Goal: Task Accomplishment & Management: Use online tool/utility

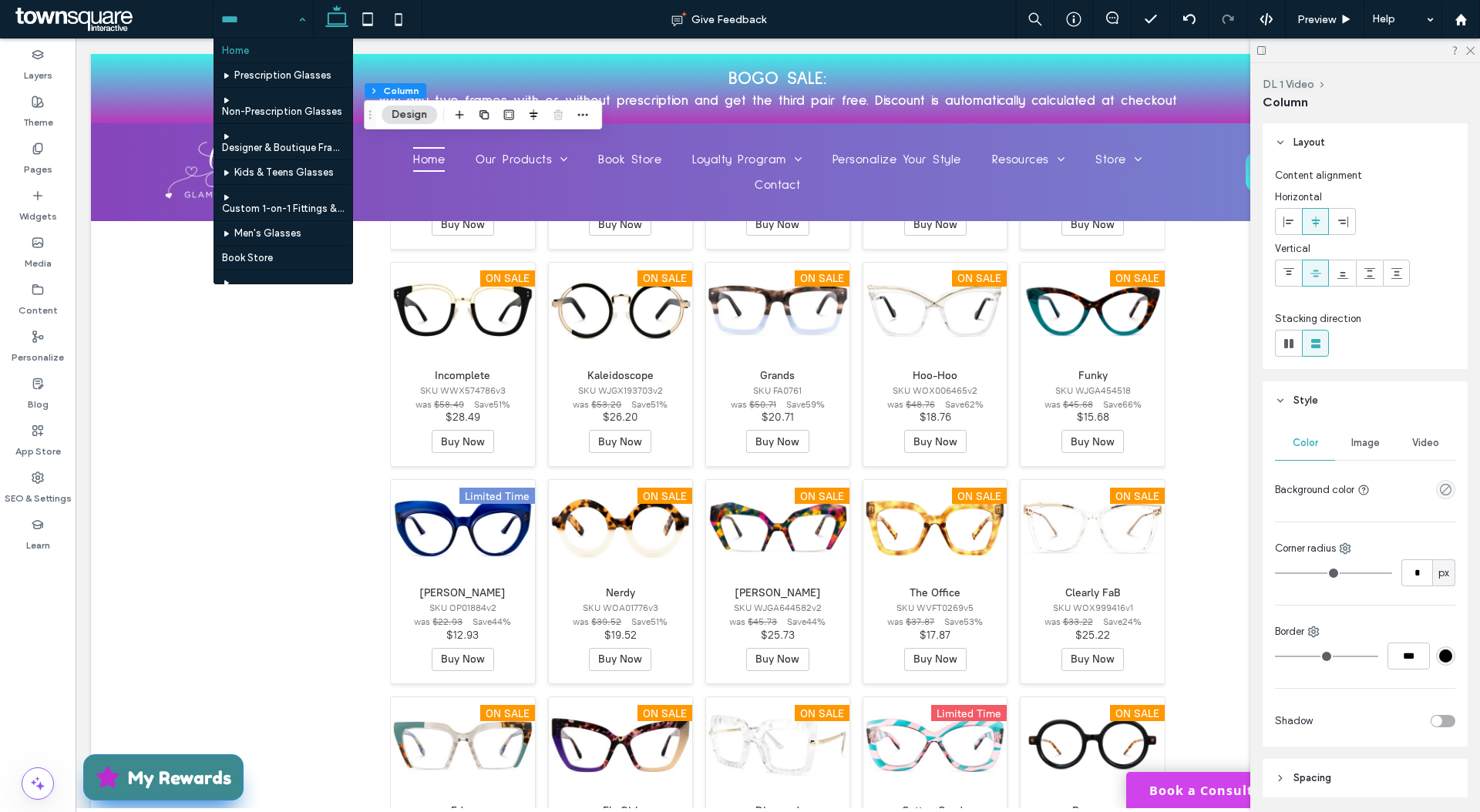
select select "*"
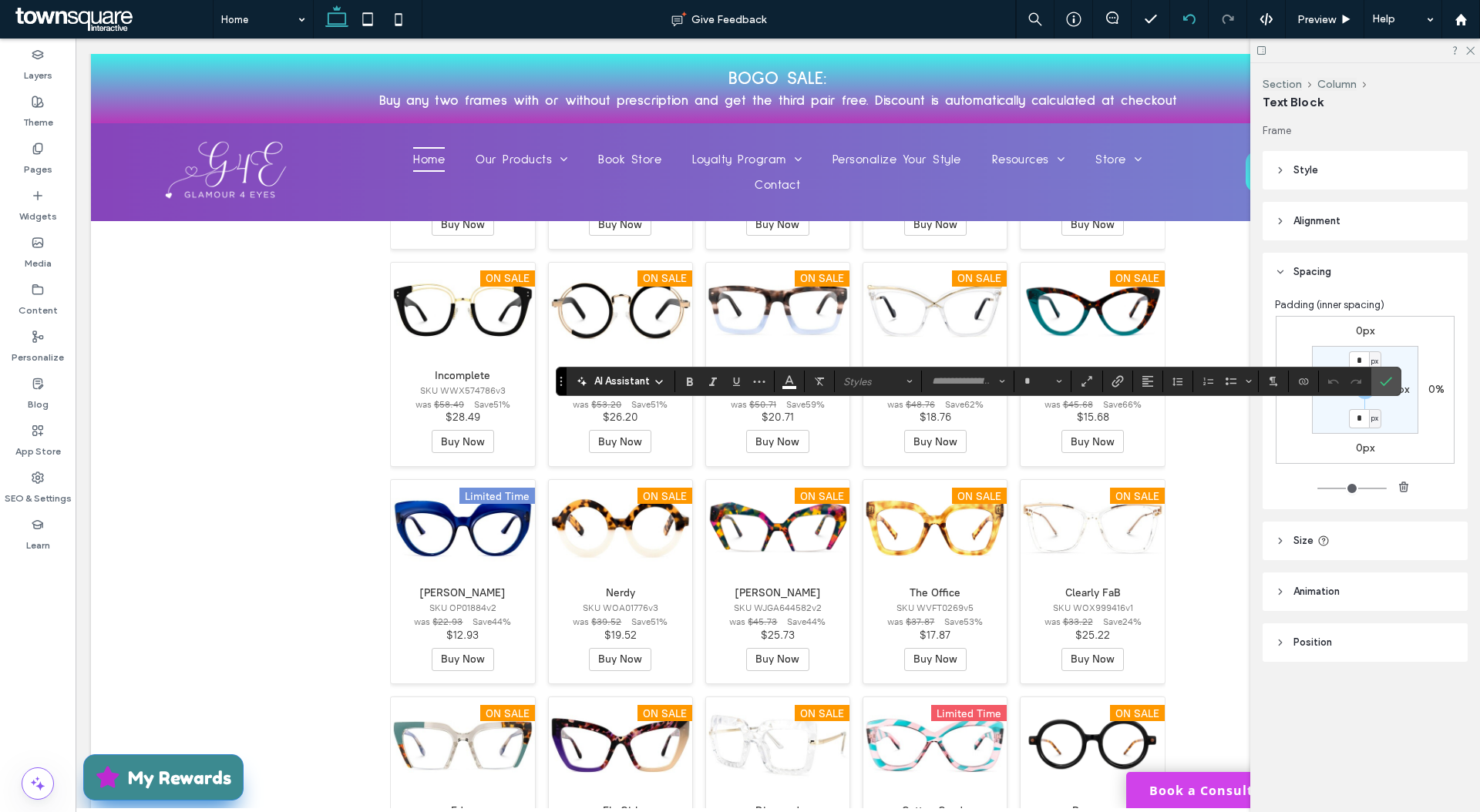
type input "**********"
type input "**"
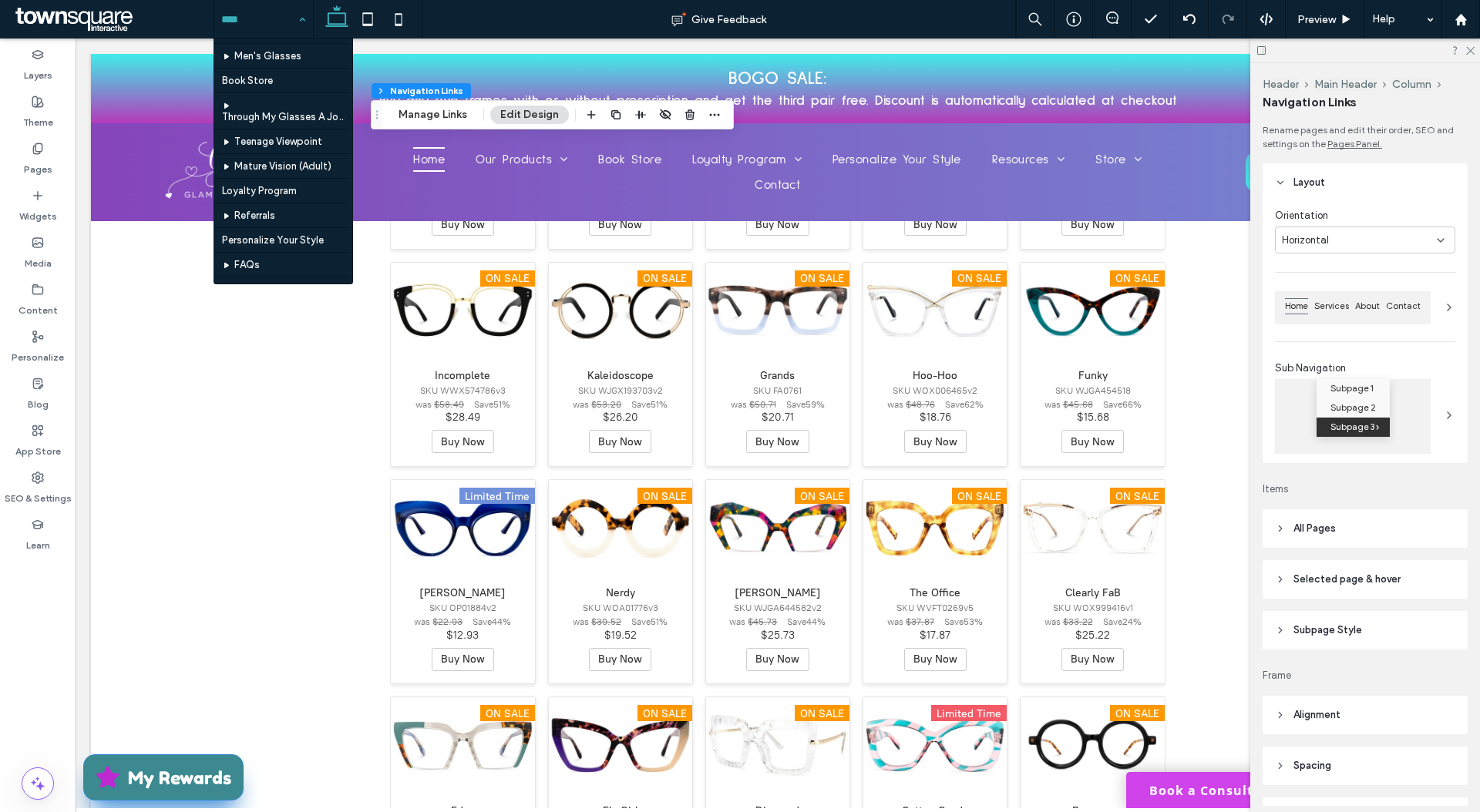
scroll to position [307, 0]
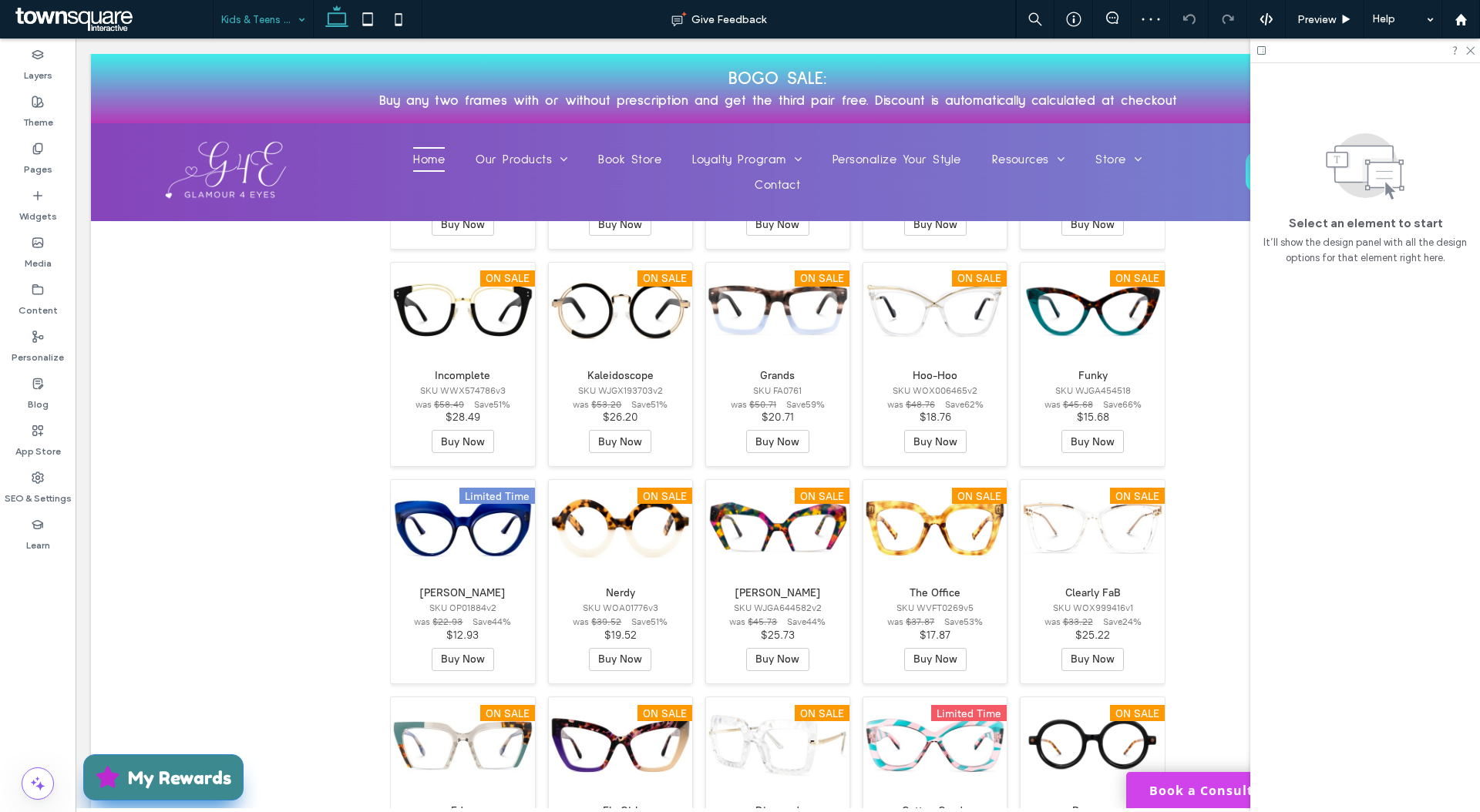
click at [279, 18] on input at bounding box center [259, 19] width 76 height 39
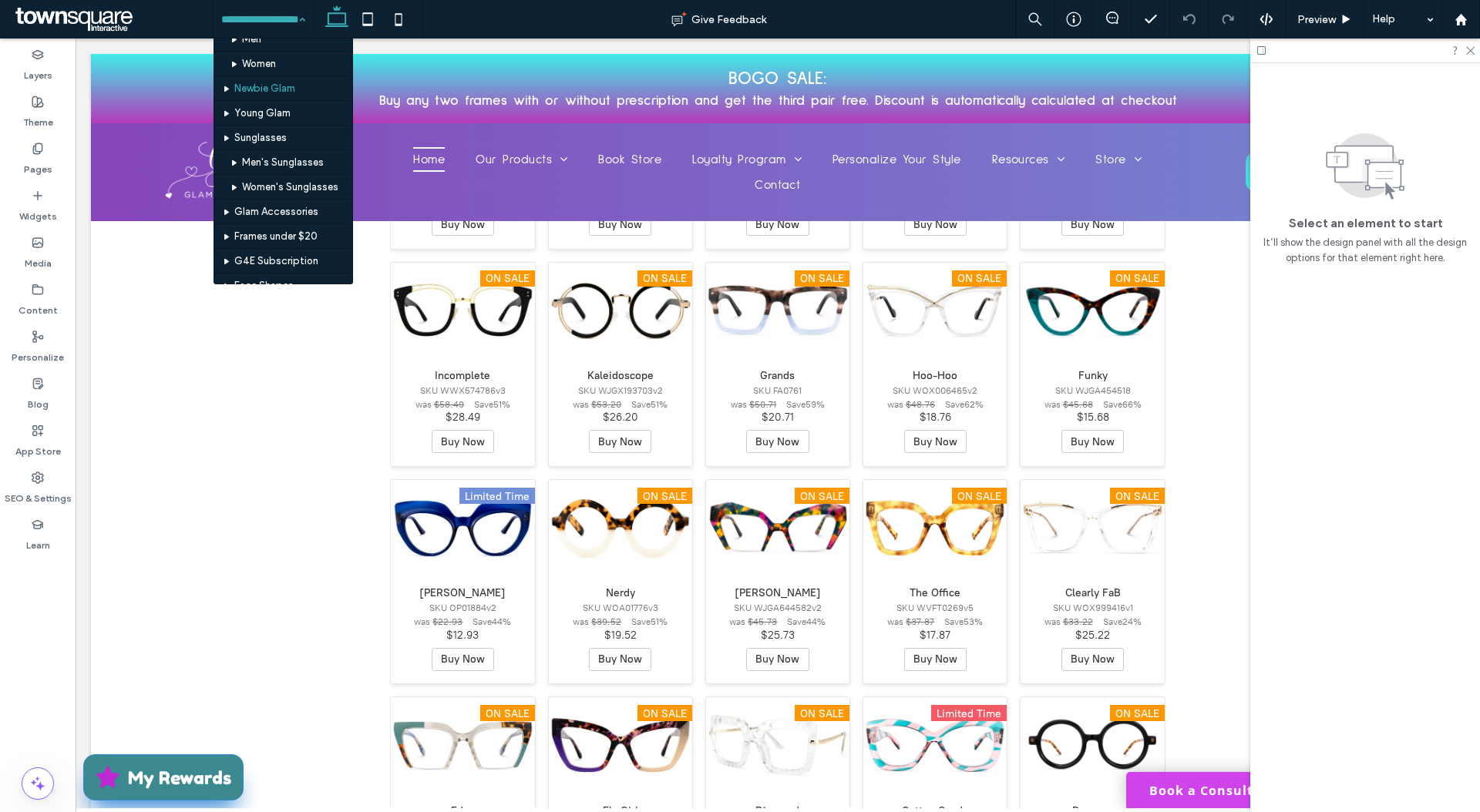
scroll to position [465, 0]
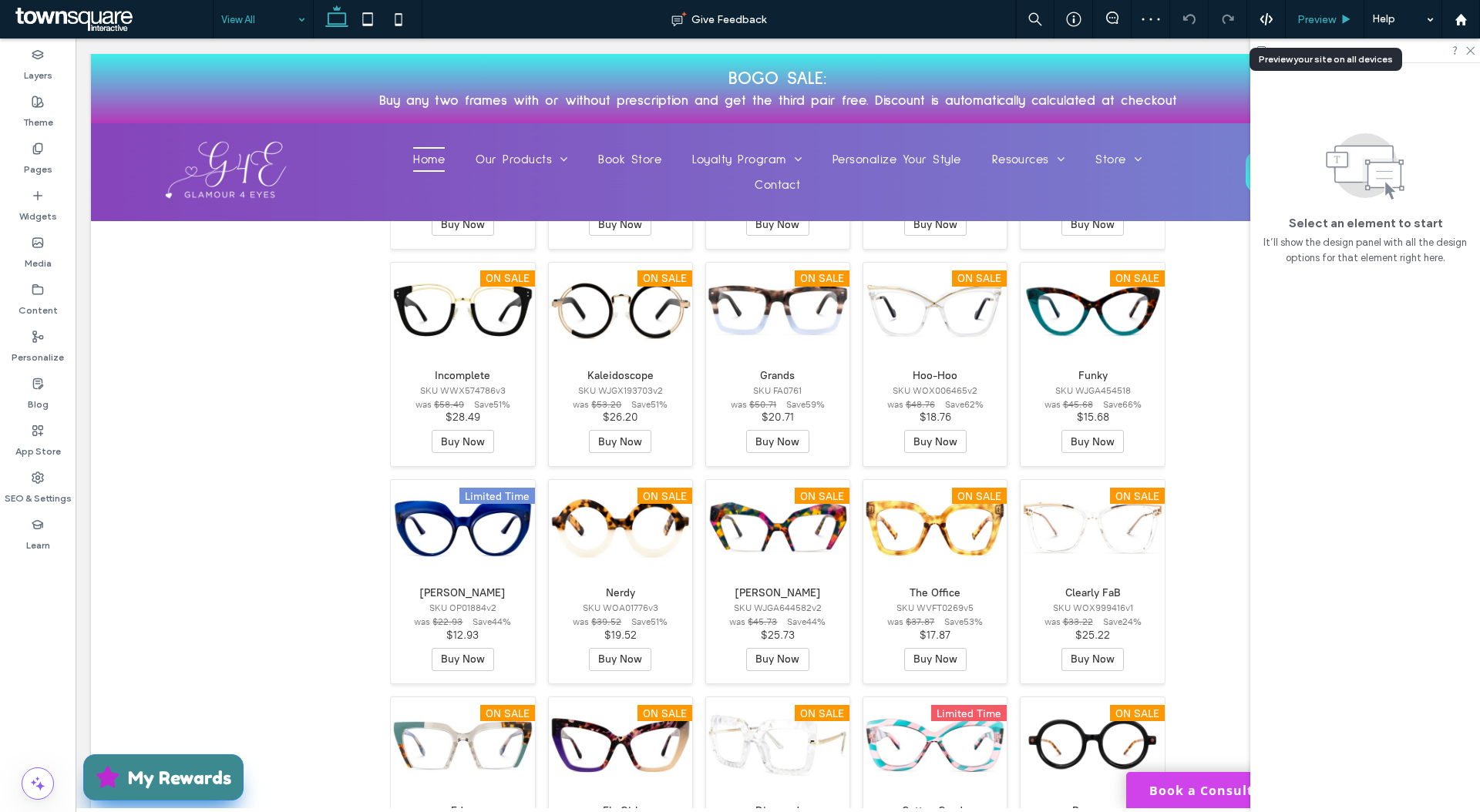
click at [1310, 17] on span "Preview" at bounding box center [1317, 19] width 39 height 13
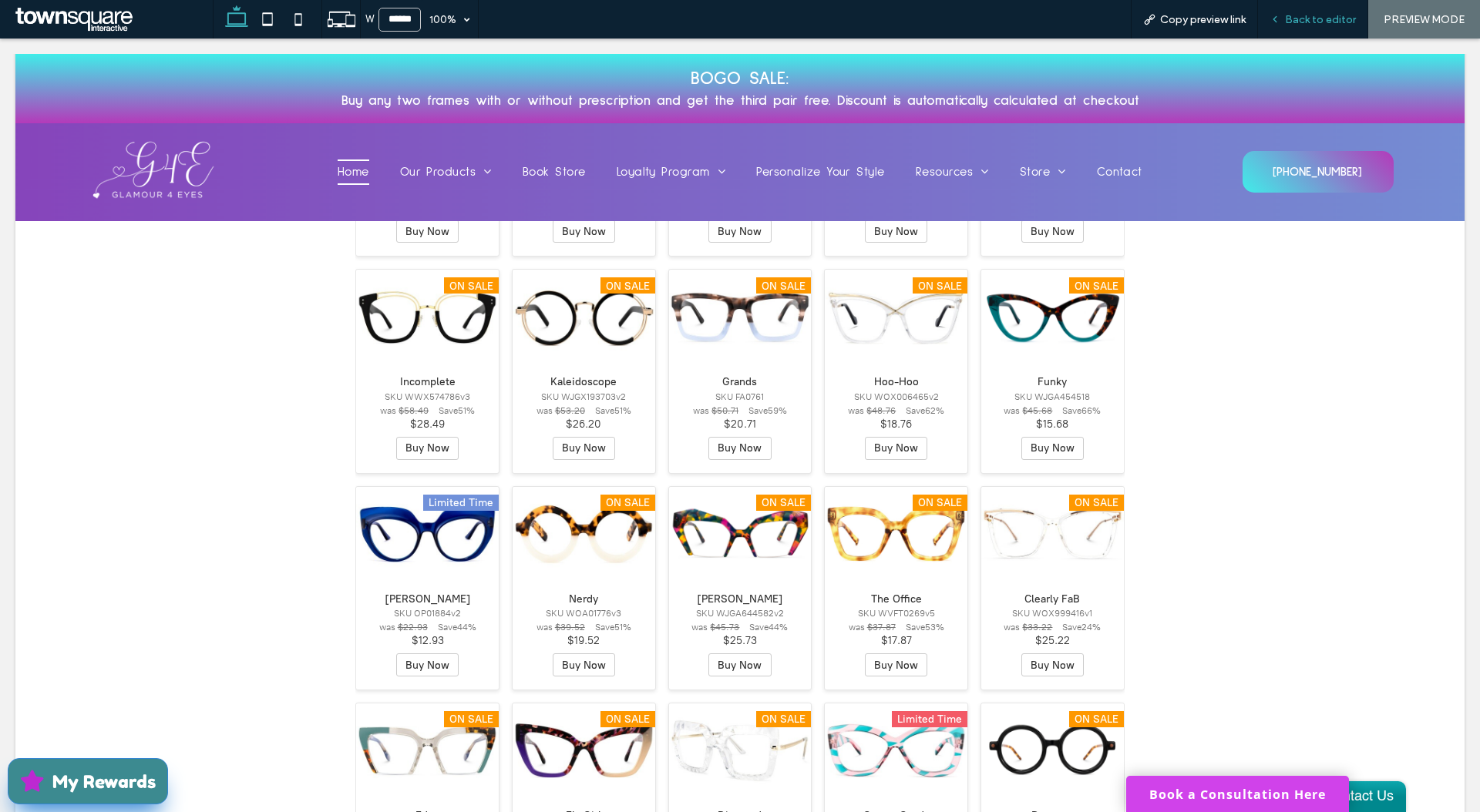
click at [1317, 25] on span "Back to editor" at bounding box center [1320, 19] width 71 height 13
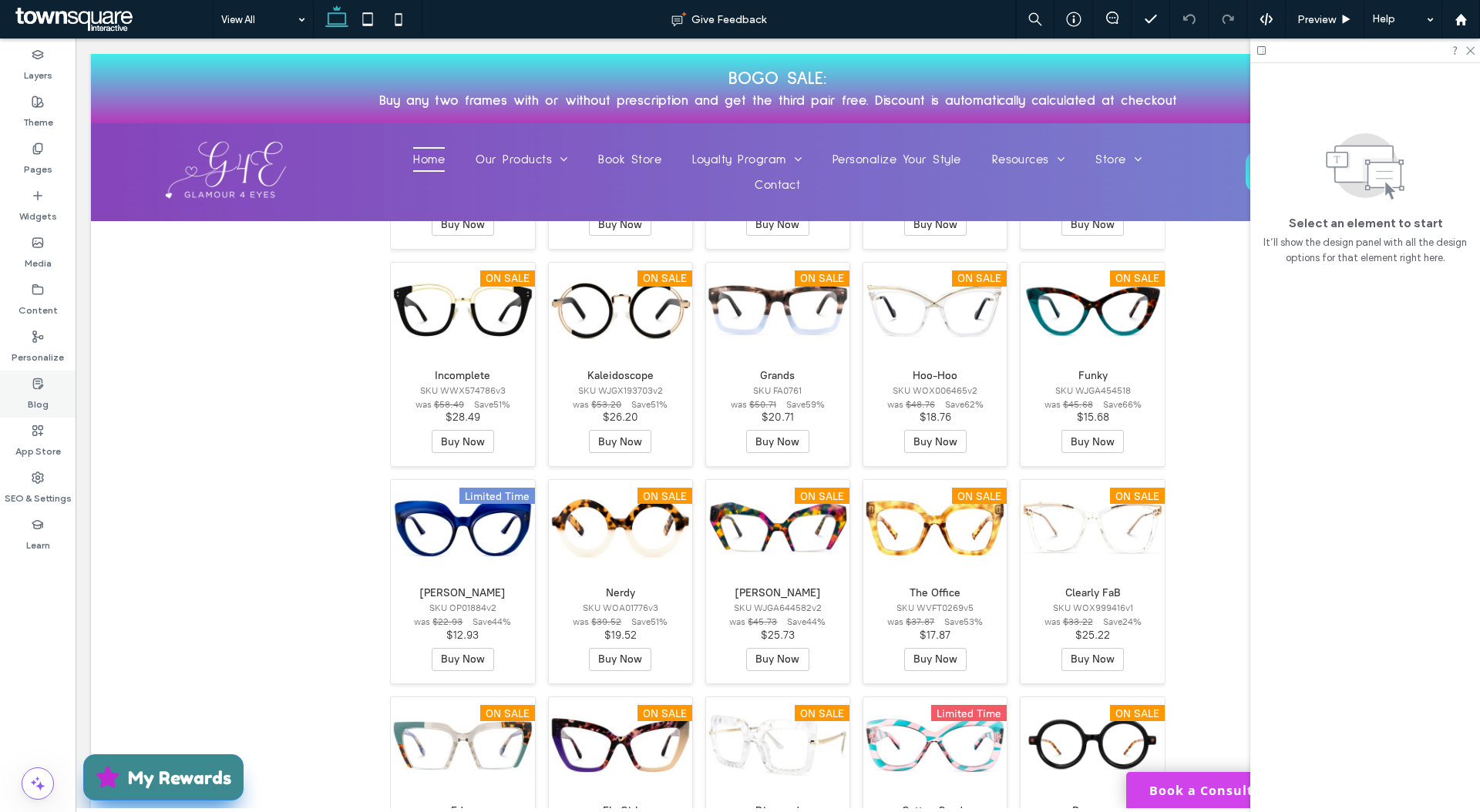
click at [33, 385] on use at bounding box center [37, 383] width 10 height 10
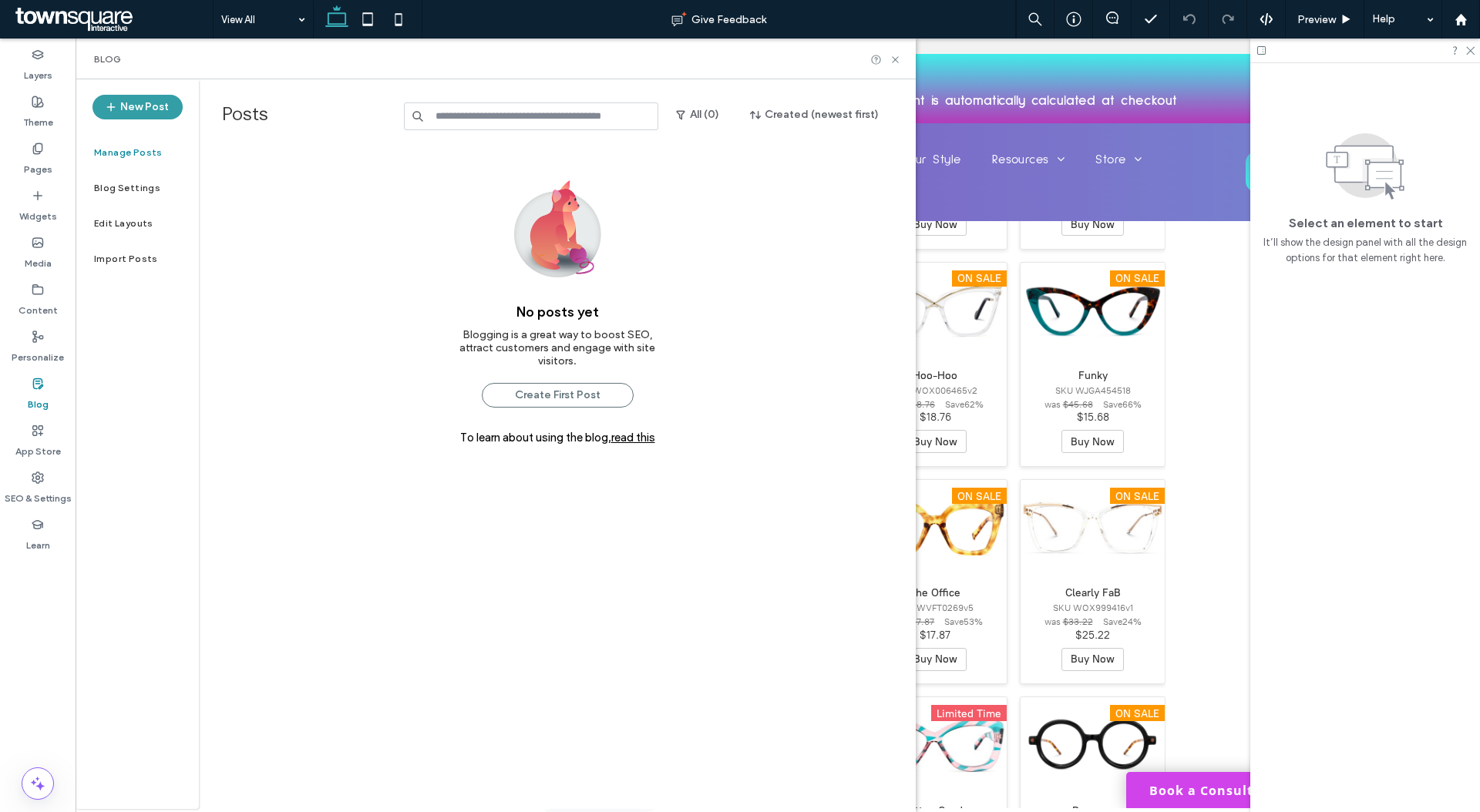
click at [170, 105] on button "New Post" at bounding box center [138, 107] width 90 height 25
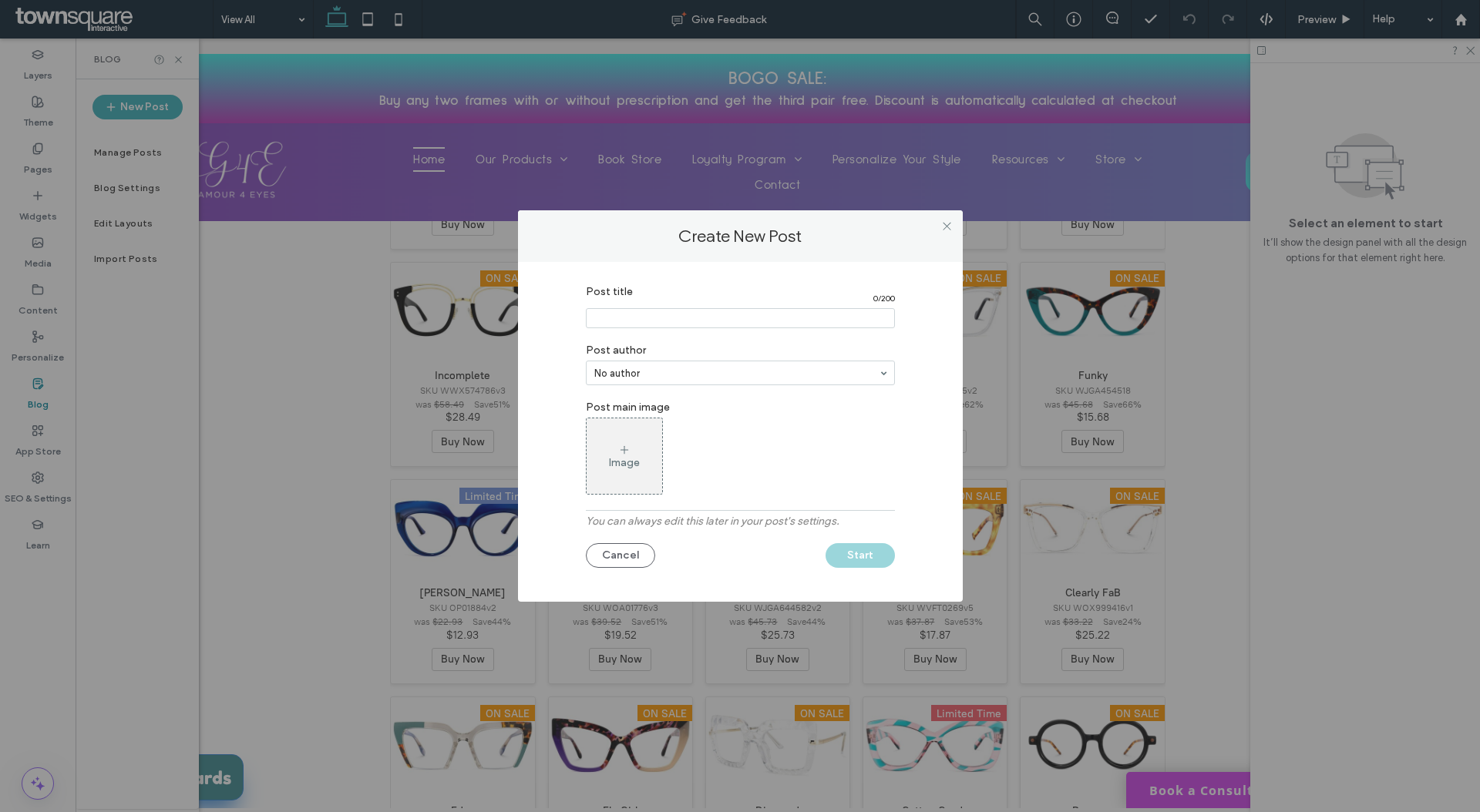
click at [628, 323] on input "Post title" at bounding box center [740, 317] width 309 height 20
paste input "**********"
type input "**********"
click at [645, 461] on div "Image" at bounding box center [624, 457] width 75 height 73
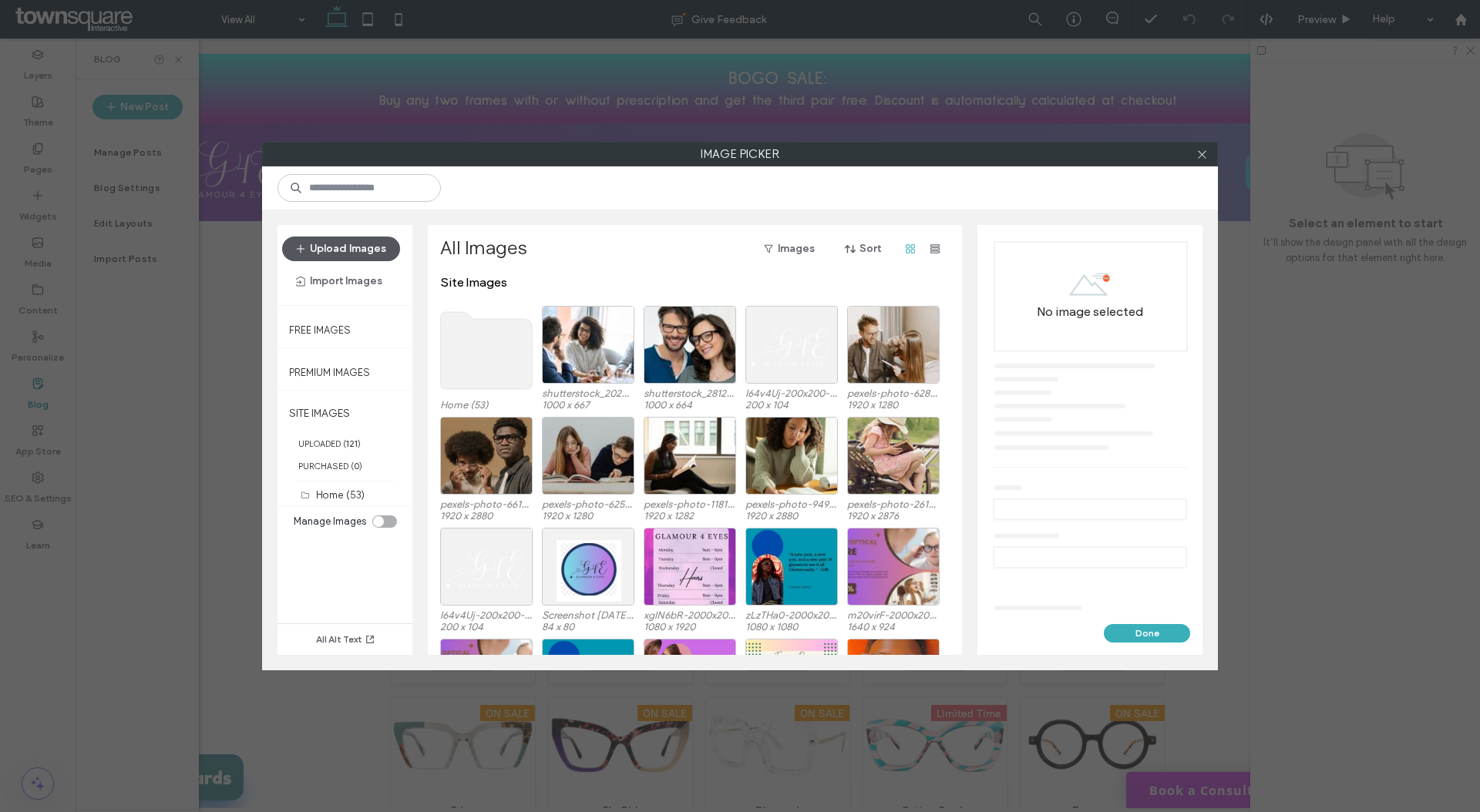
click at [375, 249] on button "Upload Images" at bounding box center [341, 249] width 118 height 25
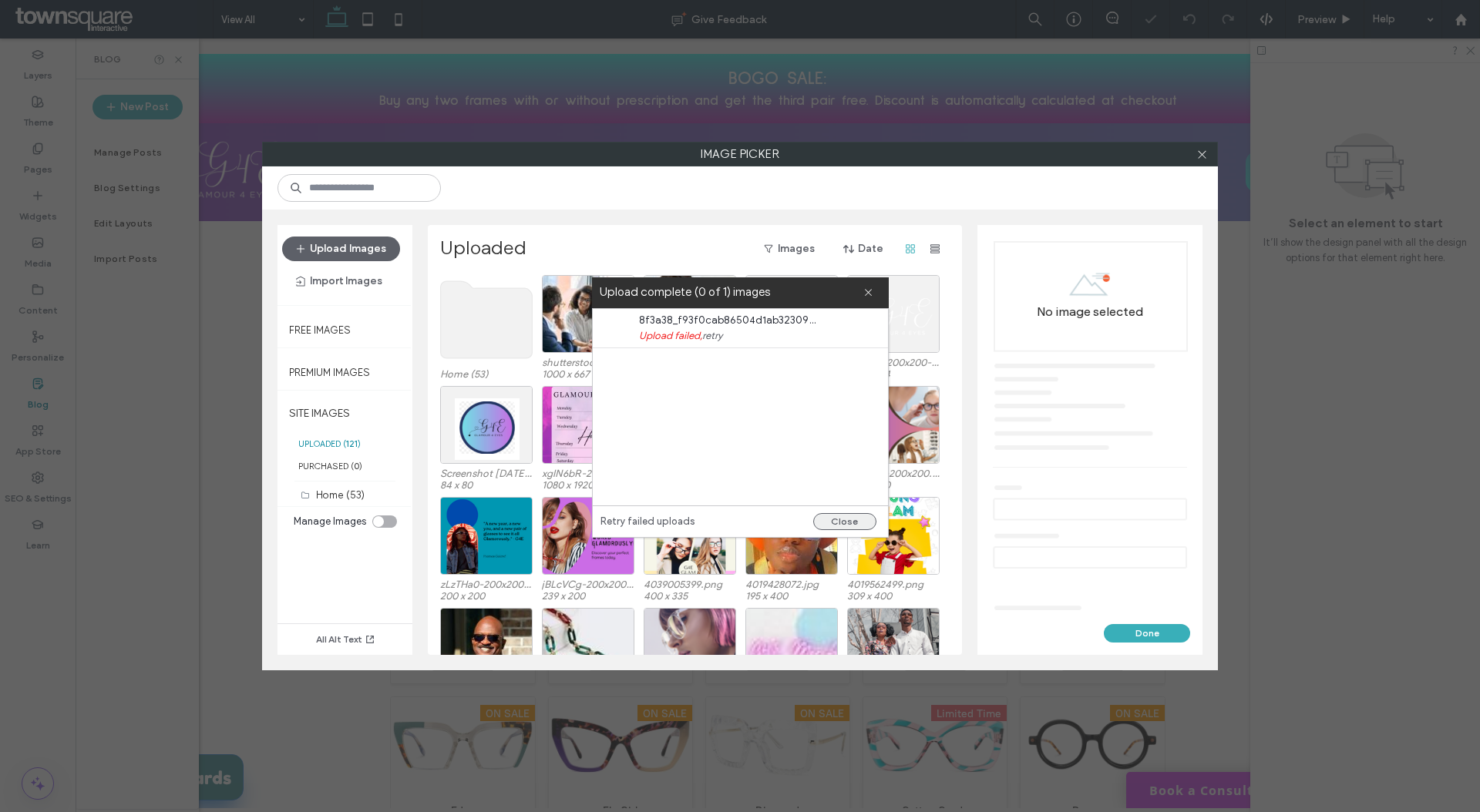
click at [859, 519] on button "Close" at bounding box center [844, 521] width 63 height 17
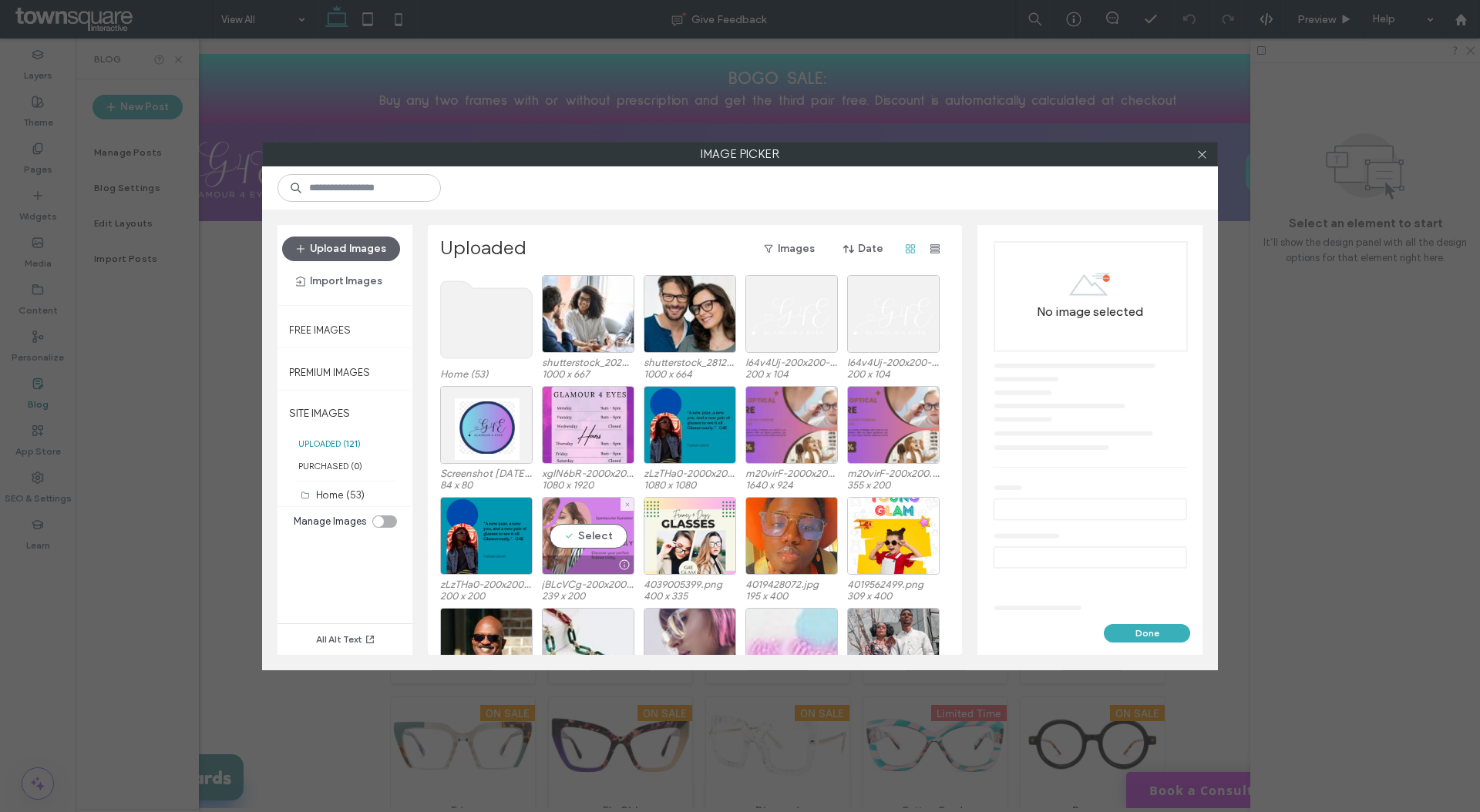
click at [571, 529] on div "Select" at bounding box center [587, 536] width 93 height 78
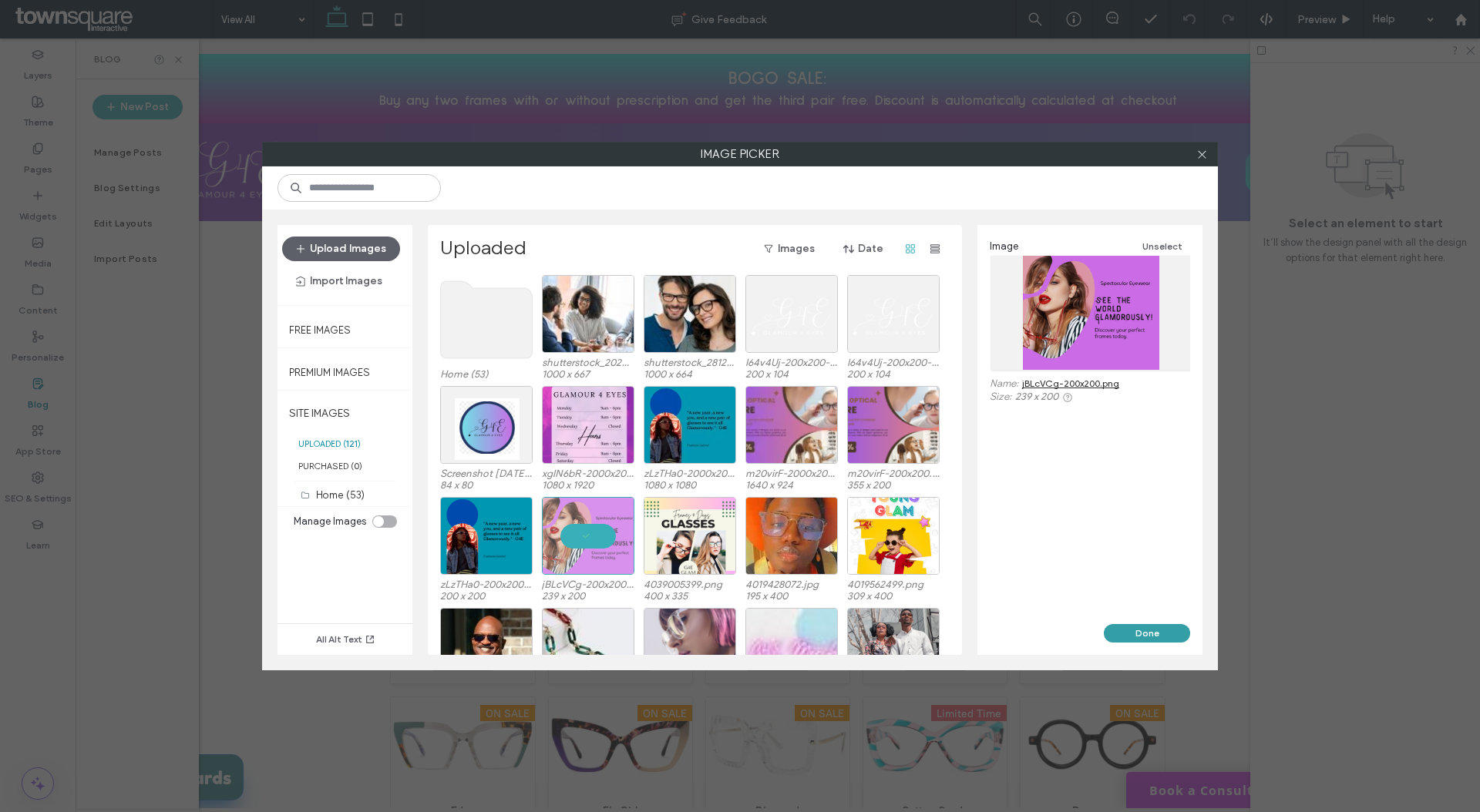
click at [1149, 628] on button "Done" at bounding box center [1147, 633] width 86 height 18
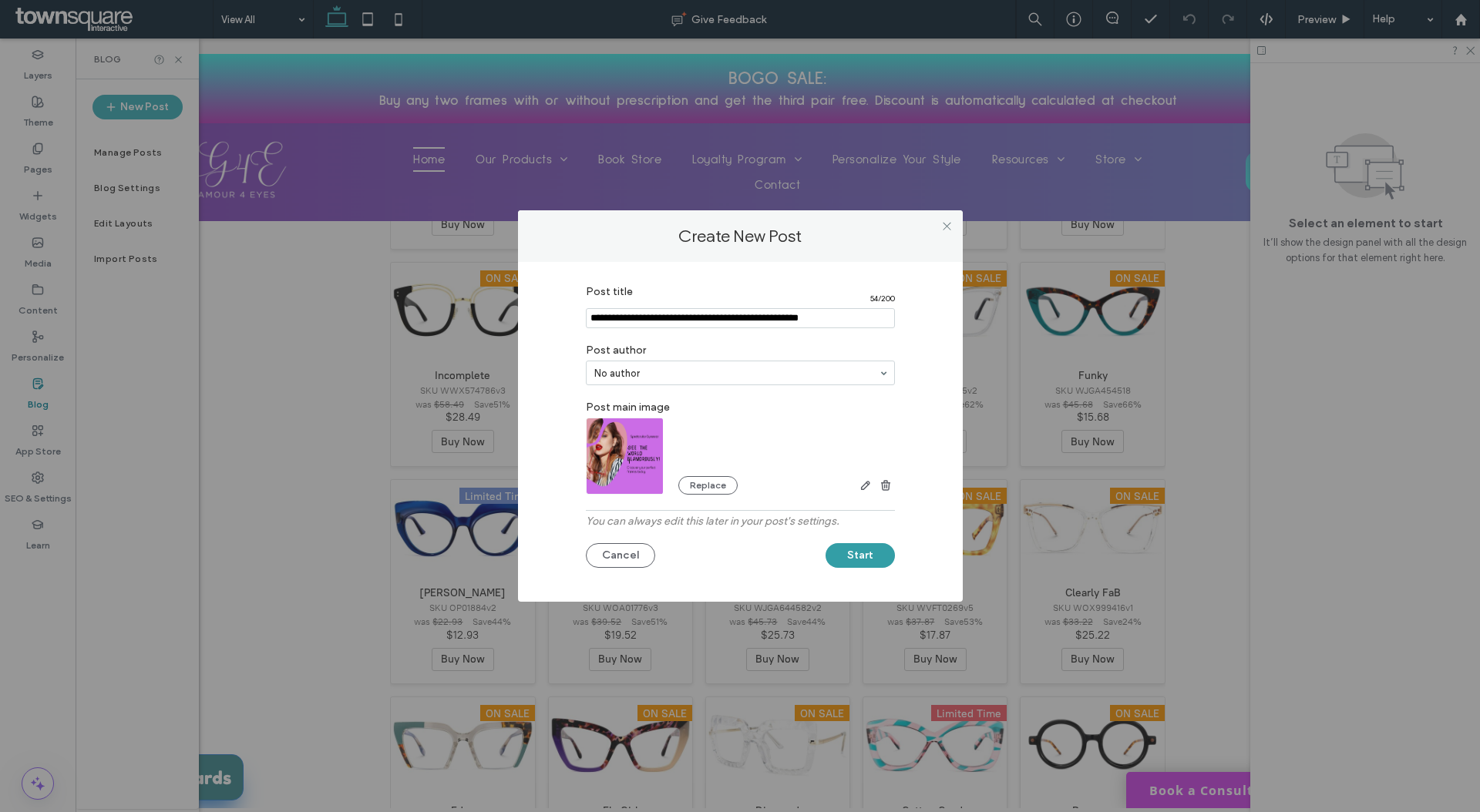
click at [866, 550] on button "Start" at bounding box center [860, 555] width 69 height 25
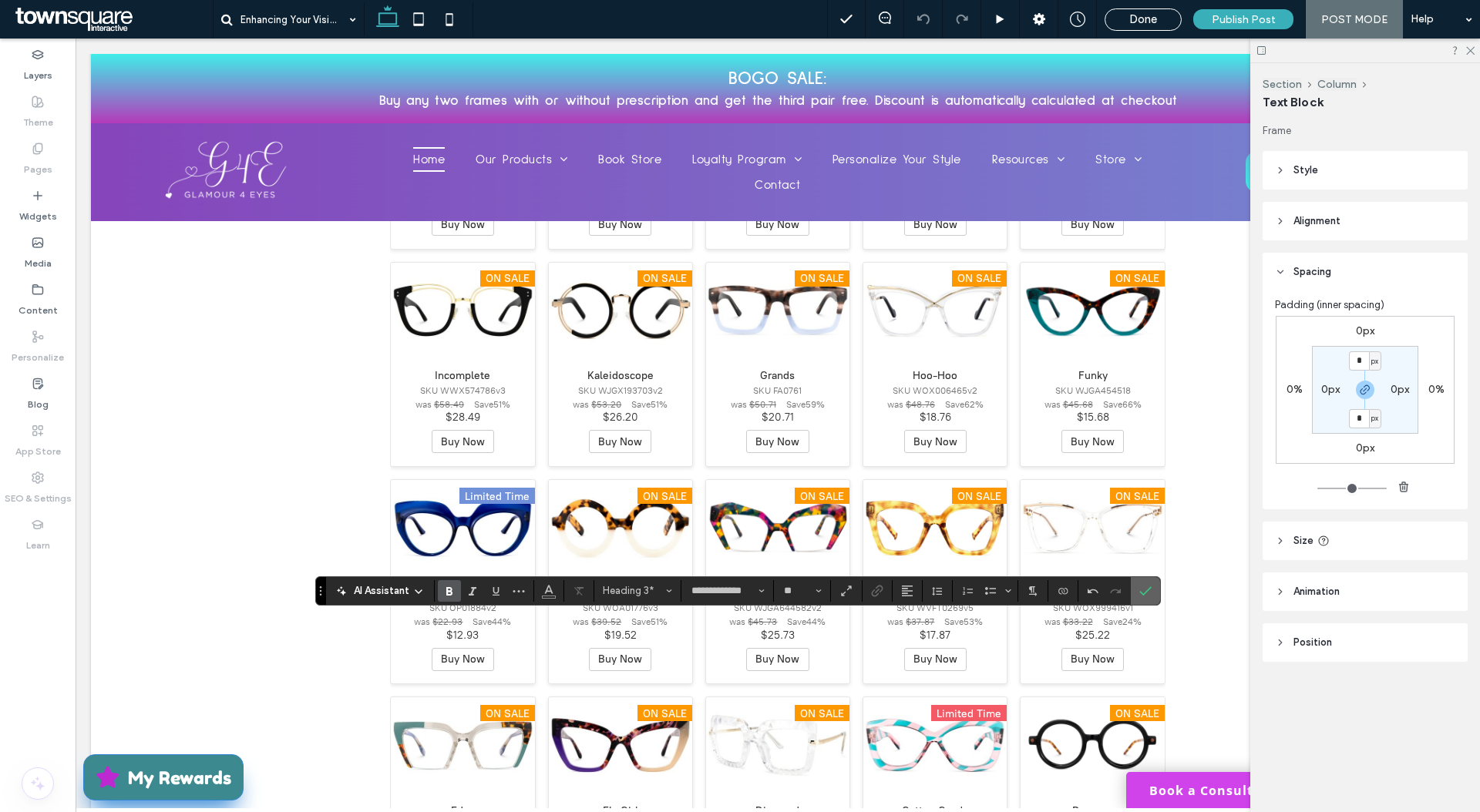
click at [1153, 590] on section at bounding box center [1145, 591] width 29 height 28
click at [1141, 597] on icon "Confirm" at bounding box center [1145, 591] width 12 height 12
click at [1144, 594] on icon "Confirm" at bounding box center [1145, 591] width 12 height 12
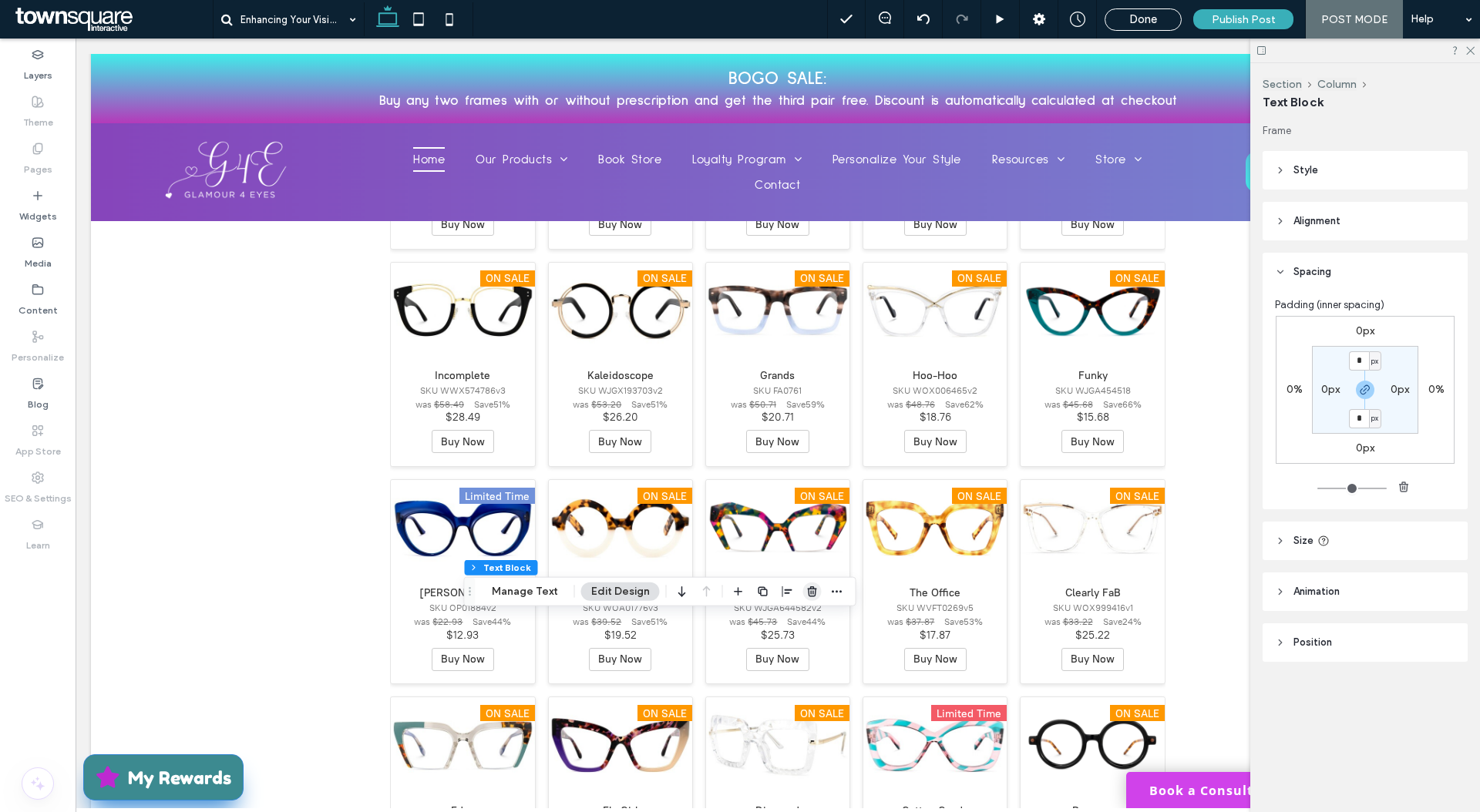
click at [817, 590] on span "button" at bounding box center [811, 591] width 18 height 18
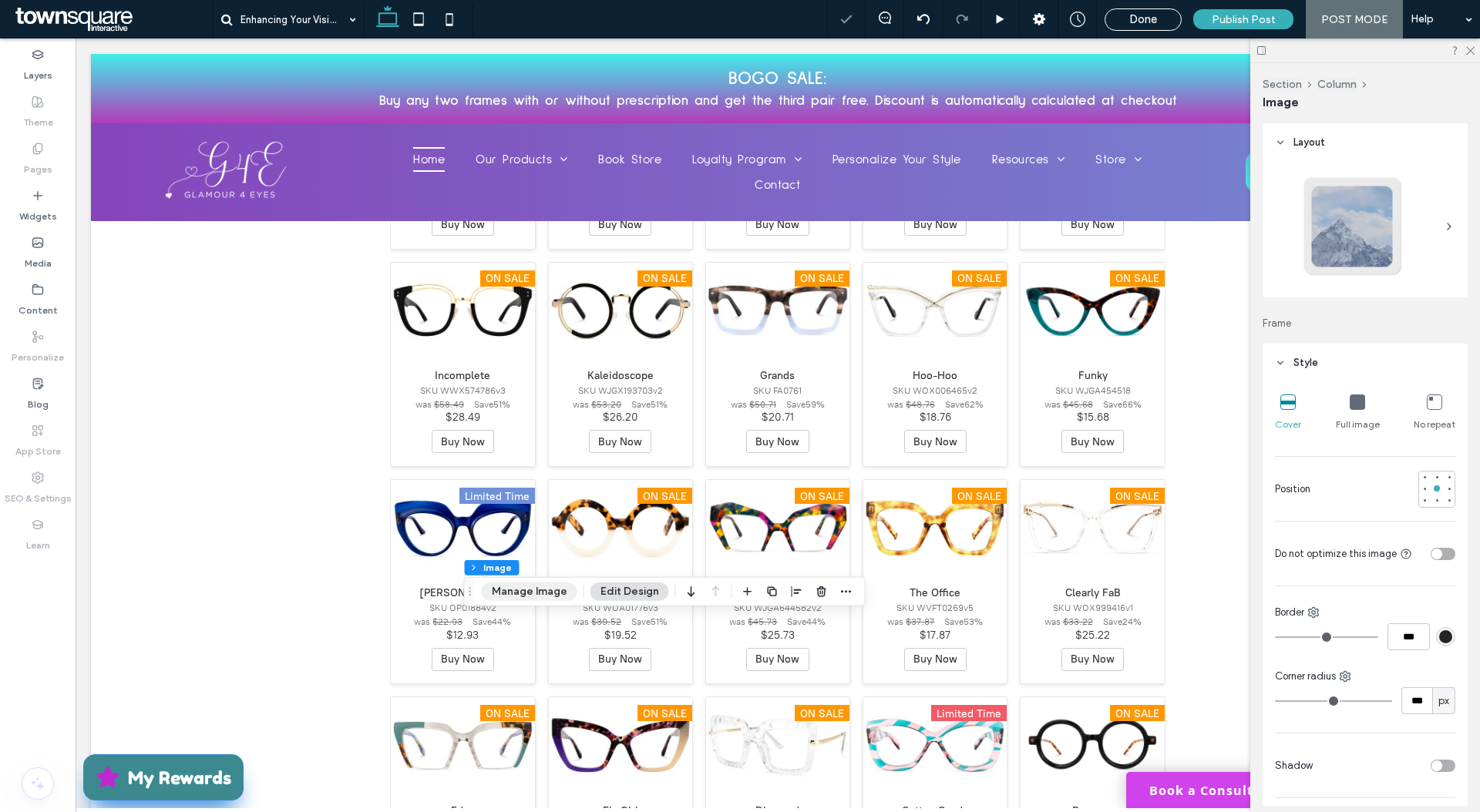
click at [530, 585] on button "Manage Image" at bounding box center [529, 591] width 95 height 18
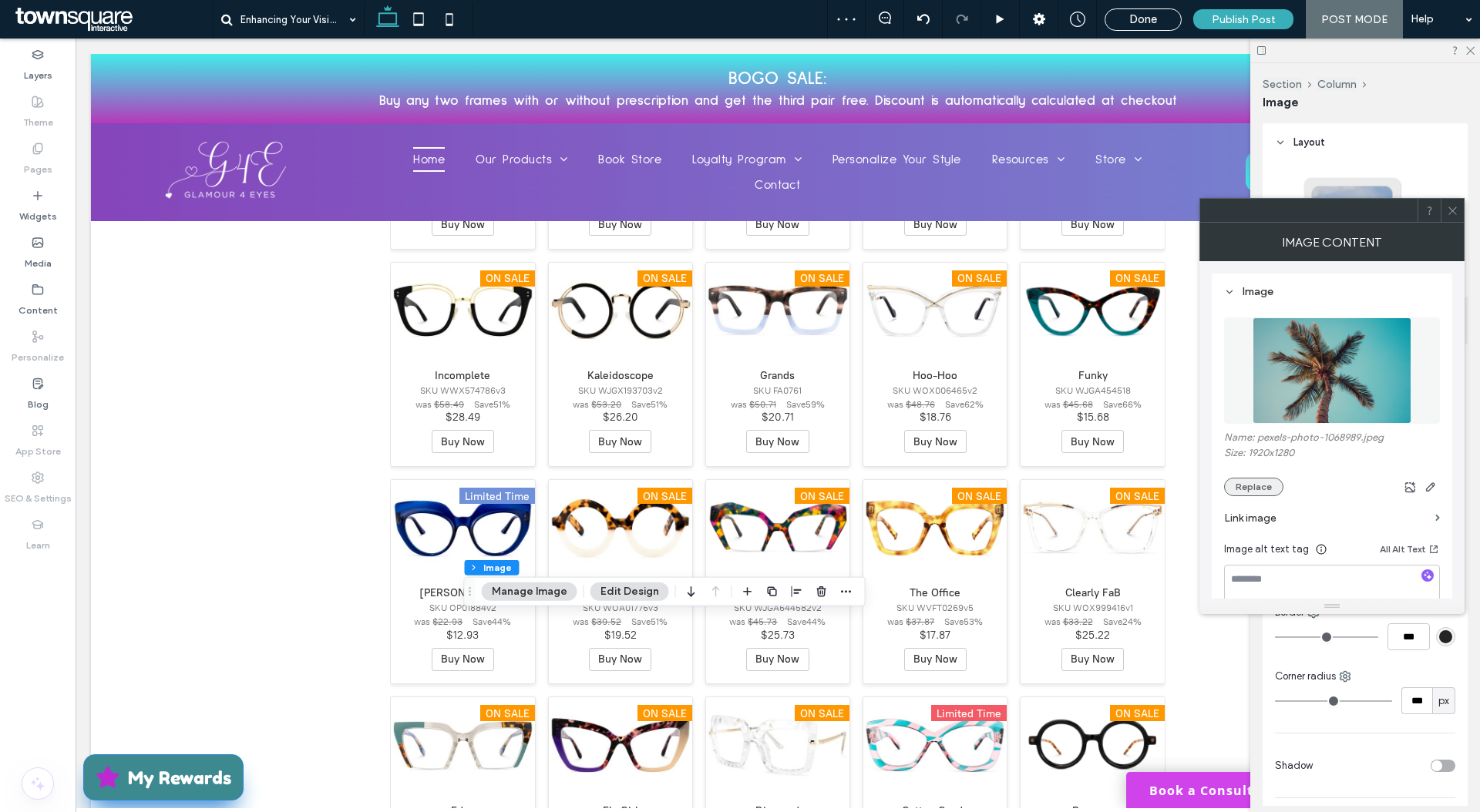
click at [1260, 494] on button "Replace" at bounding box center [1253, 486] width 60 height 18
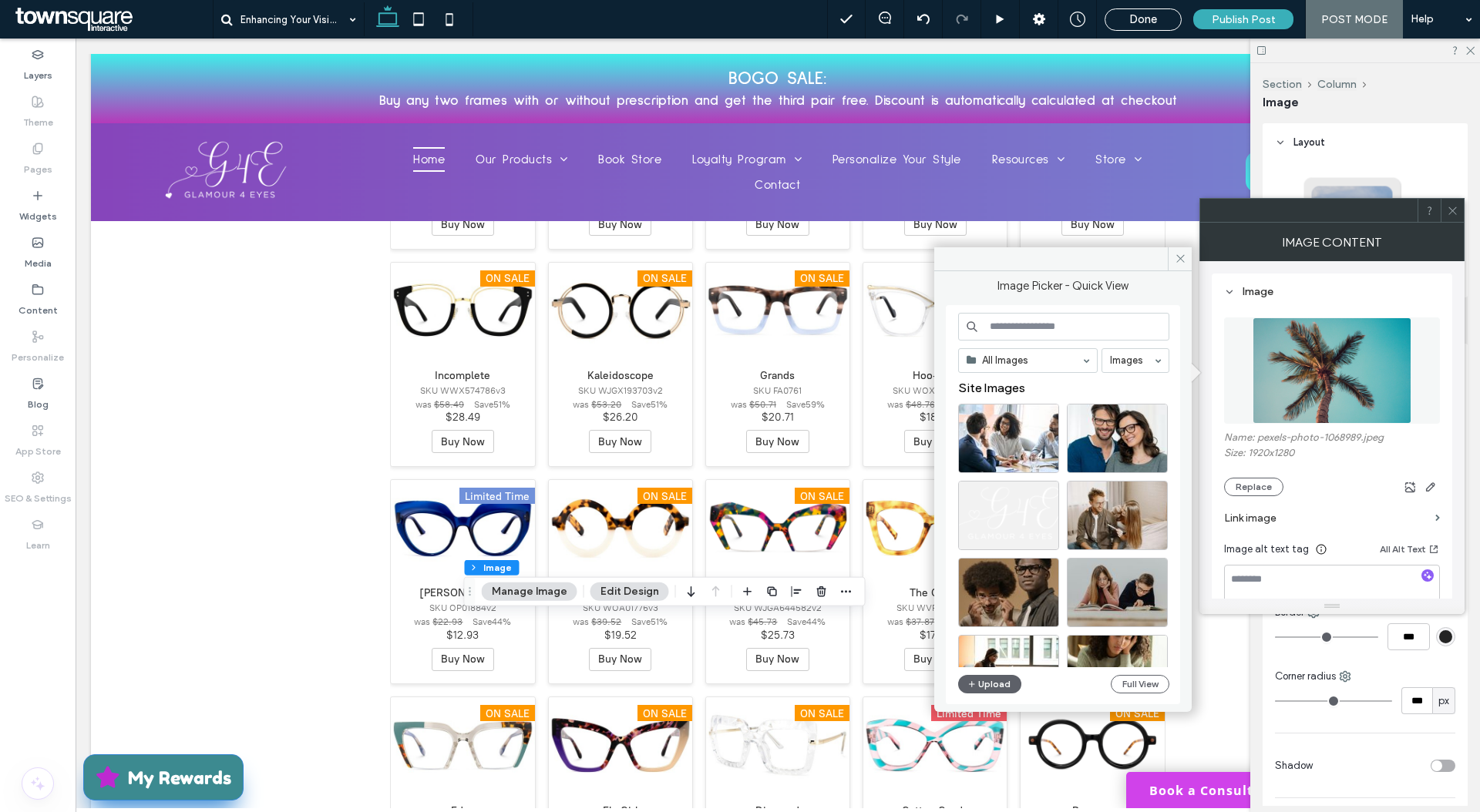
click at [980, 694] on div "All Images Images Site Images Upload Full View" at bounding box center [1064, 505] width 211 height 385
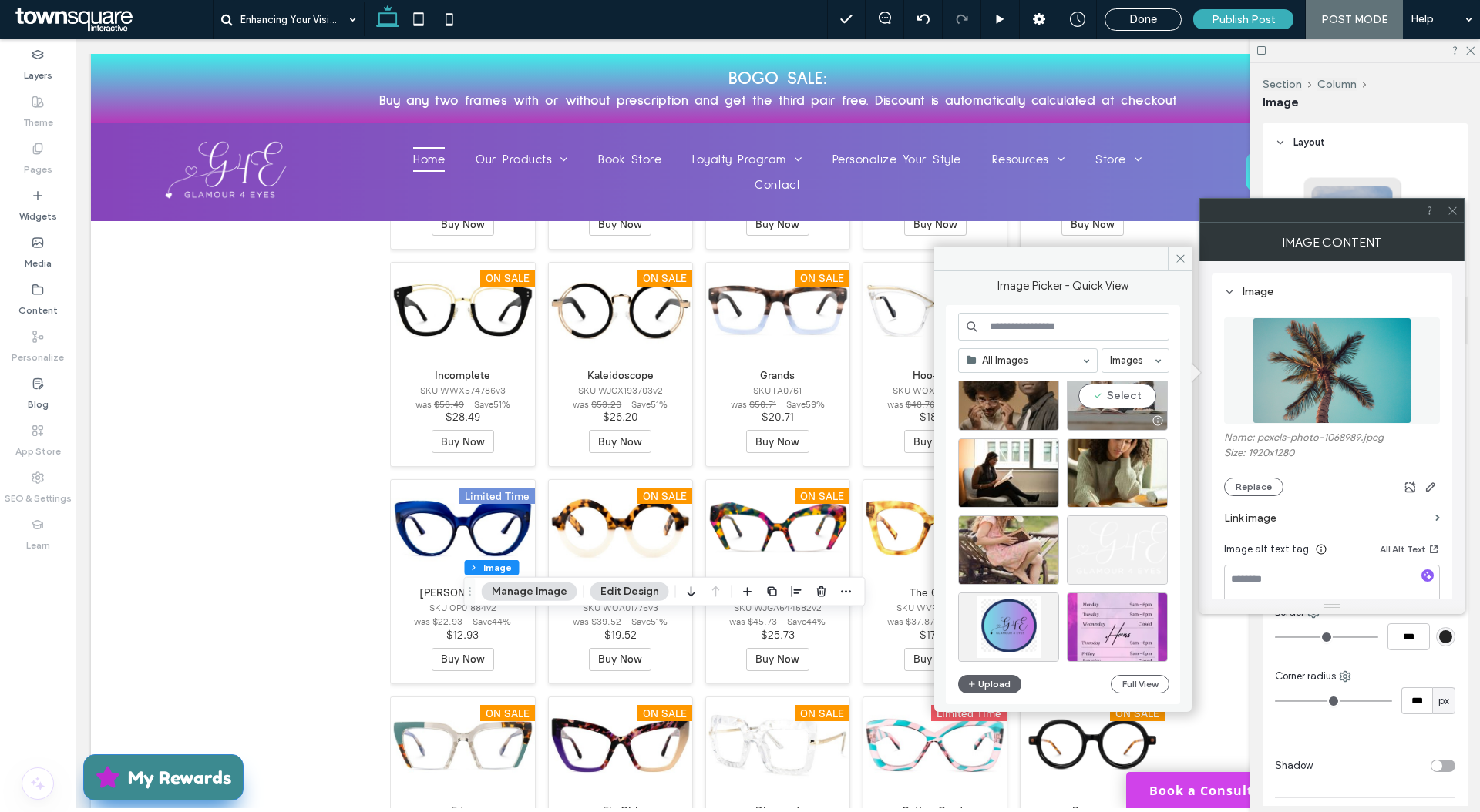
scroll to position [444, 0]
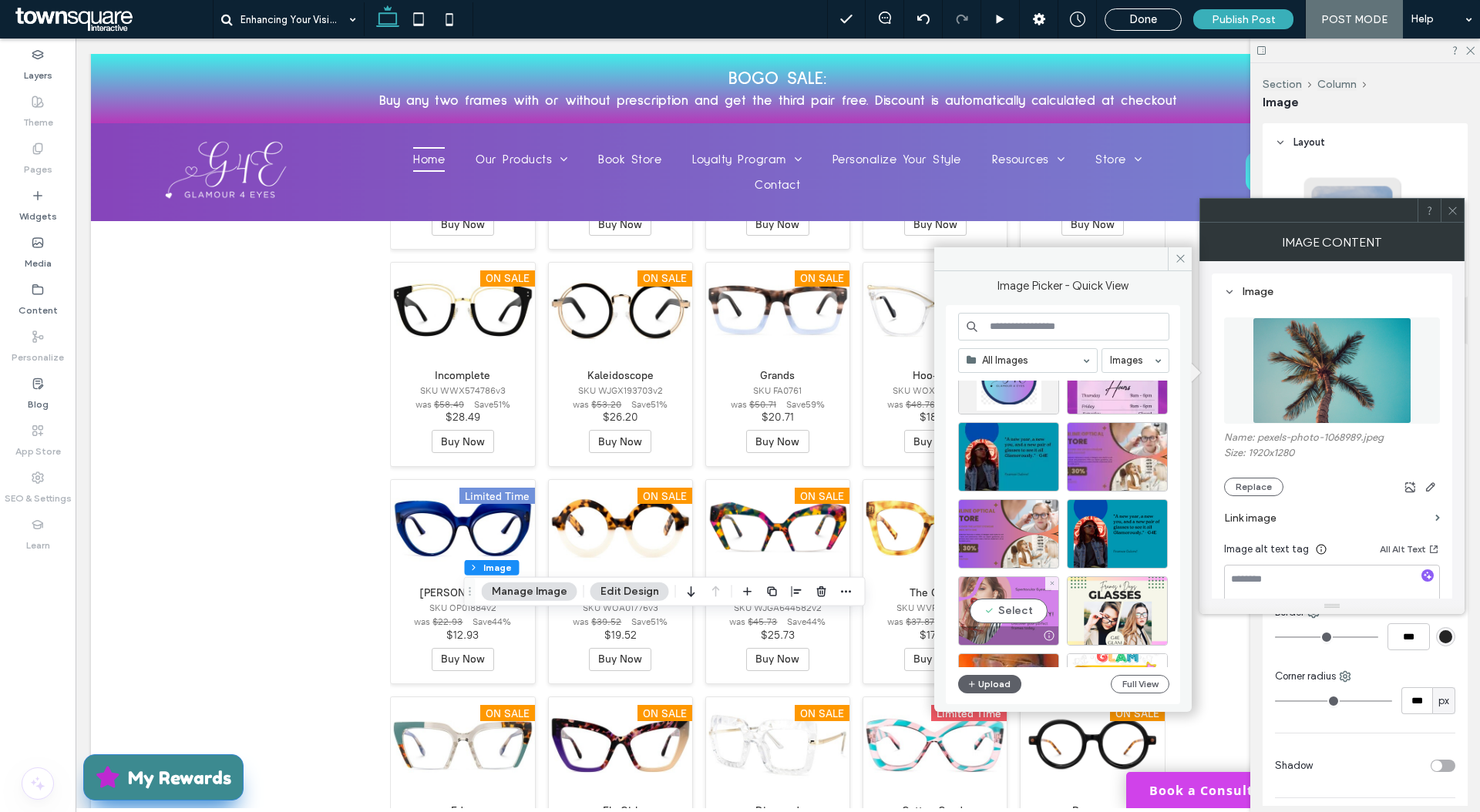
click at [979, 594] on div "Select" at bounding box center [1009, 611] width 101 height 69
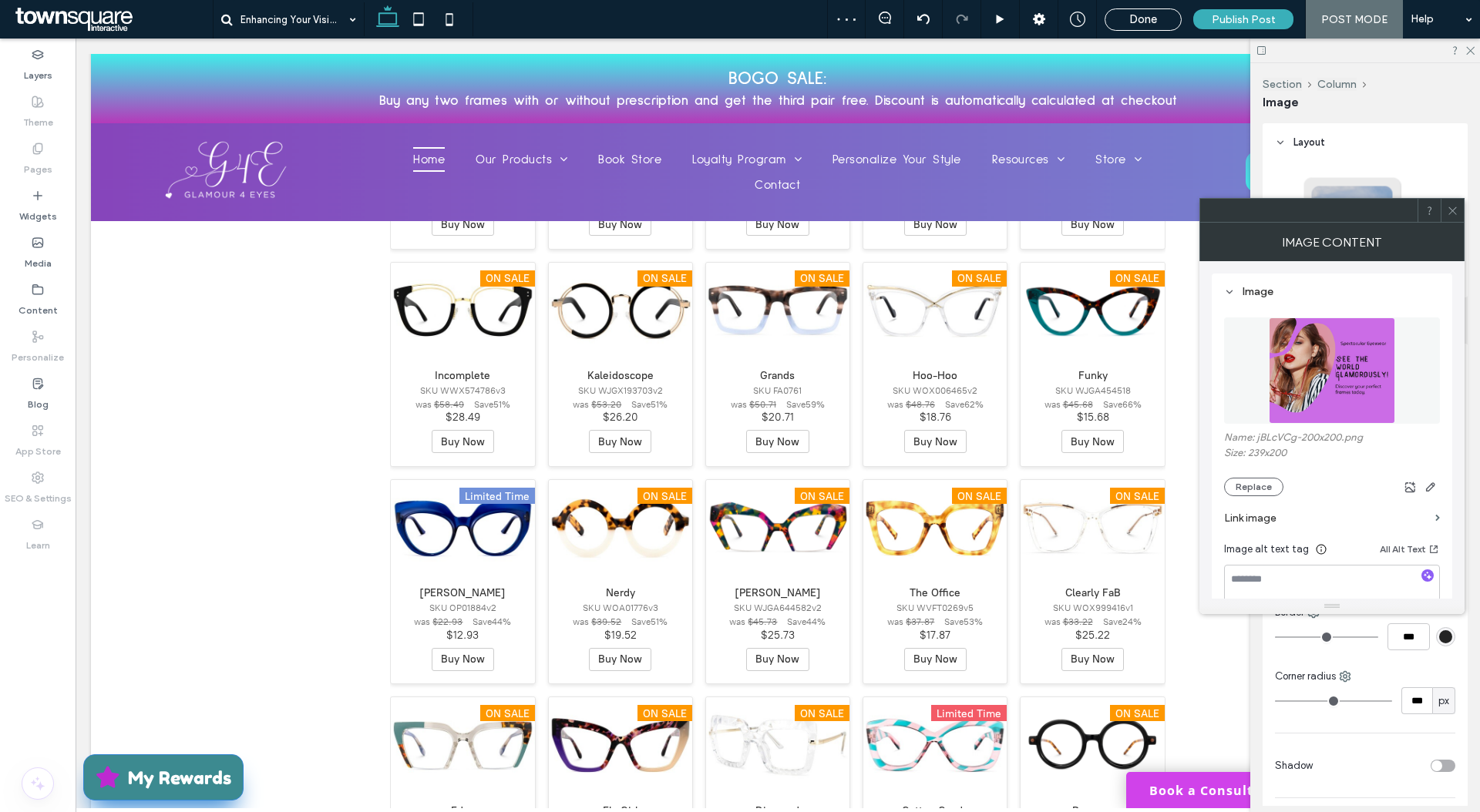
type input "**"
type input "****"
type input "***"
click at [1272, 488] on button "Replace" at bounding box center [1253, 486] width 60 height 18
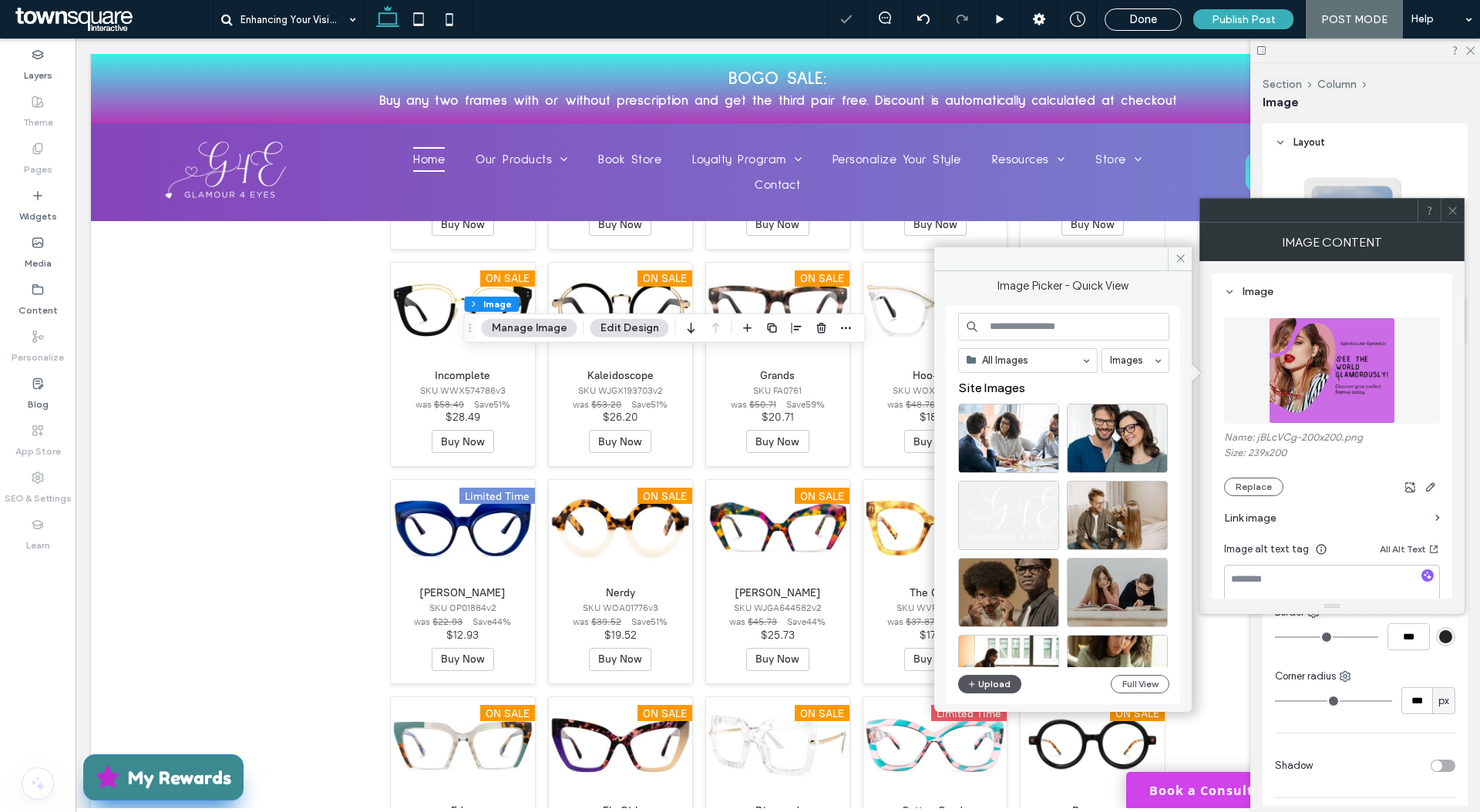
click at [979, 686] on button "Upload" at bounding box center [990, 684] width 63 height 18
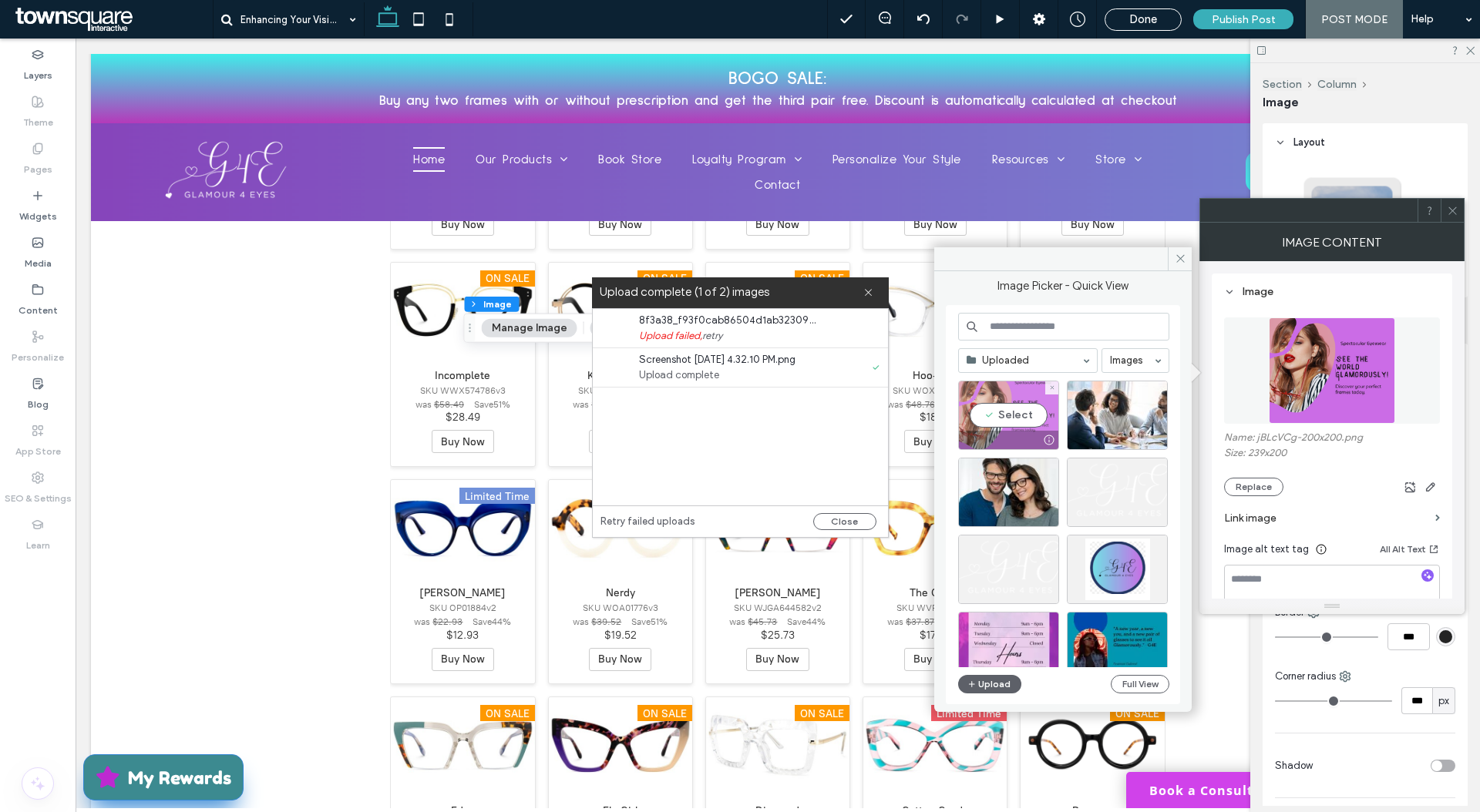
click at [1029, 385] on div "Select" at bounding box center [1009, 415] width 101 height 69
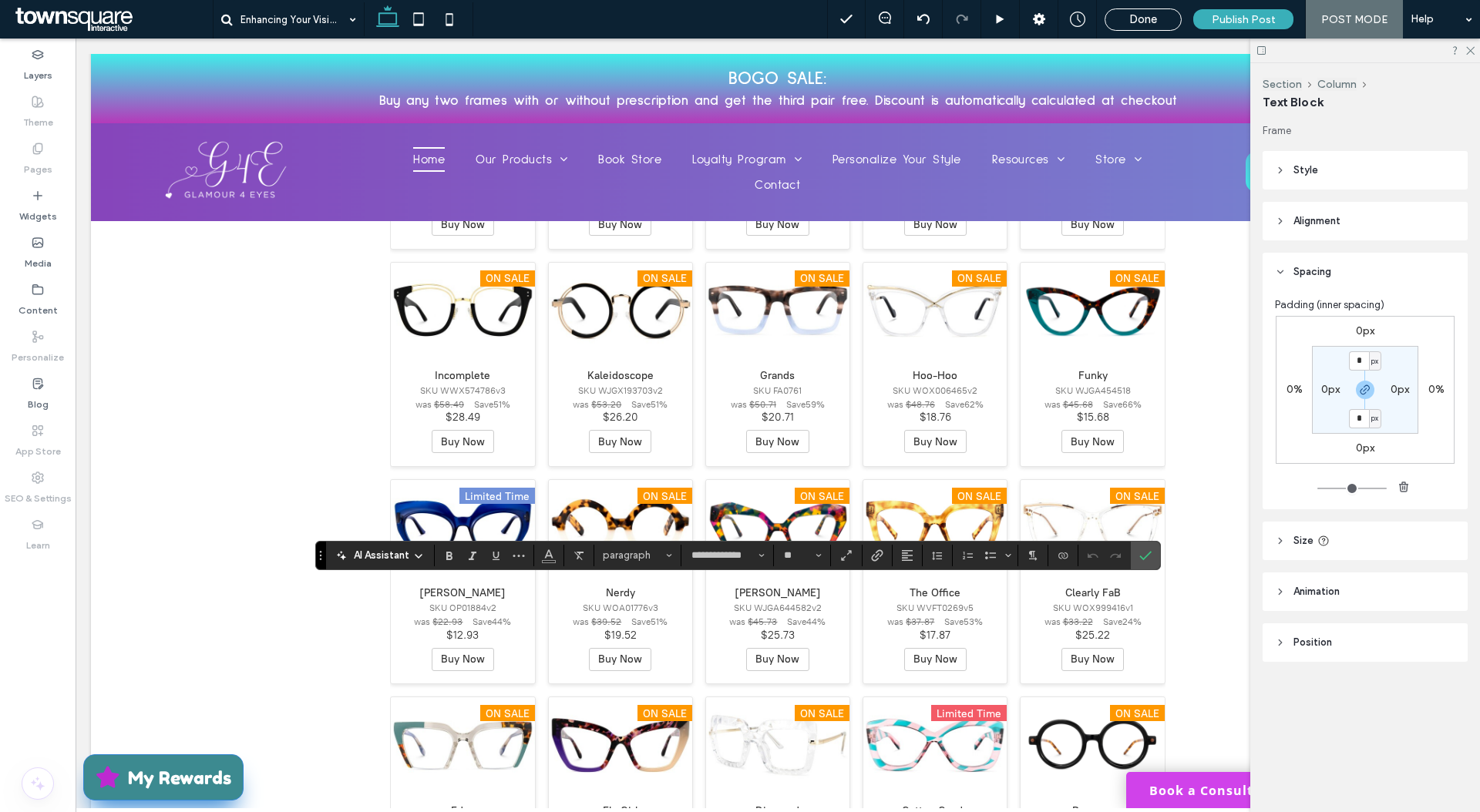
type input "**"
type input "**********"
type input "**"
click at [1148, 559] on icon "Confirm" at bounding box center [1145, 555] width 12 height 12
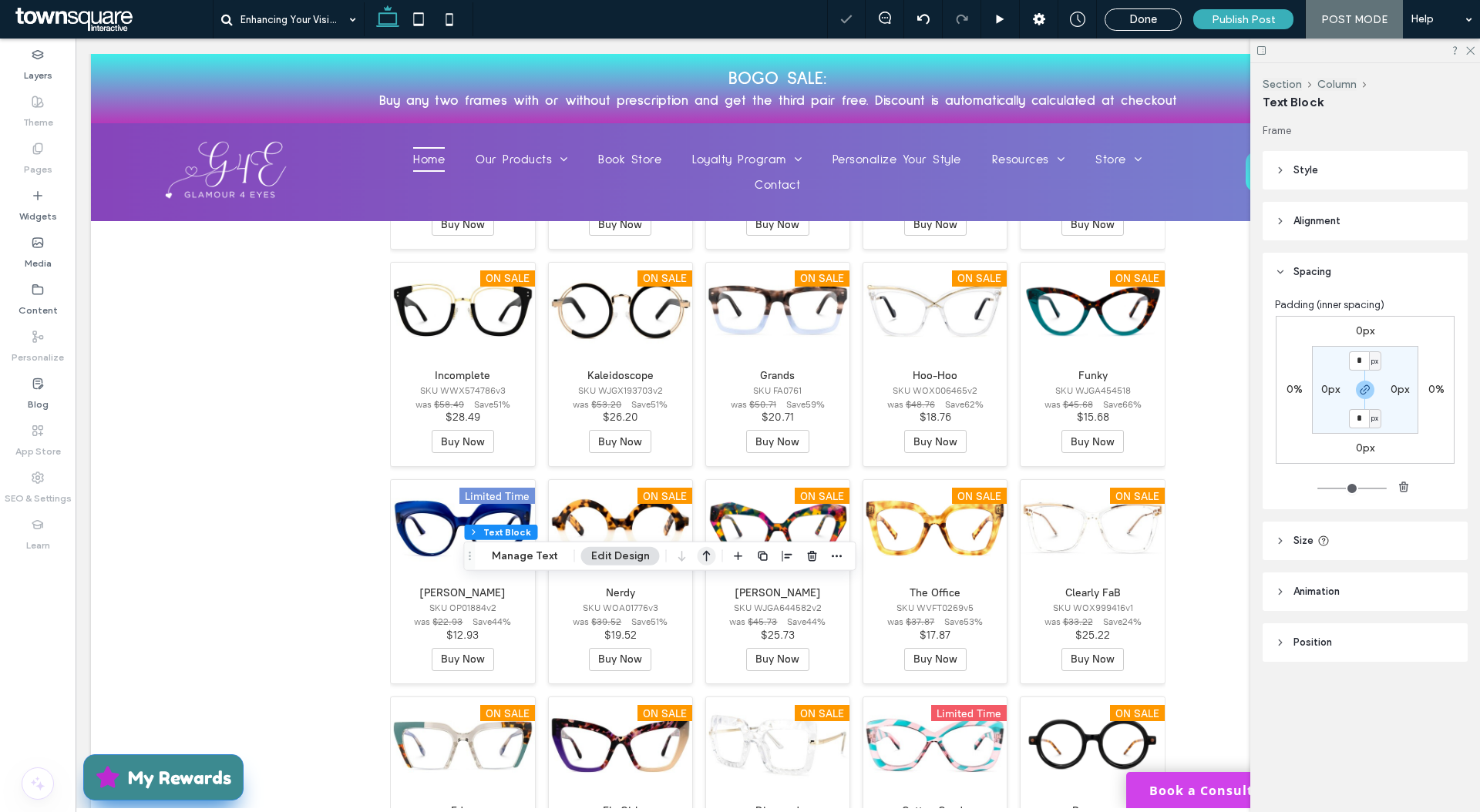
click at [697, 559] on icon "button" at bounding box center [706, 556] width 18 height 28
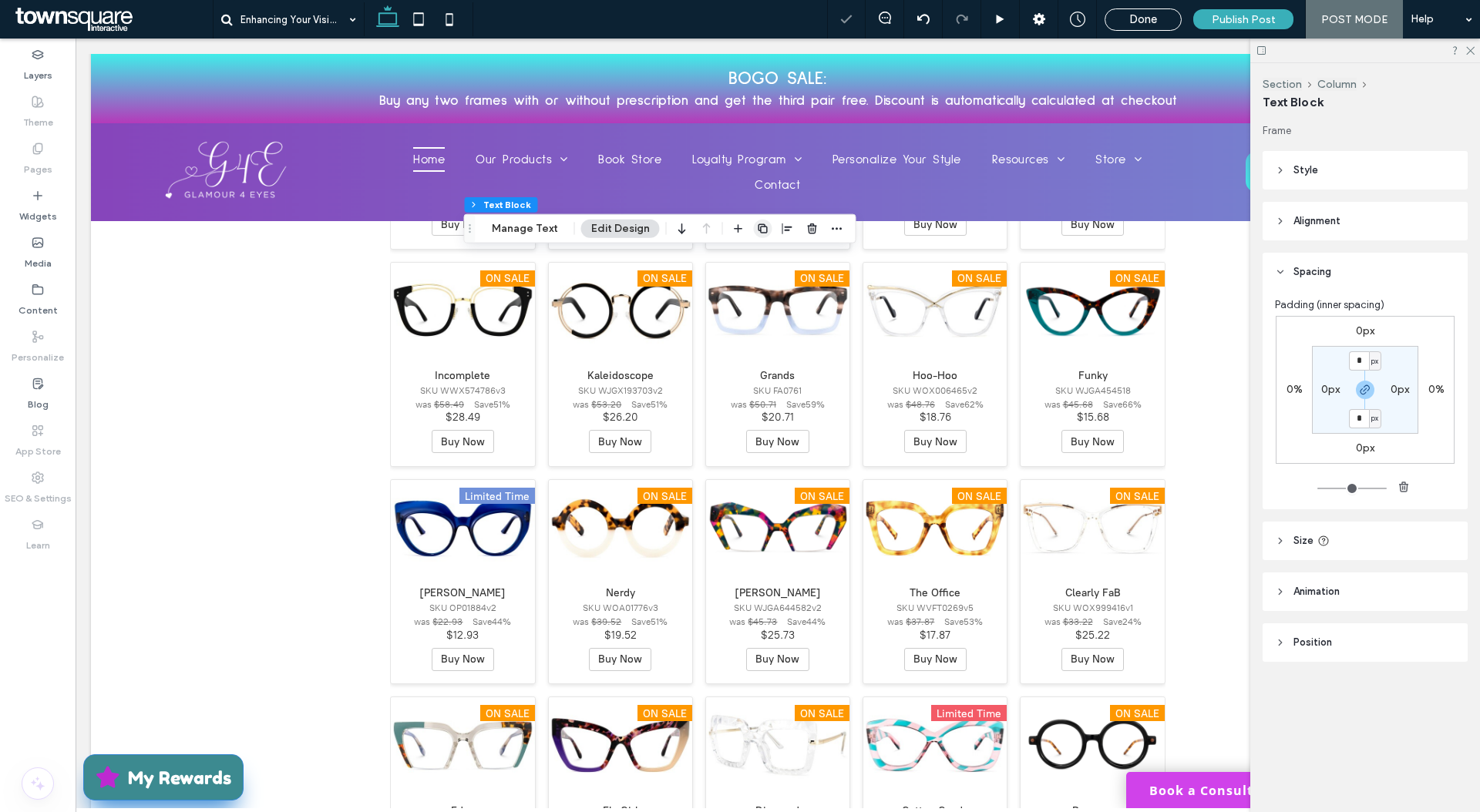
click at [758, 230] on use "button" at bounding box center [762, 228] width 10 height 10
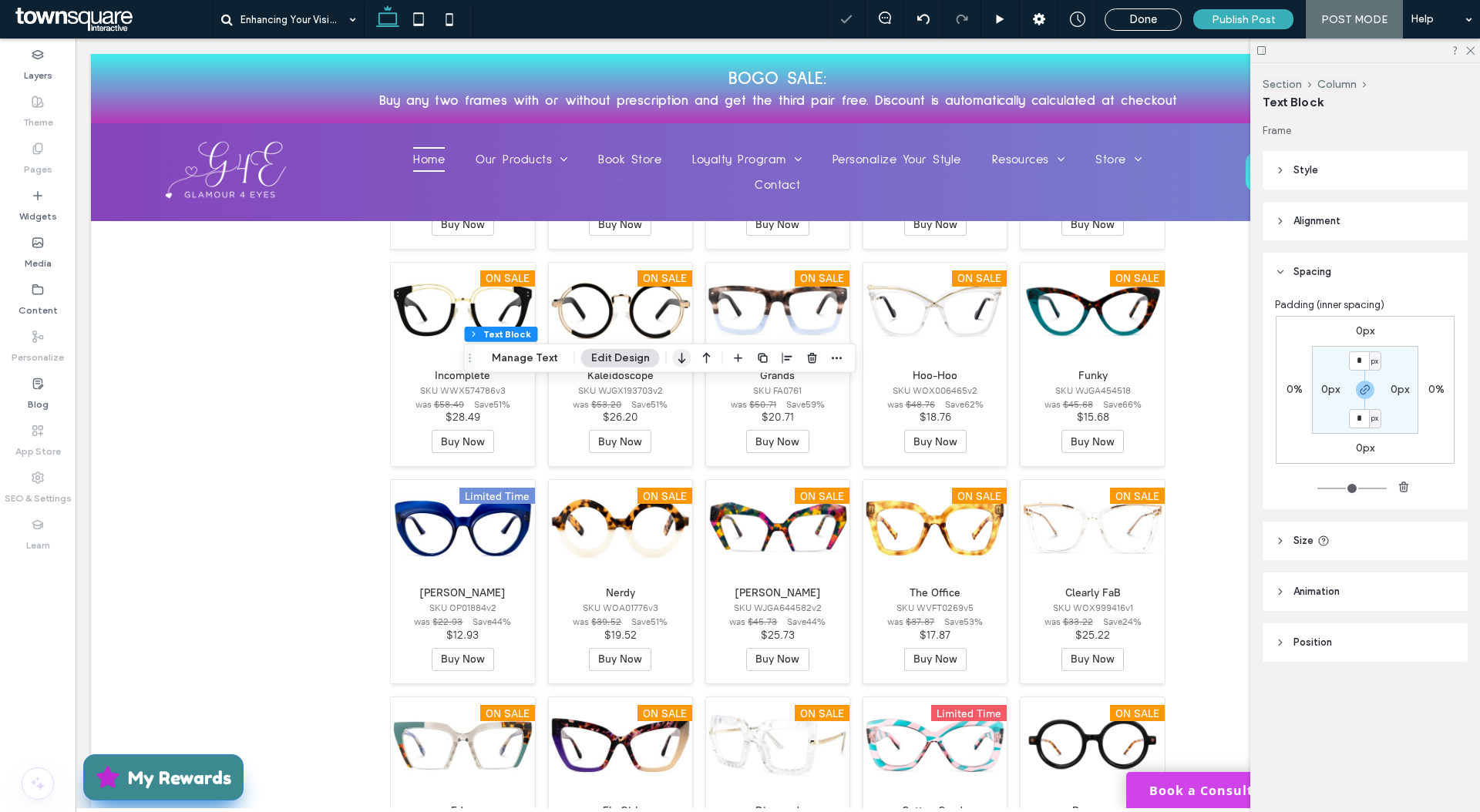
click at [681, 362] on icon "button" at bounding box center [682, 358] width 18 height 28
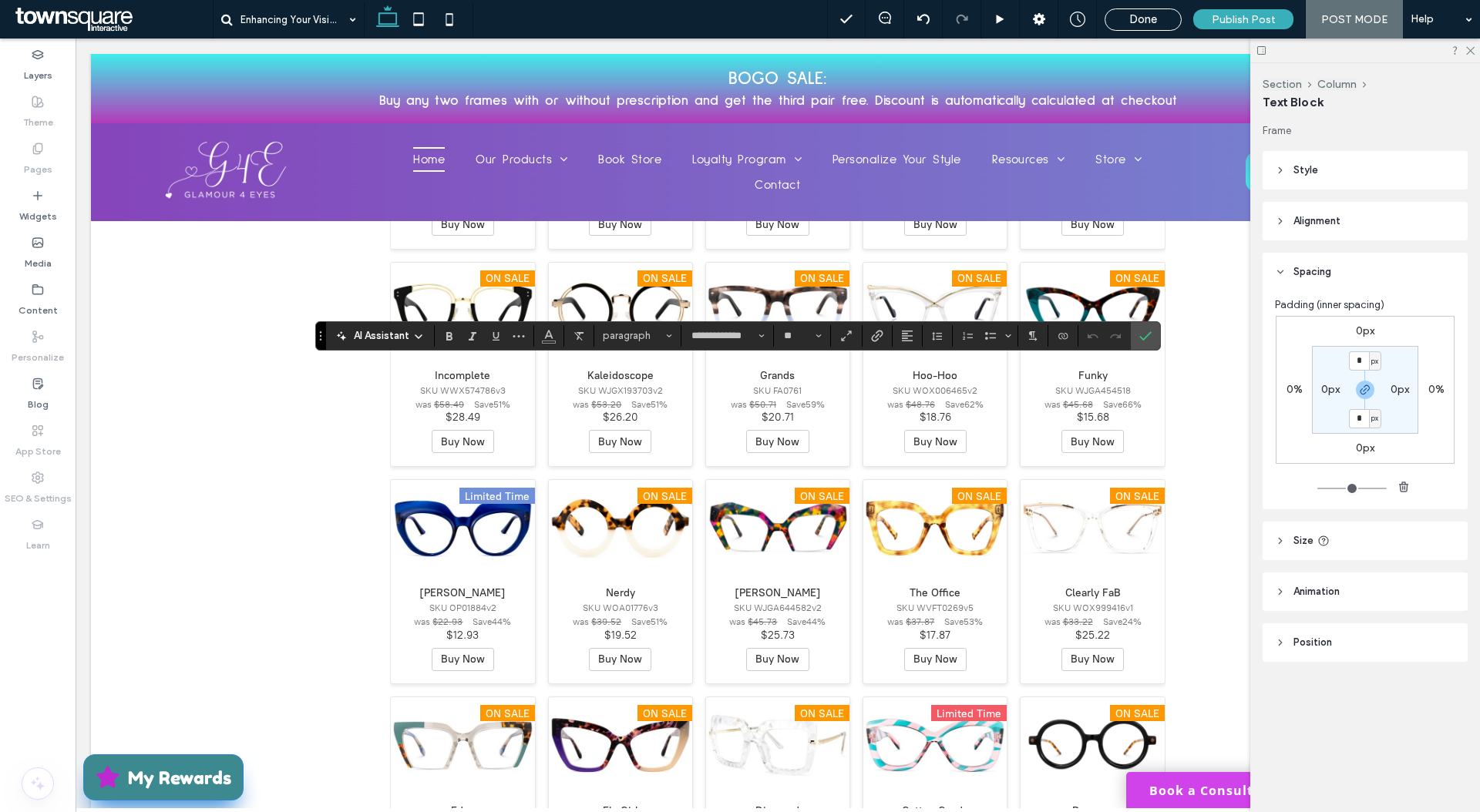
type input "**"
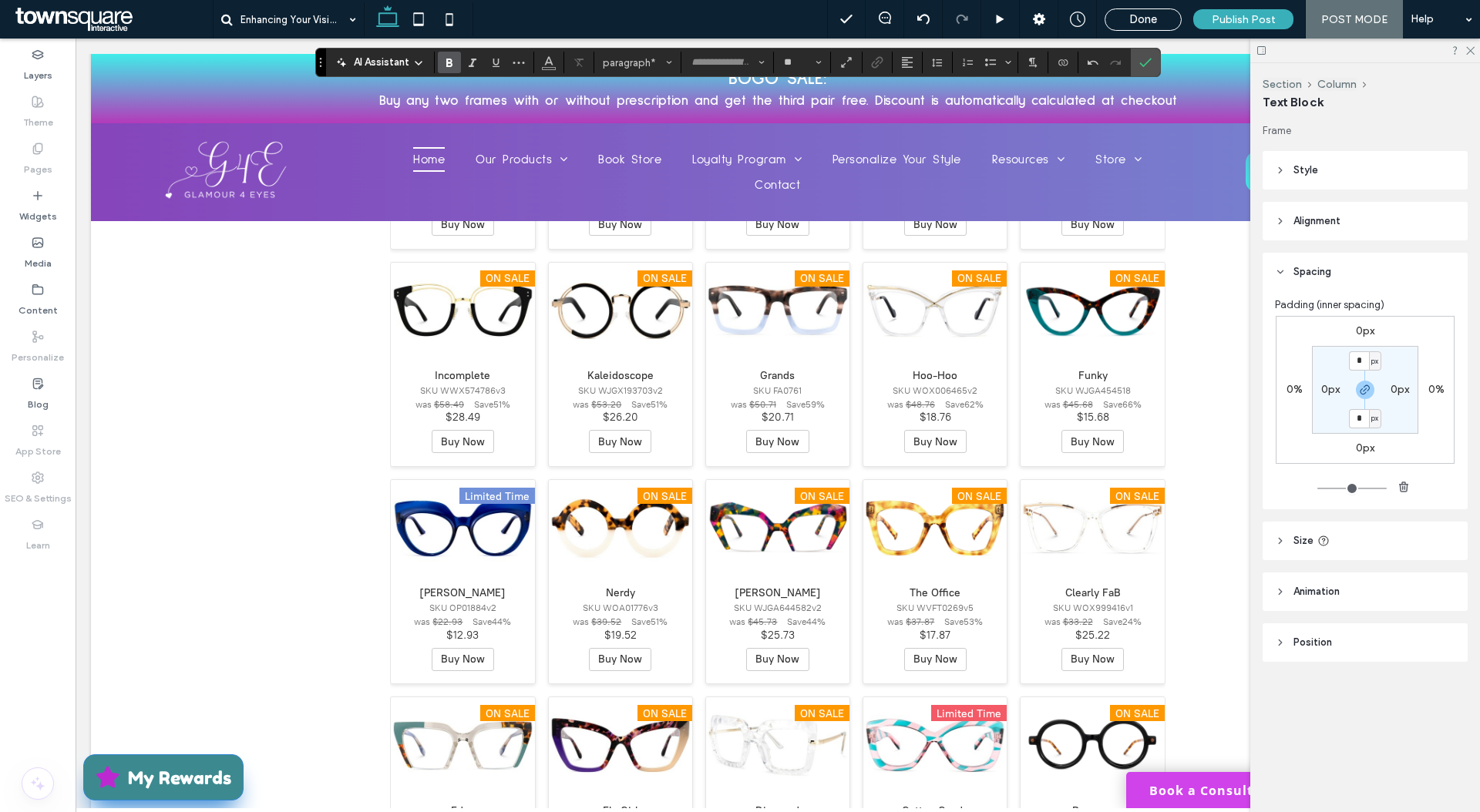
type input "**********"
type input "**"
click at [449, 58] on icon "Bold" at bounding box center [449, 62] width 12 height 12
click at [443, 60] on icon "Bold" at bounding box center [449, 62] width 12 height 12
click at [450, 54] on span "Bold" at bounding box center [449, 62] width 12 height 20
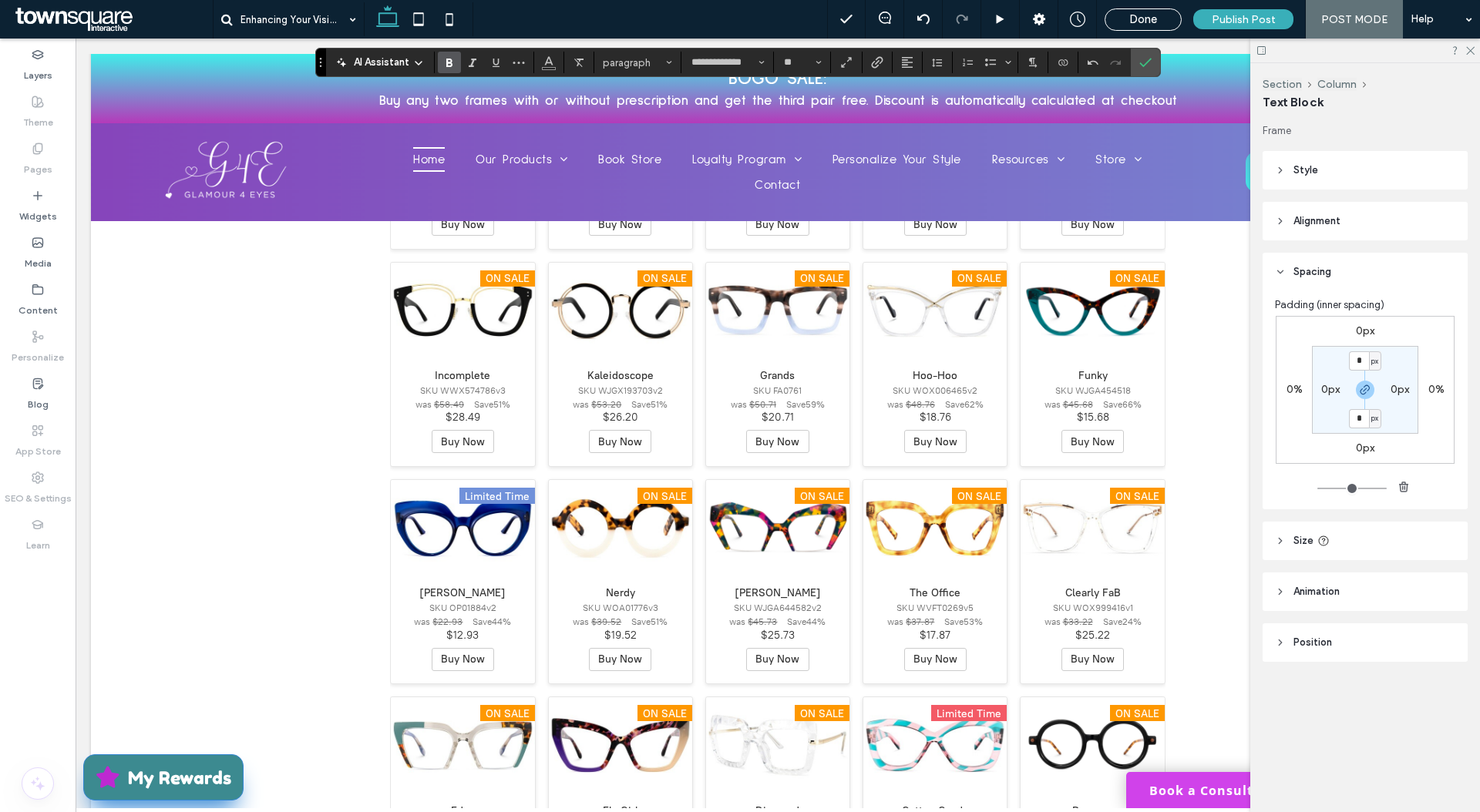
click at [450, 54] on span "Bold" at bounding box center [449, 62] width 12 height 20
click at [451, 59] on icon "Bold" at bounding box center [449, 62] width 12 height 12
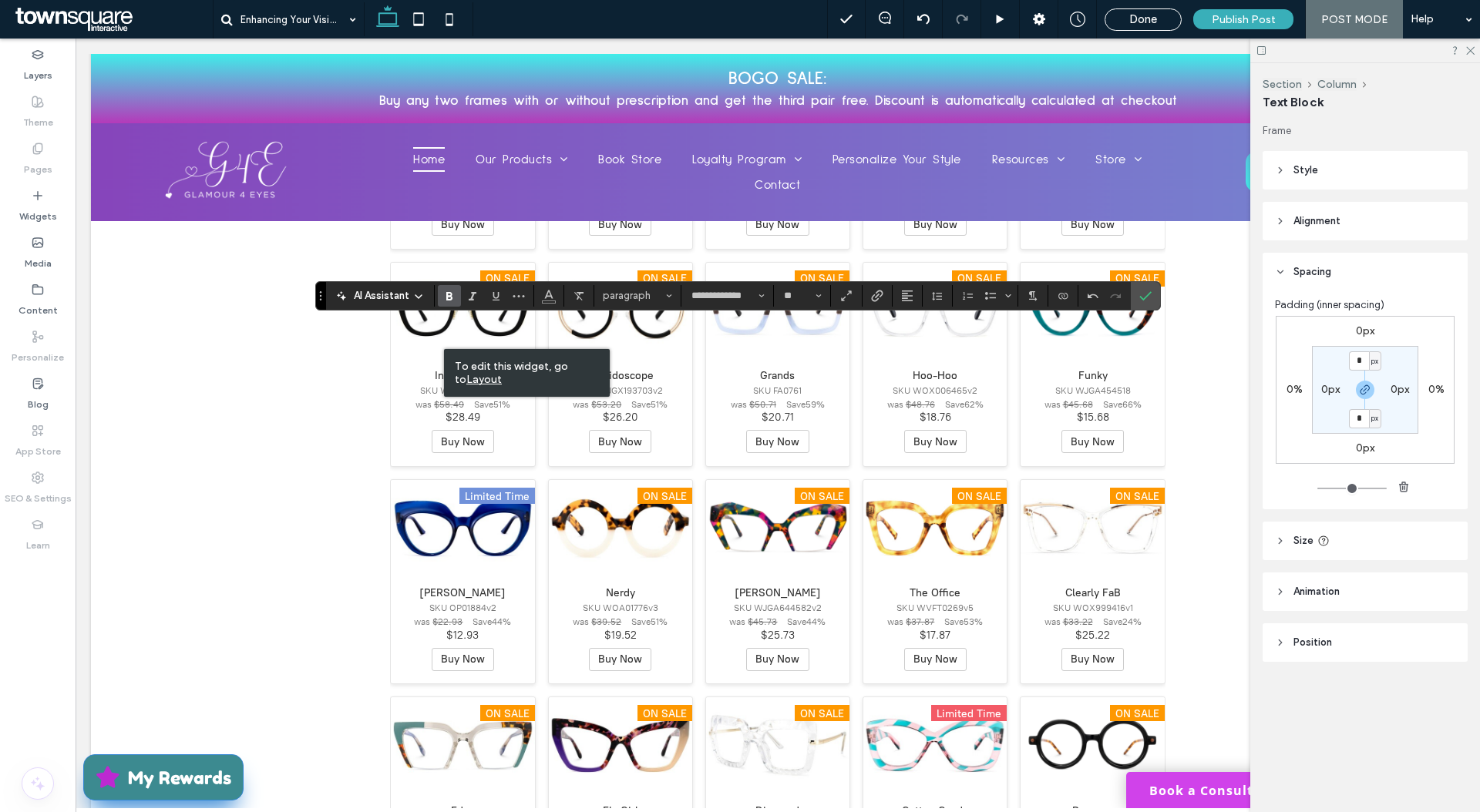
click at [448, 291] on icon "Bold" at bounding box center [449, 296] width 12 height 12
click at [622, 299] on span "paragraph" at bounding box center [632, 295] width 60 height 11
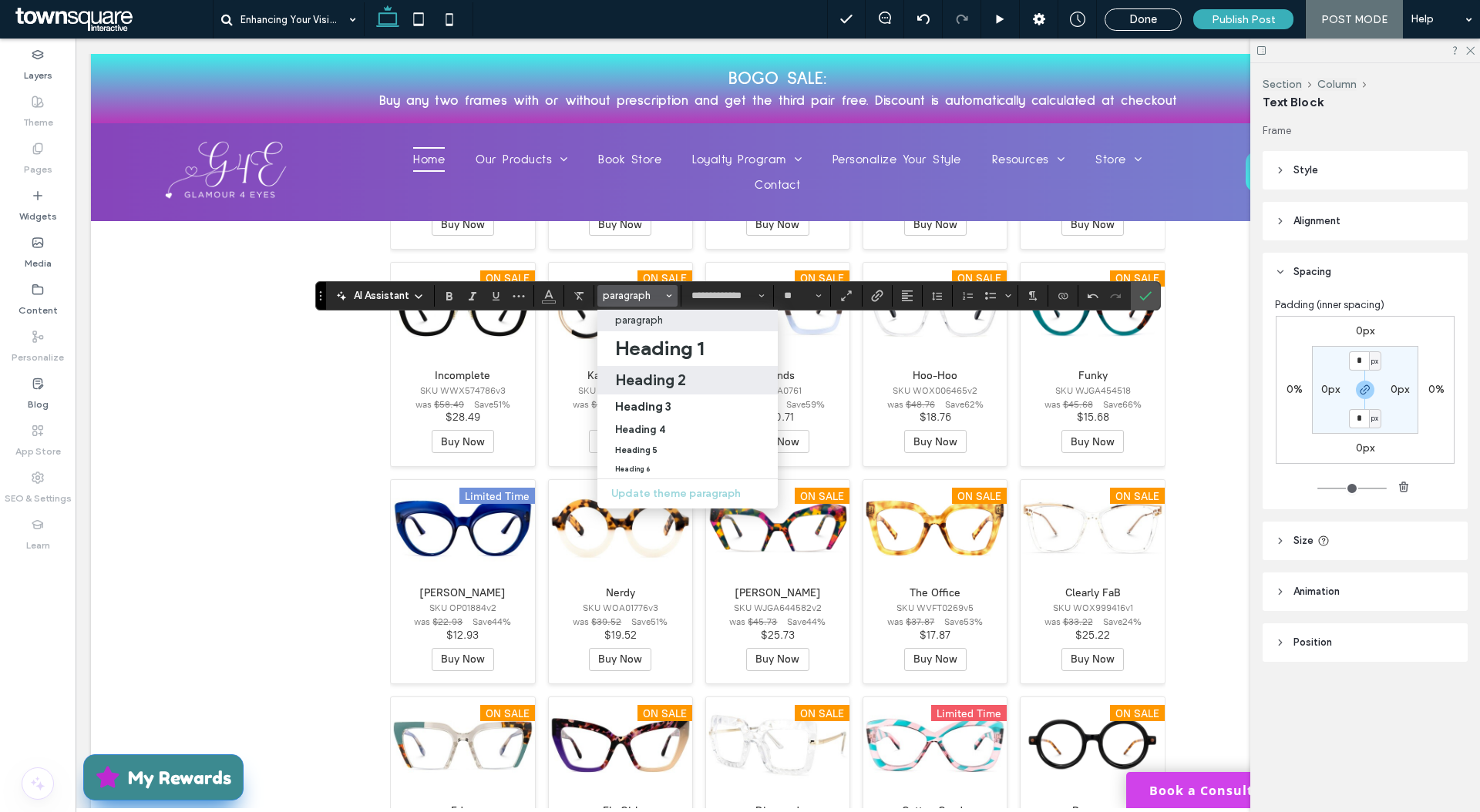
click at [637, 392] on label "Heading 2" at bounding box center [688, 380] width 180 height 29
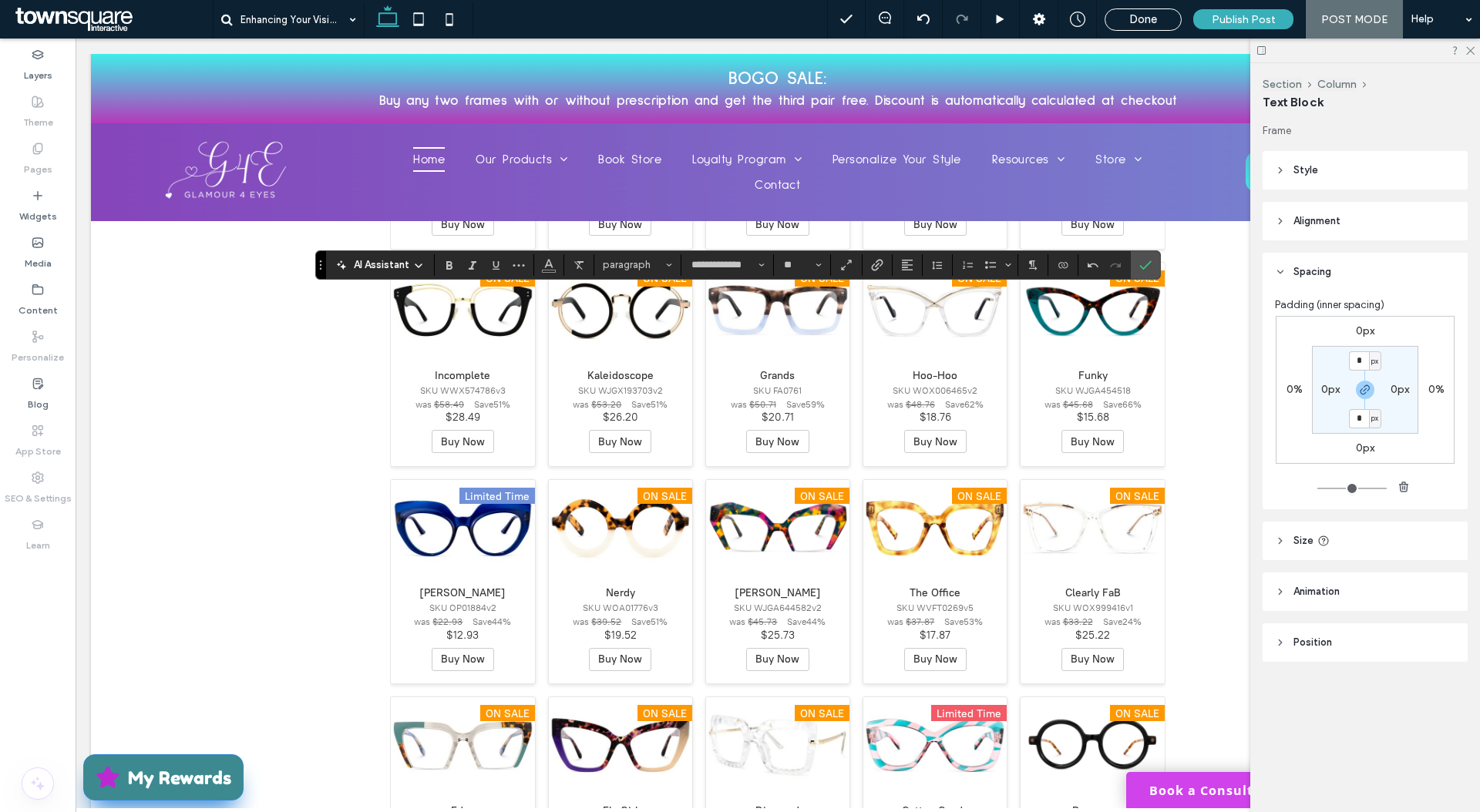
type input "**********"
type input "**"
type input "**********"
type input "**"
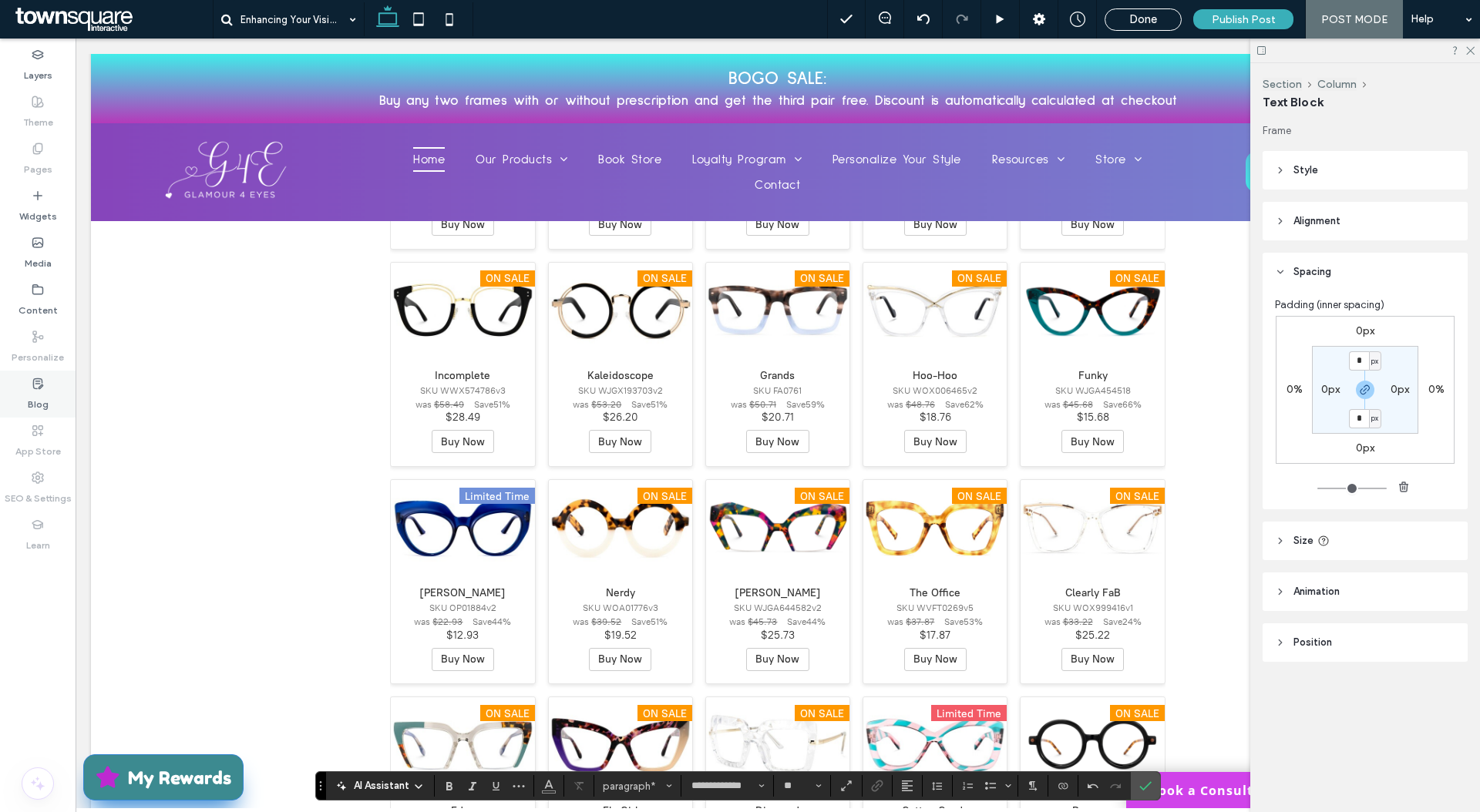
click at [33, 393] on label "Blog" at bounding box center [38, 400] width 21 height 22
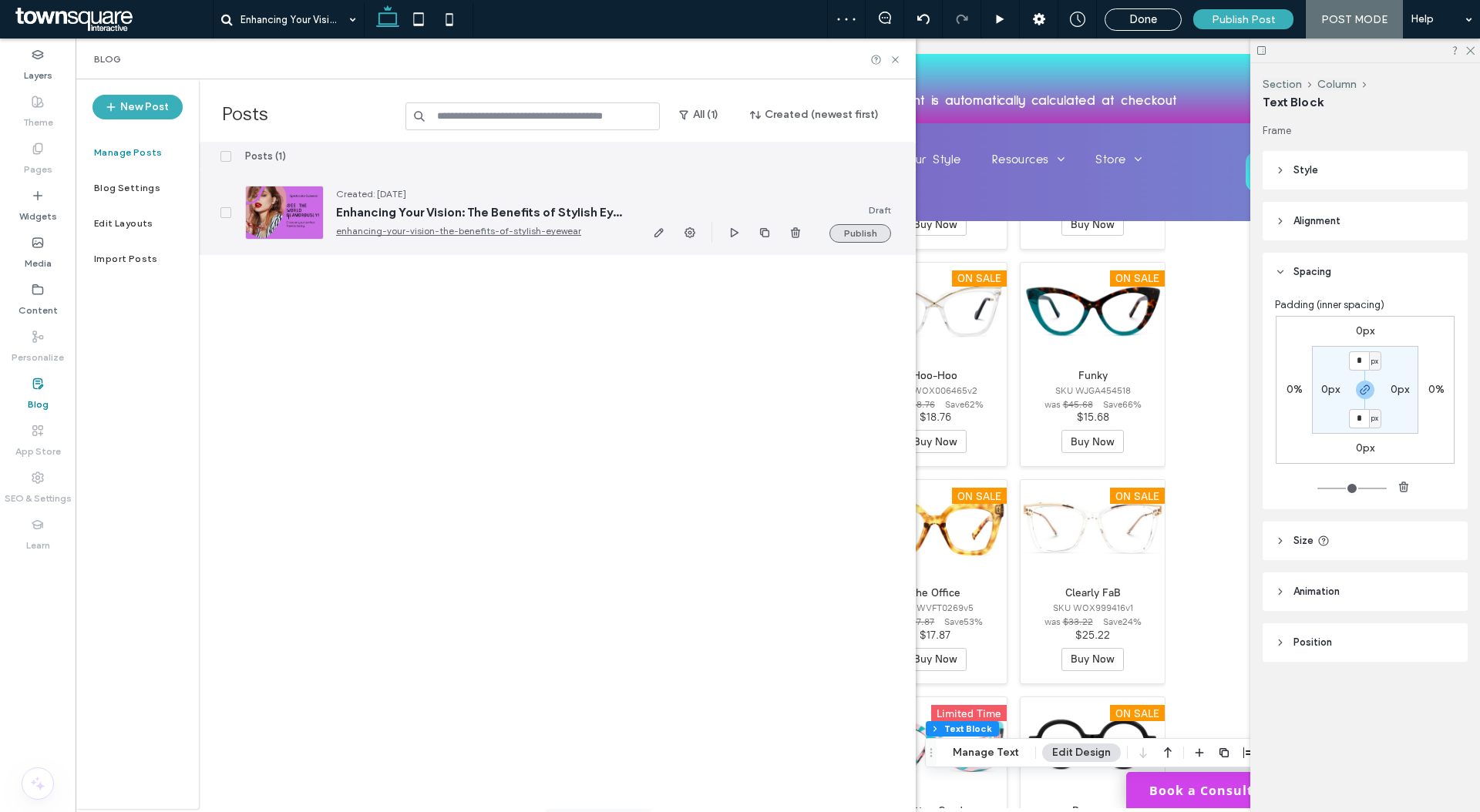
click at [846, 237] on button "Publish" at bounding box center [860, 233] width 61 height 18
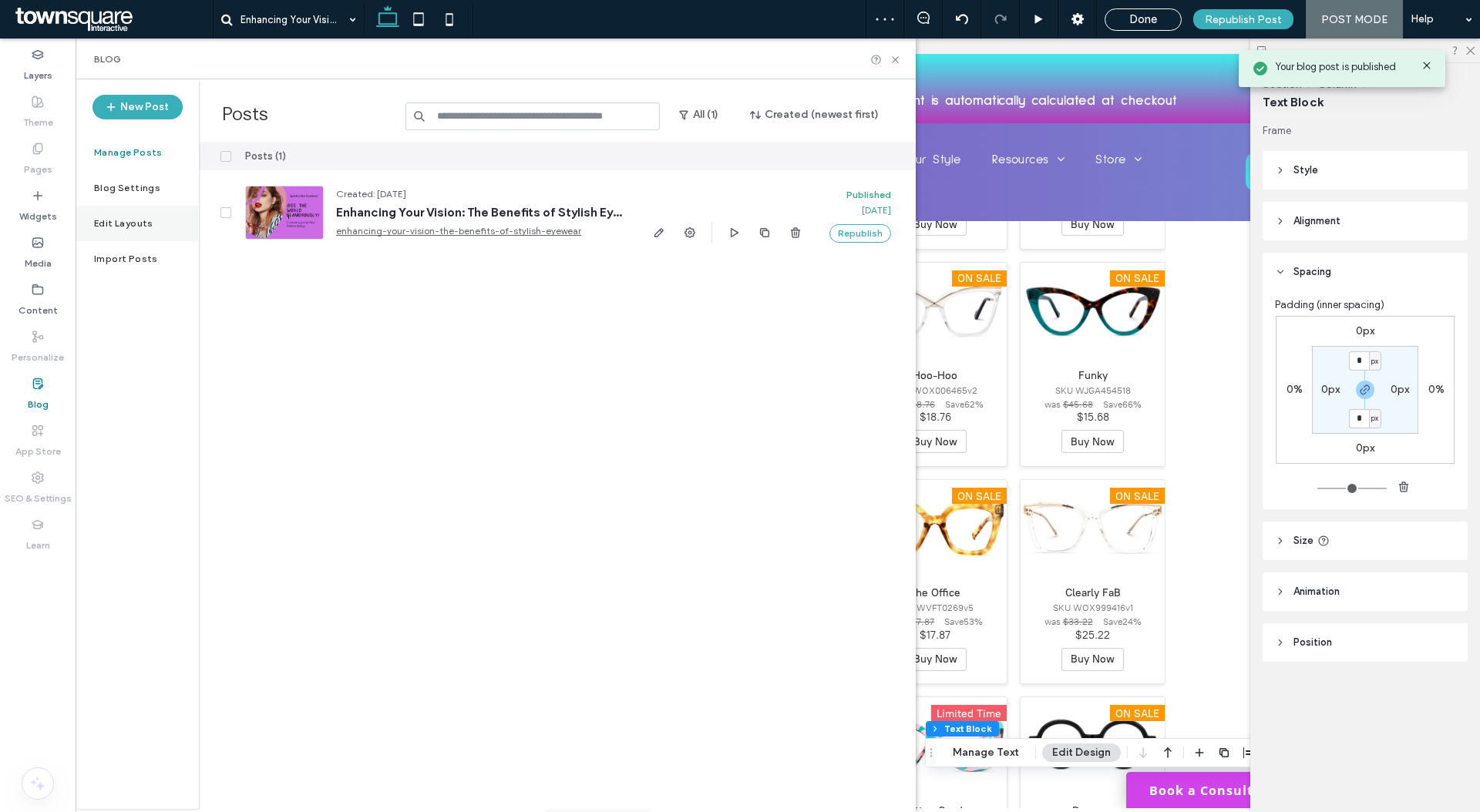
click at [152, 237] on div "Edit Layouts" at bounding box center [137, 223] width 124 height 35
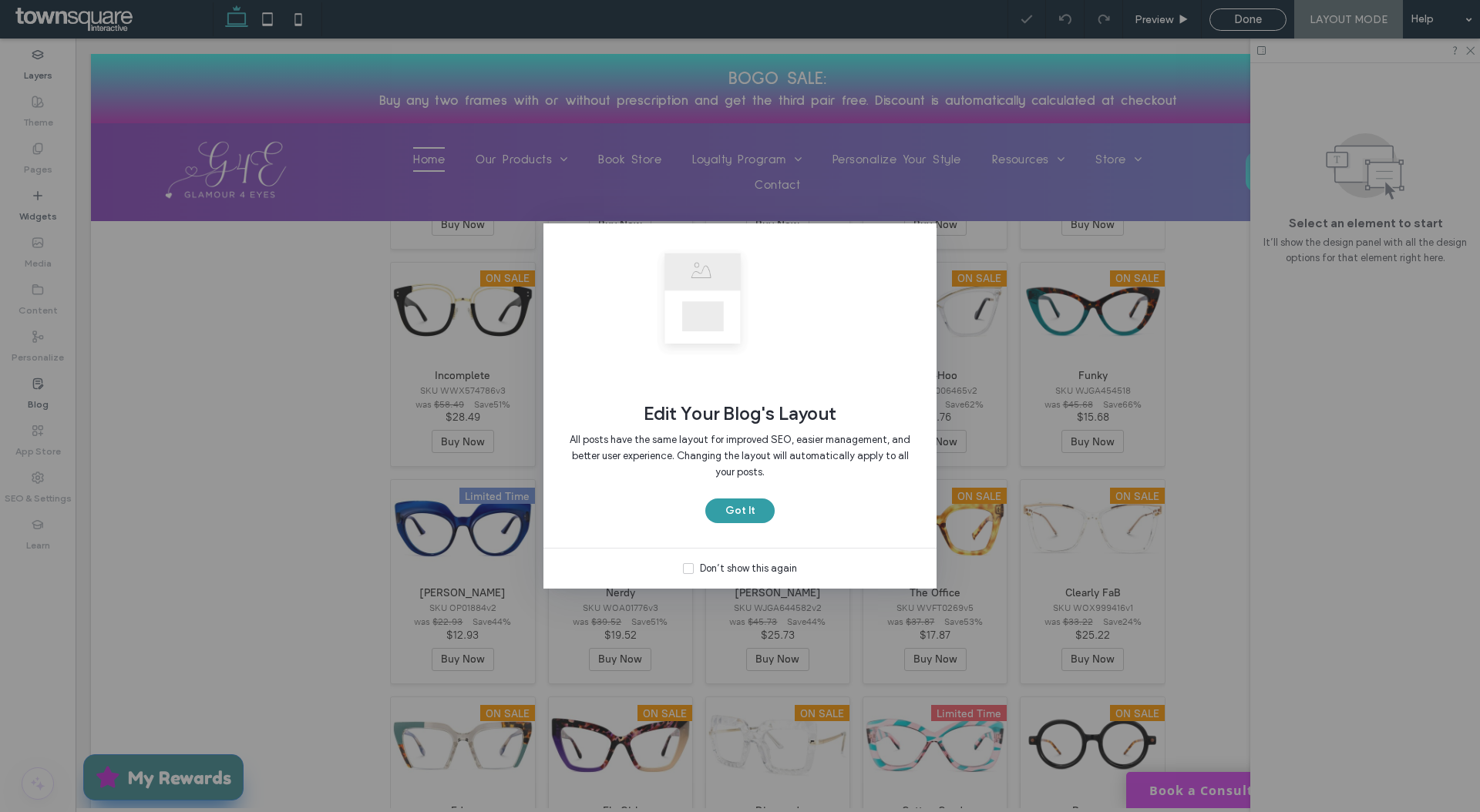
click at [732, 508] on button "Got It" at bounding box center [740, 510] width 69 height 25
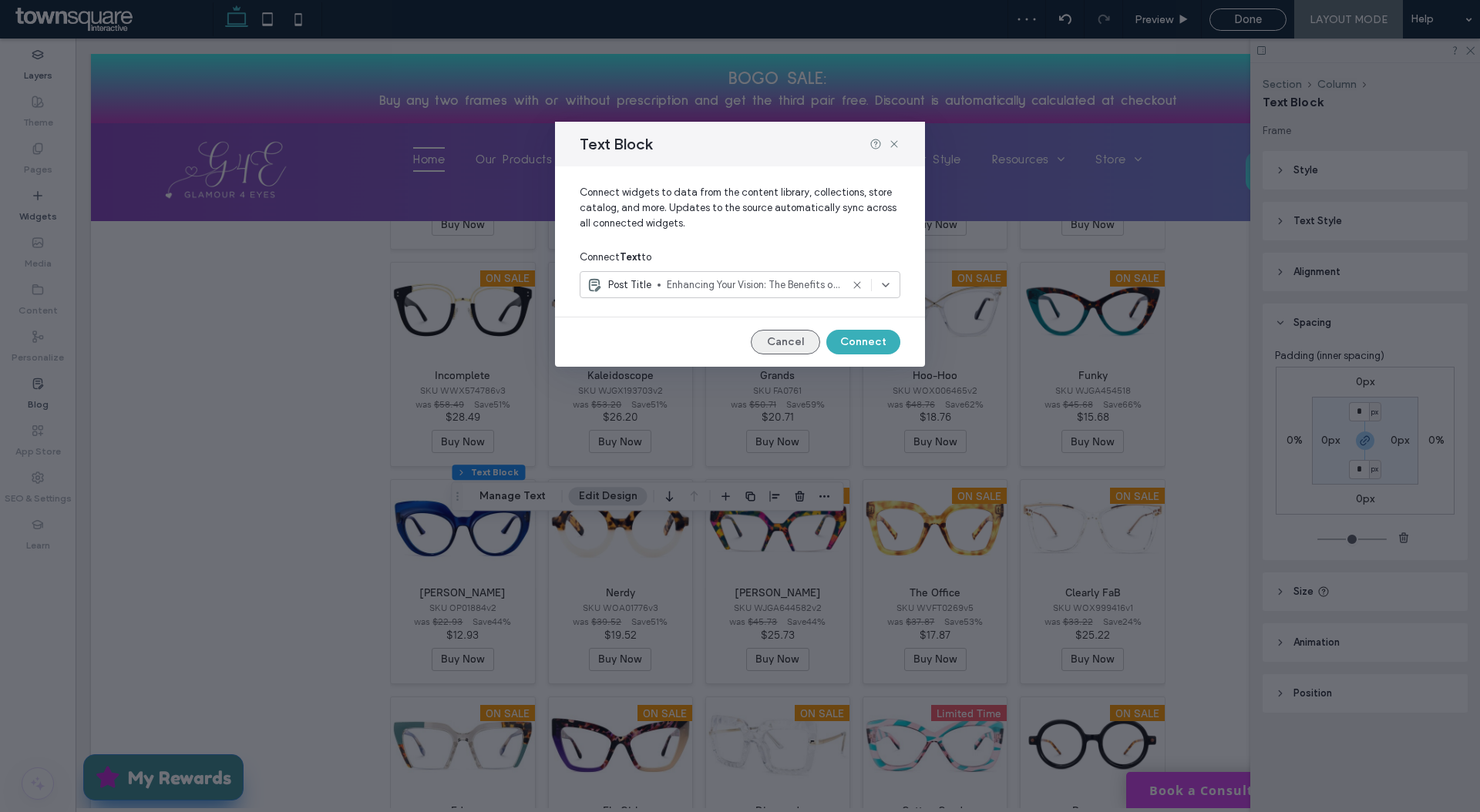
click at [796, 336] on button "Cancel" at bounding box center [785, 342] width 69 height 25
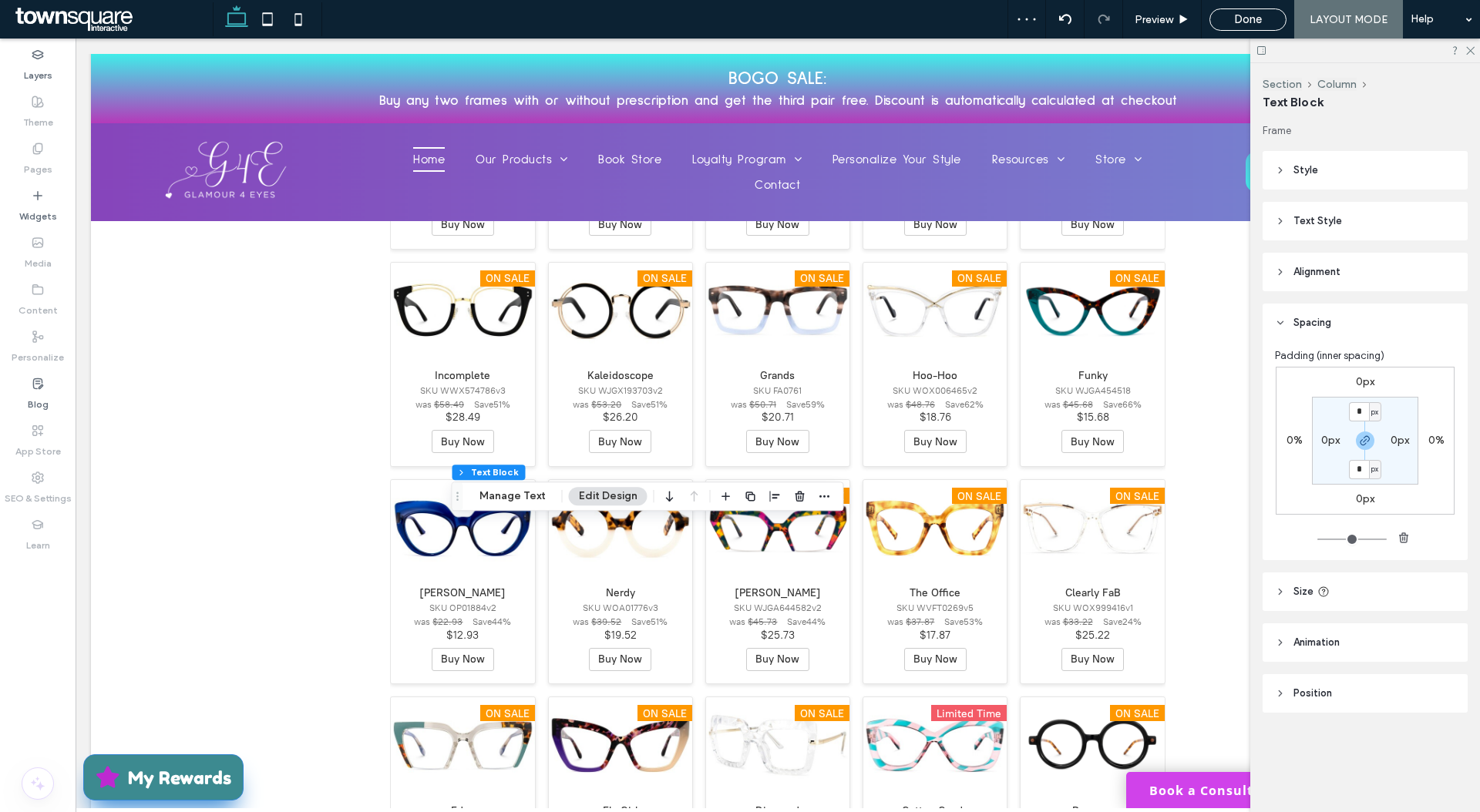
click at [1389, 216] on header "Text Style" at bounding box center [1364, 221] width 205 height 39
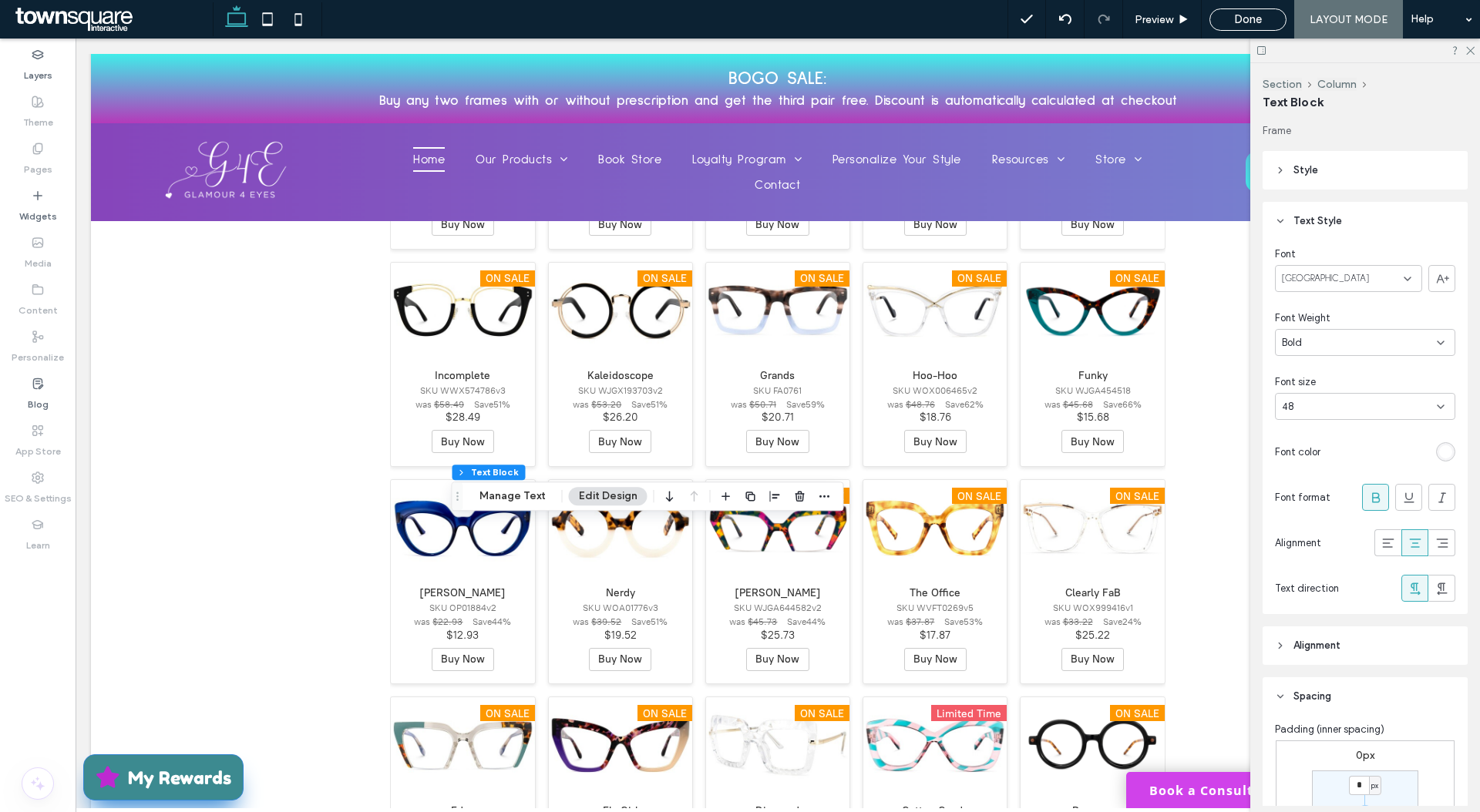
click at [1436, 456] on div at bounding box center [1445, 451] width 19 height 19
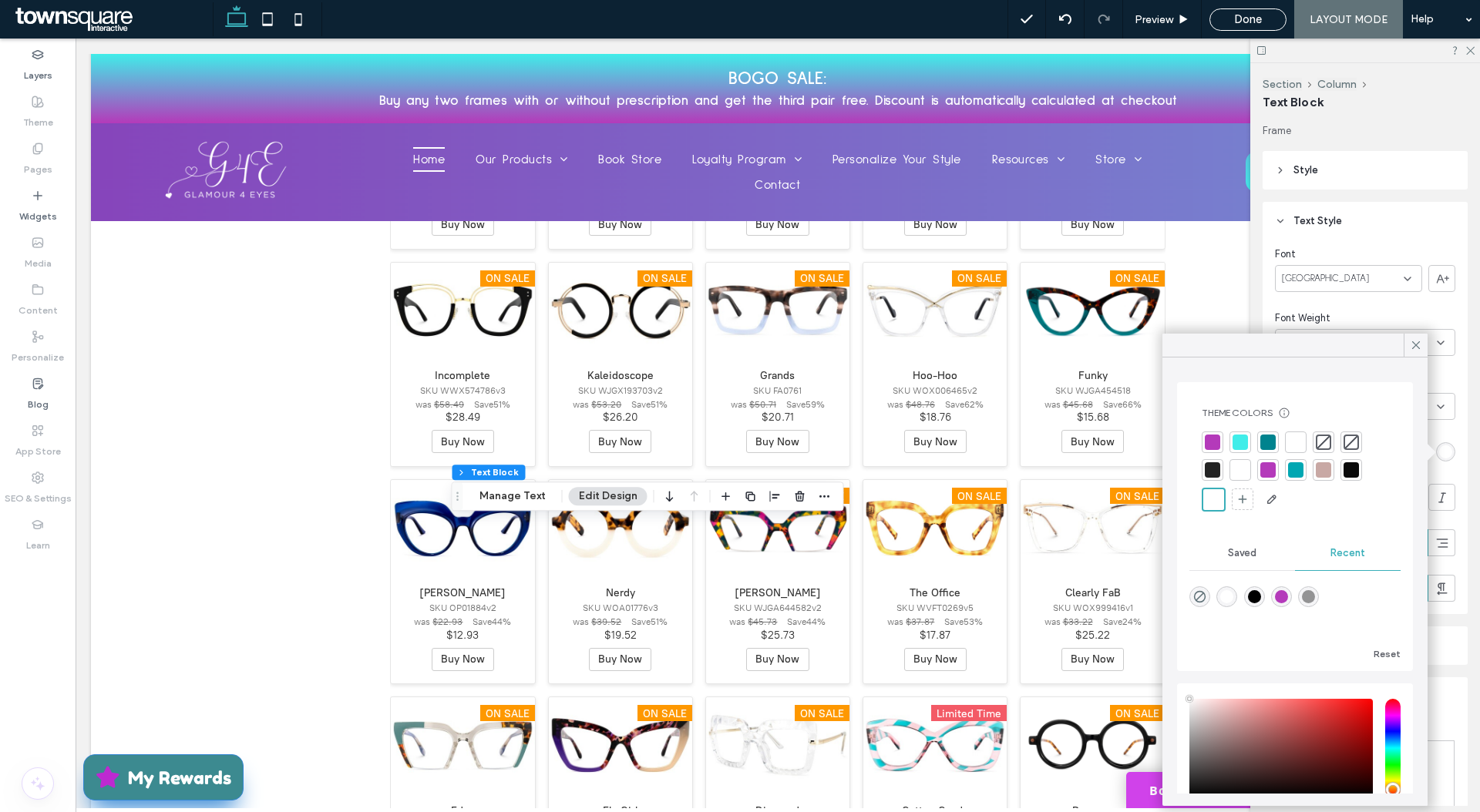
click at [1208, 466] on div at bounding box center [1213, 470] width 16 height 16
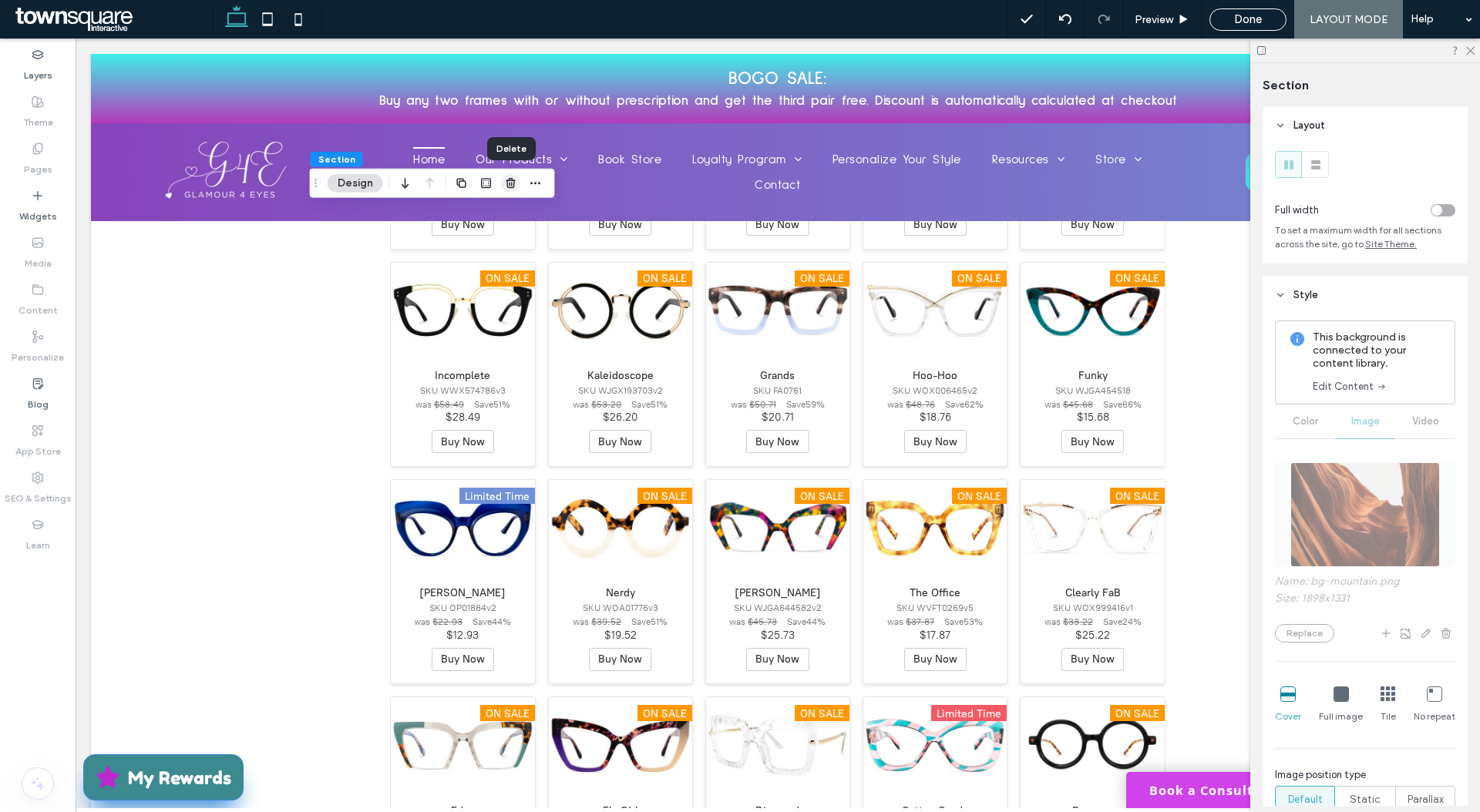
click at [509, 179] on use "button" at bounding box center [509, 183] width 10 height 10
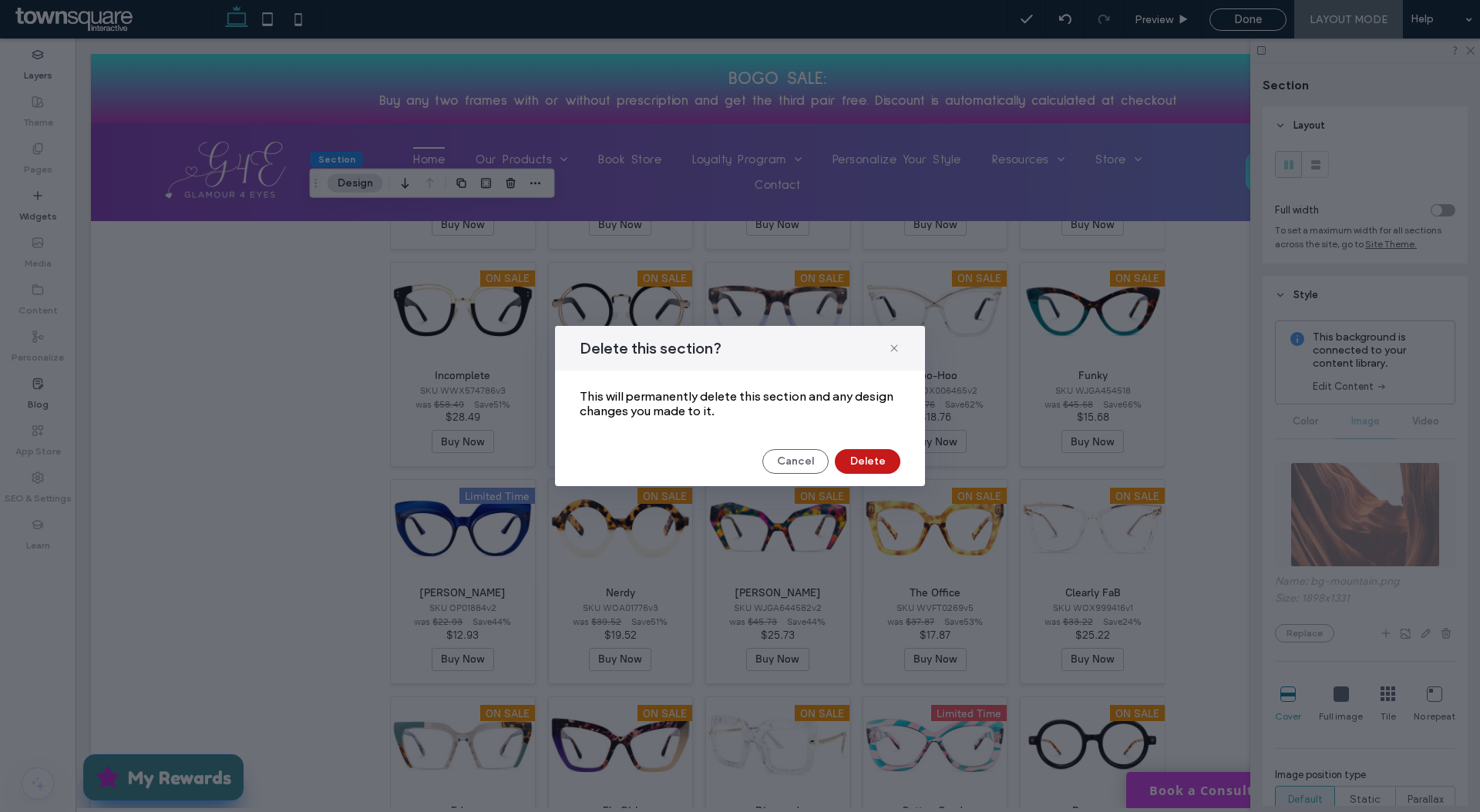
click at [855, 459] on button "Delete" at bounding box center [868, 461] width 66 height 25
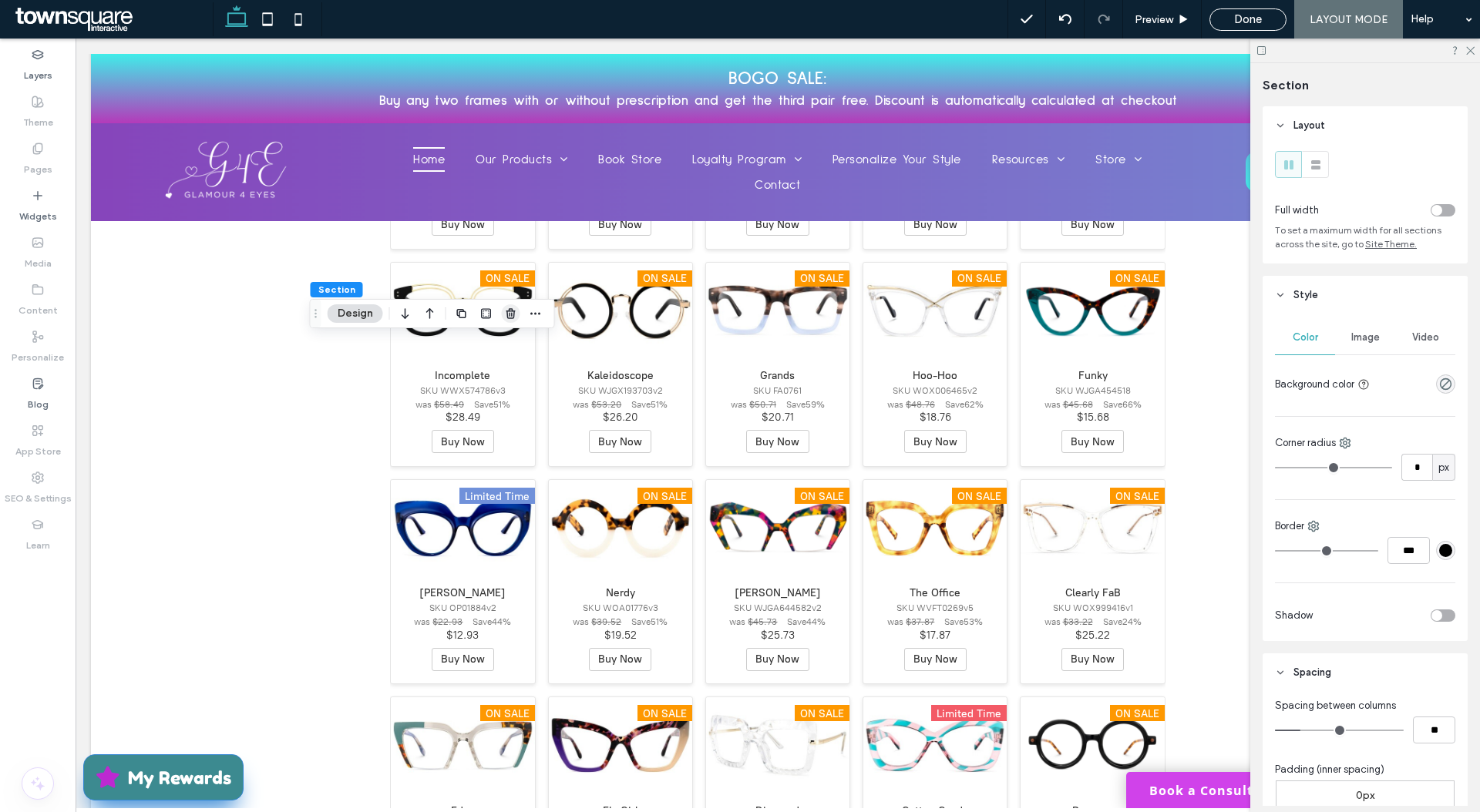
click at [509, 315] on use "button" at bounding box center [509, 313] width 10 height 10
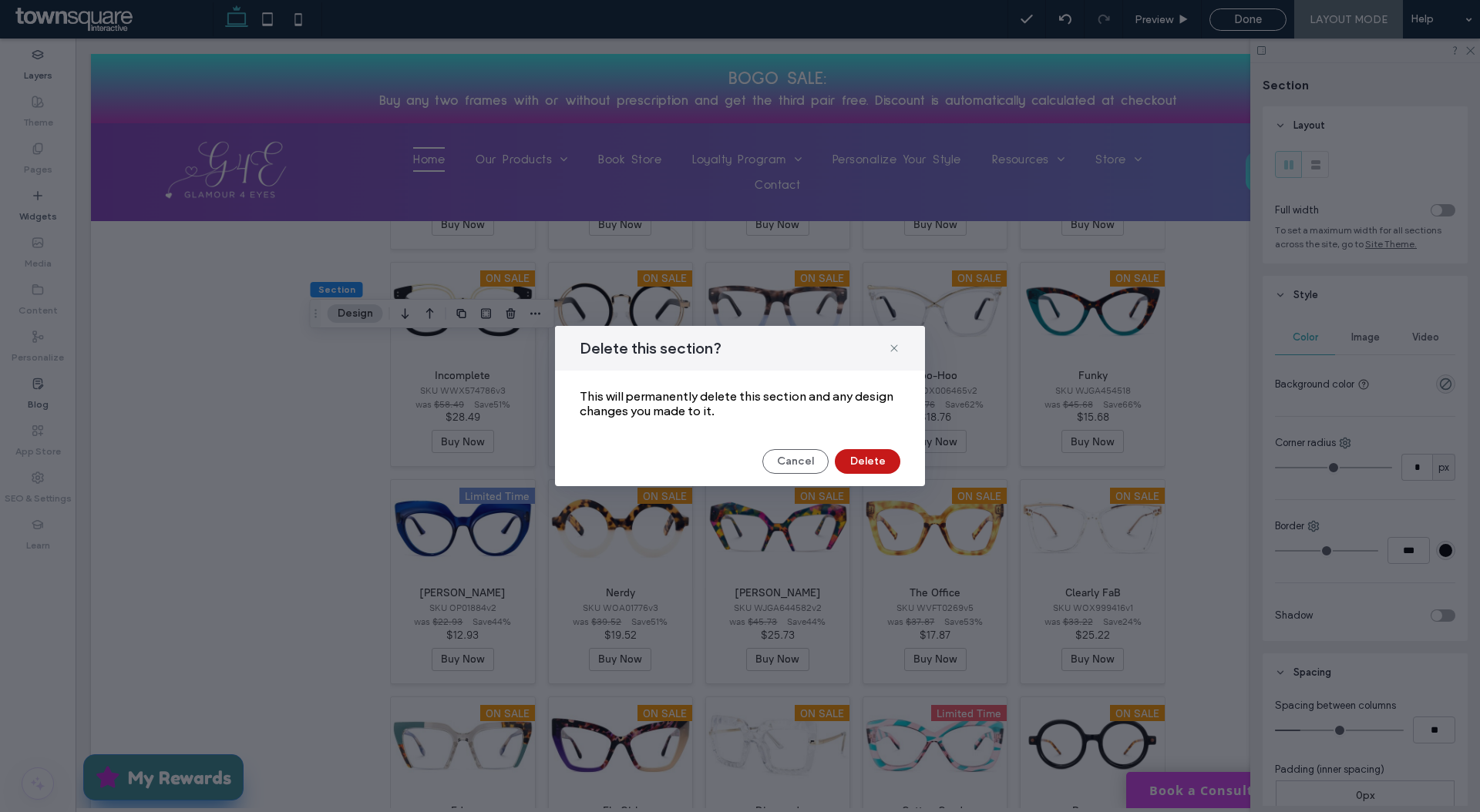
click at [862, 460] on button "Delete" at bounding box center [868, 461] width 66 height 25
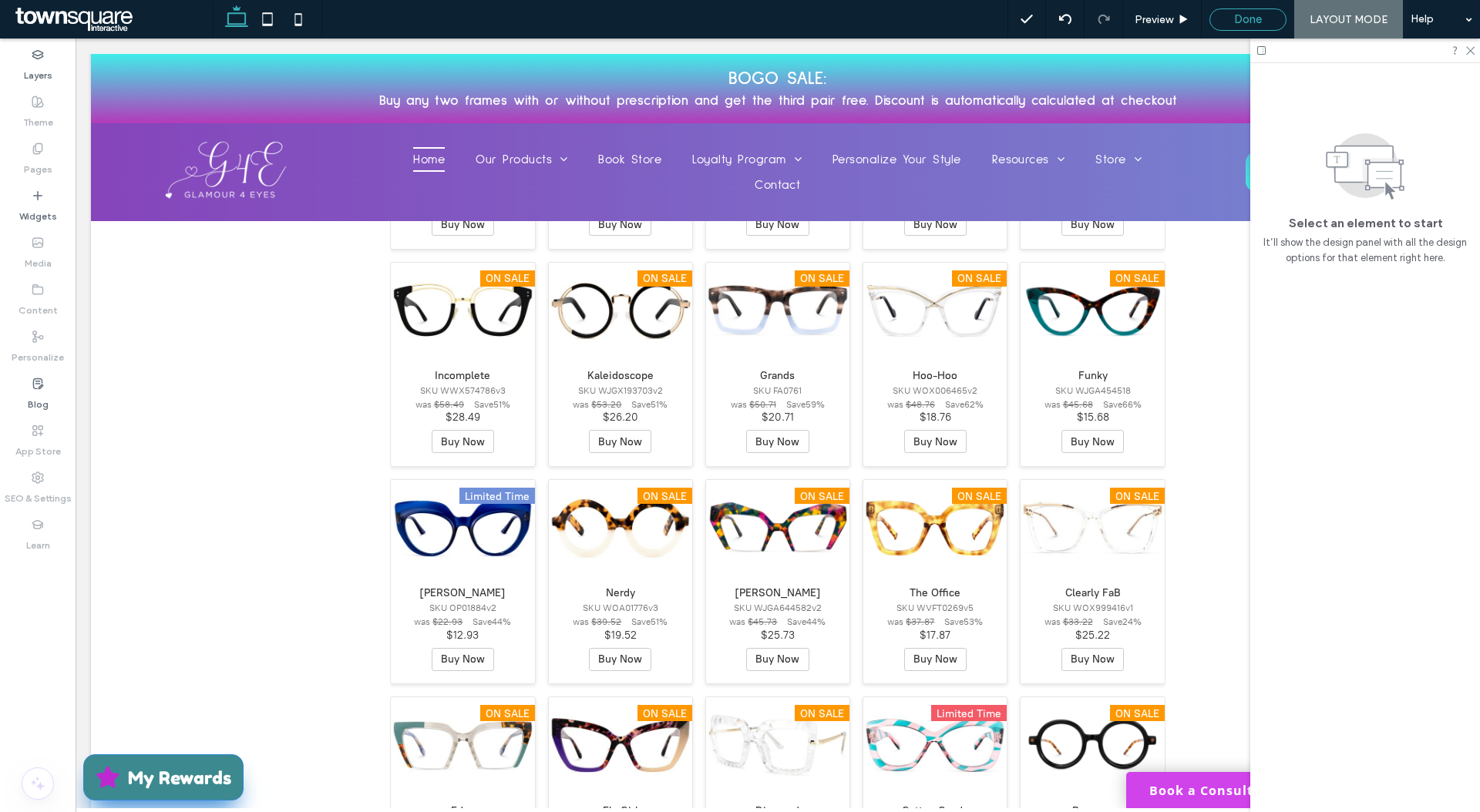
click at [1252, 17] on span "Done" at bounding box center [1247, 19] width 28 height 14
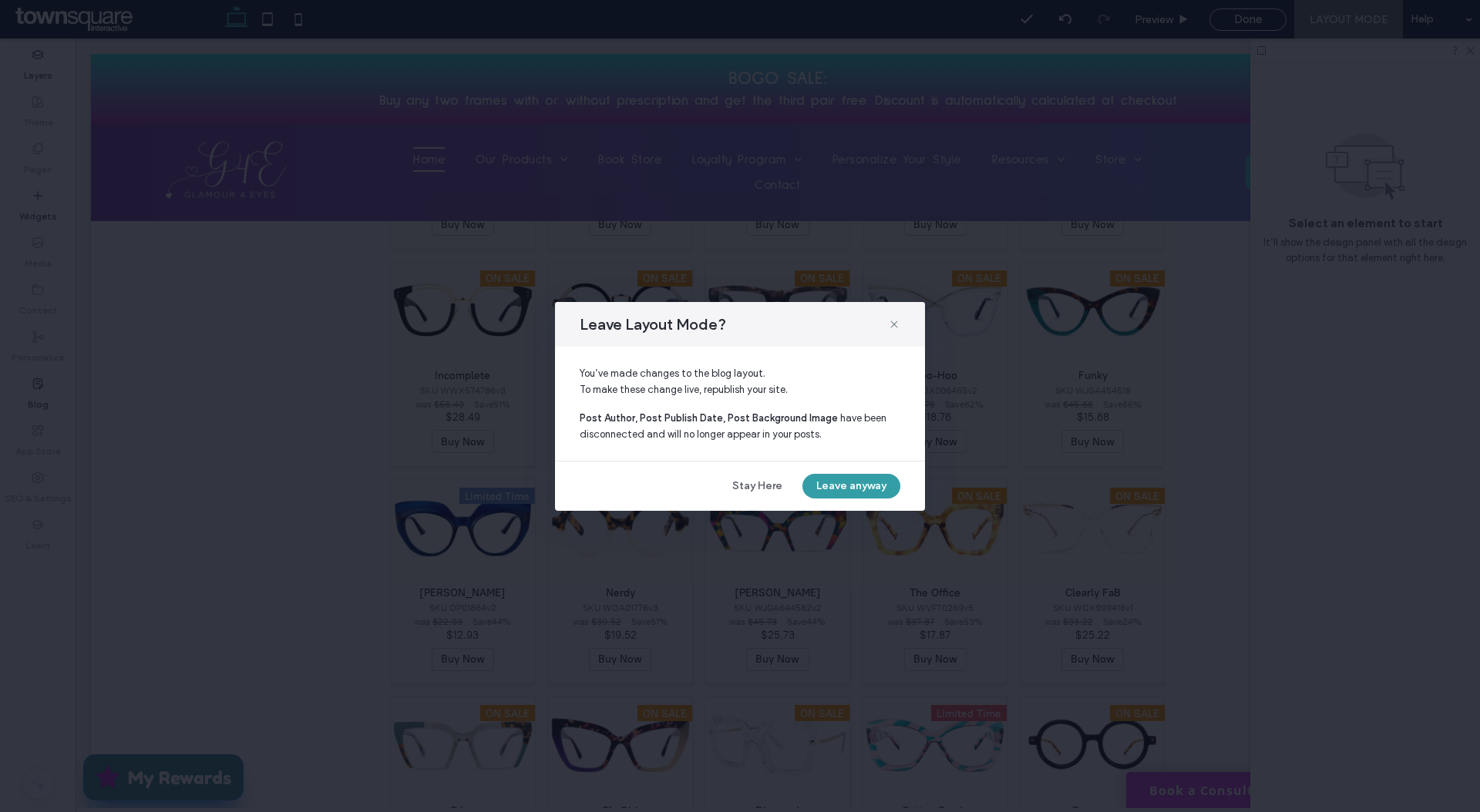
click at [861, 490] on button "Leave anyway" at bounding box center [851, 486] width 98 height 25
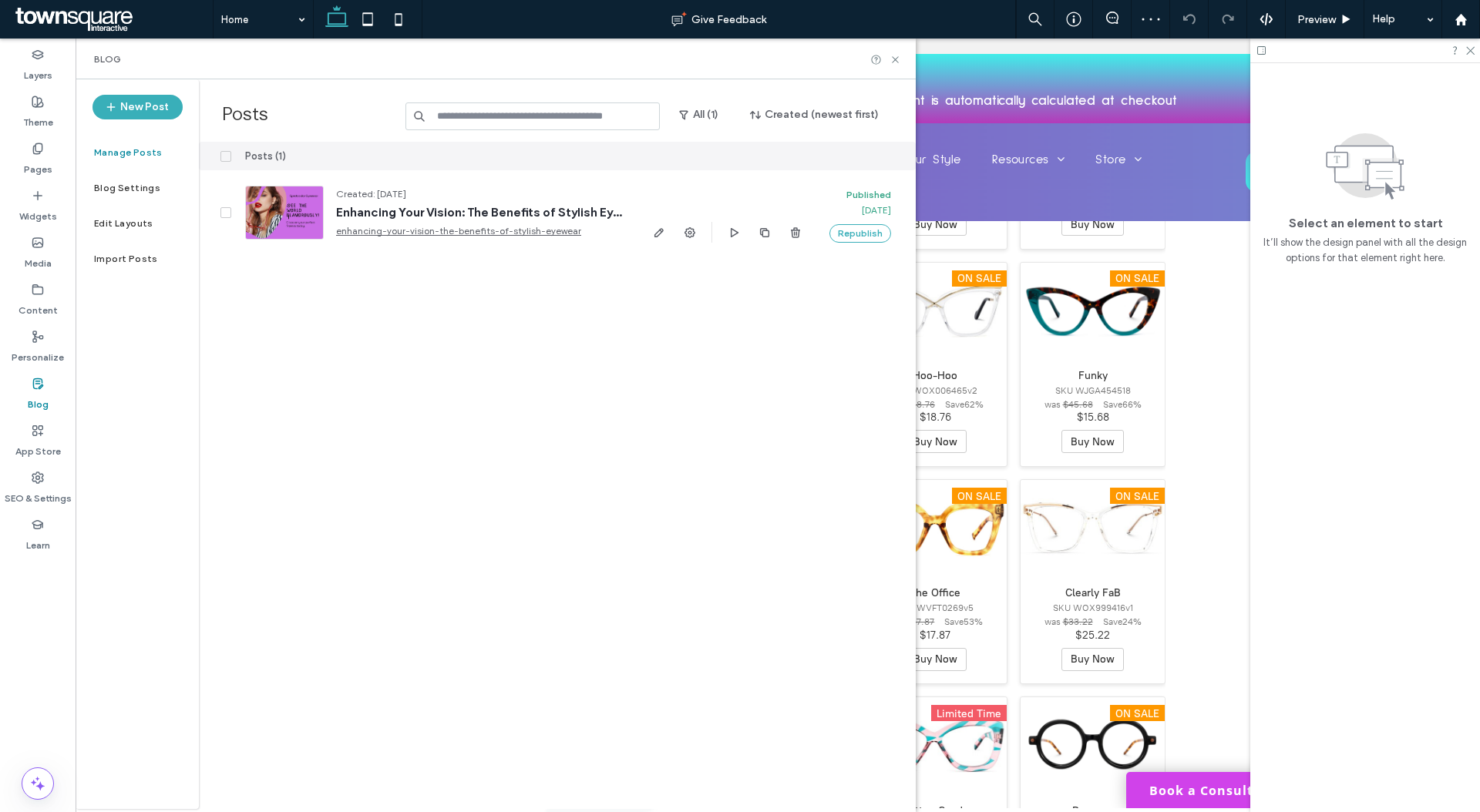
click at [113, 226] on label "Edit Layouts" at bounding box center [124, 223] width 60 height 10
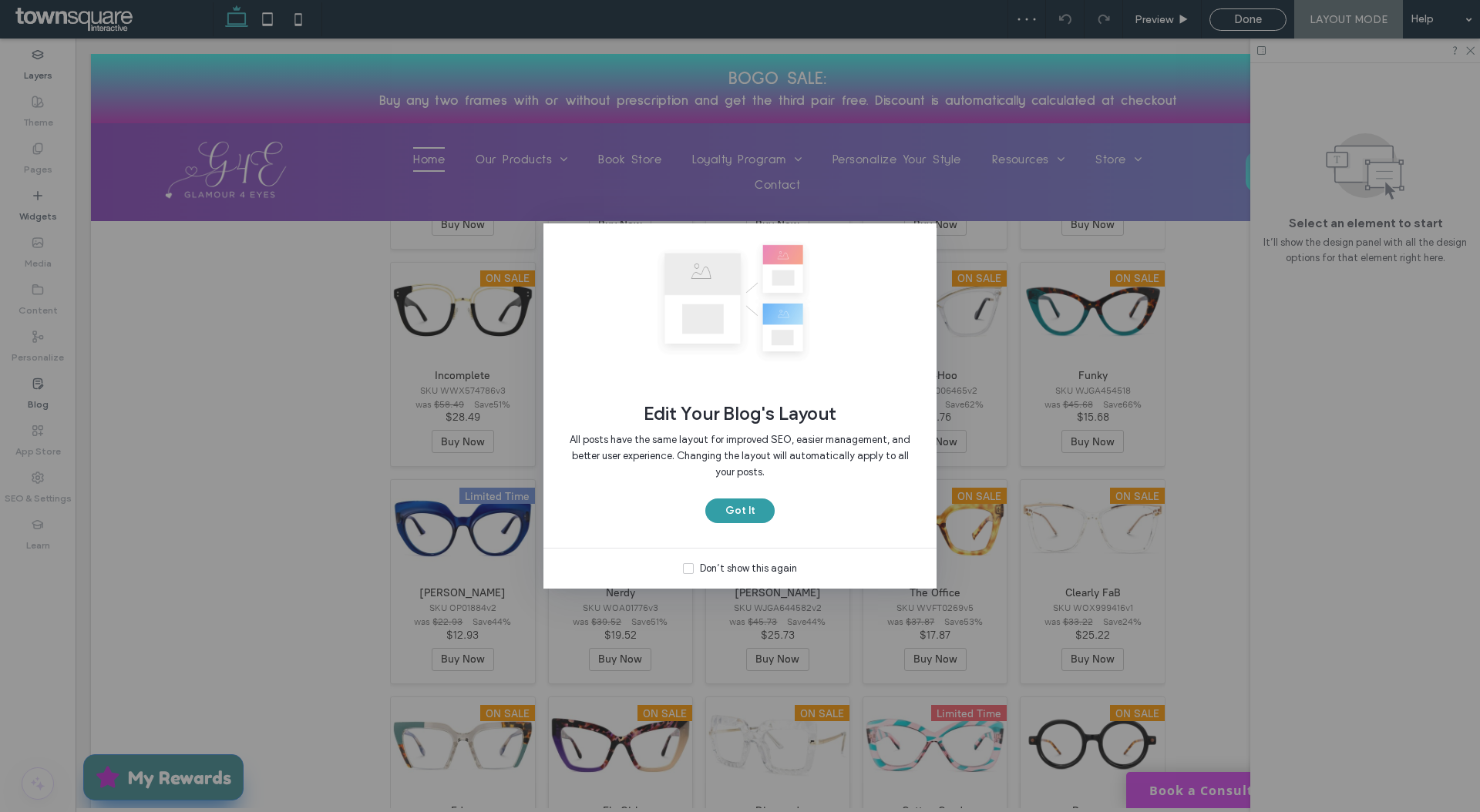
click at [744, 519] on button "Got It" at bounding box center [740, 510] width 69 height 25
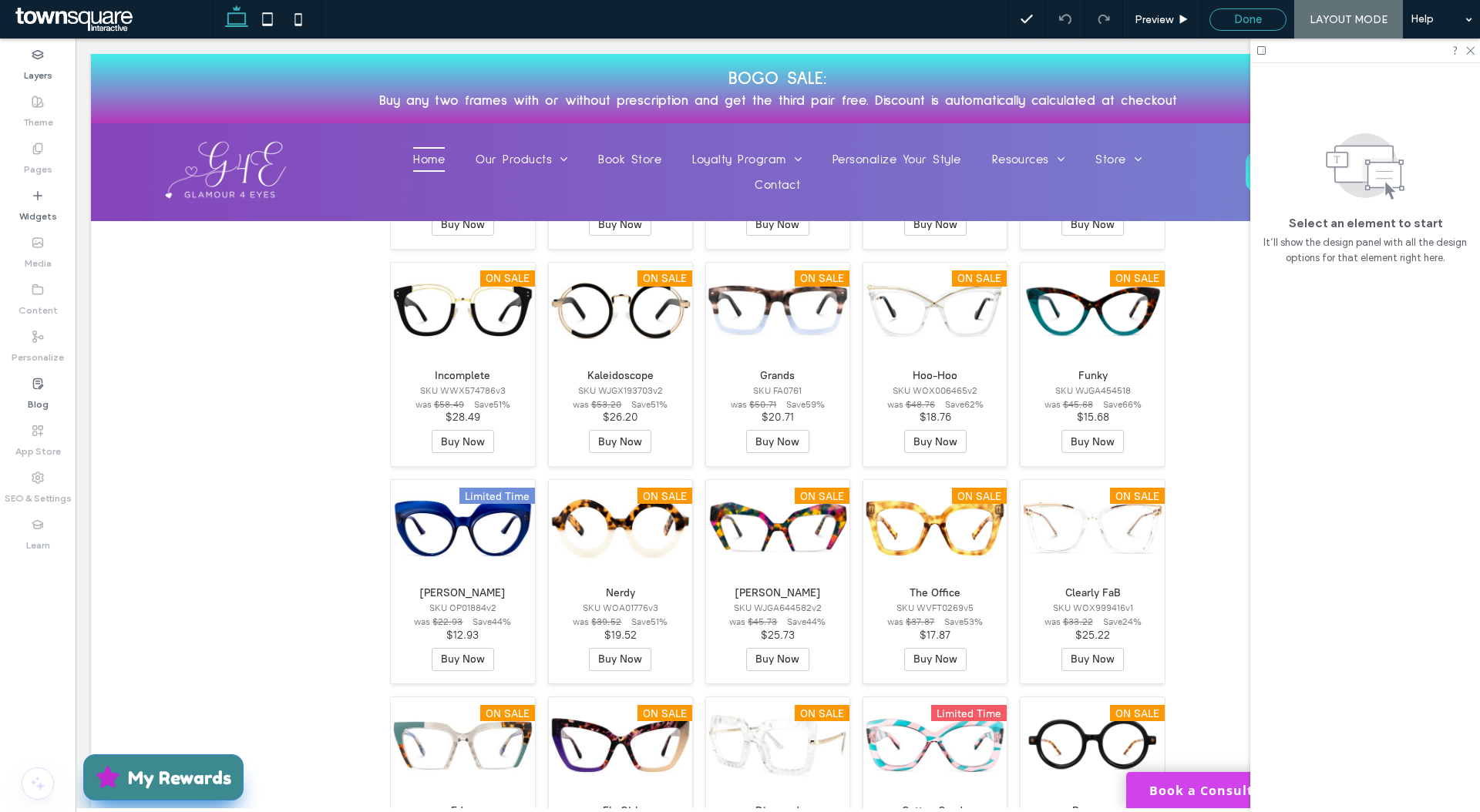
click at [1240, 12] on span "Done" at bounding box center [1247, 19] width 28 height 14
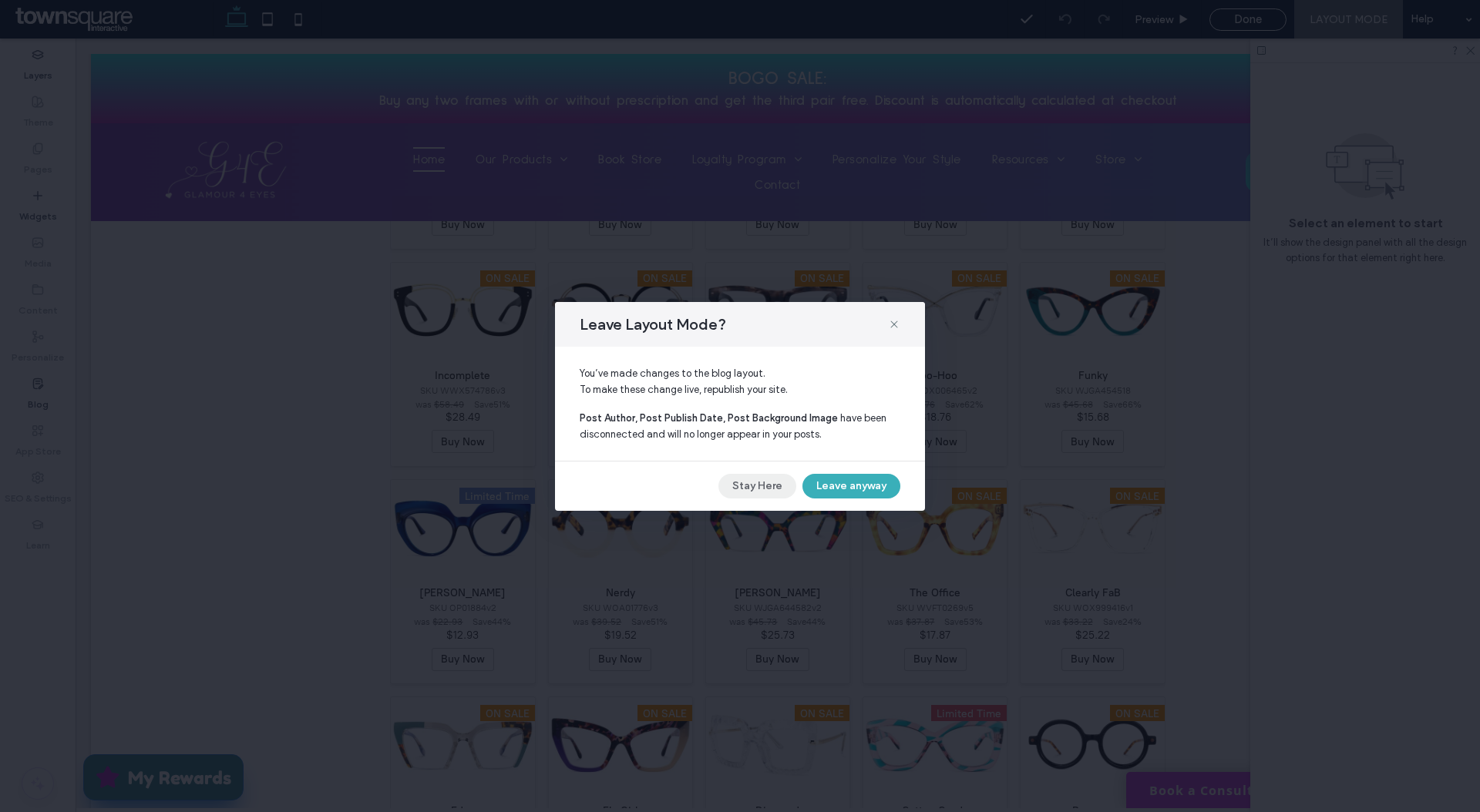
click at [774, 489] on button "Stay Here" at bounding box center [757, 486] width 78 height 25
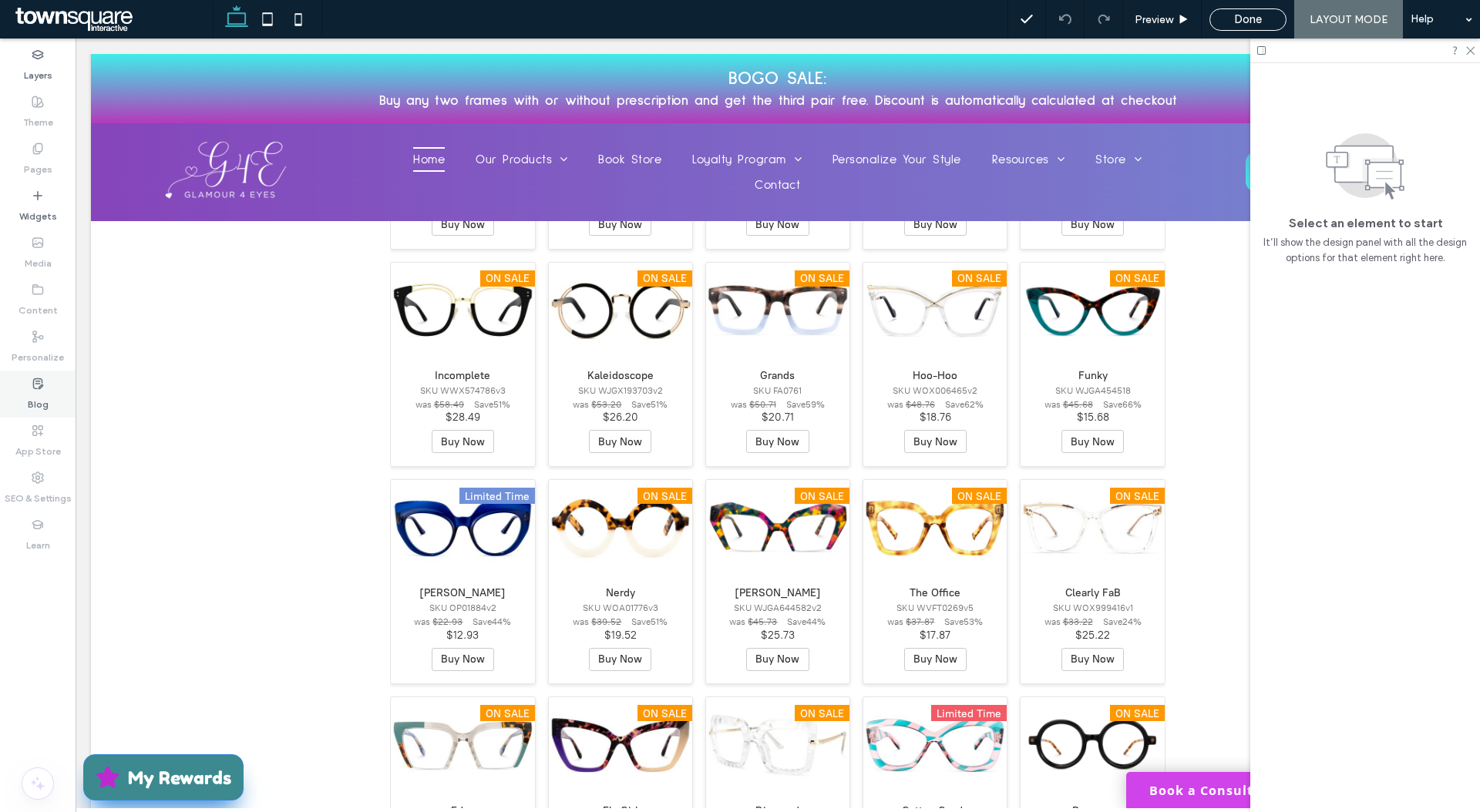
click at [39, 400] on label "Blog" at bounding box center [38, 400] width 21 height 22
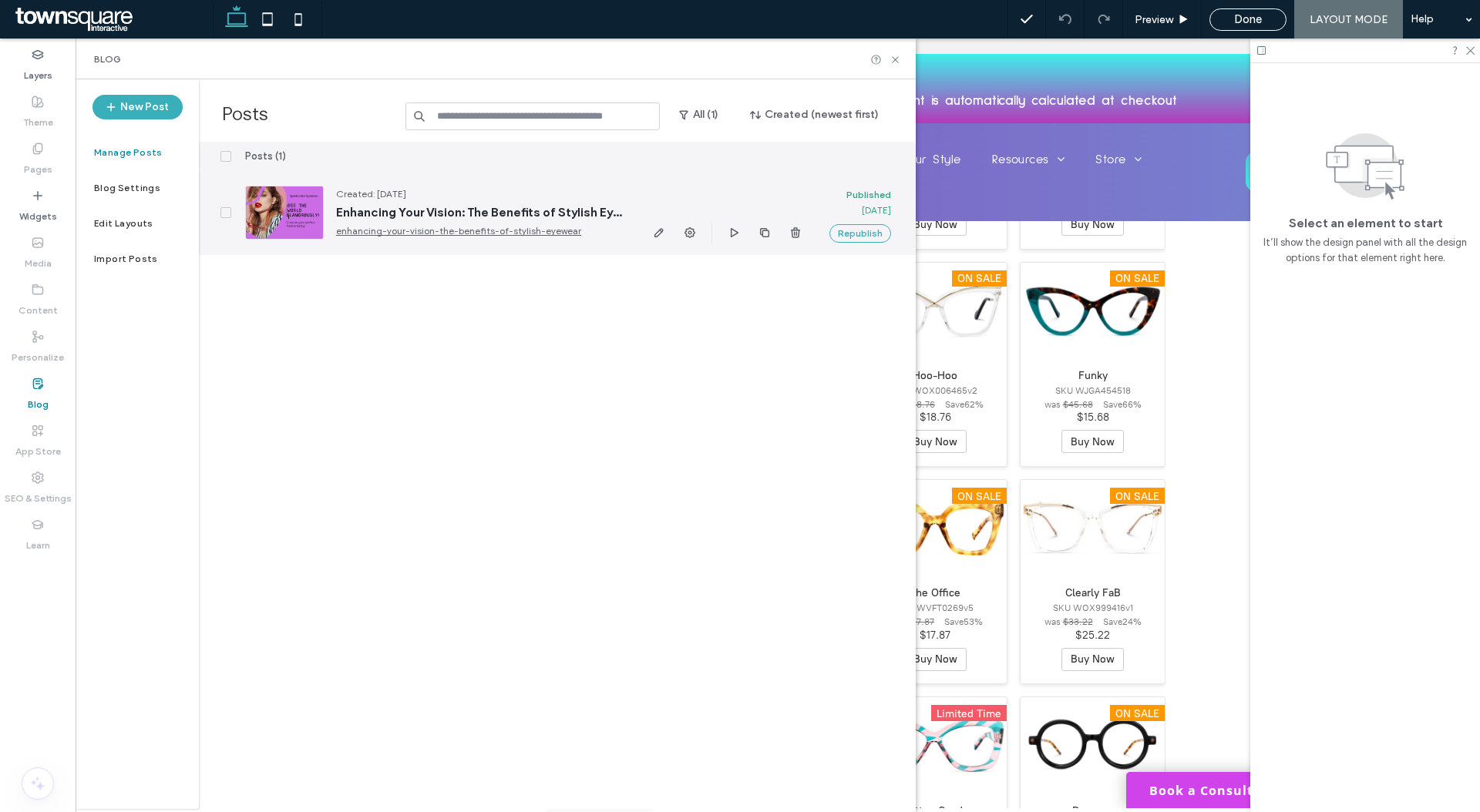
click at [365, 202] on div "Created: Sep 16, 2025 Enhancing Your Vision: The Benefits of Stylish Eyewear en…" at bounding box center [474, 213] width 301 height 53
click at [380, 214] on span "Enhancing Your Vision: The Benefits of Stylish Eyewear" at bounding box center [480, 213] width 289 height 16
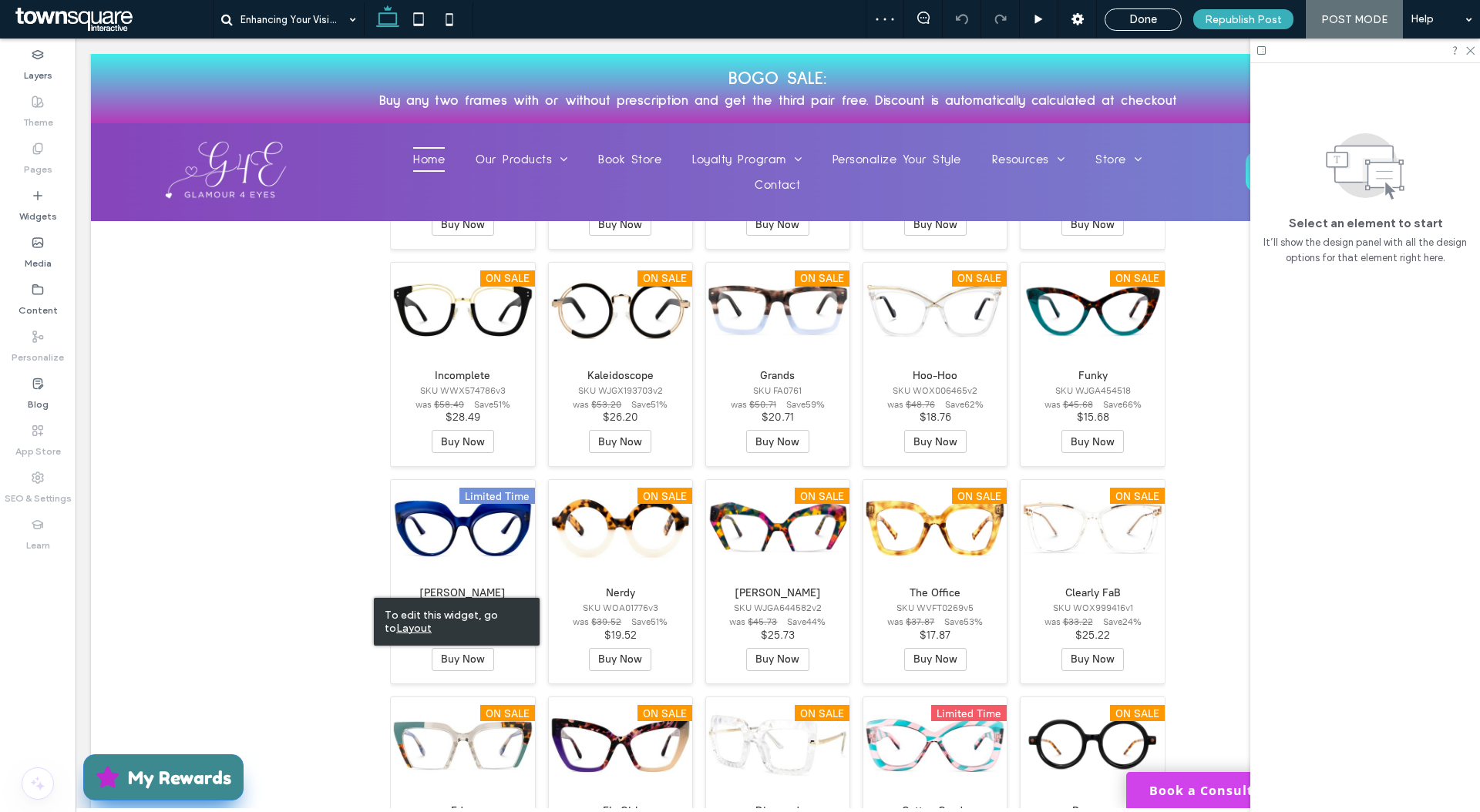
click at [374, 598] on div "To edit this widget, go to Layout" at bounding box center [457, 621] width 166 height 48
click at [48, 388] on div "Blog" at bounding box center [37, 394] width 75 height 47
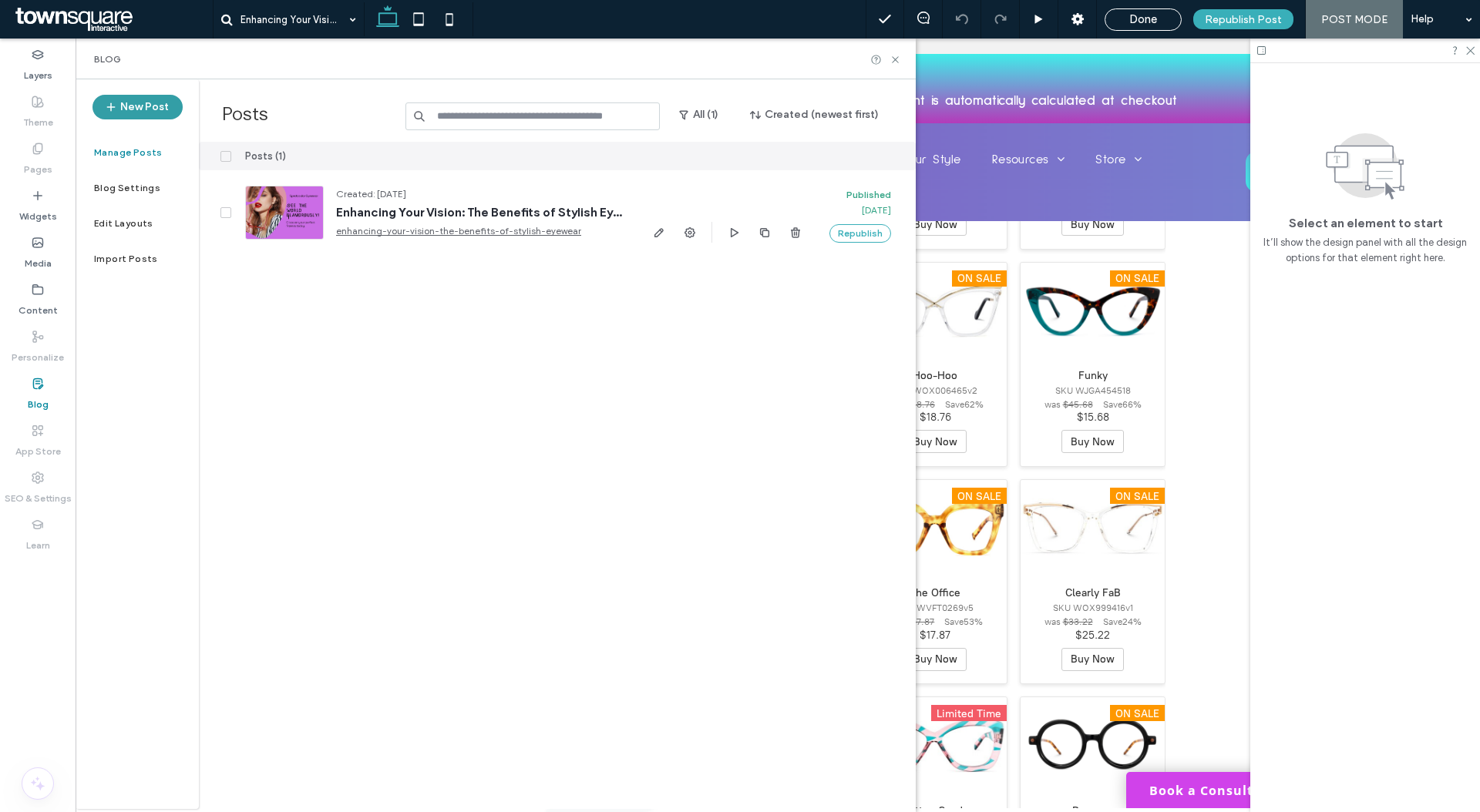
click at [149, 99] on button "New Post" at bounding box center [138, 107] width 90 height 25
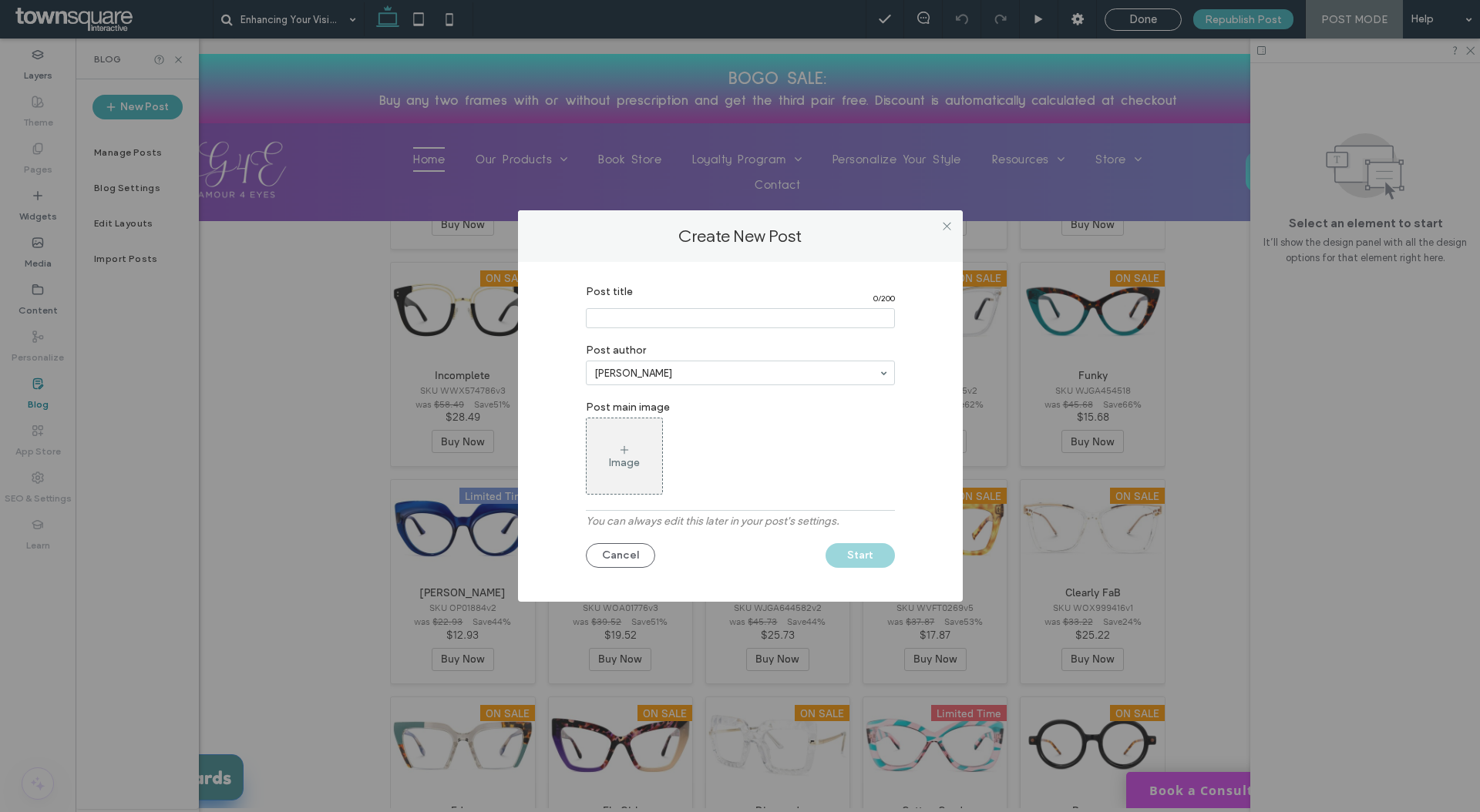
click at [728, 317] on input "Post title" at bounding box center [740, 317] width 309 height 20
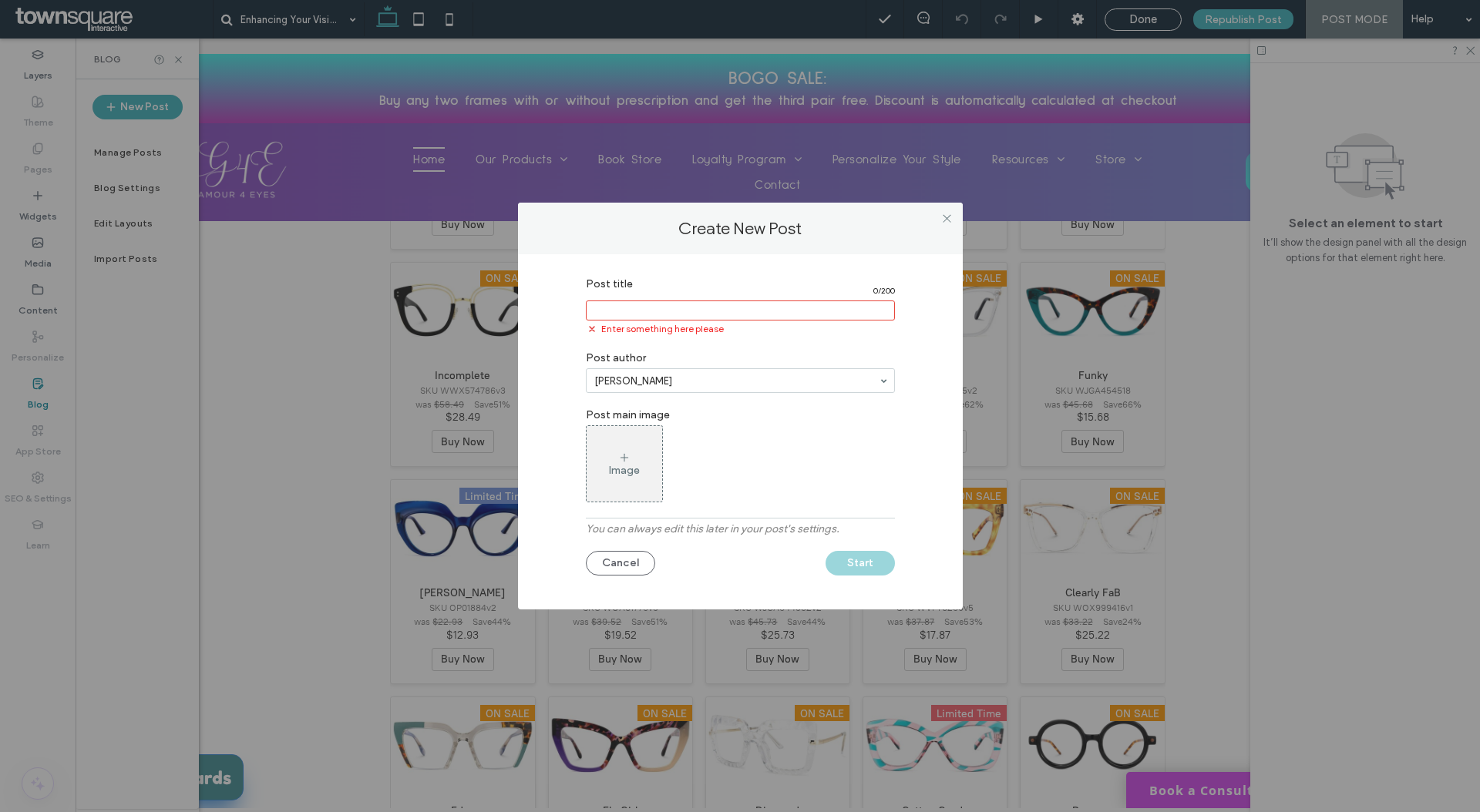
paste input "**********"
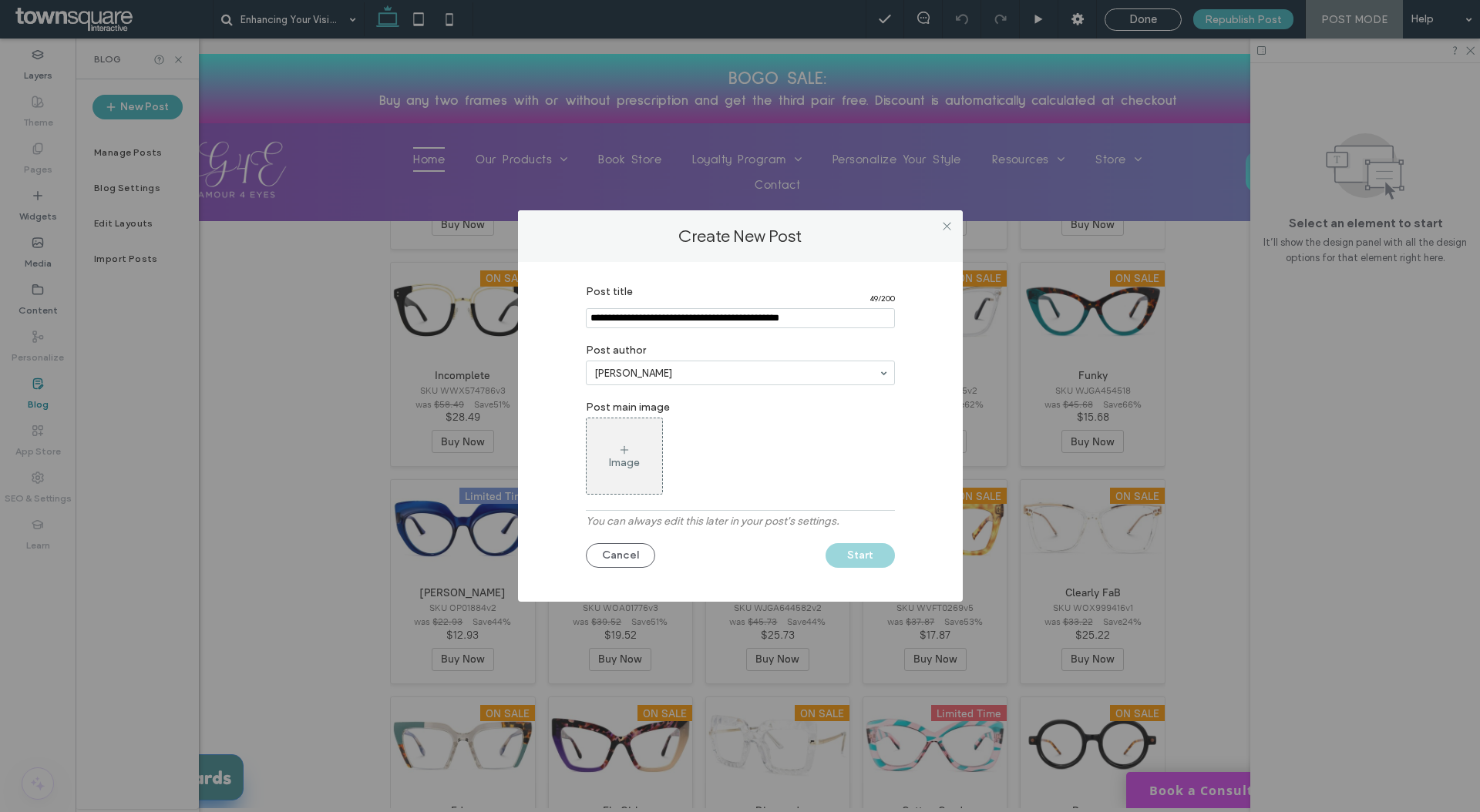
type input "**********"
click at [635, 460] on div "Image" at bounding box center [625, 462] width 31 height 13
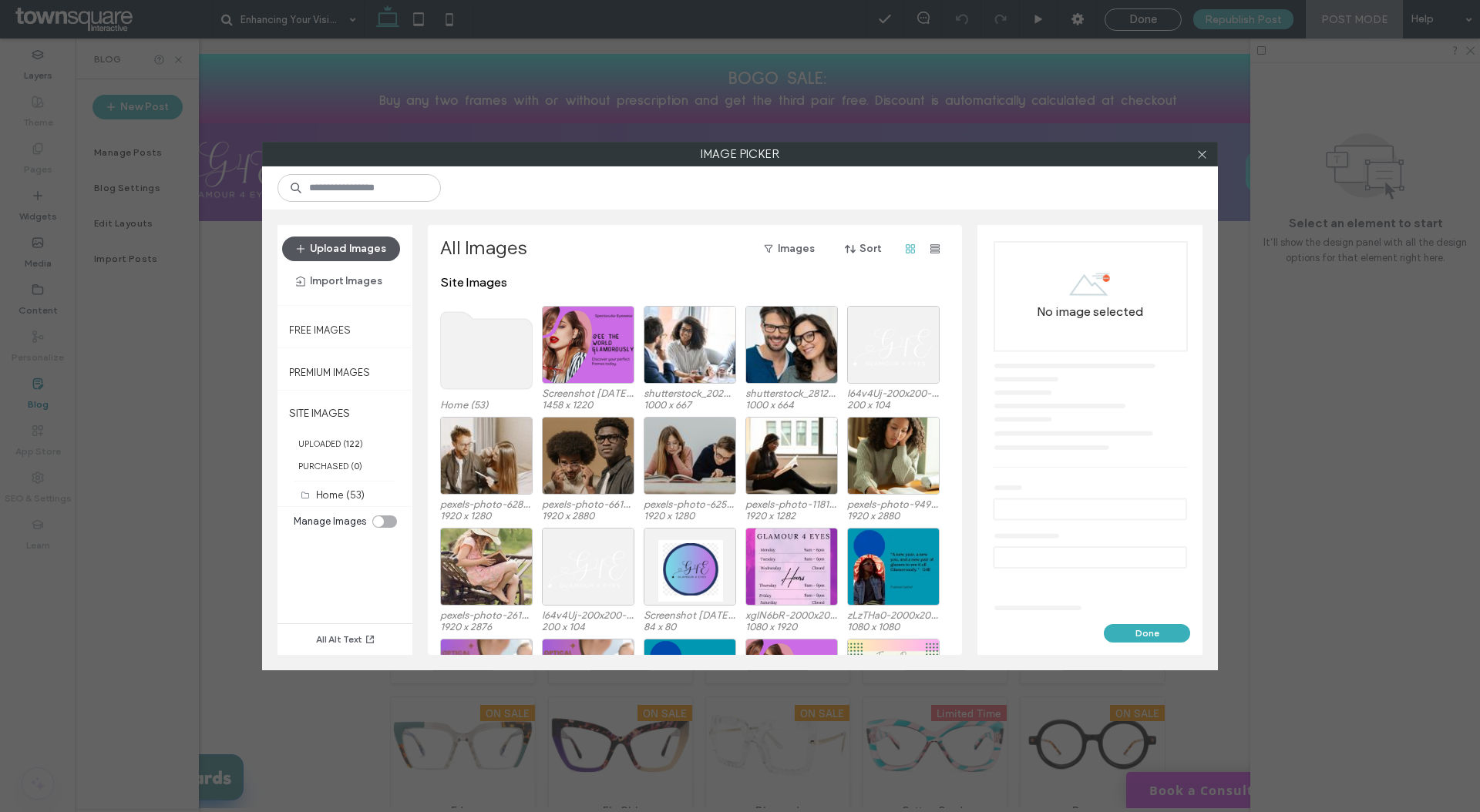
click at [368, 246] on button "Upload Images" at bounding box center [341, 249] width 118 height 25
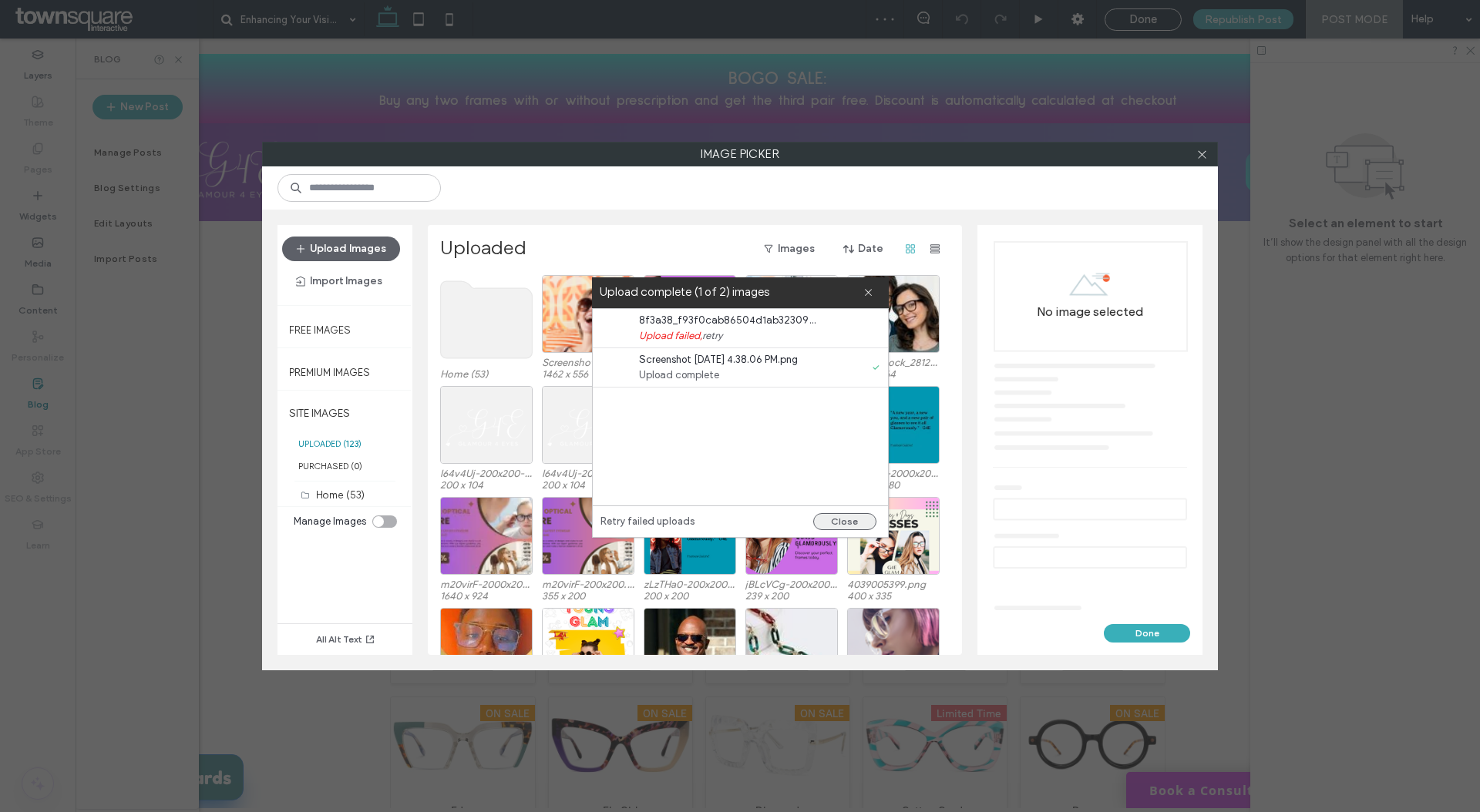
click at [845, 520] on button "Close" at bounding box center [844, 521] width 63 height 17
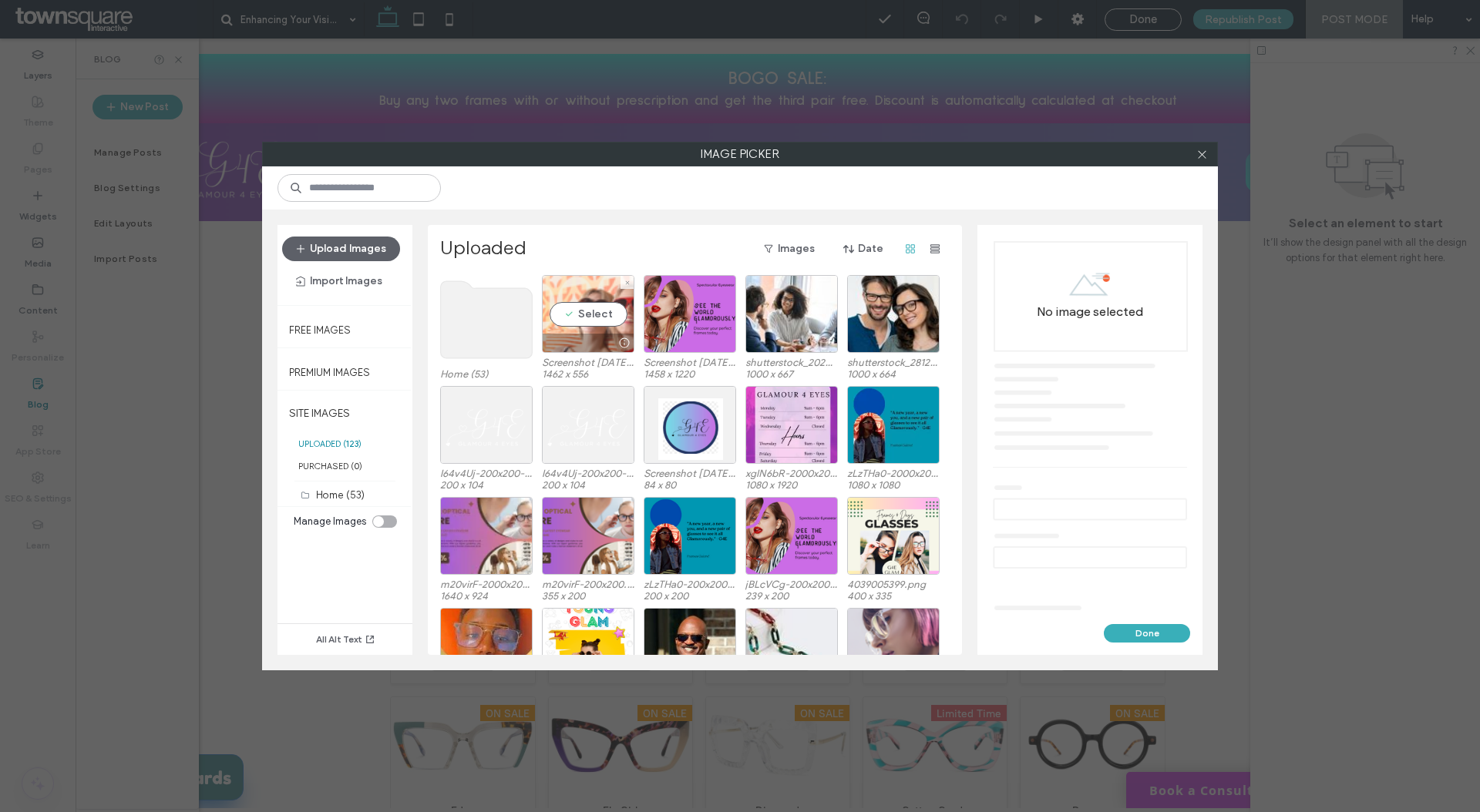
click at [588, 305] on div "Select" at bounding box center [587, 314] width 93 height 78
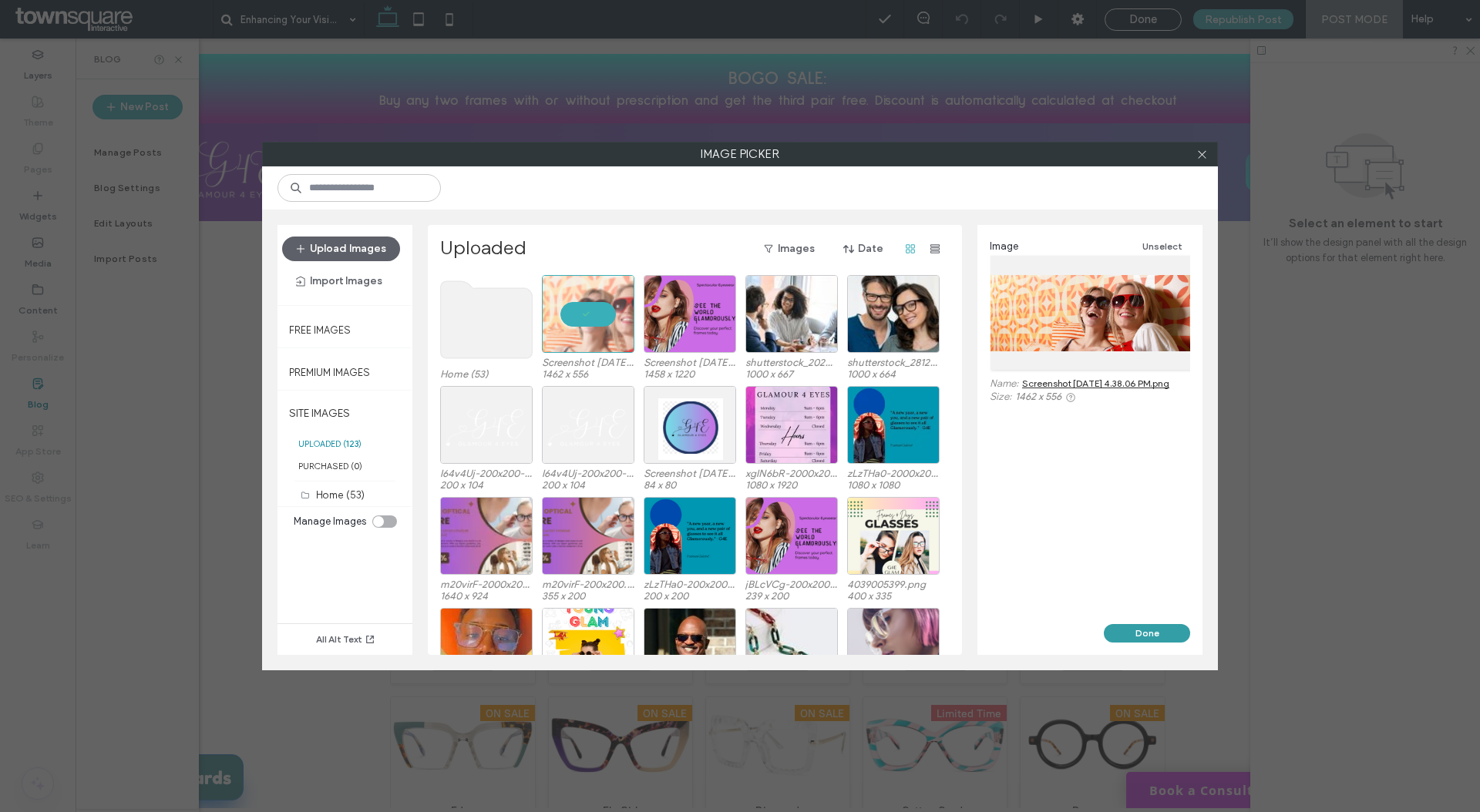
click at [1136, 633] on button "Done" at bounding box center [1147, 633] width 86 height 18
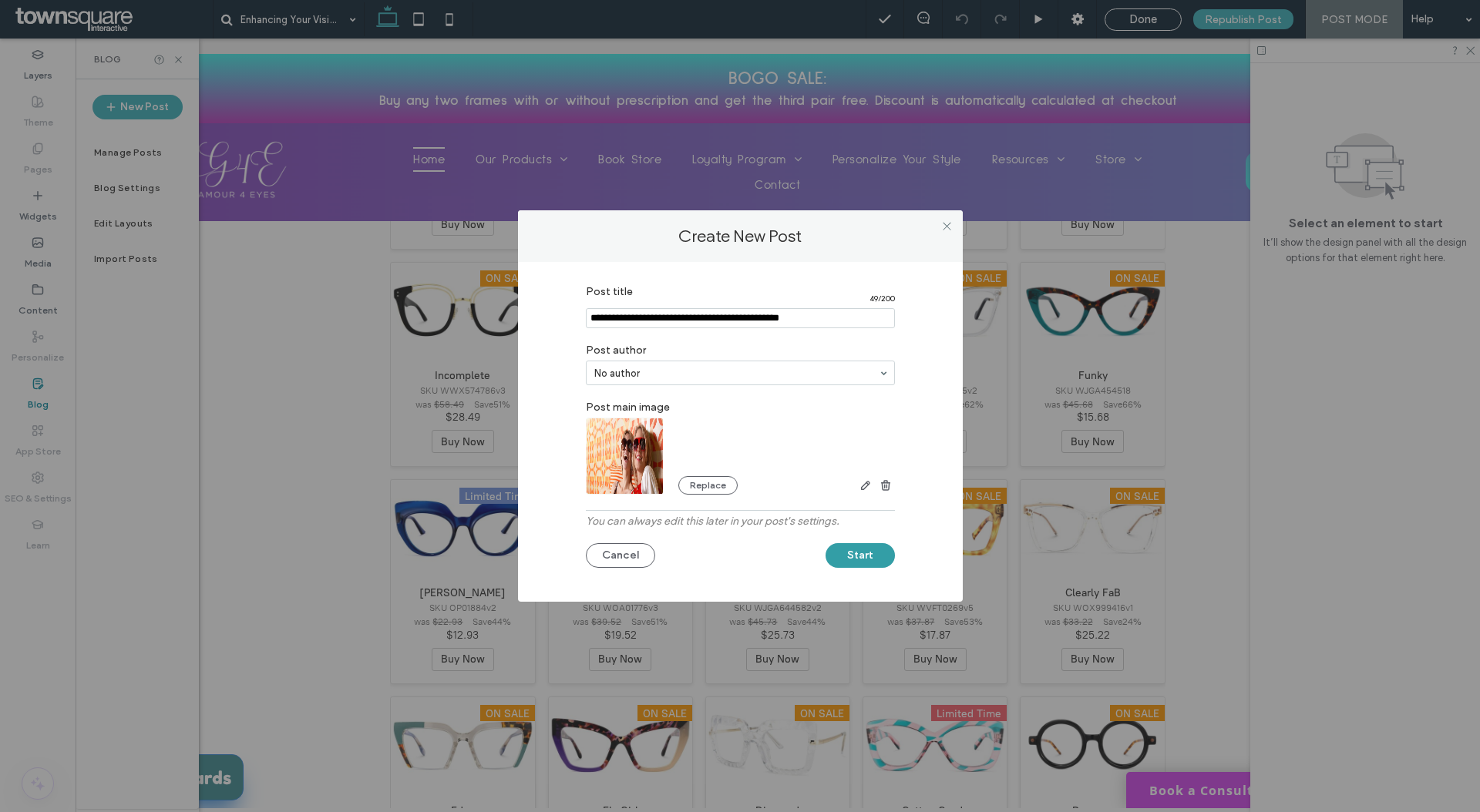
click at [858, 547] on button "Start" at bounding box center [860, 555] width 69 height 25
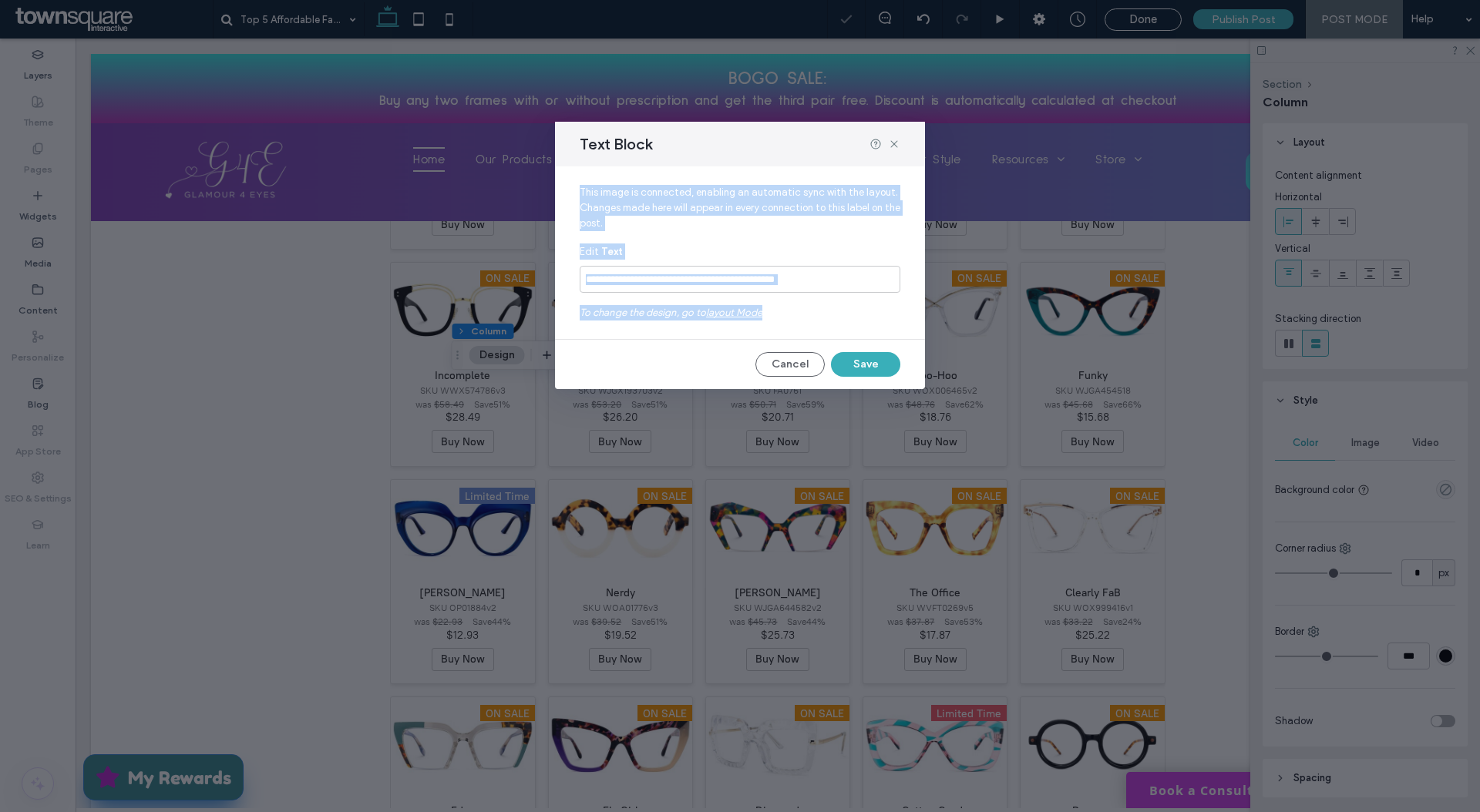
click at [872, 325] on span "To change the design, go to layout mode" at bounding box center [740, 313] width 321 height 28
click at [791, 364] on button "Cancel" at bounding box center [790, 364] width 69 height 25
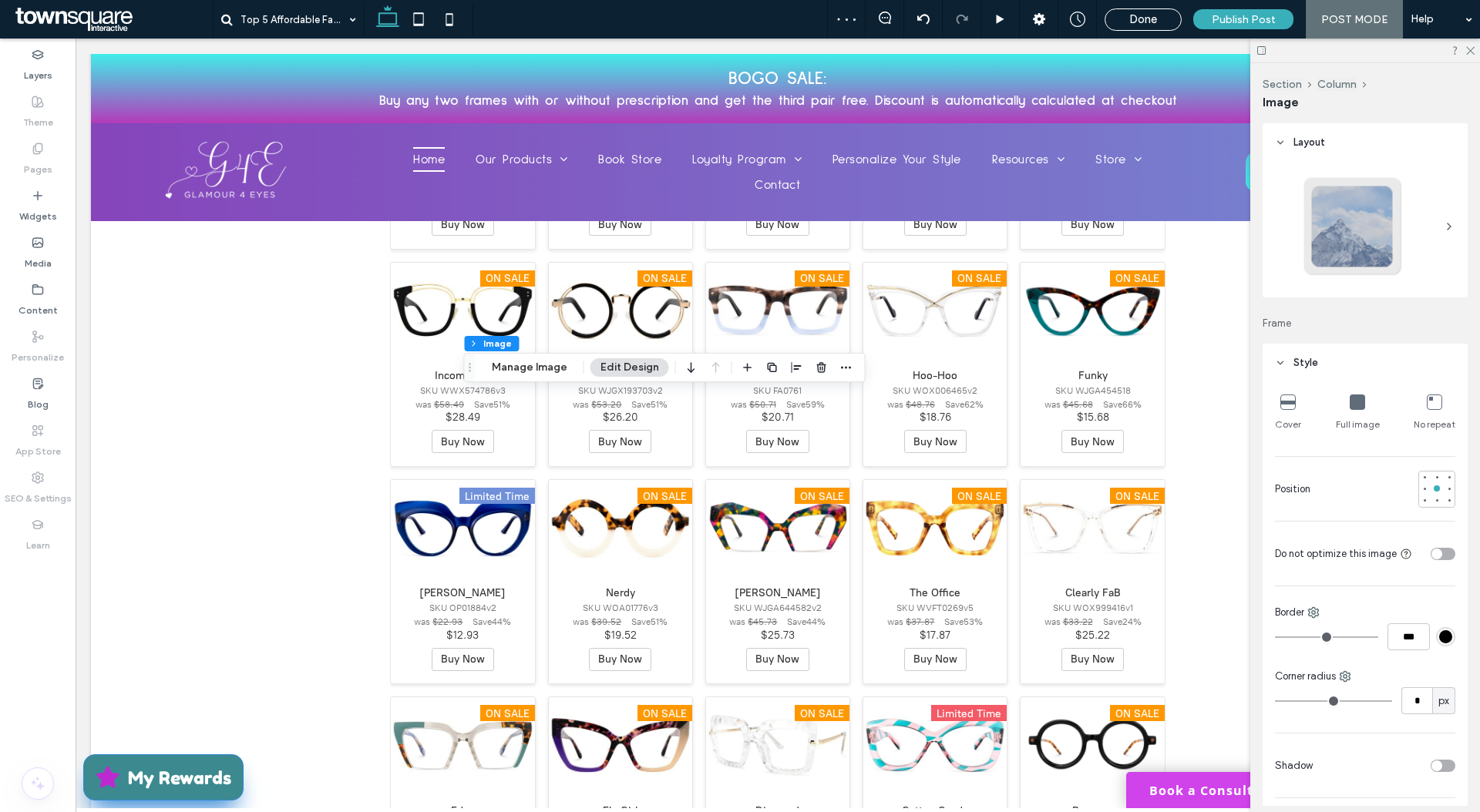
type input "***"
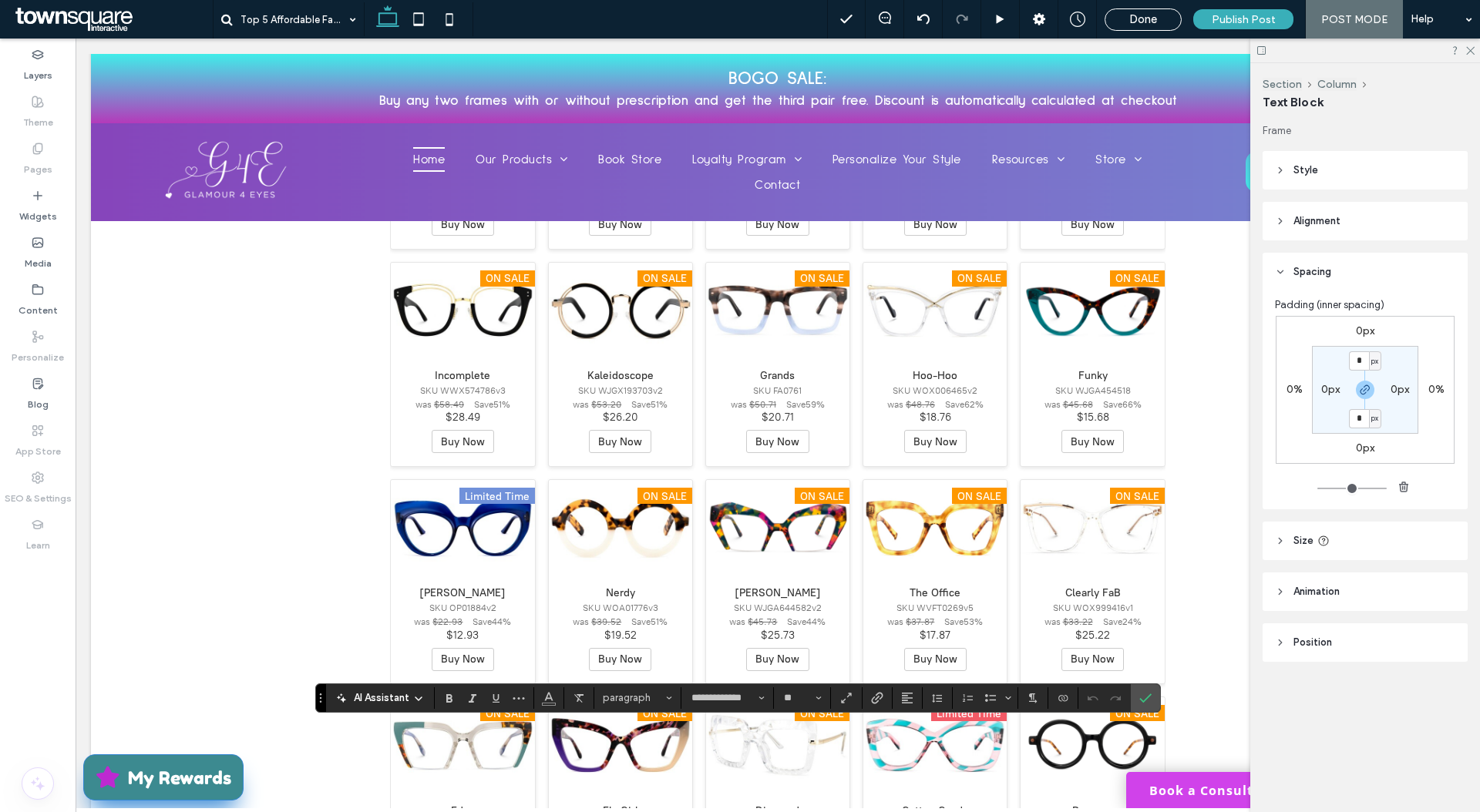
type input "**"
click at [1144, 694] on icon "Confirm" at bounding box center [1145, 698] width 12 height 12
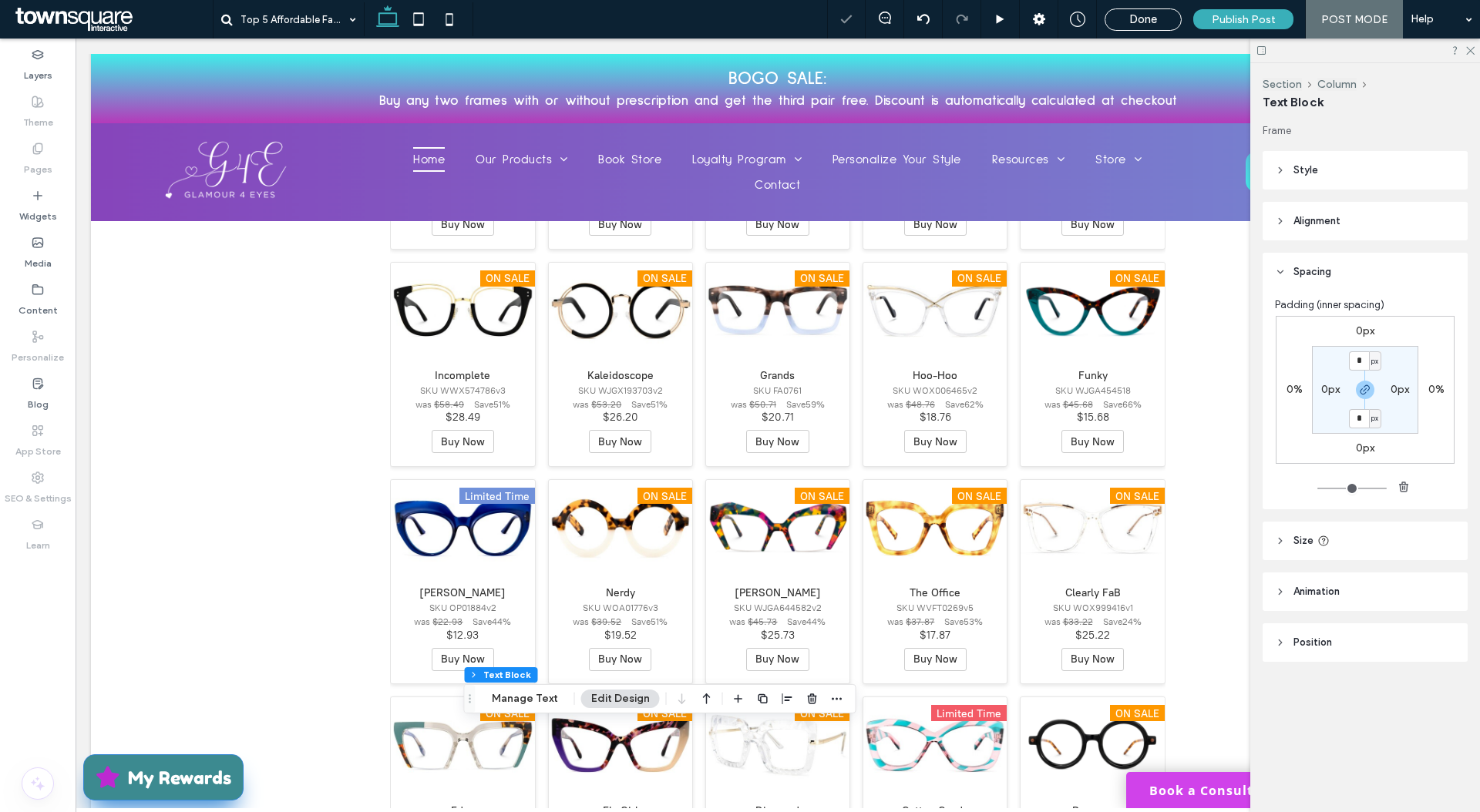
click at [764, 699] on use "button" at bounding box center [762, 699] width 10 height 10
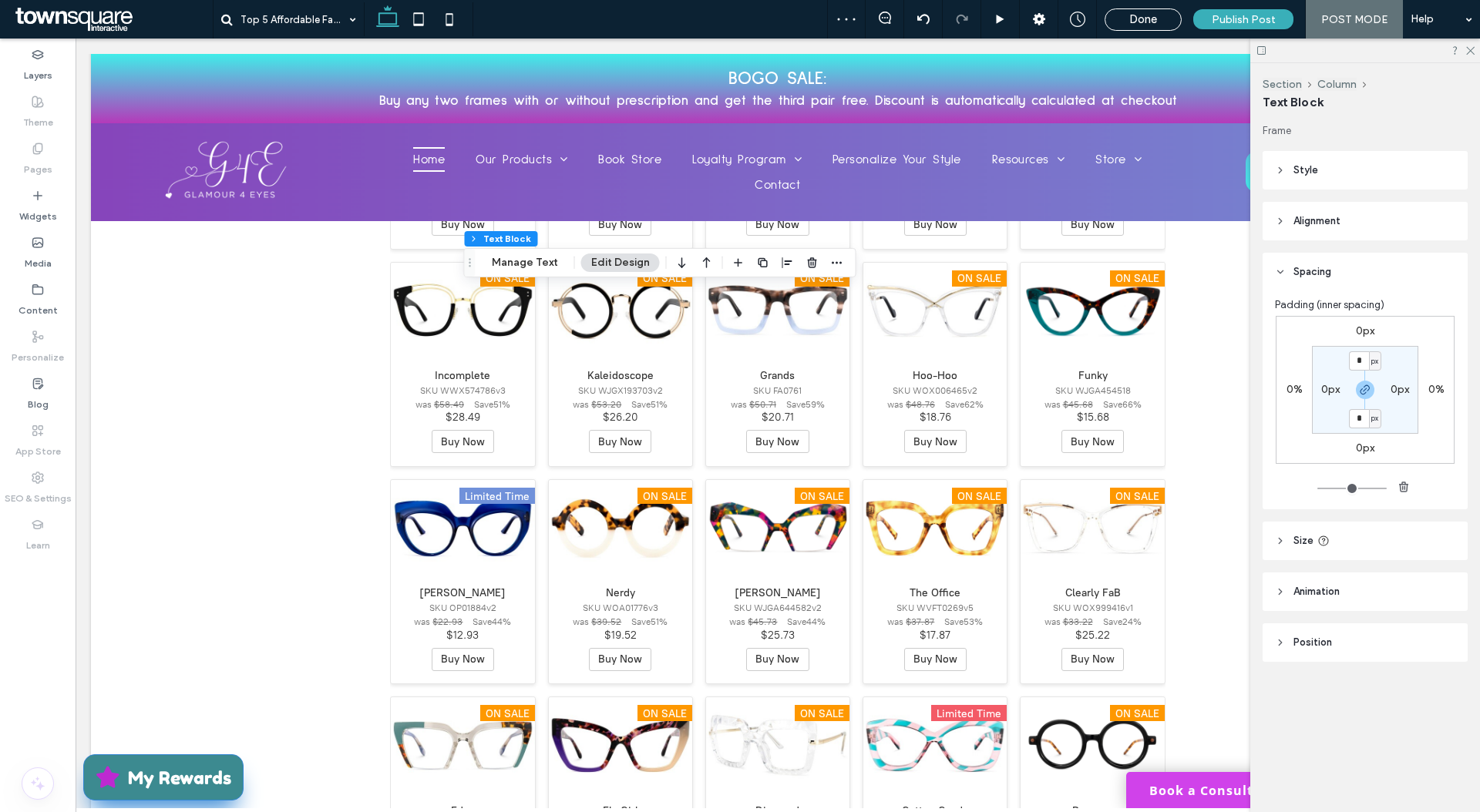
click at [711, 270] on icon "button" at bounding box center [706, 263] width 18 height 28
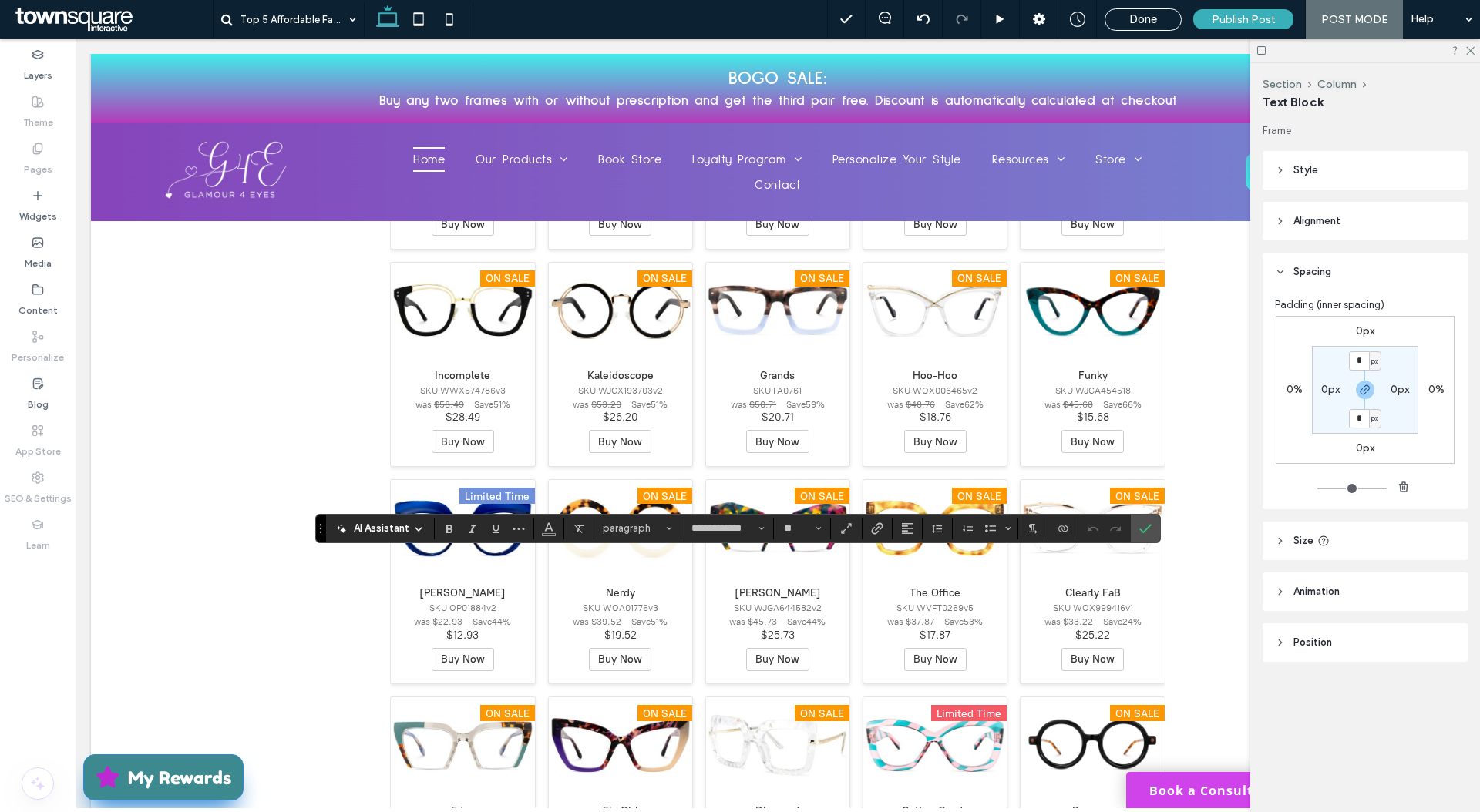
type input "**"
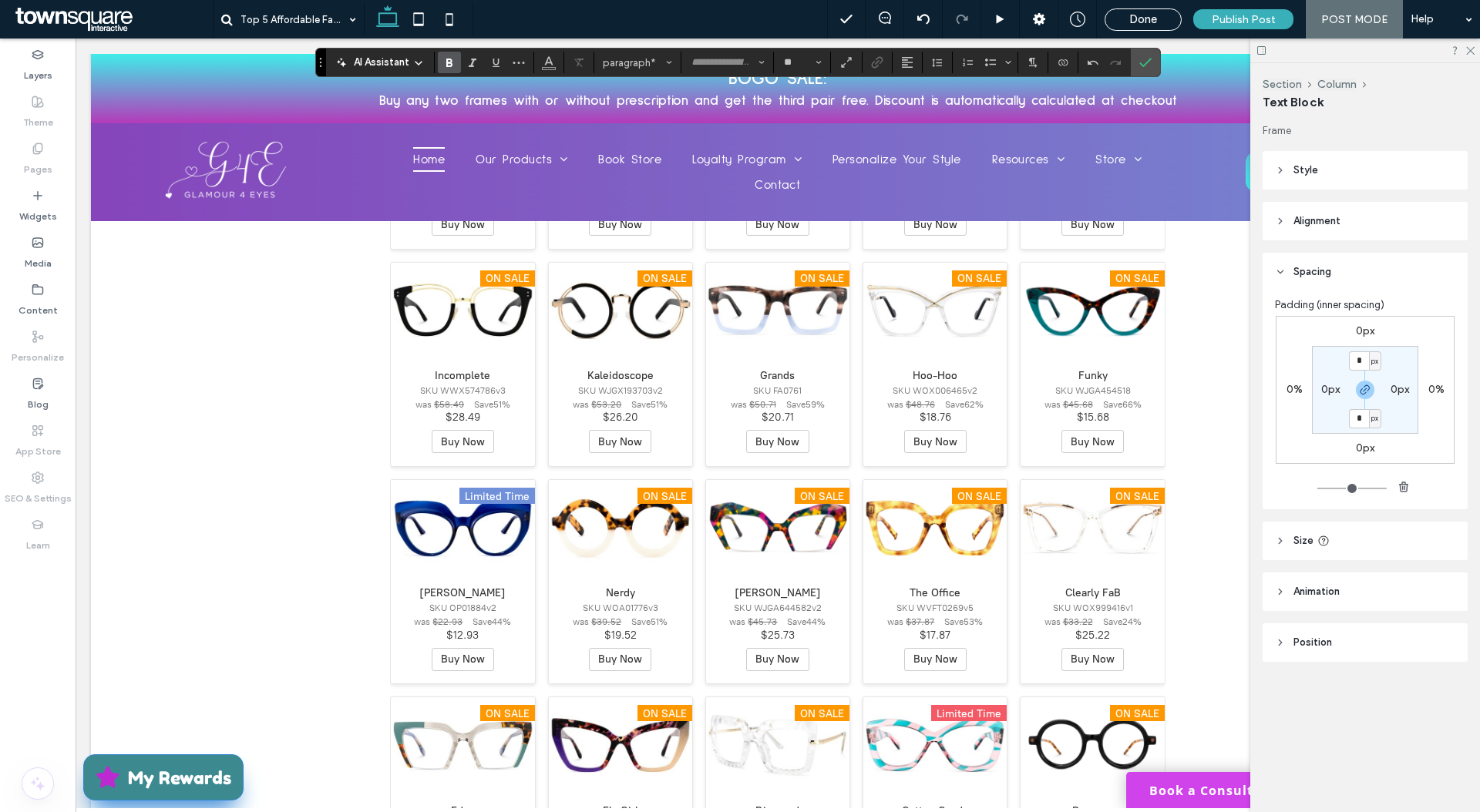
type input "**********"
type input "**"
click at [446, 52] on span "Bold" at bounding box center [446, 62] width 7 height 22
click at [446, 53] on span "Bold" at bounding box center [446, 62] width 7 height 22
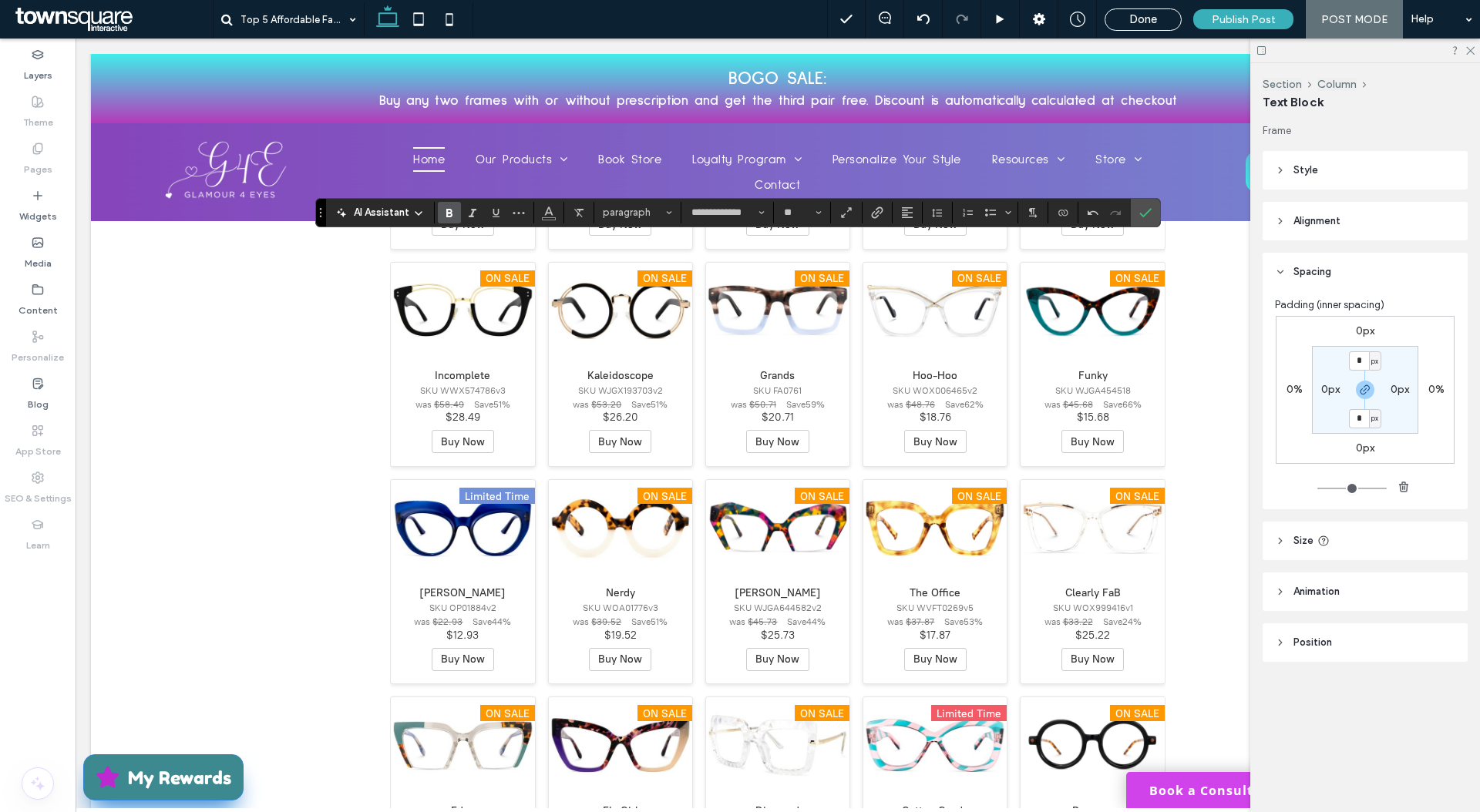
click at [454, 213] on icon "Bold" at bounding box center [449, 213] width 12 height 12
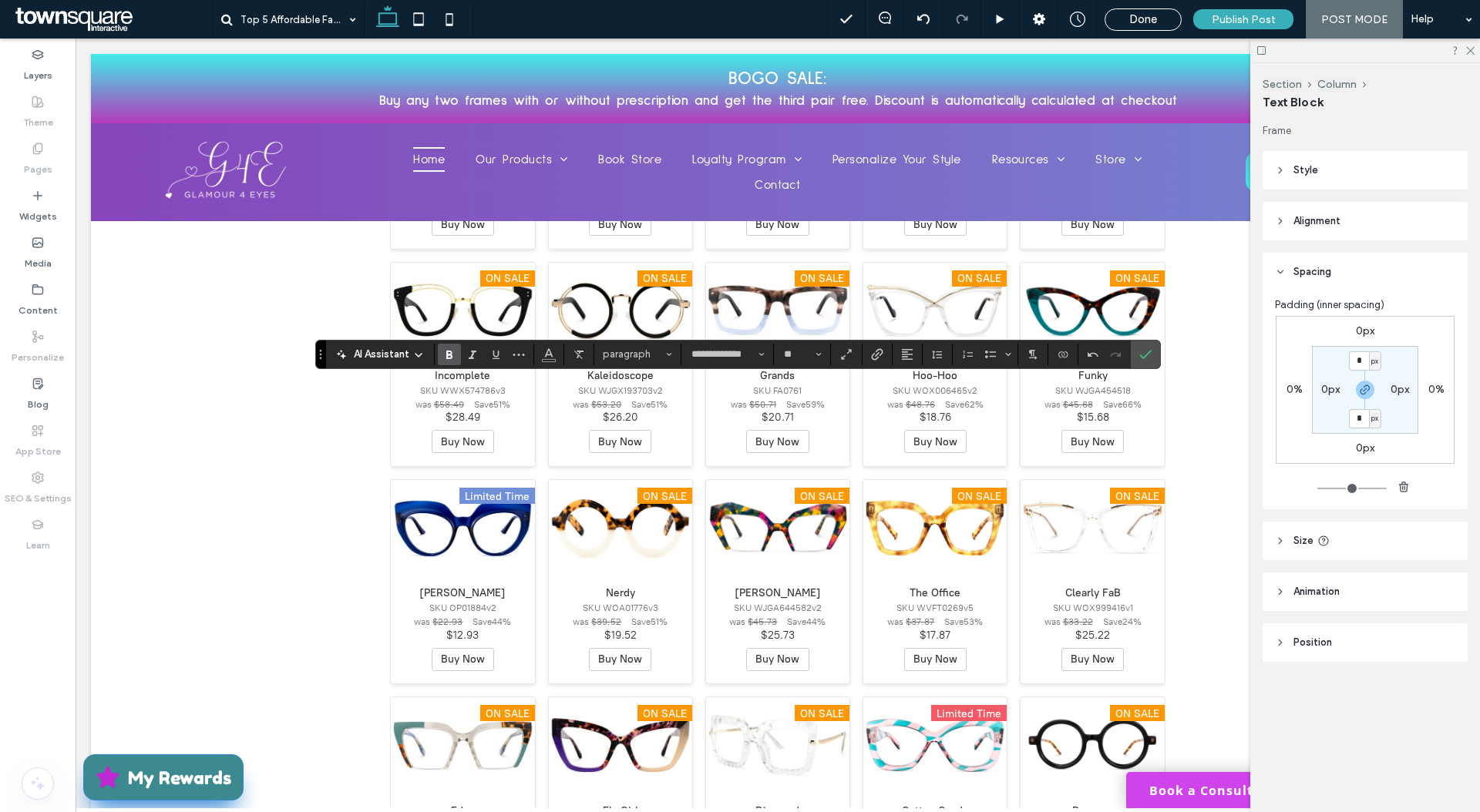
click at [450, 355] on use "Bold" at bounding box center [449, 355] width 6 height 9
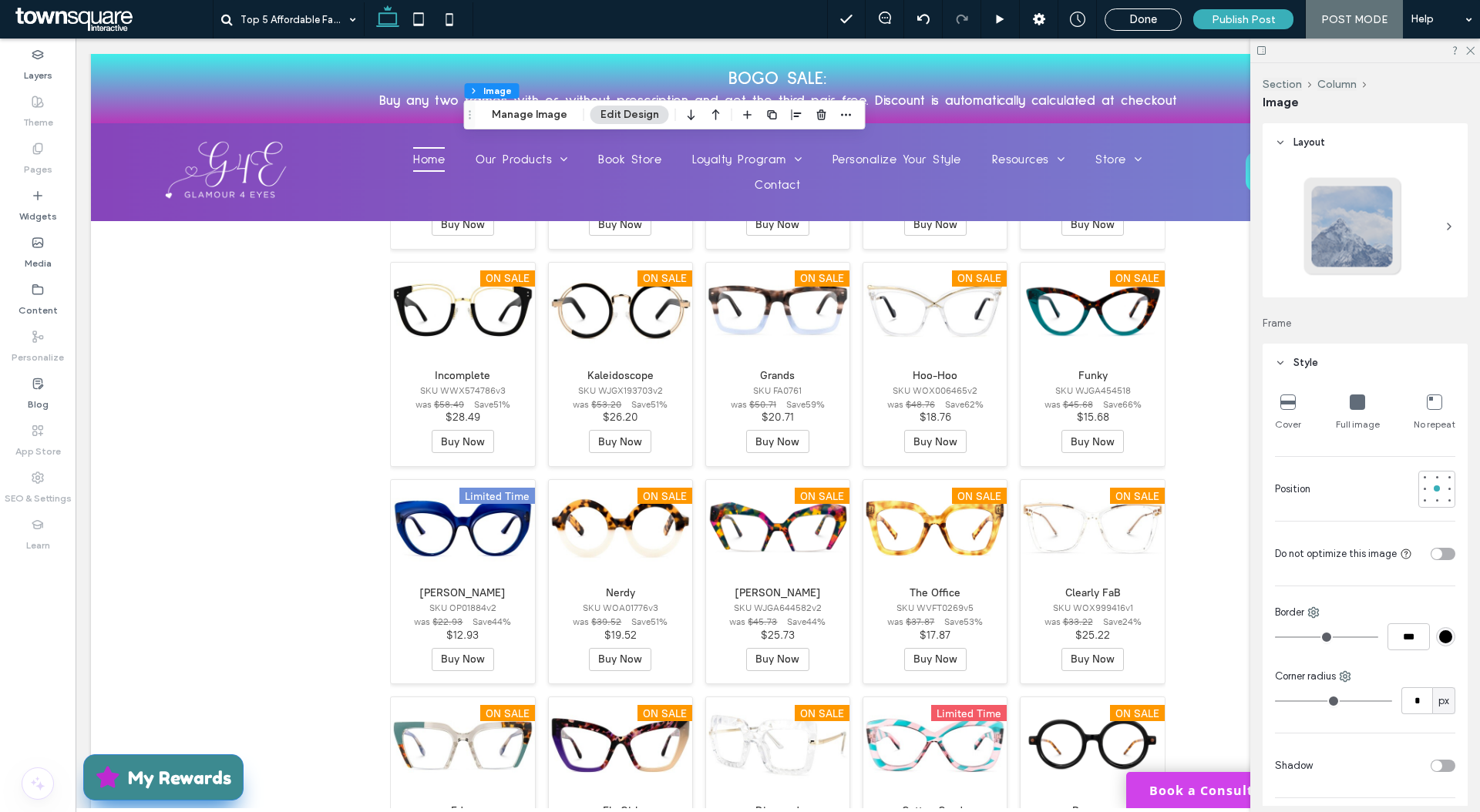
type input "***"
click at [553, 107] on button "Manage Image" at bounding box center [529, 114] width 95 height 18
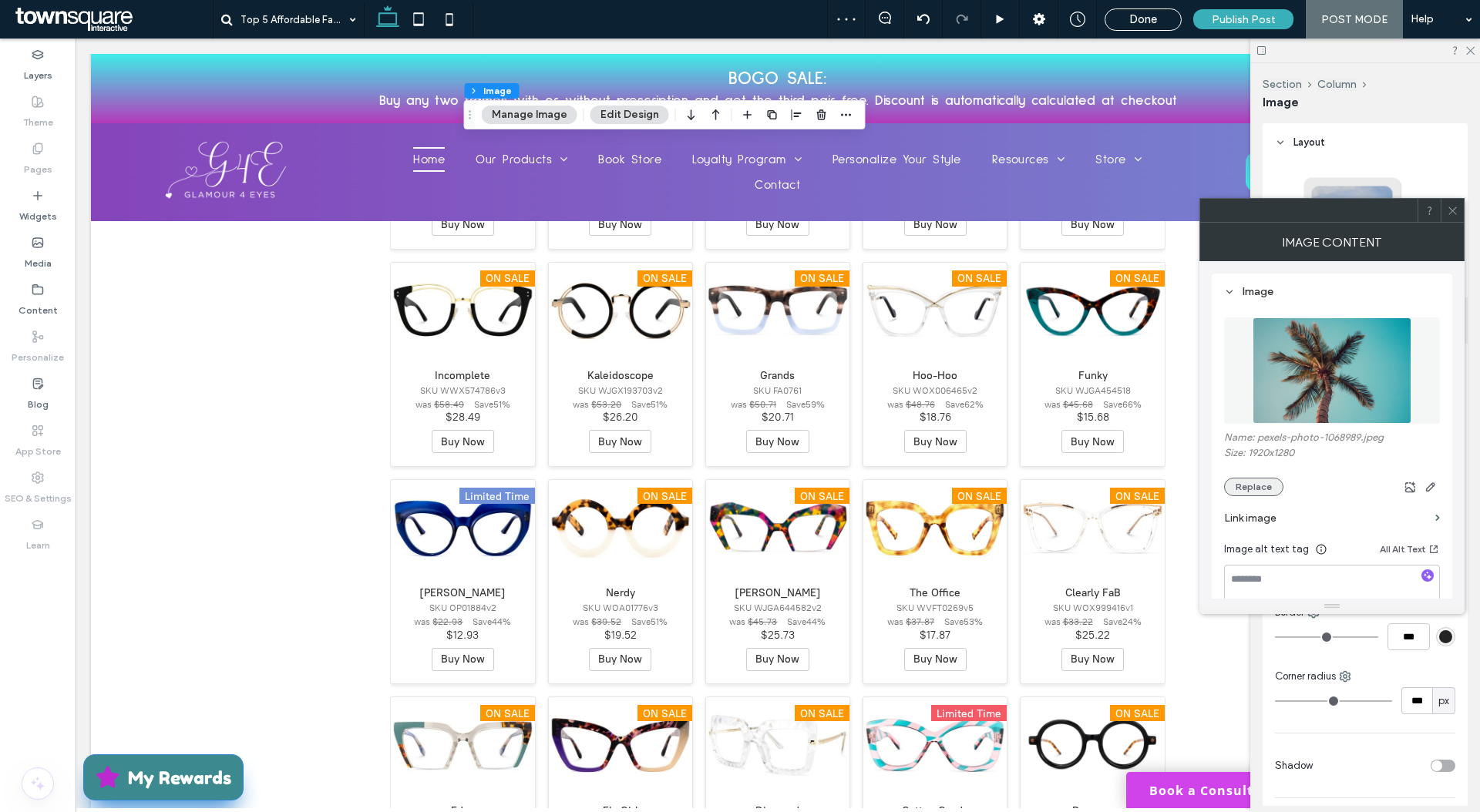
click at [1246, 494] on button "Replace" at bounding box center [1253, 486] width 60 height 18
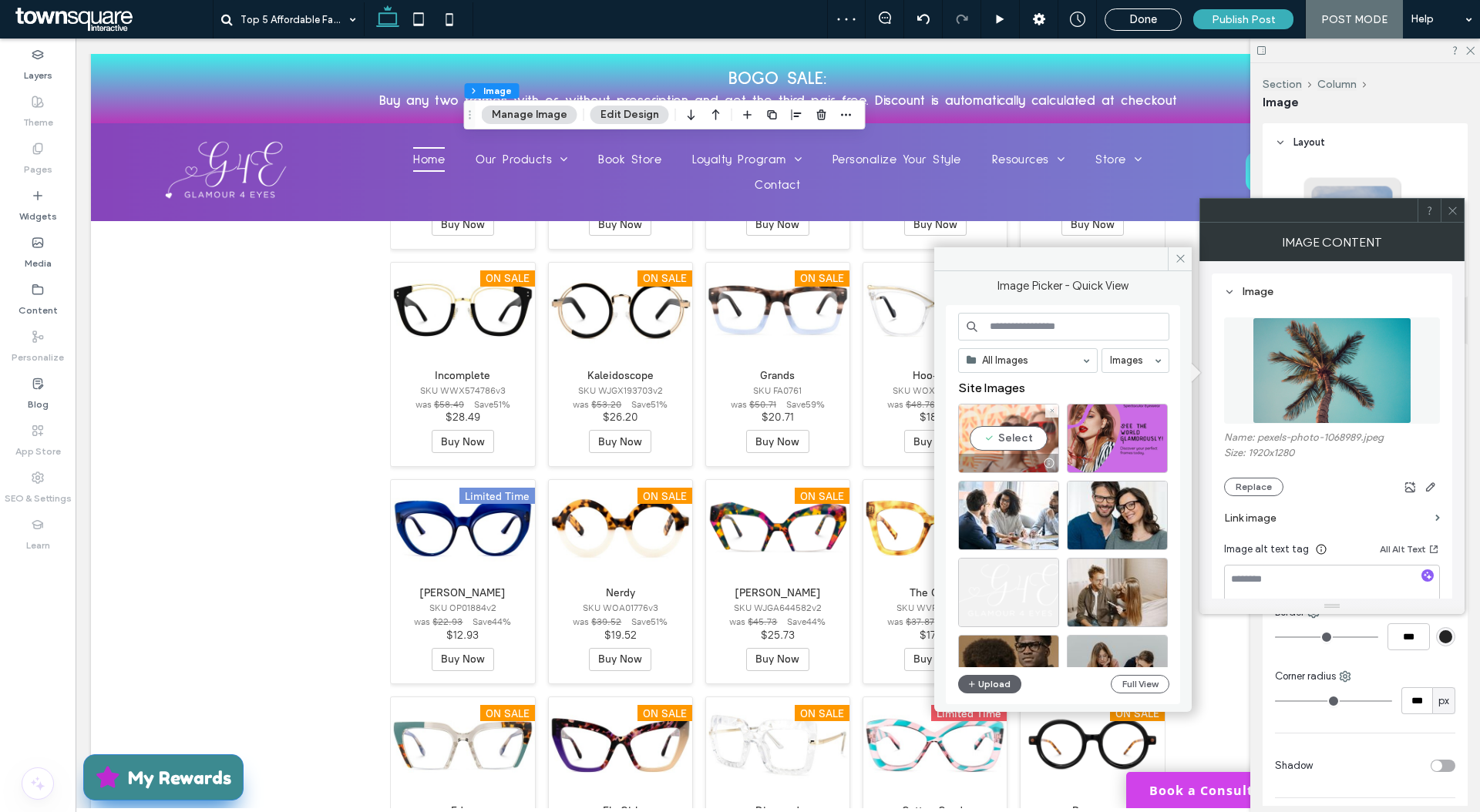
drag, startPoint x: 1000, startPoint y: 471, endPoint x: 999, endPoint y: 464, distance: 7.1
click at [999, 464] on div at bounding box center [1008, 463] width 99 height 18
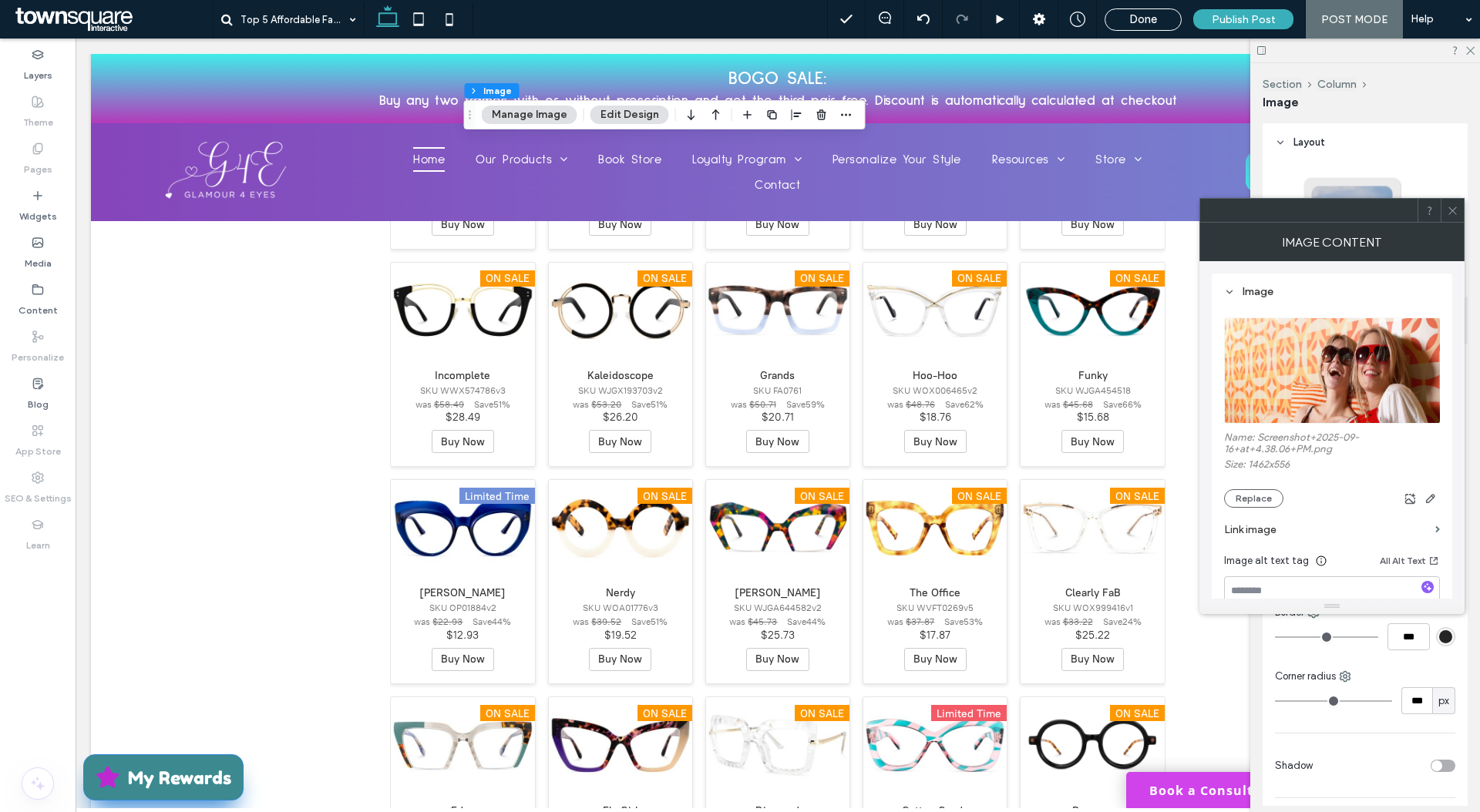
click at [1446, 207] on icon at bounding box center [1451, 210] width 11 height 11
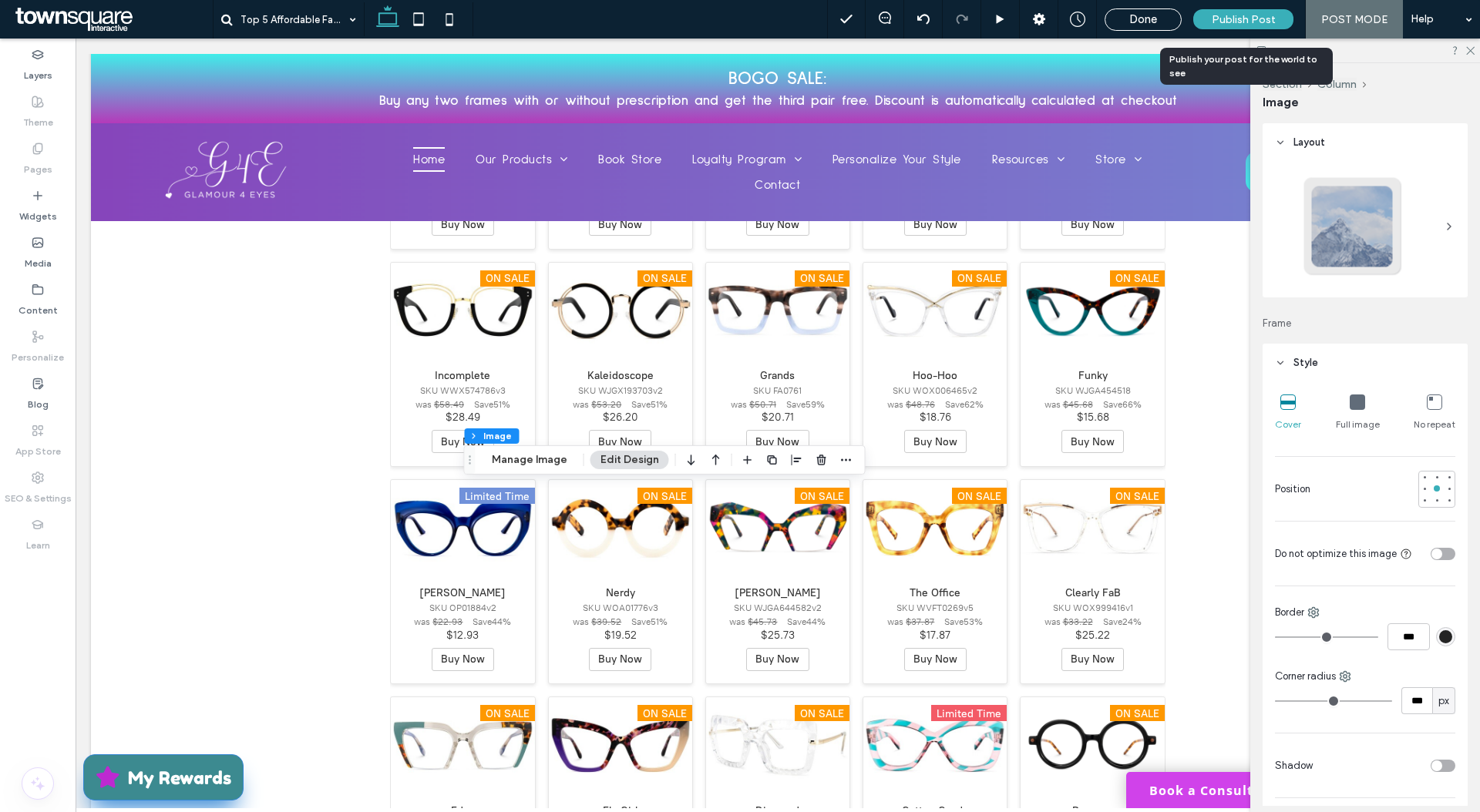
click at [1227, 10] on div "Publish Post" at bounding box center [1243, 19] width 100 height 20
click at [44, 388] on div "Blog" at bounding box center [37, 394] width 75 height 47
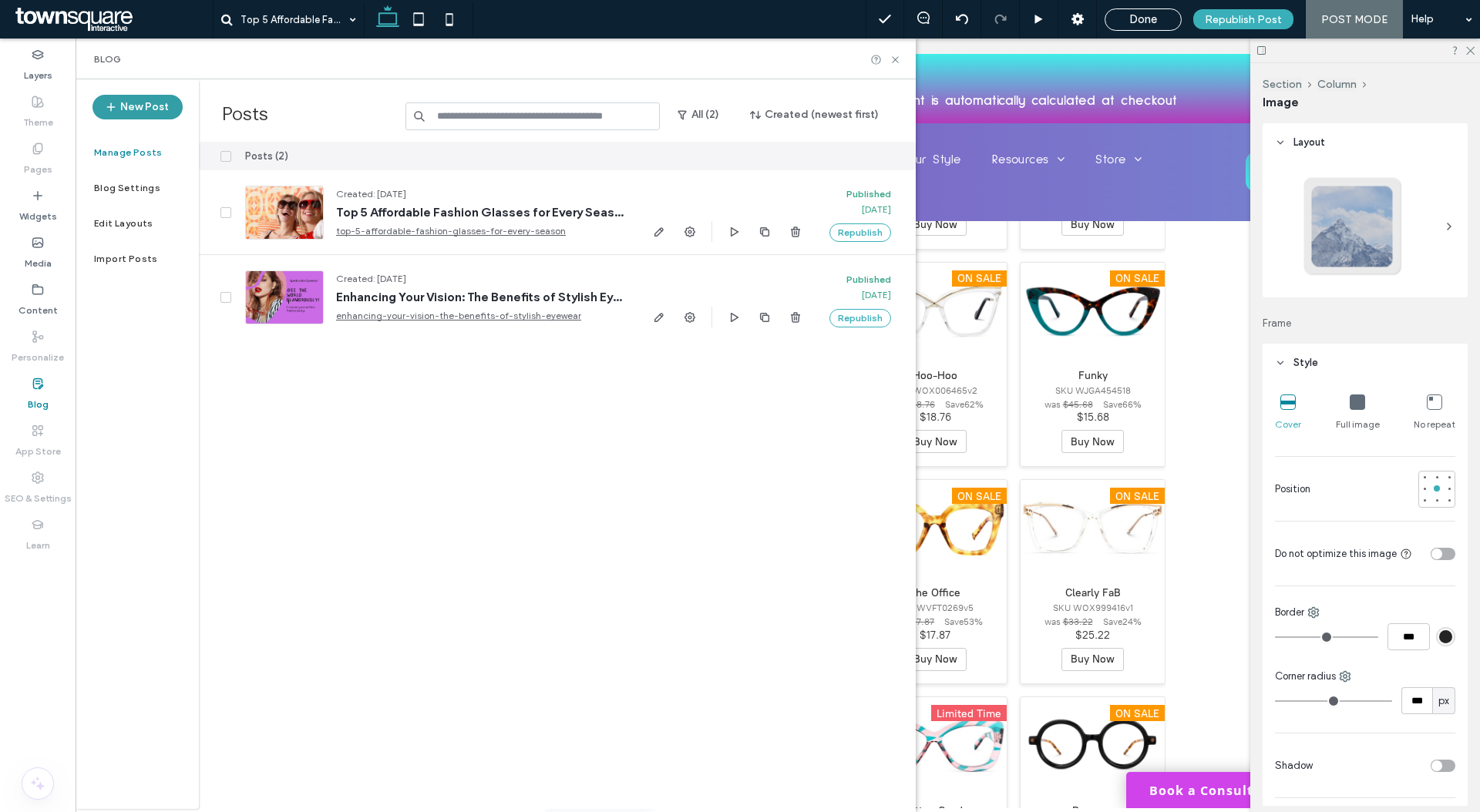
click at [170, 113] on button "New Post" at bounding box center [138, 107] width 90 height 25
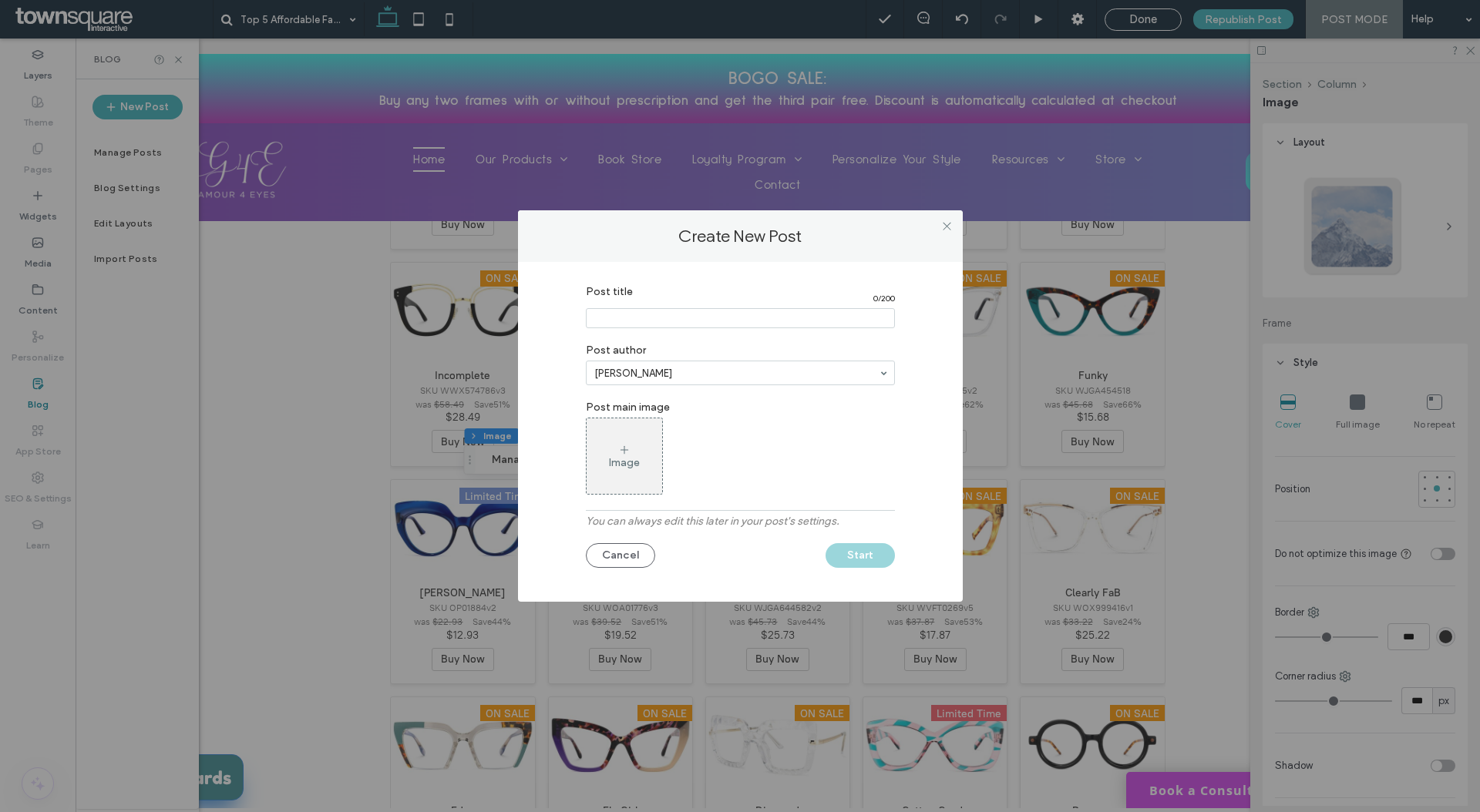
click at [728, 323] on input "Post title" at bounding box center [740, 317] width 309 height 20
paste input "**********"
type input "**********"
click at [662, 488] on div "Image" at bounding box center [740, 456] width 309 height 77
click at [652, 472] on div "Image" at bounding box center [624, 457] width 75 height 73
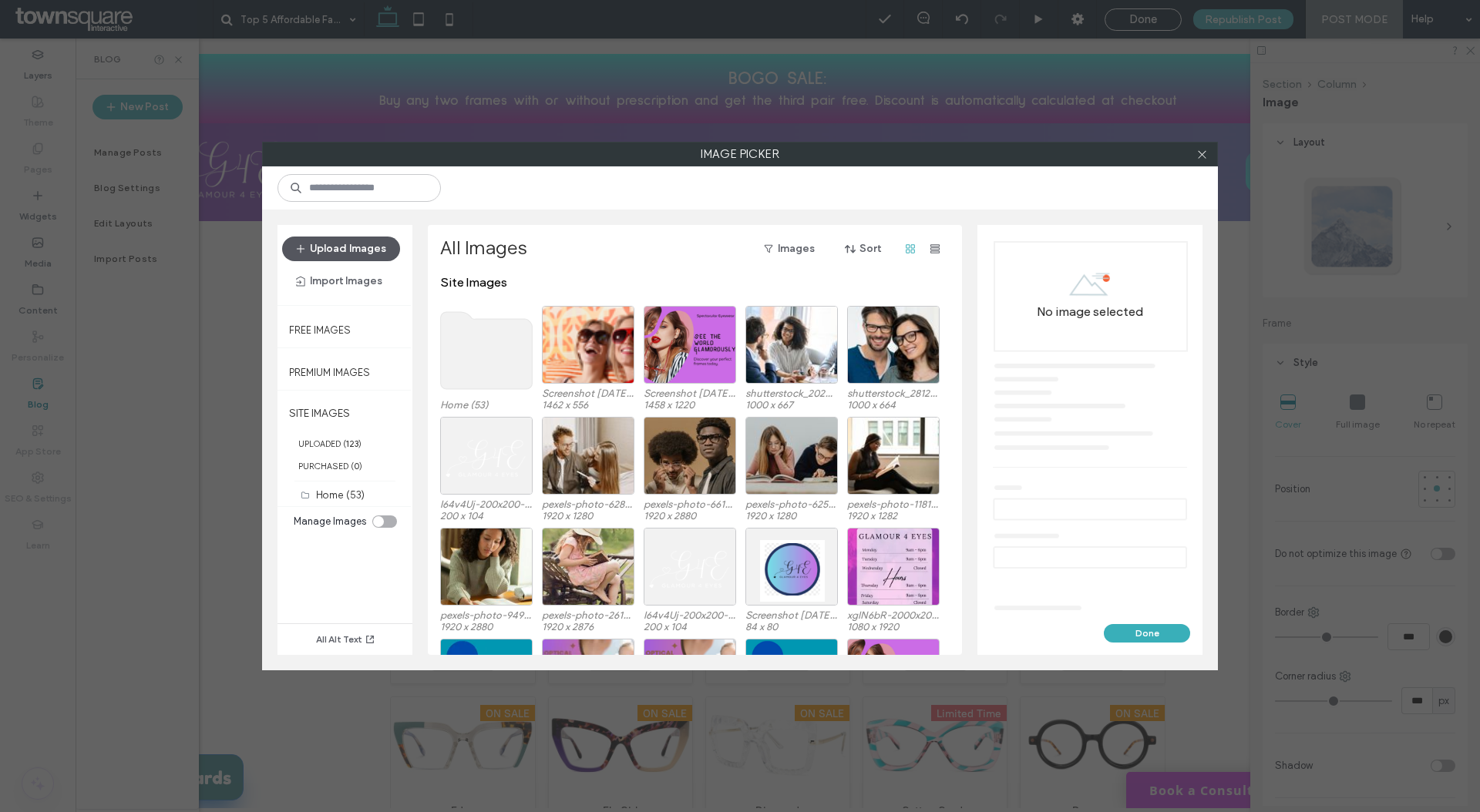
click at [322, 246] on button "Upload Images" at bounding box center [341, 249] width 118 height 25
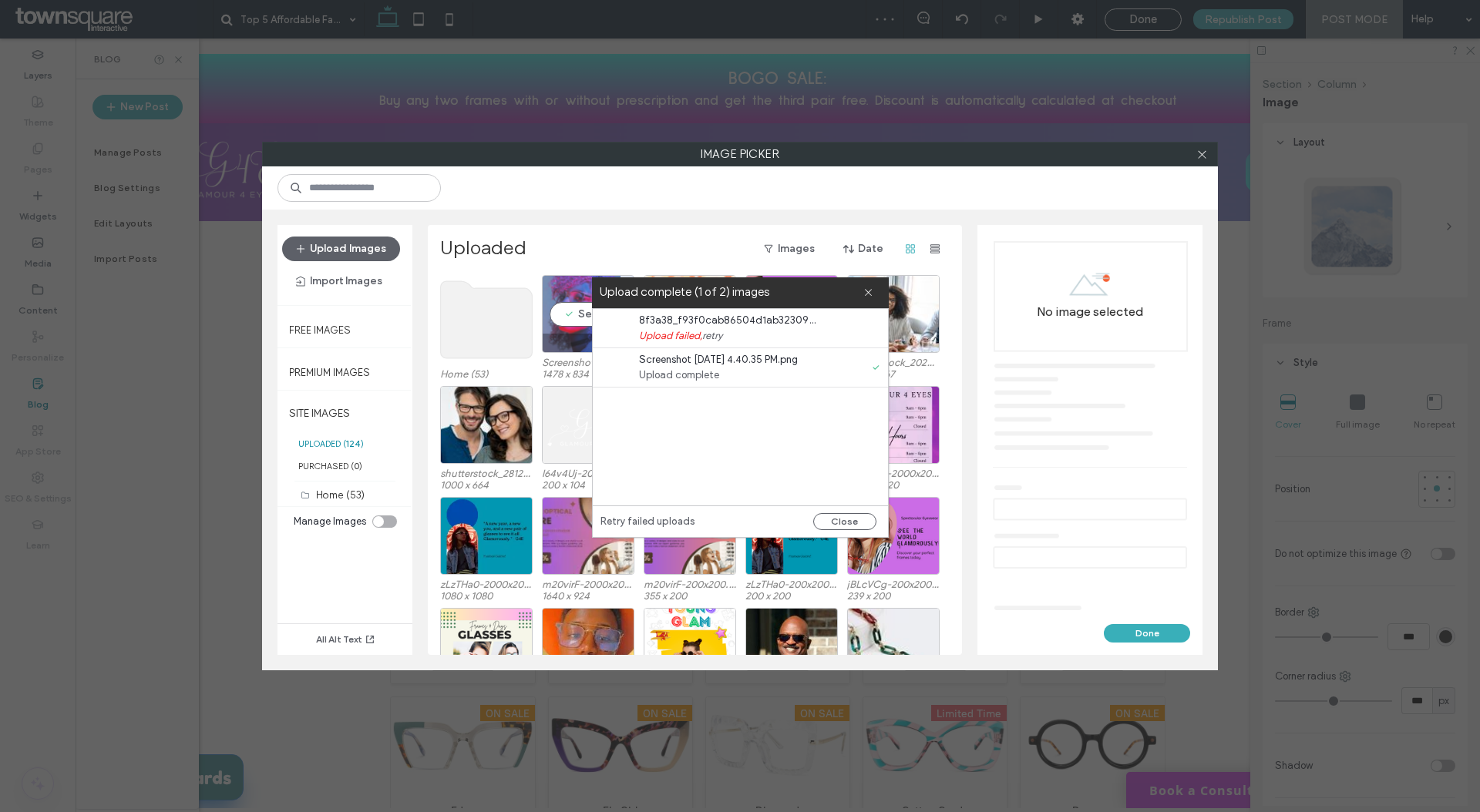
click at [579, 334] on div at bounding box center [587, 342] width 91 height 18
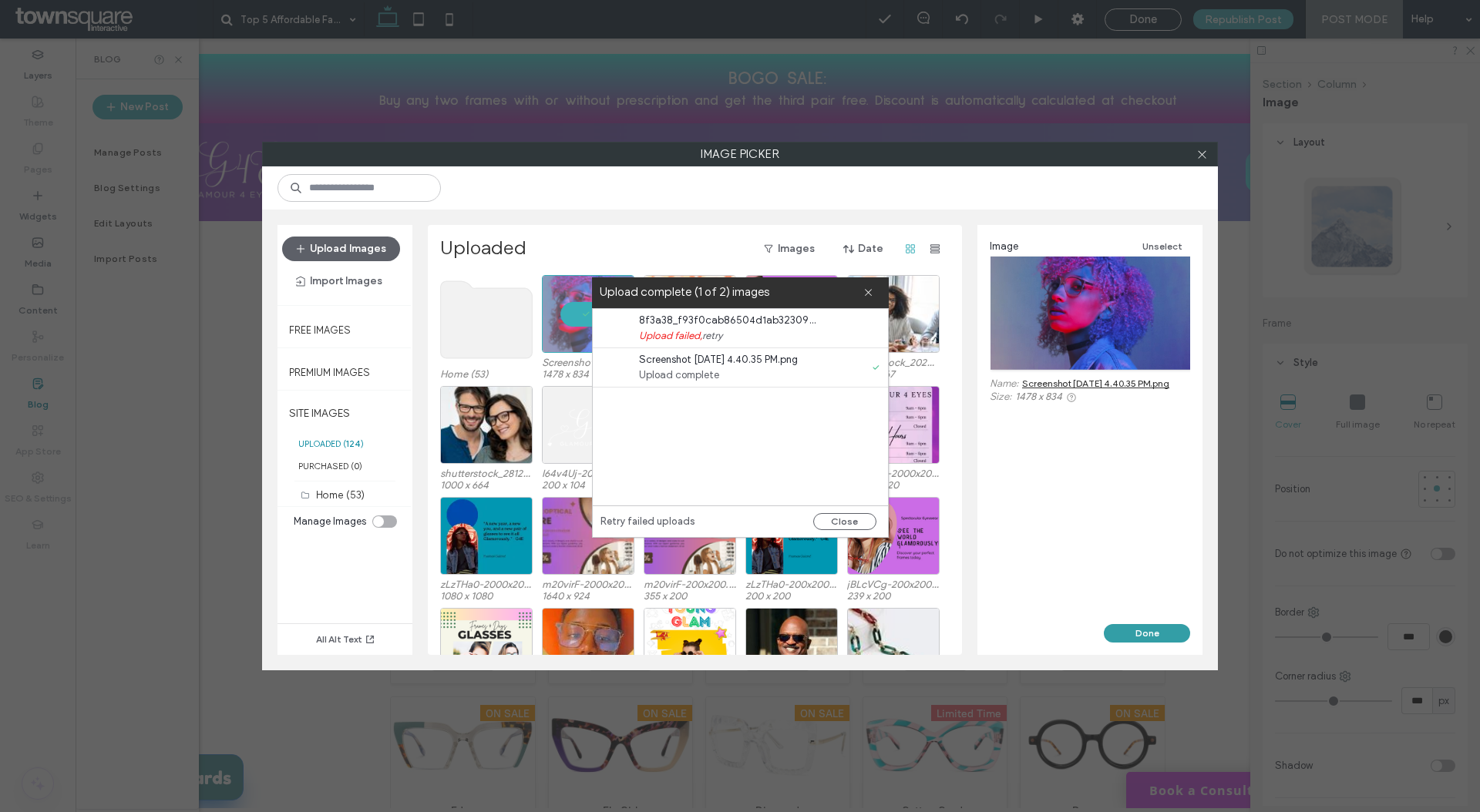
click at [1150, 630] on button "Done" at bounding box center [1147, 633] width 86 height 18
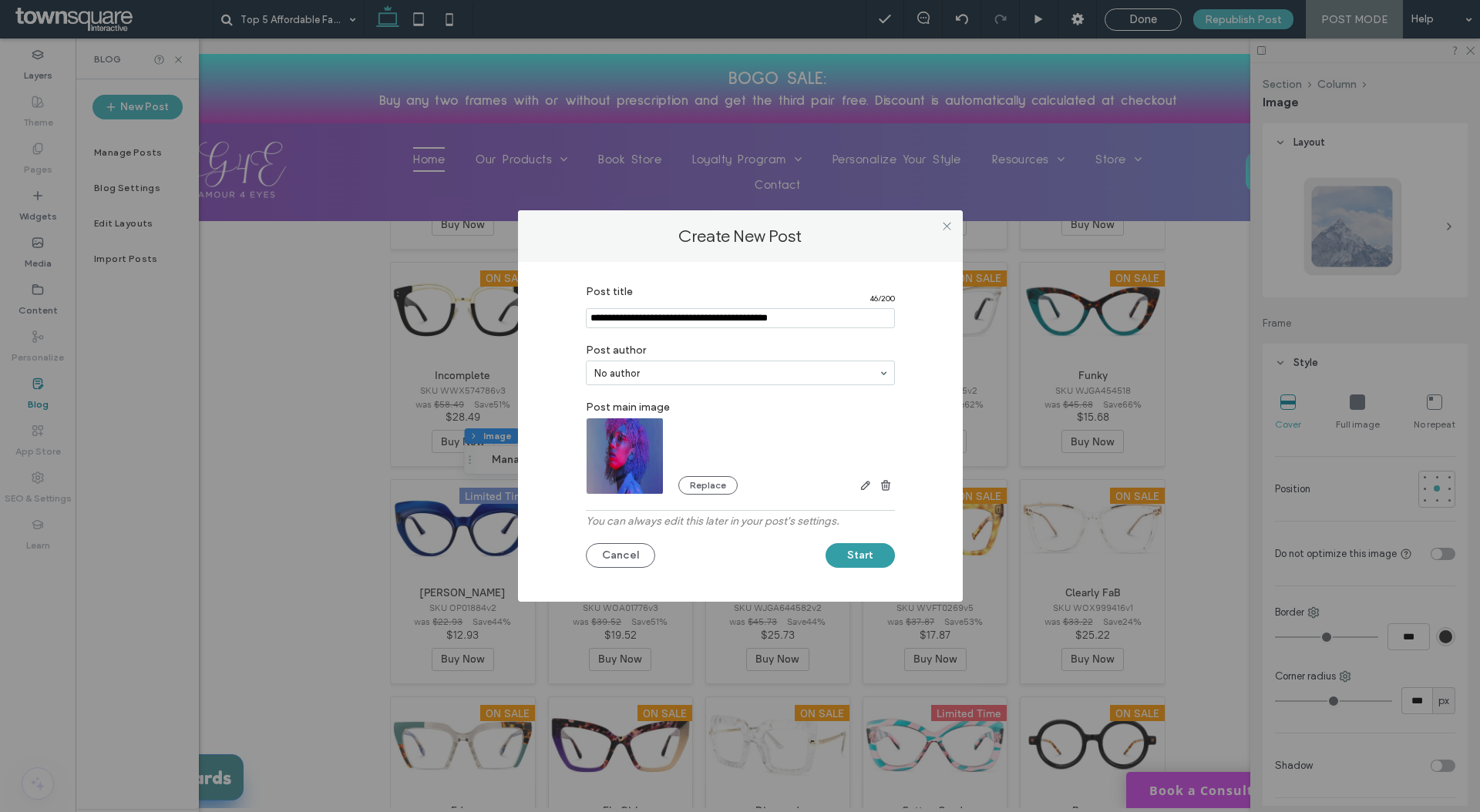
click at [875, 554] on button "Start" at bounding box center [860, 555] width 69 height 25
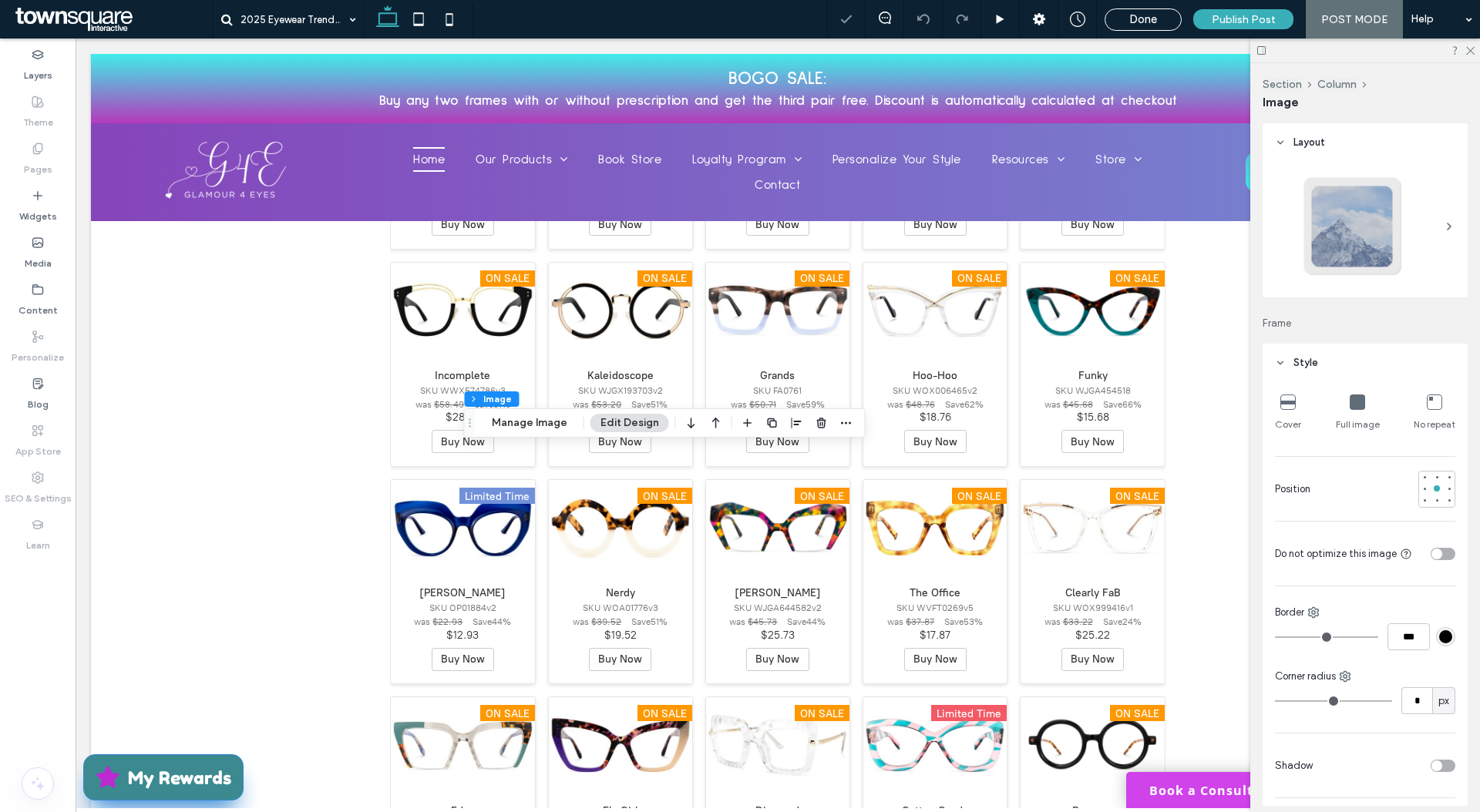
type input "***"
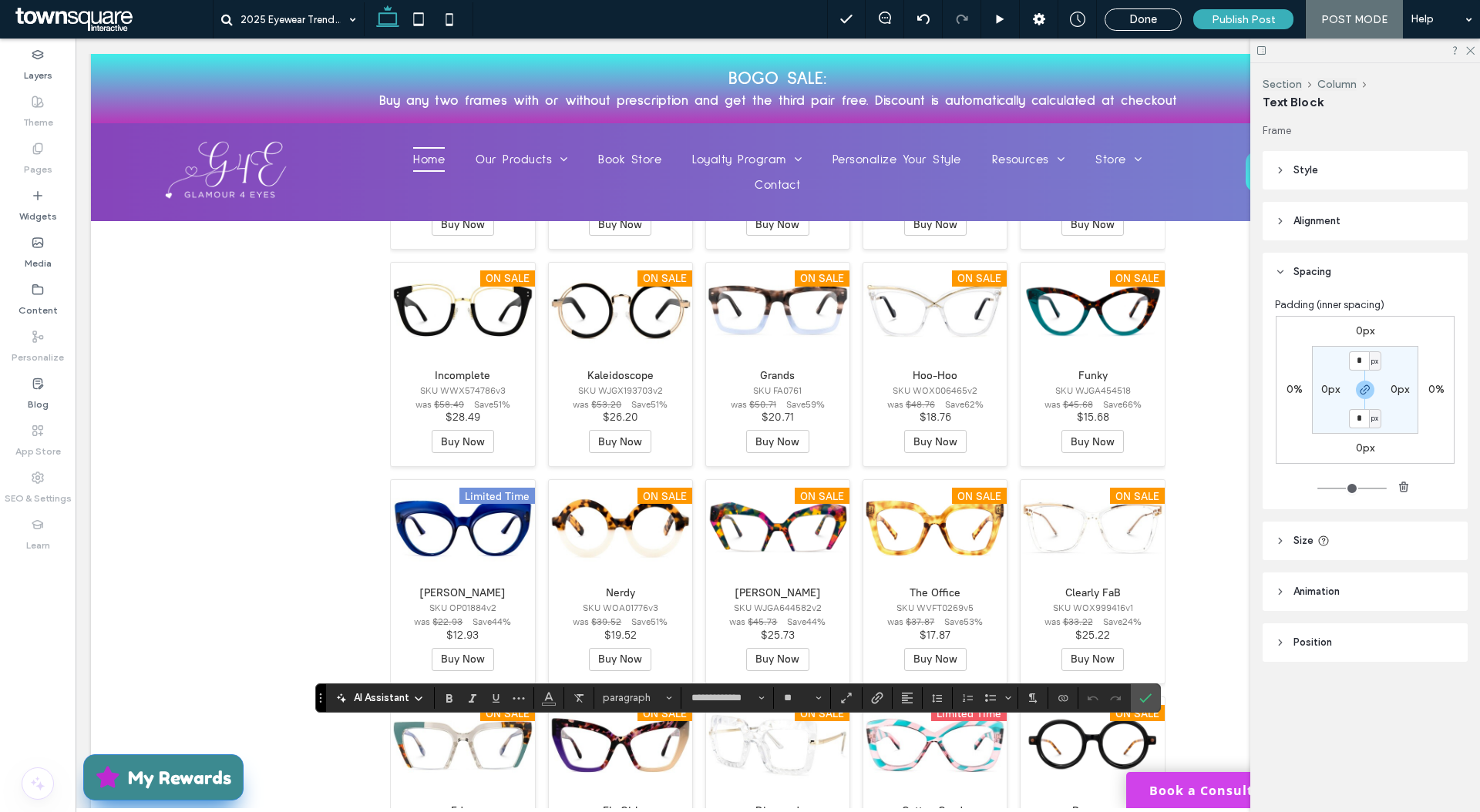
type input "**"
click at [1149, 694] on icon "Confirm" at bounding box center [1145, 698] width 12 height 12
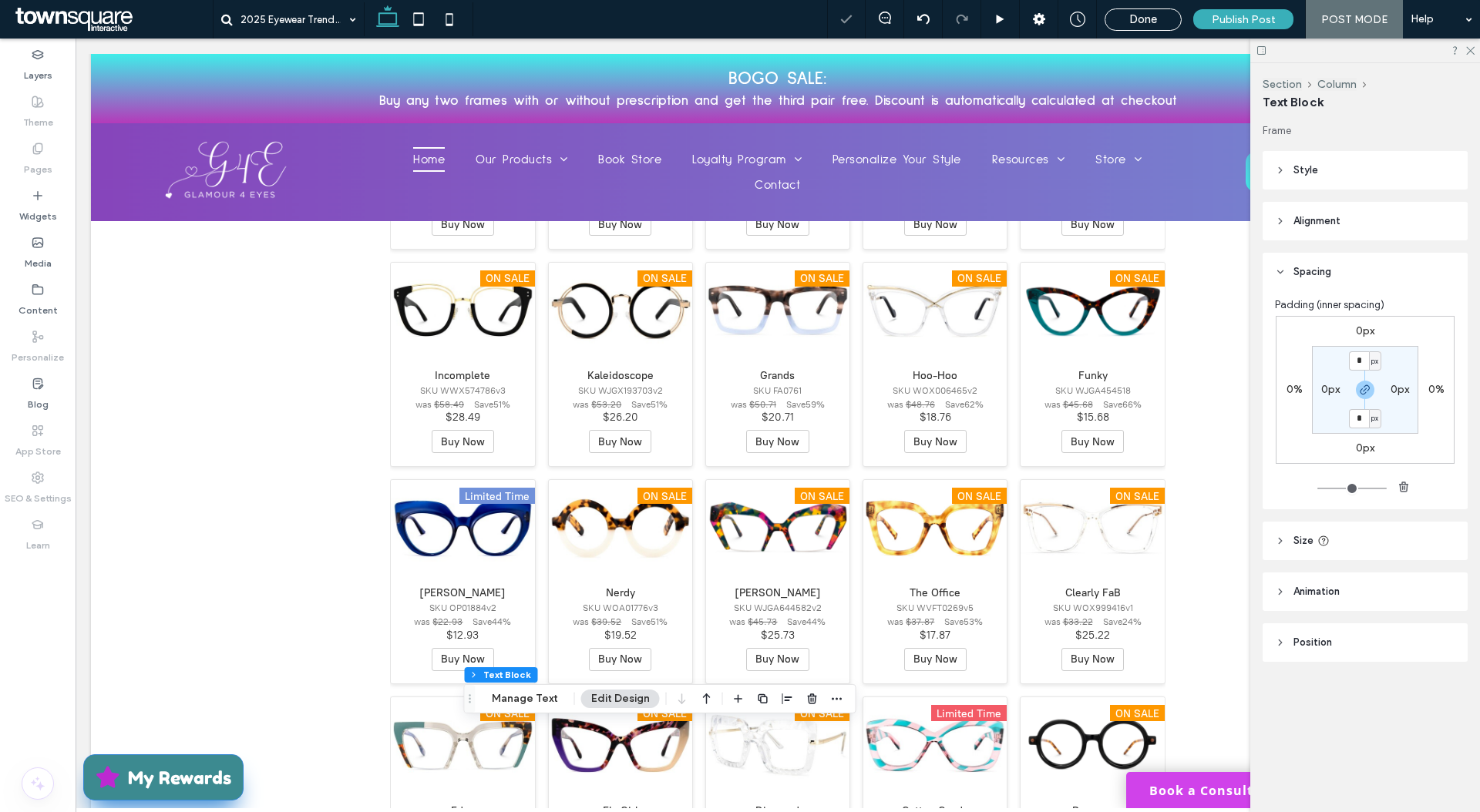
click at [767, 704] on span "button" at bounding box center [762, 698] width 18 height 18
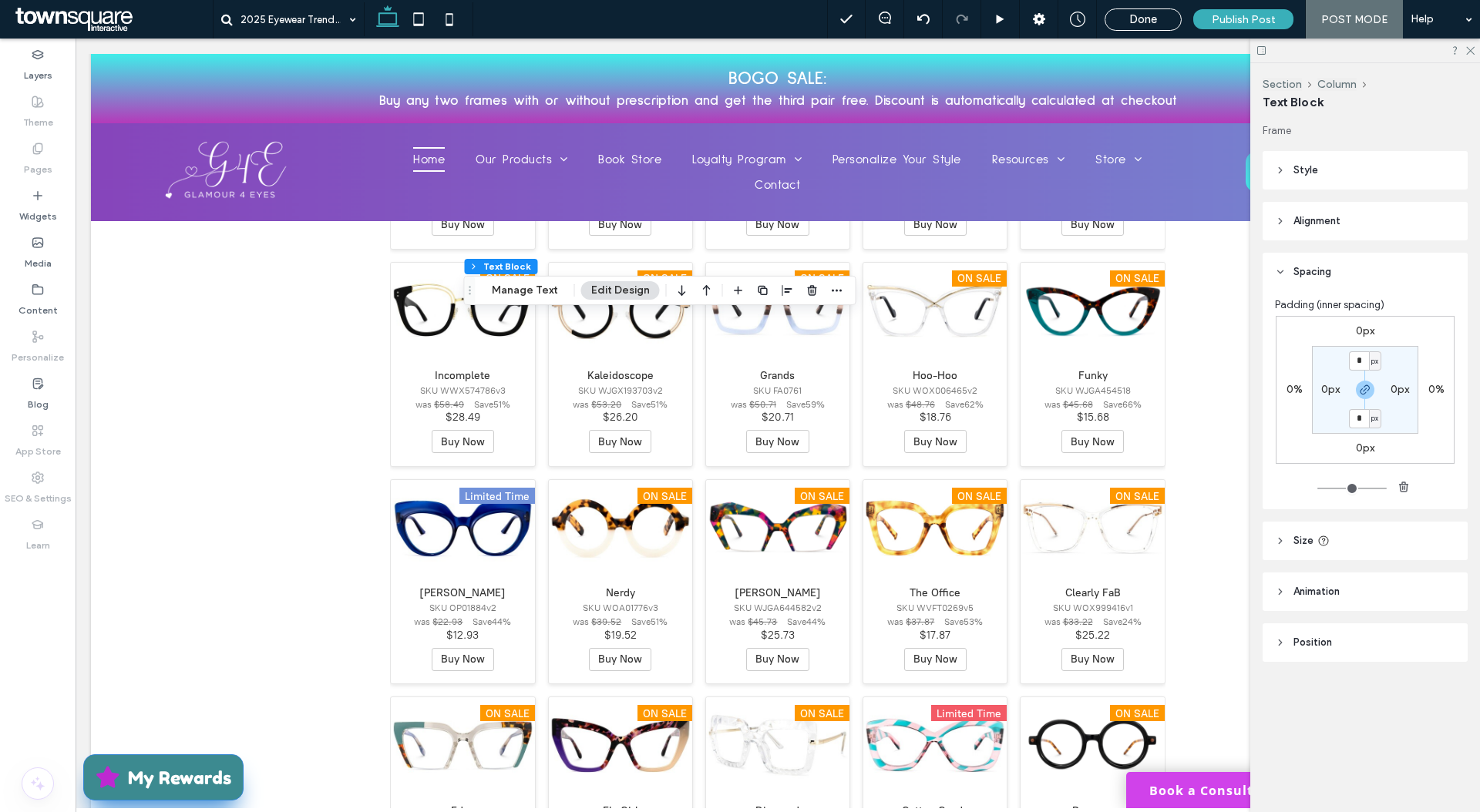
click at [711, 293] on icon "button" at bounding box center [706, 291] width 18 height 28
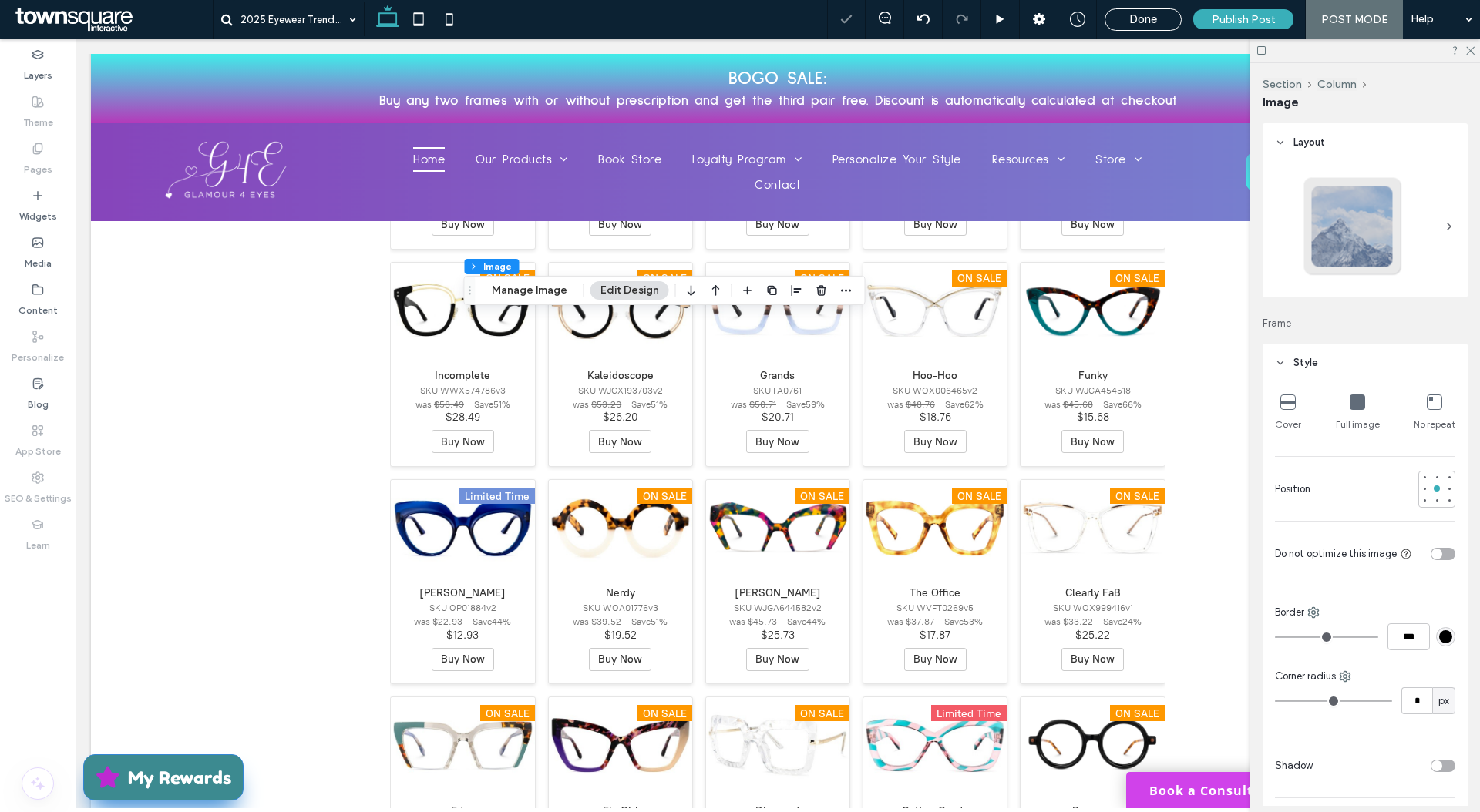
type input "***"
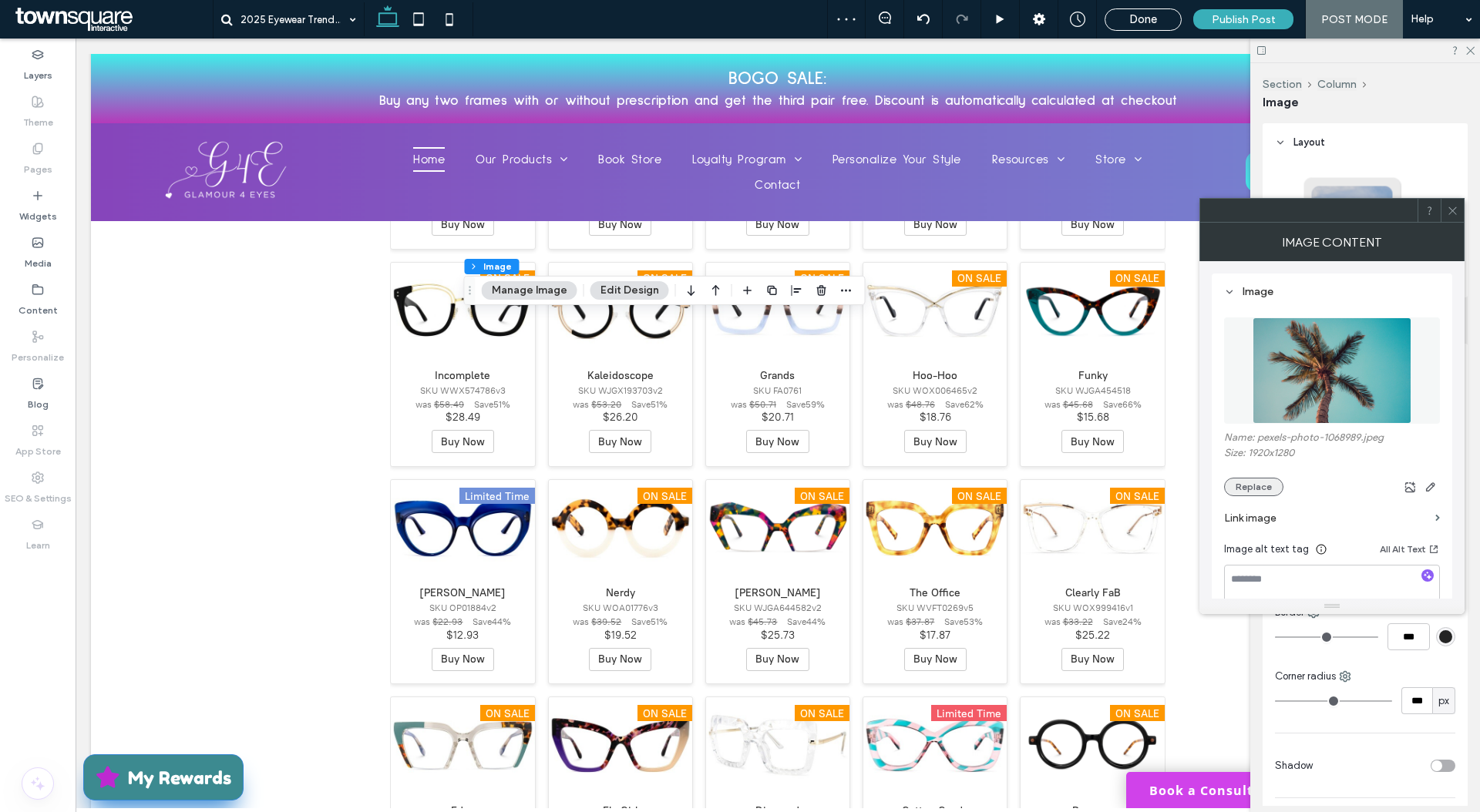
click at [1233, 489] on button "Replace" at bounding box center [1253, 486] width 60 height 18
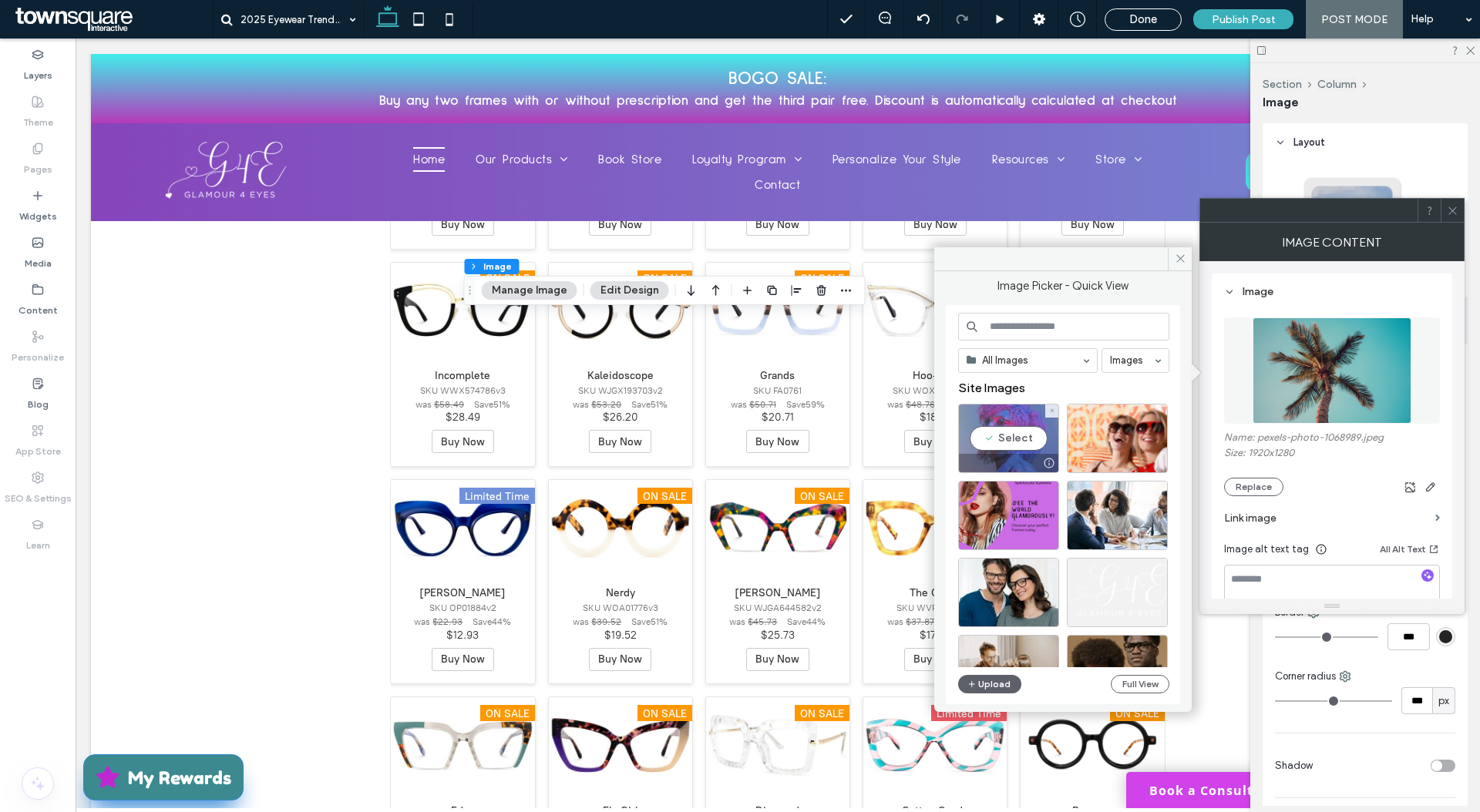
click at [1039, 431] on div "Select" at bounding box center [1009, 438] width 101 height 69
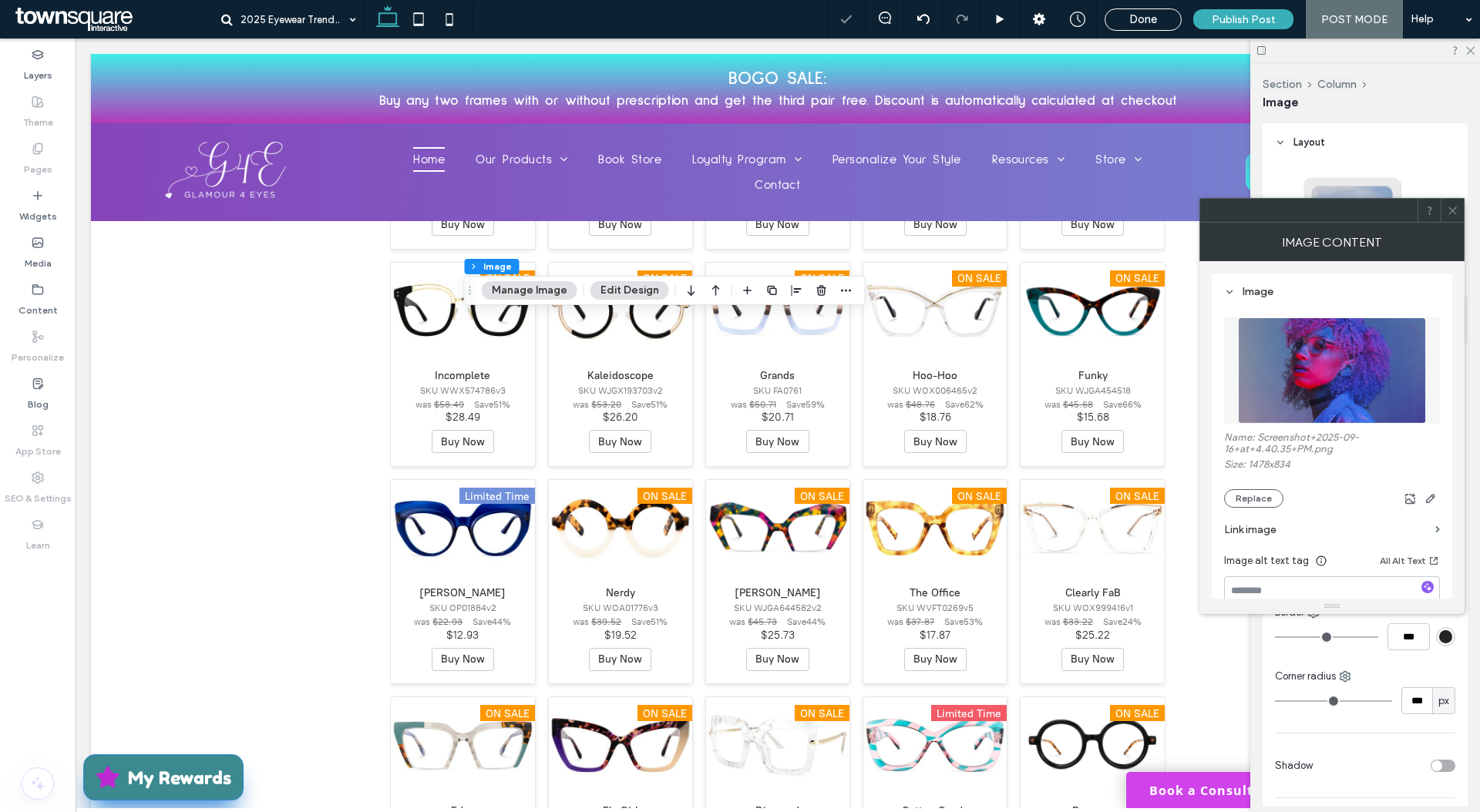
click at [1450, 208] on icon at bounding box center [1451, 210] width 11 height 11
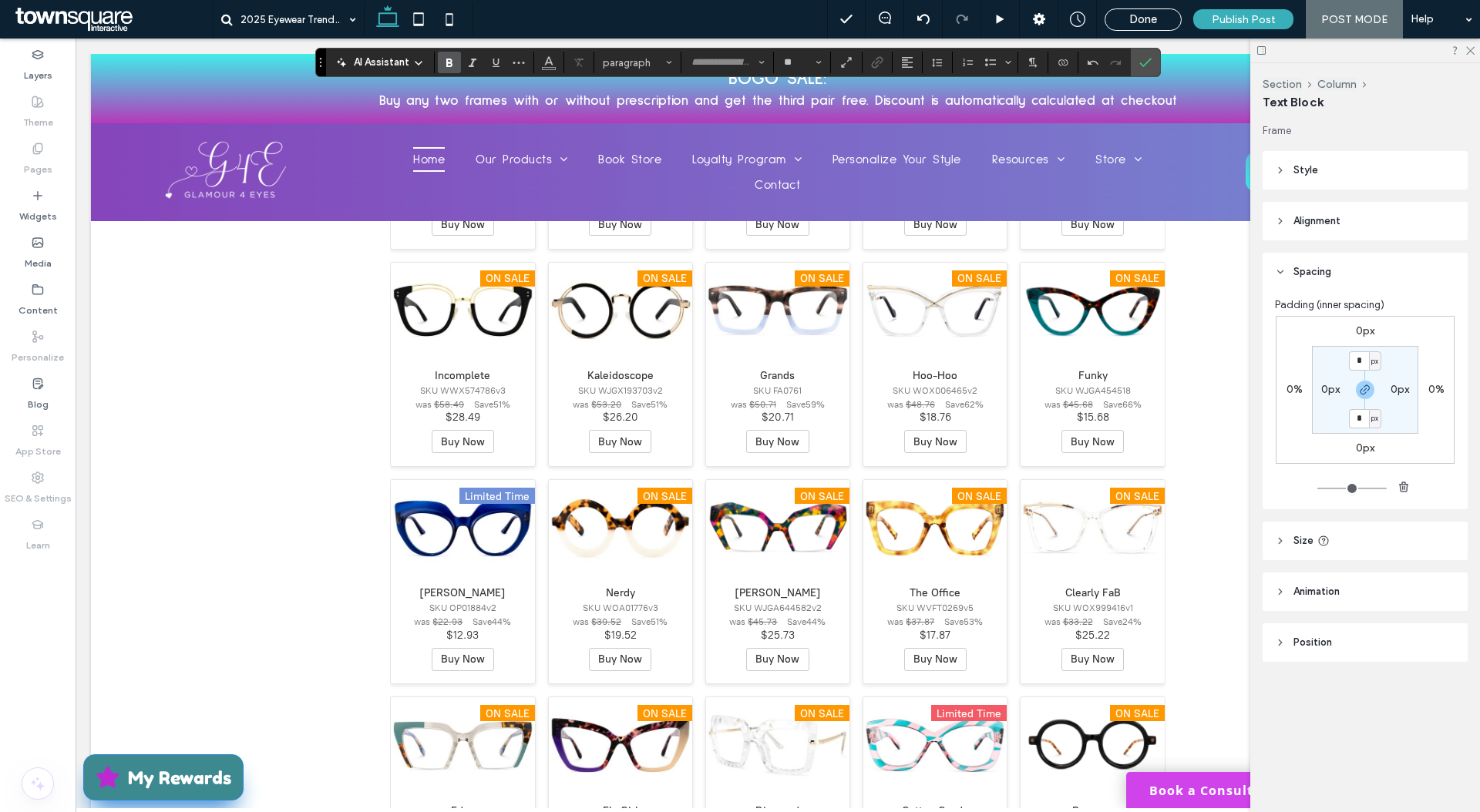
type input "**"
type input "**********"
type input "**"
click at [447, 59] on use "Bold" at bounding box center [449, 63] width 6 height 9
click at [458, 55] on label "Bold" at bounding box center [449, 62] width 23 height 22
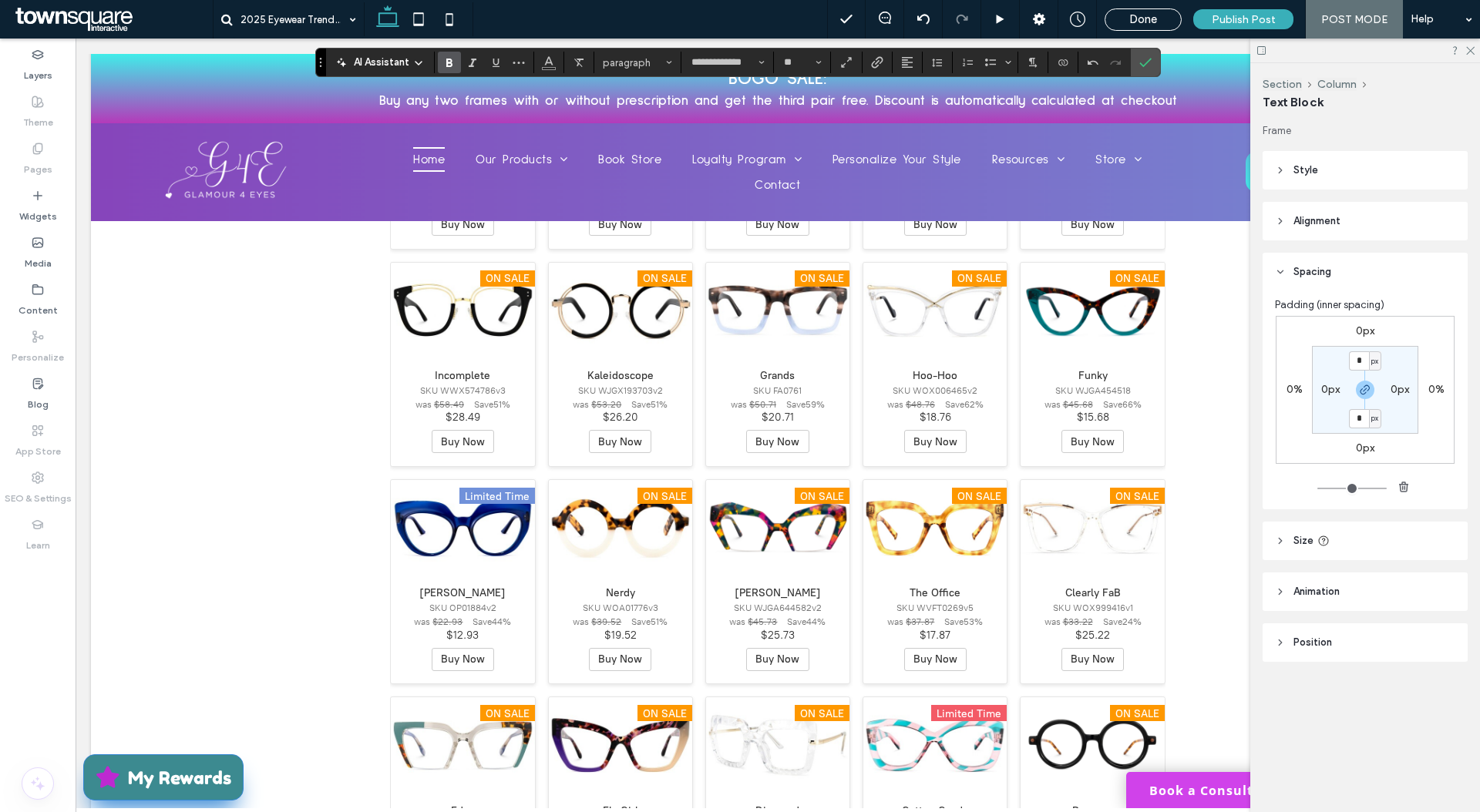
click at [450, 56] on icon "Bold" at bounding box center [449, 62] width 12 height 12
click at [449, 68] on span "Bold" at bounding box center [446, 62] width 7 height 22
click at [450, 56] on icon "Bold" at bounding box center [449, 62] width 12 height 12
click at [454, 58] on icon "Bold" at bounding box center [449, 62] width 12 height 12
click at [443, 59] on icon "Bold" at bounding box center [449, 62] width 12 height 12
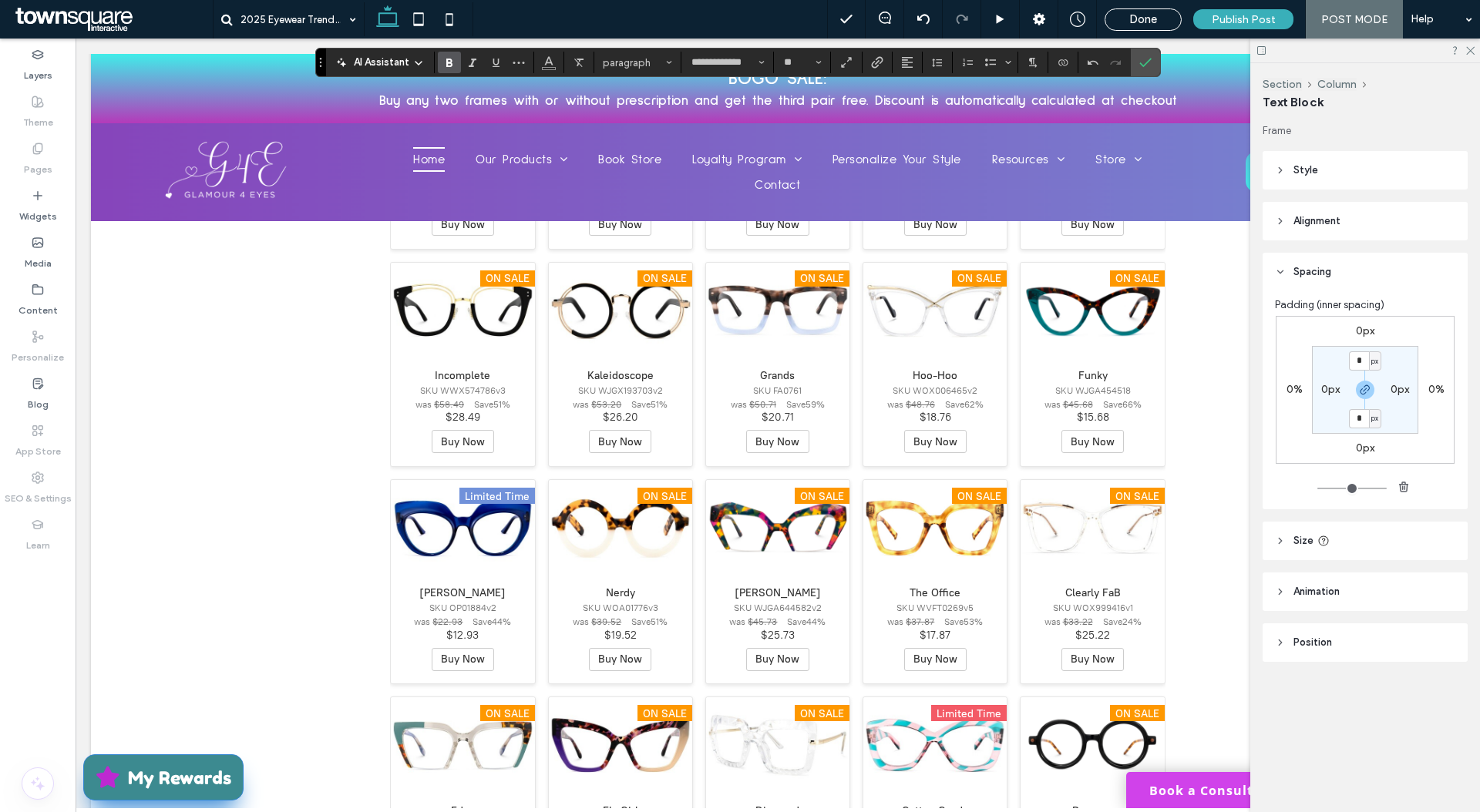
click at [451, 60] on use "Bold" at bounding box center [449, 63] width 6 height 9
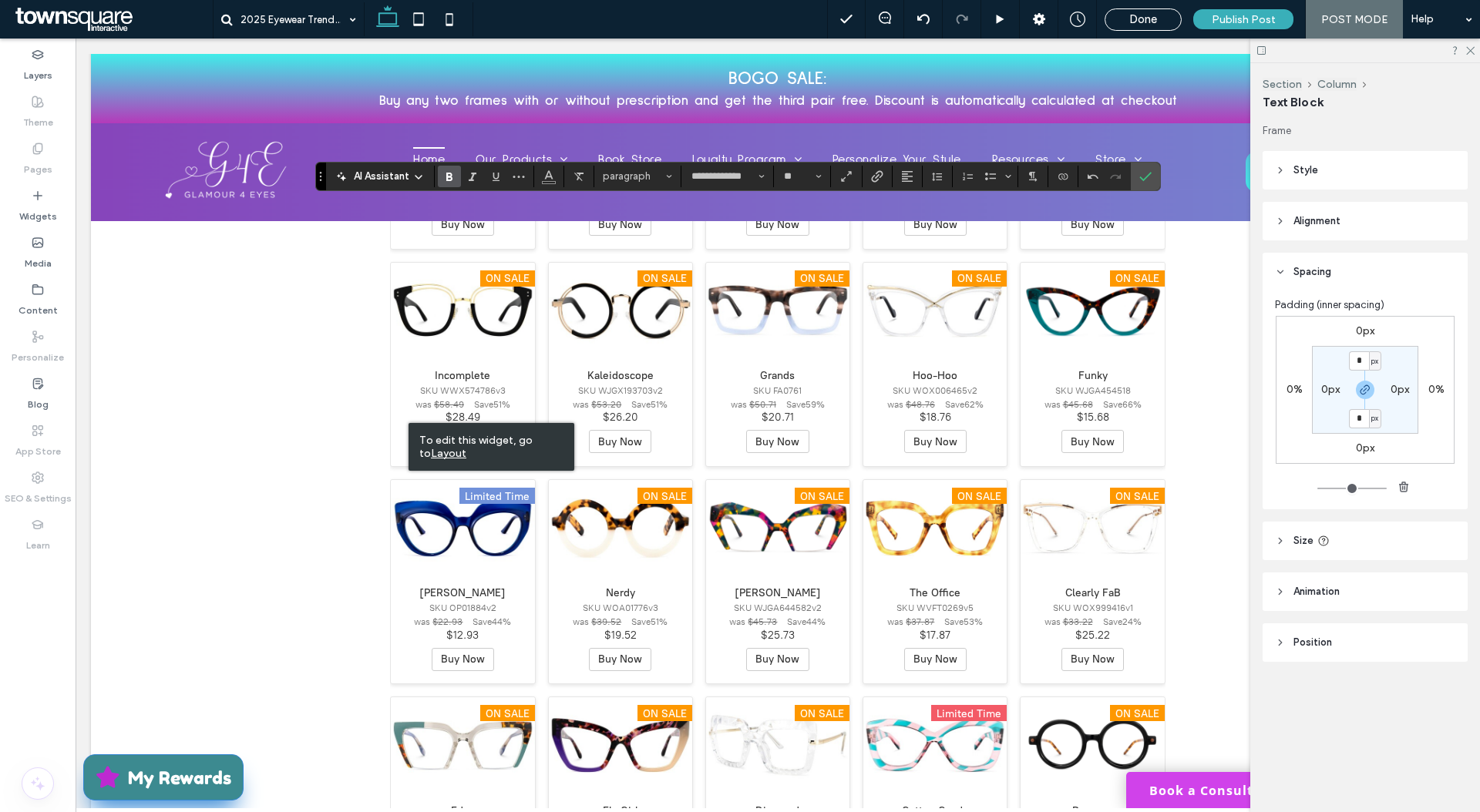
click at [448, 176] on icon "Bold" at bounding box center [449, 176] width 12 height 12
click at [459, 173] on label "Bold" at bounding box center [449, 176] width 23 height 22
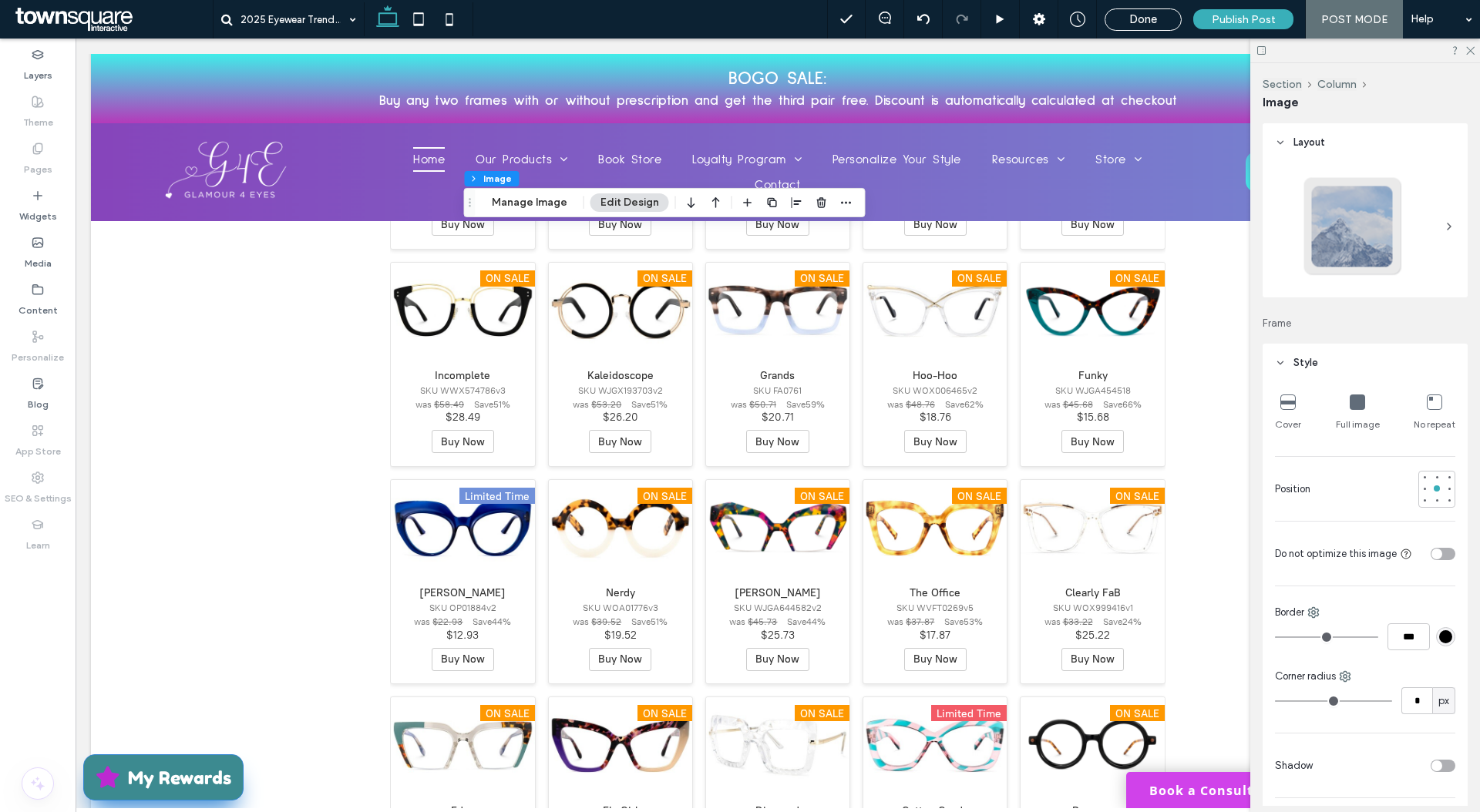
type input "***"
click at [771, 202] on icon "button" at bounding box center [772, 202] width 12 height 12
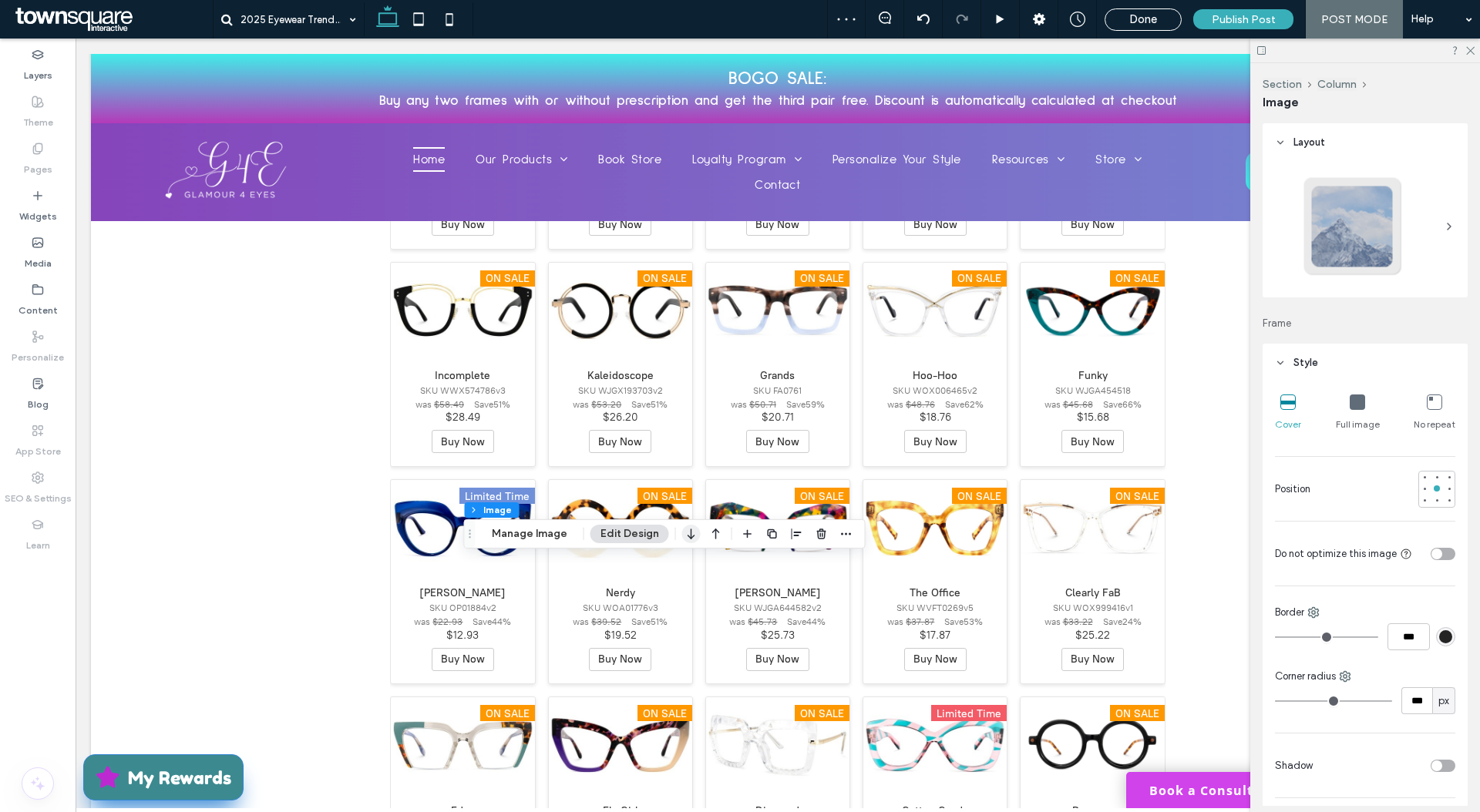
click at [682, 538] on icon "button" at bounding box center [691, 534] width 18 height 28
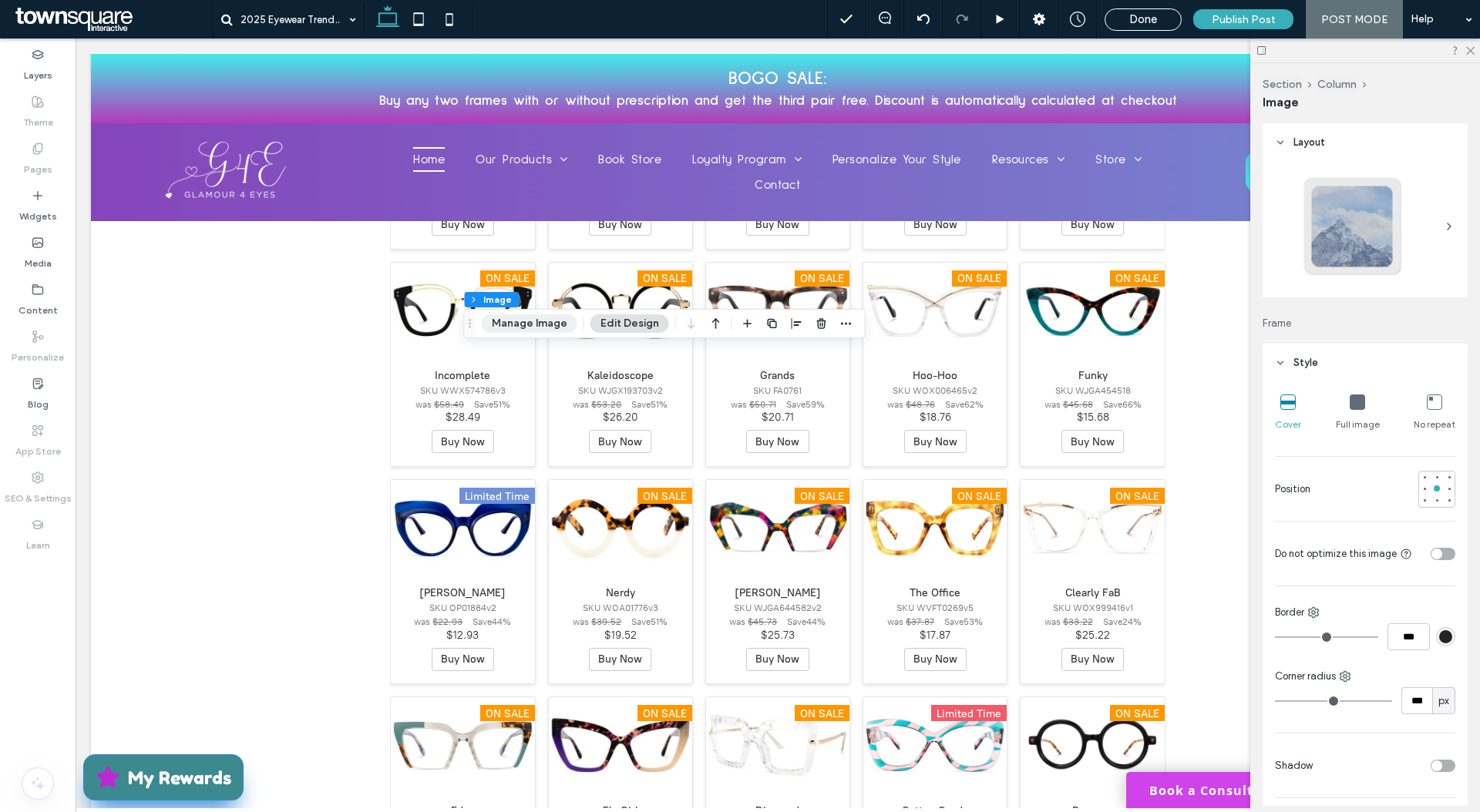
click at [560, 322] on button "Manage Image" at bounding box center [529, 323] width 95 height 18
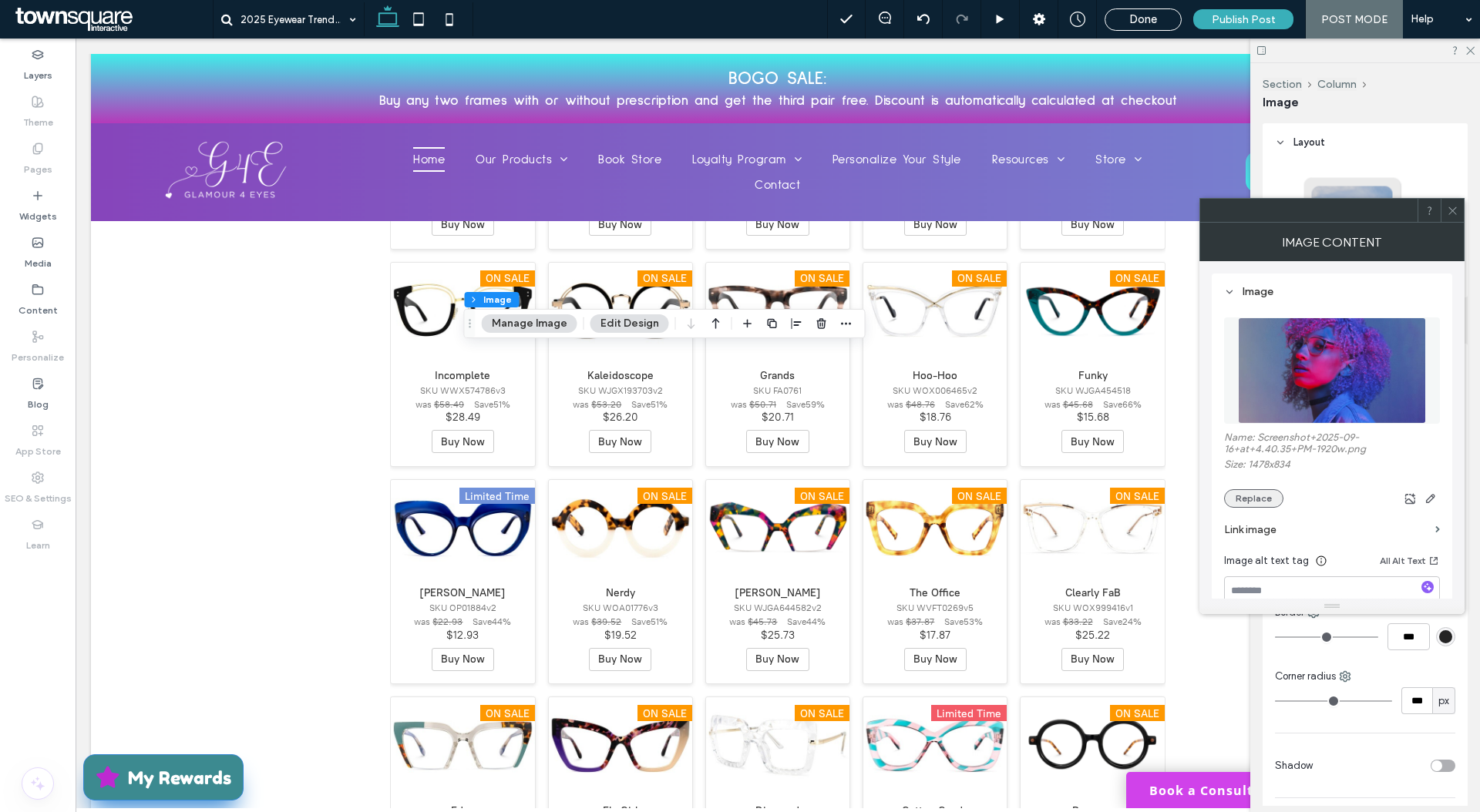
click at [1265, 493] on button "Replace" at bounding box center [1253, 498] width 60 height 18
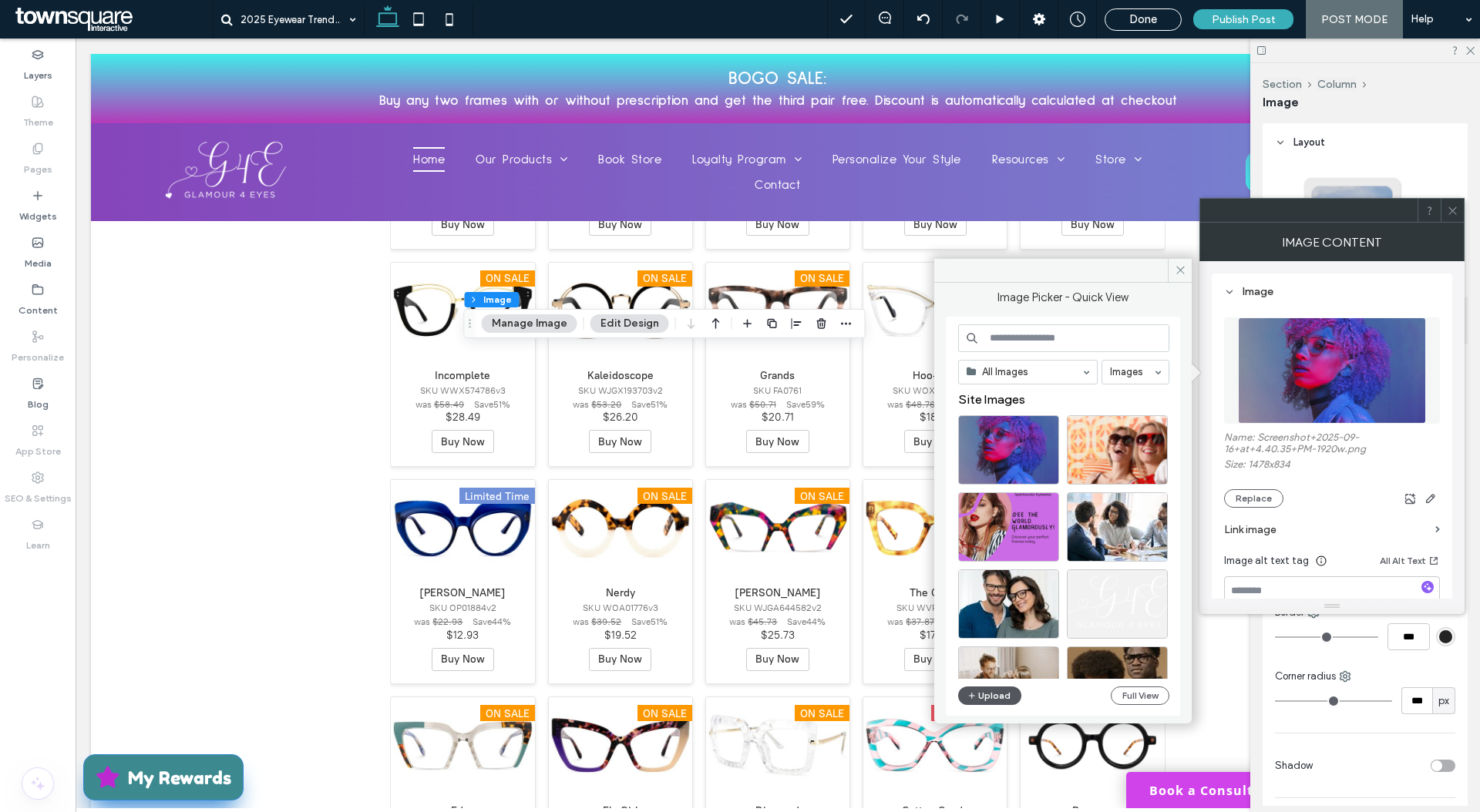
click at [971, 692] on icon "button" at bounding box center [971, 695] width 10 height 12
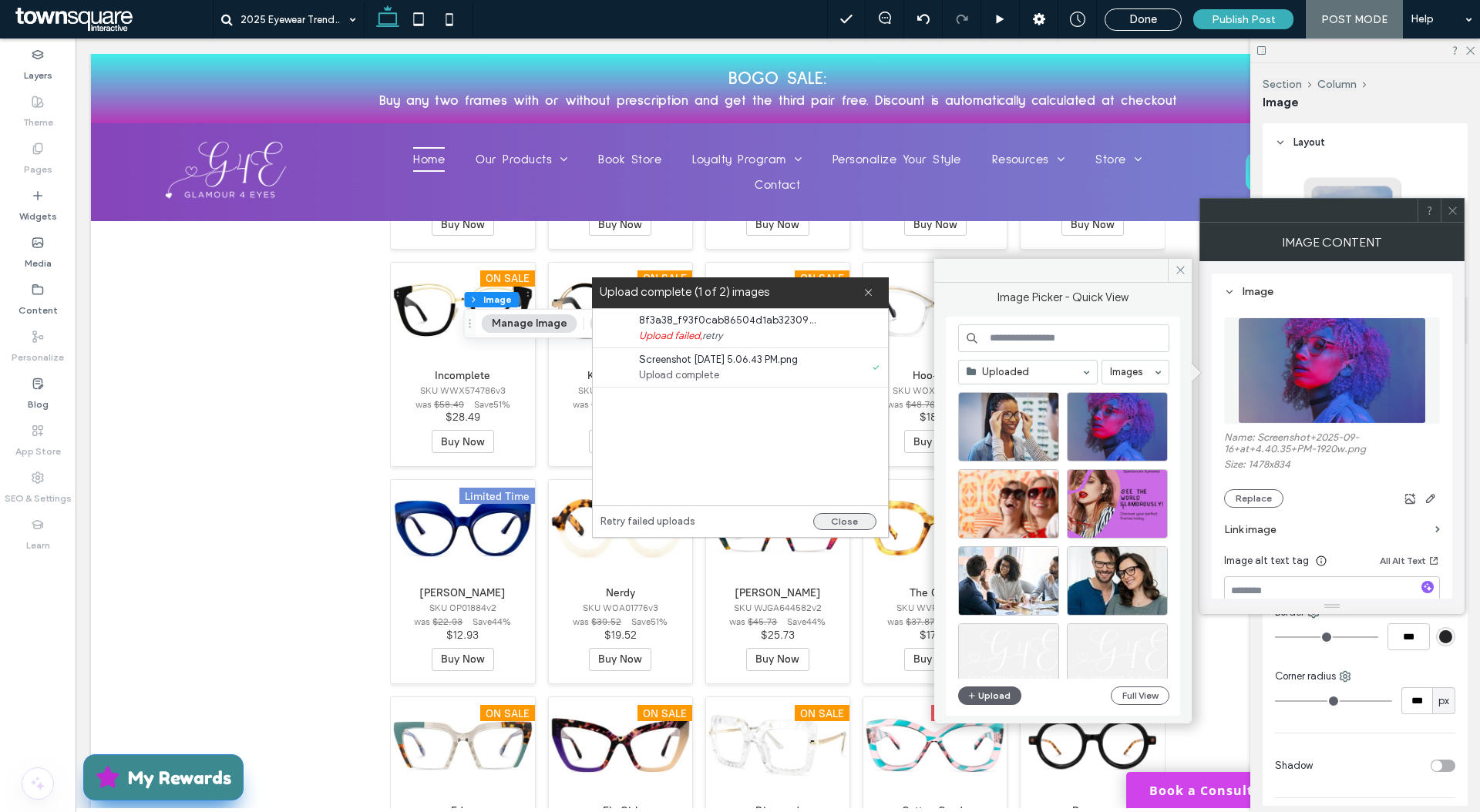
click at [849, 521] on button "Close" at bounding box center [844, 521] width 63 height 17
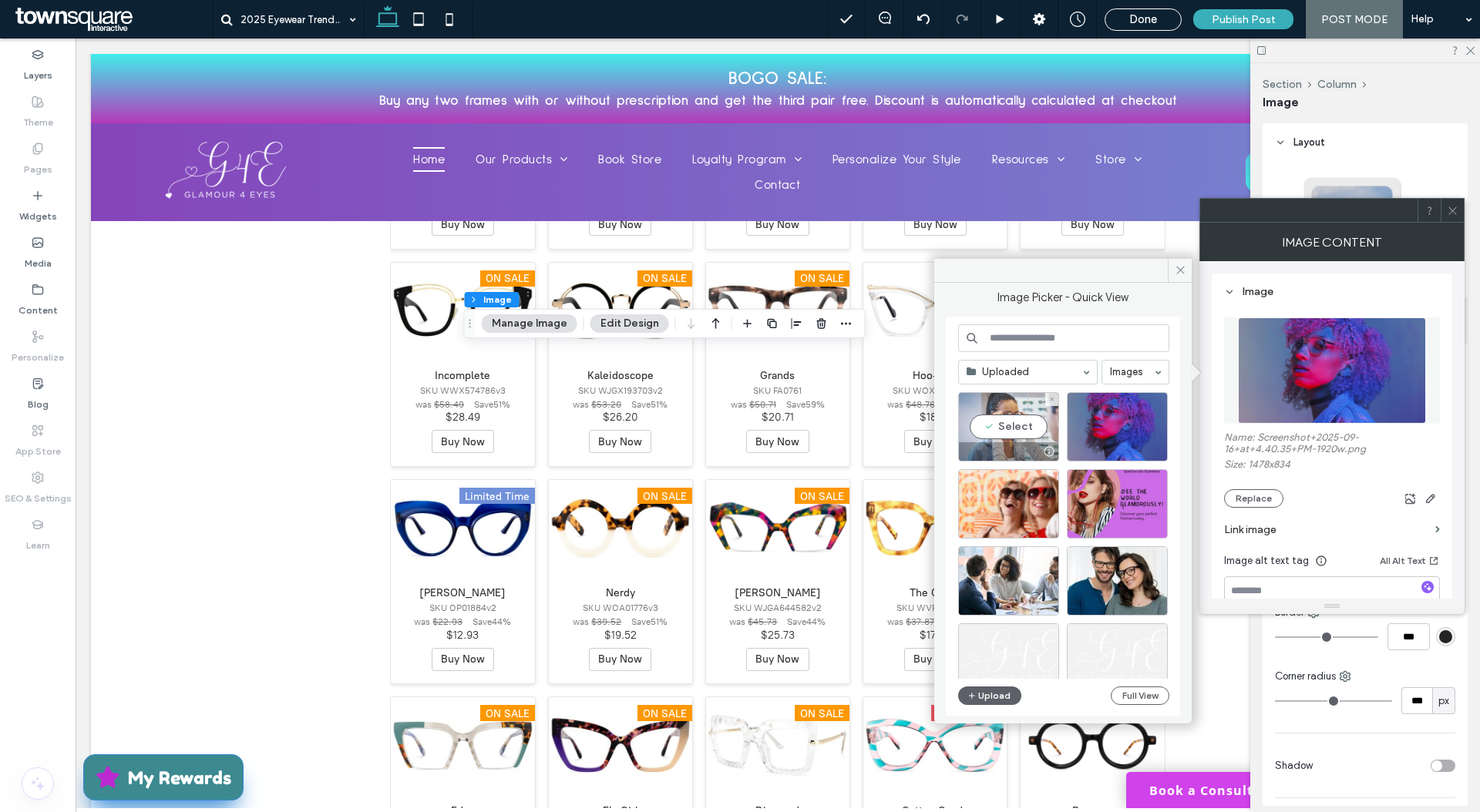
click at [1015, 442] on div at bounding box center [1008, 451] width 99 height 18
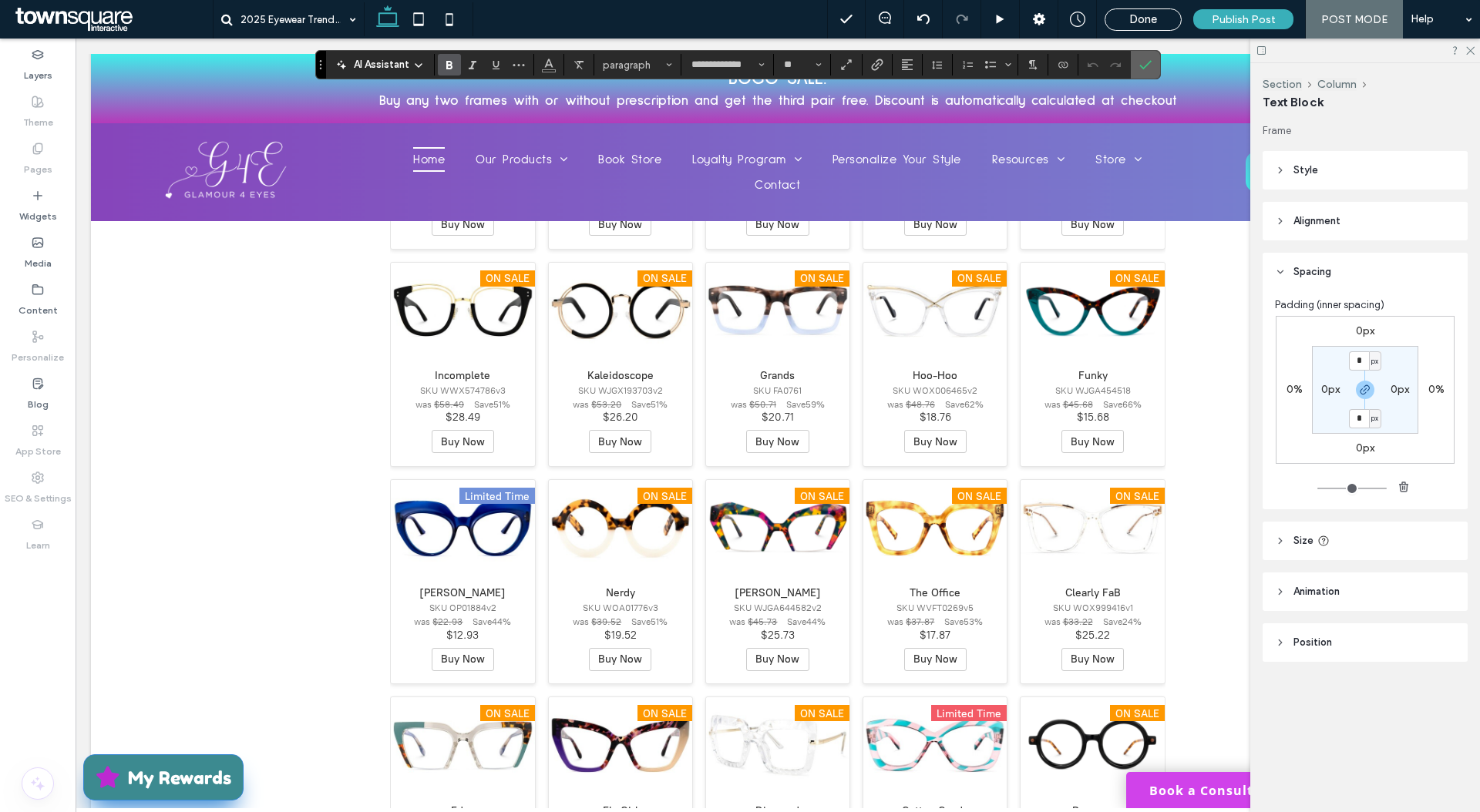
click at [1152, 69] on label "Confirm" at bounding box center [1145, 65] width 23 height 28
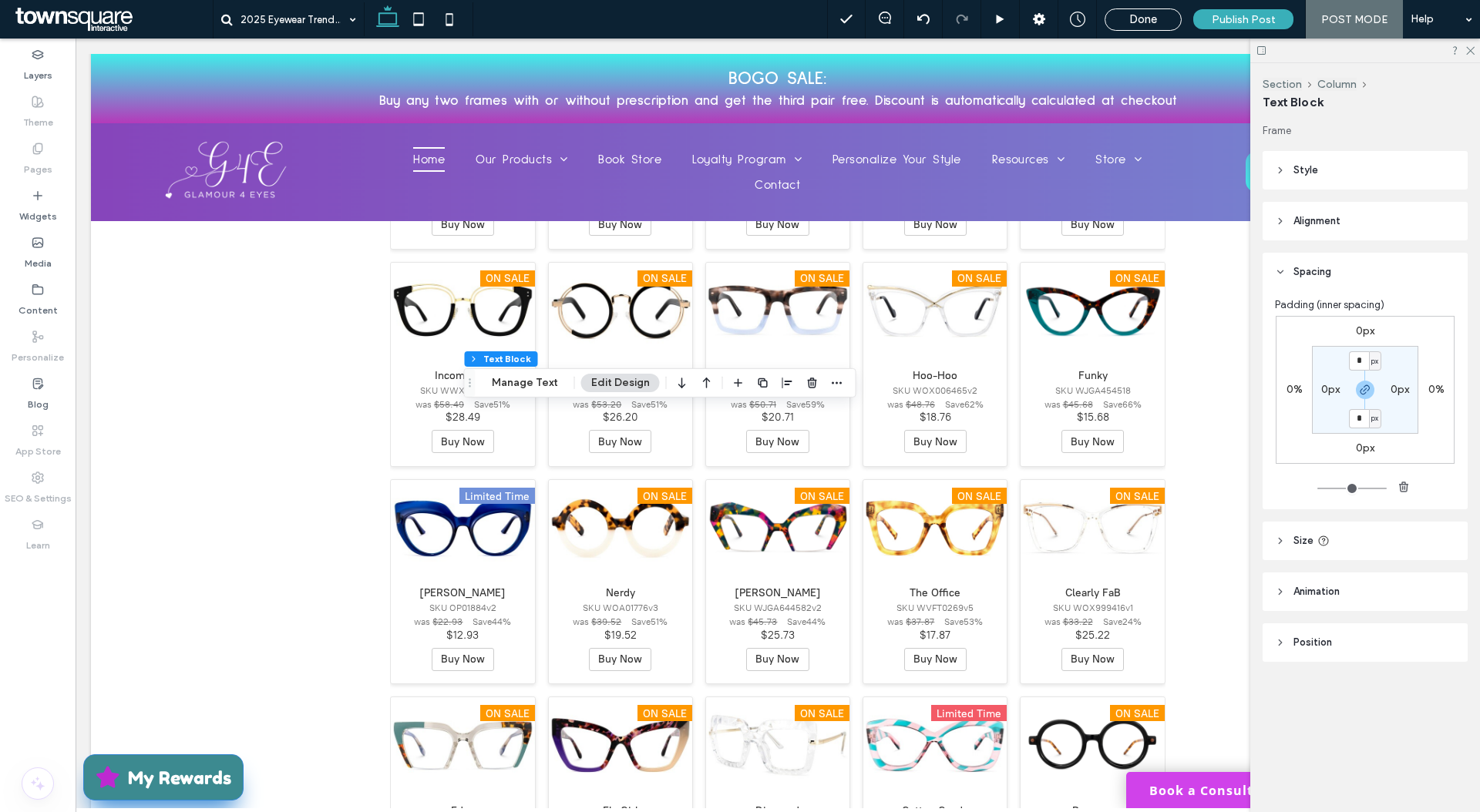
click at [761, 385] on icon "button" at bounding box center [763, 383] width 12 height 12
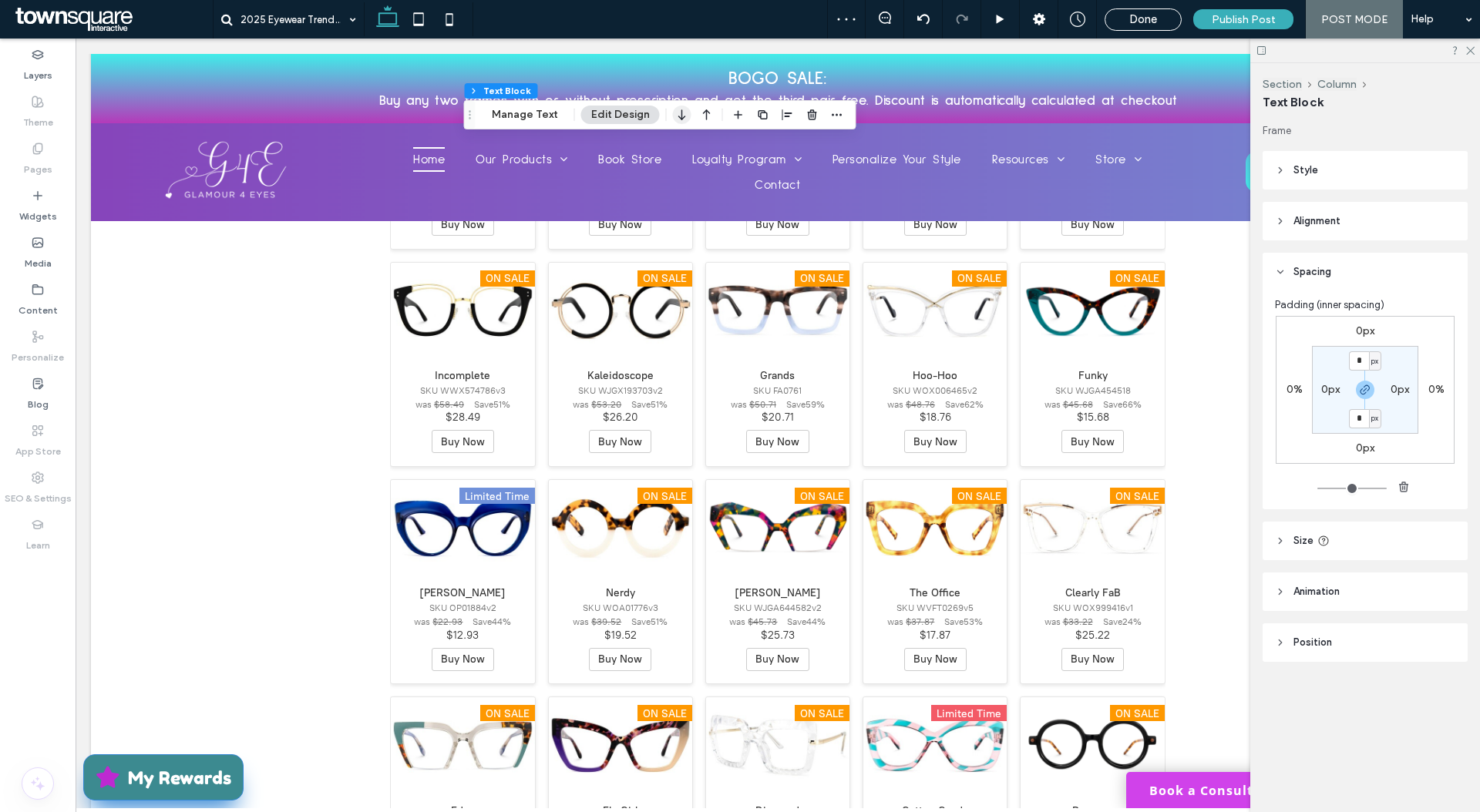
click at [674, 110] on icon "button" at bounding box center [682, 115] width 18 height 28
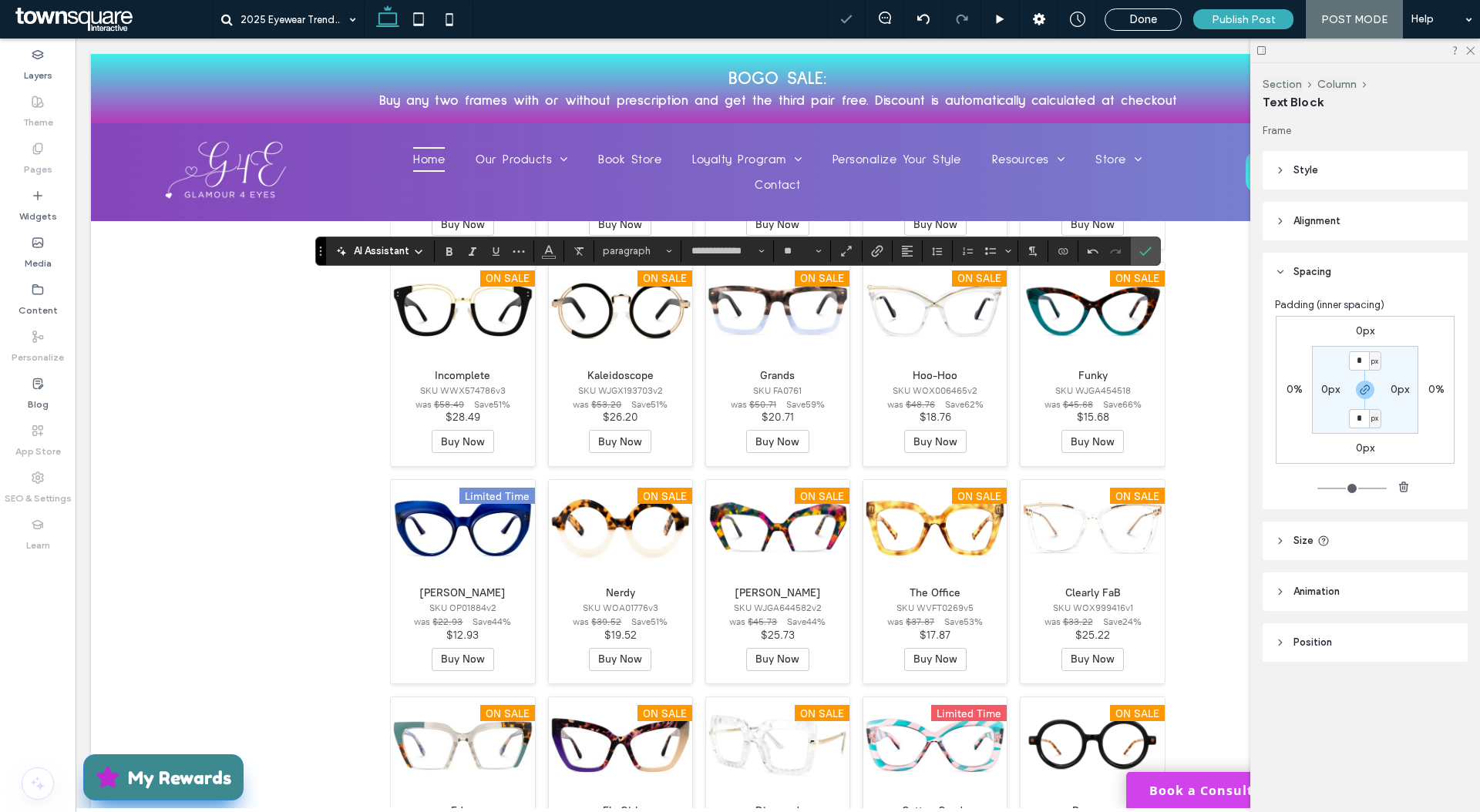
type input "**"
type input "**********"
type input "**"
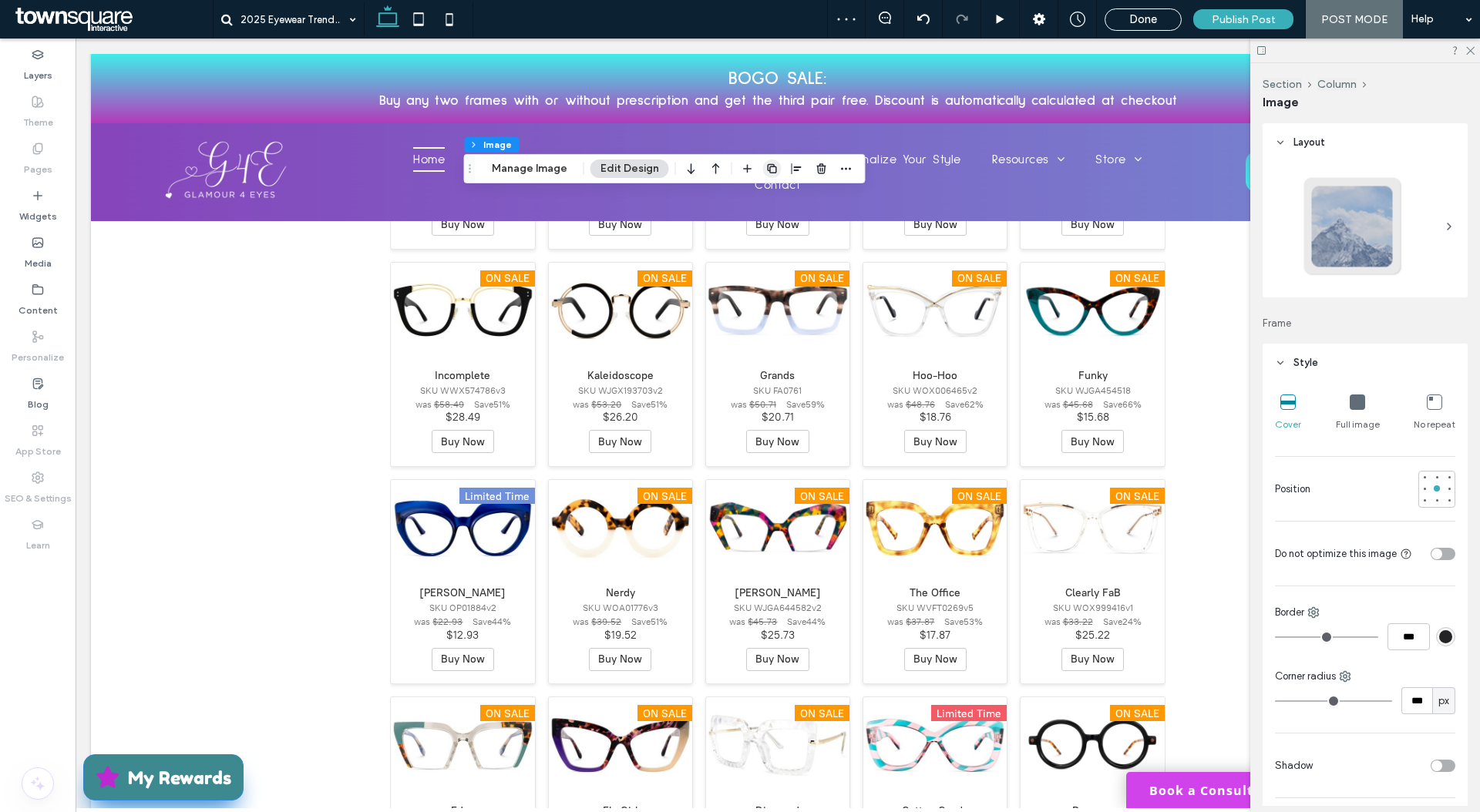
click at [766, 163] on icon "button" at bounding box center [772, 169] width 12 height 12
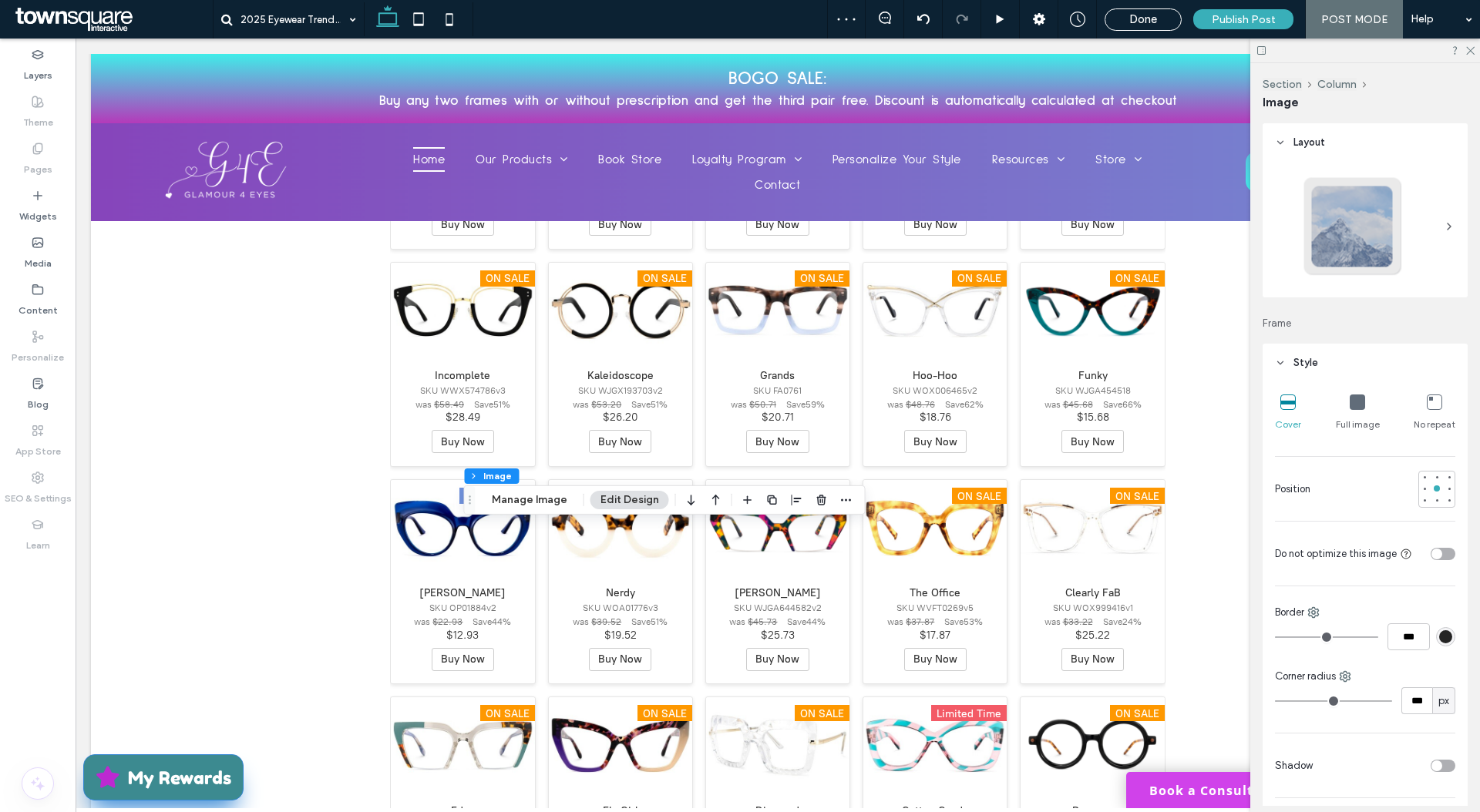
click at [682, 498] on icon "button" at bounding box center [691, 500] width 18 height 28
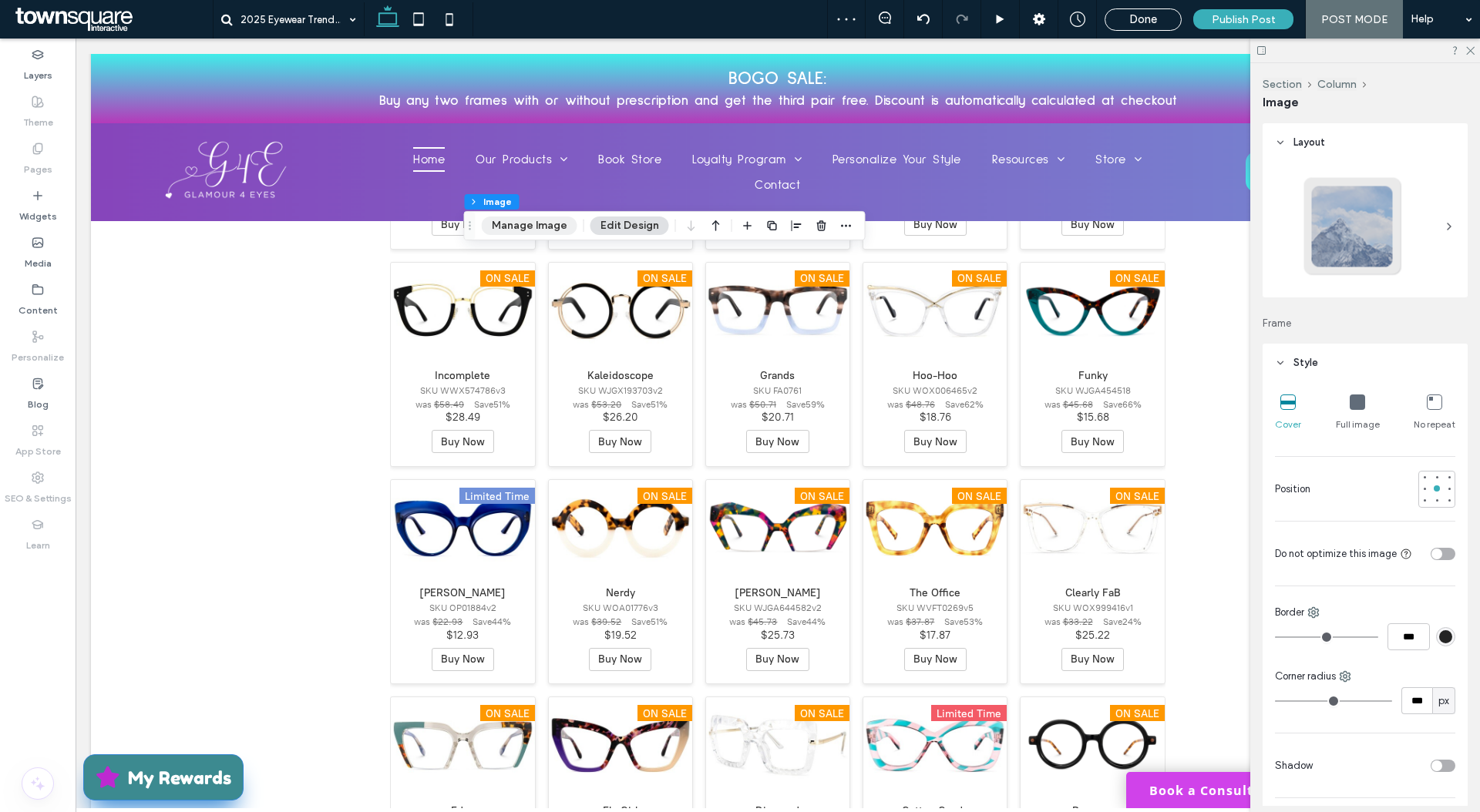
click at [567, 227] on button "Manage Image" at bounding box center [529, 225] width 95 height 18
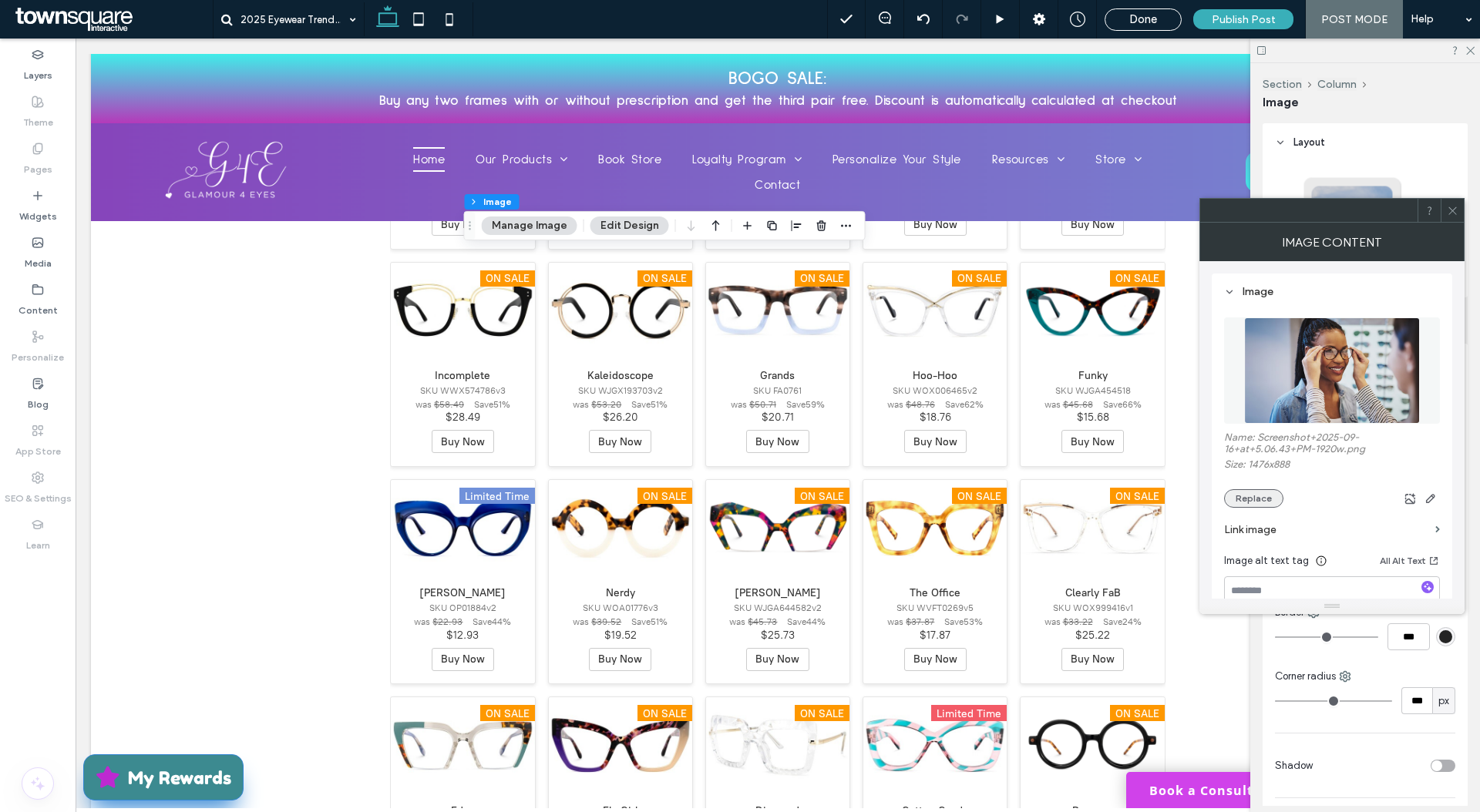
click at [1263, 493] on button "Replace" at bounding box center [1253, 498] width 60 height 18
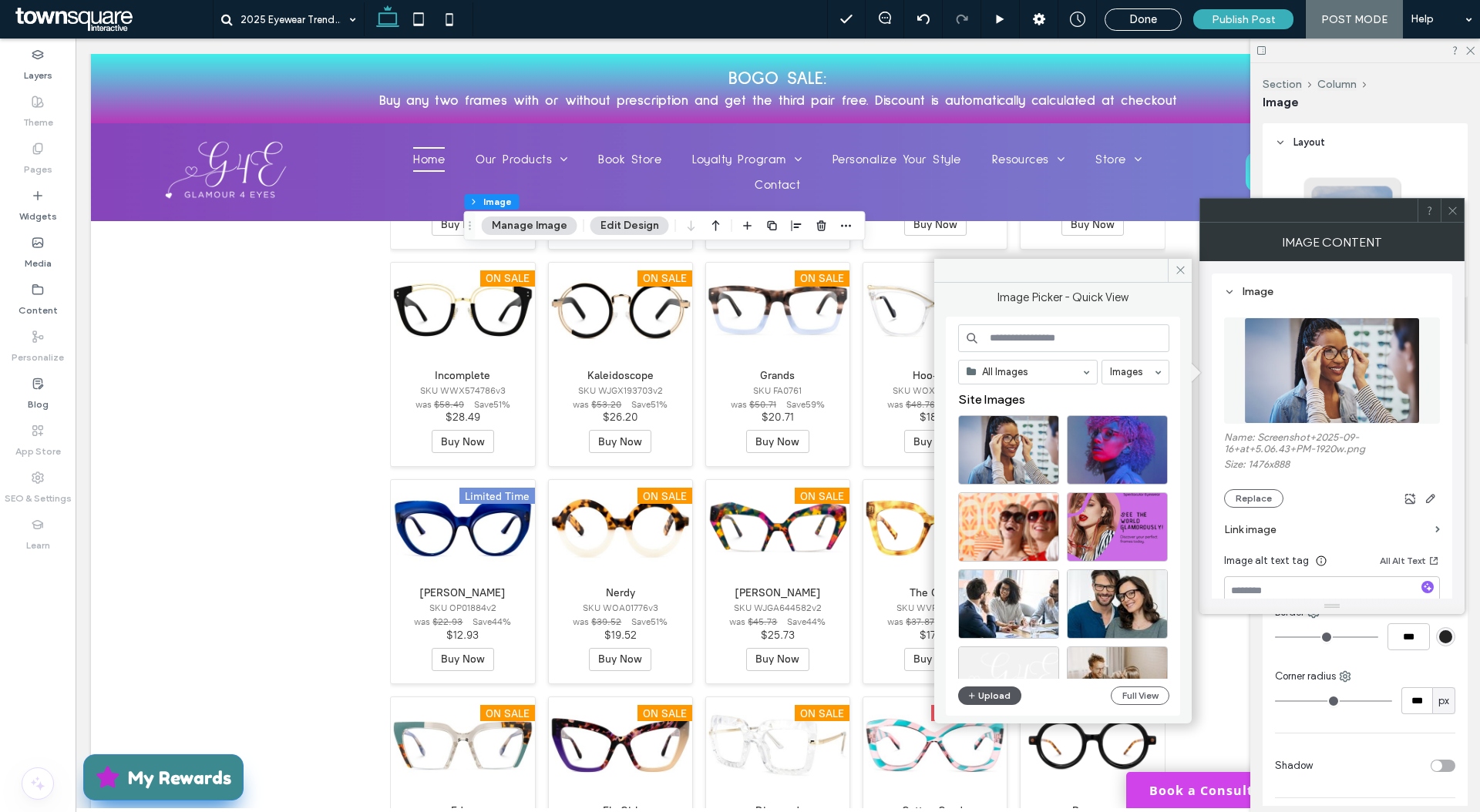
click at [996, 691] on button "Upload" at bounding box center [990, 695] width 63 height 18
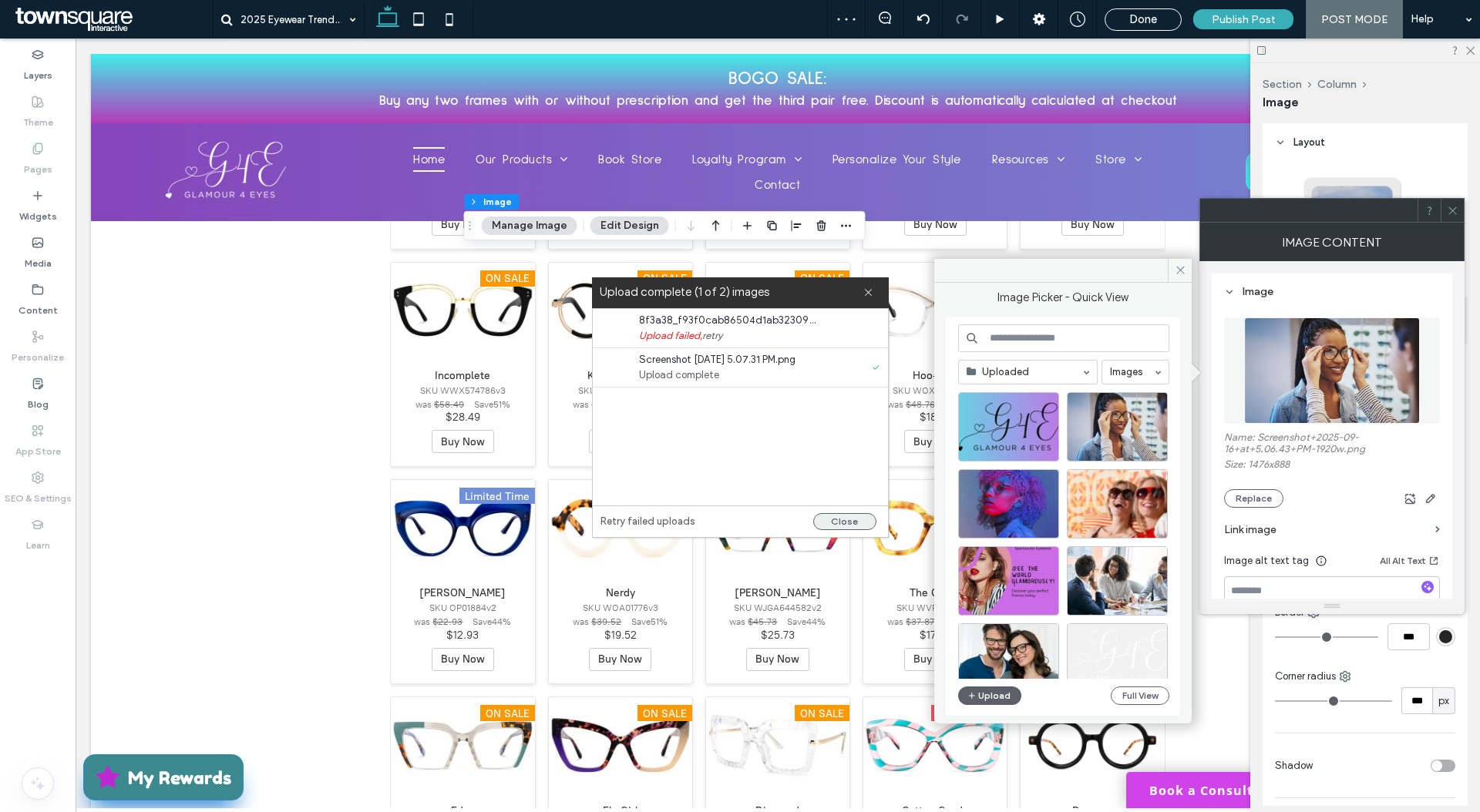
click at [831, 523] on button "Close" at bounding box center [844, 521] width 63 height 17
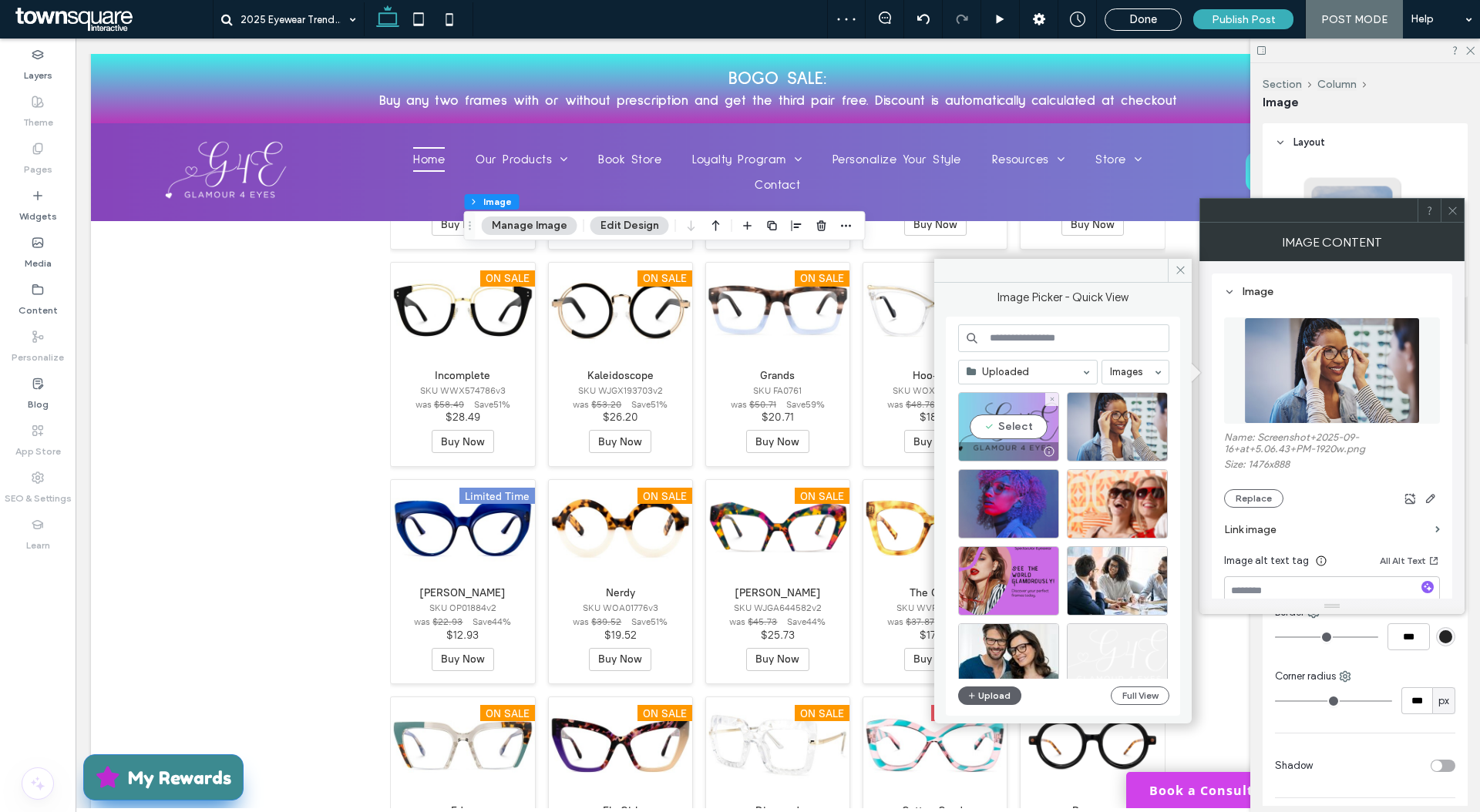
click at [1019, 403] on div "Select" at bounding box center [1009, 427] width 101 height 69
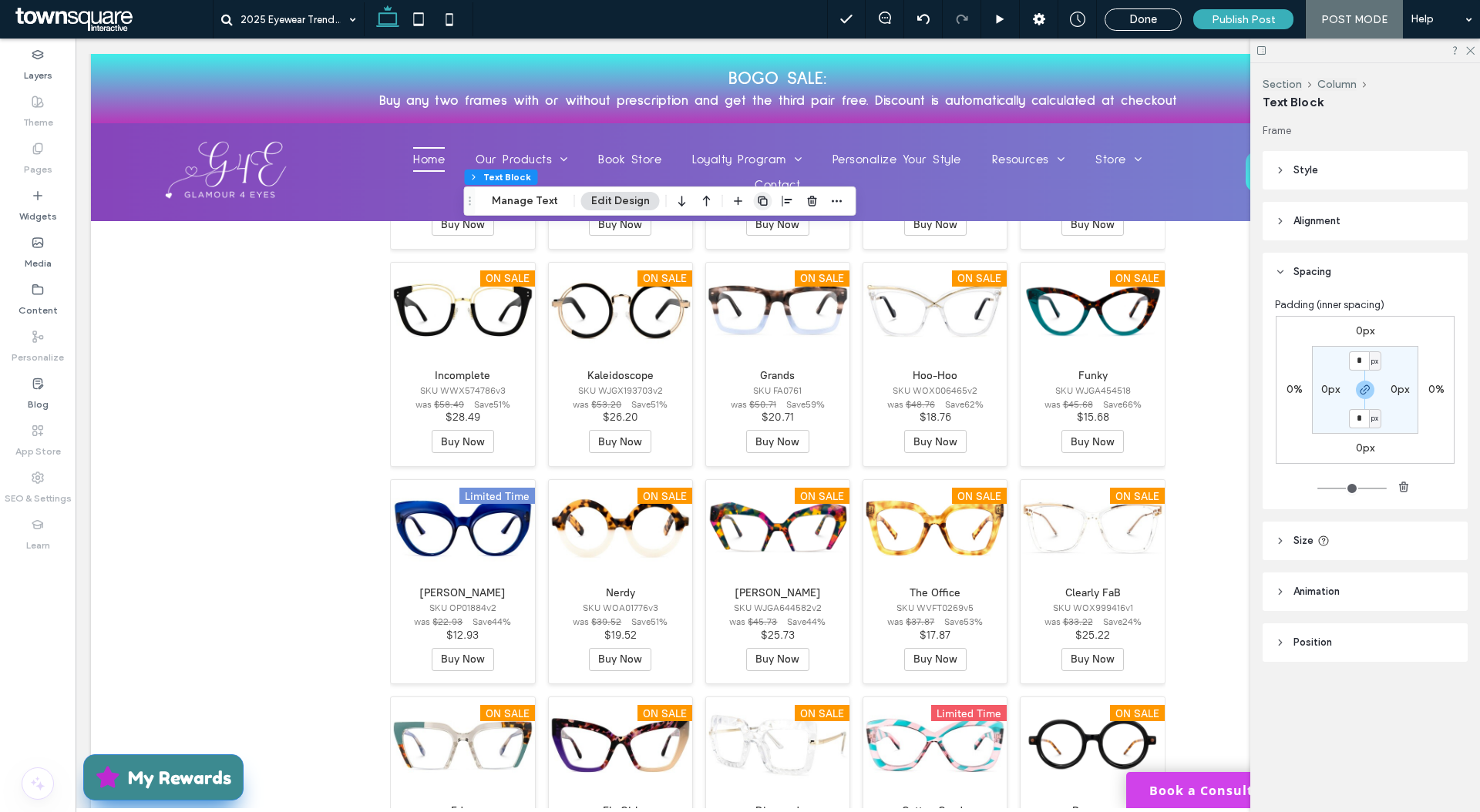
click at [758, 199] on use "button" at bounding box center [762, 201] width 10 height 10
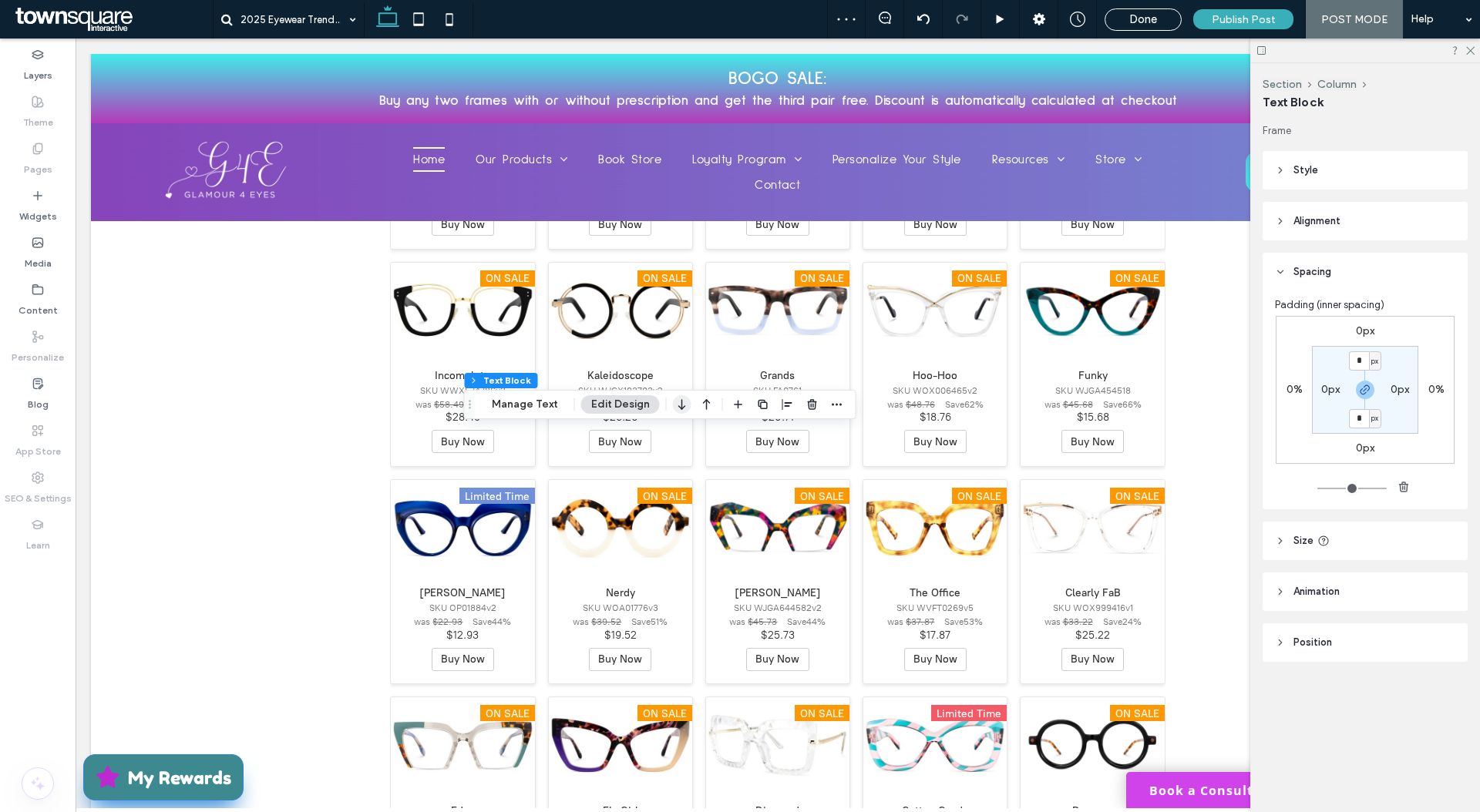
click at [682, 400] on icon "button" at bounding box center [682, 405] width 18 height 28
type input "**********"
type input "**"
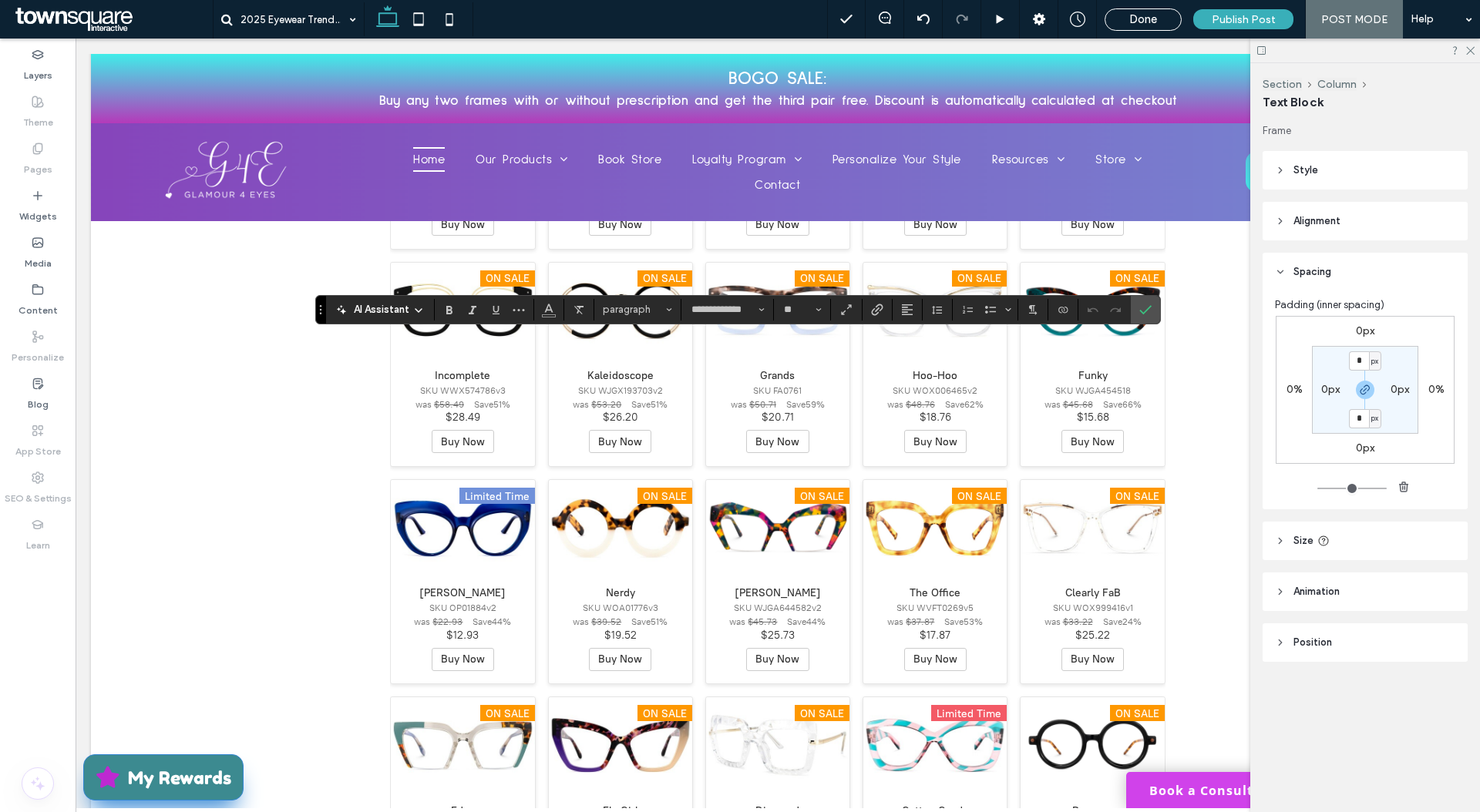
type input "**"
click at [1143, 301] on span "Confirm" at bounding box center [1143, 310] width 7 height 28
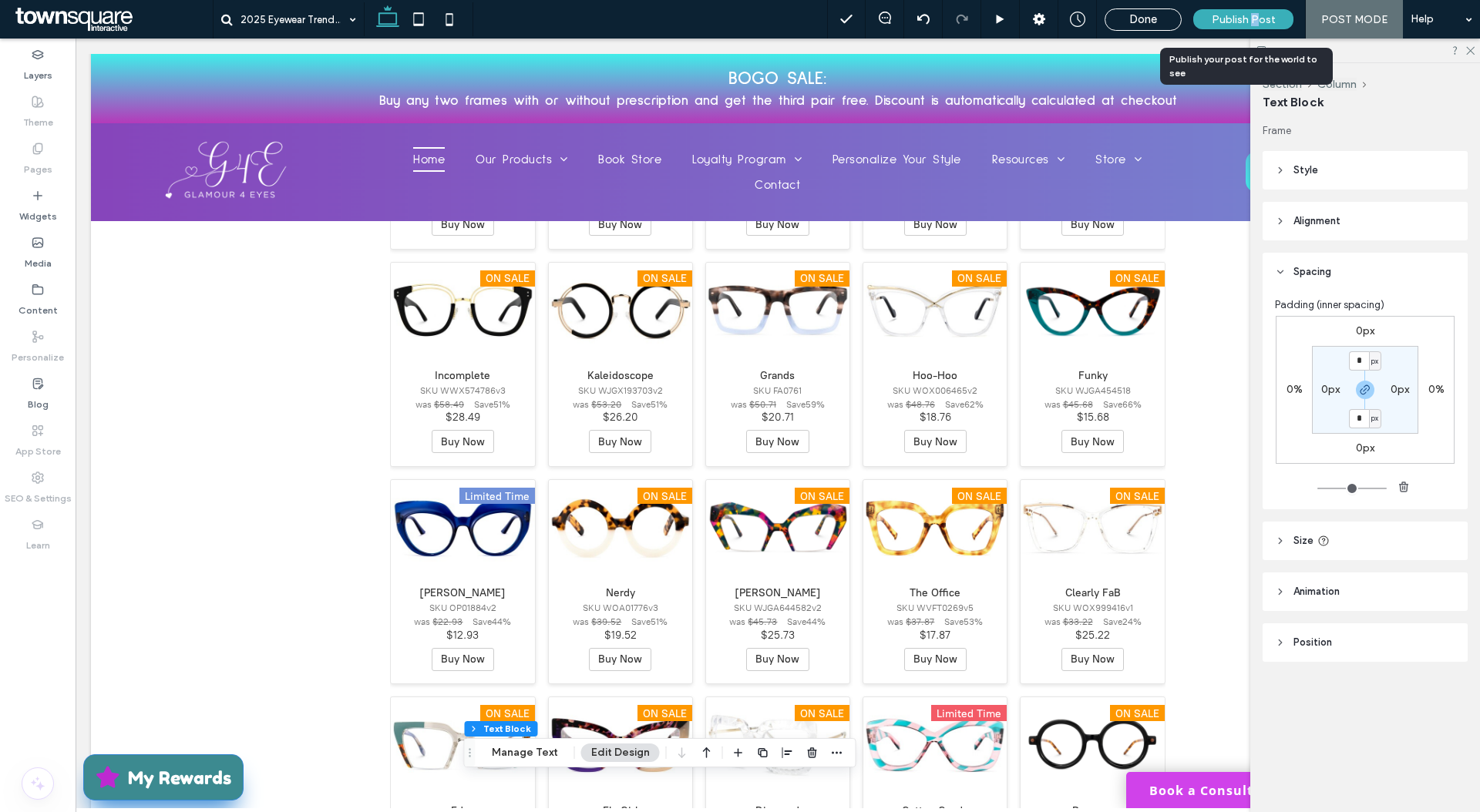
click at [1259, 16] on span "Publish Post" at bounding box center [1244, 19] width 64 height 13
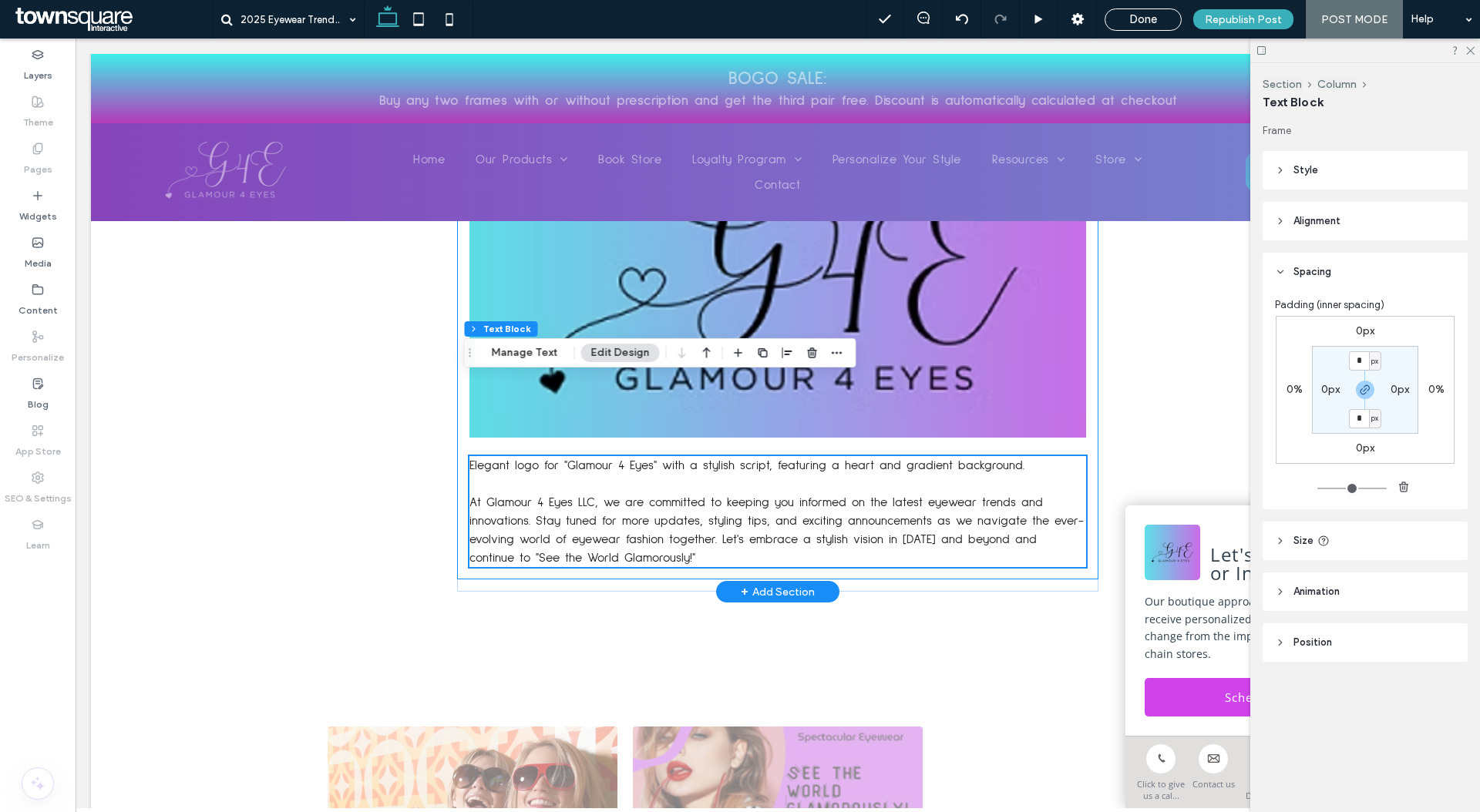
scroll to position [1911, 0]
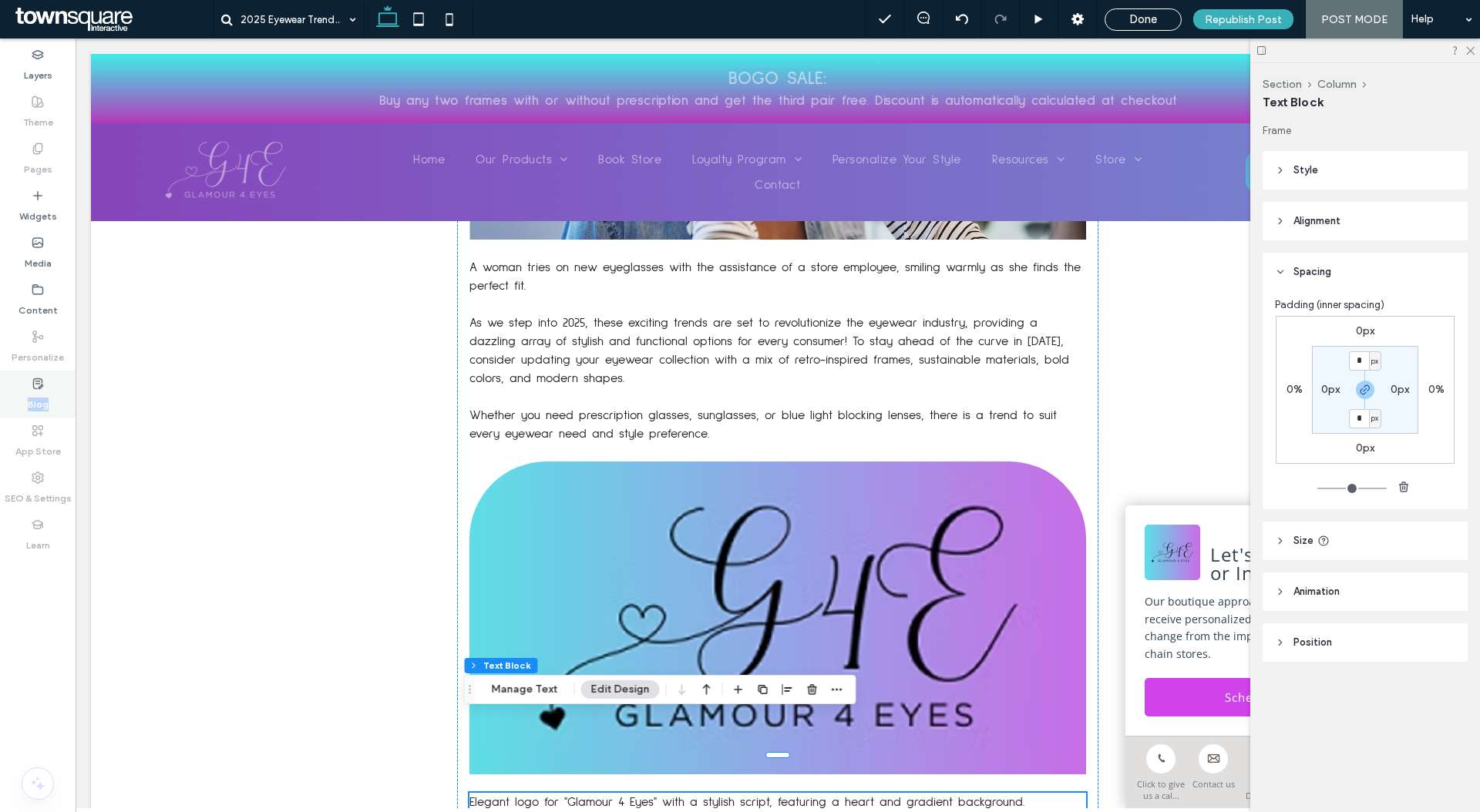
click at [46, 392] on label "Blog" at bounding box center [38, 400] width 21 height 22
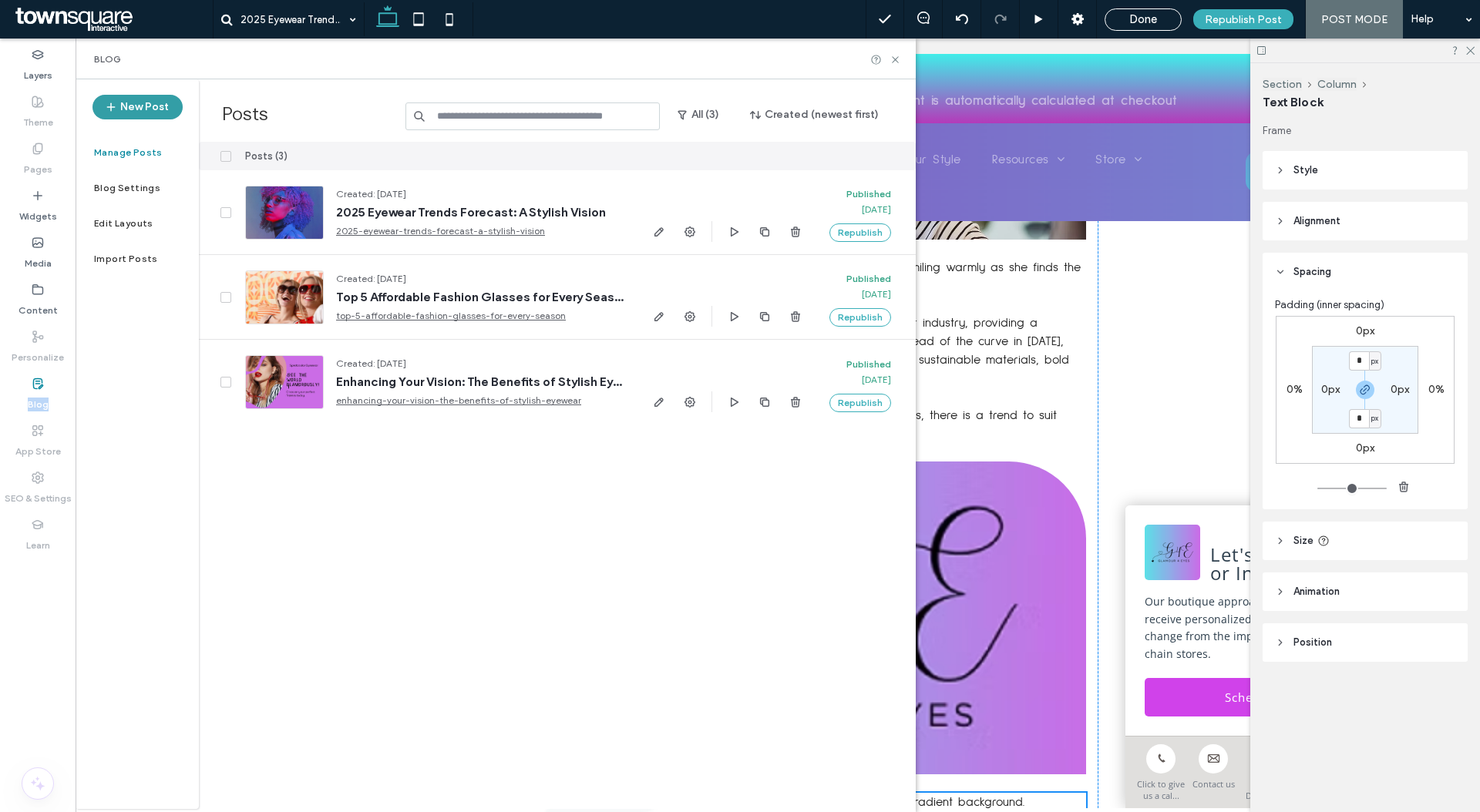
click at [159, 95] on button "New Post" at bounding box center [138, 107] width 90 height 25
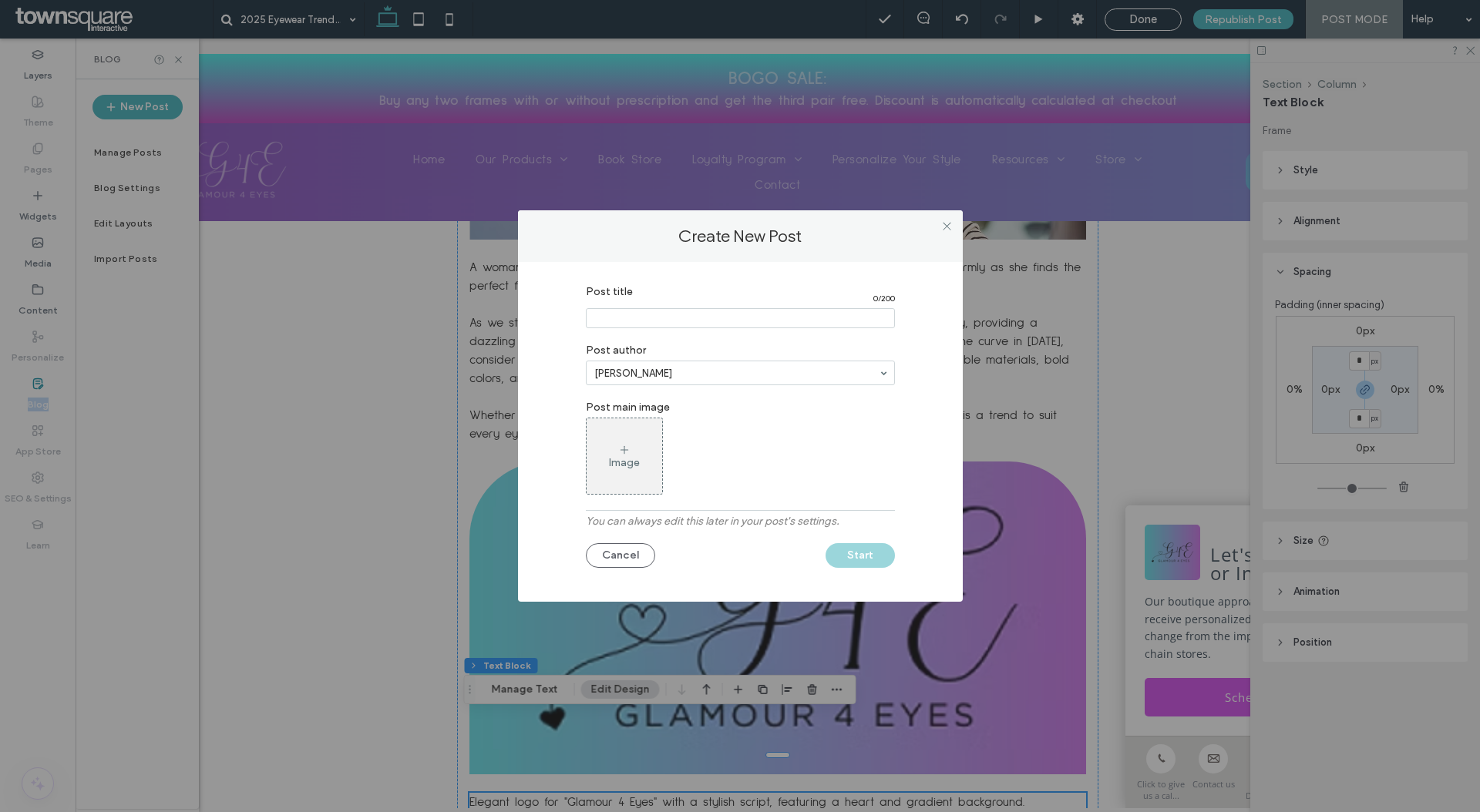
click at [734, 322] on input "Post title" at bounding box center [740, 317] width 309 height 20
paste input "**********"
type input "**********"
click at [625, 449] on icon at bounding box center [625, 450] width 12 height 12
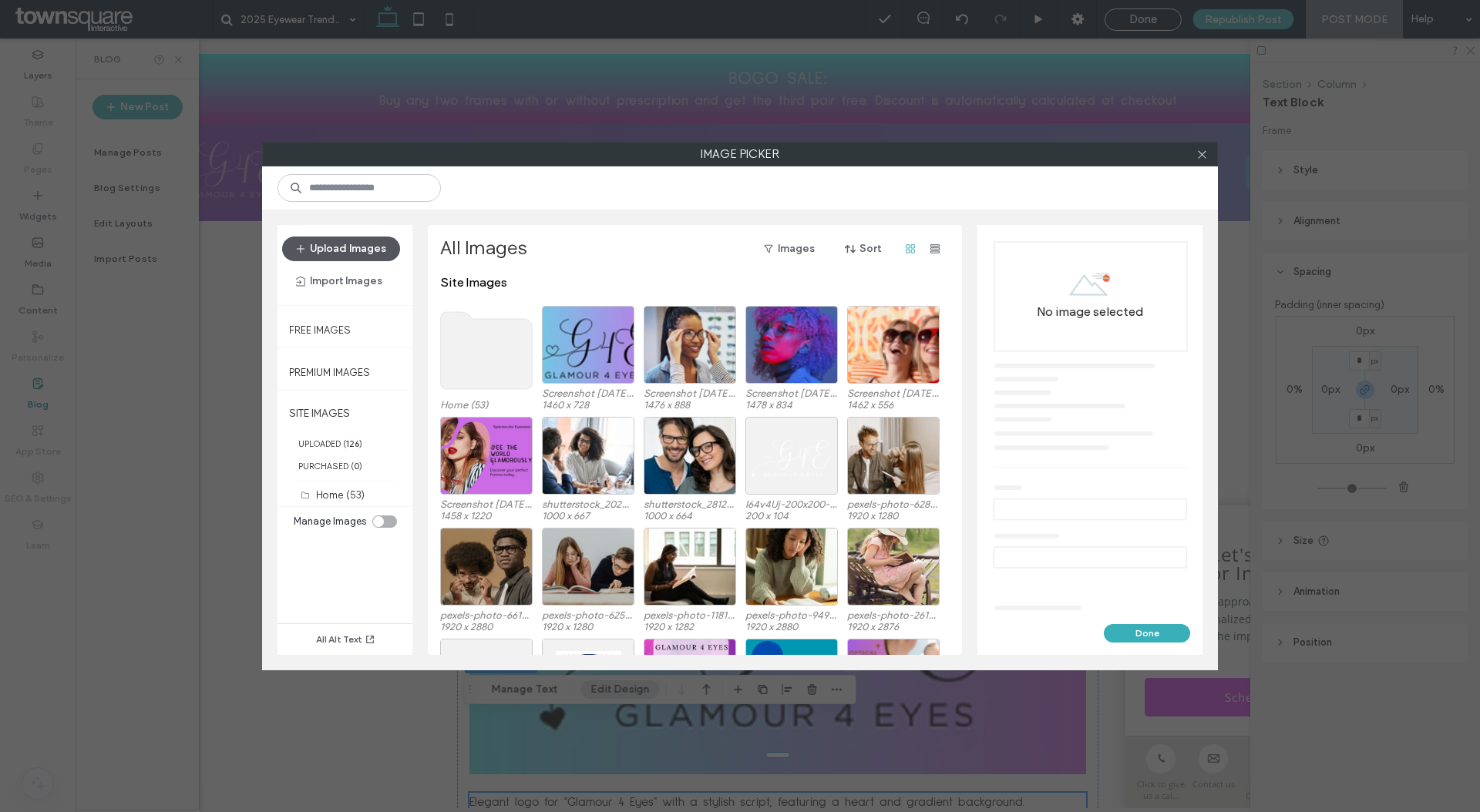
click at [385, 244] on button "Upload Images" at bounding box center [341, 249] width 118 height 25
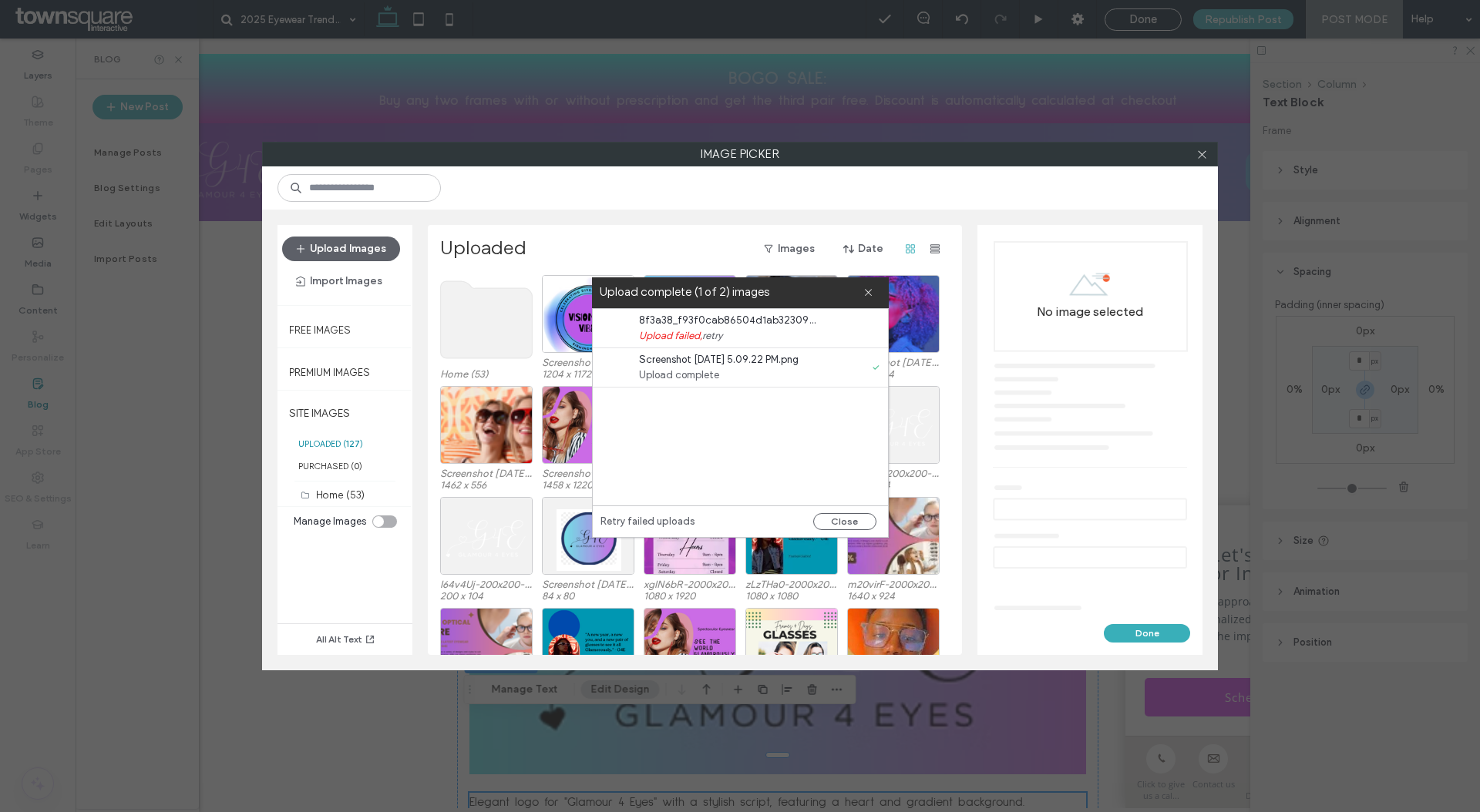
drag, startPoint x: 1144, startPoint y: 632, endPoint x: 1136, endPoint y: 625, distance: 10.6
click at [1144, 632] on button "Done" at bounding box center [1147, 633] width 86 height 18
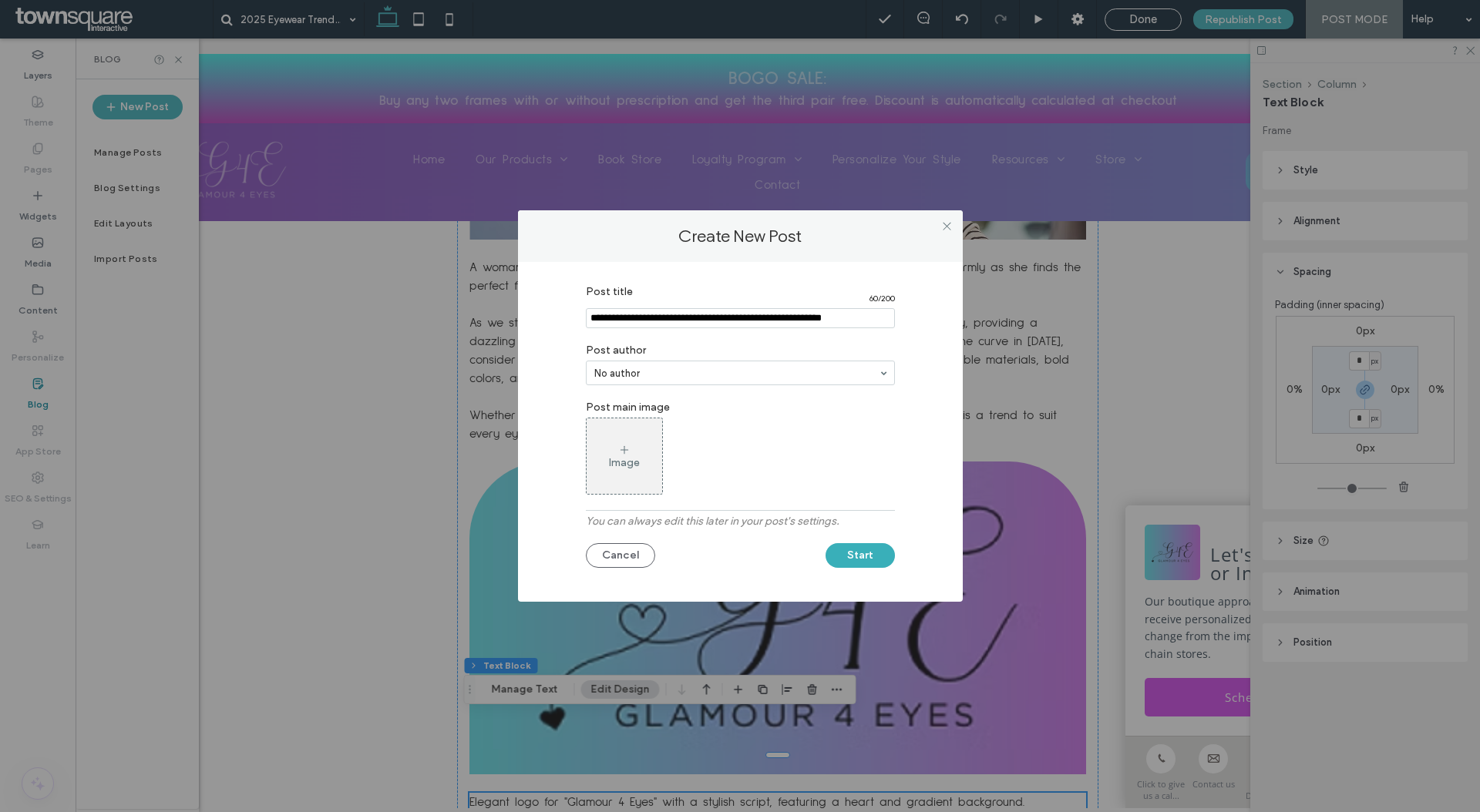
click at [605, 456] on div "Image" at bounding box center [624, 457] width 75 height 73
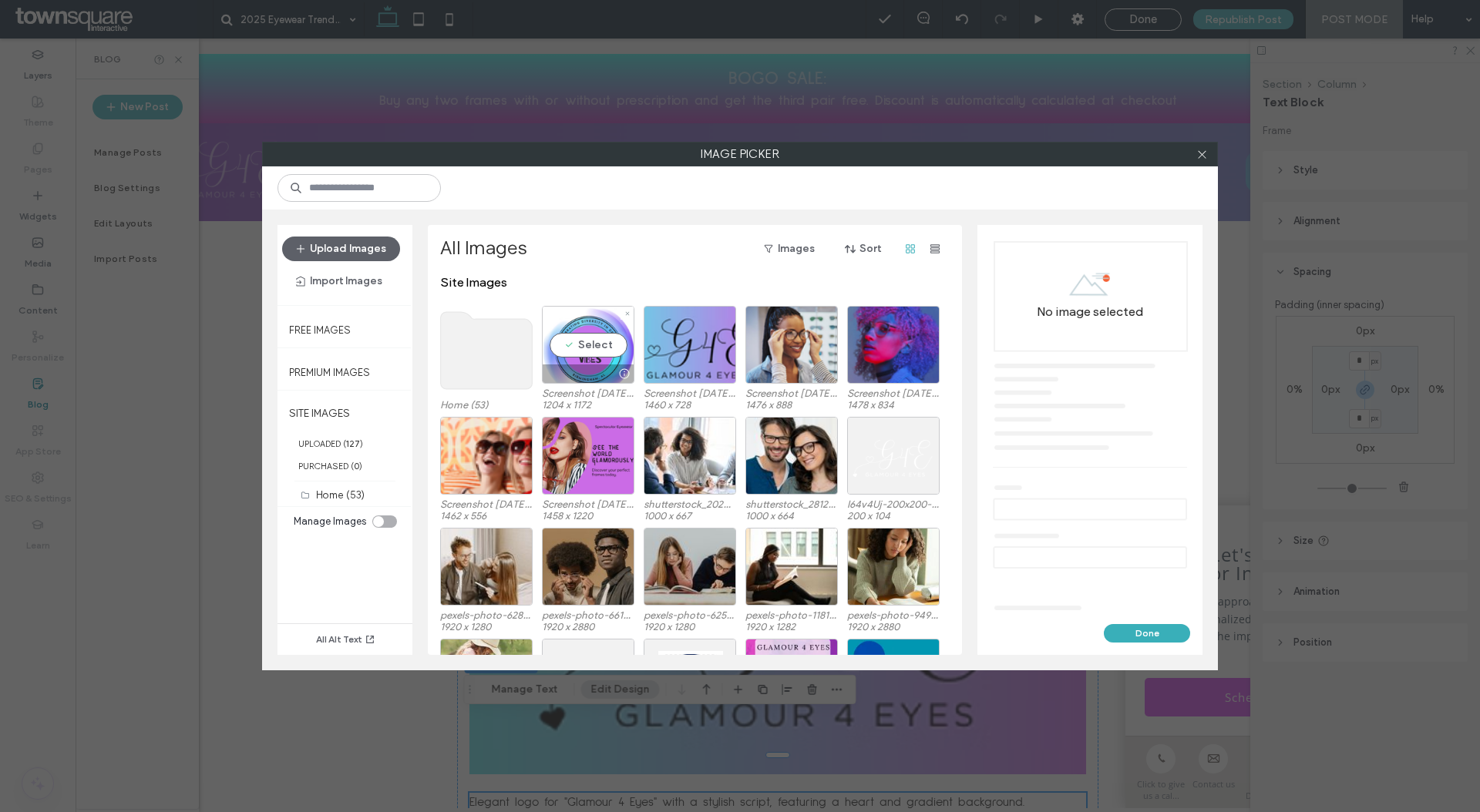
click at [607, 333] on div "Select" at bounding box center [587, 345] width 93 height 78
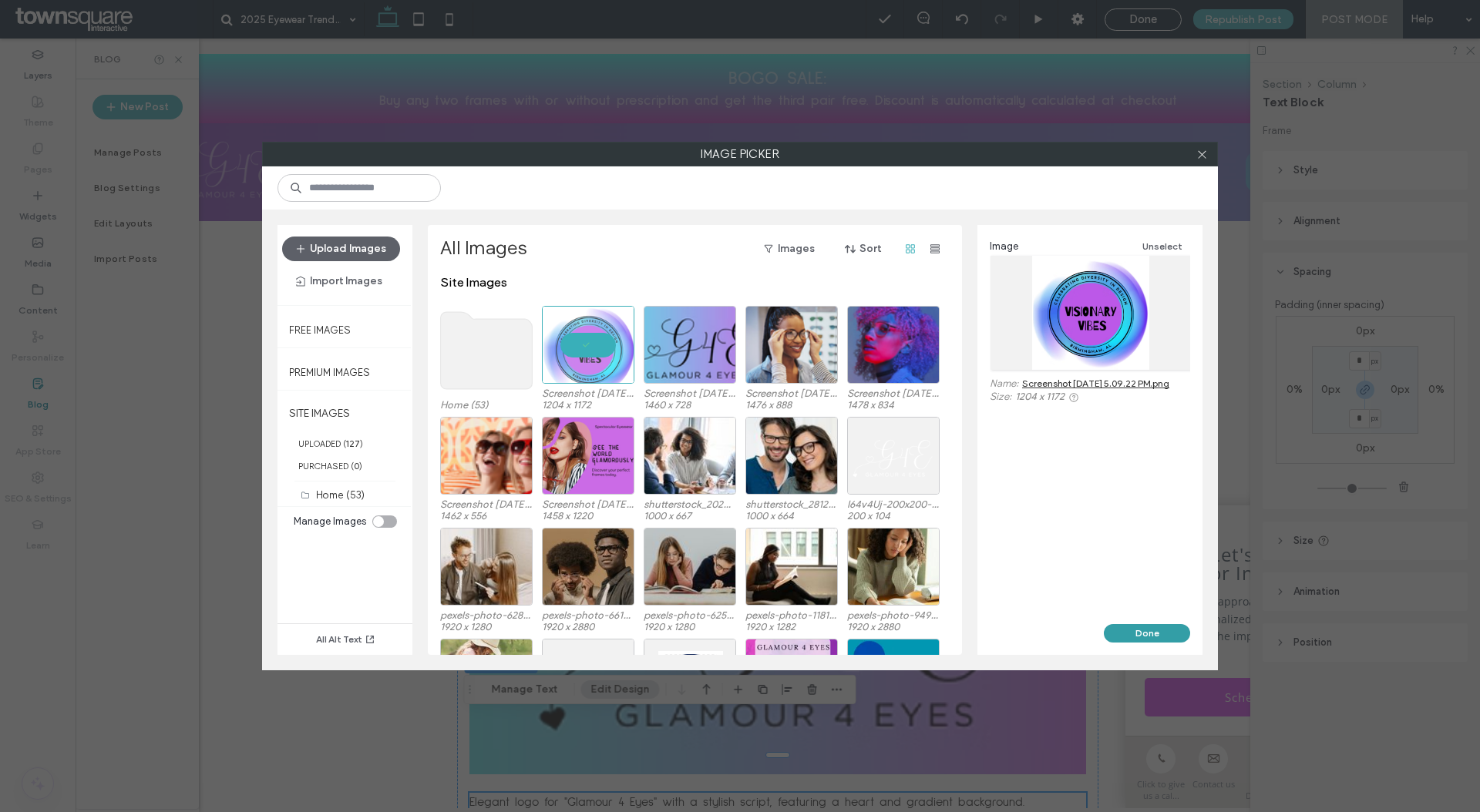
click at [1129, 630] on button "Done" at bounding box center [1147, 633] width 86 height 18
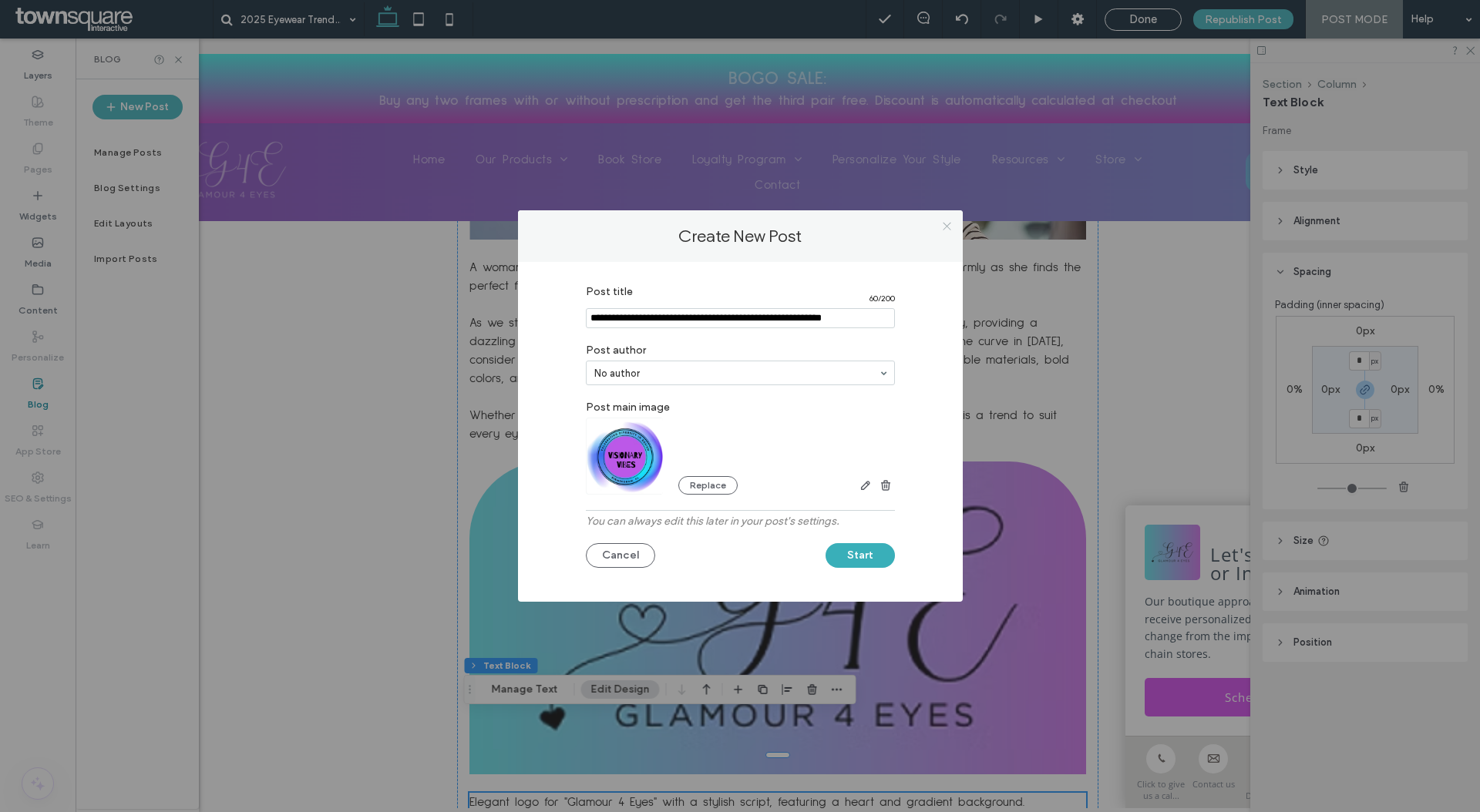
click at [945, 223] on use at bounding box center [946, 226] width 8 height 8
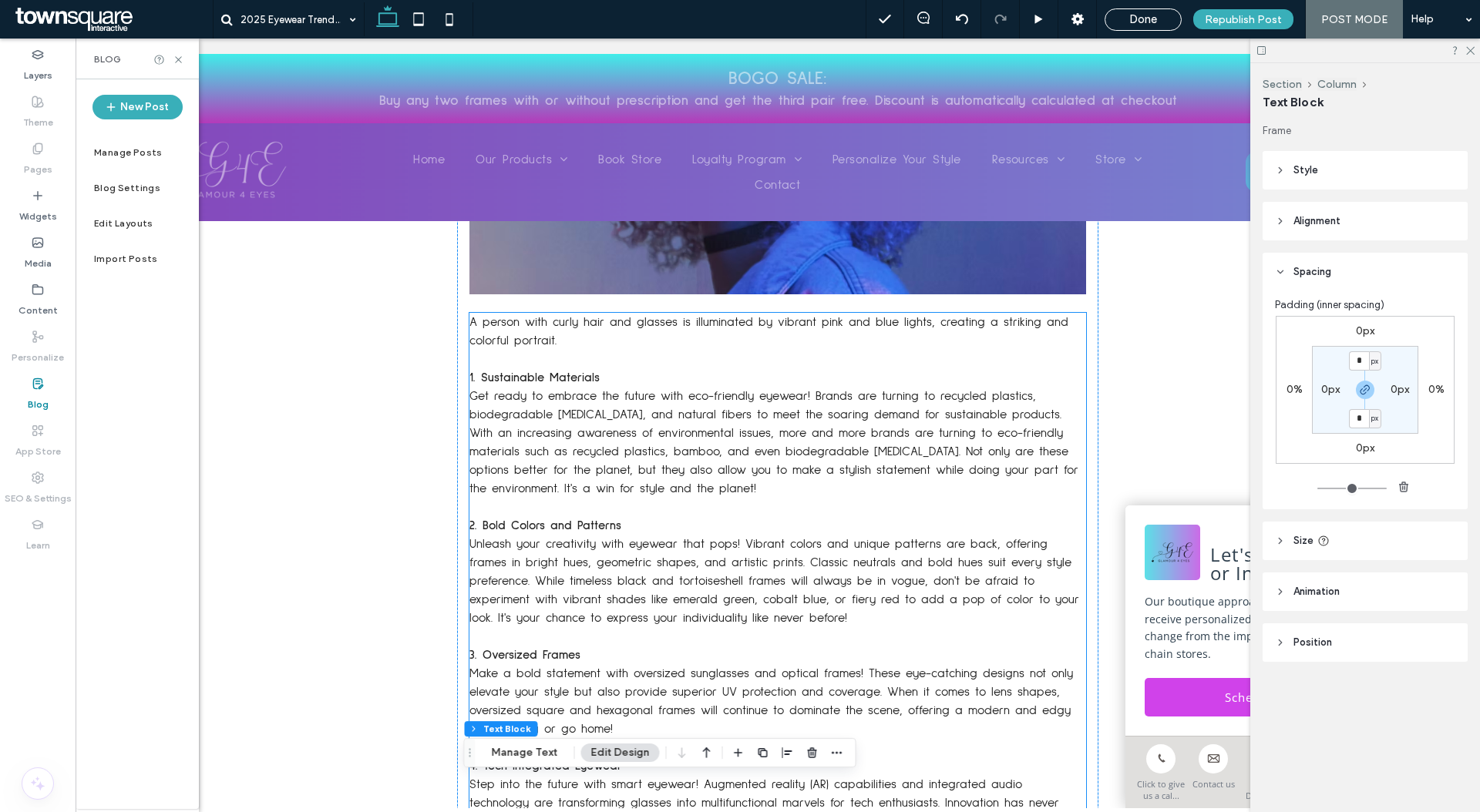
scroll to position [0, 0]
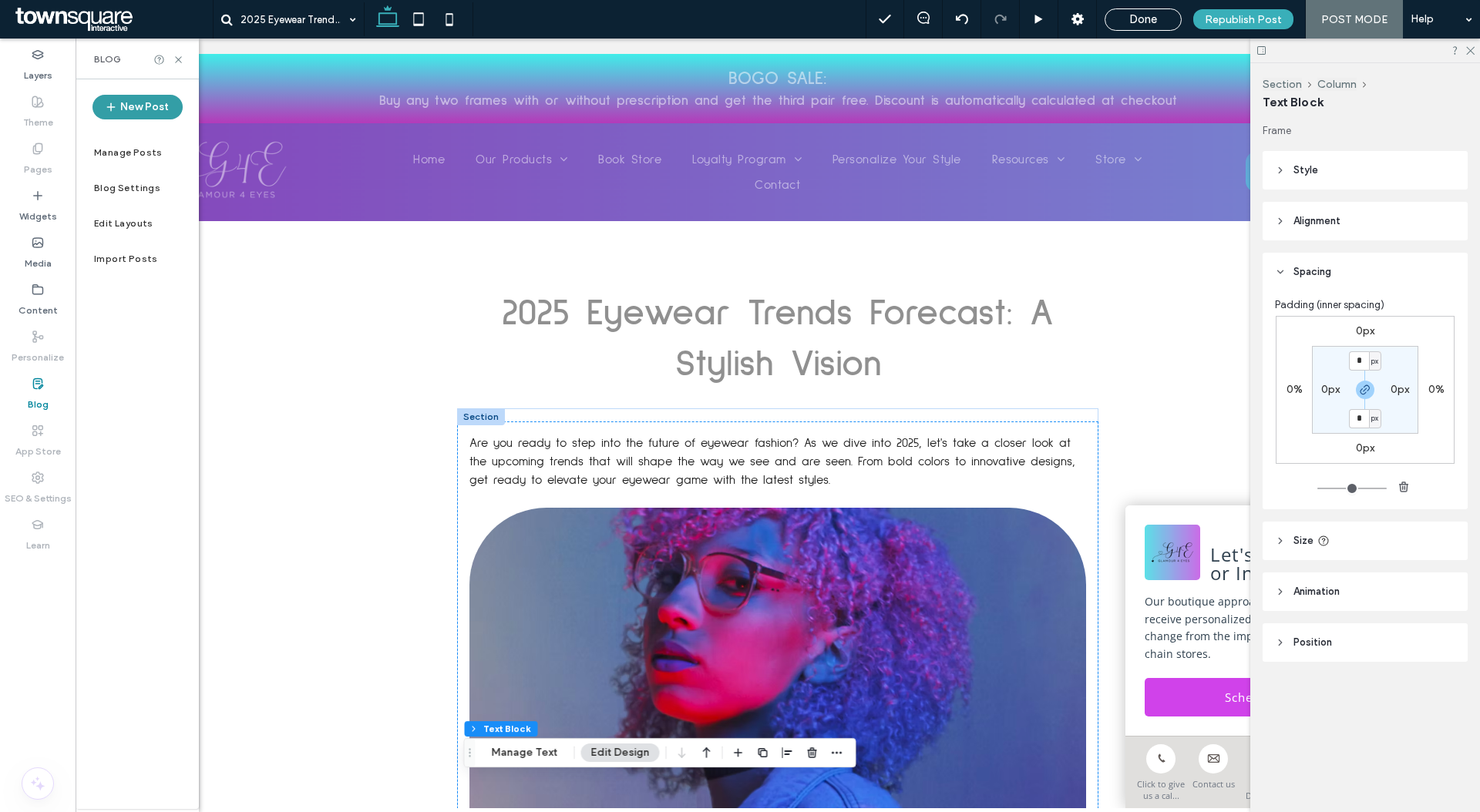
click at [146, 107] on button "New Post" at bounding box center [138, 107] width 90 height 25
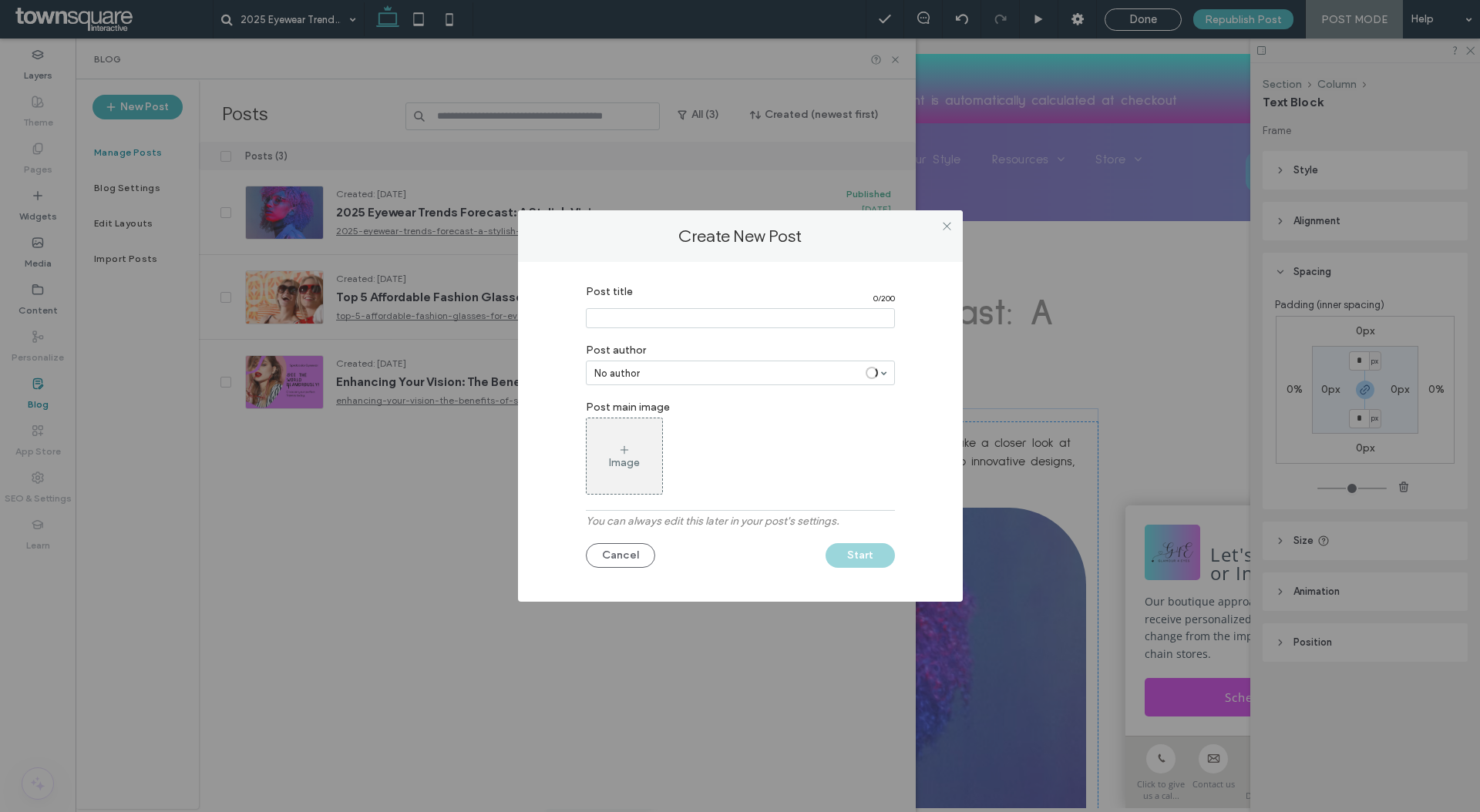
click at [810, 323] on input "Post title" at bounding box center [740, 317] width 309 height 20
paste input "**********"
type input "**********"
drag, startPoint x: 796, startPoint y: 368, endPoint x: 796, endPoint y: 383, distance: 15.0
click at [590, 452] on div "Image" at bounding box center [624, 457] width 75 height 73
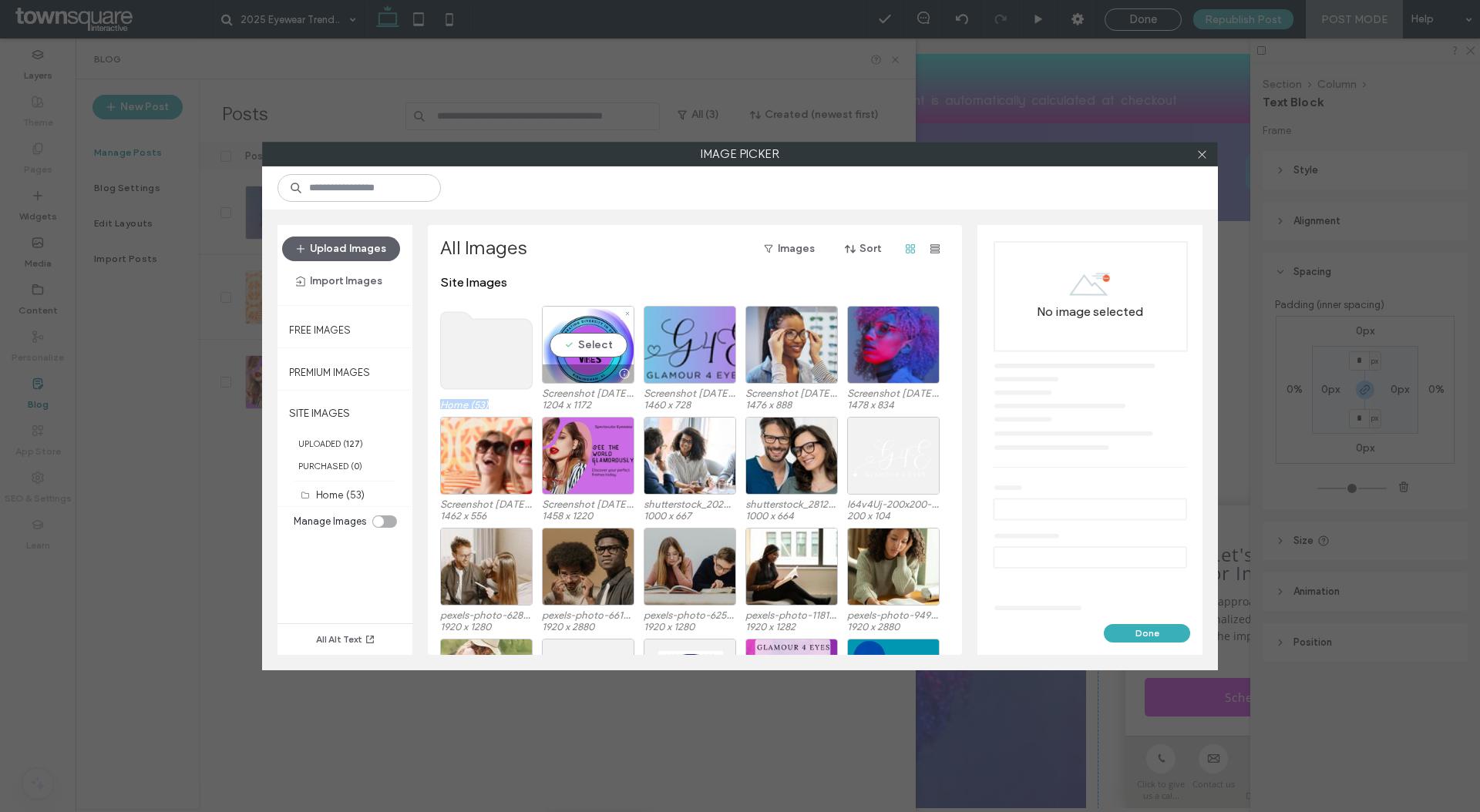
click at [533, 328] on div "Home (53) Select Screenshot 2025-09-16 at 5.09.22 PM.png 1204 x 1172 Screenshot…" at bounding box center [699, 361] width 518 height 111
click at [554, 340] on div "Select" at bounding box center [587, 345] width 93 height 78
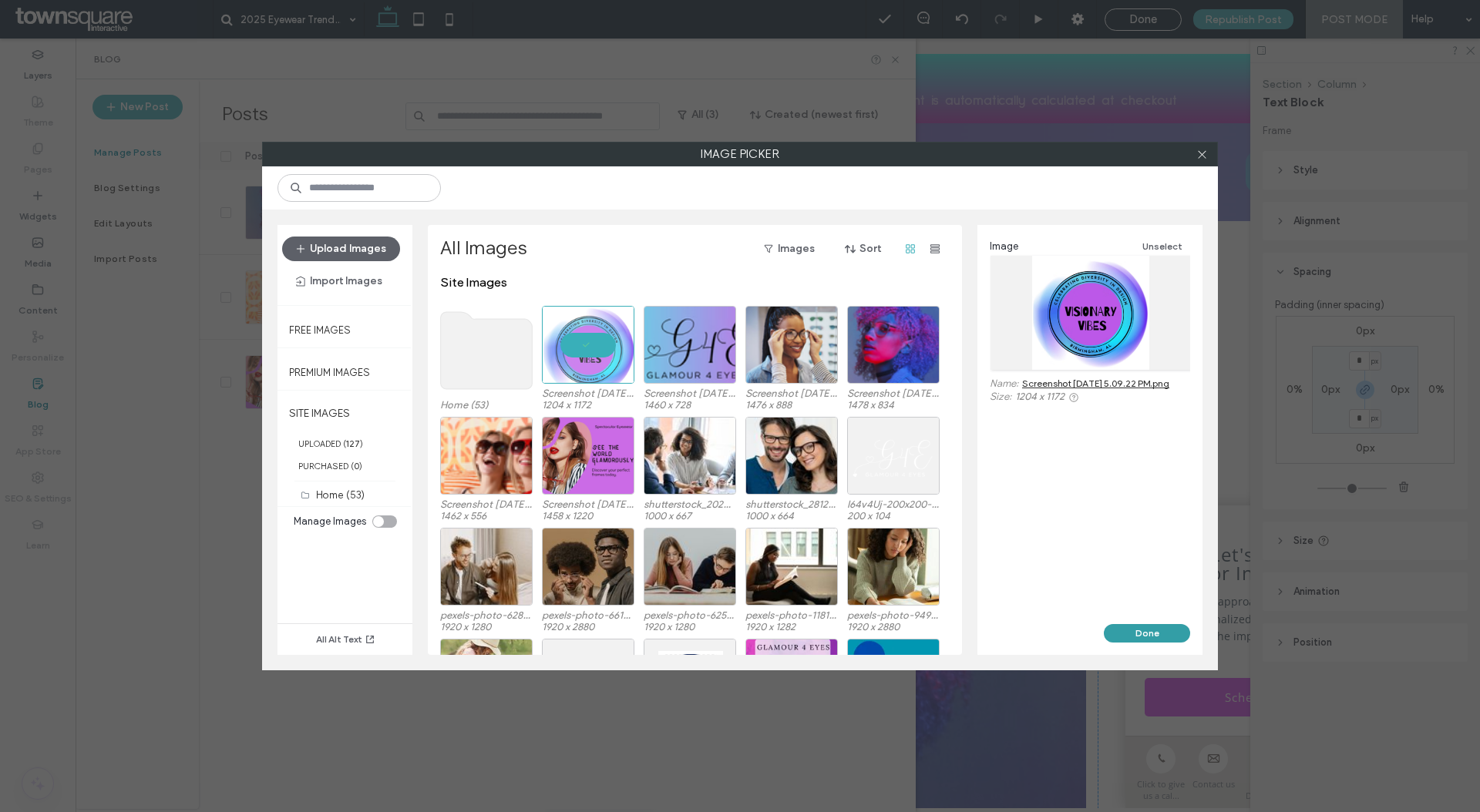
click at [1133, 630] on button "Done" at bounding box center [1147, 633] width 86 height 18
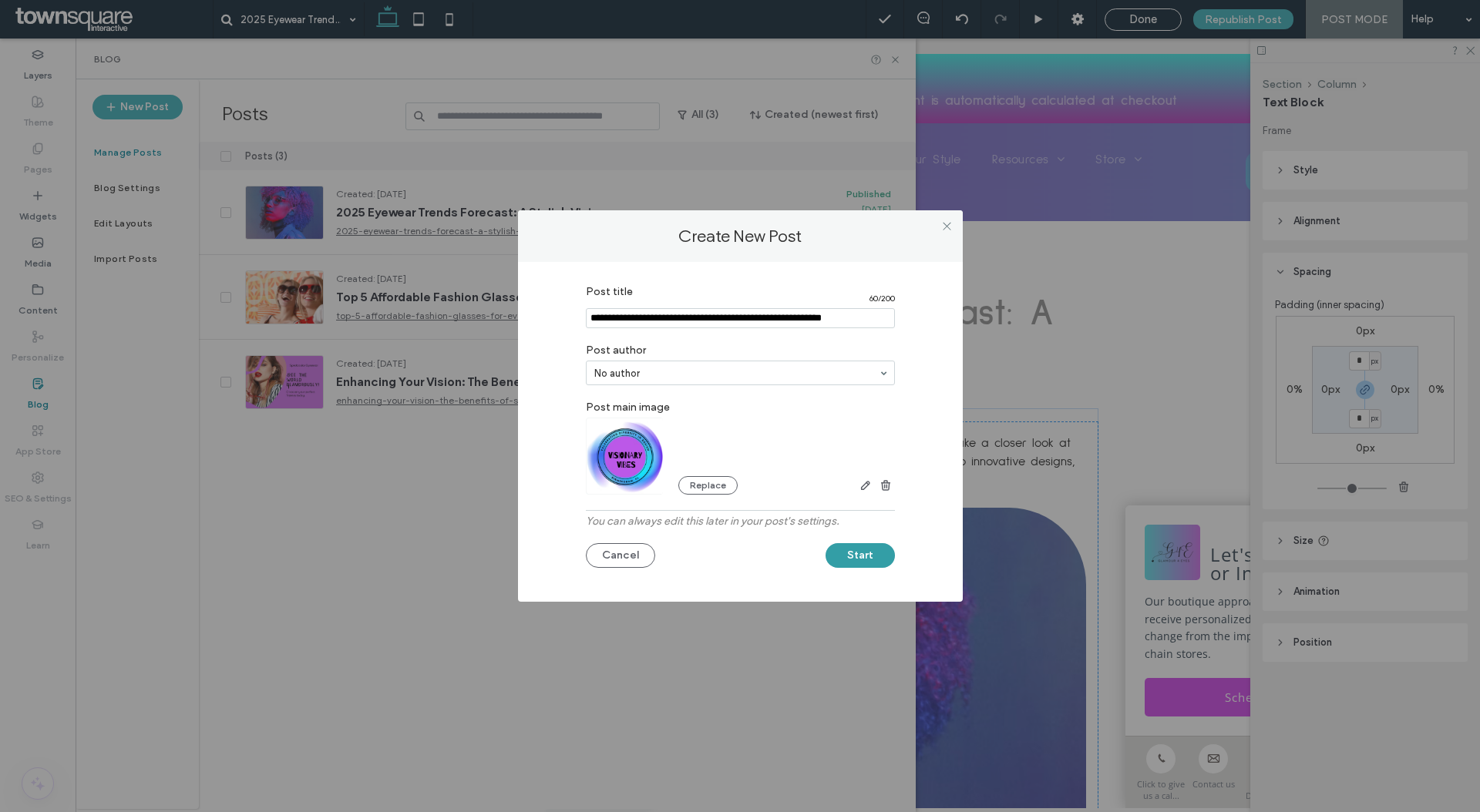
click at [866, 564] on button "Start" at bounding box center [860, 555] width 69 height 25
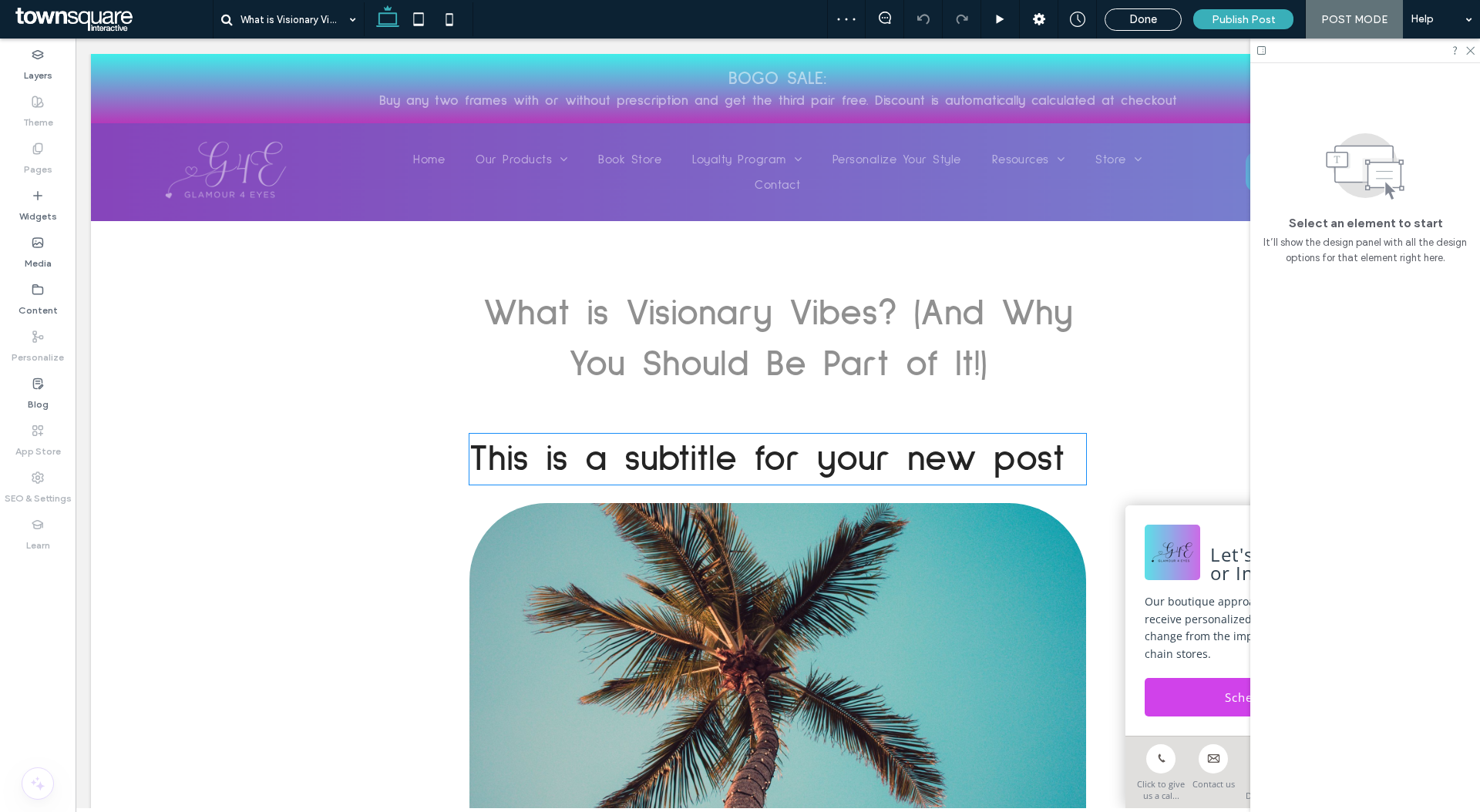
click at [770, 441] on span "This is a subtitle for your new post" at bounding box center [767, 459] width 595 height 37
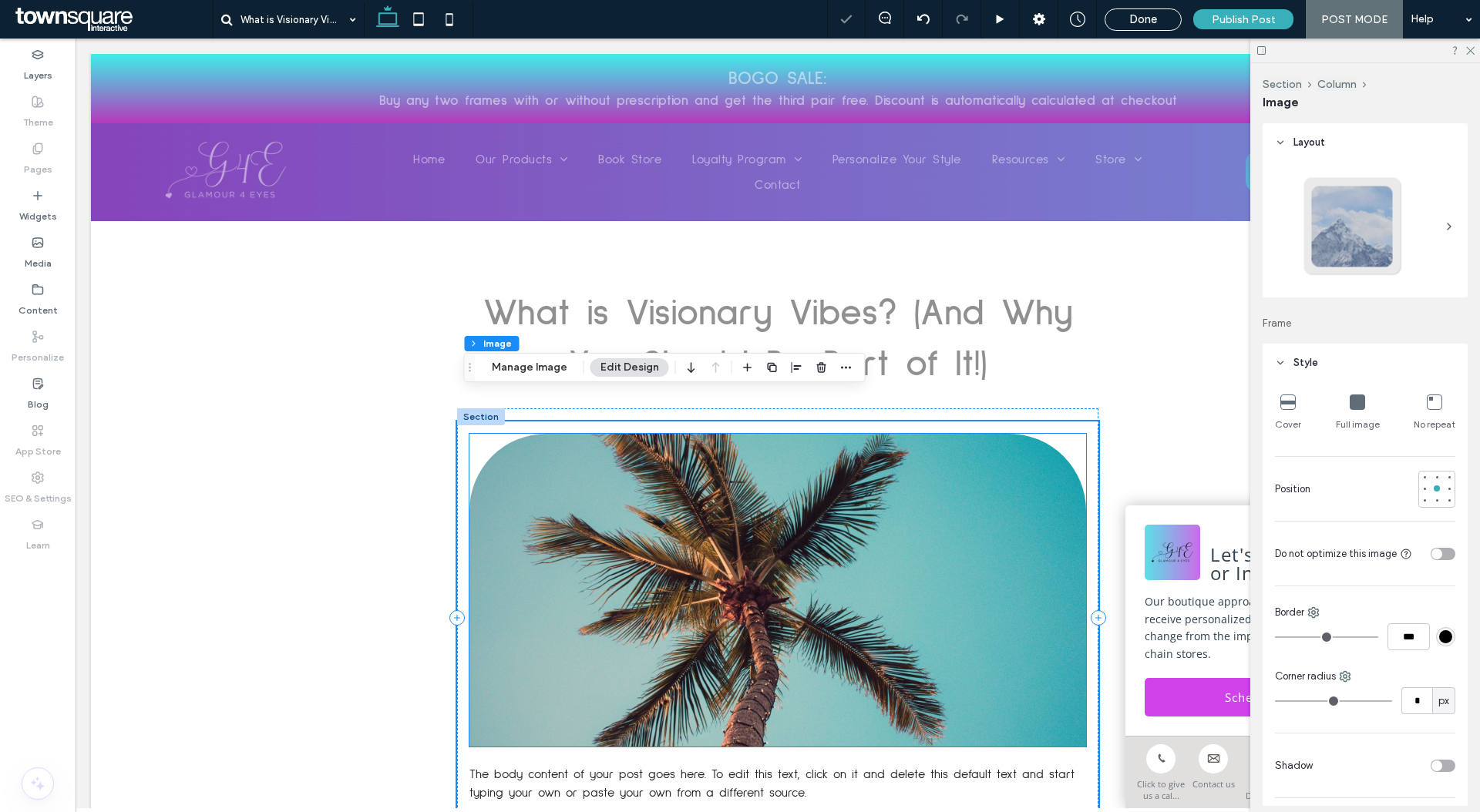
type input "***"
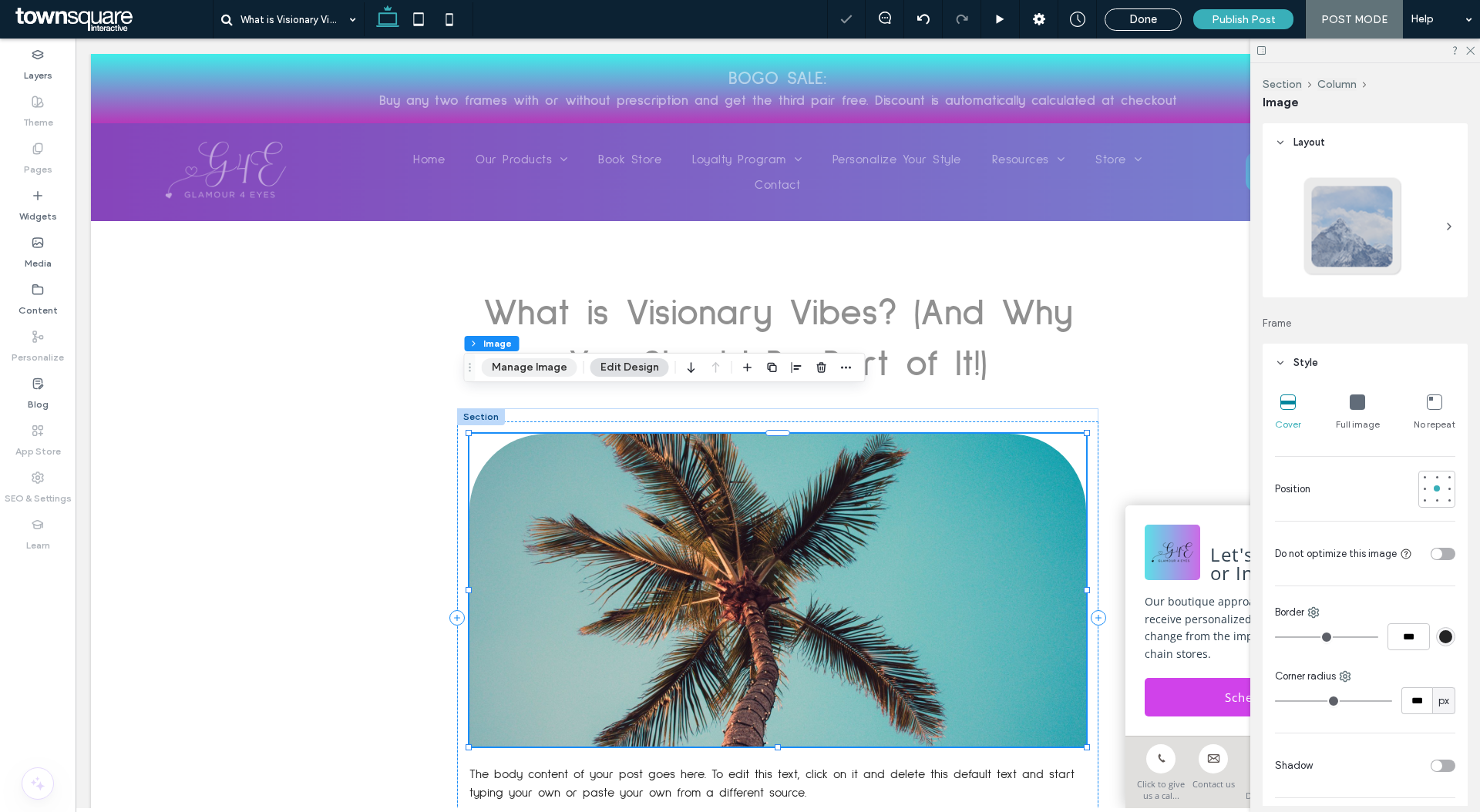
click at [538, 363] on button "Manage Image" at bounding box center [529, 367] width 95 height 18
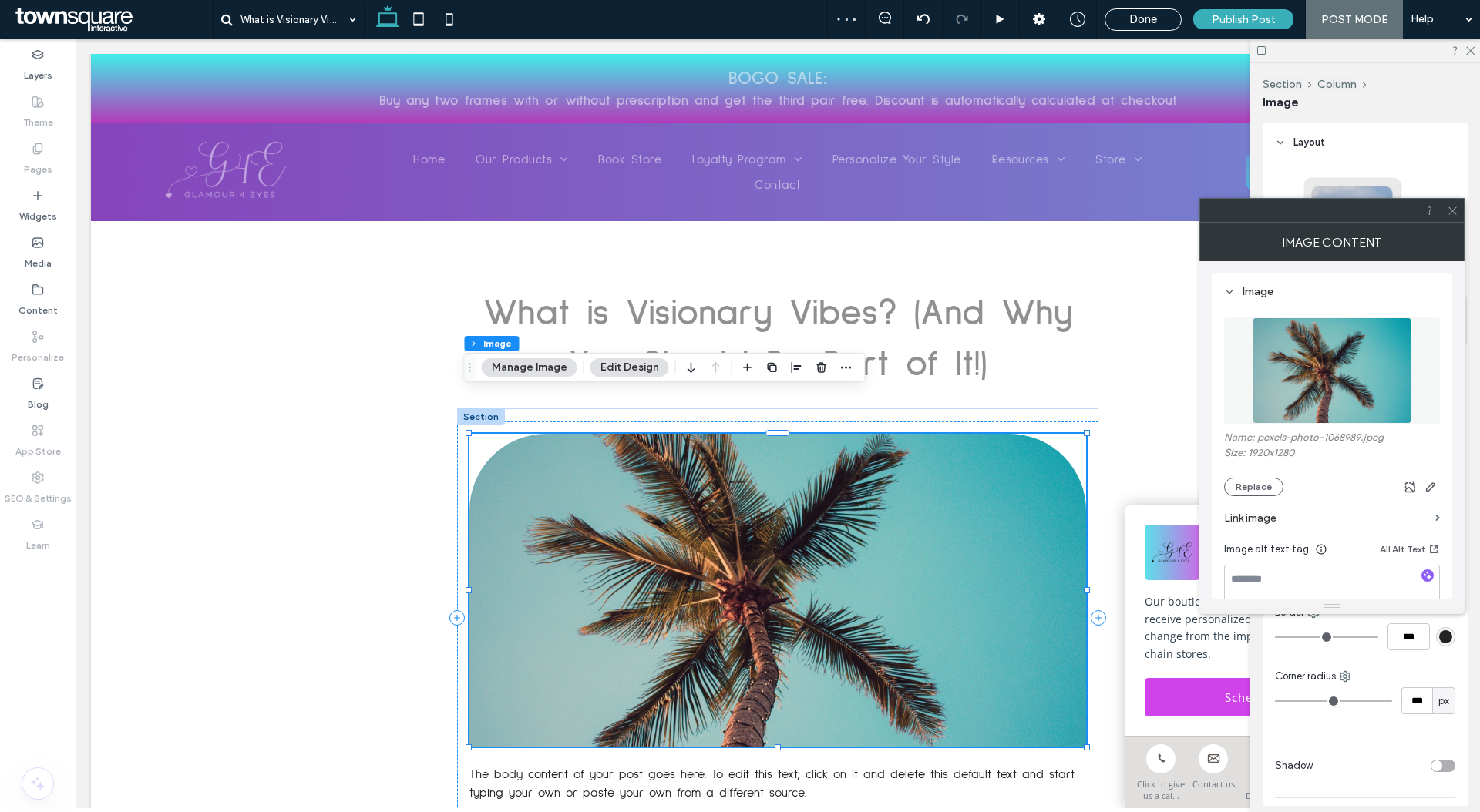
click at [1262, 471] on div "Name: pexels-photo-1068989.jpeg Size: 1920x1280 Replace" at bounding box center [1331, 464] width 215 height 65
click at [1262, 483] on button "Replace" at bounding box center [1253, 486] width 60 height 18
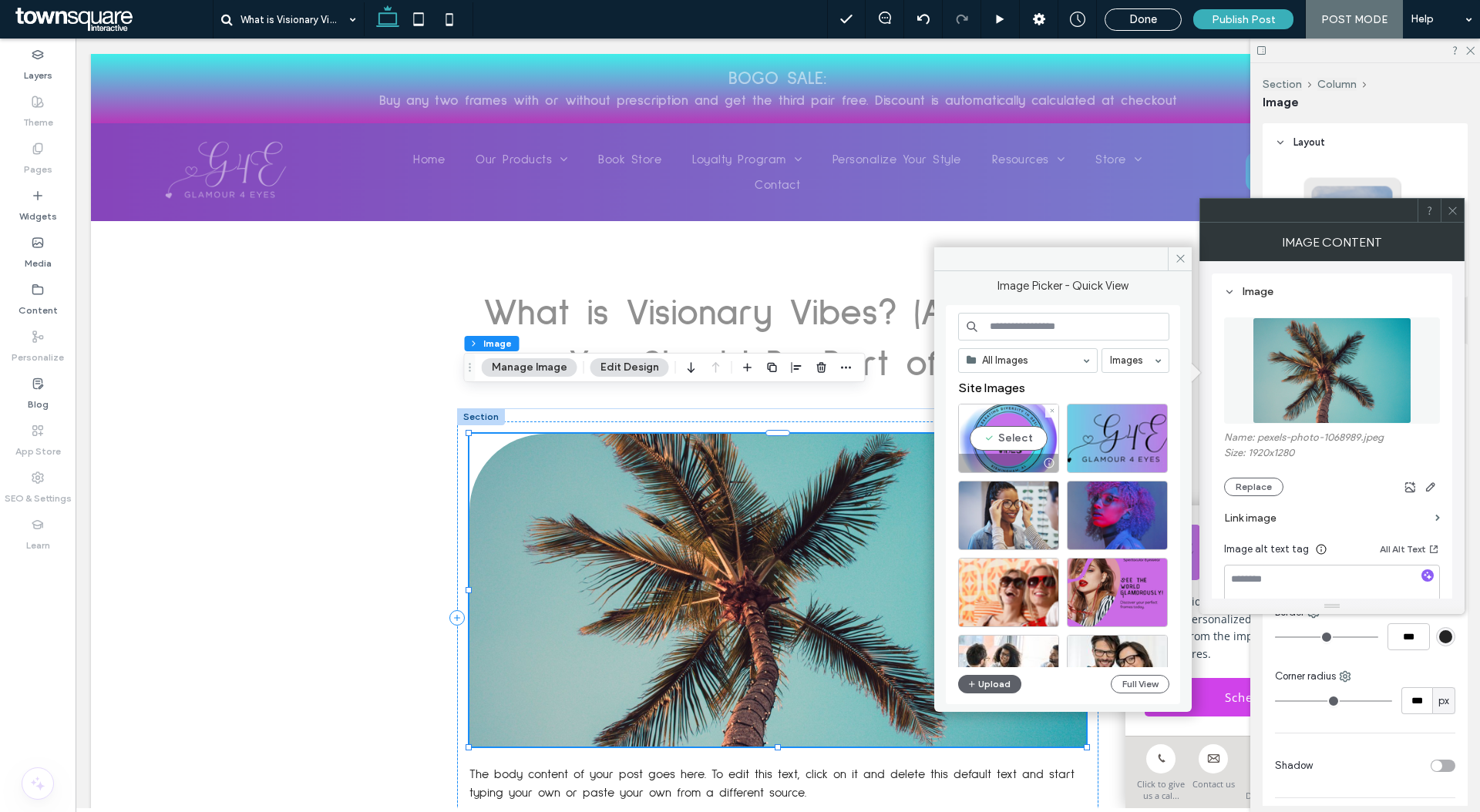
click at [1041, 431] on div "Select" at bounding box center [1009, 438] width 101 height 69
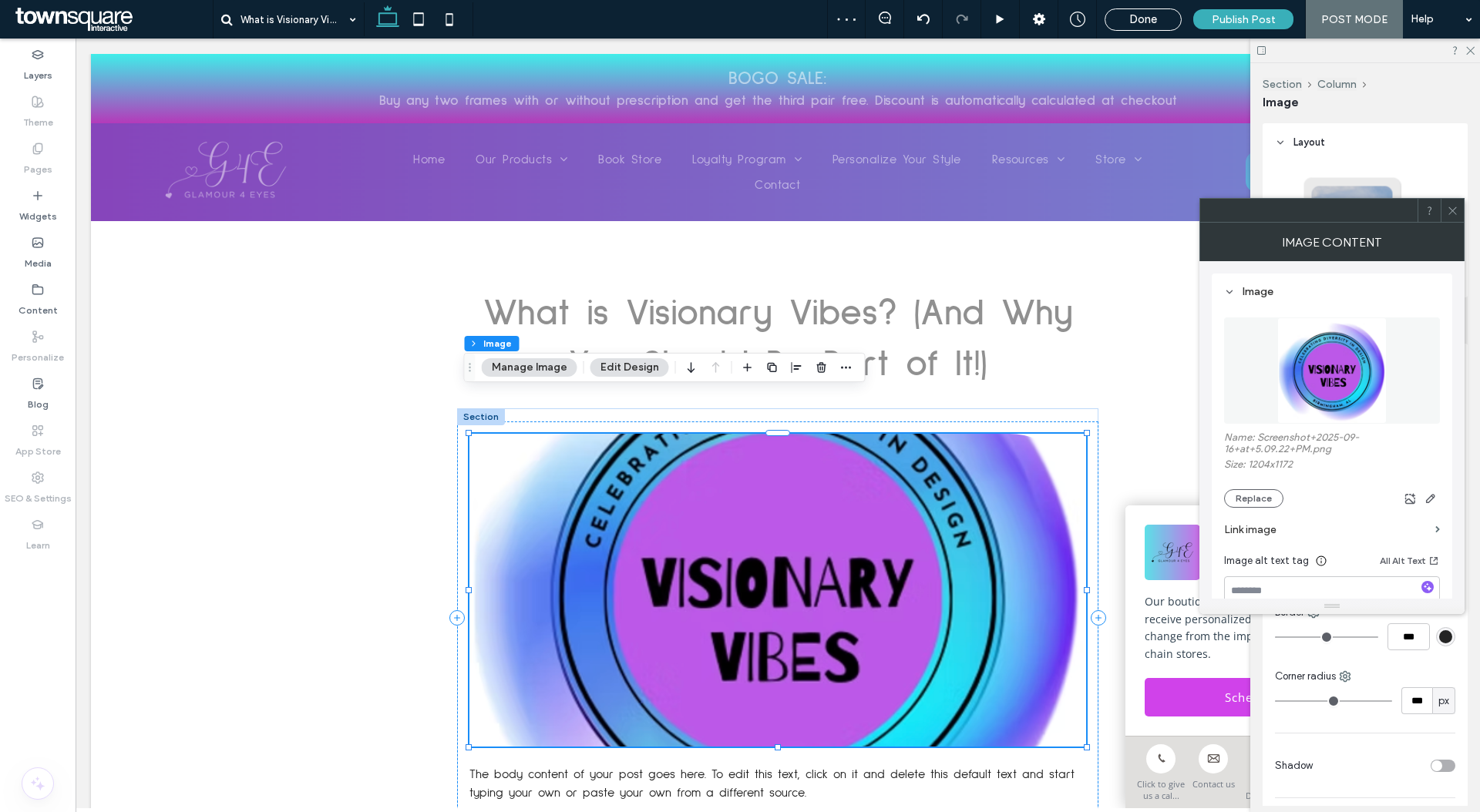
click at [1451, 208] on icon at bounding box center [1451, 210] width 11 height 11
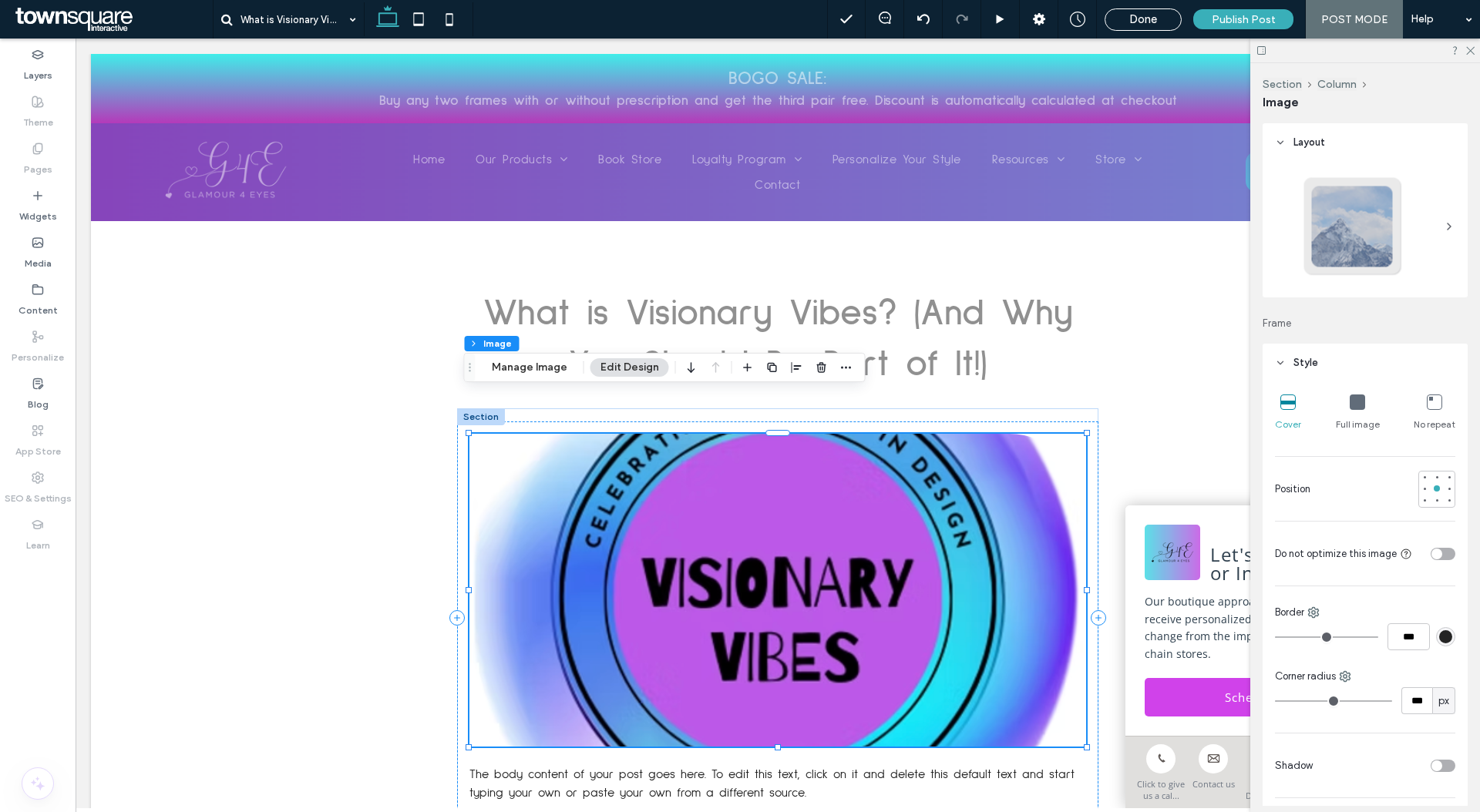
click at [1357, 400] on icon at bounding box center [1357, 402] width 16 height 16
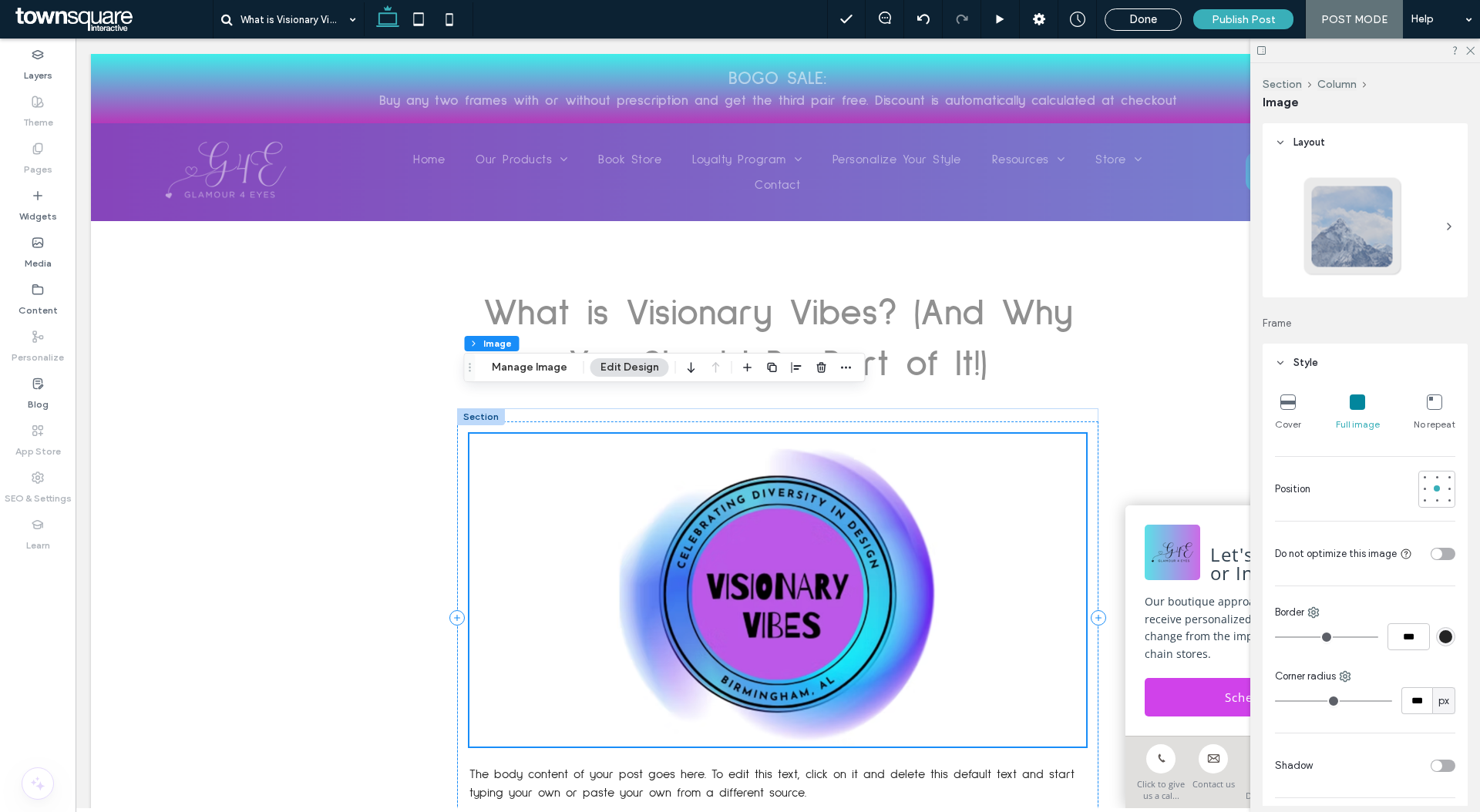
scroll to position [18, 0]
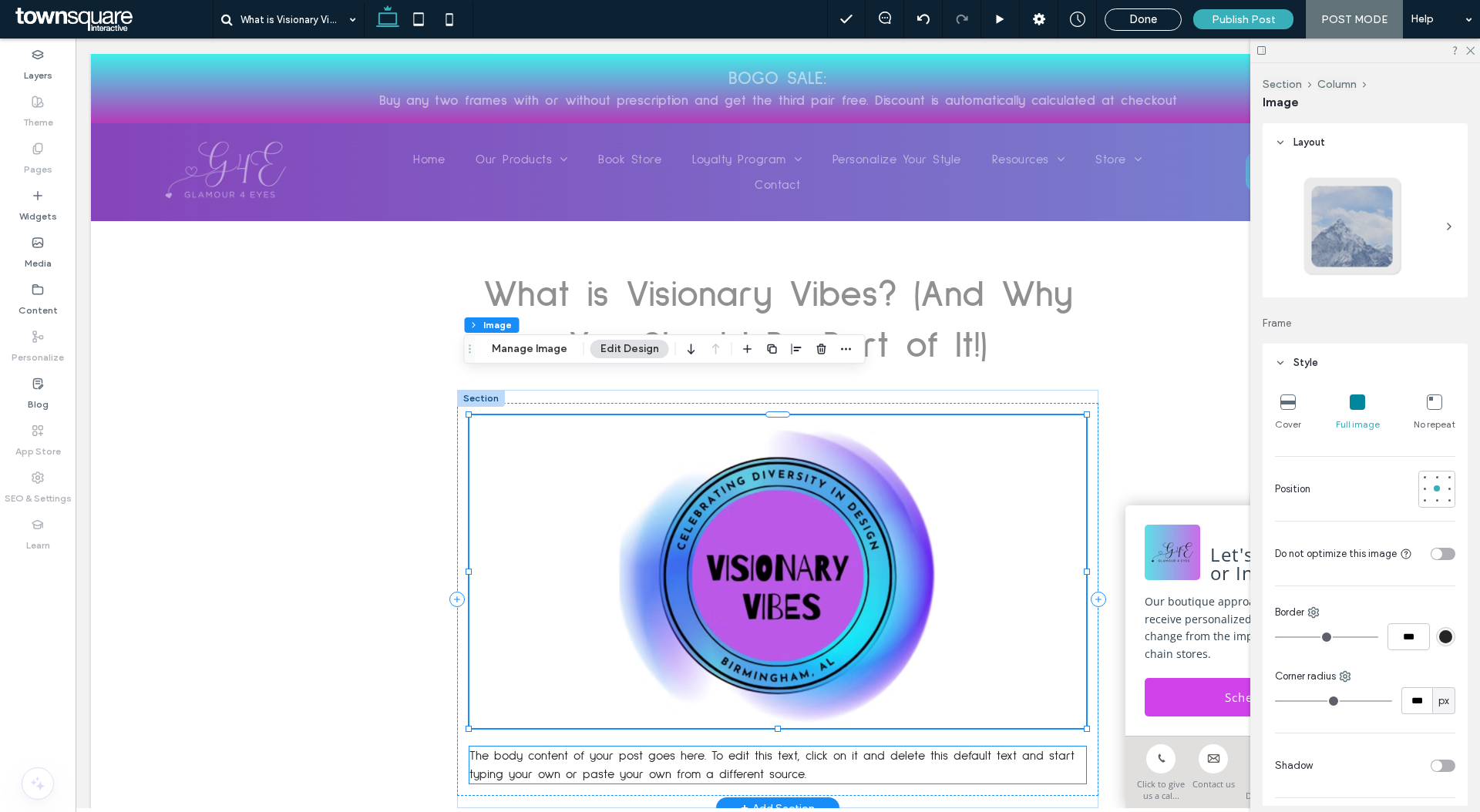
click at [881, 746] on p "The body content of your post goes here. To edit this text, click on it and del…" at bounding box center [778, 764] width 617 height 37
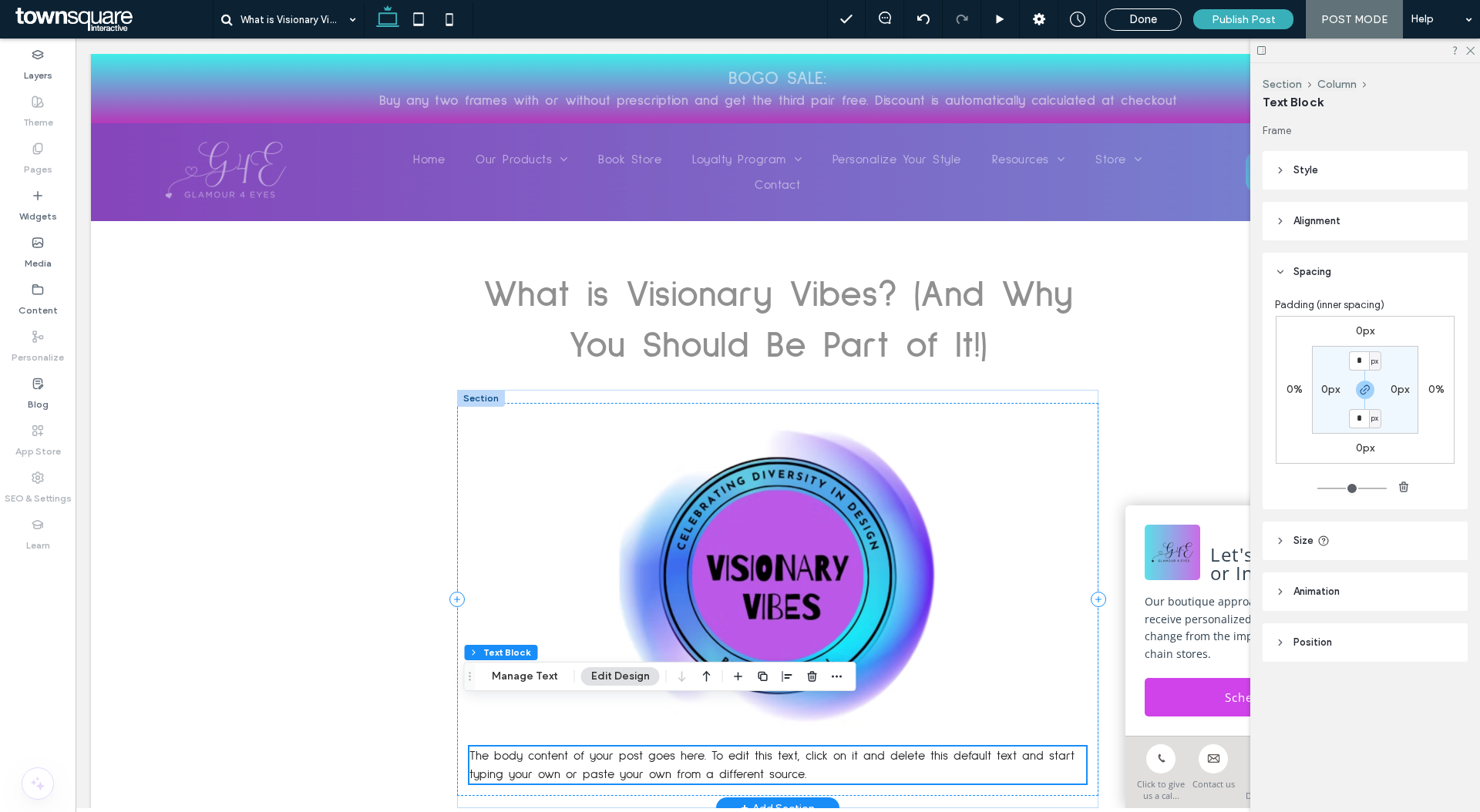
scroll to position [22, 0]
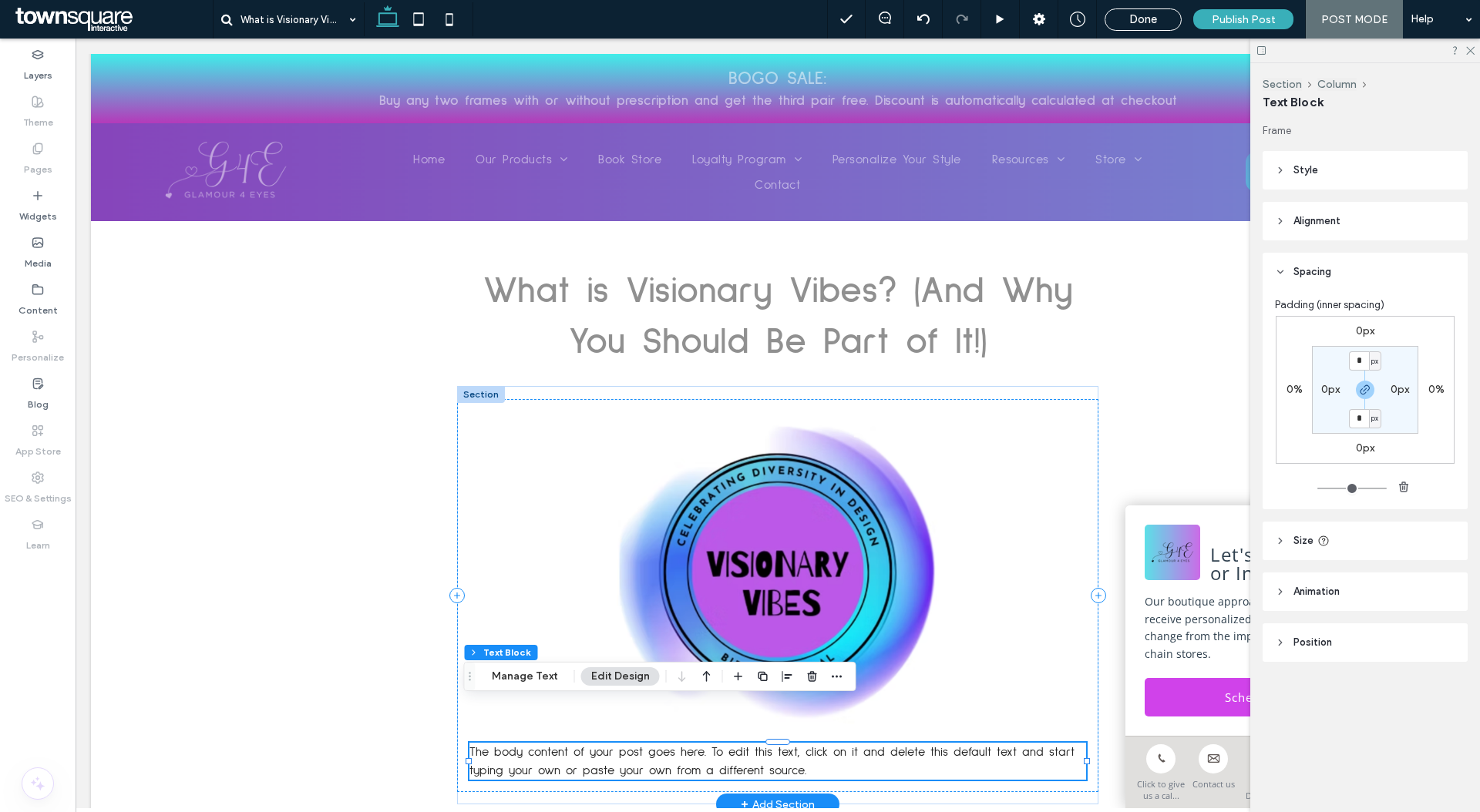
click at [881, 743] on p "The body content of your post goes here. To edit this text, click on it and del…" at bounding box center [778, 761] width 617 height 37
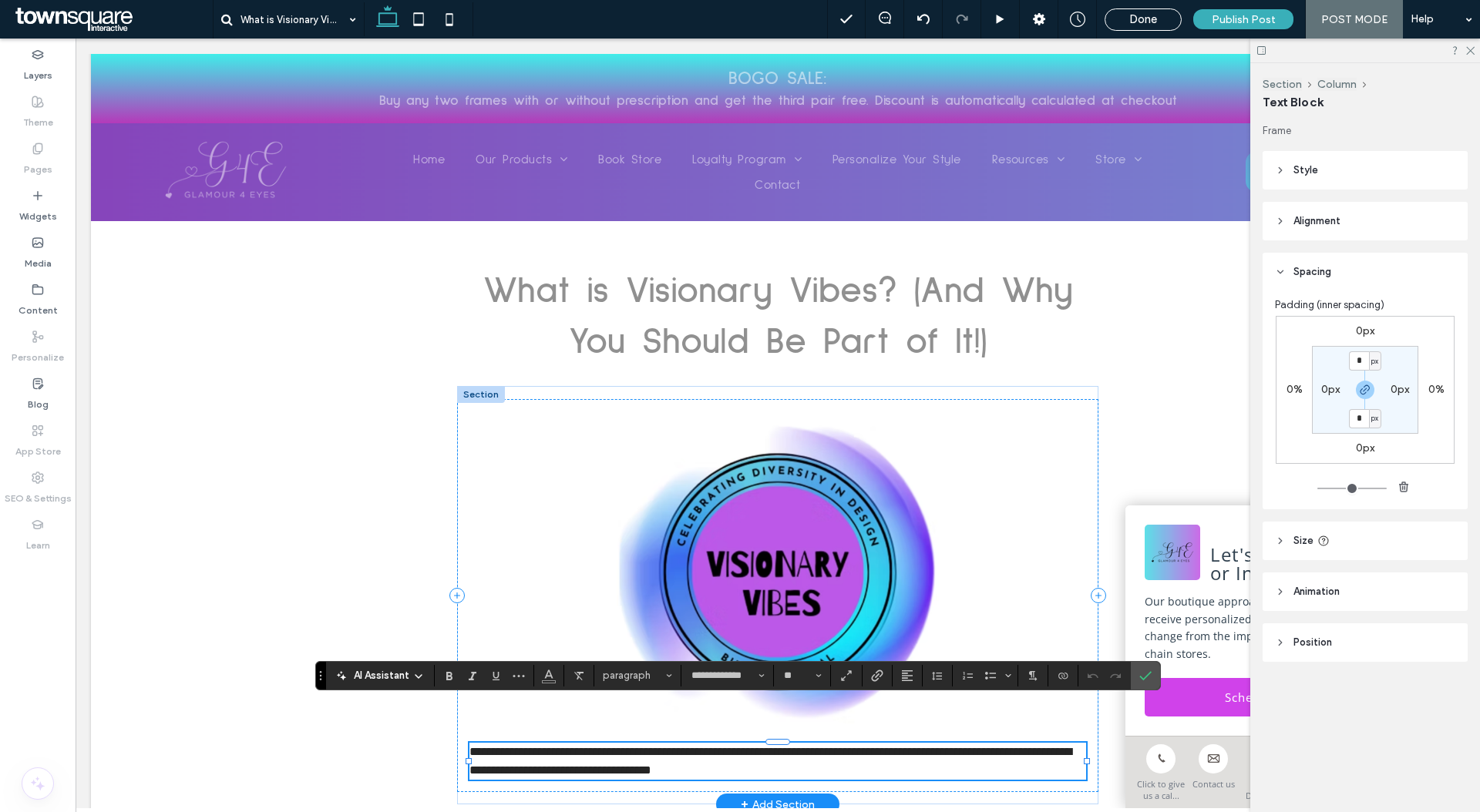
paste div
type input "**"
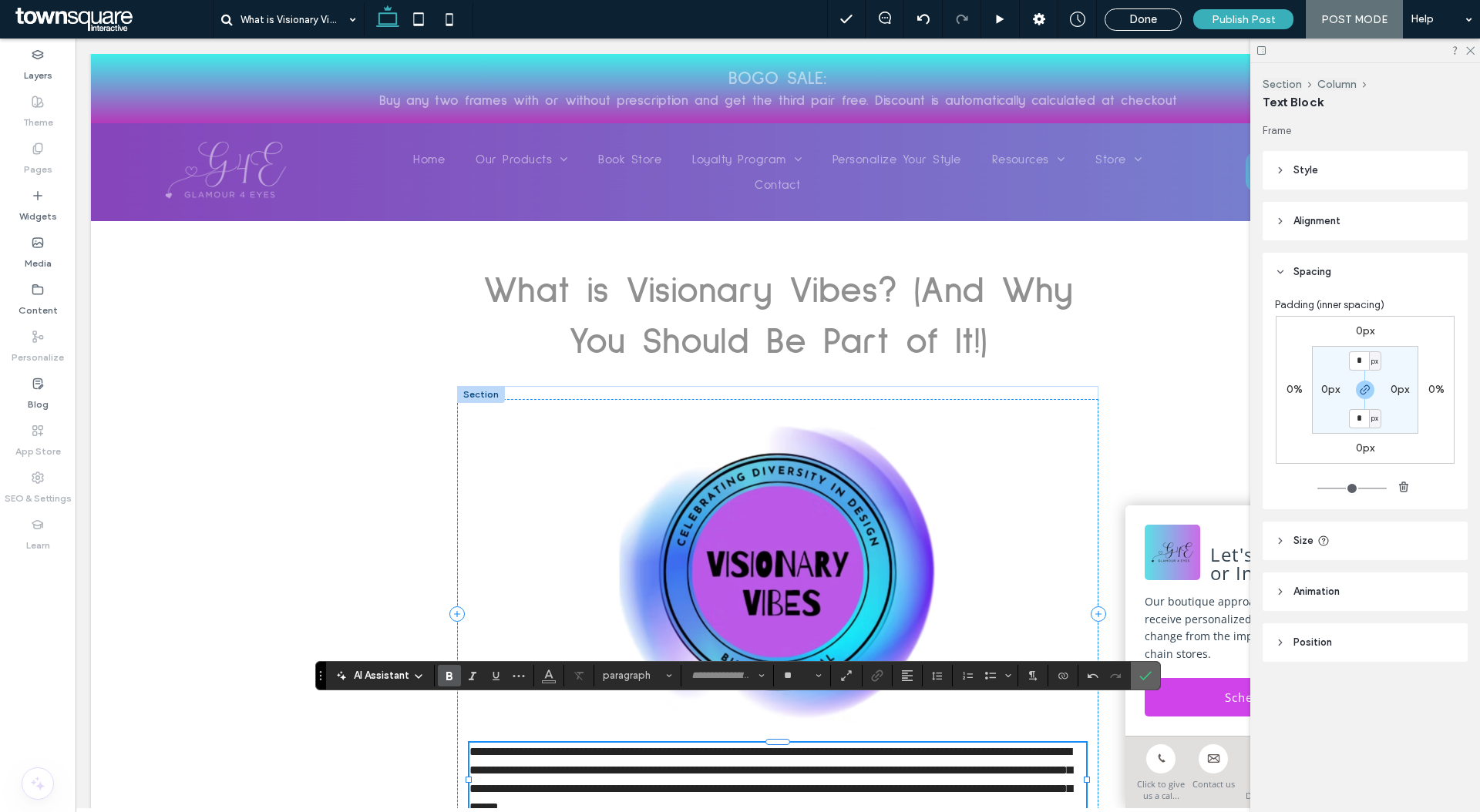
drag, startPoint x: 1063, startPoint y: 636, endPoint x: 1139, endPoint y: 675, distance: 85.4
click at [1139, 675] on icon "Confirm" at bounding box center [1145, 675] width 12 height 12
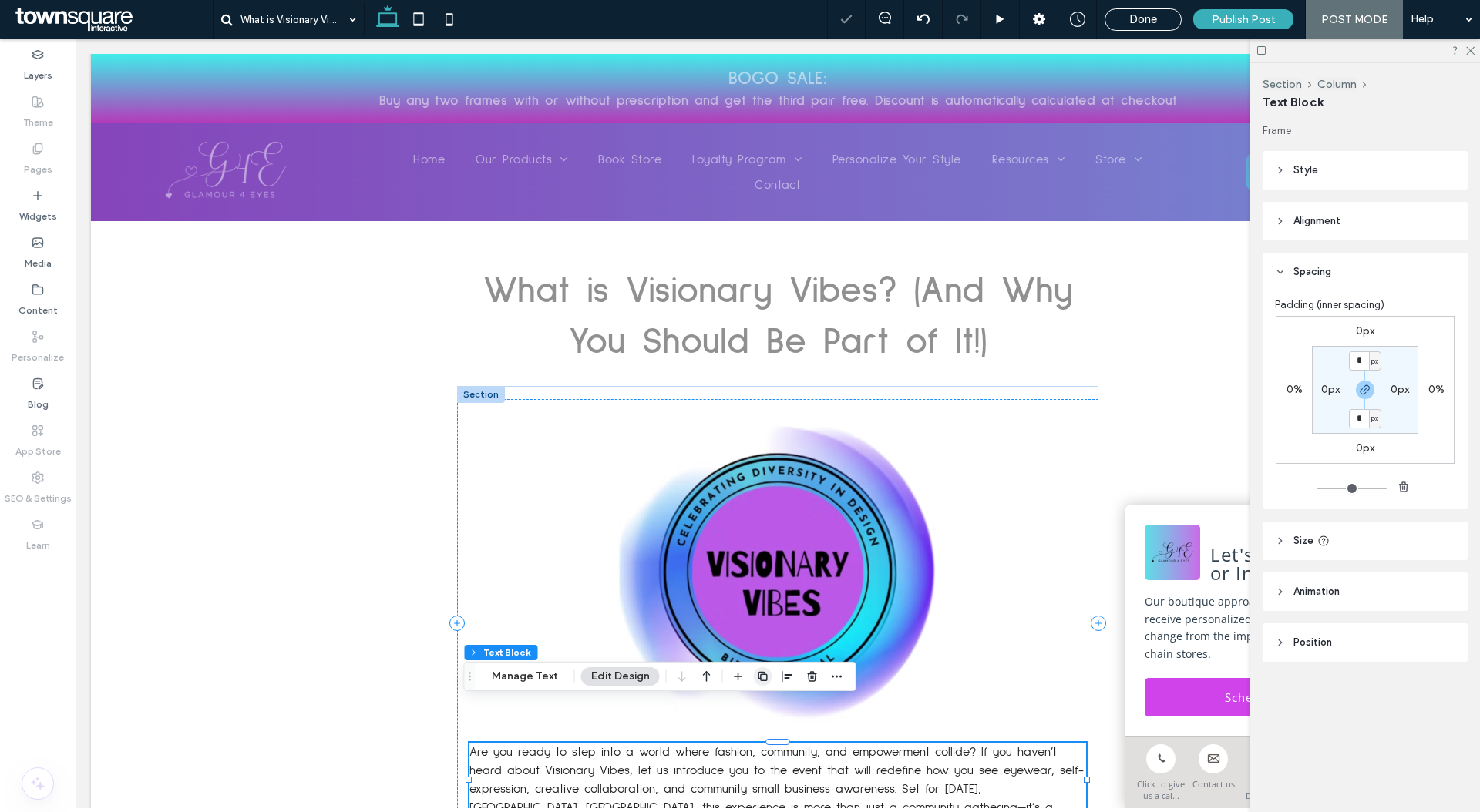
click at [769, 680] on div at bounding box center [787, 676] width 117 height 28
click at [767, 679] on span "button" at bounding box center [762, 676] width 18 height 18
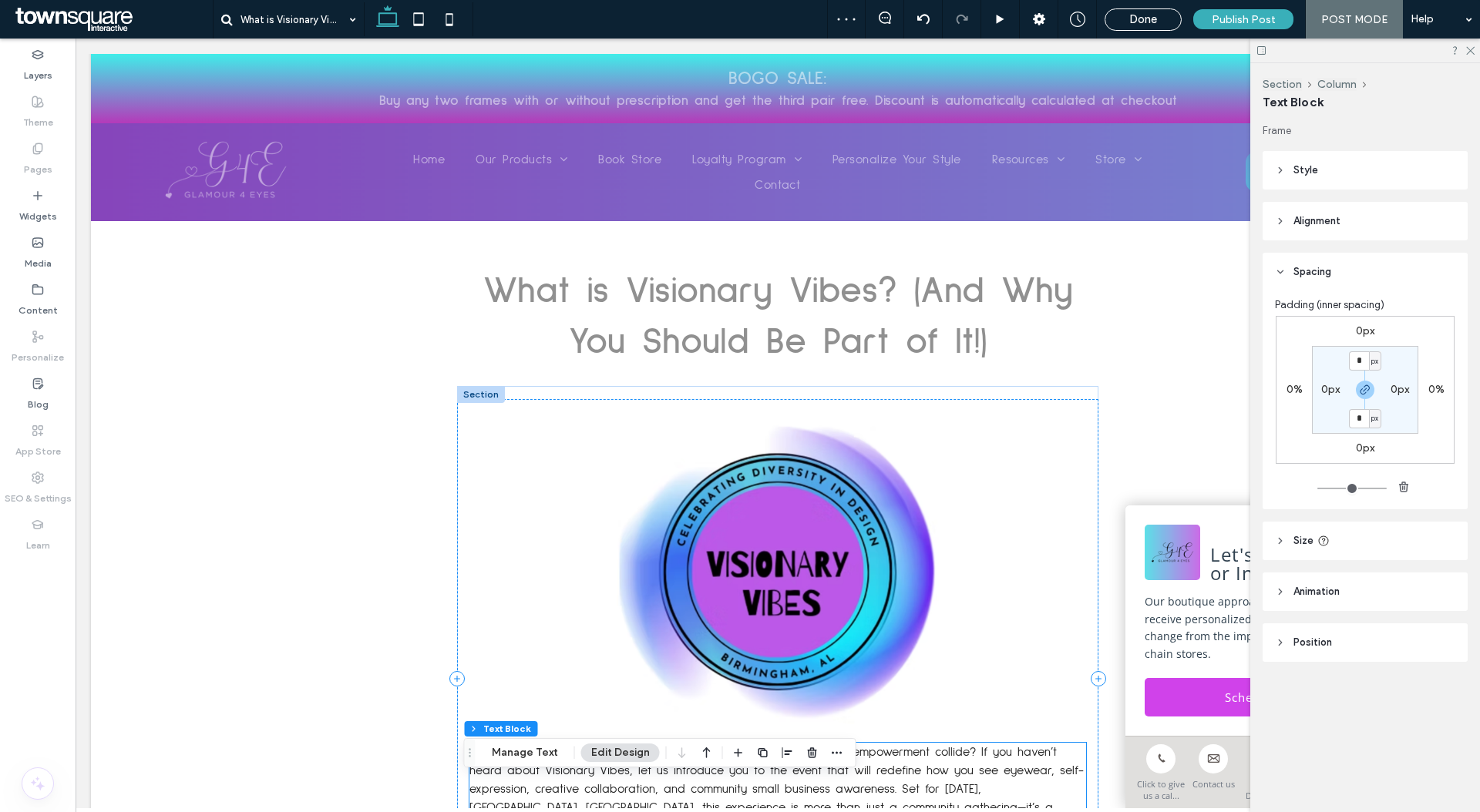
scroll to position [13, 0]
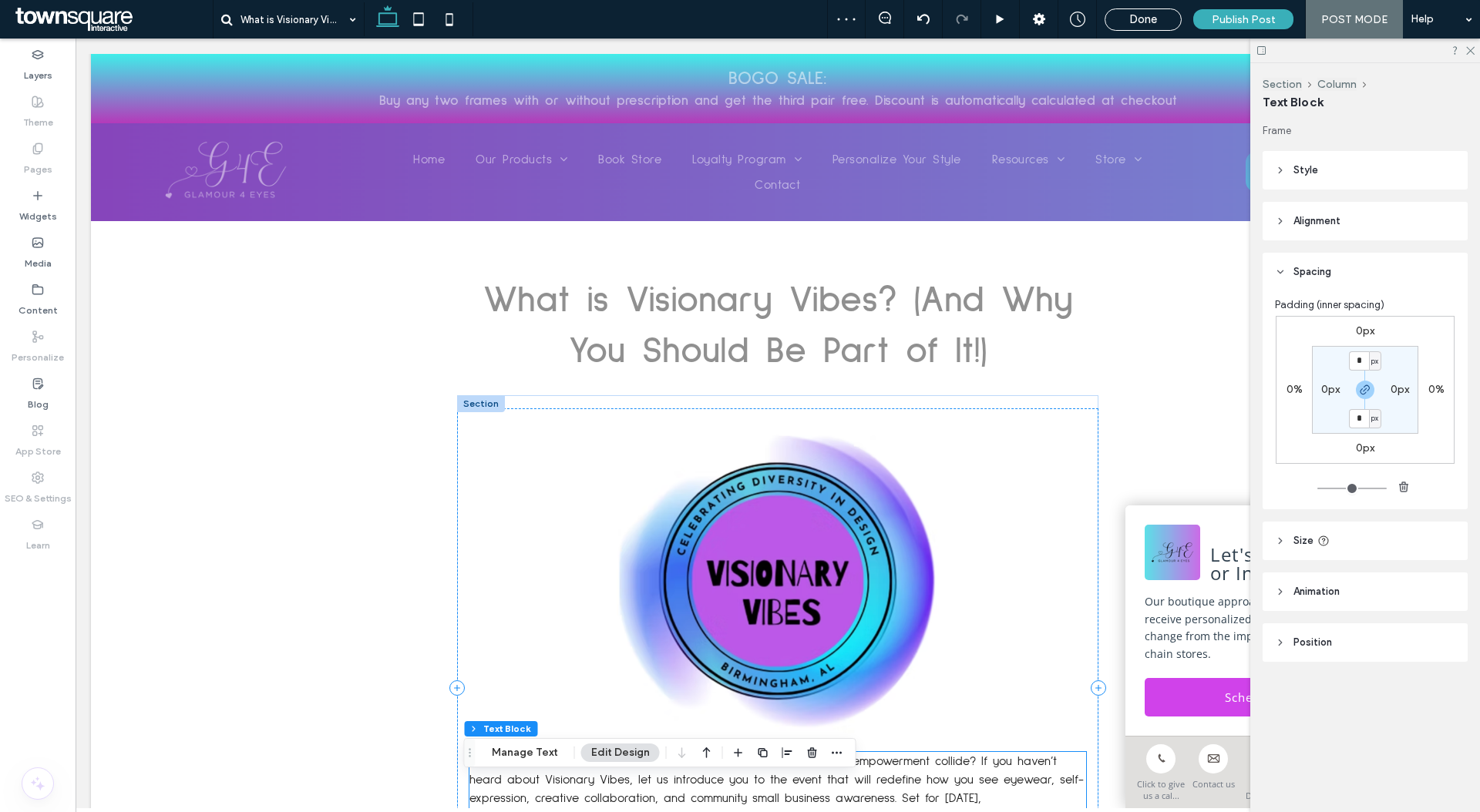
click at [735, 755] on span "Are you ready to step into a world where fashion, community, and empowerment co…" at bounding box center [777, 798] width 614 height 86
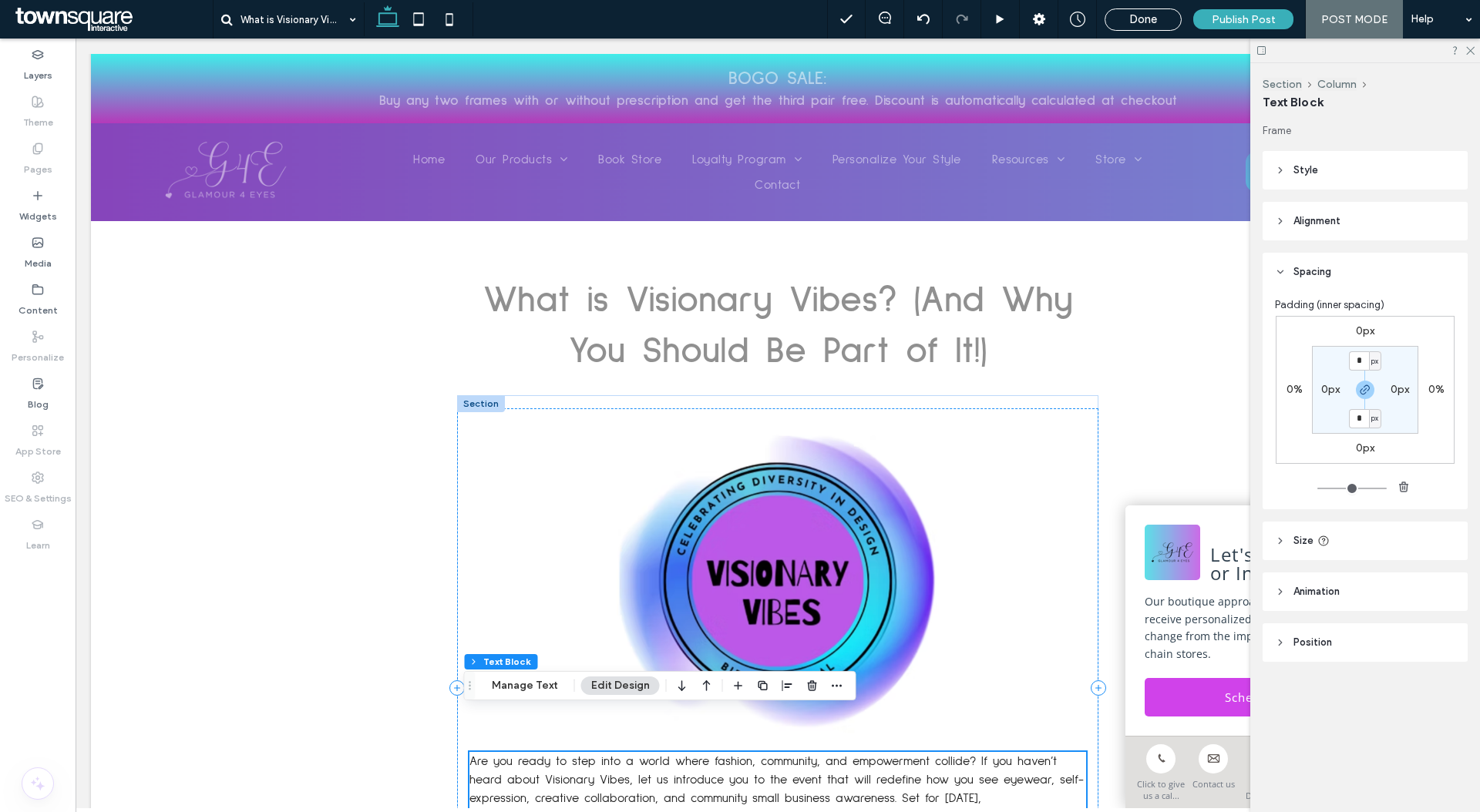
scroll to position [260, 0]
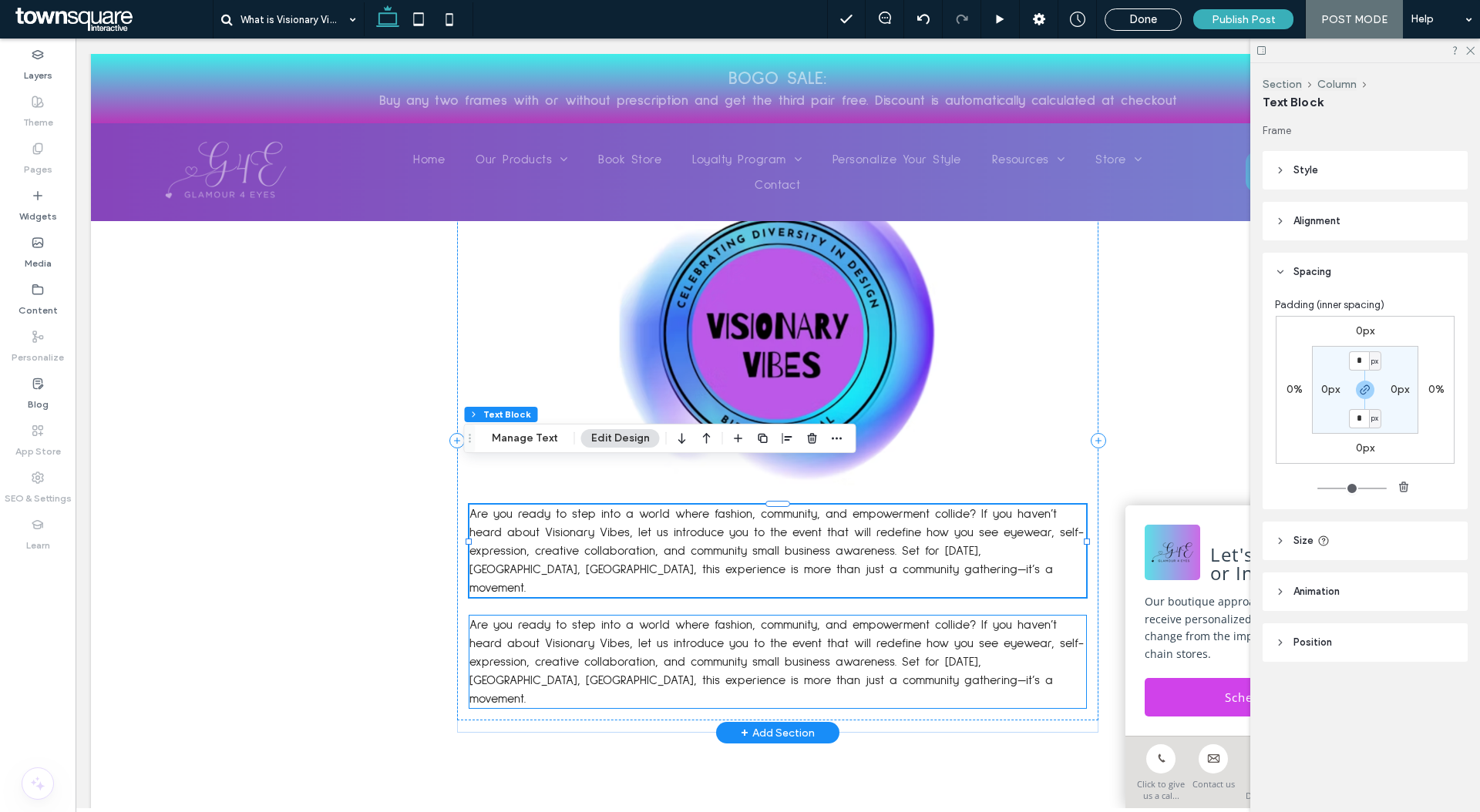
click at [538, 616] on p "Are you ready to step into a world where fashion, community, and empowerment co…" at bounding box center [778, 662] width 617 height 93
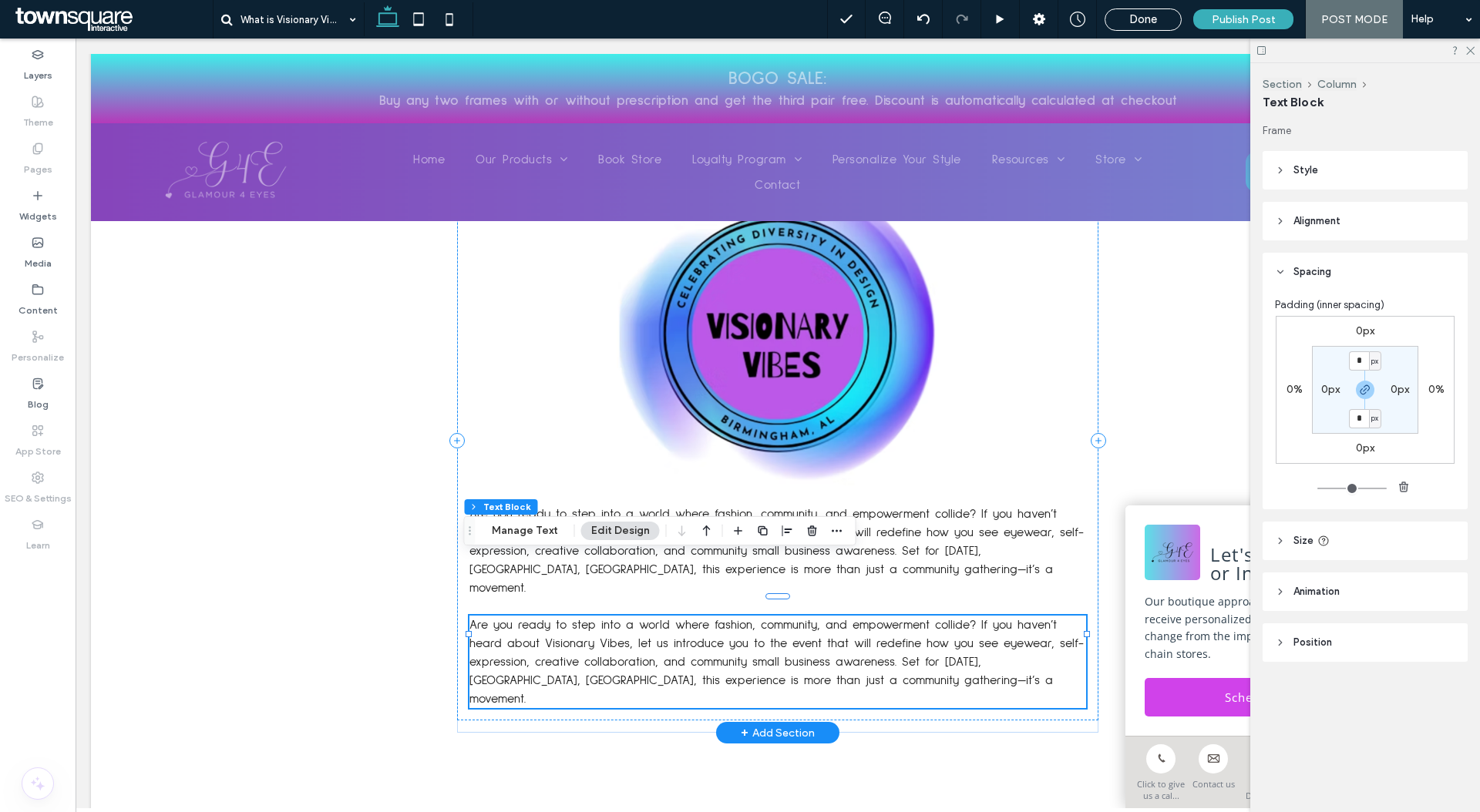
click at [538, 616] on p "Are you ready to step into a world where fashion, community, and empowerment co…" at bounding box center [778, 662] width 617 height 93
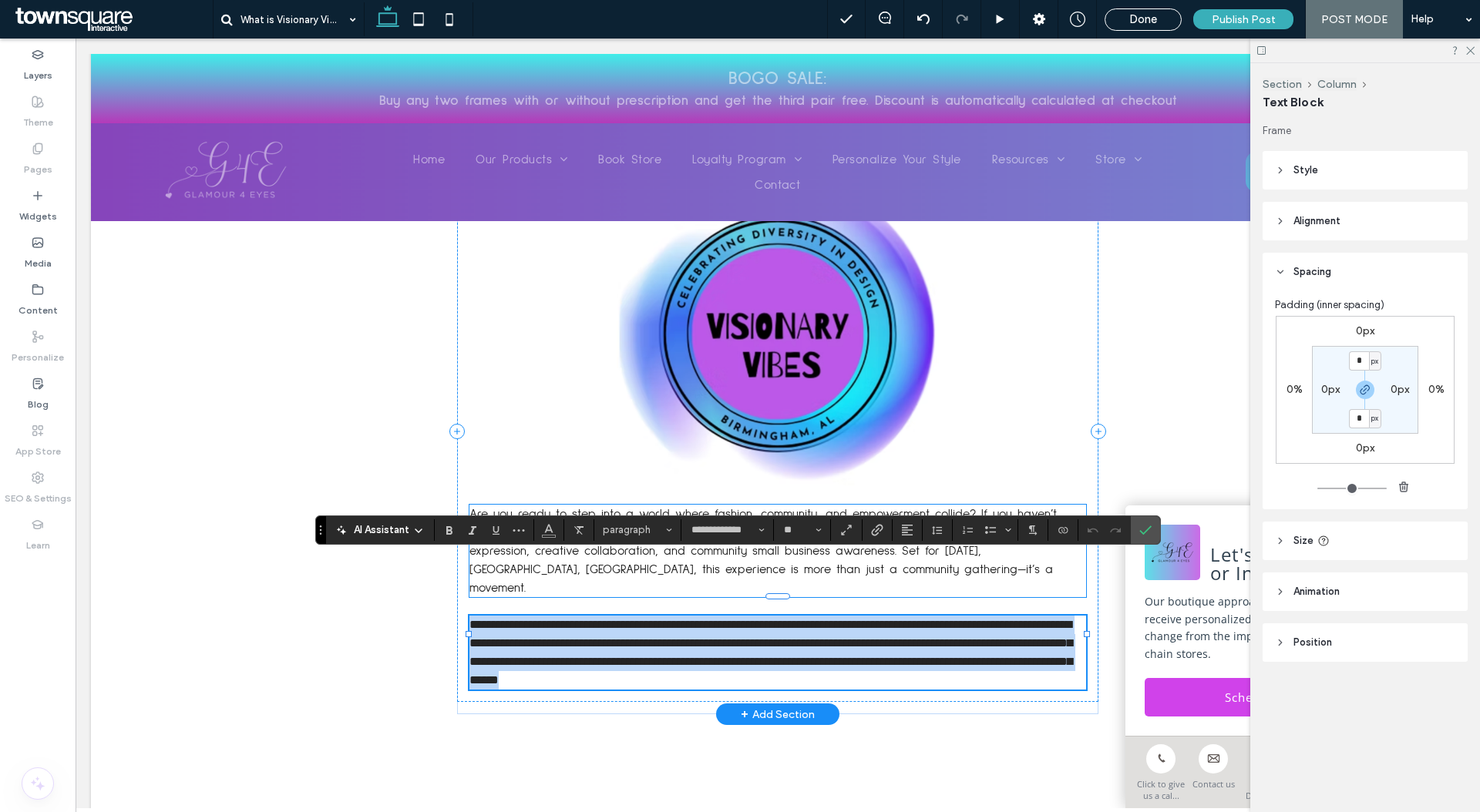
click at [1033, 508] on span "Are you ready to step into a world where fashion, community, and empowerment co…" at bounding box center [777, 551] width 614 height 86
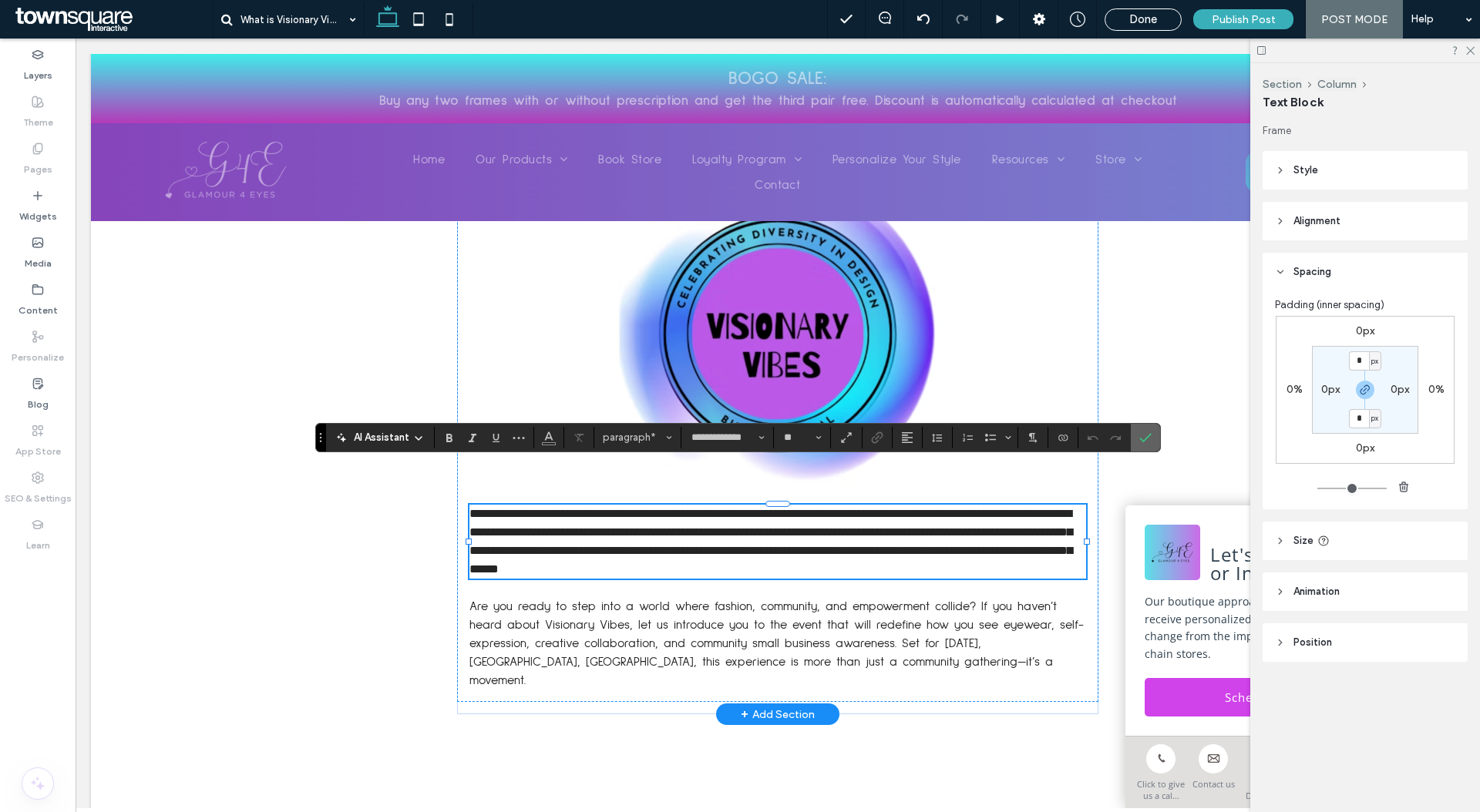
click at [1151, 441] on label "Confirm" at bounding box center [1145, 438] width 23 height 28
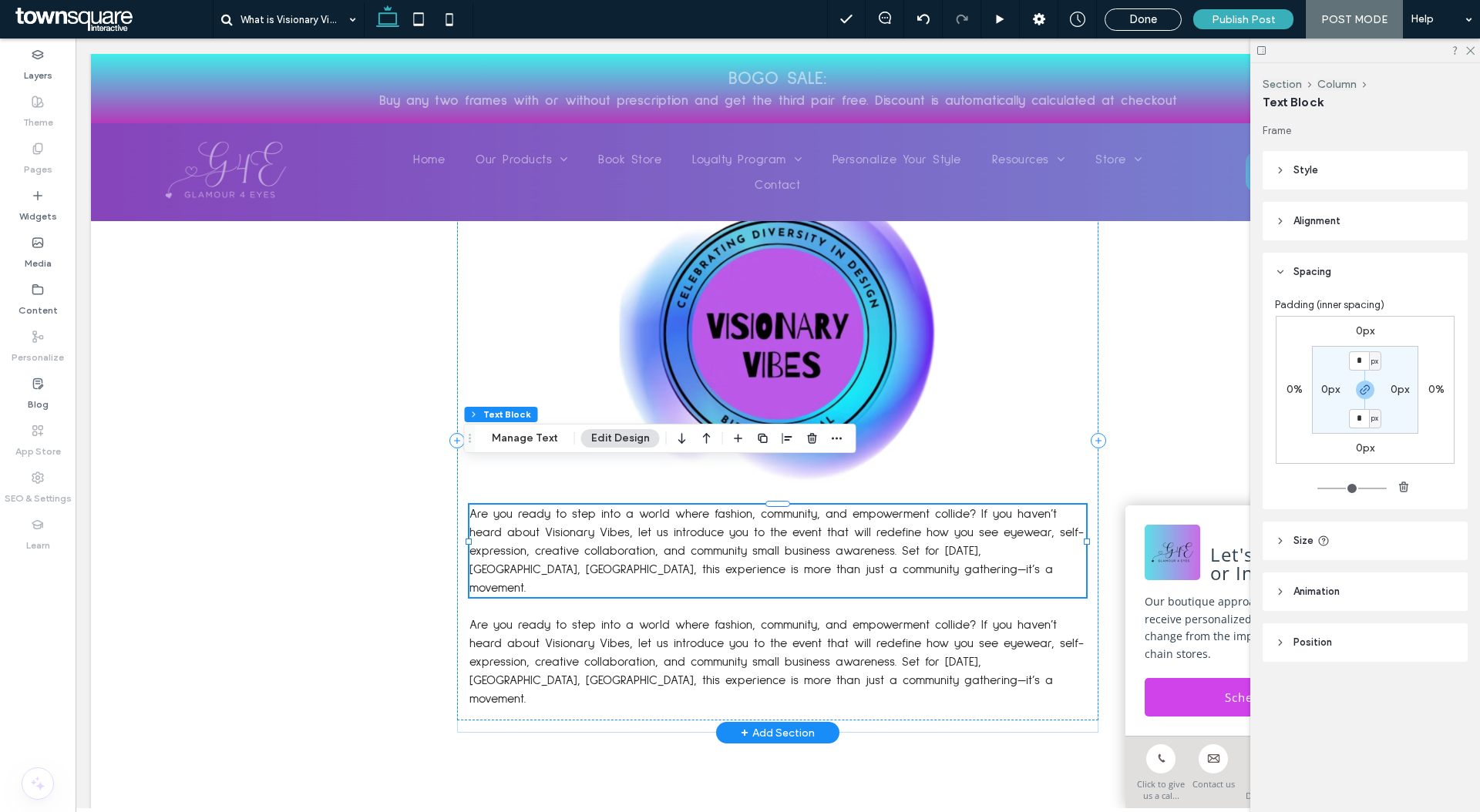
click at [705, 445] on icon "button" at bounding box center [706, 438] width 18 height 28
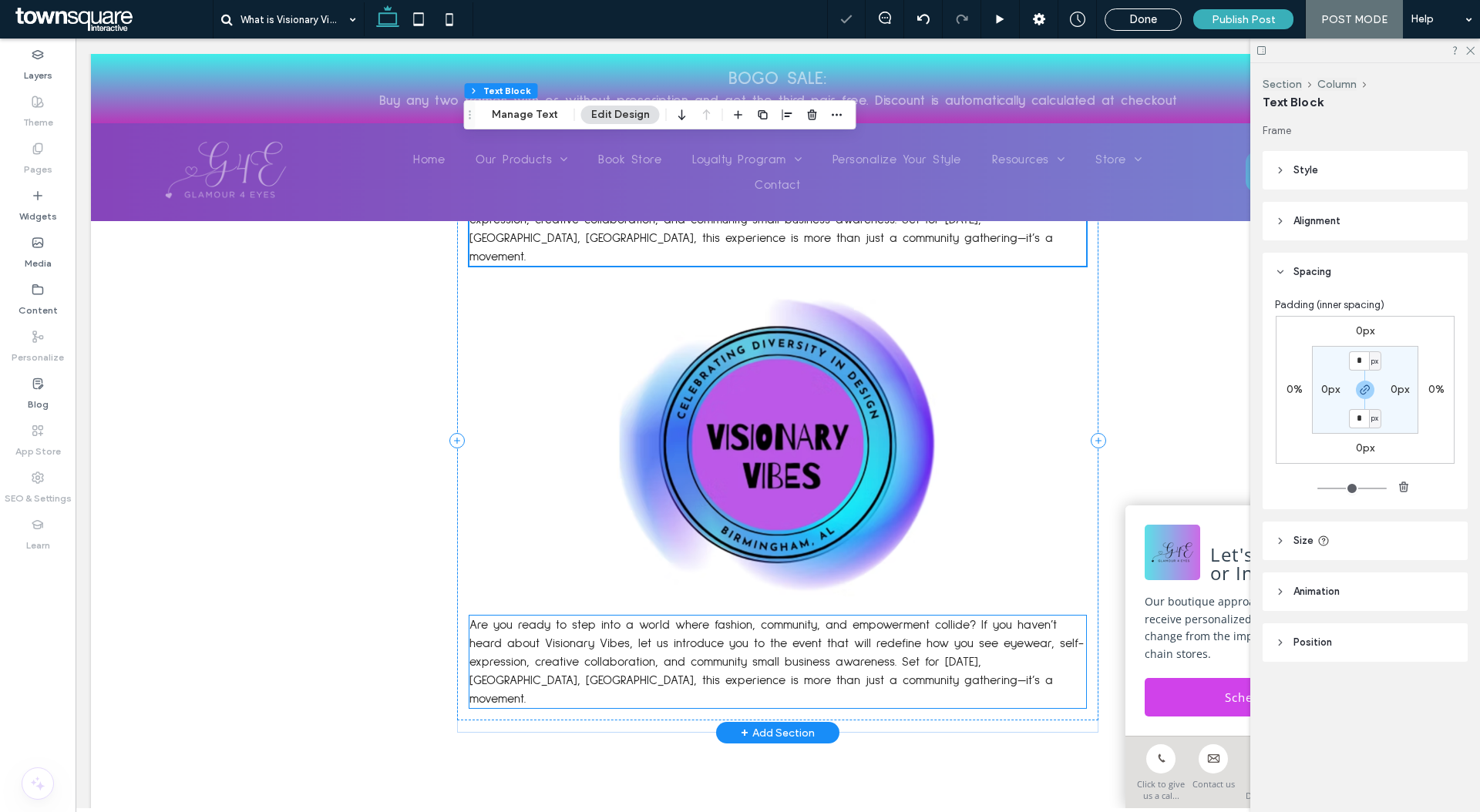
click at [734, 618] on span "Are you ready to step into a world where fashion, community, and empowerment co…" at bounding box center [777, 662] width 614 height 86
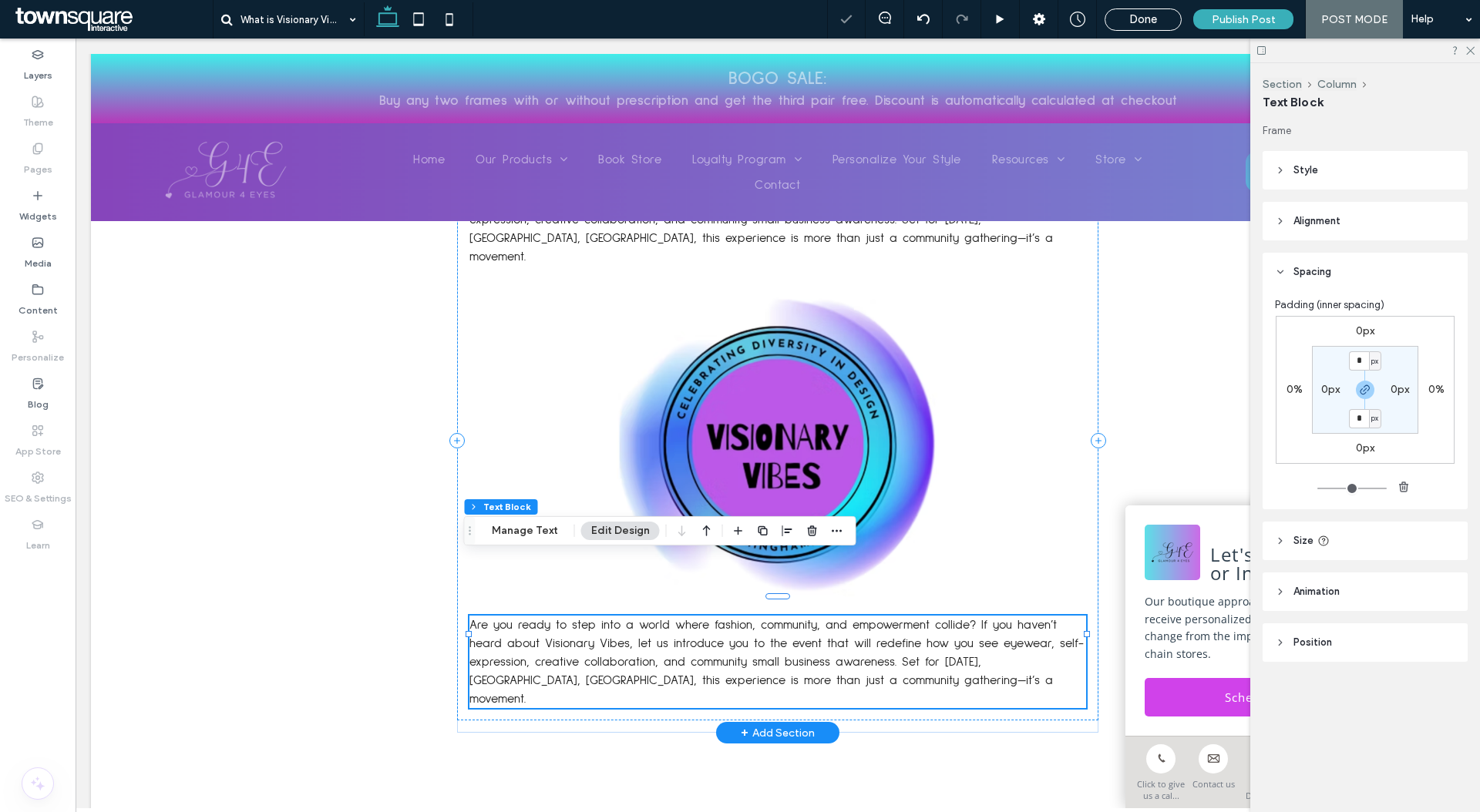
click at [734, 618] on span "Are you ready to step into a world where fashion, community, and empowerment co…" at bounding box center [777, 662] width 614 height 86
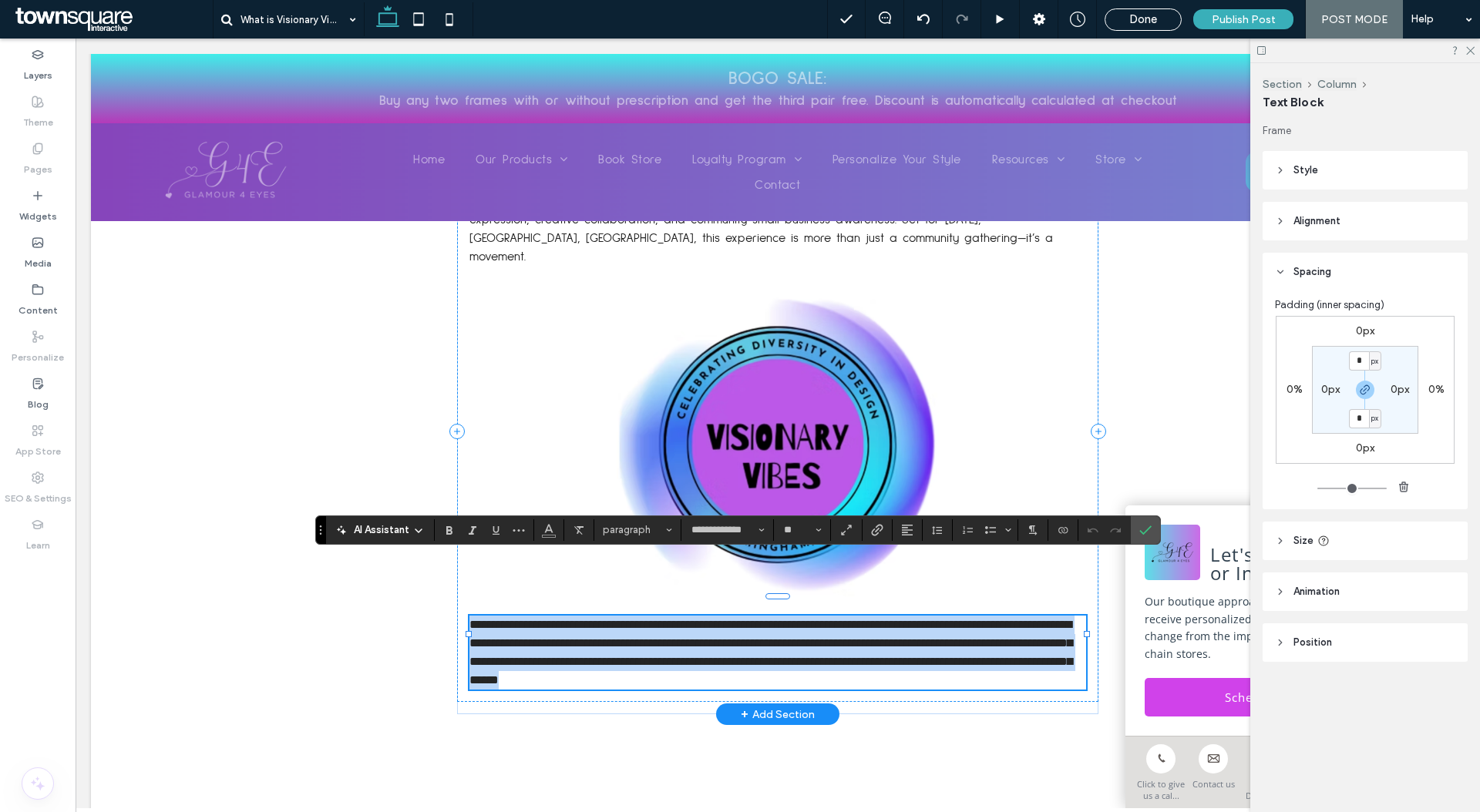
paste div
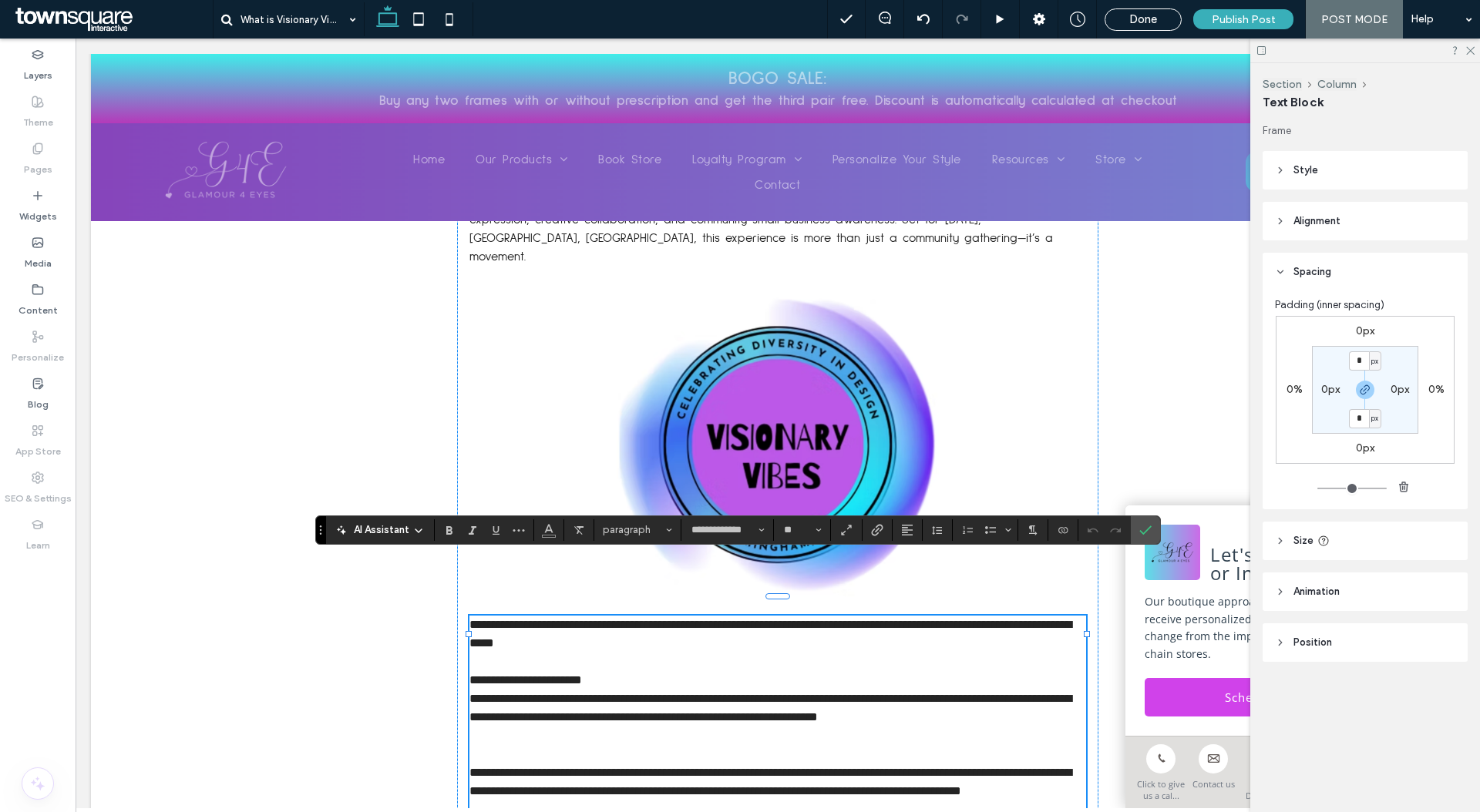
type input "*"
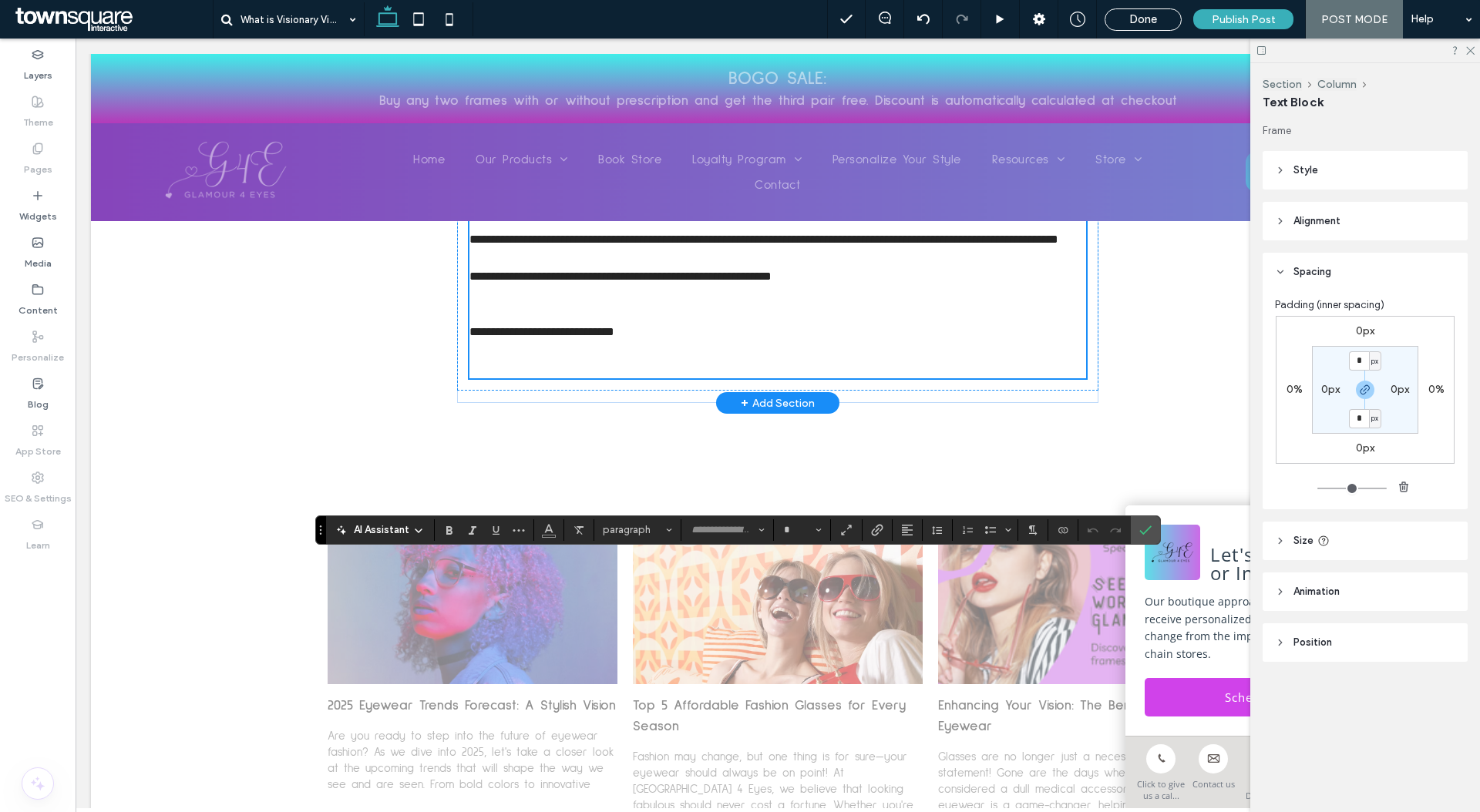
scroll to position [1596, 0]
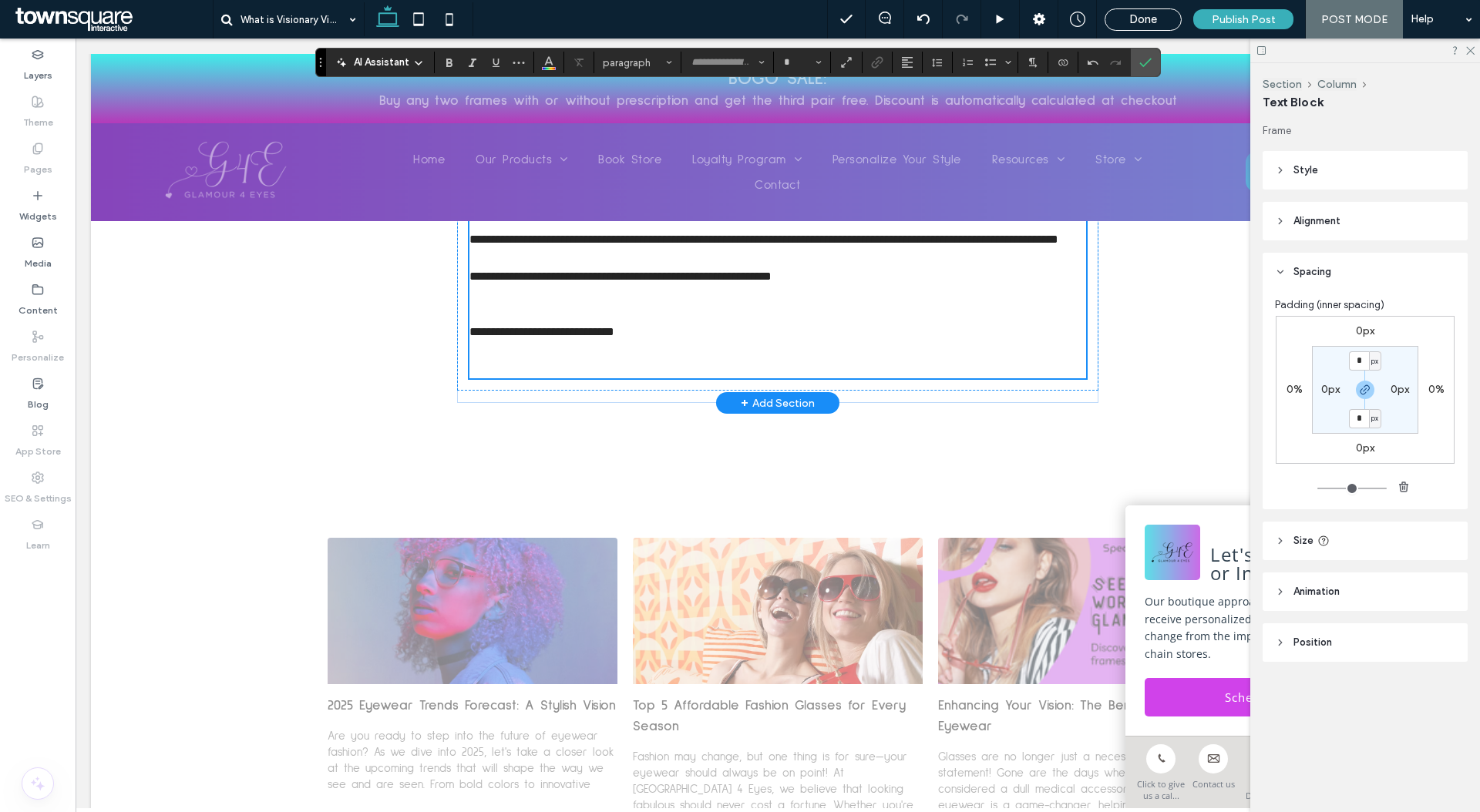
type input "**********"
type input "**"
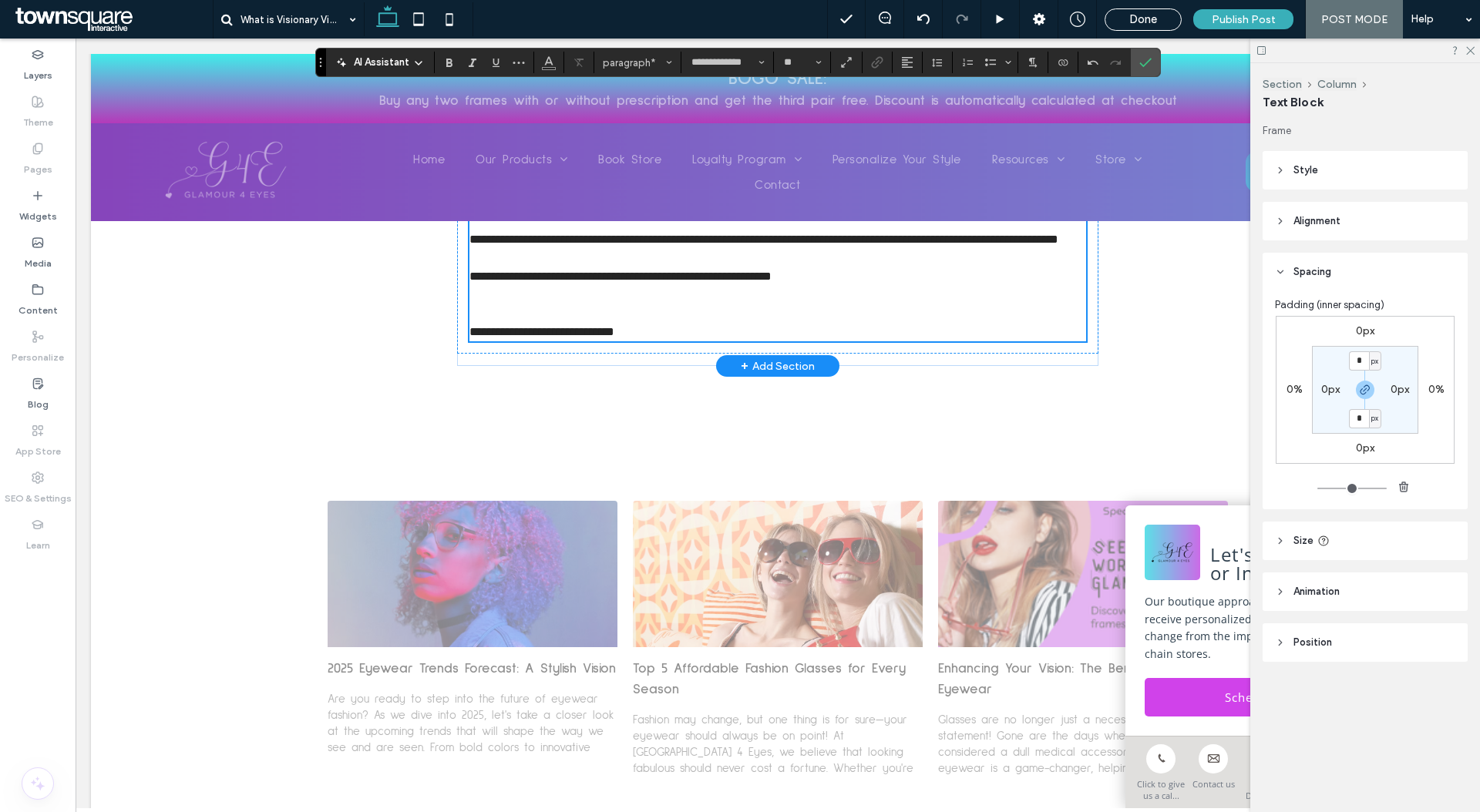
click at [633, 304] on p "﻿" at bounding box center [778, 295] width 617 height 18
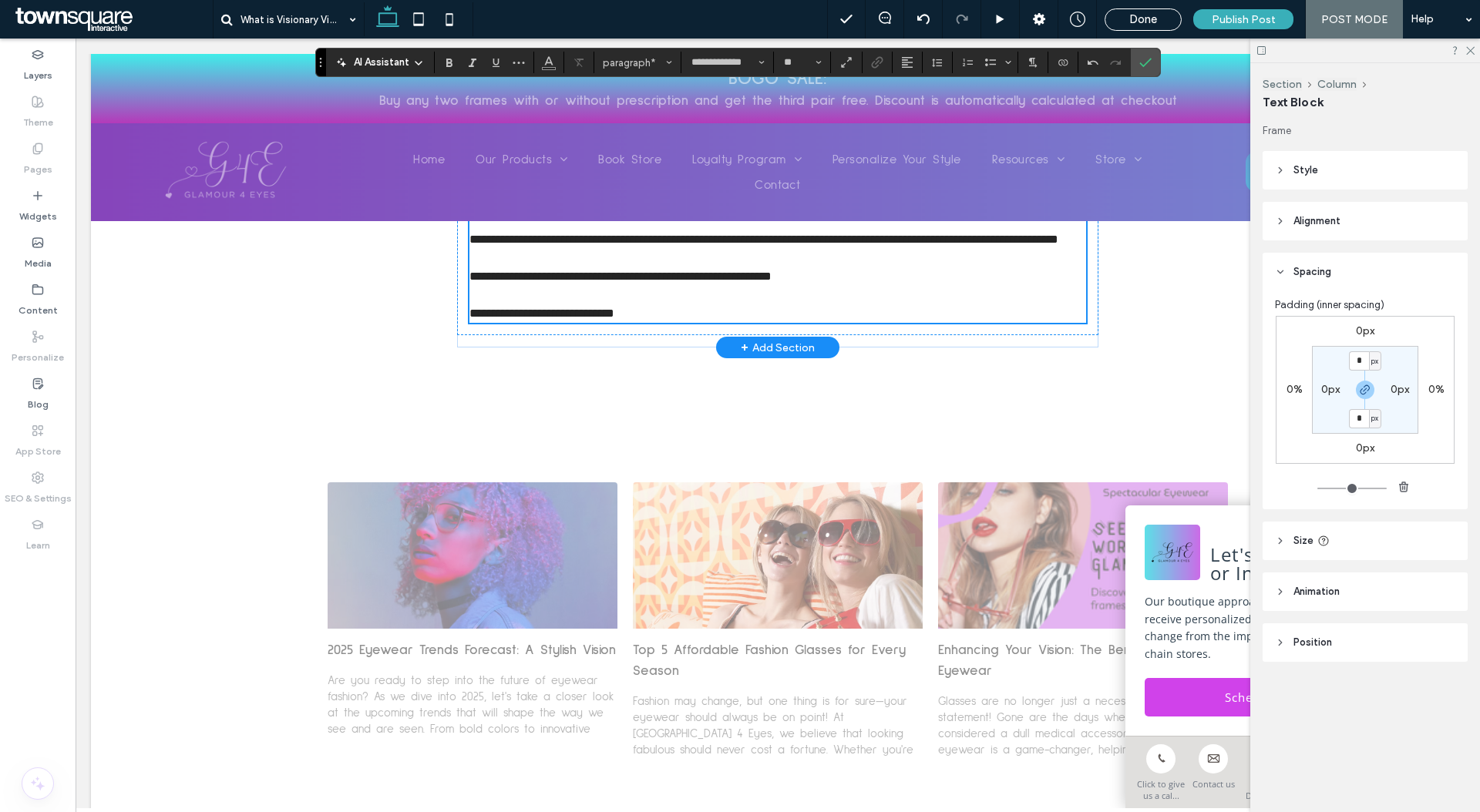
click at [640, 267] on p at bounding box center [778, 258] width 617 height 18
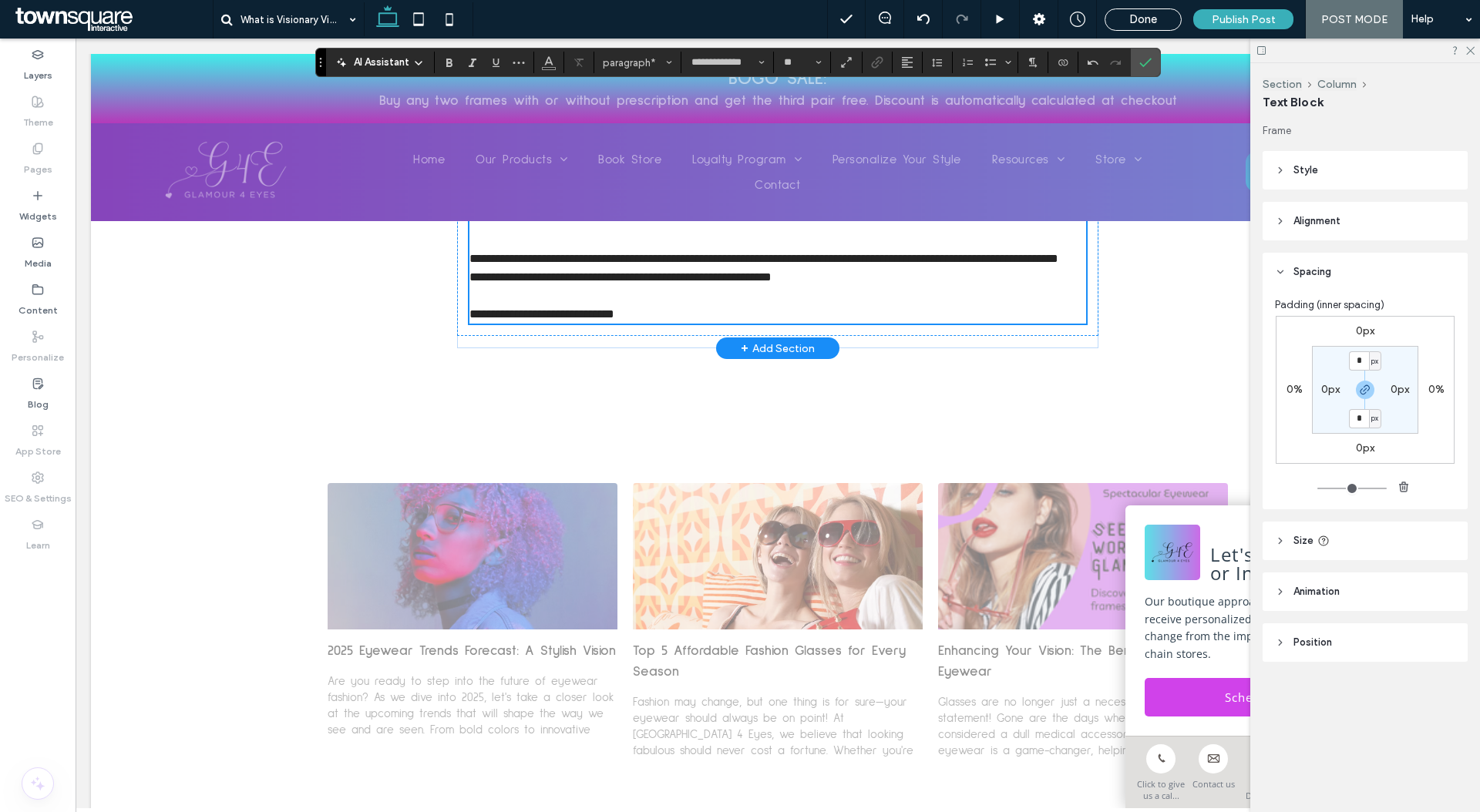
scroll to position [1785, 0]
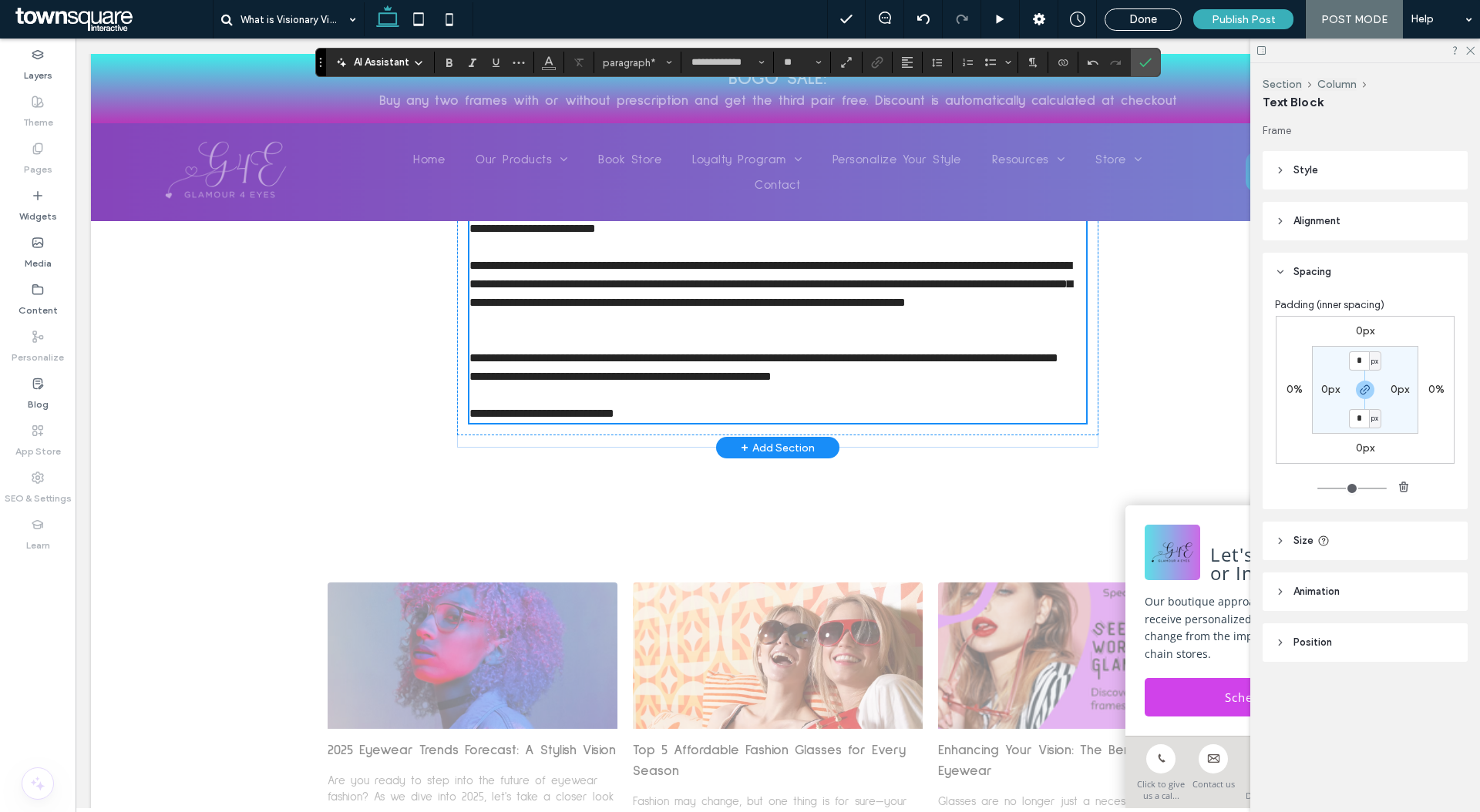
click at [636, 330] on p at bounding box center [778, 321] width 617 height 18
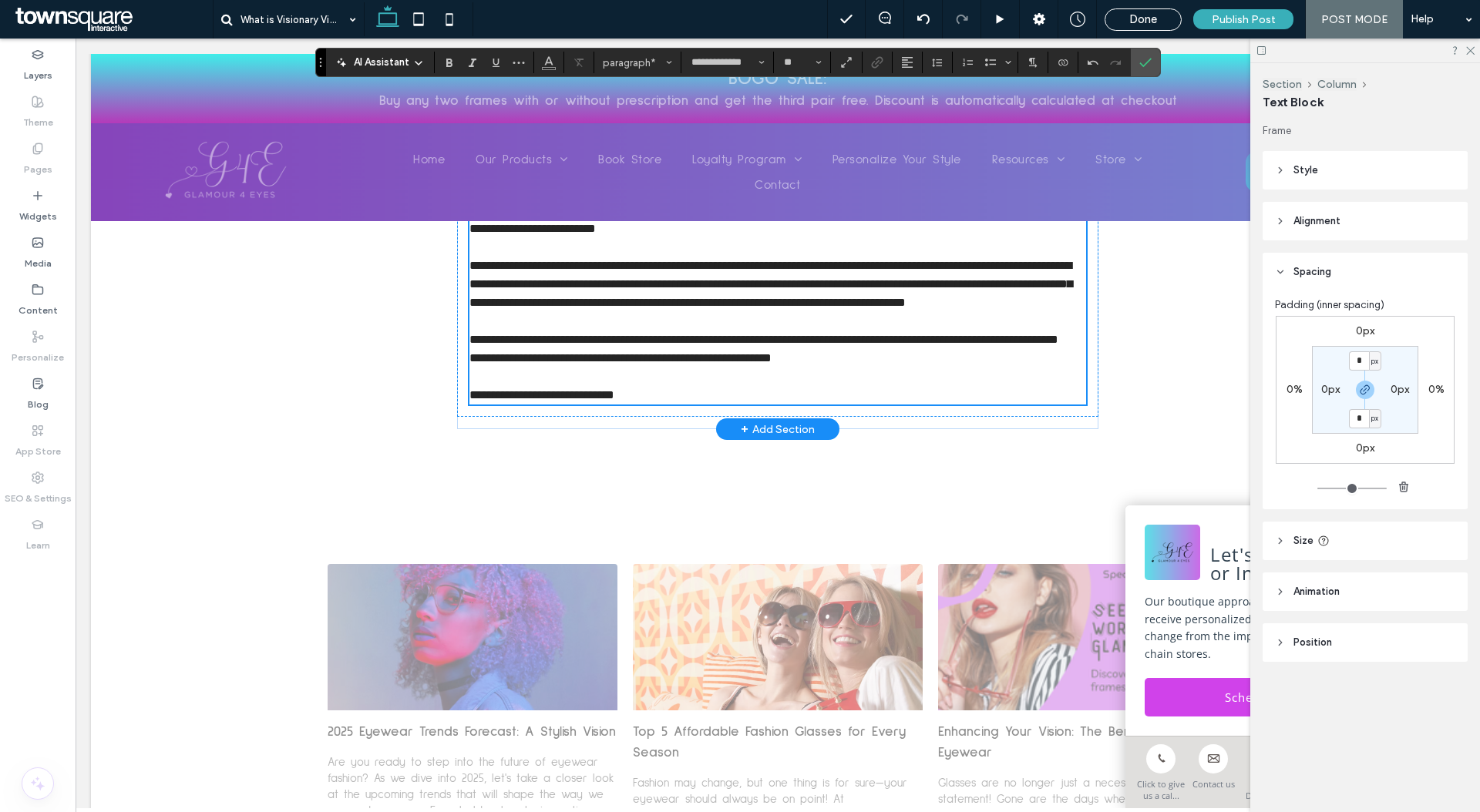
click at [596, 234] on span "**********" at bounding box center [533, 227] width 126 height 11
click at [622, 257] on p "﻿" at bounding box center [778, 246] width 617 height 18
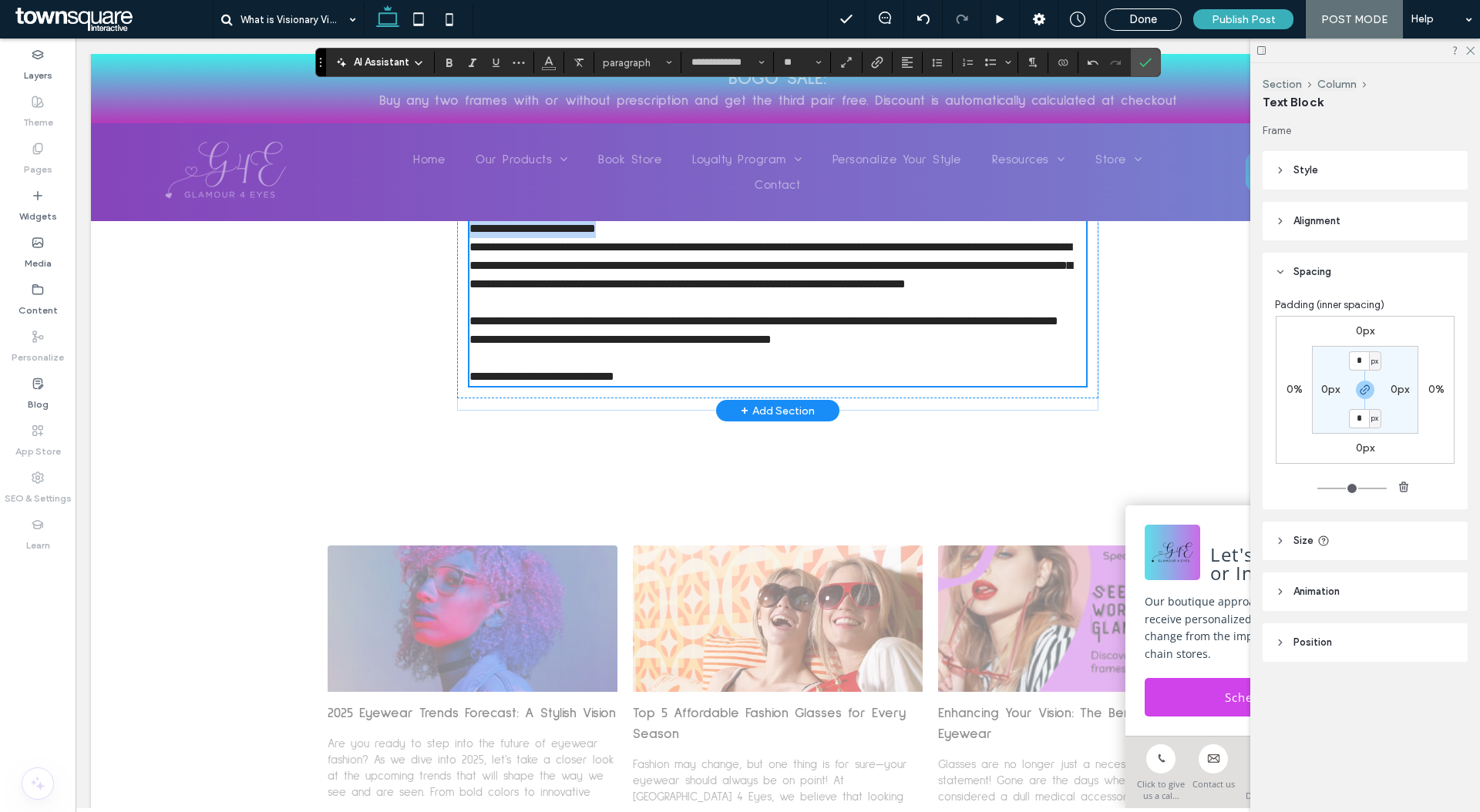
drag, startPoint x: 627, startPoint y: 265, endPoint x: 643, endPoint y: 260, distance: 16.8
click at [644, 238] on p "**********" at bounding box center [778, 228] width 617 height 18
click at [456, 55] on label "Bold" at bounding box center [449, 62] width 23 height 22
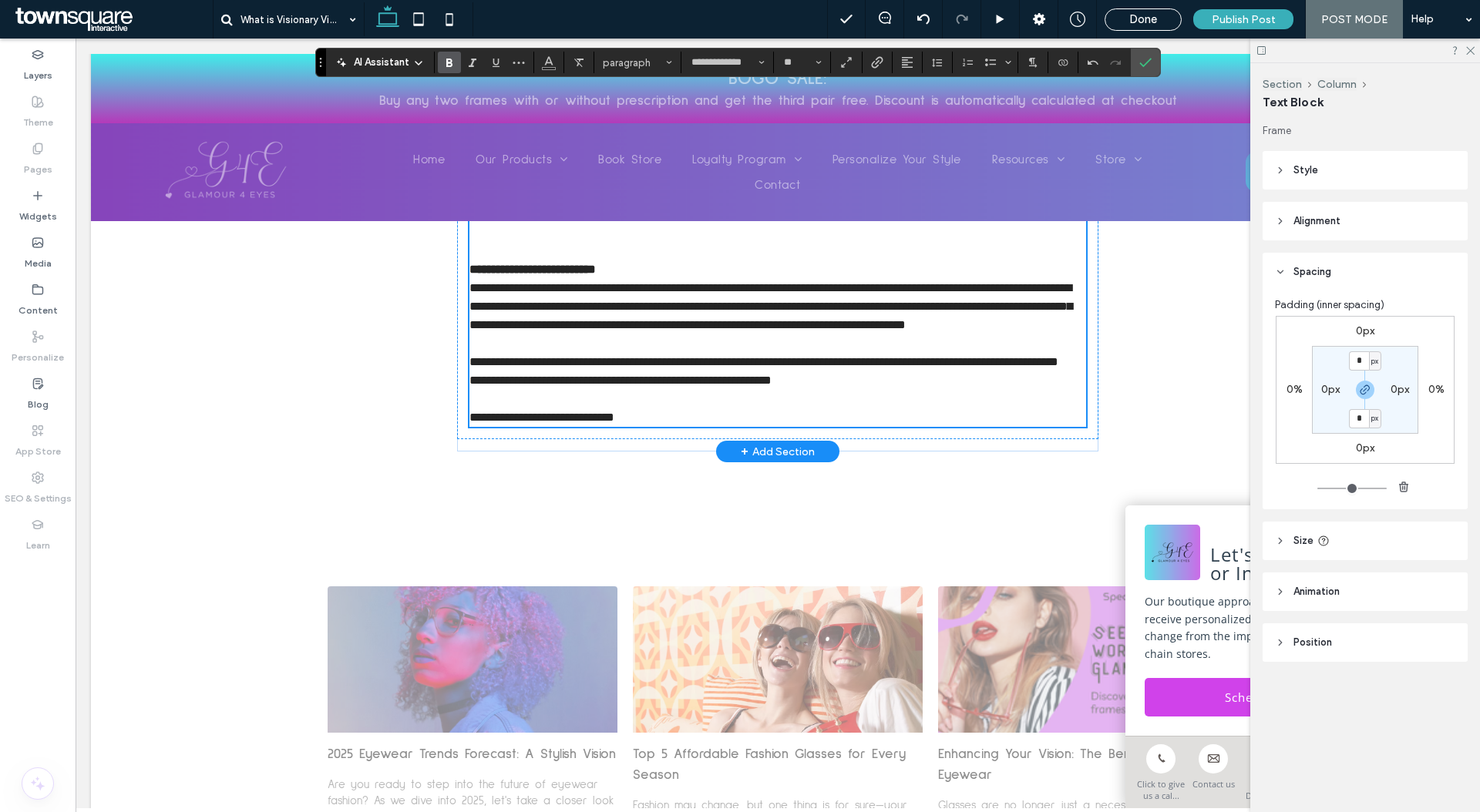
scroll to position [1645, 0]
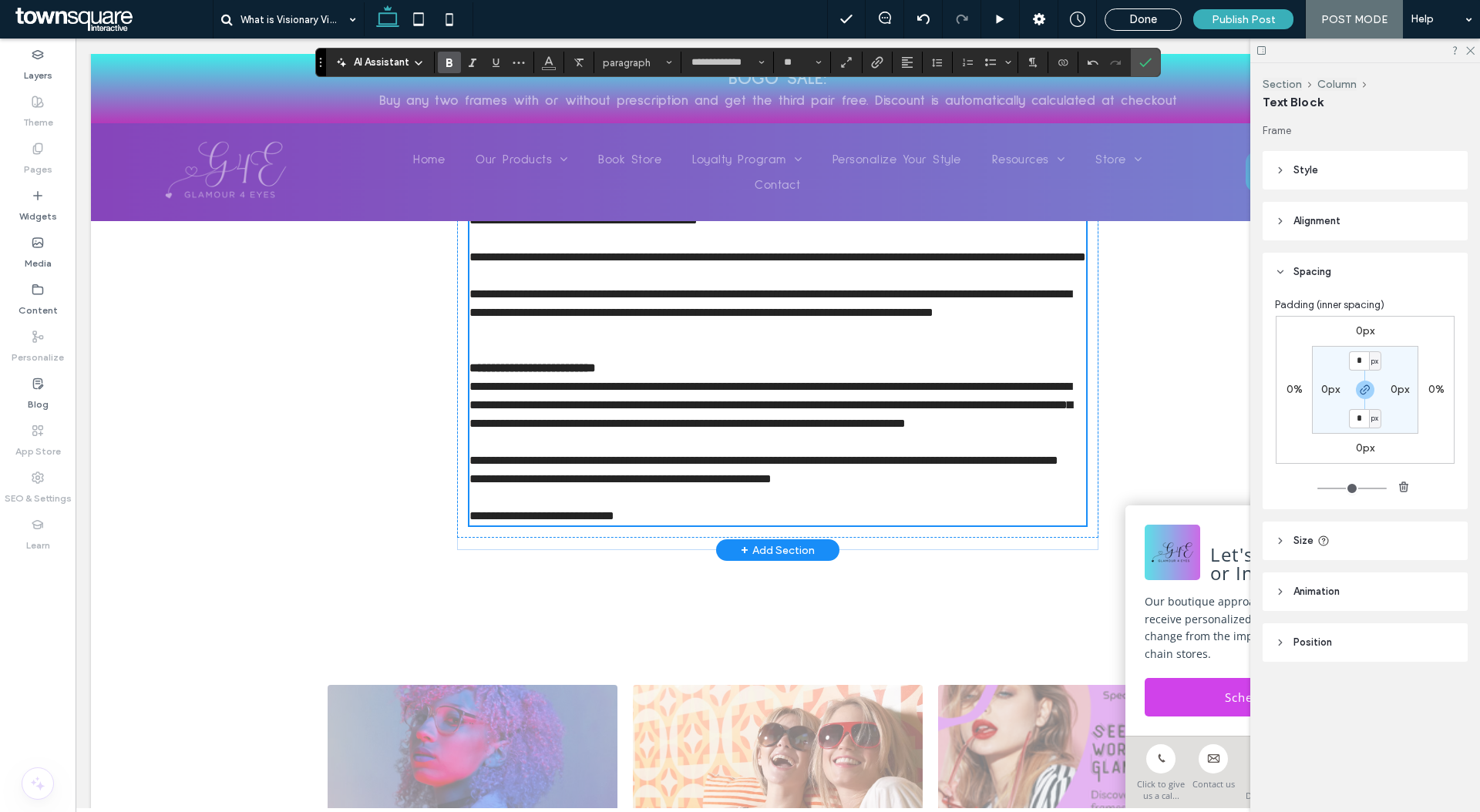
click at [580, 341] on p at bounding box center [778, 330] width 617 height 18
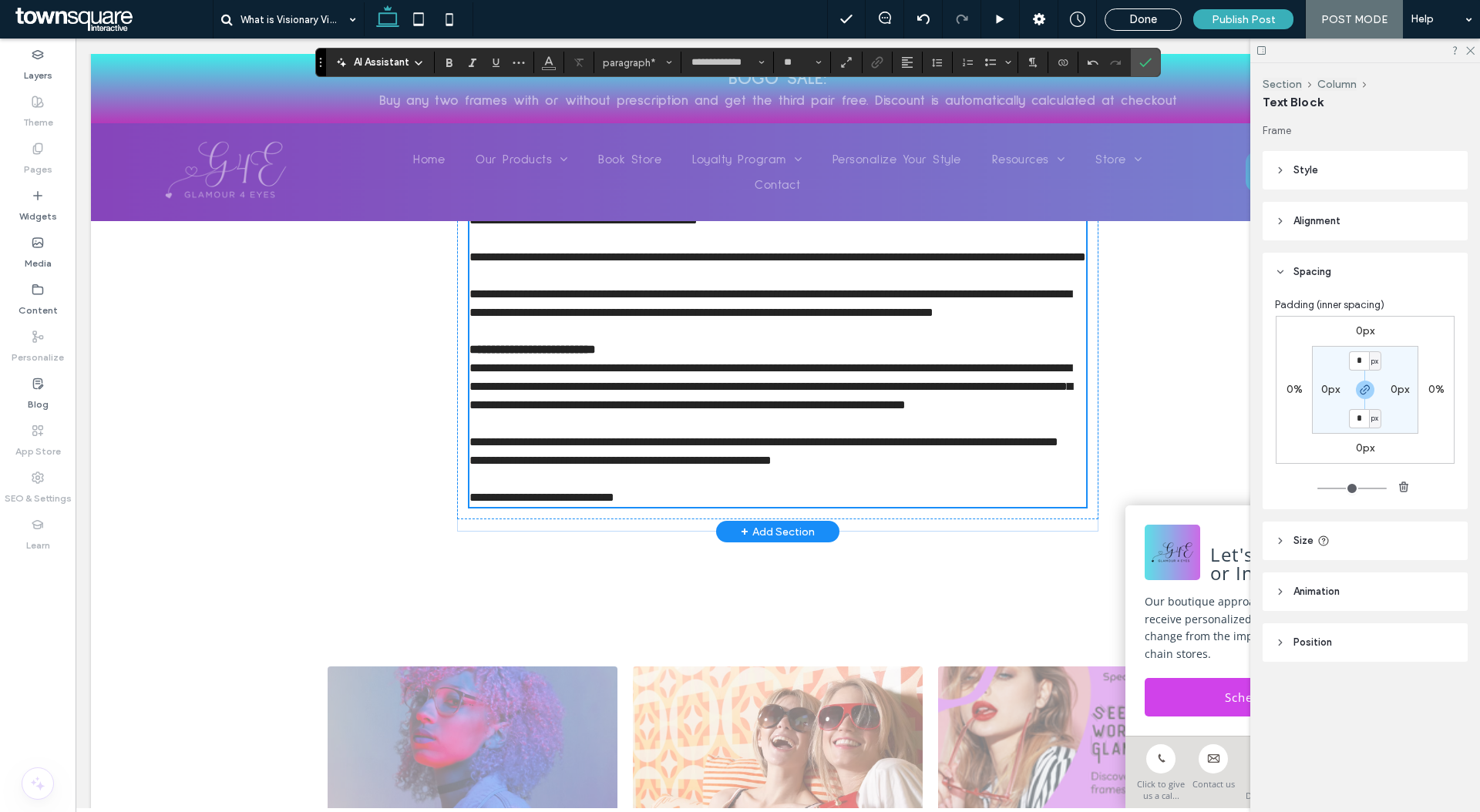
click at [583, 285] on p at bounding box center [778, 275] width 617 height 18
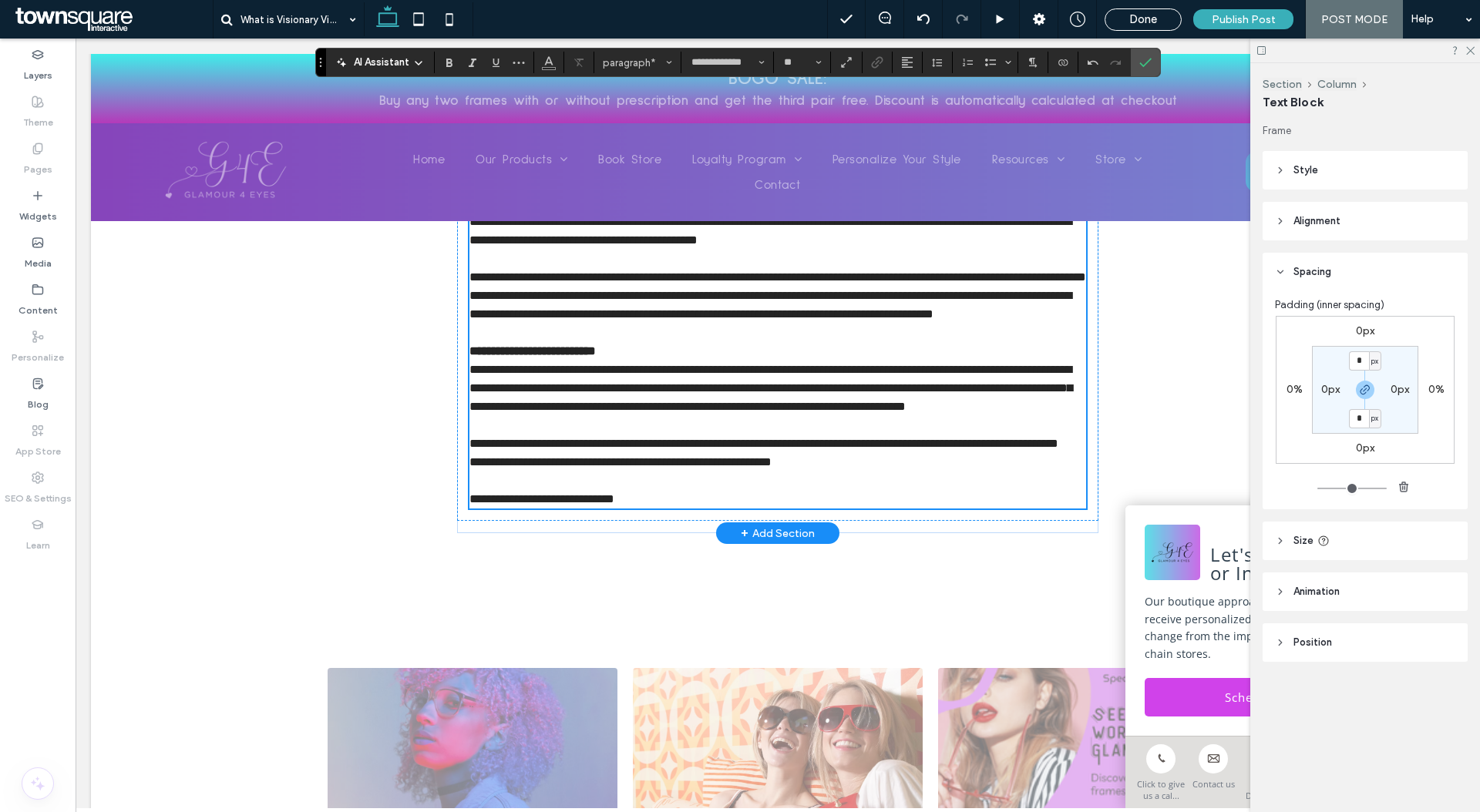
scroll to position [1573, 0]
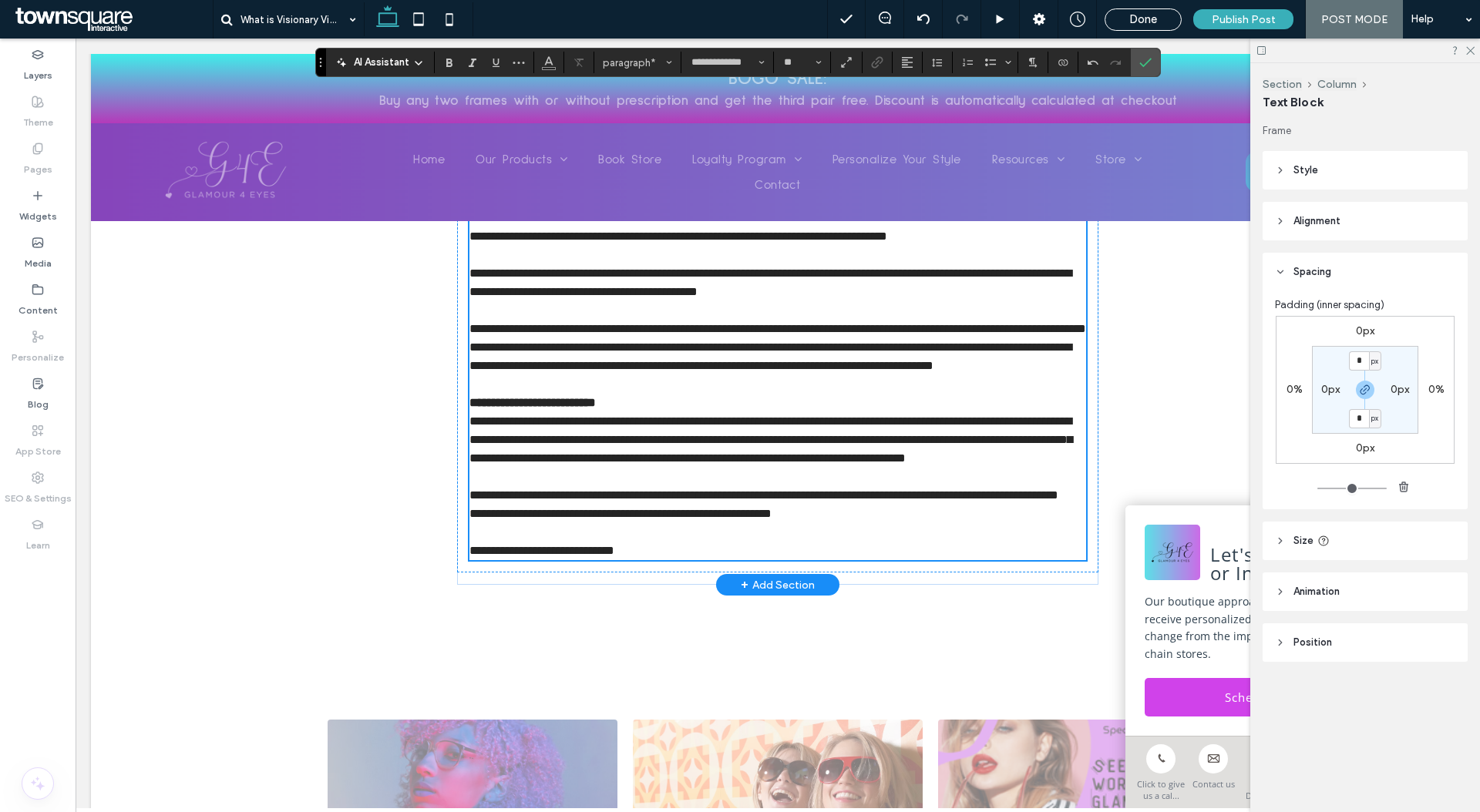
click at [579, 306] on p at bounding box center [778, 310] width 617 height 18
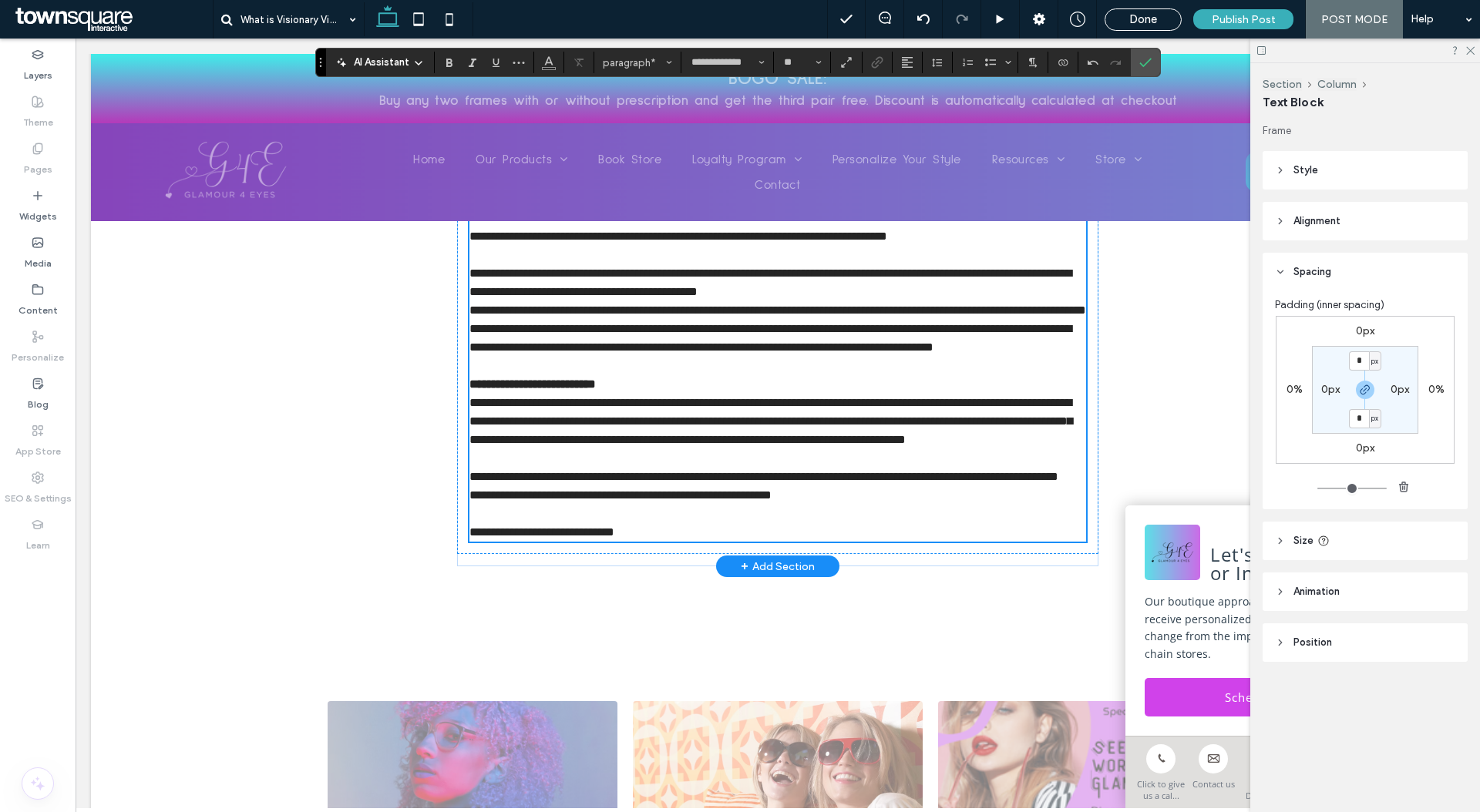
click at [579, 257] on p at bounding box center [778, 254] width 617 height 18
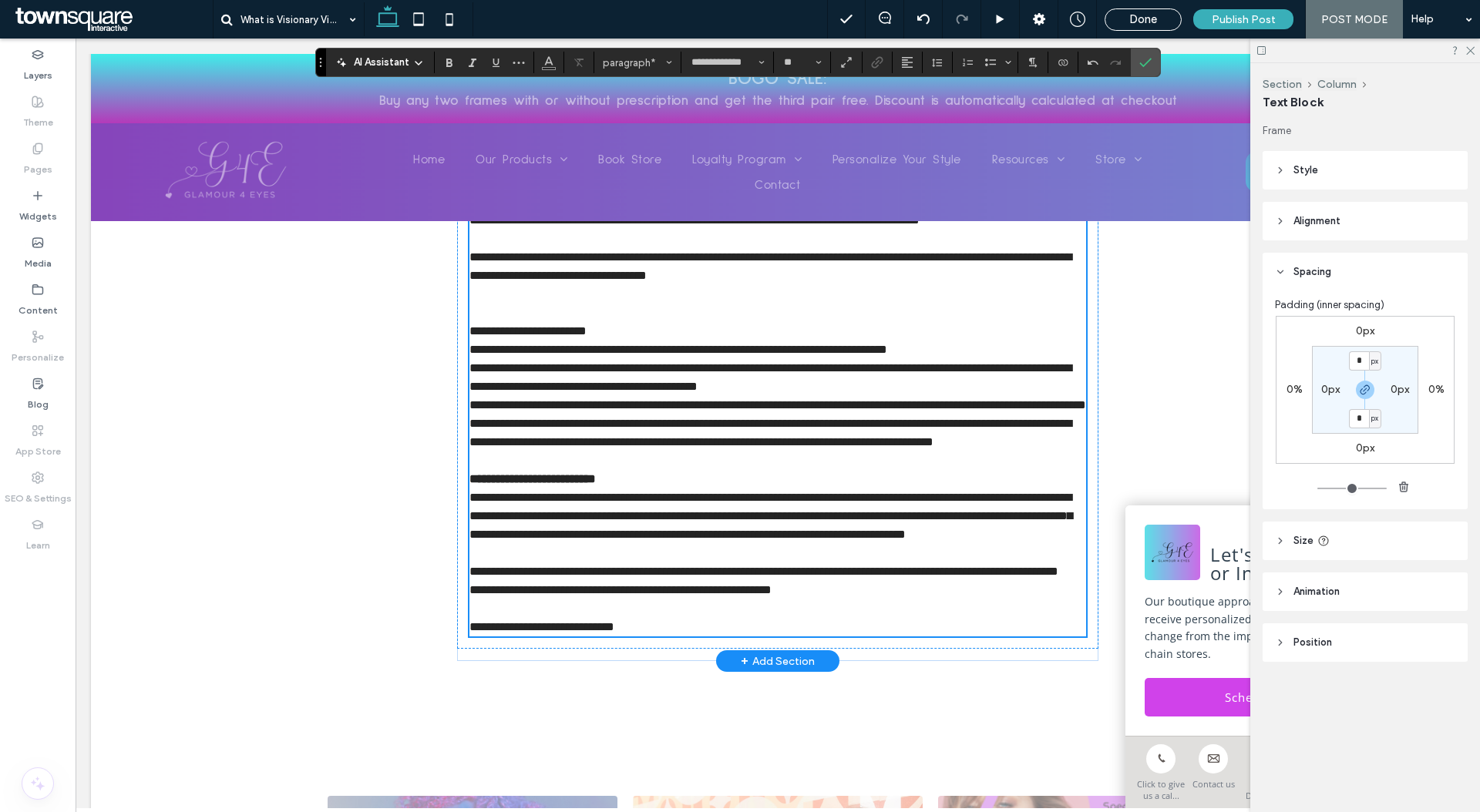
scroll to position [1450, 0]
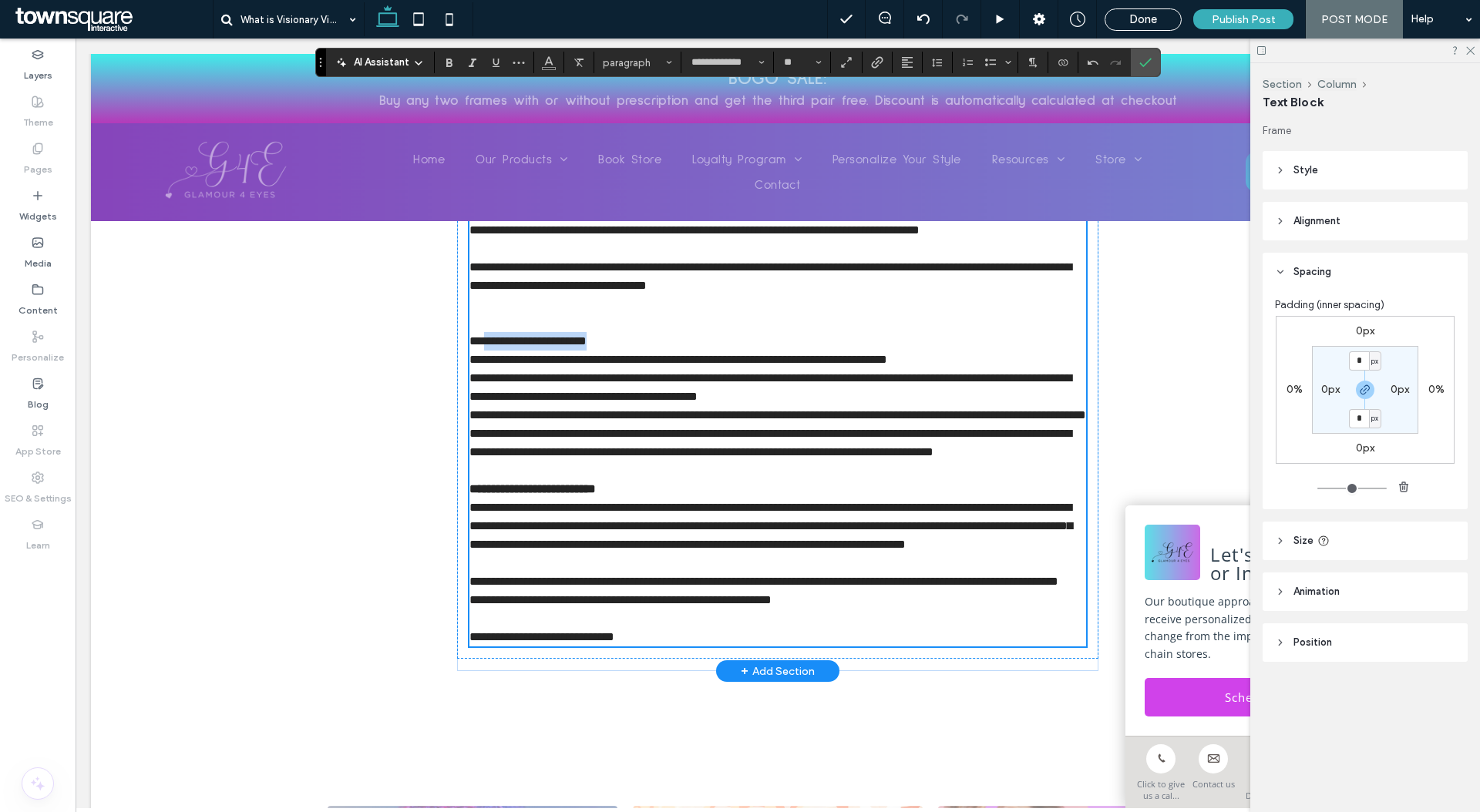
drag, startPoint x: 631, startPoint y: 339, endPoint x: 654, endPoint y: 344, distance: 23.5
click at [654, 344] on p "**********" at bounding box center [778, 341] width 617 height 18
click at [654, 342] on p "**********" at bounding box center [778, 341] width 617 height 18
drag, startPoint x: 548, startPoint y: 333, endPoint x: 468, endPoint y: 336, distance: 80.1
click at [470, 336] on p "**********" at bounding box center [778, 341] width 617 height 18
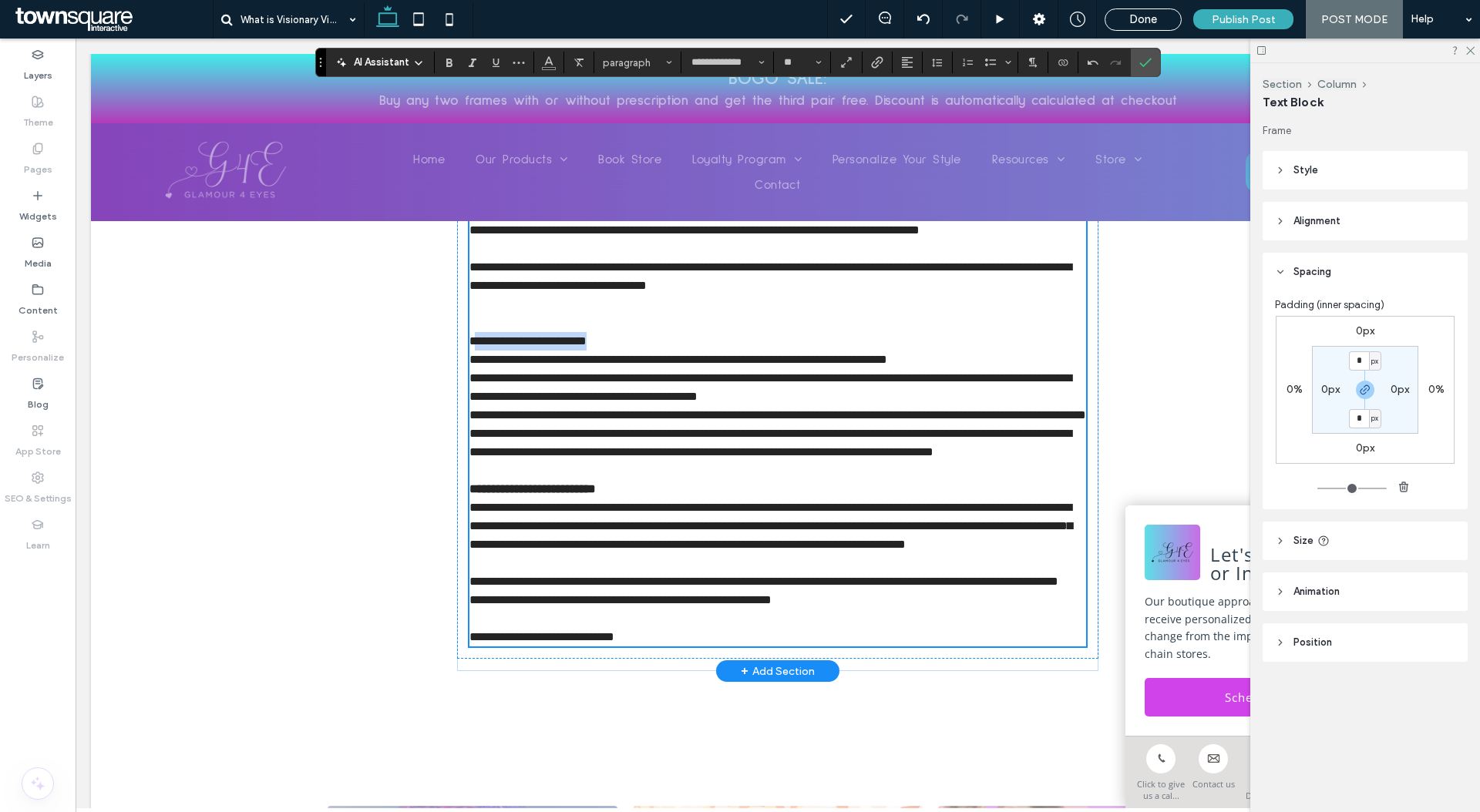
click at [470, 336] on span "**********" at bounding box center [528, 341] width 117 height 11
drag, startPoint x: 465, startPoint y: 336, endPoint x: 641, endPoint y: 336, distance: 176.0
click at [641, 336] on p "**********" at bounding box center [778, 341] width 617 height 18
click at [455, 59] on icon "Bold" at bounding box center [449, 62] width 12 height 12
click at [482, 297] on p at bounding box center [778, 304] width 617 height 18
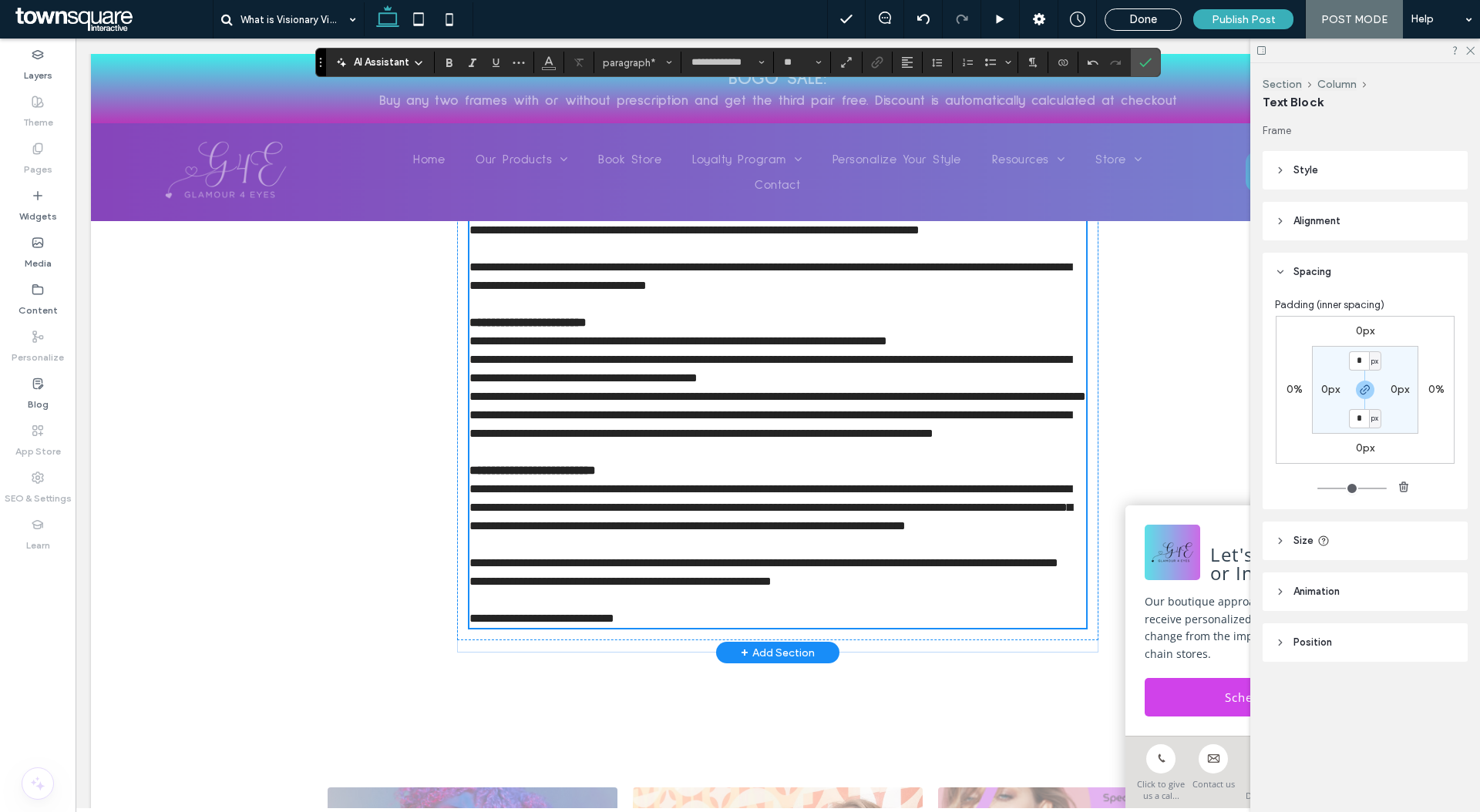
scroll to position [1388, 0]
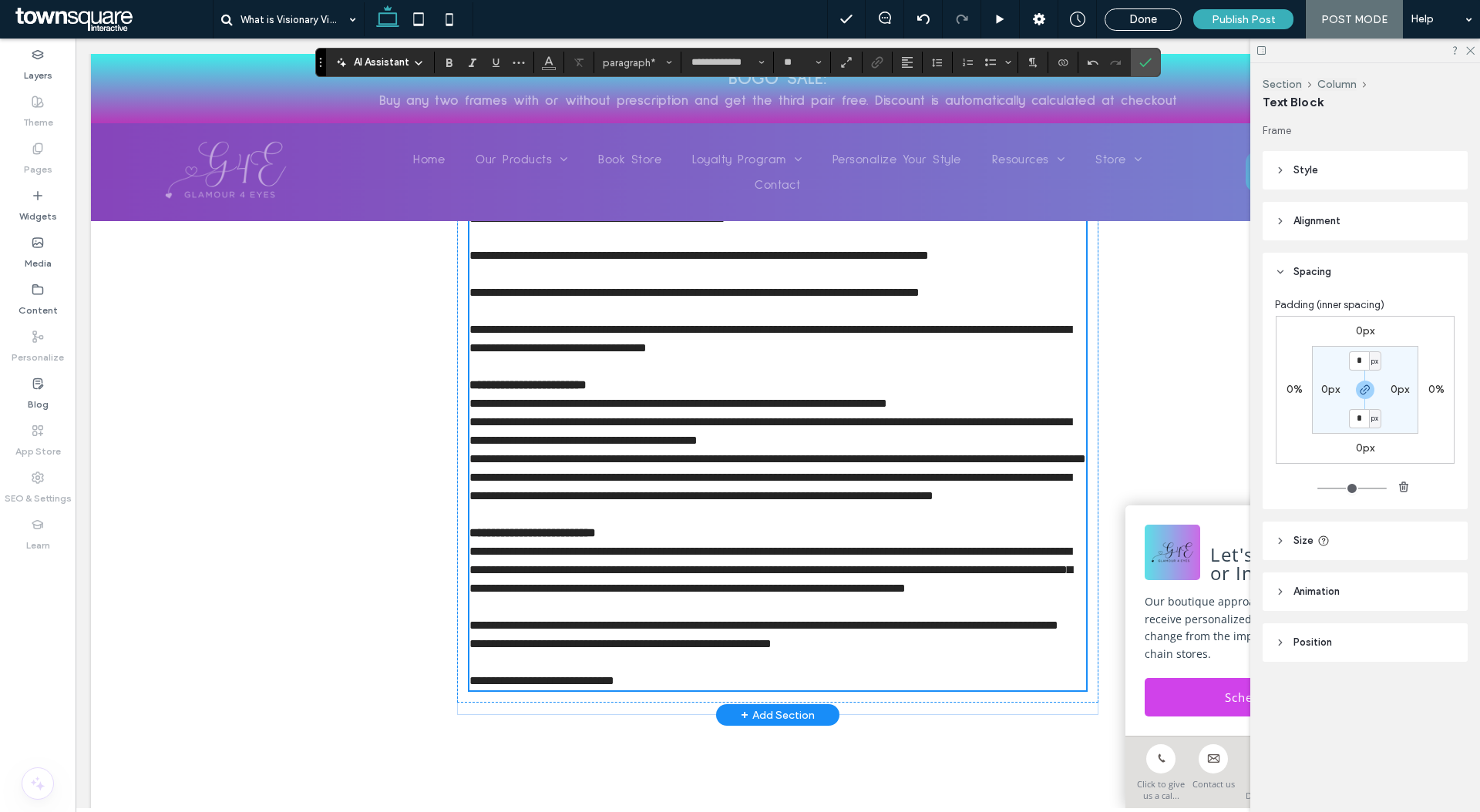
click at [490, 313] on p at bounding box center [778, 310] width 617 height 18
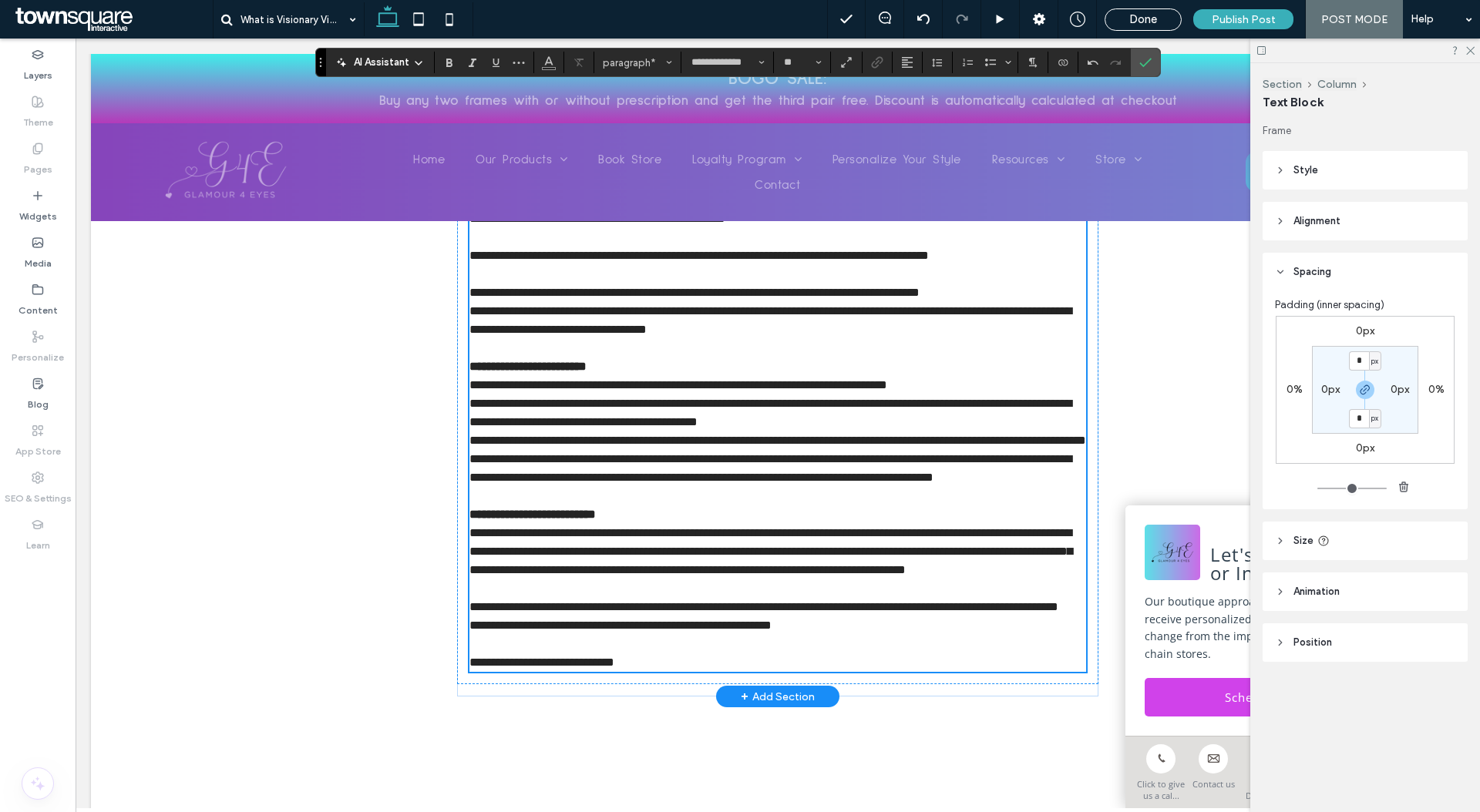
click at [490, 273] on p "﻿" at bounding box center [778, 274] width 617 height 18
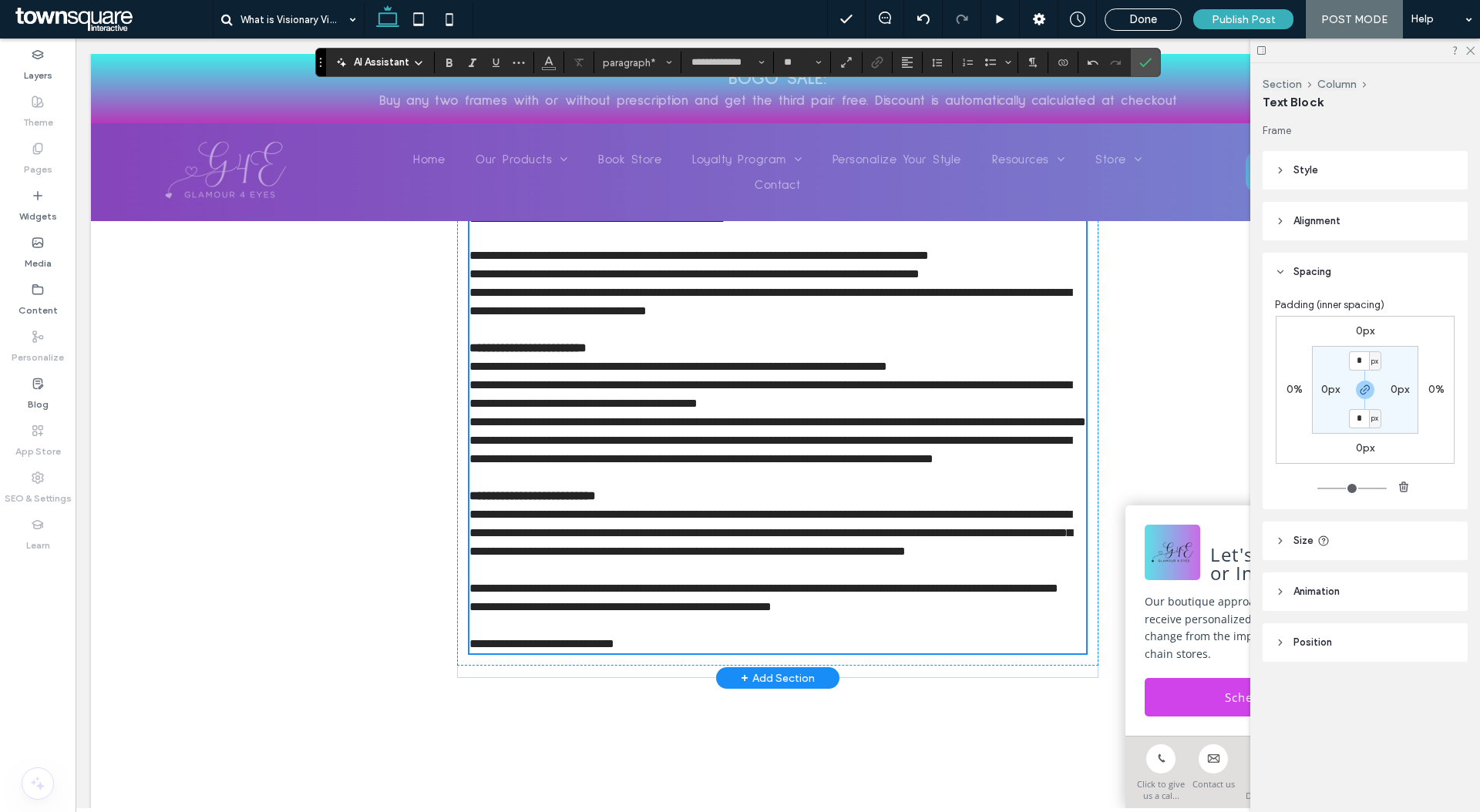
scroll to position [1344, 0]
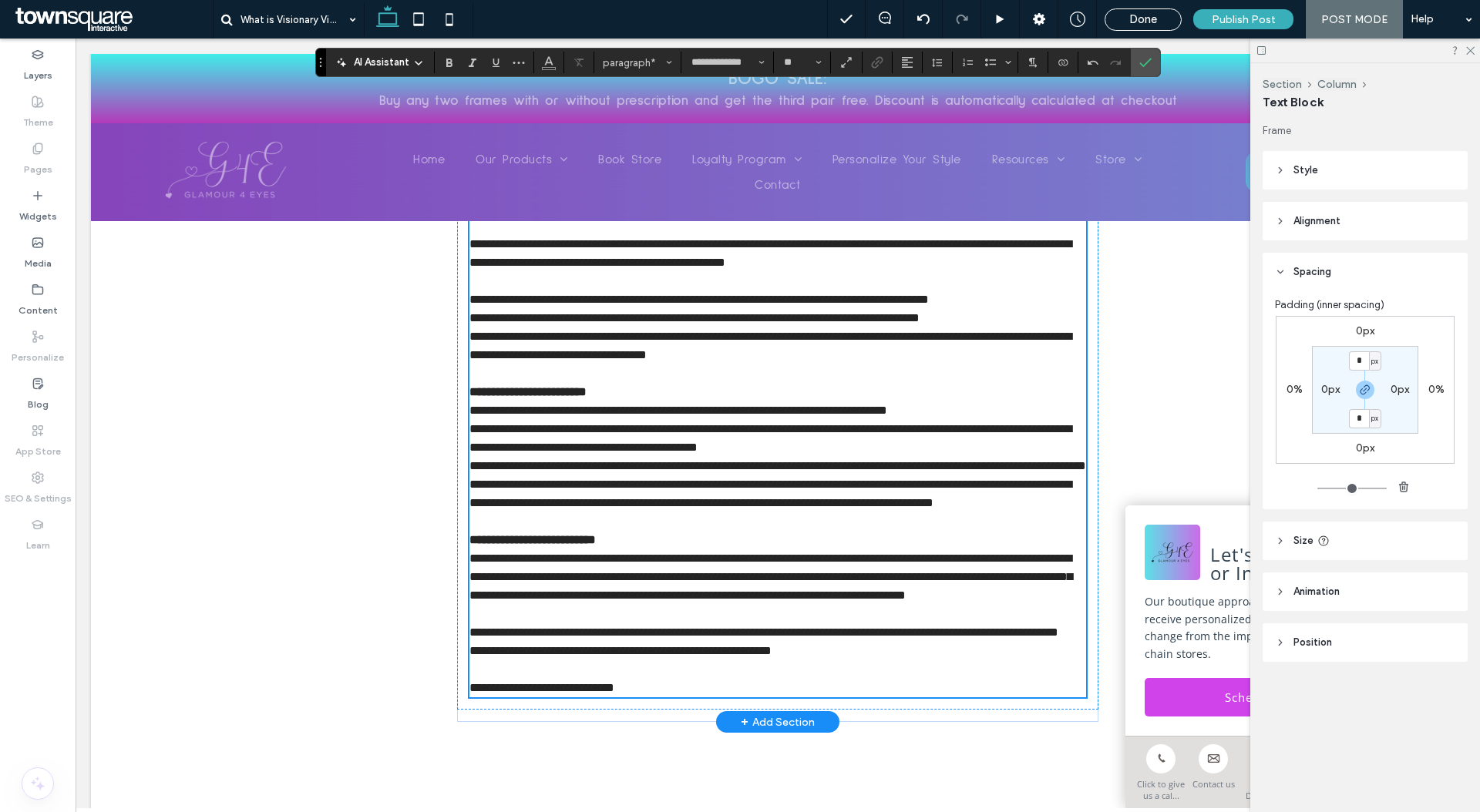
click at [490, 276] on p at bounding box center [778, 281] width 617 height 18
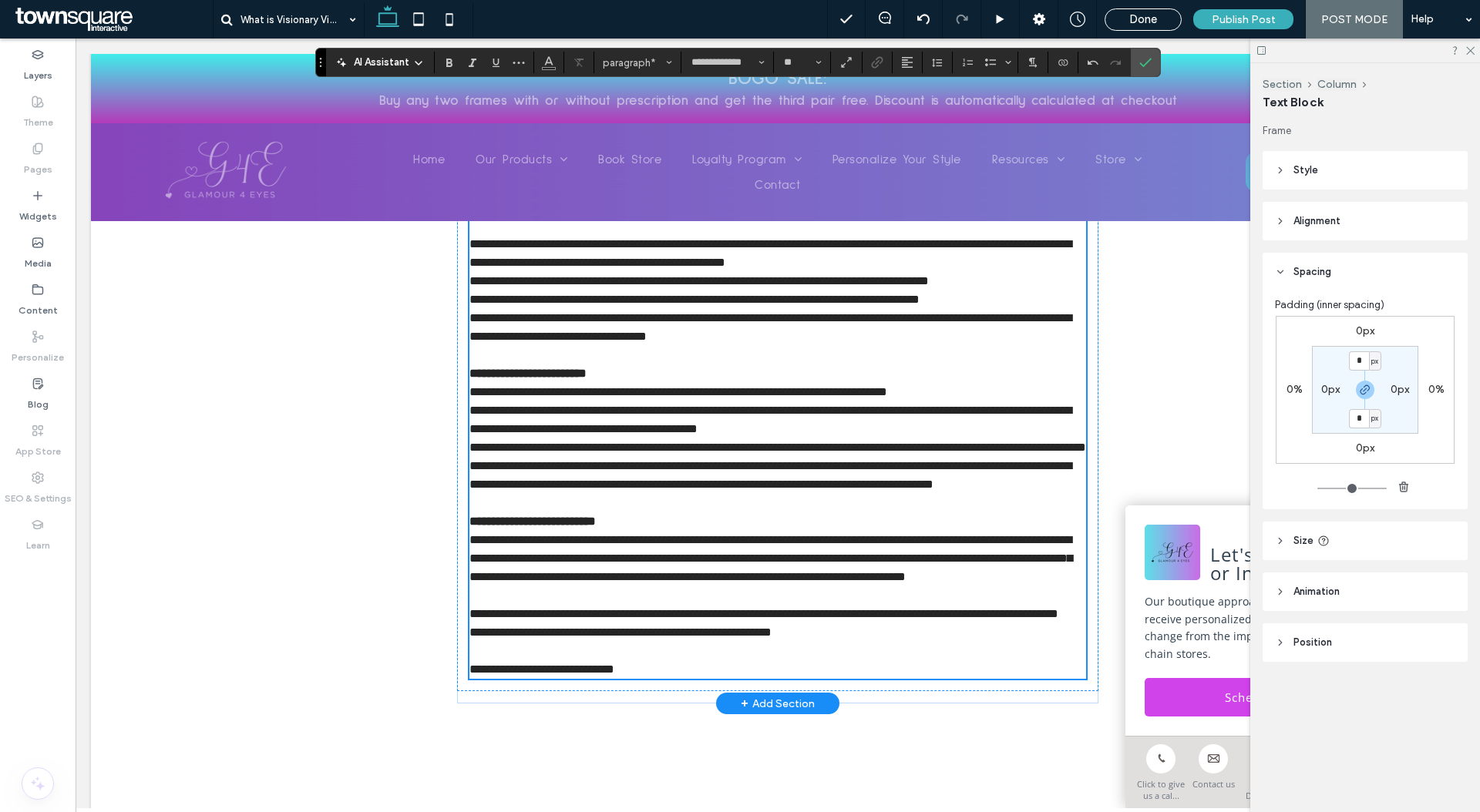
scroll to position [1324, 0]
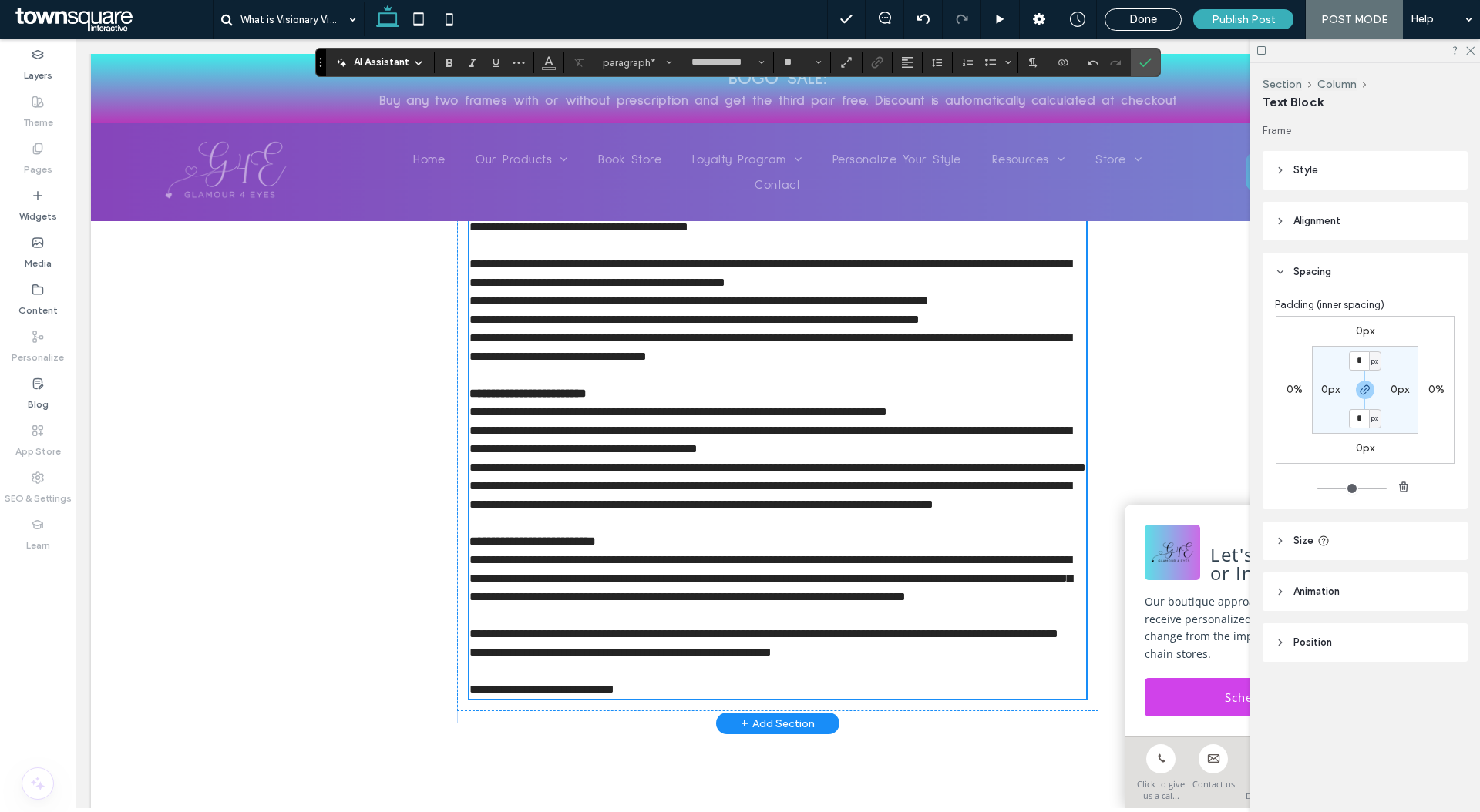
click at [491, 250] on p at bounding box center [778, 246] width 617 height 18
click at [495, 245] on p "﻿" at bounding box center [778, 246] width 617 height 18
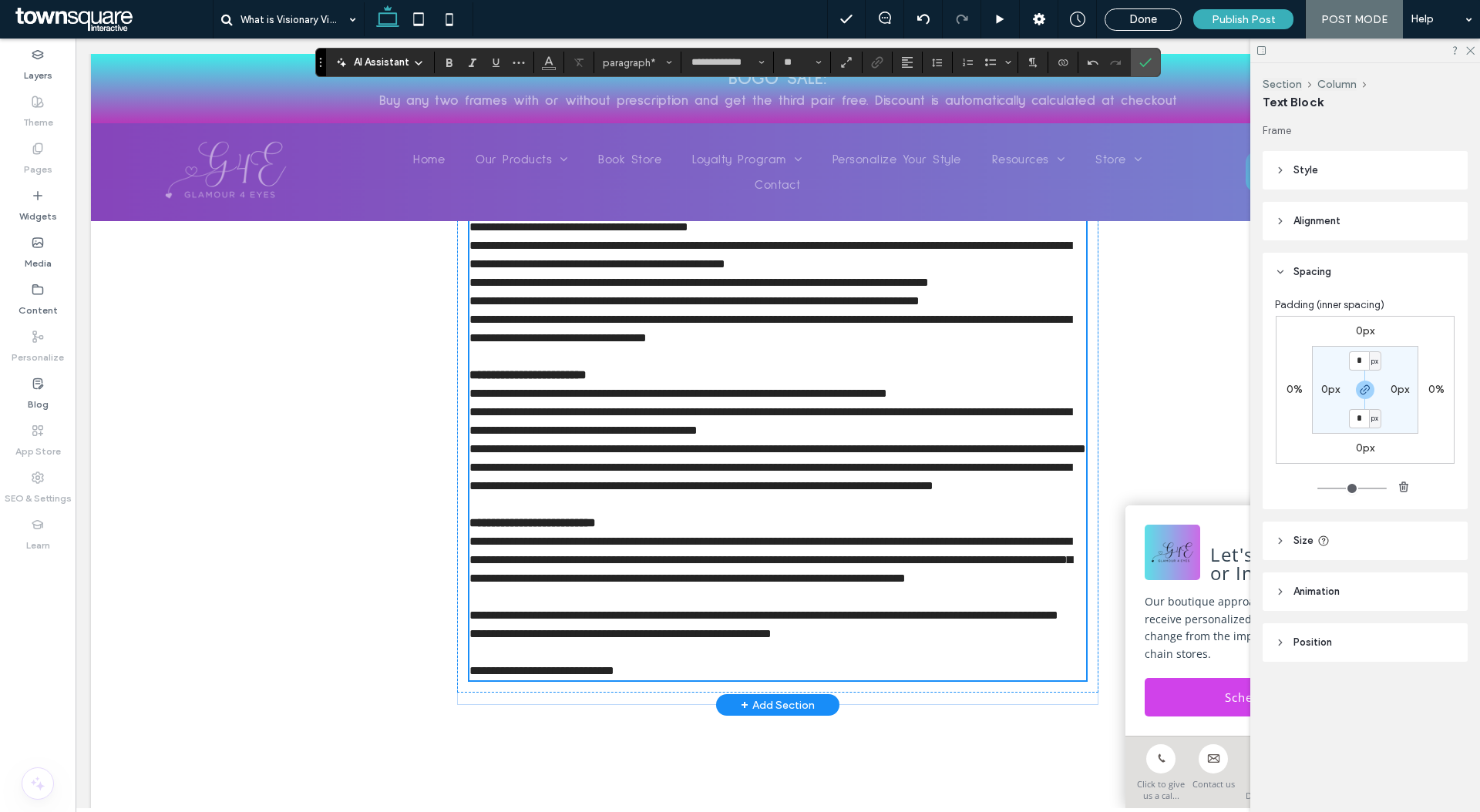
scroll to position [1146, 0]
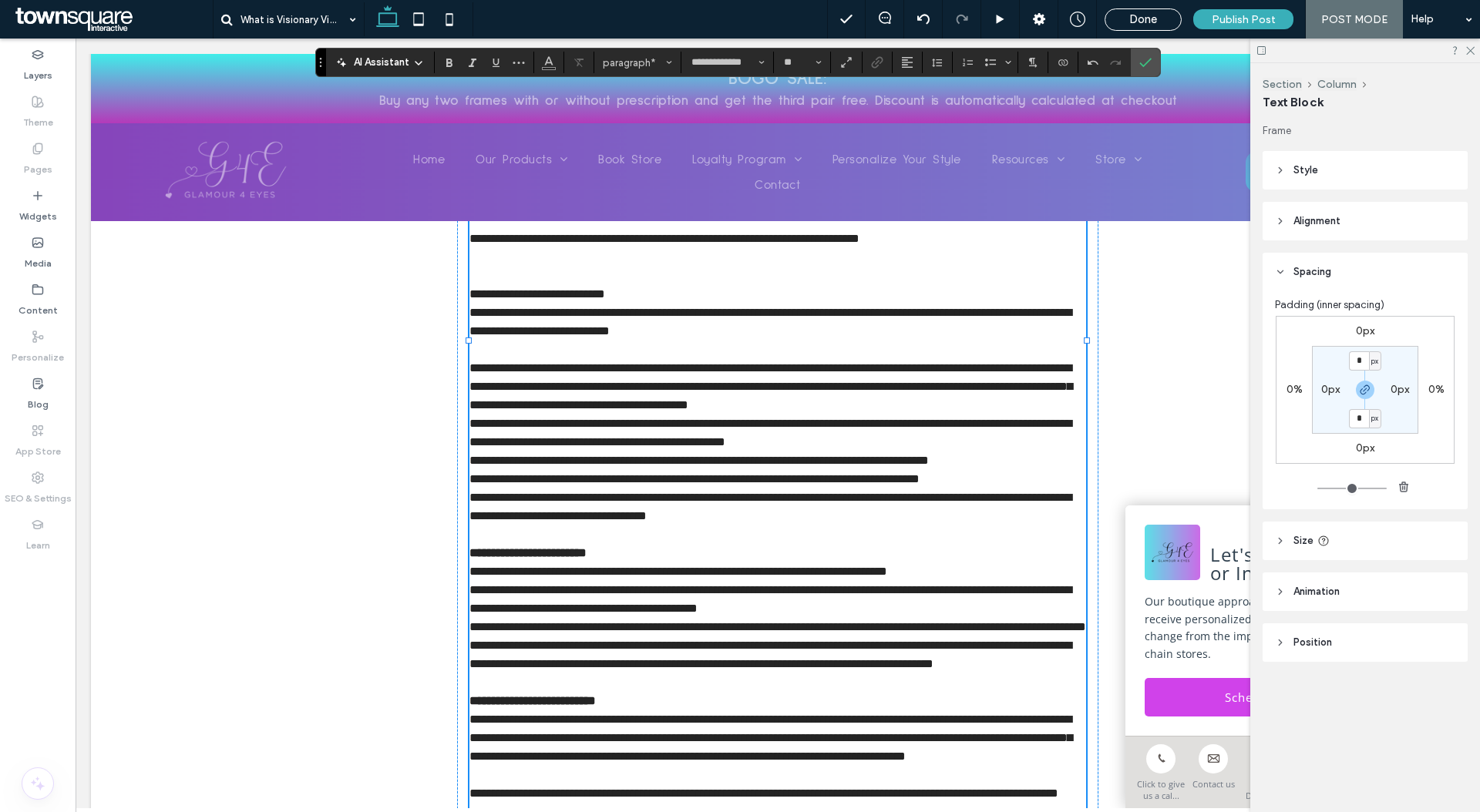
click at [510, 346] on p at bounding box center [778, 349] width 617 height 18
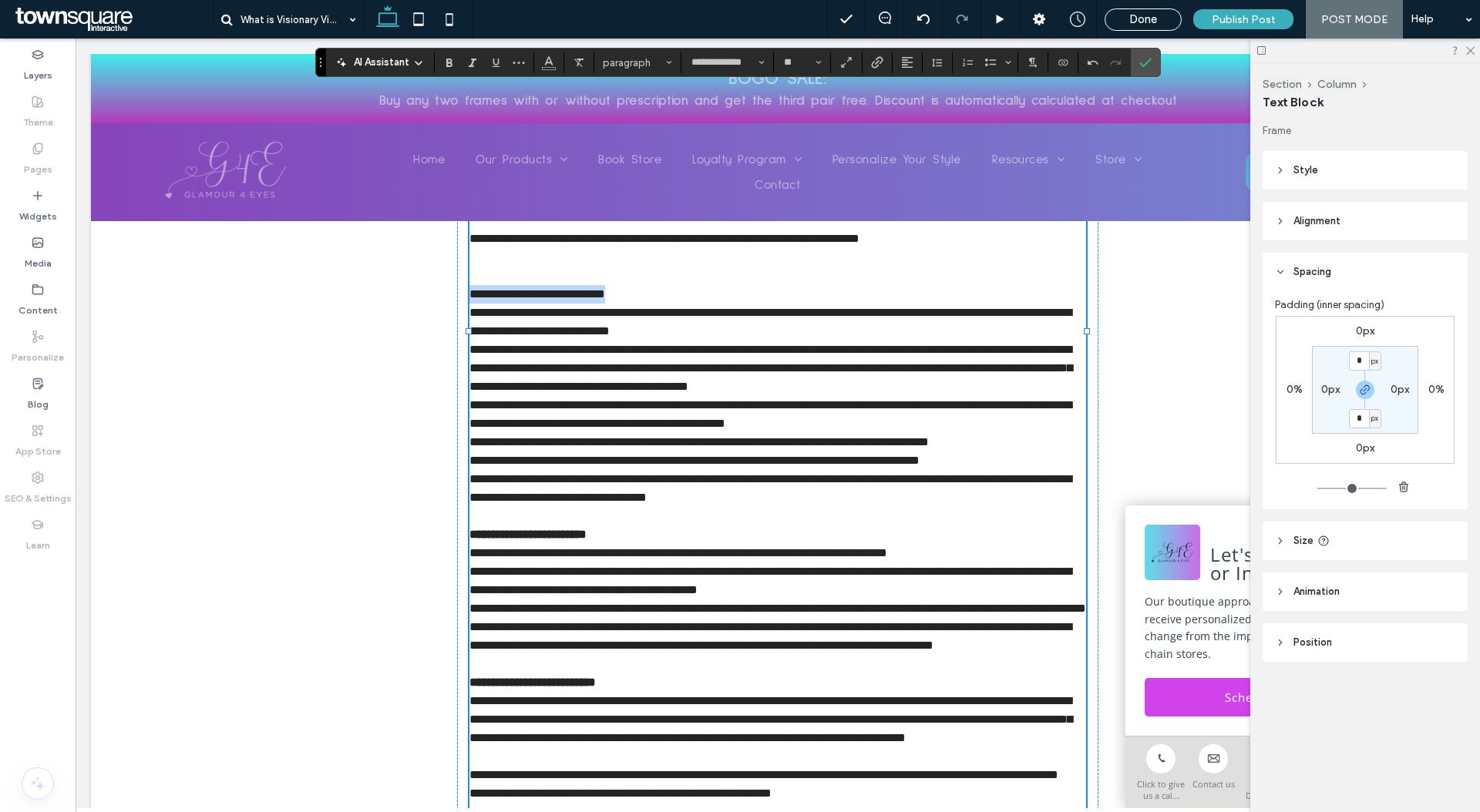
drag, startPoint x: 657, startPoint y: 293, endPoint x: 642, endPoint y: 294, distance: 15.0
click at [642, 294] on p "**********" at bounding box center [778, 294] width 617 height 18
click at [448, 61] on icon "Bold" at bounding box center [449, 62] width 12 height 12
click at [511, 288] on strong "**********" at bounding box center [537, 293] width 136 height 11
click at [520, 266] on p at bounding box center [778, 275] width 617 height 18
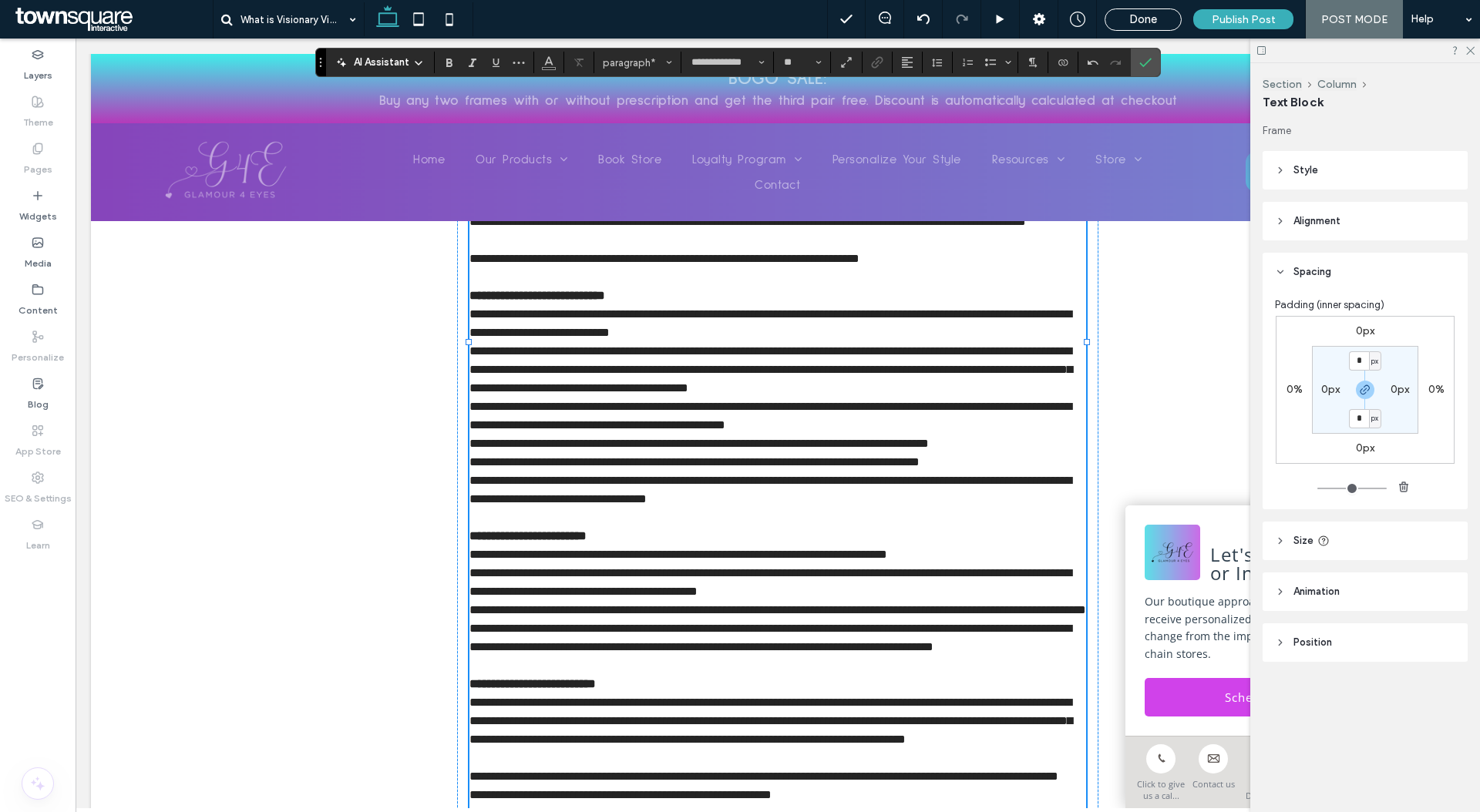
scroll to position [1065, 0]
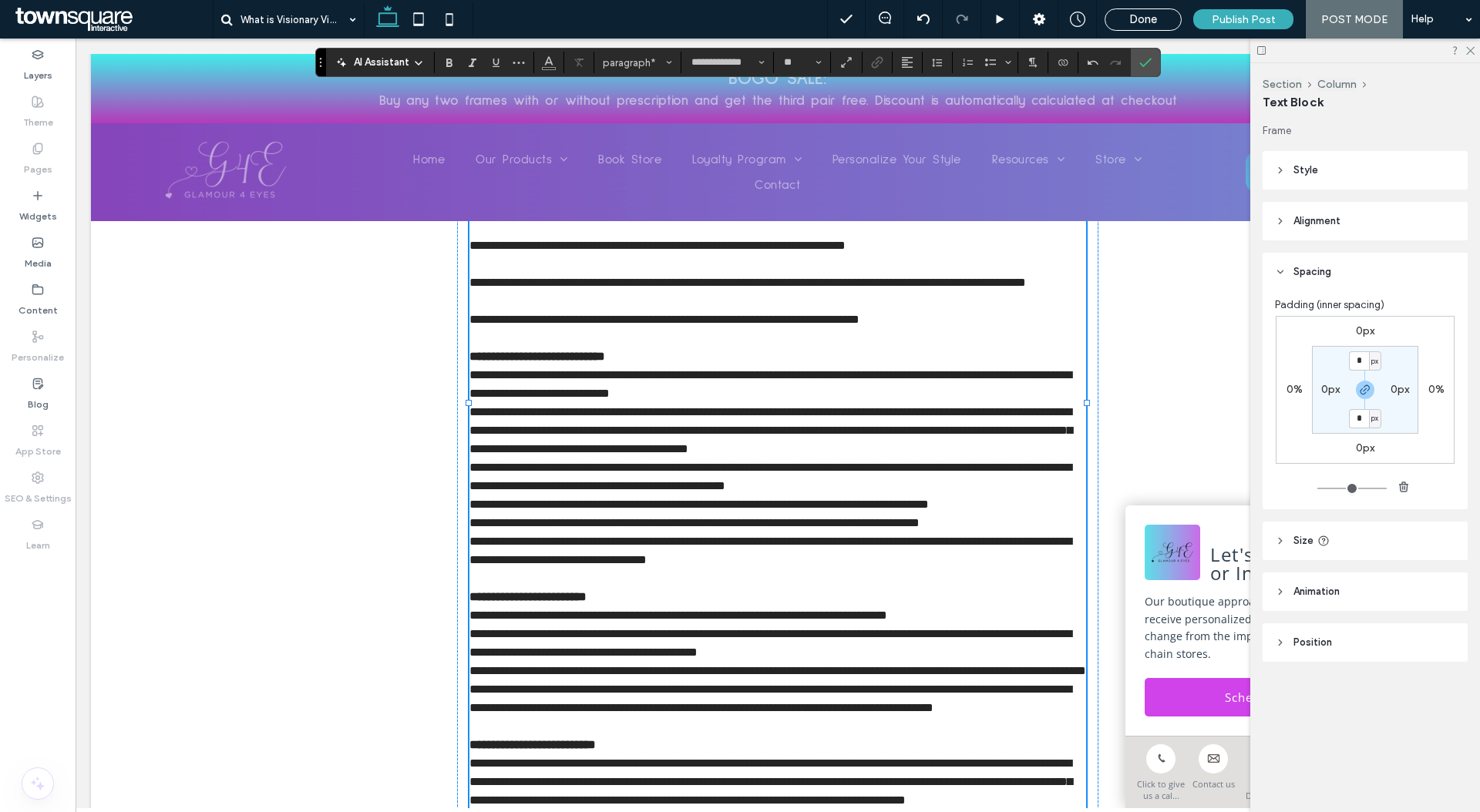
click at [518, 303] on p at bounding box center [778, 301] width 617 height 18
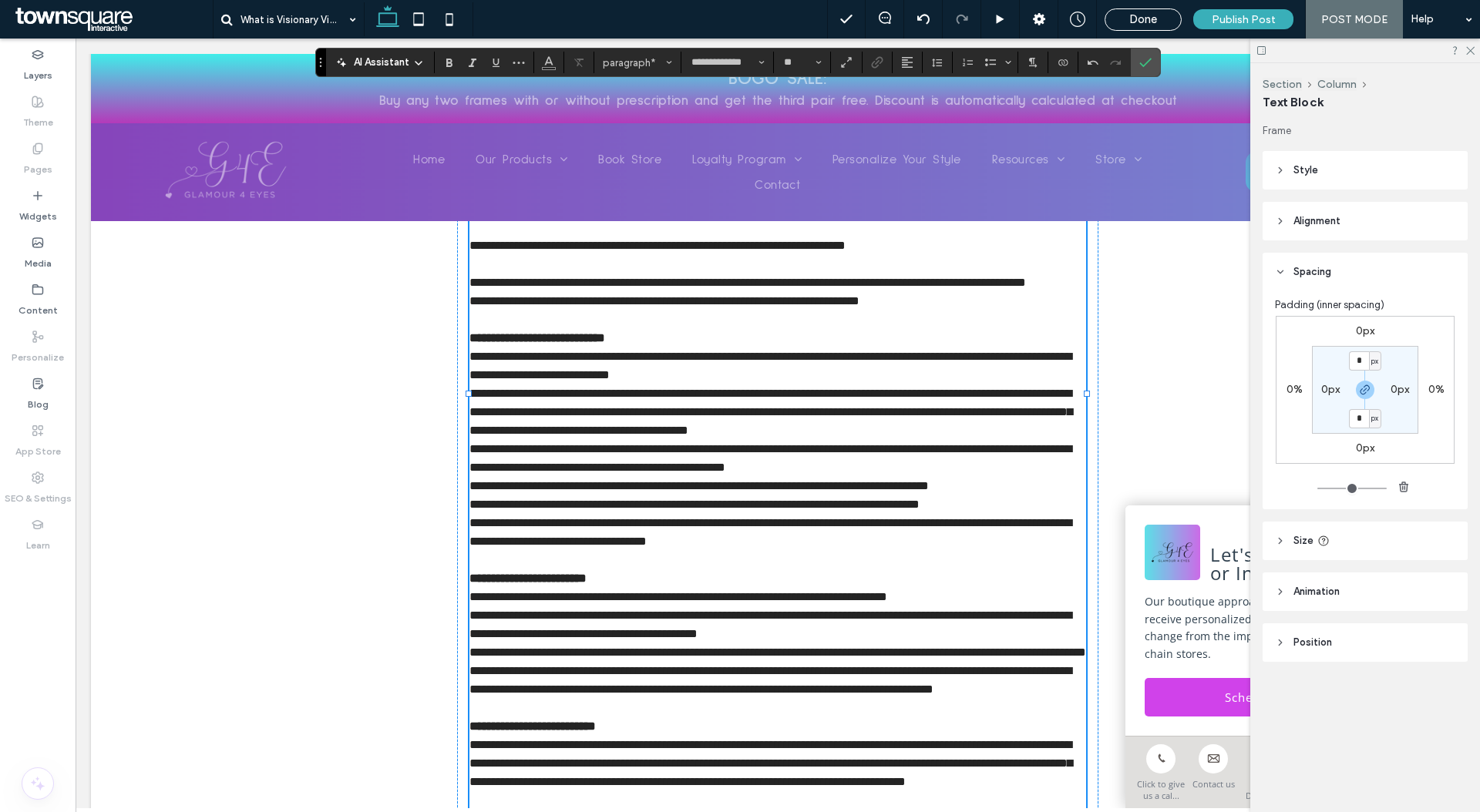
click at [527, 255] on p "﻿" at bounding box center [778, 264] width 617 height 18
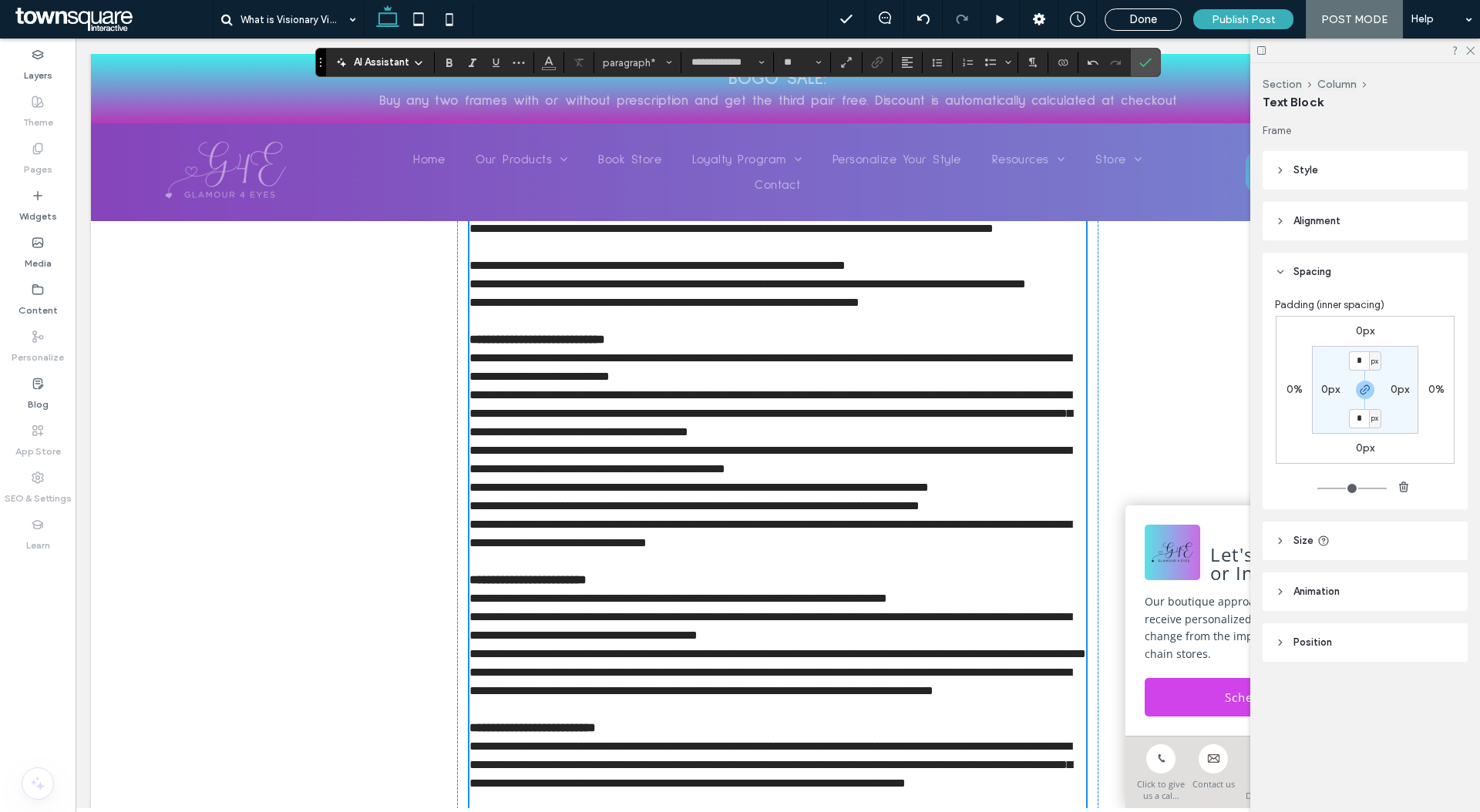
scroll to position [936, 0]
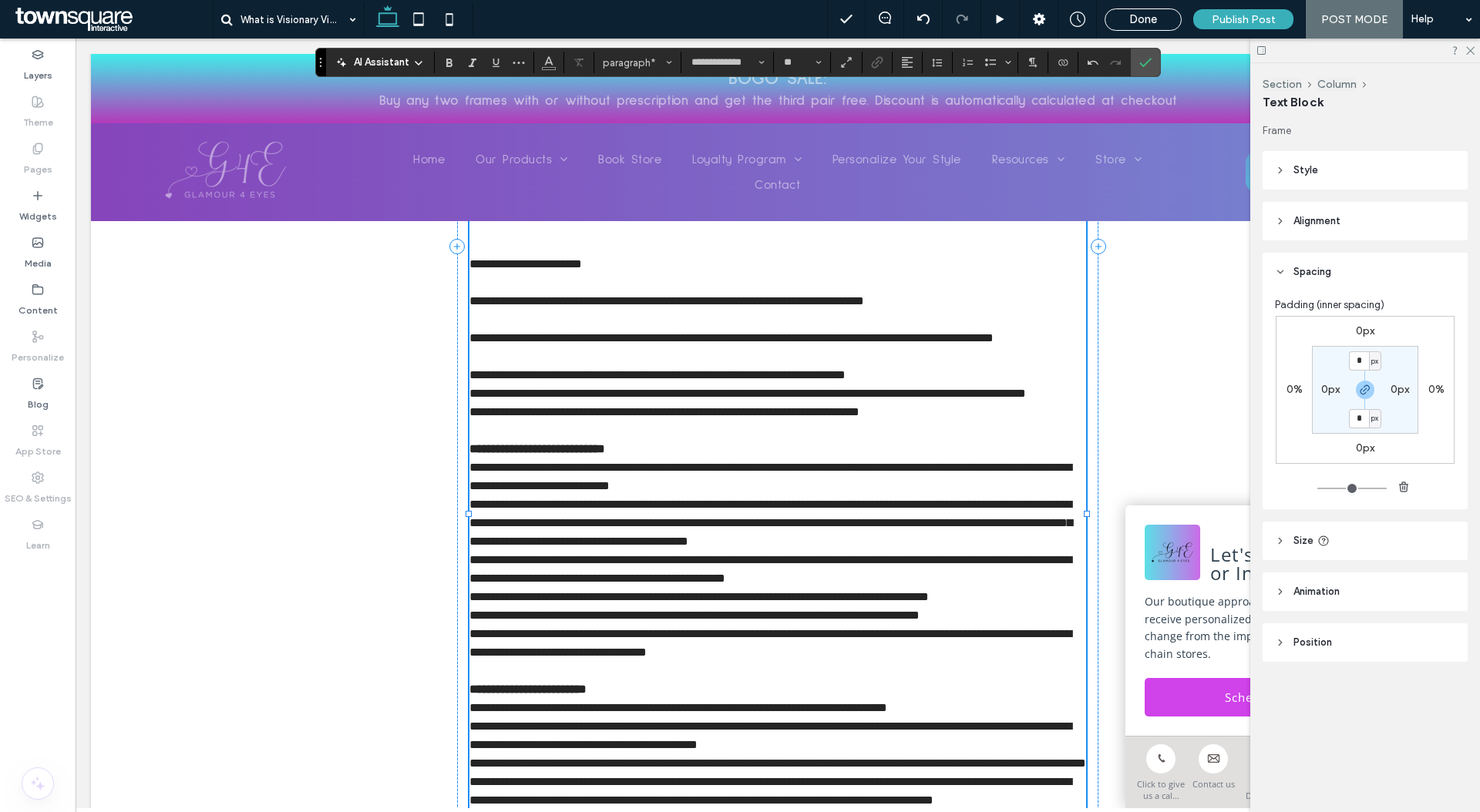
click at [520, 348] on p at bounding box center [778, 356] width 617 height 18
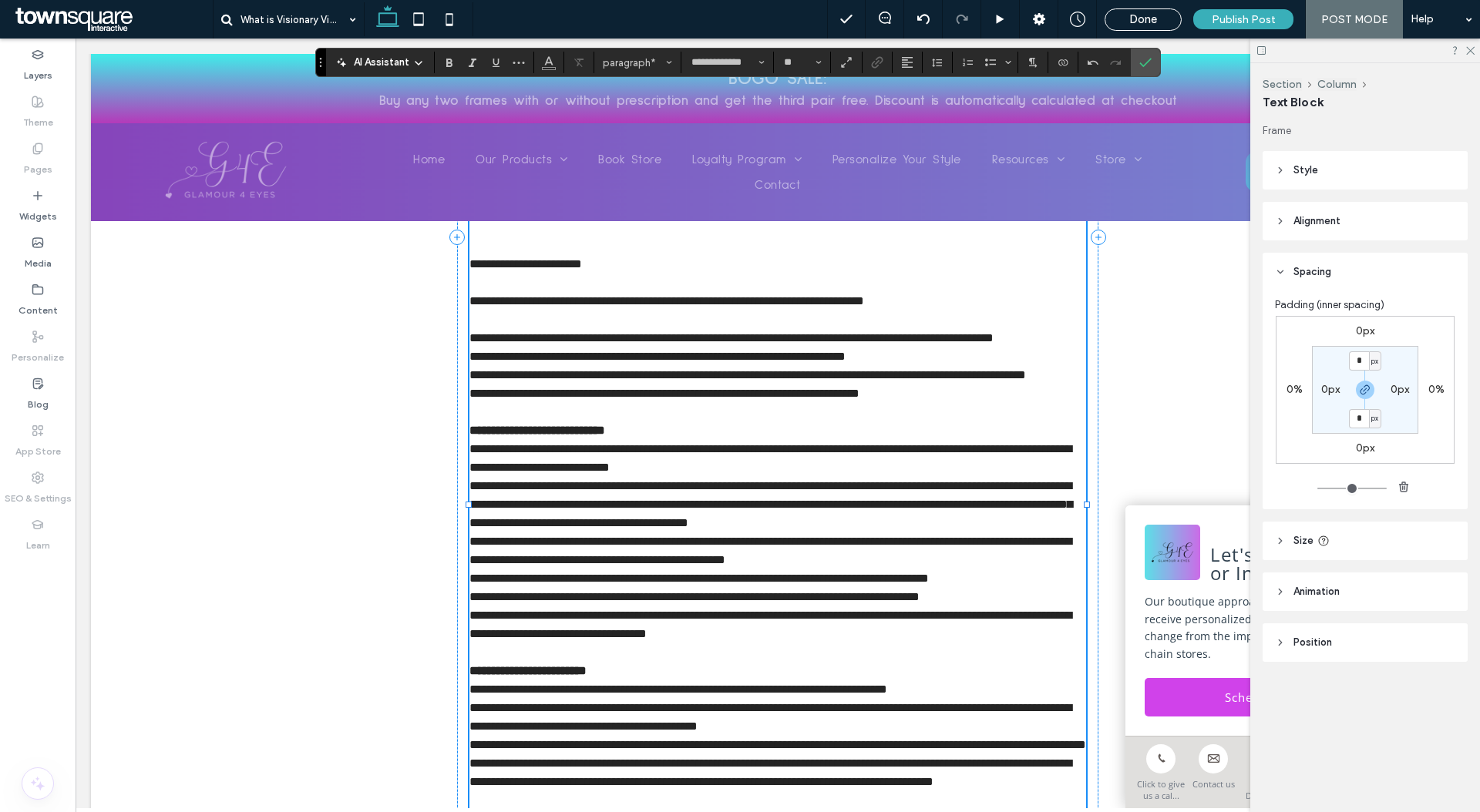
click at [523, 310] on p "﻿" at bounding box center [778, 319] width 617 height 18
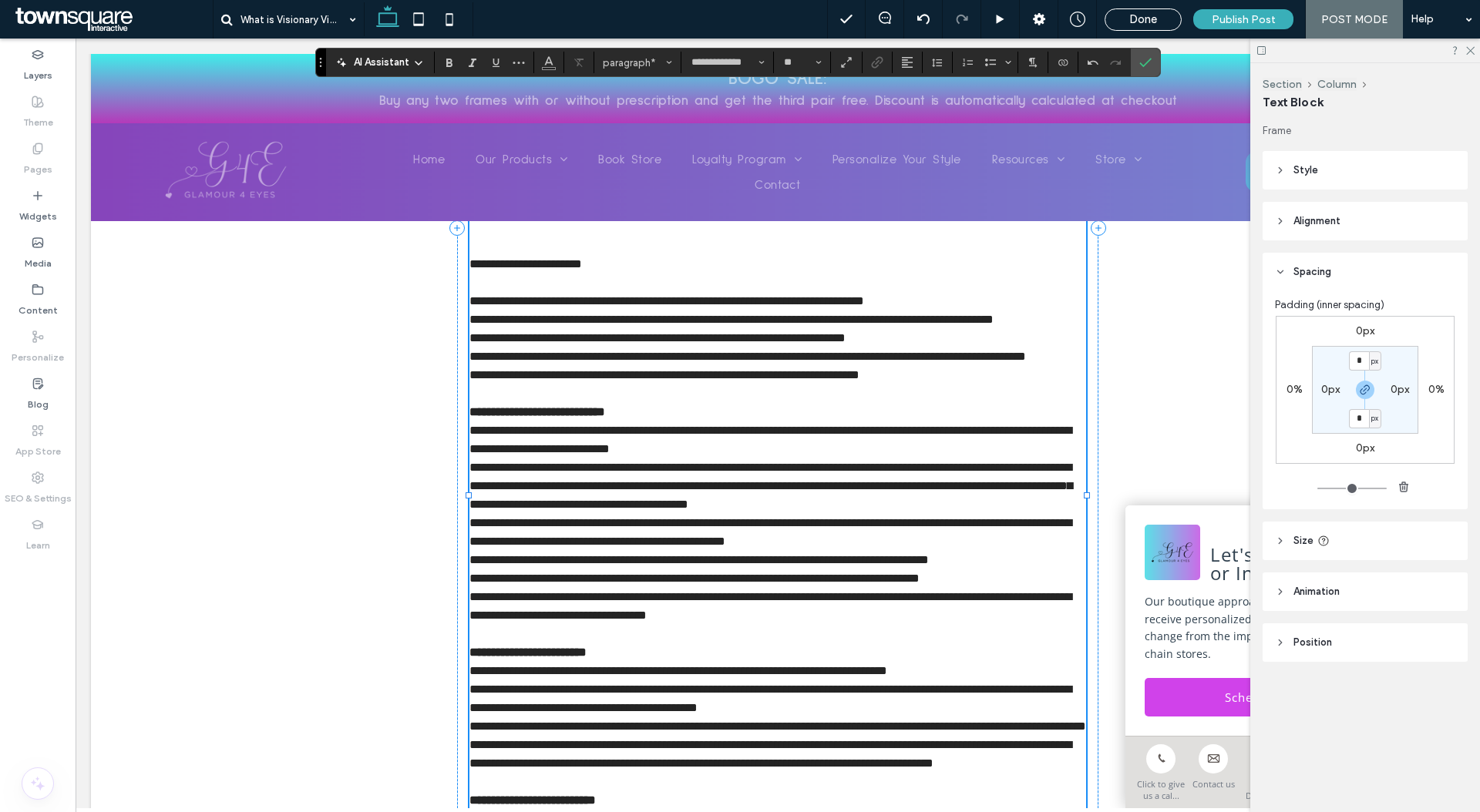
click at [544, 273] on p at bounding box center [778, 282] width 617 height 18
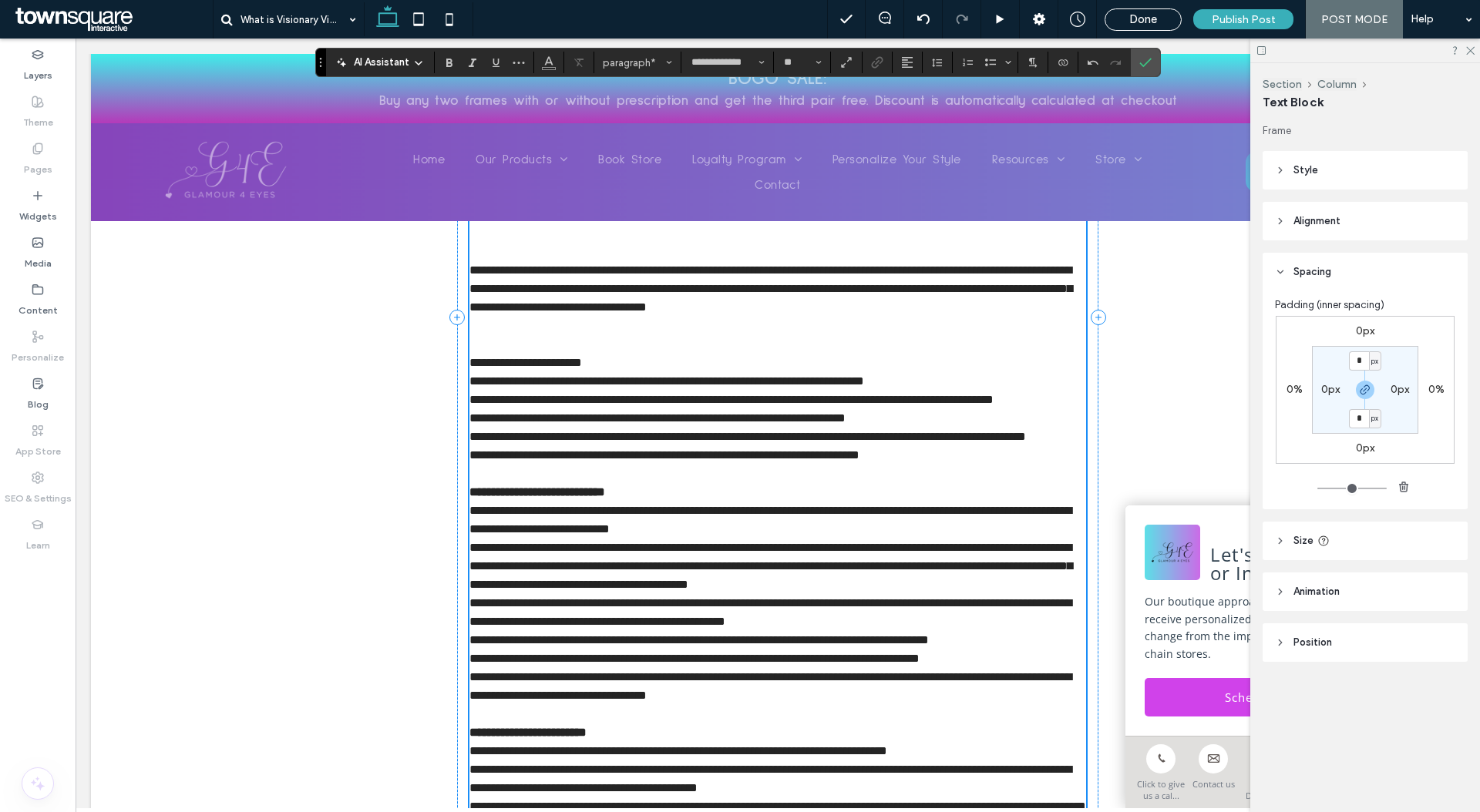
scroll to position [792, 0]
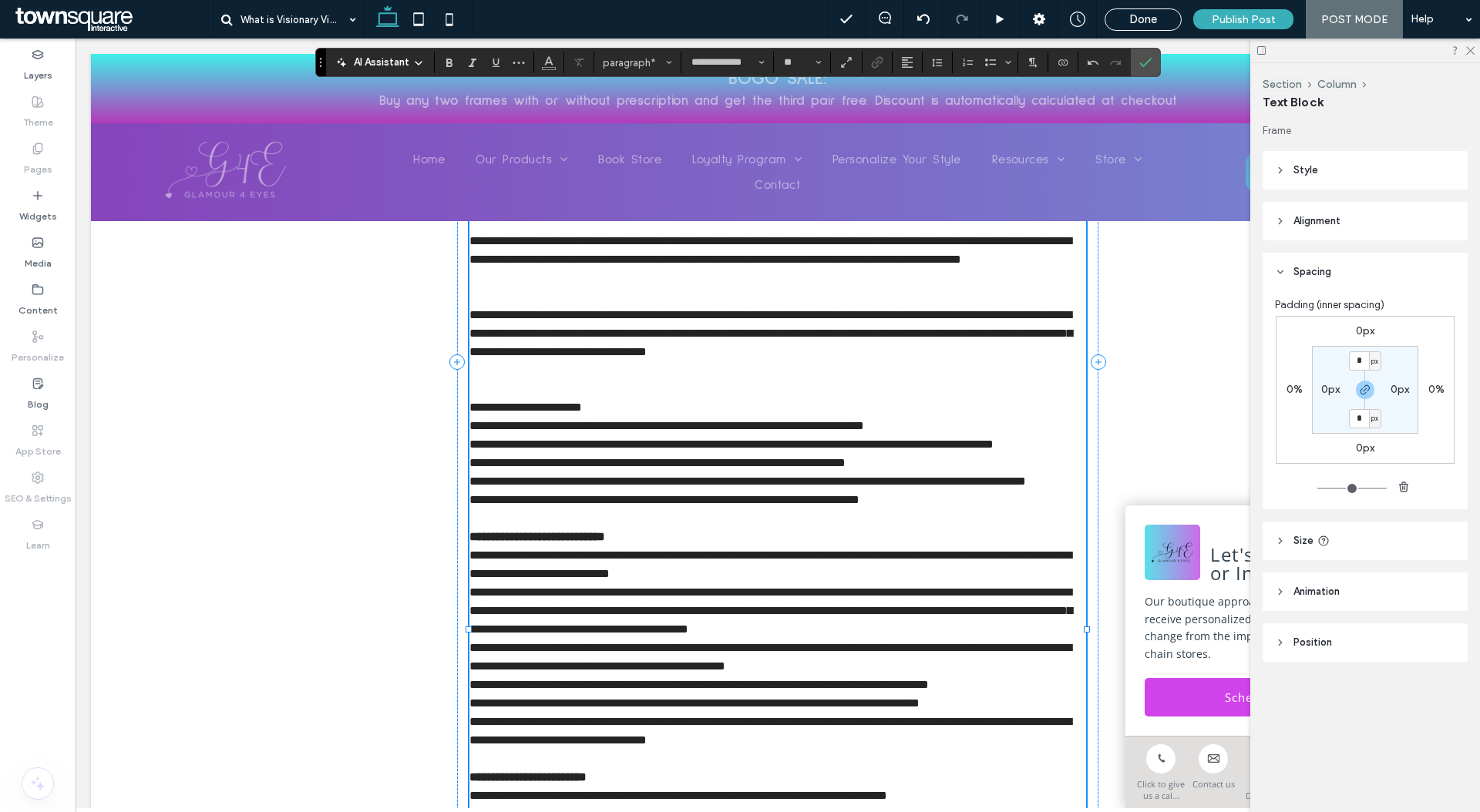
click at [537, 380] on p at bounding box center [778, 388] width 617 height 18
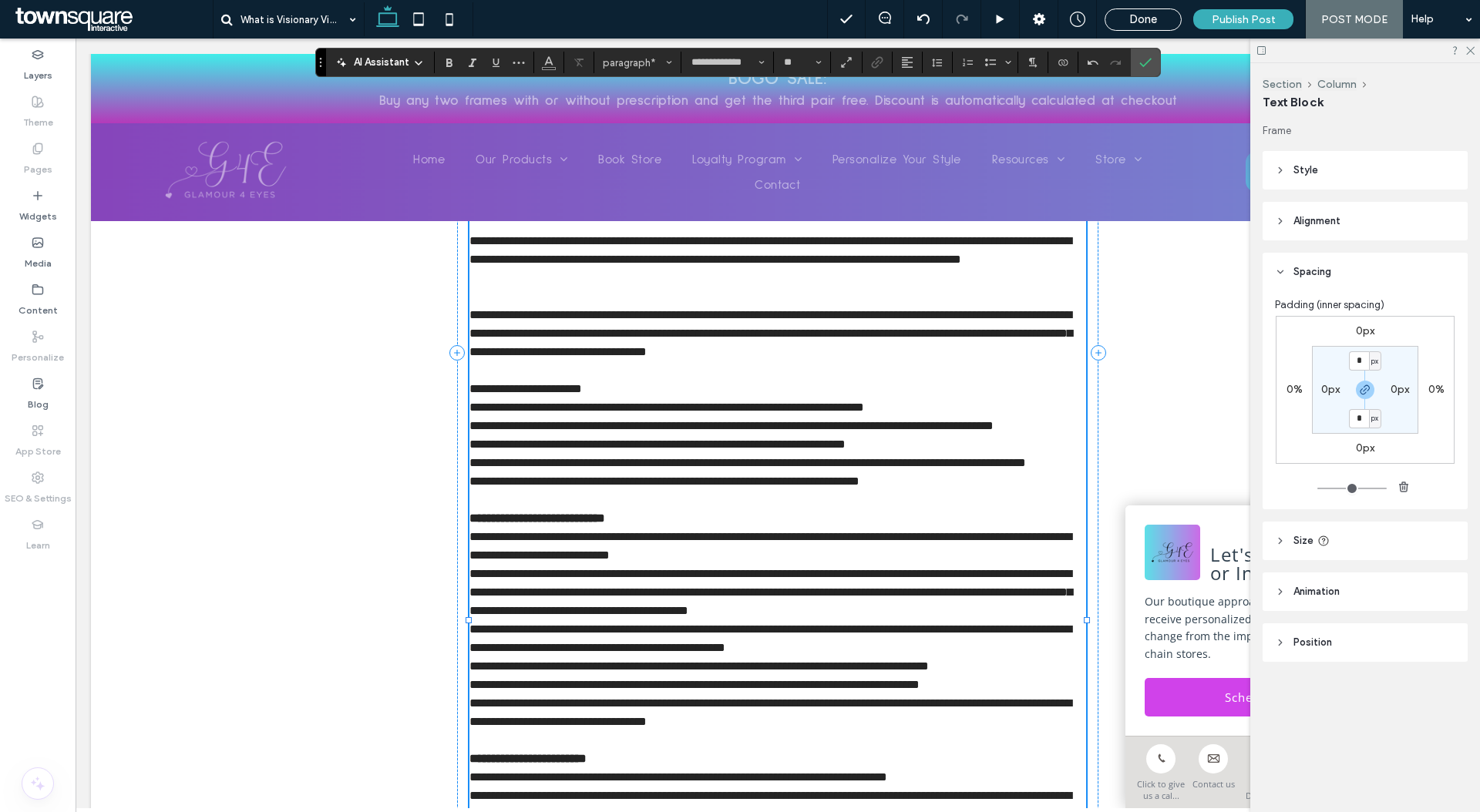
click at [530, 287] on p at bounding box center [778, 296] width 617 height 18
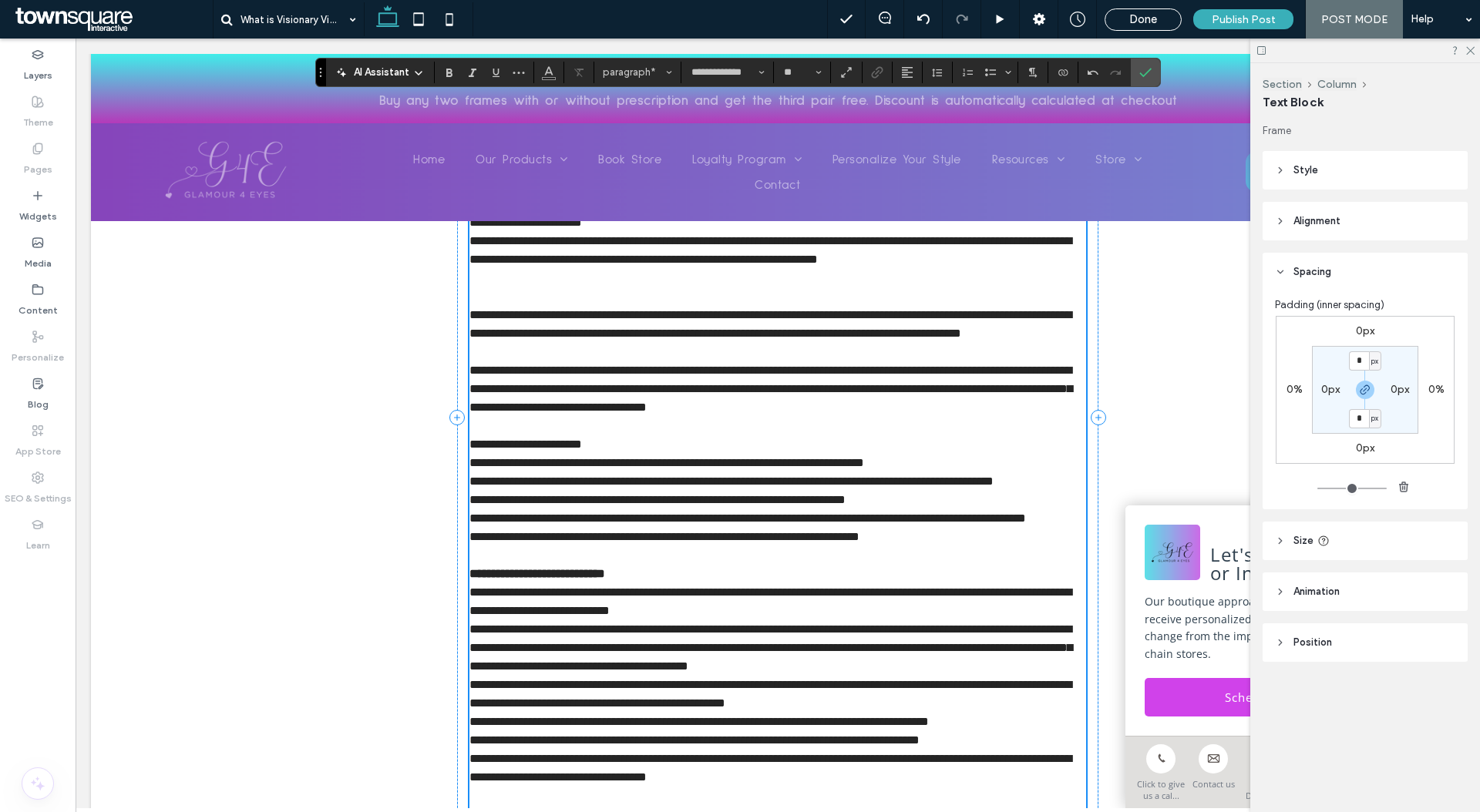
scroll to position [611, 0]
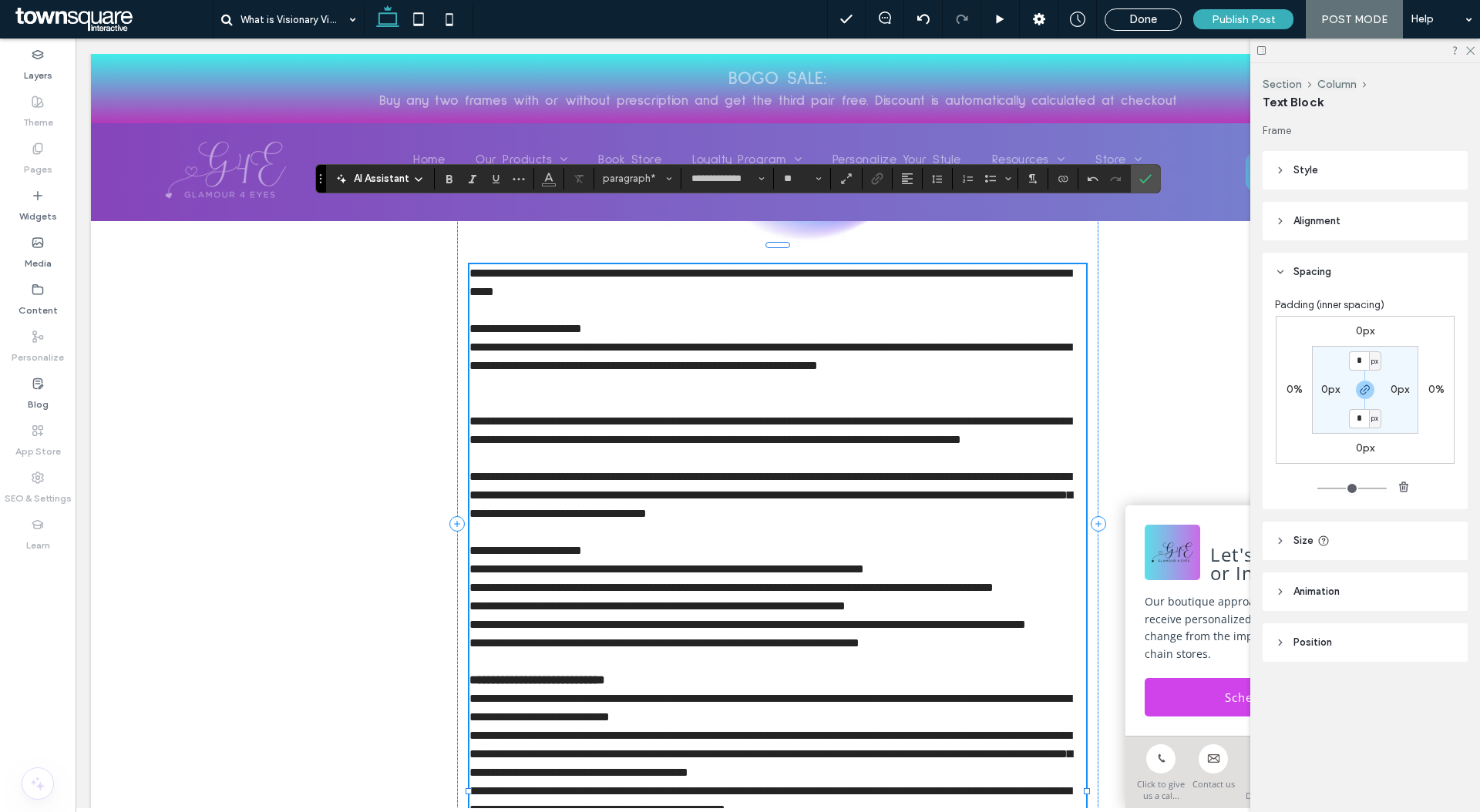
click at [522, 375] on p at bounding box center [778, 384] width 617 height 18
click at [523, 393] on p at bounding box center [778, 402] width 617 height 18
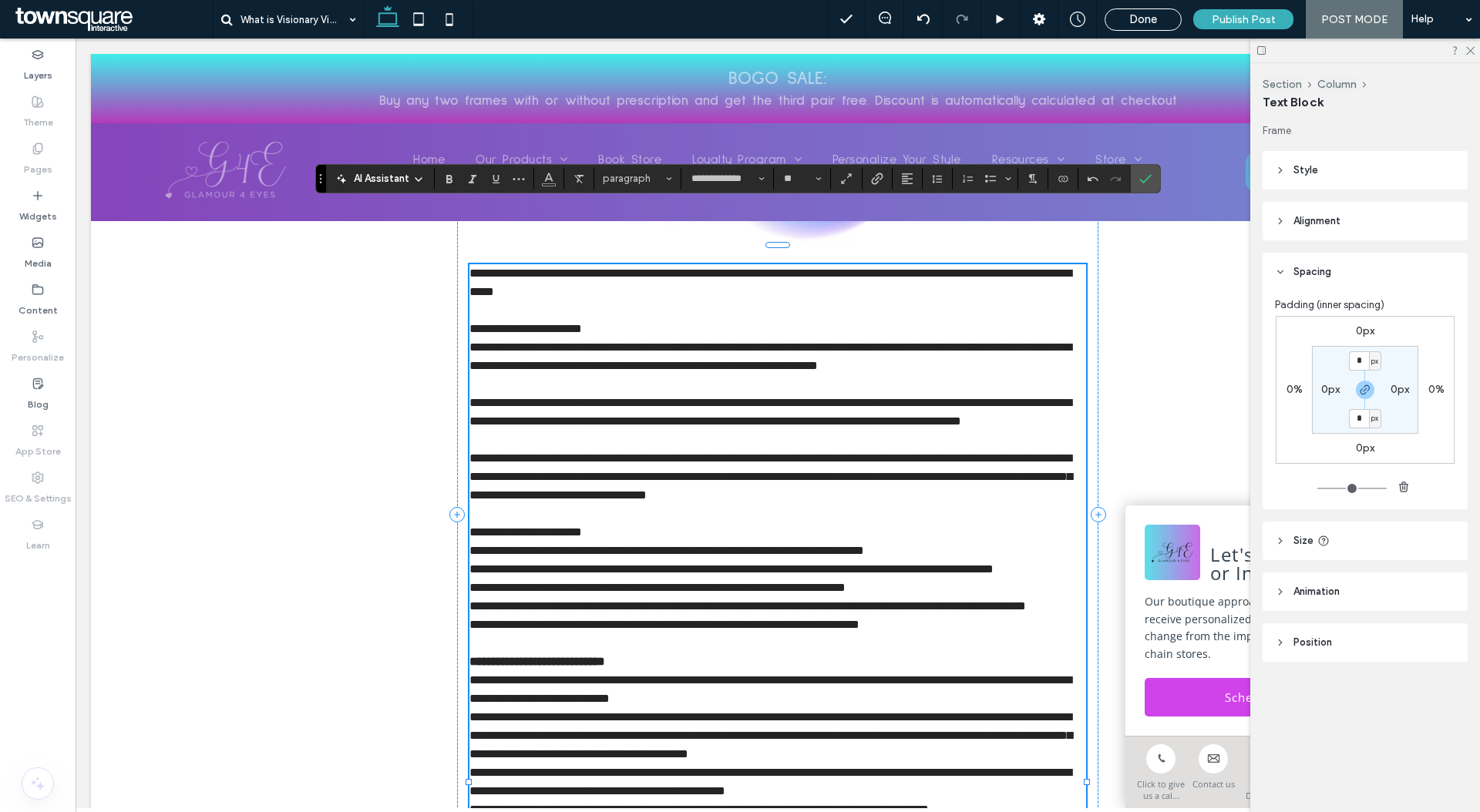
drag, startPoint x: 605, startPoint y: 270, endPoint x: 604, endPoint y: 259, distance: 11.0
click at [607, 265] on div "**********" at bounding box center [778, 736] width 617 height 943
click at [611, 320] on p "**********" at bounding box center [778, 329] width 617 height 18
drag, startPoint x: 611, startPoint y: 268, endPoint x: 616, endPoint y: 258, distance: 11.2
click at [616, 265] on div "**********" at bounding box center [778, 736] width 617 height 943
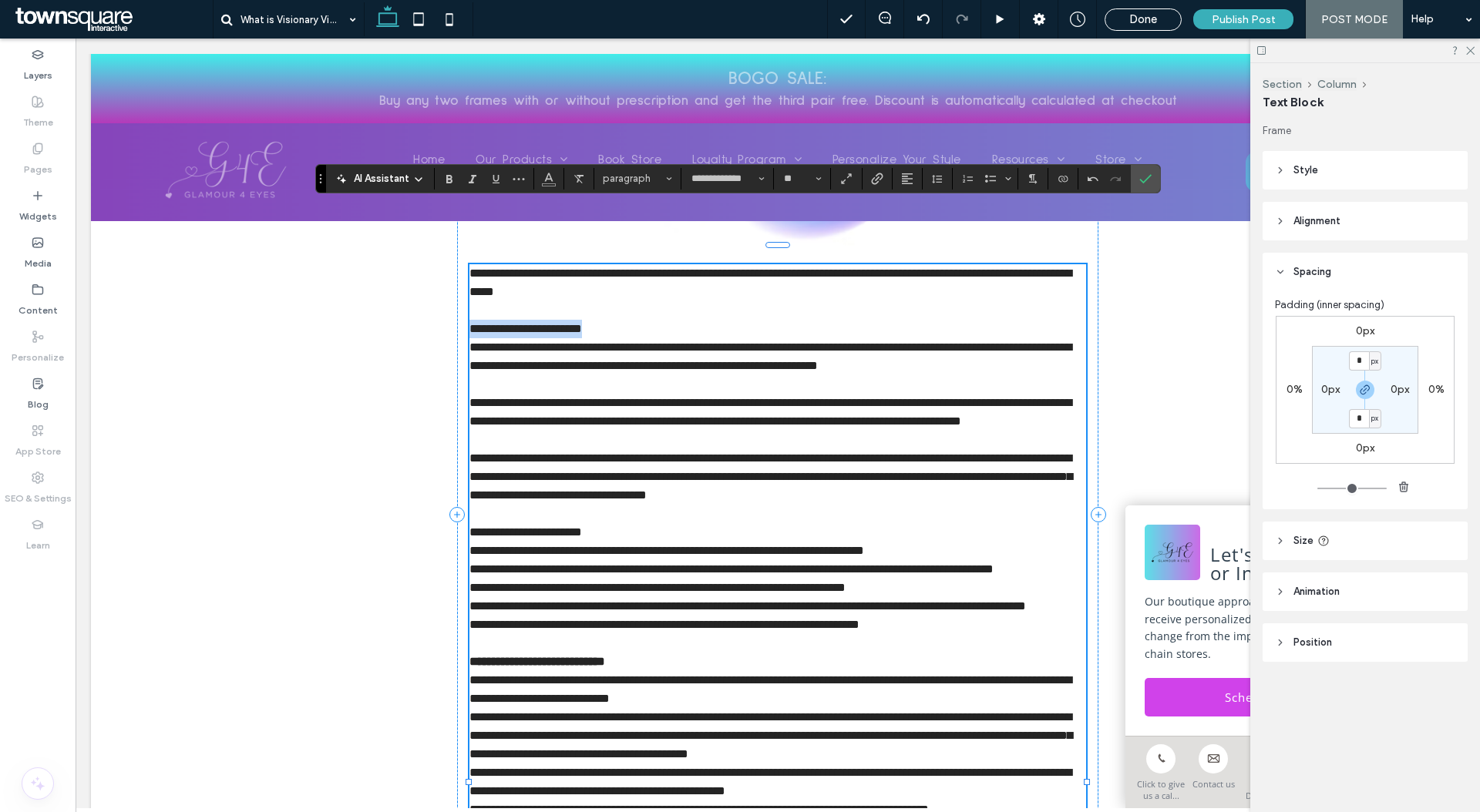
drag, startPoint x: 616, startPoint y: 259, endPoint x: 618, endPoint y: 267, distance: 8.2
click at [618, 267] on div "**********" at bounding box center [778, 736] width 617 height 943
click at [452, 176] on icon "Bold" at bounding box center [449, 179] width 12 height 12
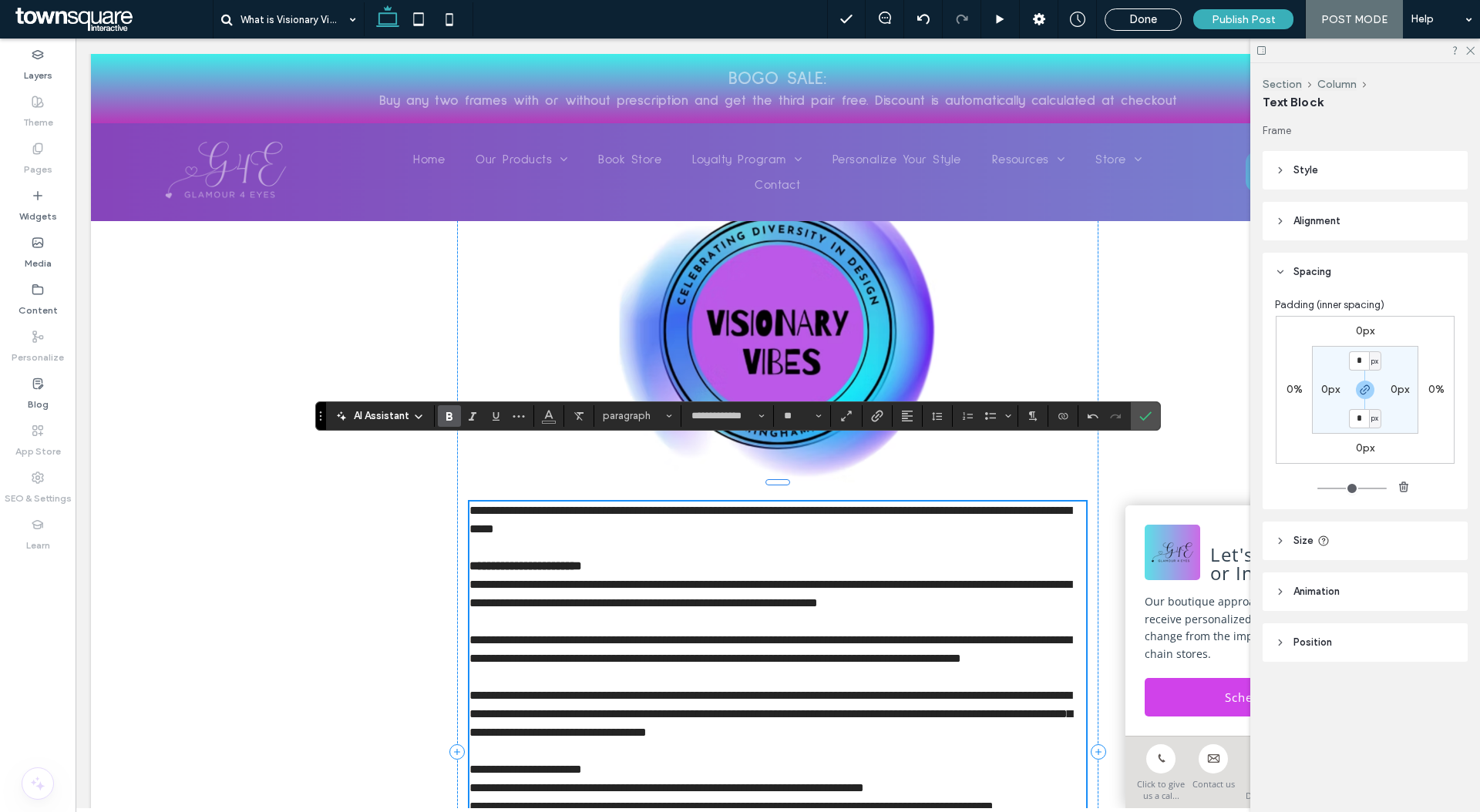
click at [669, 557] on p "**********" at bounding box center [778, 566] width 617 height 18
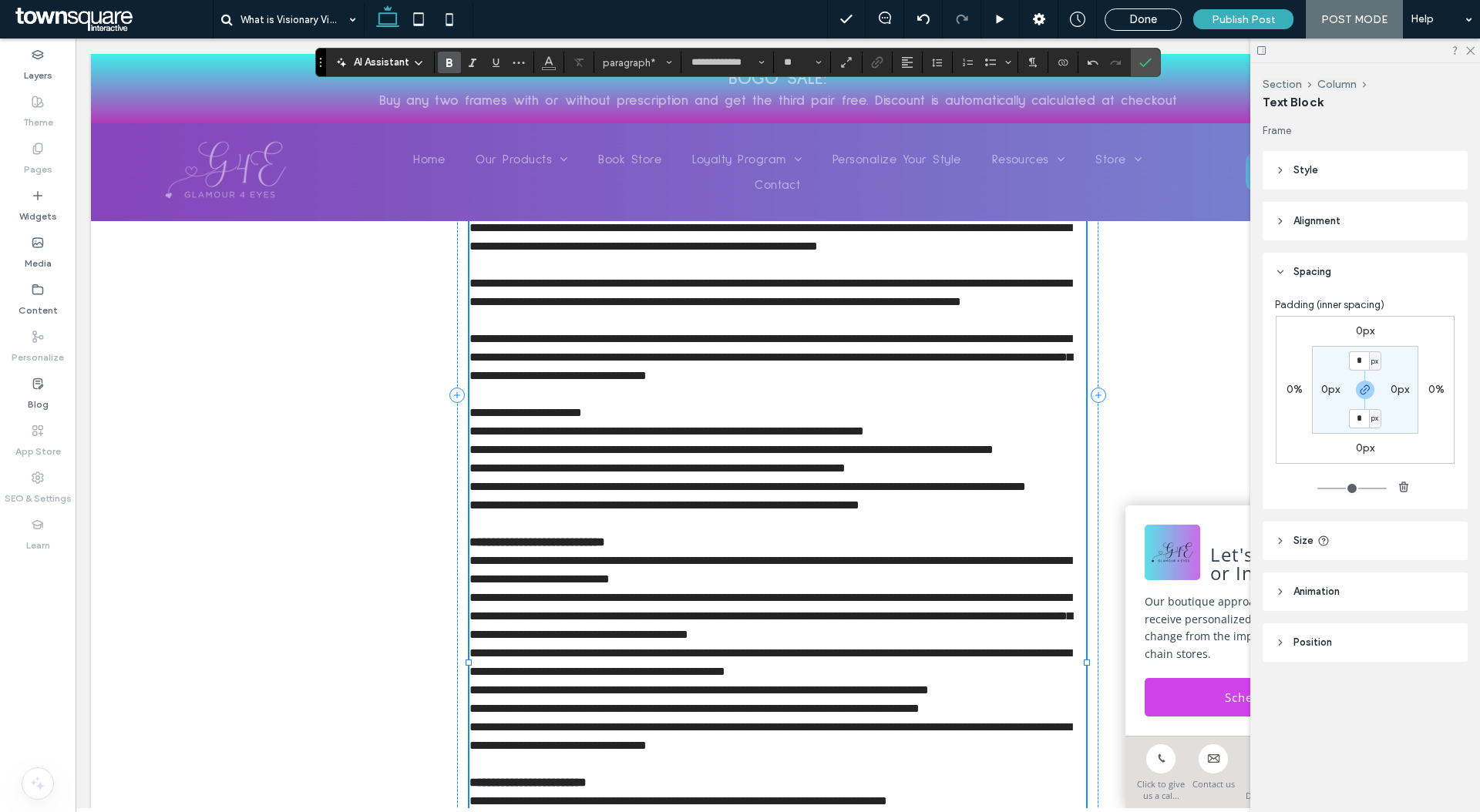
scroll to position [1148, 0]
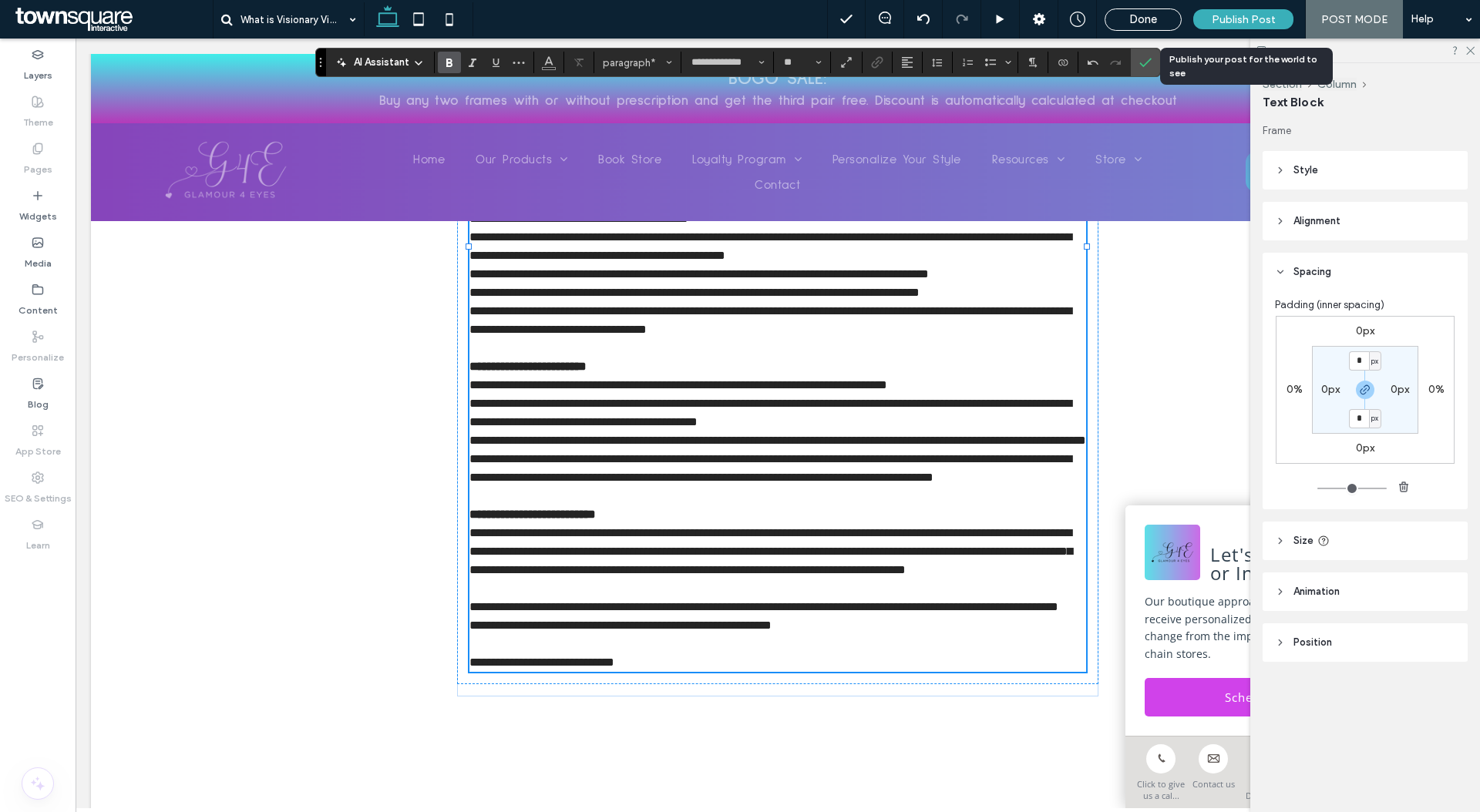
click at [1269, 13] on span "Publish Post" at bounding box center [1244, 19] width 64 height 13
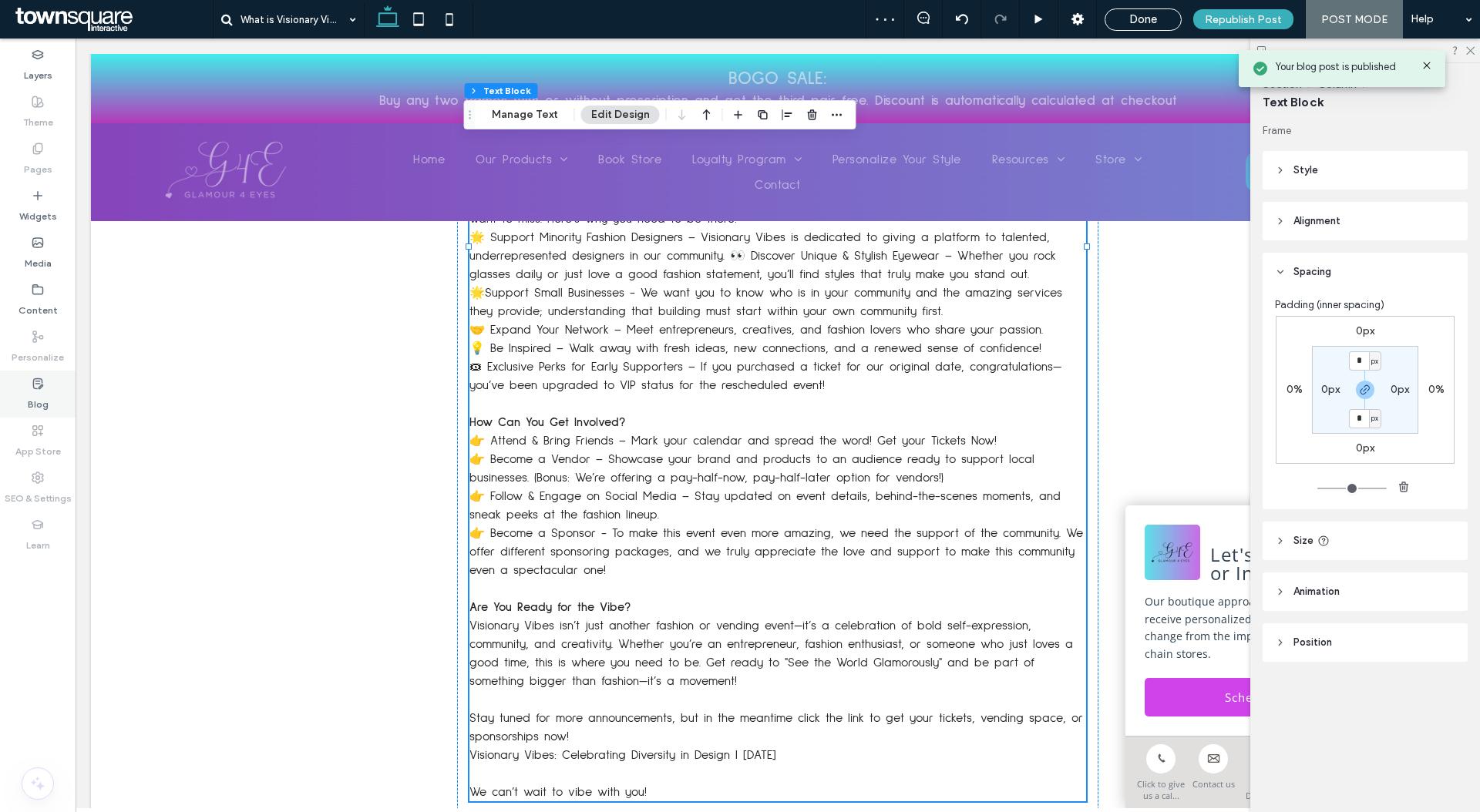
click at [50, 402] on div "Blog" at bounding box center [37, 394] width 75 height 47
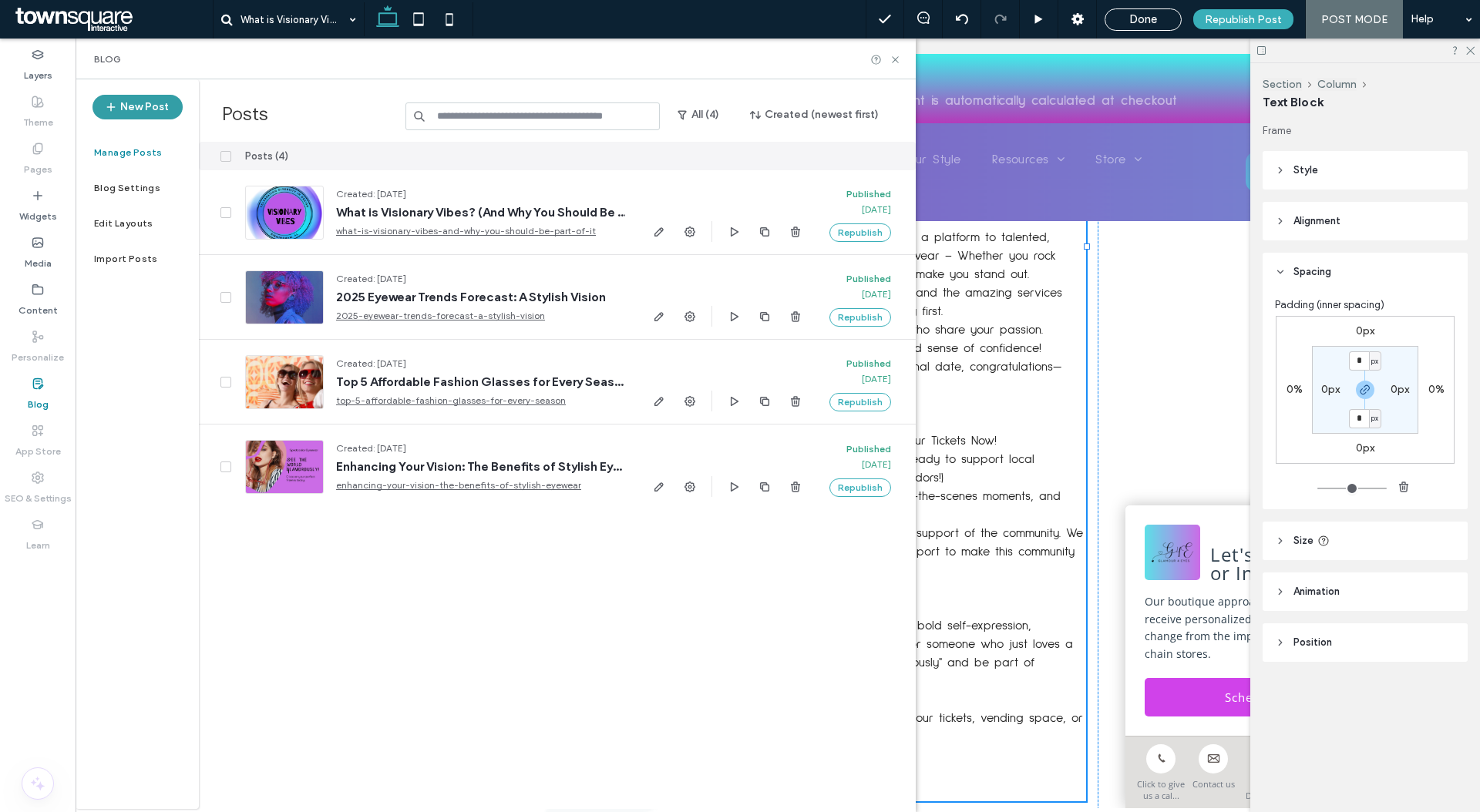
click at [138, 110] on button "New Post" at bounding box center [138, 107] width 90 height 25
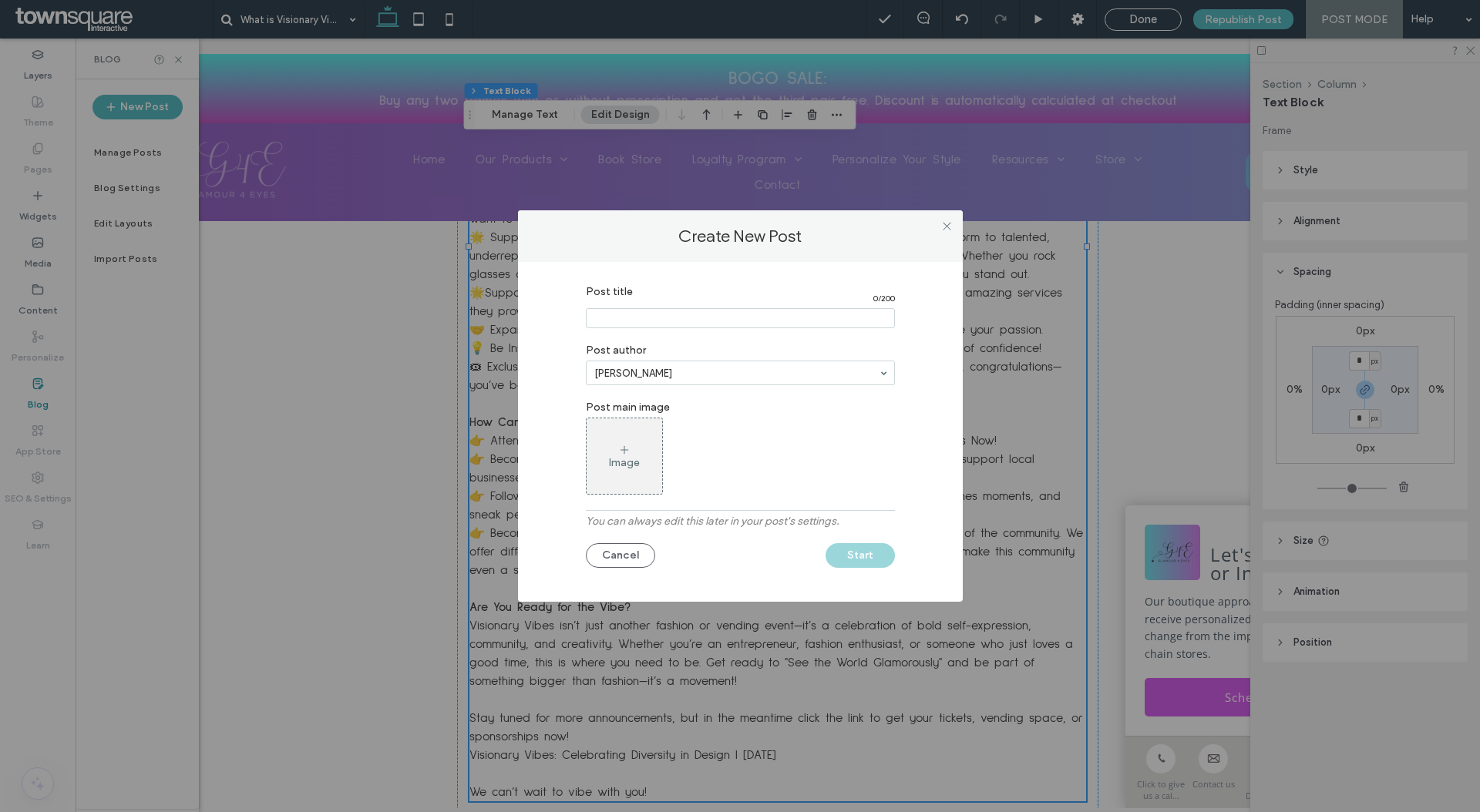
click at [812, 317] on input "Post title" at bounding box center [740, 317] width 309 height 20
paste input "**********"
type input "**********"
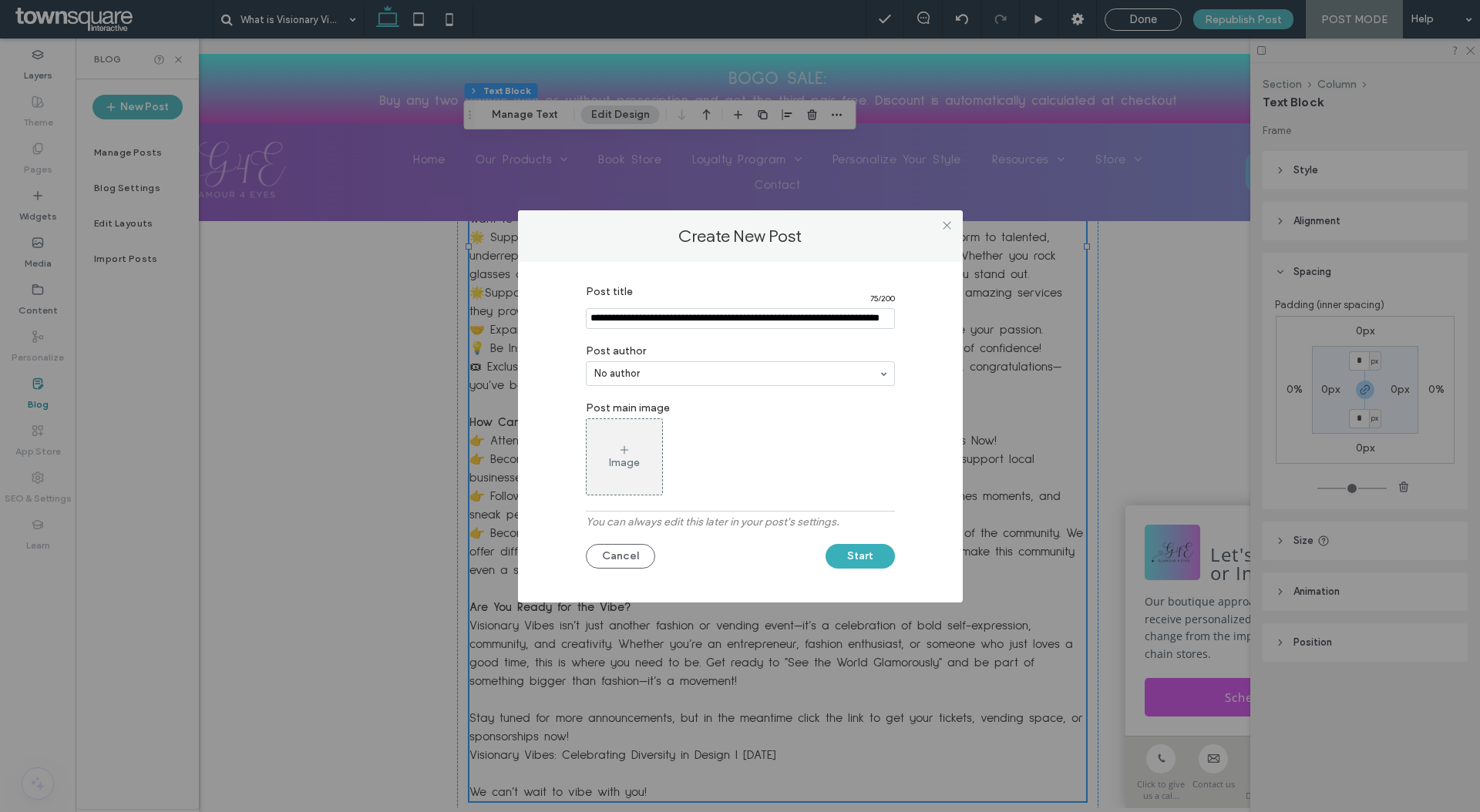
click at [640, 466] on div "Image" at bounding box center [624, 457] width 75 height 73
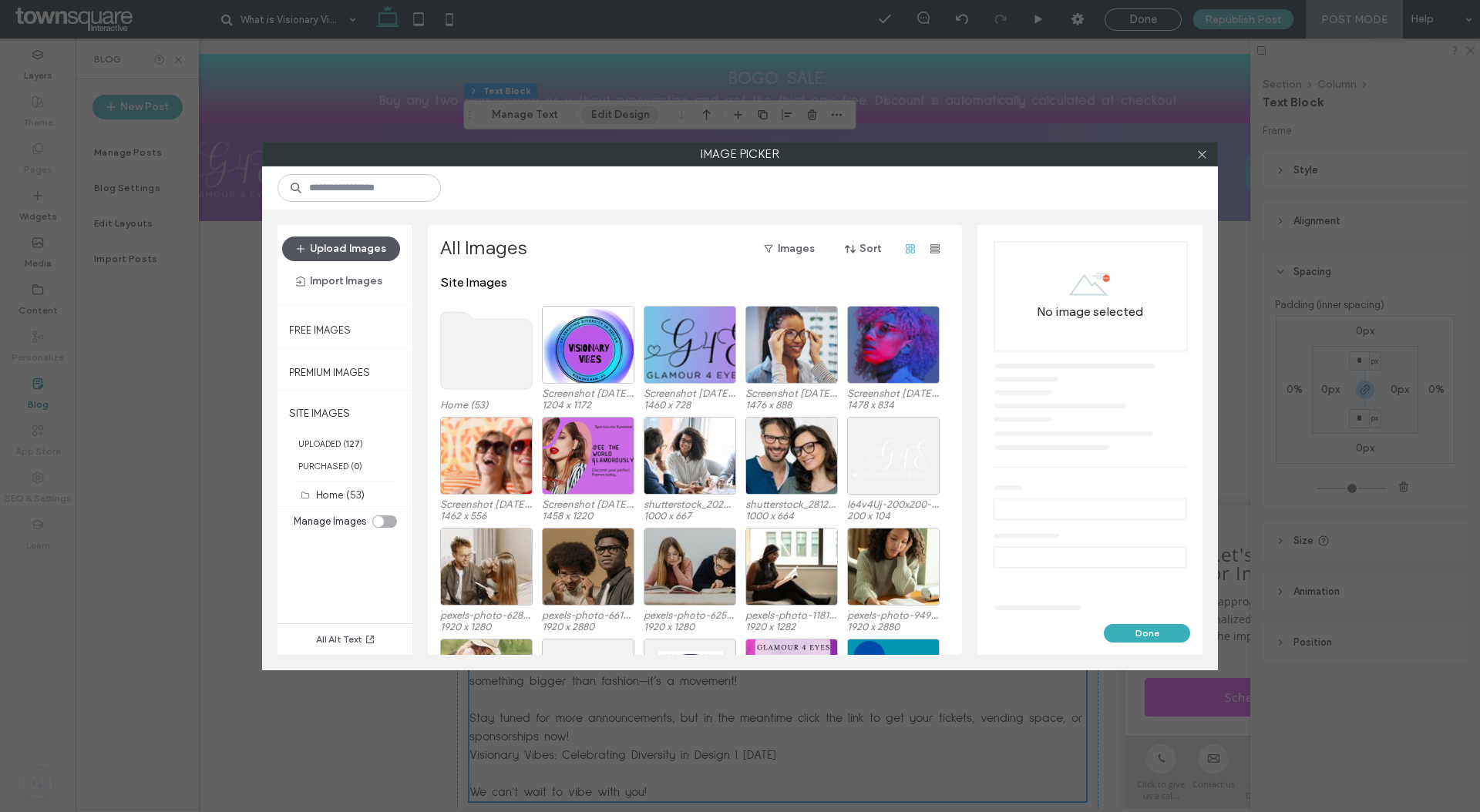
click at [361, 255] on button "Upload Images" at bounding box center [341, 249] width 118 height 25
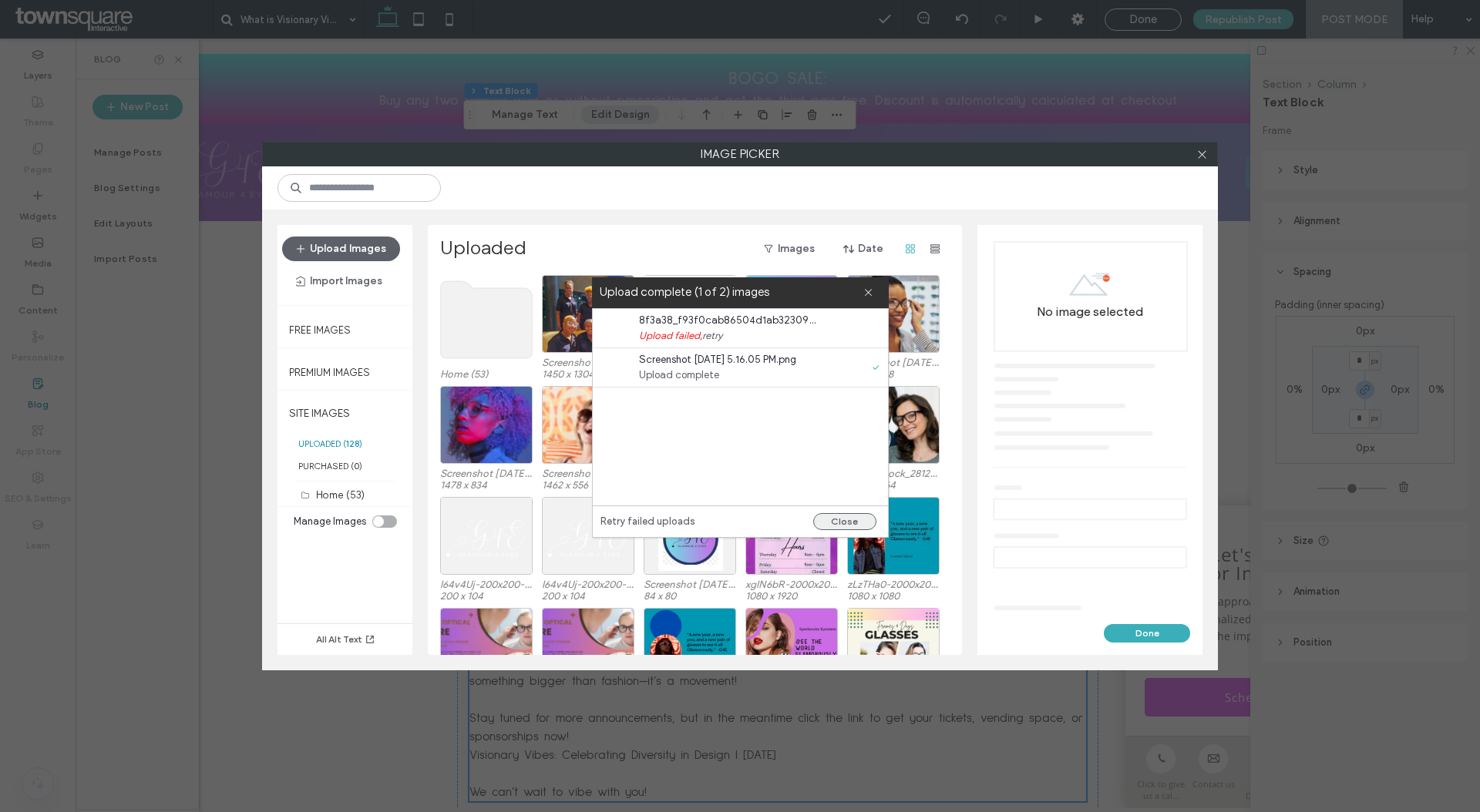
click at [859, 521] on button "Close" at bounding box center [844, 521] width 63 height 17
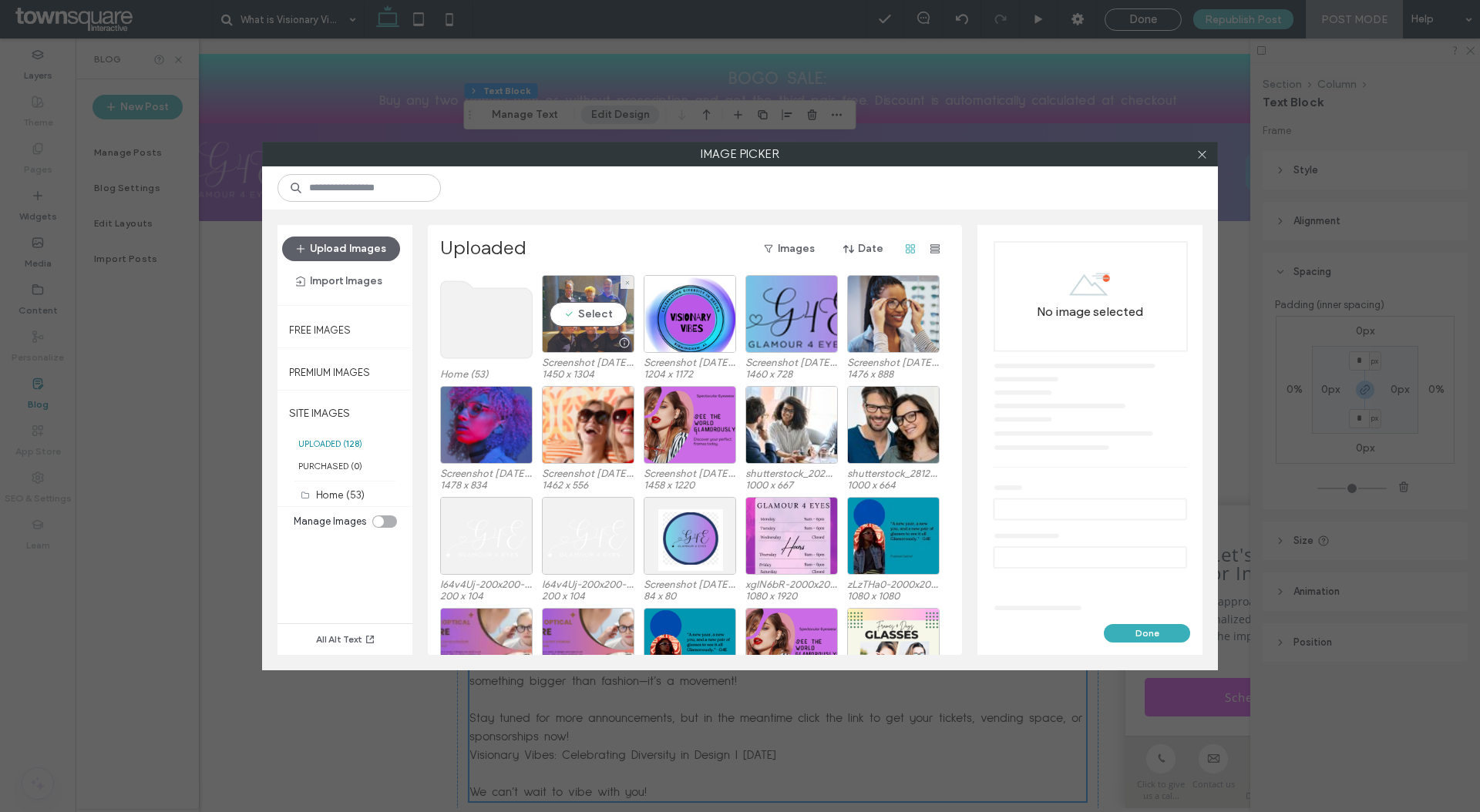
click at [580, 330] on div "Select" at bounding box center [587, 314] width 93 height 78
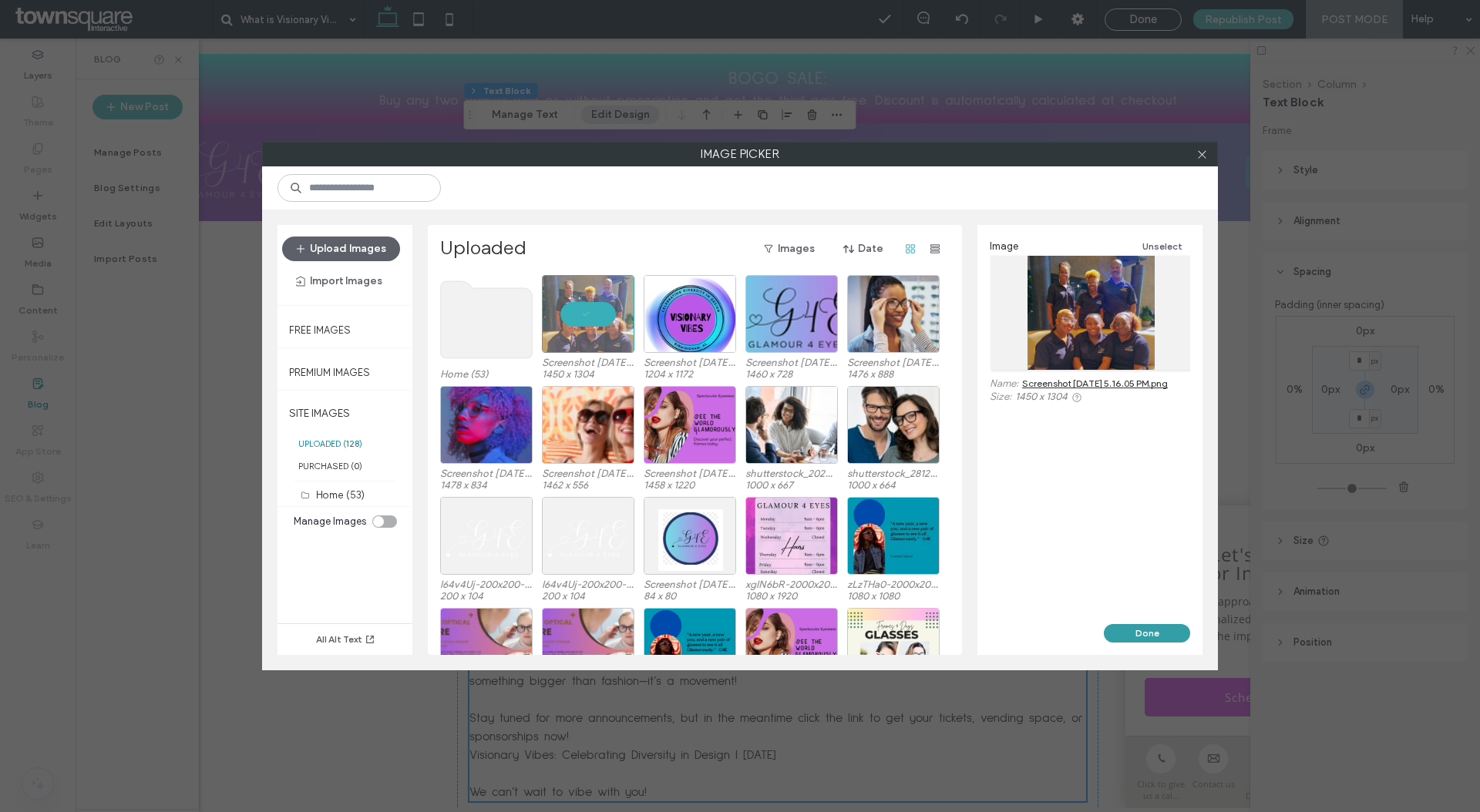
click at [1163, 635] on button "Done" at bounding box center [1147, 633] width 86 height 18
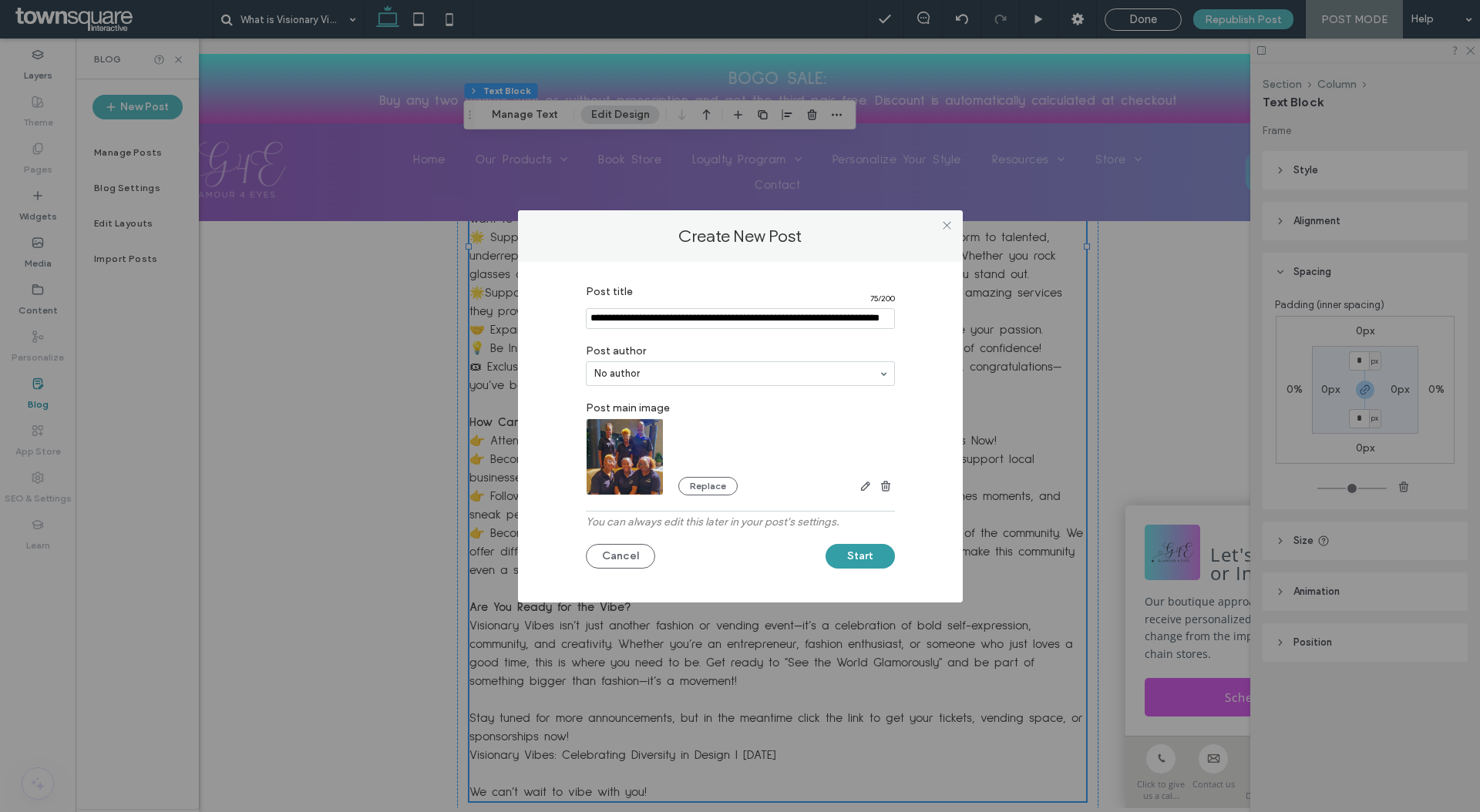
click at [844, 563] on button "Start" at bounding box center [860, 556] width 69 height 25
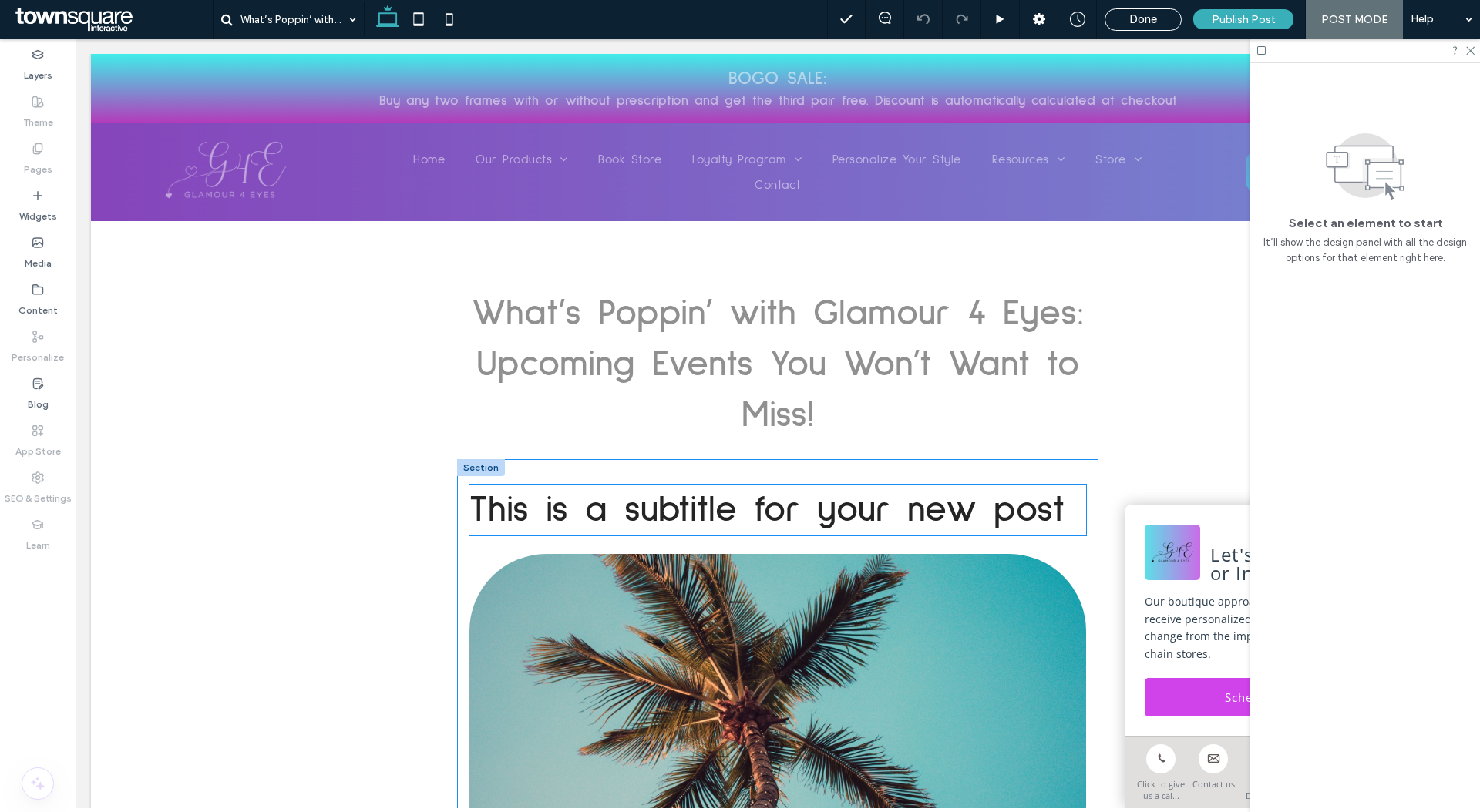
click at [913, 491] on span "This is a subtitle for your new post" at bounding box center [767, 509] width 595 height 37
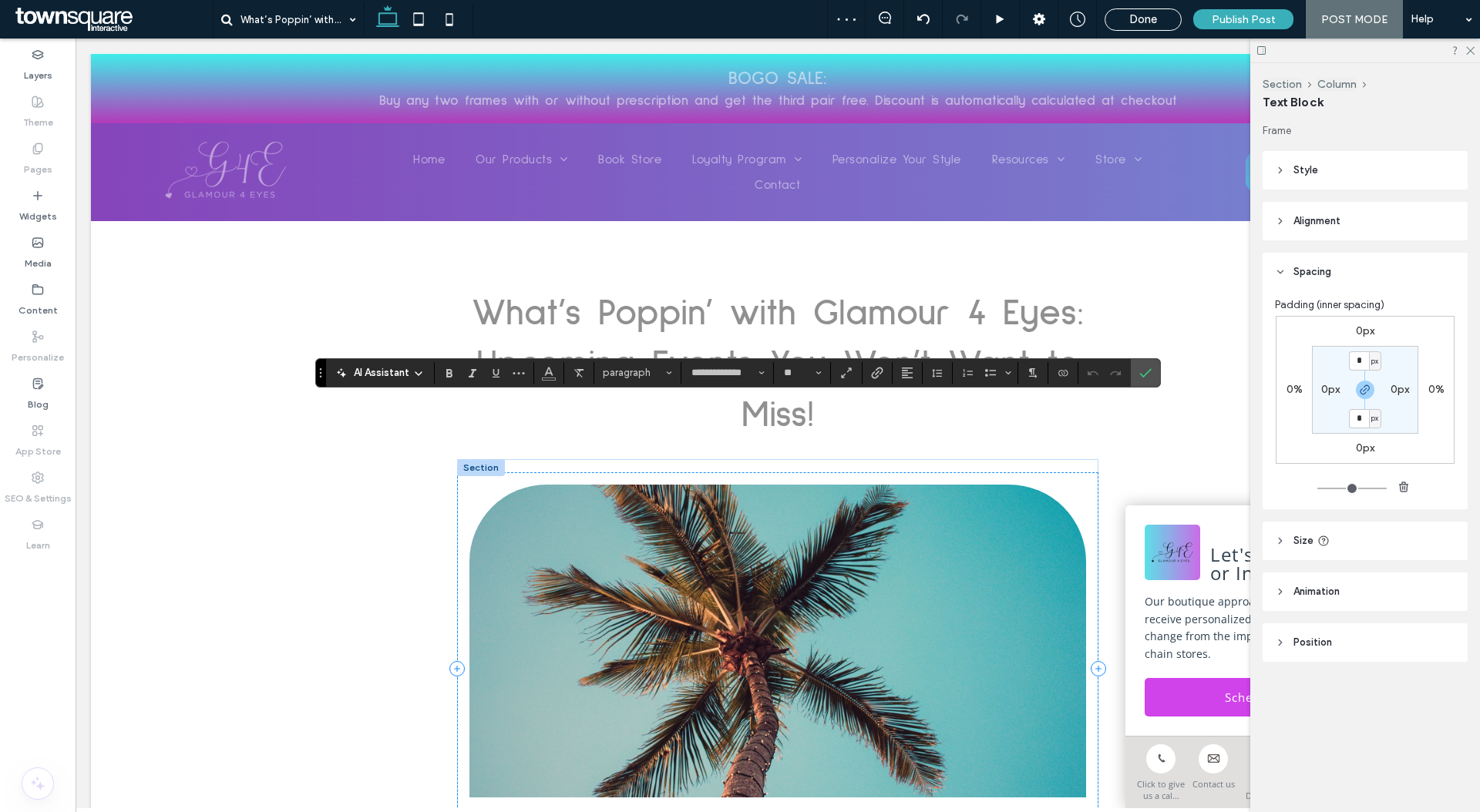
scroll to position [362, 0]
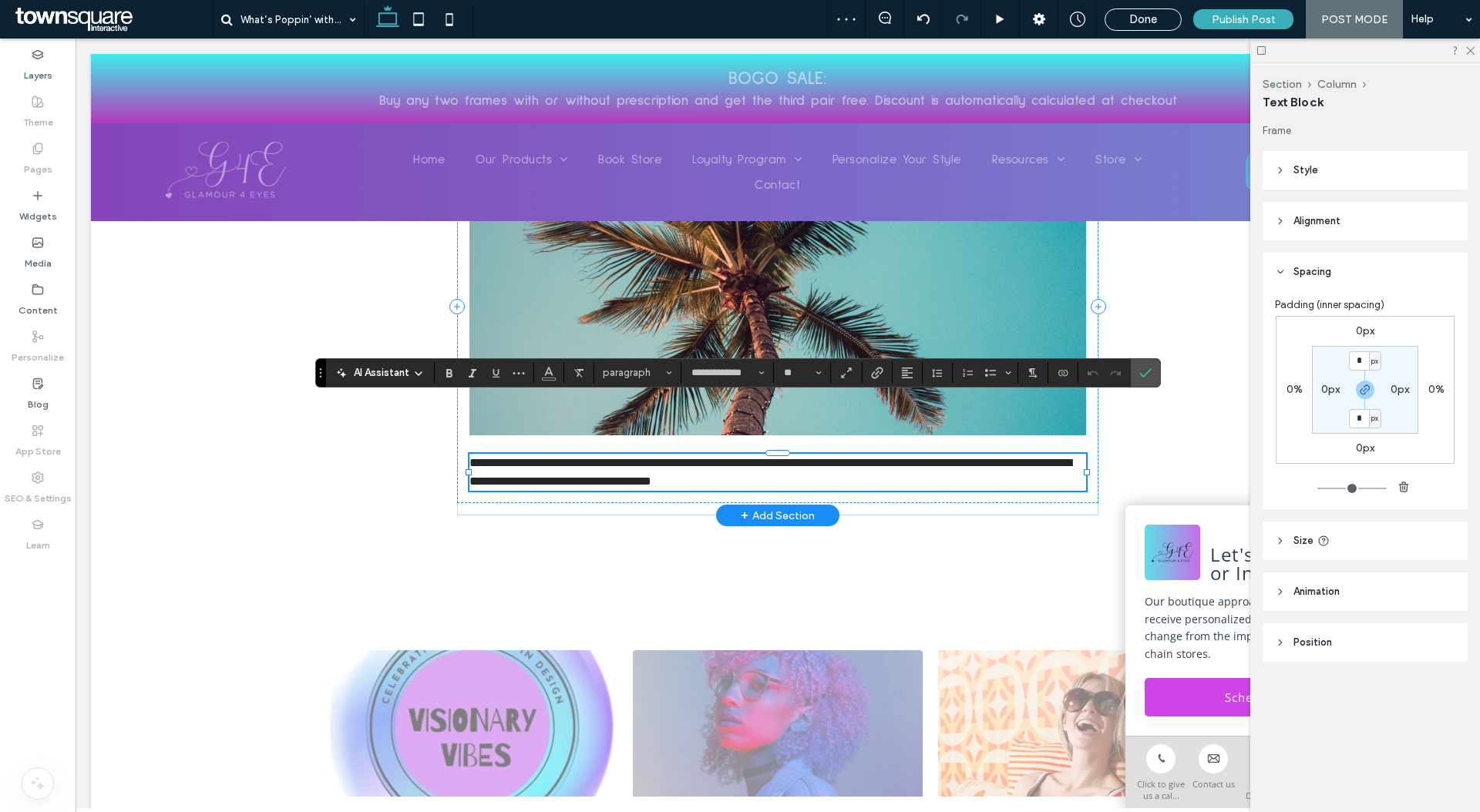
paste div
type input "**"
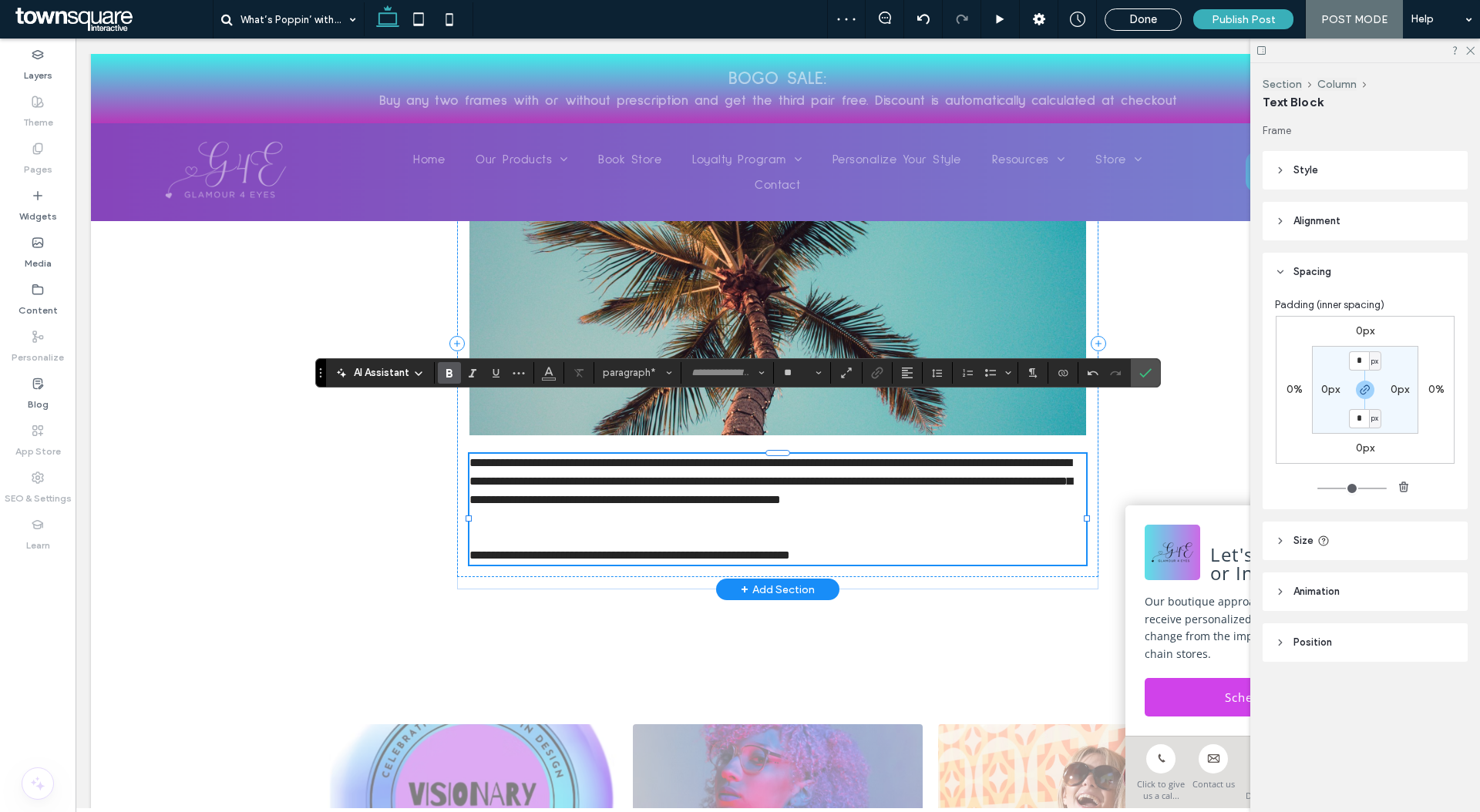
type input "**********"
type input "**"
click at [785, 509] on p "﻿" at bounding box center [778, 518] width 617 height 18
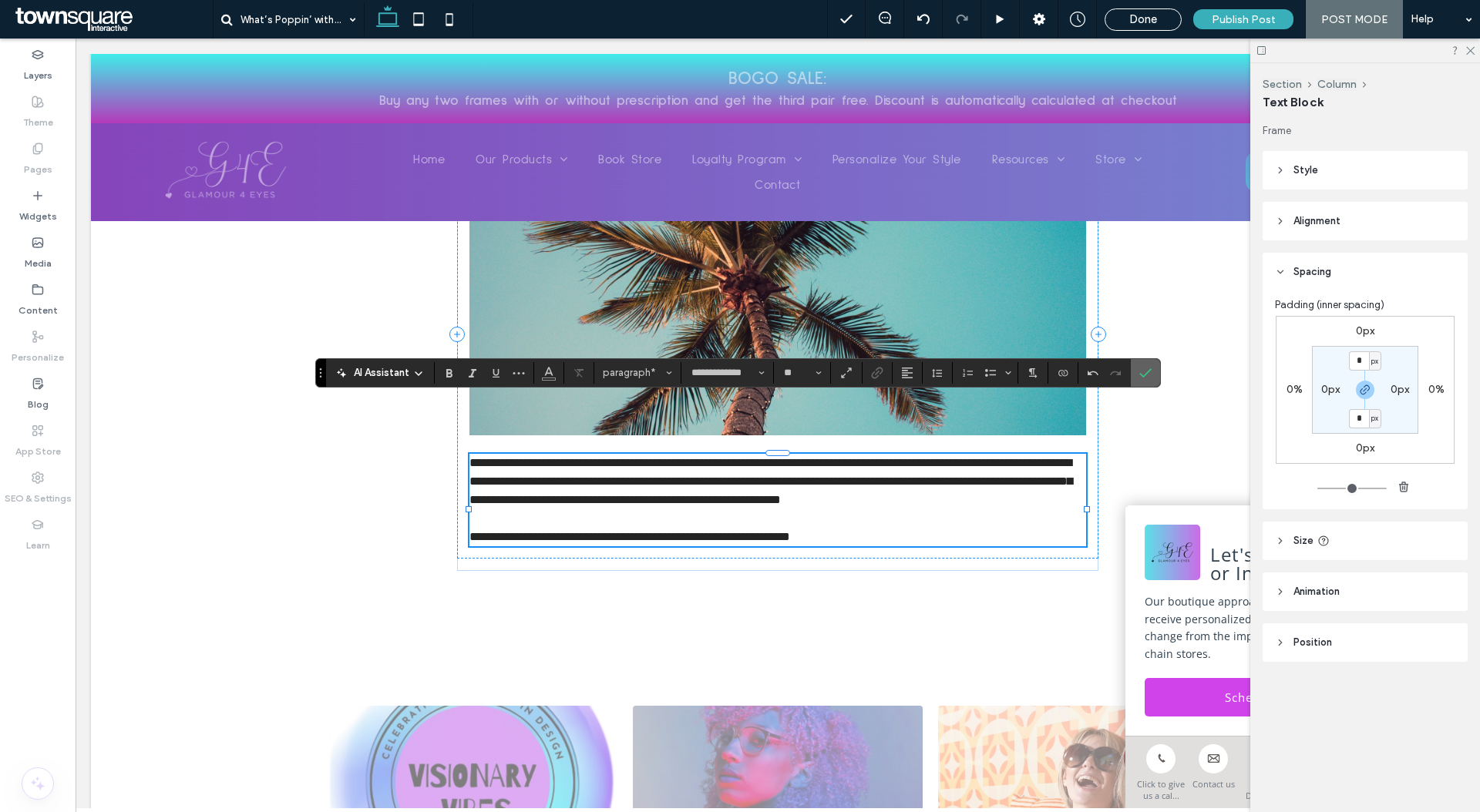
click at [1154, 363] on label "Confirm" at bounding box center [1145, 373] width 23 height 28
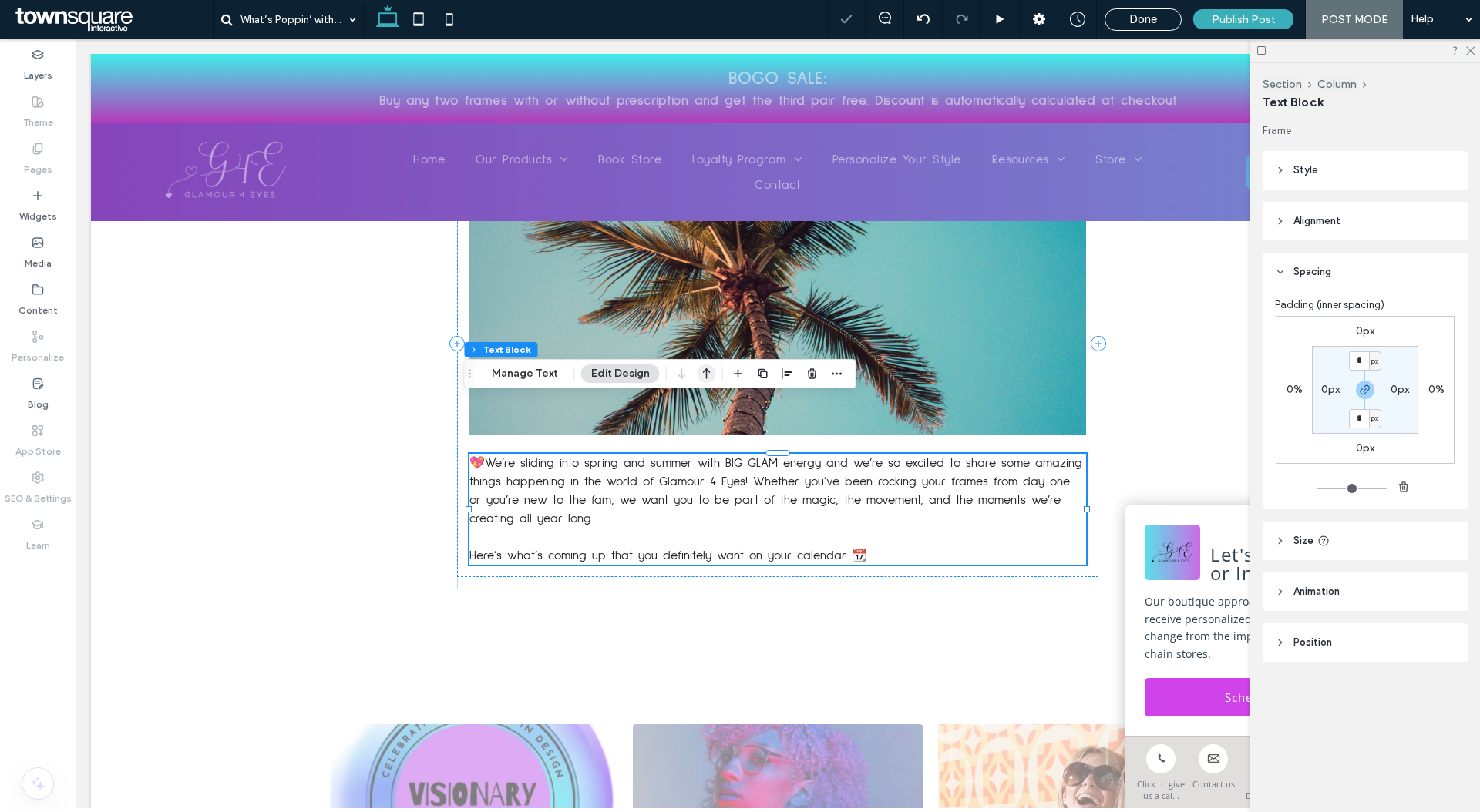
click at [704, 376] on icon "button" at bounding box center [706, 374] width 18 height 28
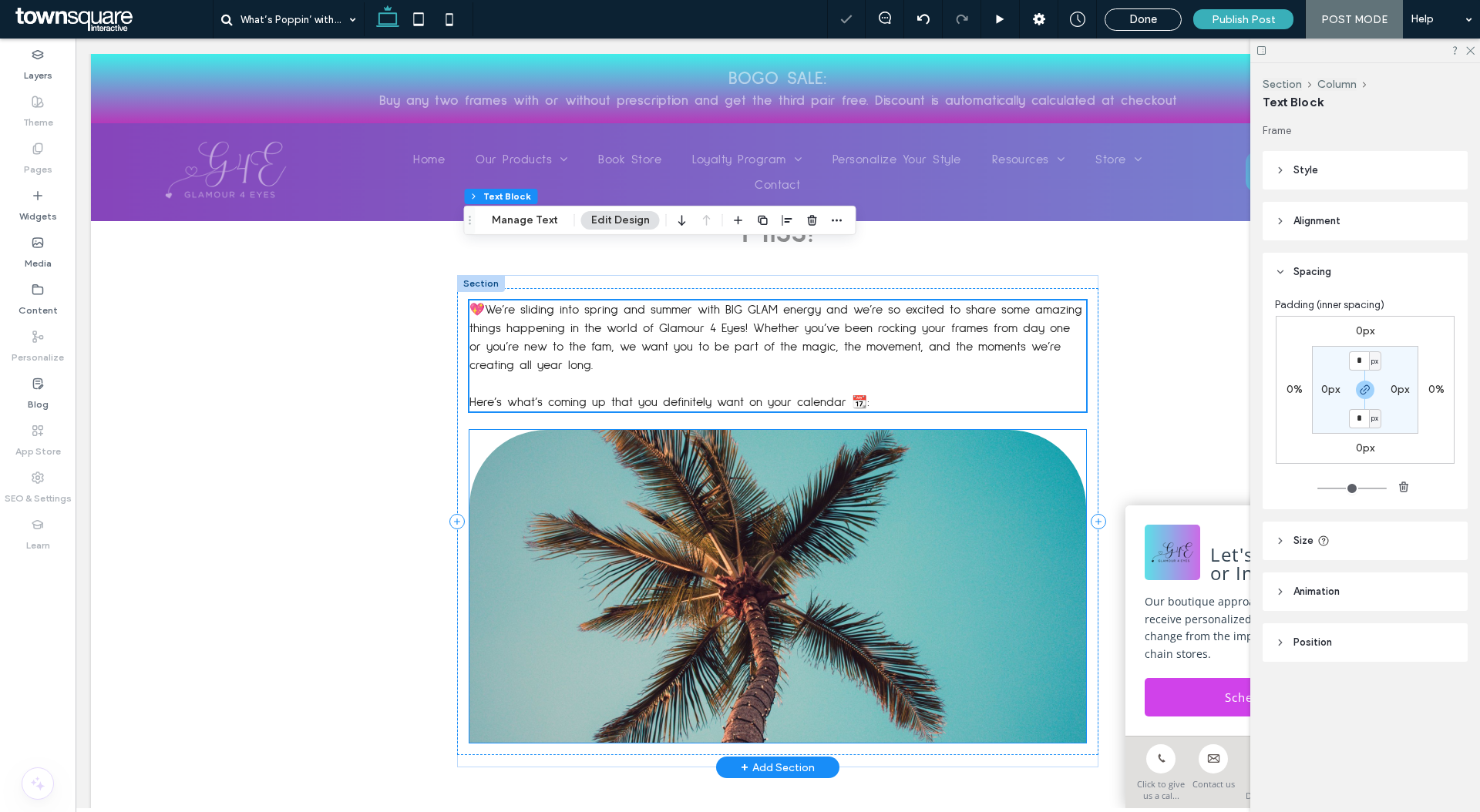
scroll to position [85, 0]
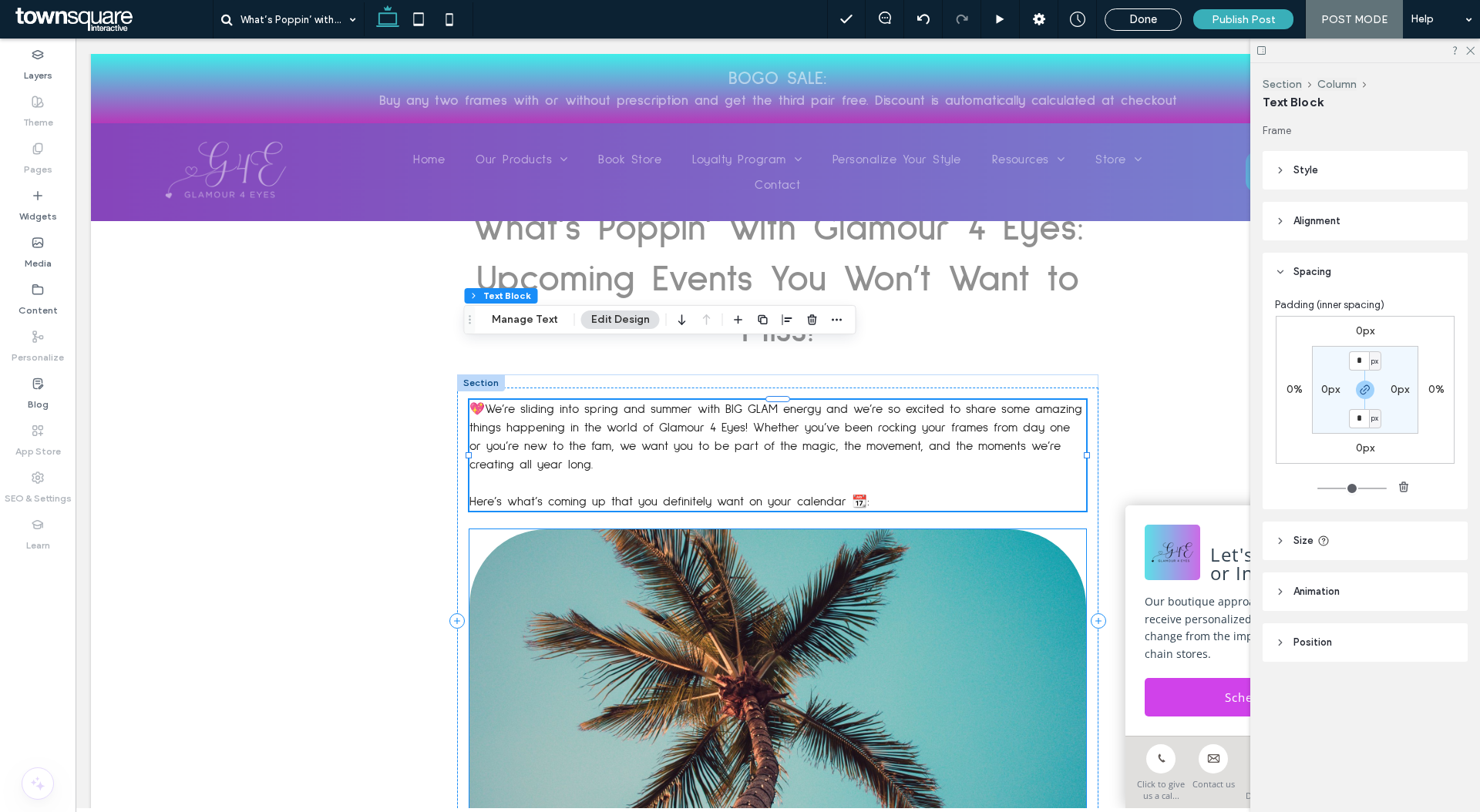
click at [833, 535] on img at bounding box center [778, 686] width 617 height 313
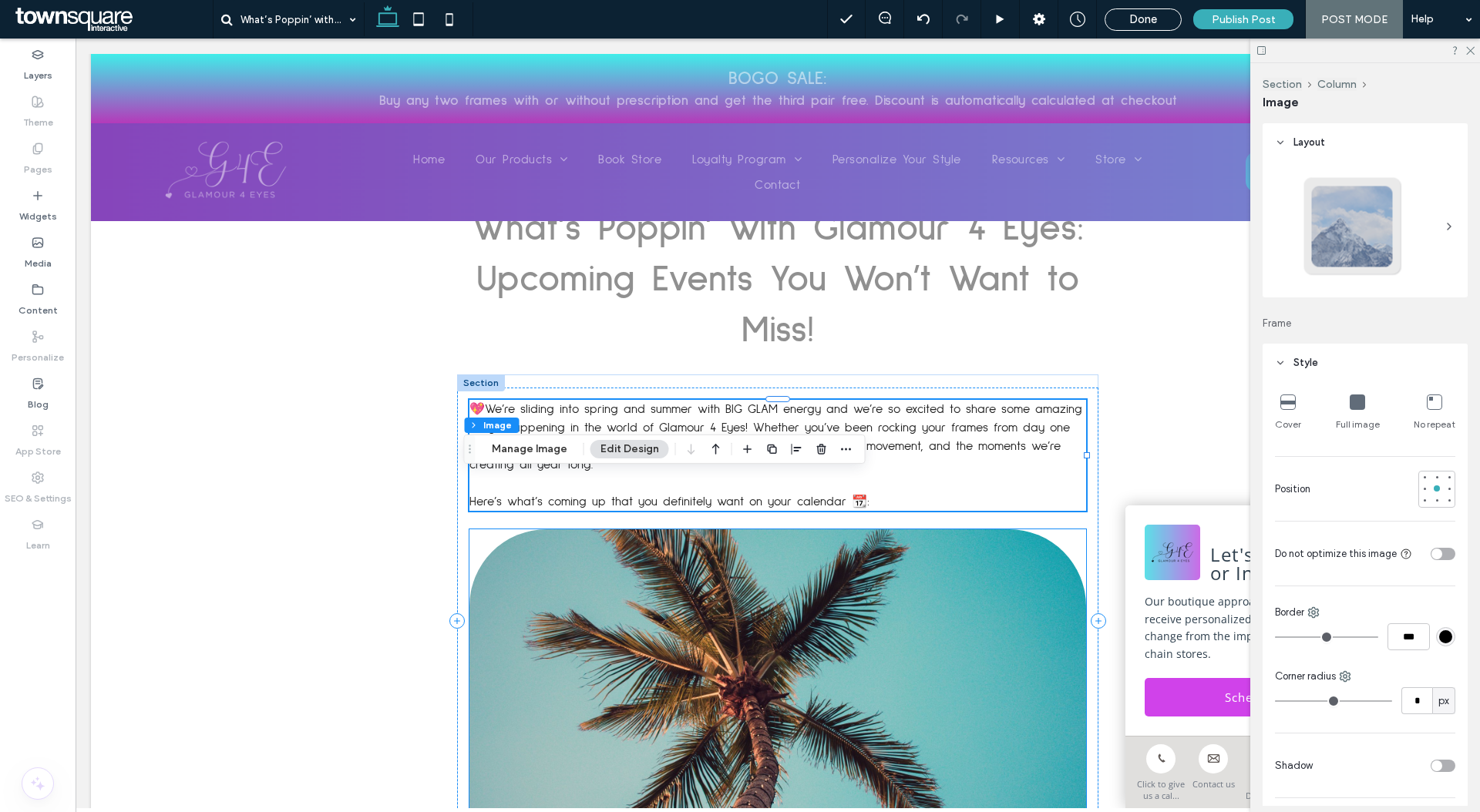
type input "***"
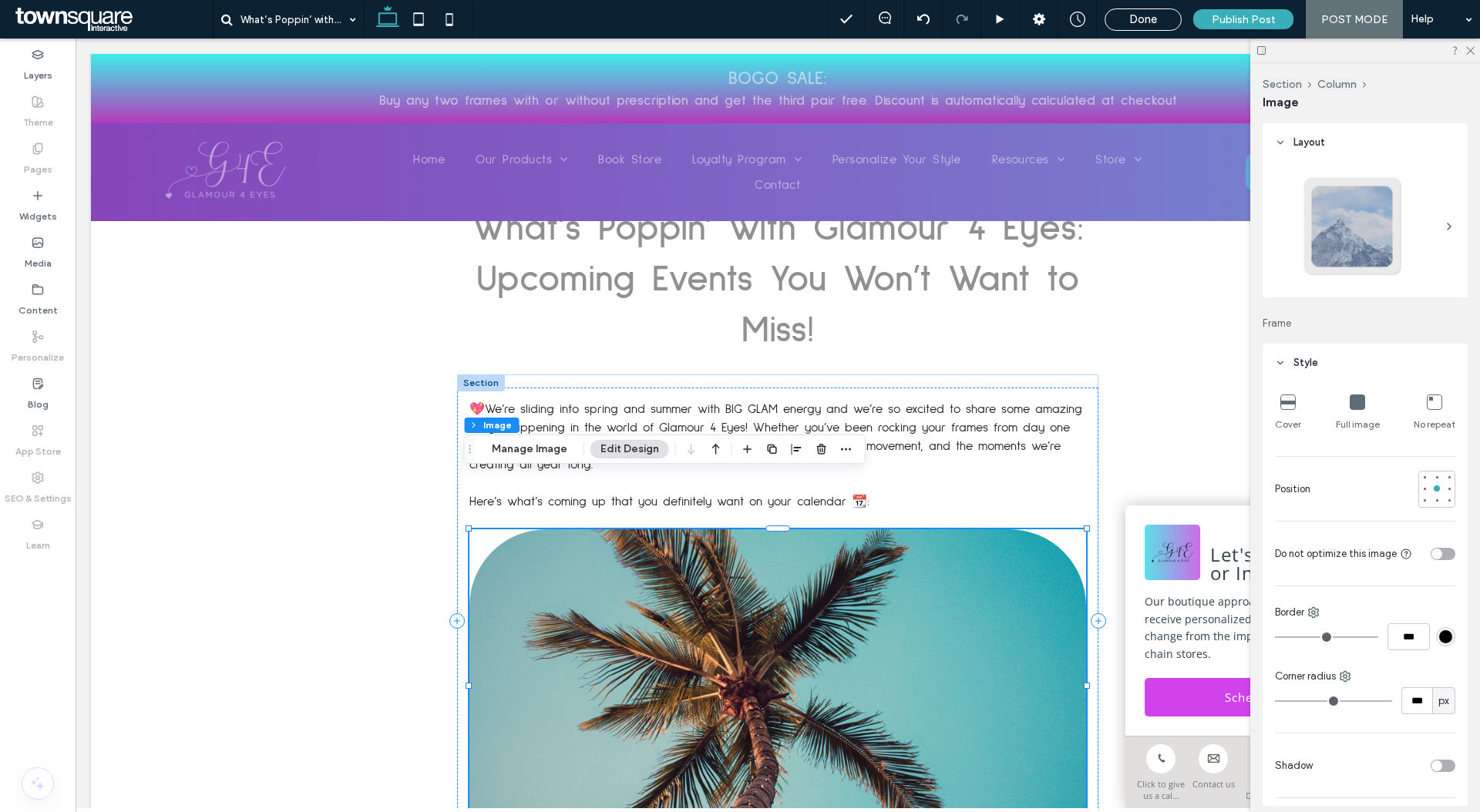
click at [833, 535] on div at bounding box center [778, 686] width 617 height 313
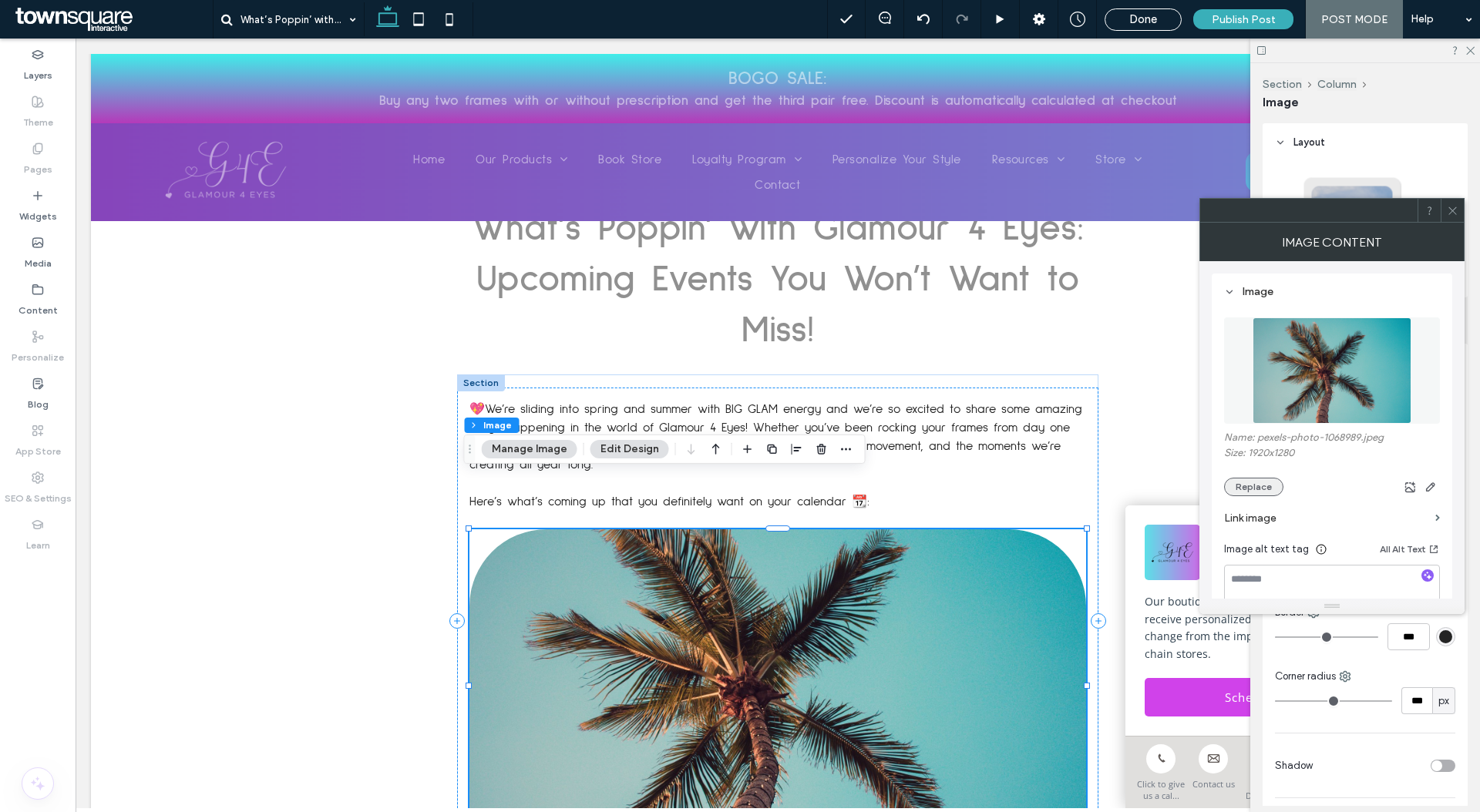
click at [1255, 483] on button "Replace" at bounding box center [1253, 486] width 60 height 18
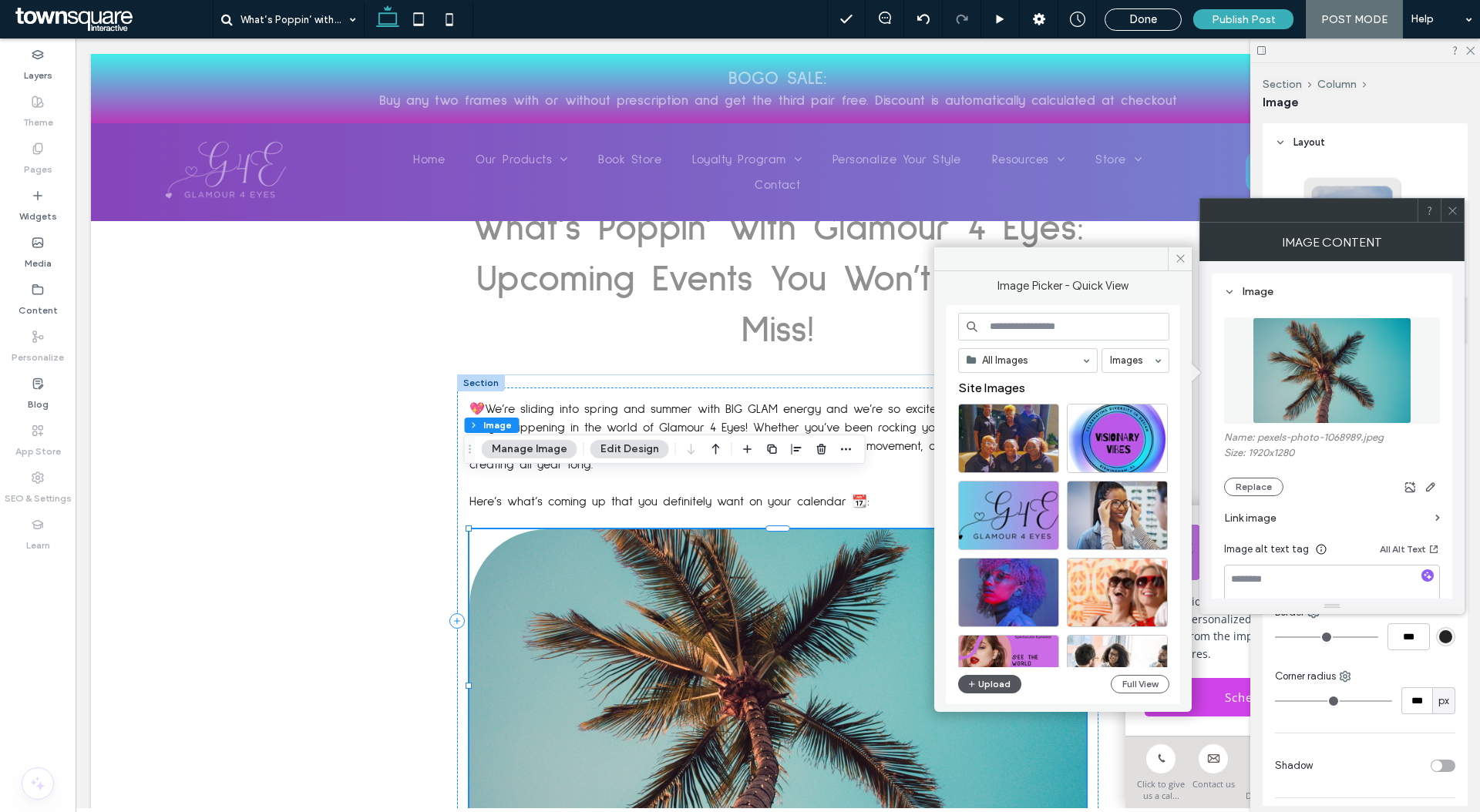
click at [990, 686] on button "Upload" at bounding box center [990, 684] width 63 height 18
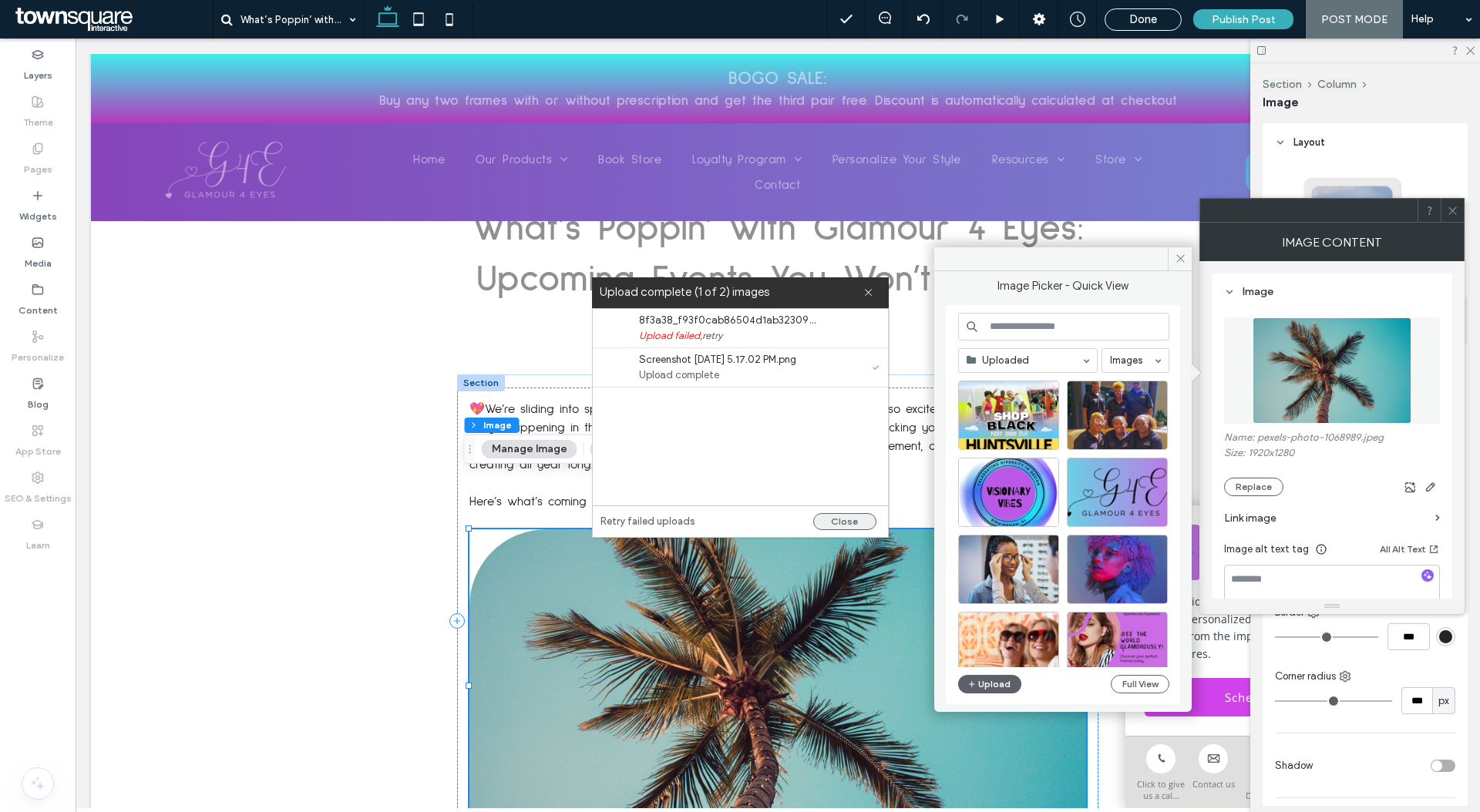
click at [835, 523] on button "Close" at bounding box center [844, 521] width 63 height 17
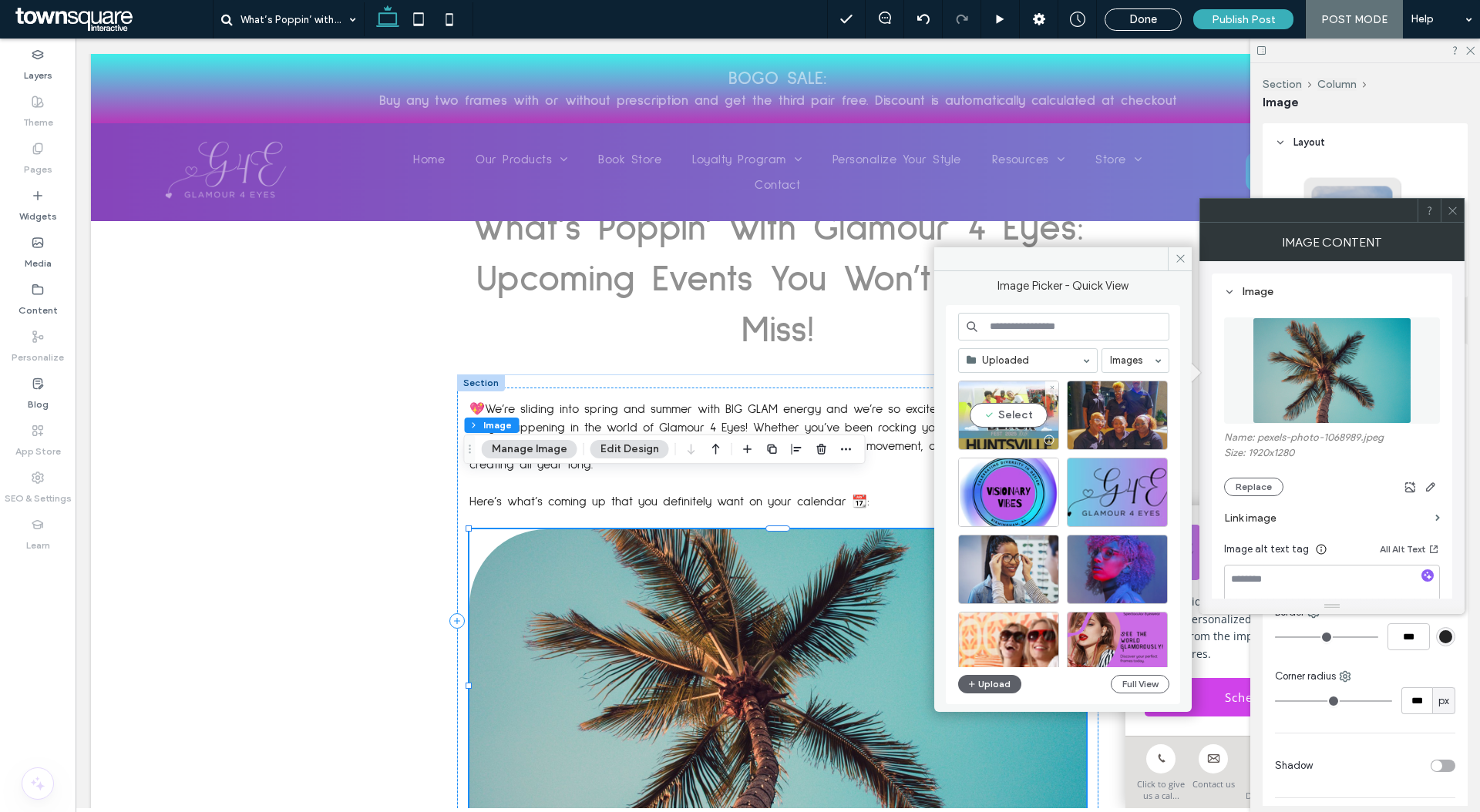
click at [1022, 413] on div "Select" at bounding box center [1009, 415] width 101 height 69
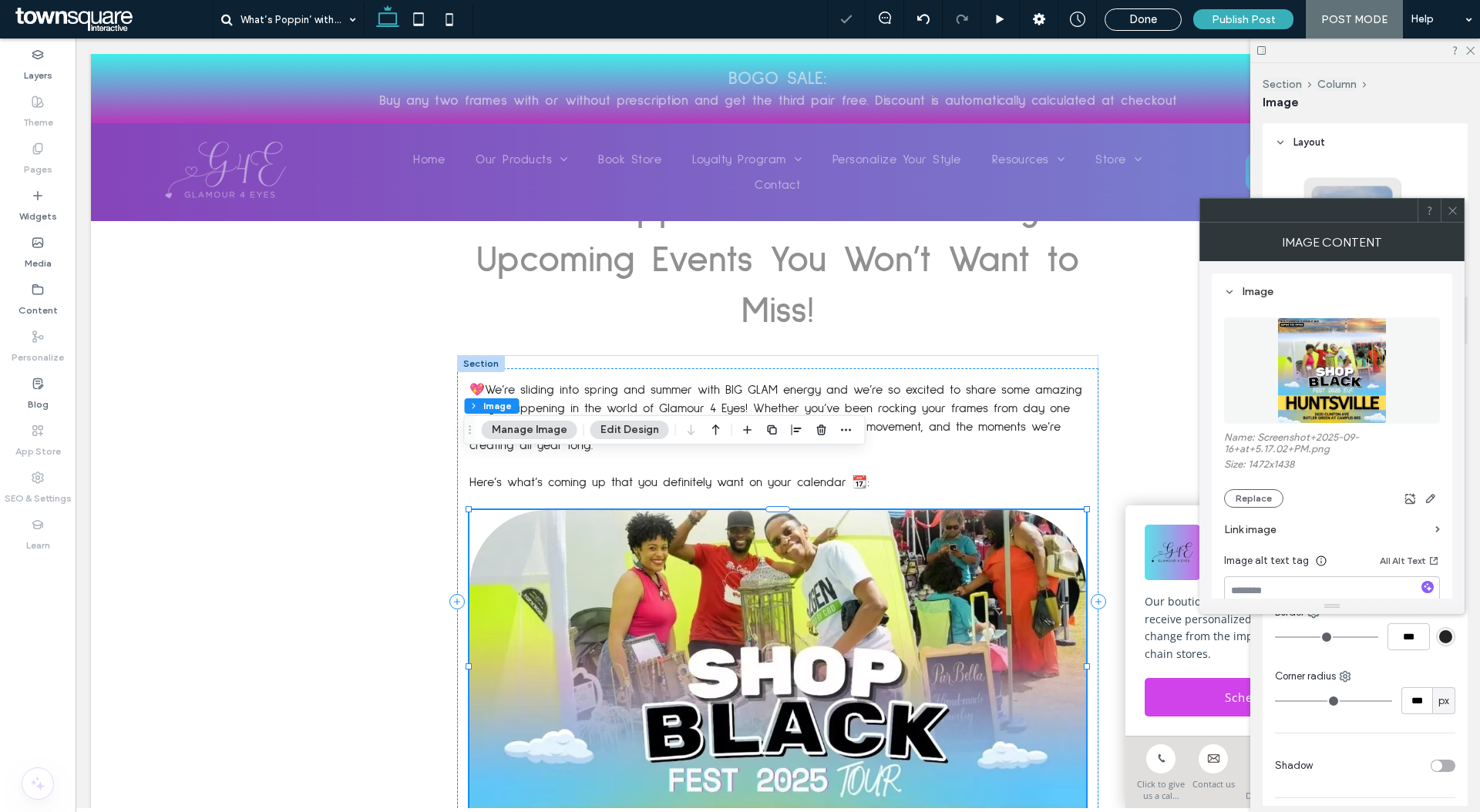
scroll to position [352, 0]
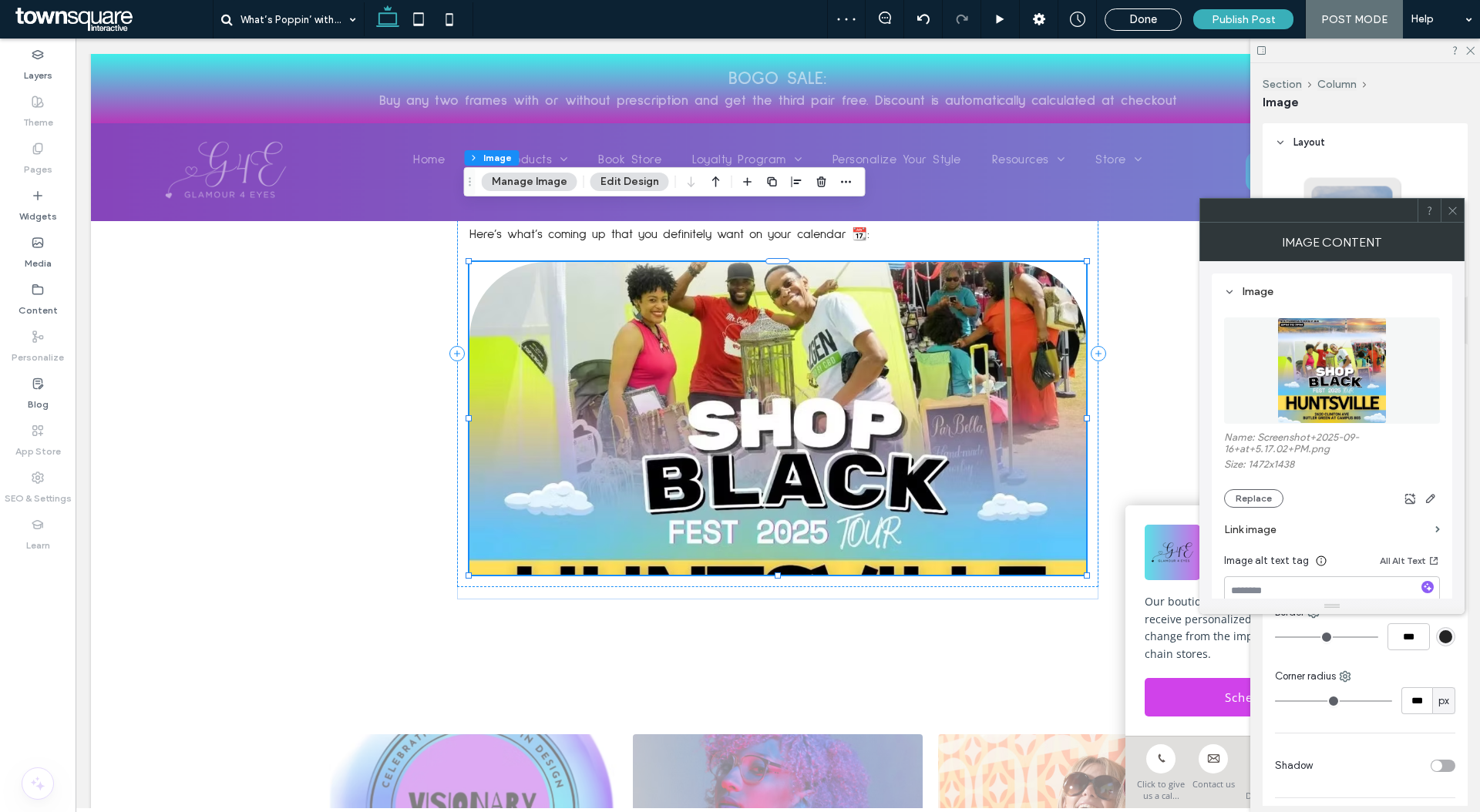
click at [1456, 200] on span at bounding box center [1451, 210] width 11 height 23
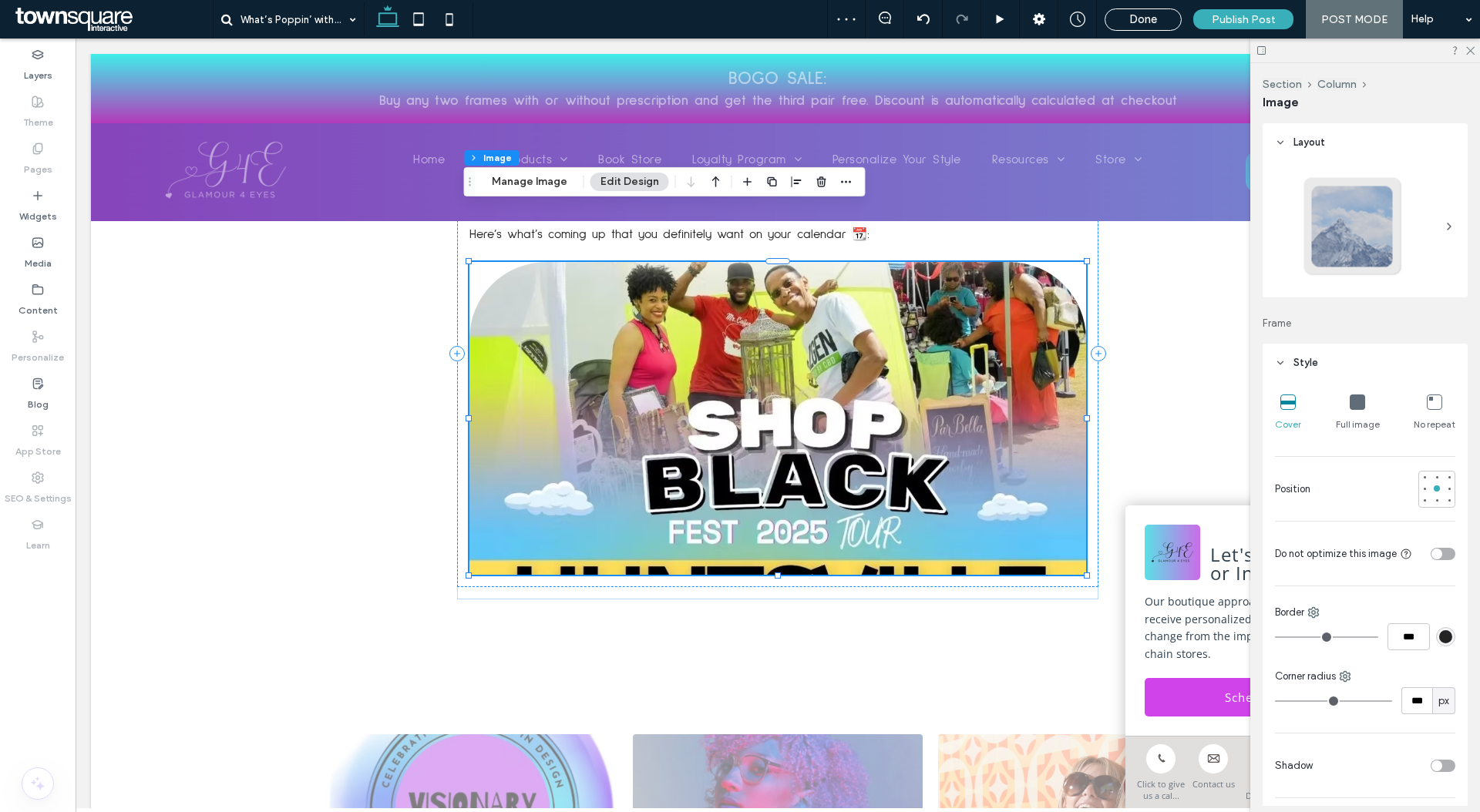
click at [1356, 408] on icon at bounding box center [1357, 402] width 16 height 16
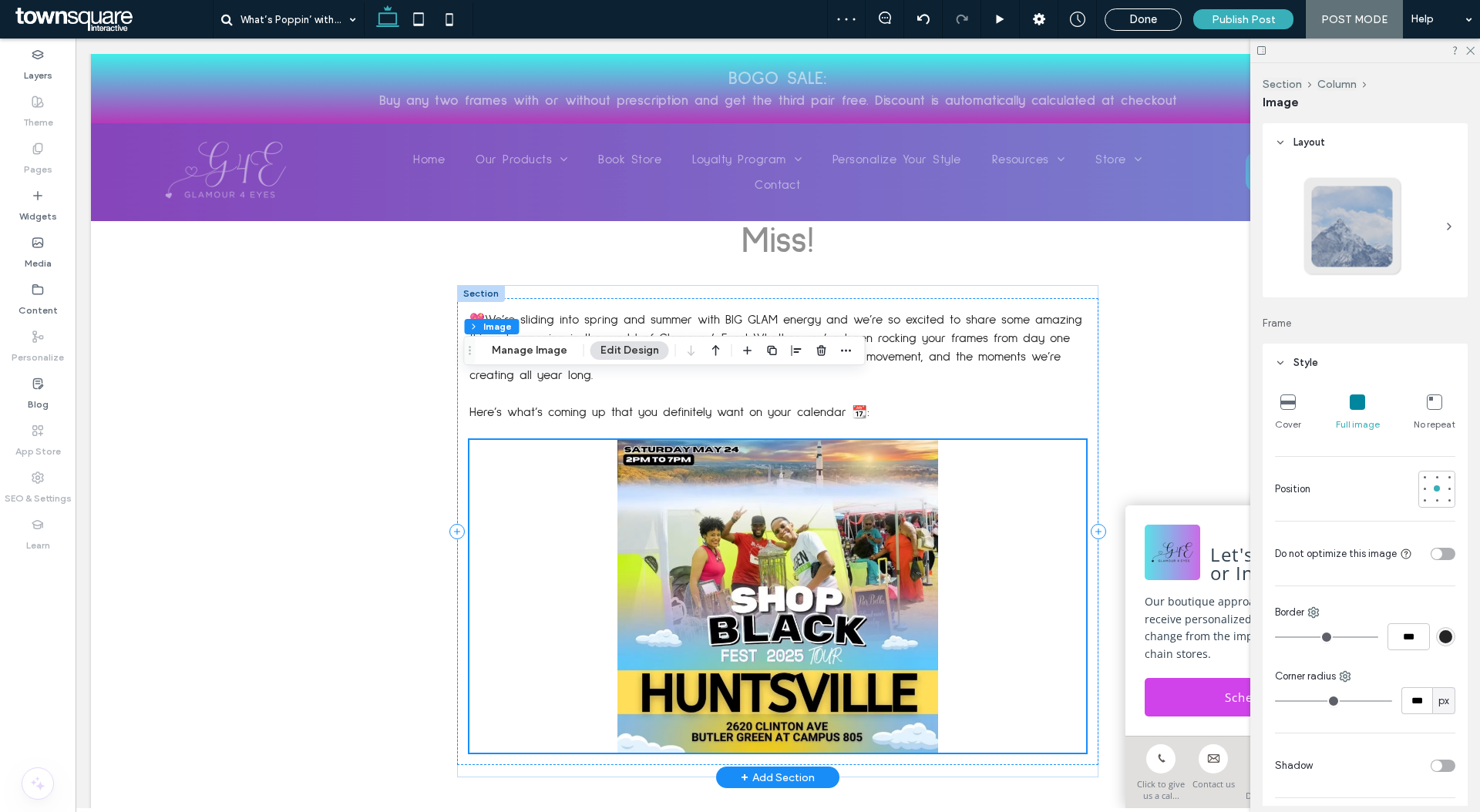
scroll to position [183, 0]
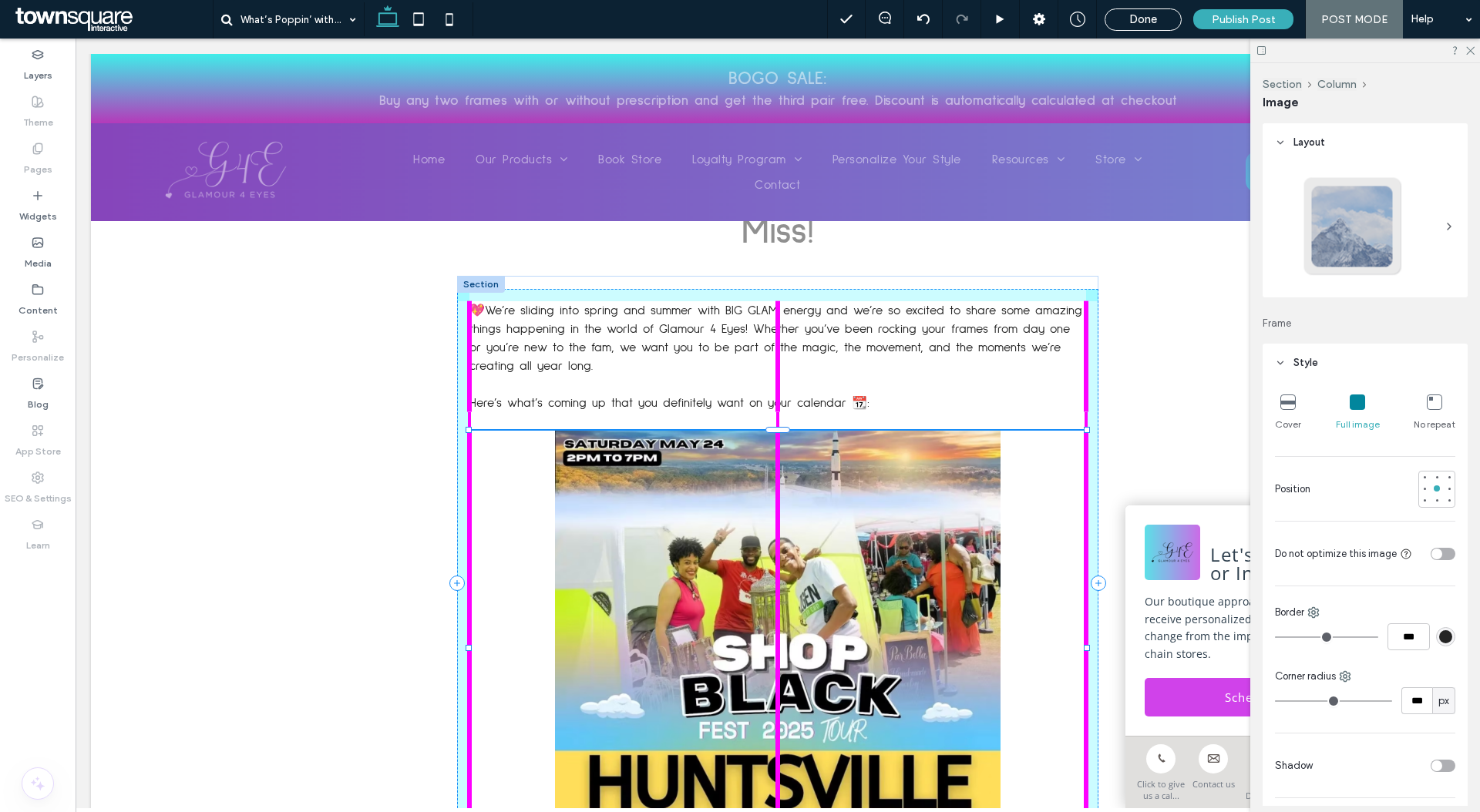
drag, startPoint x: 772, startPoint y: 689, endPoint x: 714, endPoint y: 811, distance: 135.1
type input "***"
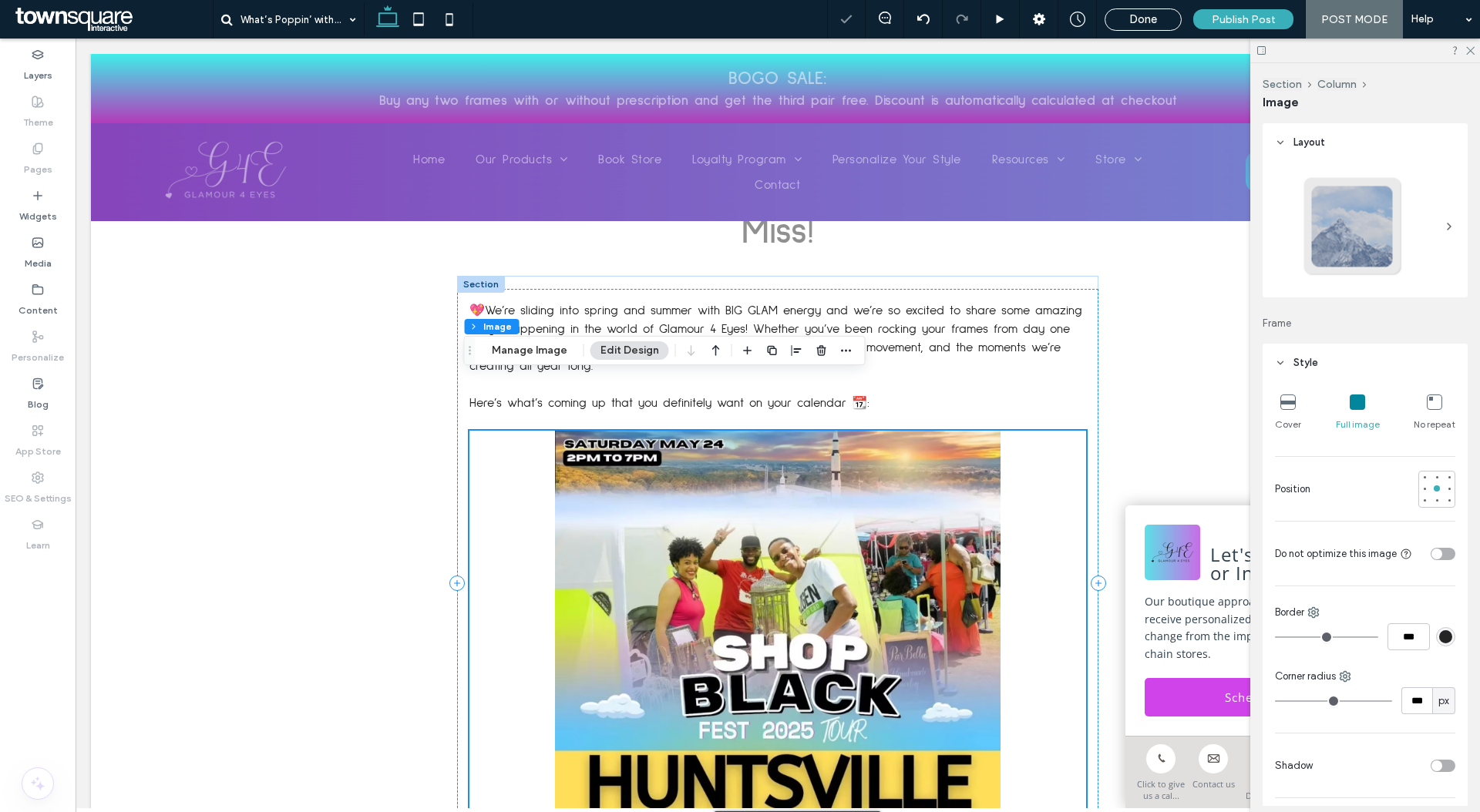
scroll to position [283, 0]
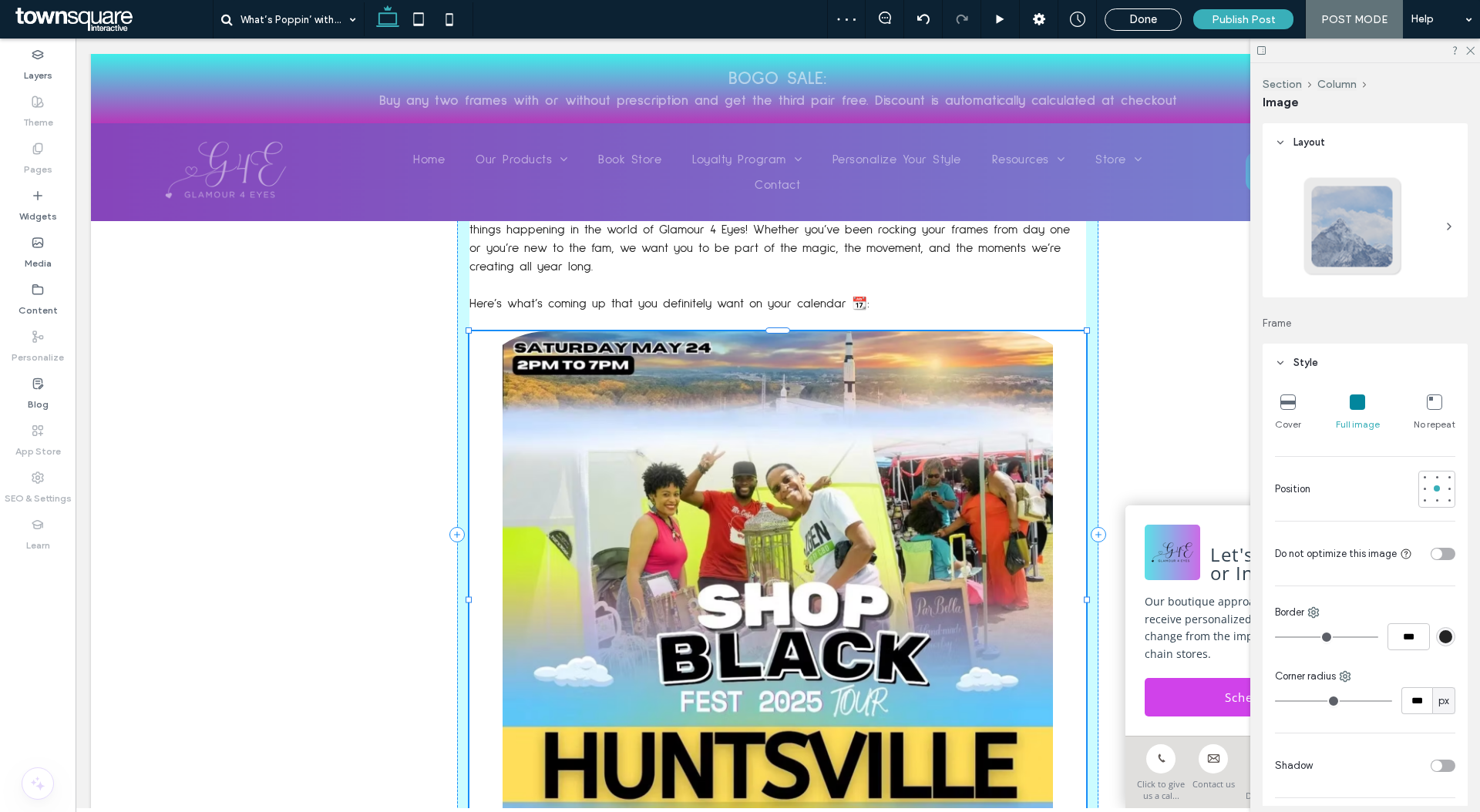
drag, startPoint x: 772, startPoint y: 709, endPoint x: 786, endPoint y: 811, distance: 103.0
type input "***"
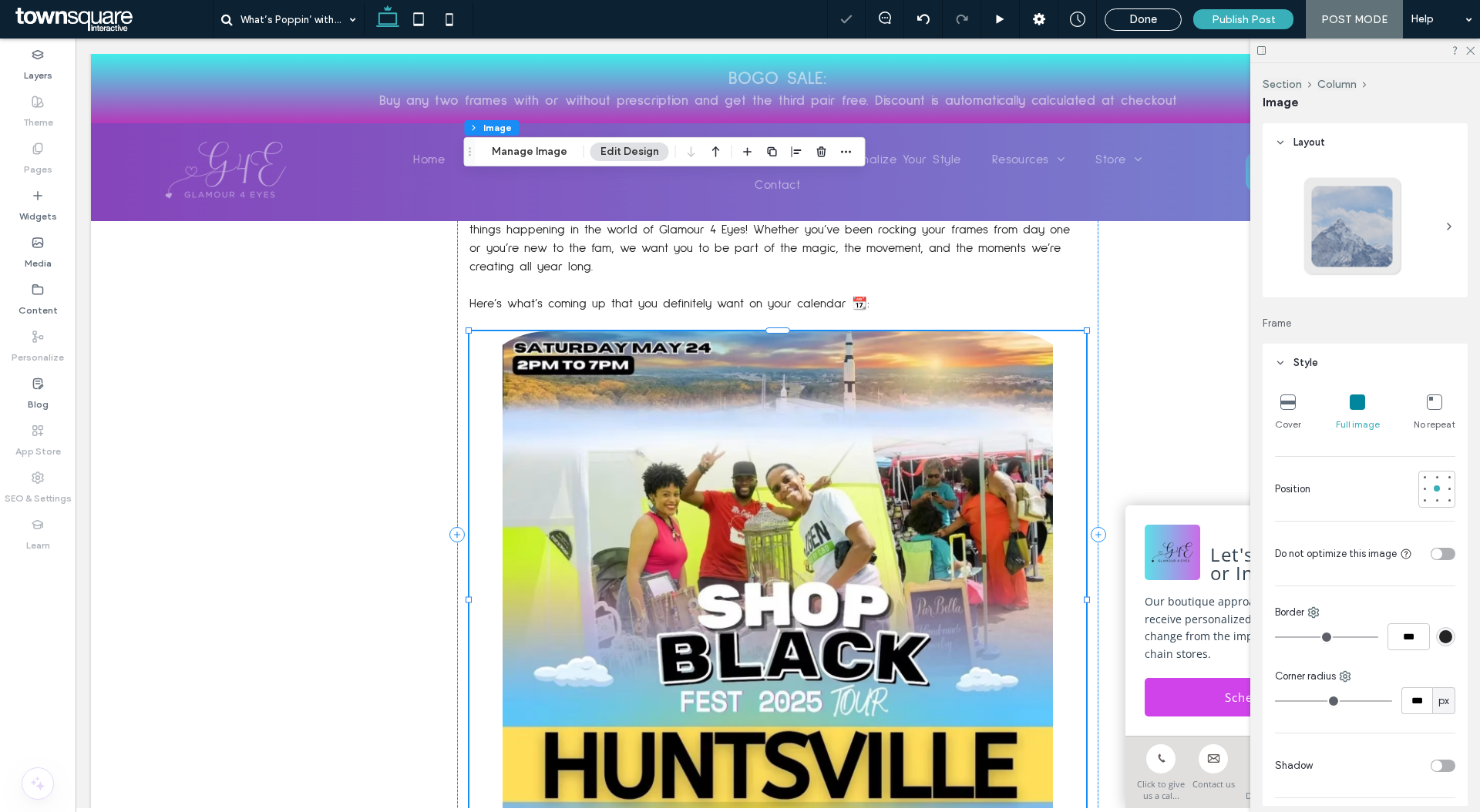
scroll to position [382, 0]
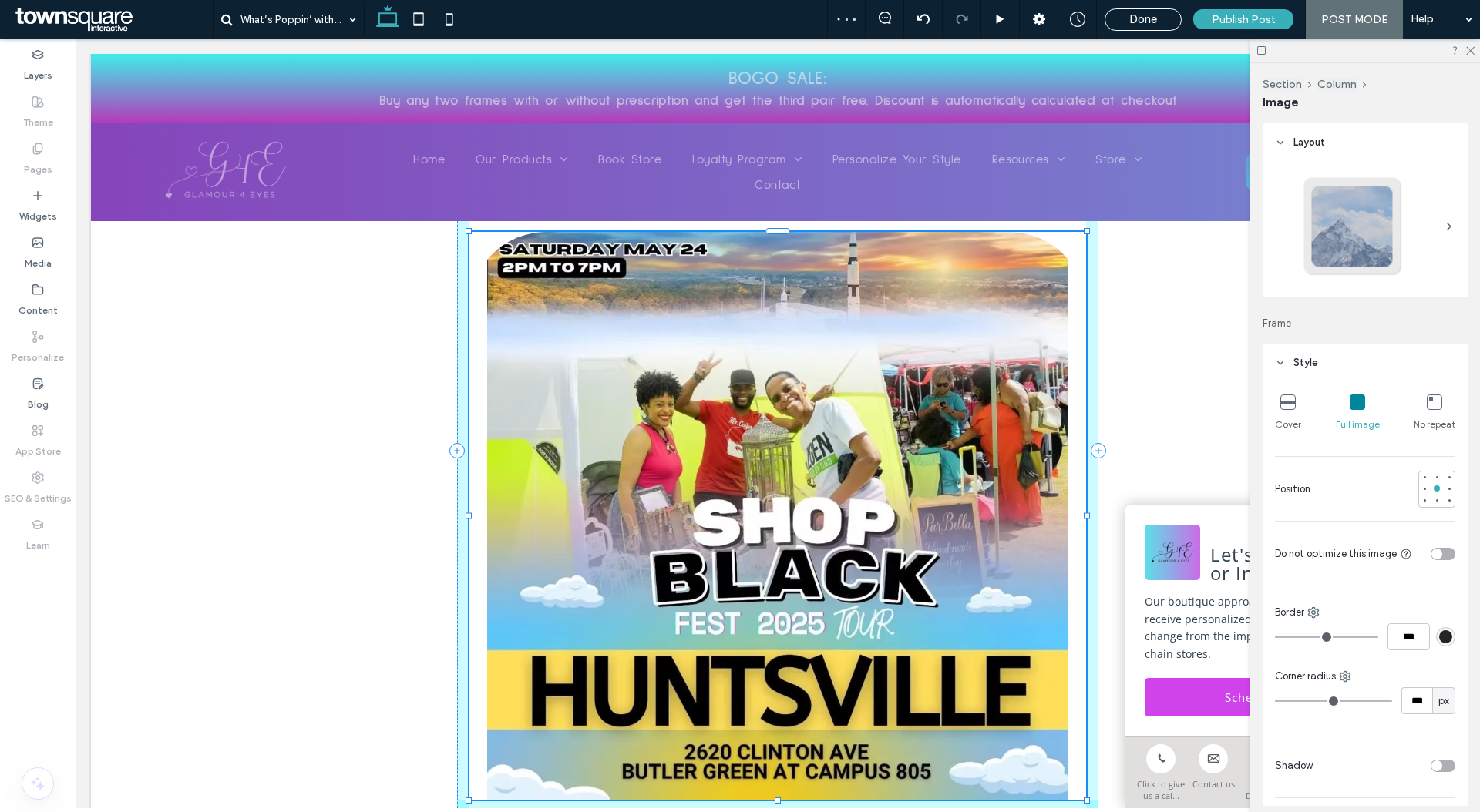
drag, startPoint x: 771, startPoint y: 717, endPoint x: 773, endPoint y: 747, distance: 30.1
click at [774, 796] on div at bounding box center [777, 799] width 6 height 6
type input "***"
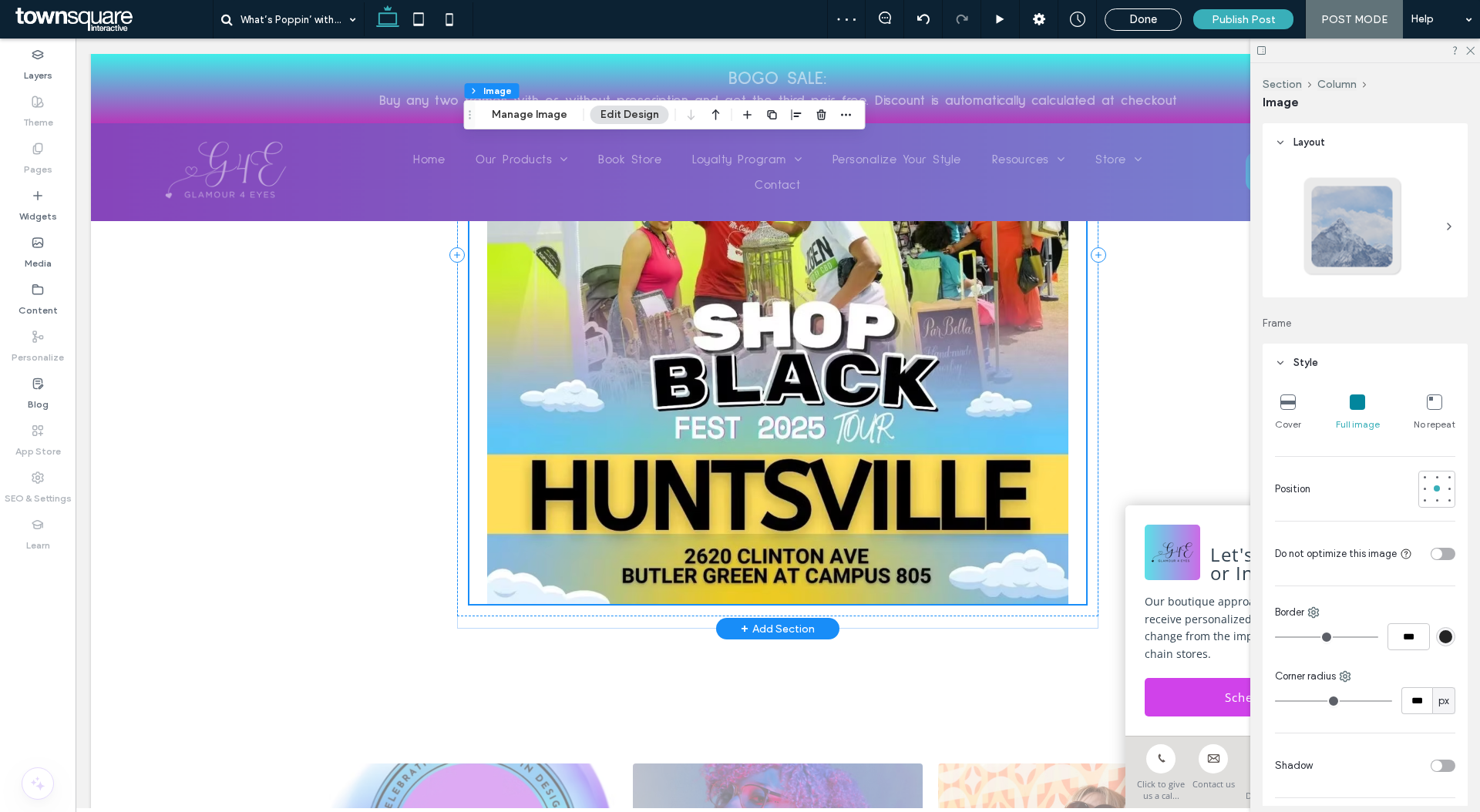
scroll to position [173, 0]
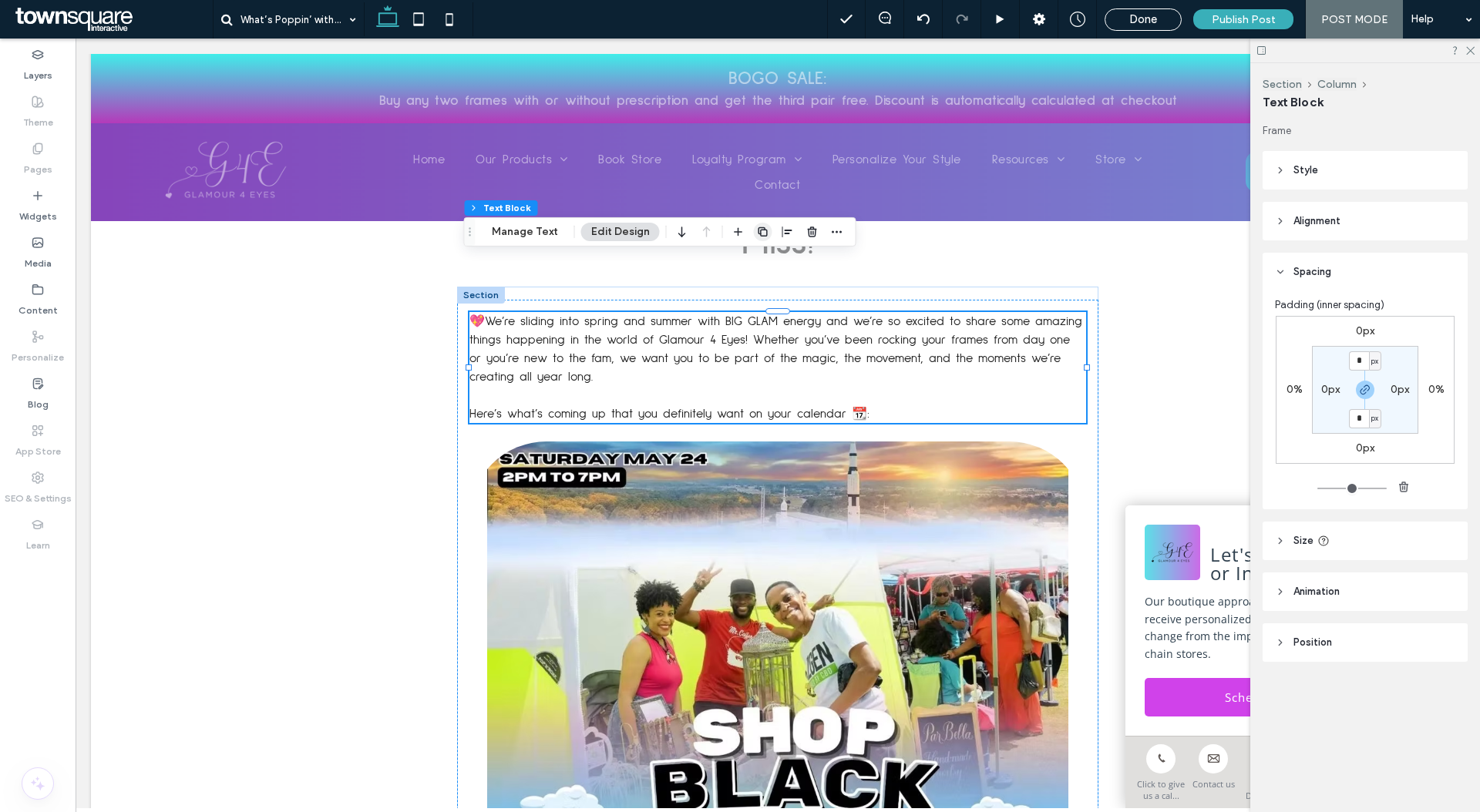
click at [765, 236] on icon "button" at bounding box center [763, 232] width 12 height 12
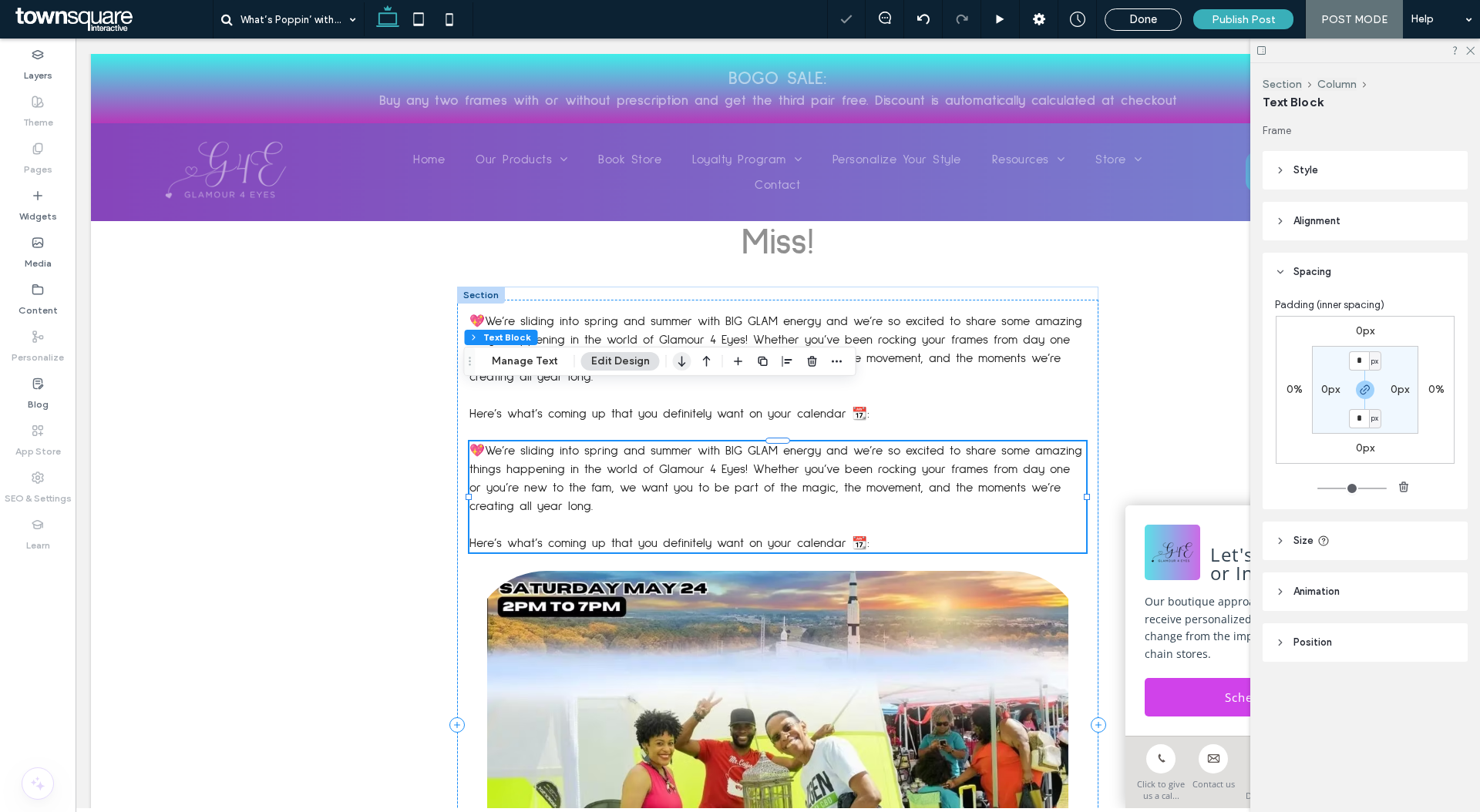
click at [676, 361] on icon "button" at bounding box center [682, 361] width 18 height 28
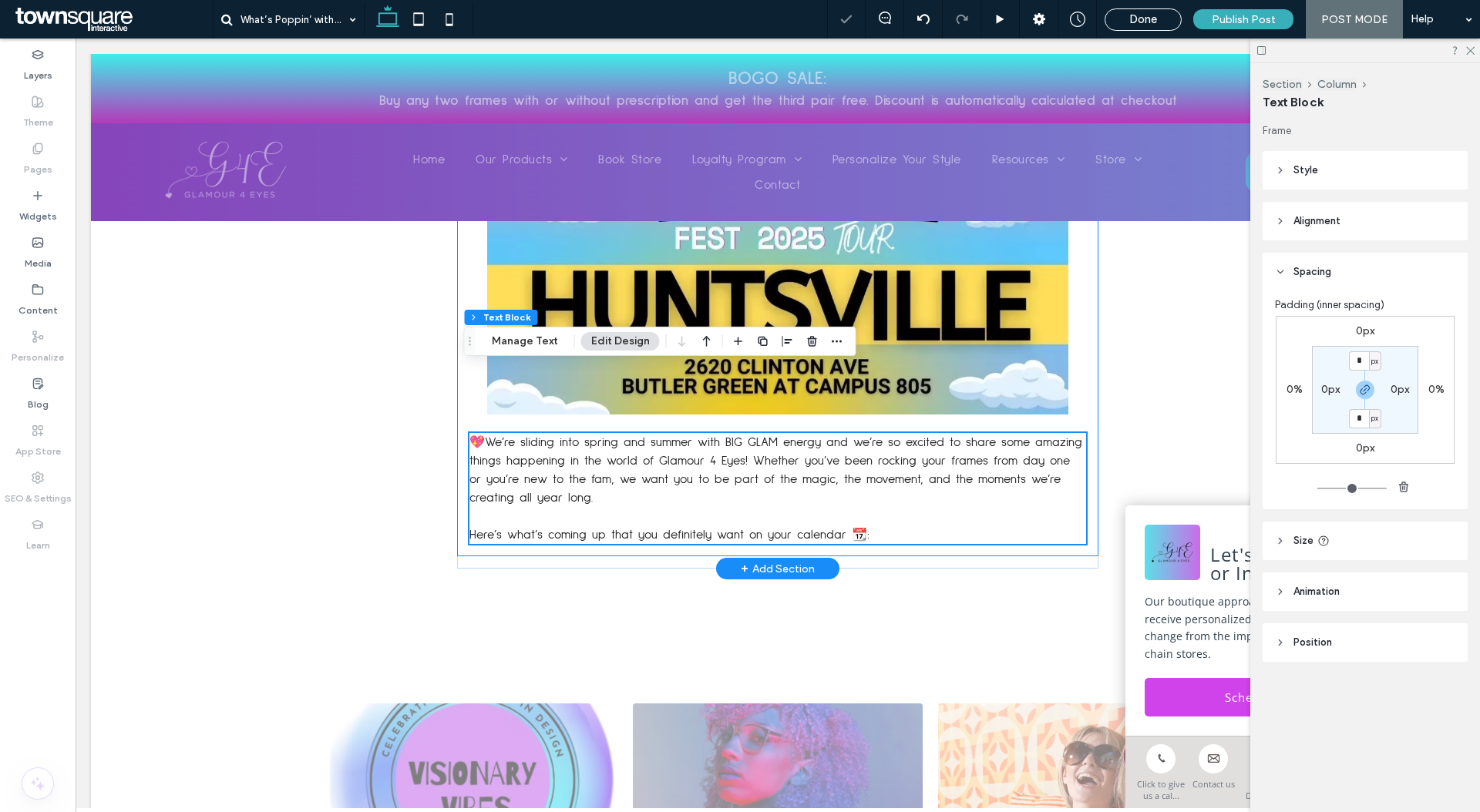
scroll to position [783, 0]
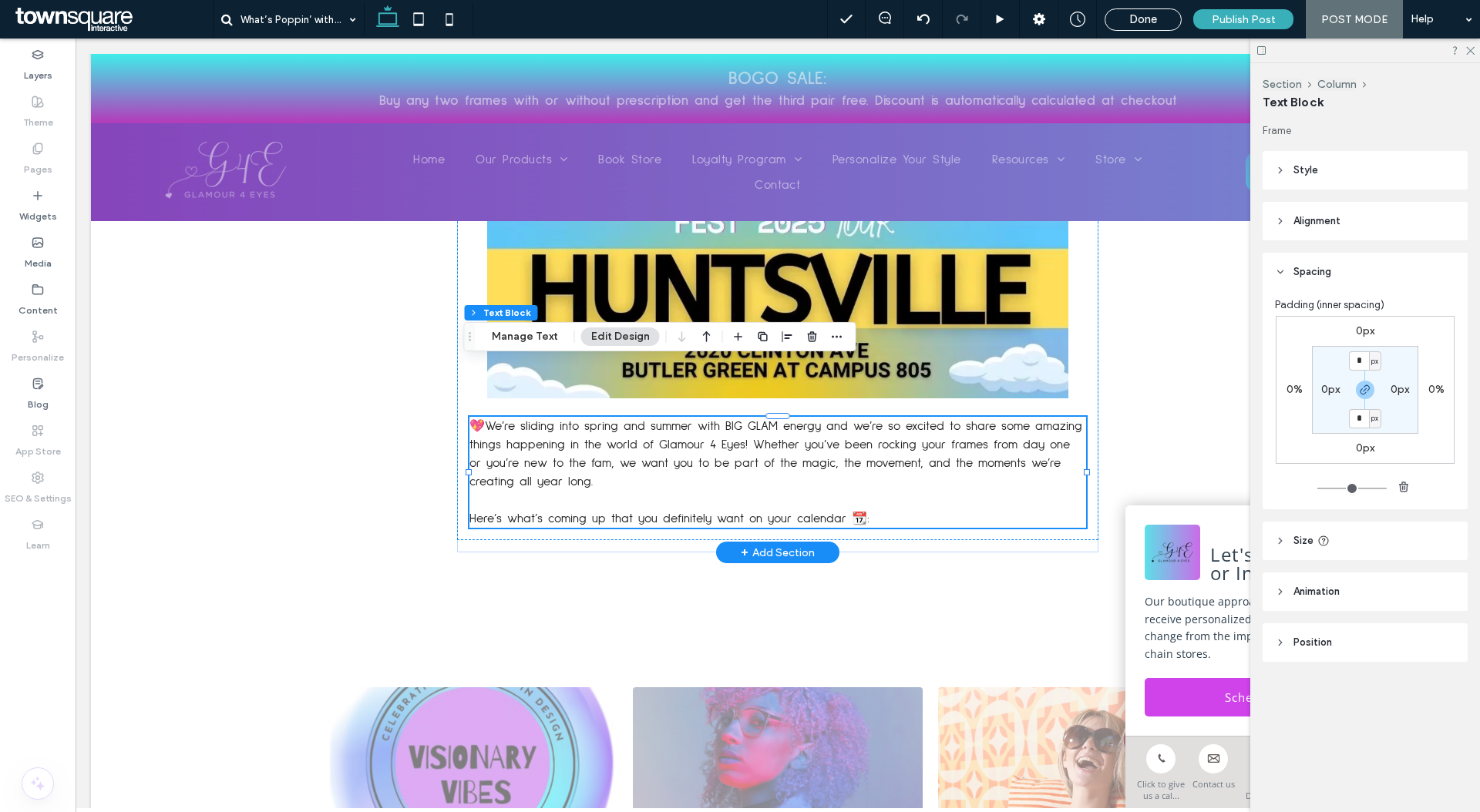
click at [803, 420] on span "💖We’re sliding into spring and summer with BIG GLAM energy and we’re so excited…" at bounding box center [776, 454] width 612 height 67
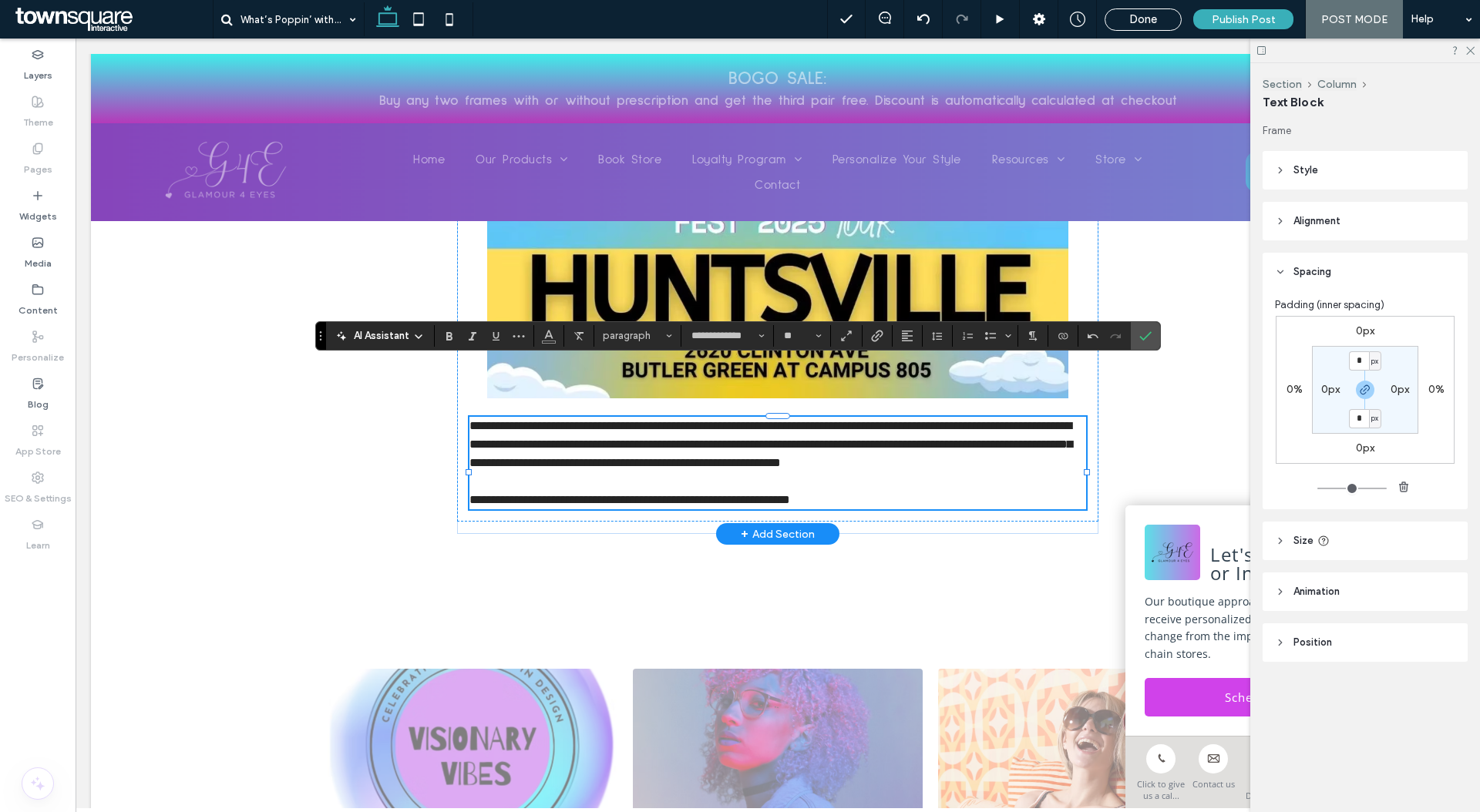
paste div
type input "**"
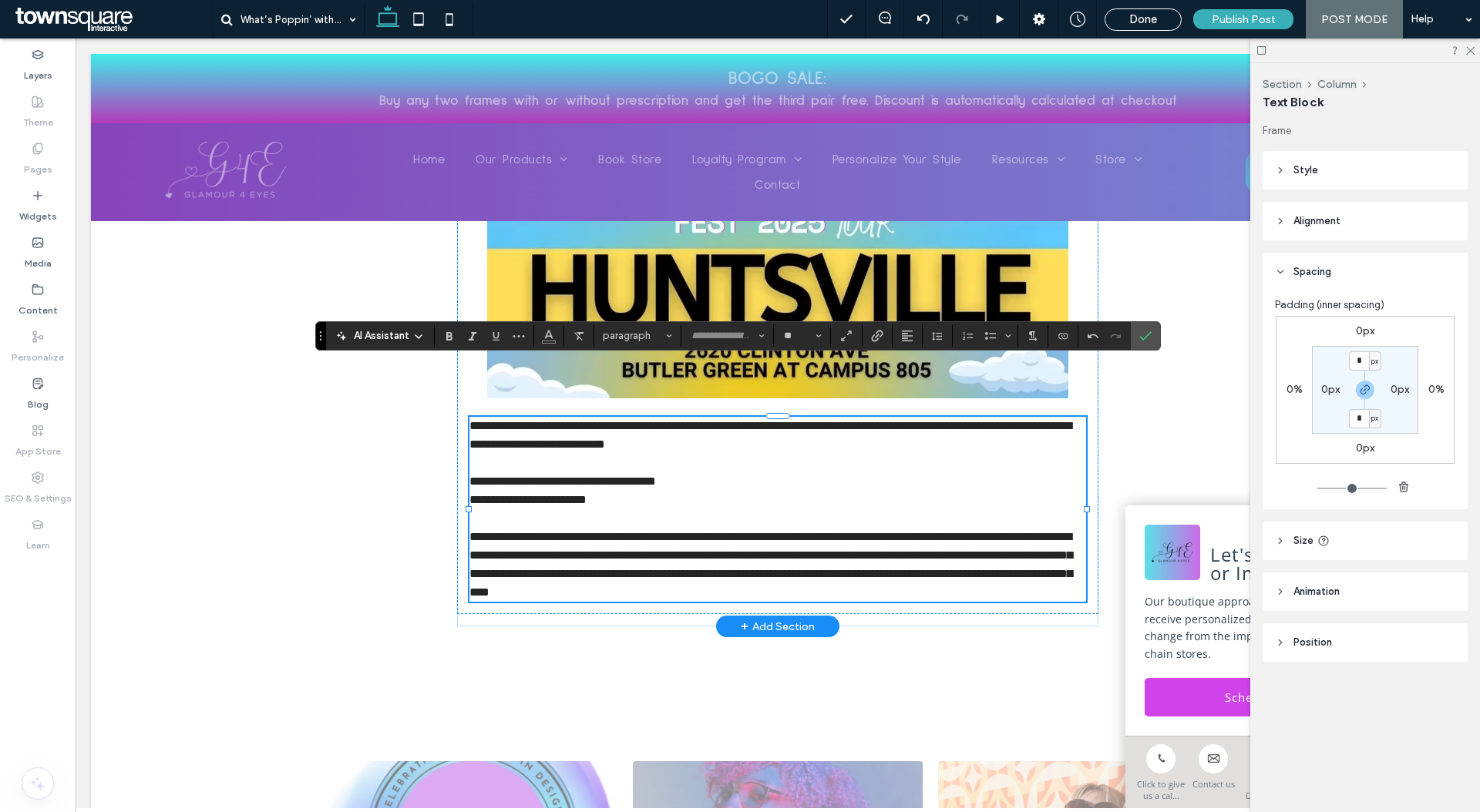
scroll to position [246, 0]
type input "**********"
type input "**"
drag, startPoint x: 669, startPoint y: 424, endPoint x: 553, endPoint y: 443, distance: 117.5
click at [554, 442] on div "**********" at bounding box center [778, 509] width 617 height 185
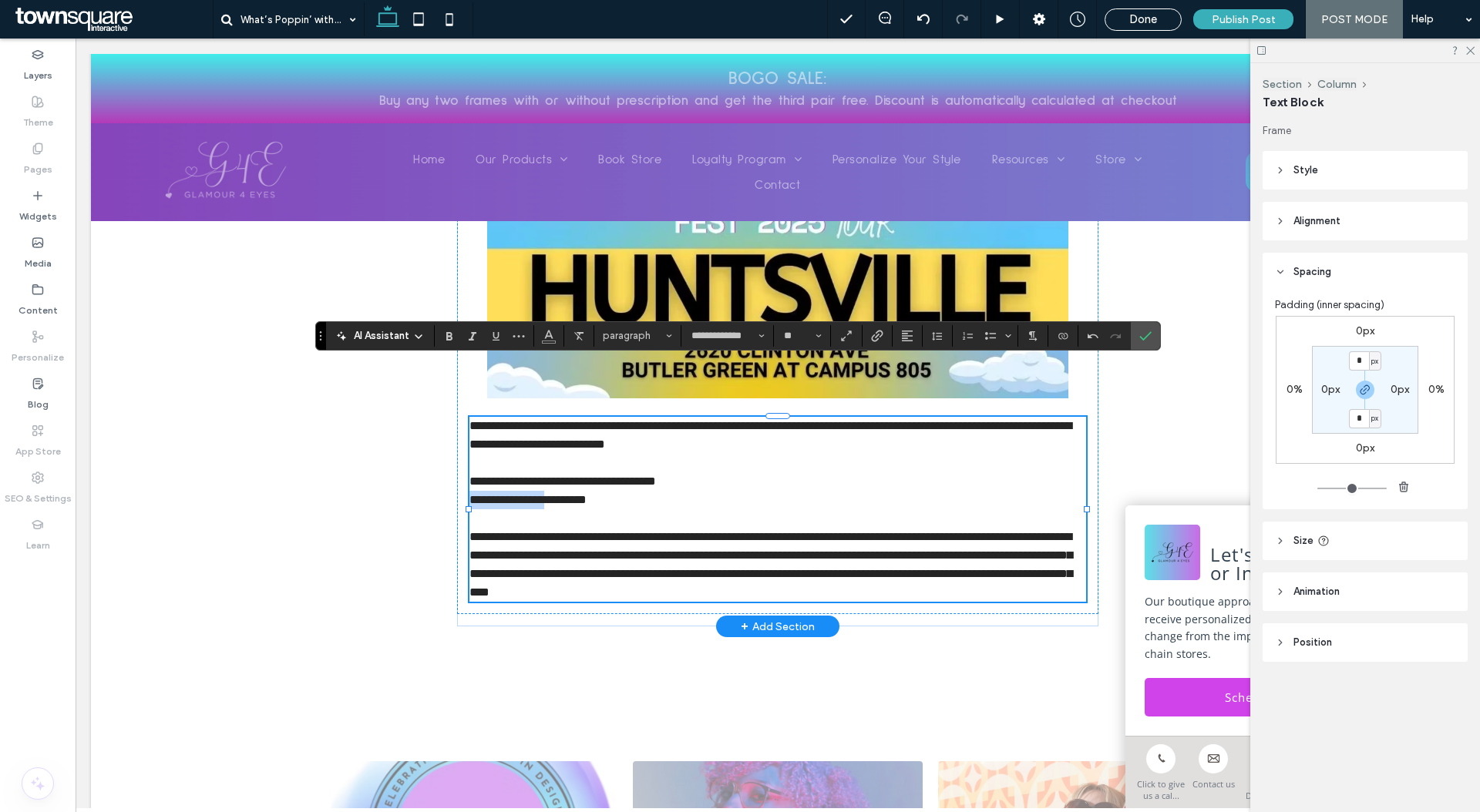
click at [553, 494] on span "**********" at bounding box center [528, 499] width 117 height 11
drag, startPoint x: 480, startPoint y: 427, endPoint x: 756, endPoint y: 426, distance: 276.0
click at [756, 472] on p "**********" at bounding box center [778, 481] width 617 height 18
click at [443, 334] on icon "Bold" at bounding box center [449, 336] width 12 height 12
click at [729, 472] on p "**********" at bounding box center [778, 481] width 617 height 18
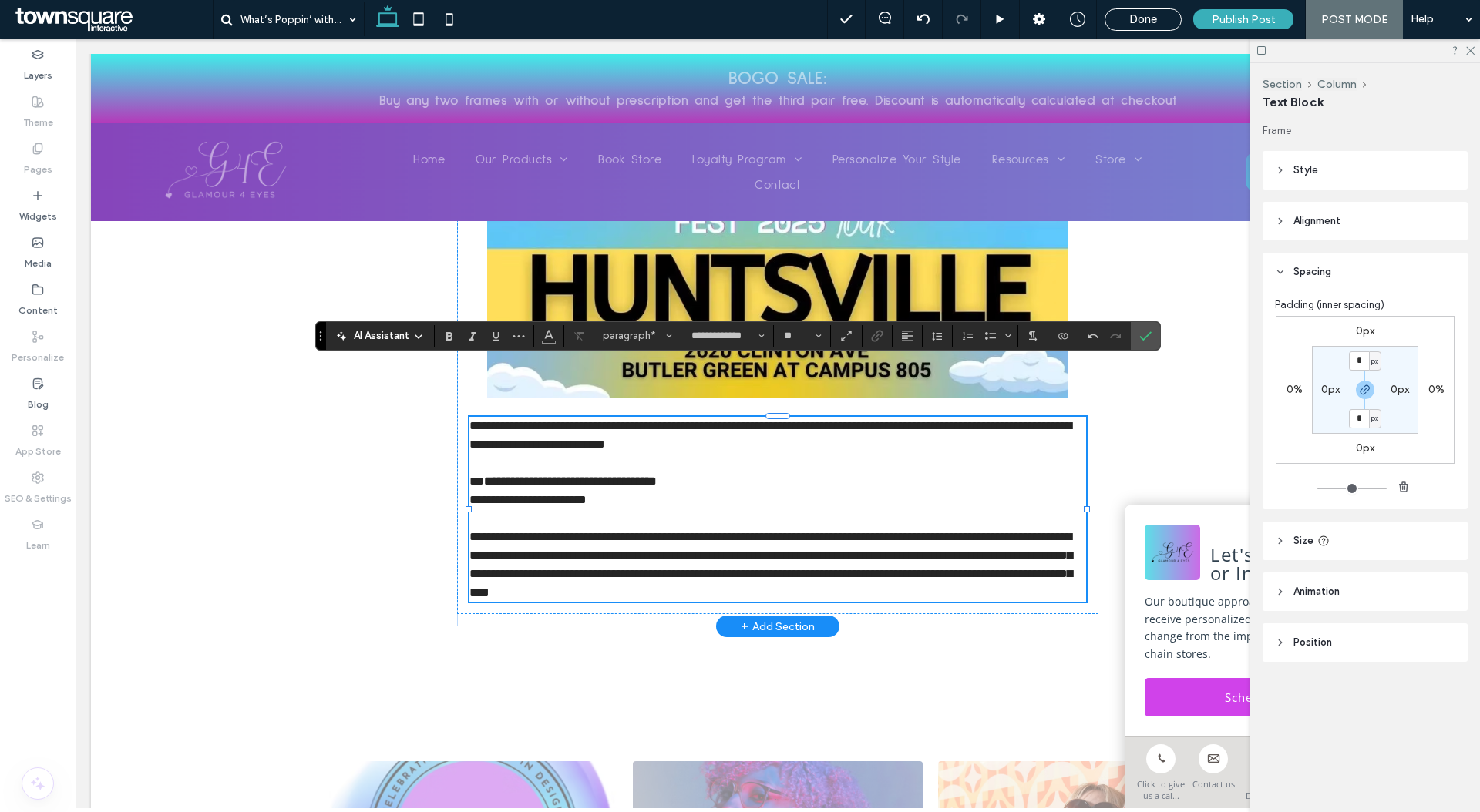
click at [861, 539] on p "**********" at bounding box center [778, 565] width 617 height 74
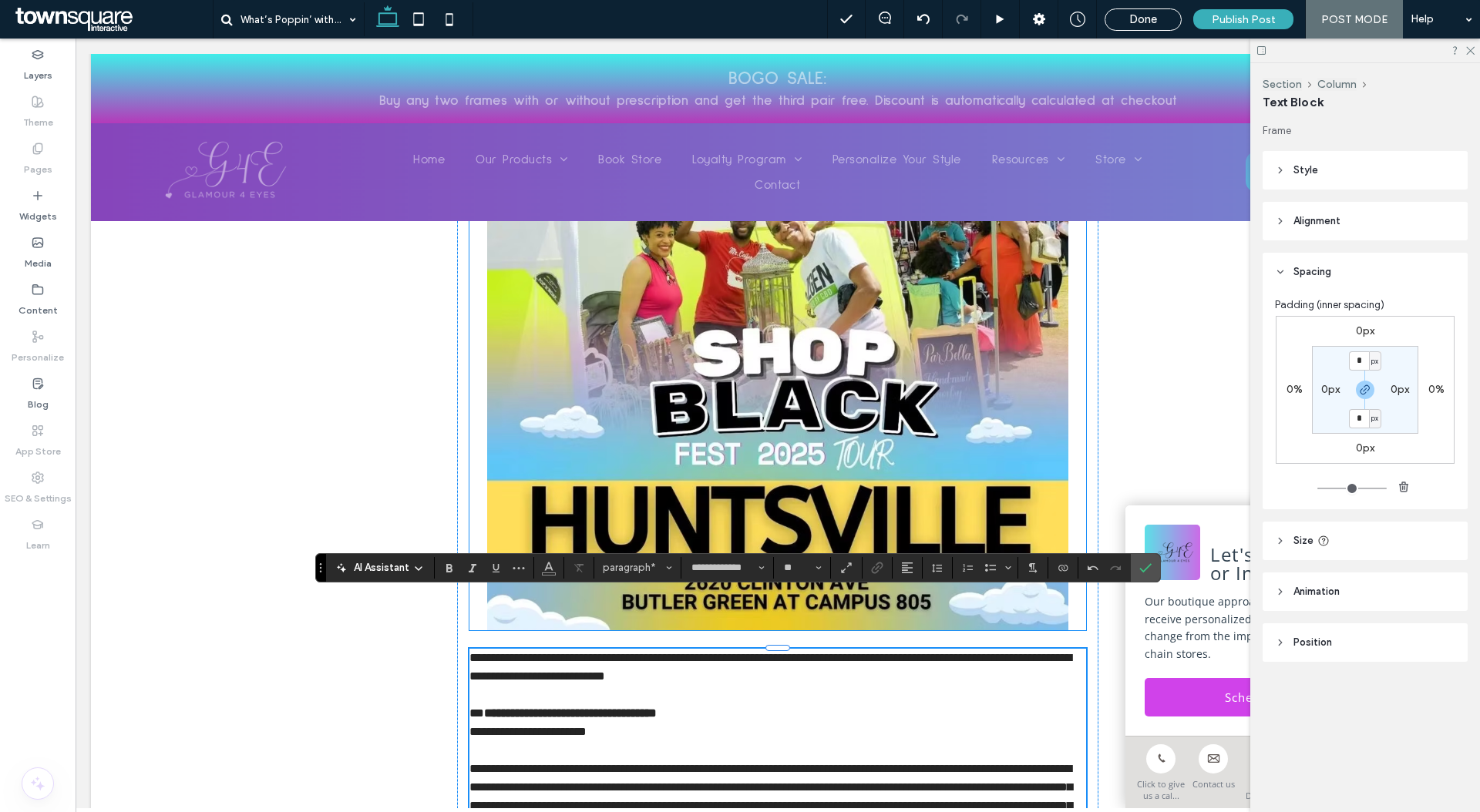
scroll to position [290, 0]
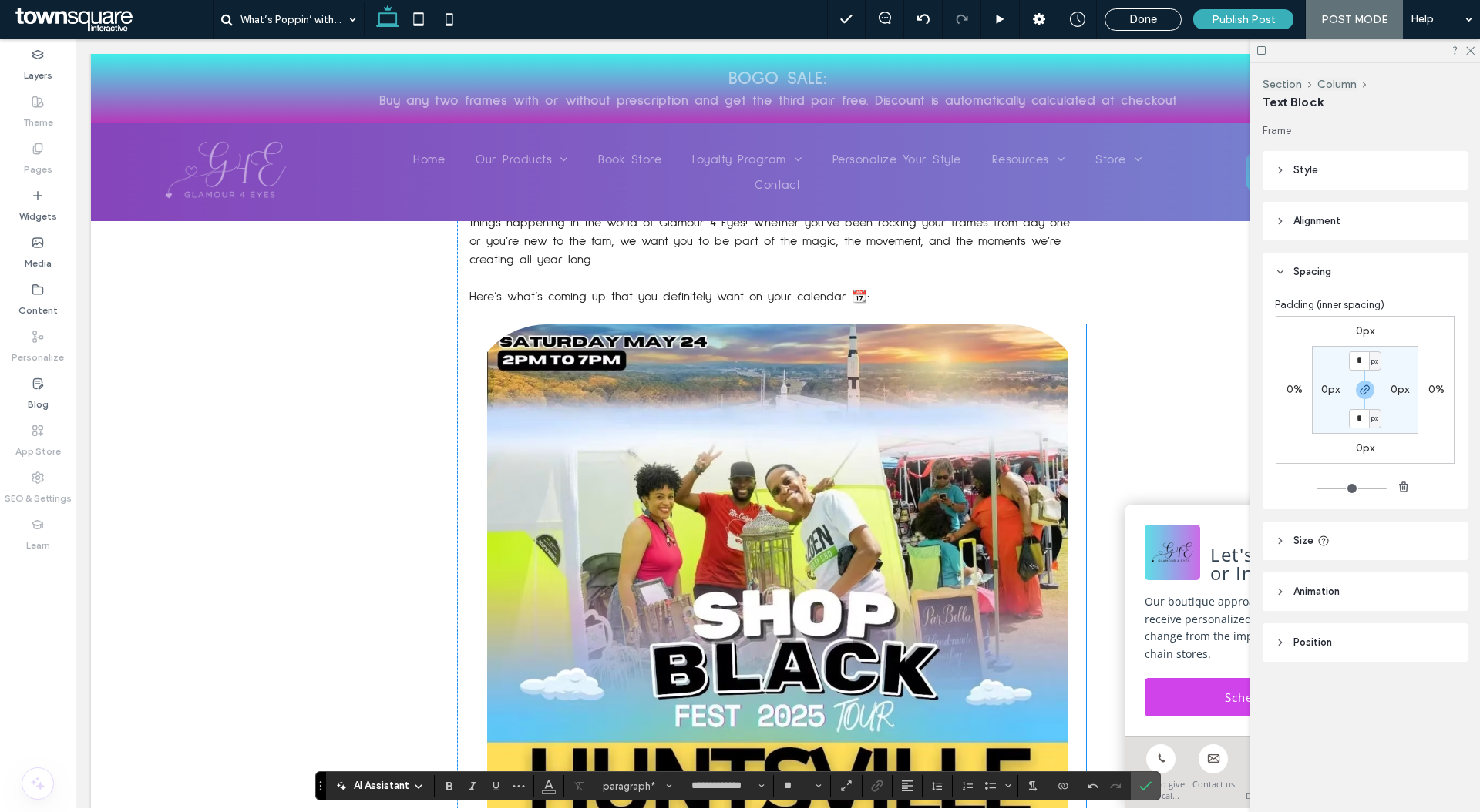
click at [612, 483] on img at bounding box center [778, 608] width 617 height 568
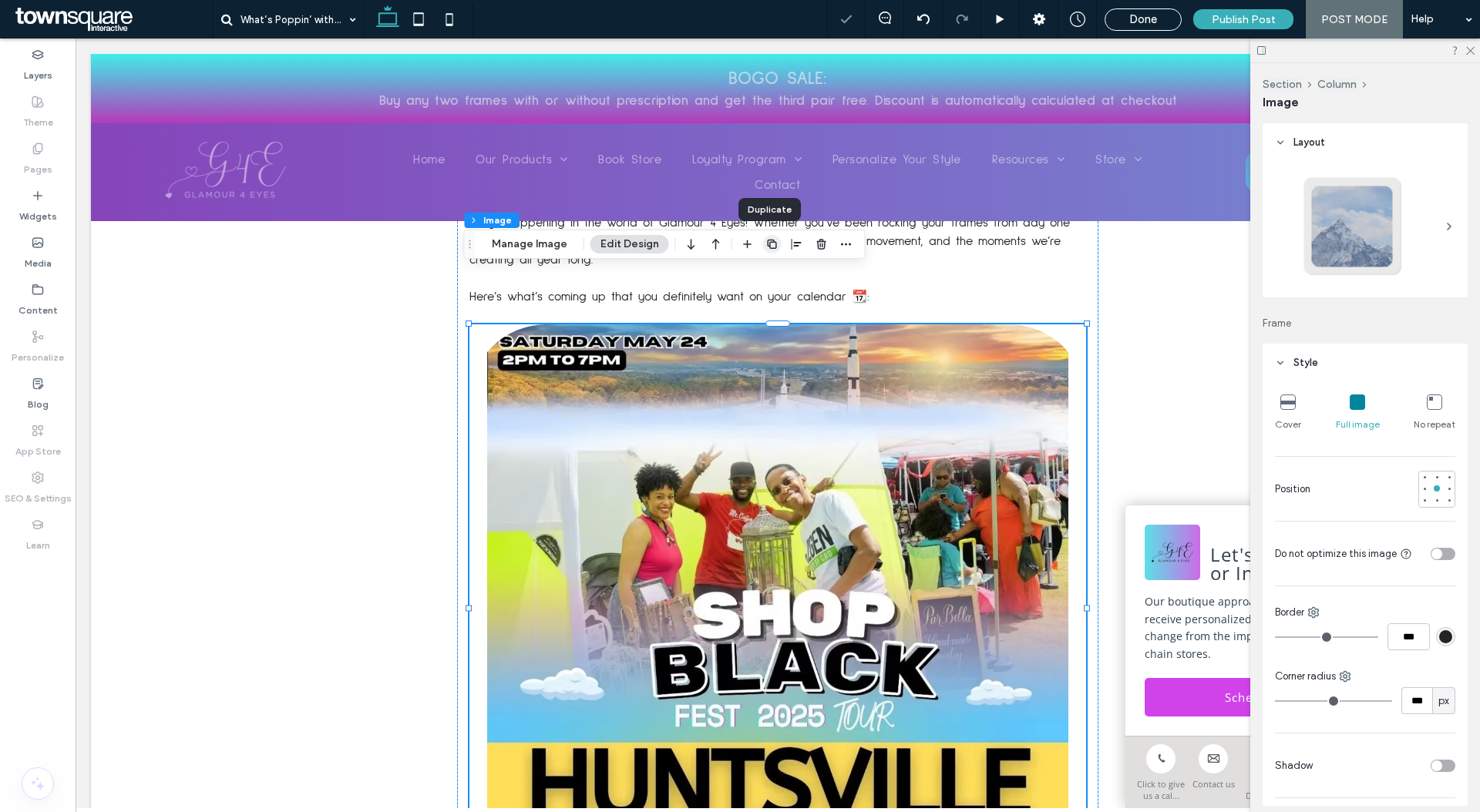
click at [766, 247] on icon "button" at bounding box center [772, 244] width 12 height 12
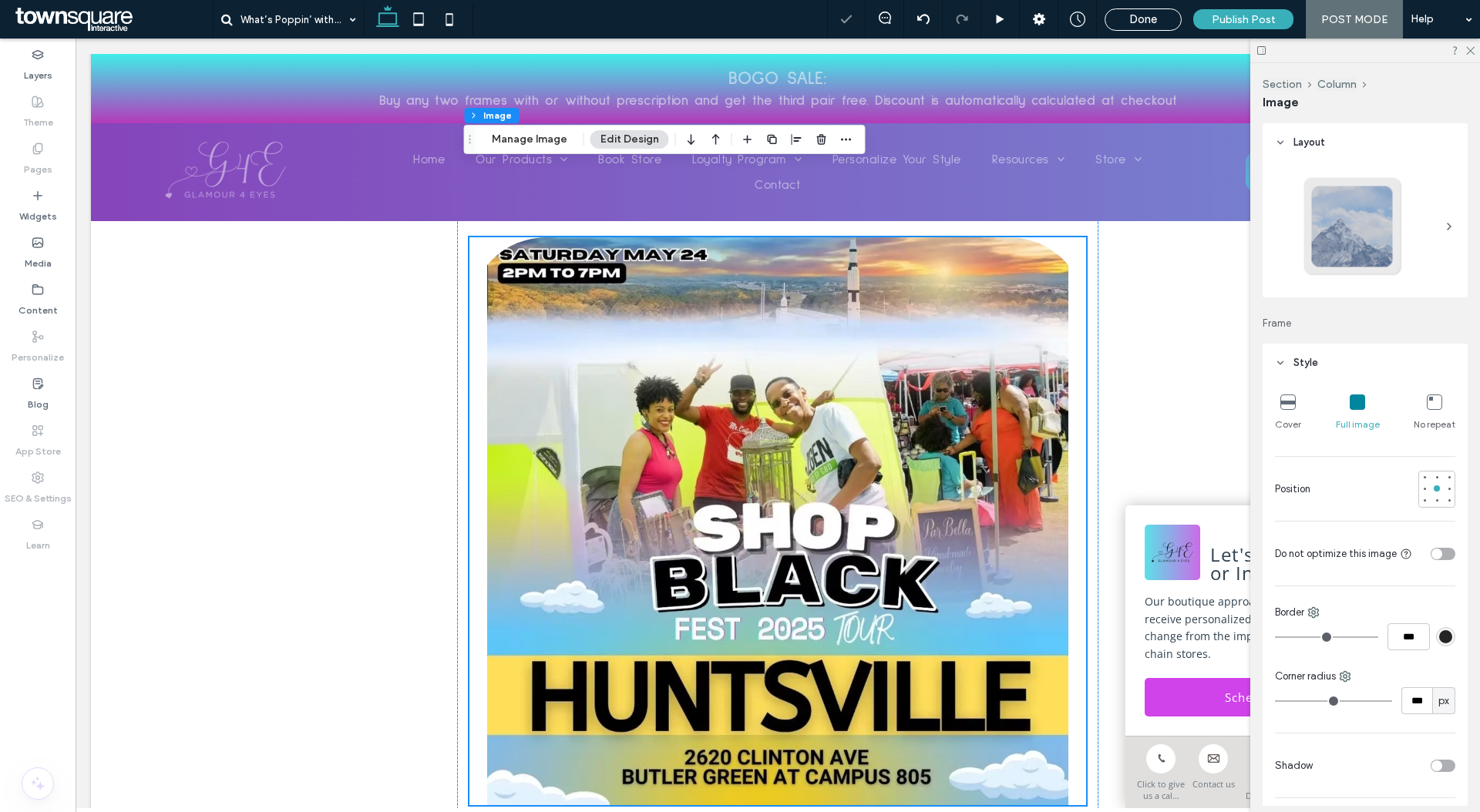
scroll to position [1012, 0]
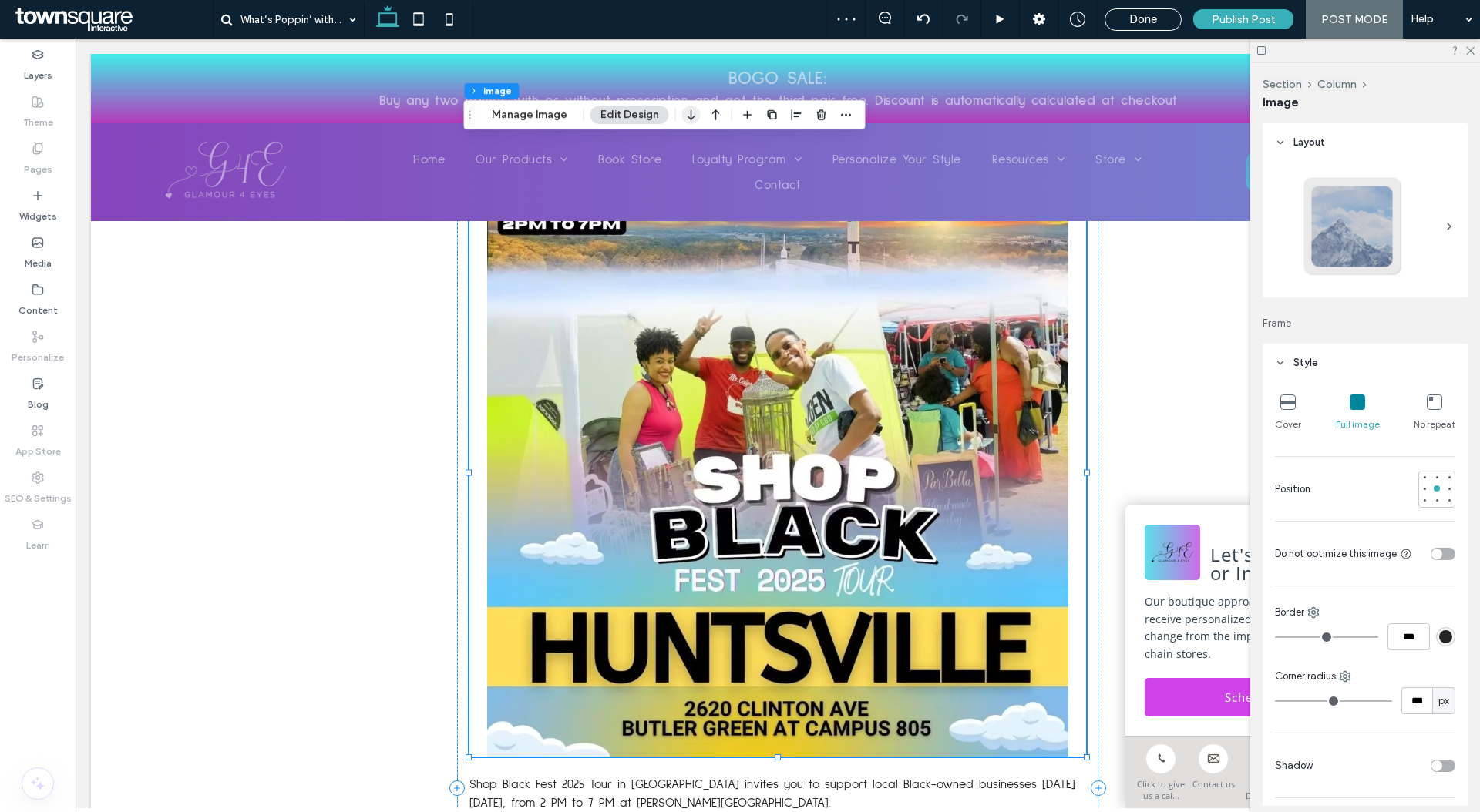
click at [682, 112] on icon "button" at bounding box center [691, 115] width 18 height 28
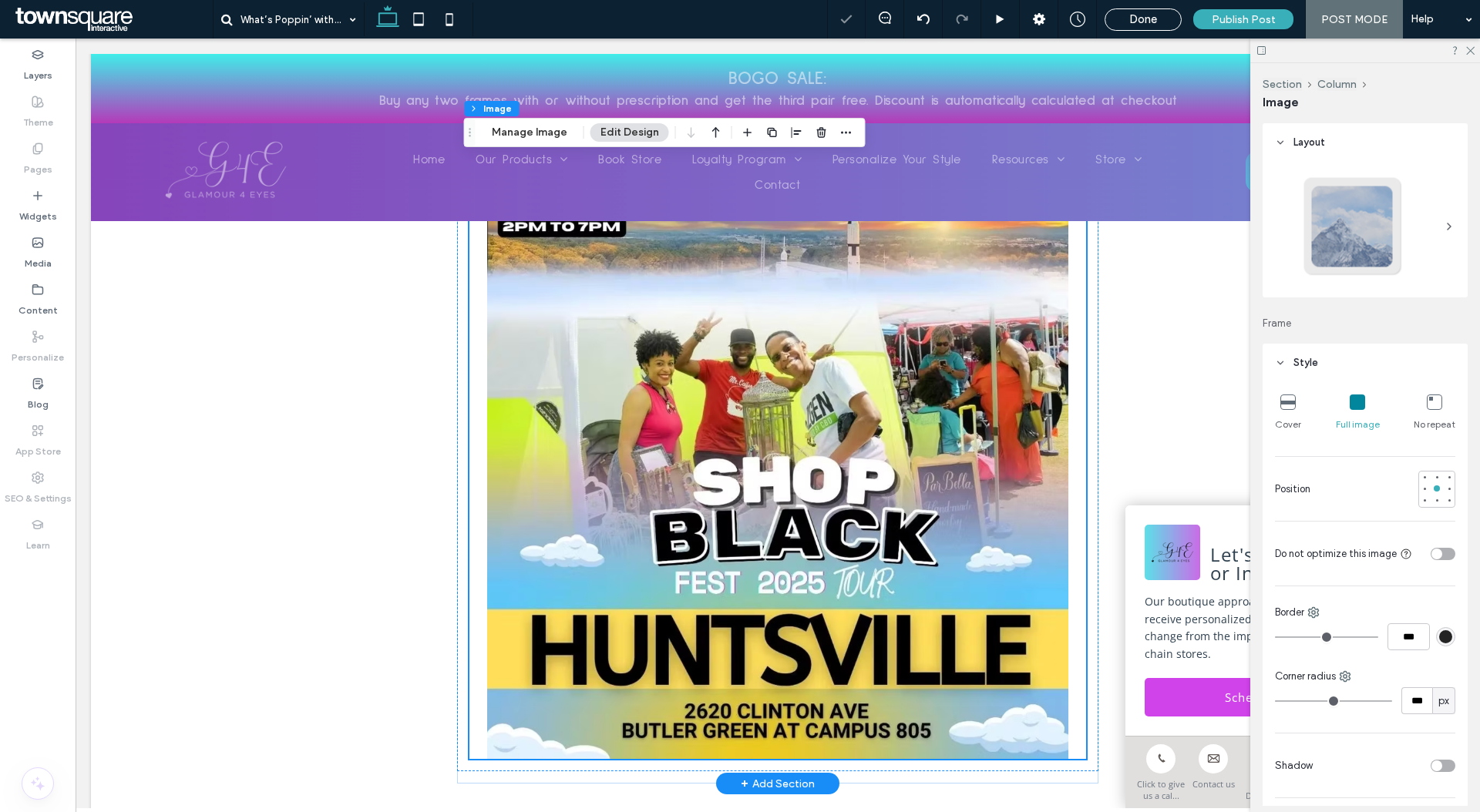
scroll to position [2359, 0]
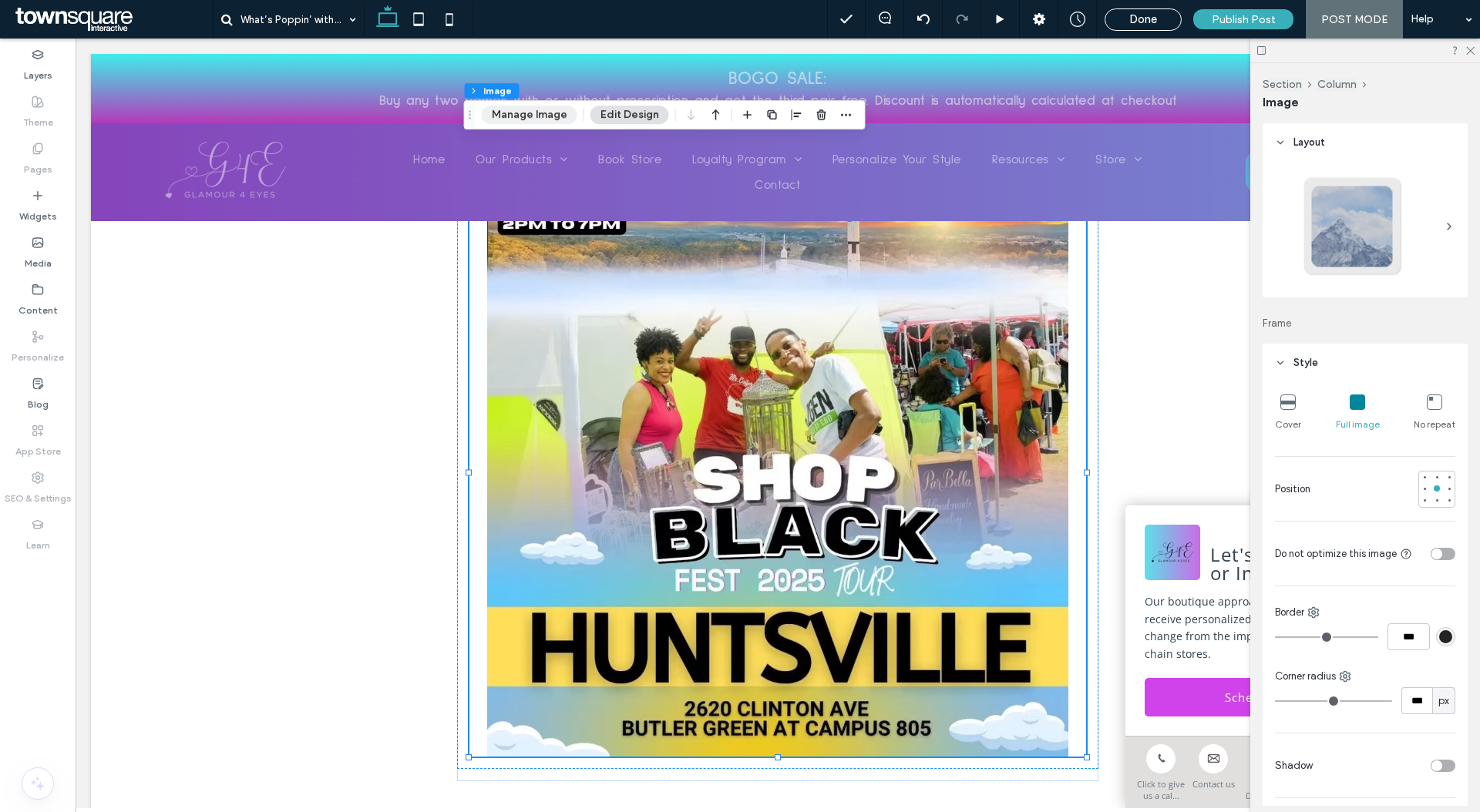
click at [519, 121] on button "Manage Image" at bounding box center [529, 114] width 95 height 18
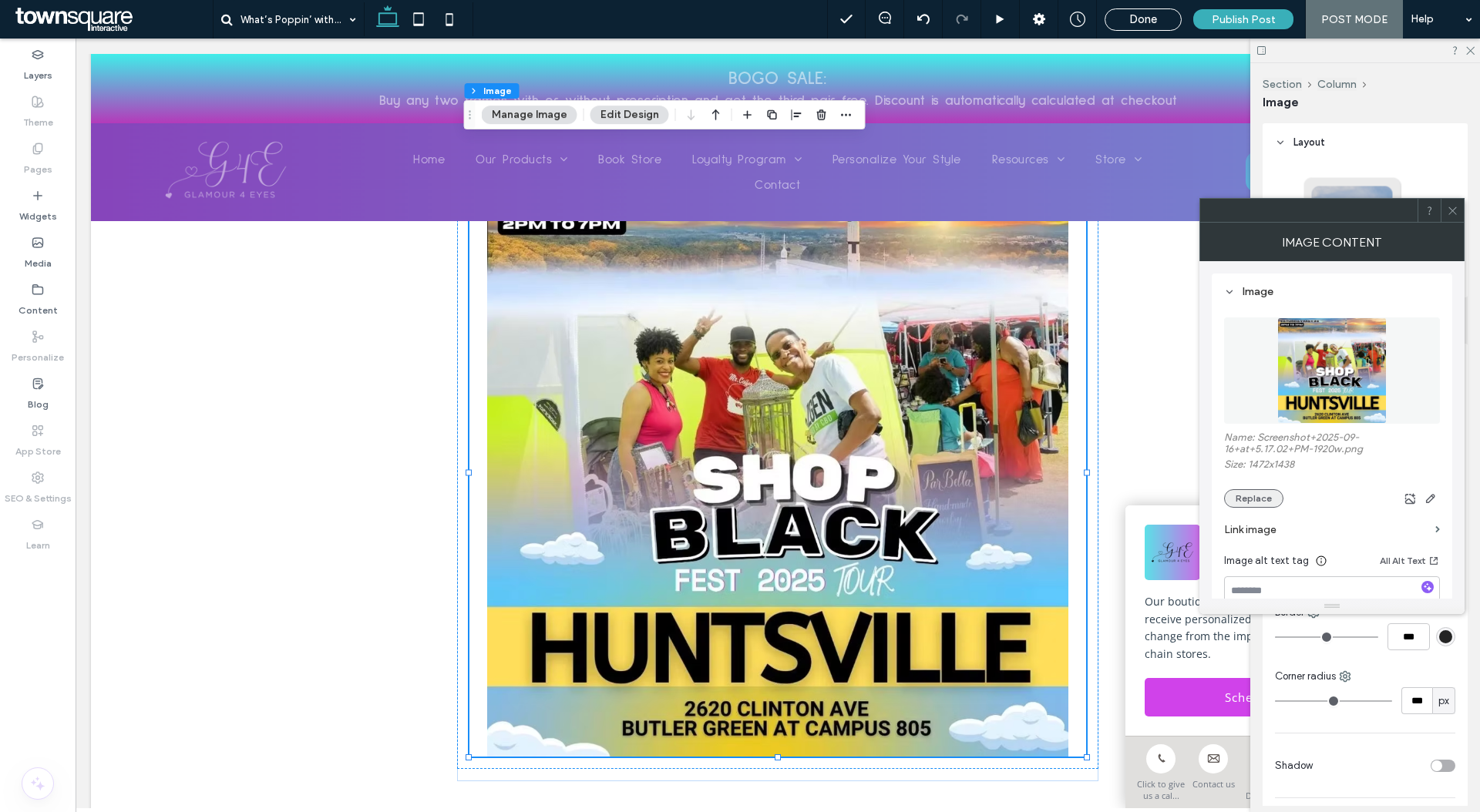
click at [1256, 504] on button "Replace" at bounding box center [1253, 498] width 60 height 18
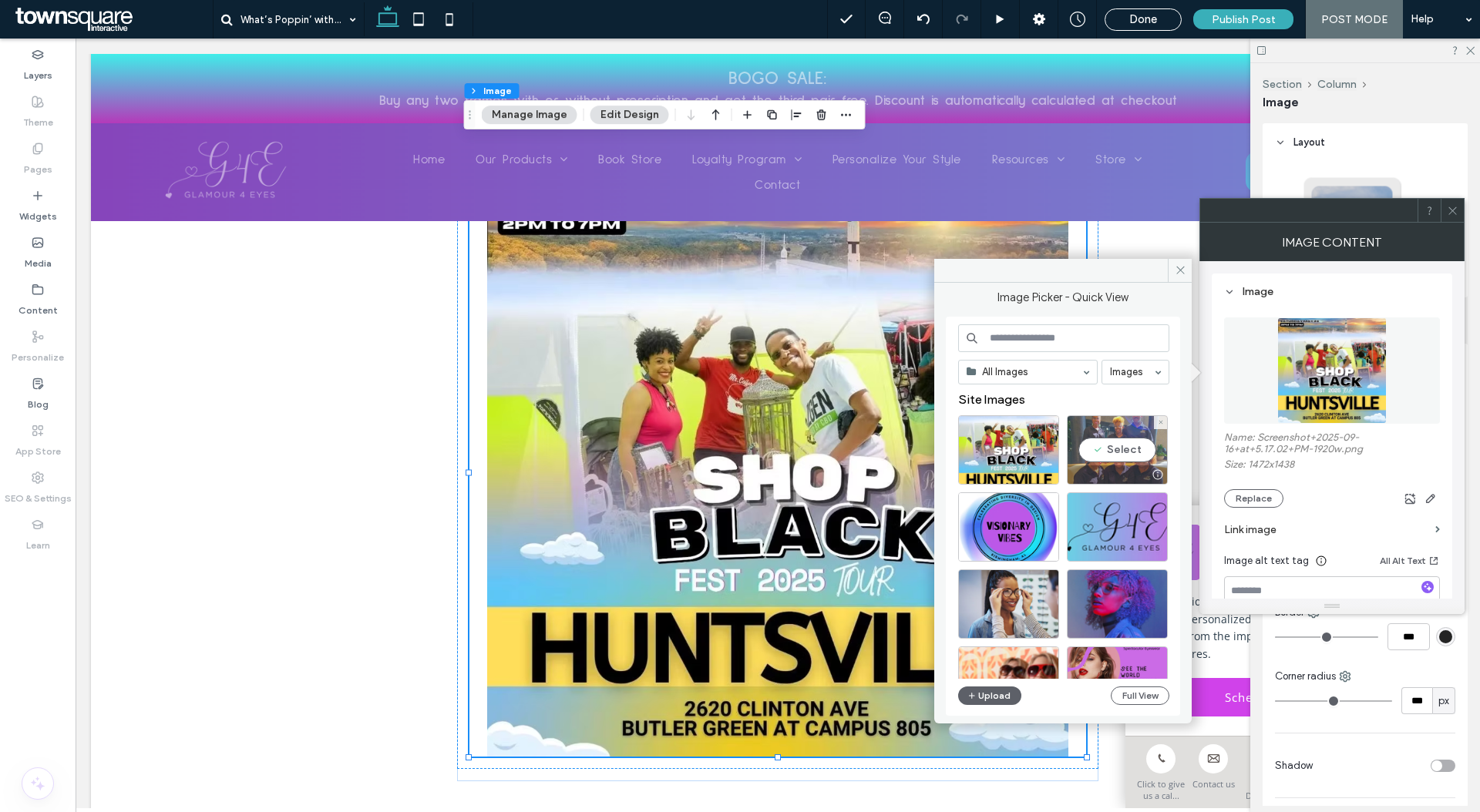
click at [1079, 437] on div "Select" at bounding box center [1117, 450] width 101 height 69
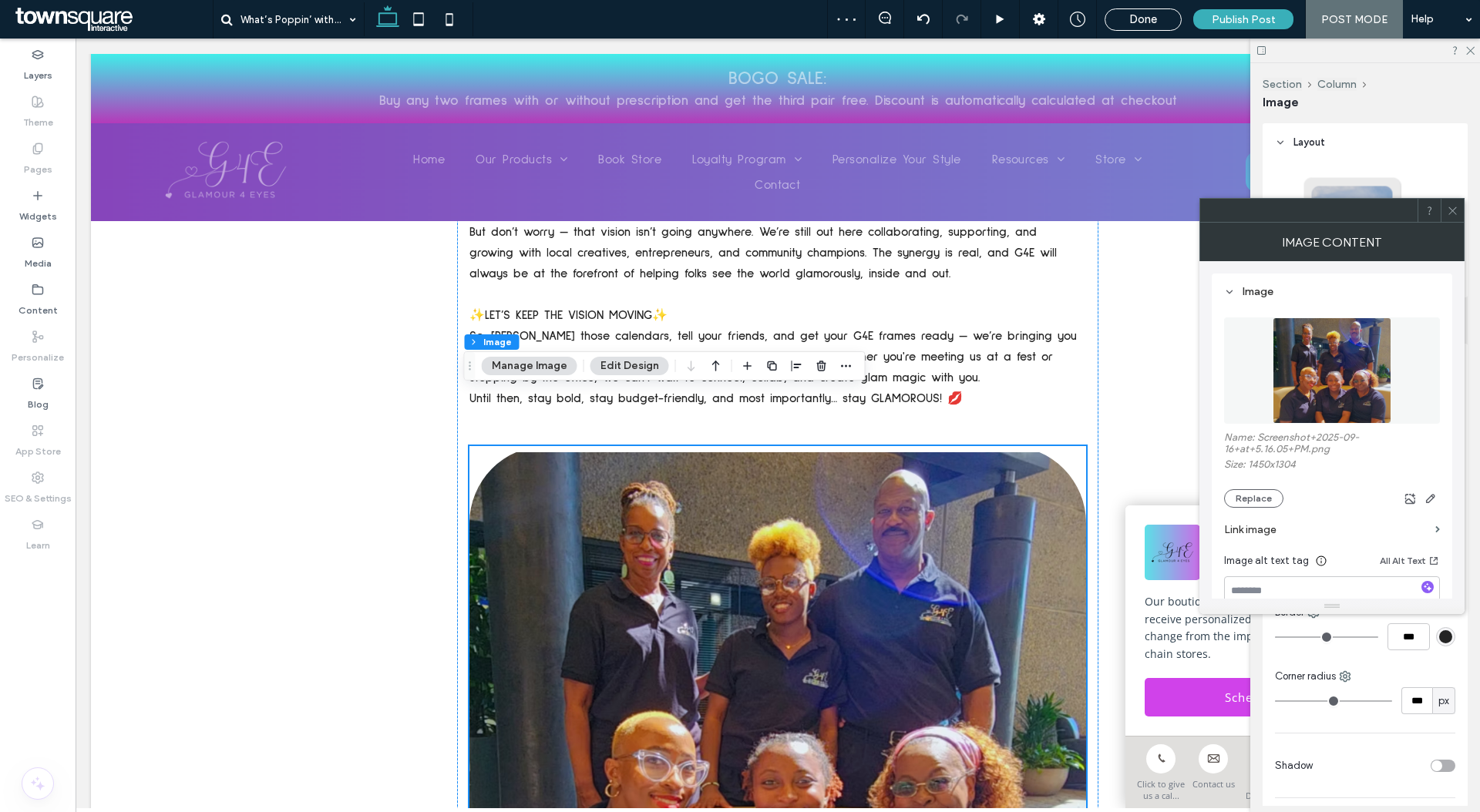
scroll to position [2347, 0]
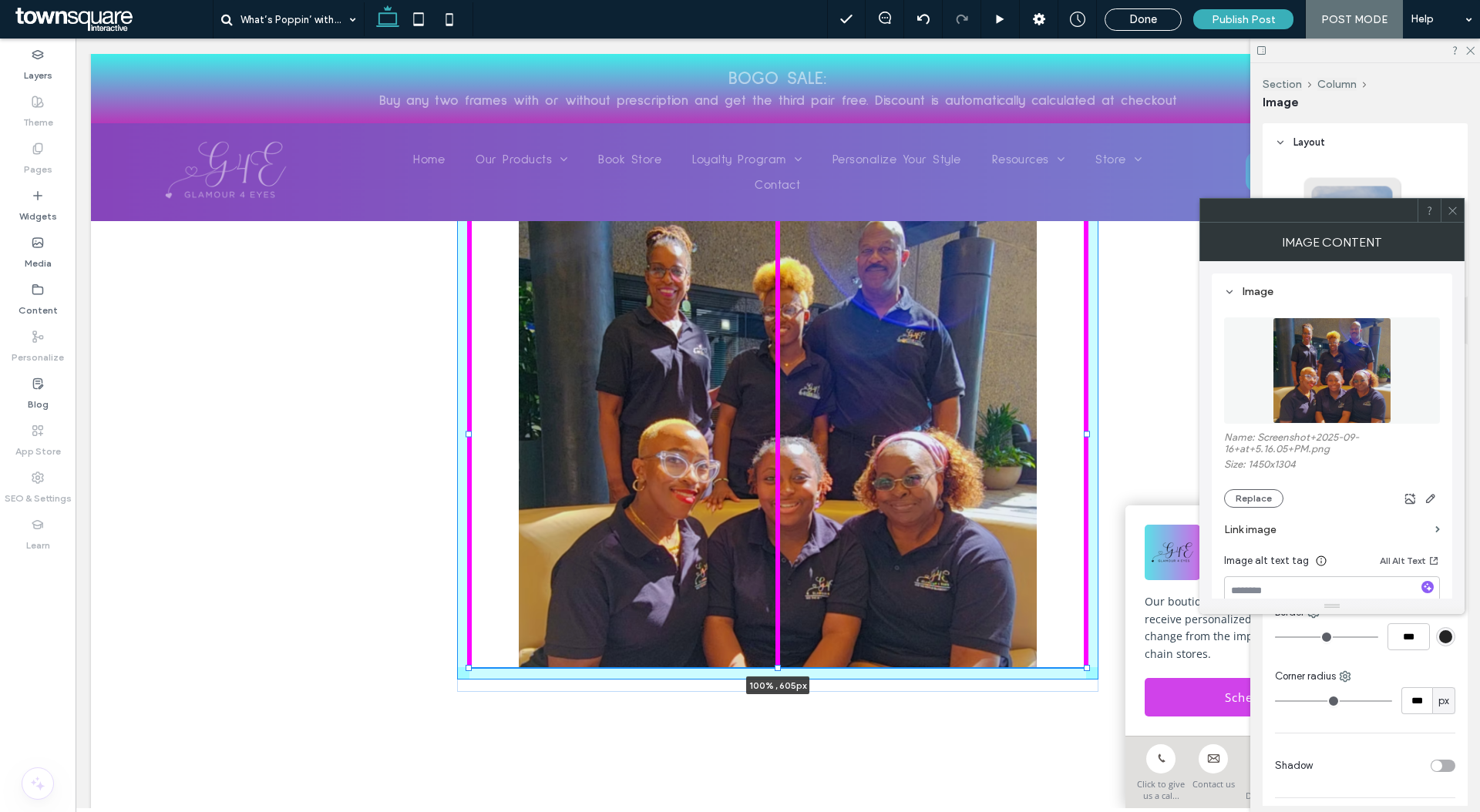
drag, startPoint x: 772, startPoint y: 712, endPoint x: 761, endPoint y: 611, distance: 101.6
type input "***"
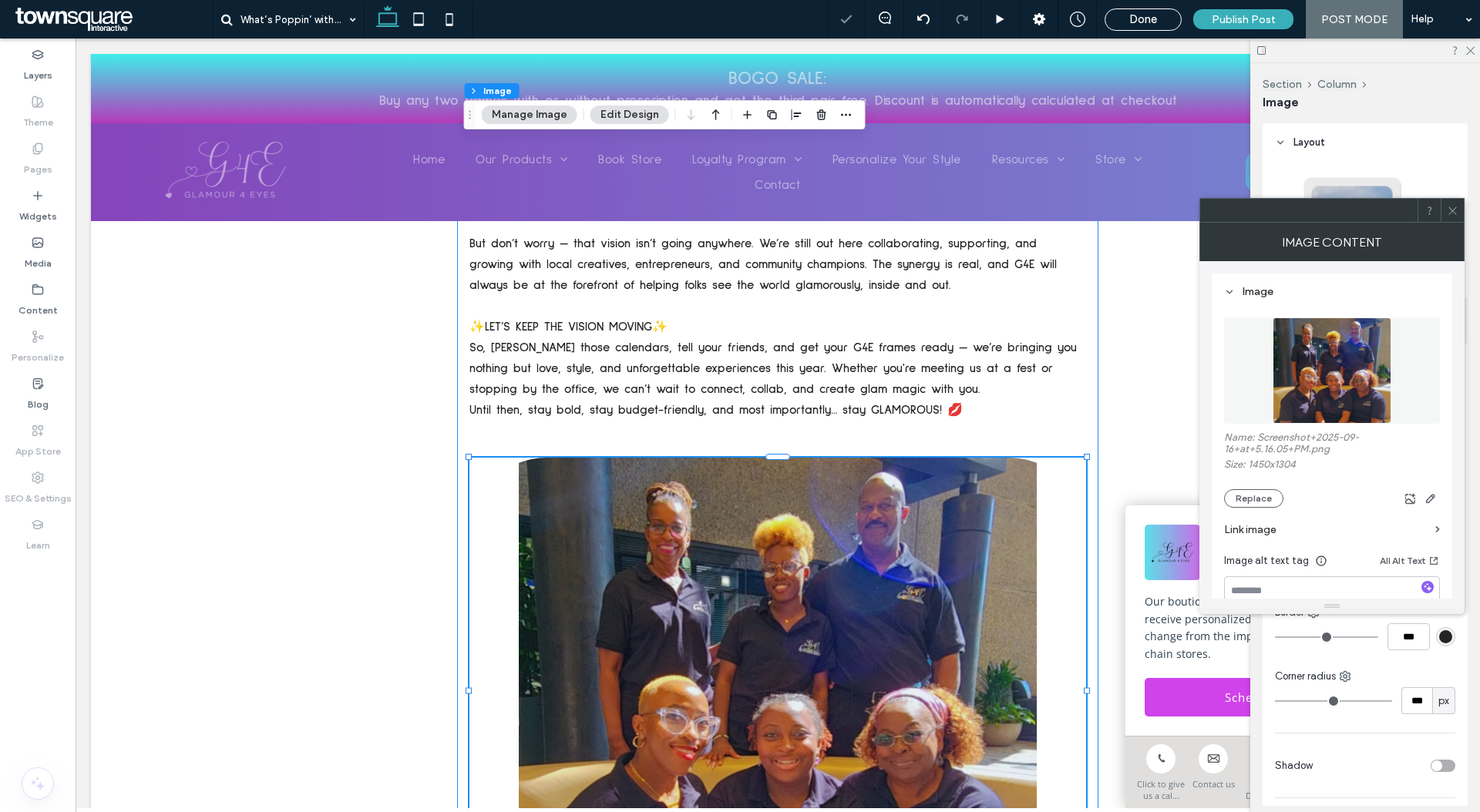
scroll to position [2416, 0]
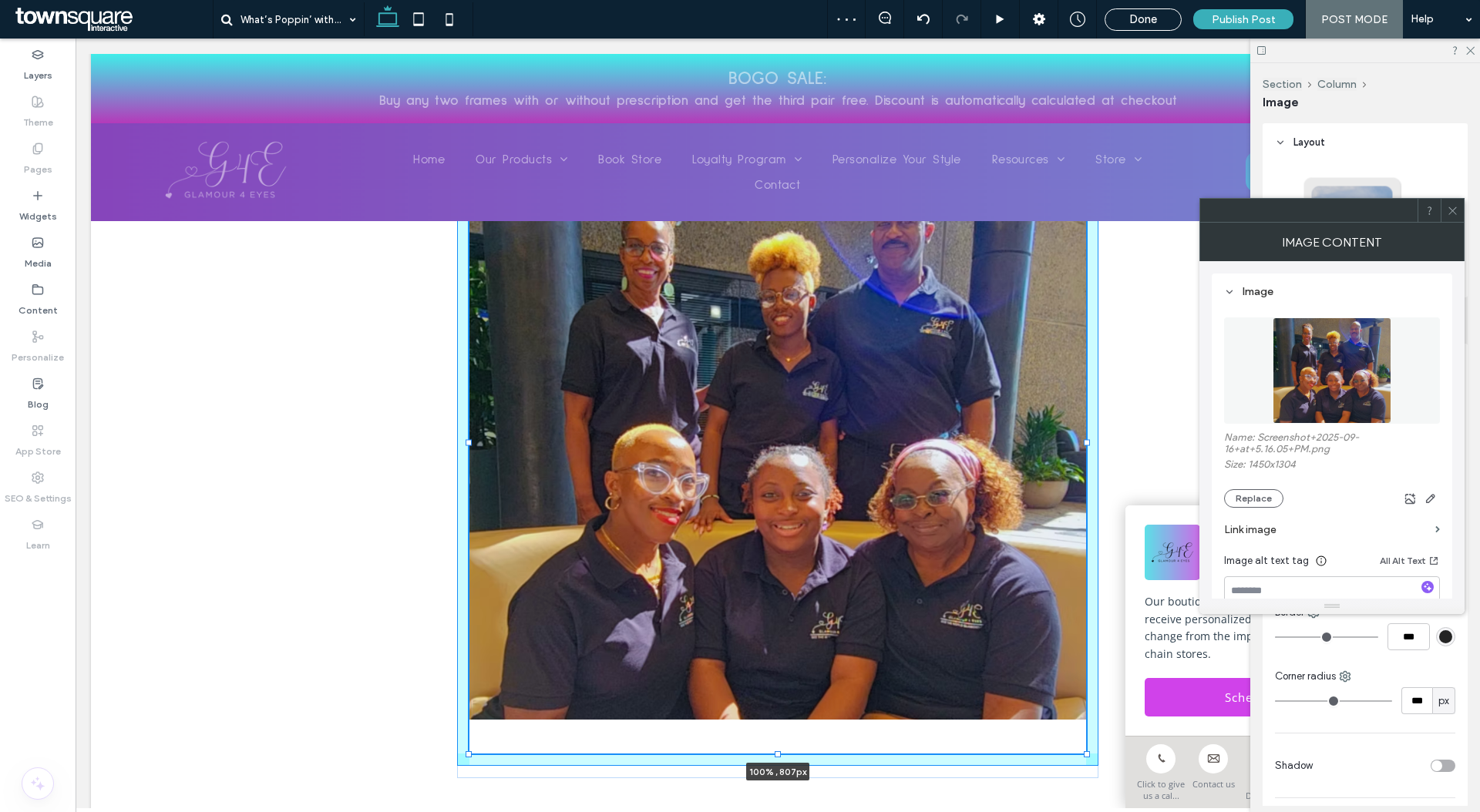
drag, startPoint x: 771, startPoint y: 543, endPoint x: 772, endPoint y: 699, distance: 156.0
click at [774, 751] on div at bounding box center [777, 753] width 6 height 6
type input "***"
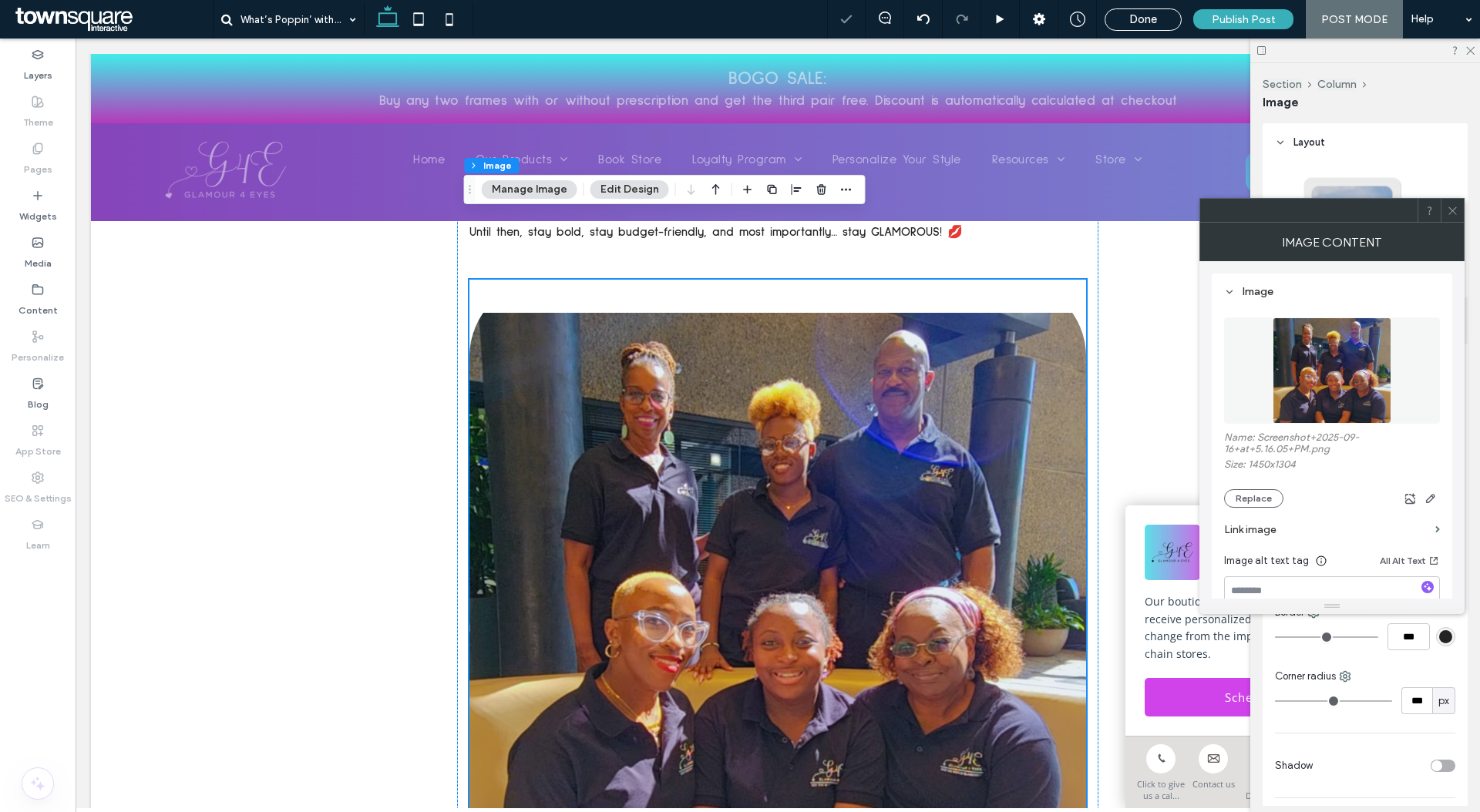
scroll to position [2408, 0]
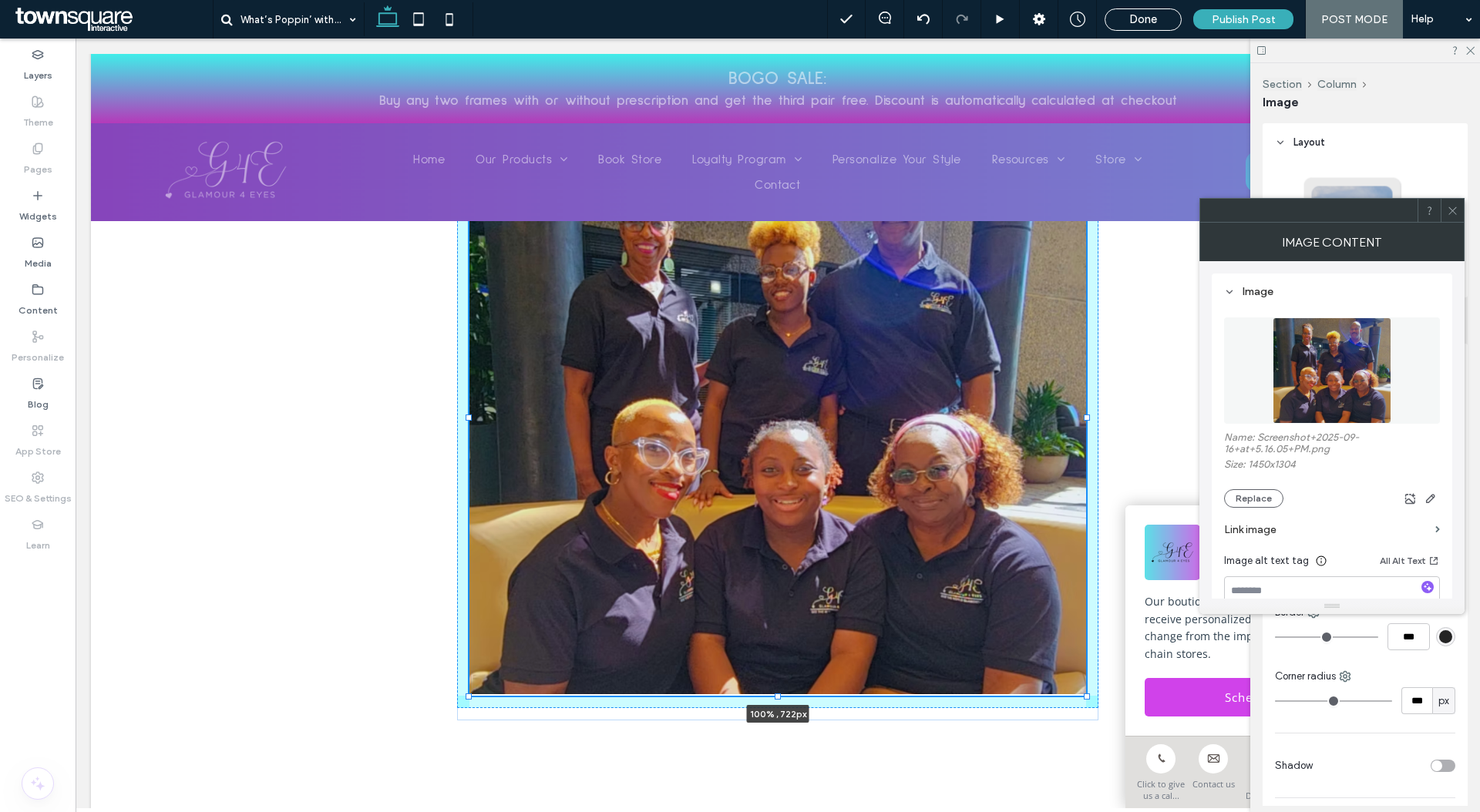
drag, startPoint x: 771, startPoint y: 707, endPoint x: 785, endPoint y: 641, distance: 67.5
type input "***"
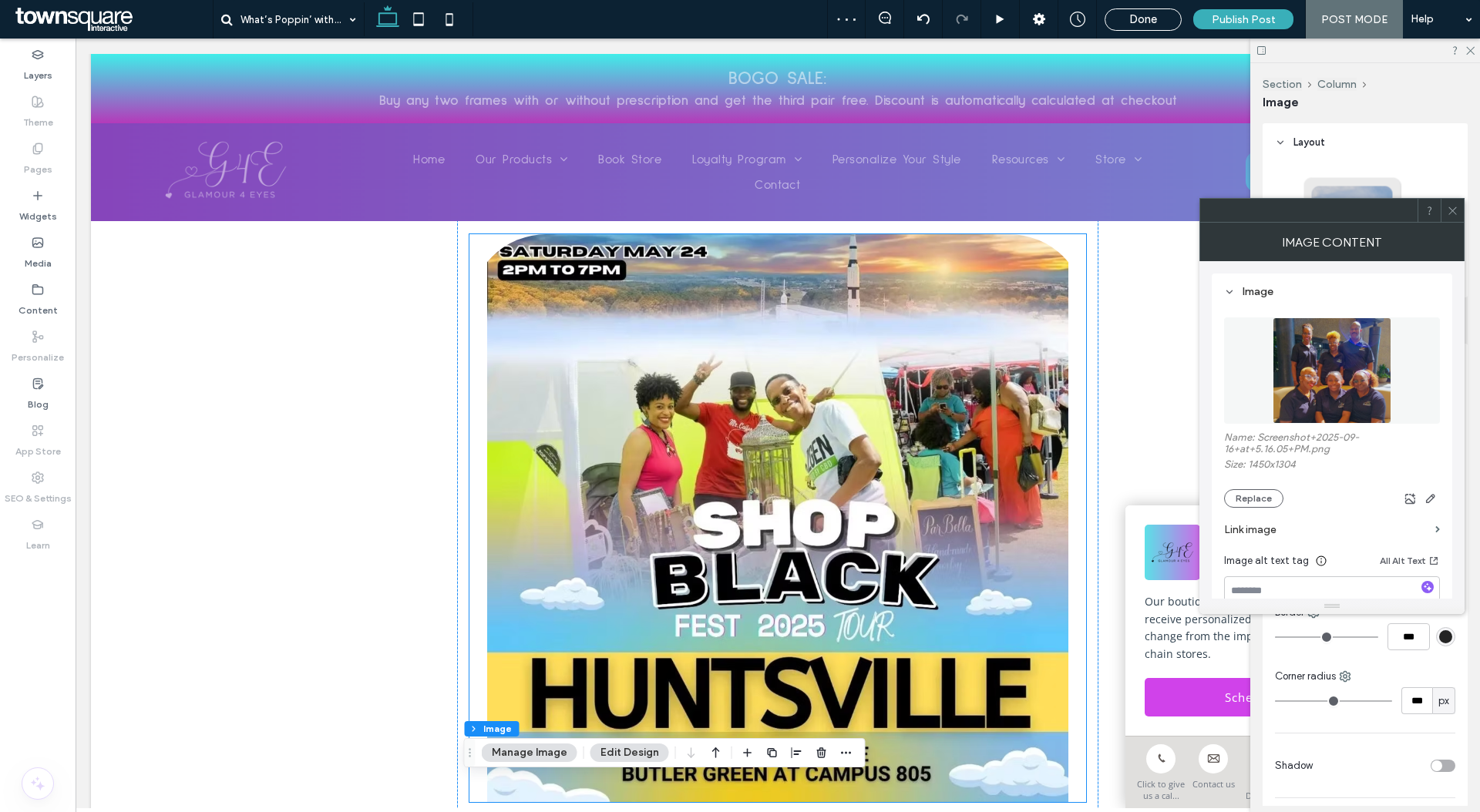
scroll to position [0, 0]
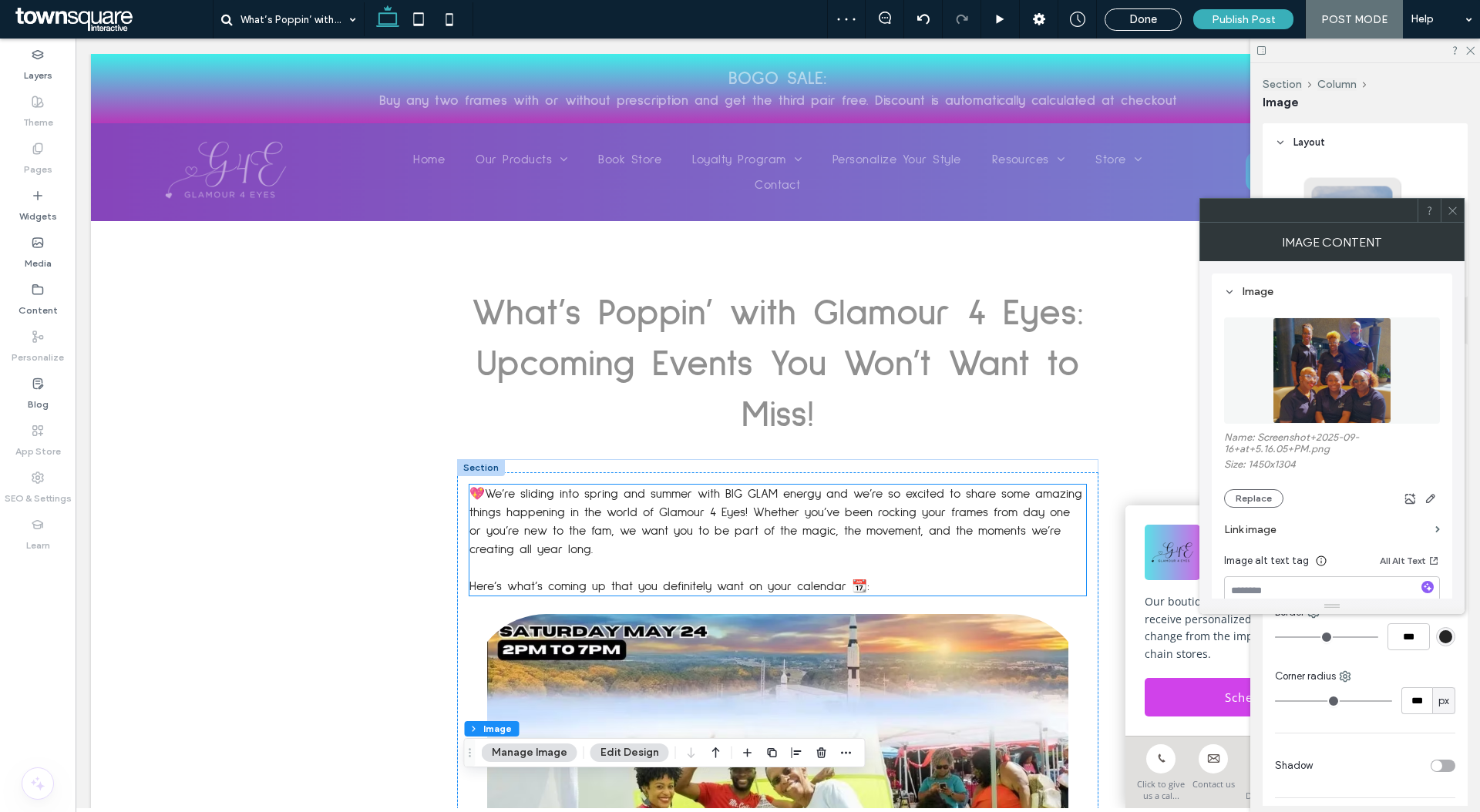
click at [847, 484] on p "💖We’re sliding into spring and summer with BIG GLAM energy and we’re so excited…" at bounding box center [778, 521] width 617 height 74
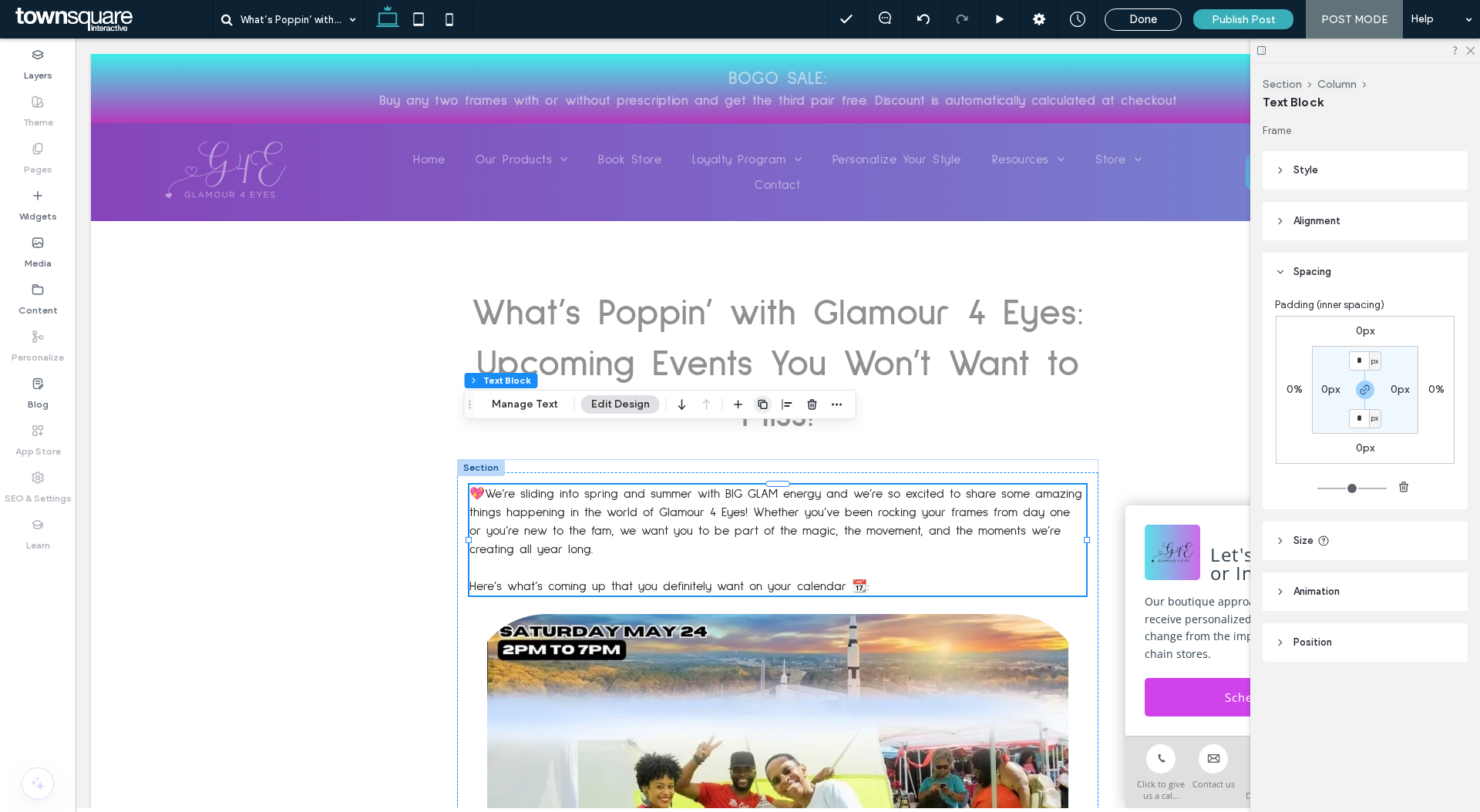
click at [767, 400] on span "button" at bounding box center [762, 404] width 18 height 18
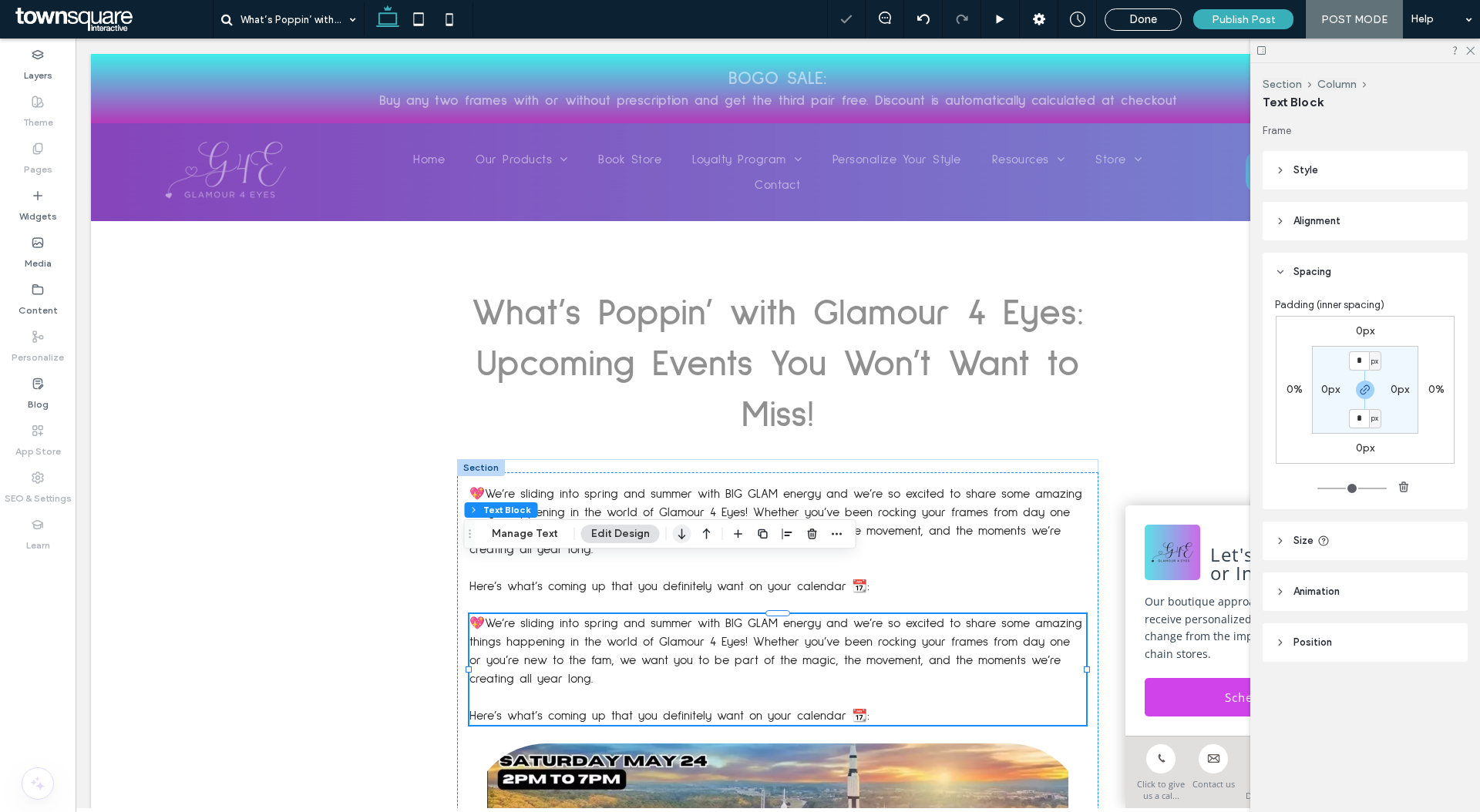
click at [683, 538] on icon "button" at bounding box center [682, 534] width 18 height 28
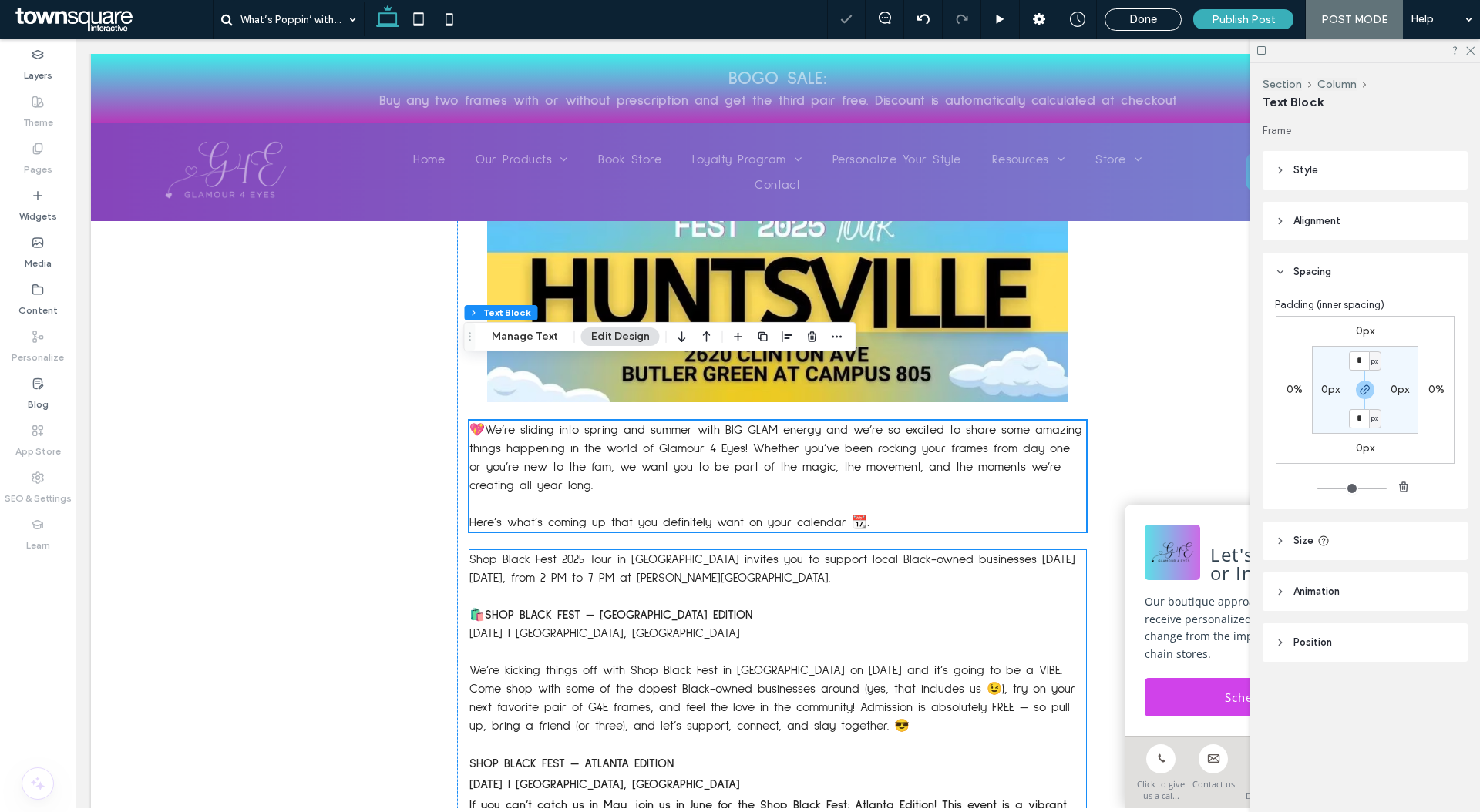
scroll to position [783, 0]
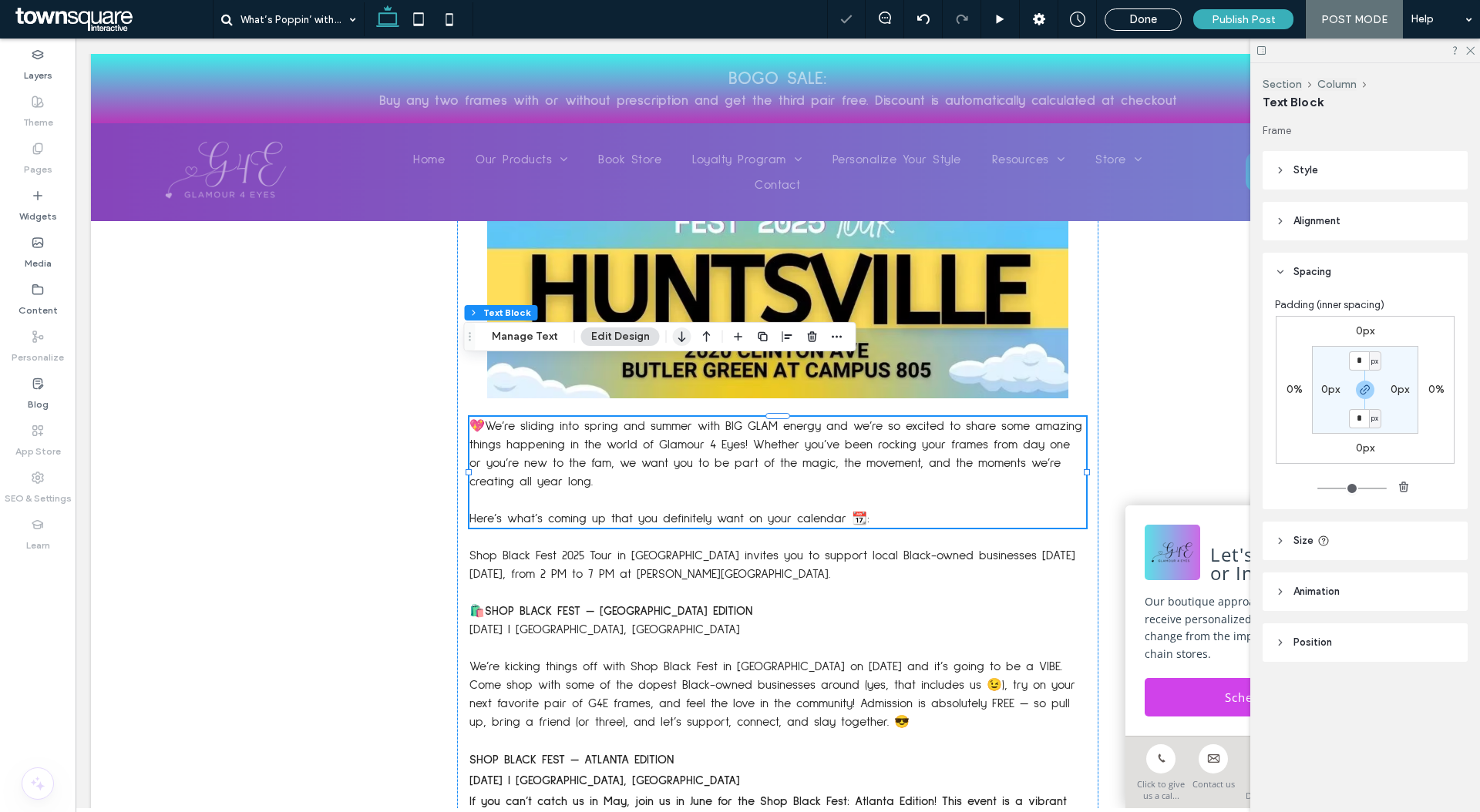
click at [673, 346] on icon "button" at bounding box center [682, 336] width 18 height 28
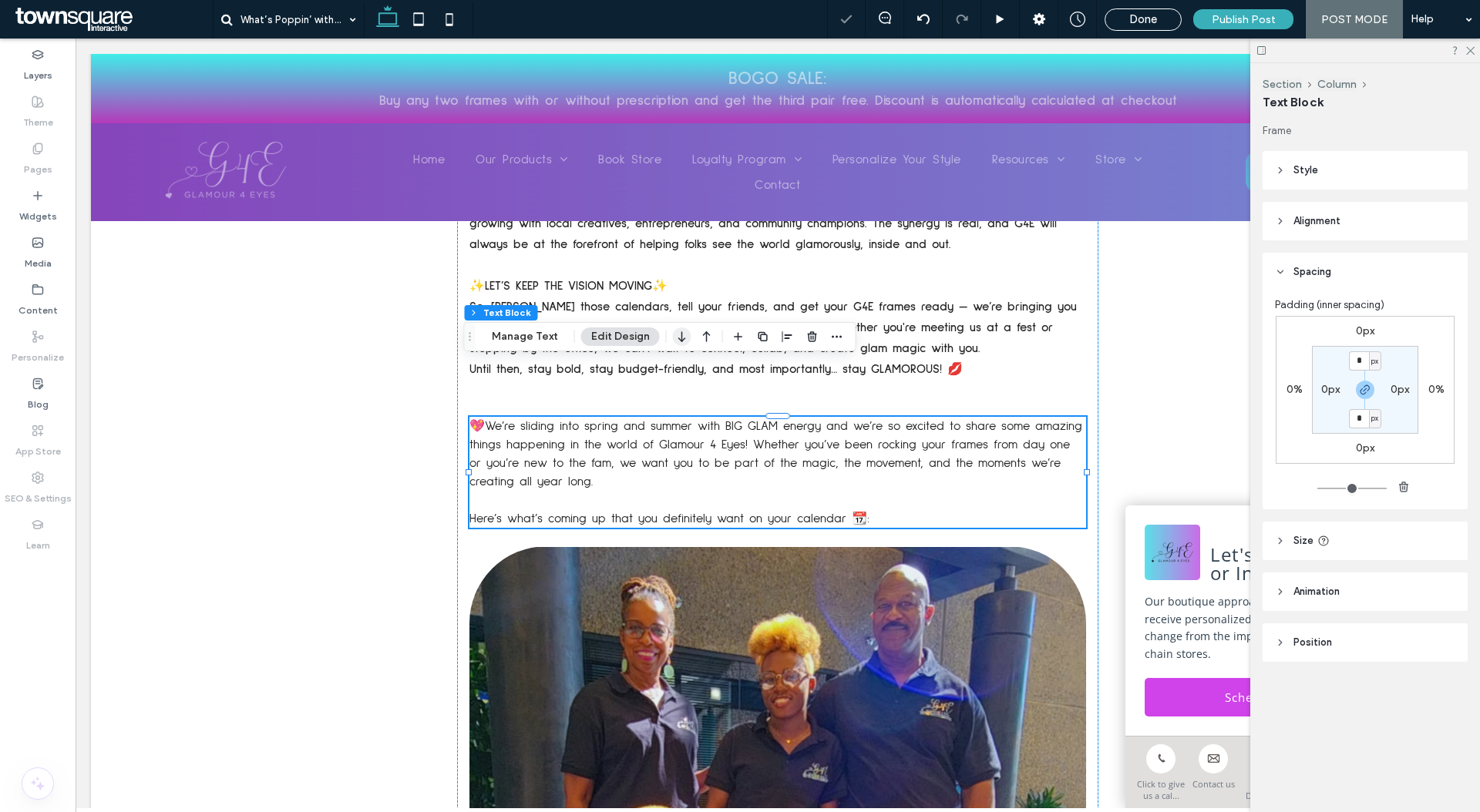
click at [673, 336] on icon "button" at bounding box center [682, 336] width 18 height 28
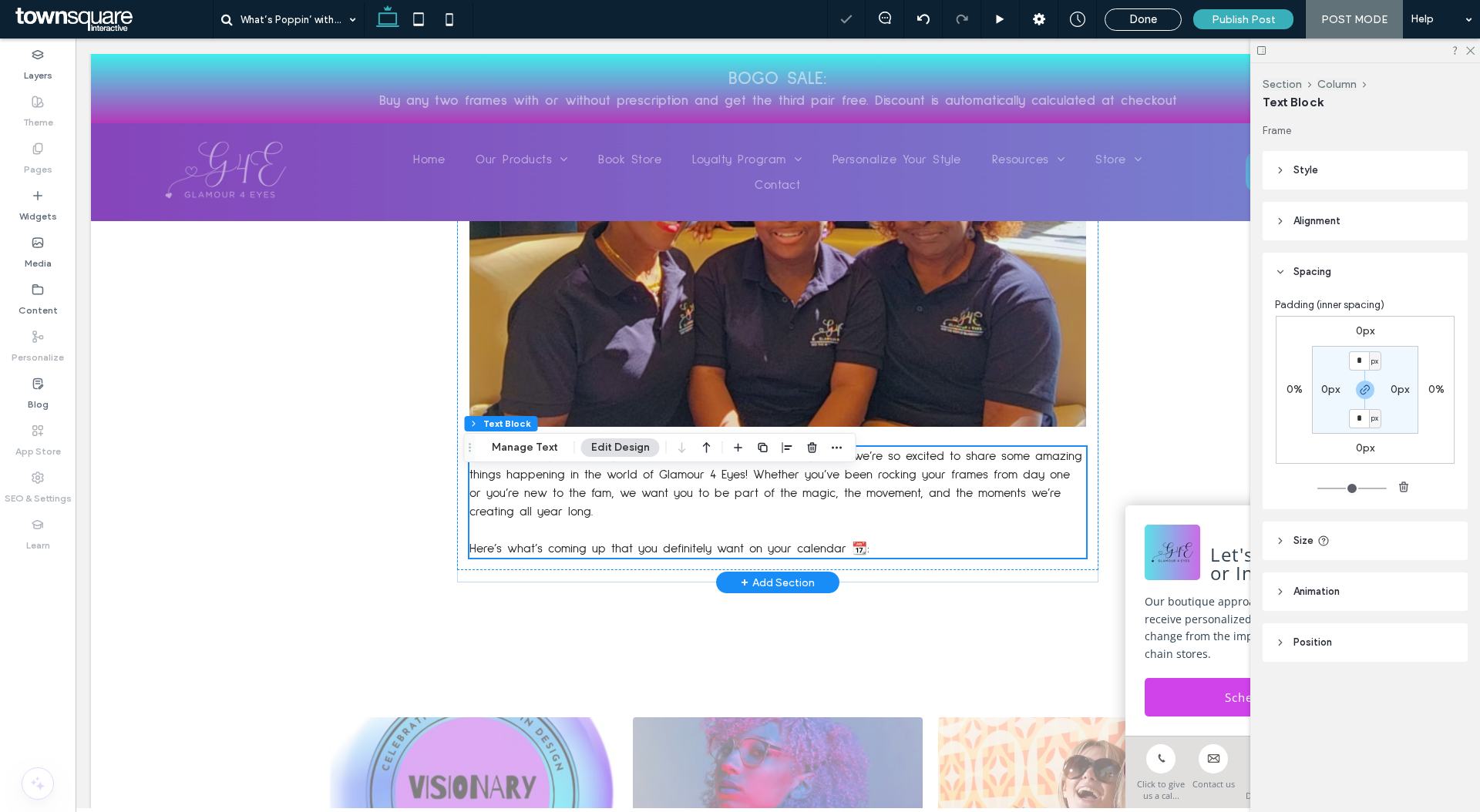
scroll to position [2706, 0]
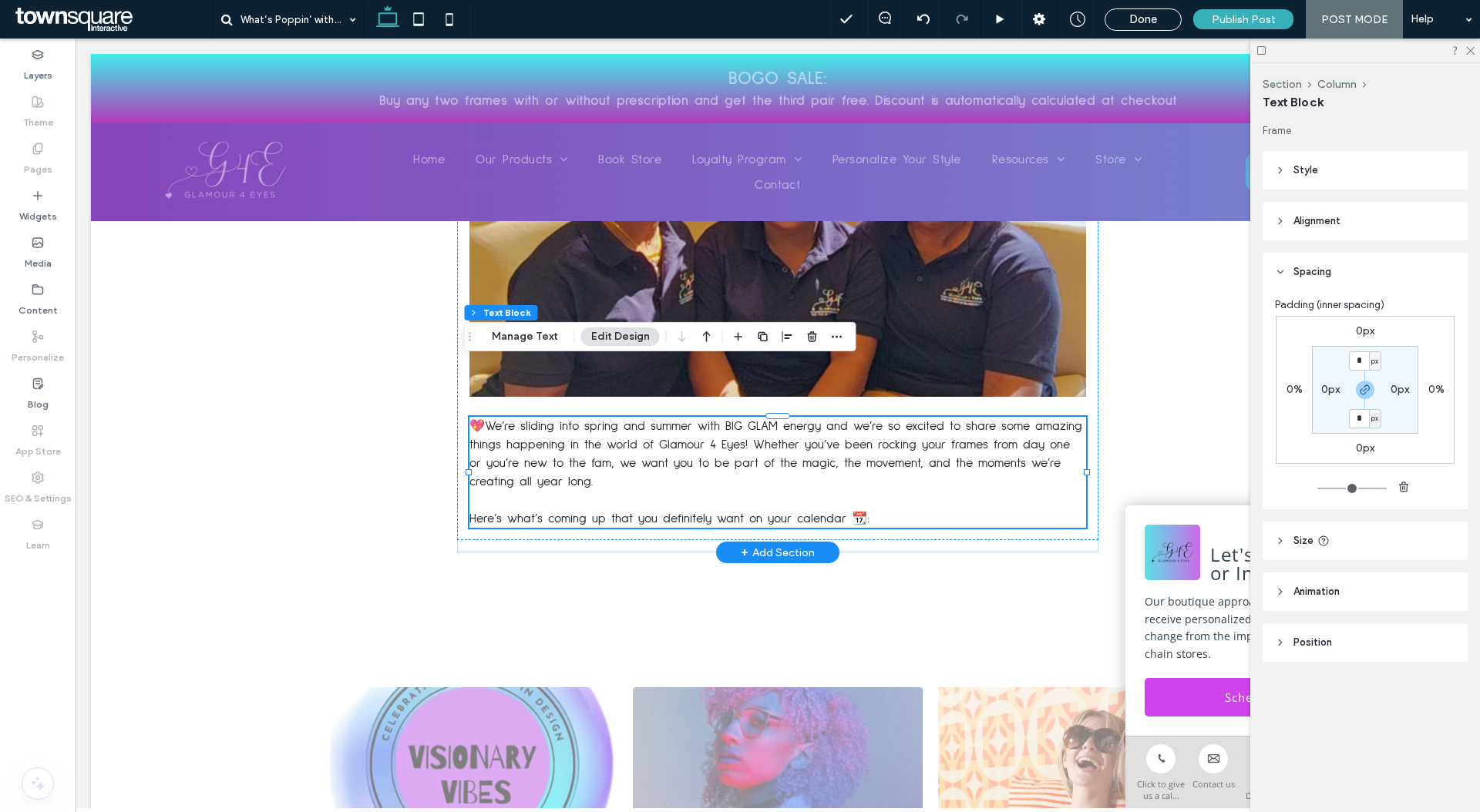
click at [650, 428] on p "💖We’re sliding into spring and summer with BIG GLAM energy and we’re so excited…" at bounding box center [778, 454] width 617 height 74
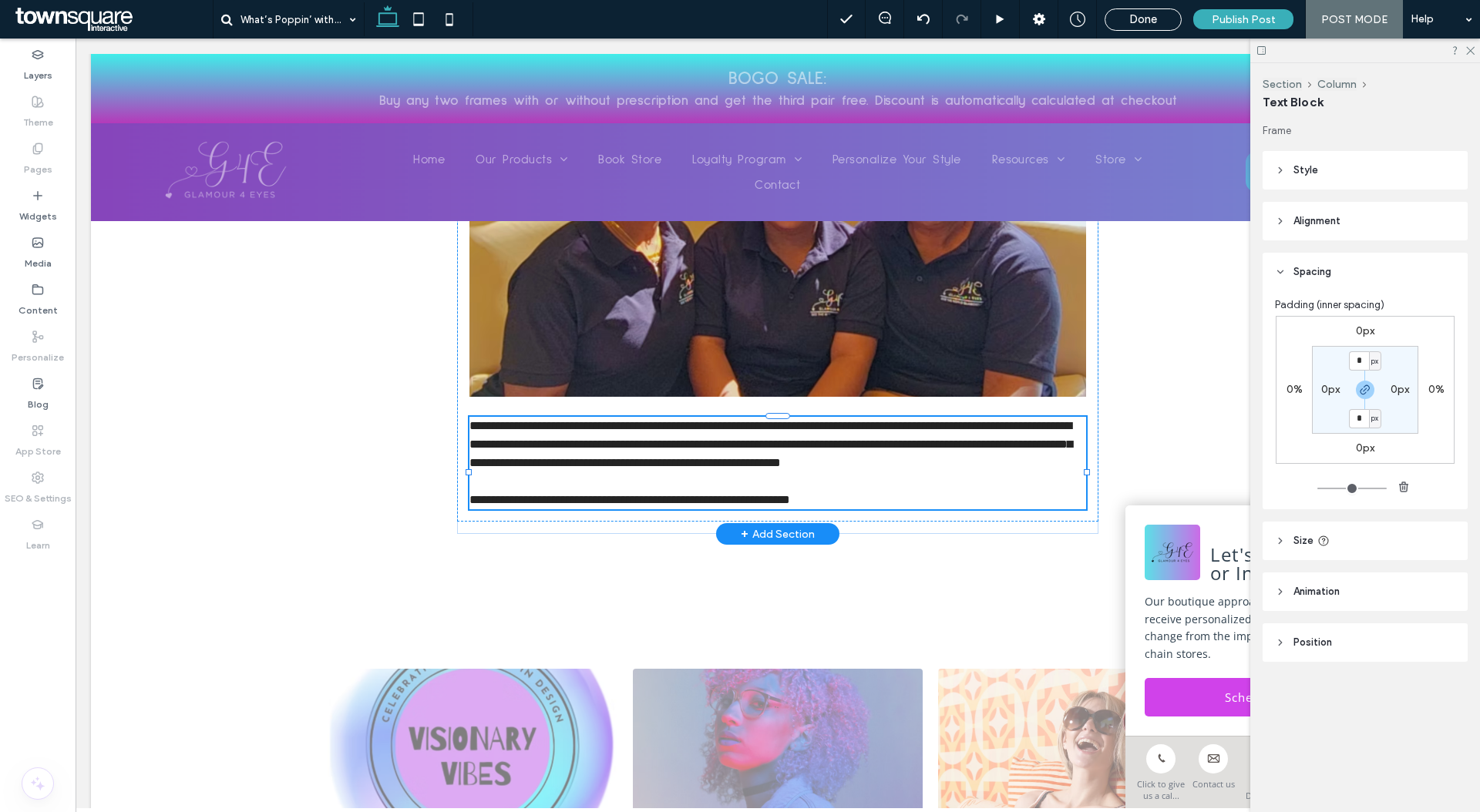
type input "**********"
type input "**"
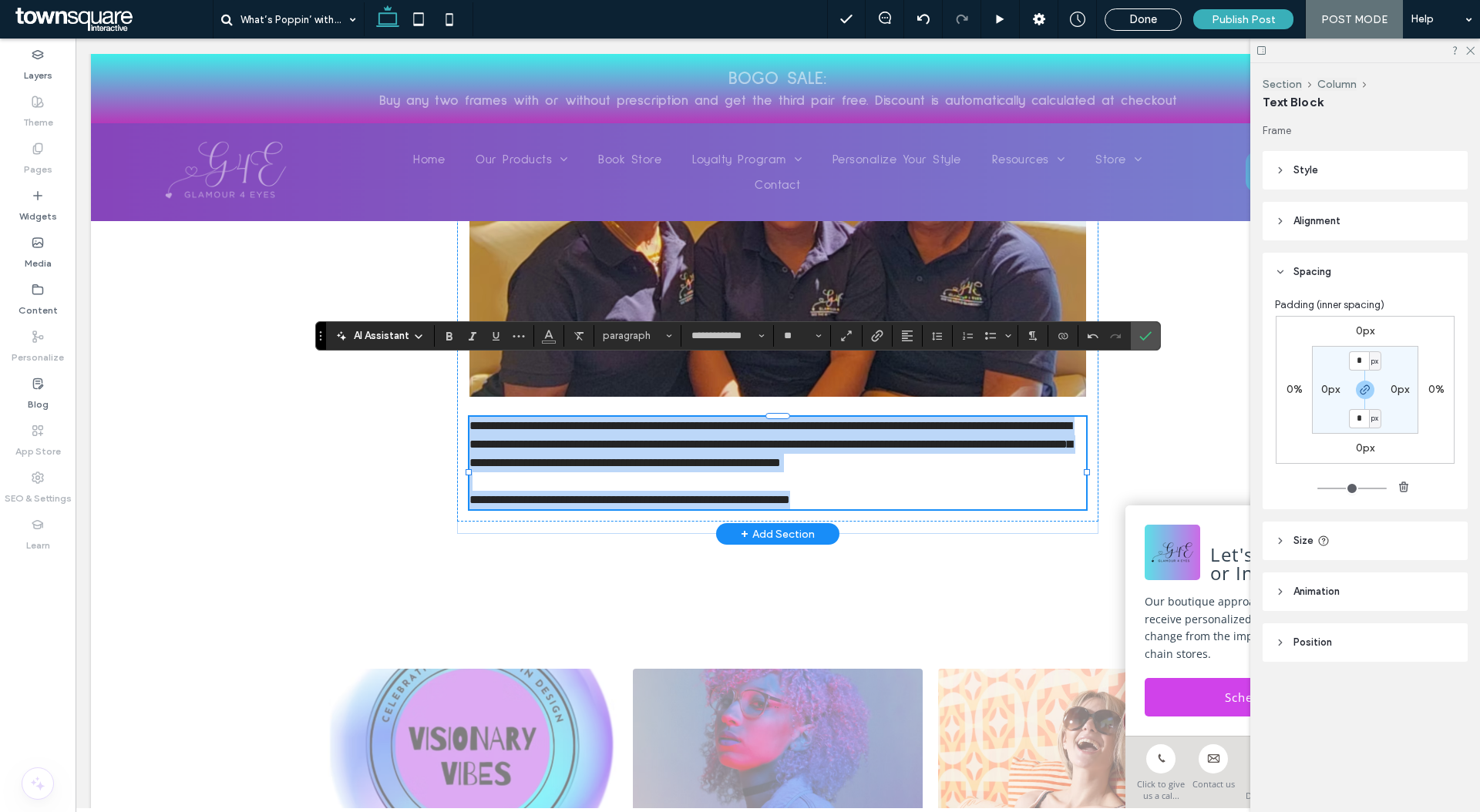
paste div
type input "*"
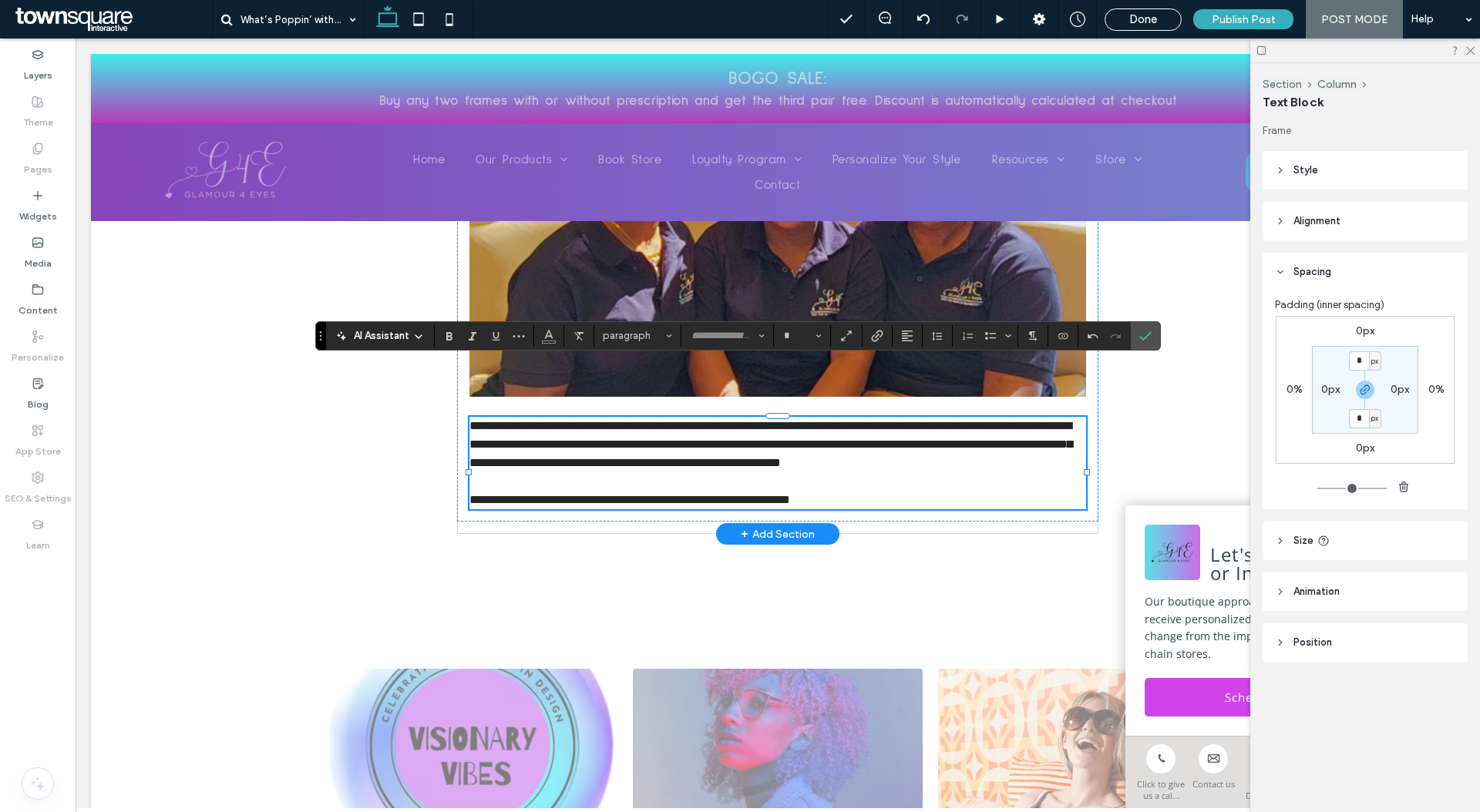
scroll to position [66, 0]
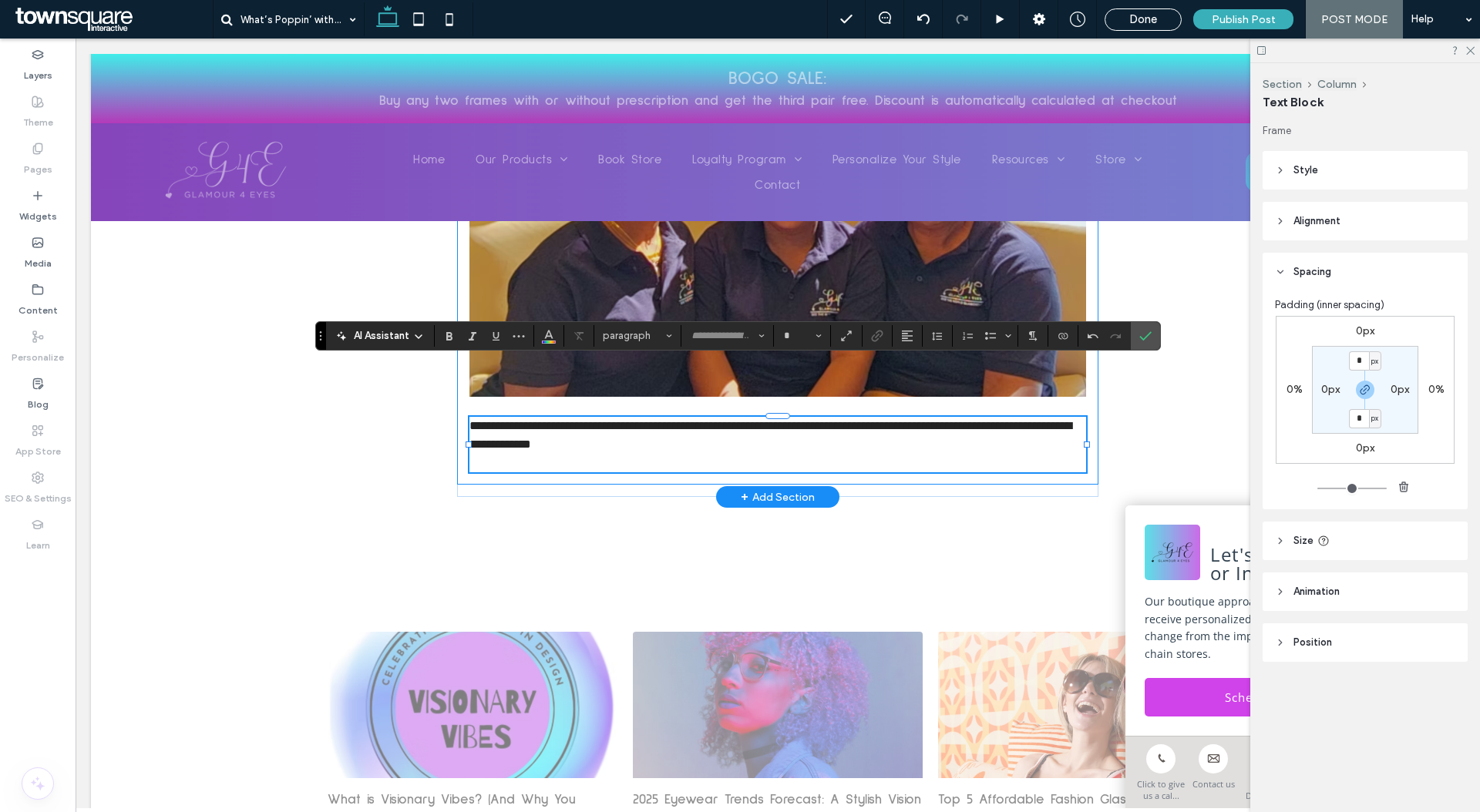
type input "**********"
type input "**"
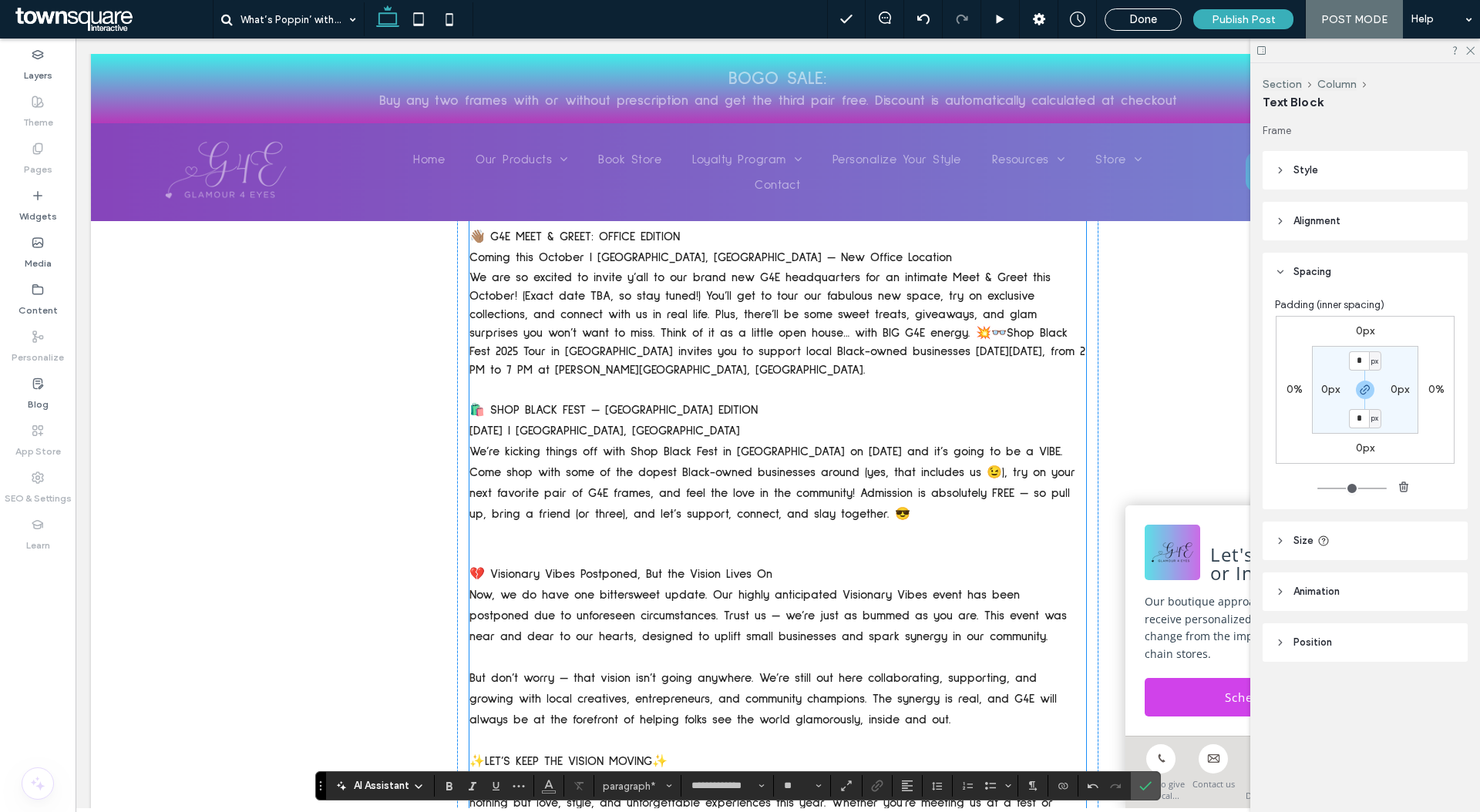
scroll to position [1092, 0]
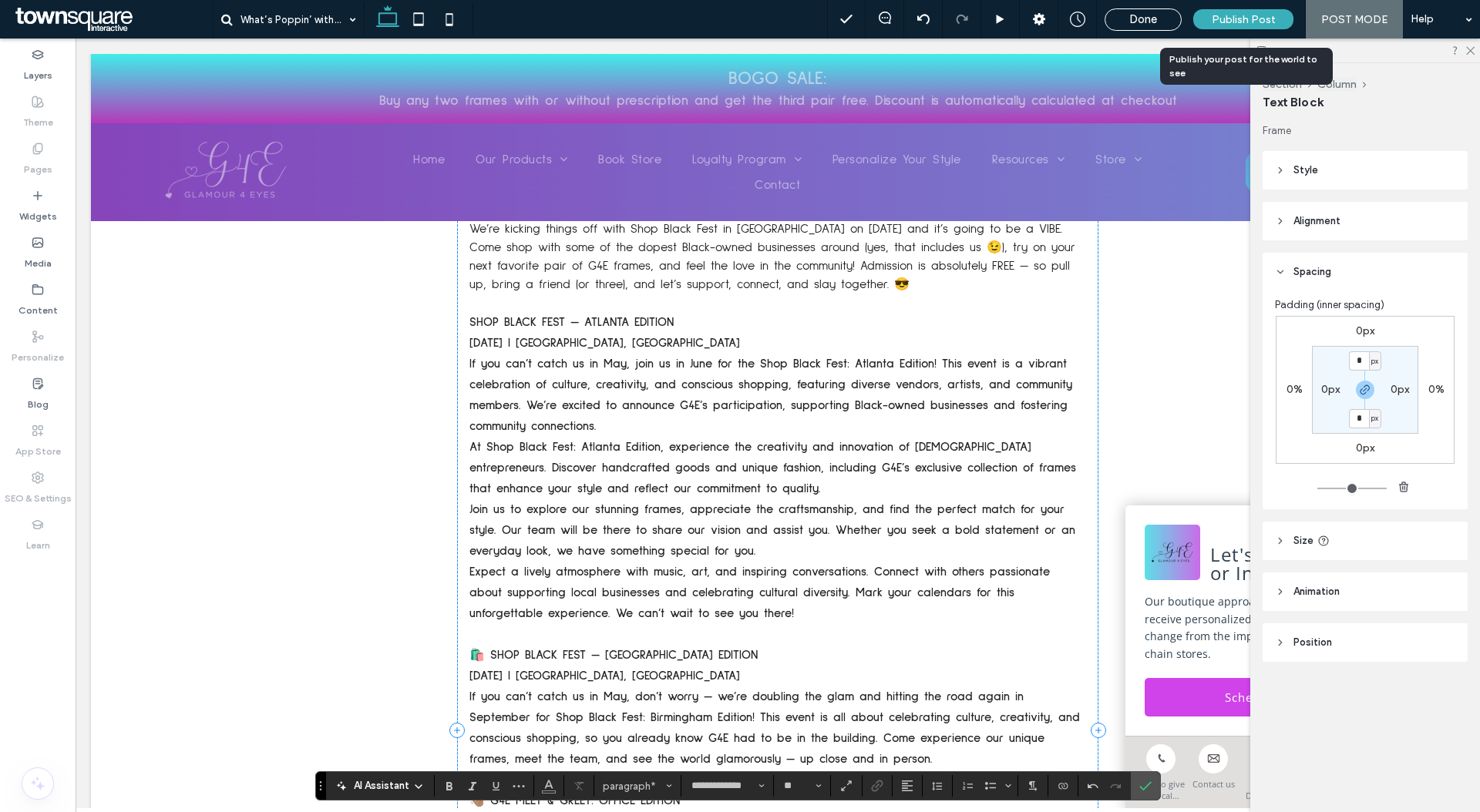
click at [1214, 14] on div "Publish Post" at bounding box center [1243, 19] width 100 height 20
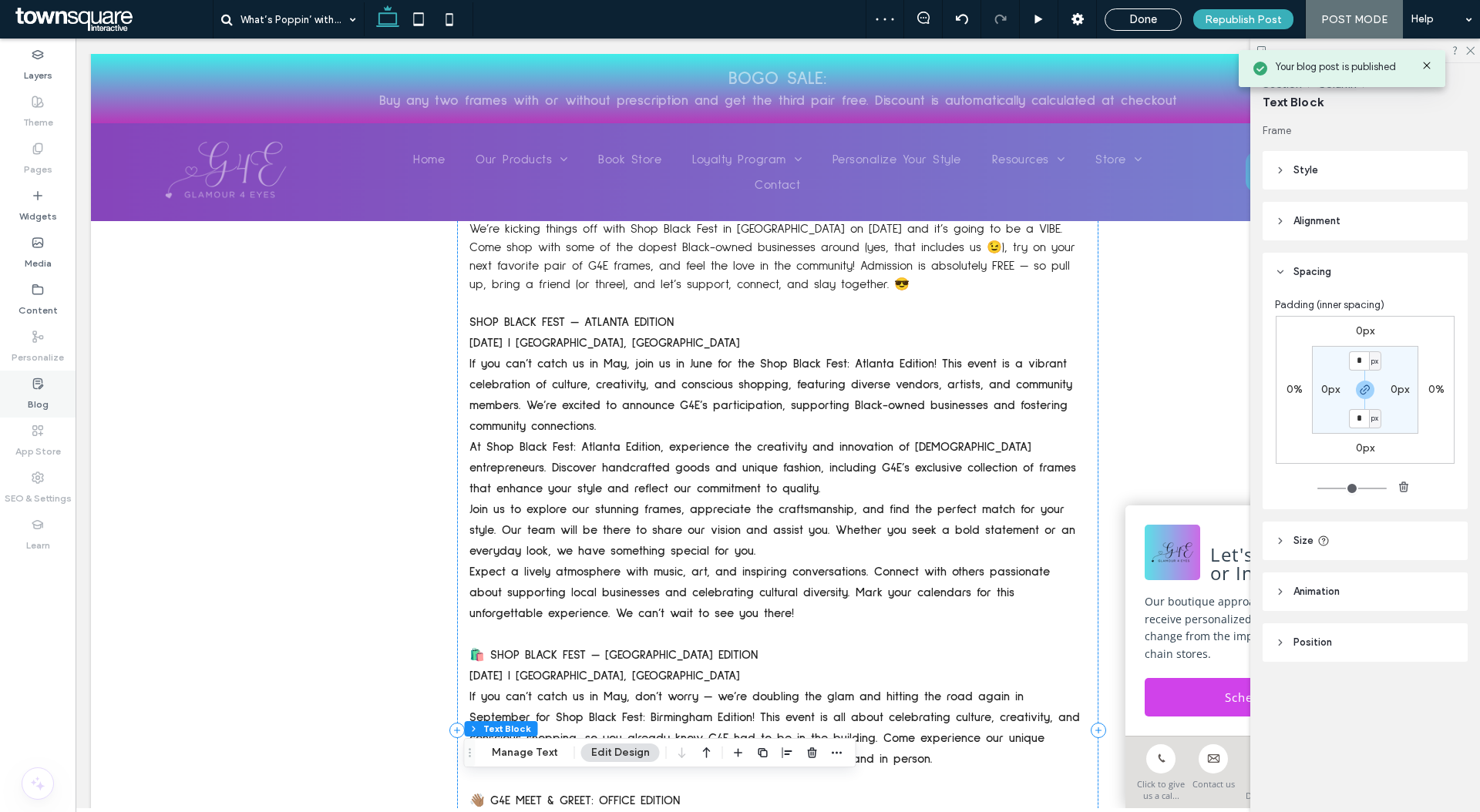
click at [32, 388] on icon at bounding box center [38, 384] width 12 height 12
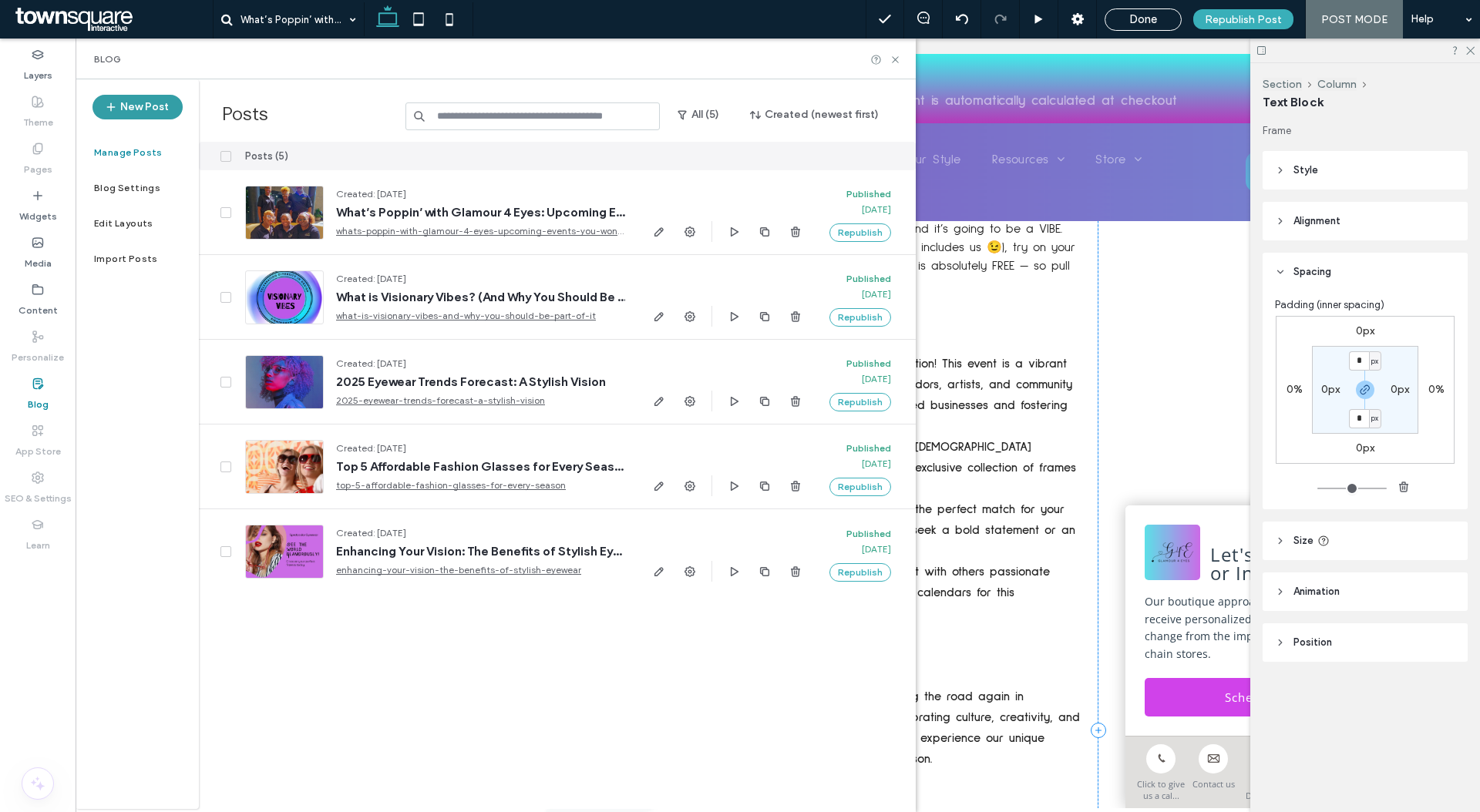
click at [145, 116] on button "New Post" at bounding box center [138, 107] width 90 height 25
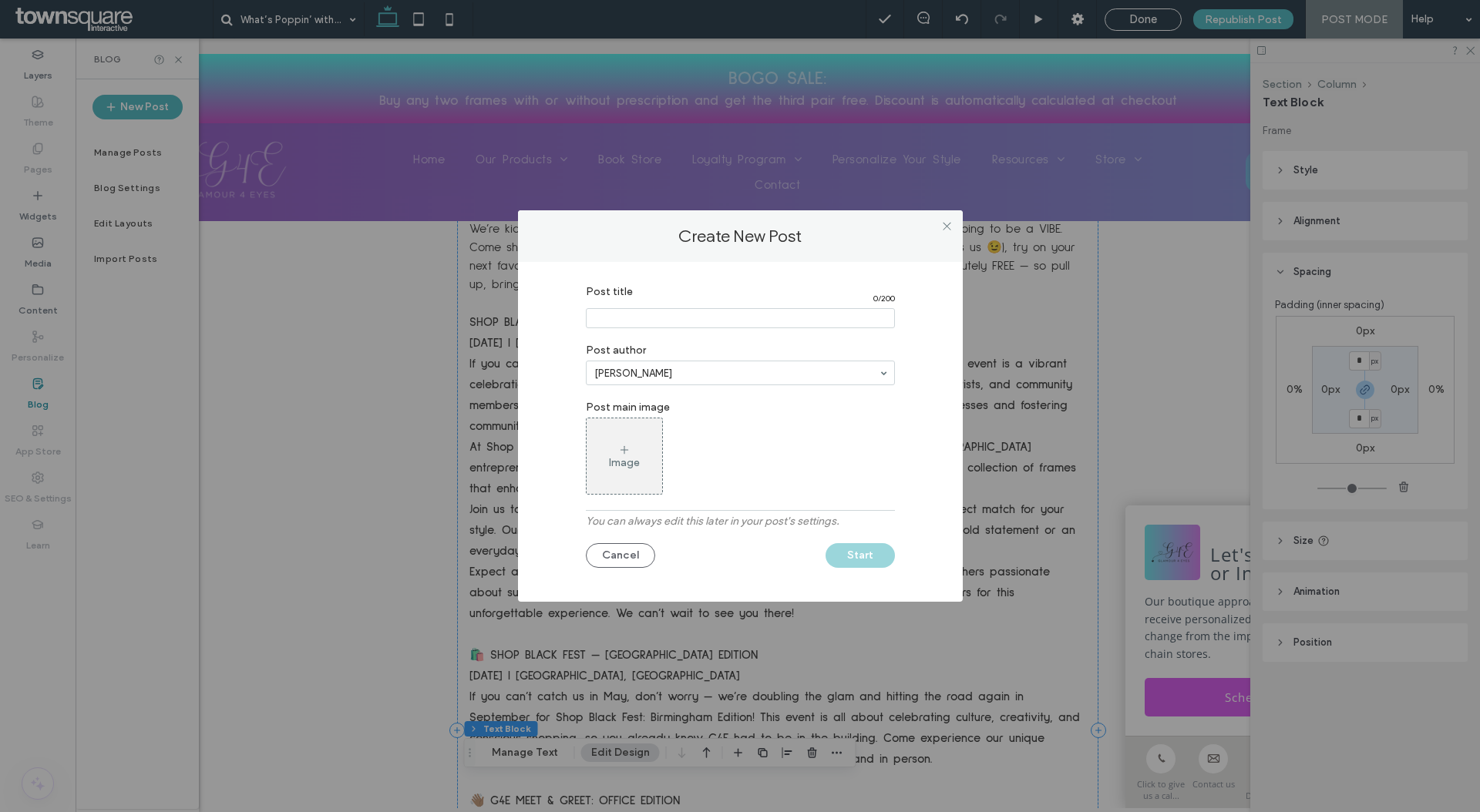
click at [683, 319] on input "Post title" at bounding box center [740, 317] width 309 height 20
paste input "**********"
type input "**********"
click at [622, 477] on div "Image" at bounding box center [624, 457] width 75 height 73
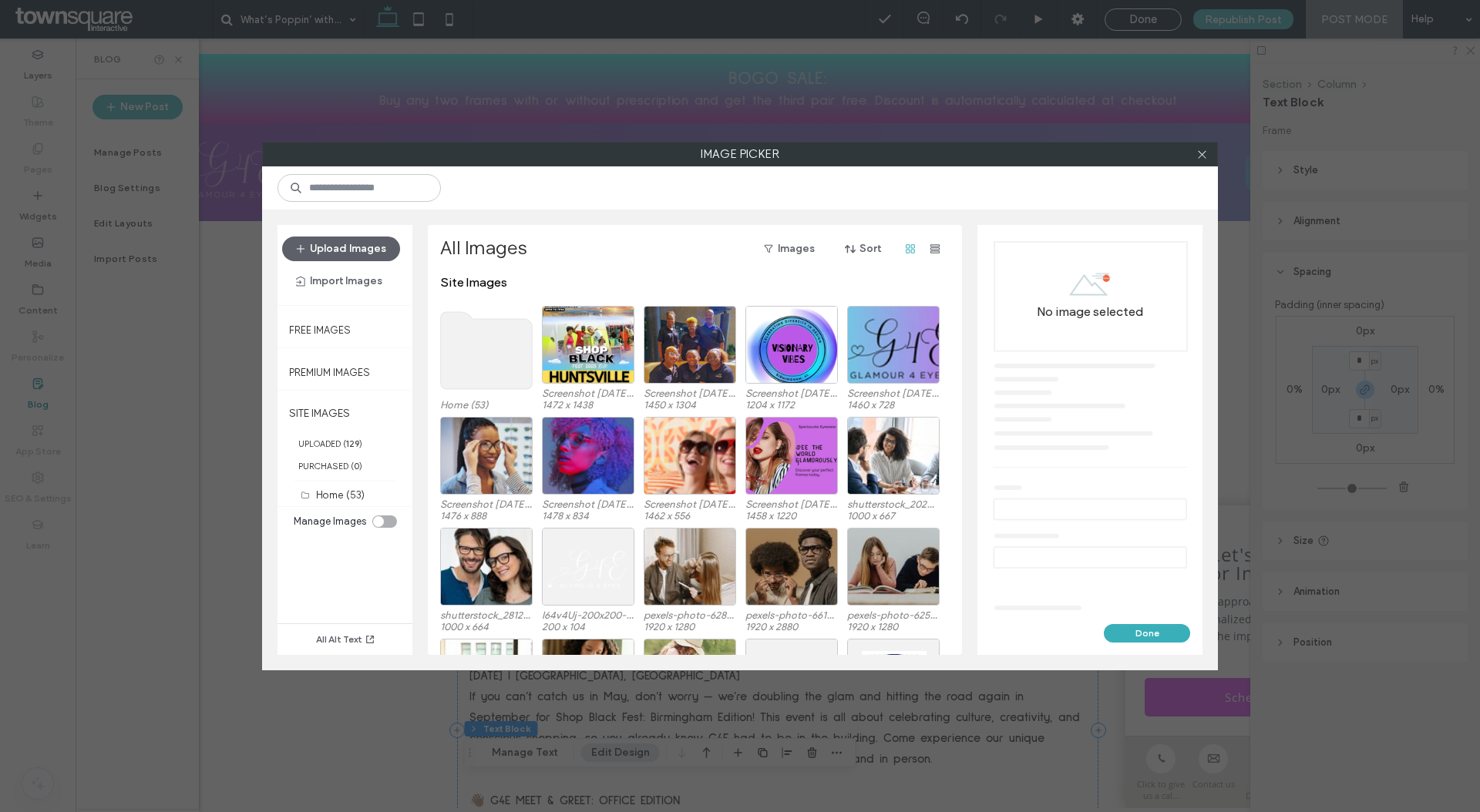
click at [302, 235] on div "Upload Images Import Images" at bounding box center [345, 265] width 135 height 80
click at [302, 239] on span "button" at bounding box center [302, 248] width 16 height 23
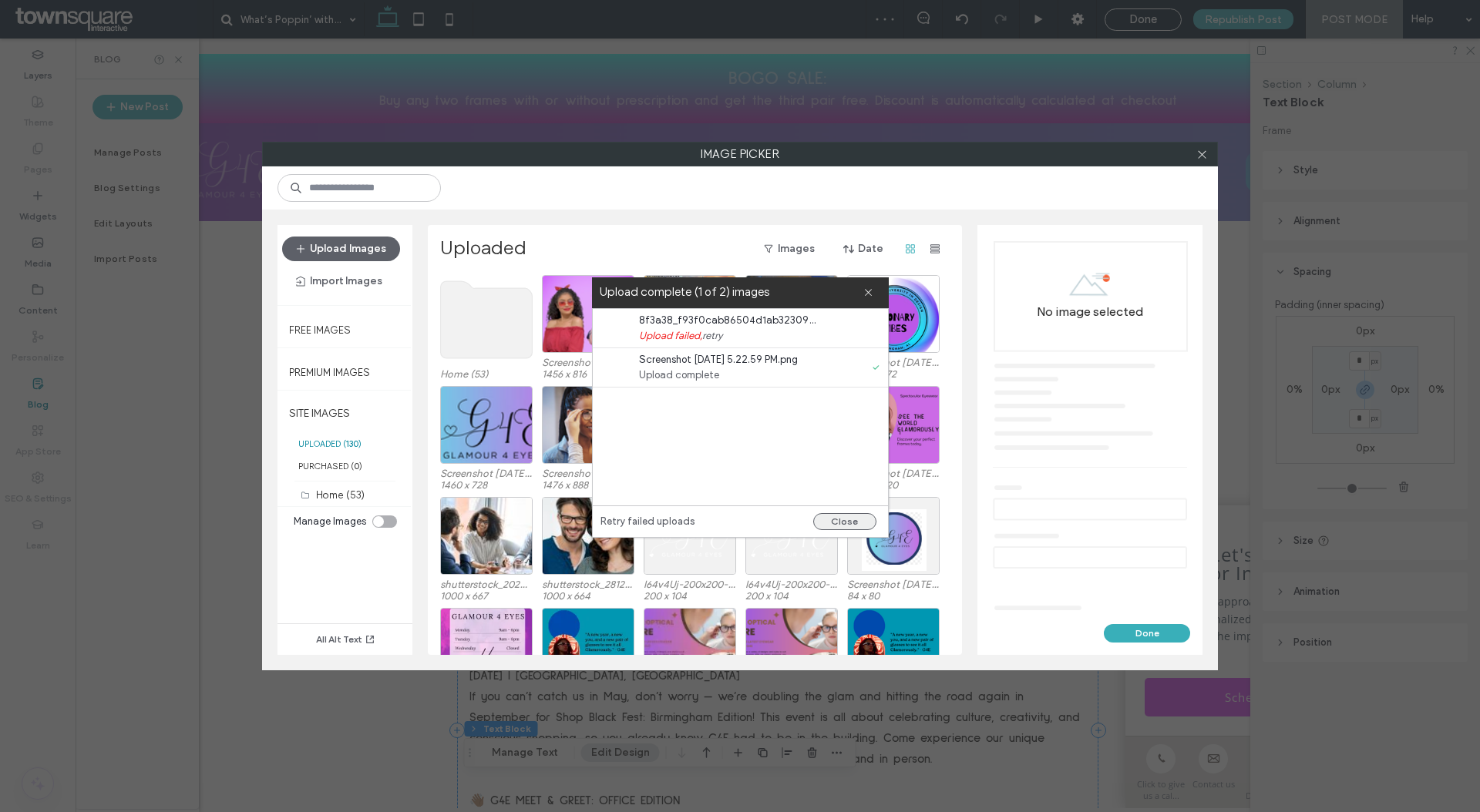
click at [859, 517] on button "Close" at bounding box center [844, 521] width 63 height 17
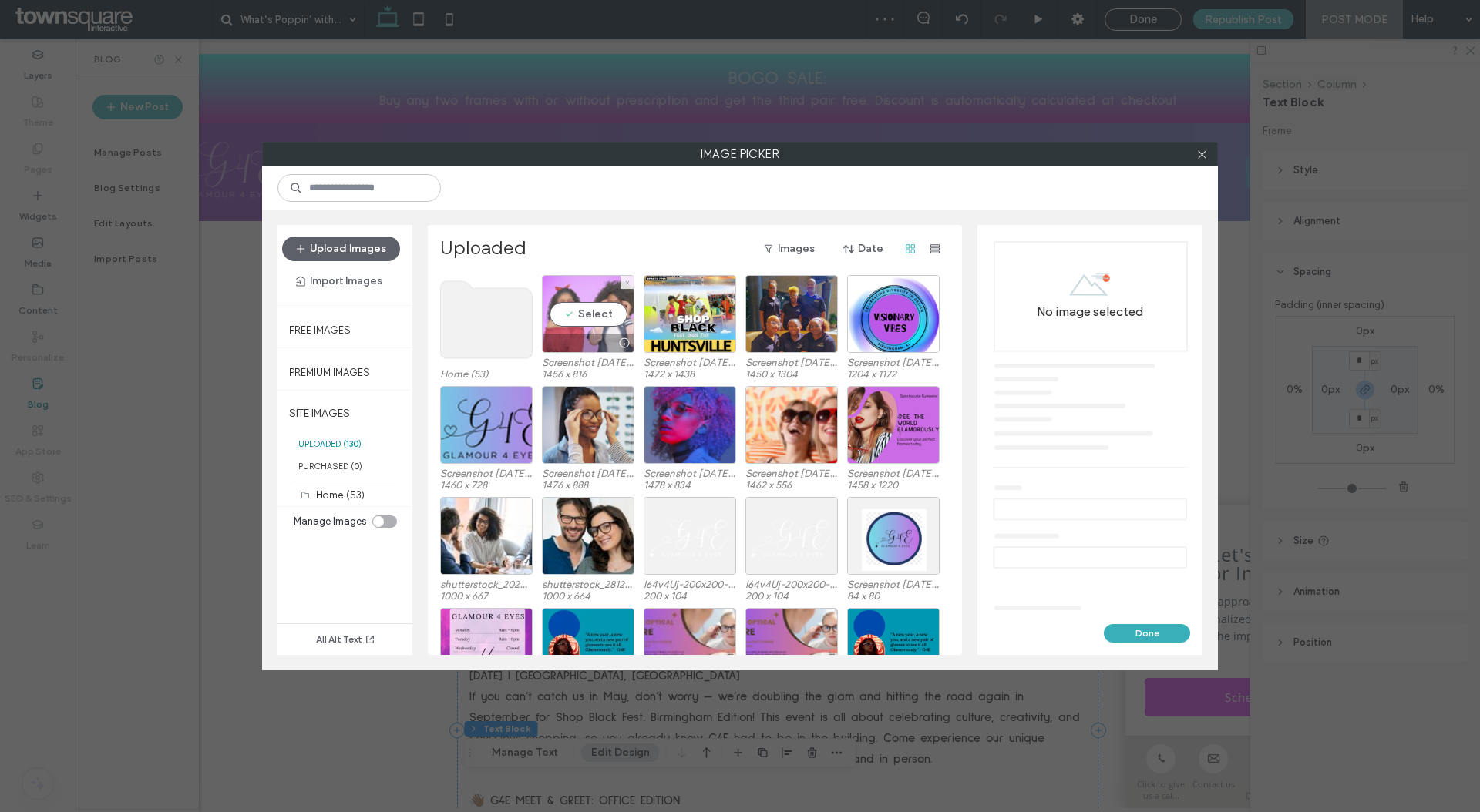
click at [625, 330] on div "Select" at bounding box center [587, 314] width 93 height 78
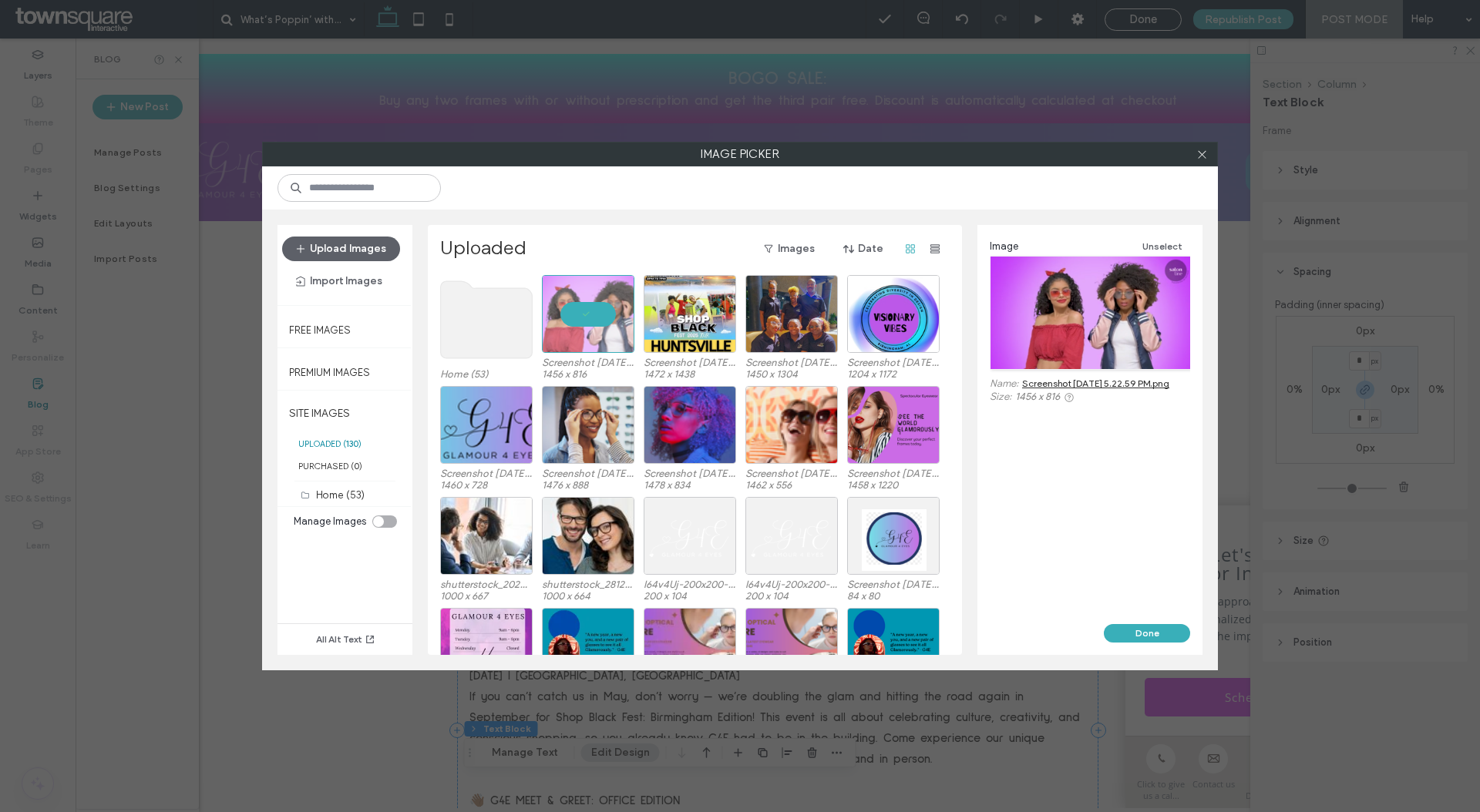
click at [1136, 631] on button "Done" at bounding box center [1147, 633] width 86 height 18
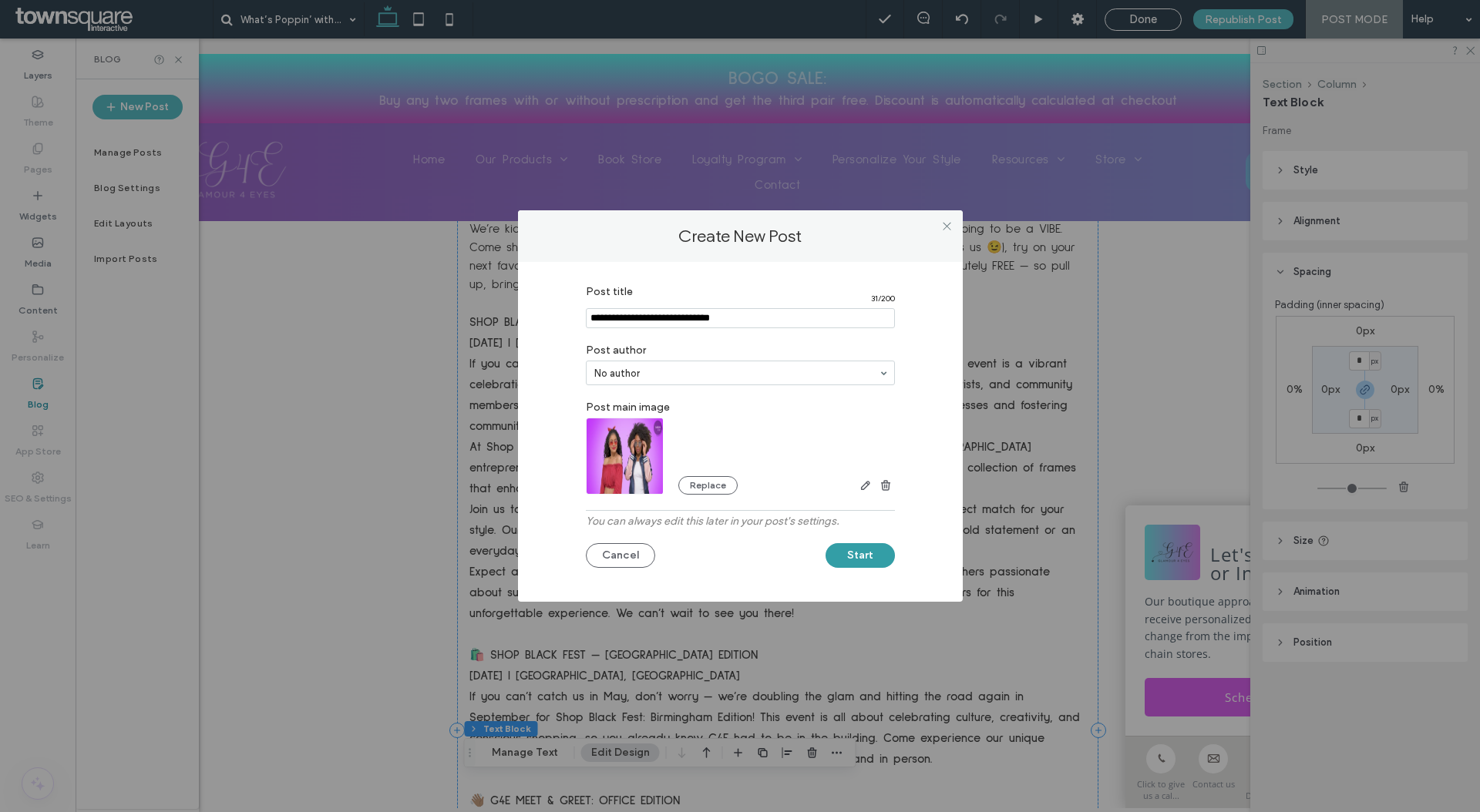
click at [873, 550] on button "Start" at bounding box center [860, 555] width 69 height 25
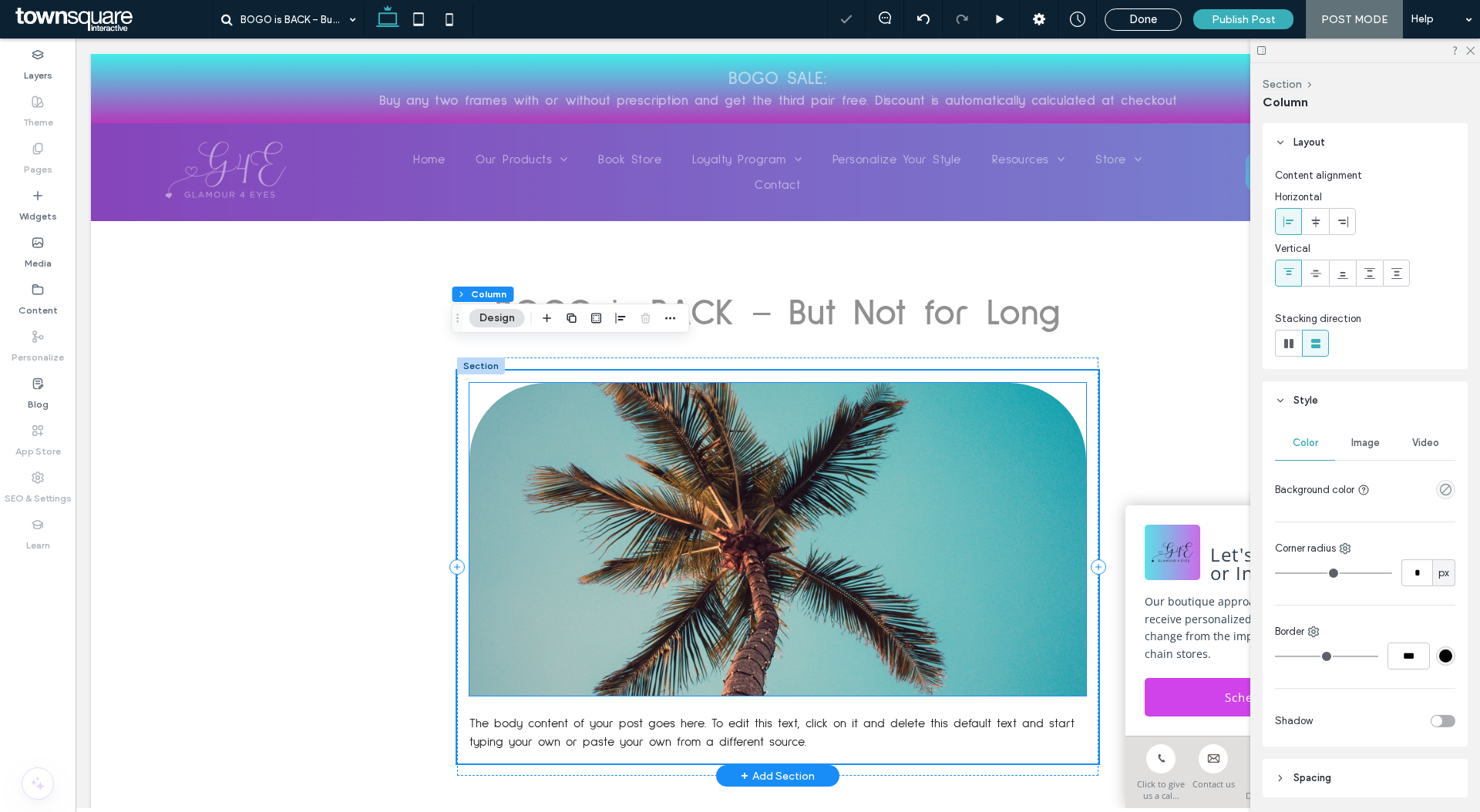
click at [844, 462] on img at bounding box center [778, 540] width 617 height 313
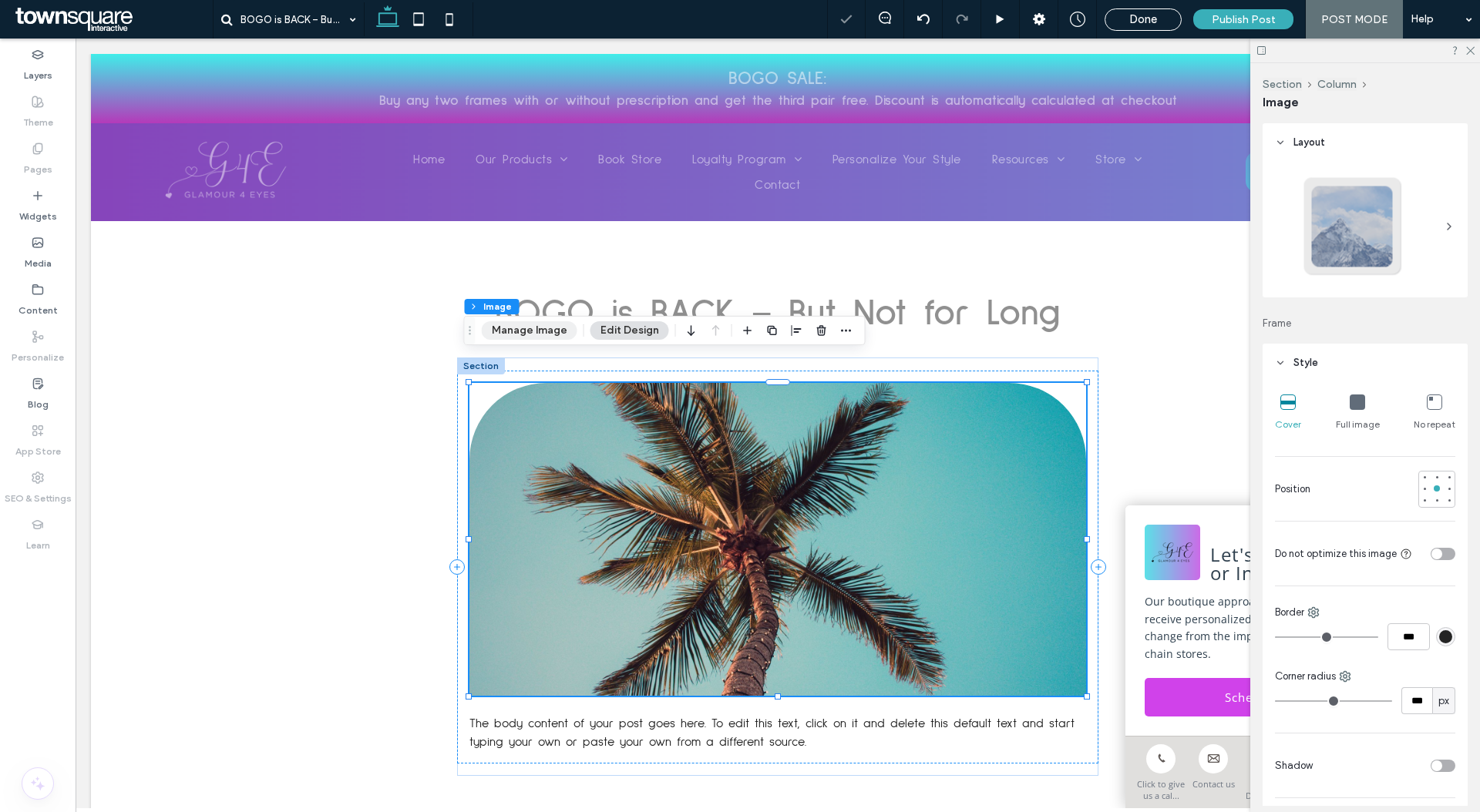
click at [555, 338] on button "Manage Image" at bounding box center [529, 330] width 95 height 18
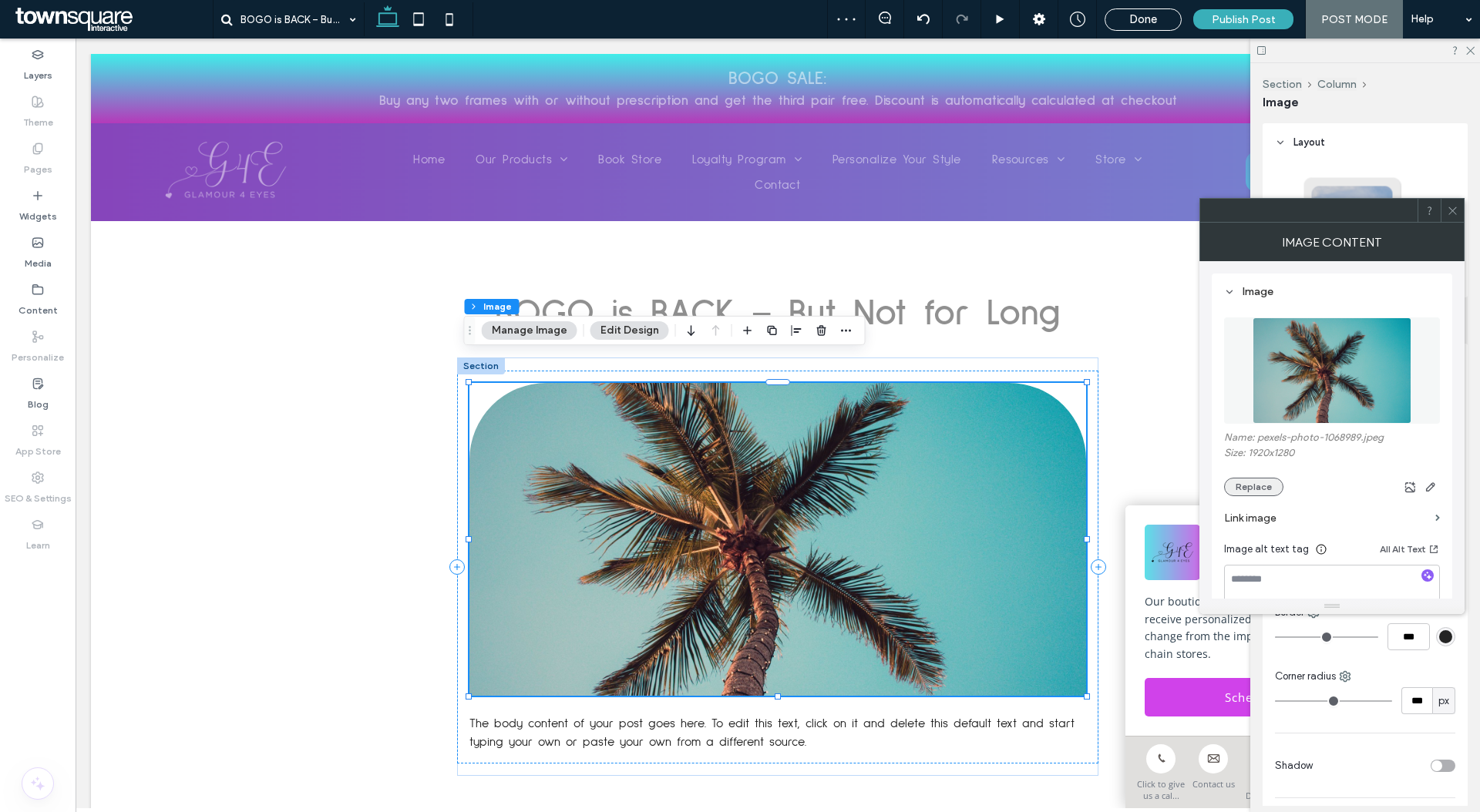
click at [1258, 485] on button "Replace" at bounding box center [1253, 486] width 60 height 18
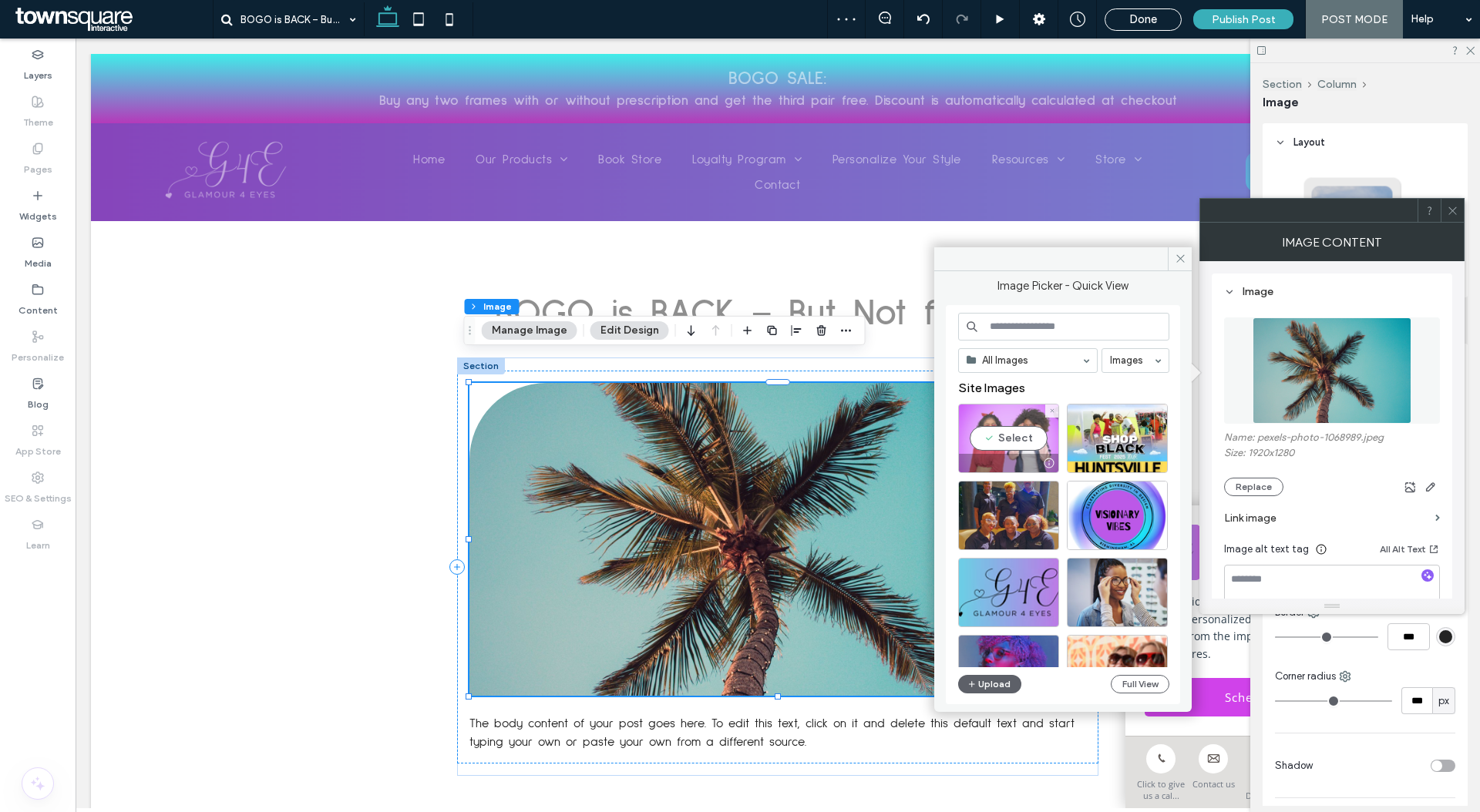
click at [1012, 444] on div "Select" at bounding box center [1009, 438] width 101 height 69
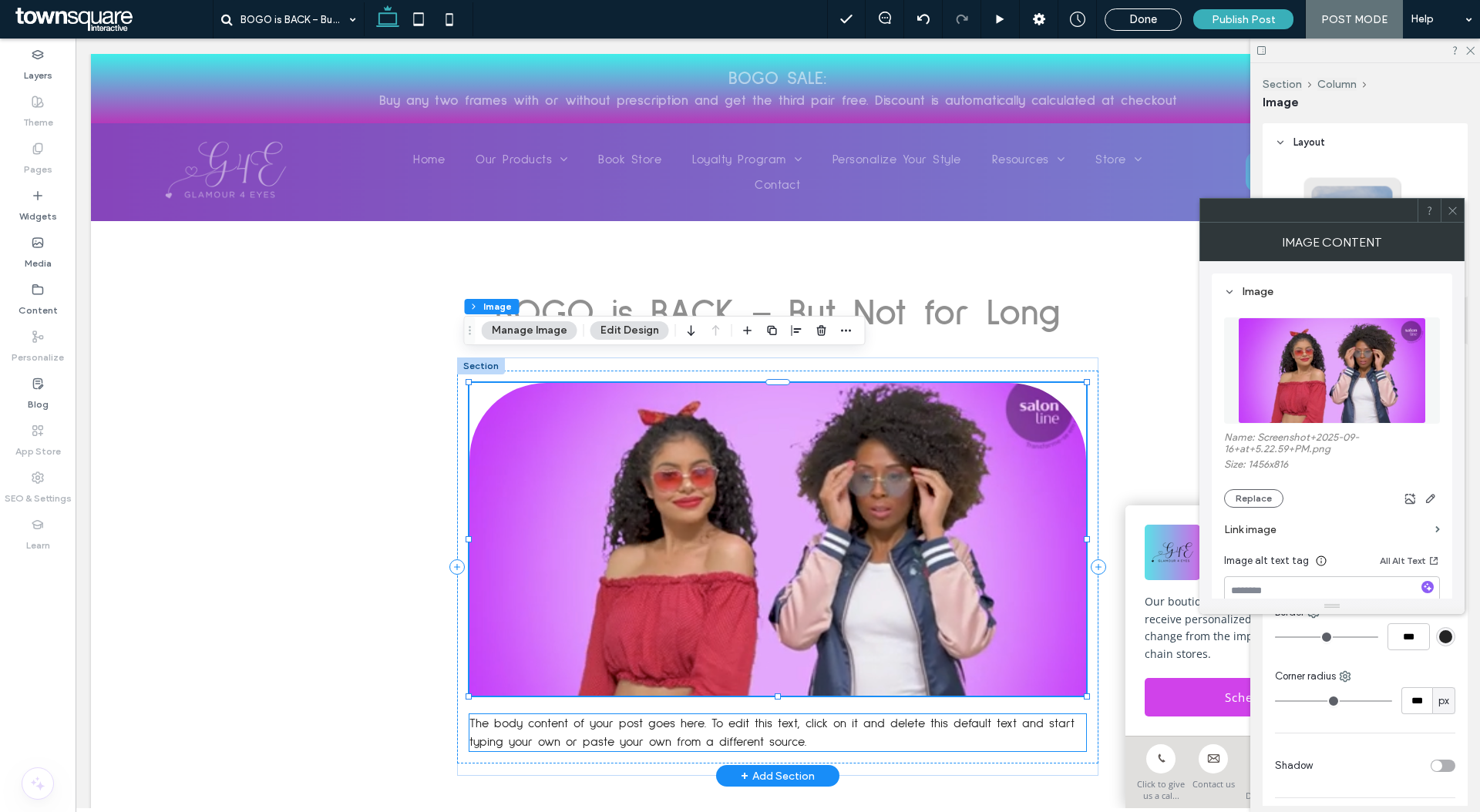
click at [710, 718] on span "The body content of your post goes here. To edit this text, click on it and del…" at bounding box center [772, 733] width 605 height 31
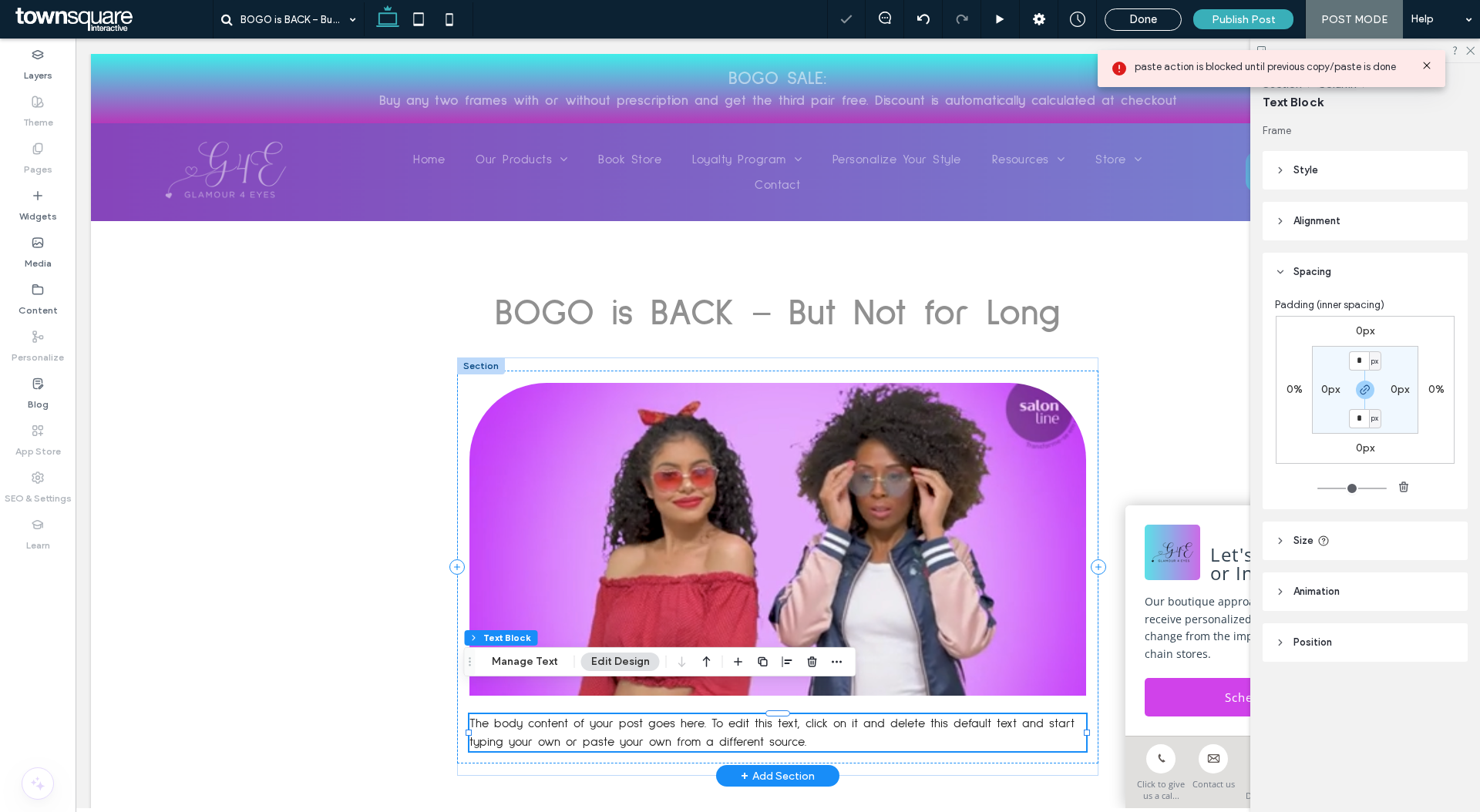
click at [721, 718] on span "The body content of your post goes here. To edit this text, click on it and del…" at bounding box center [772, 733] width 605 height 31
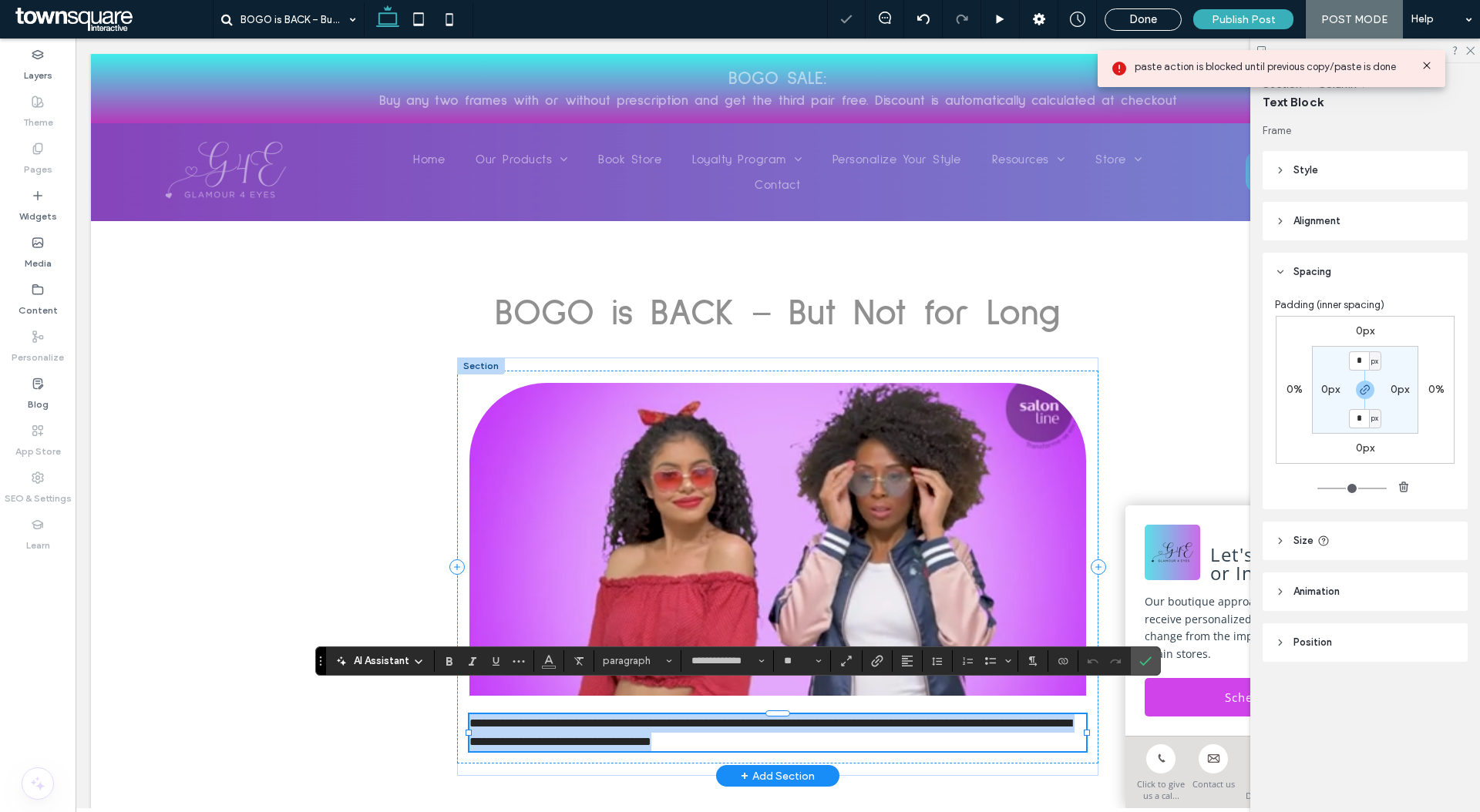
paste div
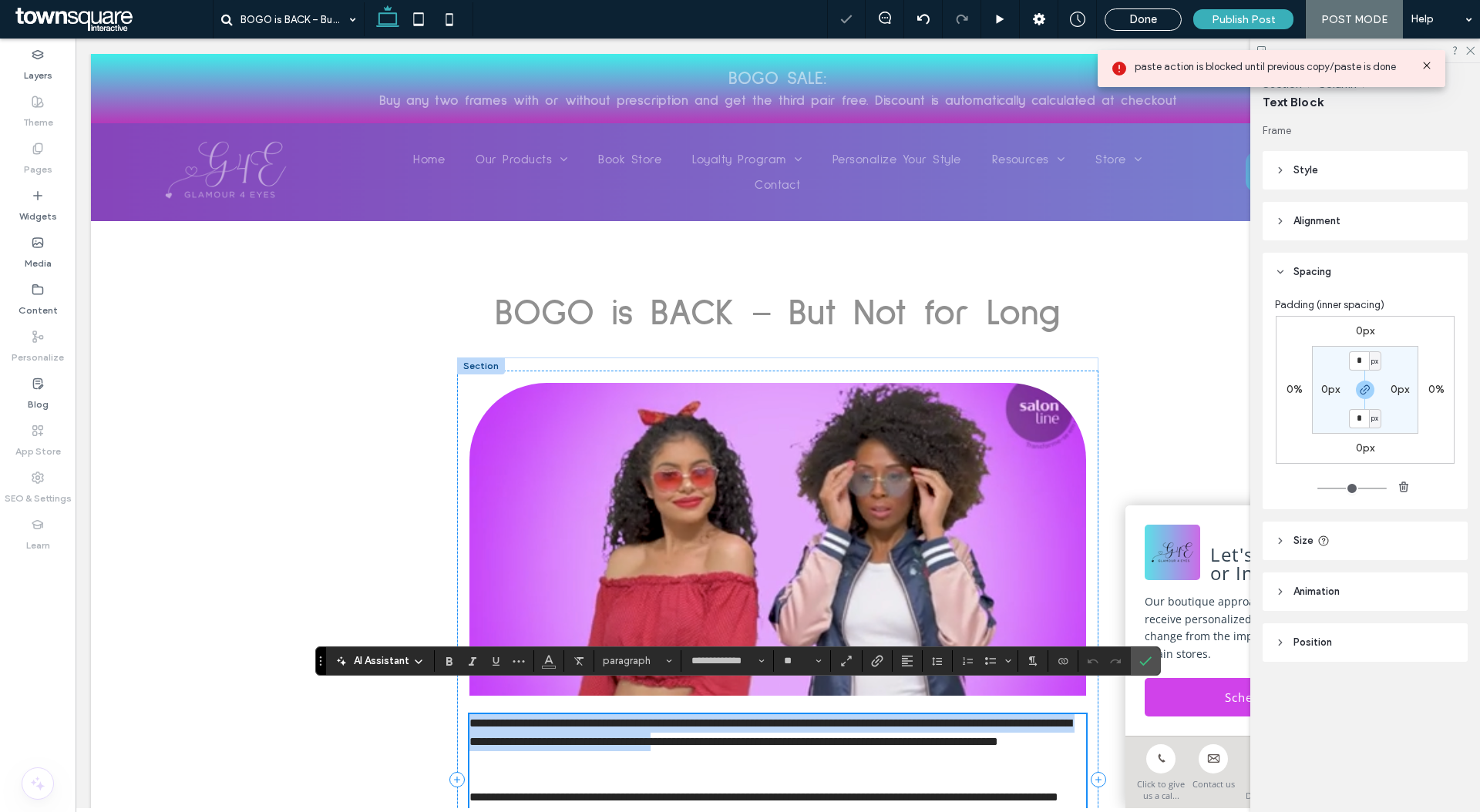
type input "**"
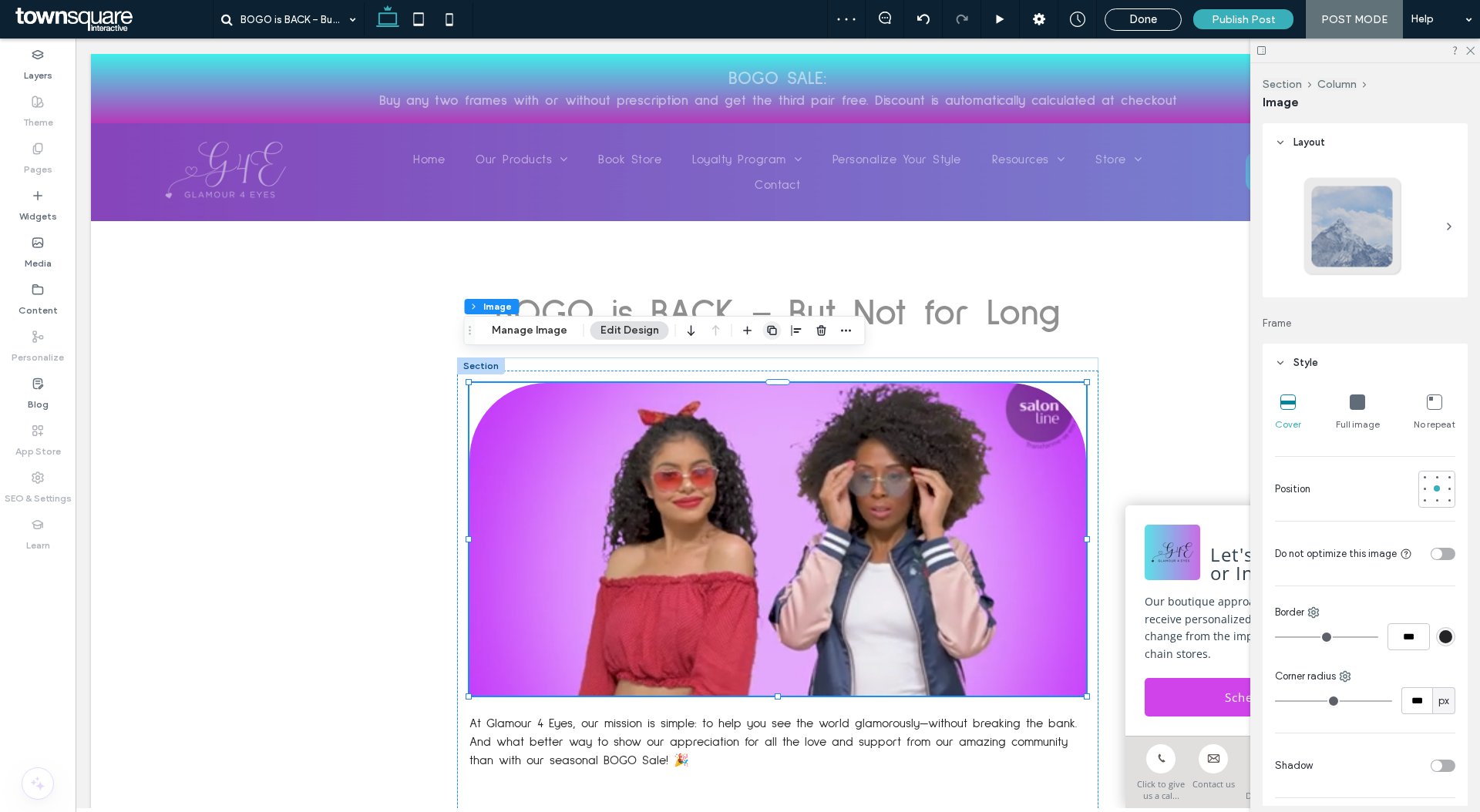
click at [769, 326] on use "button" at bounding box center [772, 330] width 10 height 10
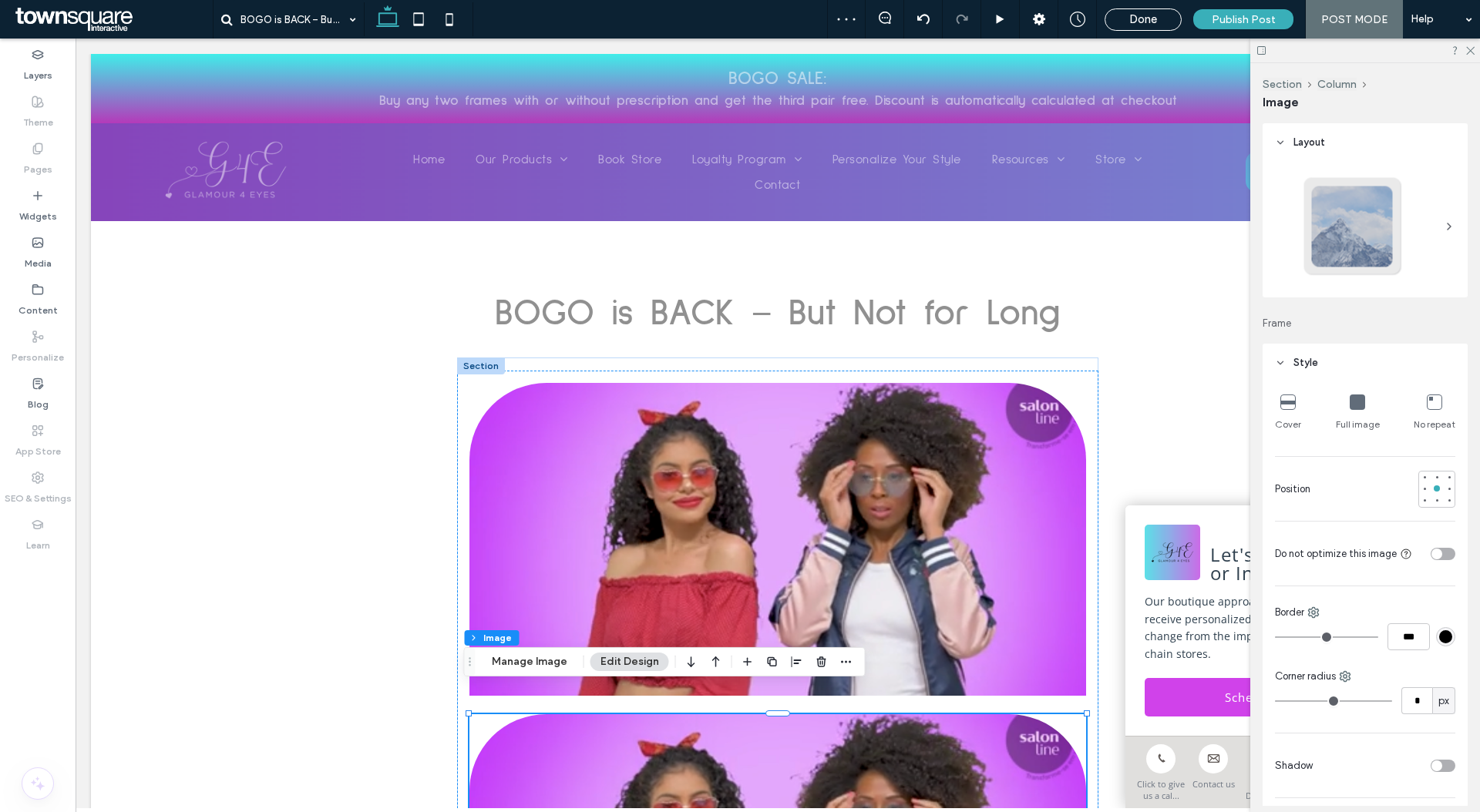
type input "***"
click at [691, 669] on icon "button" at bounding box center [691, 662] width 18 height 28
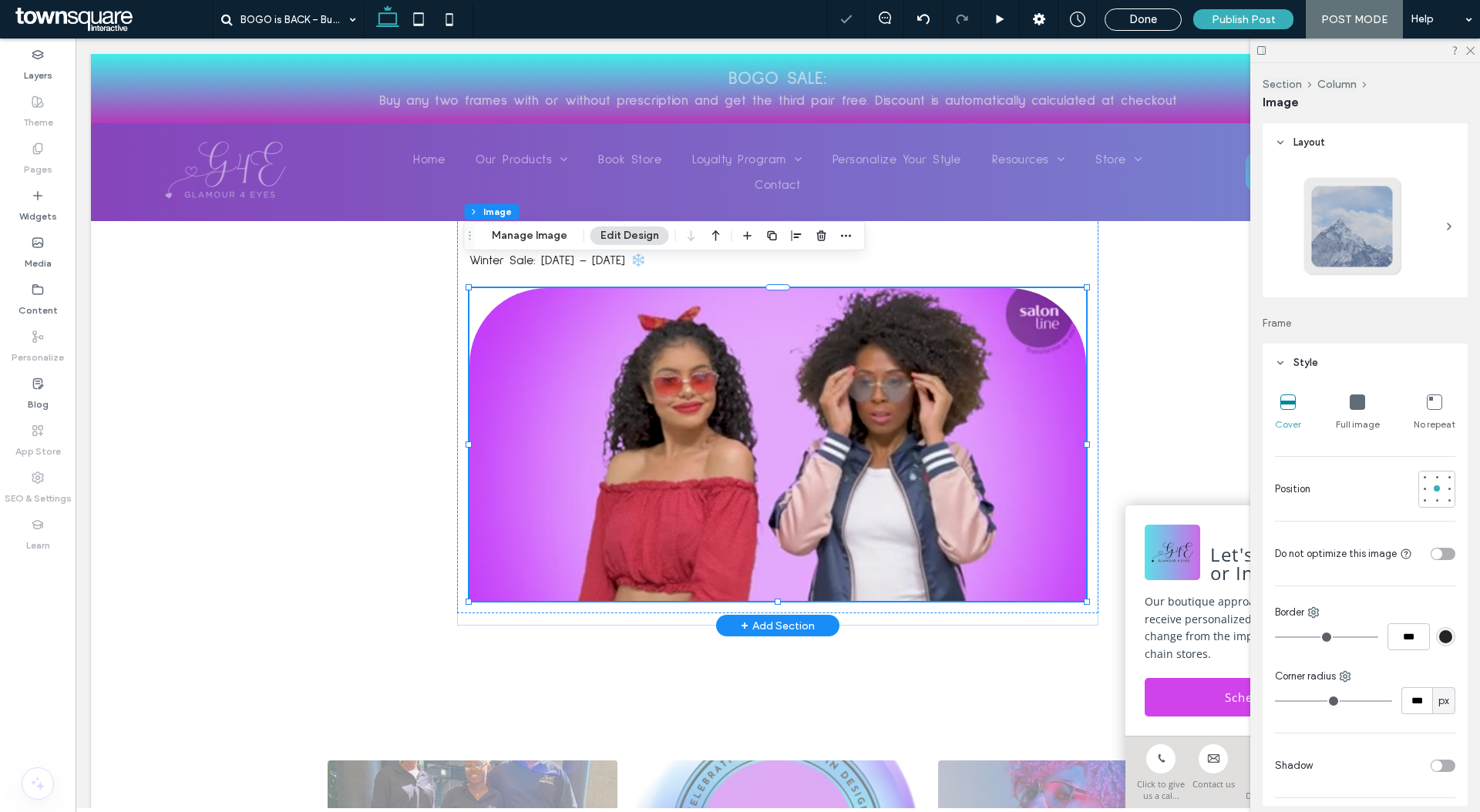
scroll to position [715, 0]
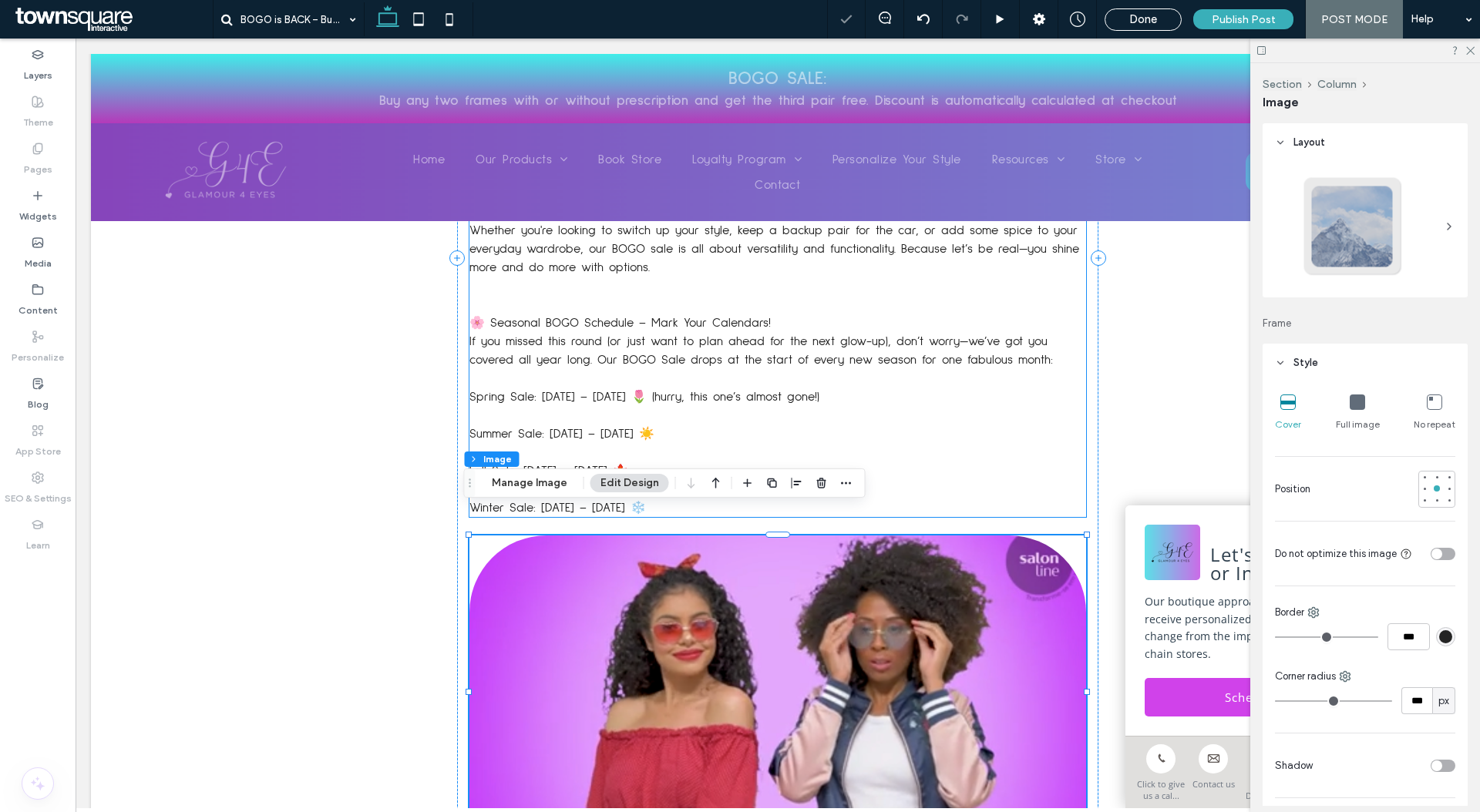
click at [670, 406] on p at bounding box center [778, 415] width 617 height 18
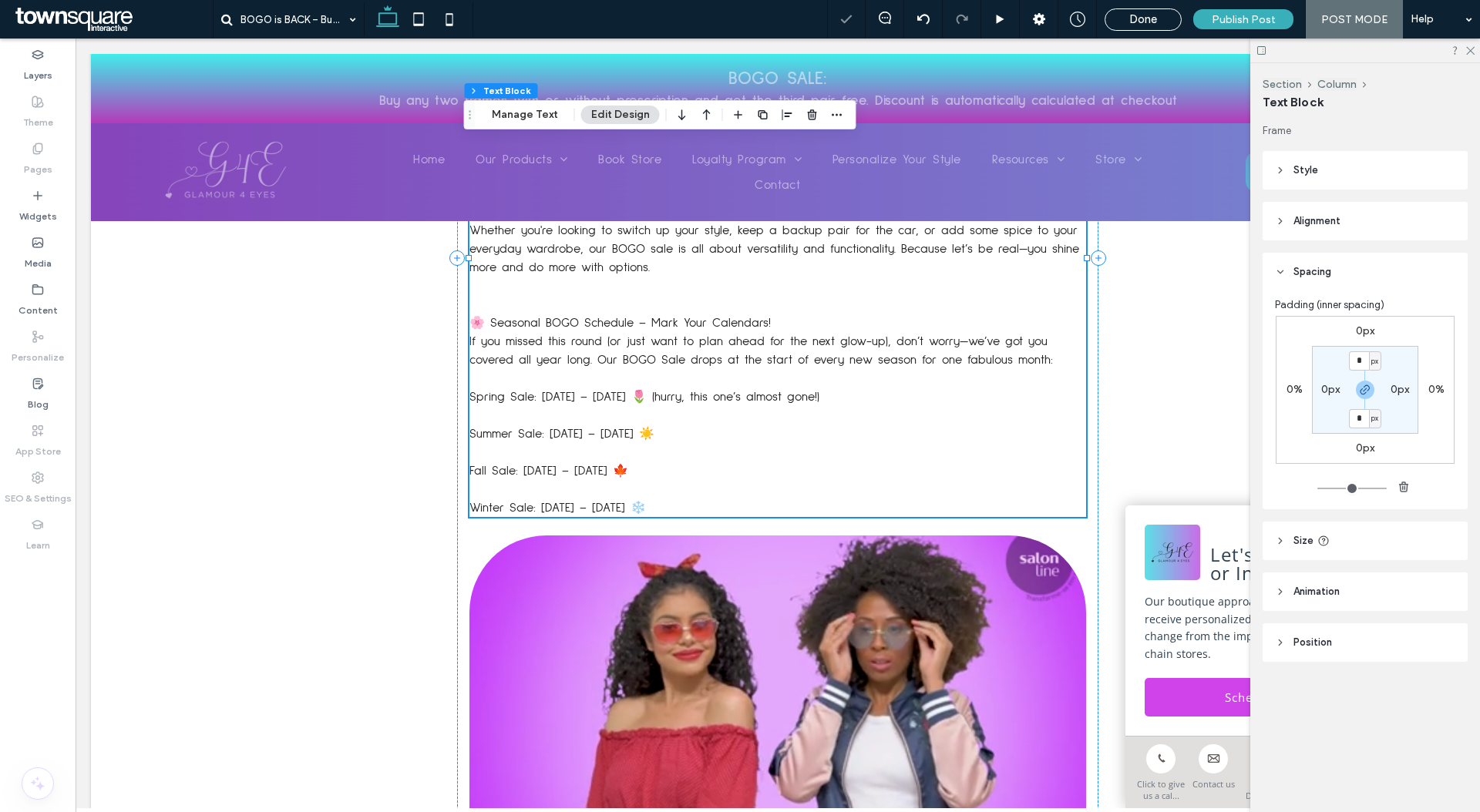
click at [678, 443] on p at bounding box center [778, 451] width 617 height 18
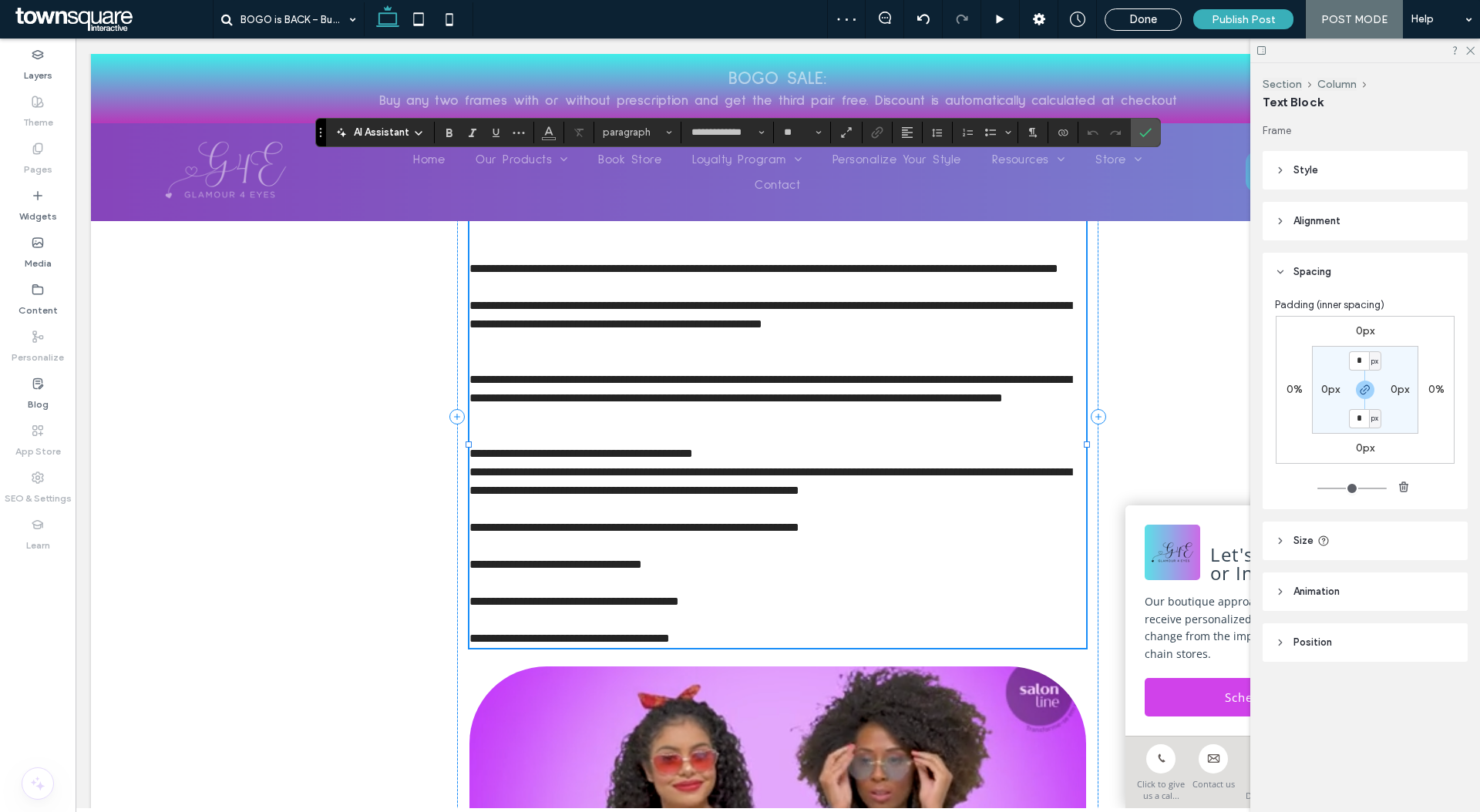
click at [682, 555] on p at bounding box center [778, 546] width 617 height 18
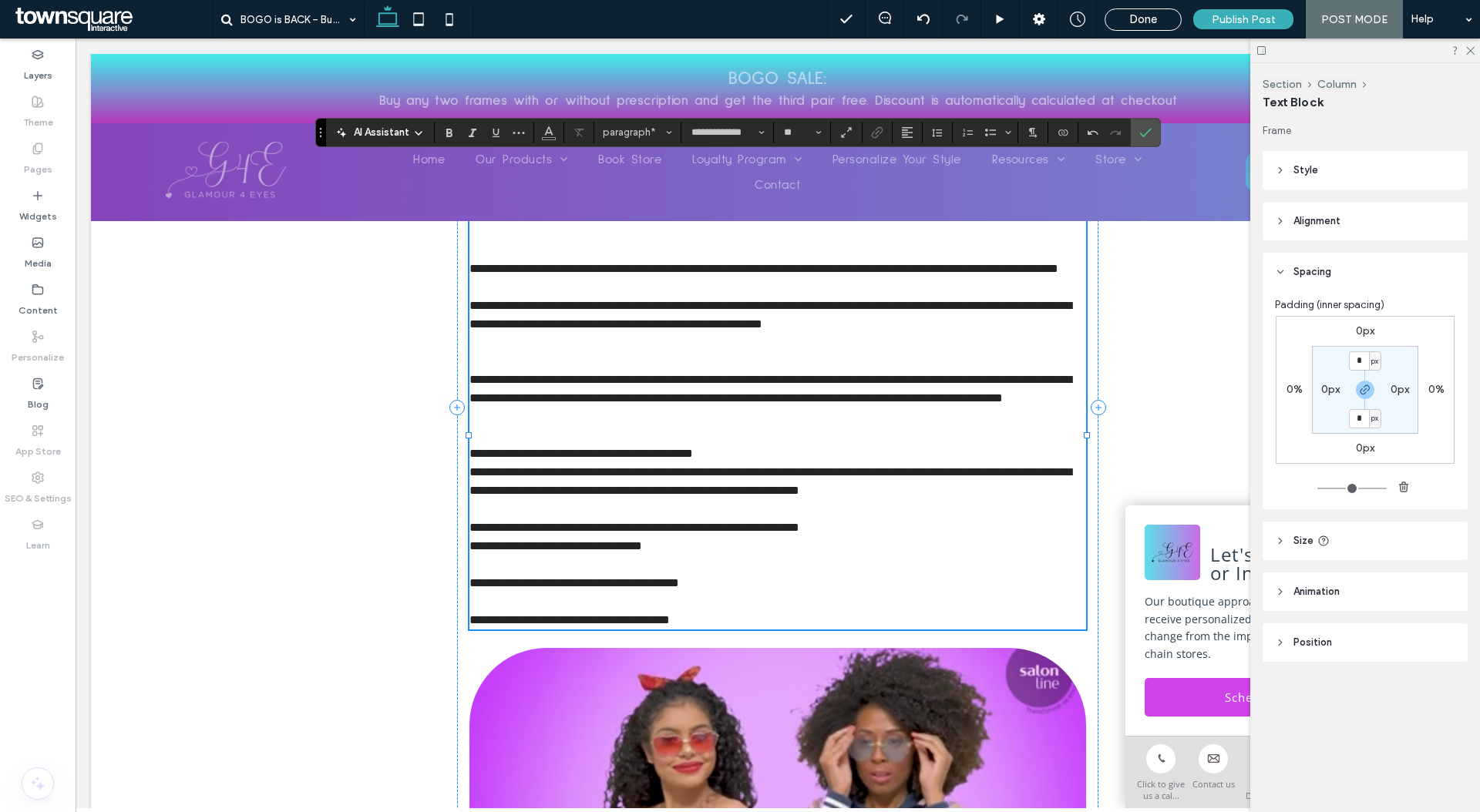
click at [677, 574] on p at bounding box center [778, 564] width 617 height 18
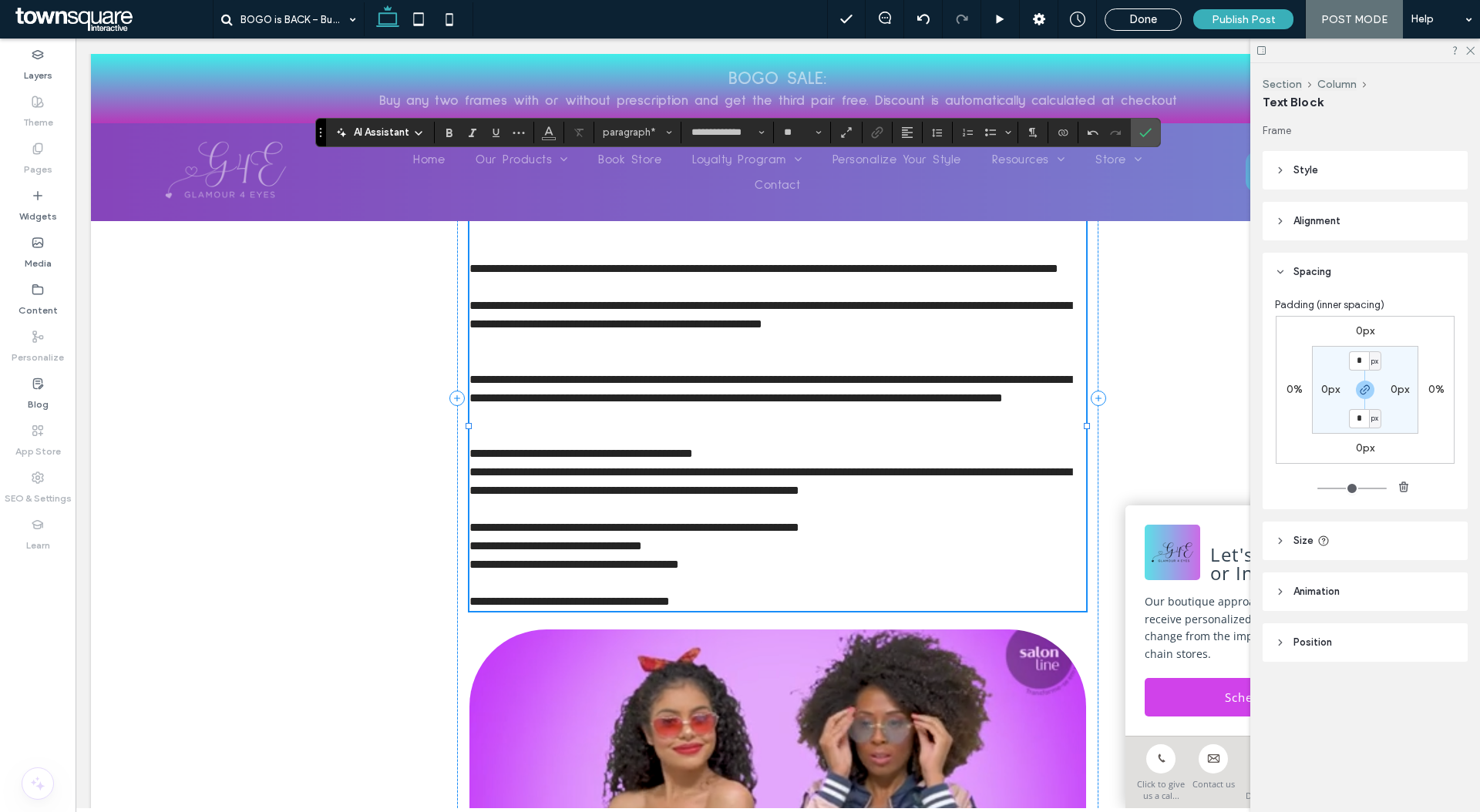
click at [682, 592] on p at bounding box center [778, 583] width 617 height 18
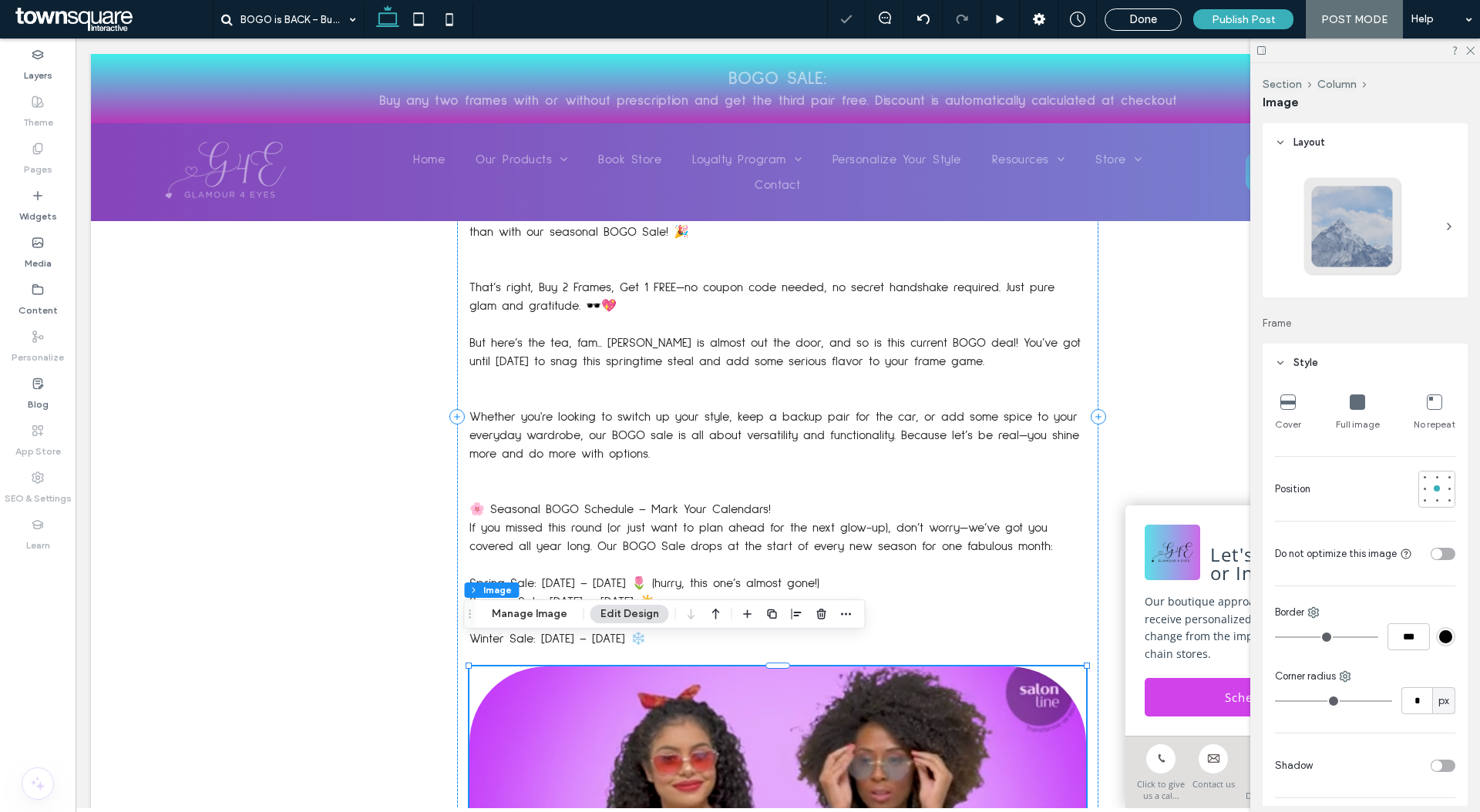
type input "***"
click at [573, 612] on button "Manage Image" at bounding box center [529, 613] width 95 height 18
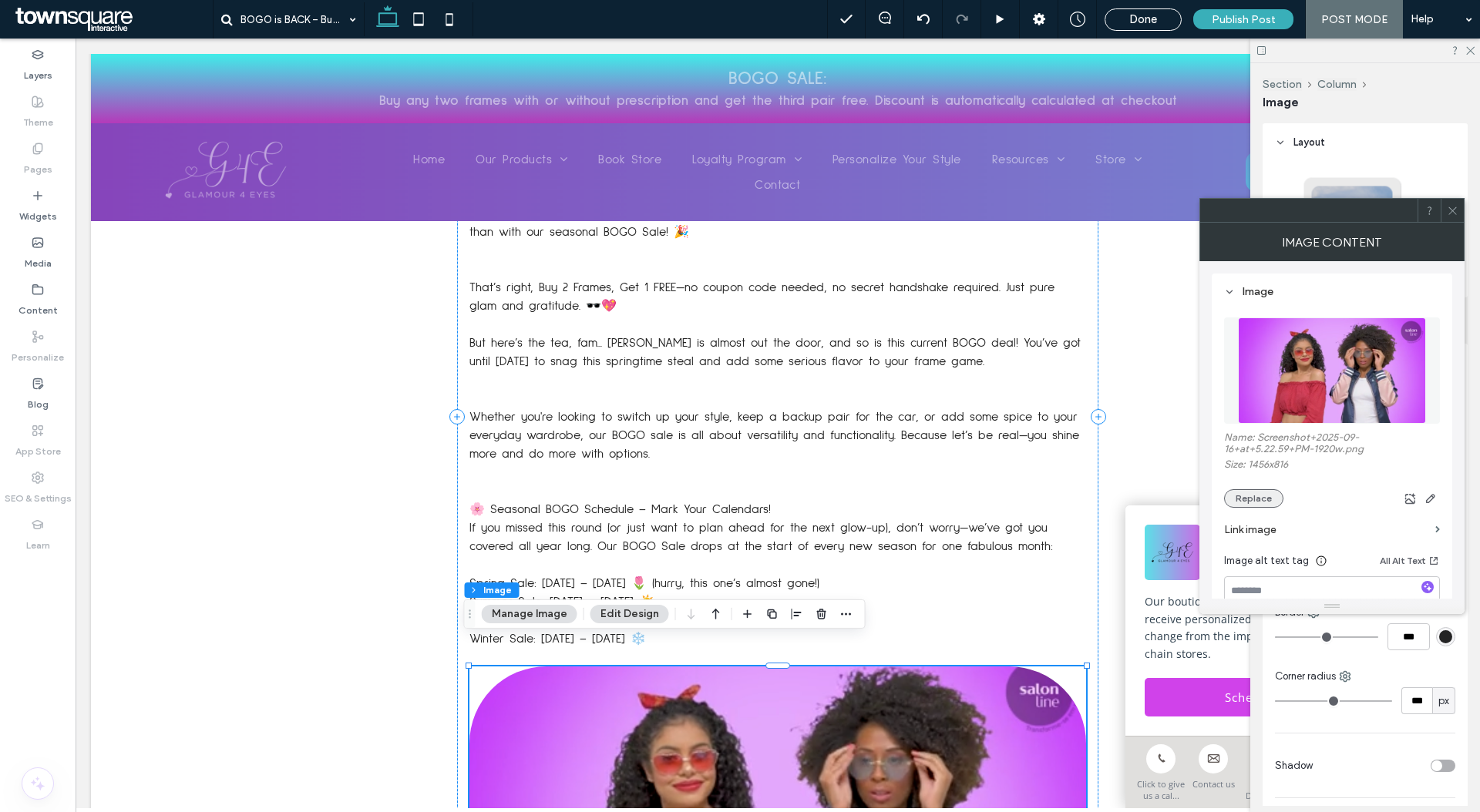
click at [1252, 498] on button "Replace" at bounding box center [1253, 498] width 60 height 18
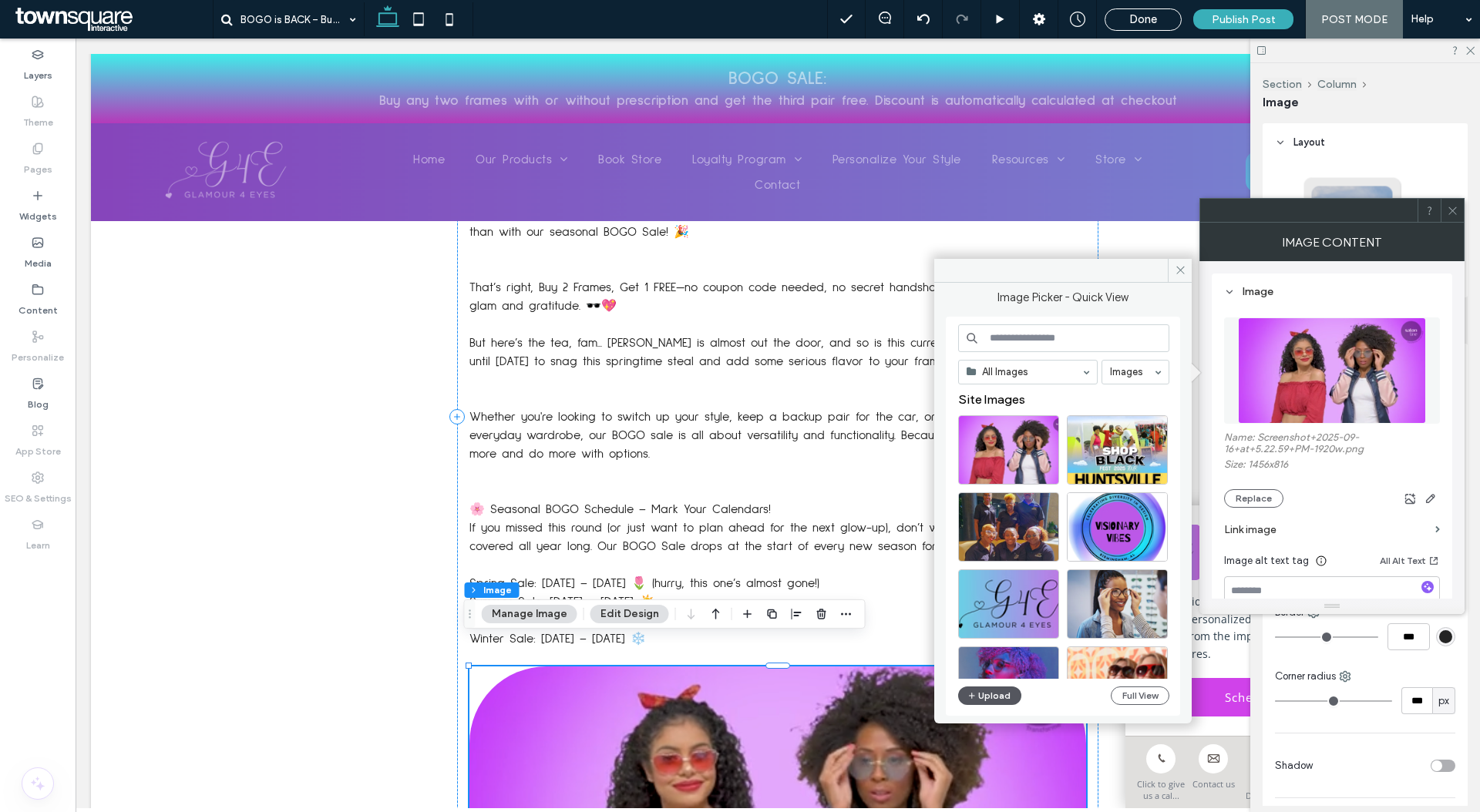
click at [986, 700] on button "Upload" at bounding box center [990, 695] width 63 height 18
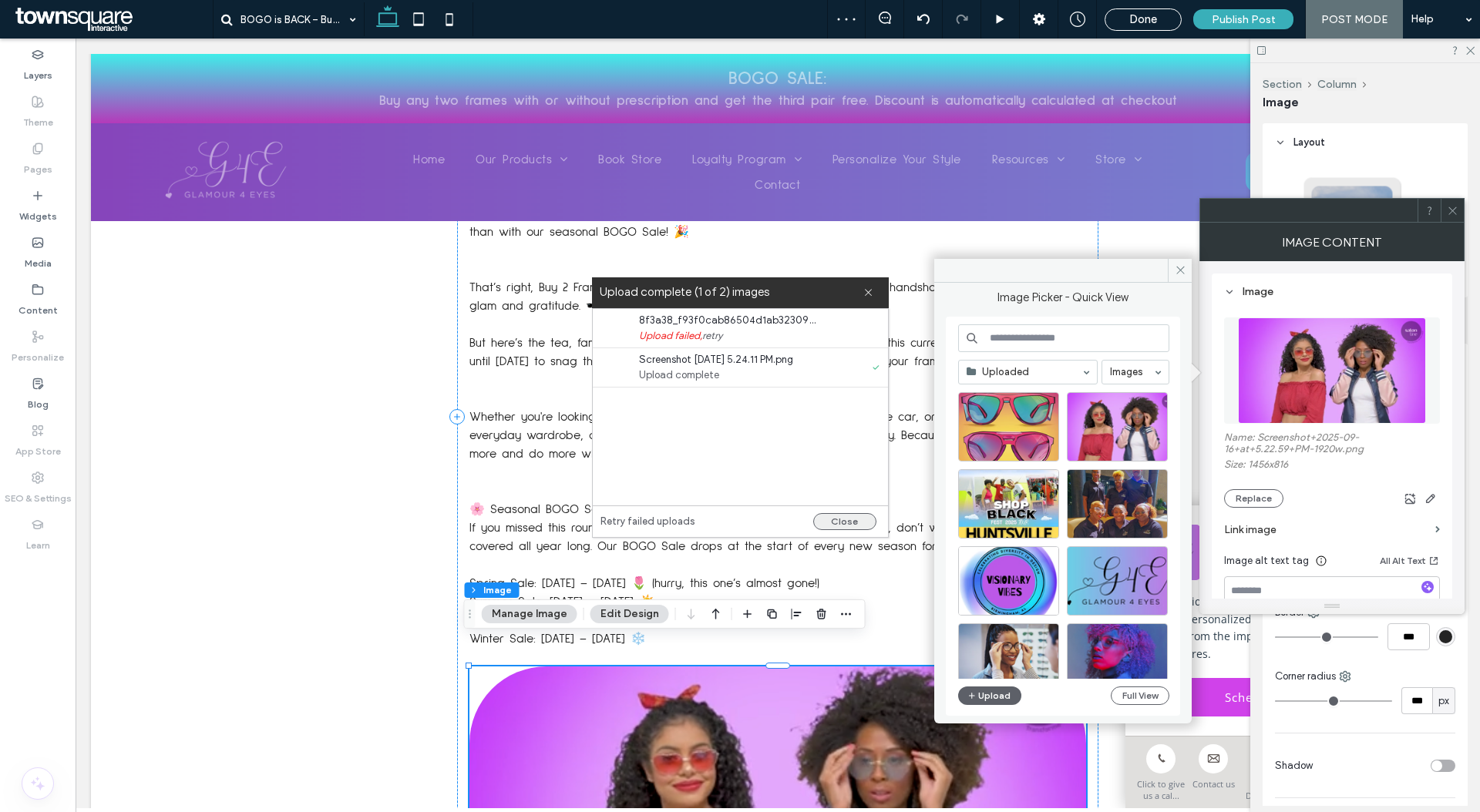
click at [843, 524] on button "Close" at bounding box center [844, 521] width 63 height 17
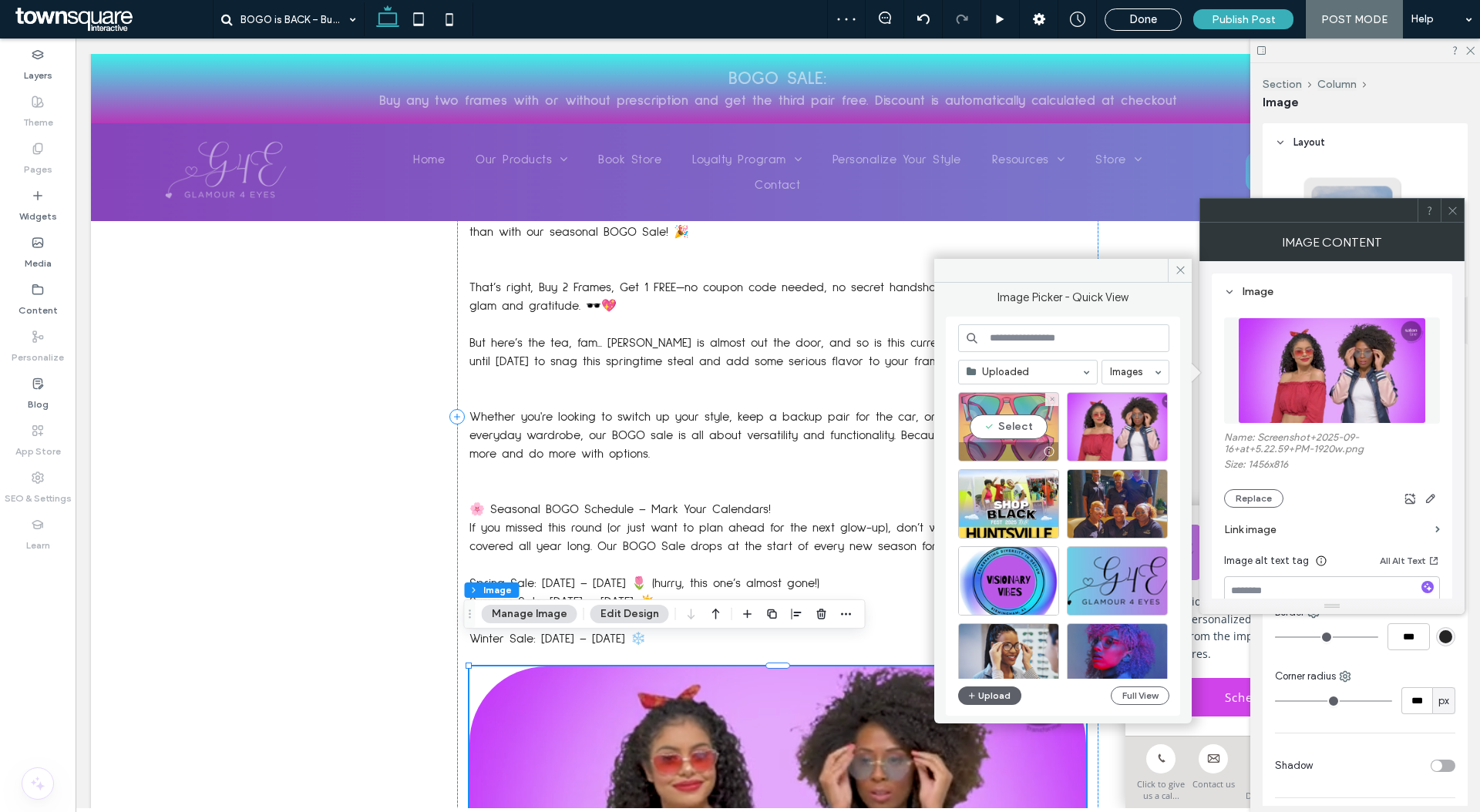
click at [1043, 428] on div "Select" at bounding box center [1009, 427] width 101 height 69
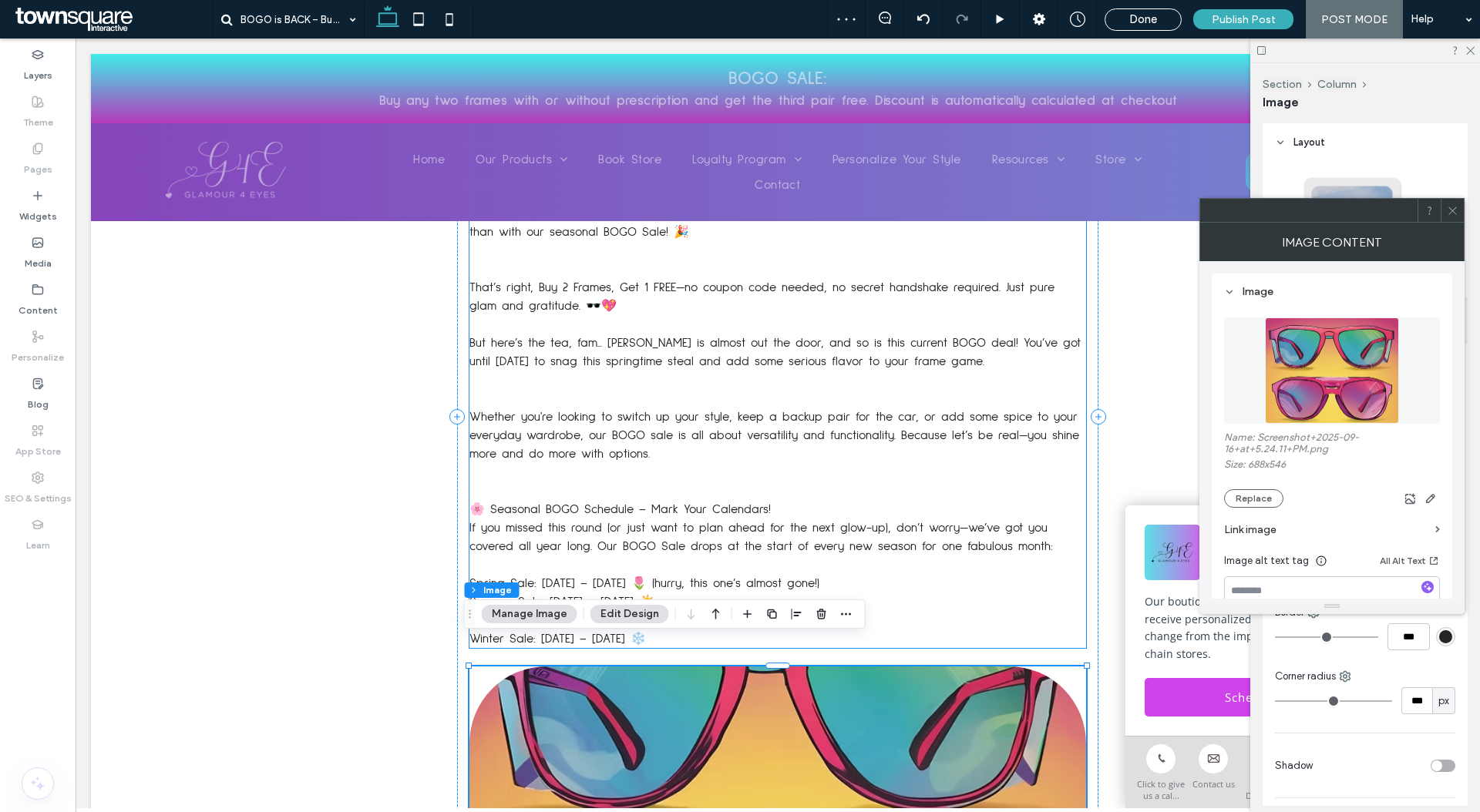
scroll to position [775, 0]
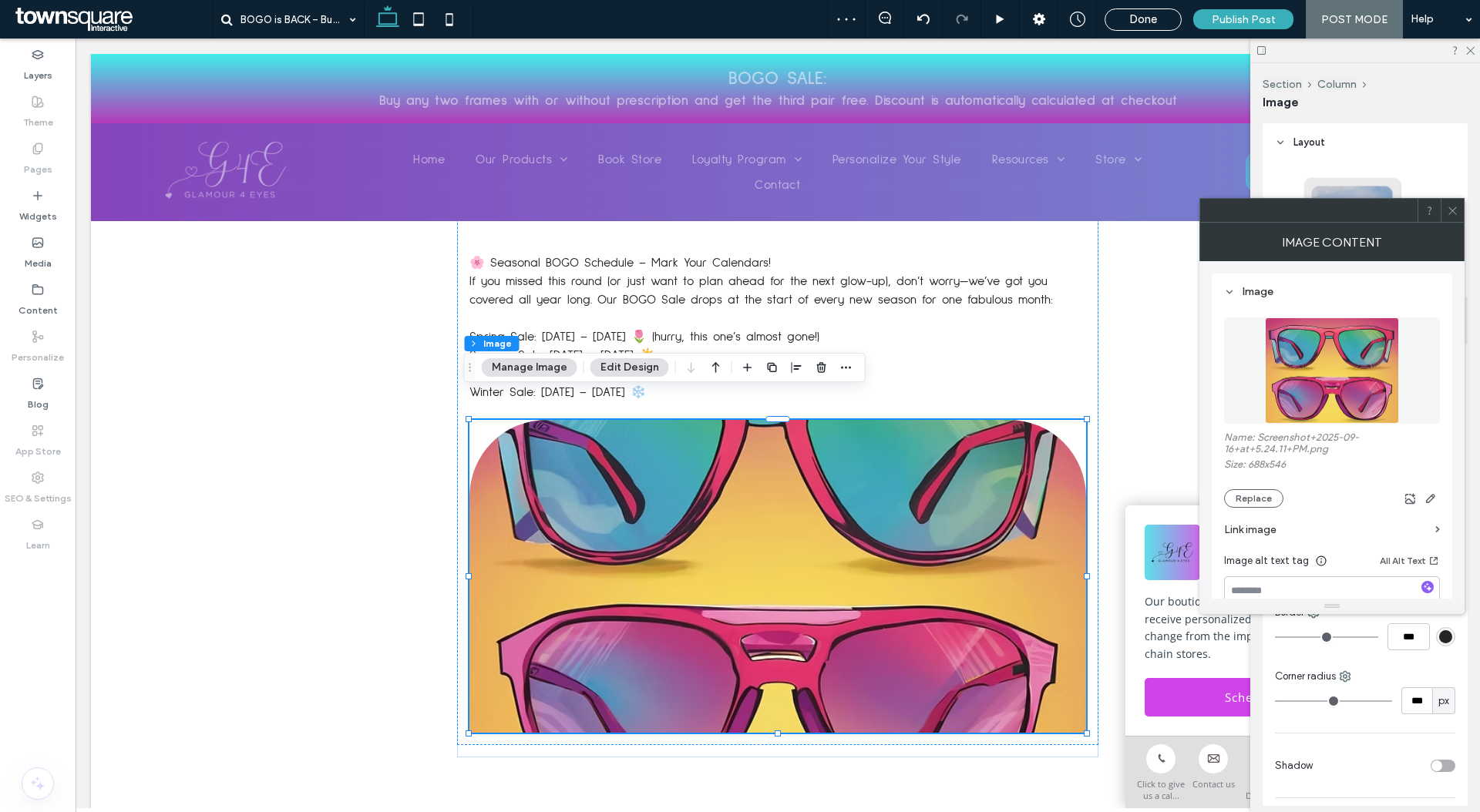
click at [1459, 213] on div at bounding box center [1451, 210] width 23 height 23
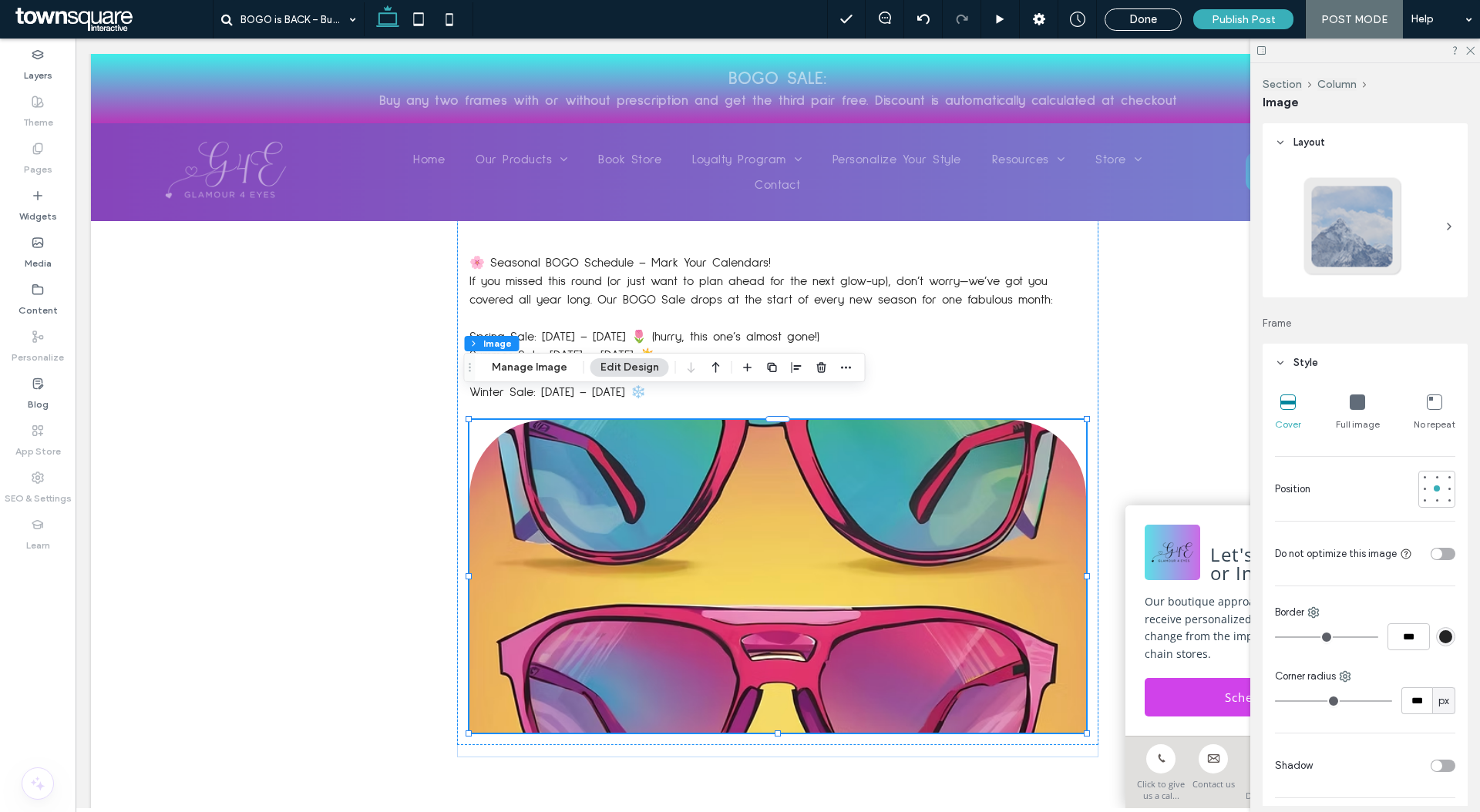
click at [1355, 400] on div "Full image" at bounding box center [1357, 412] width 44 height 49
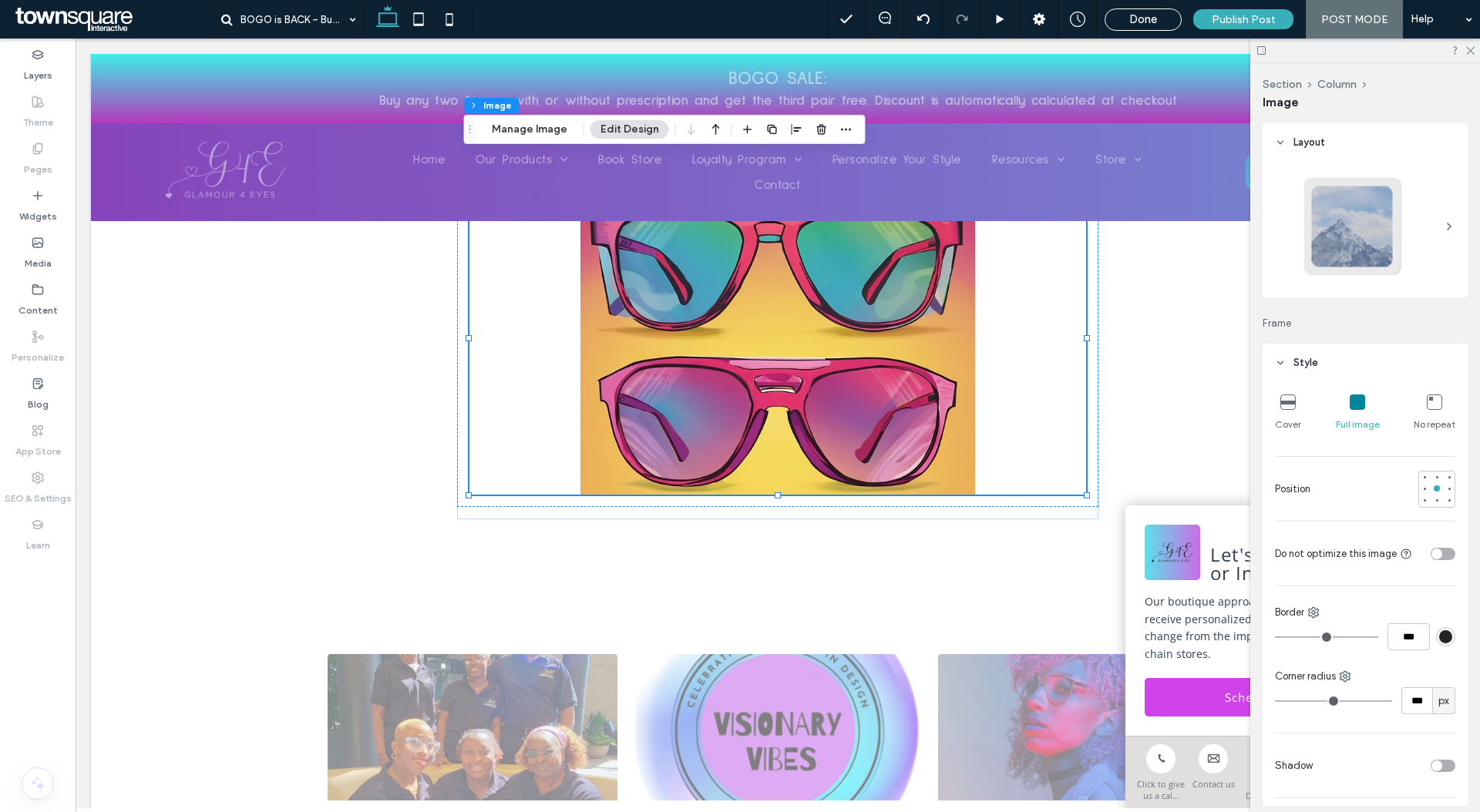
scroll to position [534, 0]
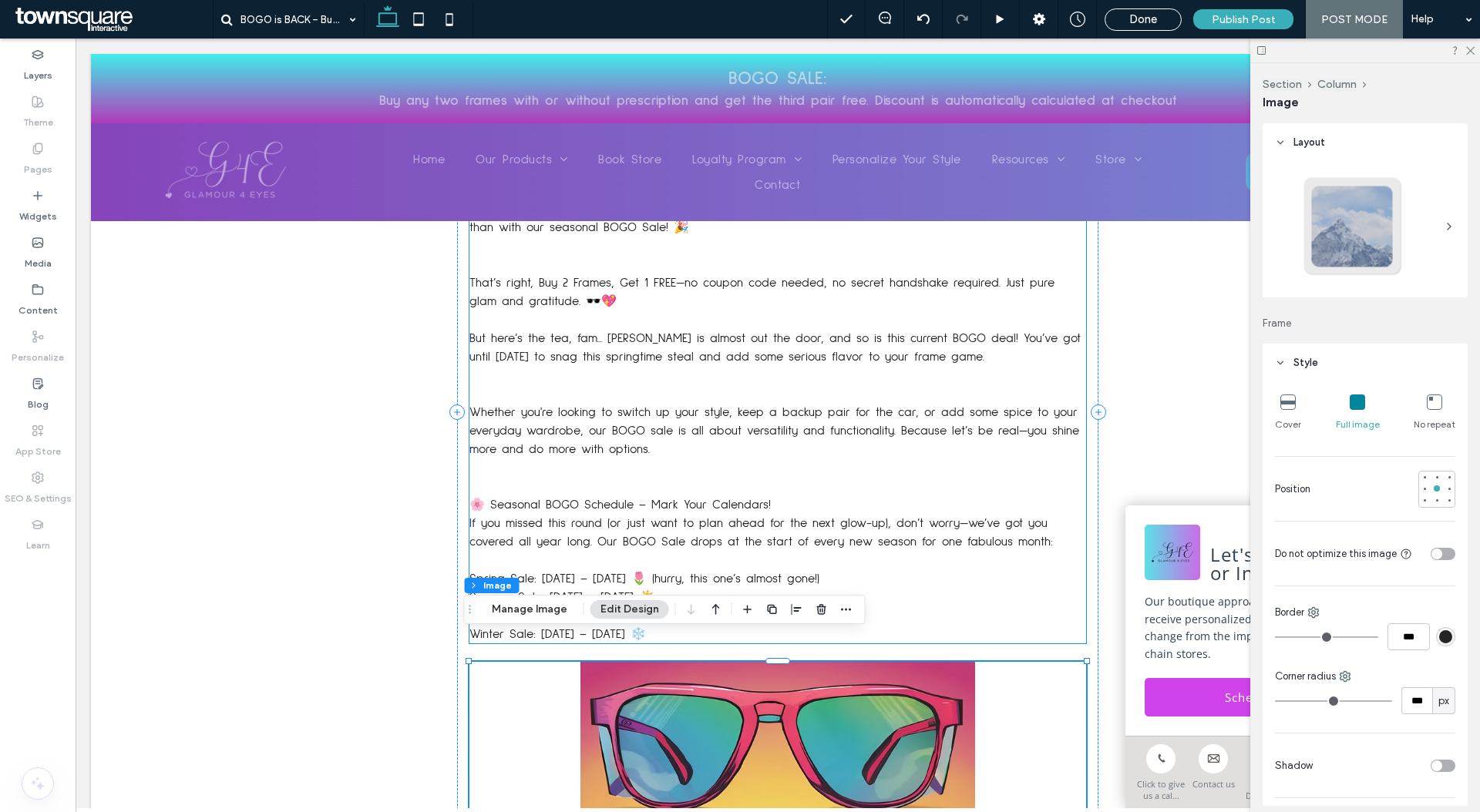
click at [725, 517] on span "If you missed this round (or just want to plan ahead for the next glow-up), don…" at bounding box center [761, 533] width 583 height 31
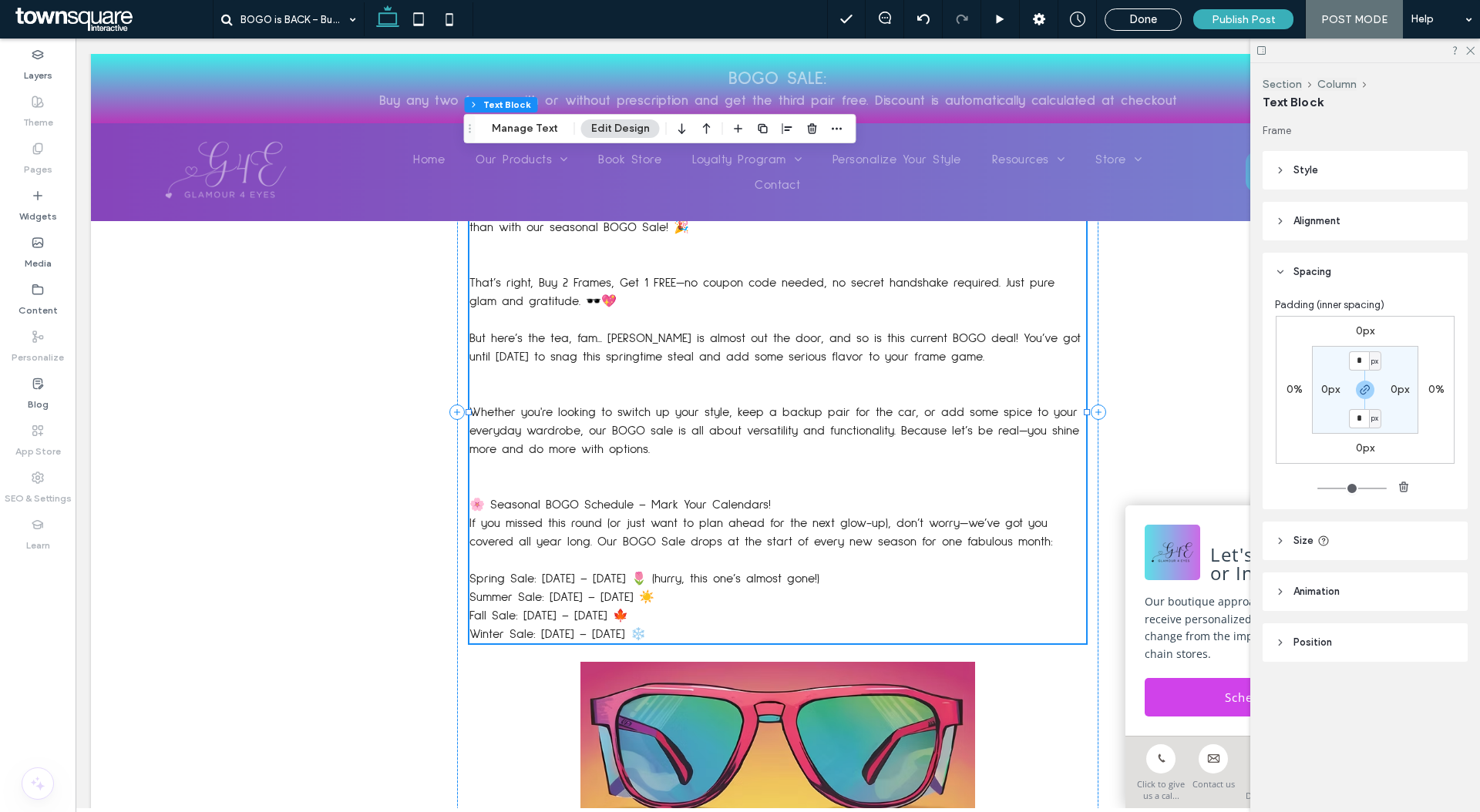
click at [758, 125] on icon "button" at bounding box center [763, 129] width 12 height 12
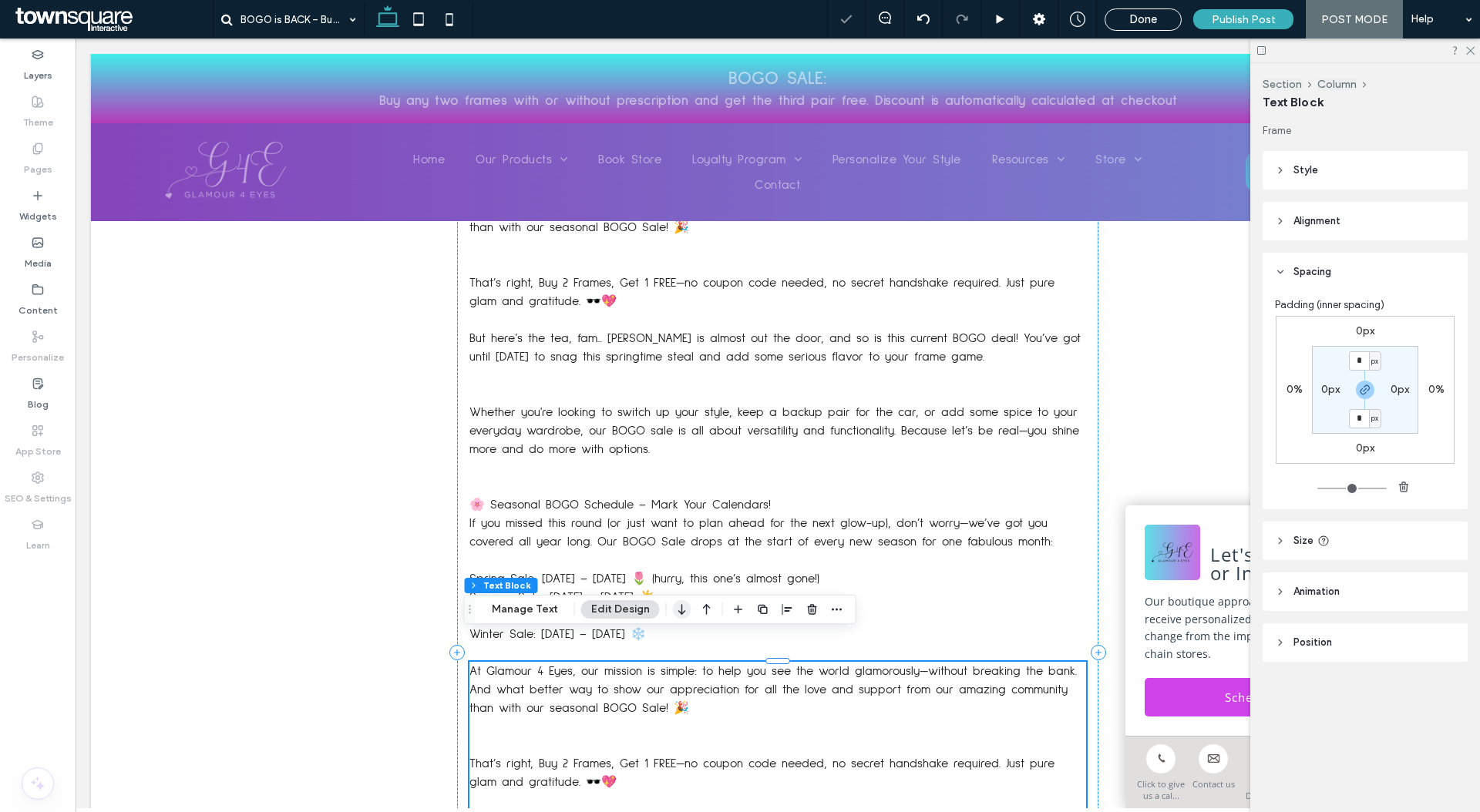
click at [681, 609] on icon "button" at bounding box center [682, 610] width 18 height 28
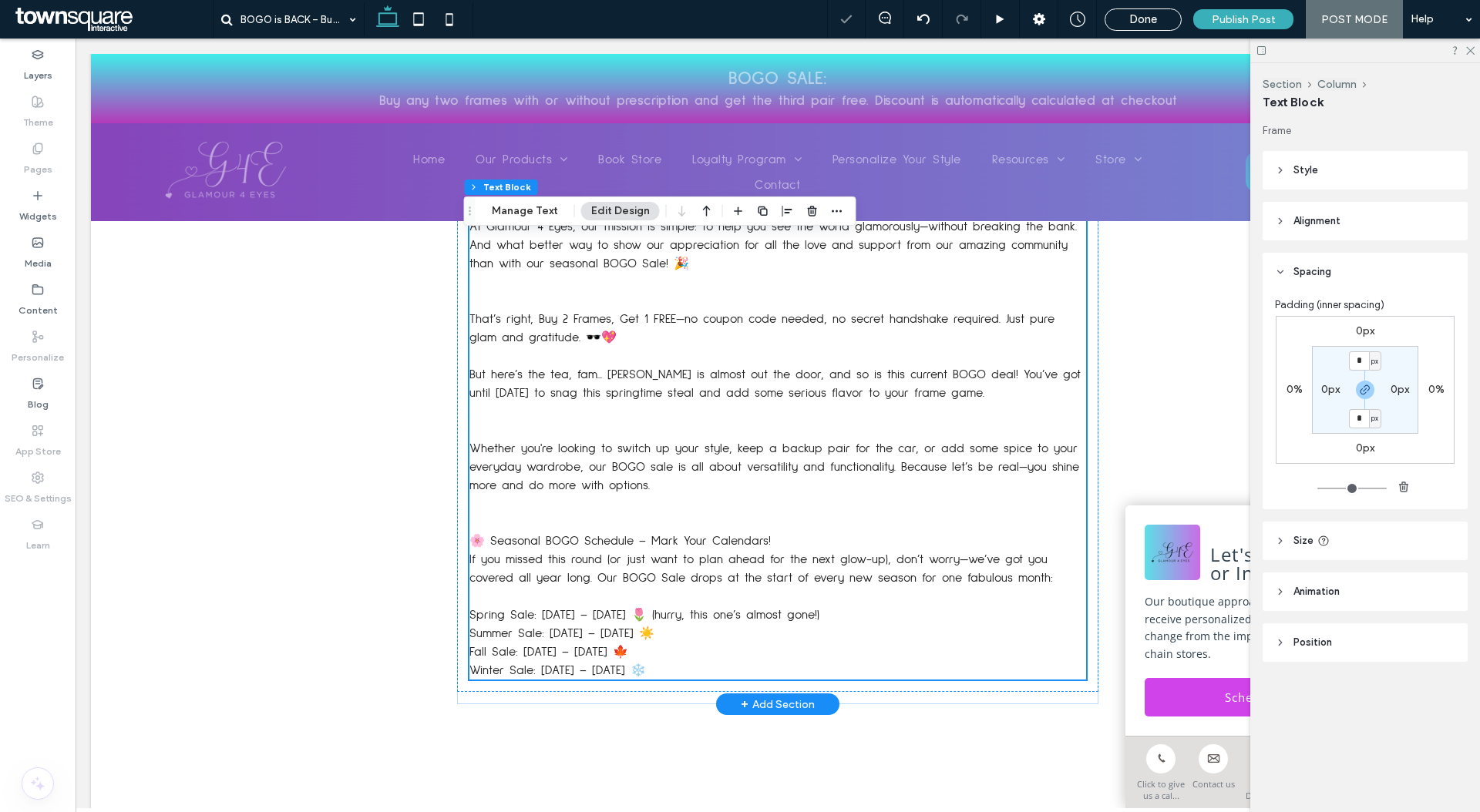
scroll to position [1313, 0]
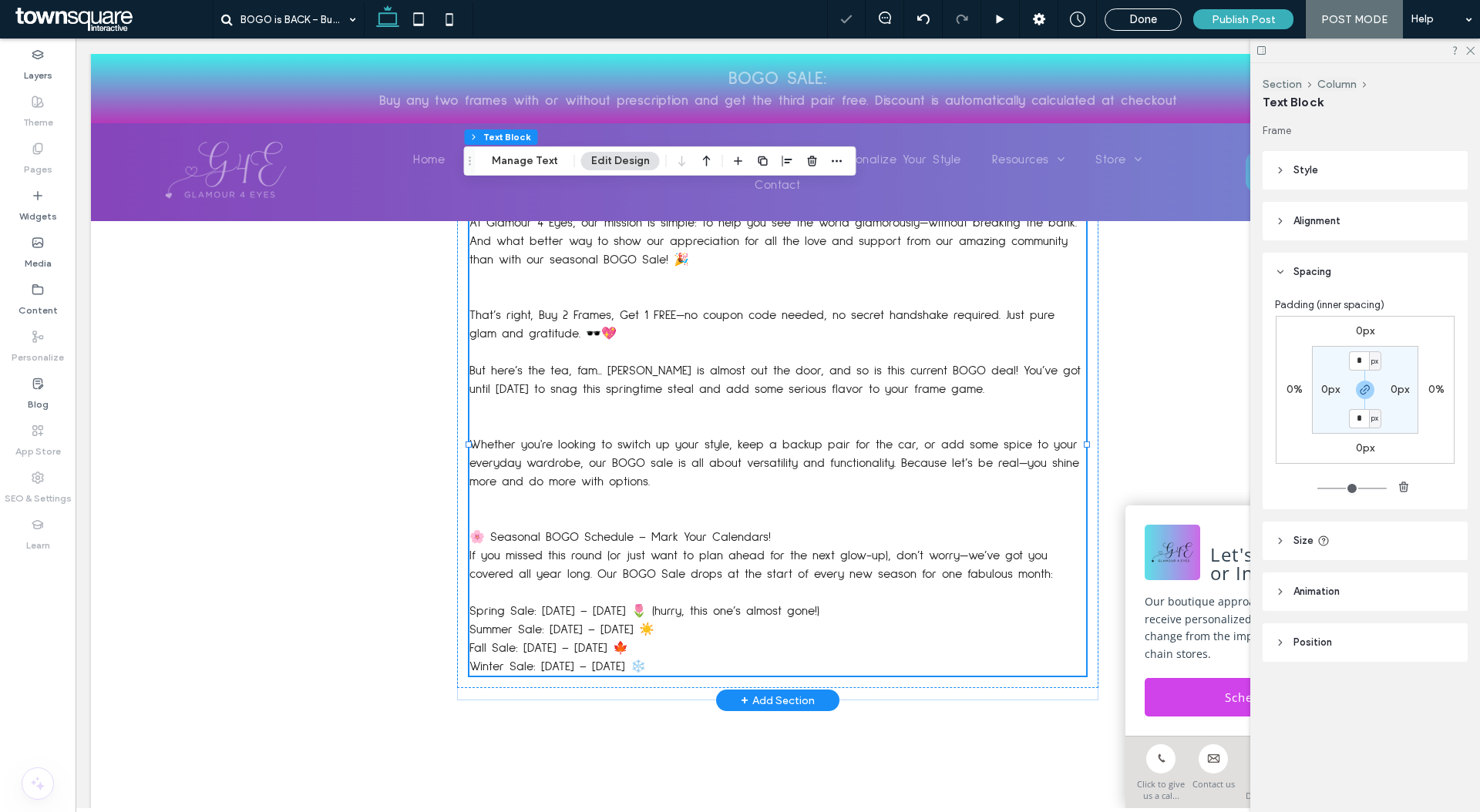
click at [757, 442] on p "Whether you're looking to switch up your style, keep a backup pair for the car,…" at bounding box center [778, 463] width 617 height 55
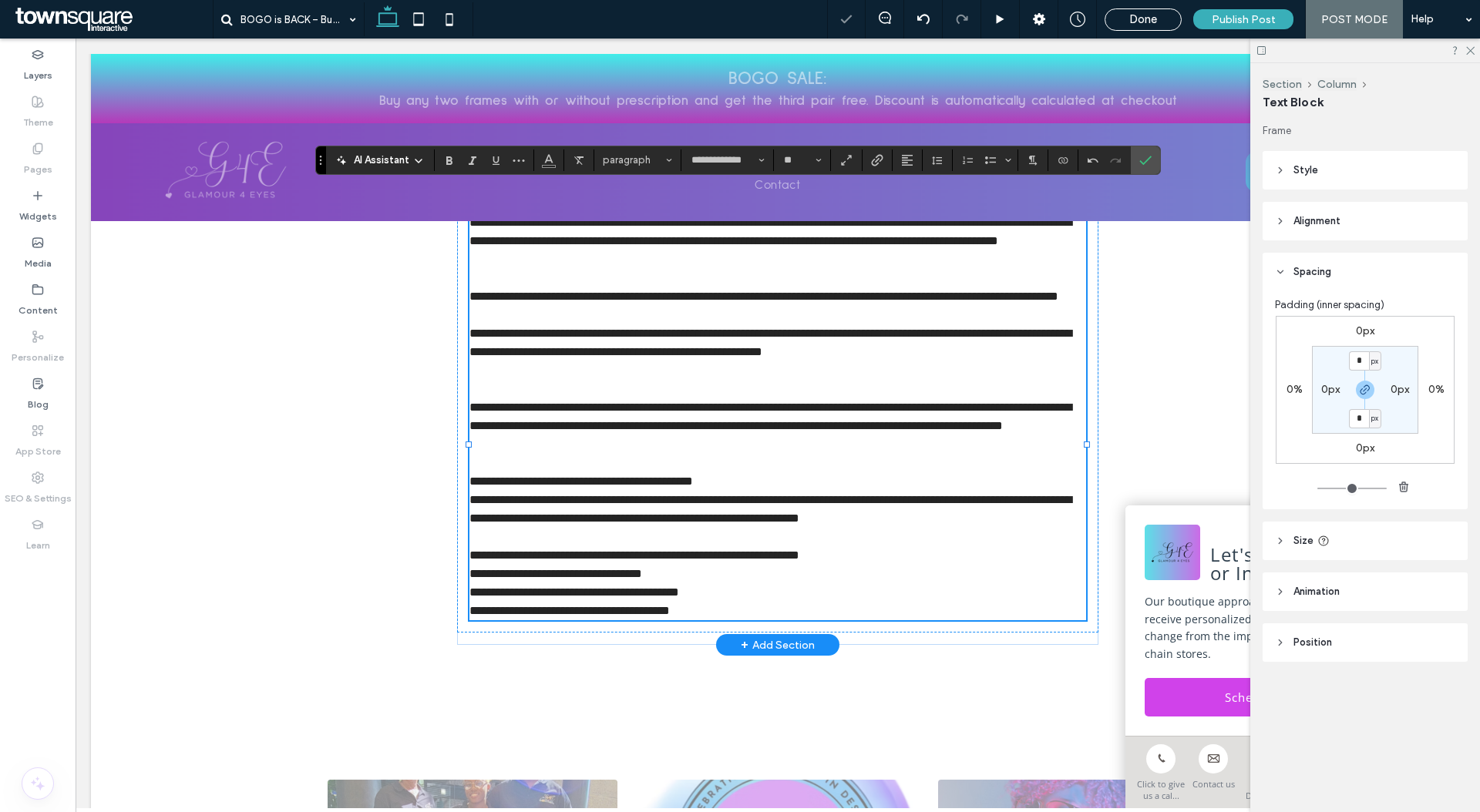
paste div
type input "*"
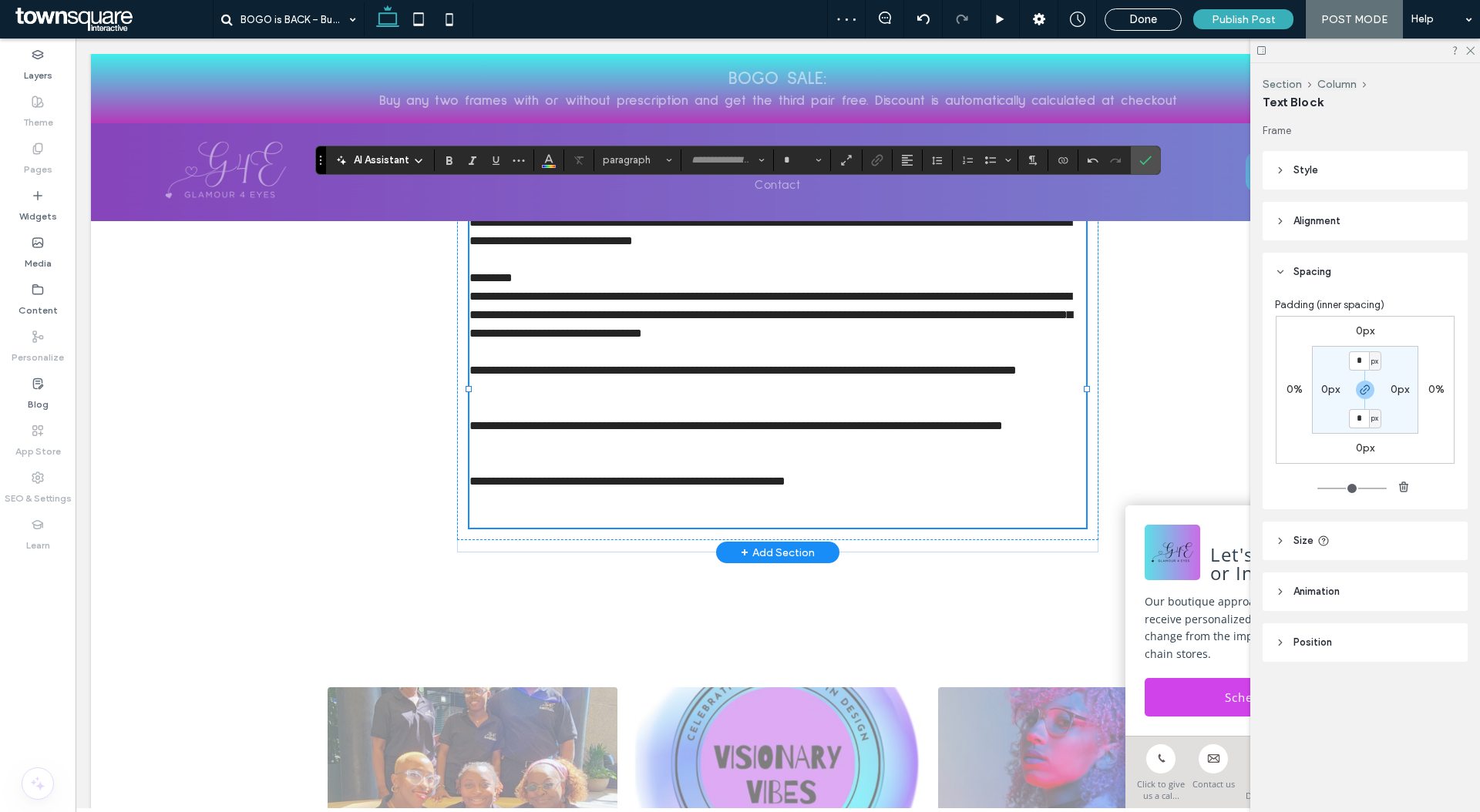
type input "**********"
type input "**"
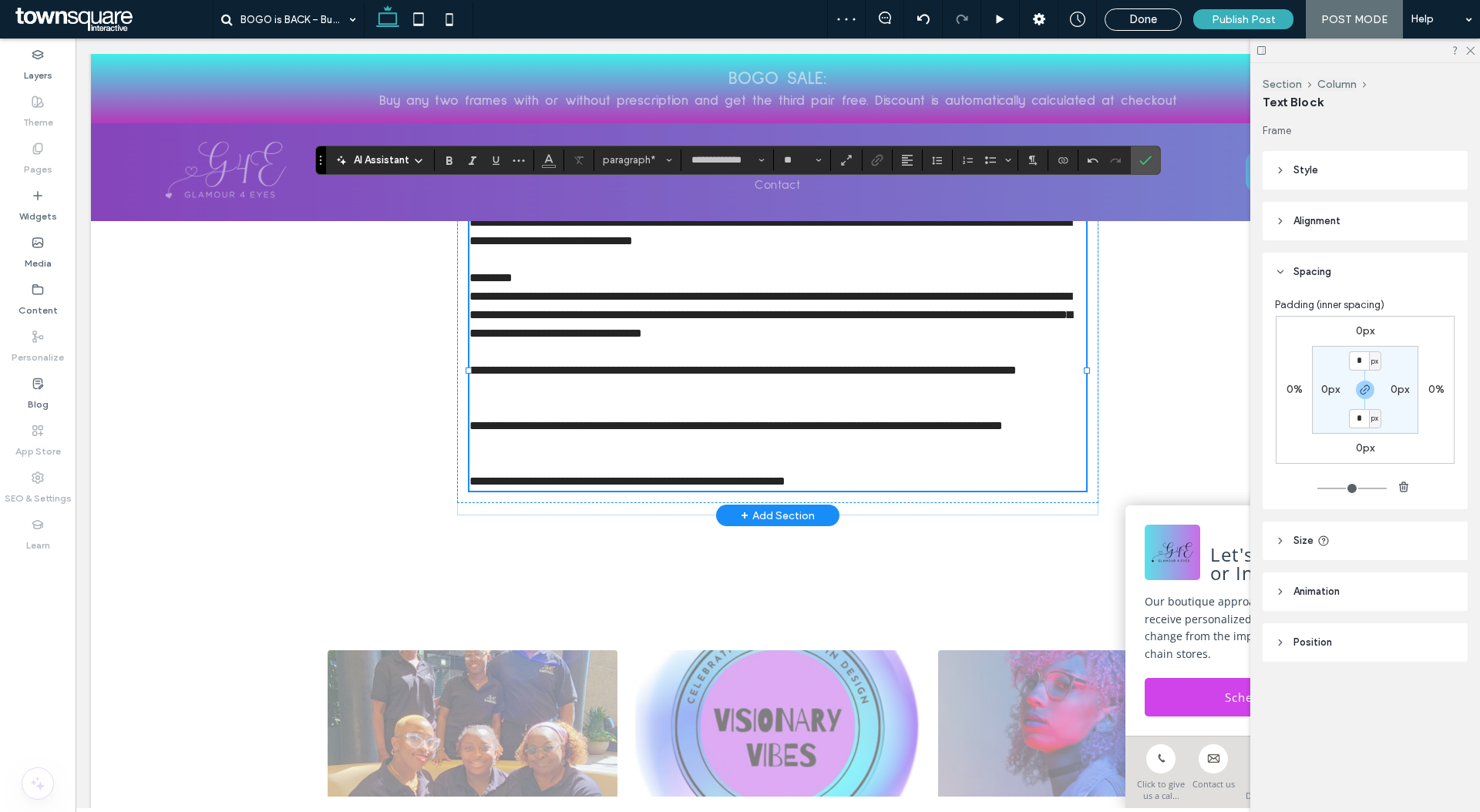
click at [695, 470] on p "﻿" at bounding box center [778, 463] width 617 height 18
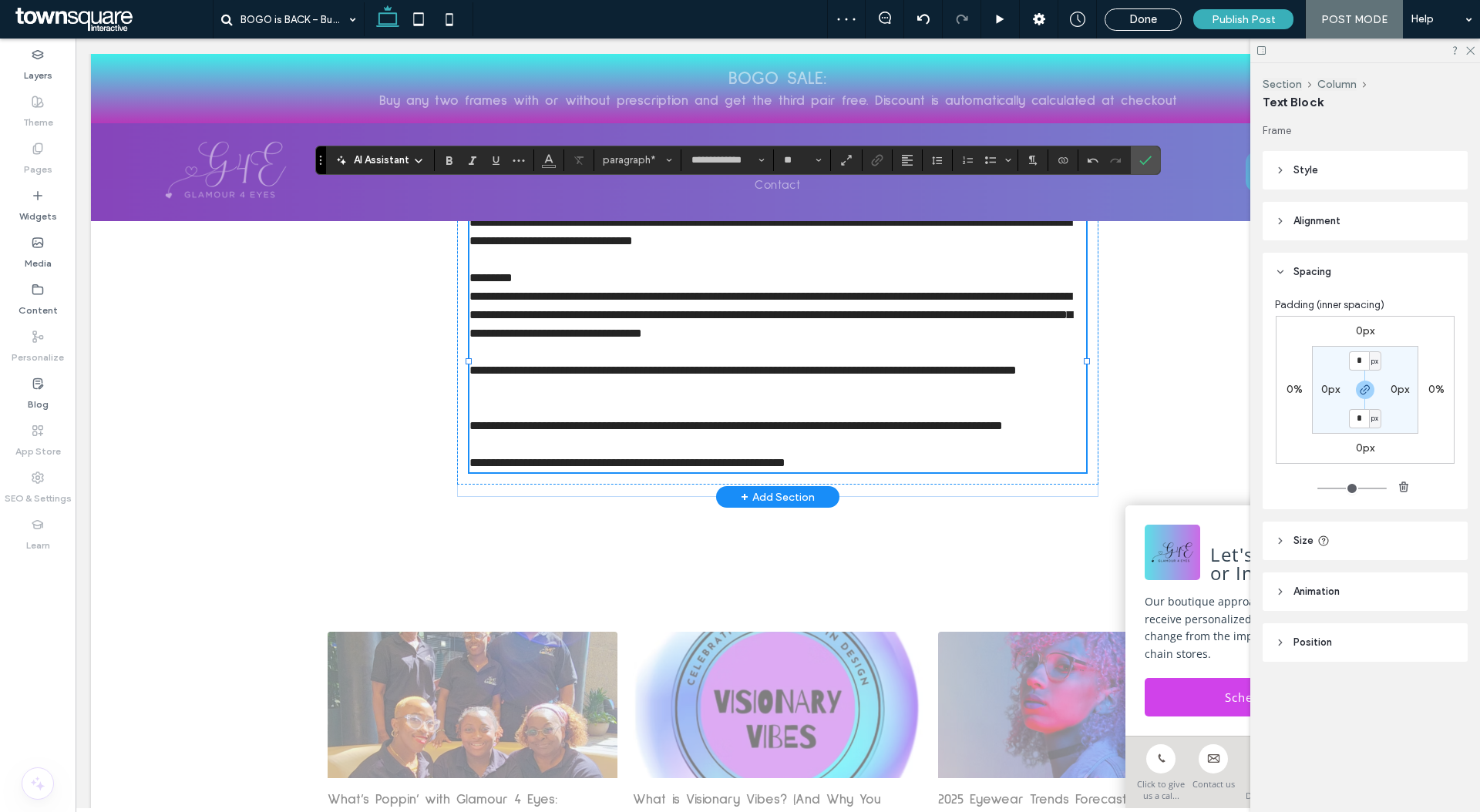
click at [670, 368] on p "**********" at bounding box center [778, 370] width 617 height 18
click at [673, 399] on p at bounding box center [778, 407] width 617 height 18
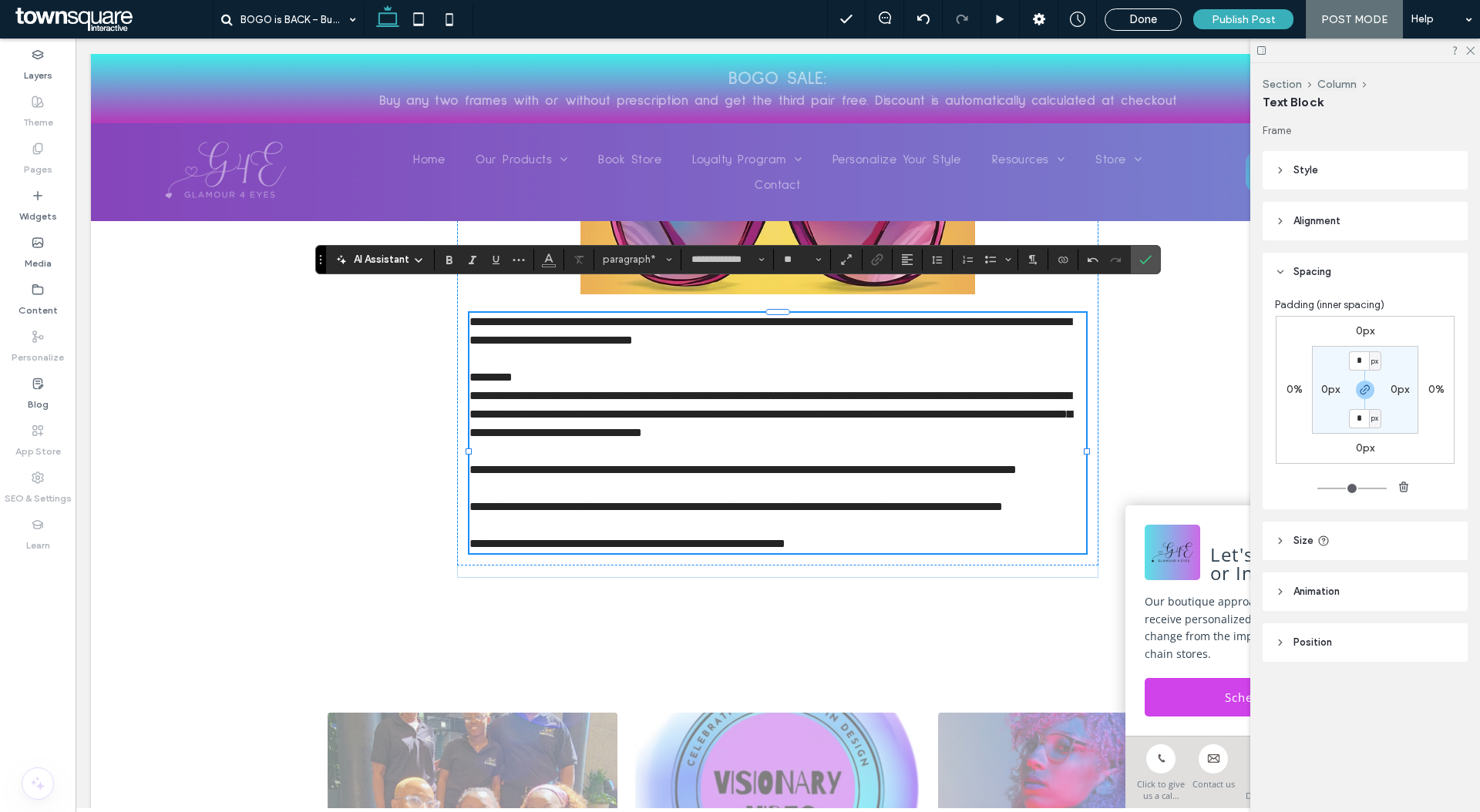
scroll to position [1194, 0]
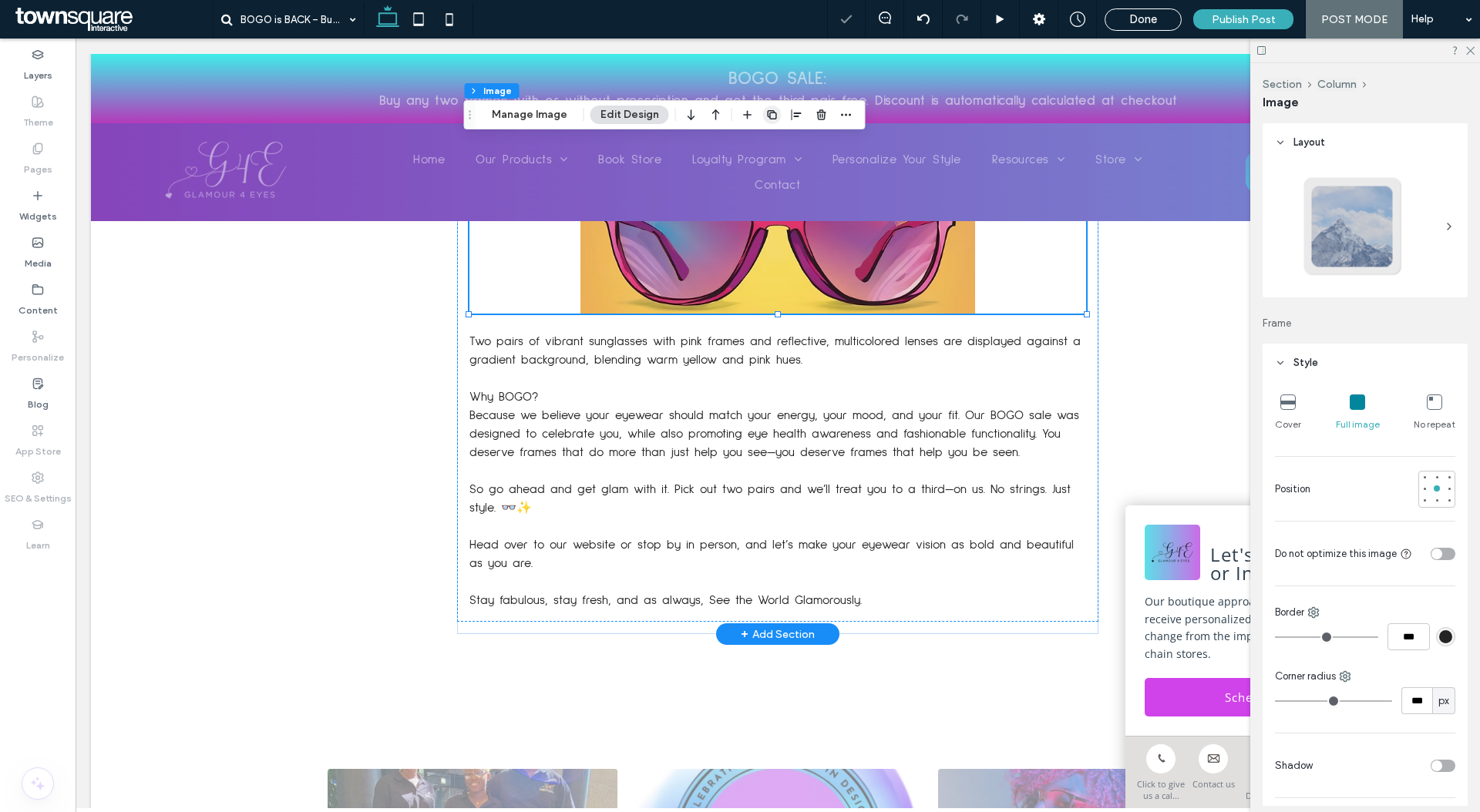
click at [767, 117] on use "button" at bounding box center [772, 114] width 10 height 10
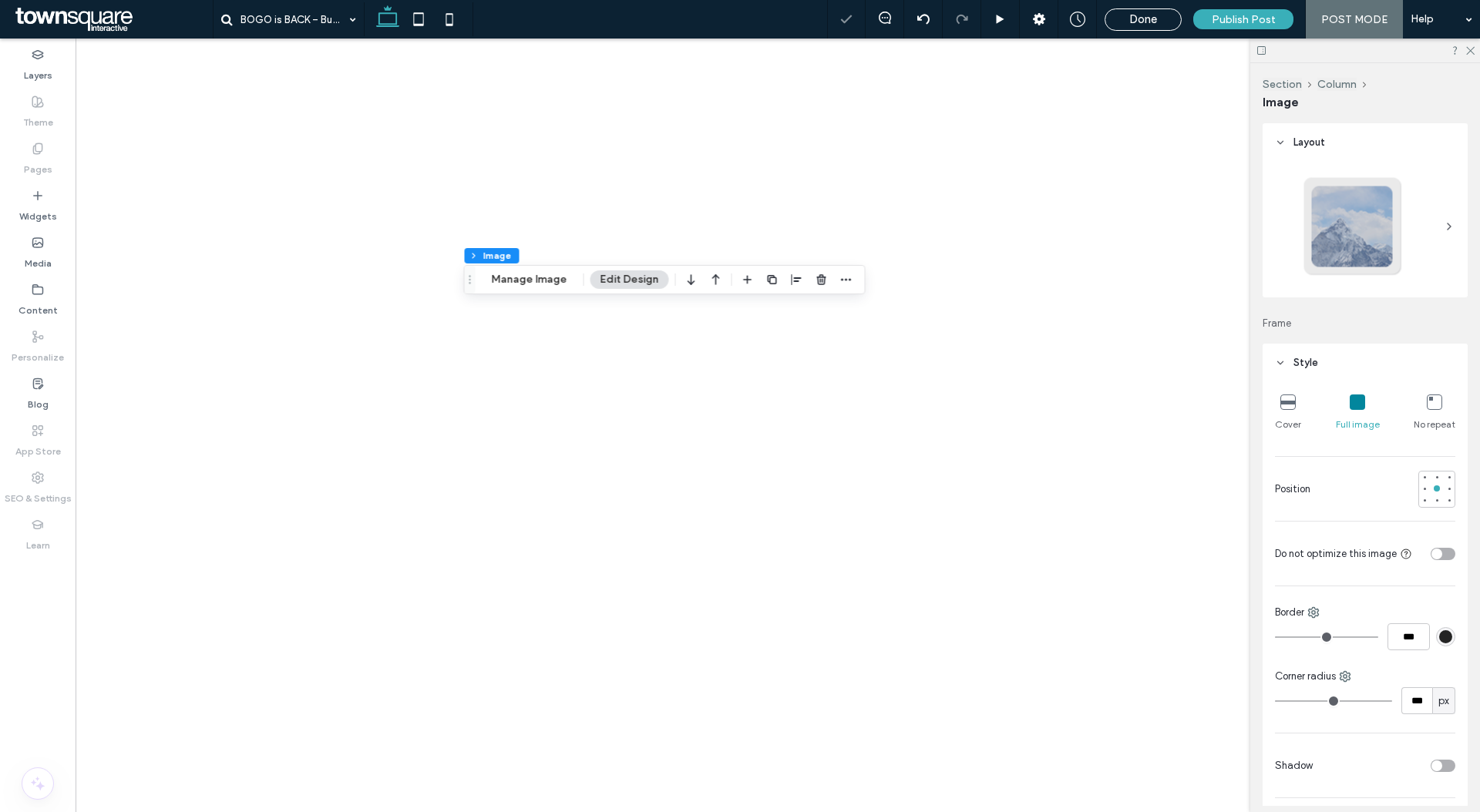
click at [682, 277] on icon "button" at bounding box center [691, 279] width 18 height 28
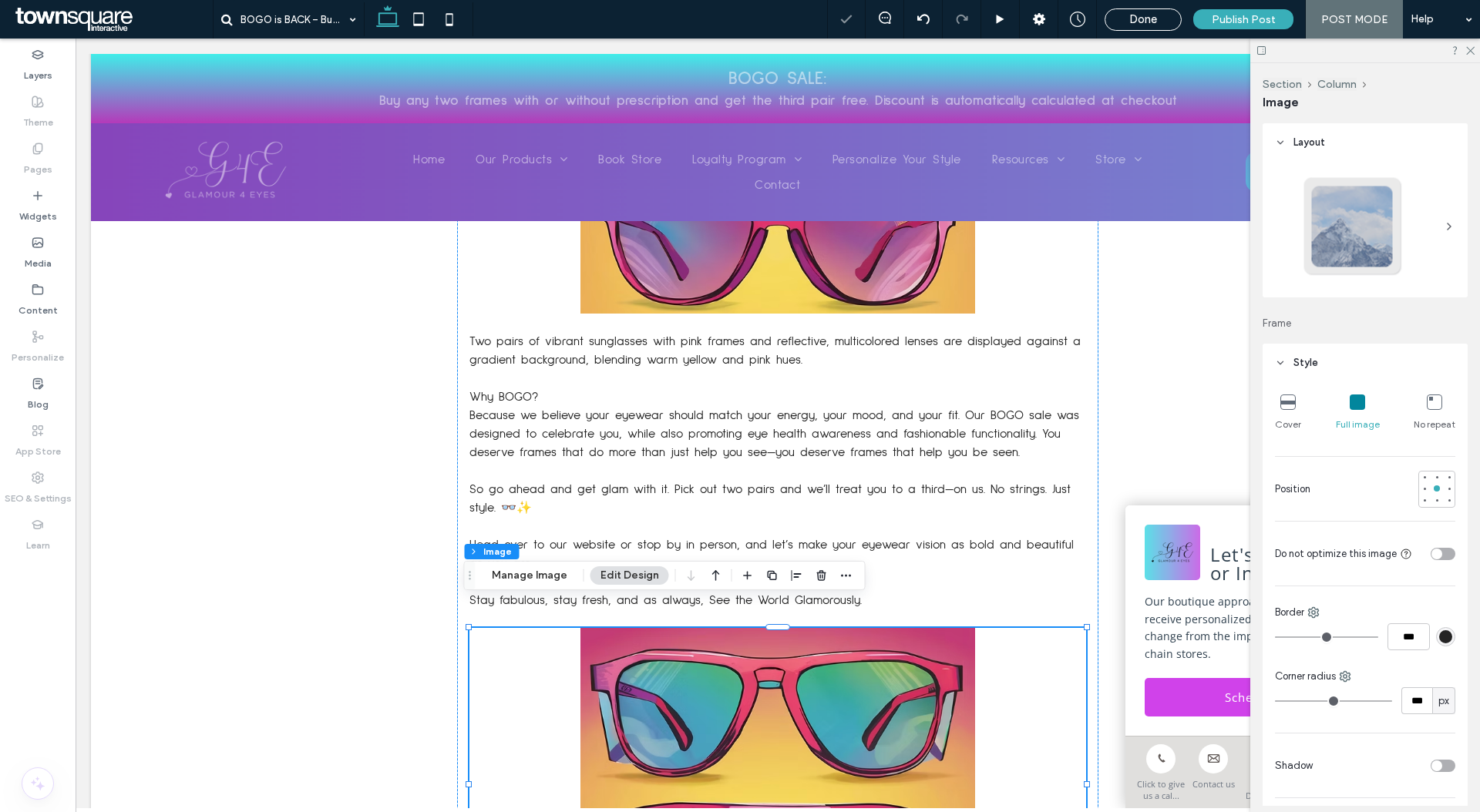
click at [639, 661] on img at bounding box center [778, 784] width 617 height 313
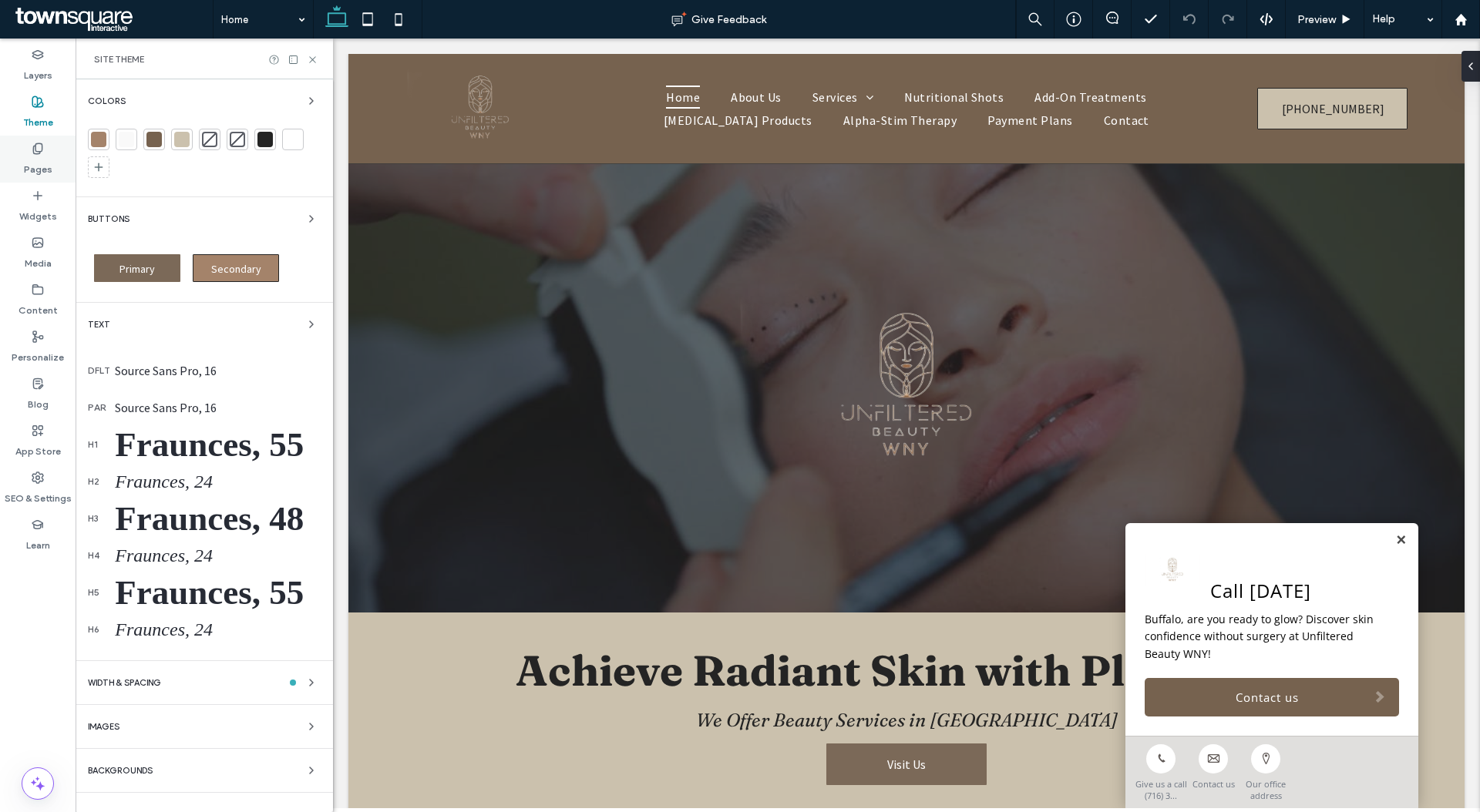
click at [40, 148] on icon at bounding box center [38, 149] width 12 height 12
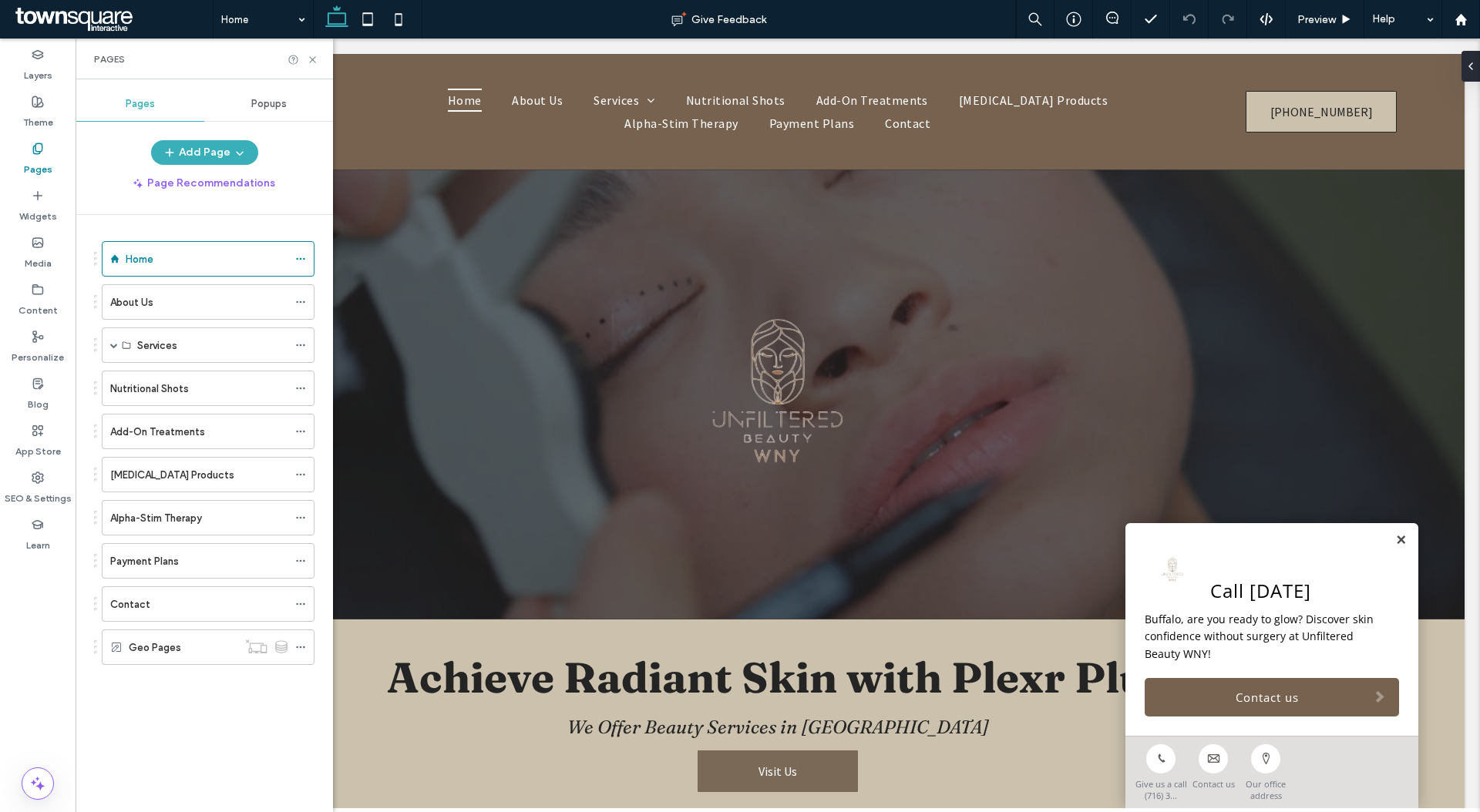
click at [147, 294] on label "About Us" at bounding box center [131, 302] width 43 height 27
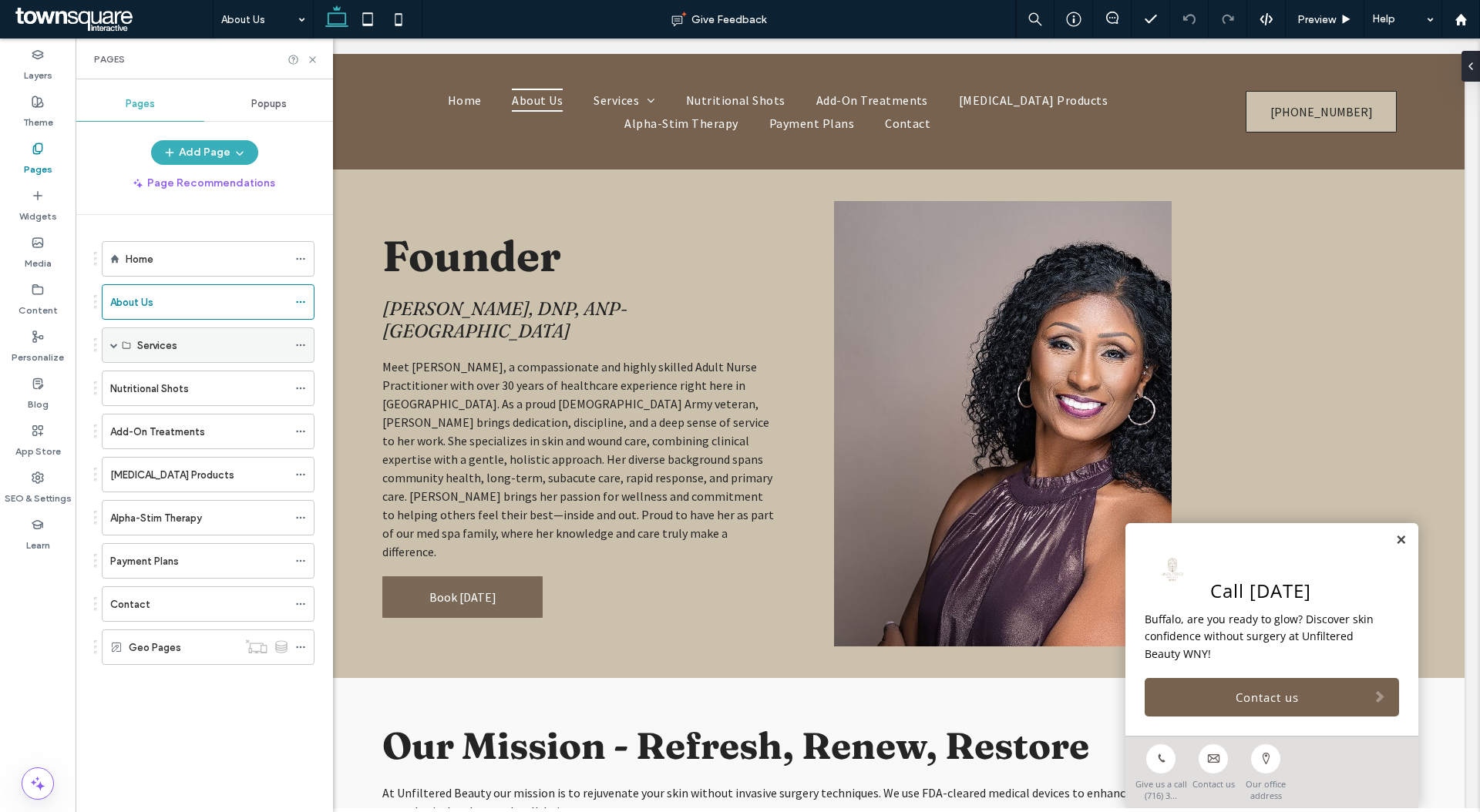
click at [116, 349] on span at bounding box center [113, 345] width 8 height 34
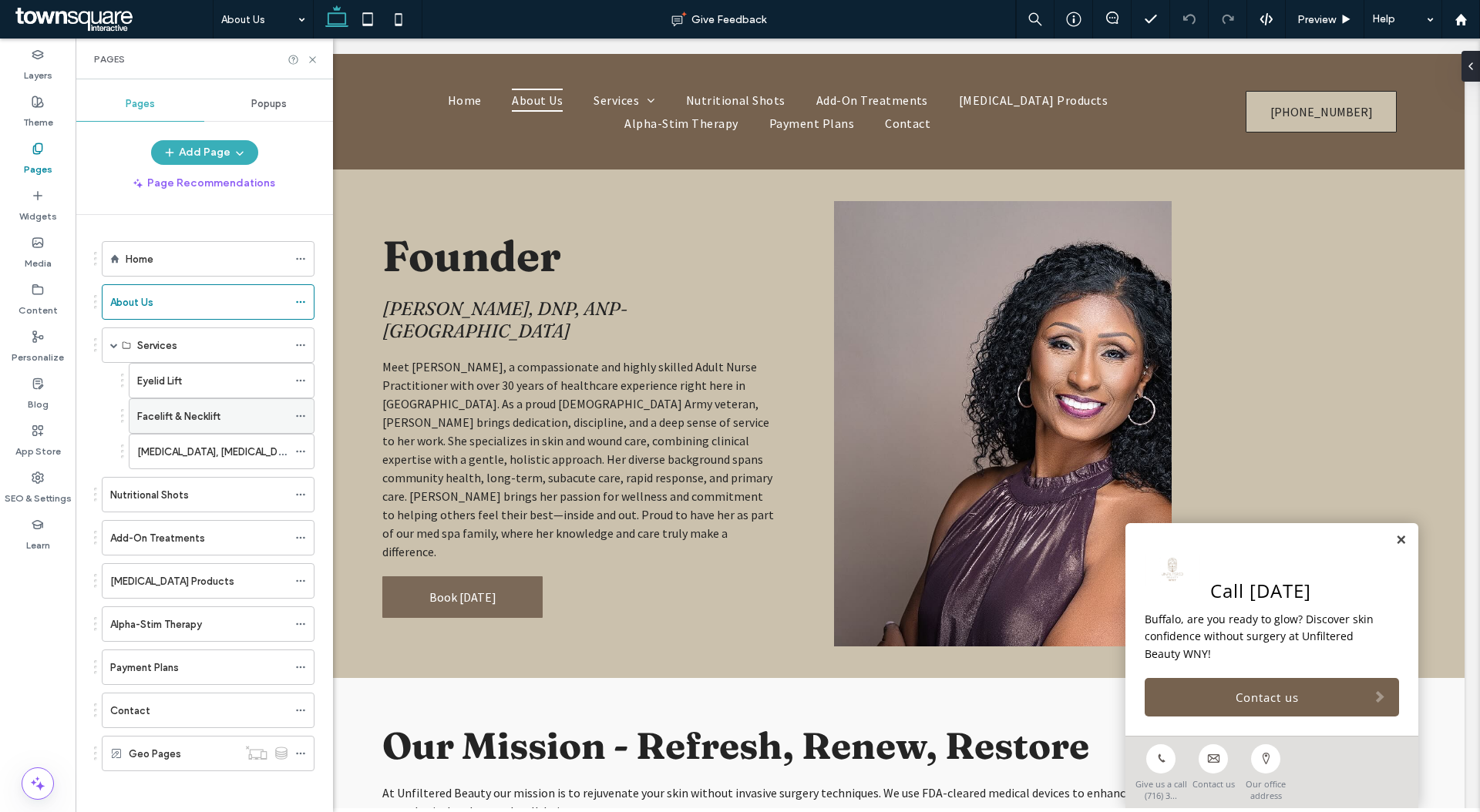
click at [174, 407] on label "Facelift & Necklift" at bounding box center [179, 416] width 83 height 27
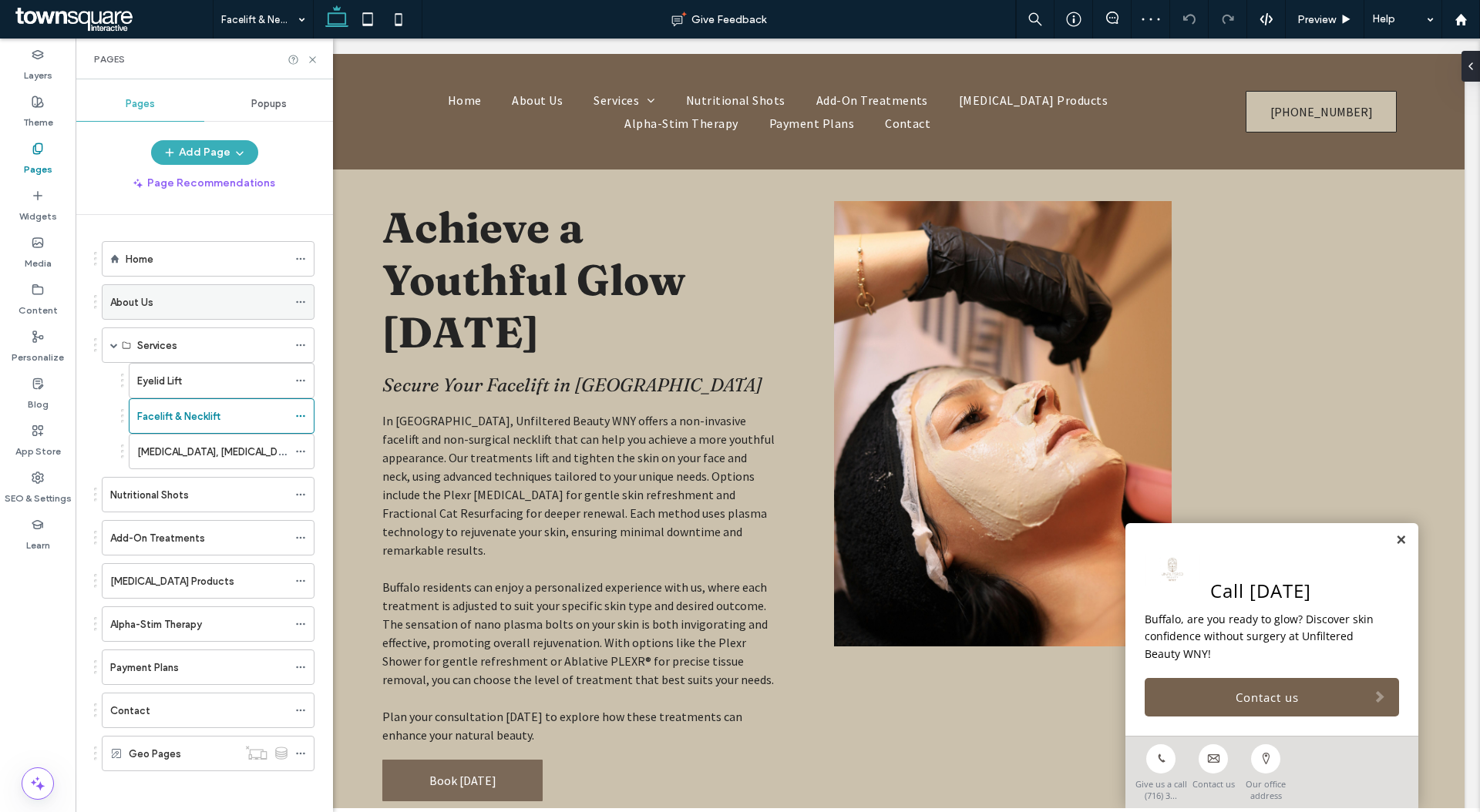
click at [177, 315] on div "About Us" at bounding box center [198, 302] width 177 height 34
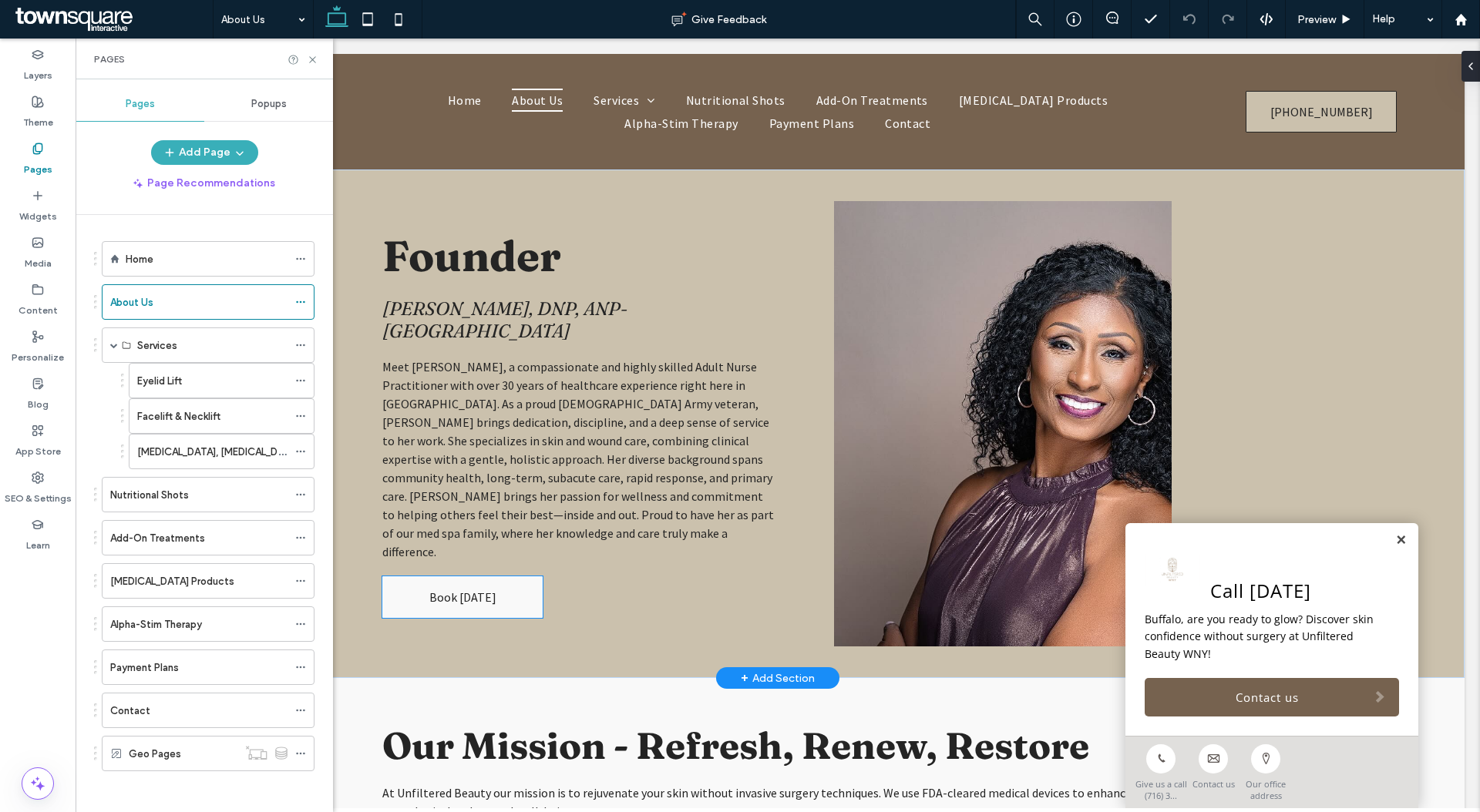
click at [429, 590] on span "Book Today" at bounding box center [463, 598] width 67 height 16
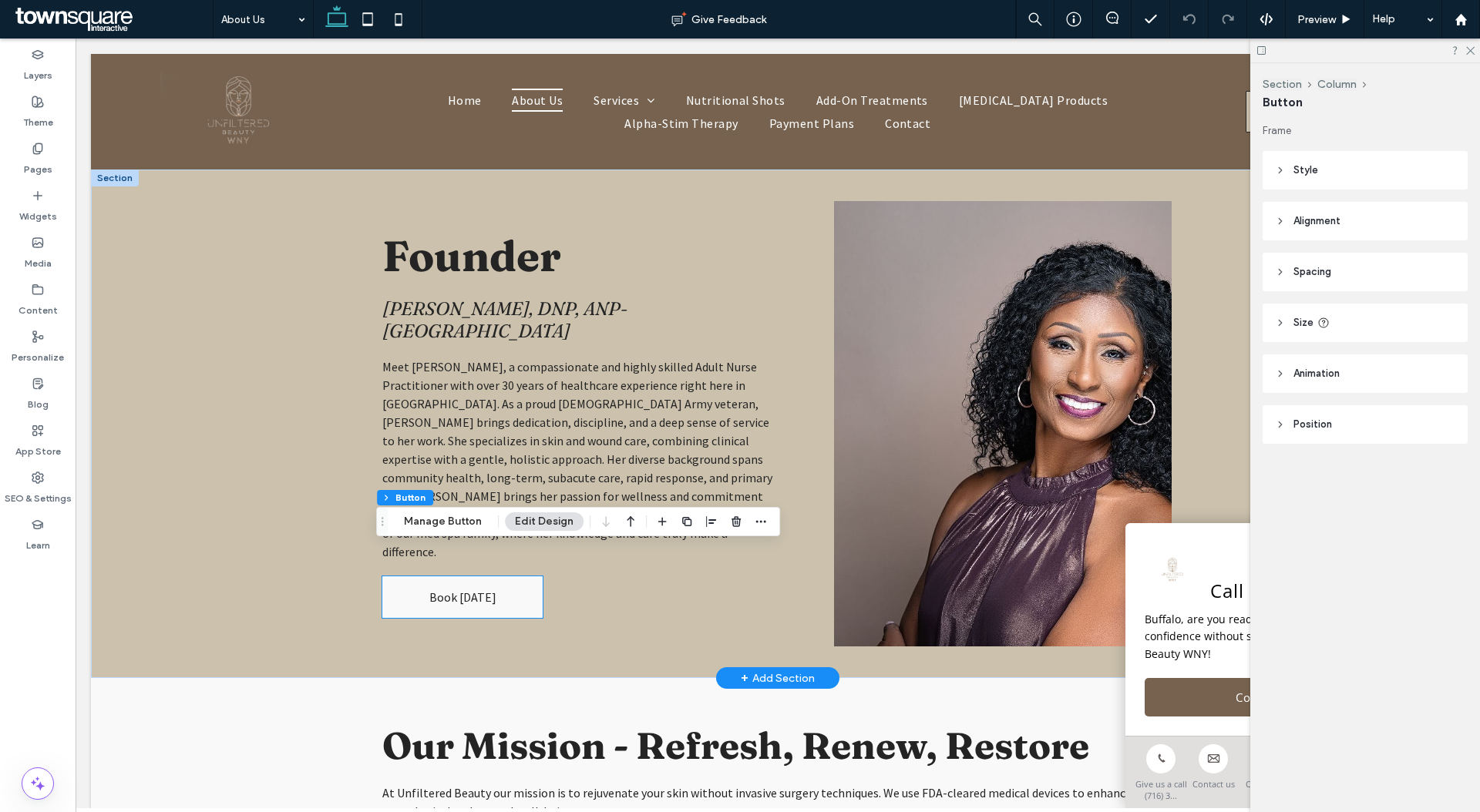
type input "**"
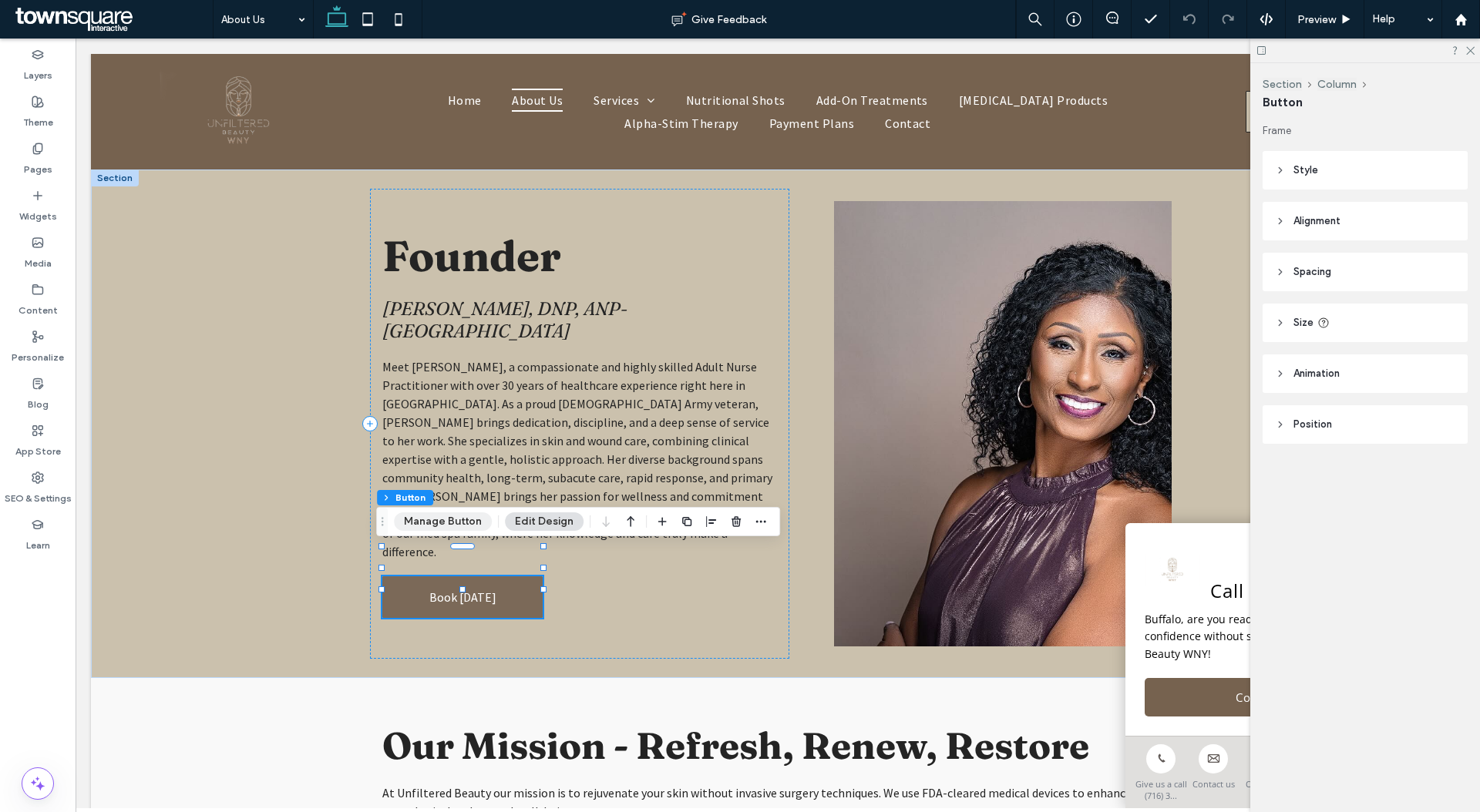
click at [445, 519] on button "Manage Button" at bounding box center [442, 521] width 98 height 18
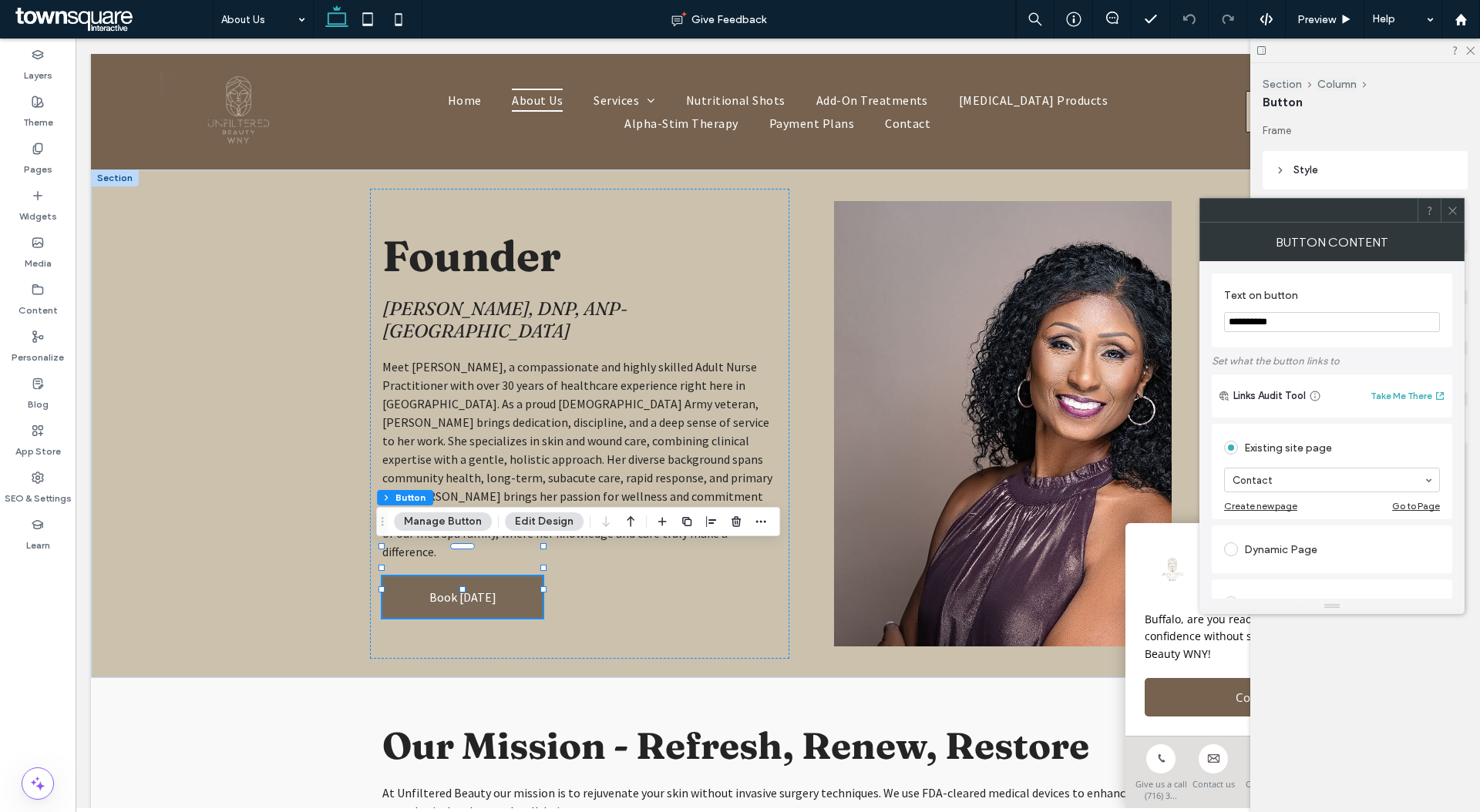
scroll to position [247, 0]
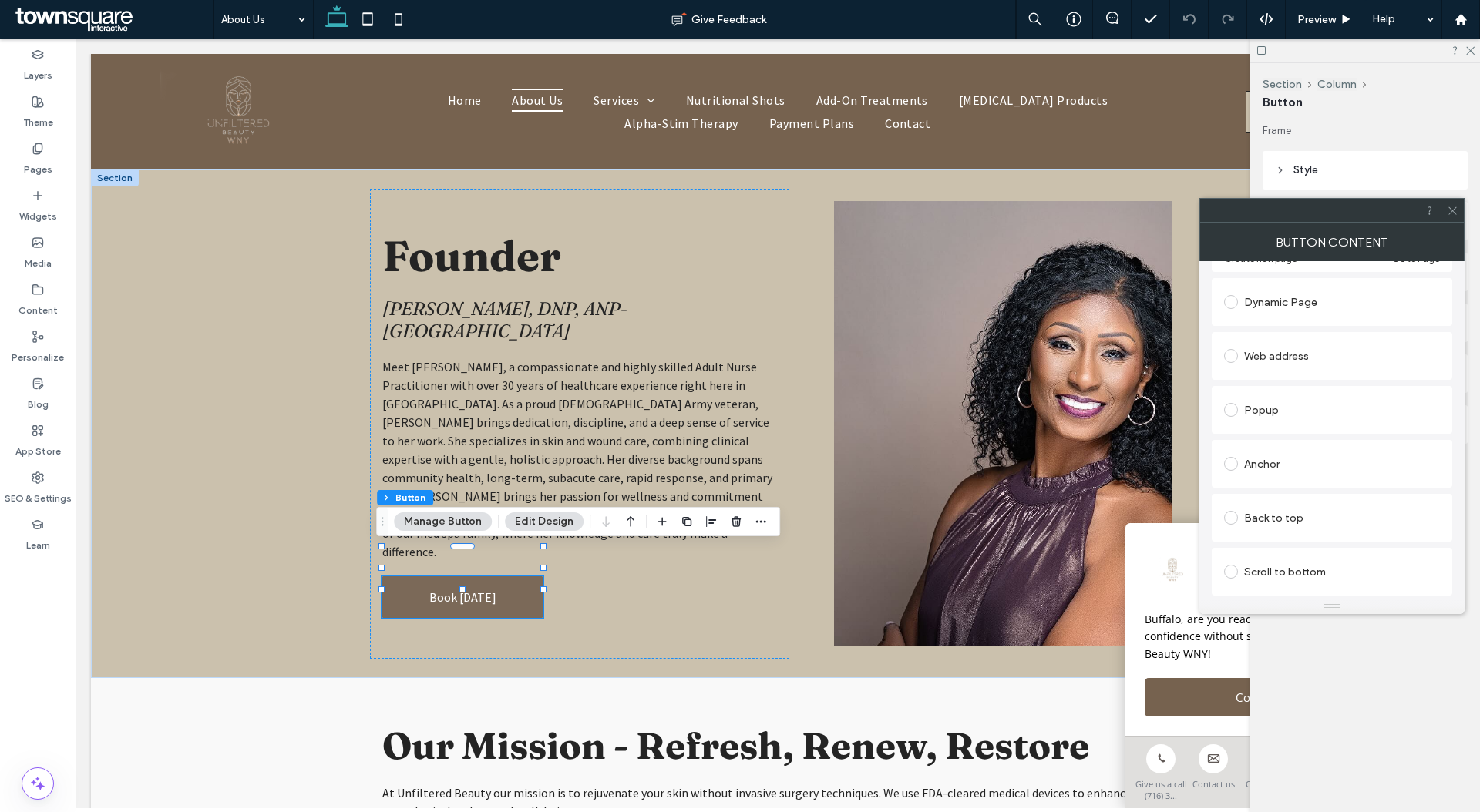
click at [1347, 358] on div "Web address" at bounding box center [1331, 355] width 215 height 25
click at [1361, 336] on input "url" at bounding box center [1331, 338] width 215 height 20
paste input "**********"
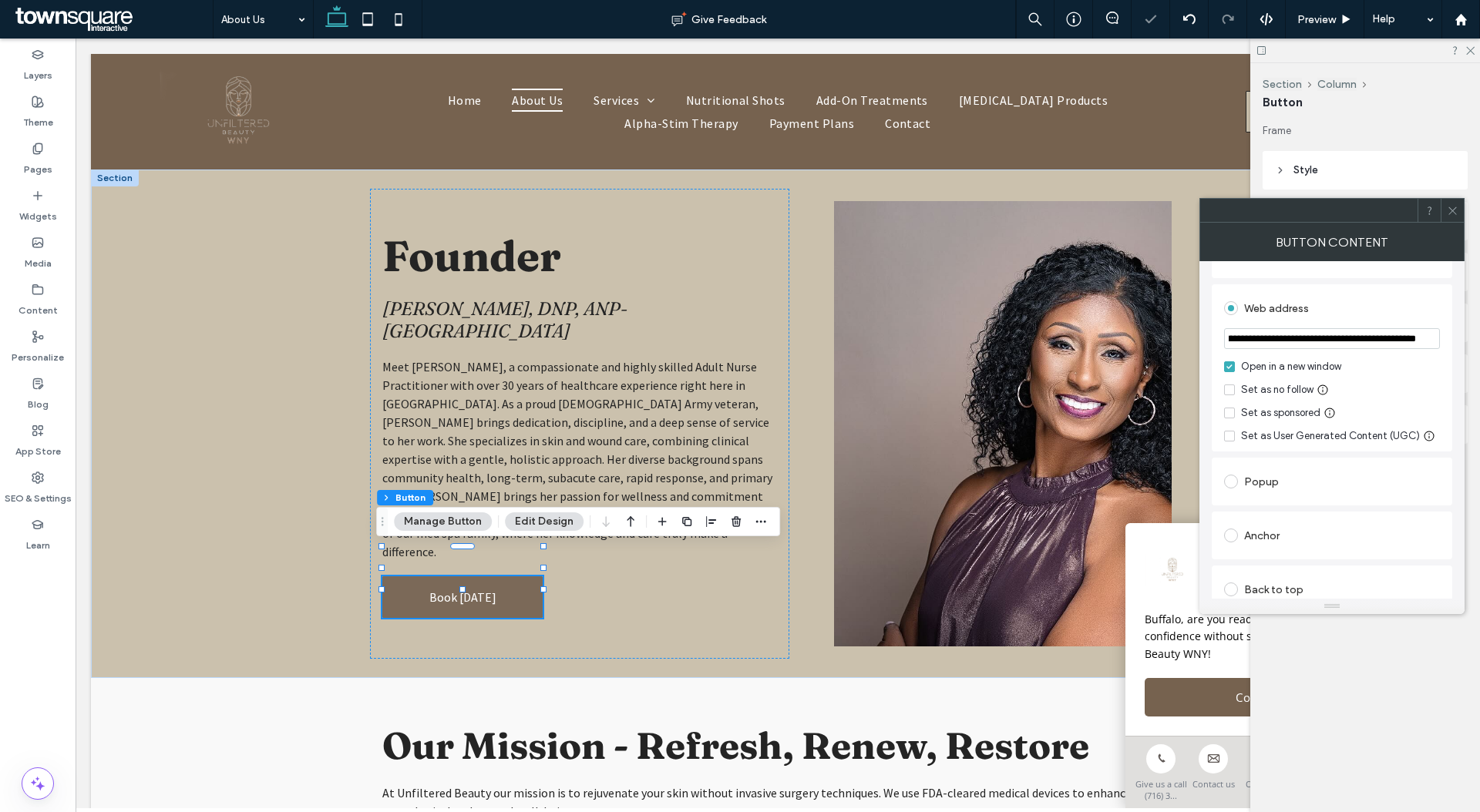
scroll to position [0, 0]
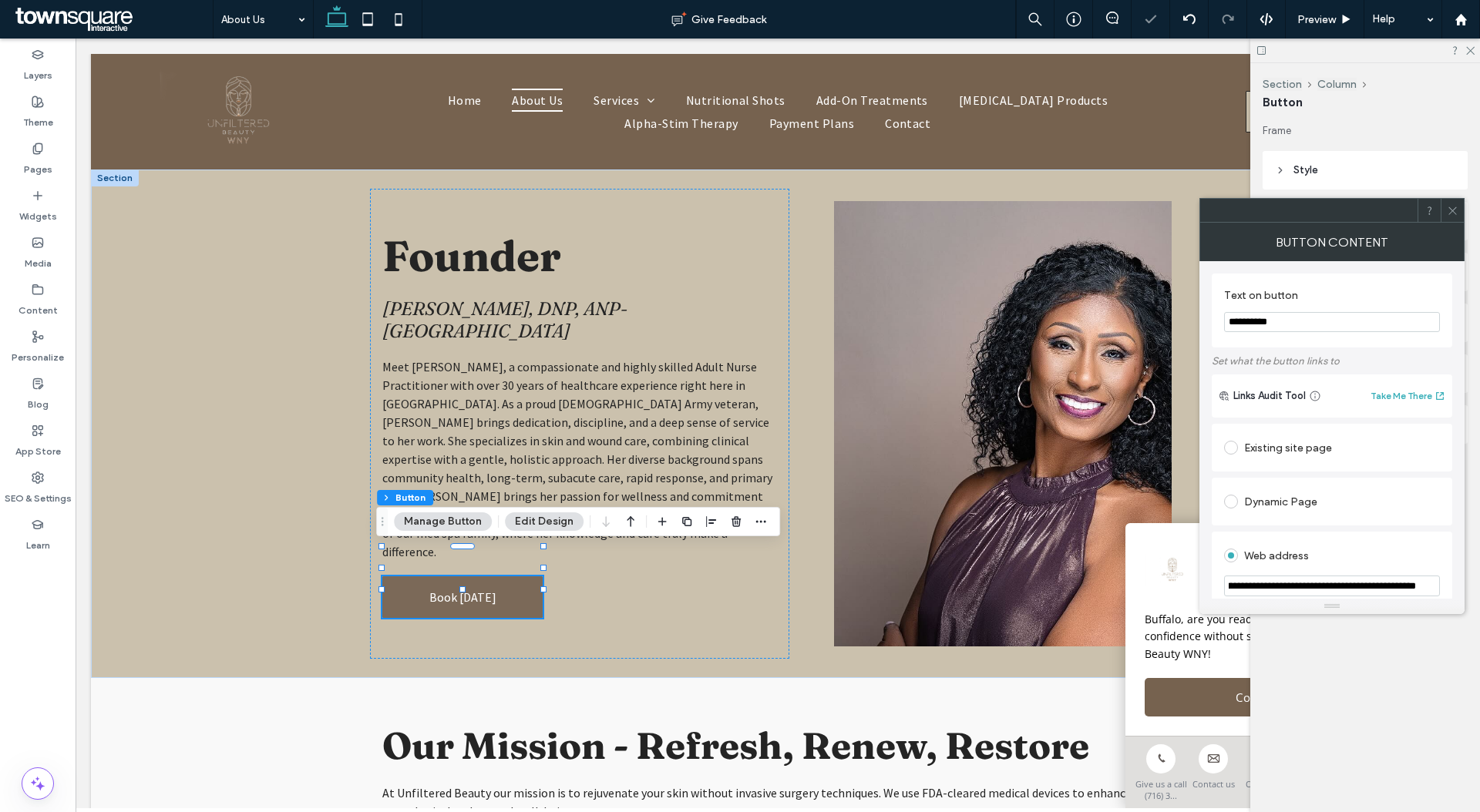
type input "**********"
click at [1363, 329] on input "**********" at bounding box center [1331, 322] width 215 height 20
click at [1361, 330] on input "**********" at bounding box center [1331, 322] width 215 height 20
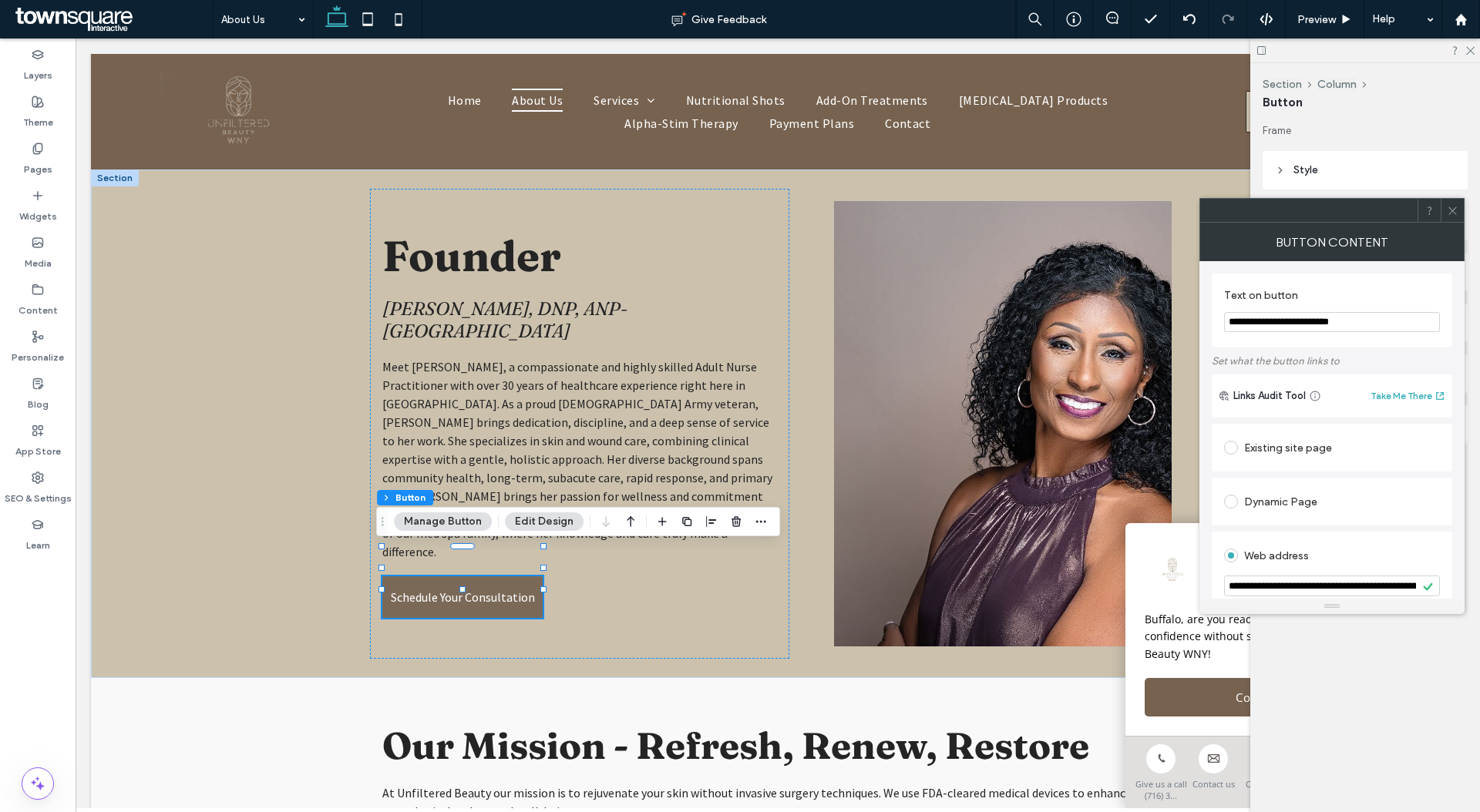
type input "**********"
click at [1452, 209] on use at bounding box center [1451, 210] width 8 height 8
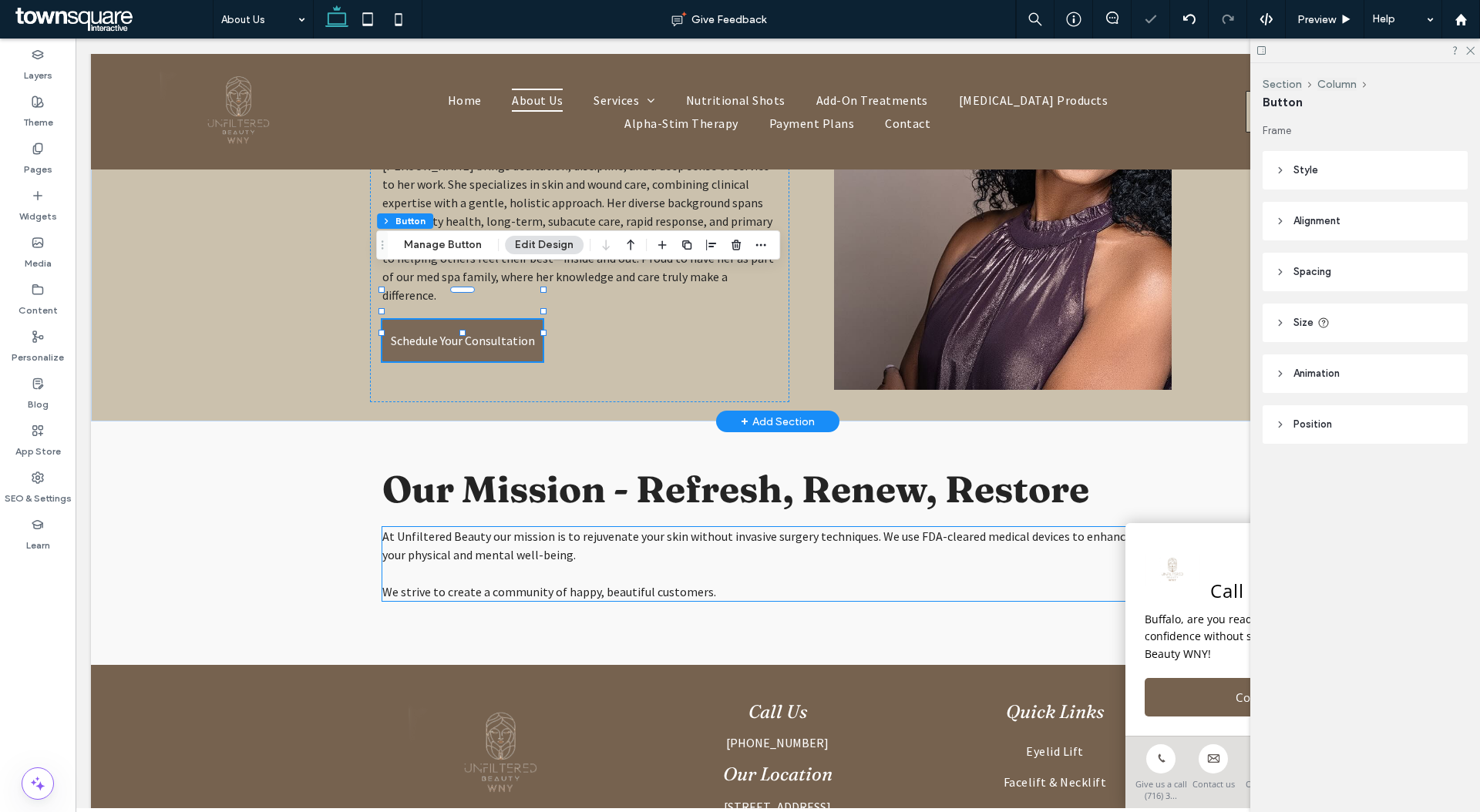
scroll to position [277, 0]
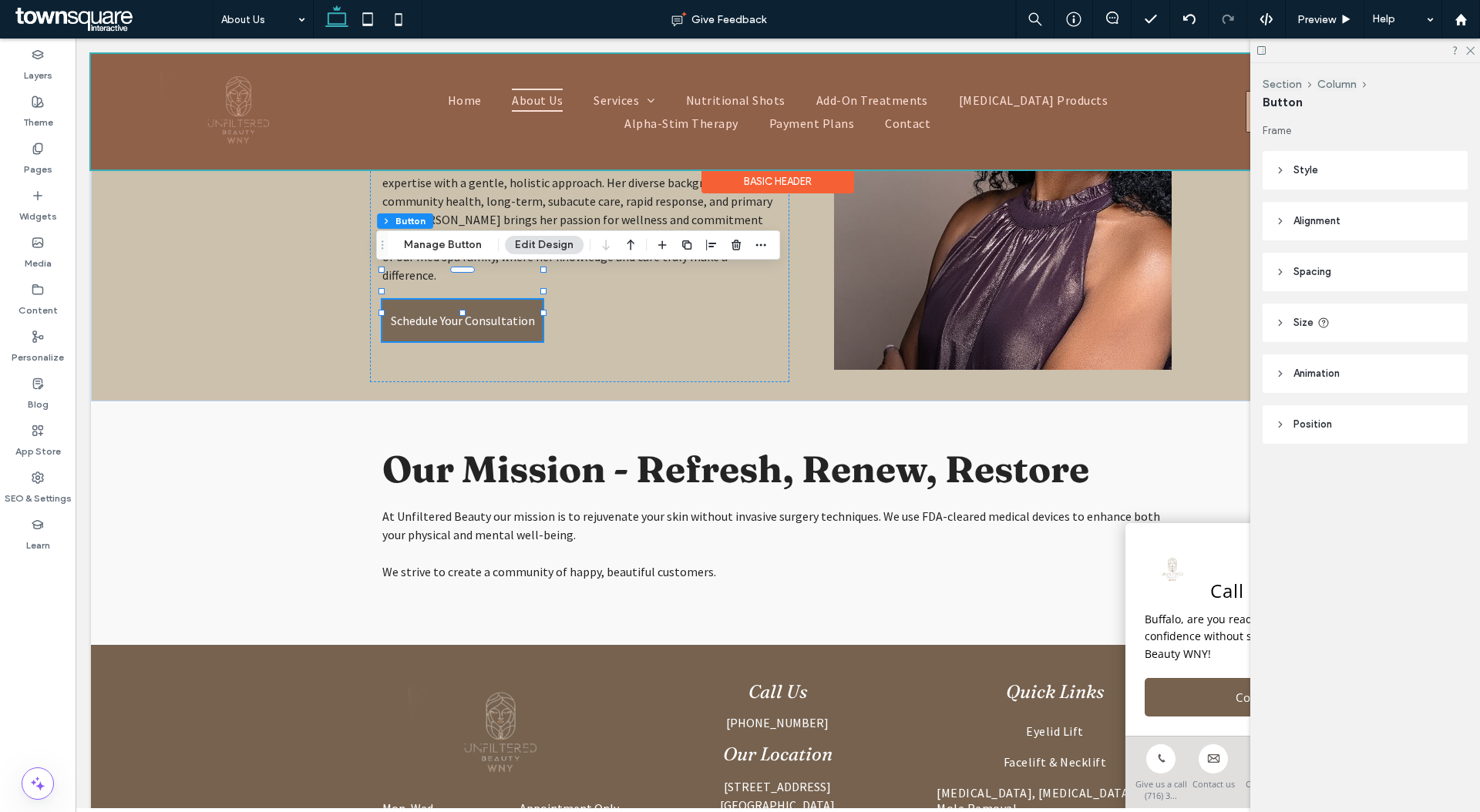
click at [585, 101] on div at bounding box center [778, 112] width 1374 height 116
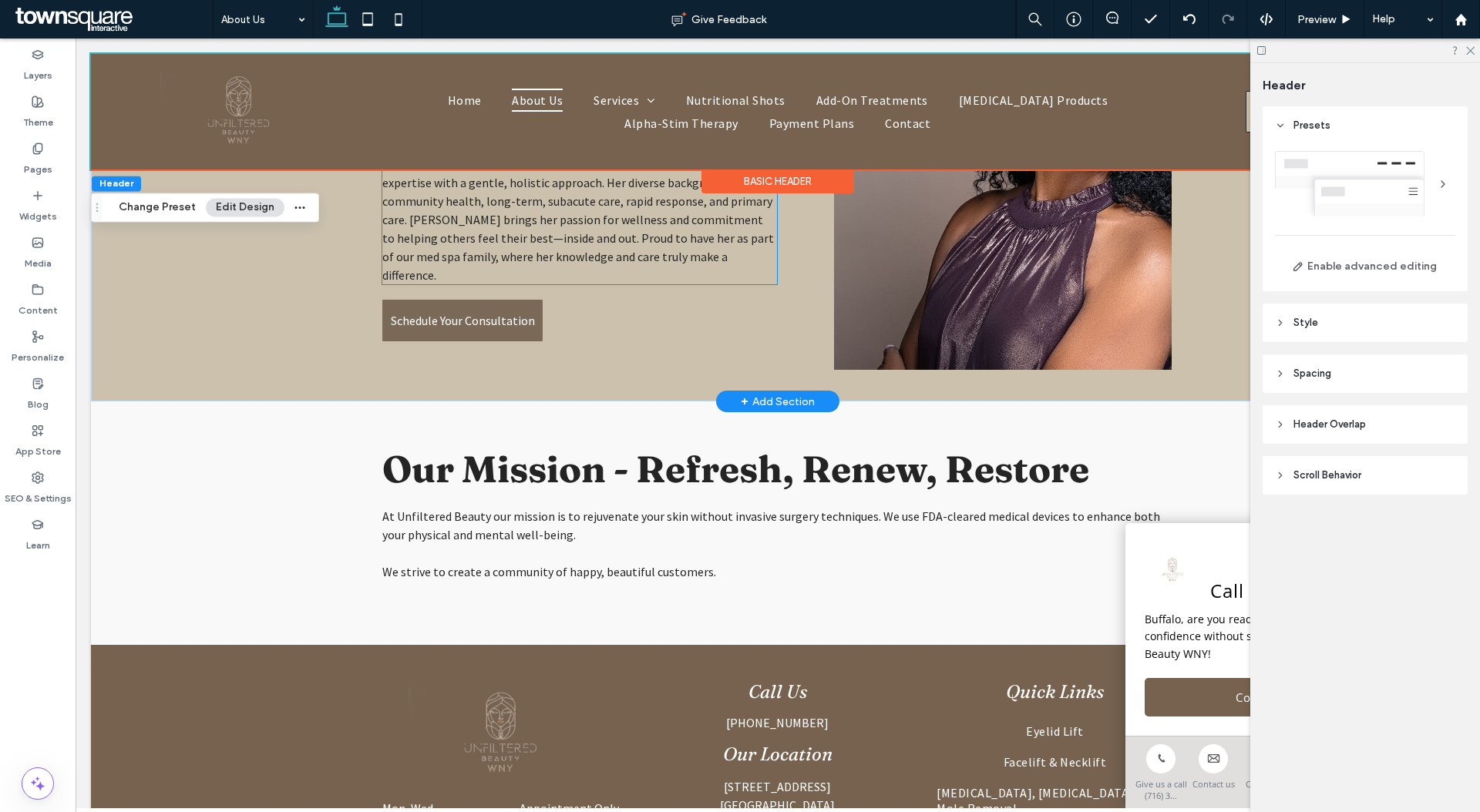
click at [587, 188] on span "Meet Willa Arnet, a compassionate and highly skilled Adult Nurse Practitioner w…" at bounding box center [578, 182] width 392 height 201
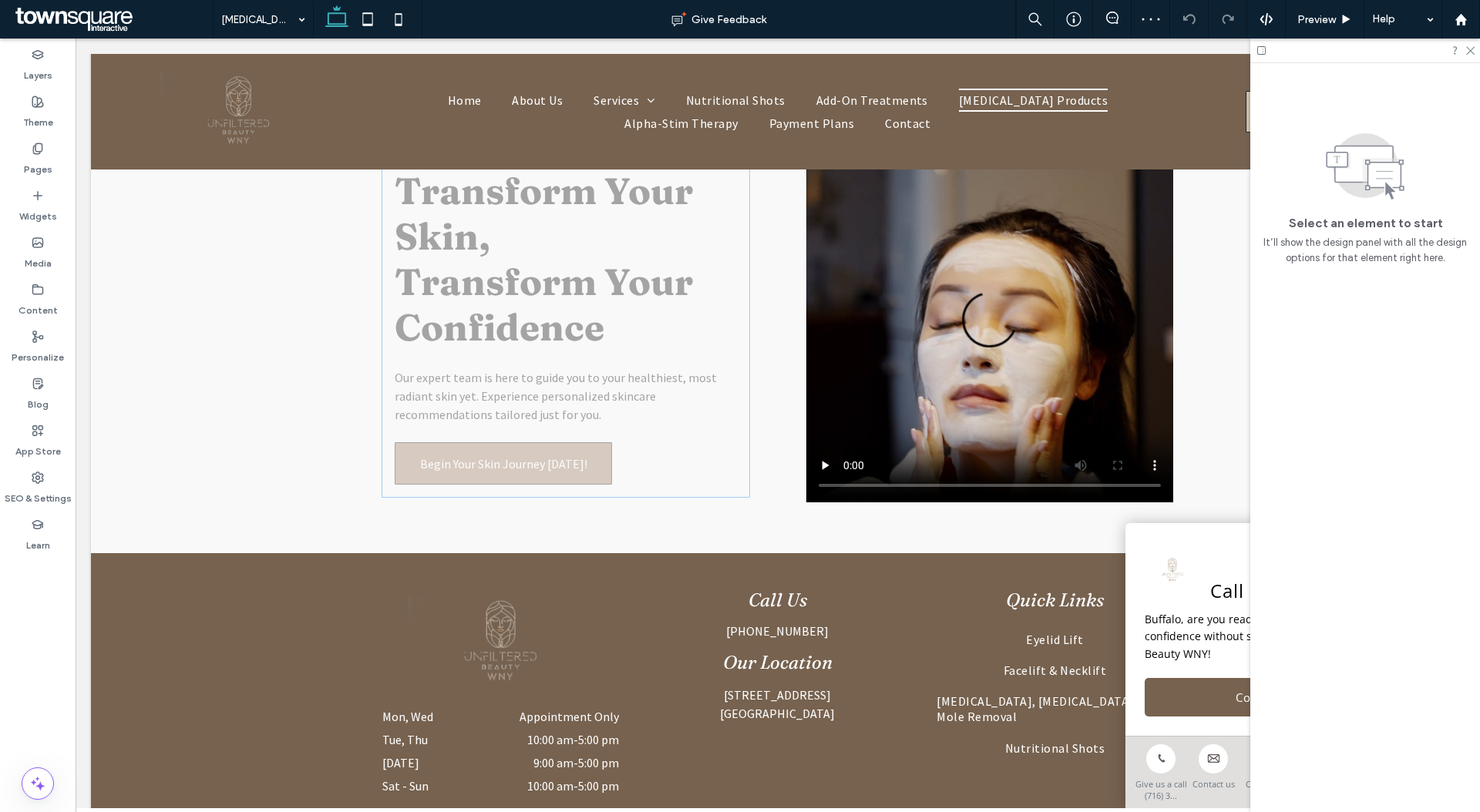
scroll to position [2471, 0]
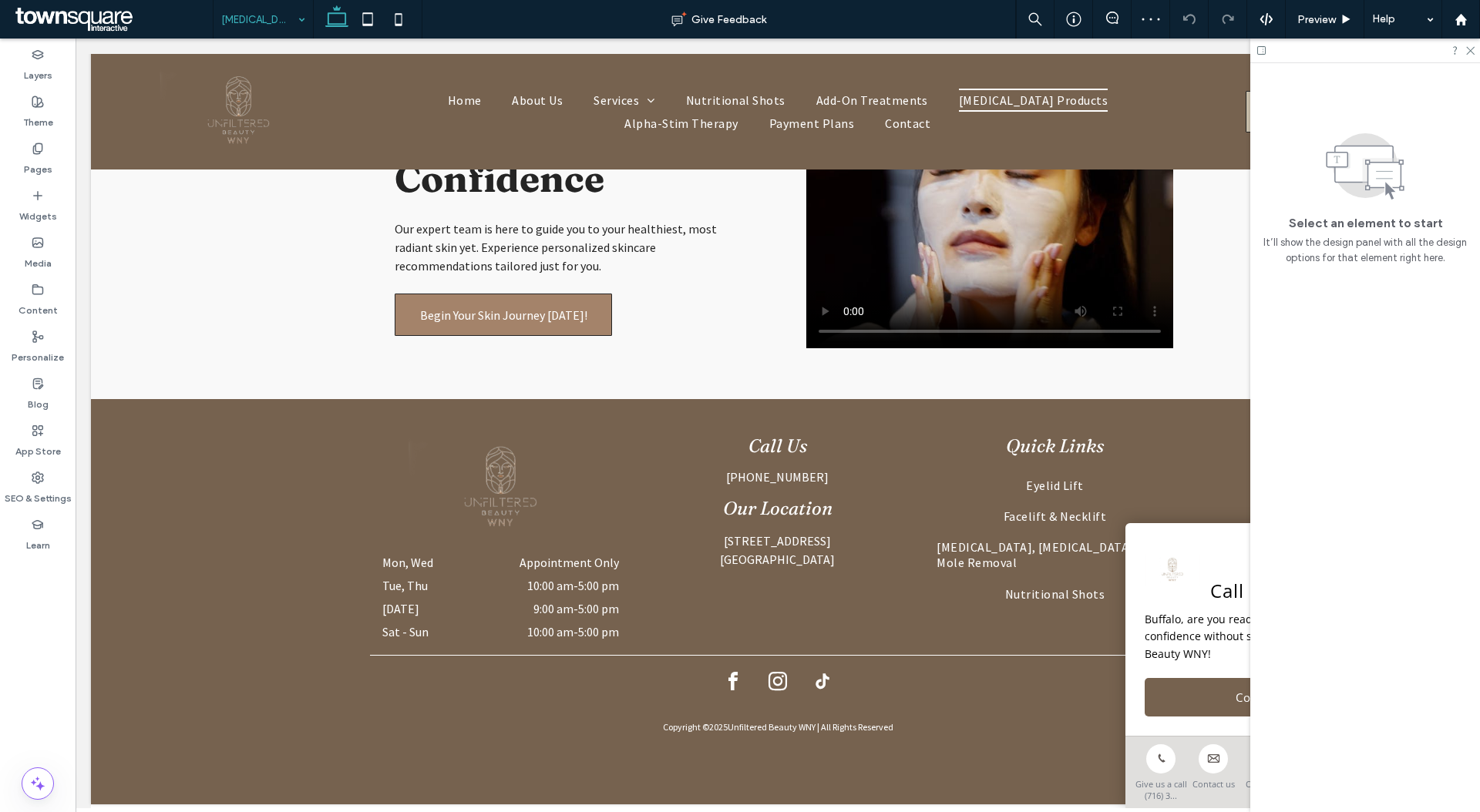
click at [297, 20] on div "Skin Care Products" at bounding box center [263, 19] width 99 height 39
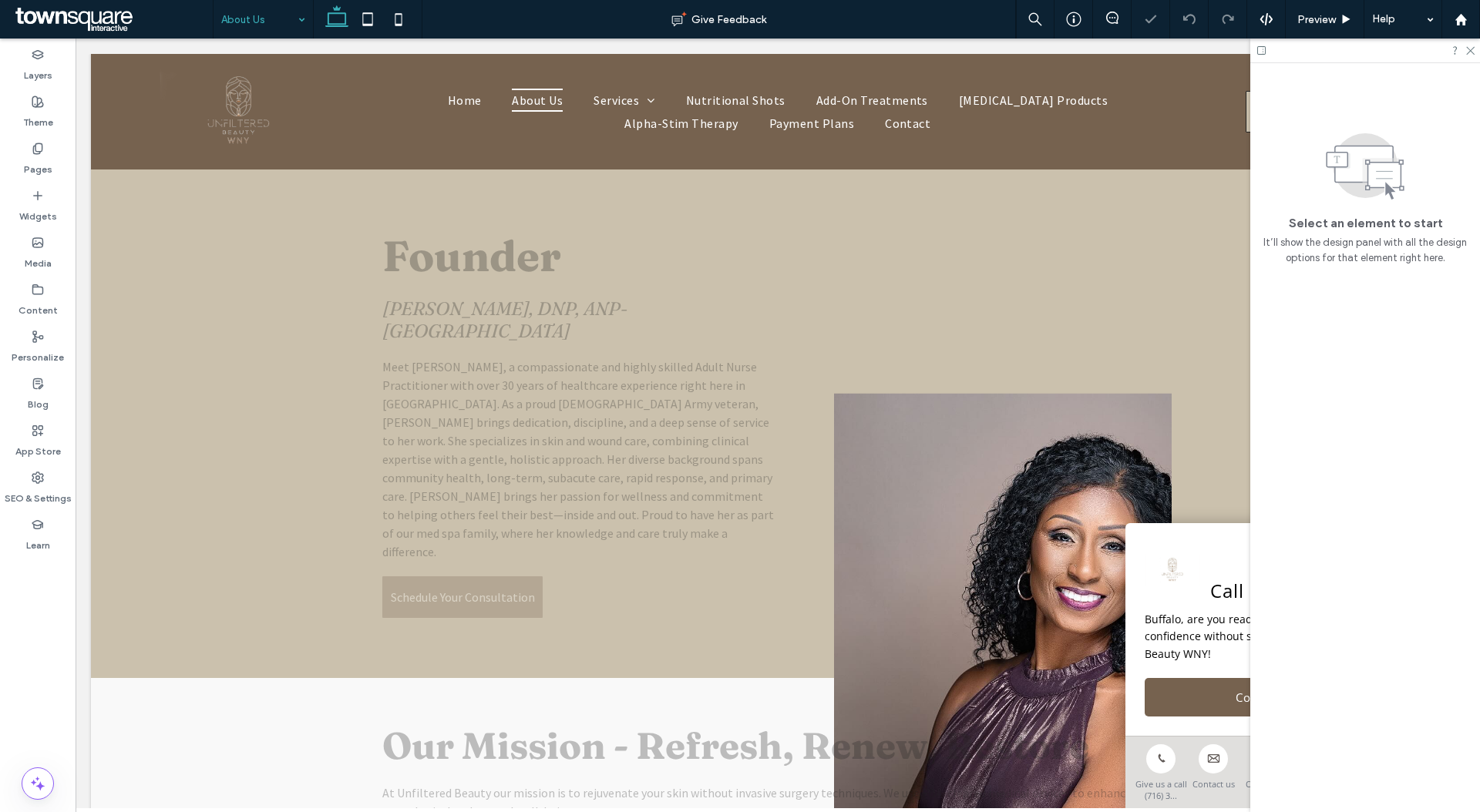
scroll to position [336, 0]
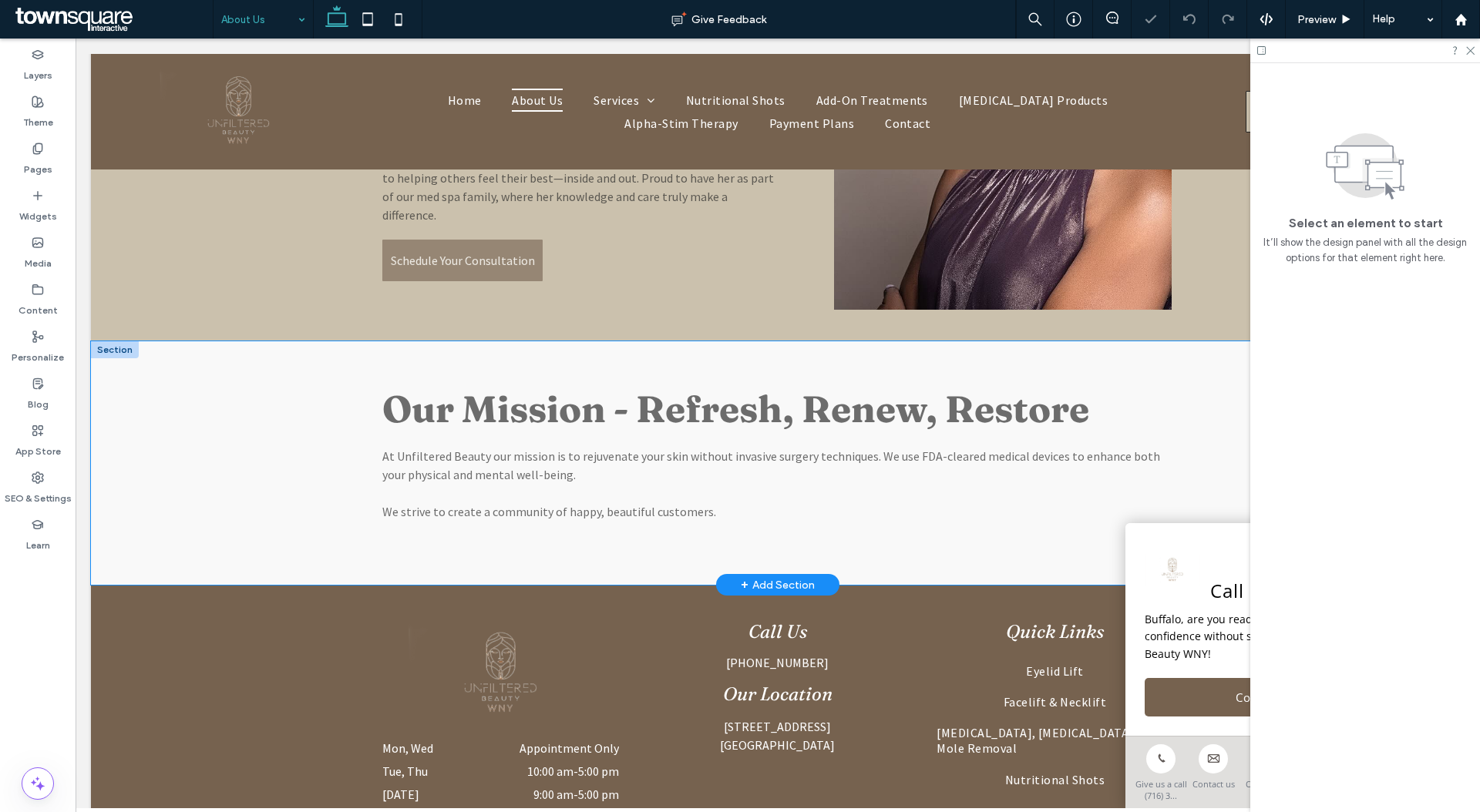
click at [251, 414] on div "Our Mission - Refresh, Renew, Restore At Unfiltered Beauty our mission is to re…" at bounding box center [778, 464] width 1374 height 244
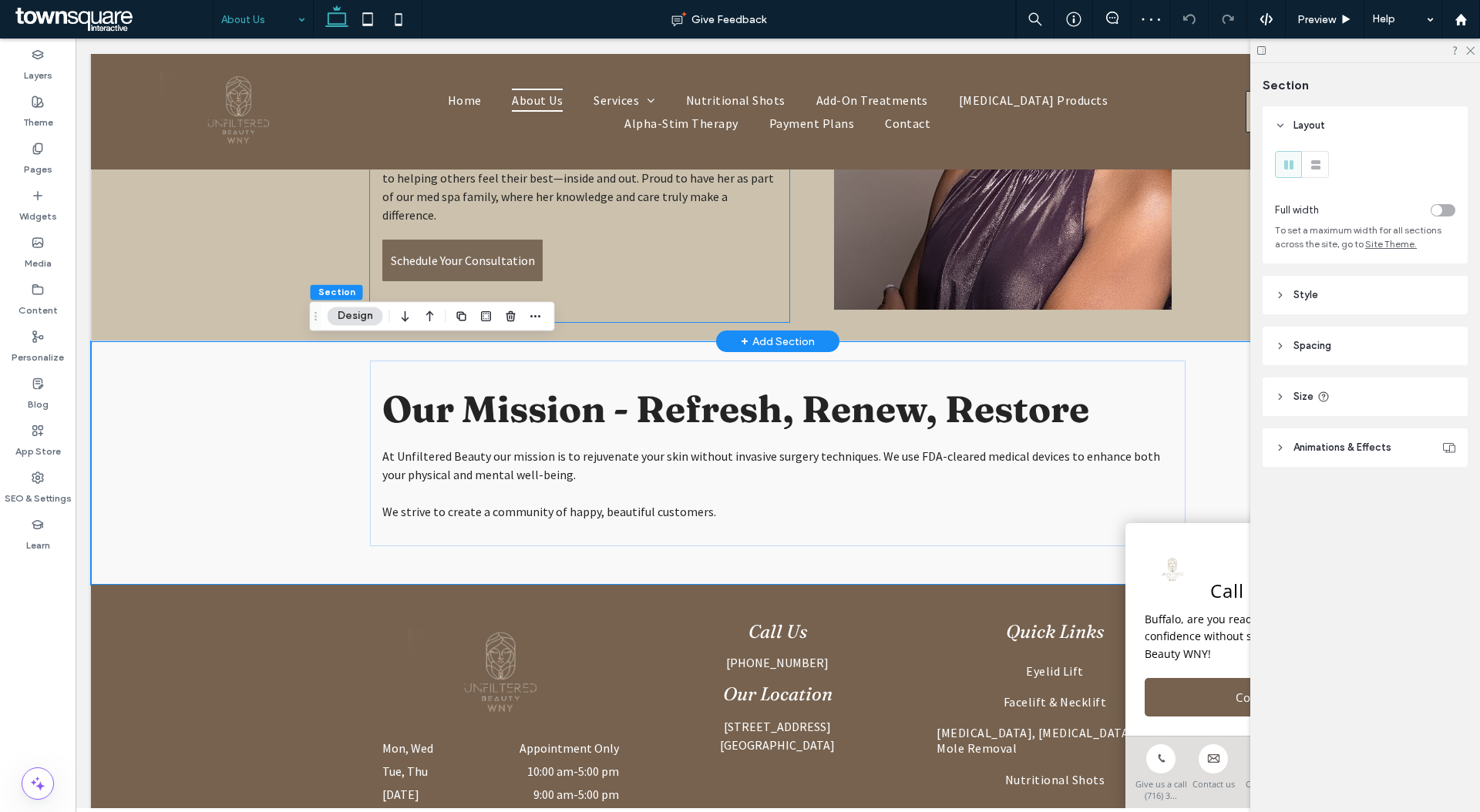
click at [714, 308] on div "Founder Willa Arnet, DNP, ANP-BC Meet Willa Arnet, a compassionate and highly s…" at bounding box center [580, 87] width 419 height 470
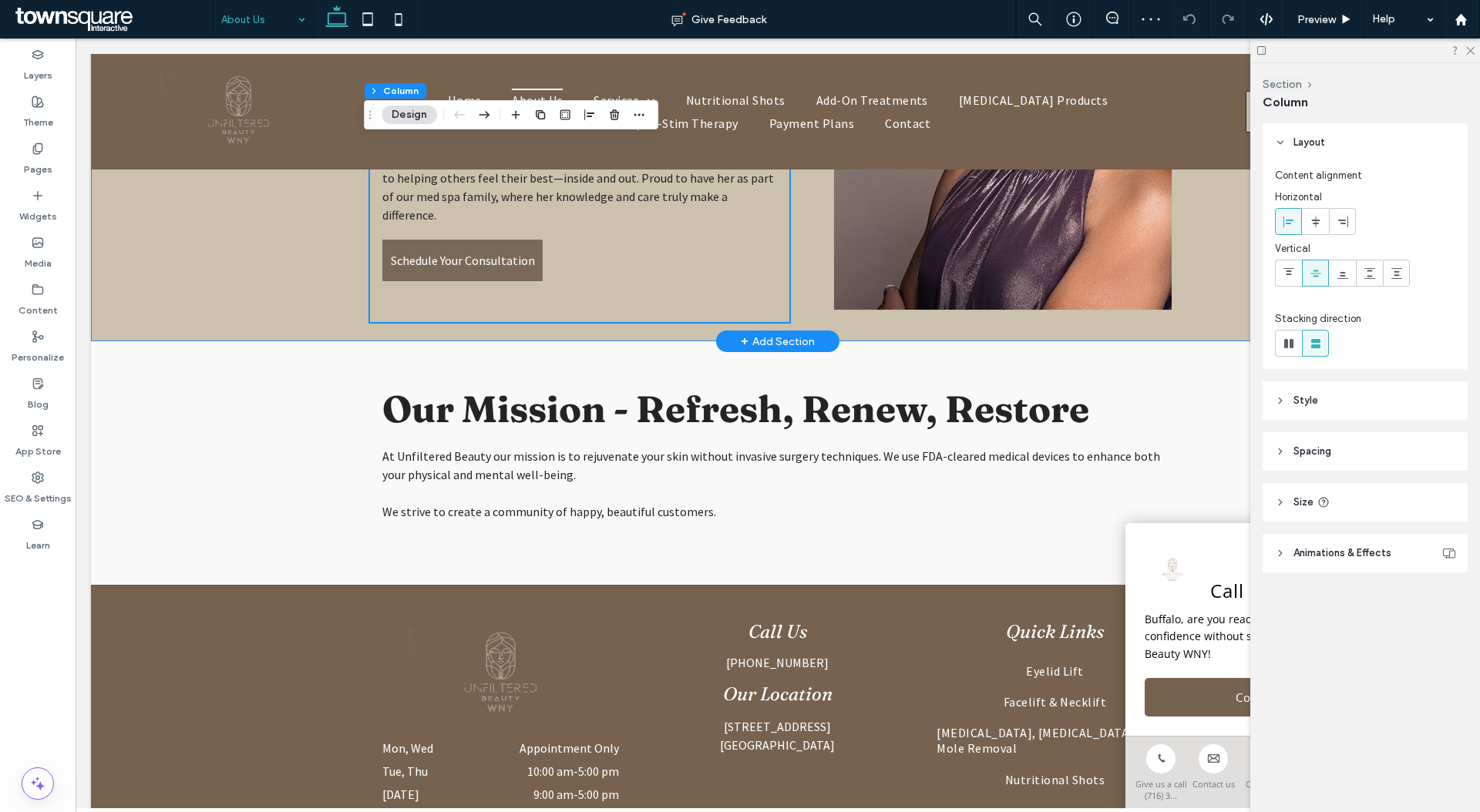
click at [794, 328] on div "Founder Willa Arnet, DNP, ANP-BC Meet Willa Arnet, a compassionate and highly s…" at bounding box center [777, 87] width 925 height 508
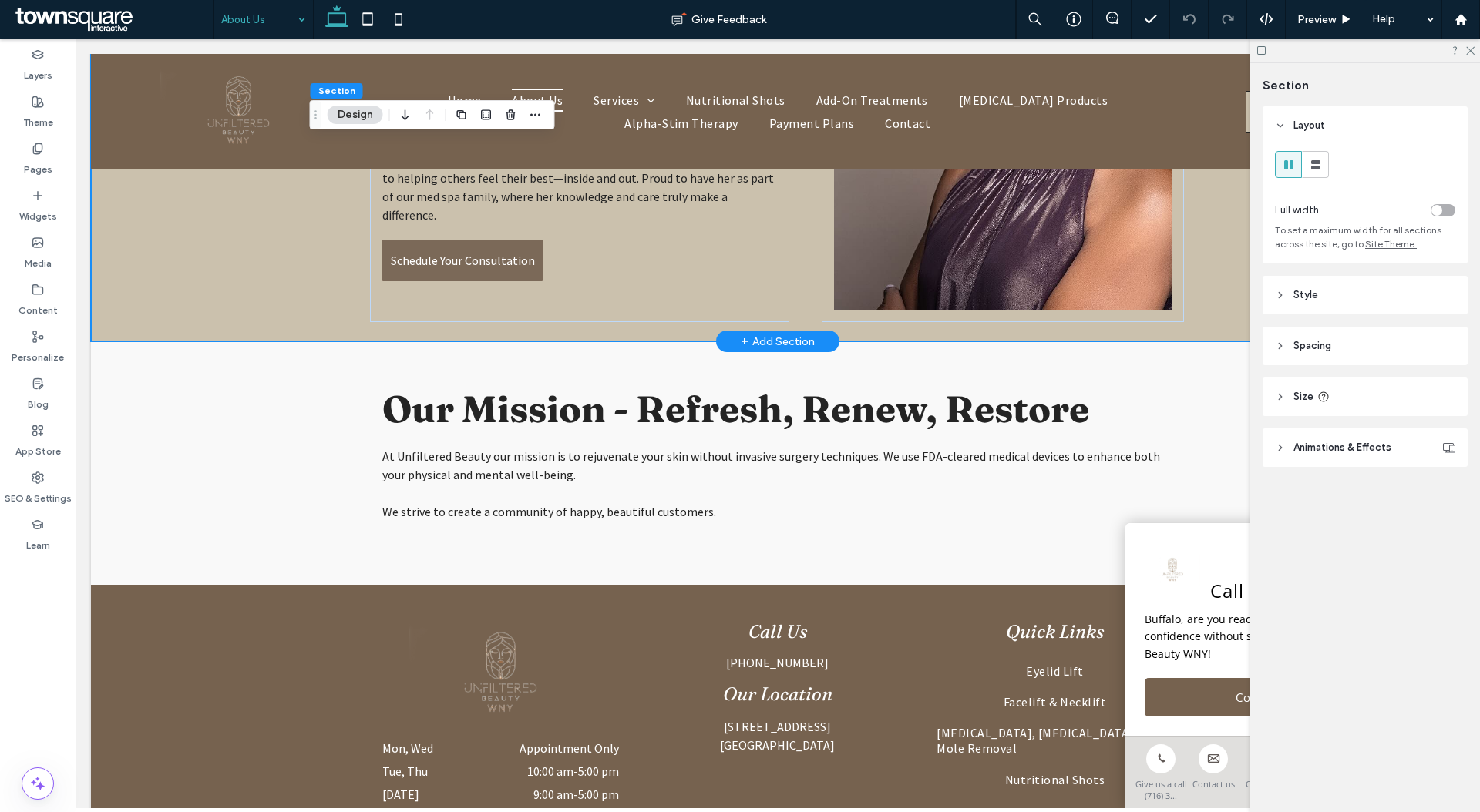
click at [771, 345] on div "+ Add Section" at bounding box center [778, 342] width 74 height 17
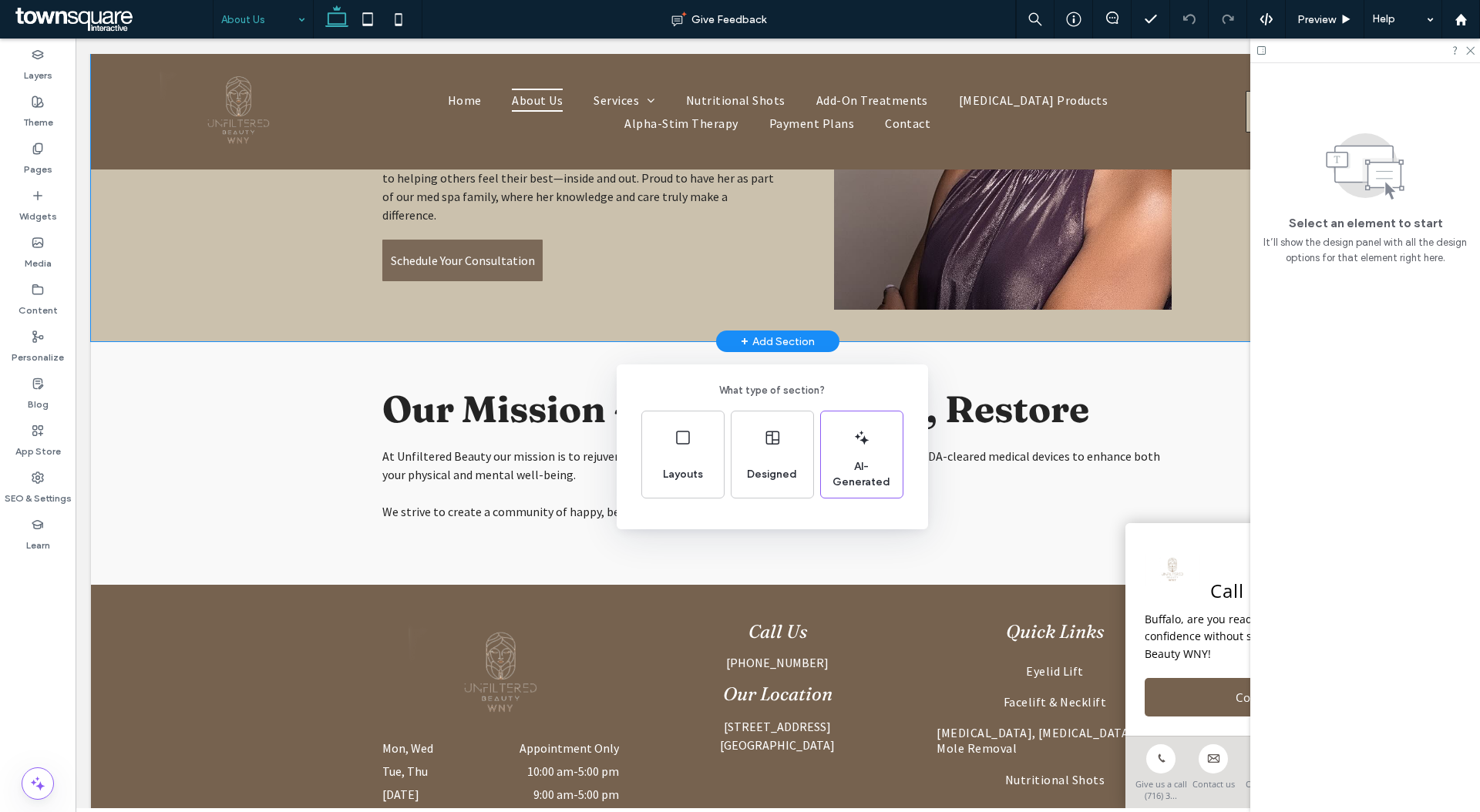
click at [710, 334] on div "What type of section? Layouts Designed AI-Generated" at bounding box center [740, 444] width 1480 height 887
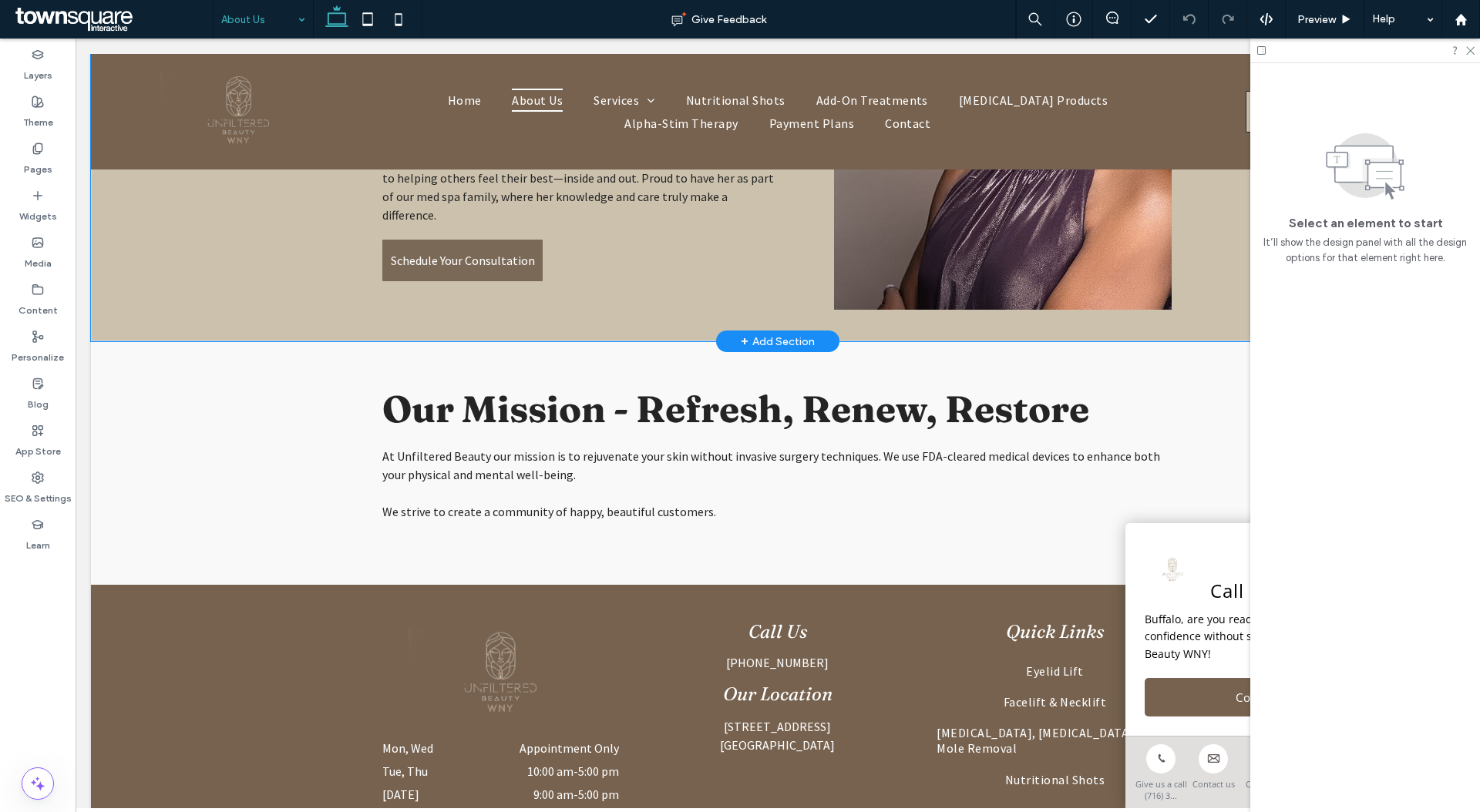
click at [710, 322] on div "Founder Willa Arnet, DNP, ANP-BC Meet Willa Arnet, a compassionate and highly s…" at bounding box center [777, 87] width 925 height 508
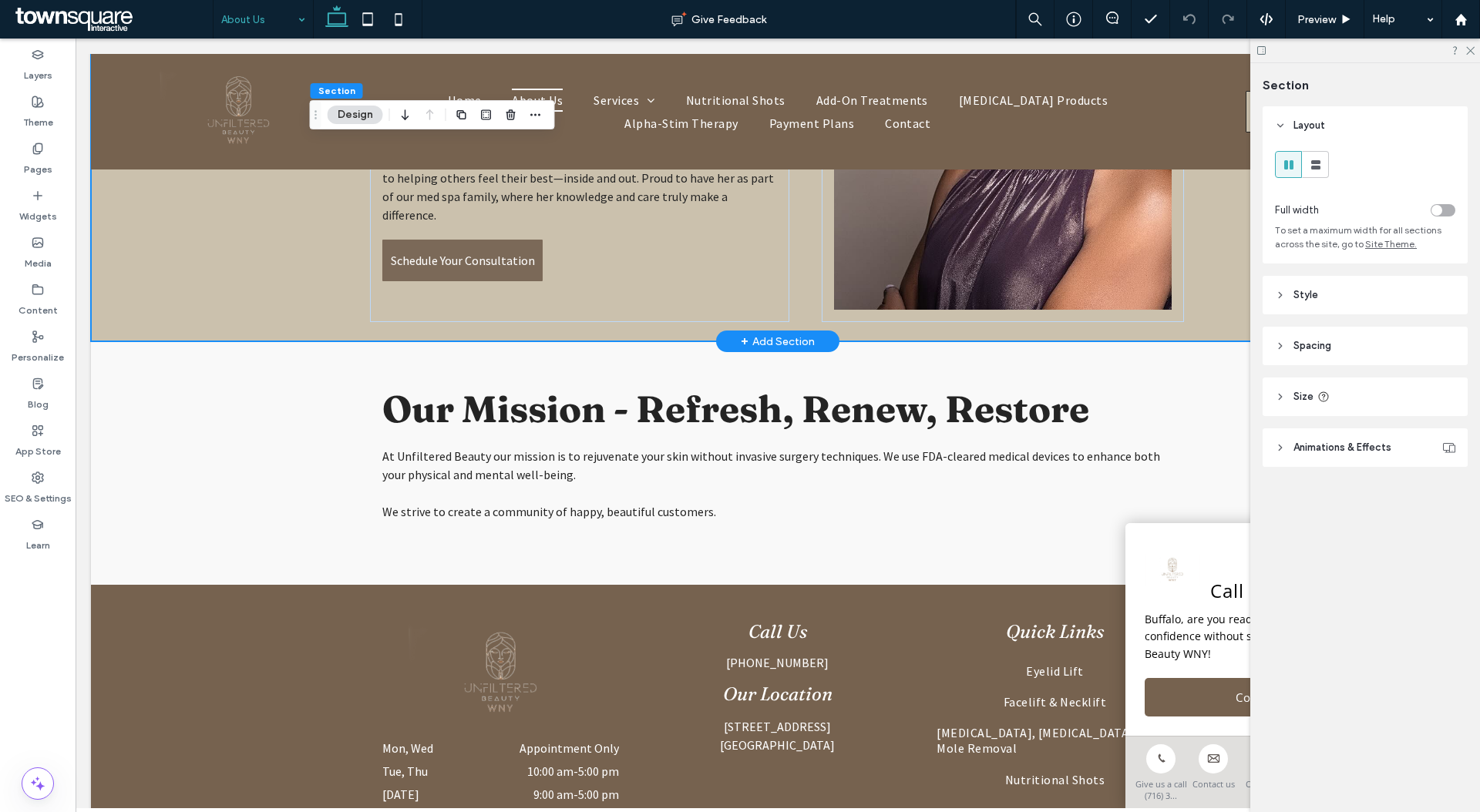
click at [287, 256] on div "Founder Willa Arnet, DNP, ANP-BC Meet Willa Arnet, a compassionate and highly s…" at bounding box center [778, 87] width 1374 height 508
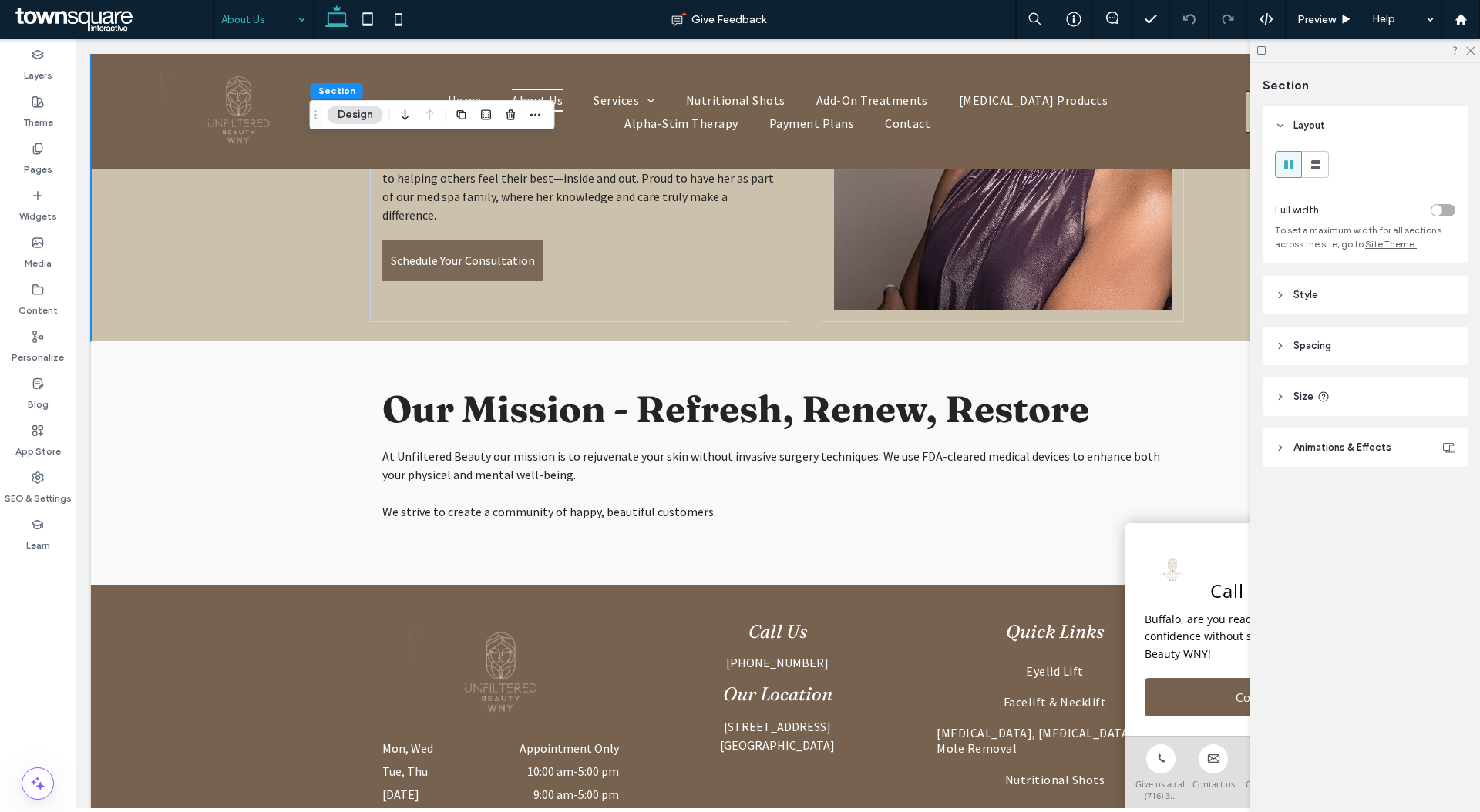
click at [465, 113] on use "button" at bounding box center [460, 114] width 10 height 10
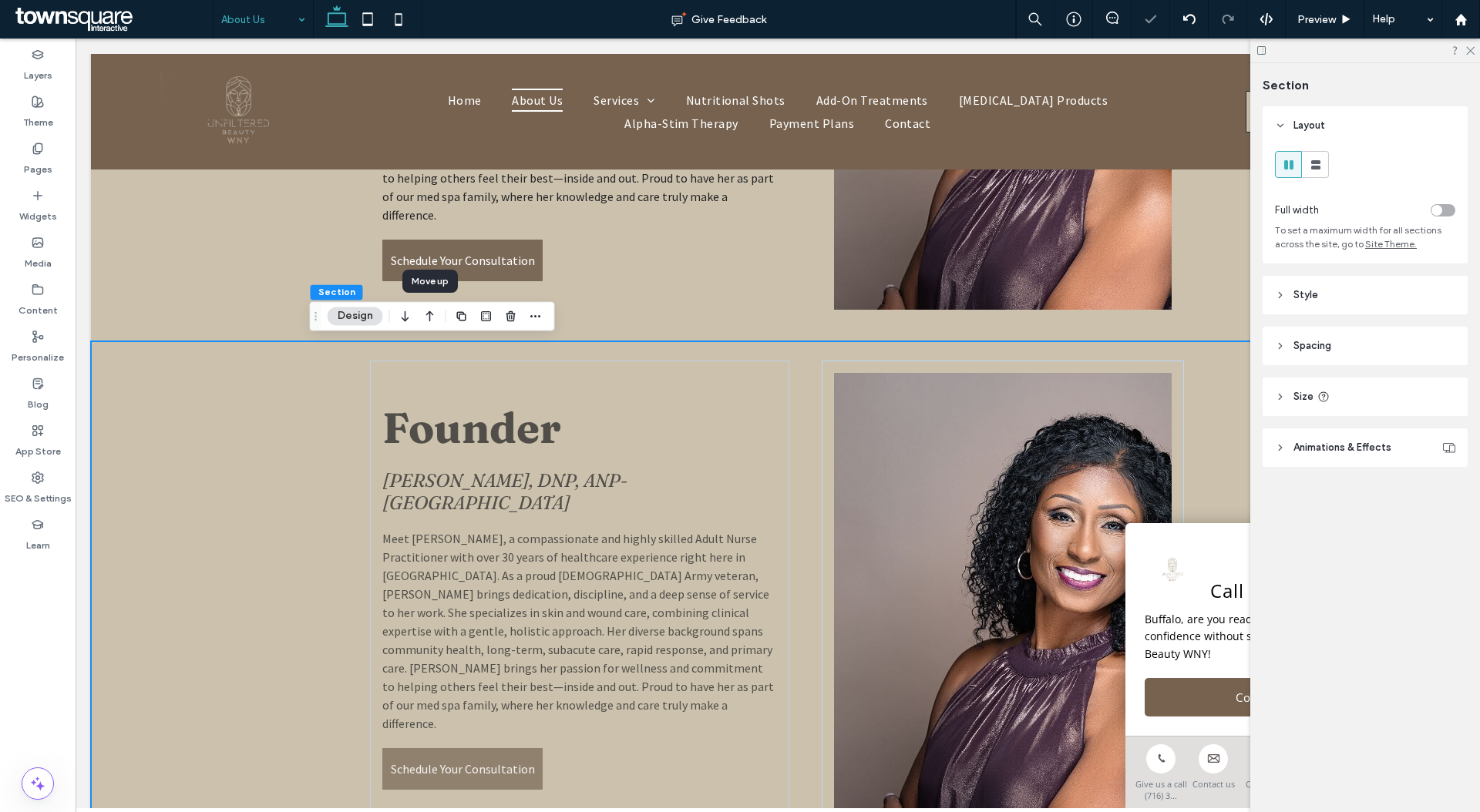
click at [412, 317] on icon "button" at bounding box center [405, 316] width 18 height 28
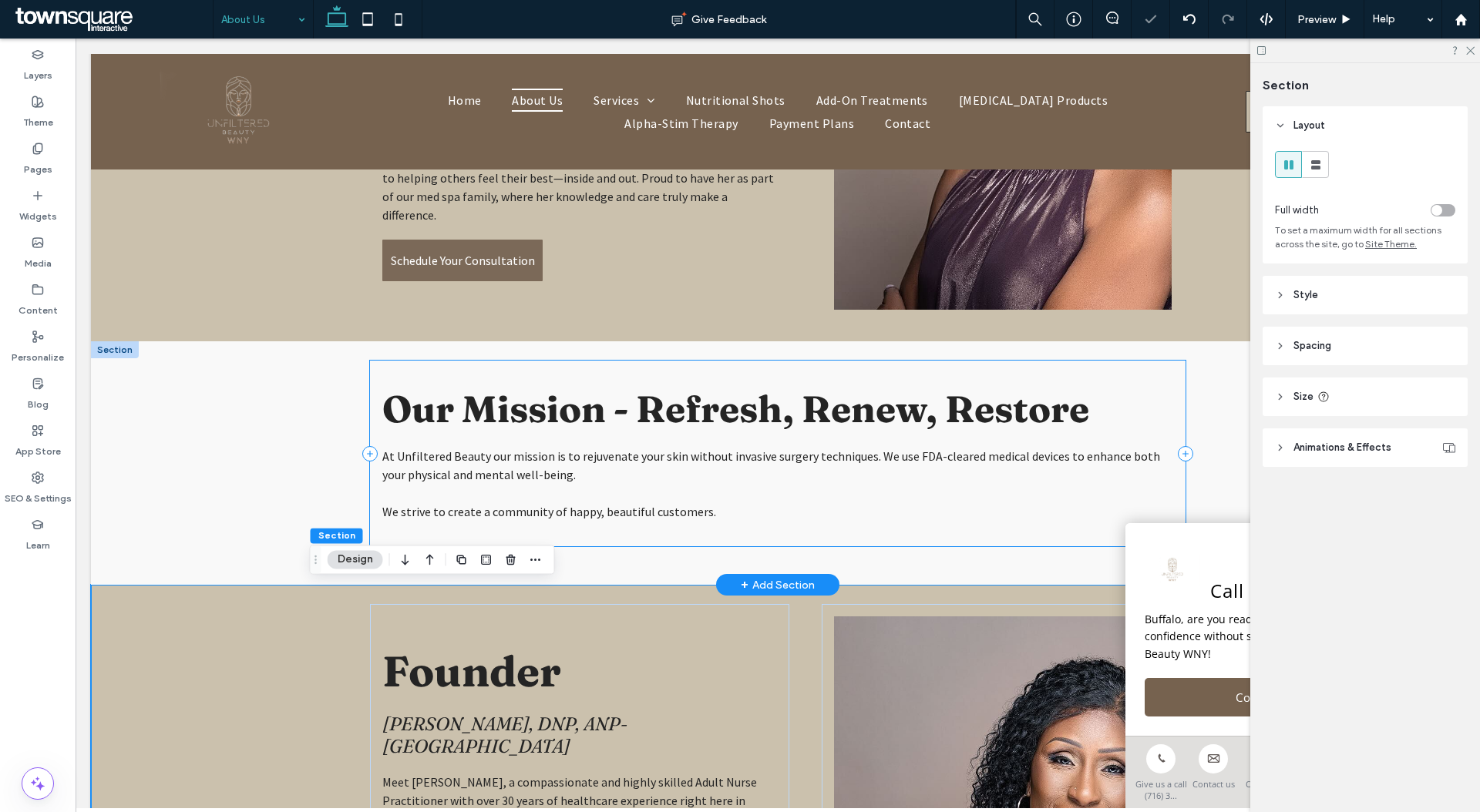
scroll to position [674, 0]
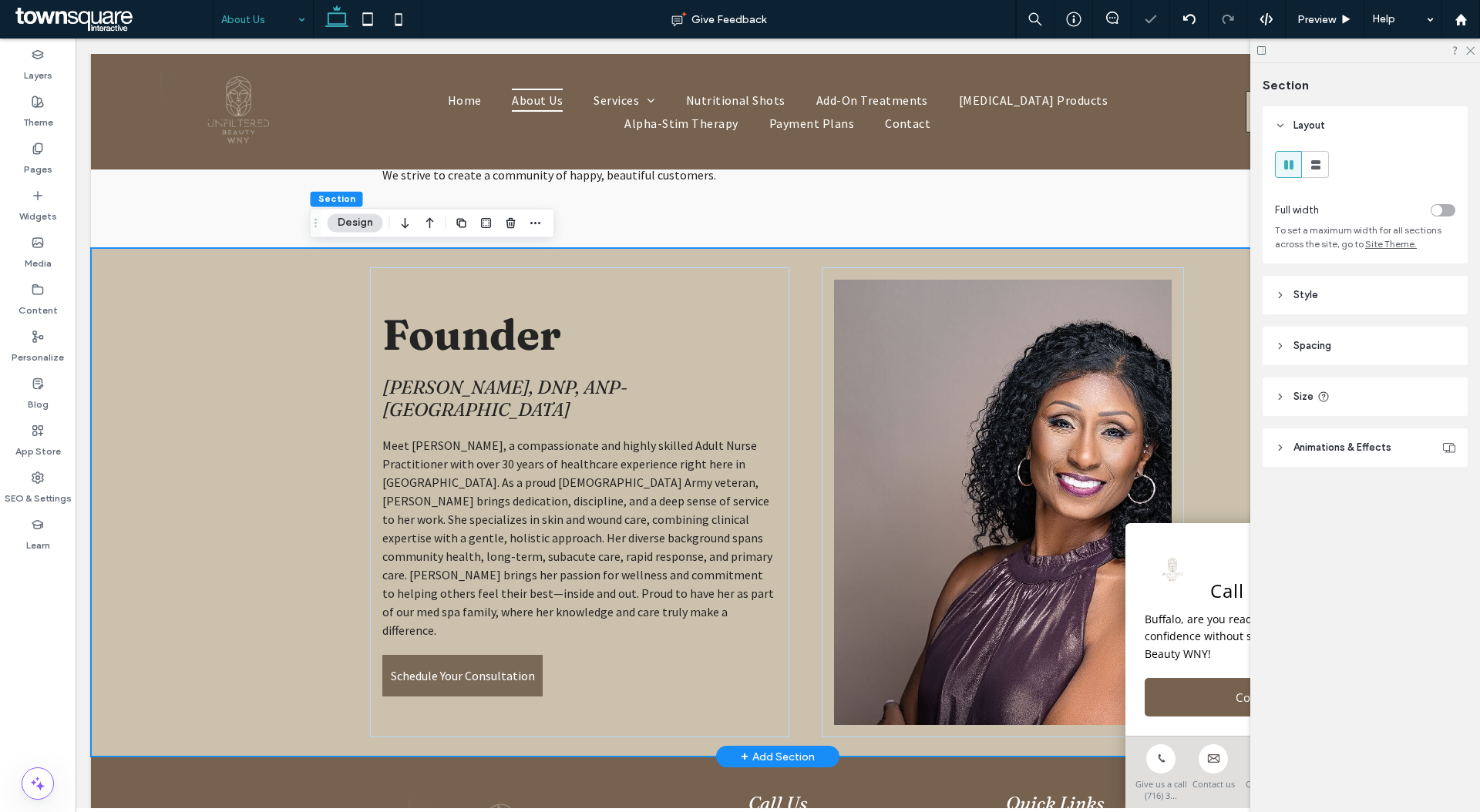
click at [343, 363] on div "Founder Willa Arnet, DNP, ANP-BC Meet Willa Arnet, a compassionate and highly s…" at bounding box center [777, 502] width 925 height 508
click at [458, 490] on span "Meet Willa Arnet, a compassionate and highly skilled Adult Nurse Practitioner w…" at bounding box center [578, 538] width 392 height 201
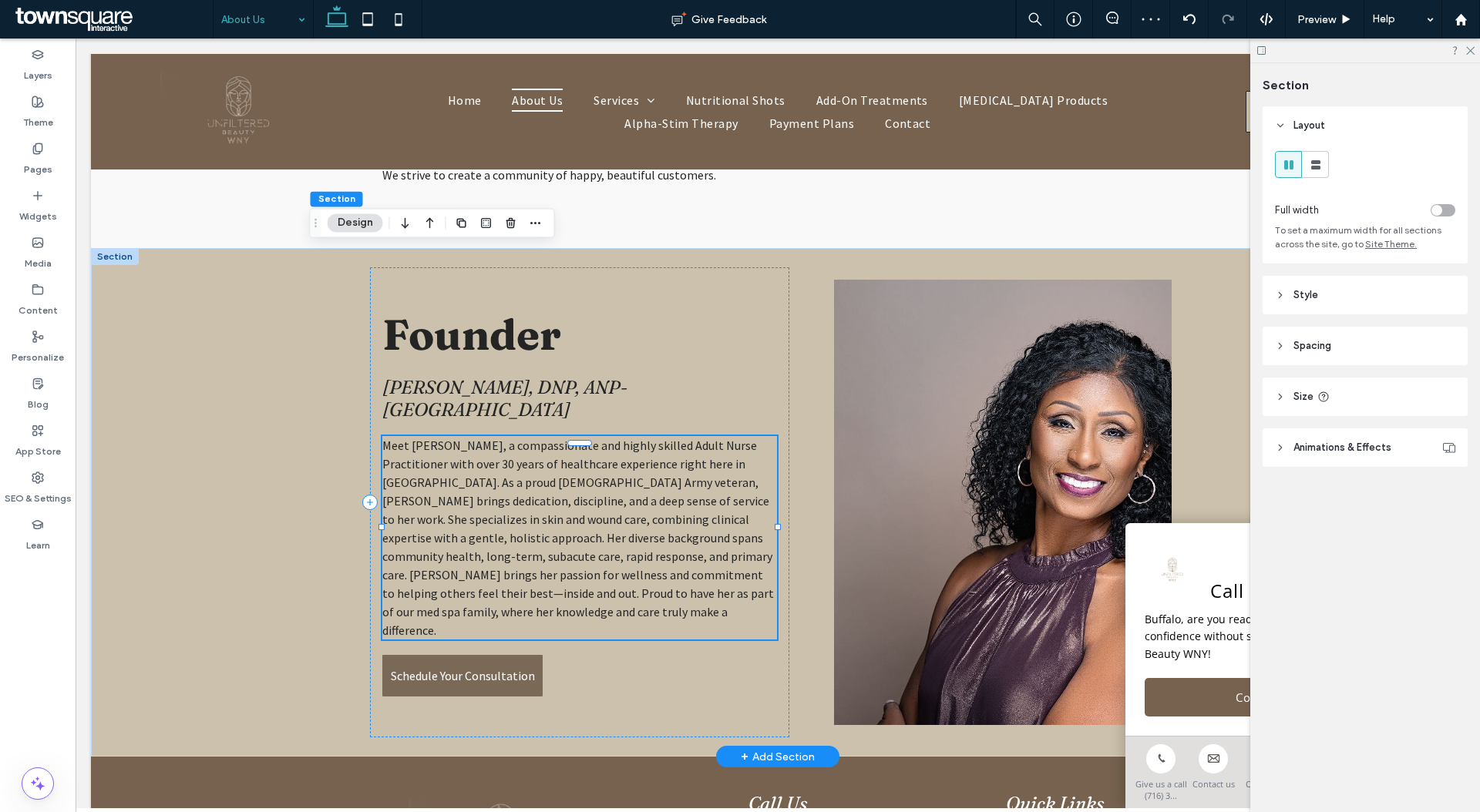
click at [458, 490] on div "Meet Willa Arnet, a compassionate and highly skilled Adult Nurse Practitioner w…" at bounding box center [579, 537] width 394 height 203
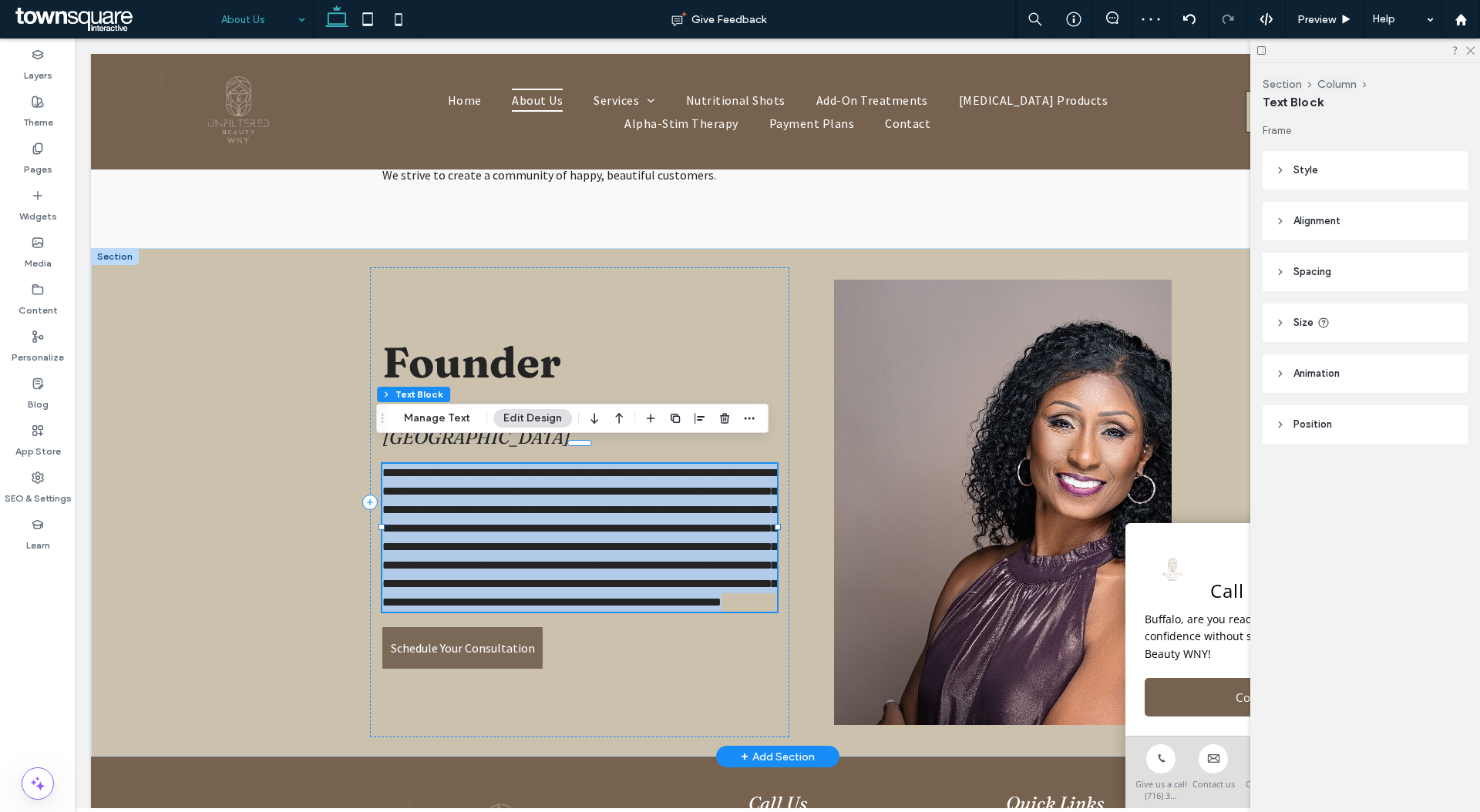
paste div
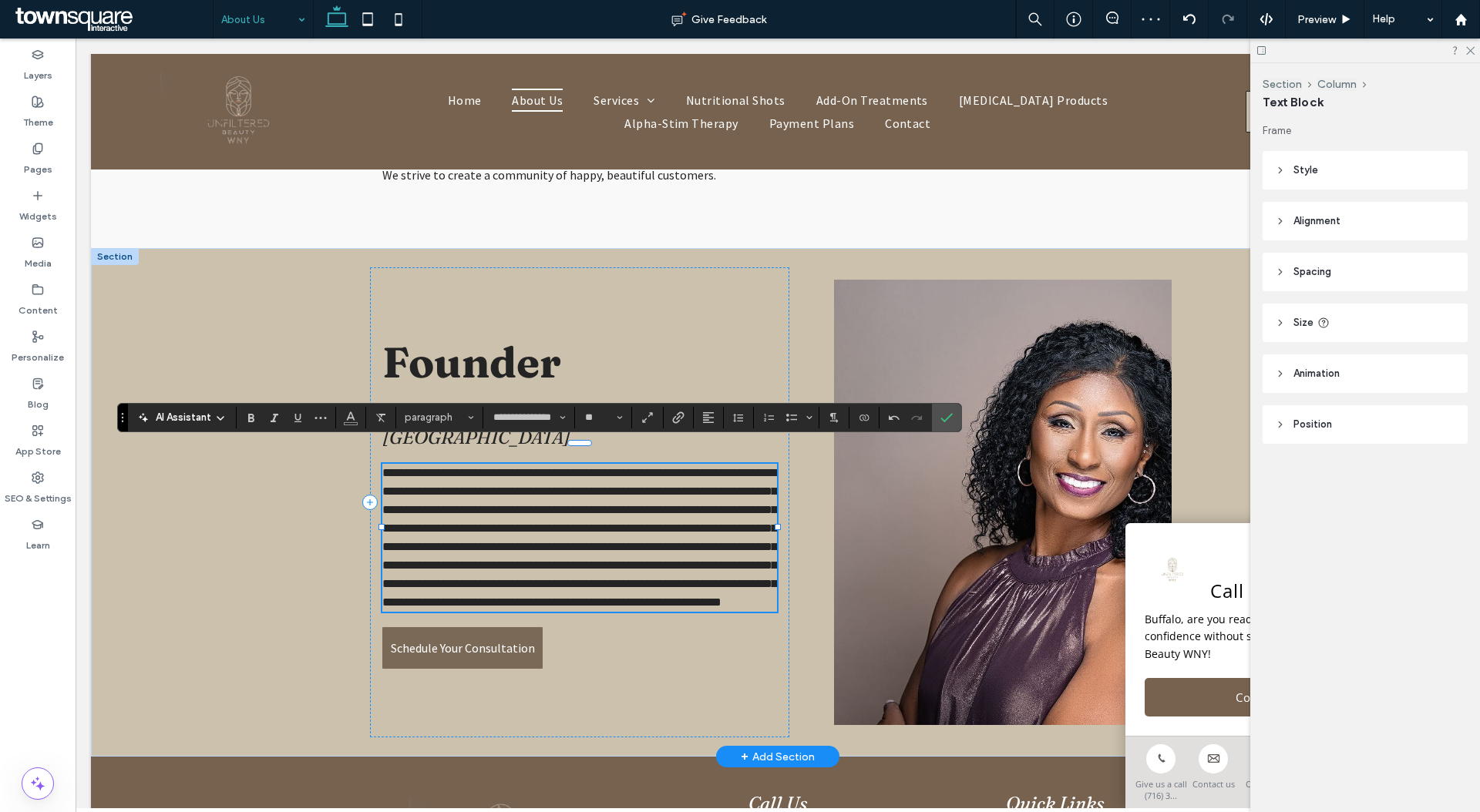
scroll to position [117, 0]
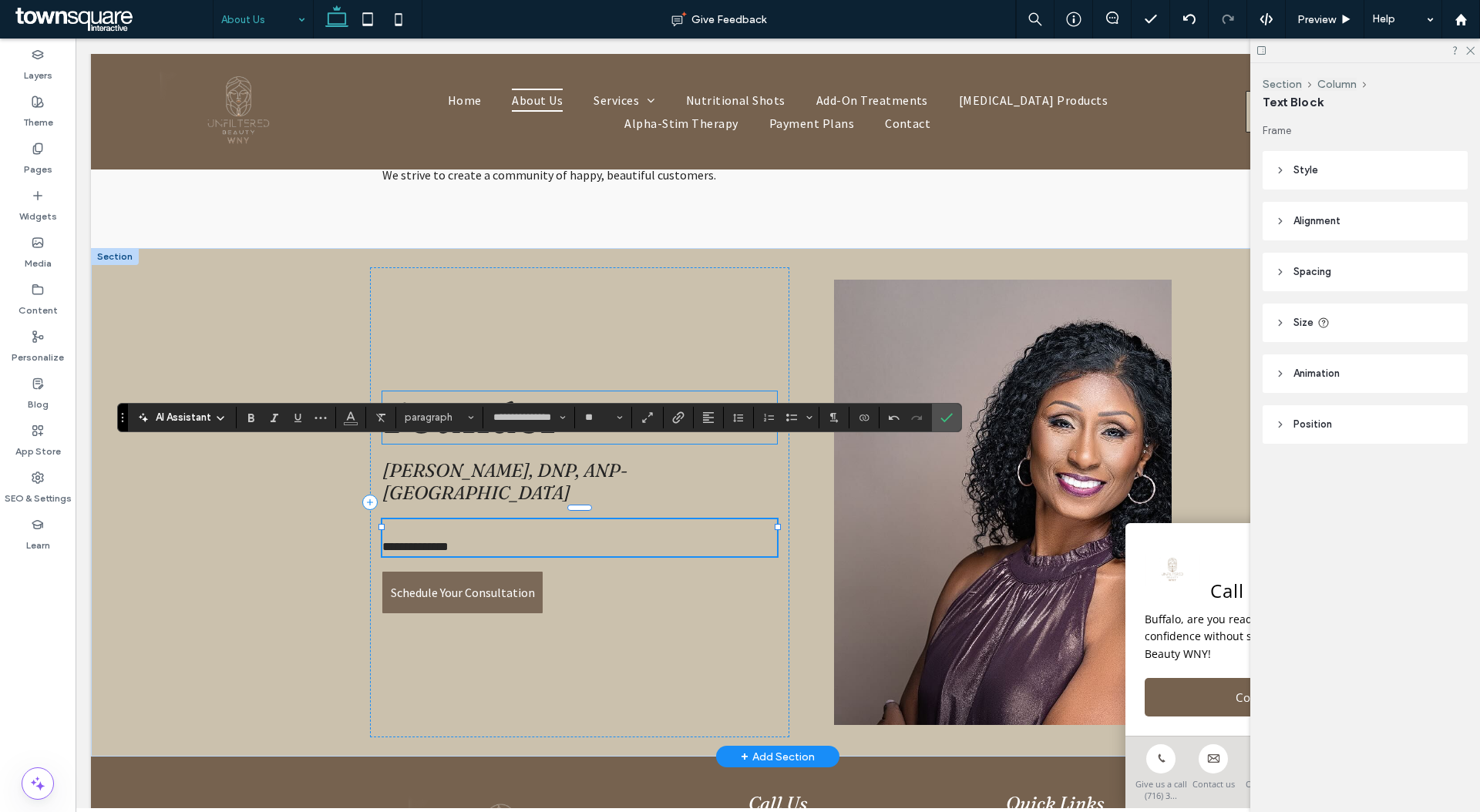
click at [471, 444] on span "Founder" at bounding box center [471, 418] width 179 height 53
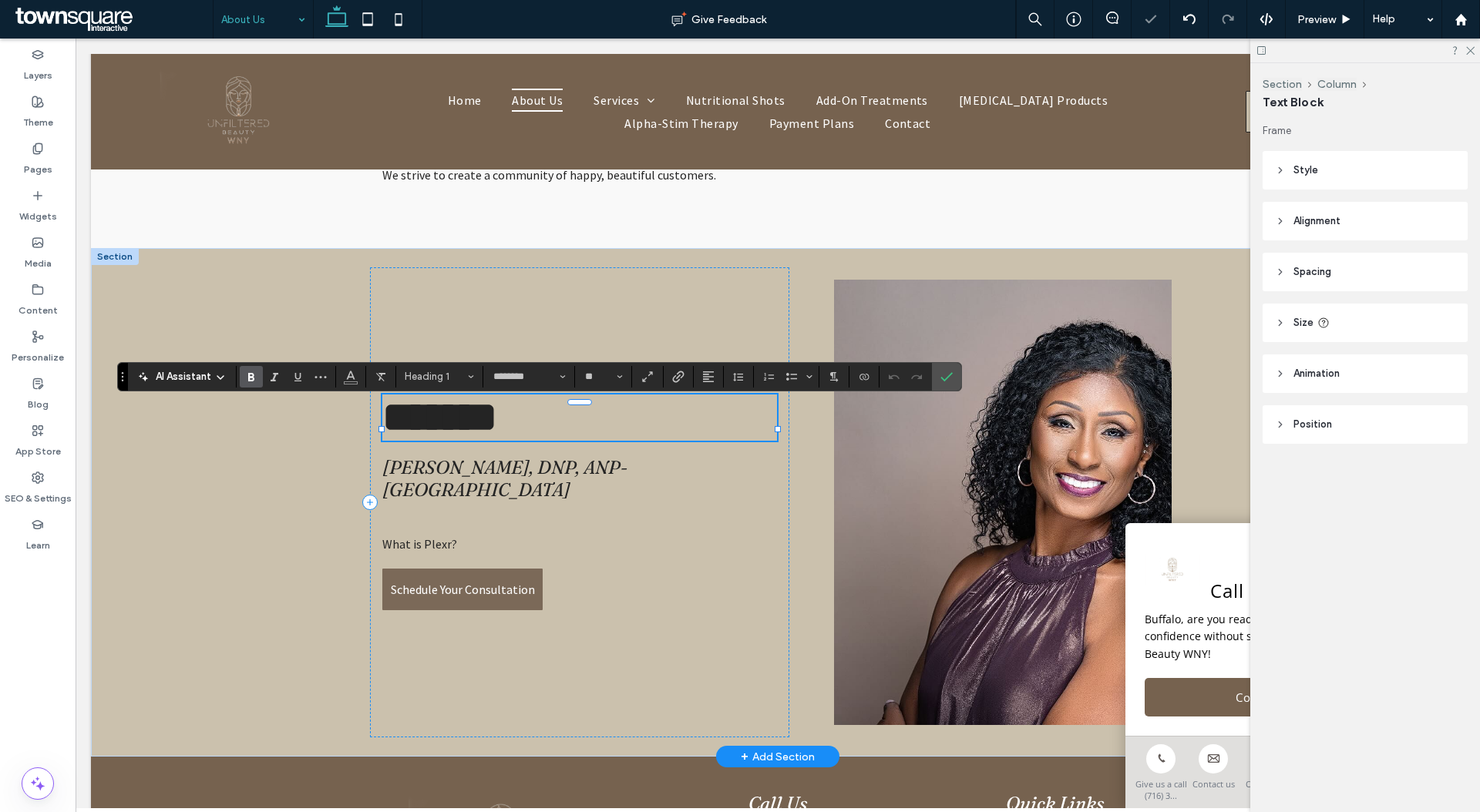
paste div
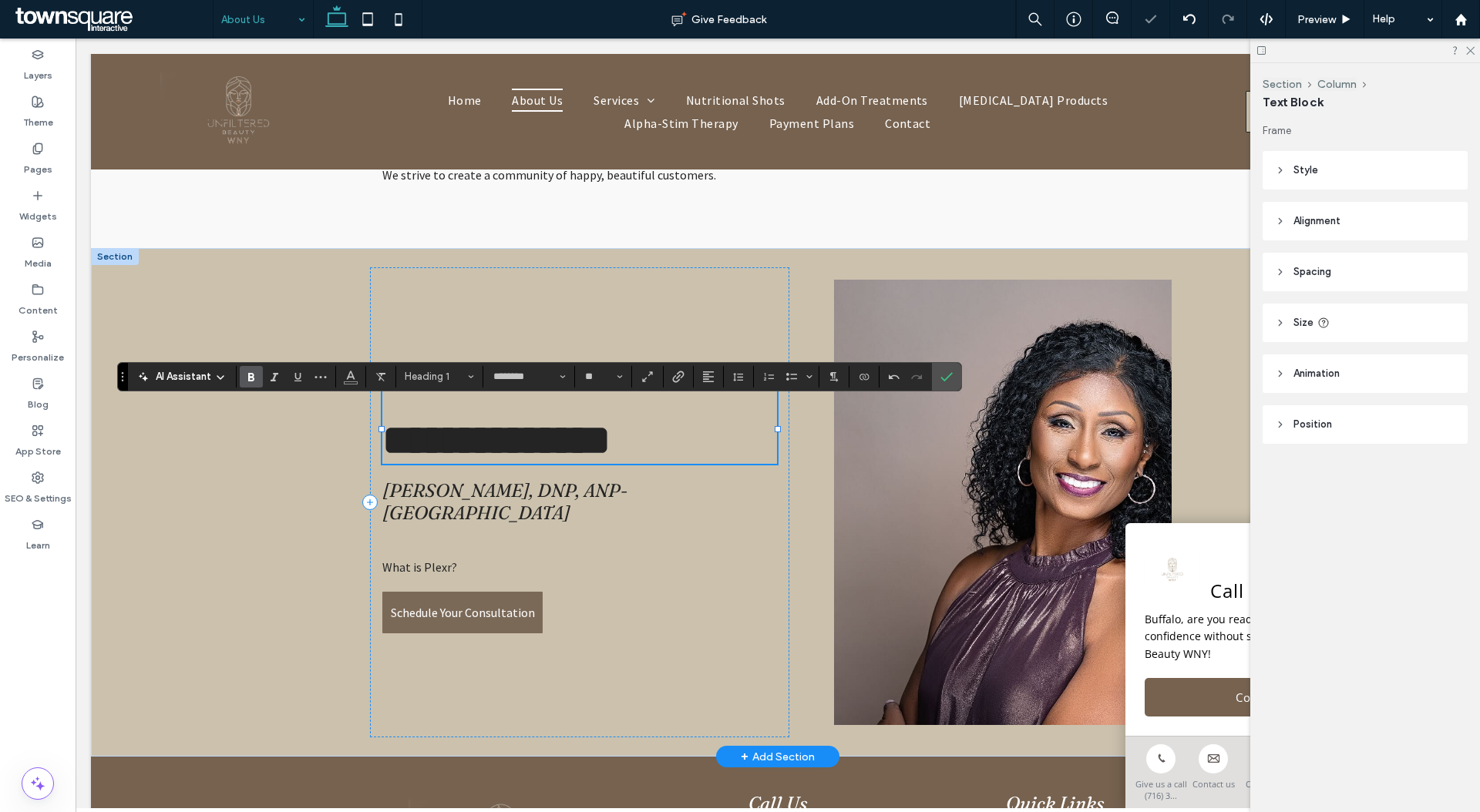
click at [383, 457] on span "******" at bounding box center [431, 440] width 98 height 42
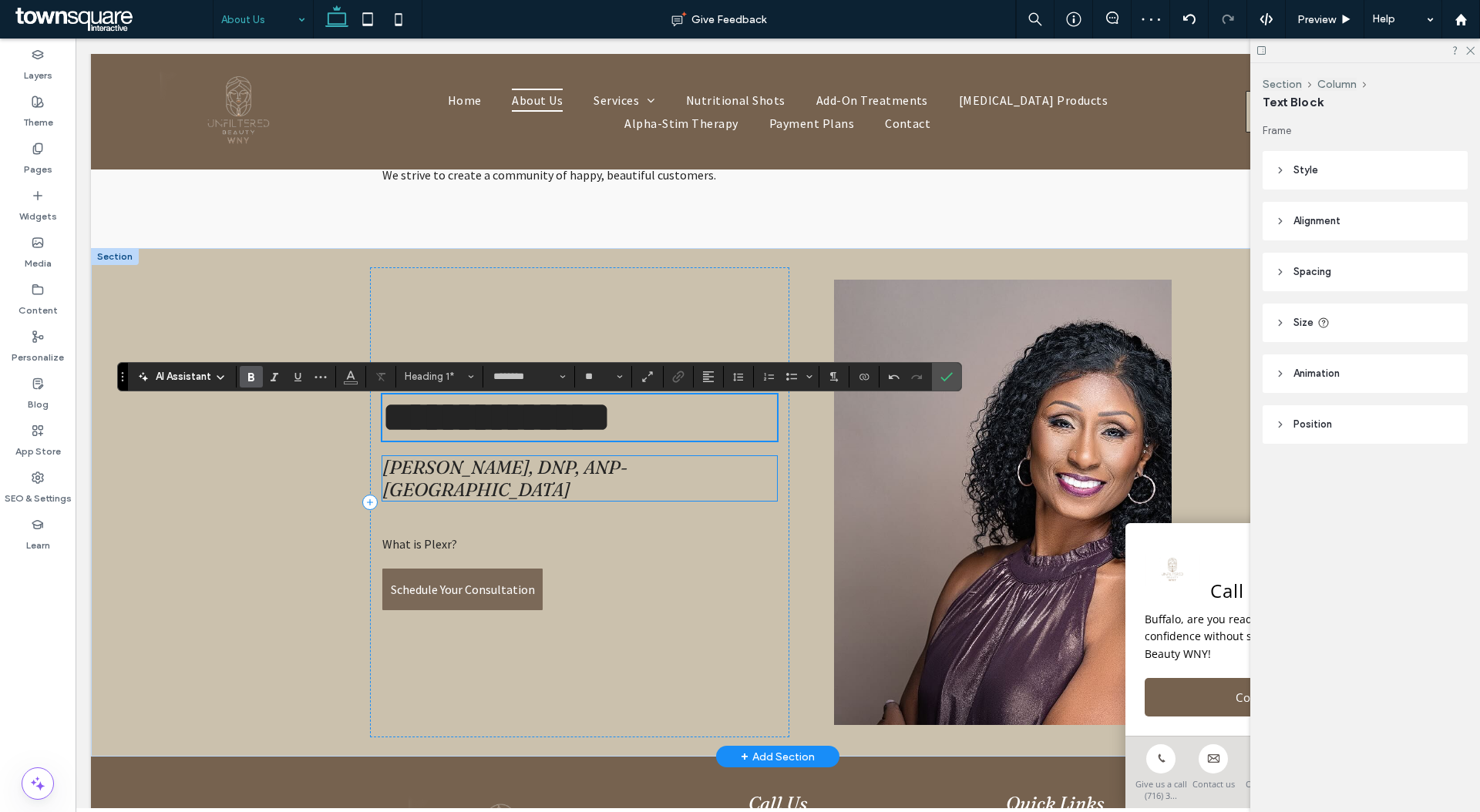
scroll to position [700, 0]
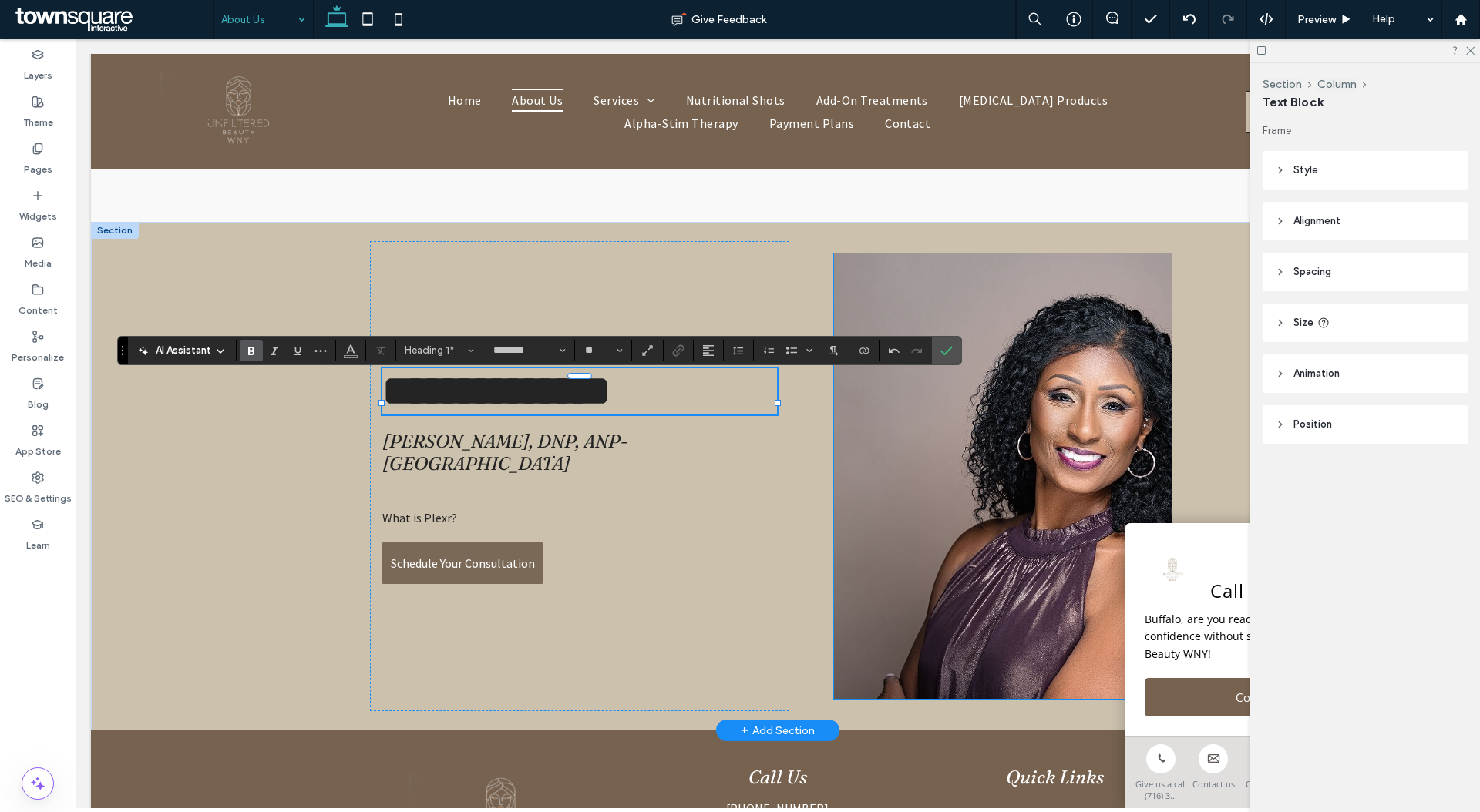
click at [963, 442] on img at bounding box center [1003, 476] width 337 height 445
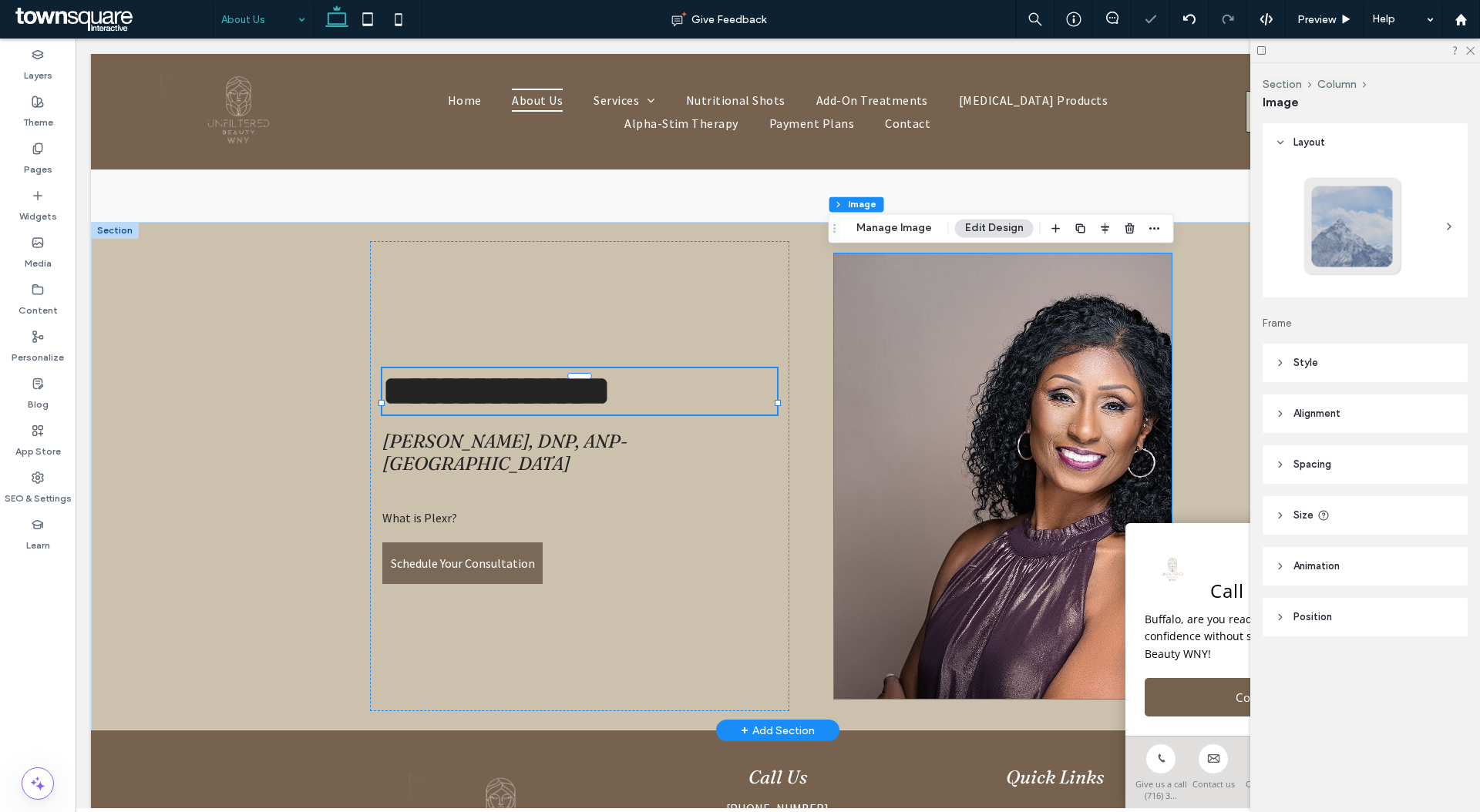
click at [963, 442] on div at bounding box center [1003, 476] width 337 height 445
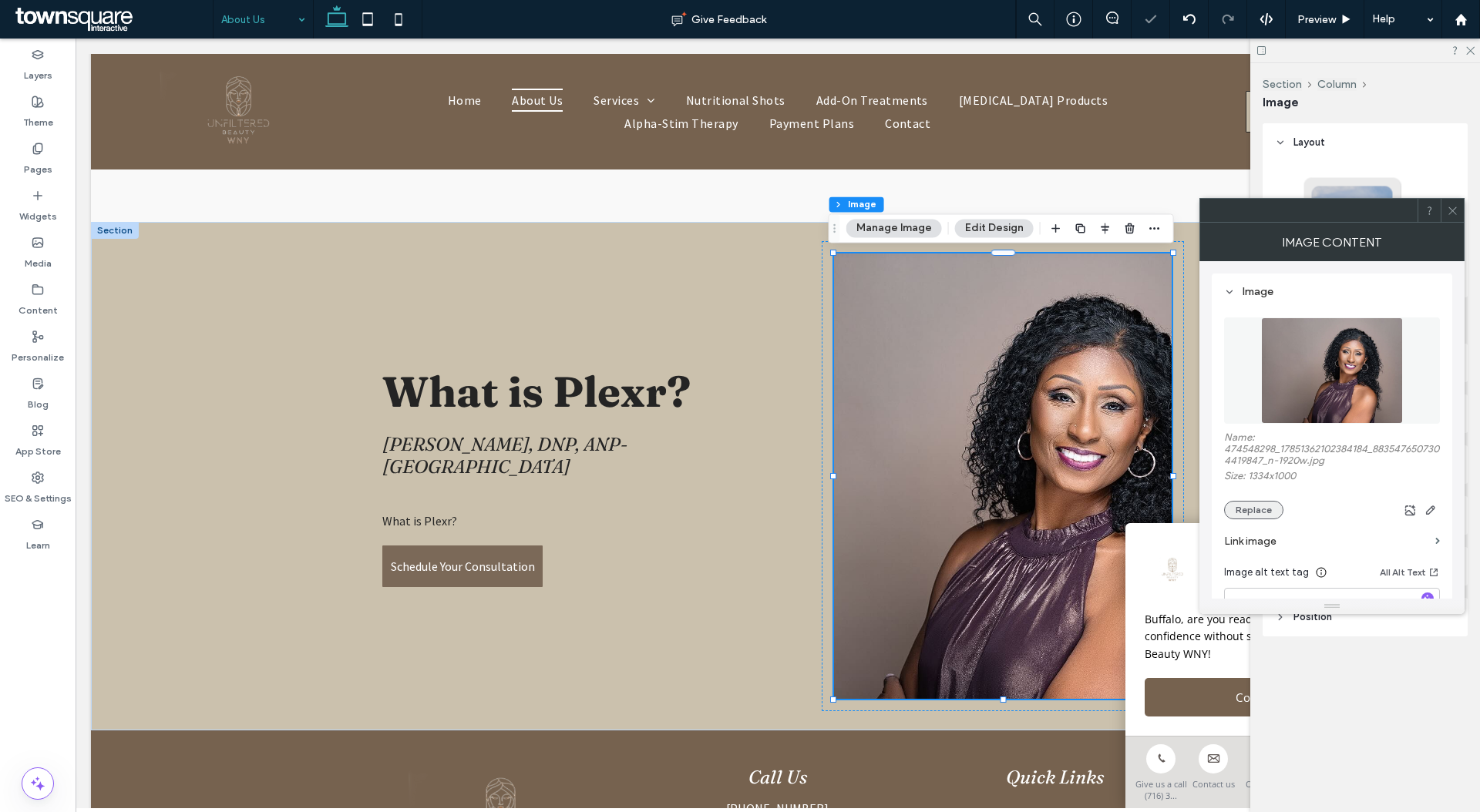
click at [1257, 513] on button "Replace" at bounding box center [1253, 509] width 60 height 18
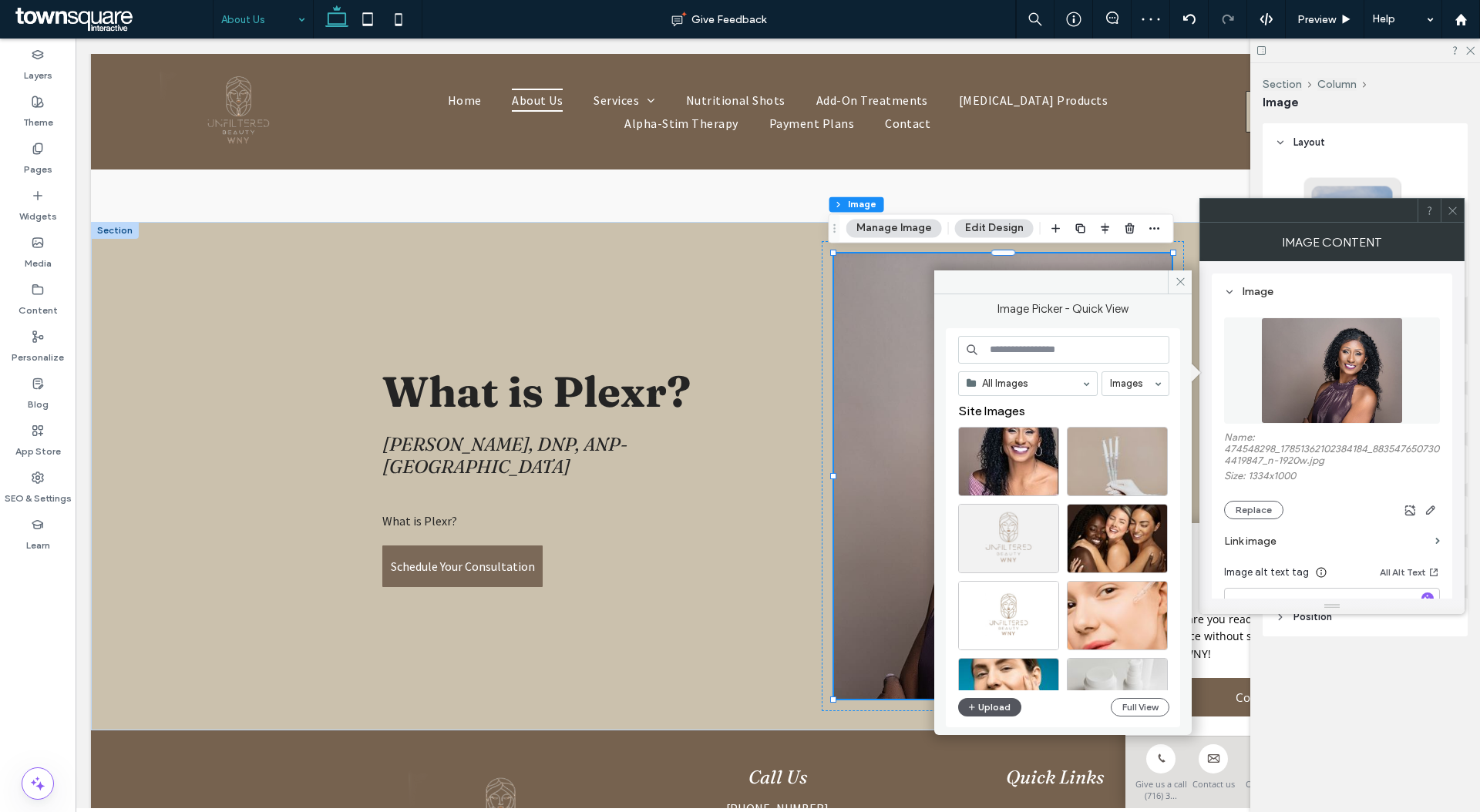
click at [971, 710] on icon "button" at bounding box center [971, 707] width 10 height 12
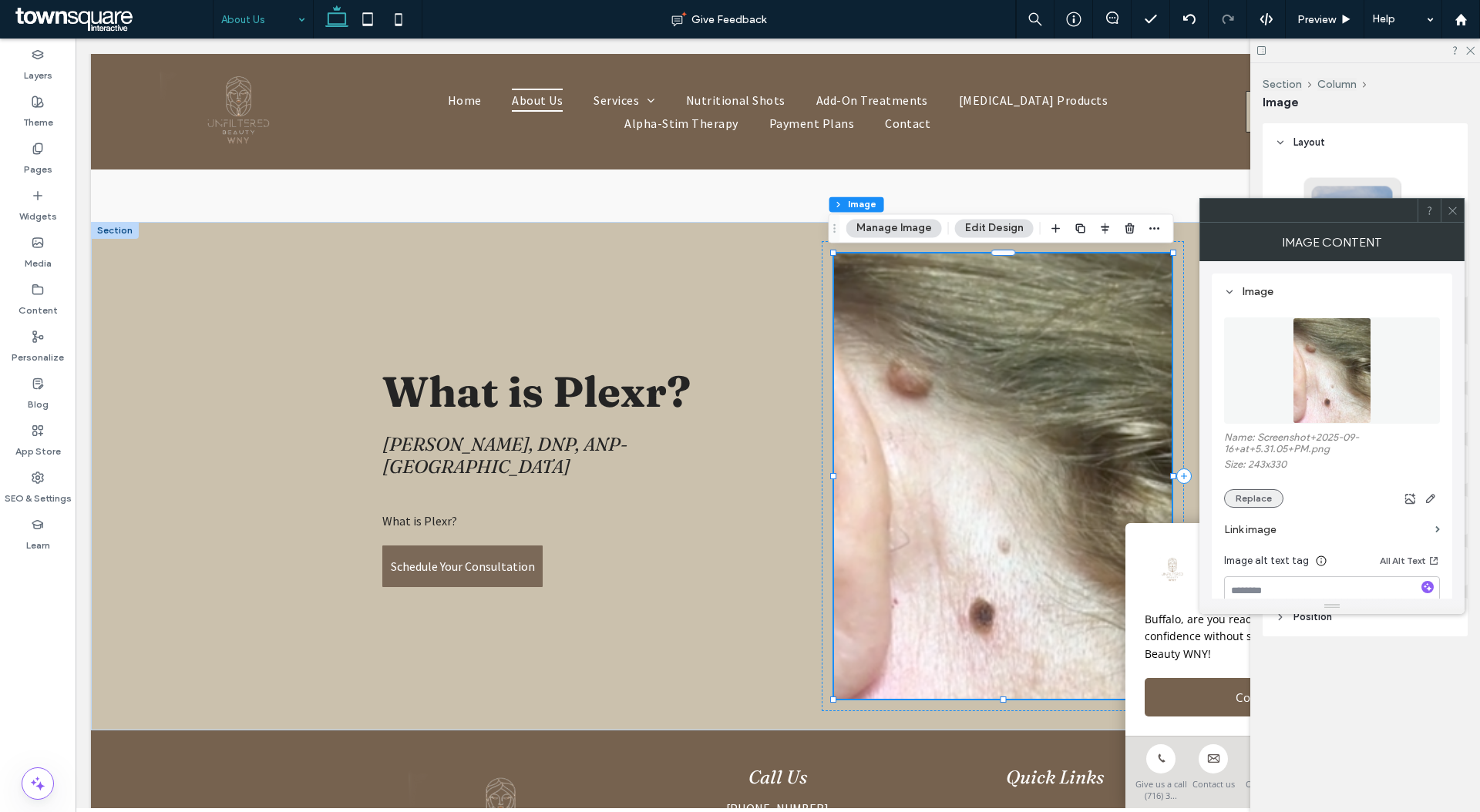
click at [1261, 495] on button "Replace" at bounding box center [1253, 498] width 60 height 18
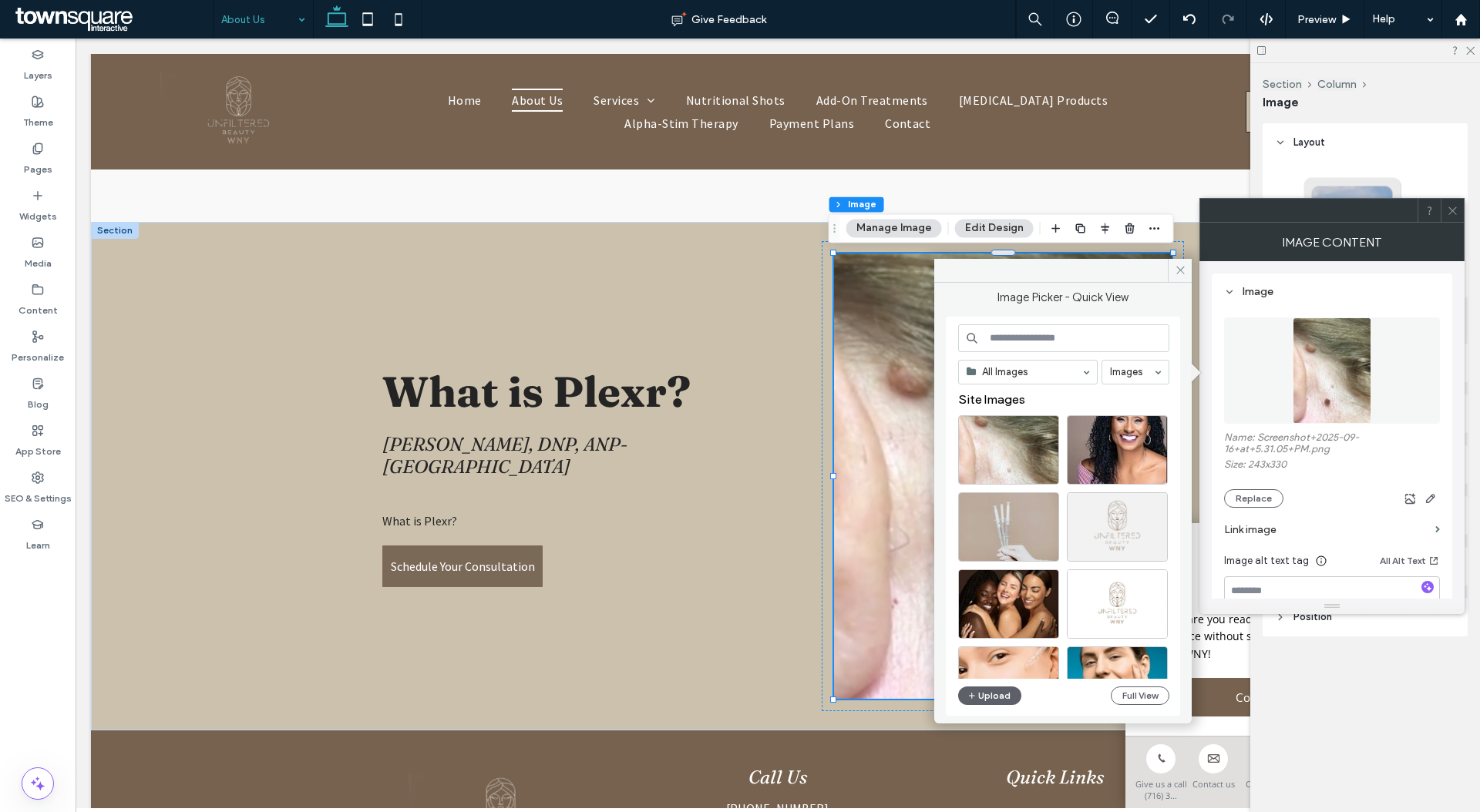
click at [993, 681] on div "All Images Images Site Images Upload Full View" at bounding box center [1064, 516] width 211 height 385
drag, startPoint x: 994, startPoint y: 688, endPoint x: 989, endPoint y: 681, distance: 8.6
click at [993, 687] on button "Upload" at bounding box center [990, 695] width 63 height 18
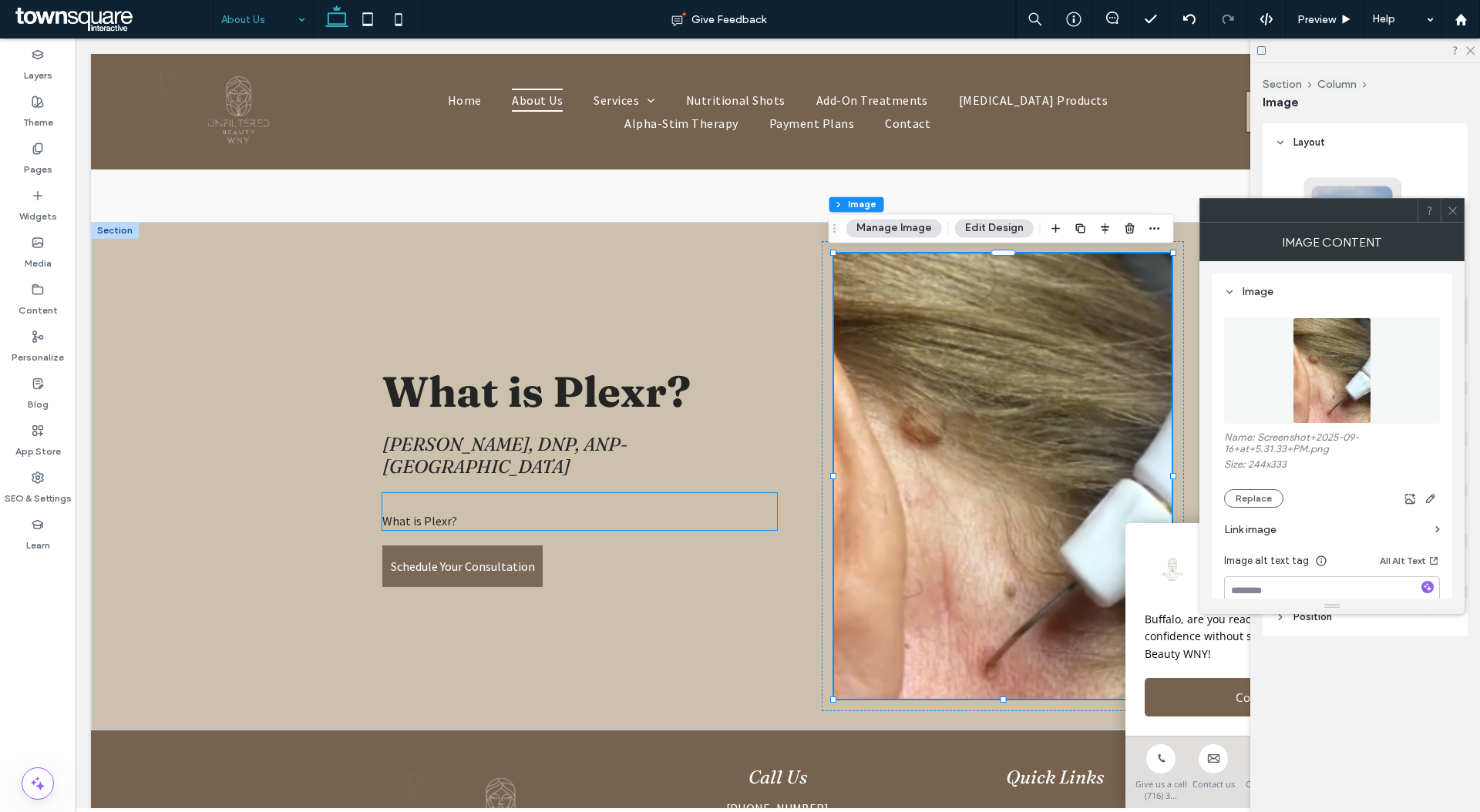
click at [431, 513] on span "What is Plexr?" at bounding box center [420, 521] width 74 height 16
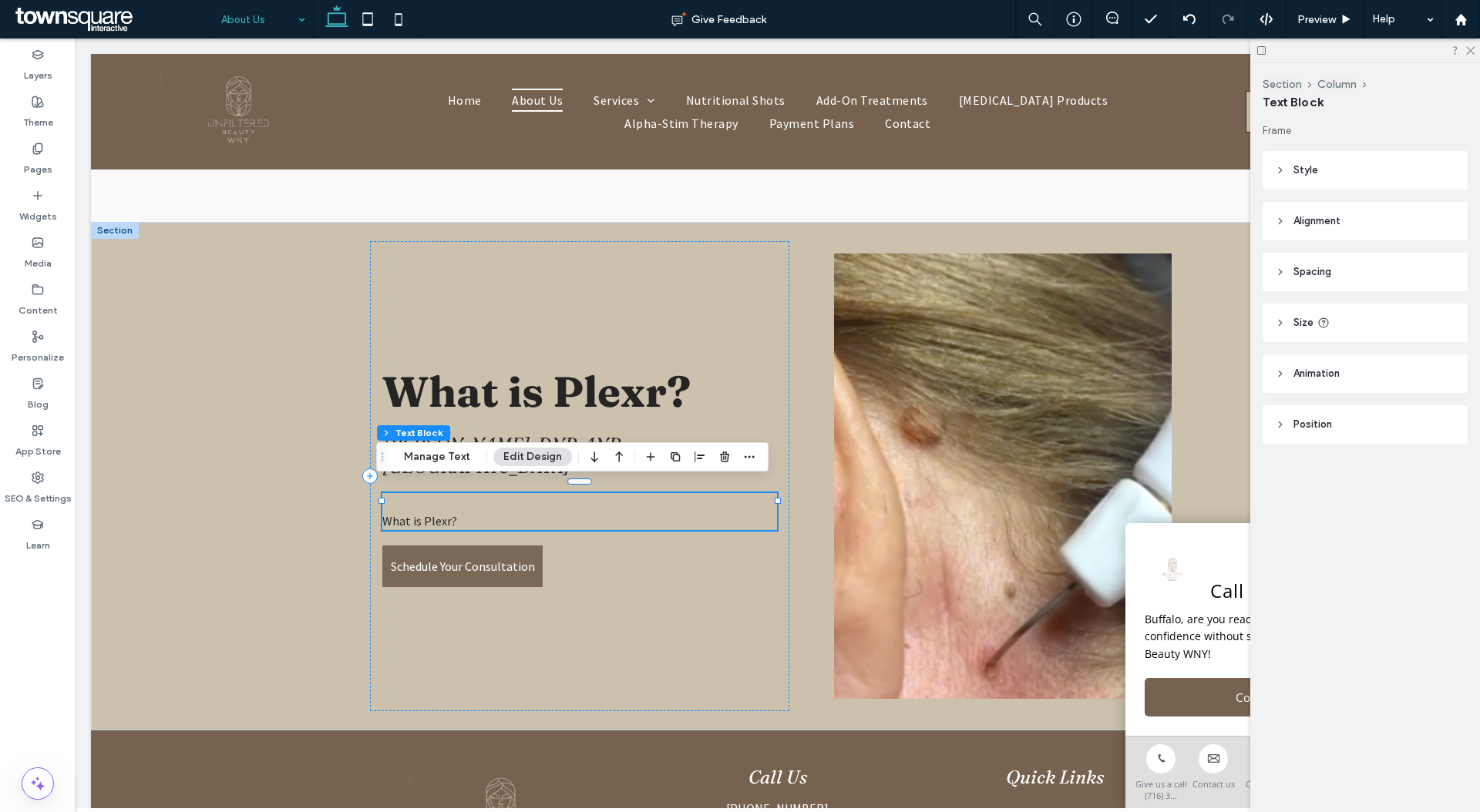
click at [431, 513] on span "What is Plexr?" at bounding box center [420, 521] width 74 height 16
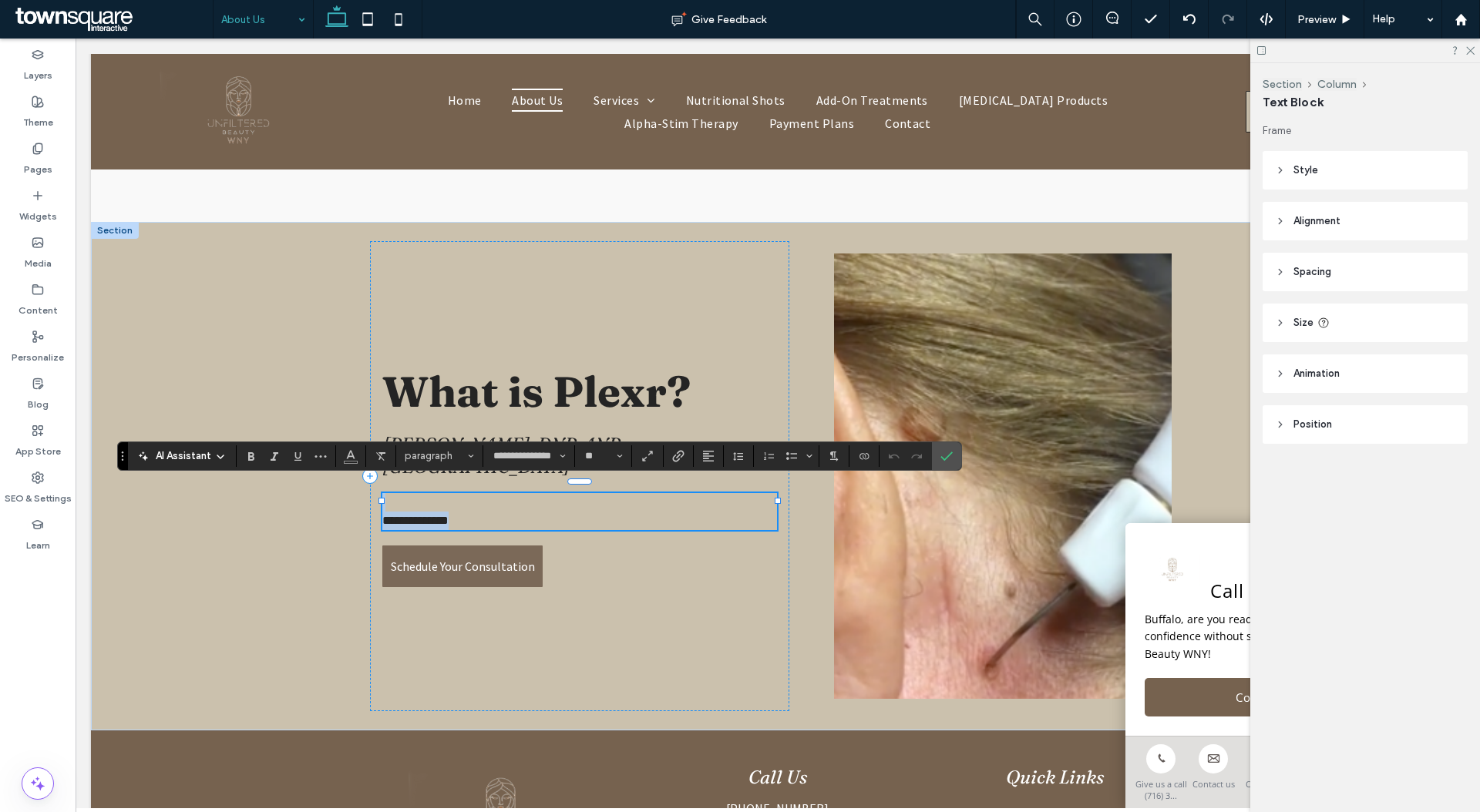
paste div
type input "**"
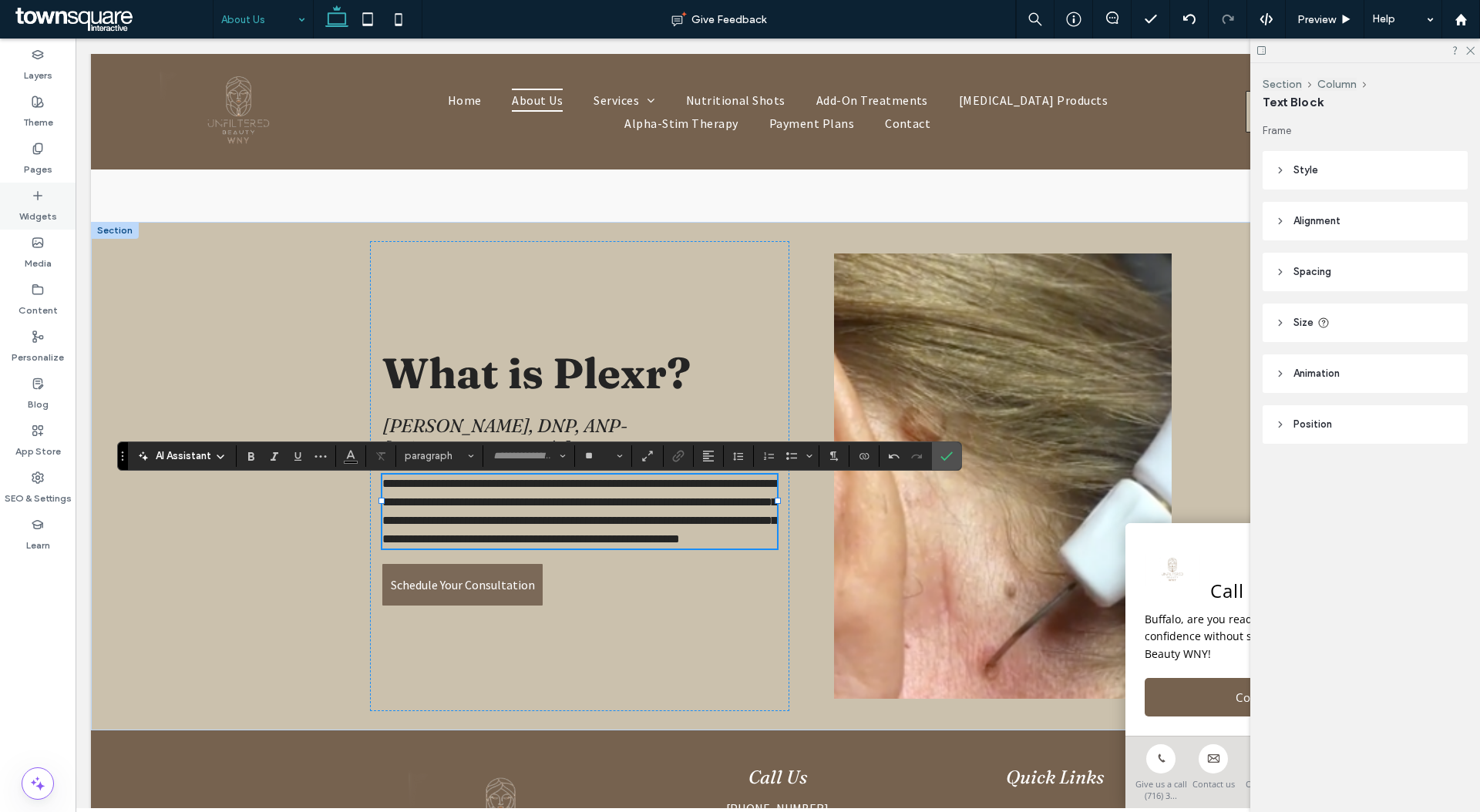
click at [35, 201] on label "Widgets" at bounding box center [38, 212] width 38 height 22
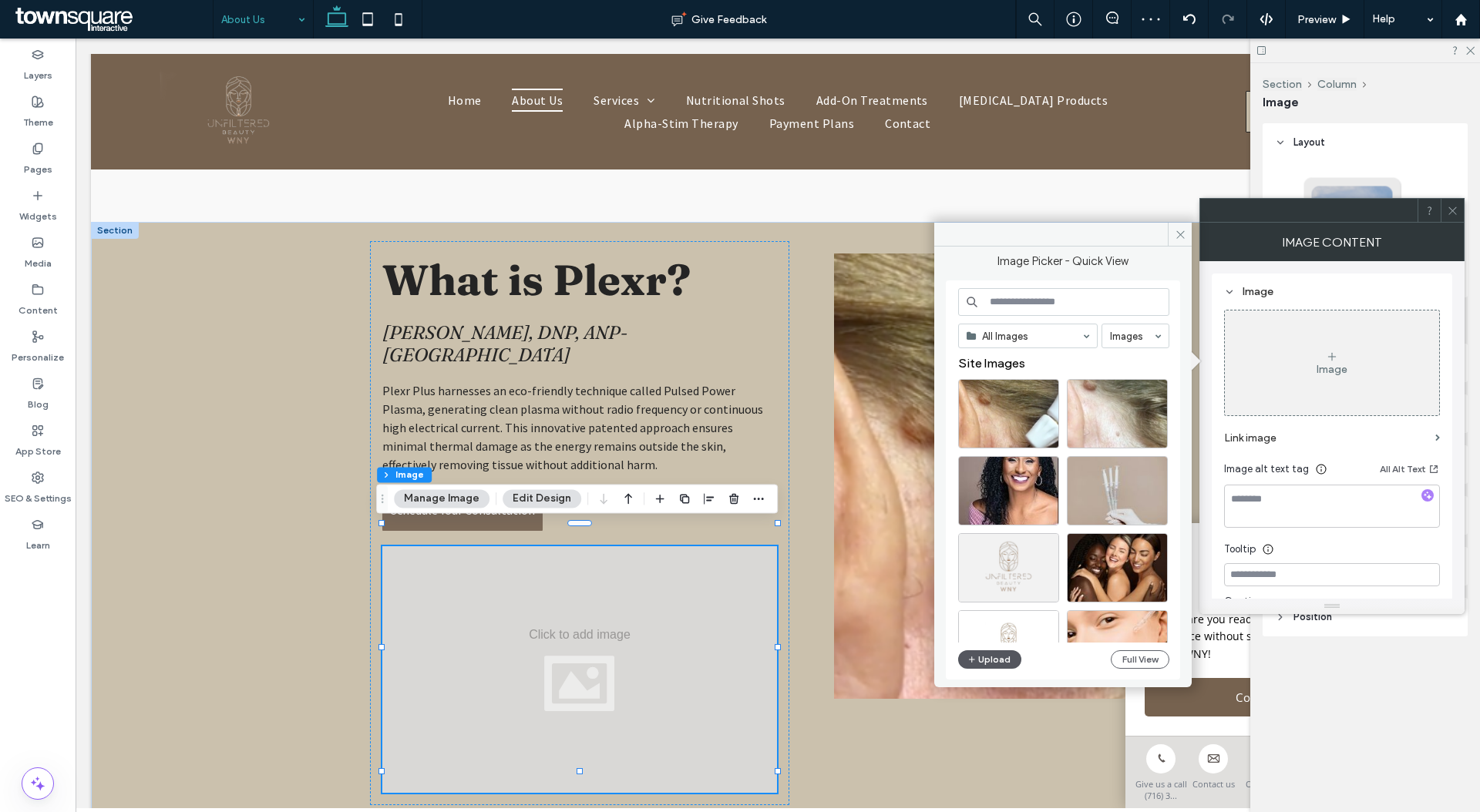
click at [980, 661] on button "Upload" at bounding box center [990, 659] width 63 height 18
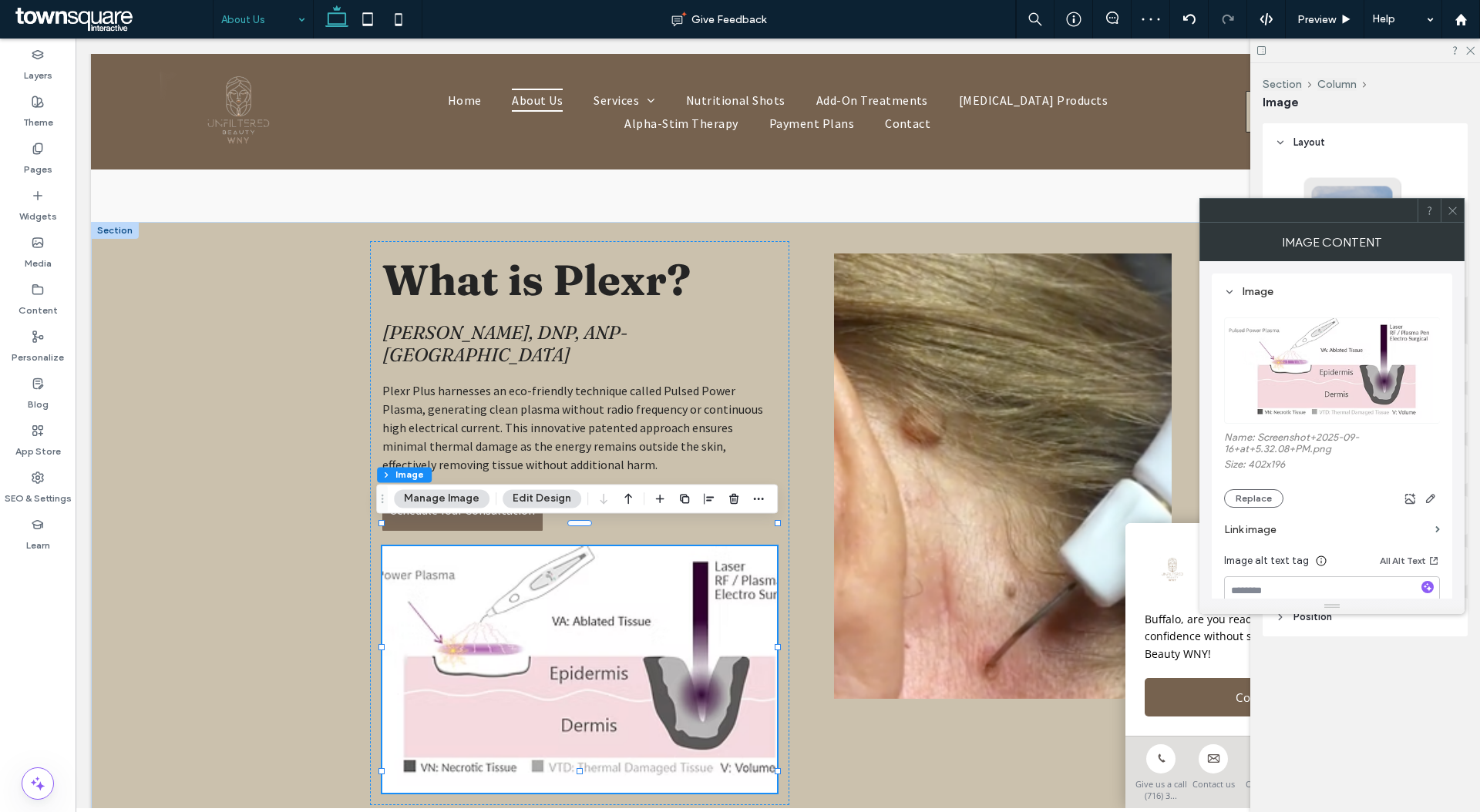
click at [1451, 208] on icon at bounding box center [1451, 210] width 11 height 11
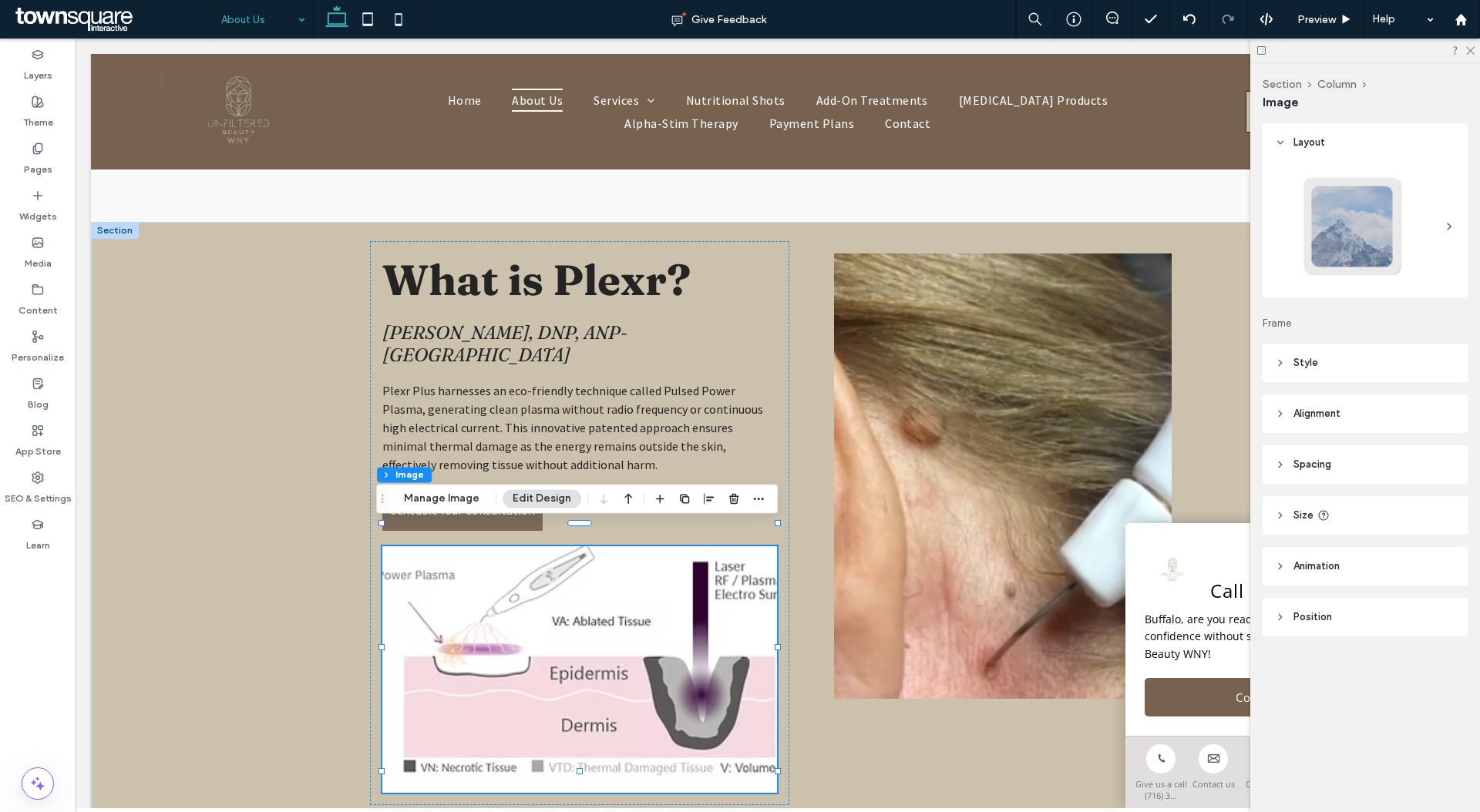
click at [1374, 364] on header "Style" at bounding box center [1364, 362] width 205 height 39
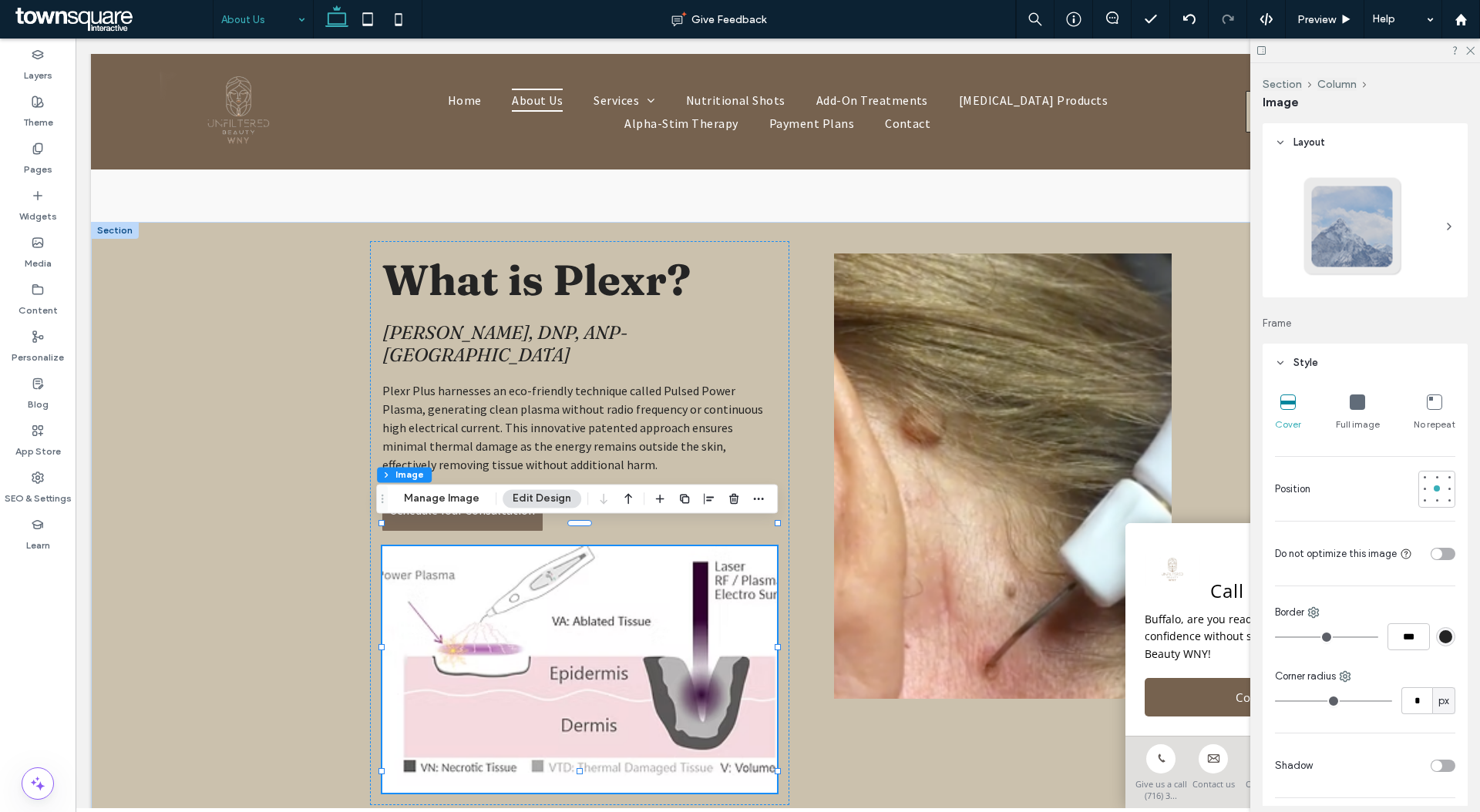
click at [1361, 407] on div "Full image" at bounding box center [1357, 412] width 44 height 49
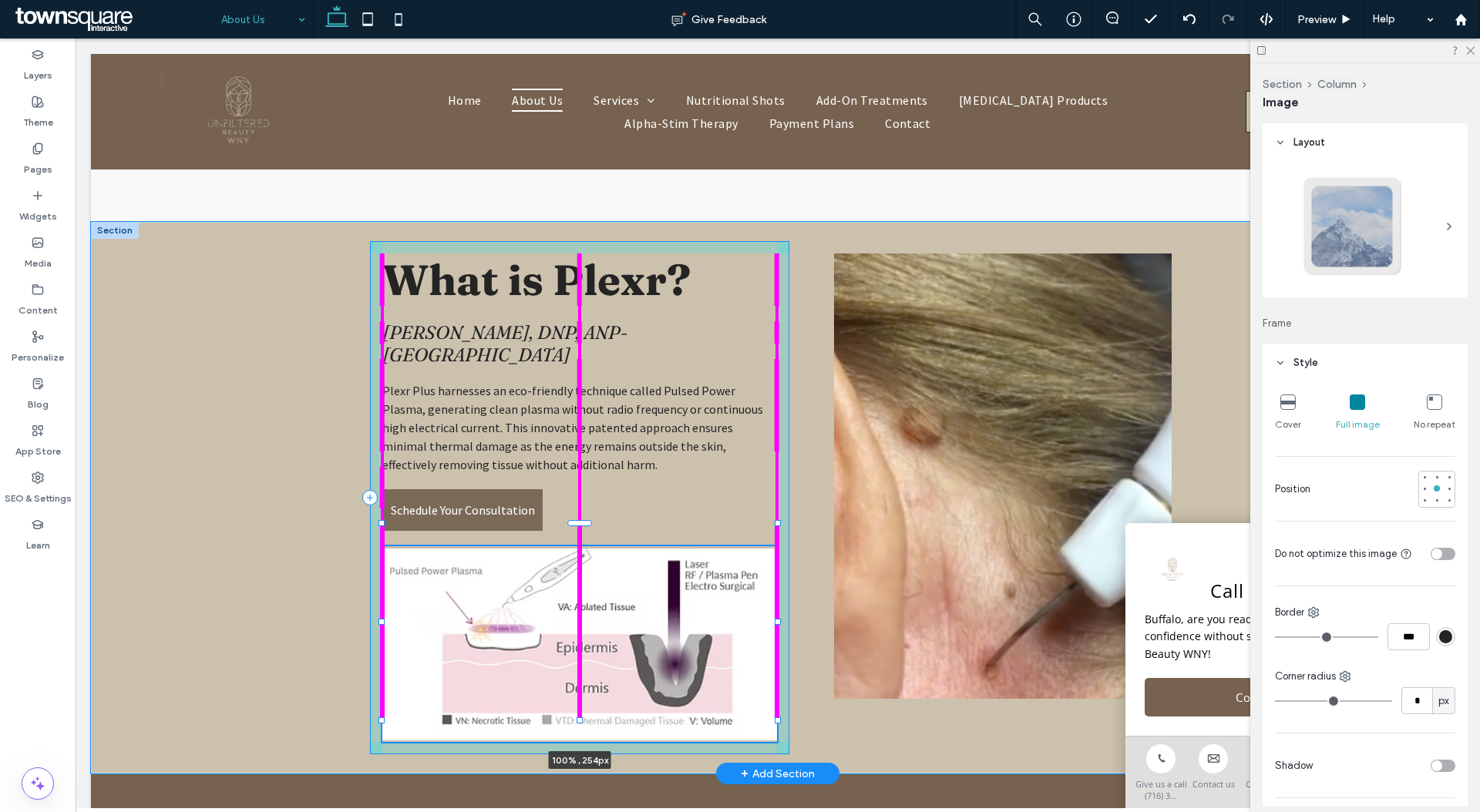
drag, startPoint x: 575, startPoint y: 770, endPoint x: 585, endPoint y: 745, distance: 26.9
click at [585, 745] on div "What i s Plexr? Willa Arnet, DNP, ANP-BC Plexr Plus harnesses an eco-friendly t…" at bounding box center [777, 498] width 925 height 552
type input "***"
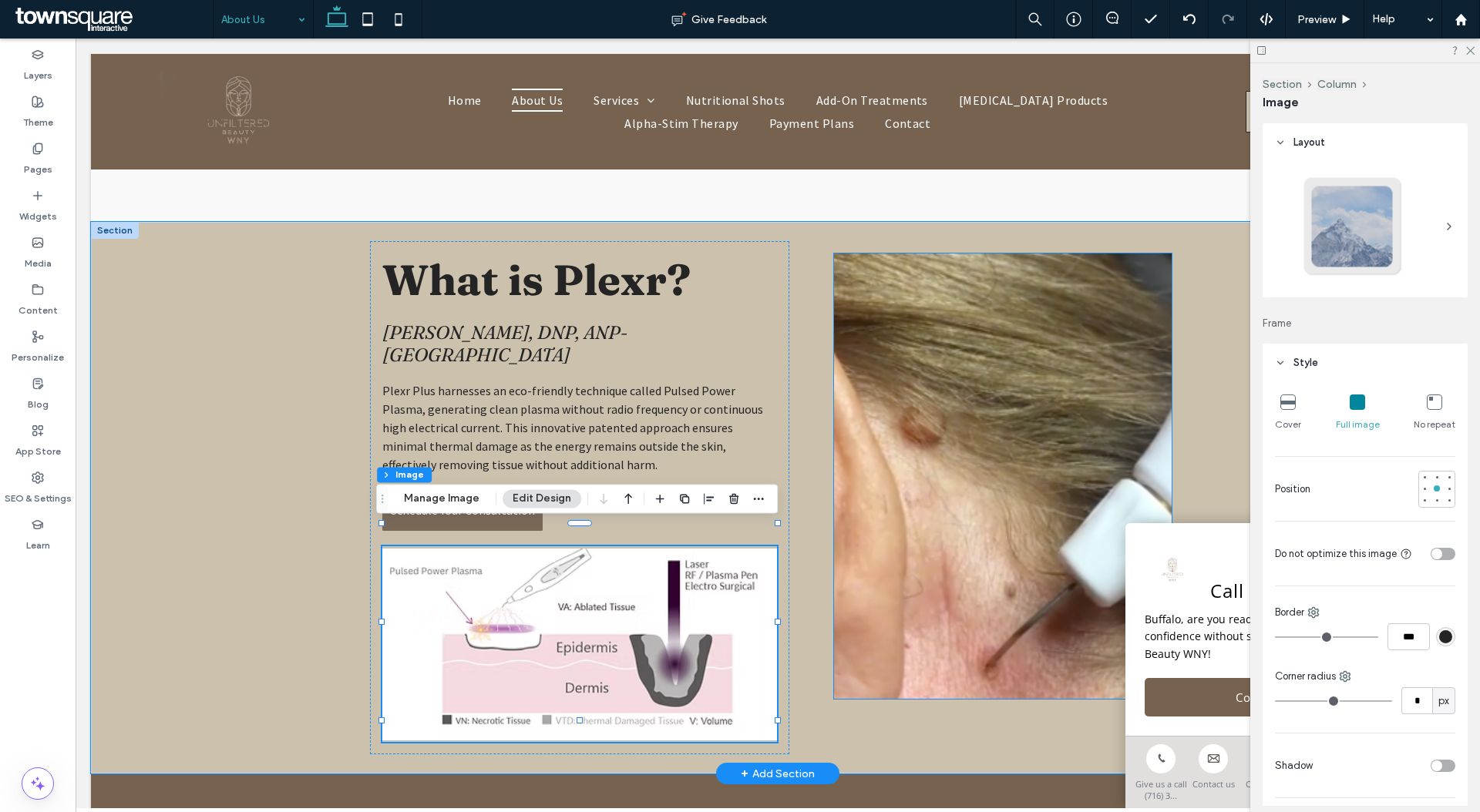
click at [890, 680] on img at bounding box center [1003, 476] width 337 height 445
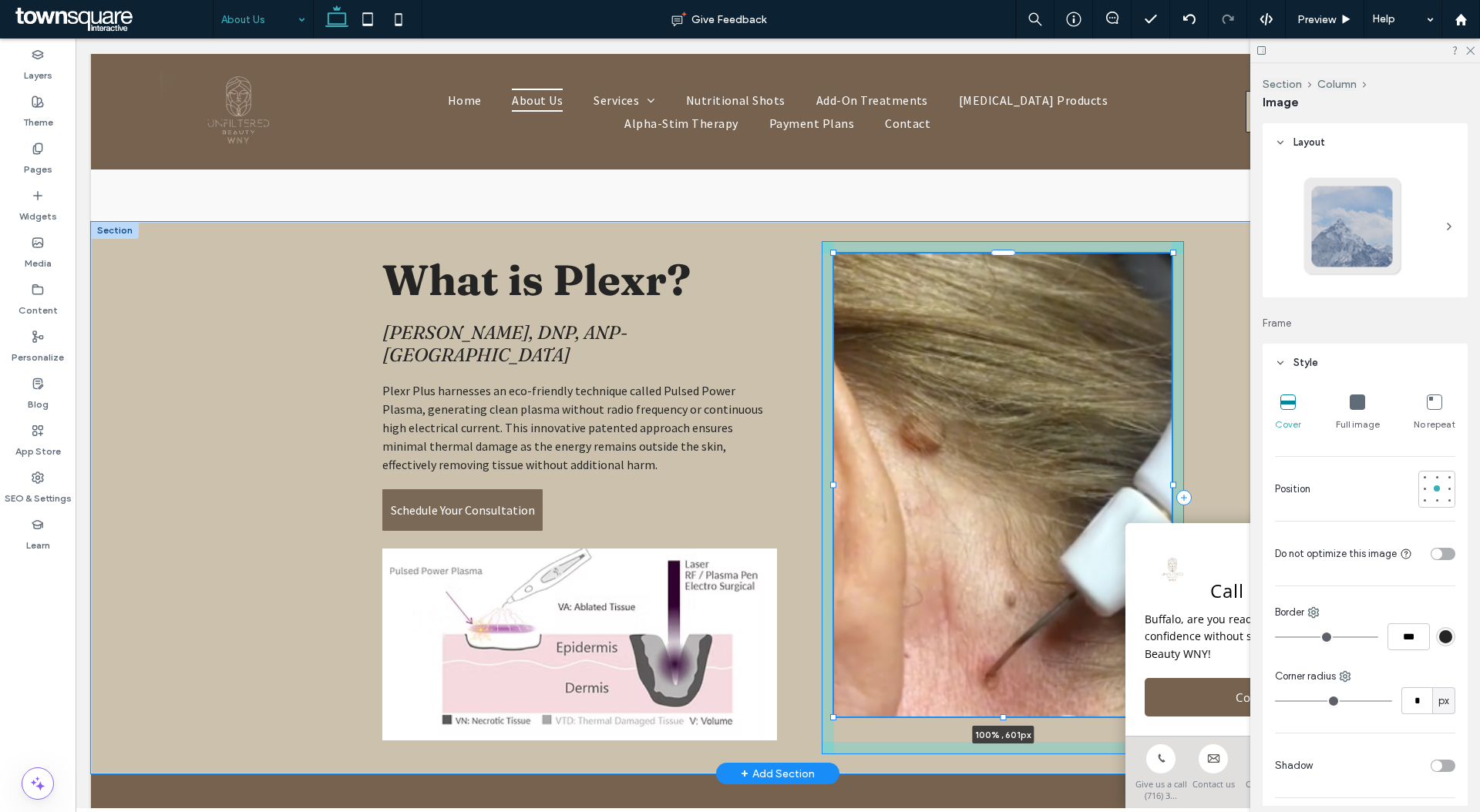
drag, startPoint x: 997, startPoint y: 700, endPoint x: 1009, endPoint y: 718, distance: 21.6
click at [1009, 718] on div "What i s Plexr? Willa Arnet, DNP, ANP-BC Plexr Plus harnesses an eco-friendly t…" at bounding box center [777, 498] width 925 height 552
type input "***"
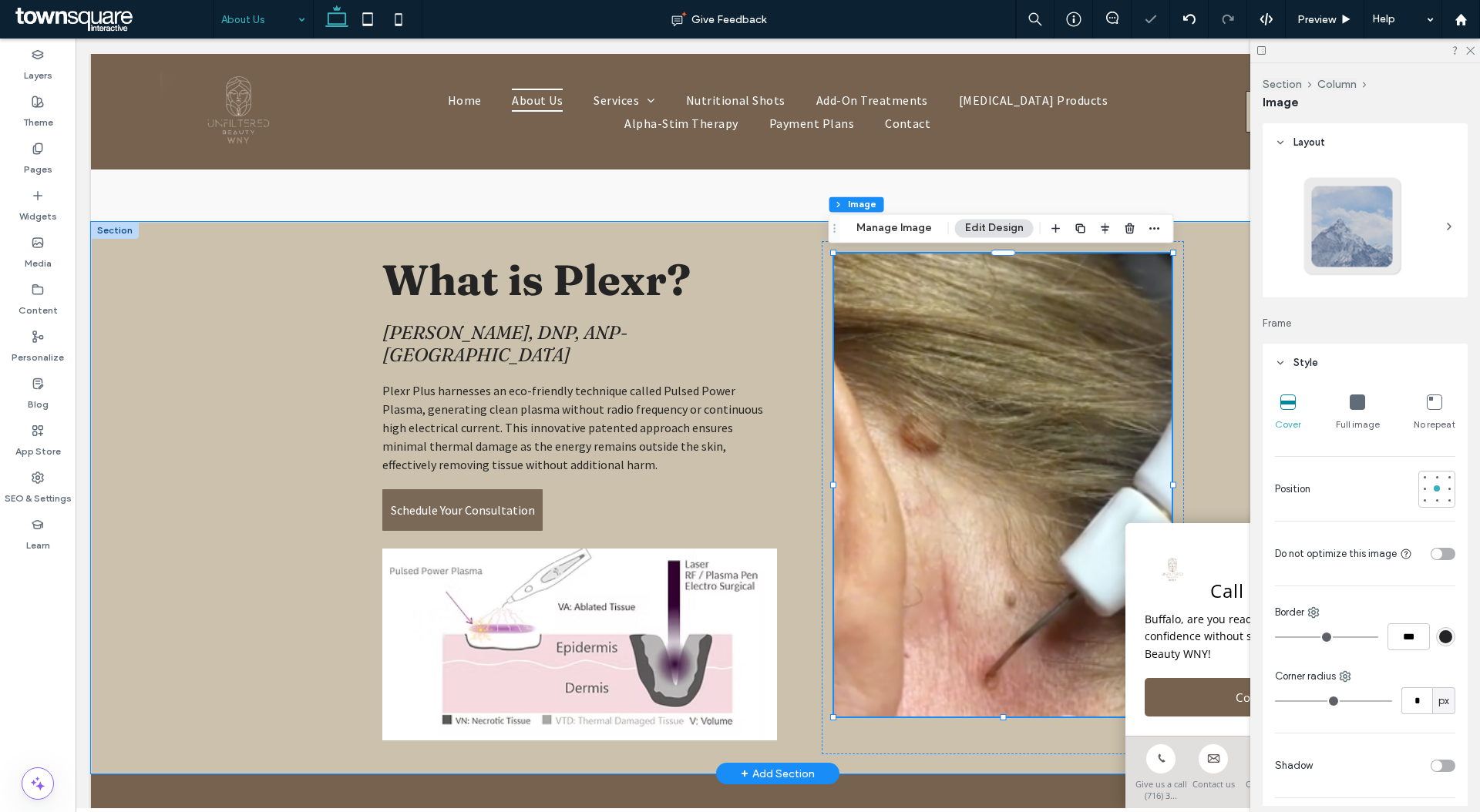
click at [781, 765] on div "+ Add Section" at bounding box center [778, 774] width 74 height 17
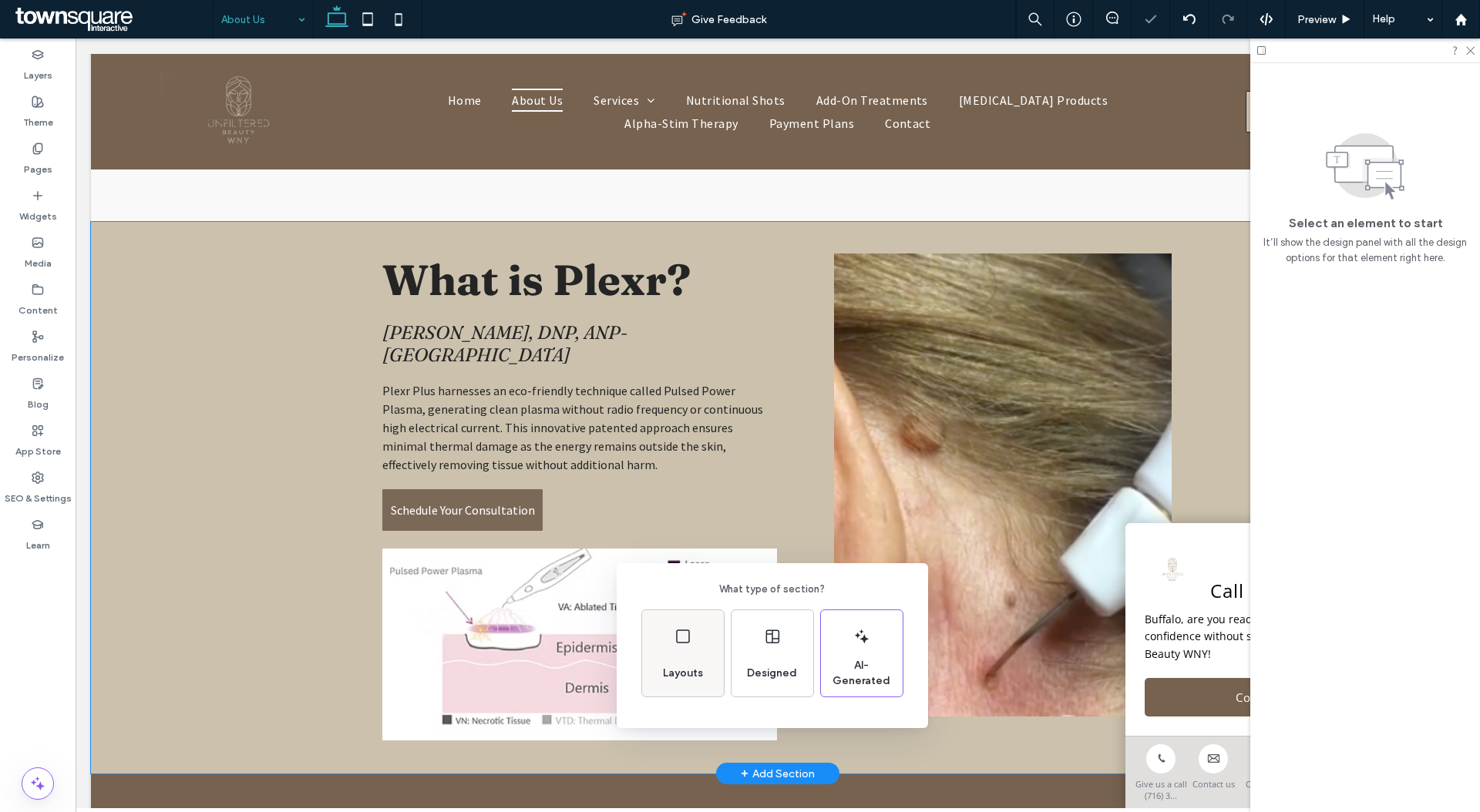
click at [705, 641] on div "Layouts" at bounding box center [682, 654] width 81 height 86
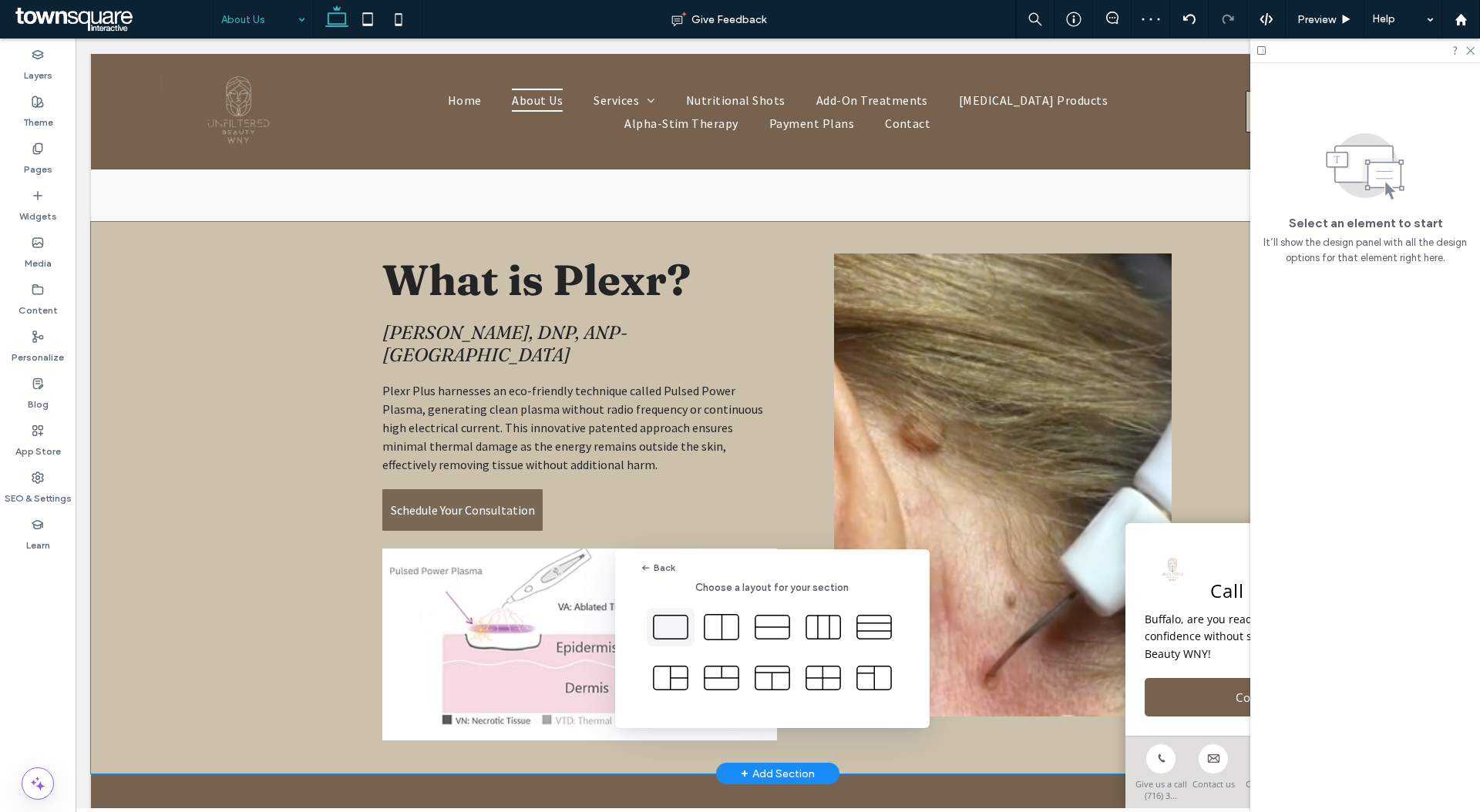
click at [669, 636] on icon at bounding box center [670, 627] width 39 height 39
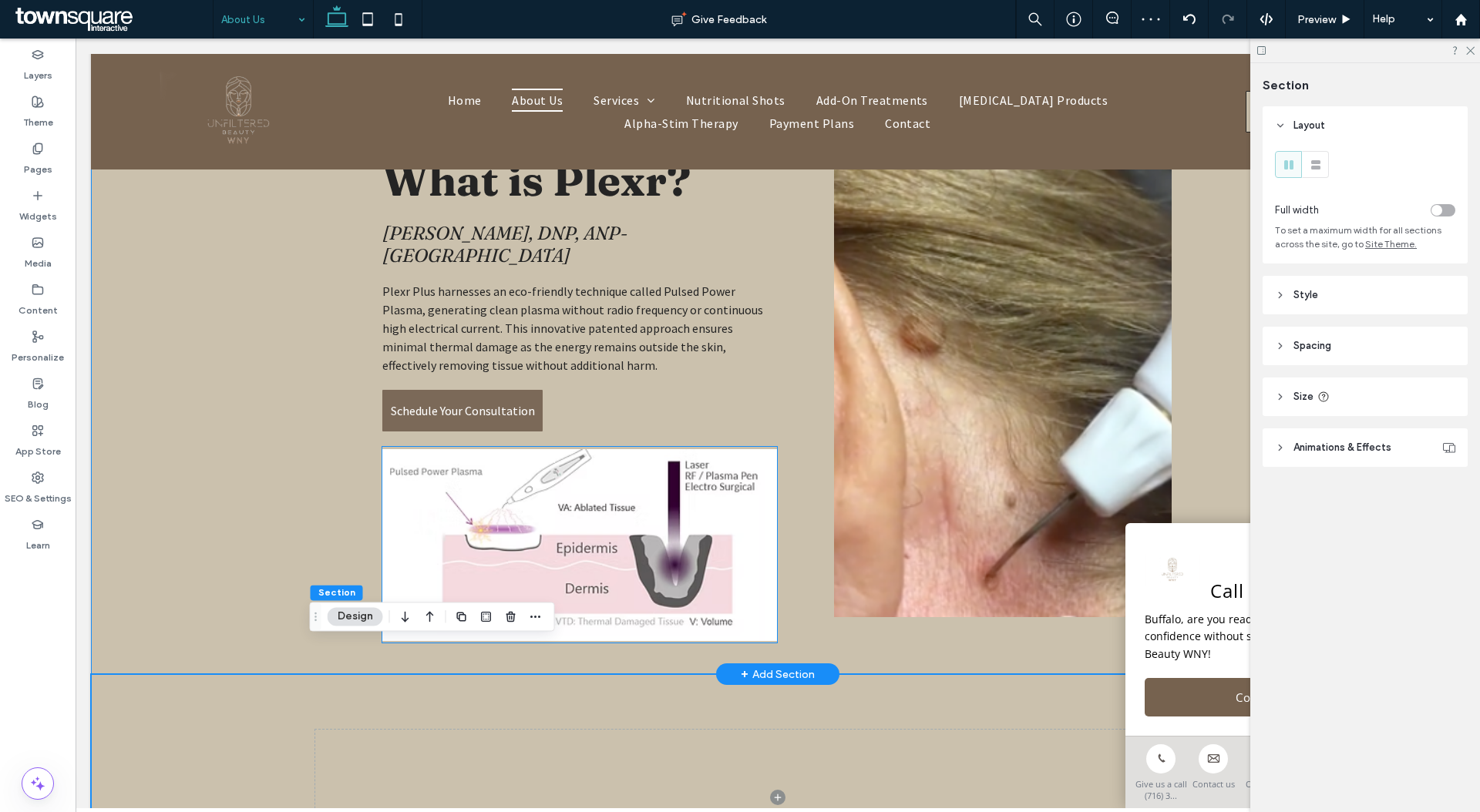
scroll to position [1126, 0]
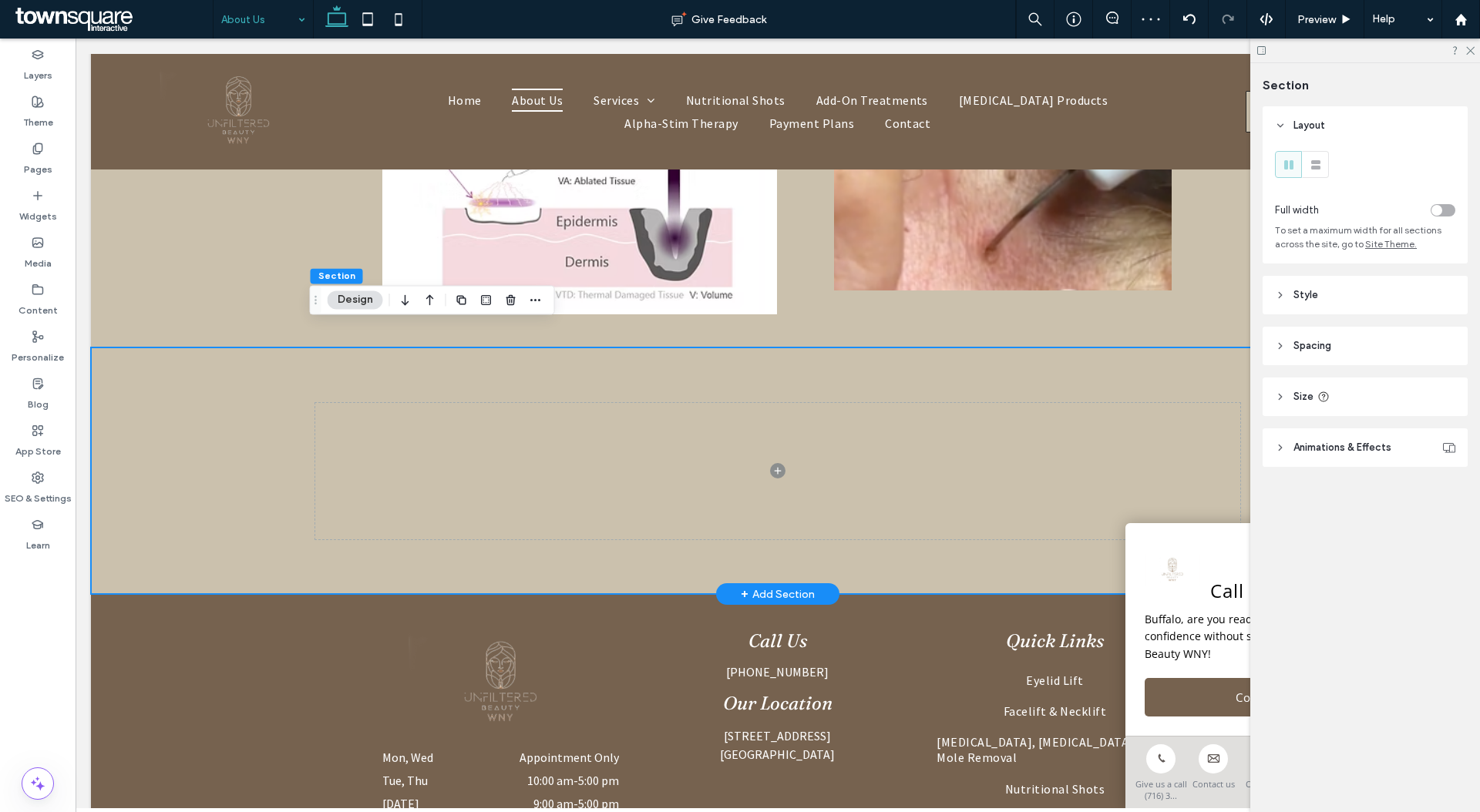
click at [675, 356] on div at bounding box center [777, 470] width 925 height 246
click at [1403, 293] on header "Style" at bounding box center [1364, 295] width 205 height 39
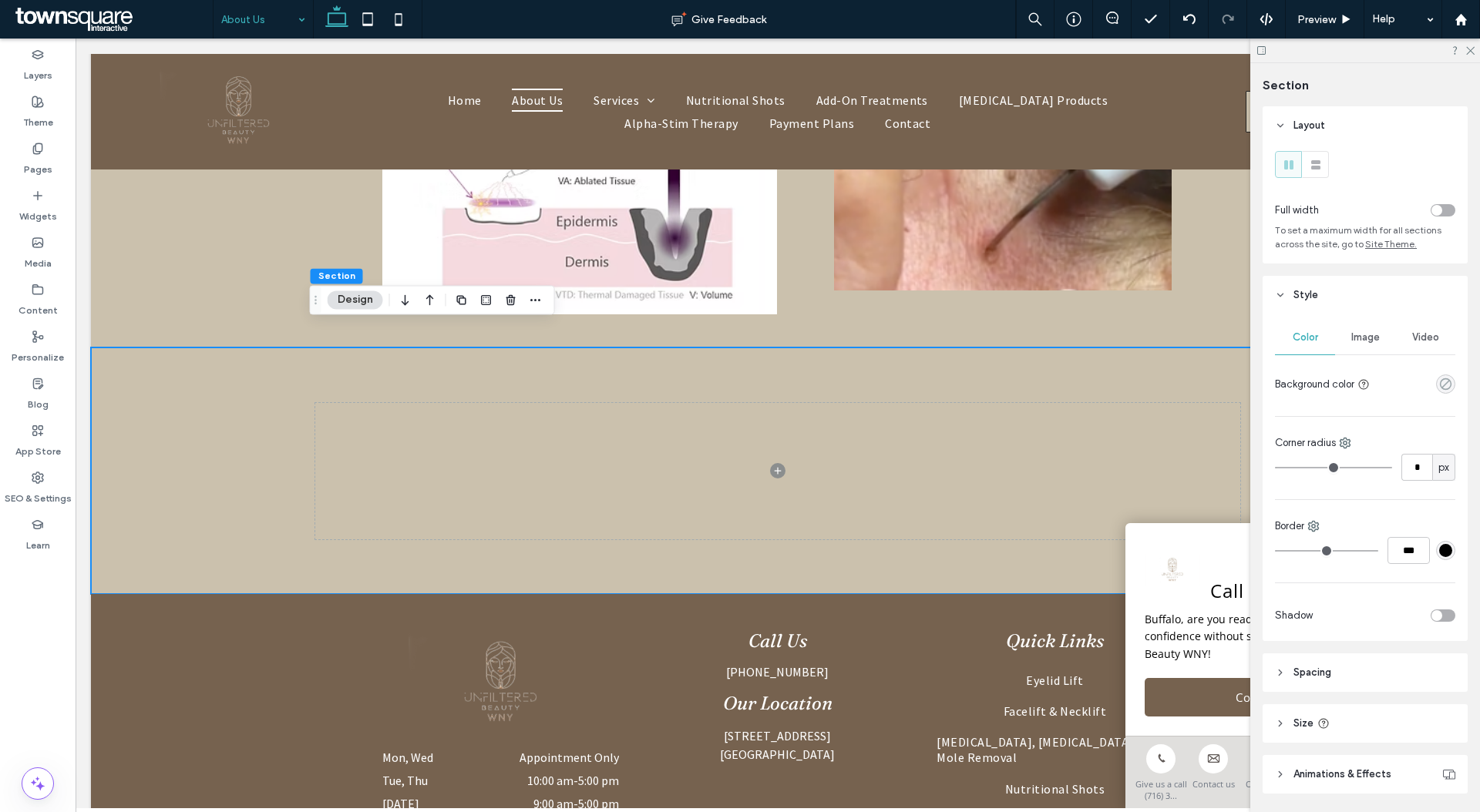
click at [1439, 388] on use "rgba(0, 0, 0, 0)" at bounding box center [1445, 383] width 11 height 11
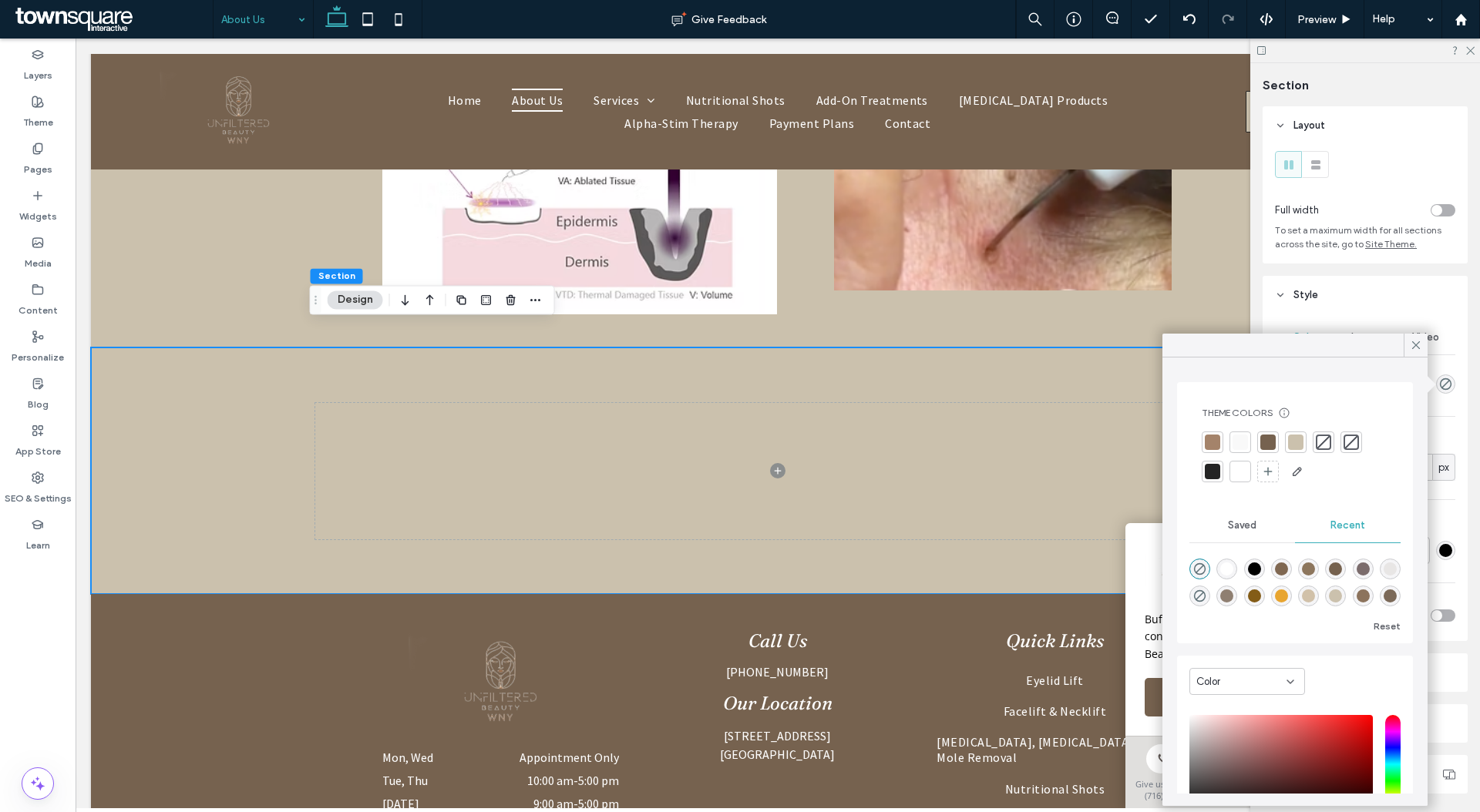
click at [1234, 442] on div at bounding box center [1240, 443] width 16 height 16
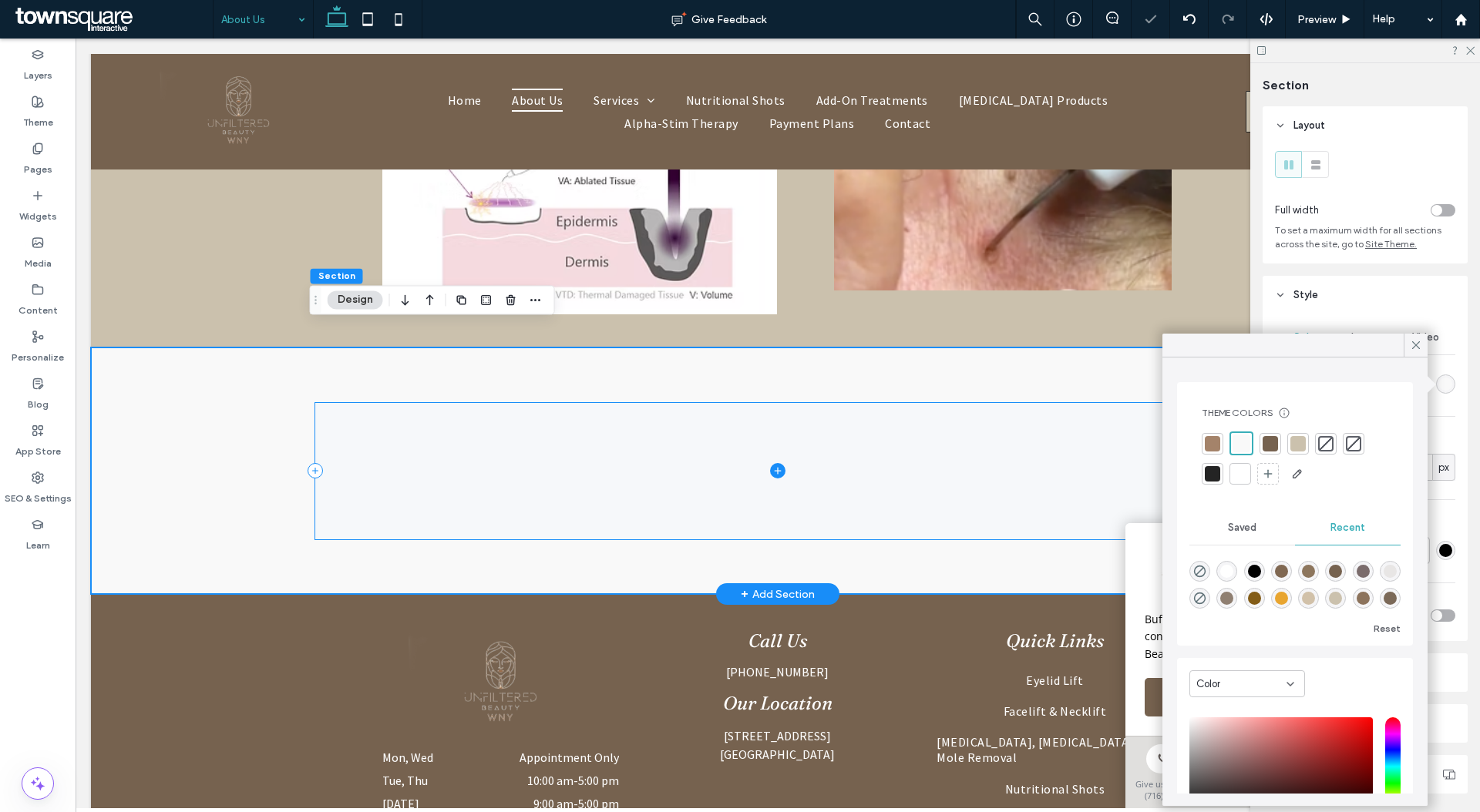
click at [827, 487] on span at bounding box center [777, 471] width 925 height 137
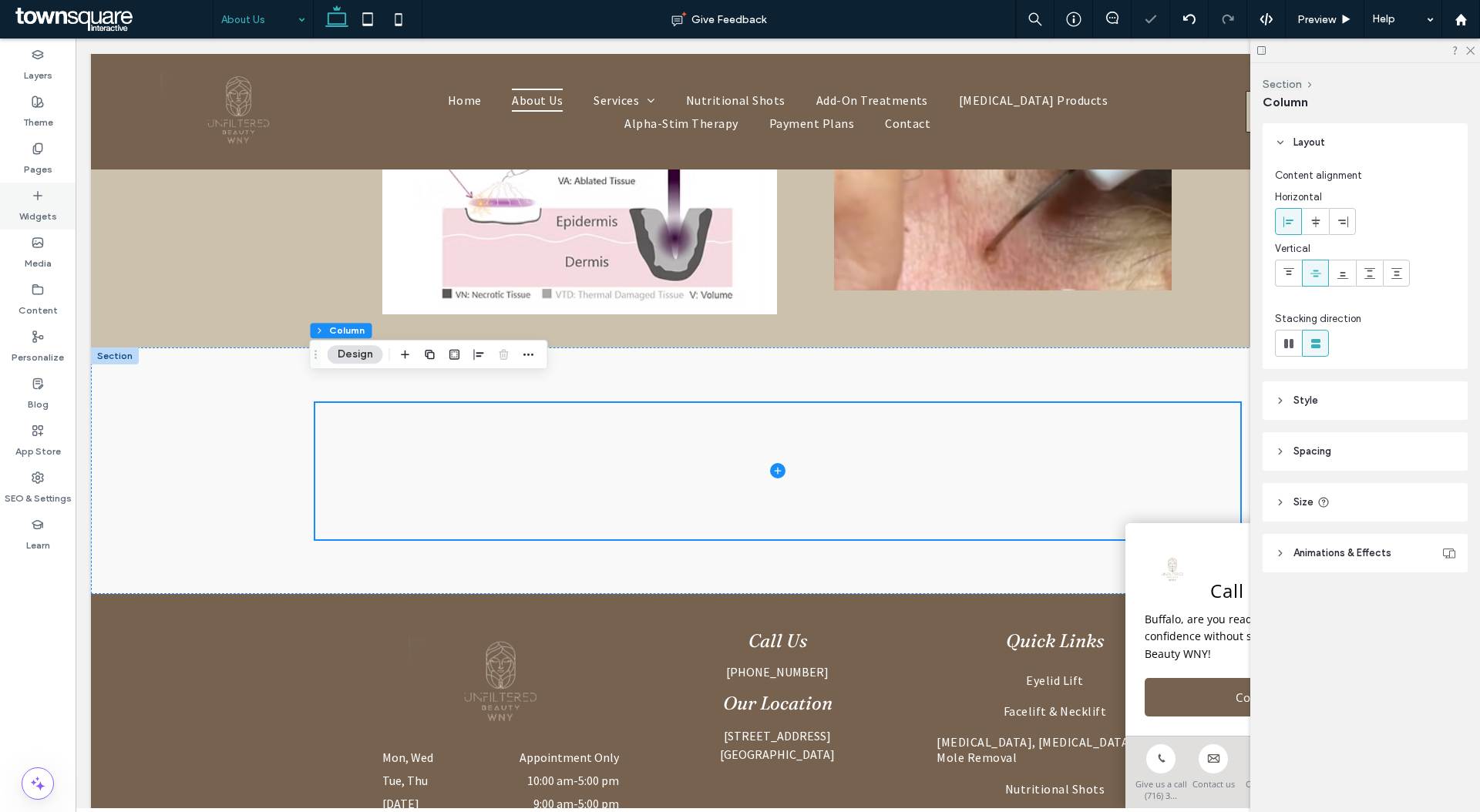
click at [39, 220] on label "Widgets" at bounding box center [38, 212] width 38 height 22
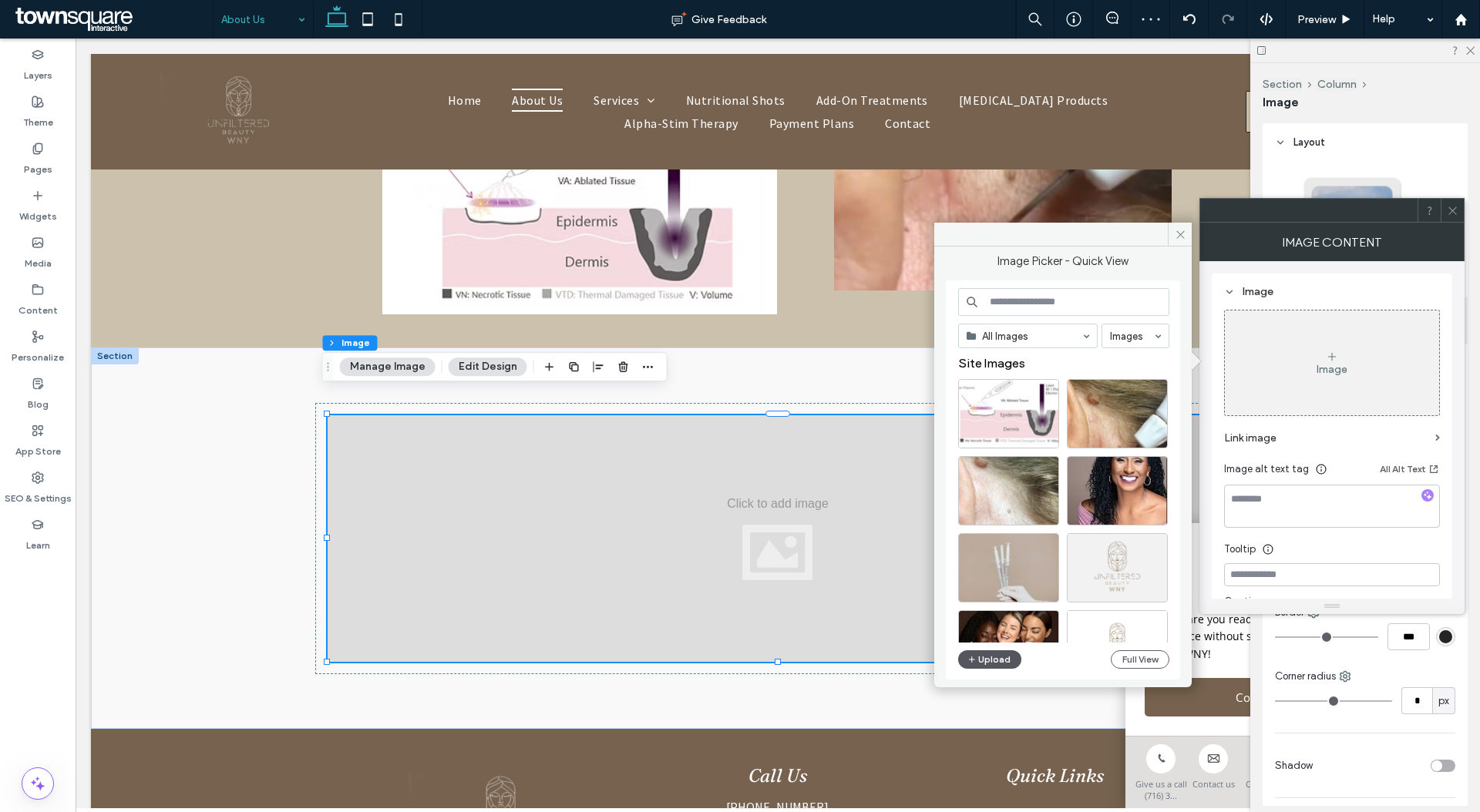
click at [974, 654] on icon "button" at bounding box center [971, 660] width 10 height 12
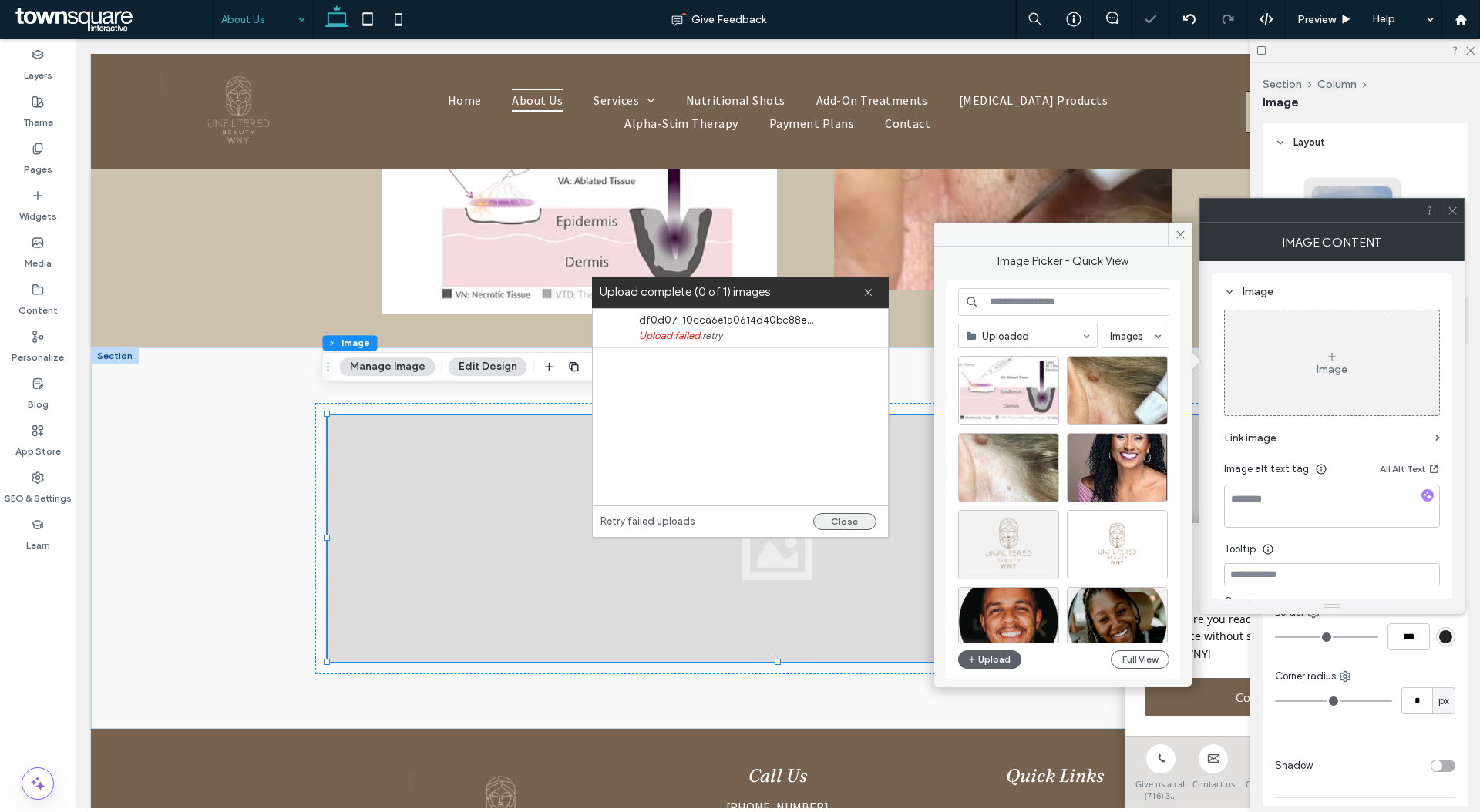
click at [842, 521] on button "Close" at bounding box center [844, 521] width 63 height 17
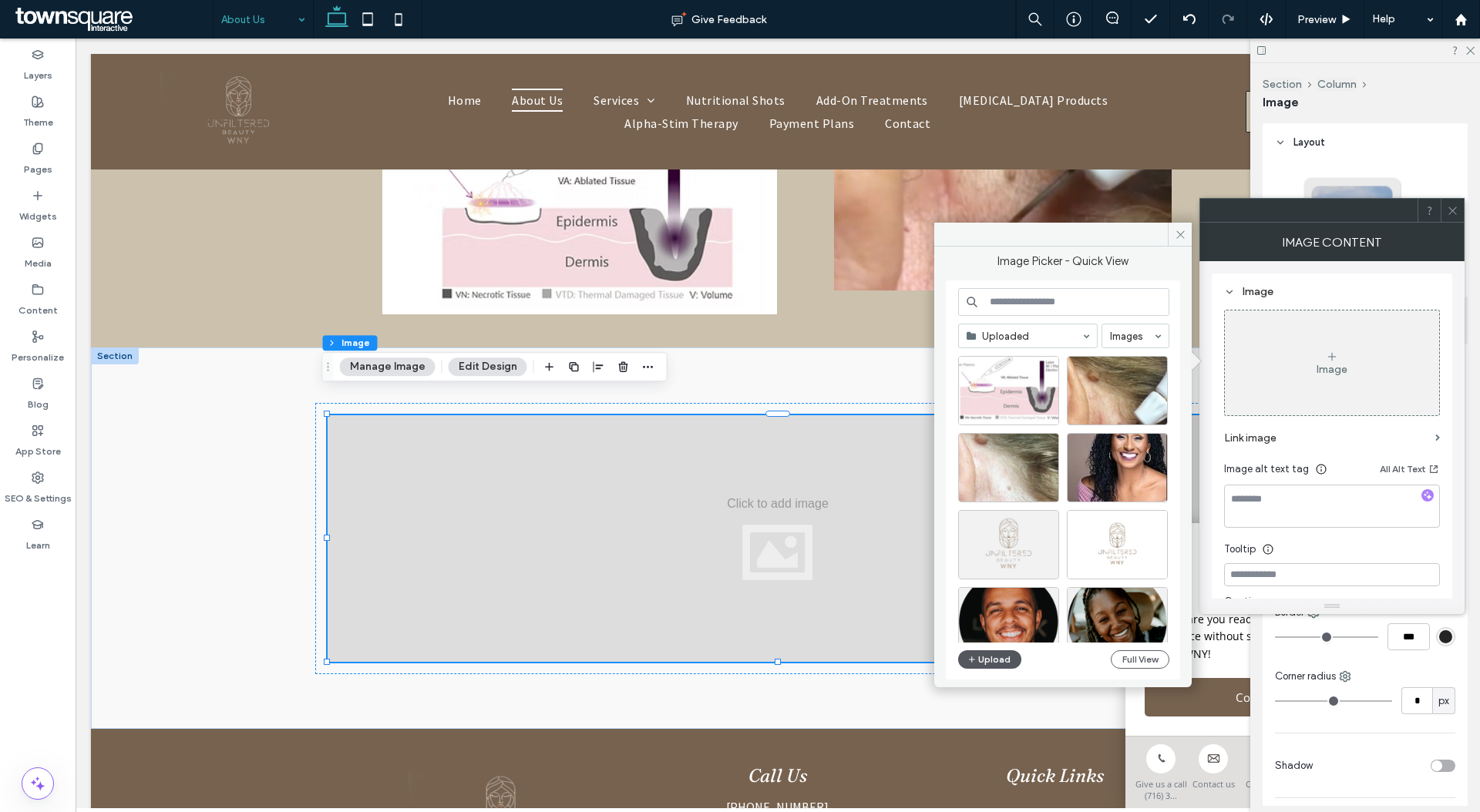
click at [990, 660] on button "Upload" at bounding box center [990, 659] width 63 height 18
click at [1001, 655] on button "Upload" at bounding box center [990, 659] width 63 height 18
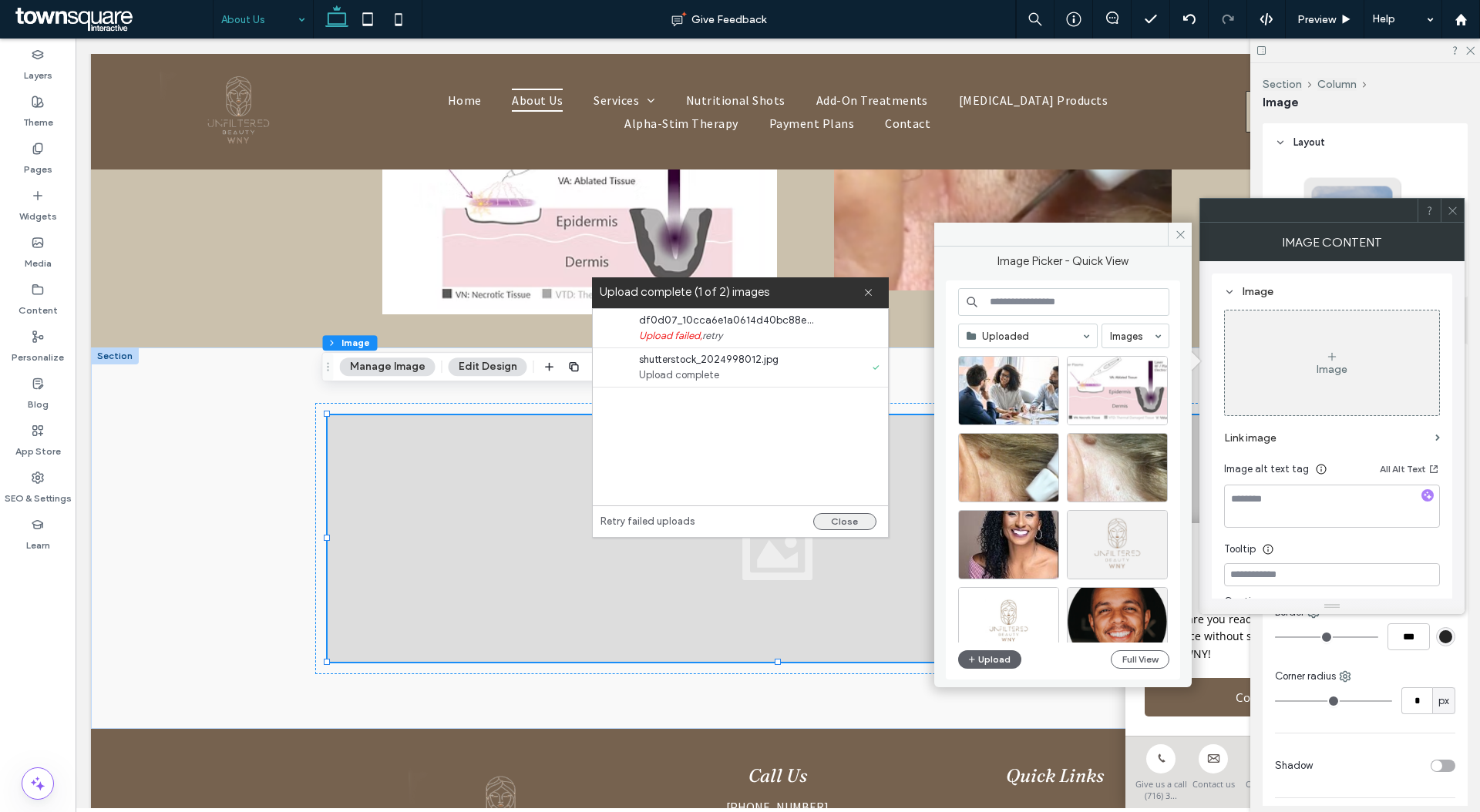
click at [841, 513] on button "Close" at bounding box center [844, 521] width 63 height 17
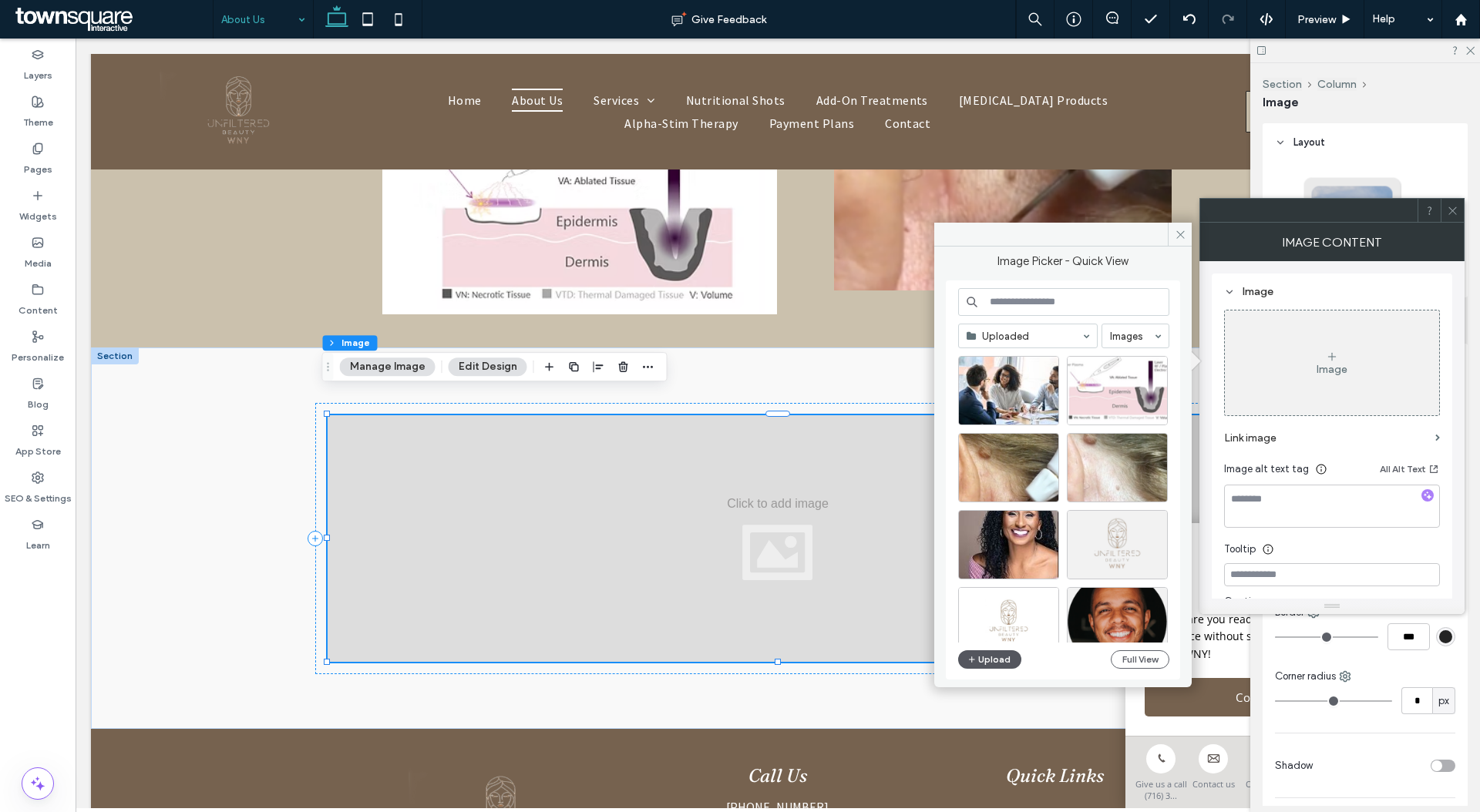
click at [979, 662] on button "Upload" at bounding box center [990, 659] width 63 height 18
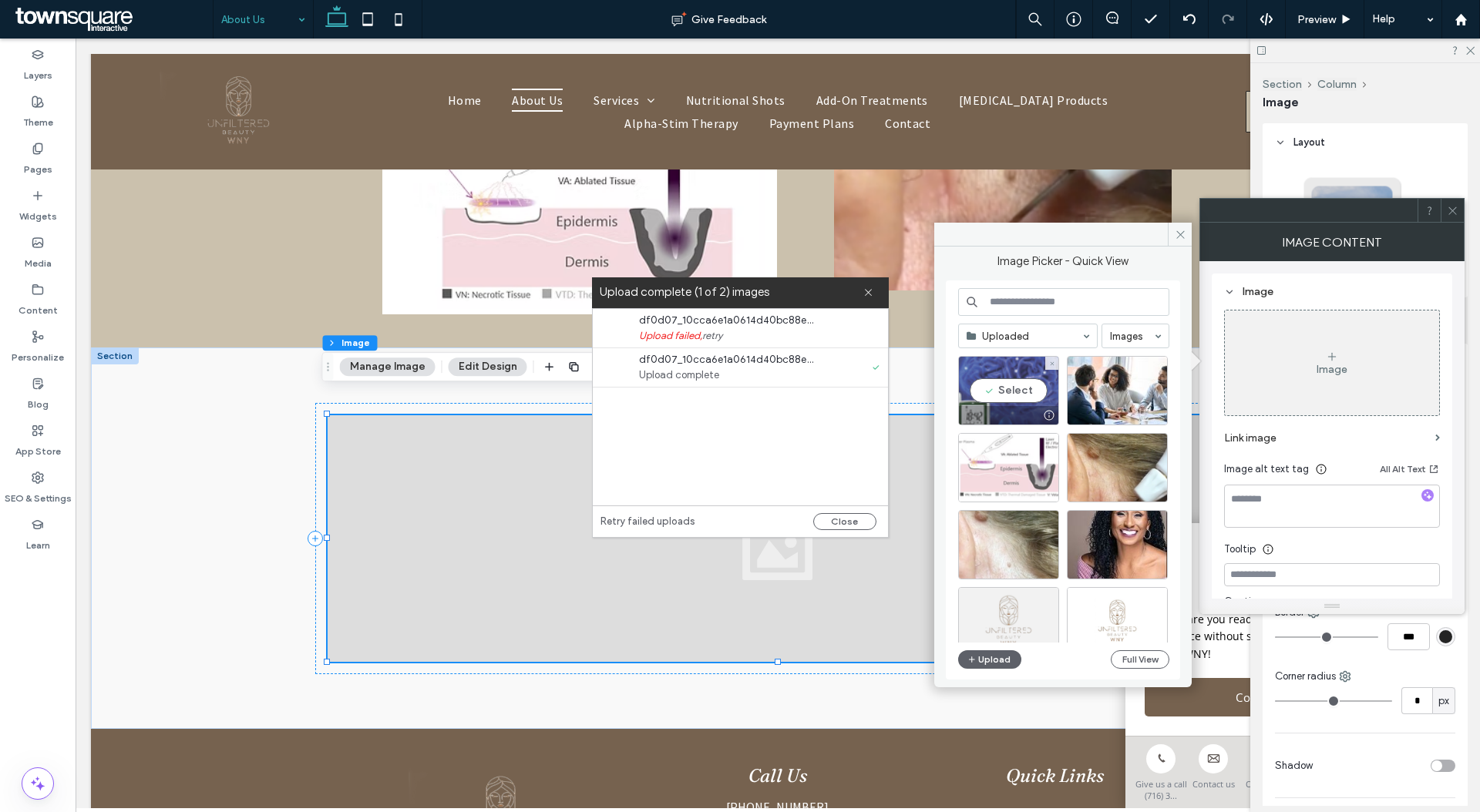
click at [1009, 378] on div "Select" at bounding box center [1009, 391] width 101 height 69
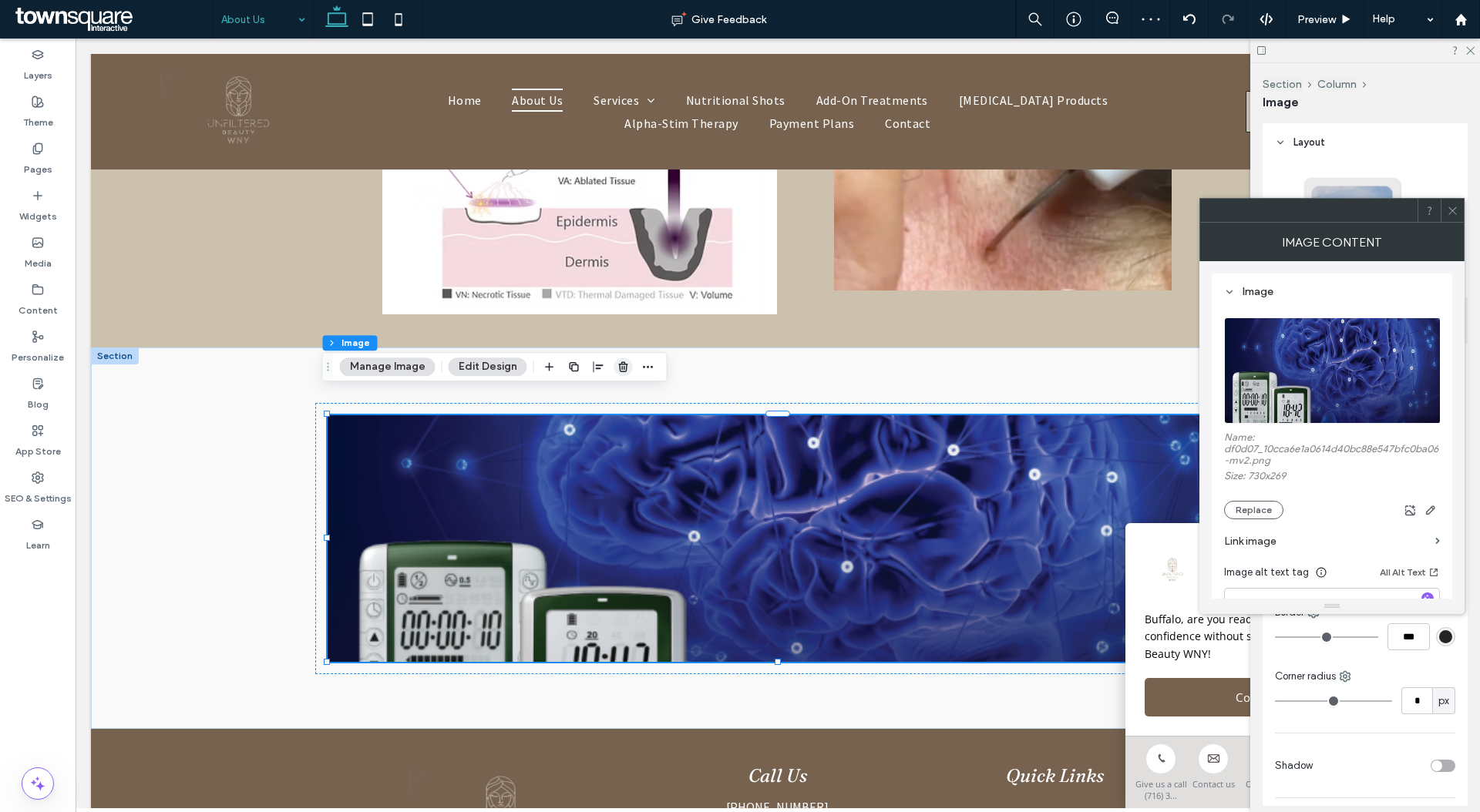
click at [620, 361] on icon "button" at bounding box center [624, 367] width 12 height 12
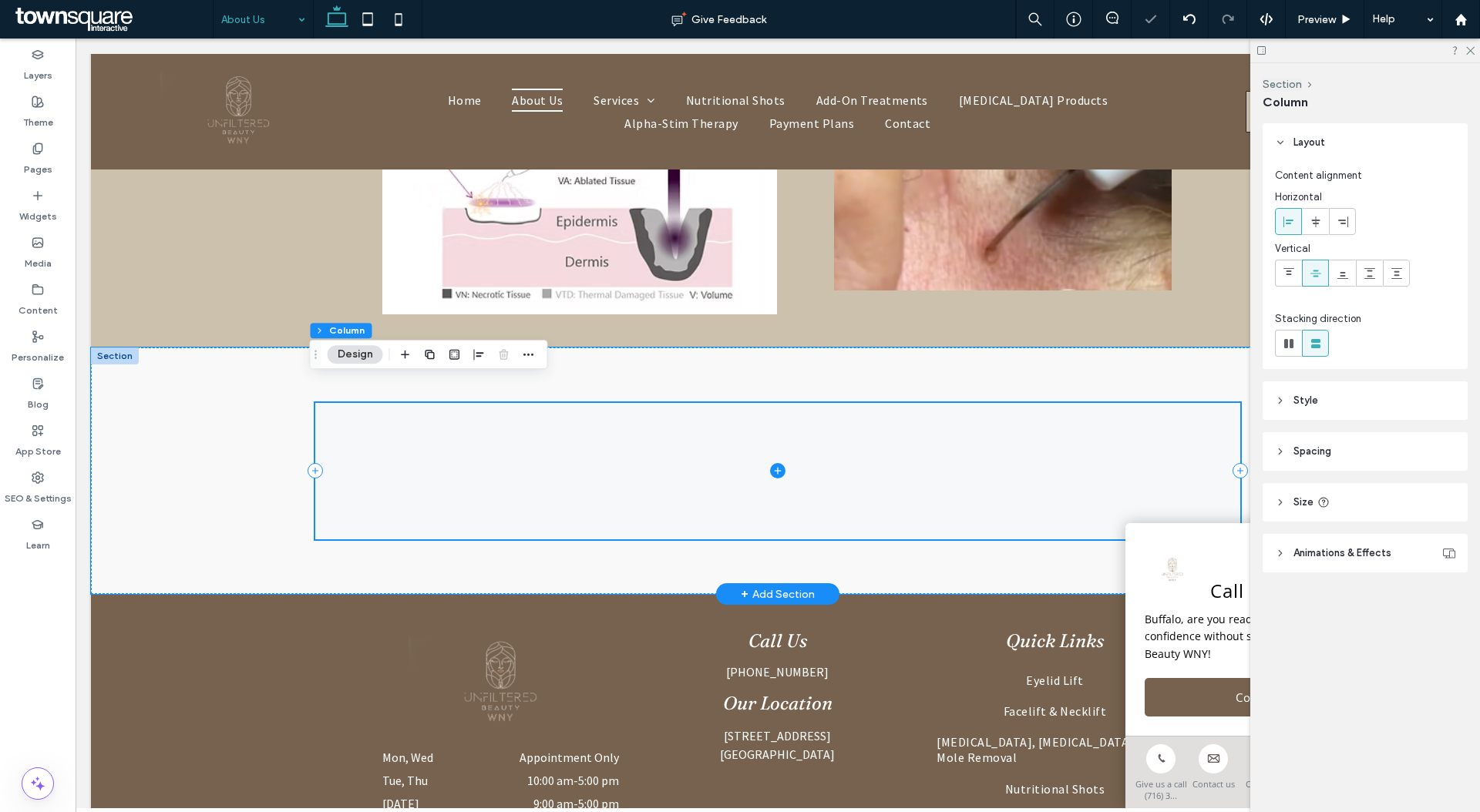
click at [625, 412] on span at bounding box center [777, 471] width 925 height 137
click at [1394, 406] on header "Style" at bounding box center [1364, 400] width 205 height 39
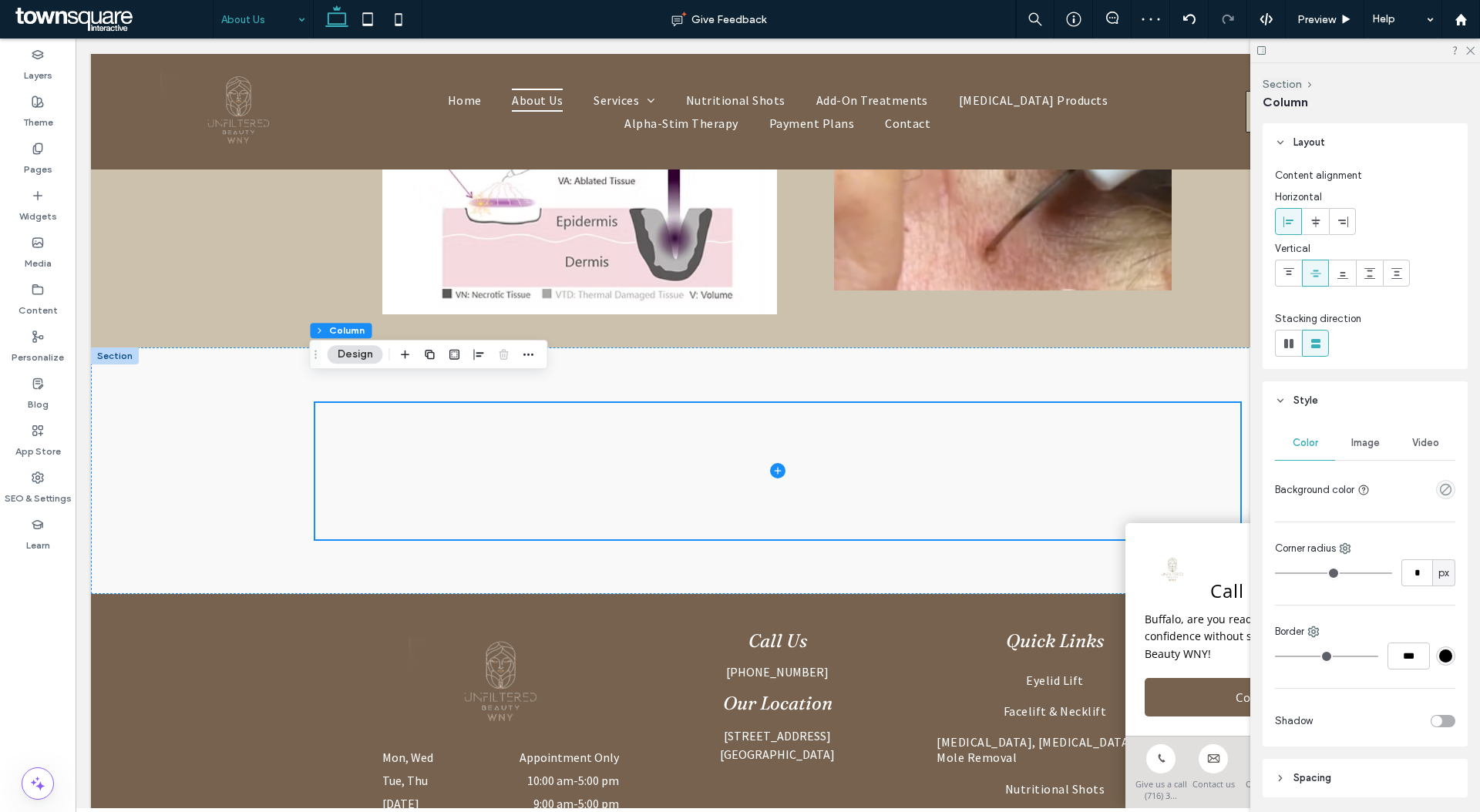
click at [1370, 442] on span "Image" at bounding box center [1365, 443] width 29 height 12
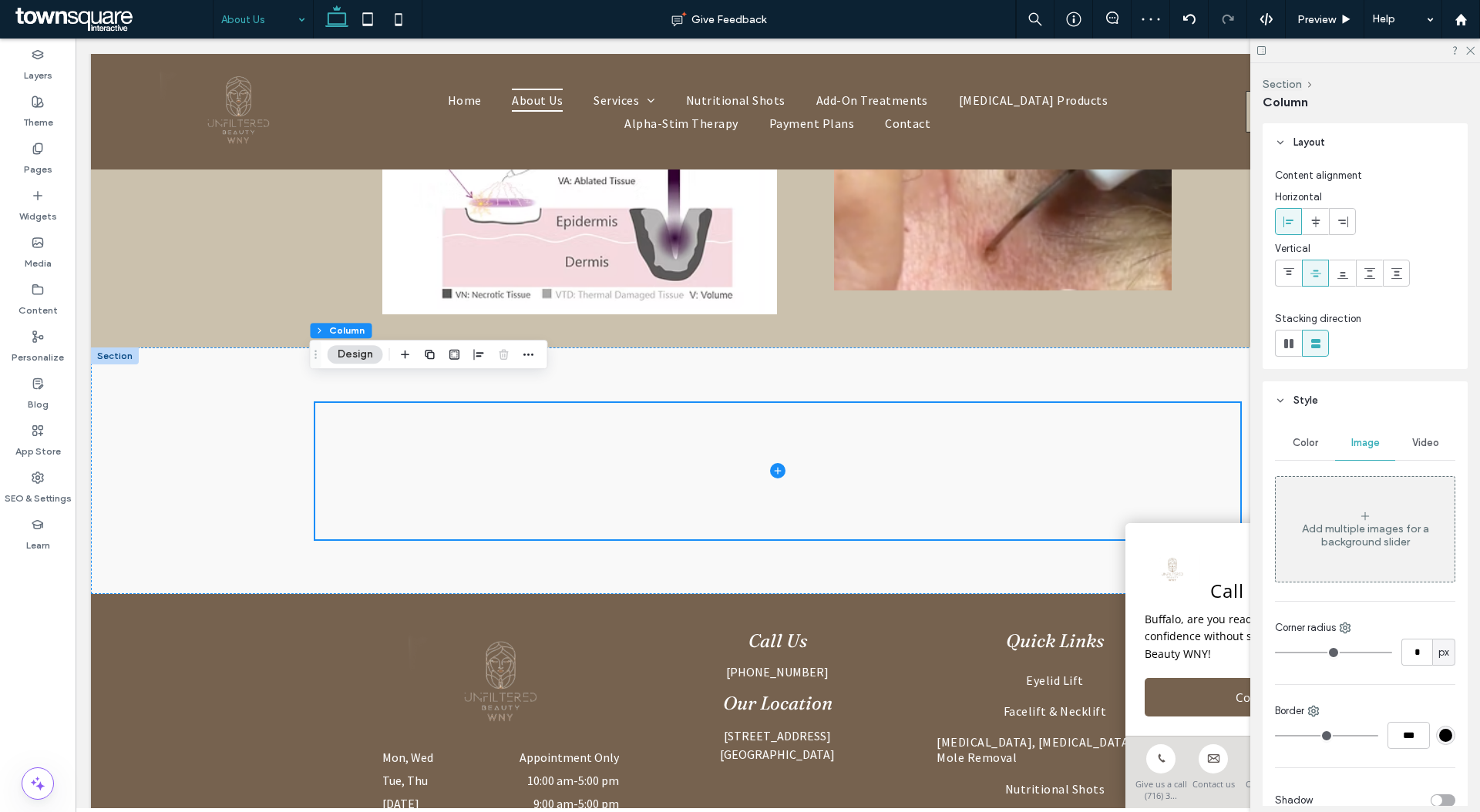
click at [1373, 546] on div "Add multiple images for a background slider" at bounding box center [1365, 535] width 179 height 26
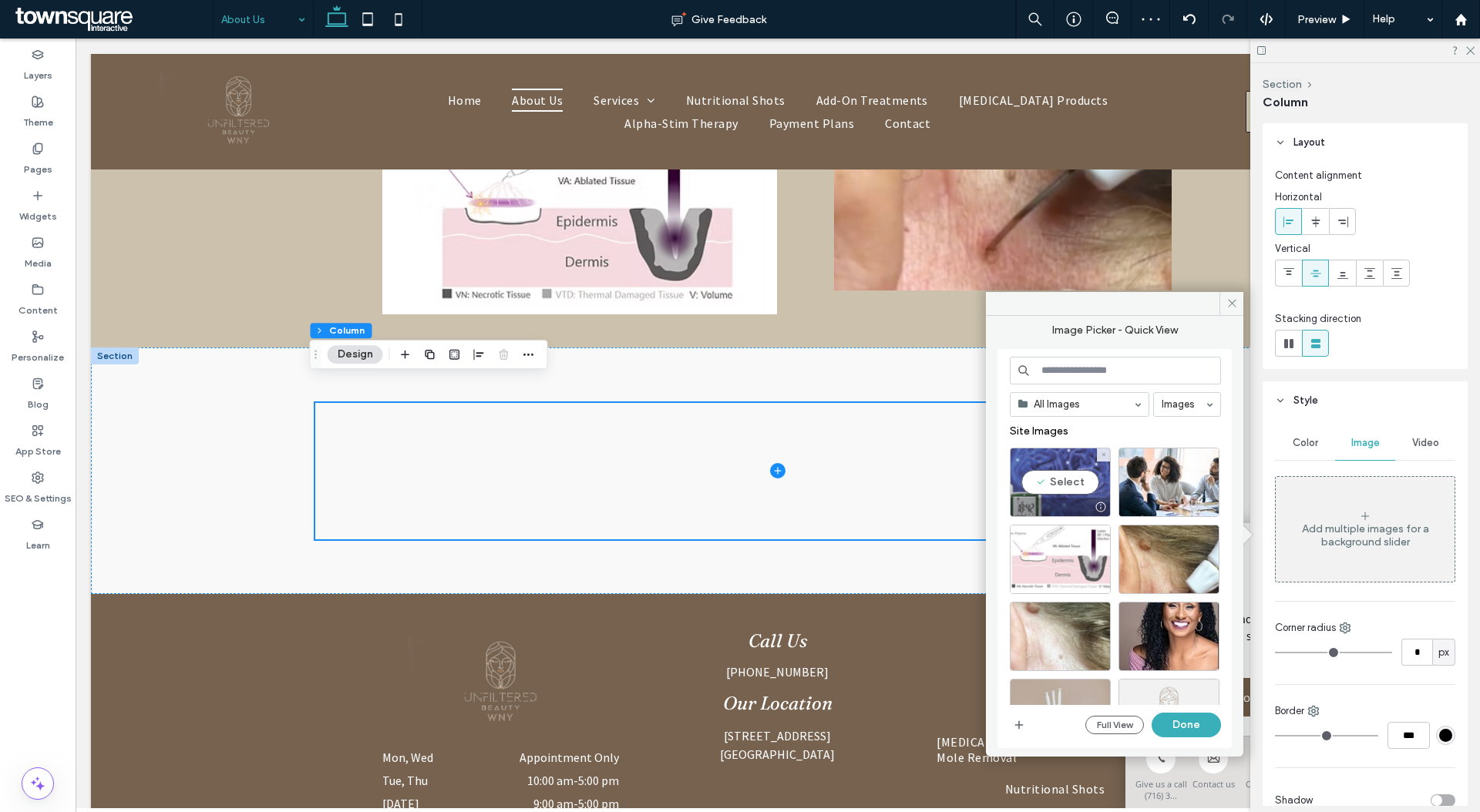
click at [1033, 462] on div "Select" at bounding box center [1060, 483] width 101 height 69
click at [1177, 718] on button "Done" at bounding box center [1186, 725] width 69 height 25
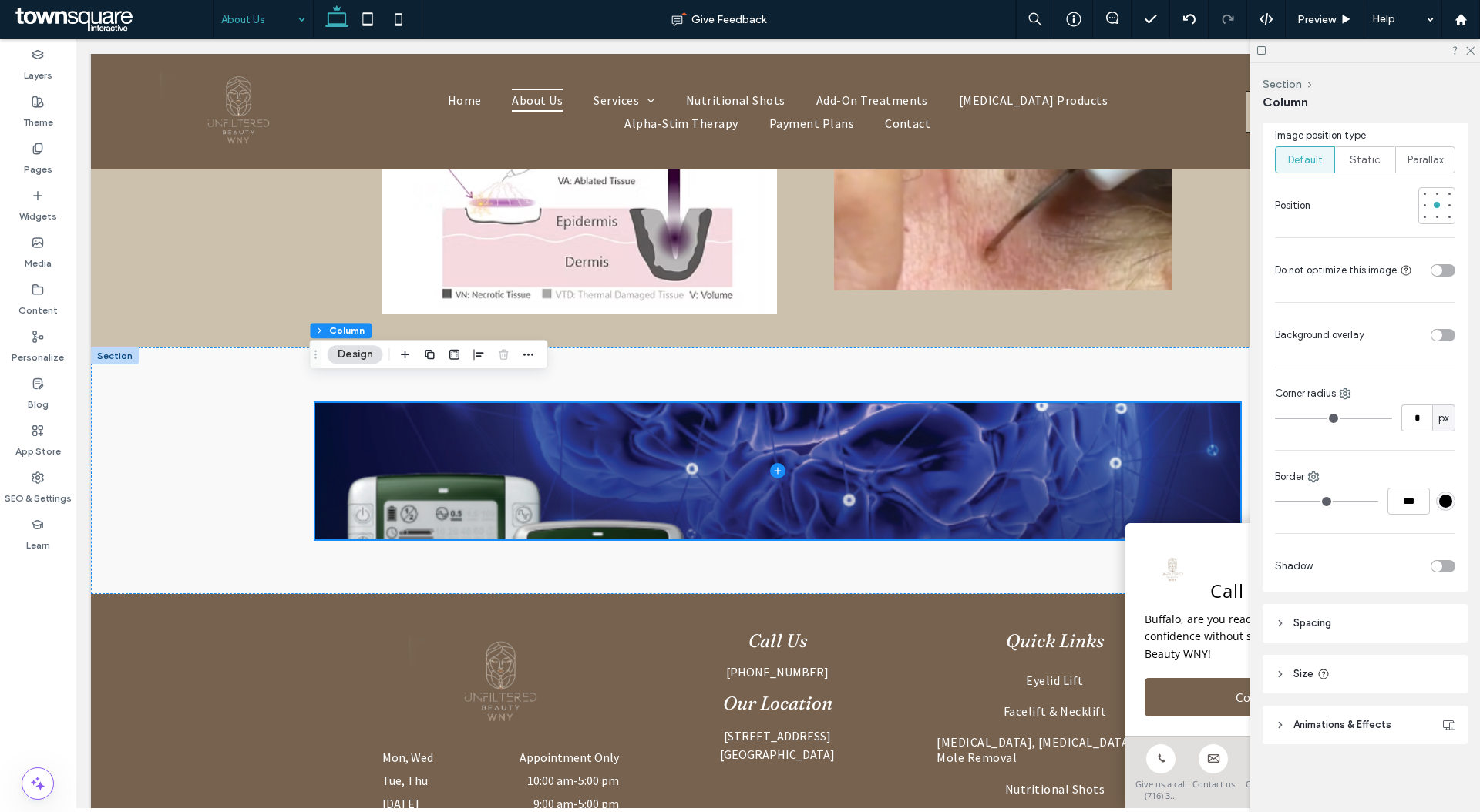
scroll to position [375, 0]
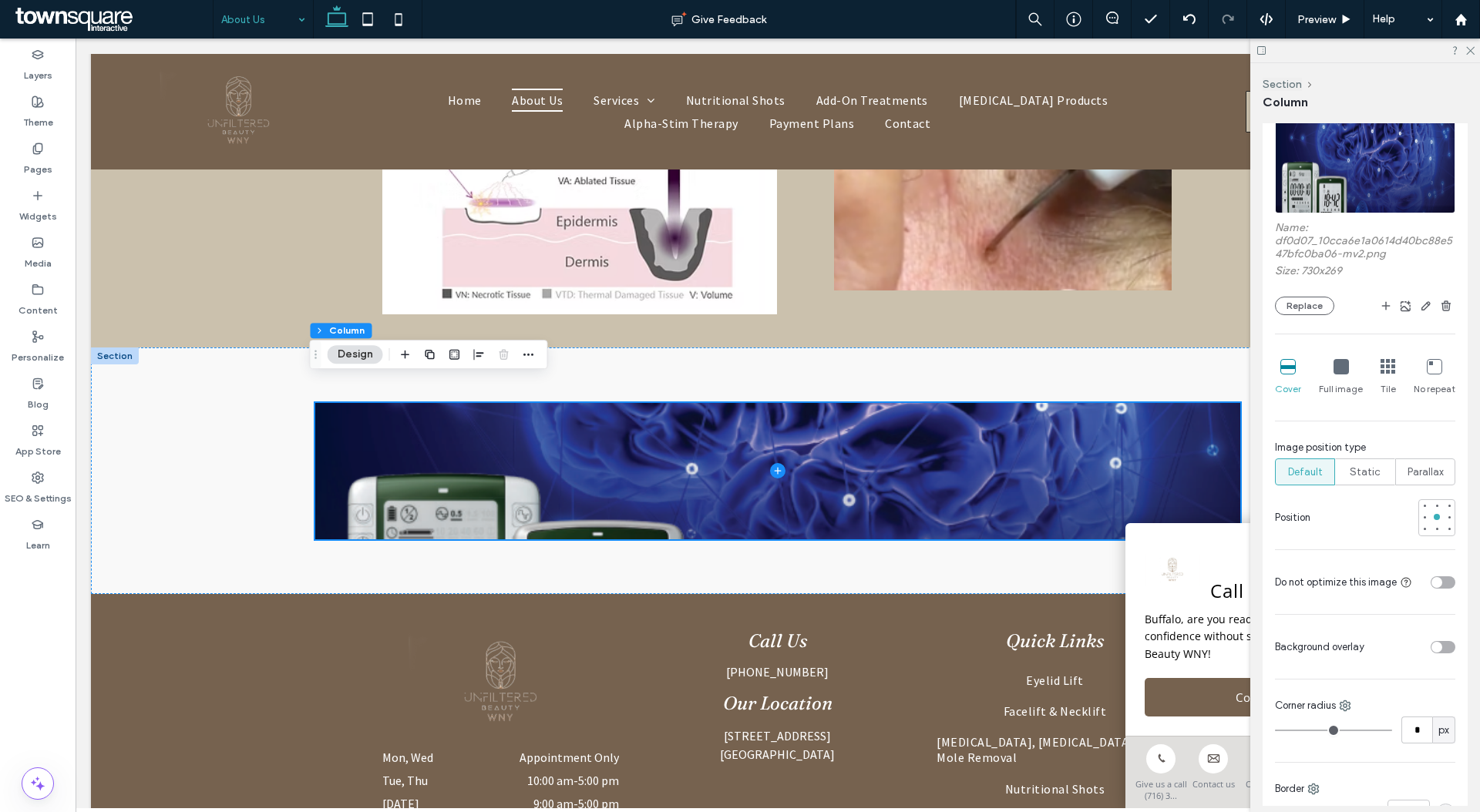
click at [1347, 377] on div "Full image" at bounding box center [1340, 377] width 44 height 49
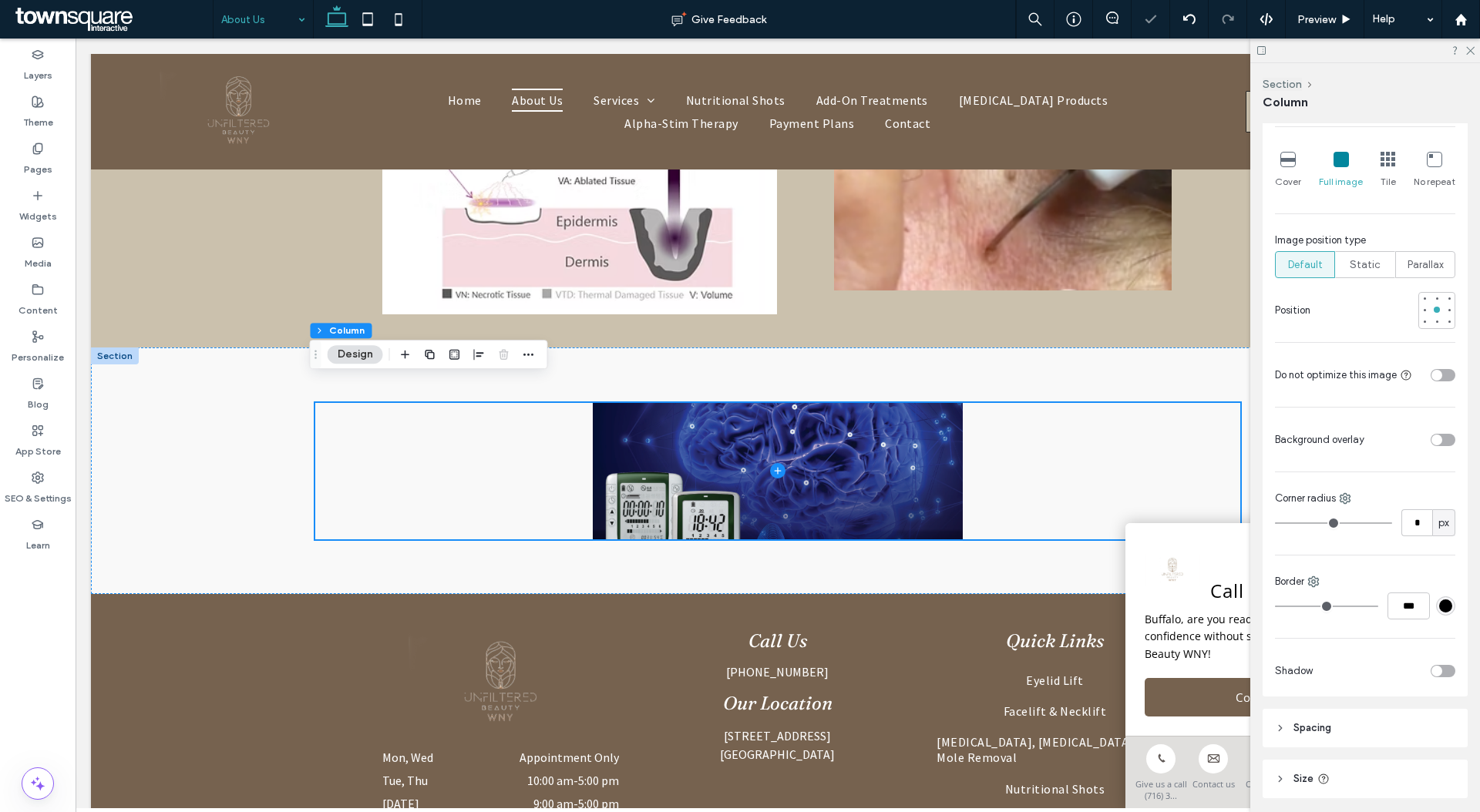
scroll to position [687, 0]
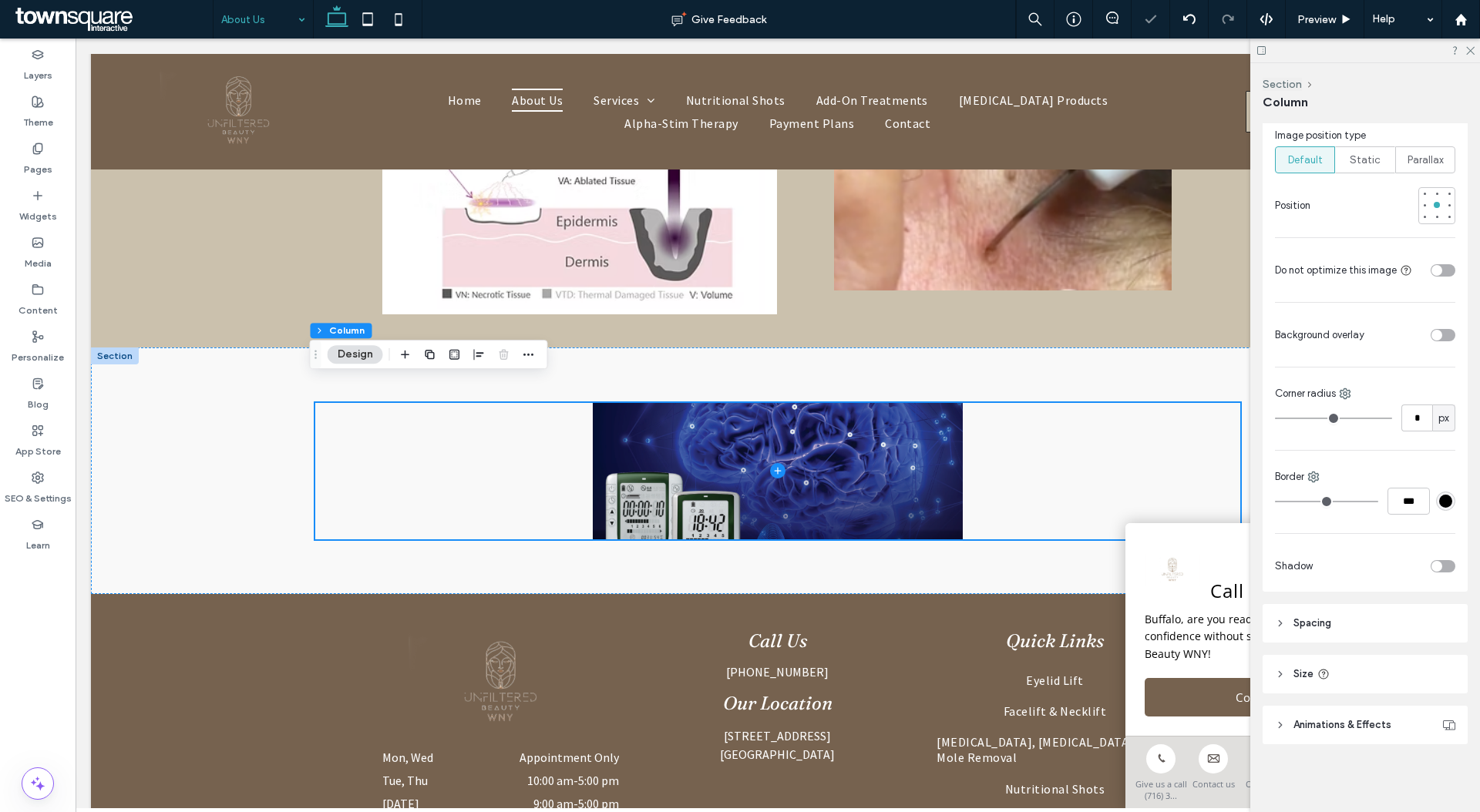
click at [1374, 623] on header "Spacing" at bounding box center [1364, 623] width 205 height 39
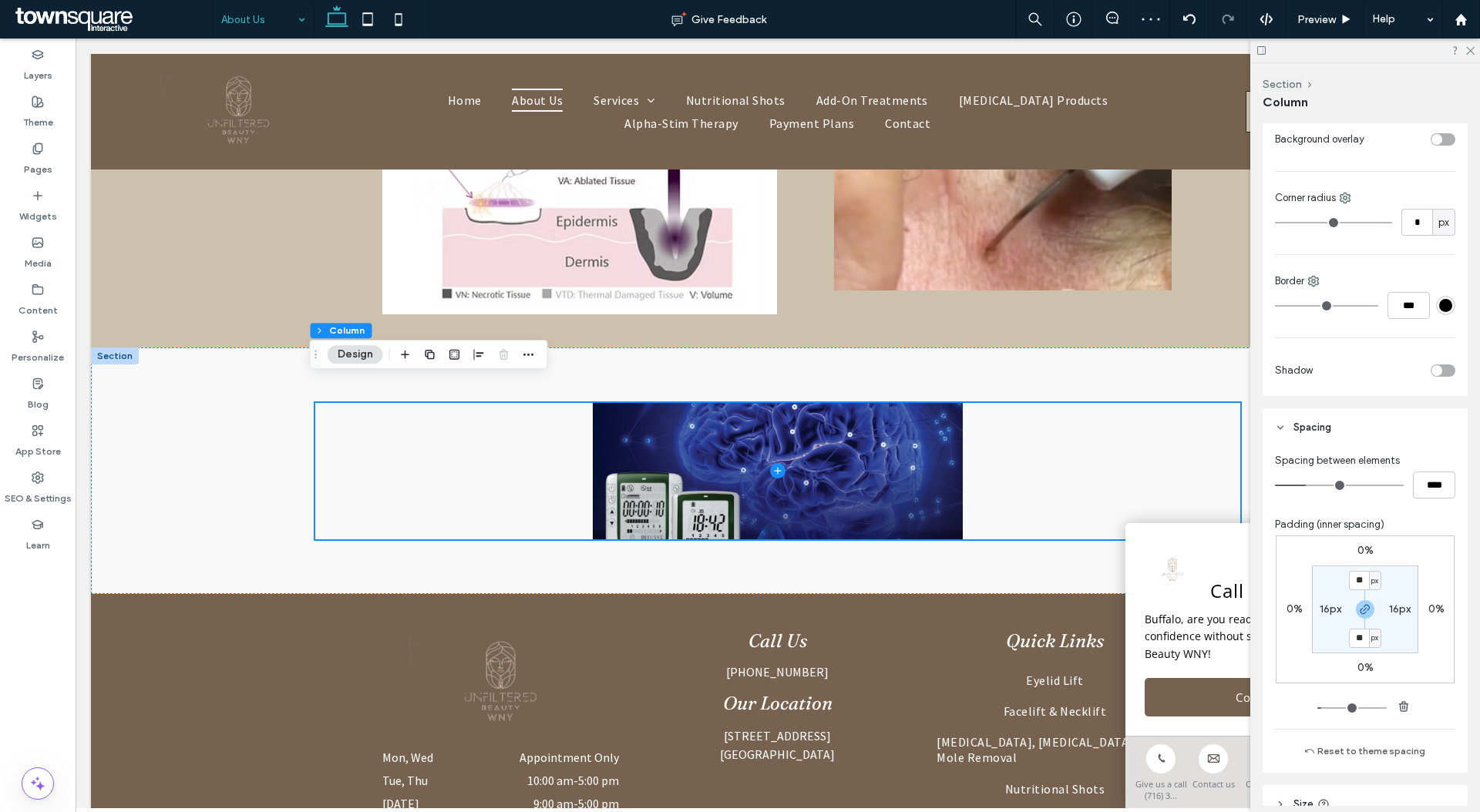
click at [1325, 605] on label "16px" at bounding box center [1329, 609] width 22 height 13
type input "*"
click at [1355, 580] on label "16px" at bounding box center [1364, 580] width 22 height 13
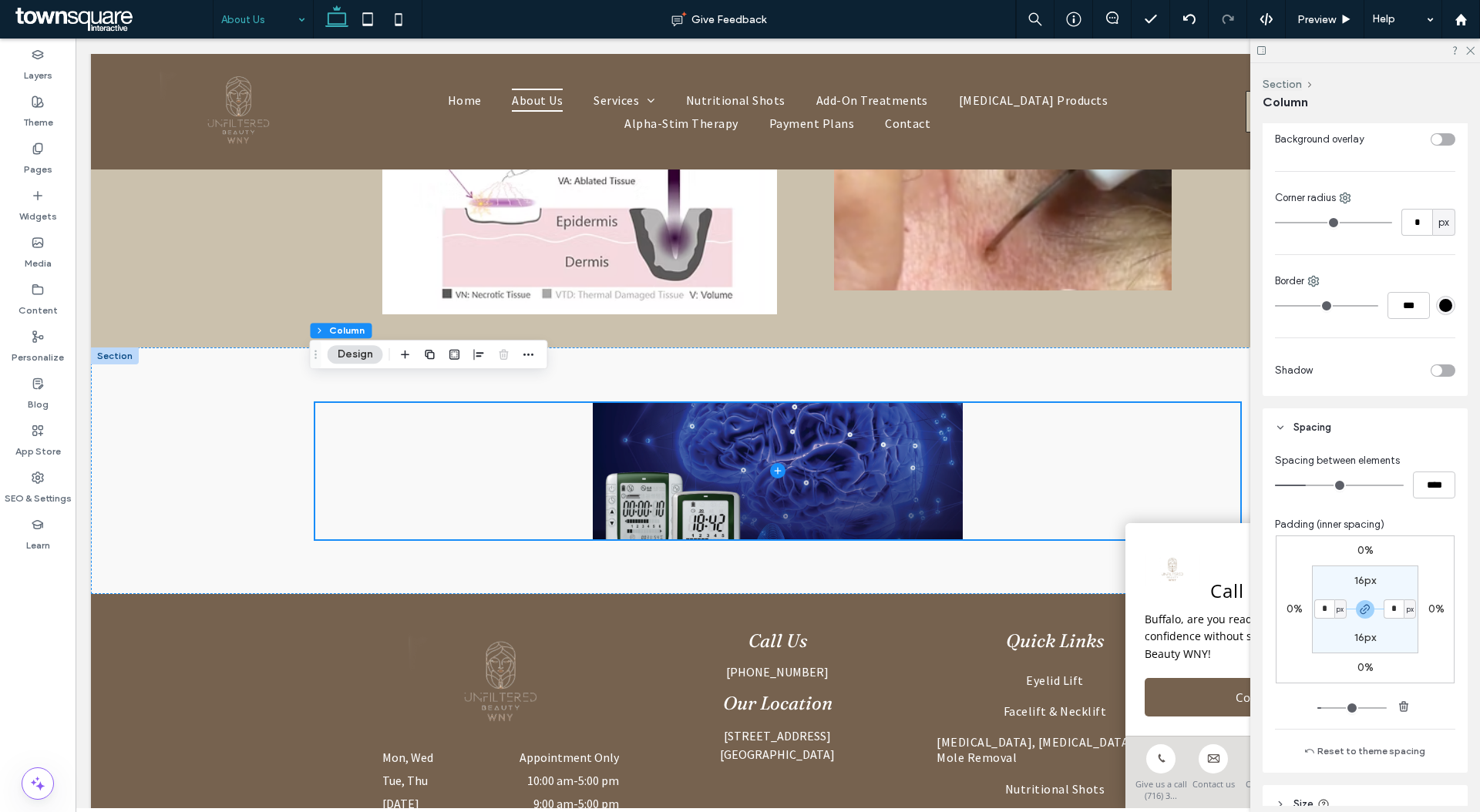
type input "**"
type input "*"
click at [1361, 579] on input "*" at bounding box center [1358, 580] width 20 height 19
type input "*"
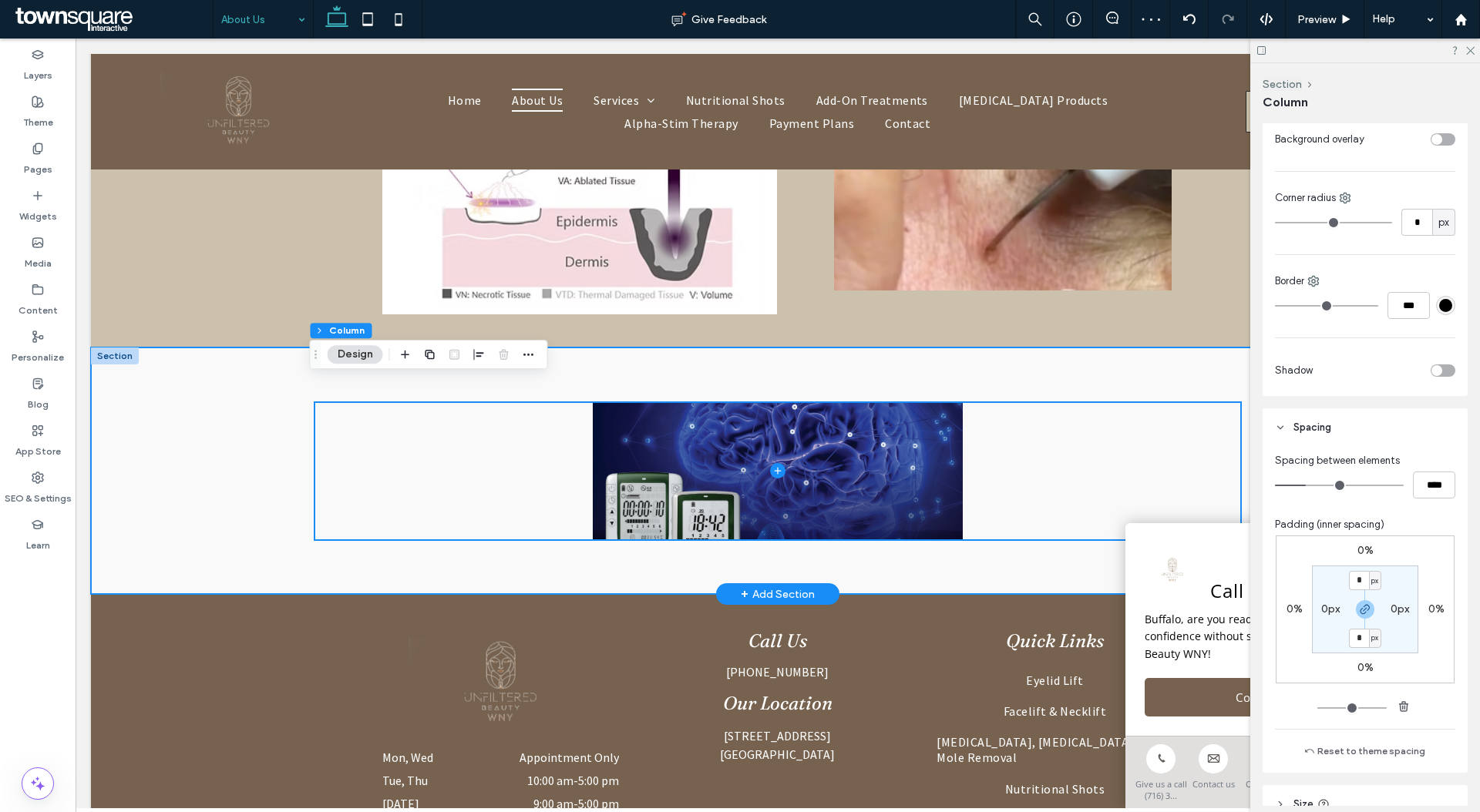
click at [1007, 551] on div at bounding box center [777, 470] width 925 height 246
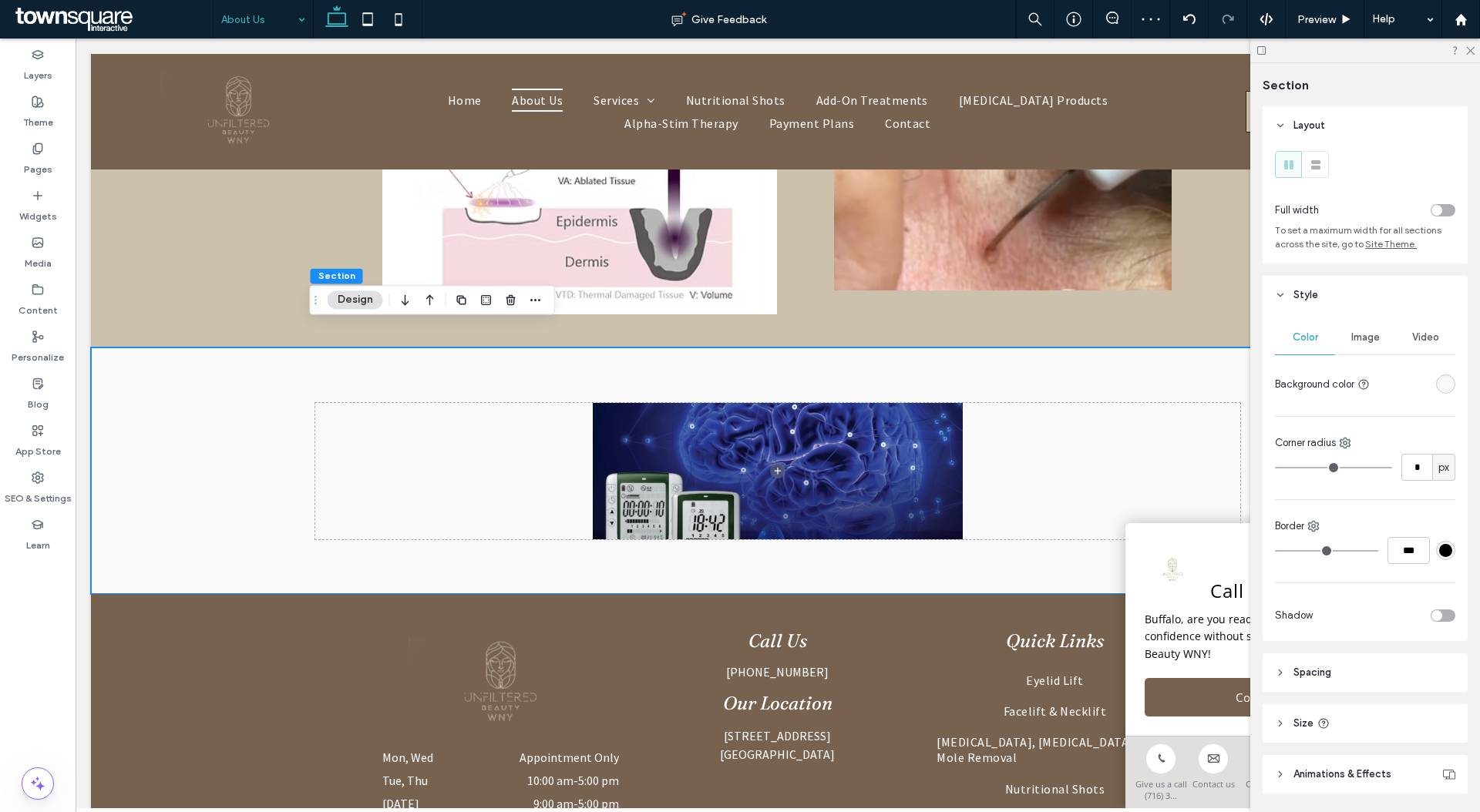
click at [1443, 212] on div "toggle" at bounding box center [1443, 210] width 25 height 12
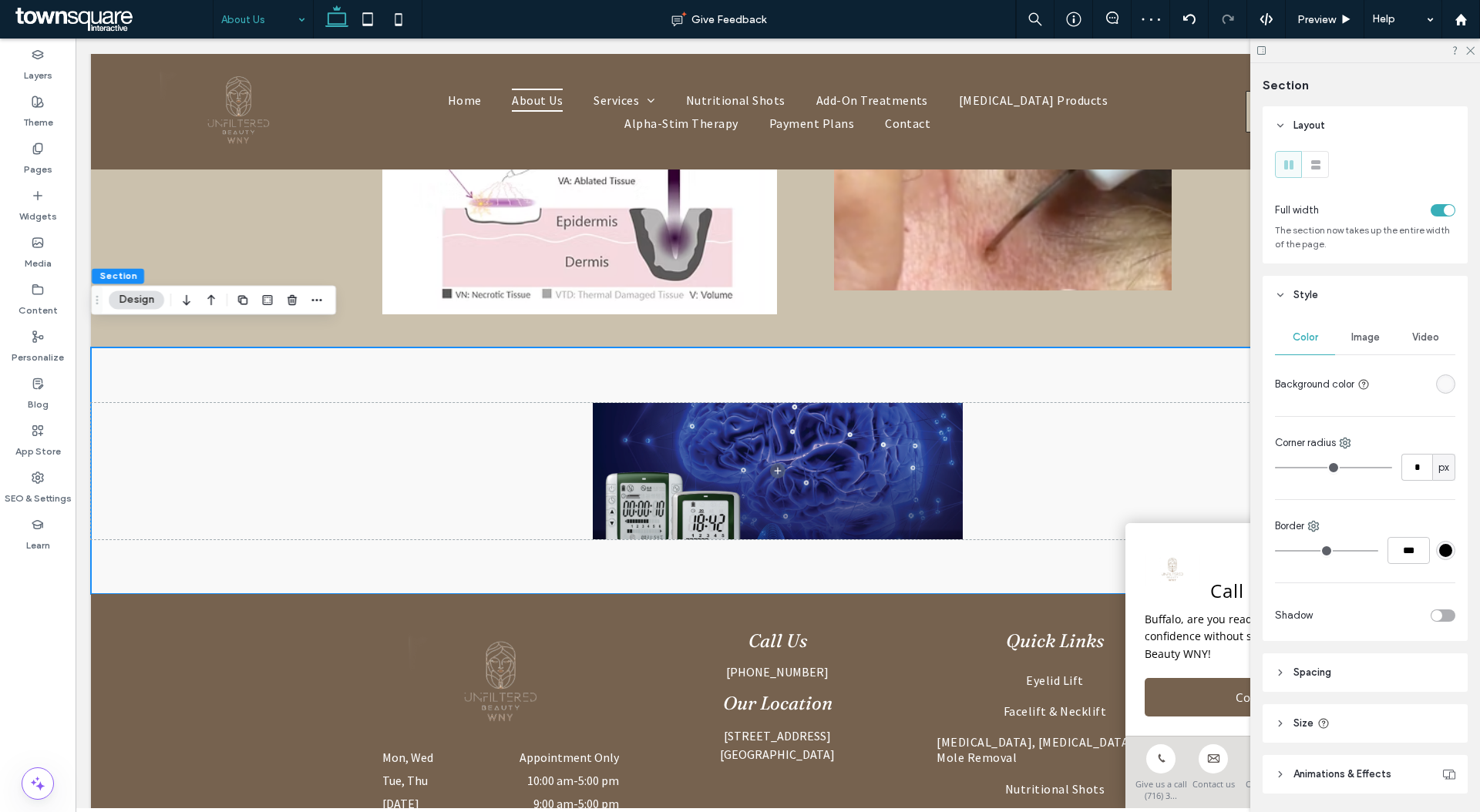
click at [1375, 726] on header "Size" at bounding box center [1364, 723] width 205 height 39
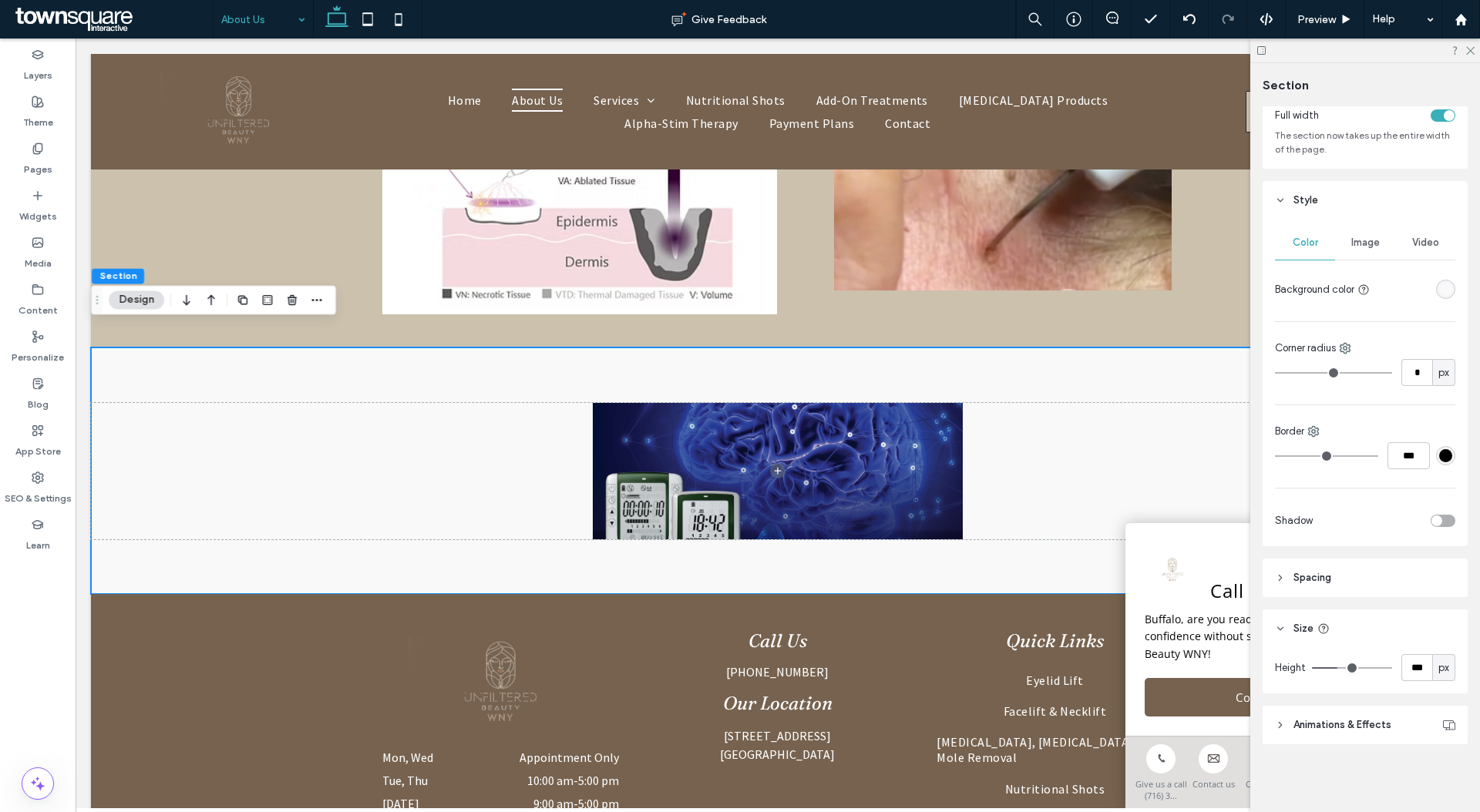
click at [1359, 572] on header "Spacing" at bounding box center [1364, 578] width 205 height 39
click at [1356, 729] on input "*" at bounding box center [1358, 731] width 20 height 19
type input "*"
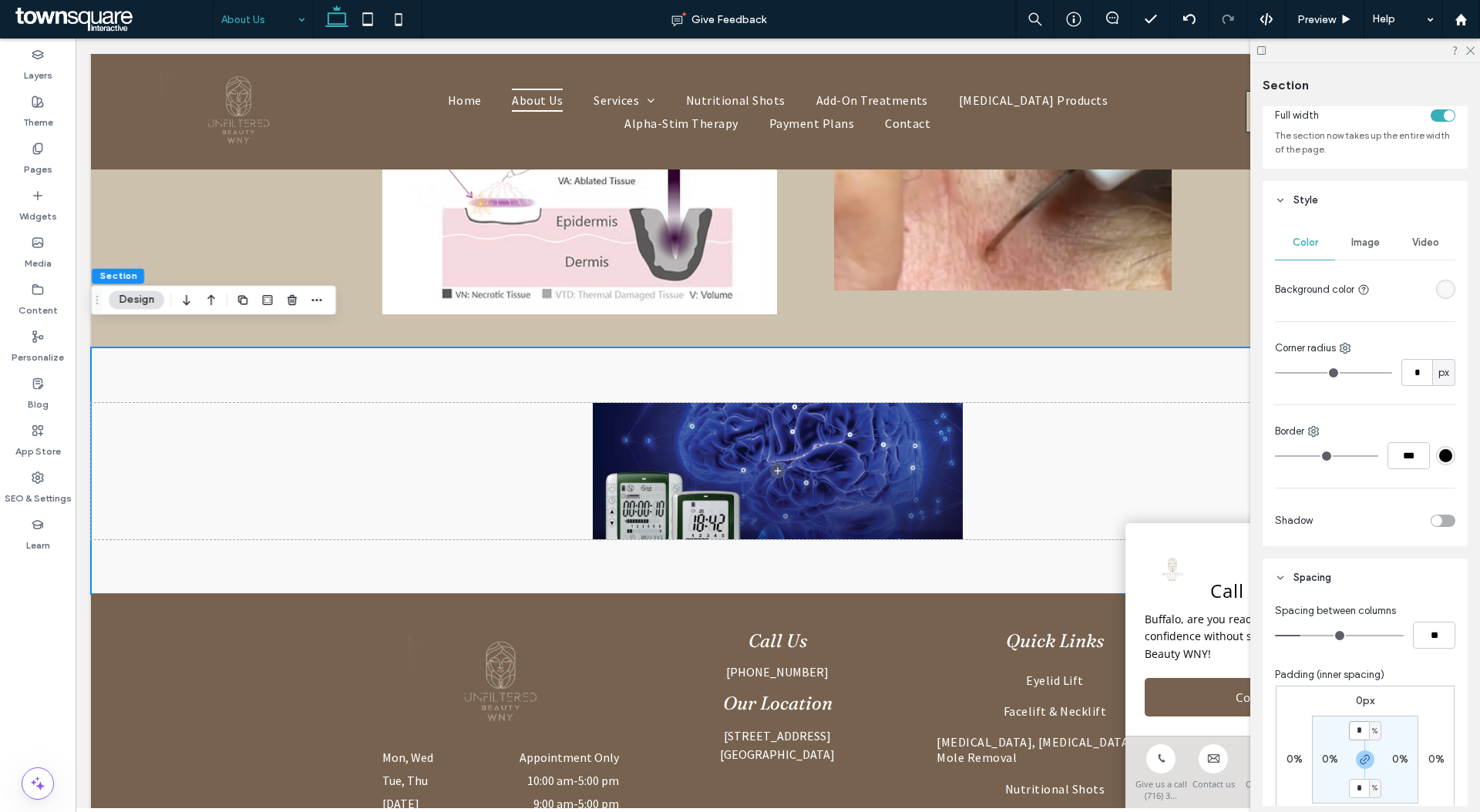
type input "*"
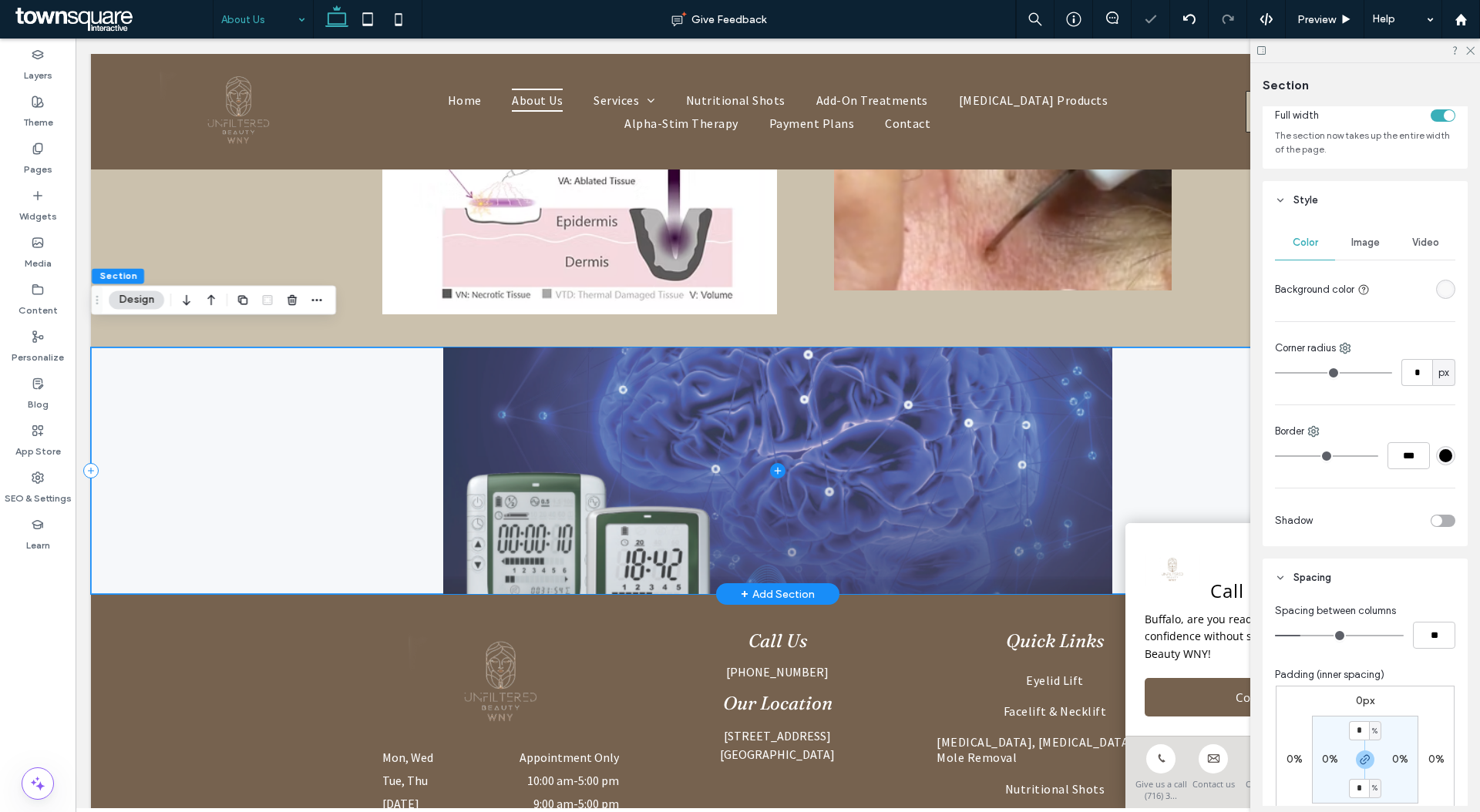
click at [1049, 416] on span at bounding box center [778, 470] width 1374 height 246
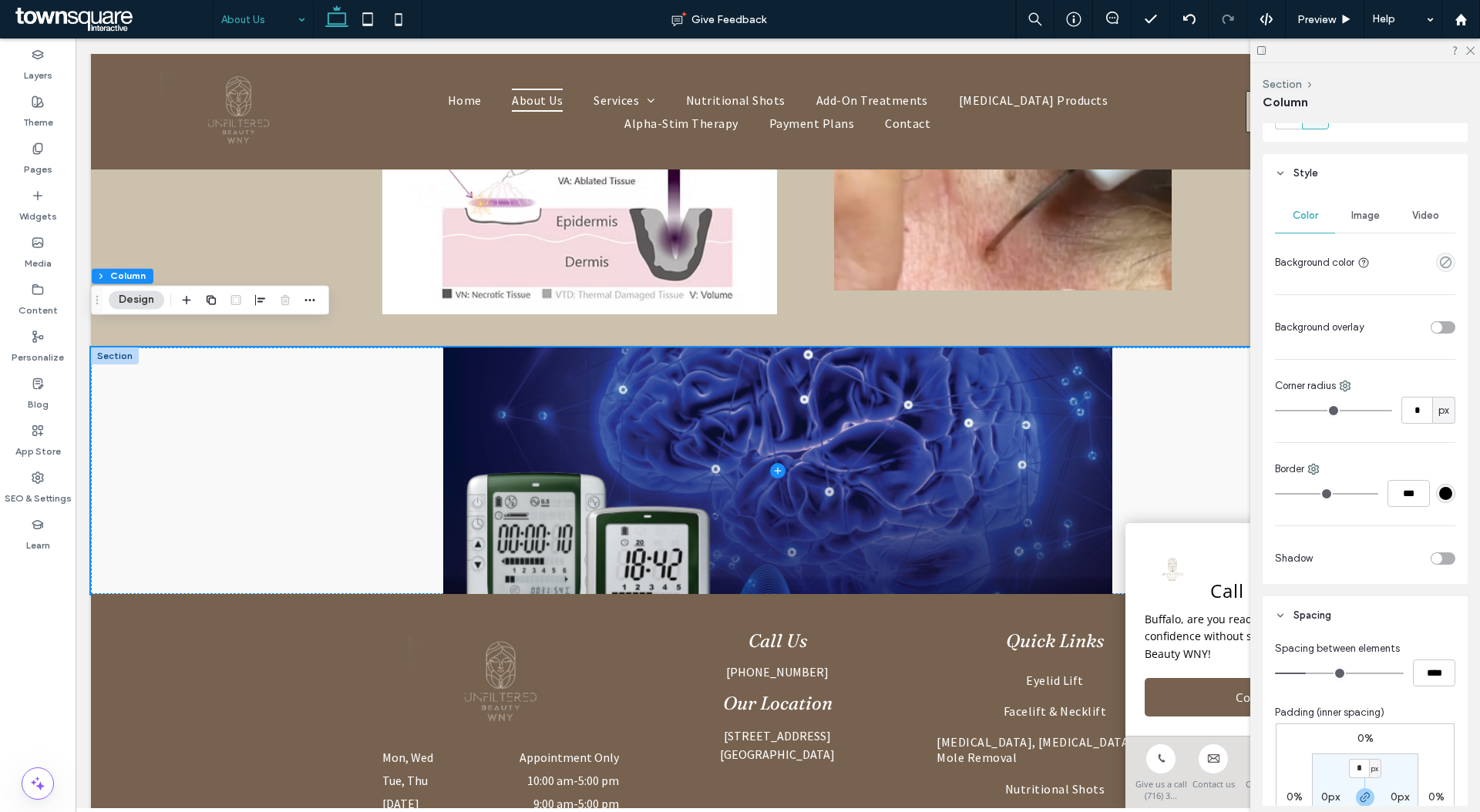
scroll to position [0, 0]
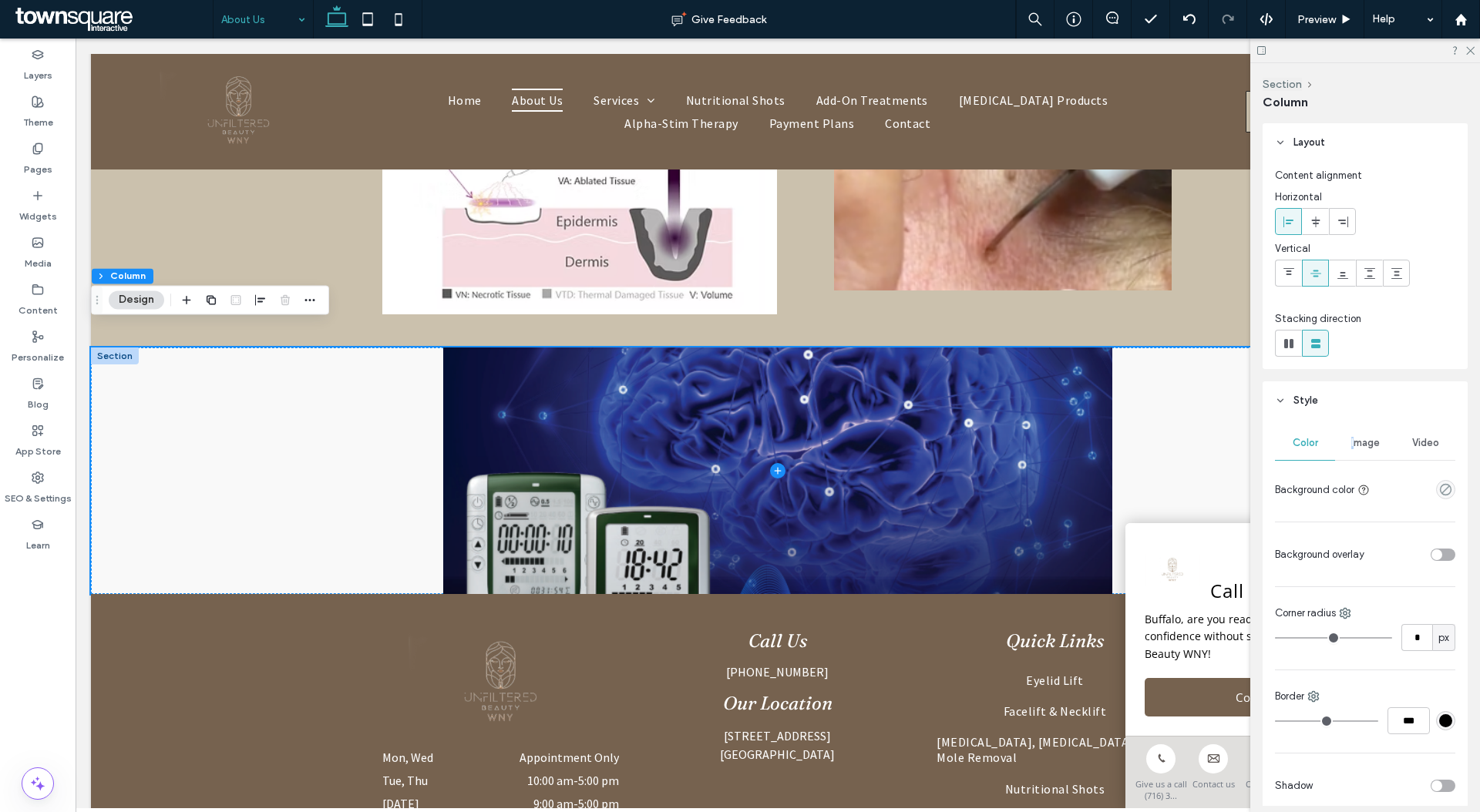
click at [1351, 437] on span "Image" at bounding box center [1365, 443] width 29 height 12
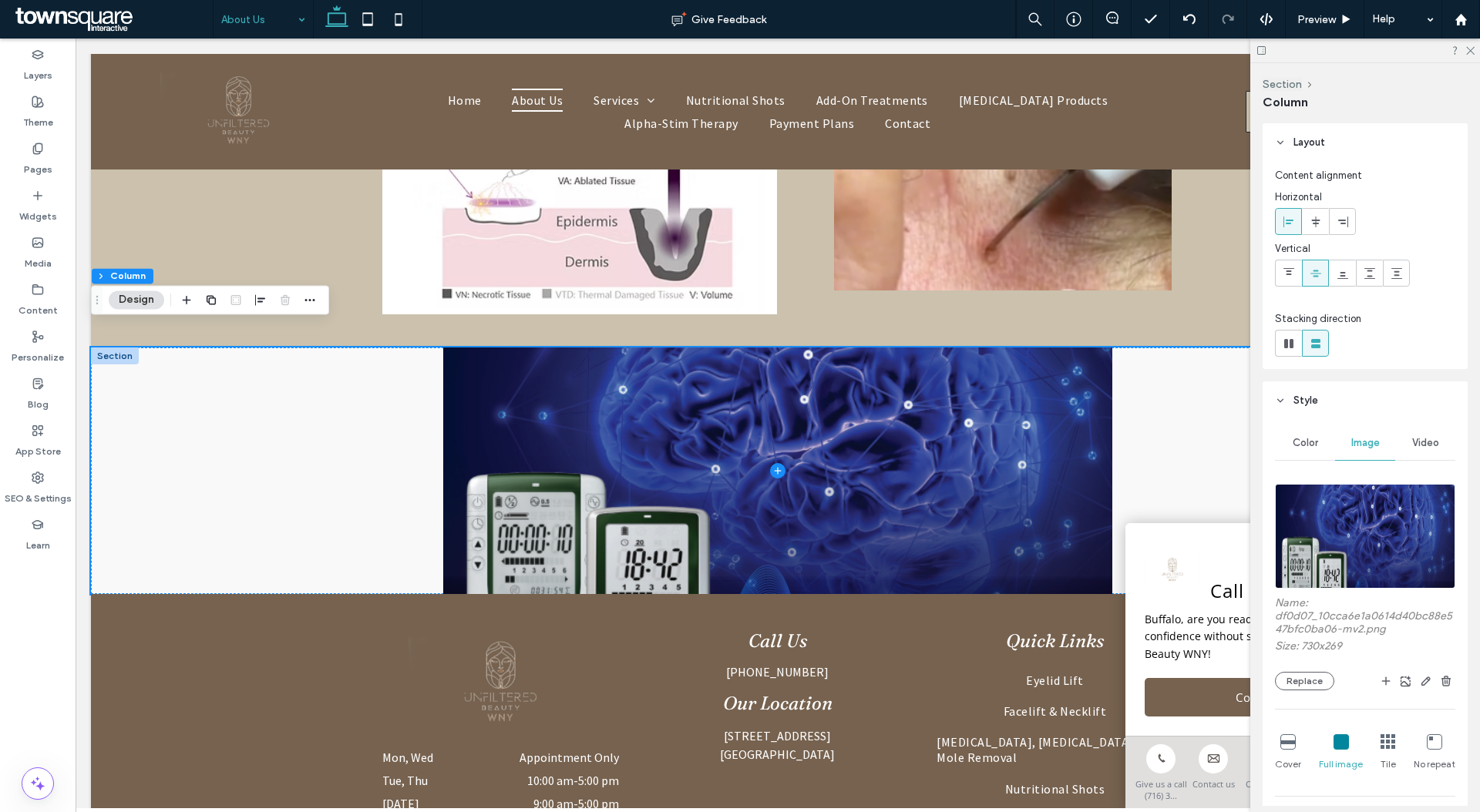
click at [1288, 751] on div "Cover" at bounding box center [1288, 752] width 26 height 49
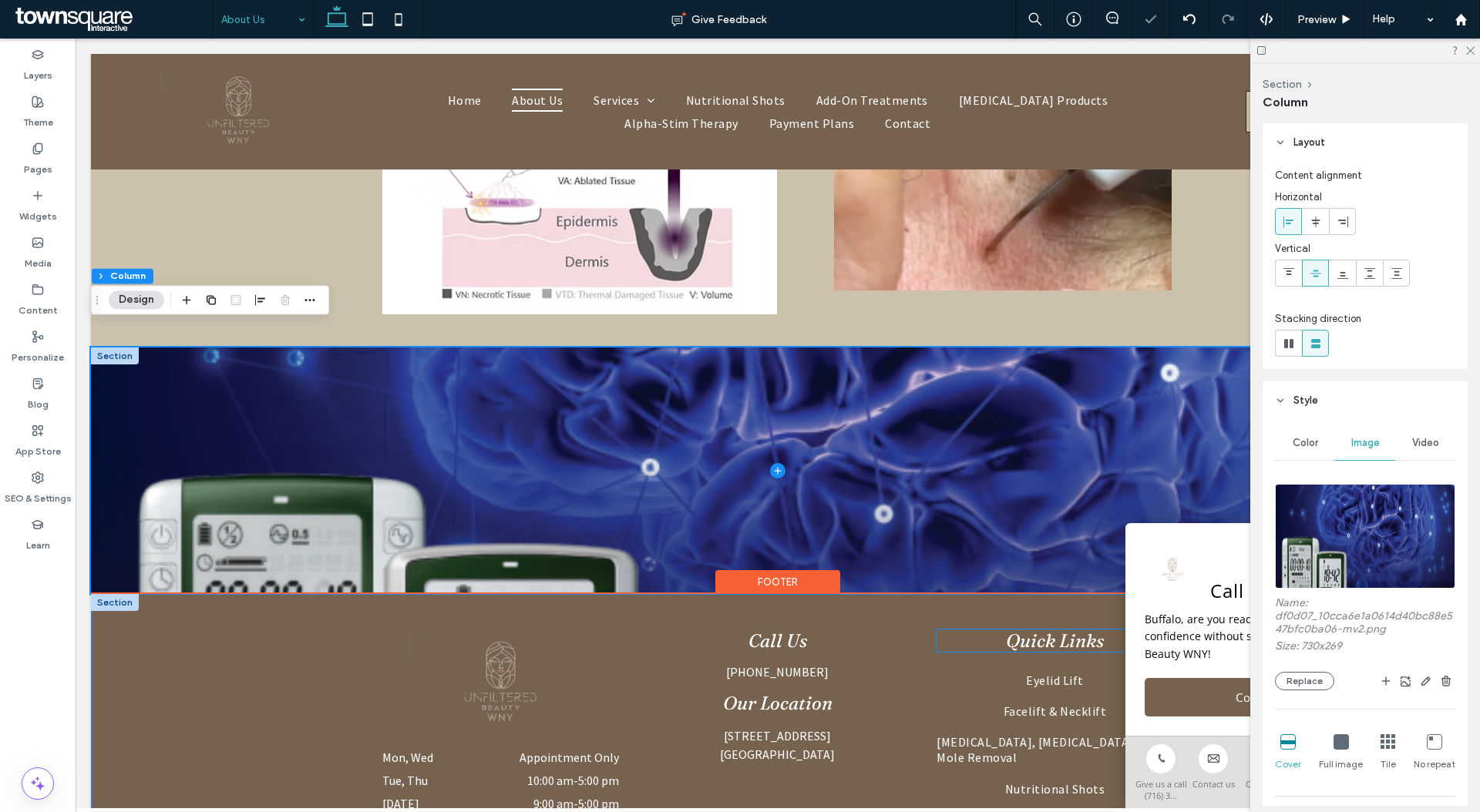
drag, startPoint x: 964, startPoint y: 575, endPoint x: 964, endPoint y: 594, distance: 19.0
click at [964, 617] on div "Call Us (716) 320-0047 Our Location 1515 Kensington Ave Ste 110 Buffalo, NY 142…" at bounding box center [777, 718] width 925 height 247
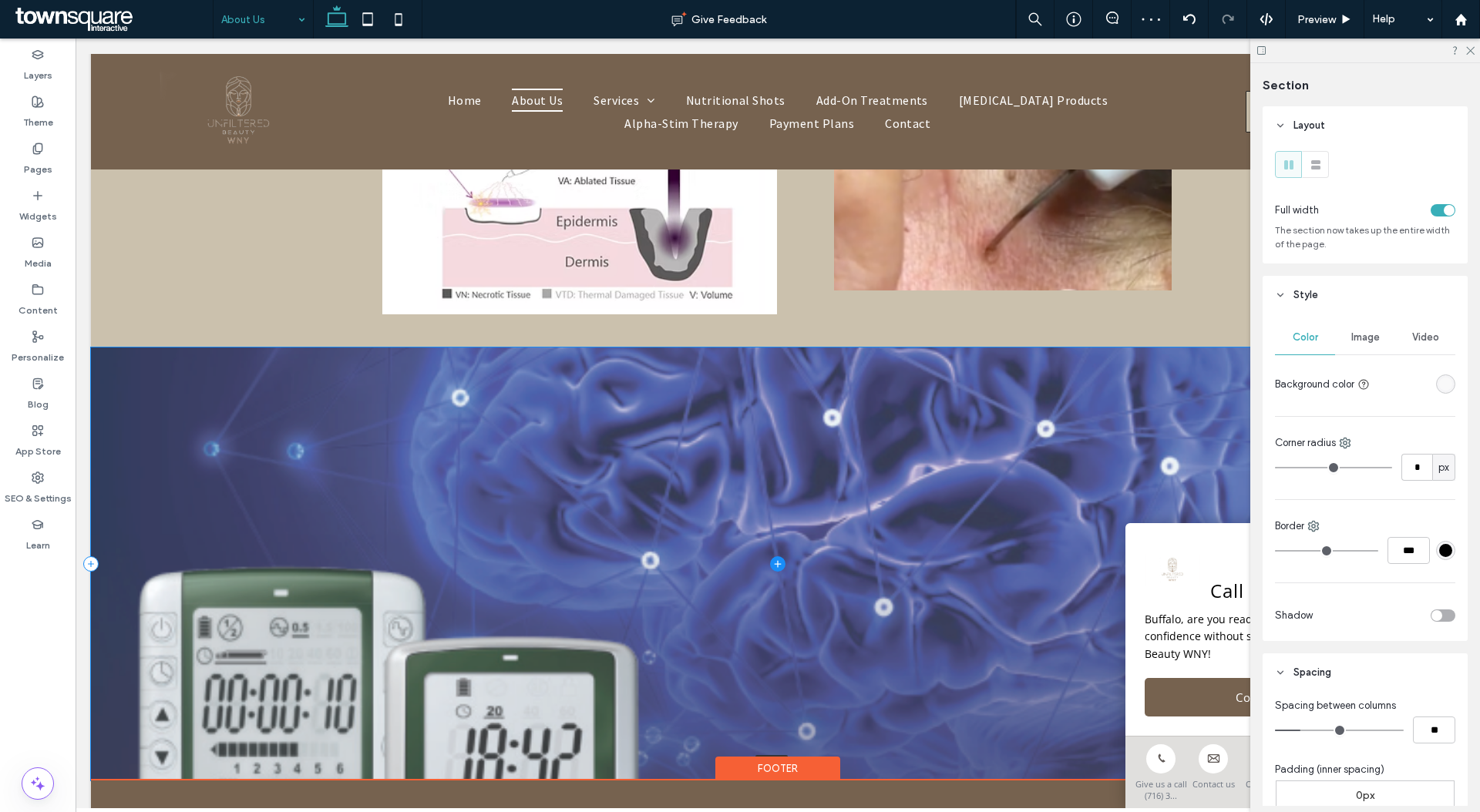
drag, startPoint x: 958, startPoint y: 570, endPoint x: 961, endPoint y: 758, distance: 188.0
click at [961, 758] on div "Home About Us Services Eyelid Lift Facelift & Necklift Nodule, Wart, & Mole Rem…" at bounding box center [778, 57] width 1374 height 2258
type input "***"
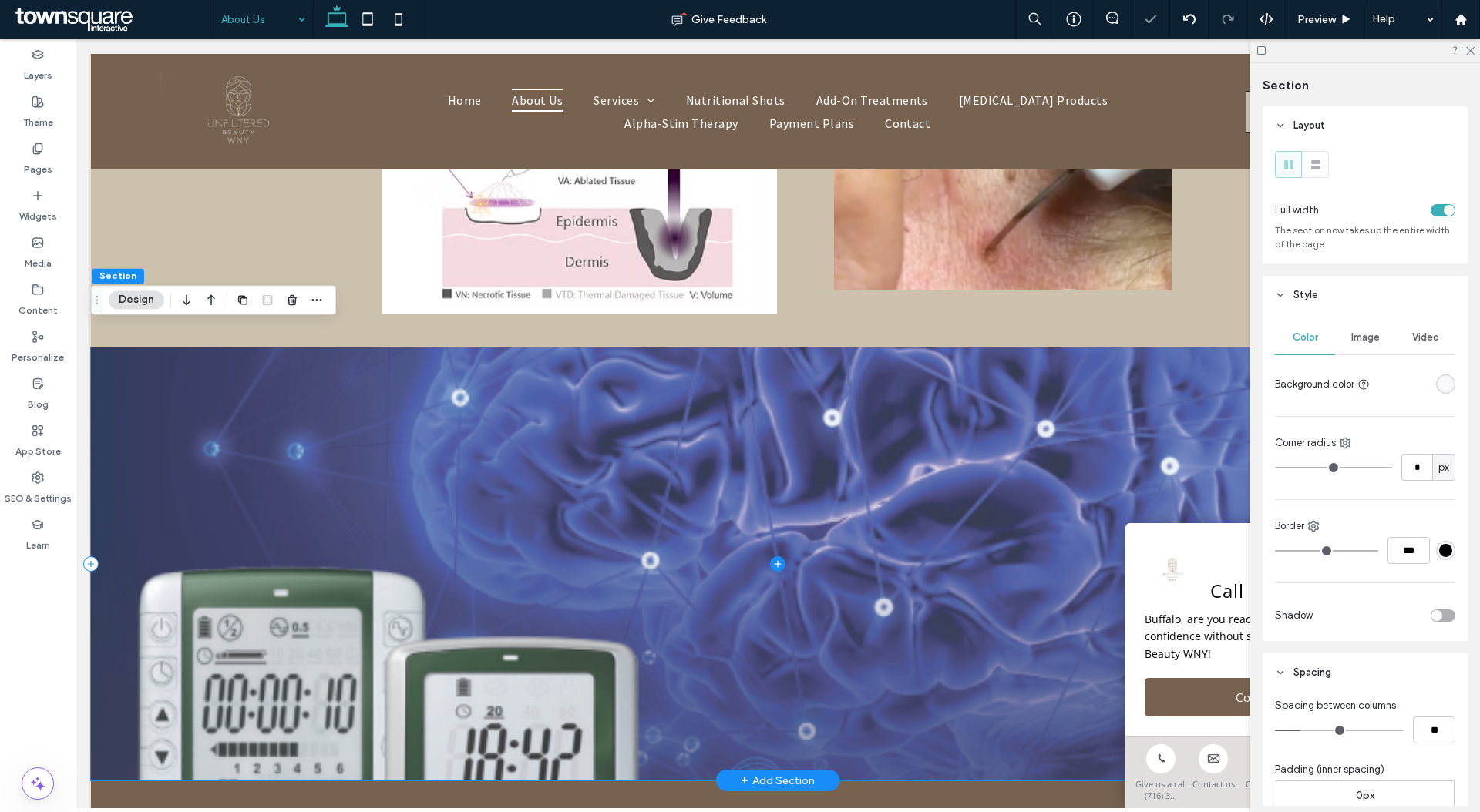
click at [826, 527] on span at bounding box center [778, 564] width 1374 height 433
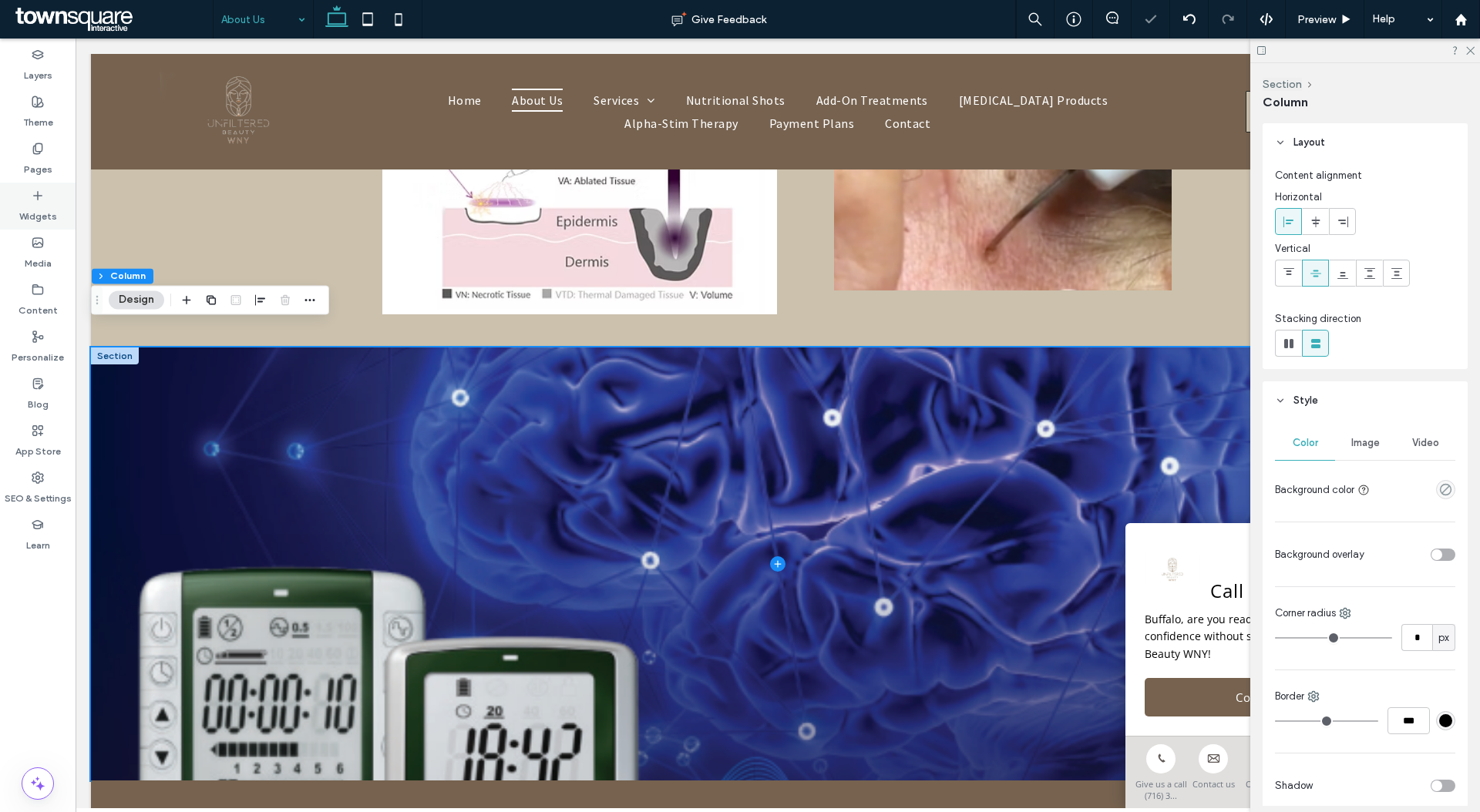
click at [16, 199] on div "Widgets" at bounding box center [37, 206] width 75 height 47
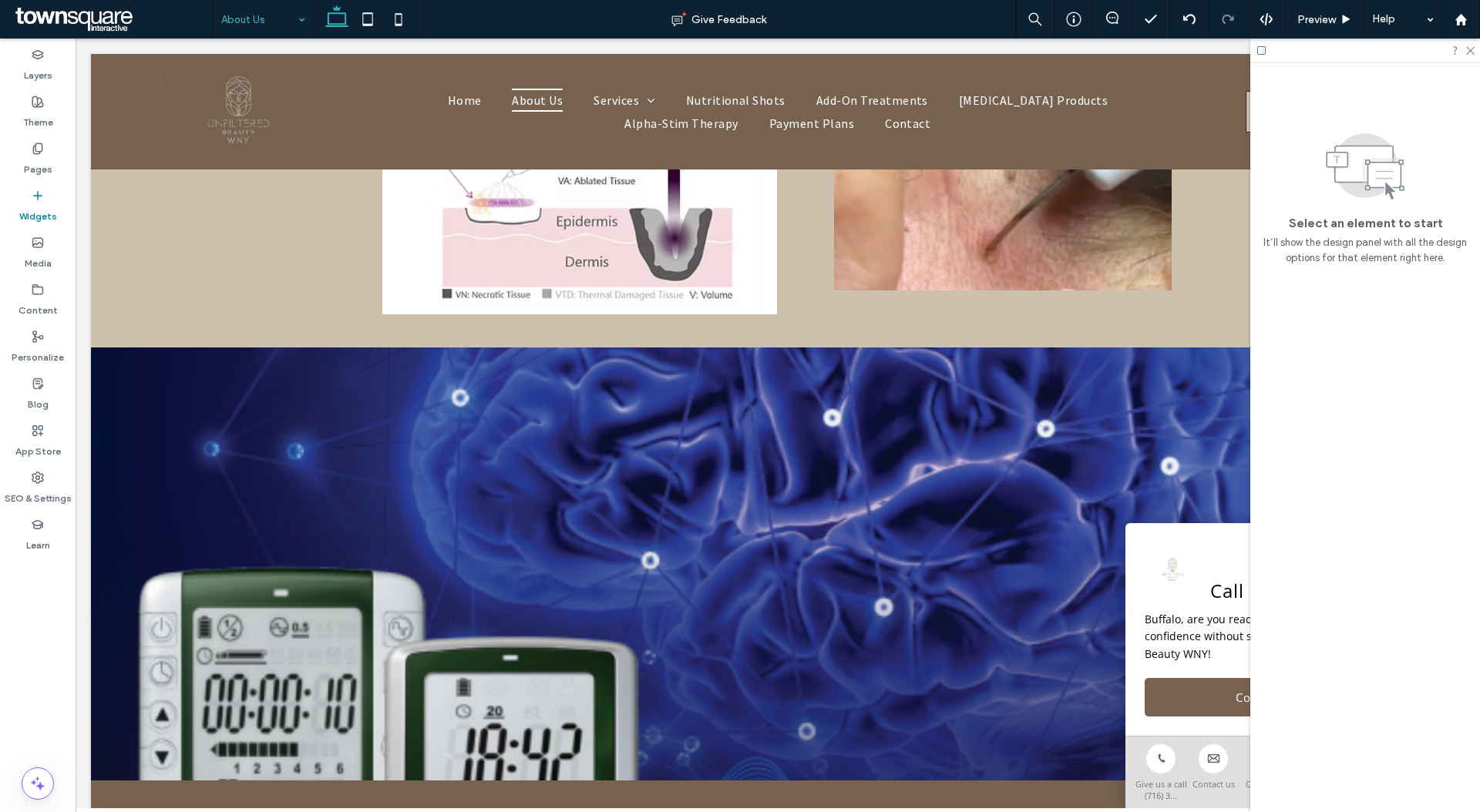
click at [36, 204] on label "Widgets" at bounding box center [38, 212] width 38 height 22
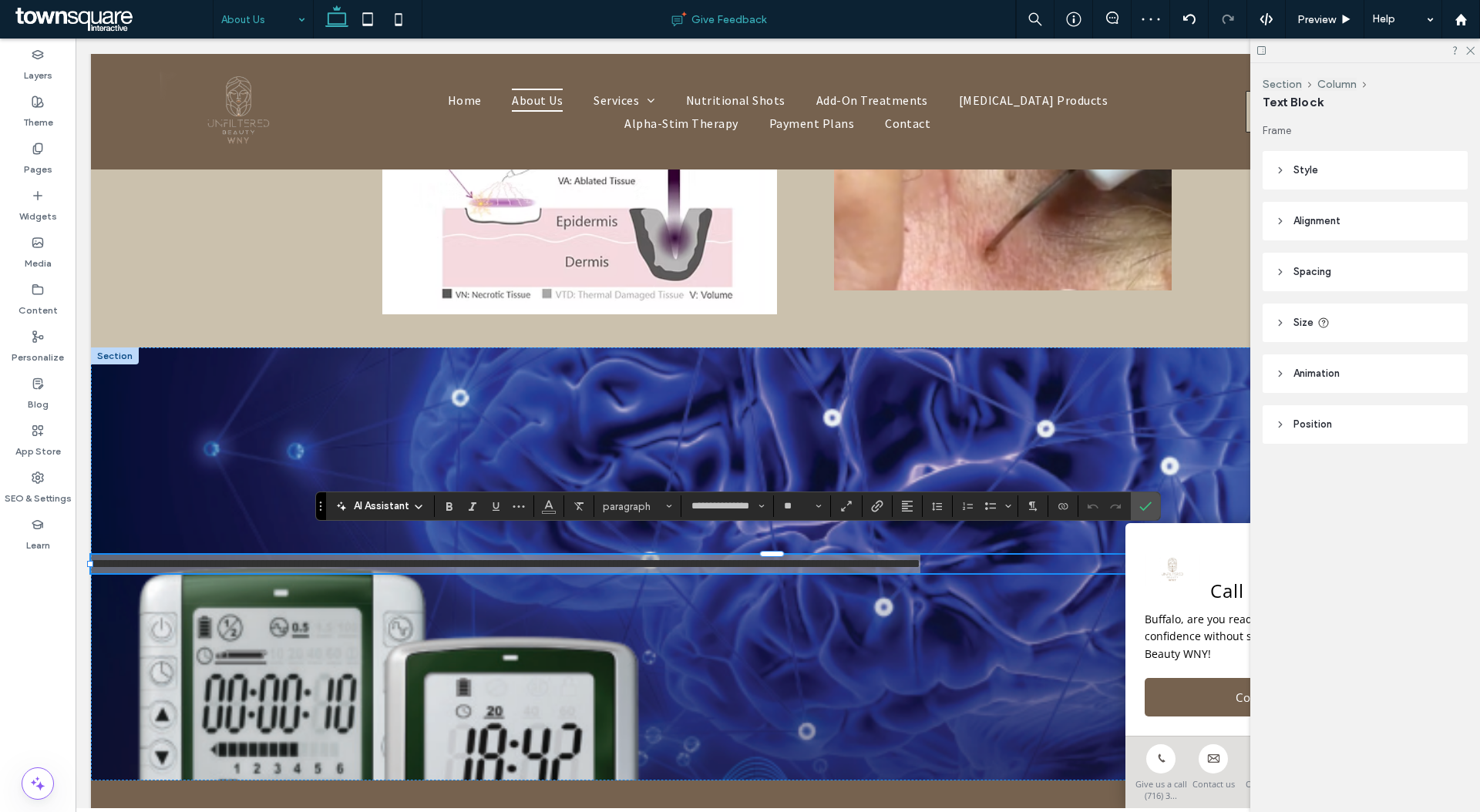
drag, startPoint x: 112, startPoint y: 231, endPoint x: 830, endPoint y: 46, distance: 741.5
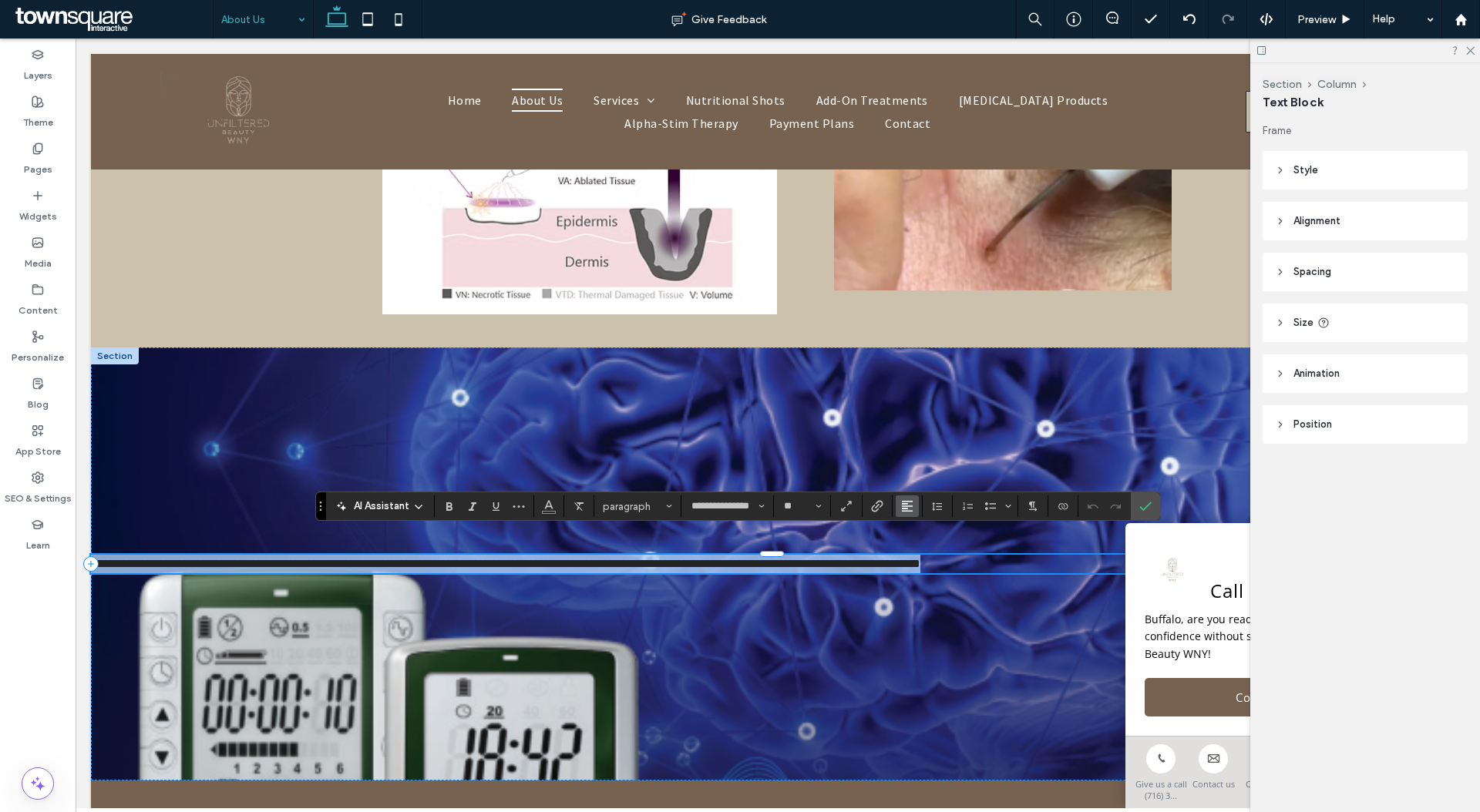
paste div
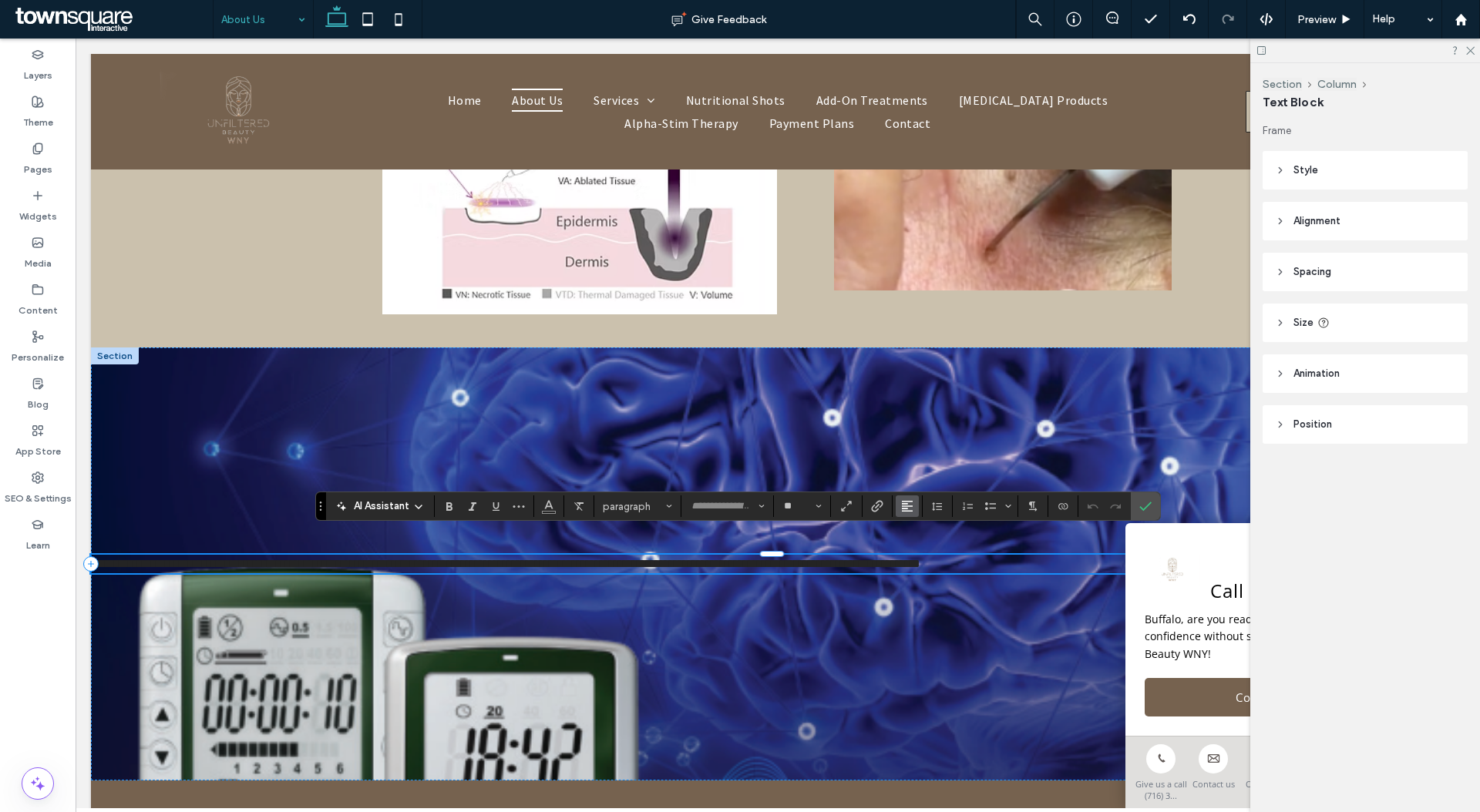
scroll to position [309, 0]
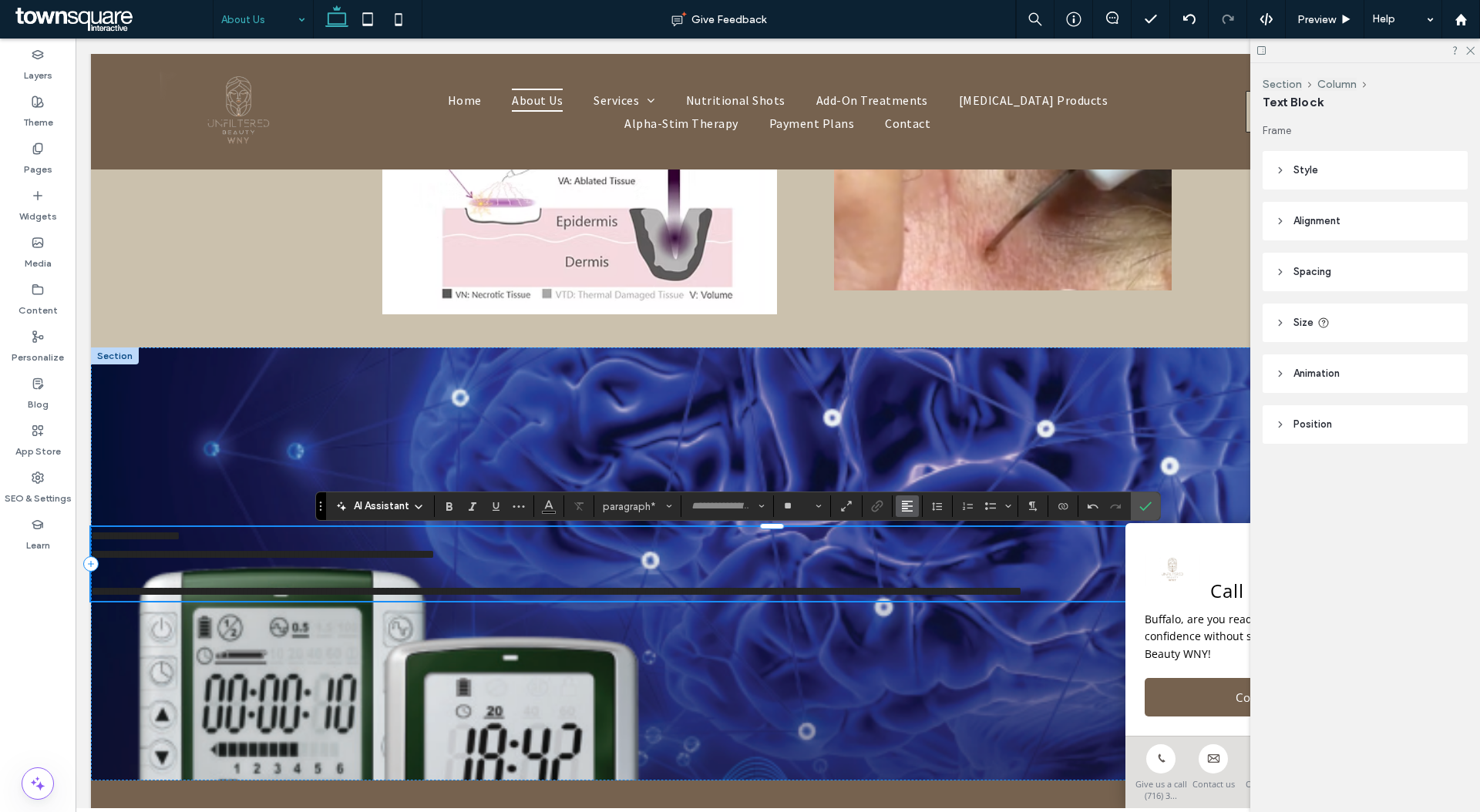
type input "**********"
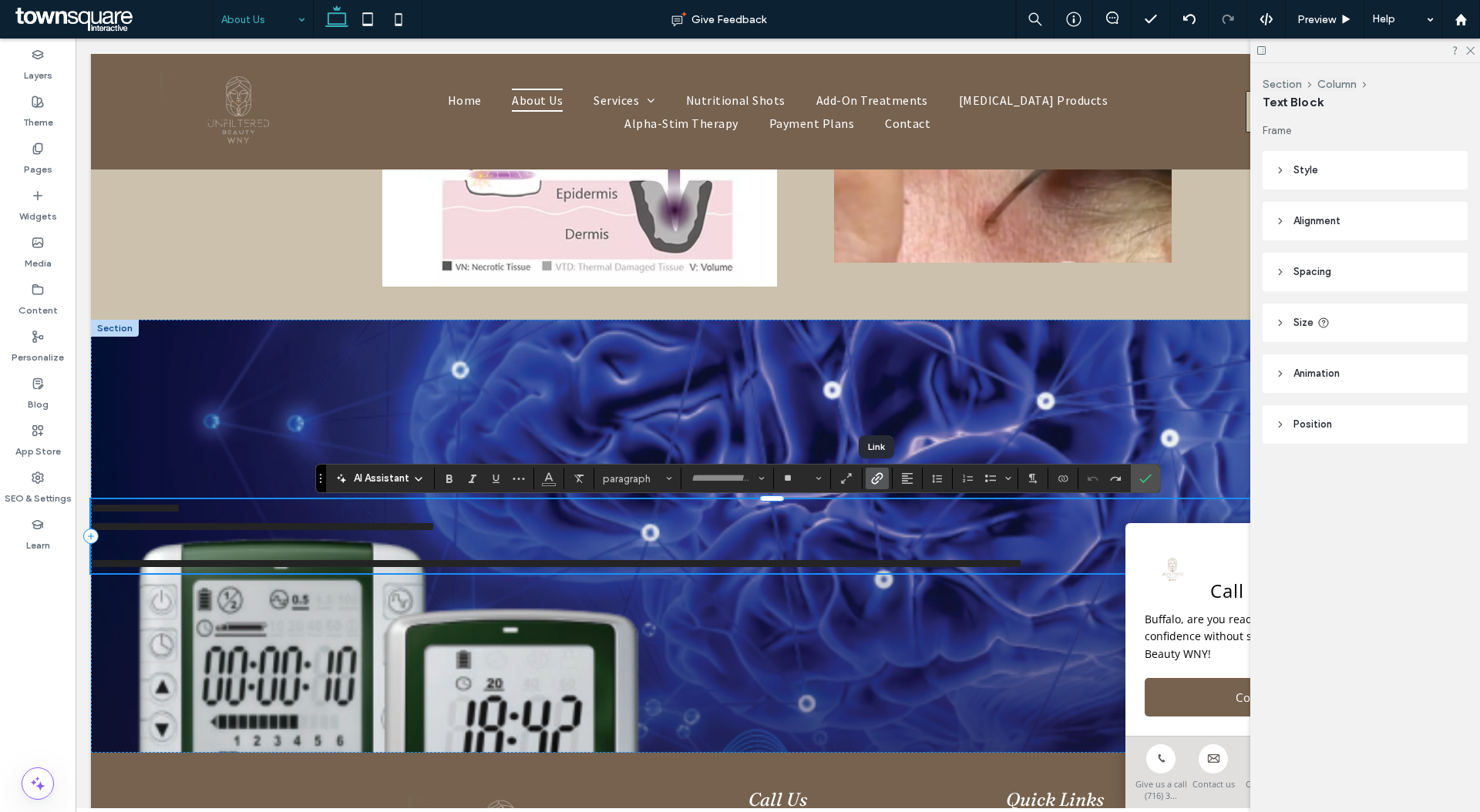
scroll to position [378, 0]
type input "**********"
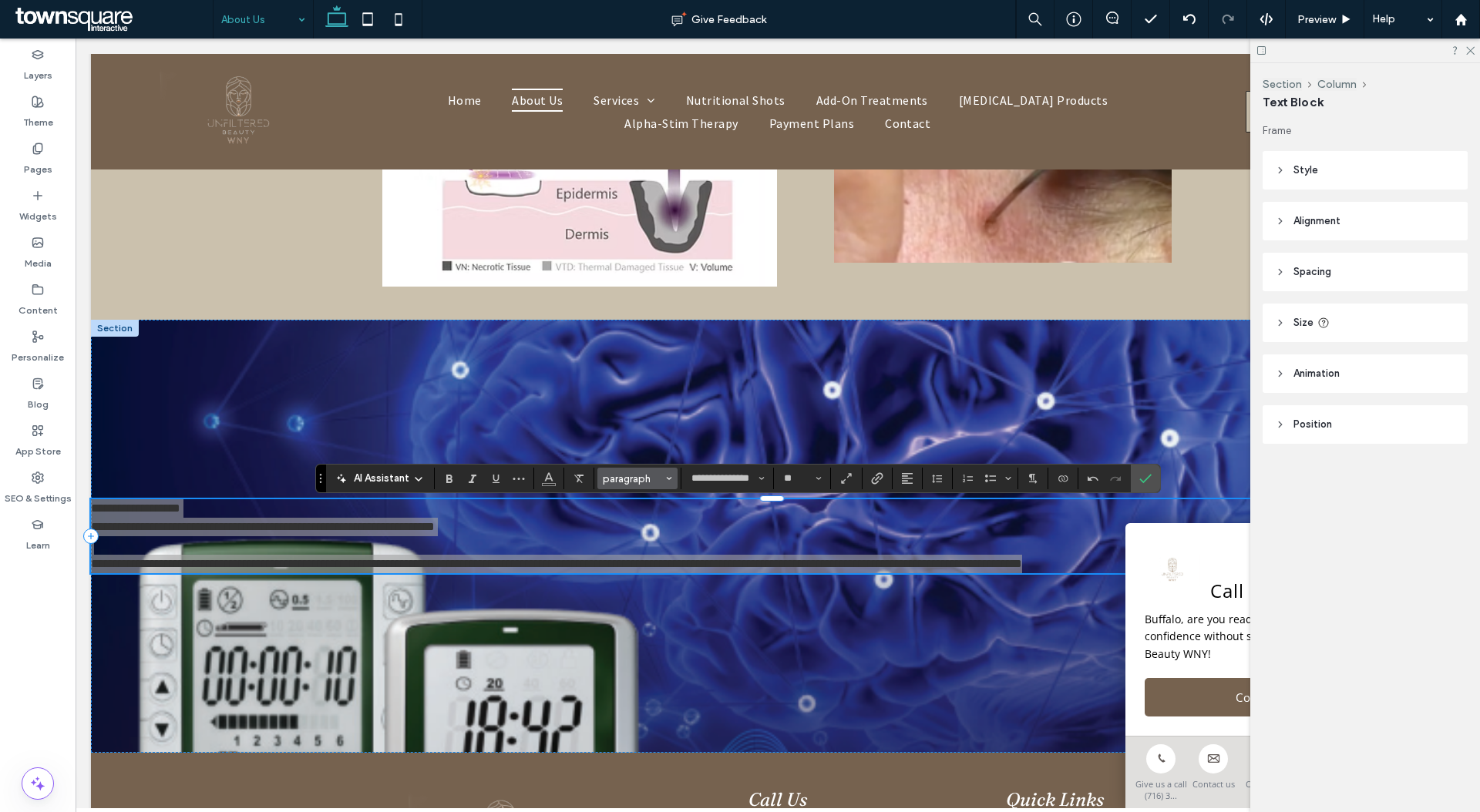
click at [622, 483] on span "paragraph" at bounding box center [632, 478] width 60 height 11
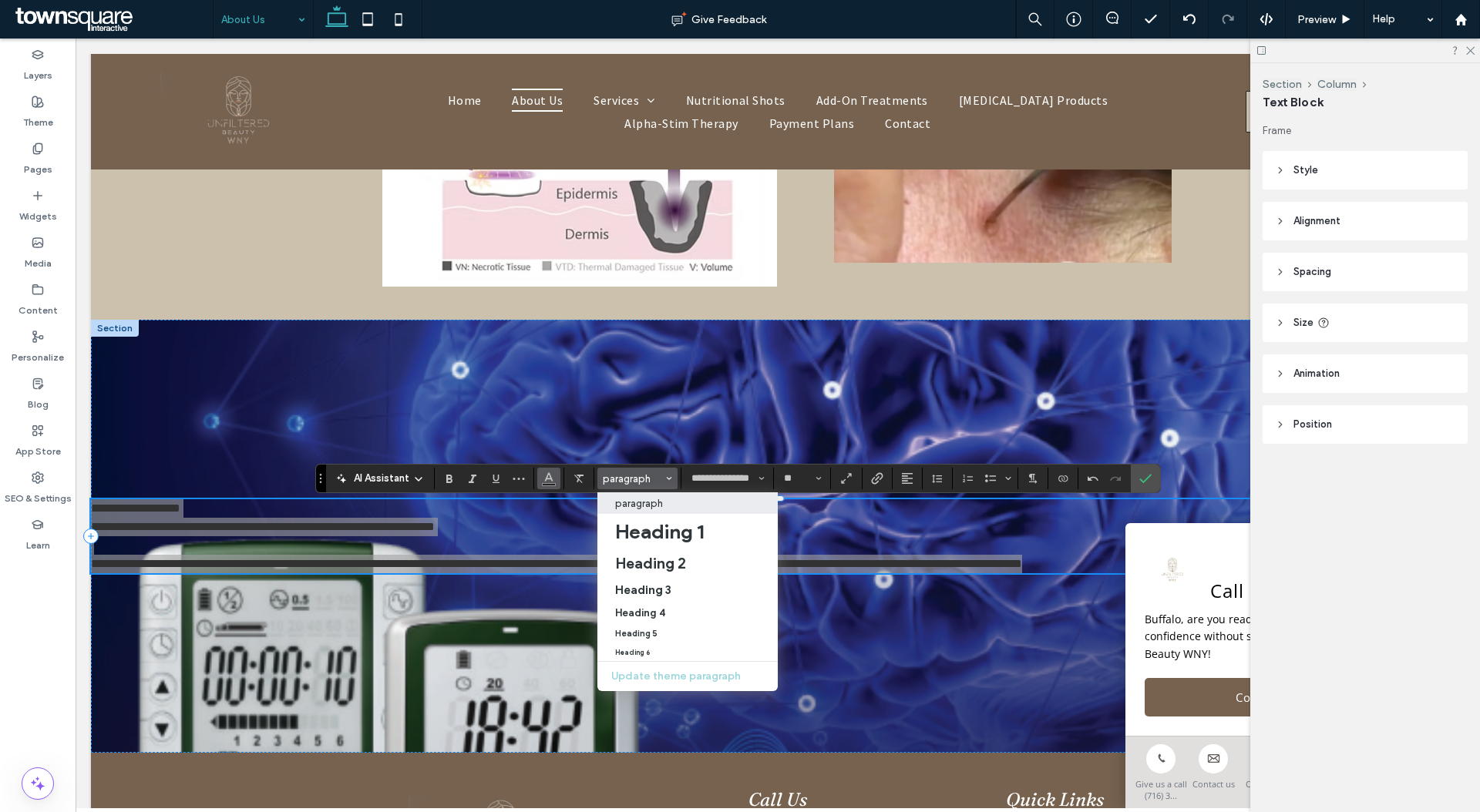
click at [555, 484] on span "Color" at bounding box center [548, 476] width 12 height 20
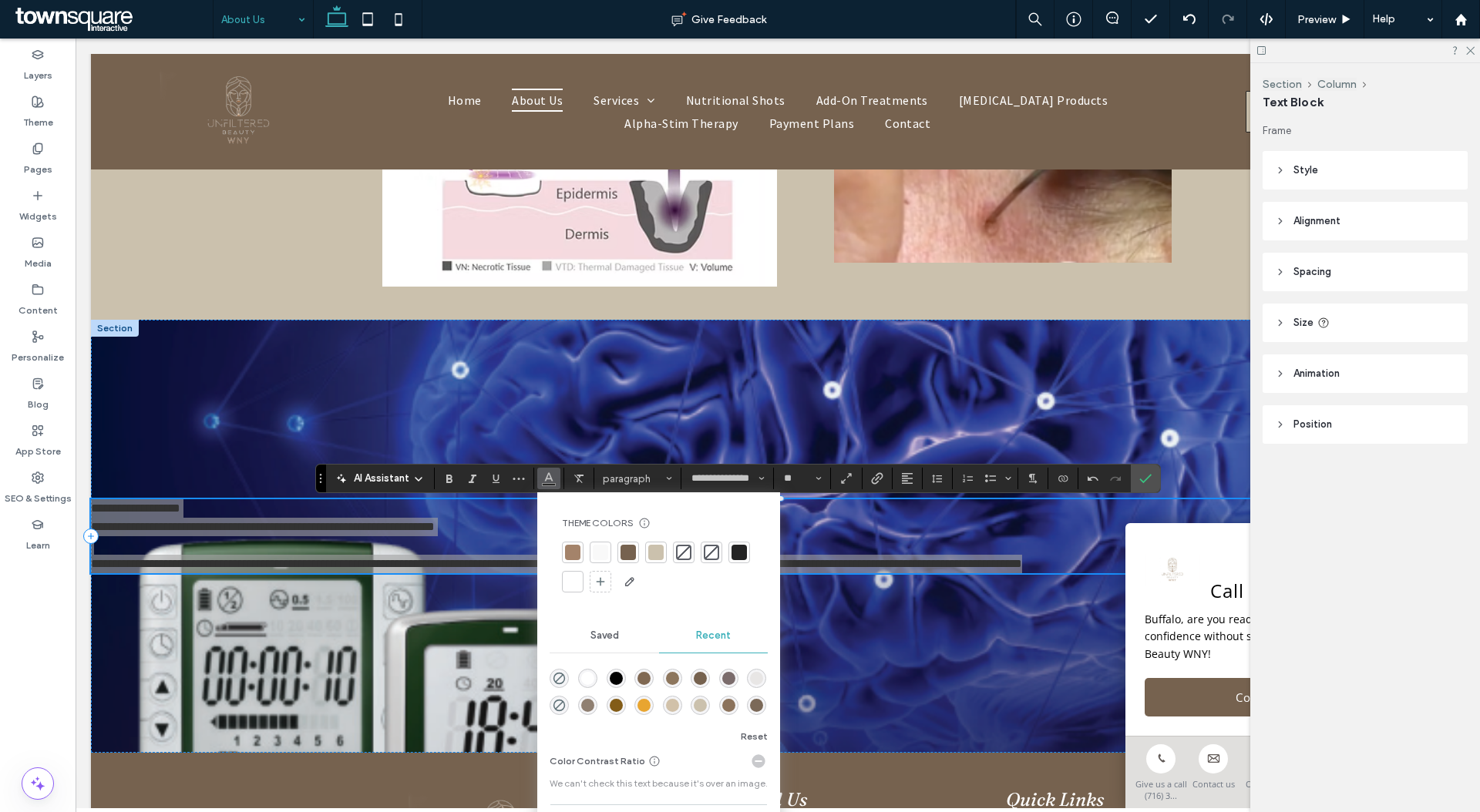
click at [565, 584] on div at bounding box center [573, 582] width 16 height 16
click at [447, 487] on span "Bold" at bounding box center [446, 478] width 7 height 22
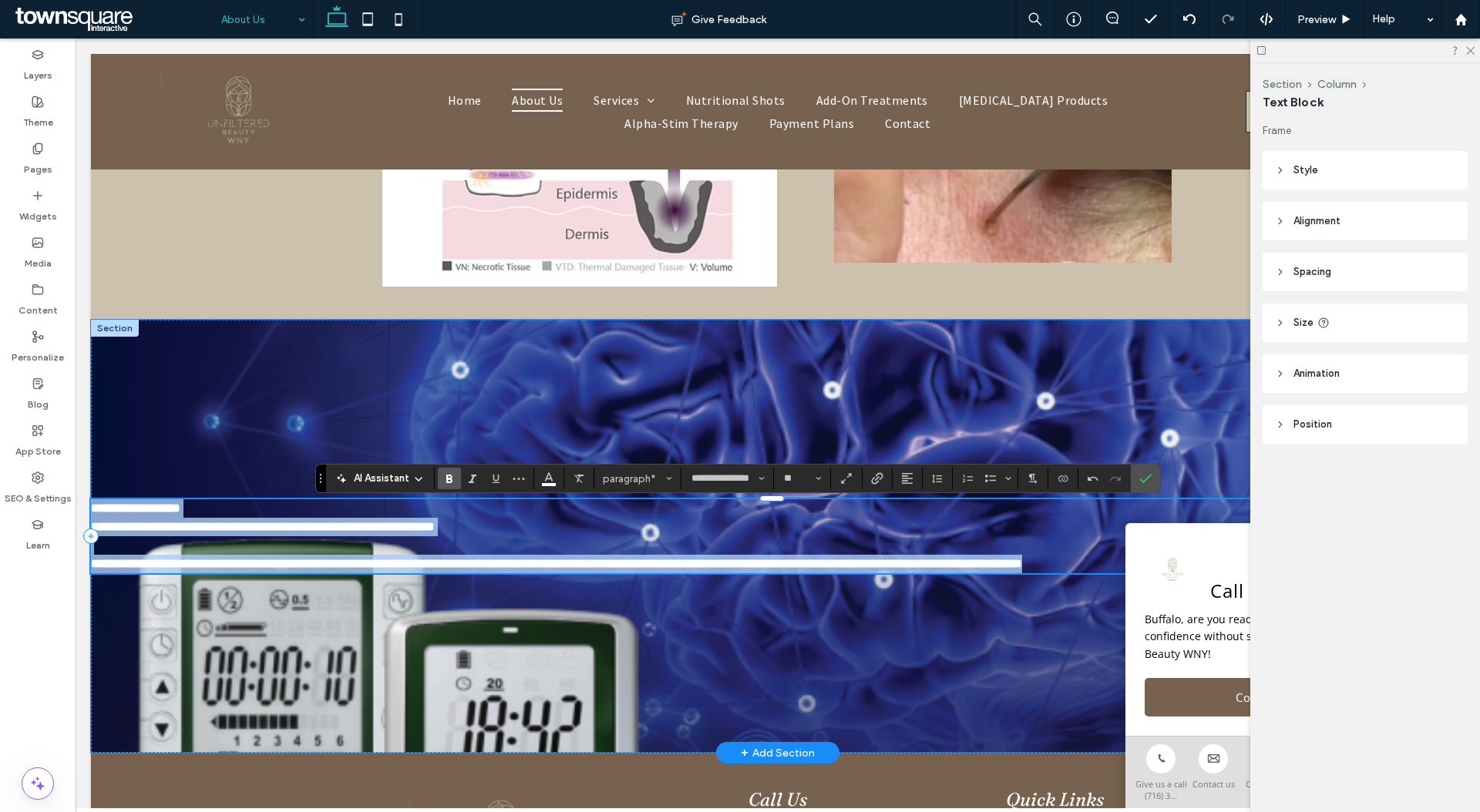
click at [435, 521] on strong "**********" at bounding box center [262, 526] width 343 height 11
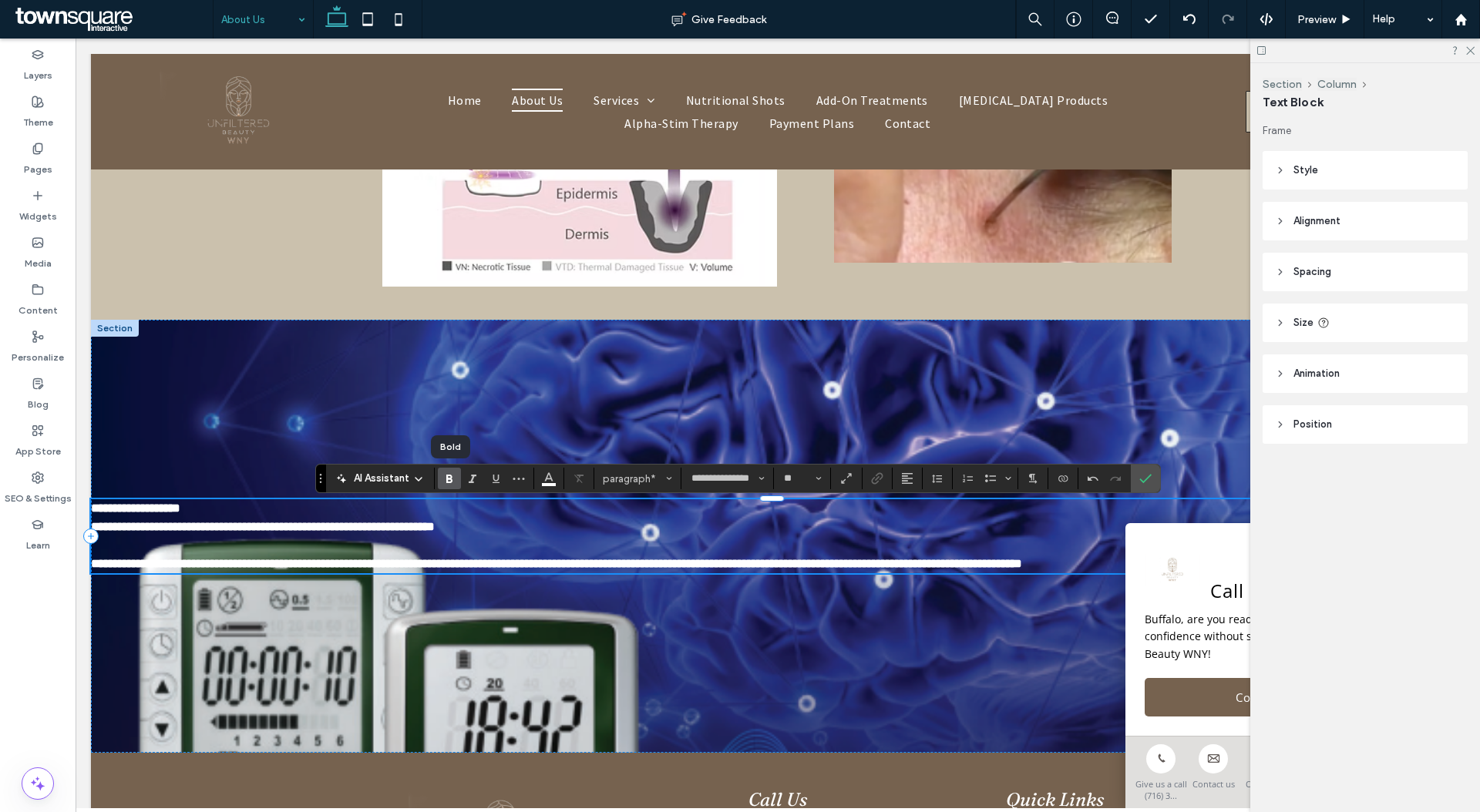
click at [451, 476] on use "Bold" at bounding box center [449, 479] width 6 height 9
drag, startPoint x: 566, startPoint y: 511, endPoint x: 561, endPoint y: 433, distance: 78.2
click at [562, 456] on div "**********" at bounding box center [778, 536] width 1374 height 433
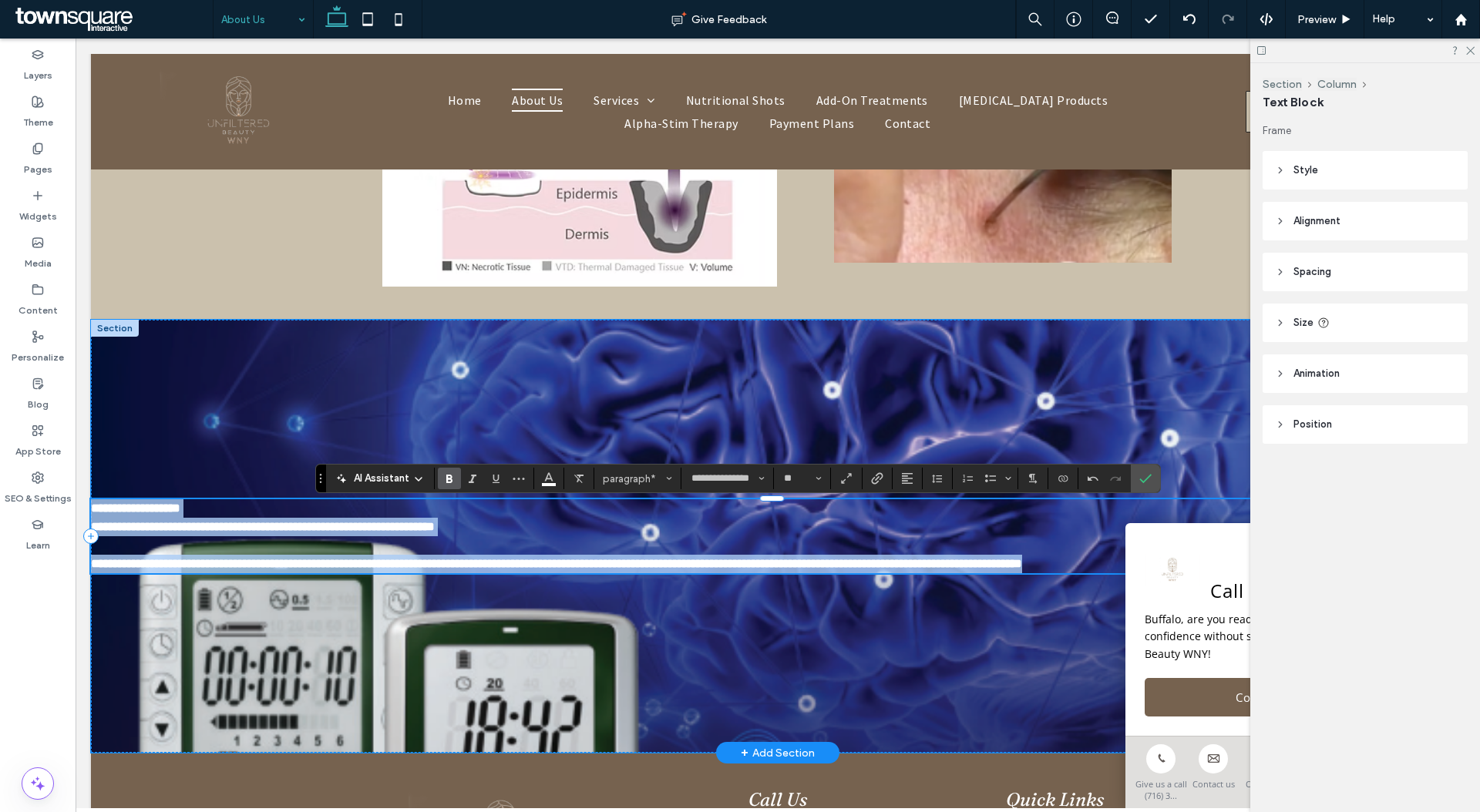
click at [674, 536] on p "﻿" at bounding box center [778, 545] width 1374 height 18
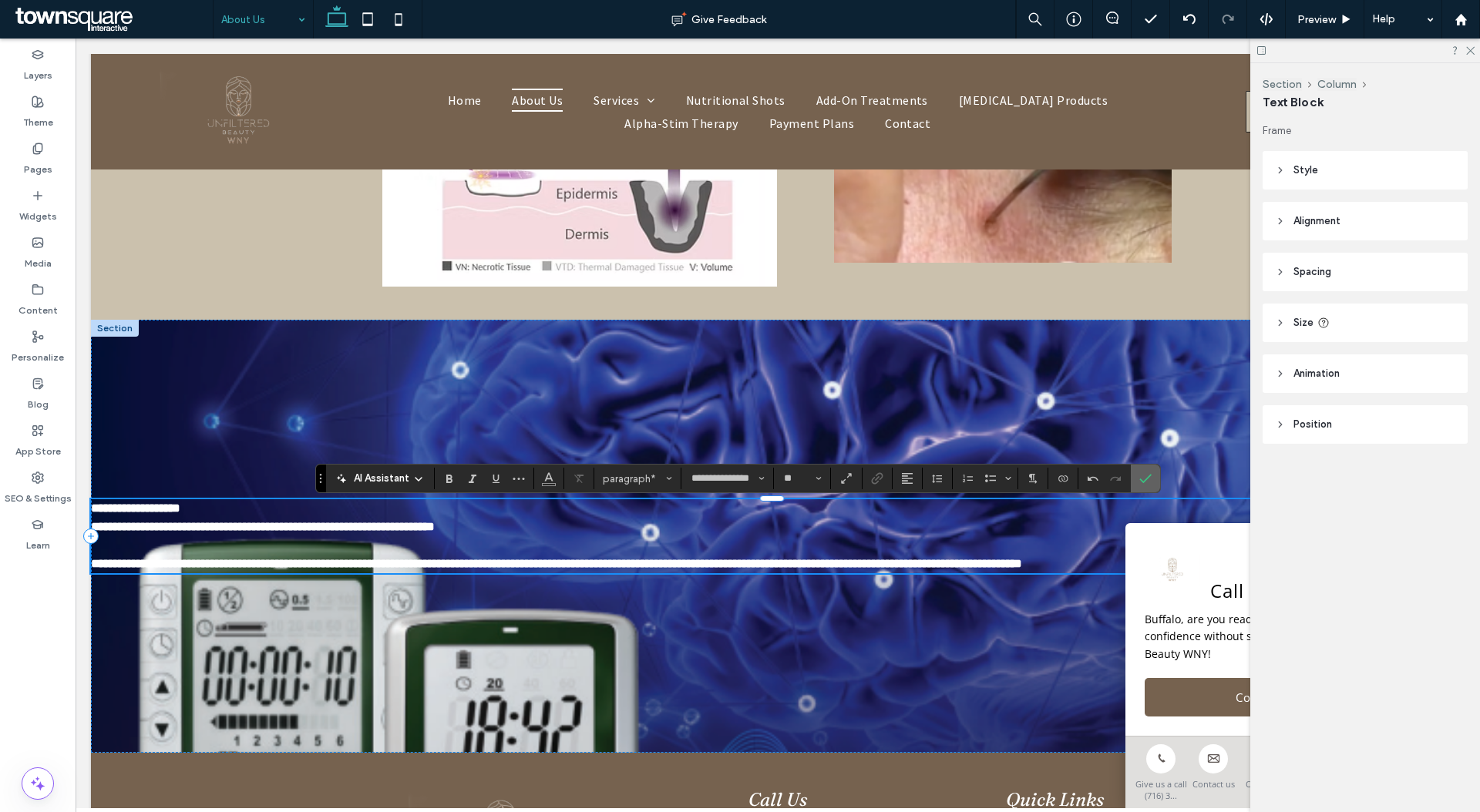
click at [1149, 481] on icon "Confirm" at bounding box center [1145, 478] width 12 height 12
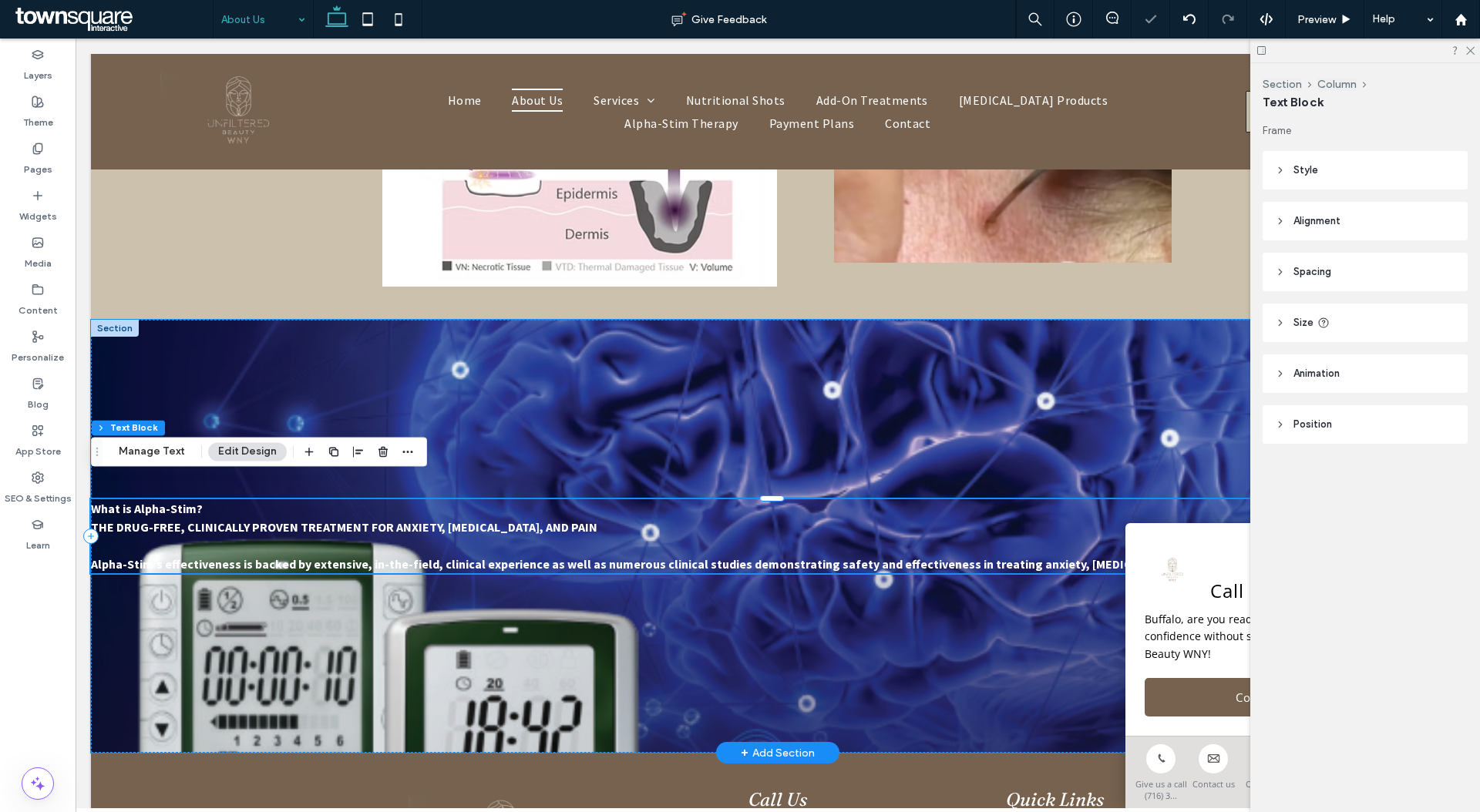
click at [1186, 499] on p "What is Alpha-Stim?" at bounding box center [778, 508] width 1374 height 18
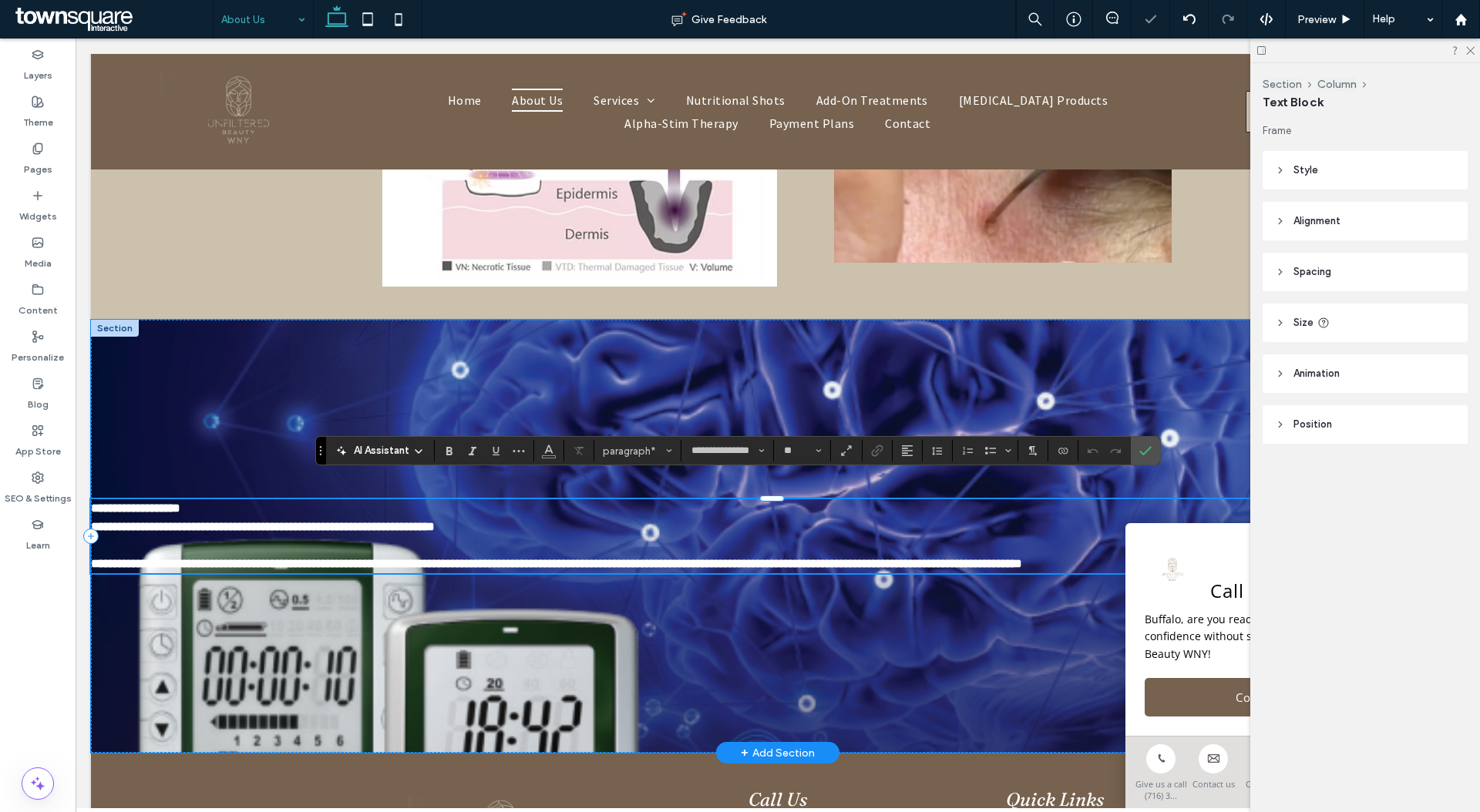
click at [1367, 272] on header "Spacing" at bounding box center [1364, 272] width 205 height 39
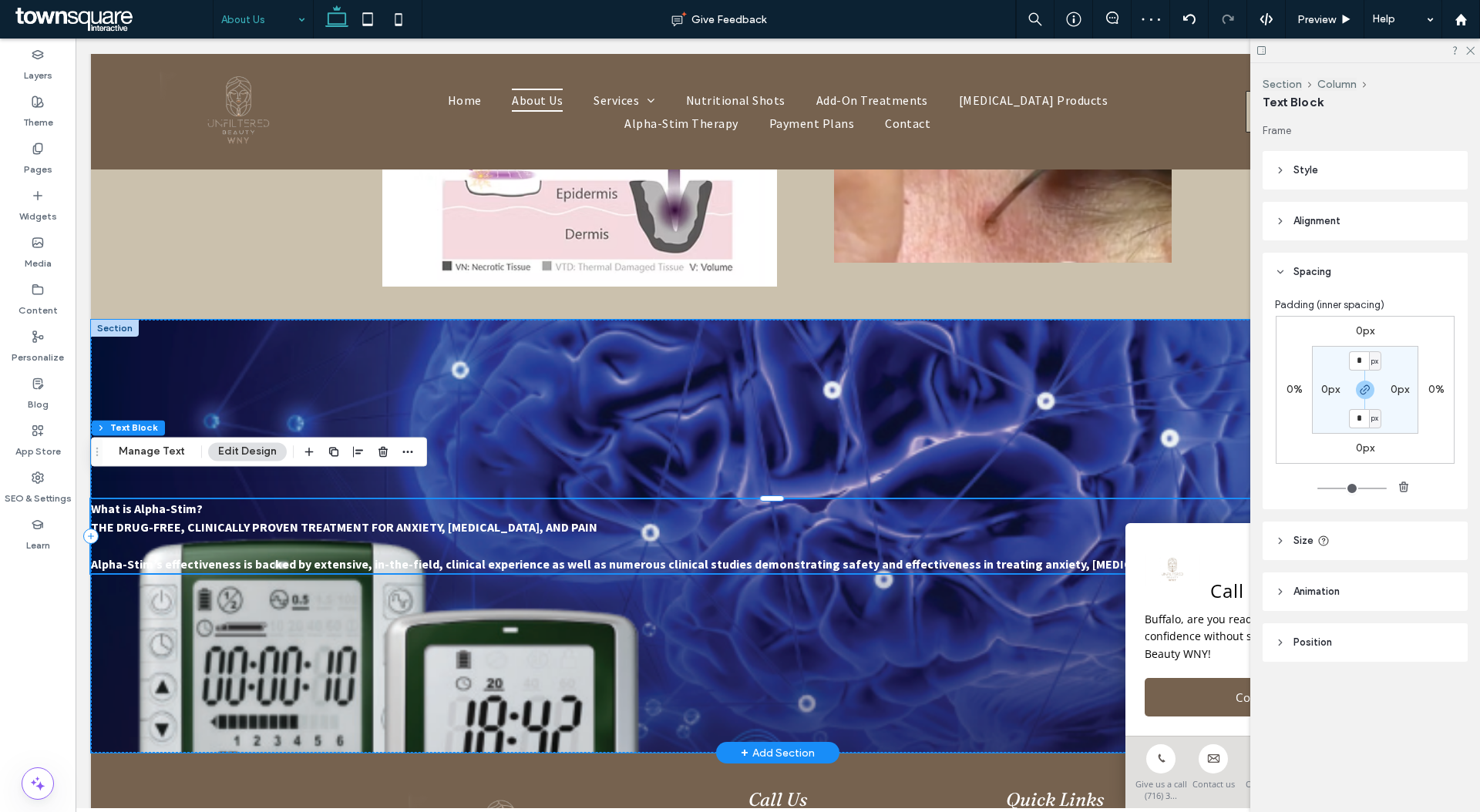
click at [1297, 390] on label "0%" at bounding box center [1294, 389] width 16 height 13
type input "**"
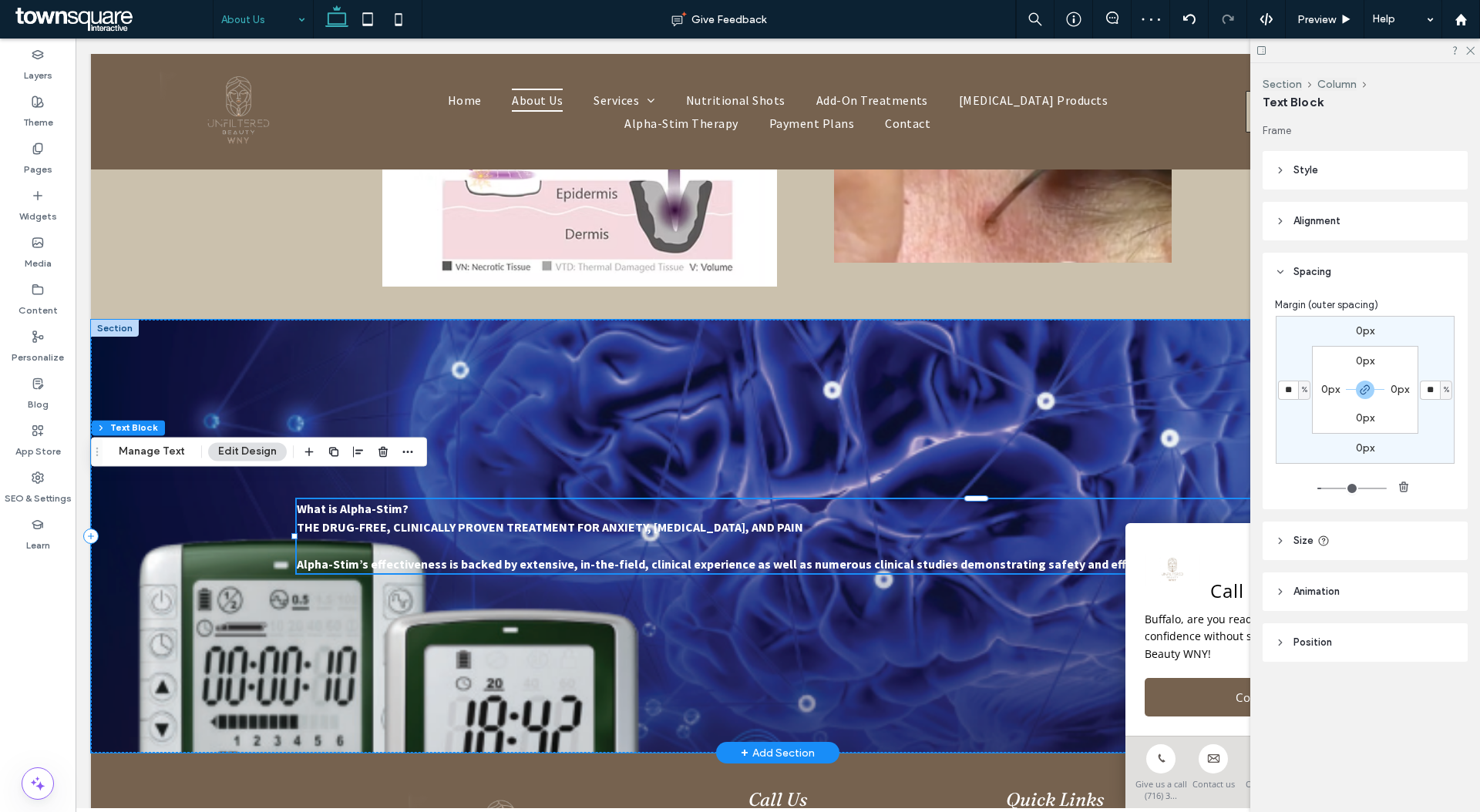
click at [1368, 333] on label "0px" at bounding box center [1364, 330] width 18 height 13
type input "*"
type input "**"
click at [1356, 330] on input "**" at bounding box center [1358, 331] width 20 height 19
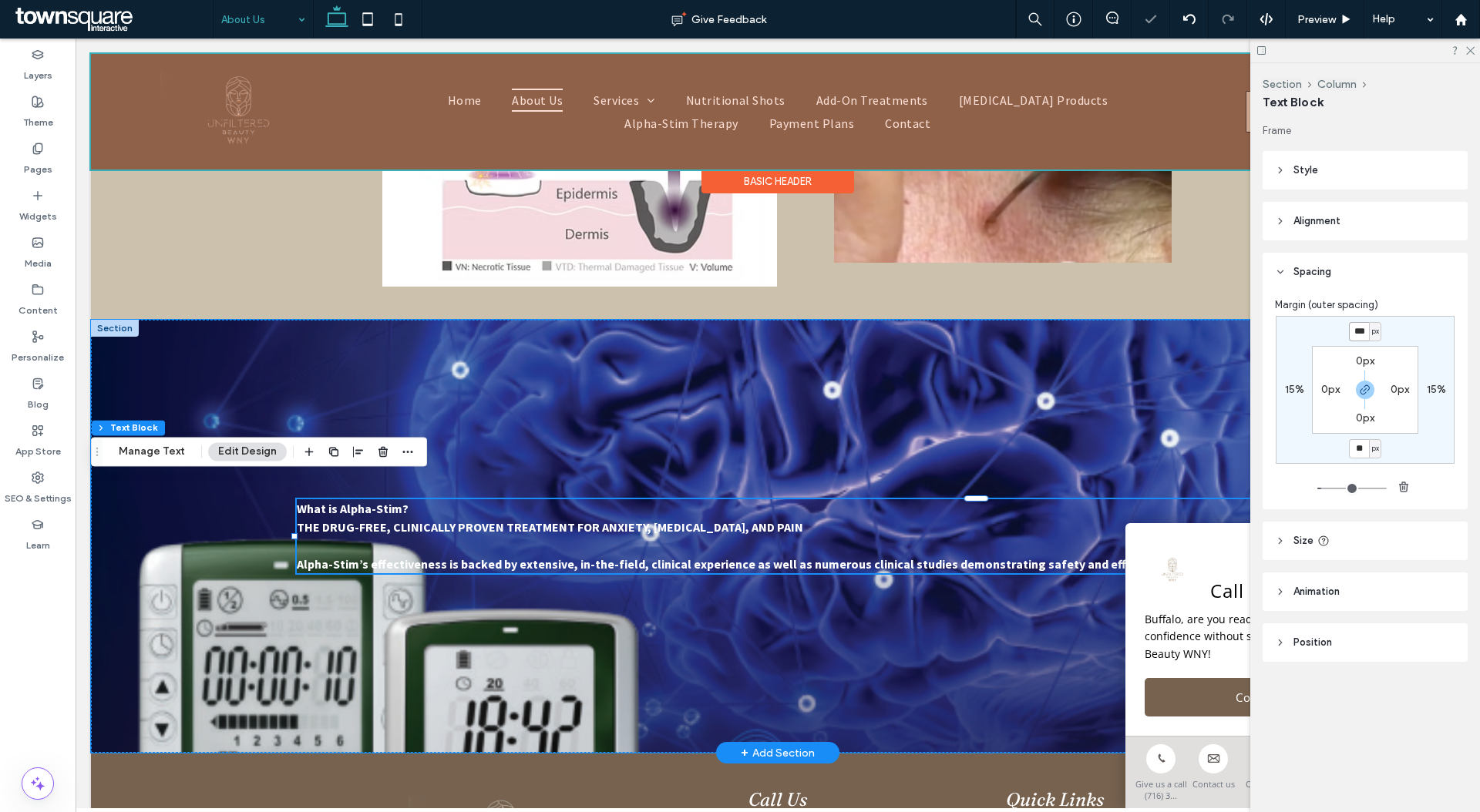
type input "**"
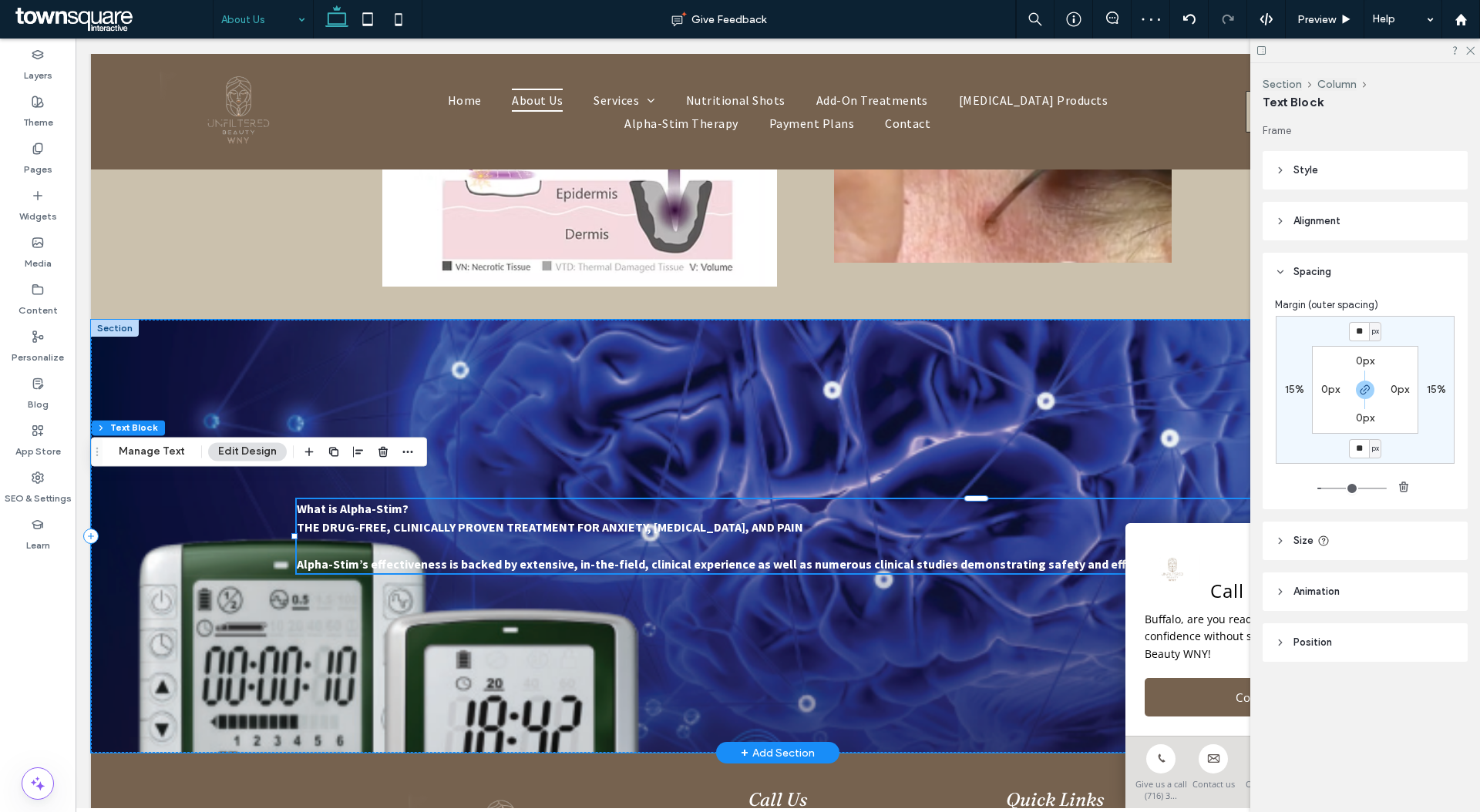
click at [1324, 384] on label "0px" at bounding box center [1329, 389] width 18 height 13
type input "*"
type input "**"
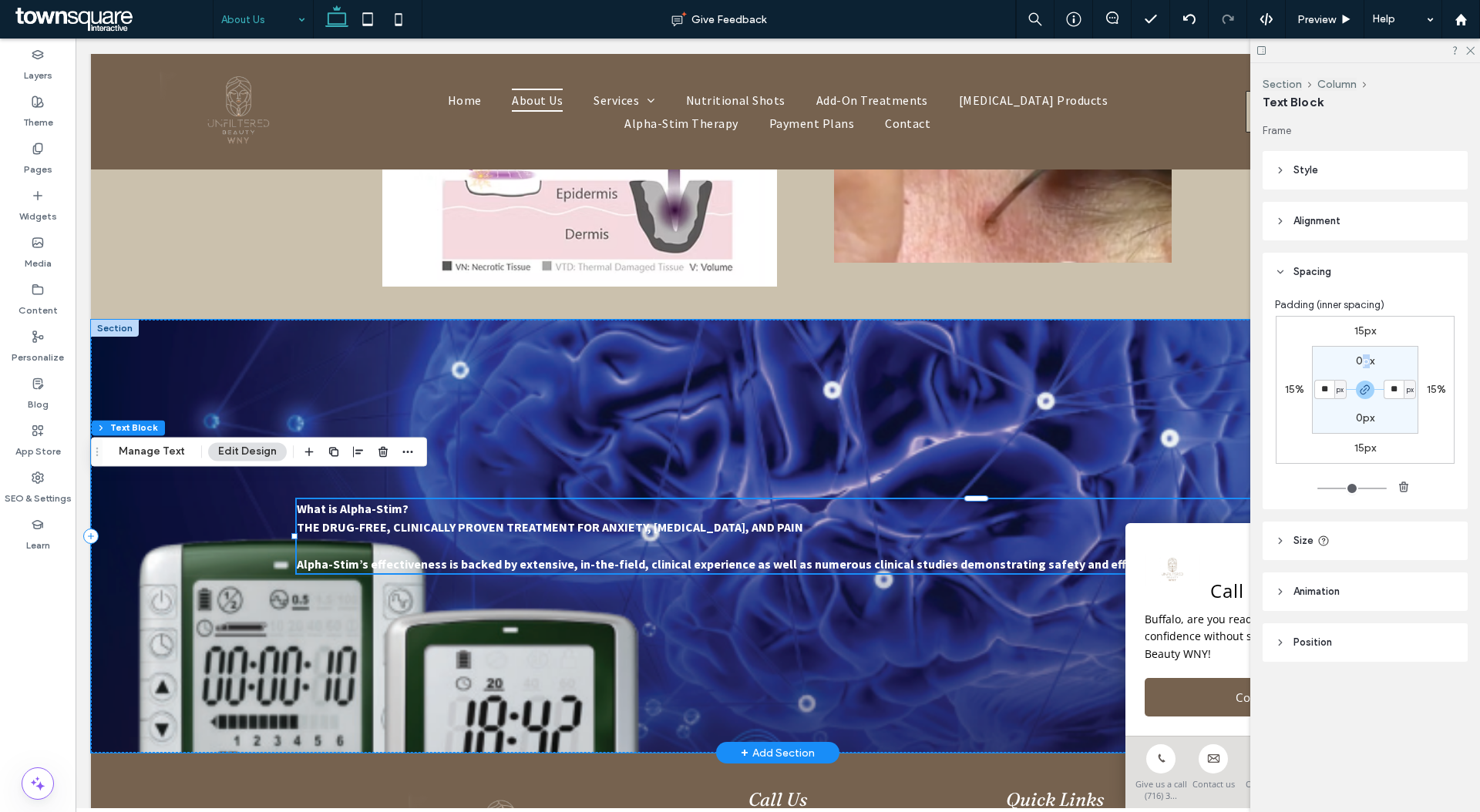
click at [1361, 357] on label "0px" at bounding box center [1364, 361] width 18 height 13
type input "*"
type input "**"
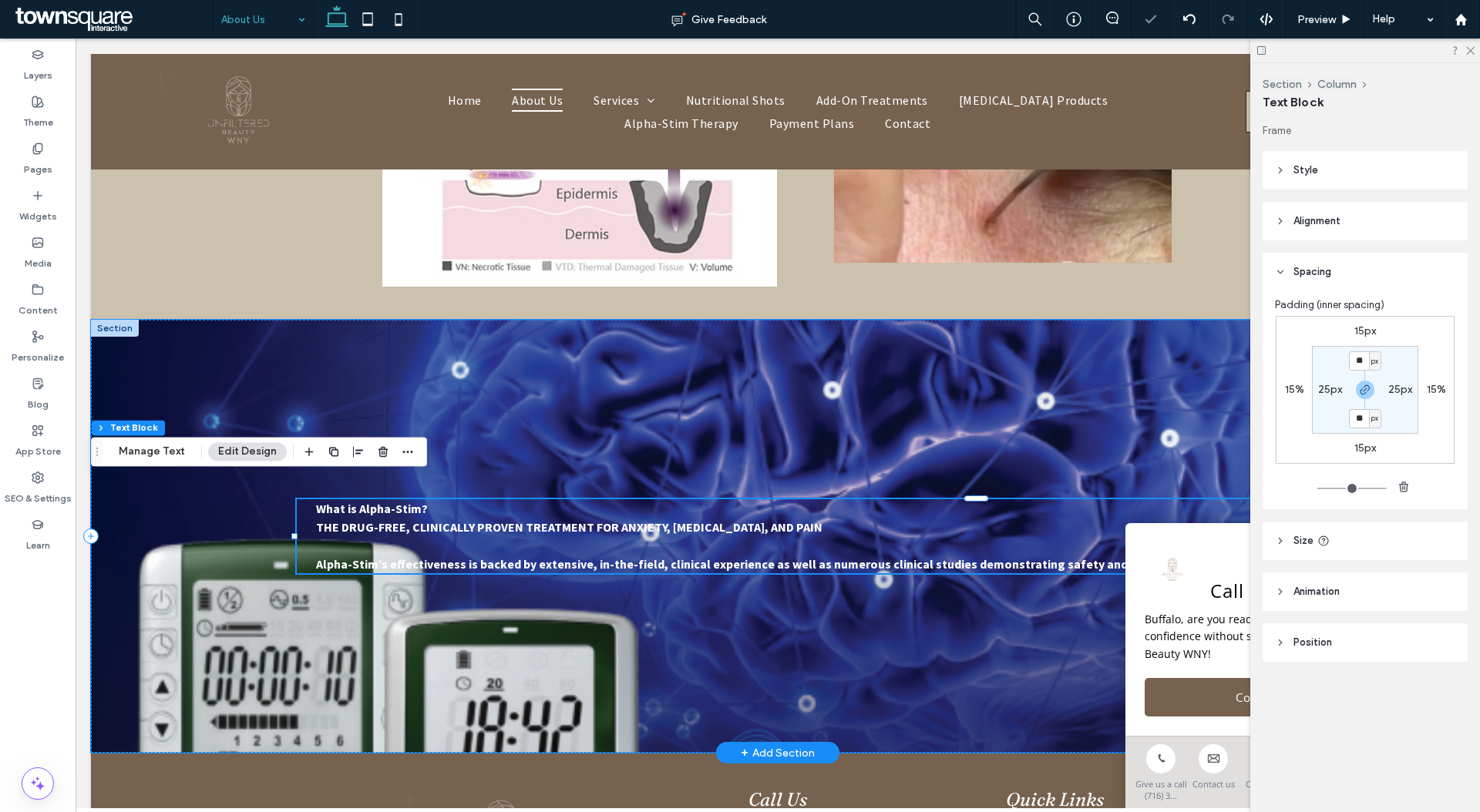
click at [1400, 413] on section "** px 25px ** px 25px" at bounding box center [1364, 390] width 106 height 88
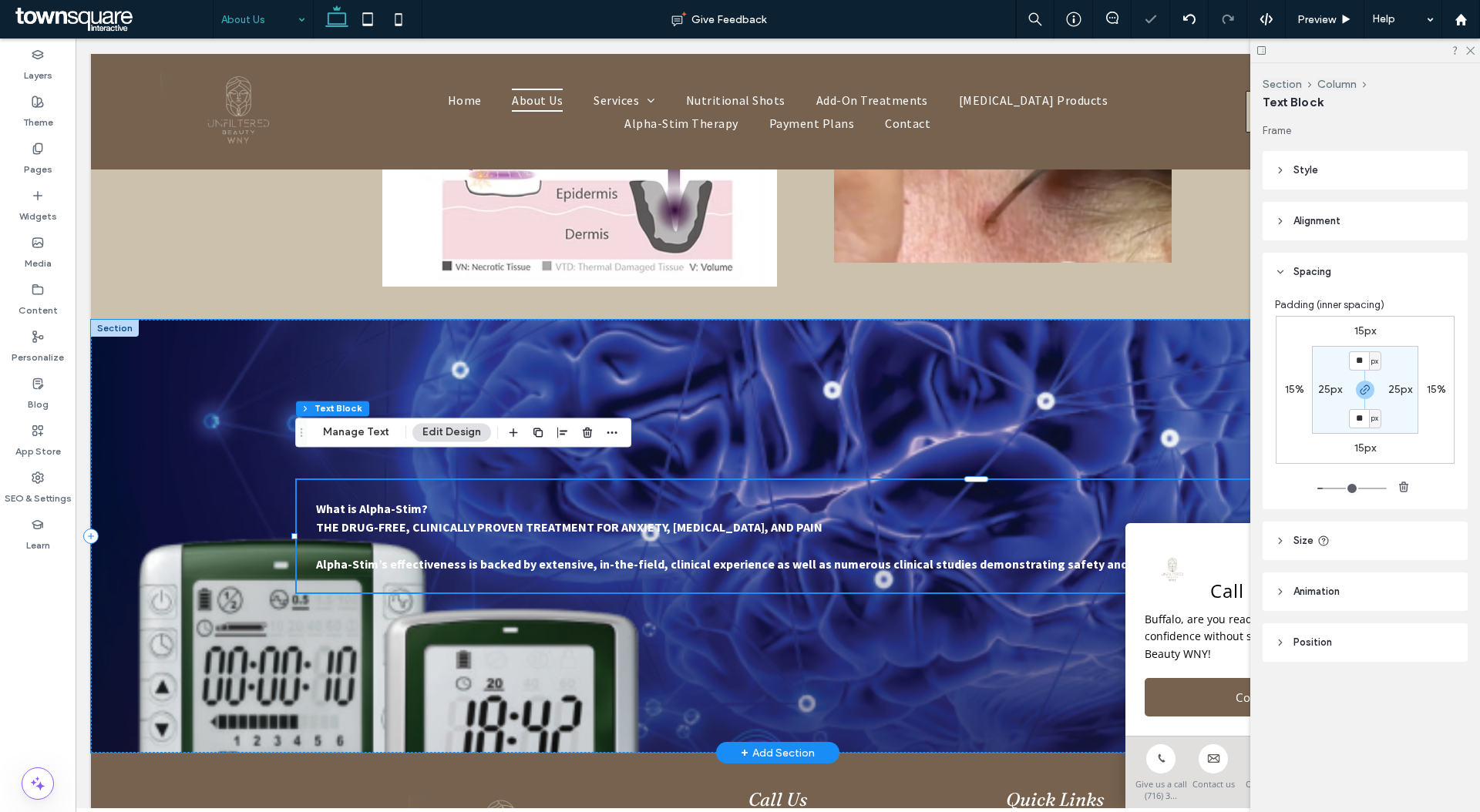
click at [618, 499] on p "What is Alpha-Stim?" at bounding box center [983, 508] width 1335 height 18
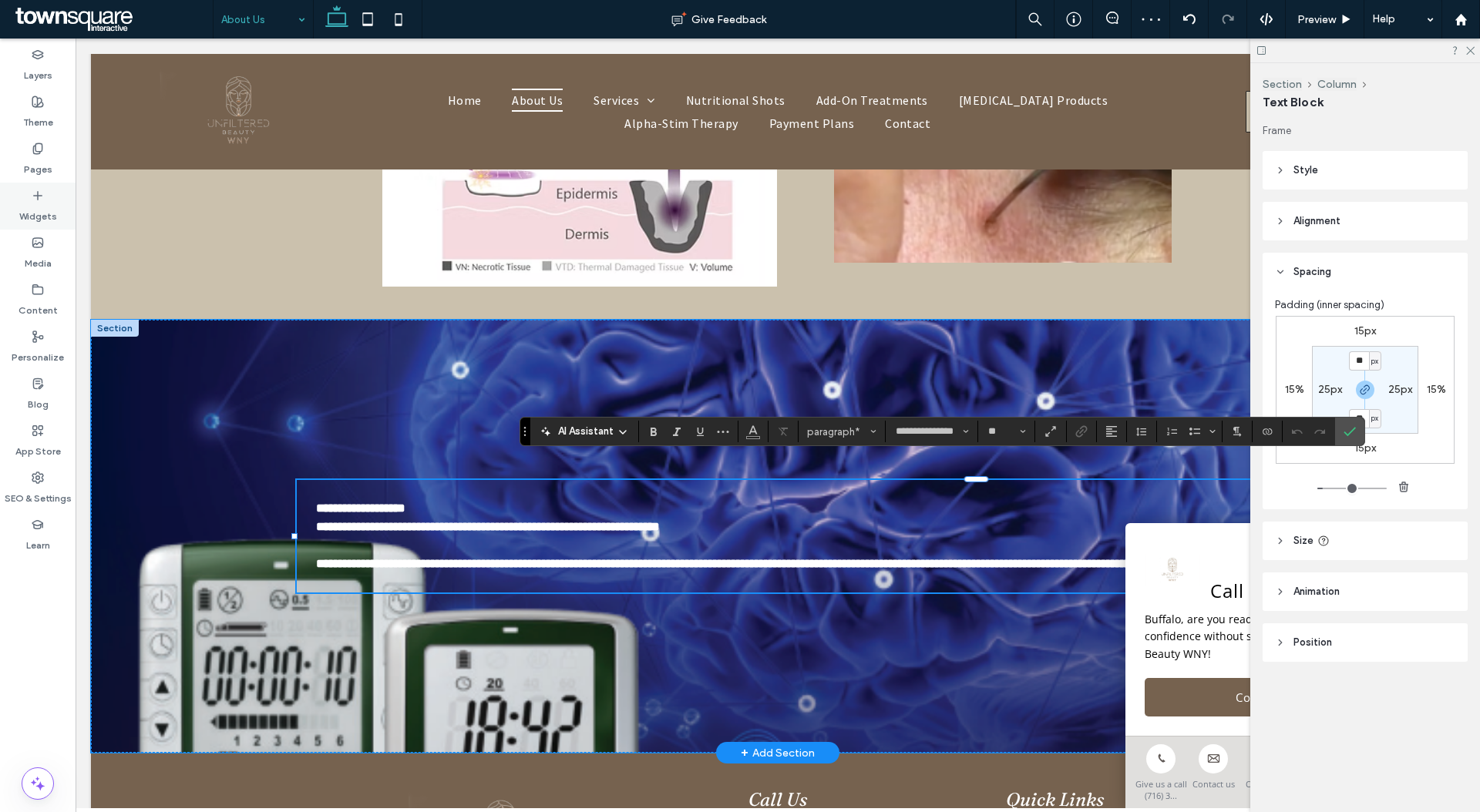
click at [42, 188] on div "Widgets" at bounding box center [37, 206] width 75 height 47
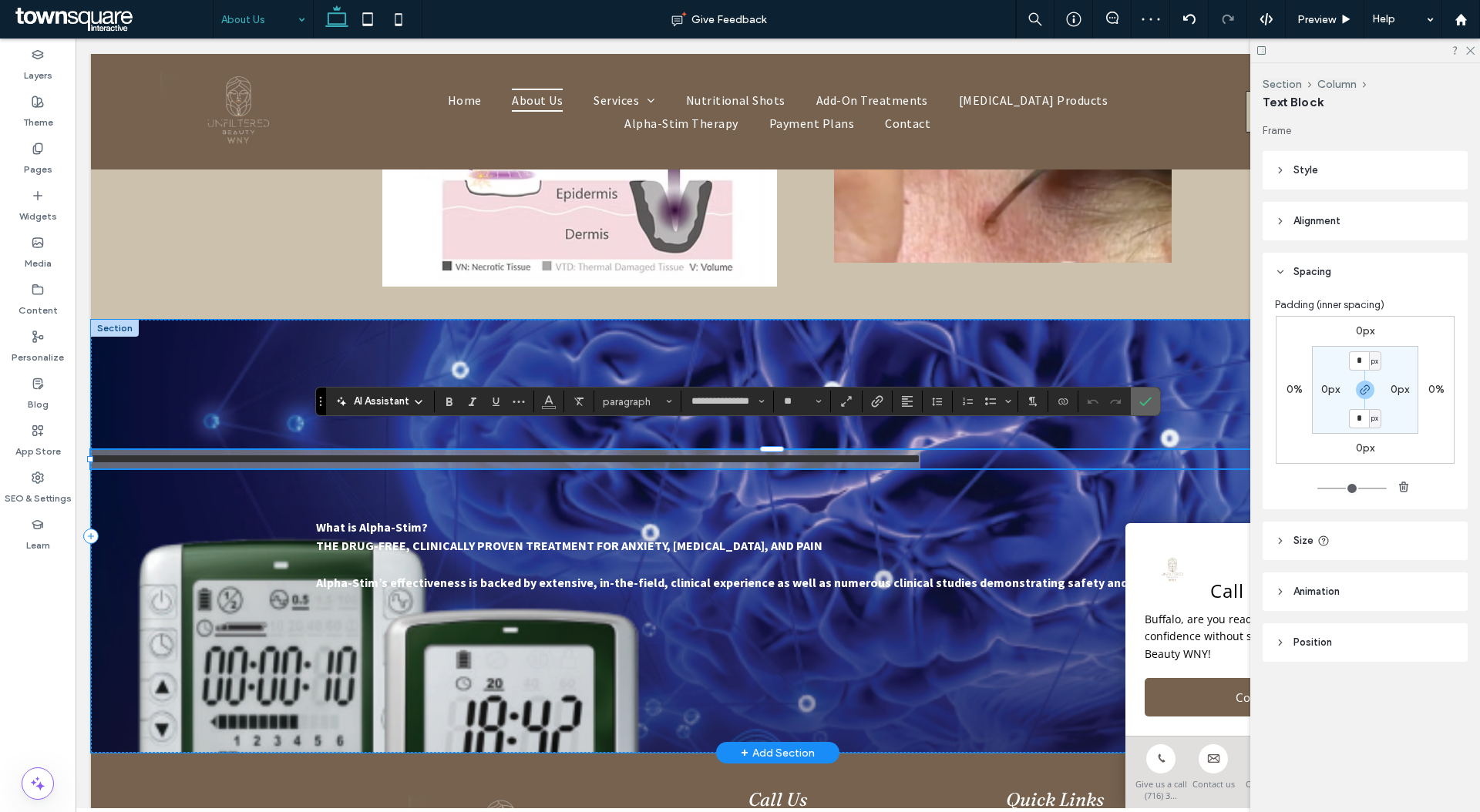
click at [1145, 394] on label "Confirm" at bounding box center [1145, 401] width 23 height 28
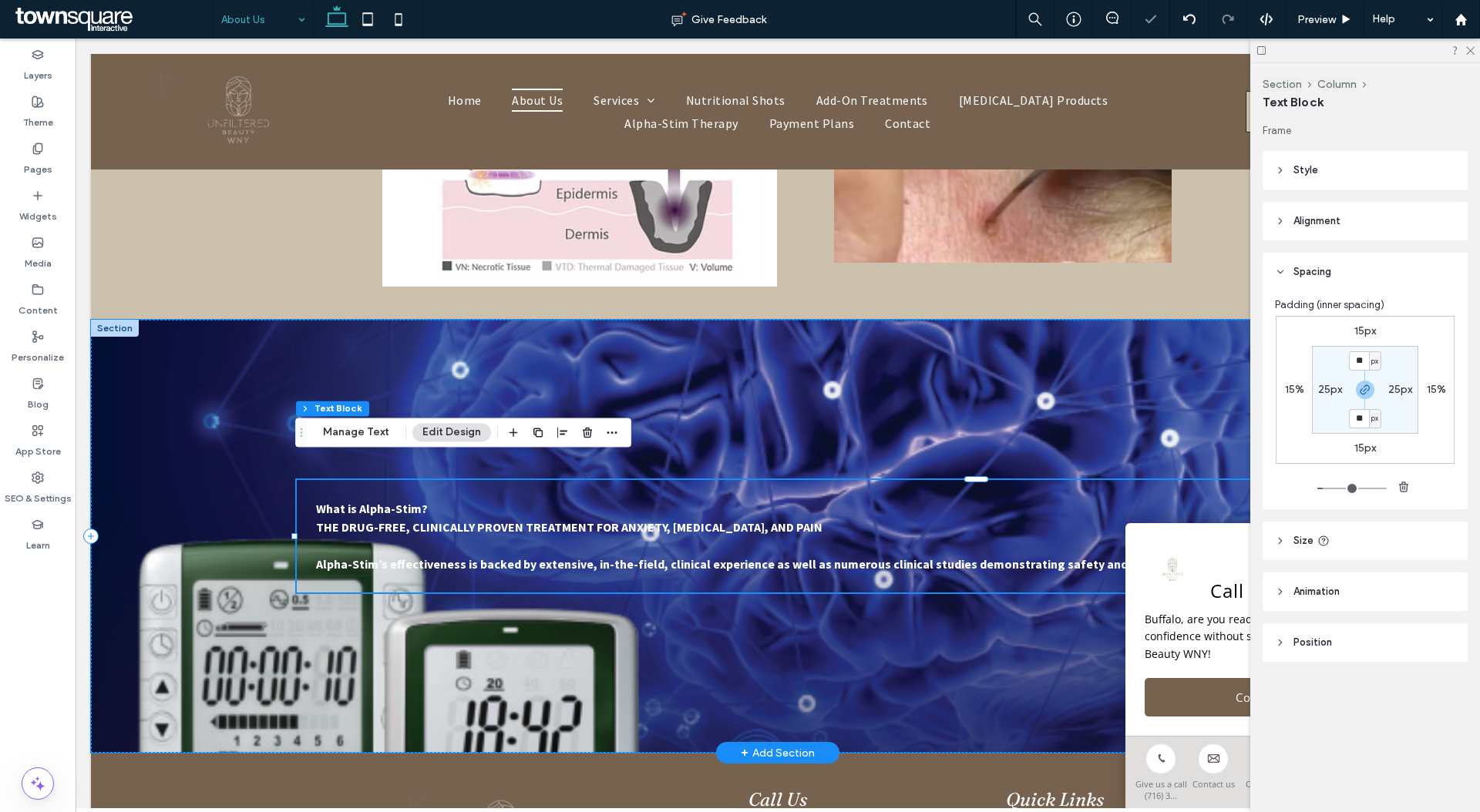
click at [796, 480] on div "What is Alpha-Stim? THE DRUG-FREE, CLINICALLY PROVEN TREATMENT FOR ANXIETY, INS…" at bounding box center [983, 536] width 1374 height 112
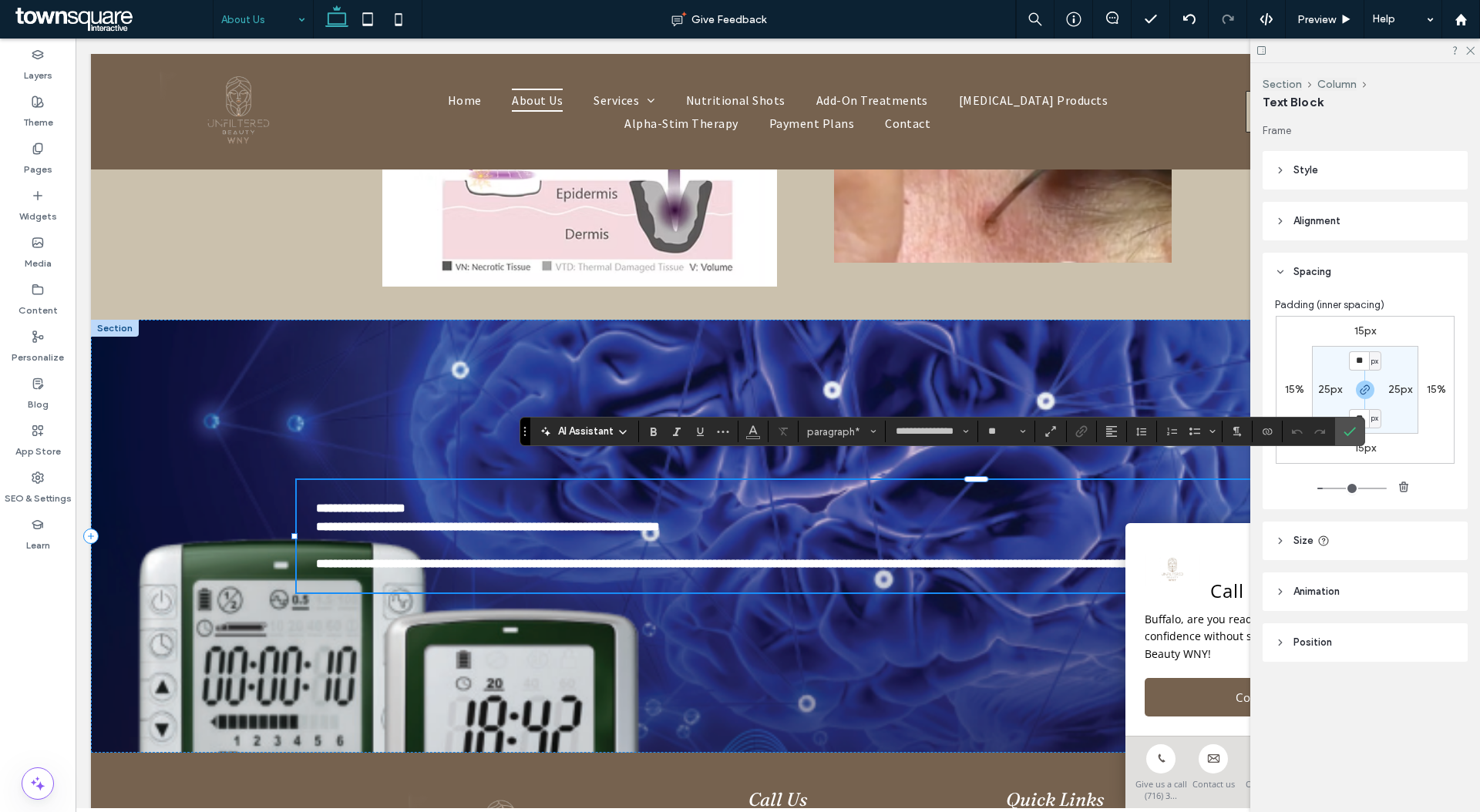
click at [1361, 157] on header "Style" at bounding box center [1364, 170] width 205 height 39
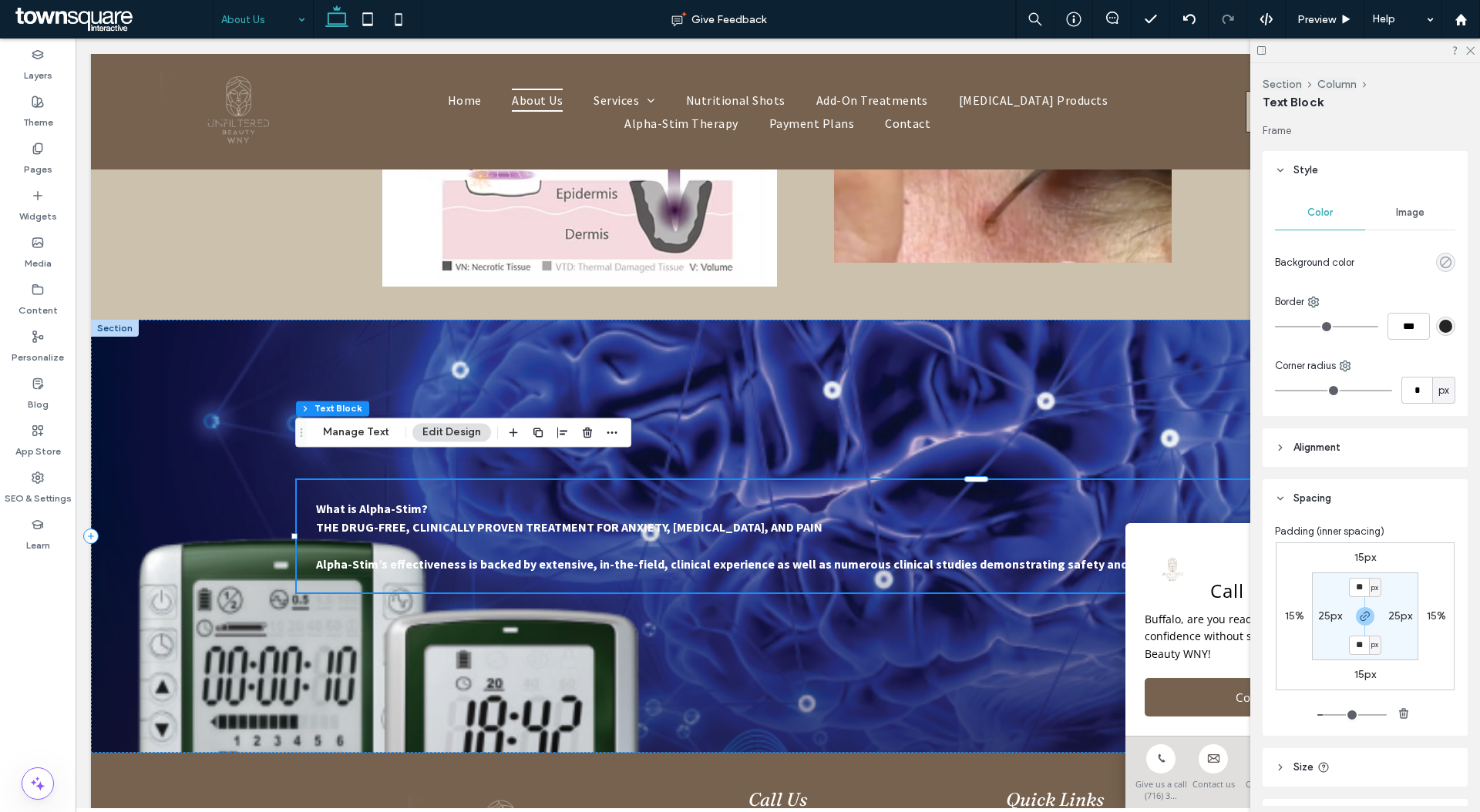
click at [1438, 258] on icon "rgba(0, 0, 0, 0)" at bounding box center [1445, 262] width 13 height 13
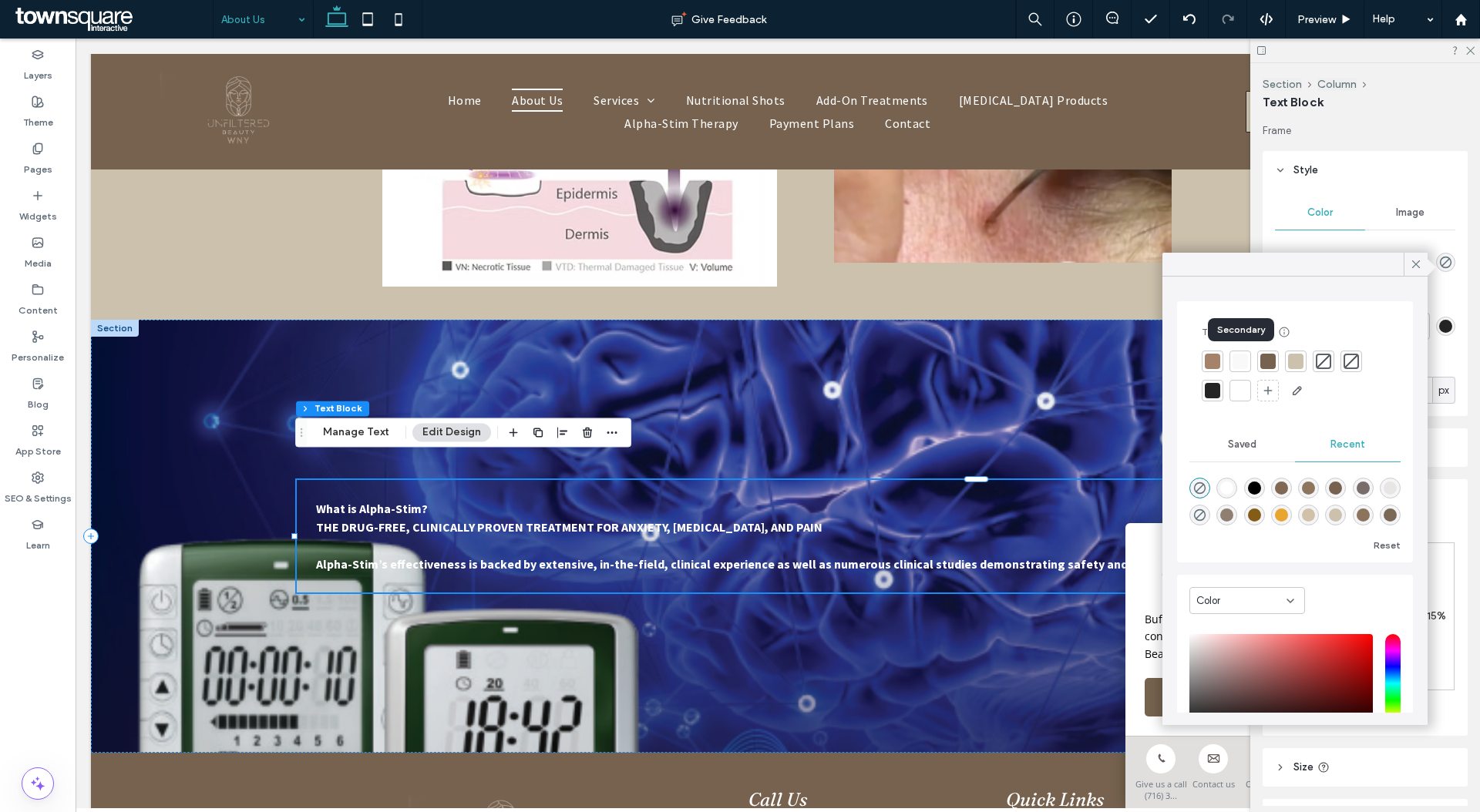
click at [1238, 364] on div at bounding box center [1240, 361] width 16 height 16
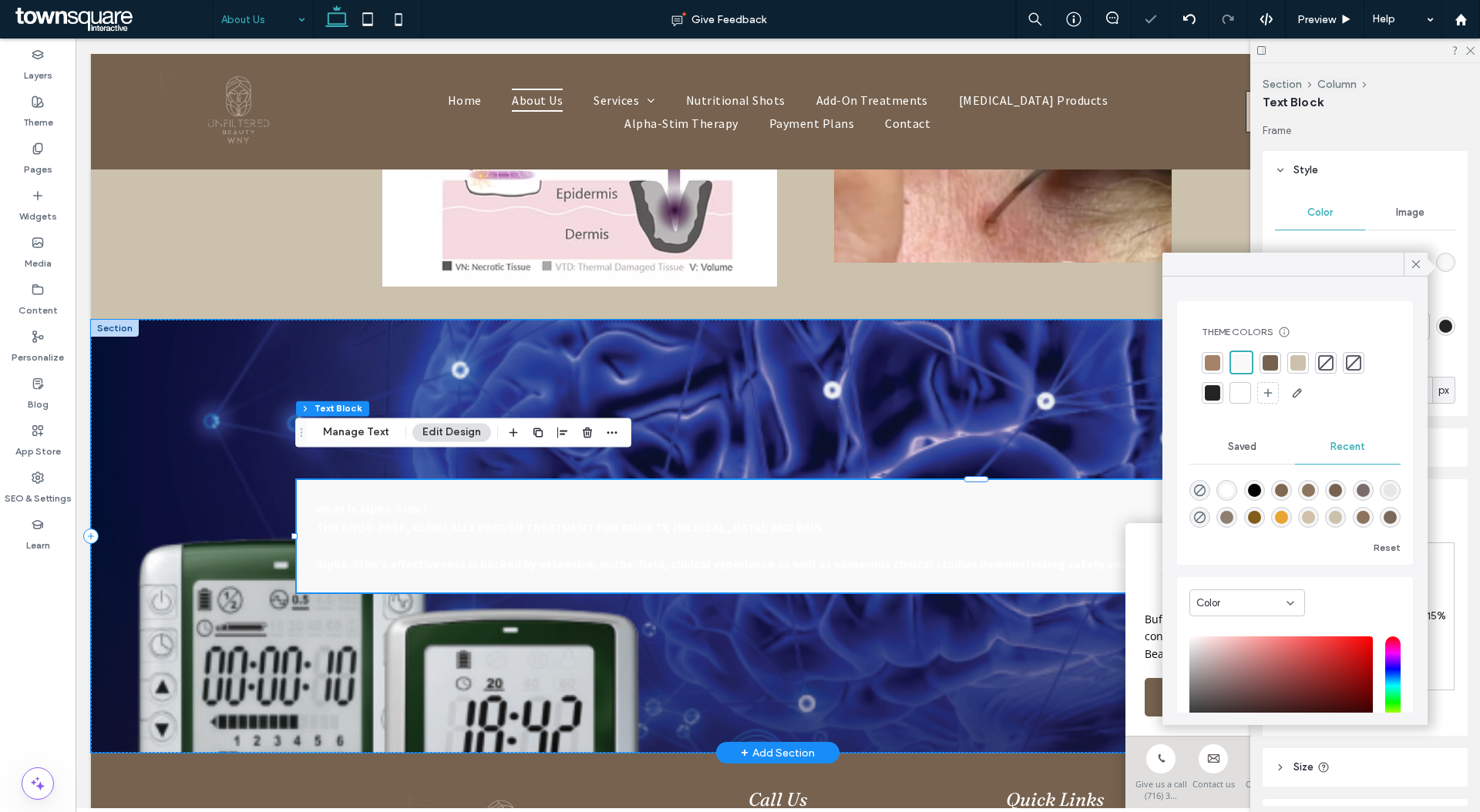
click at [905, 536] on p "﻿" at bounding box center [983, 545] width 1335 height 18
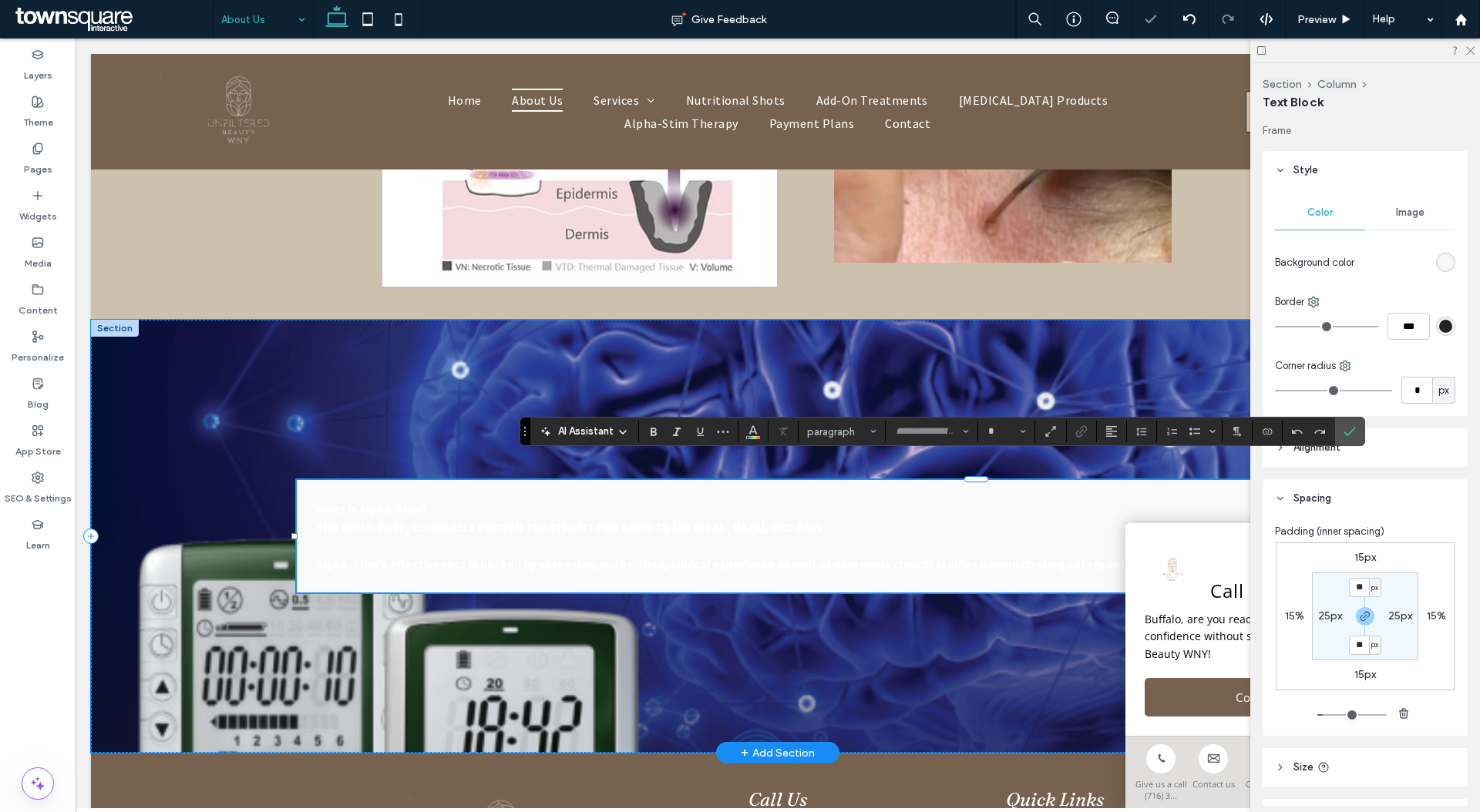
type input "**********"
type input "**"
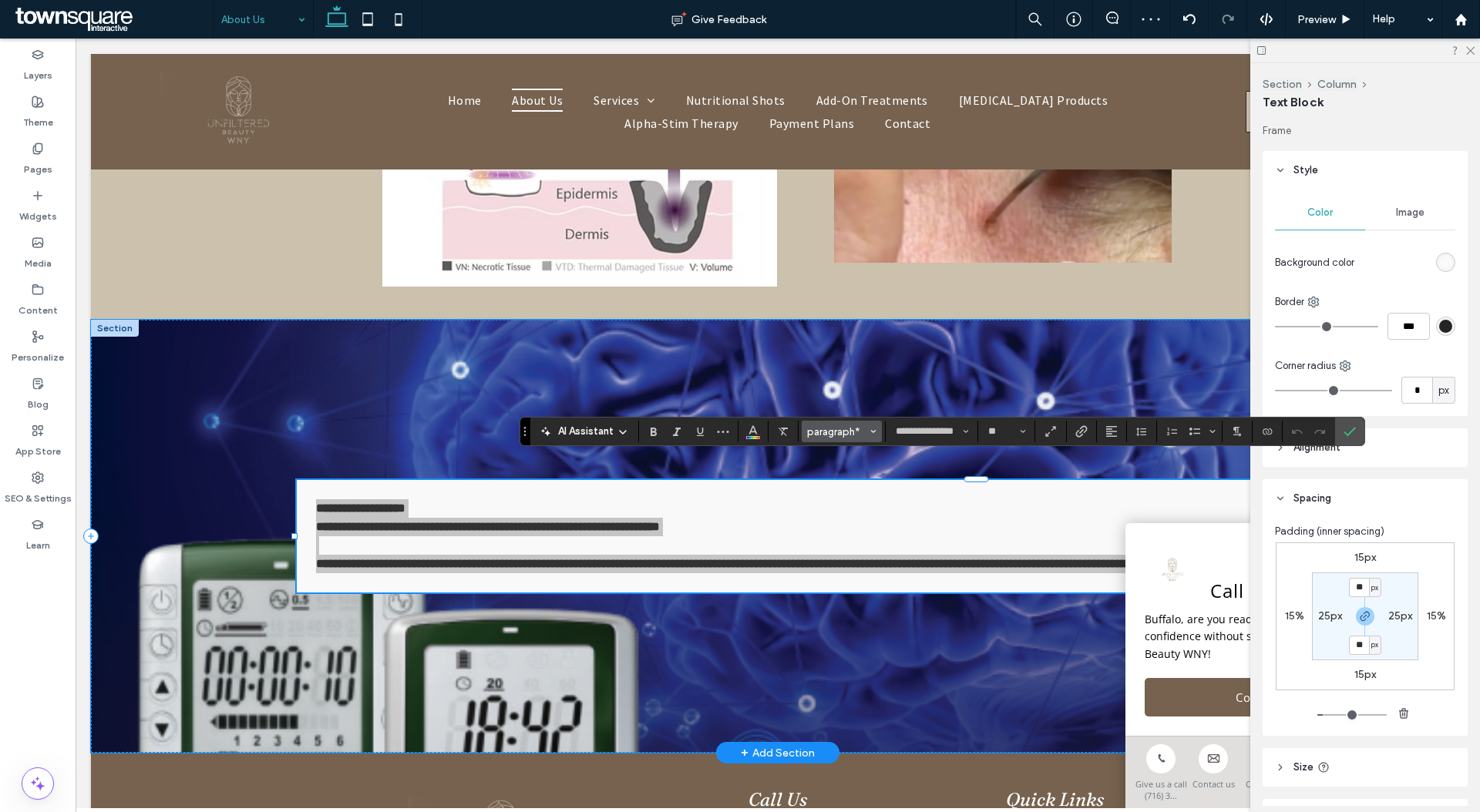
click at [837, 434] on span "paragraph*" at bounding box center [836, 432] width 60 height 11
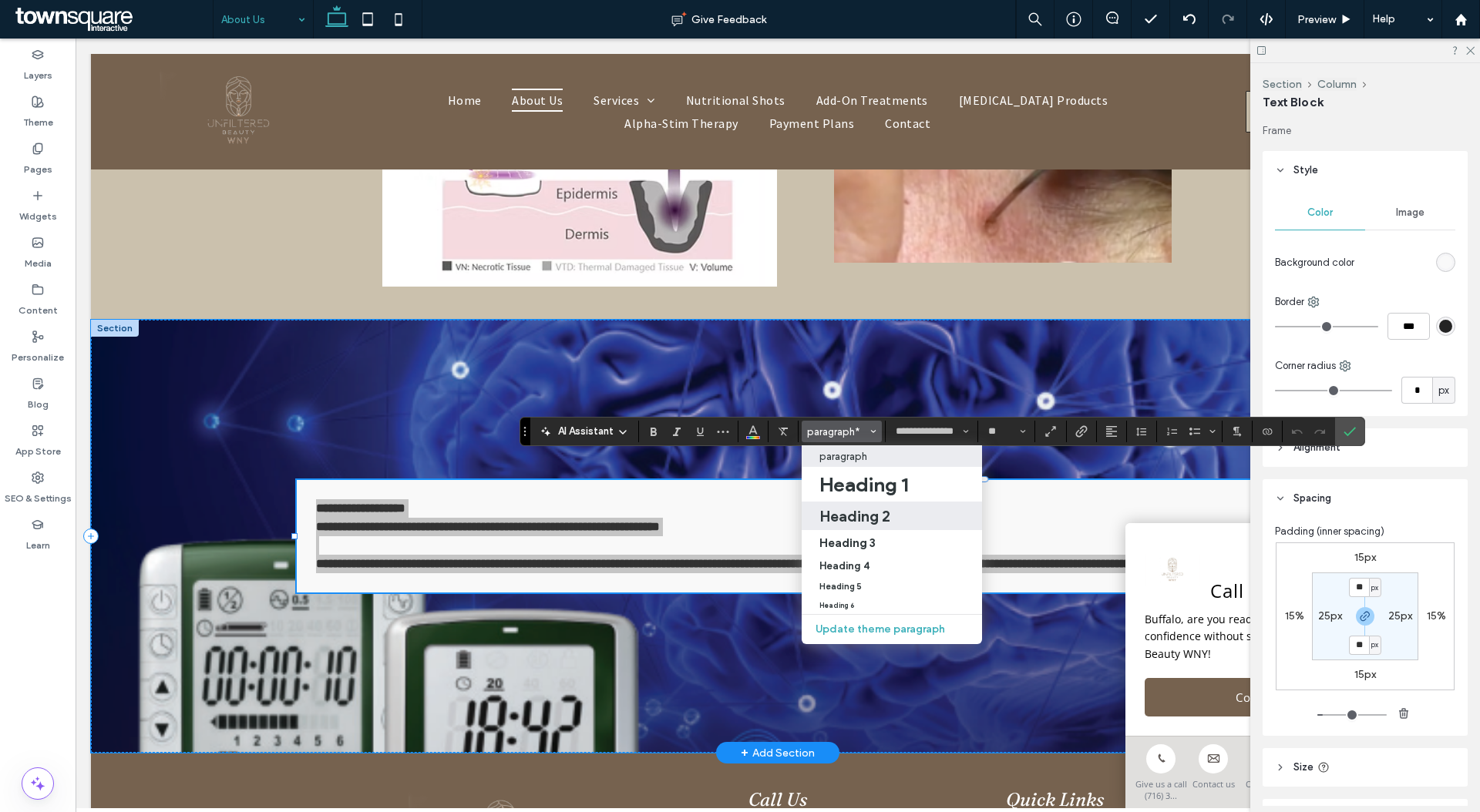
click at [841, 521] on h2 "Heading 2" at bounding box center [855, 515] width 71 height 18
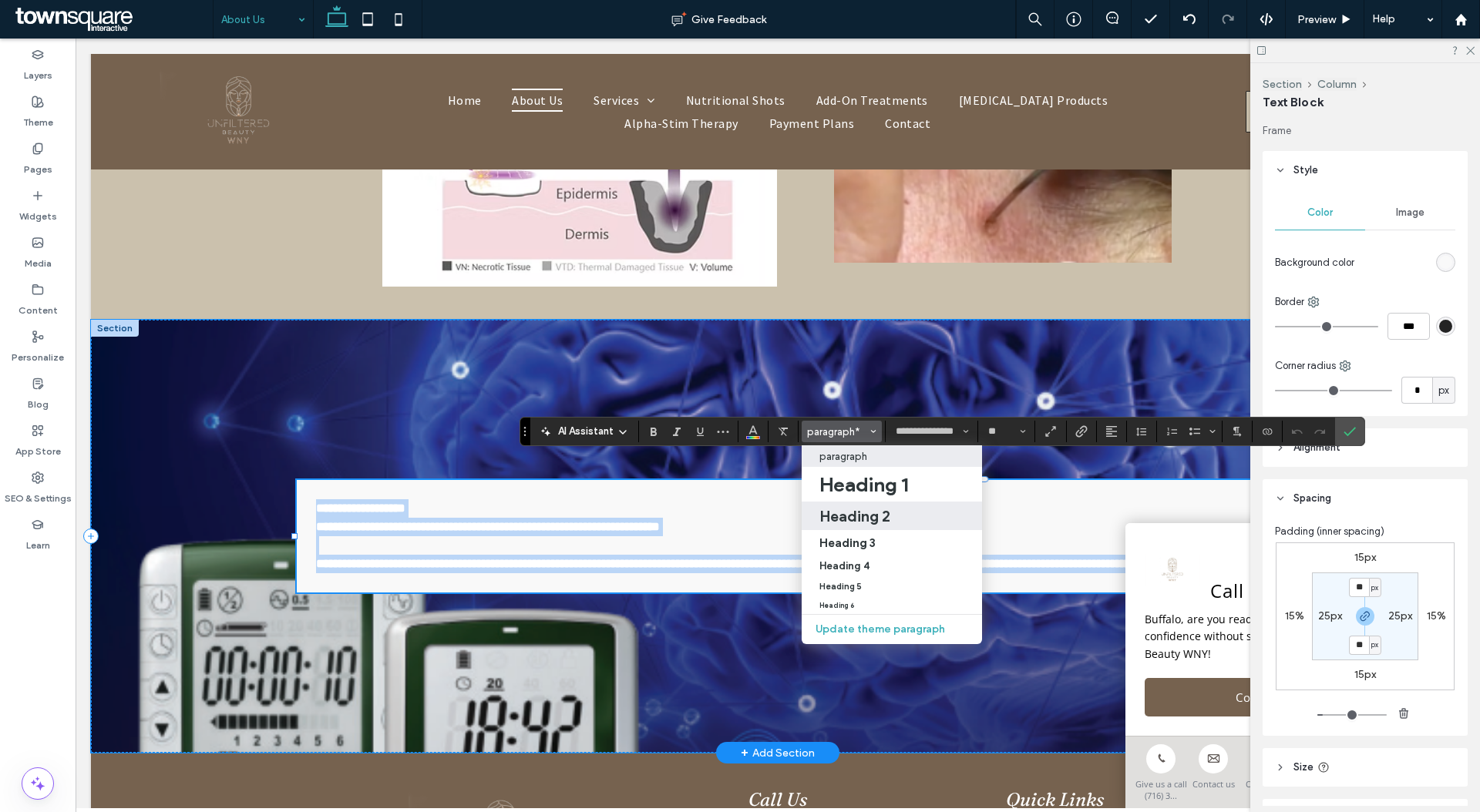
scroll to position [1135, 0]
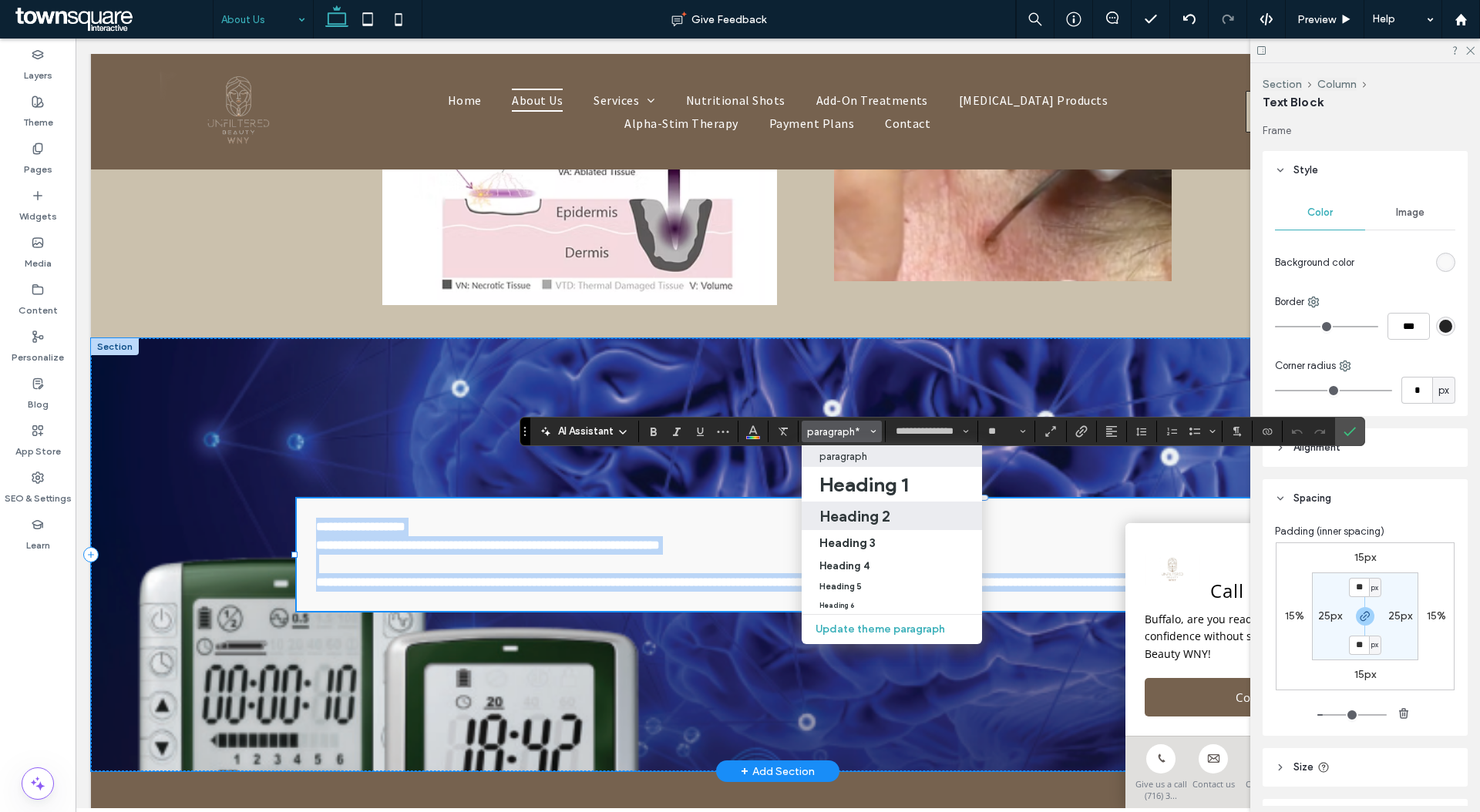
type input "********"
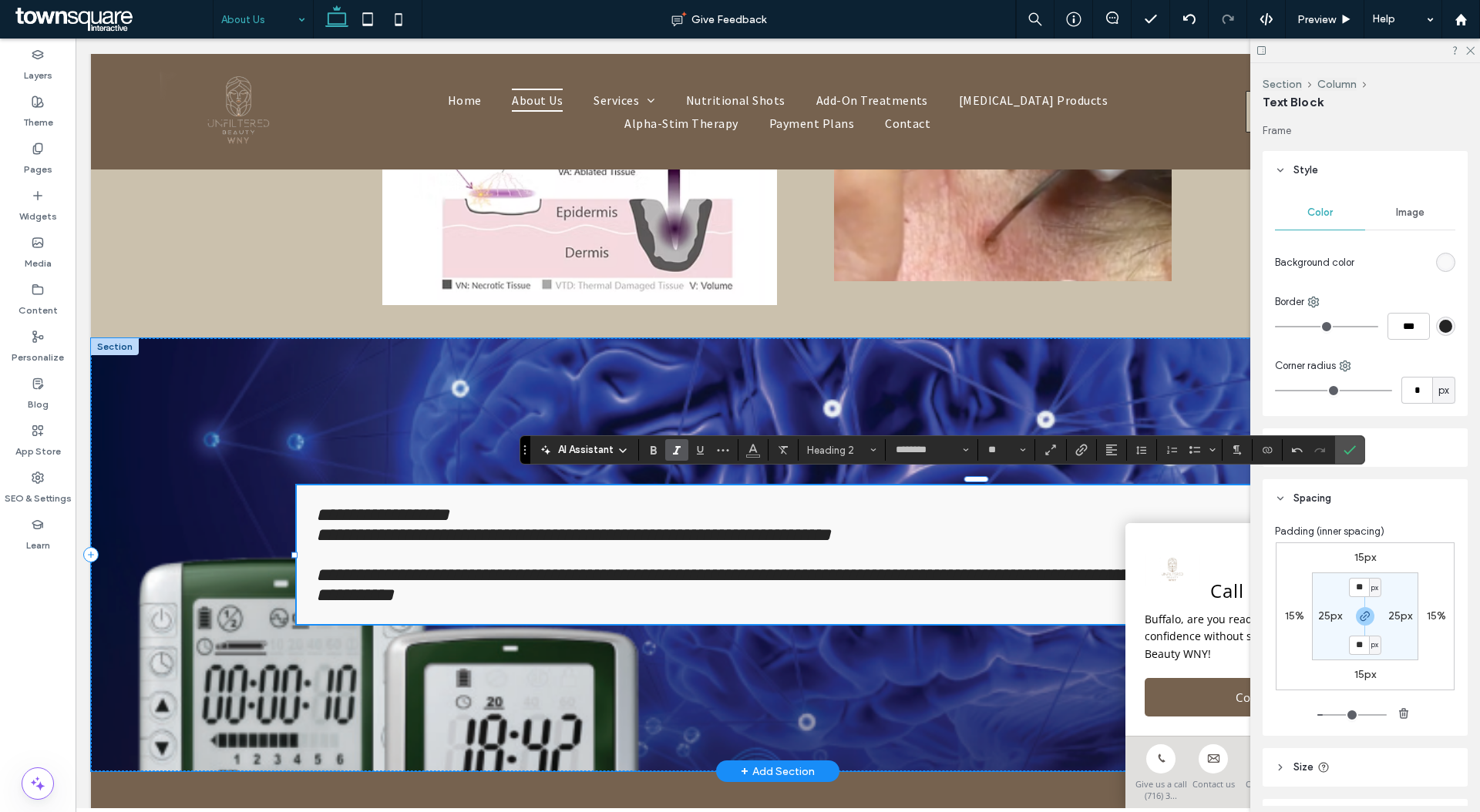
click at [778, 526] on span "**********" at bounding box center [573, 534] width 515 height 18
drag, startPoint x: 782, startPoint y: 498, endPoint x: 779, endPoint y: 473, distance: 25.2
click at [779, 485] on div "**********" at bounding box center [983, 554] width 1374 height 138
click at [830, 456] on button "Heading 2" at bounding box center [842, 450] width 80 height 22
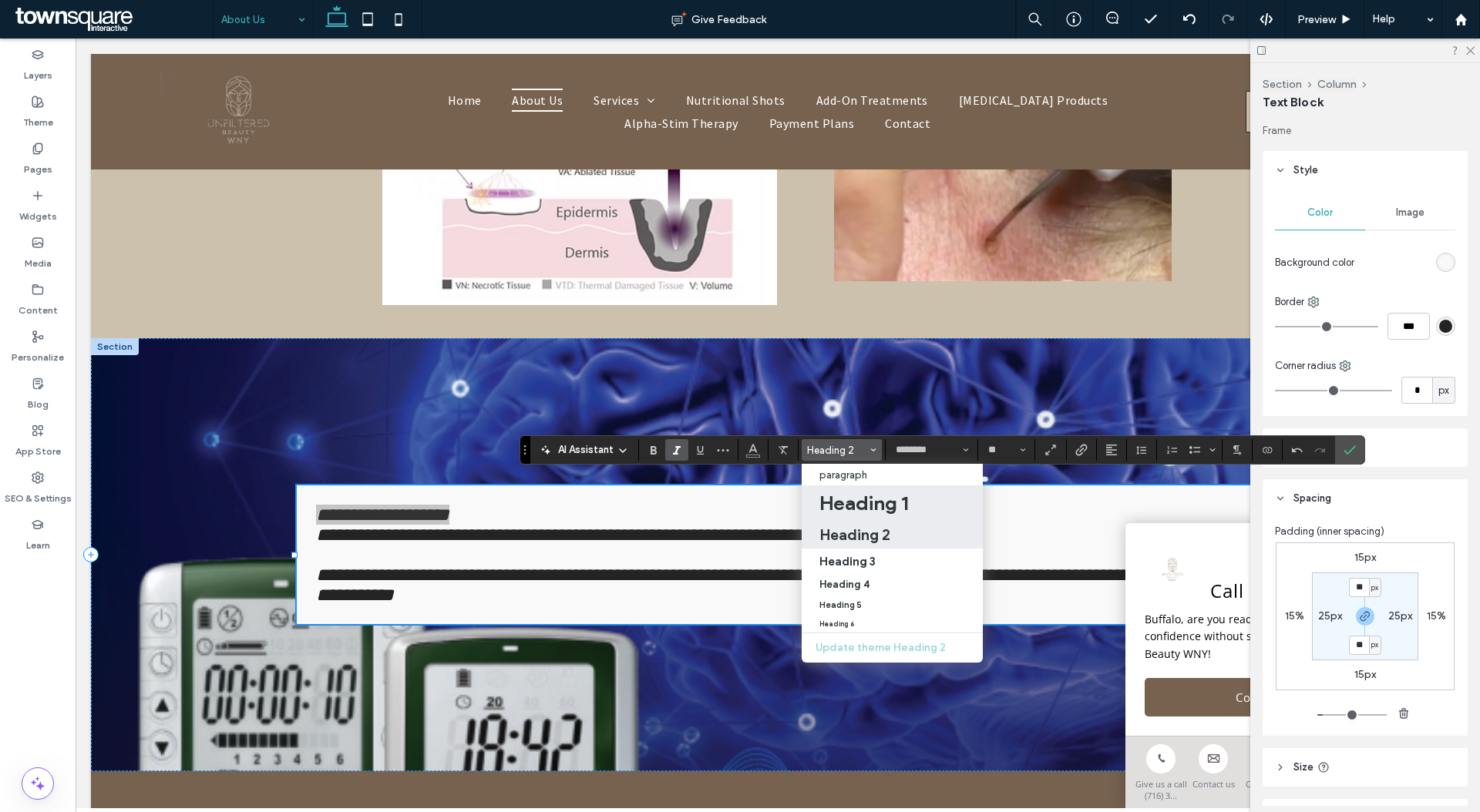
click at [829, 498] on h1 "Heading 1" at bounding box center [863, 503] width 88 height 25
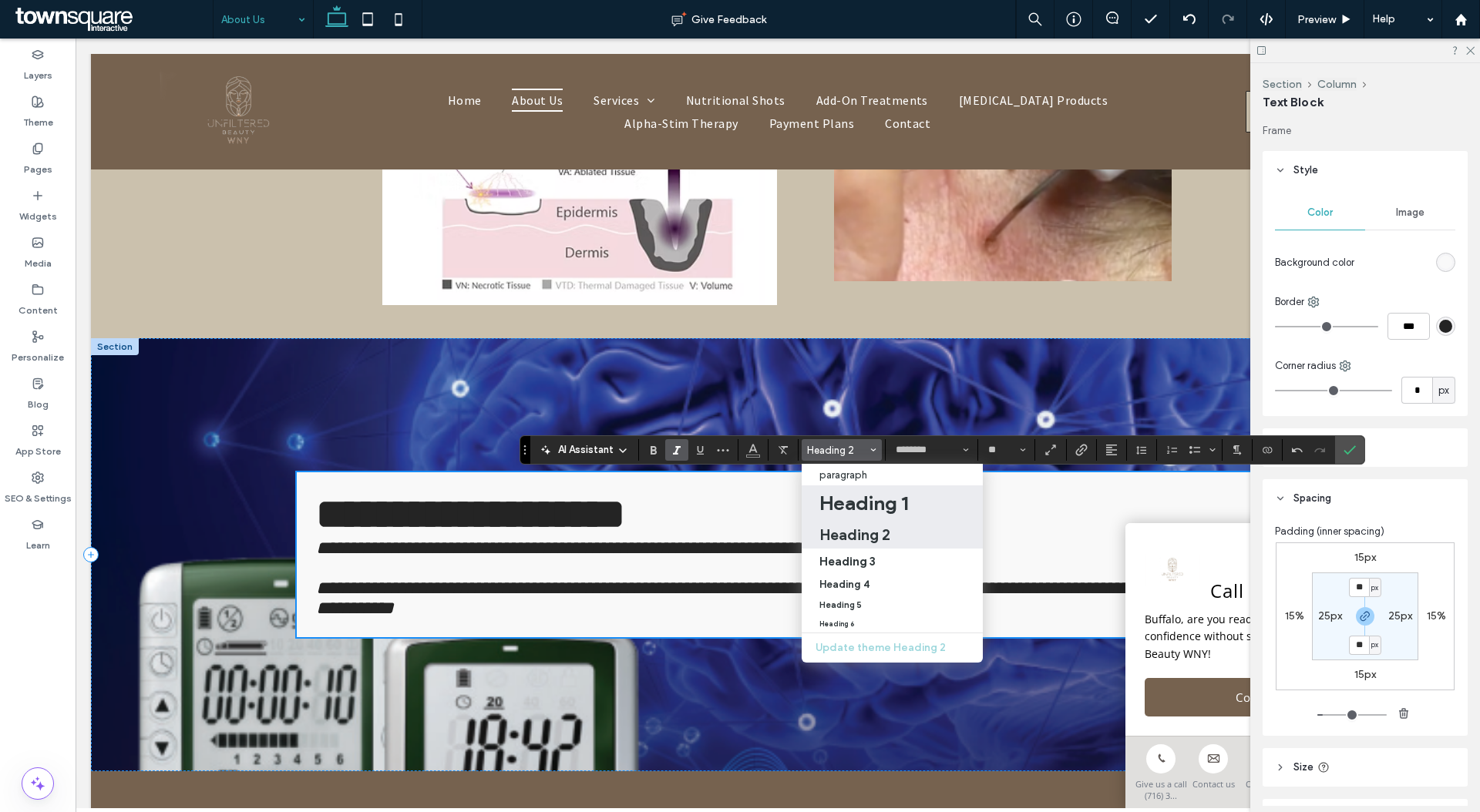
scroll to position [1149, 0]
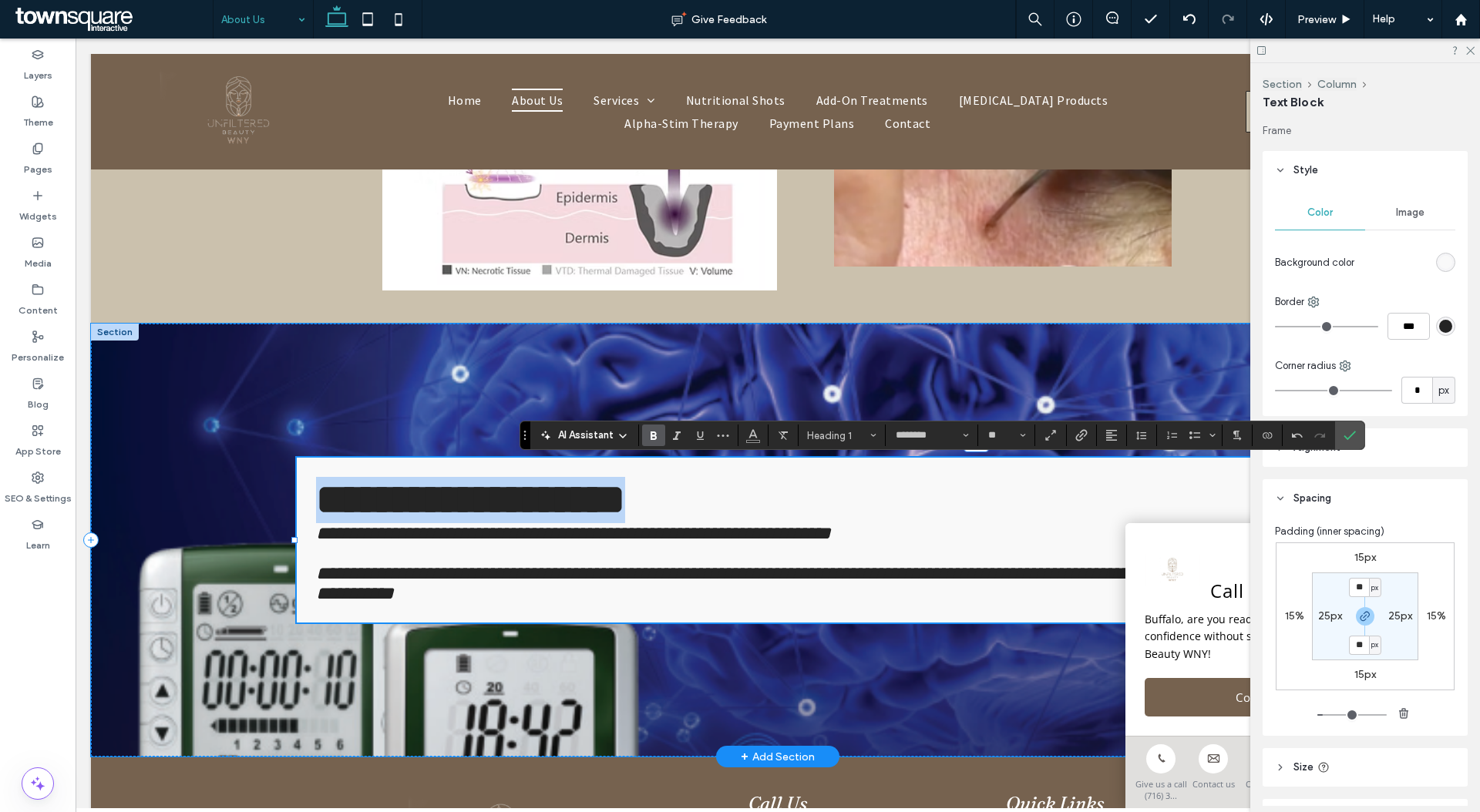
click at [828, 496] on h1 "**********" at bounding box center [983, 500] width 1335 height 46
click at [774, 564] on span "**********" at bounding box center [975, 583] width 1318 height 39
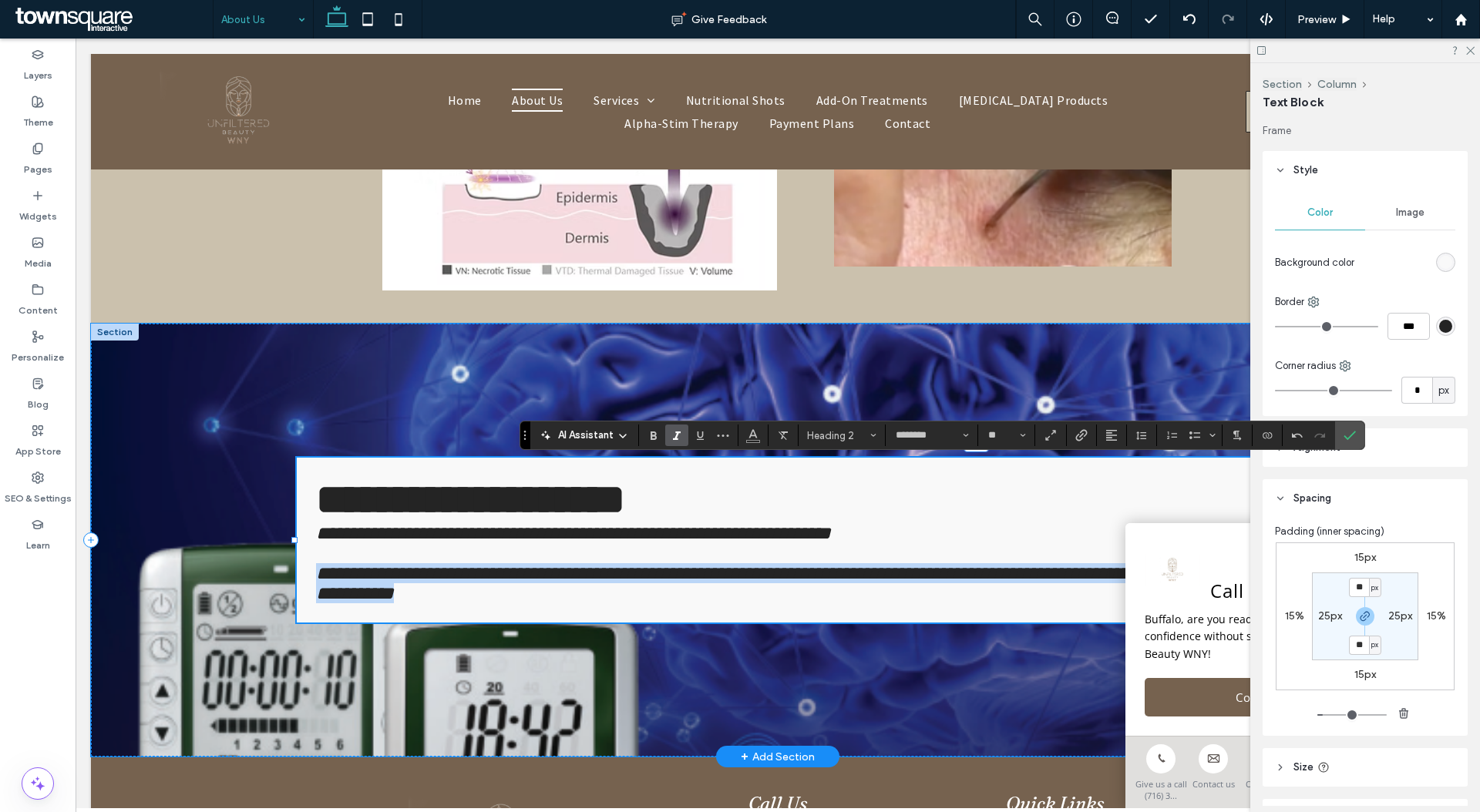
click at [773, 578] on h2 "**********" at bounding box center [983, 583] width 1335 height 40
click at [773, 579] on h2 "**********" at bounding box center [983, 583] width 1335 height 40
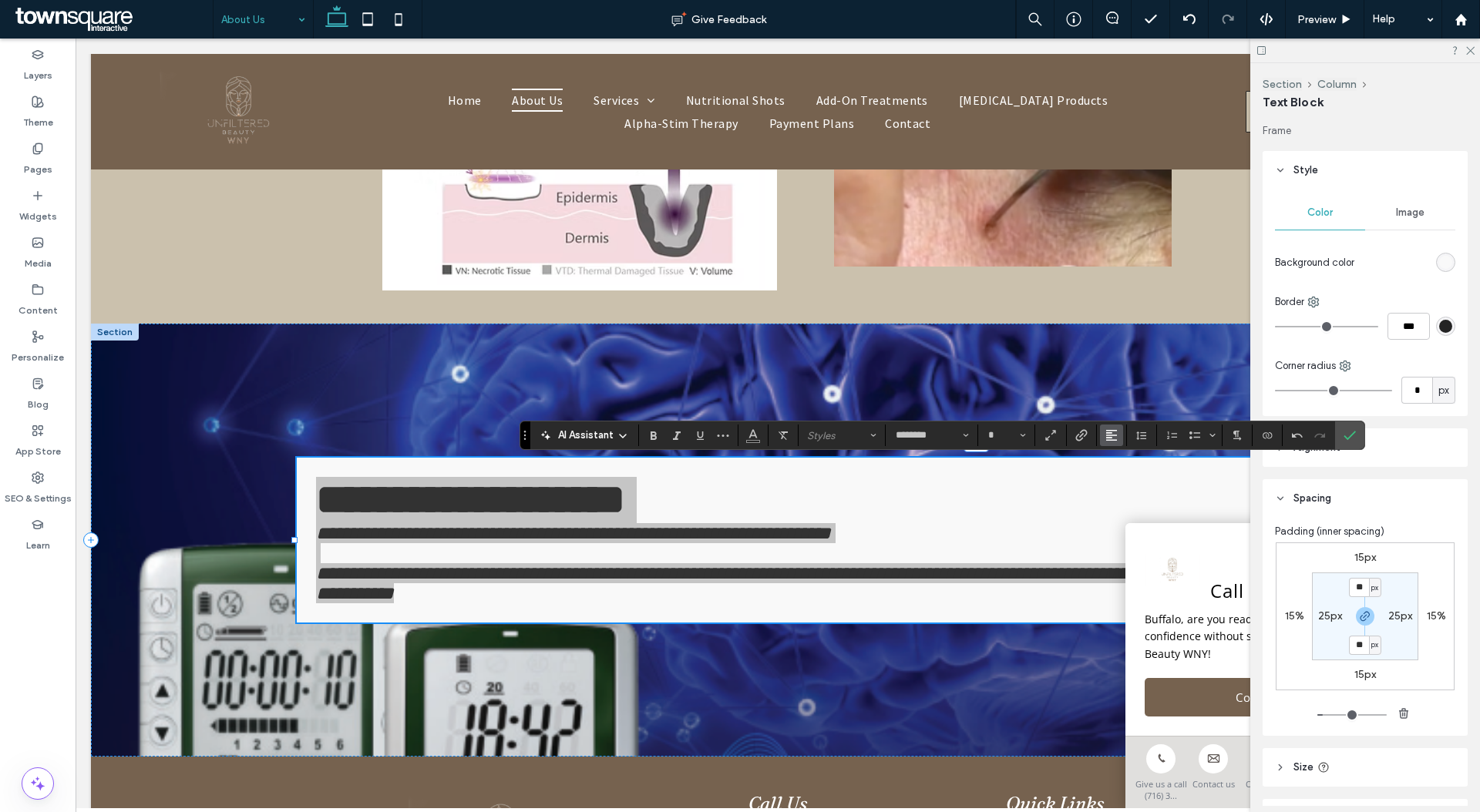
click at [1121, 435] on button "Alignment" at bounding box center [1111, 435] width 23 height 22
click at [1109, 490] on span "ui.textEditor.alignment.center" at bounding box center [1109, 483] width 7 height 22
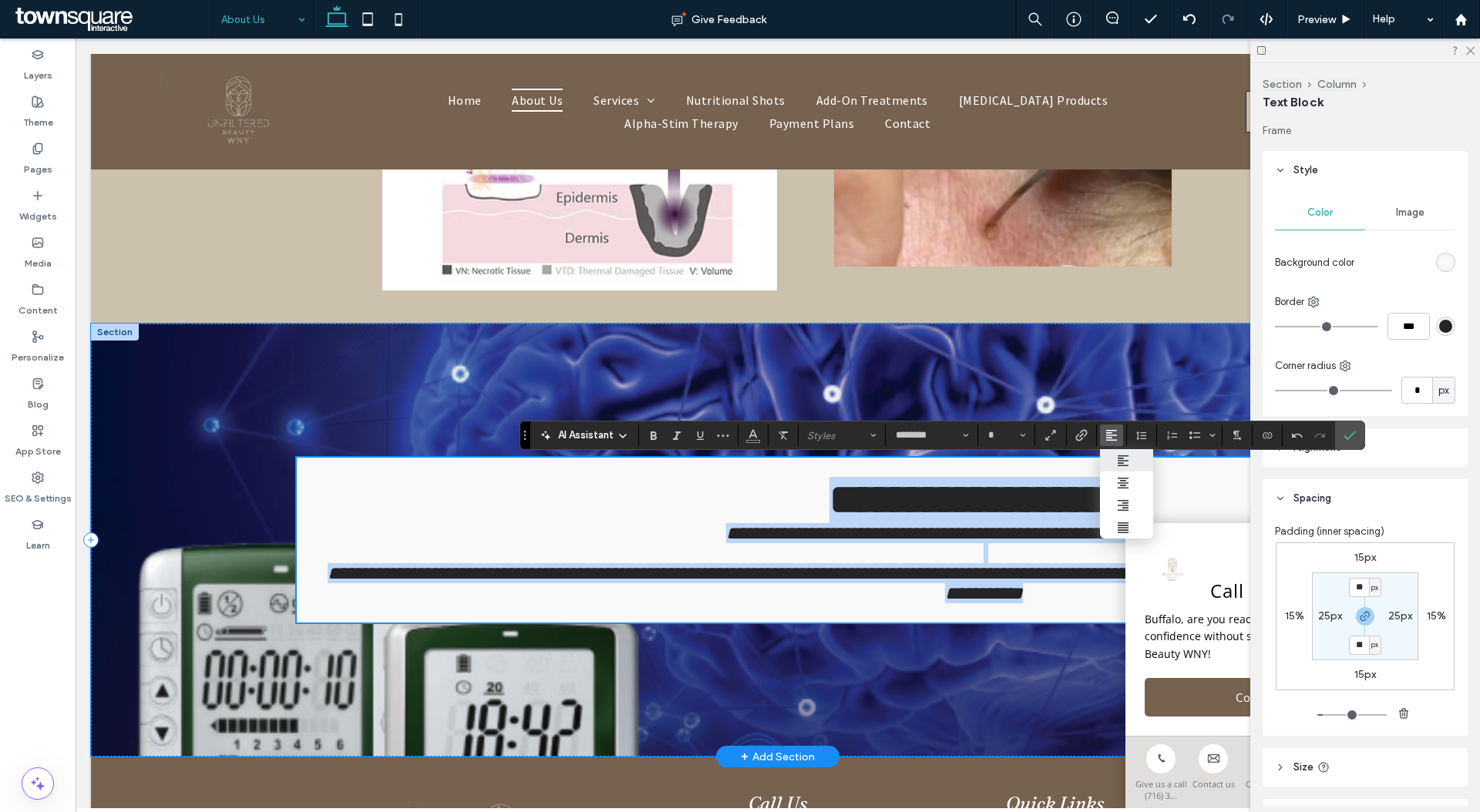
scroll to position [1149, 148]
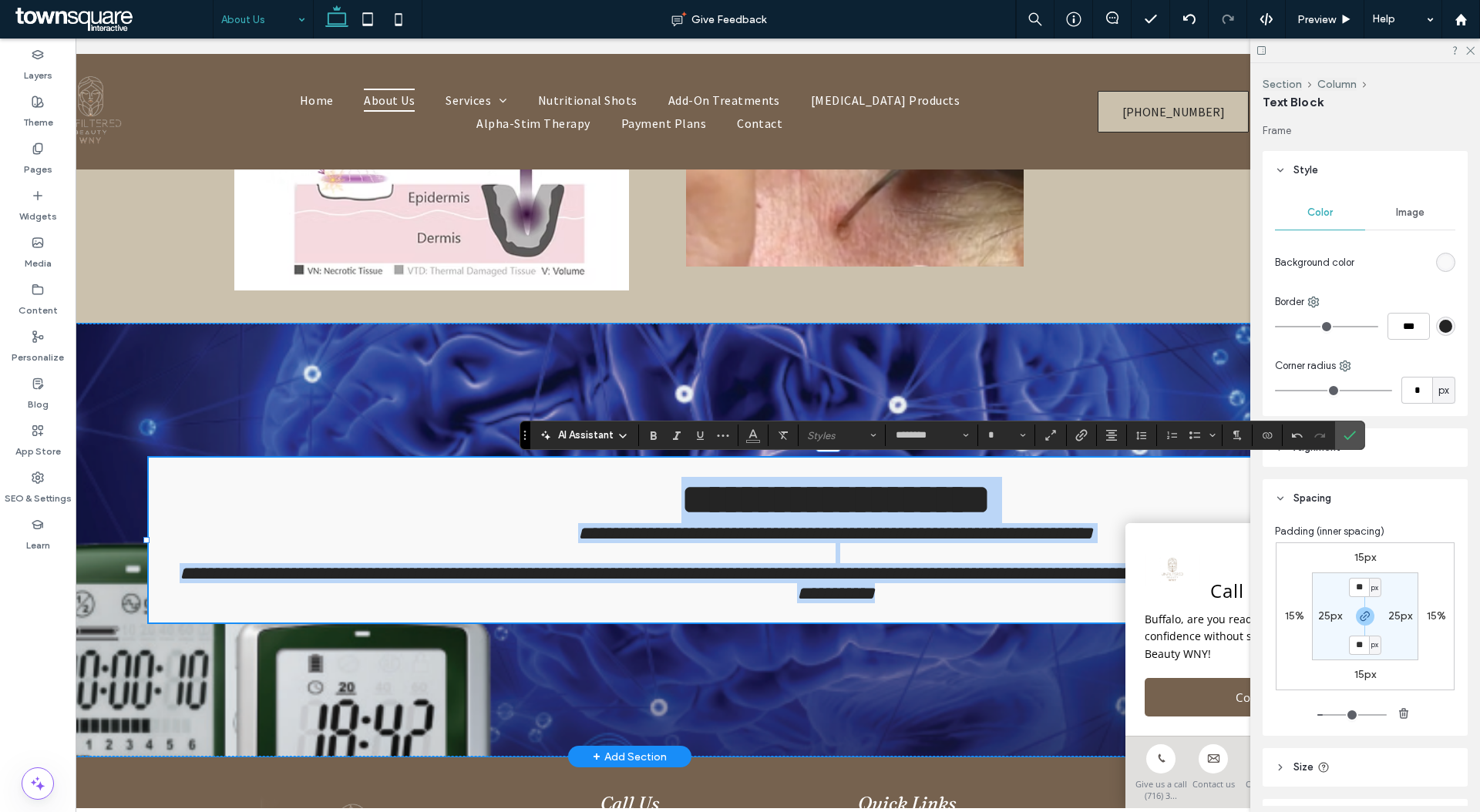
click at [560, 573] on h2 "**********" at bounding box center [835, 583] width 1335 height 40
type input "**"
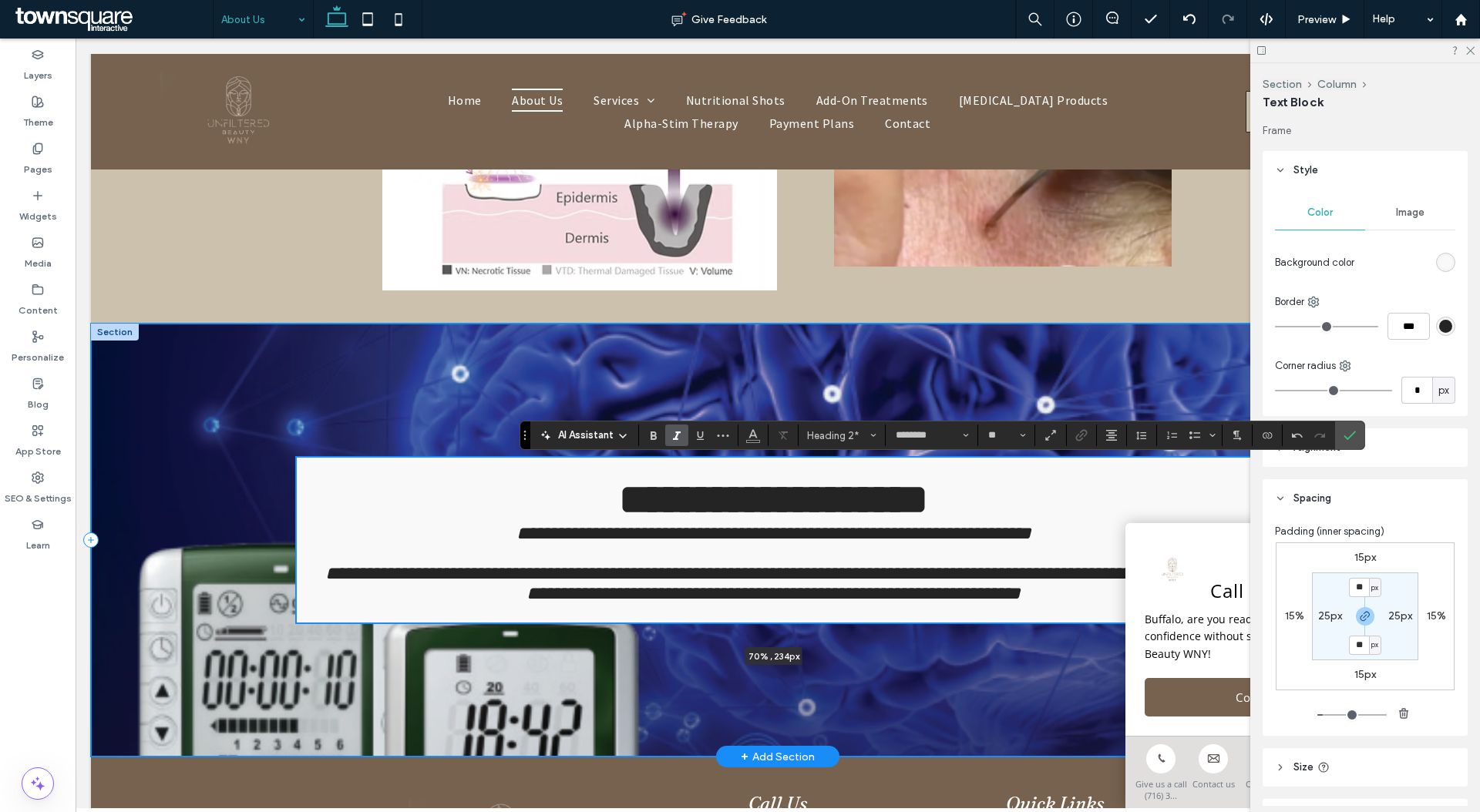
scroll to position [1149, 0]
drag, startPoint x: 144, startPoint y: 519, endPoint x: 321, endPoint y: 552, distance: 180.0
click at [321, 552] on div "**********" at bounding box center [778, 540] width 1374 height 433
type input "**"
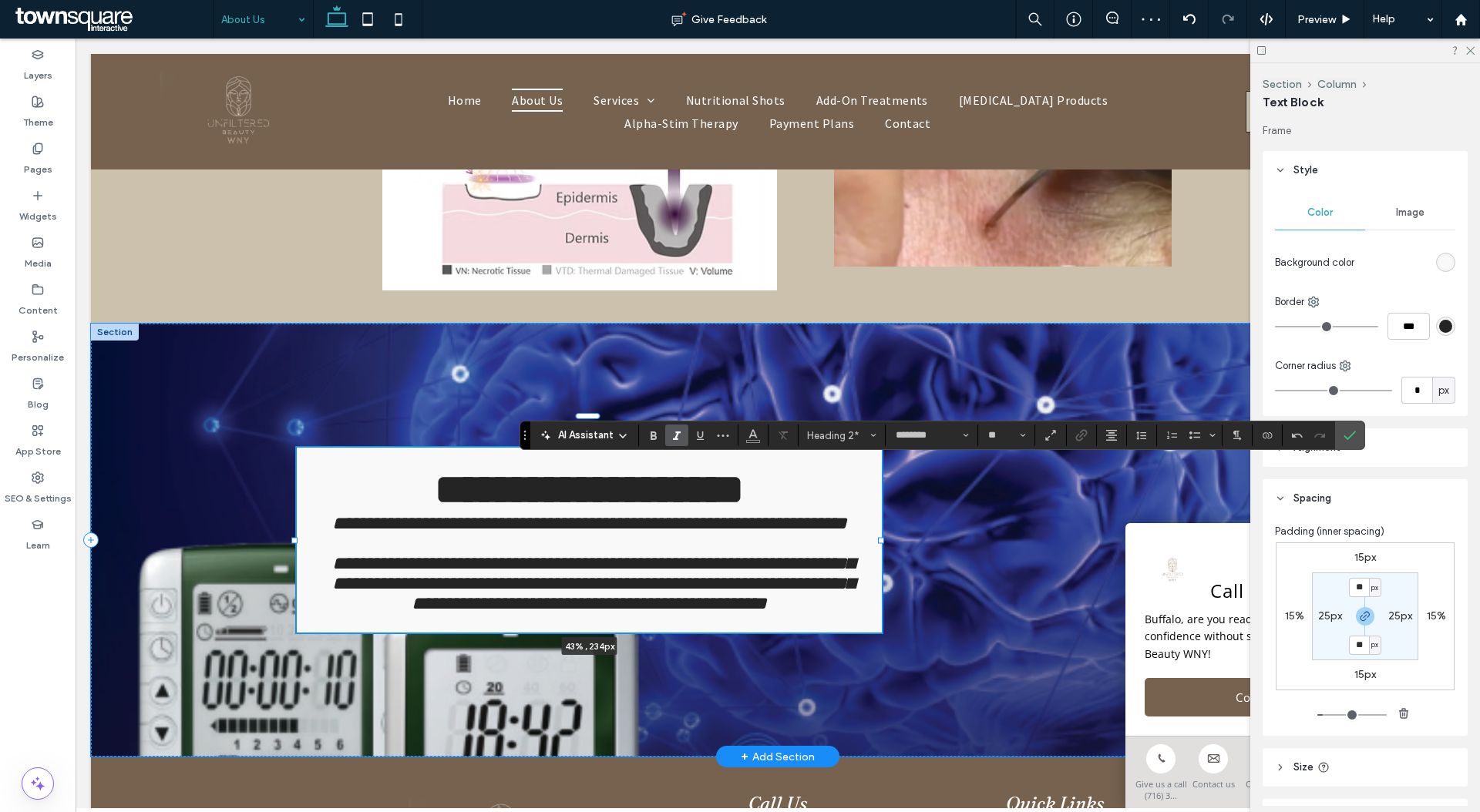
drag, startPoint x: 292, startPoint y: 520, endPoint x: 657, endPoint y: 575, distance: 369.1
click at [657, 575] on div "**********" at bounding box center [778, 540] width 1374 height 433
type input "**"
type input "****"
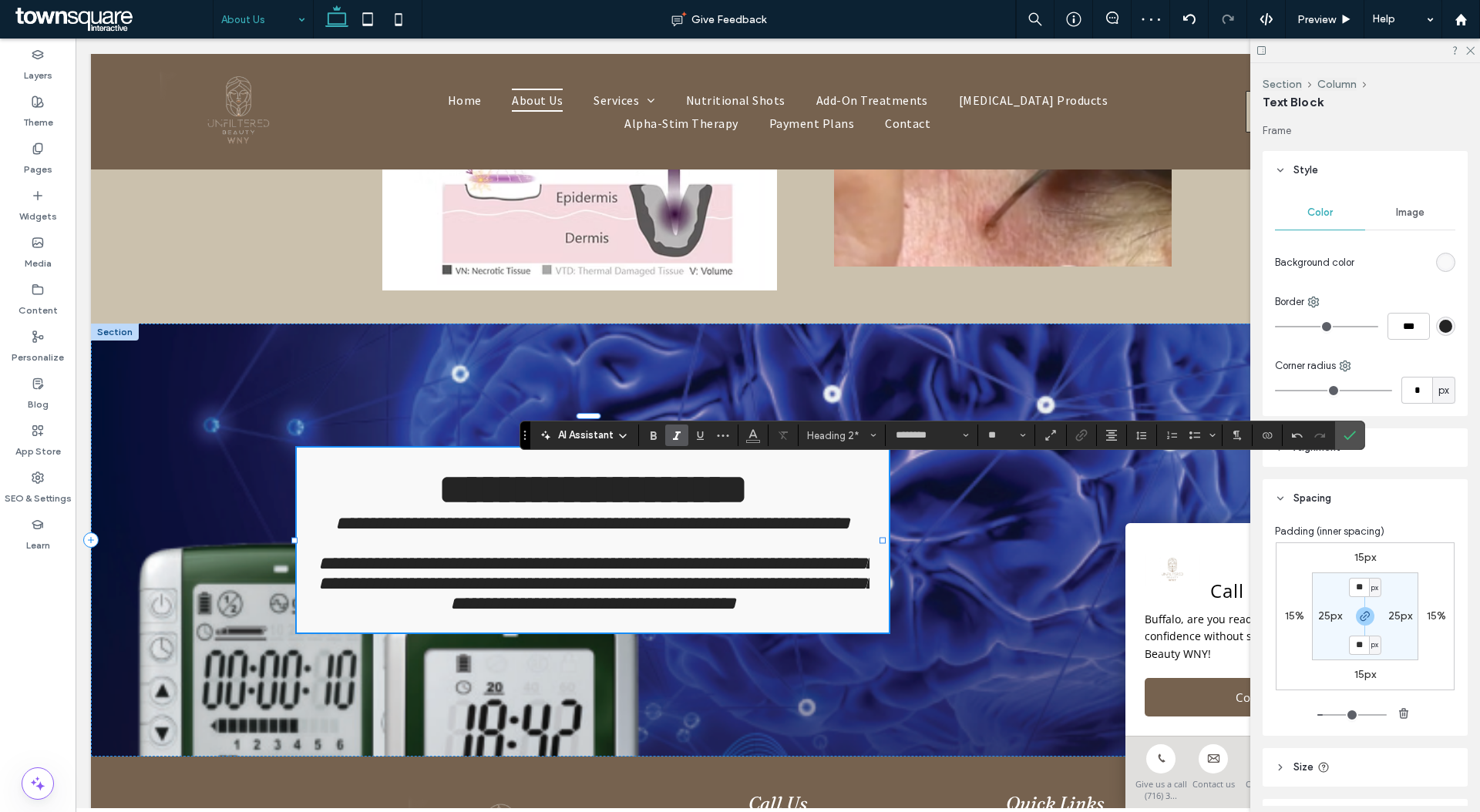
click at [1406, 493] on header "Spacing" at bounding box center [1364, 498] width 205 height 39
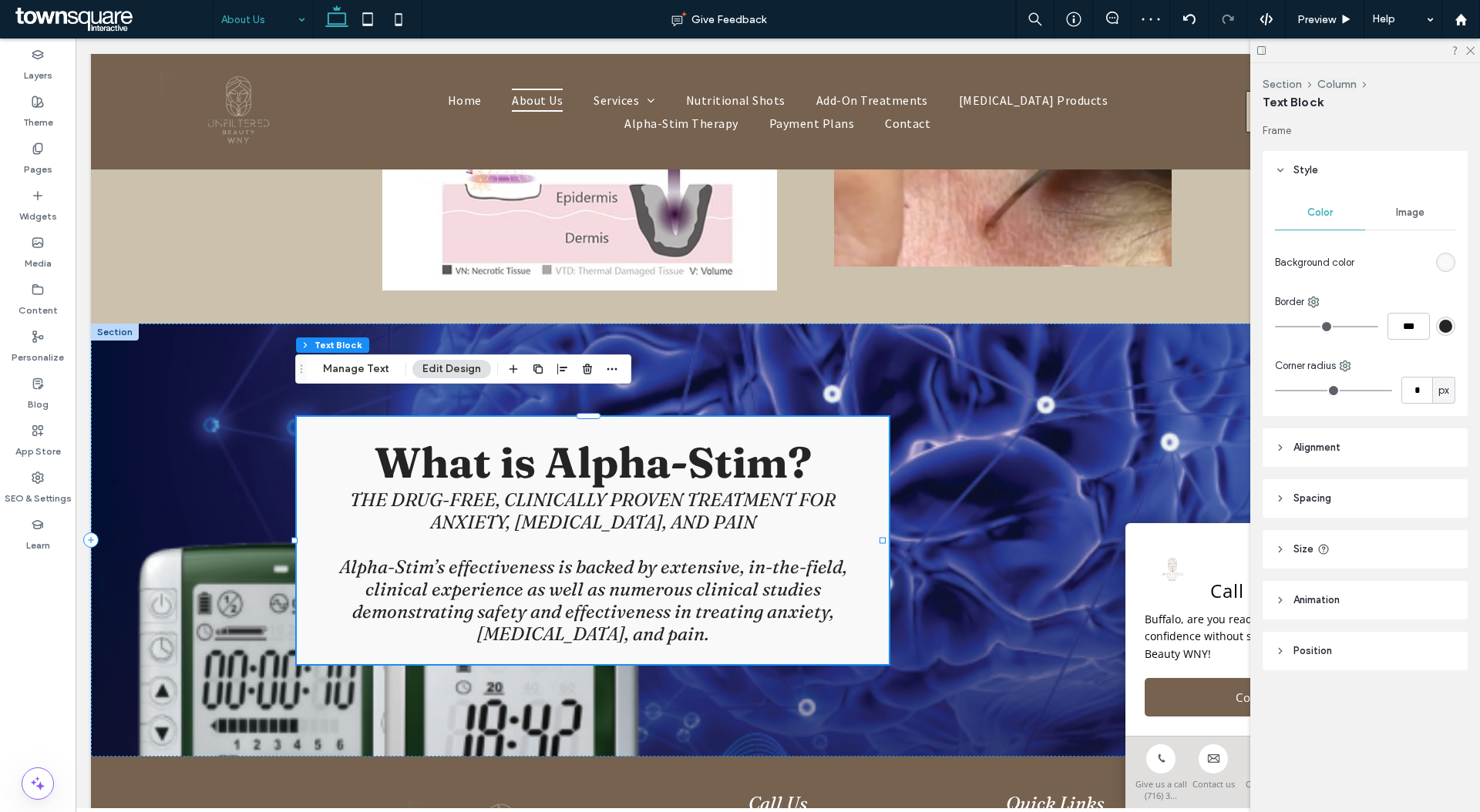
click at [1396, 441] on header "Alignment" at bounding box center [1364, 447] width 205 height 39
click at [1323, 481] on div at bounding box center [1315, 486] width 25 height 25
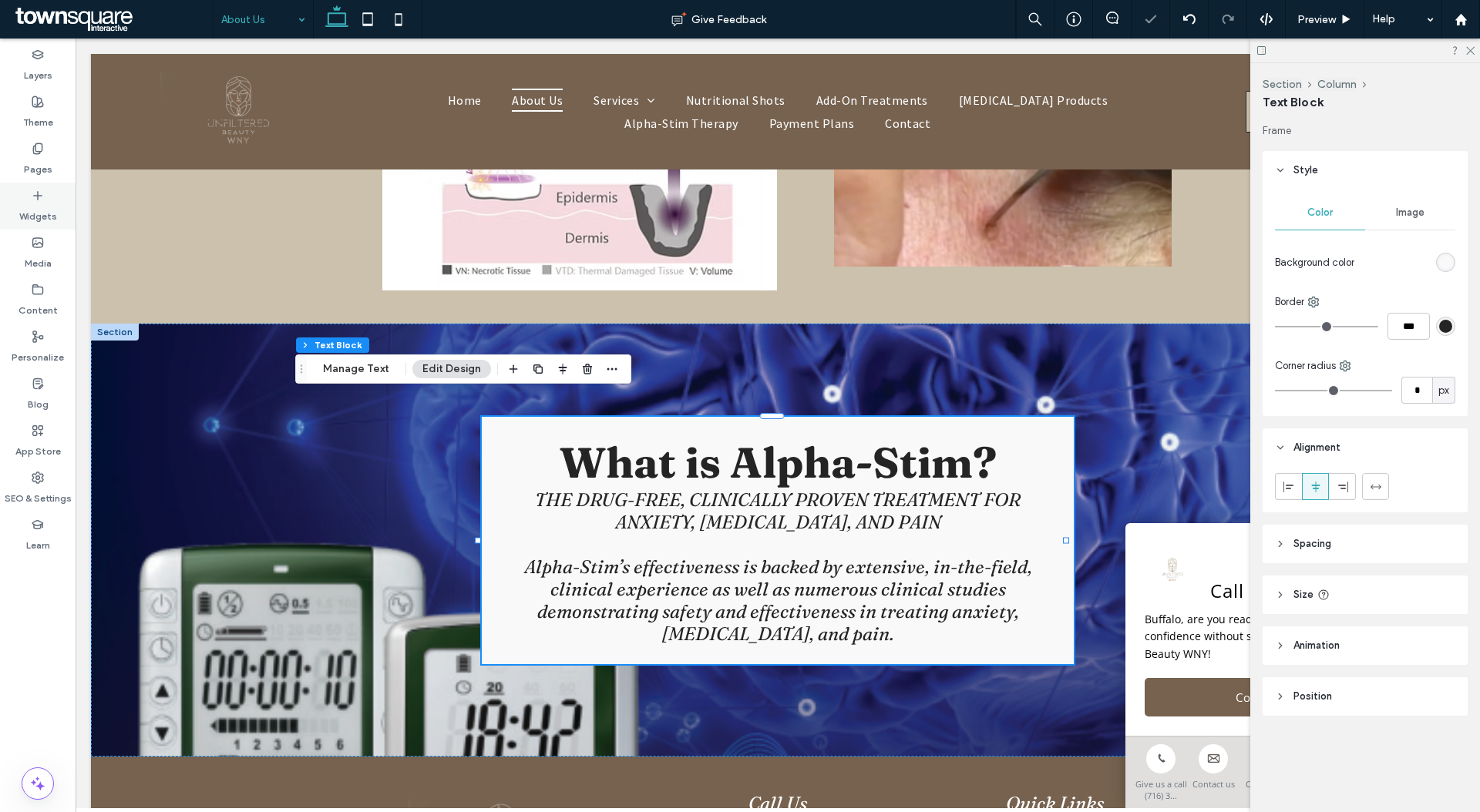
click at [32, 198] on icon at bounding box center [38, 195] width 12 height 12
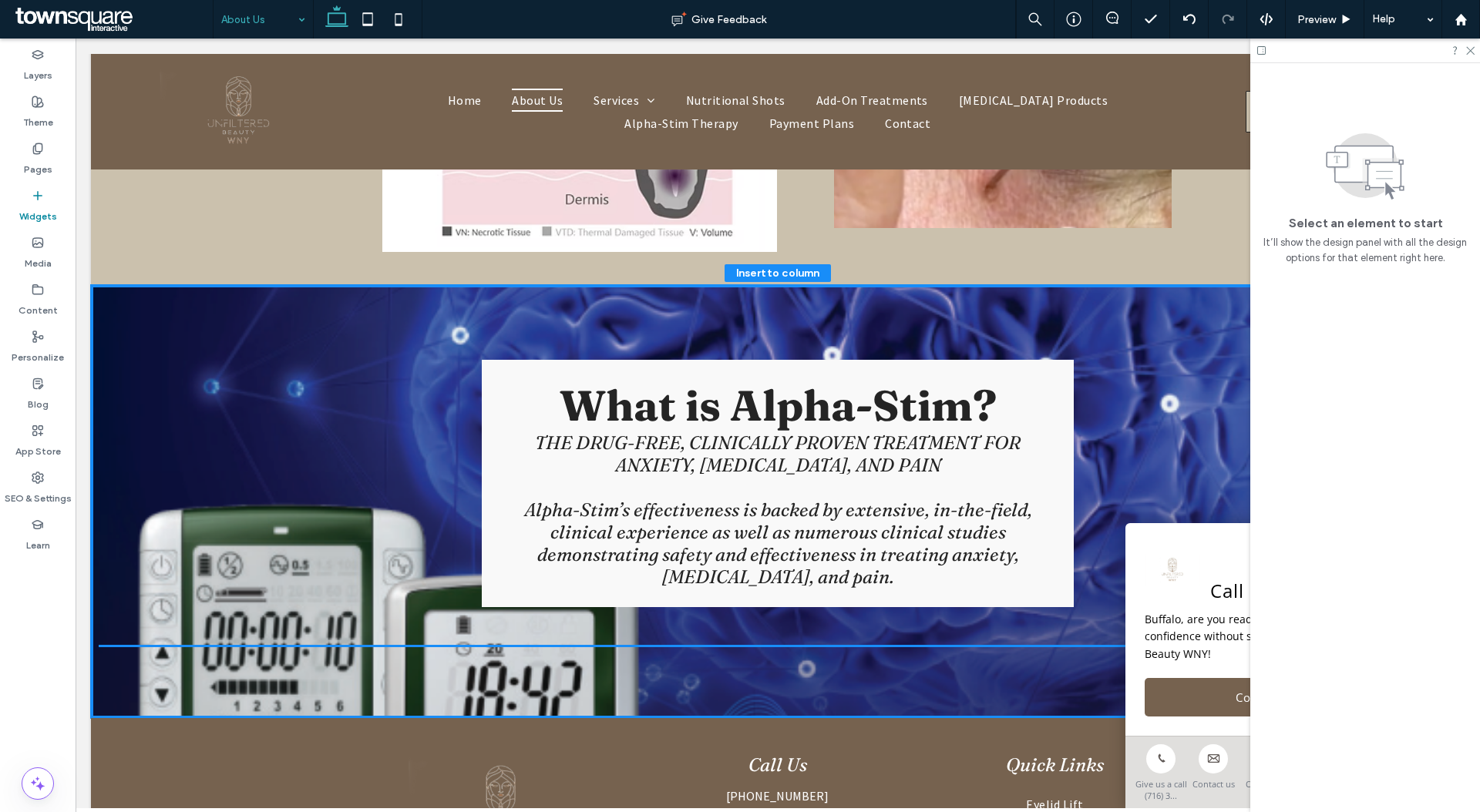
scroll to position [1199, 0]
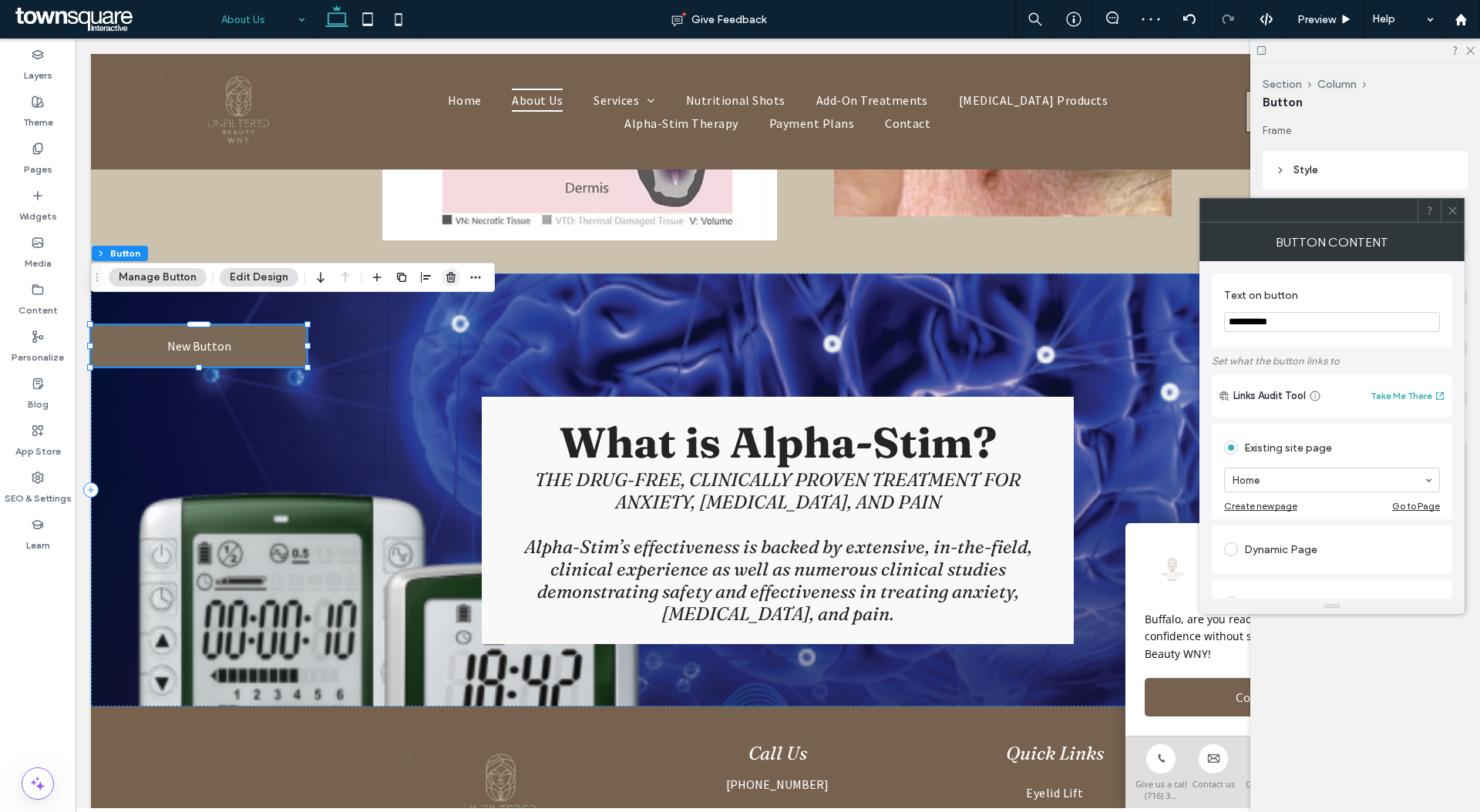
click at [442, 272] on span "button" at bounding box center [451, 277] width 18 height 18
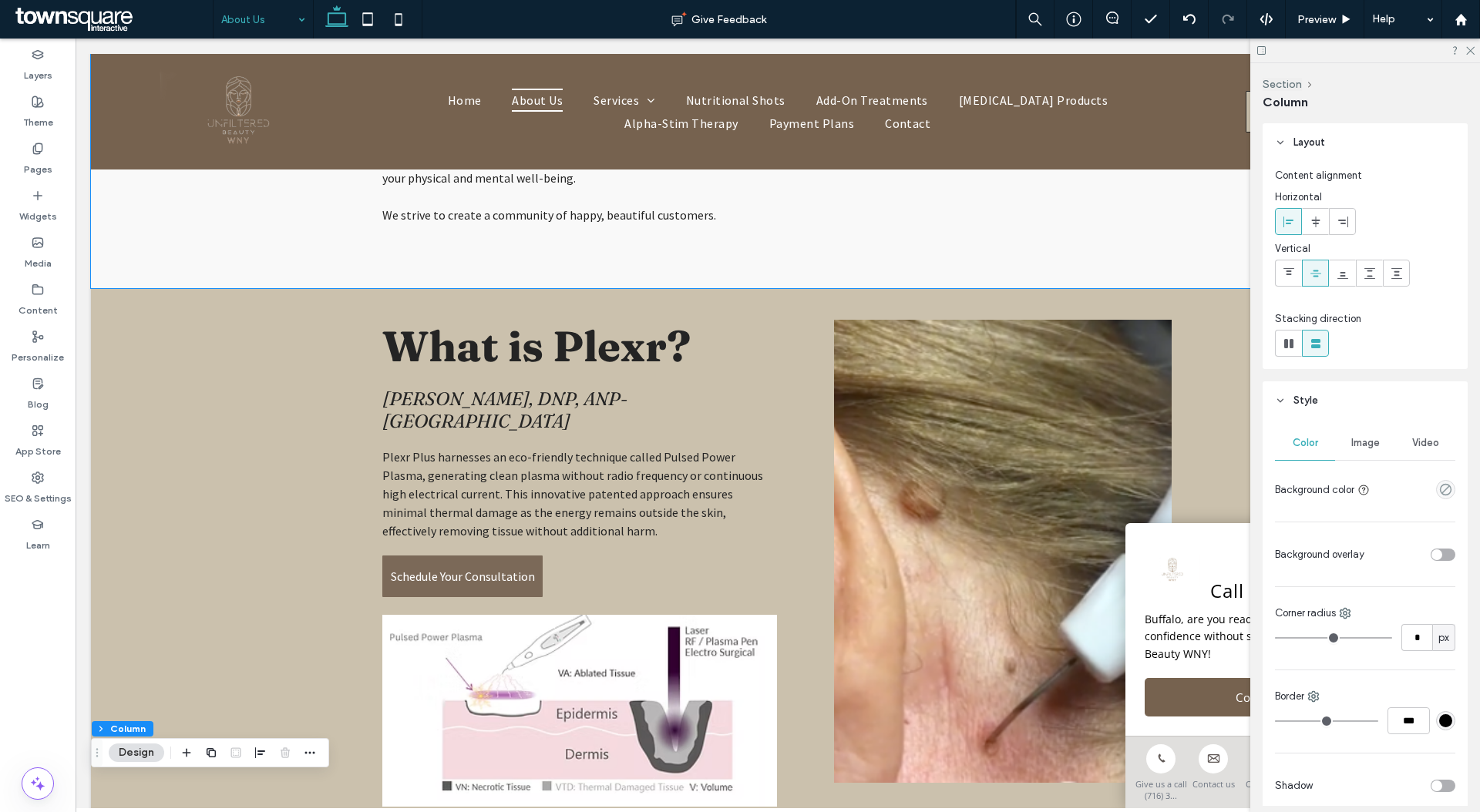
scroll to position [812, 0]
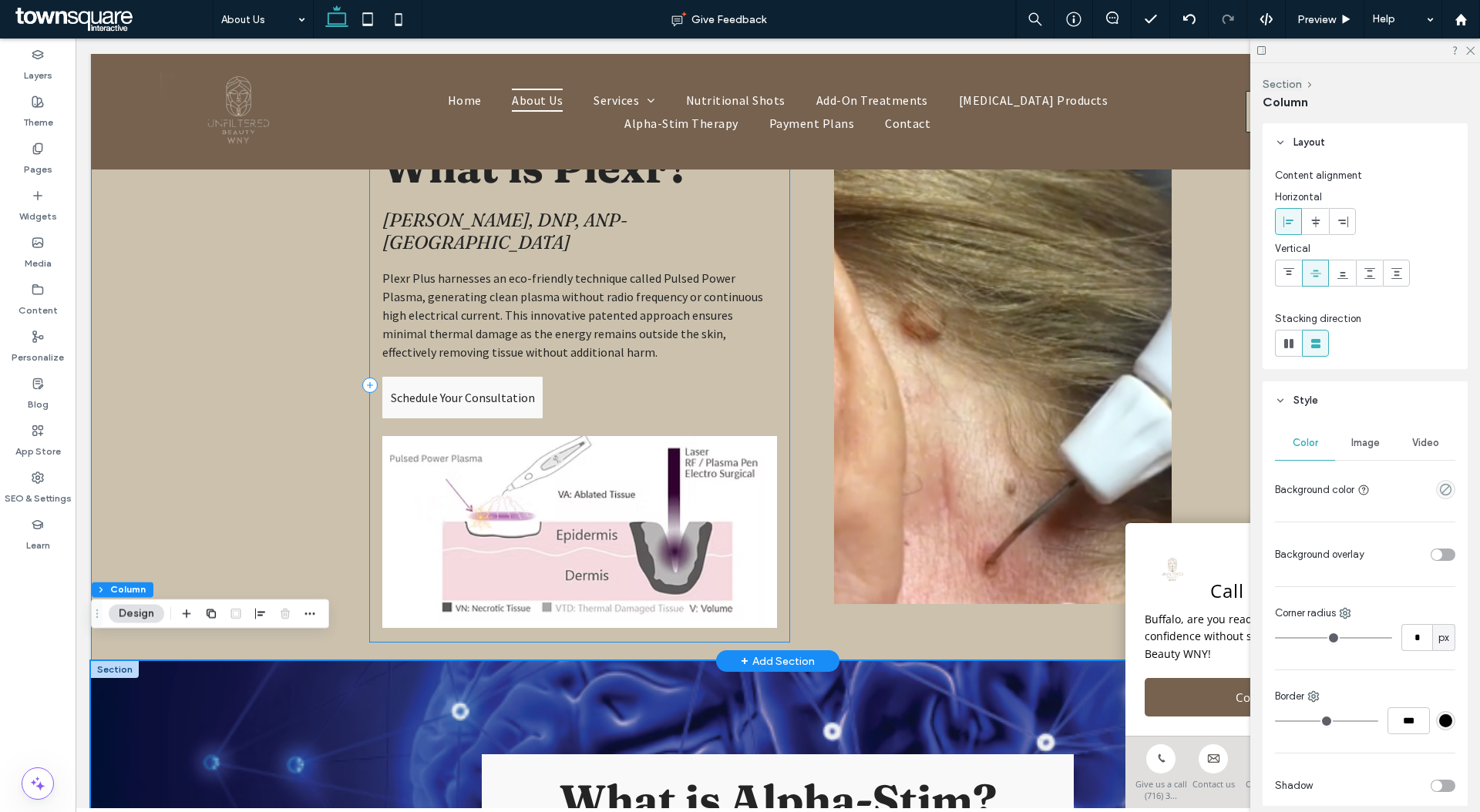
click at [445, 395] on link "Schedule Your Consultation" at bounding box center [462, 398] width 160 height 42
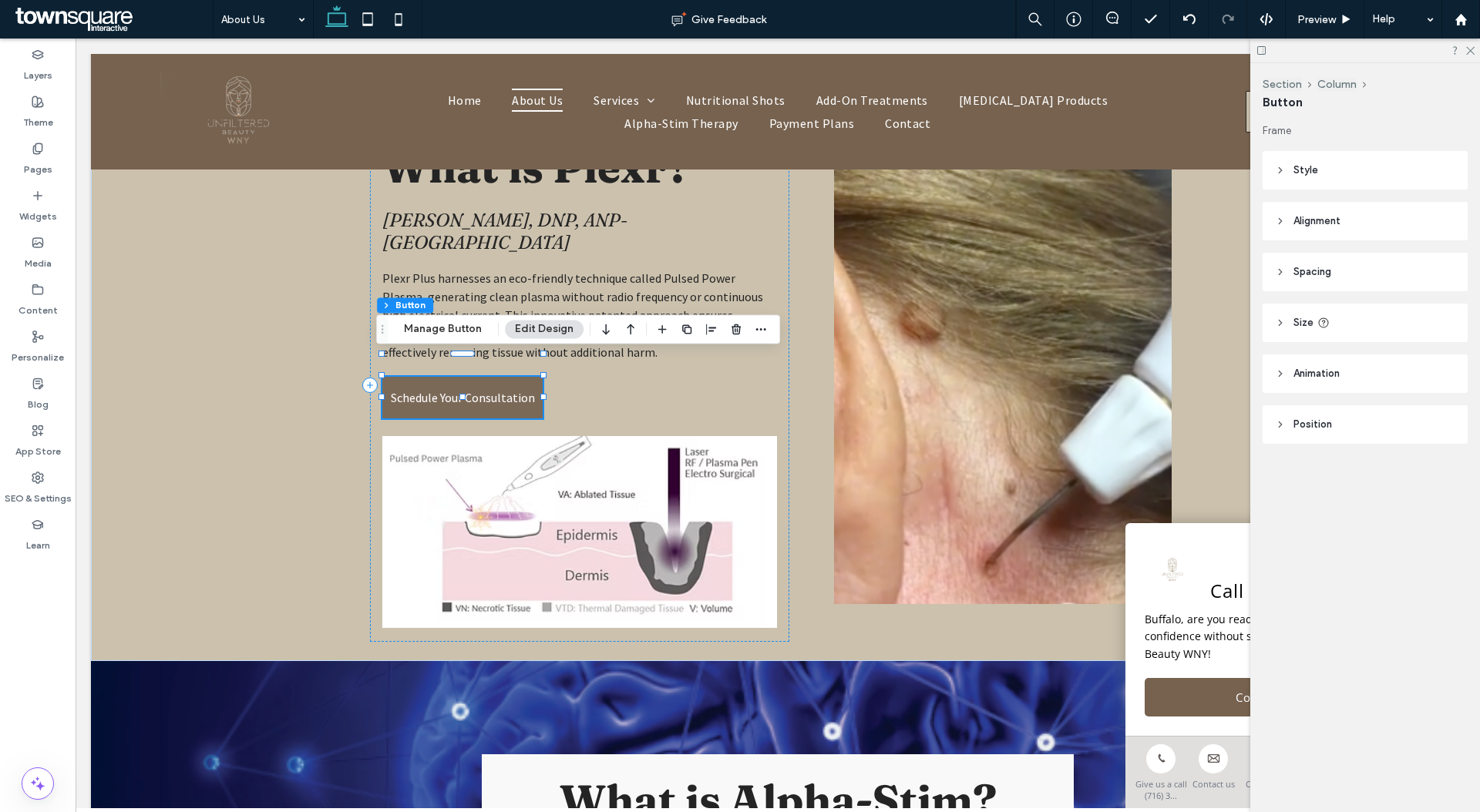
click at [457, 317] on div "Section Column Button Manage Button Edit Design" at bounding box center [578, 329] width 404 height 29
click at [456, 332] on button "Manage Button" at bounding box center [442, 329] width 98 height 18
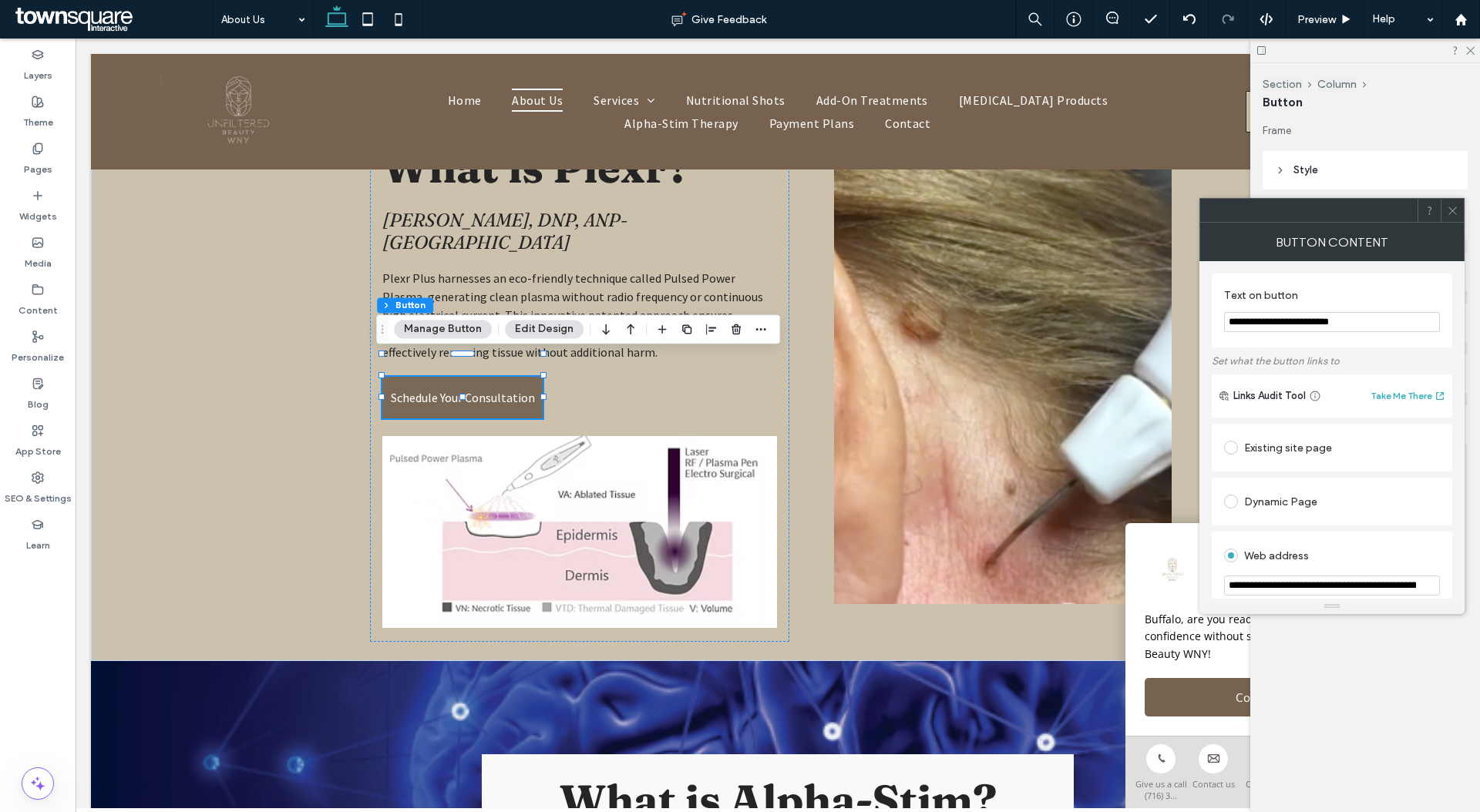
click at [1458, 211] on div at bounding box center [1451, 210] width 23 height 23
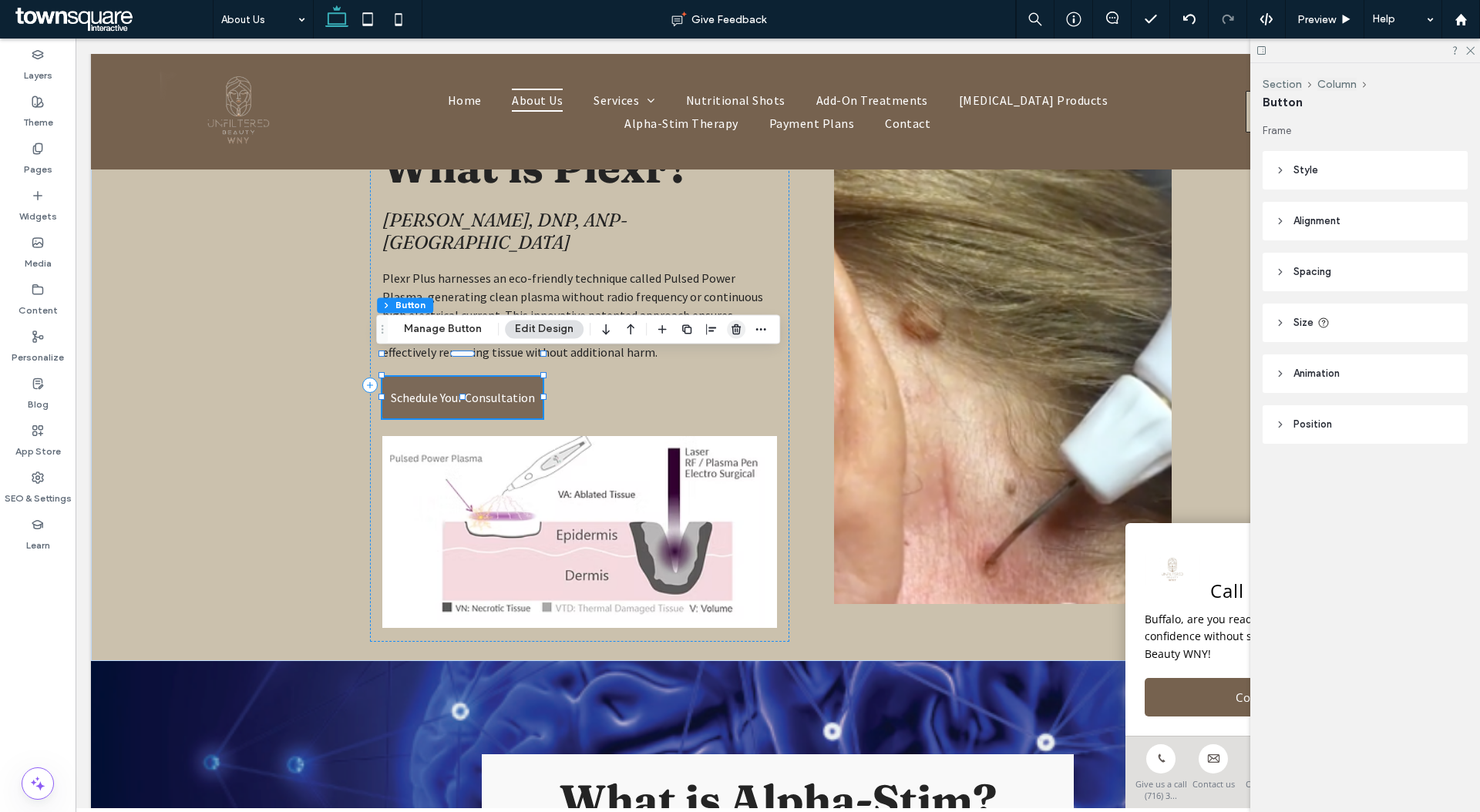
click at [734, 329] on use "button" at bounding box center [736, 329] width 10 height 10
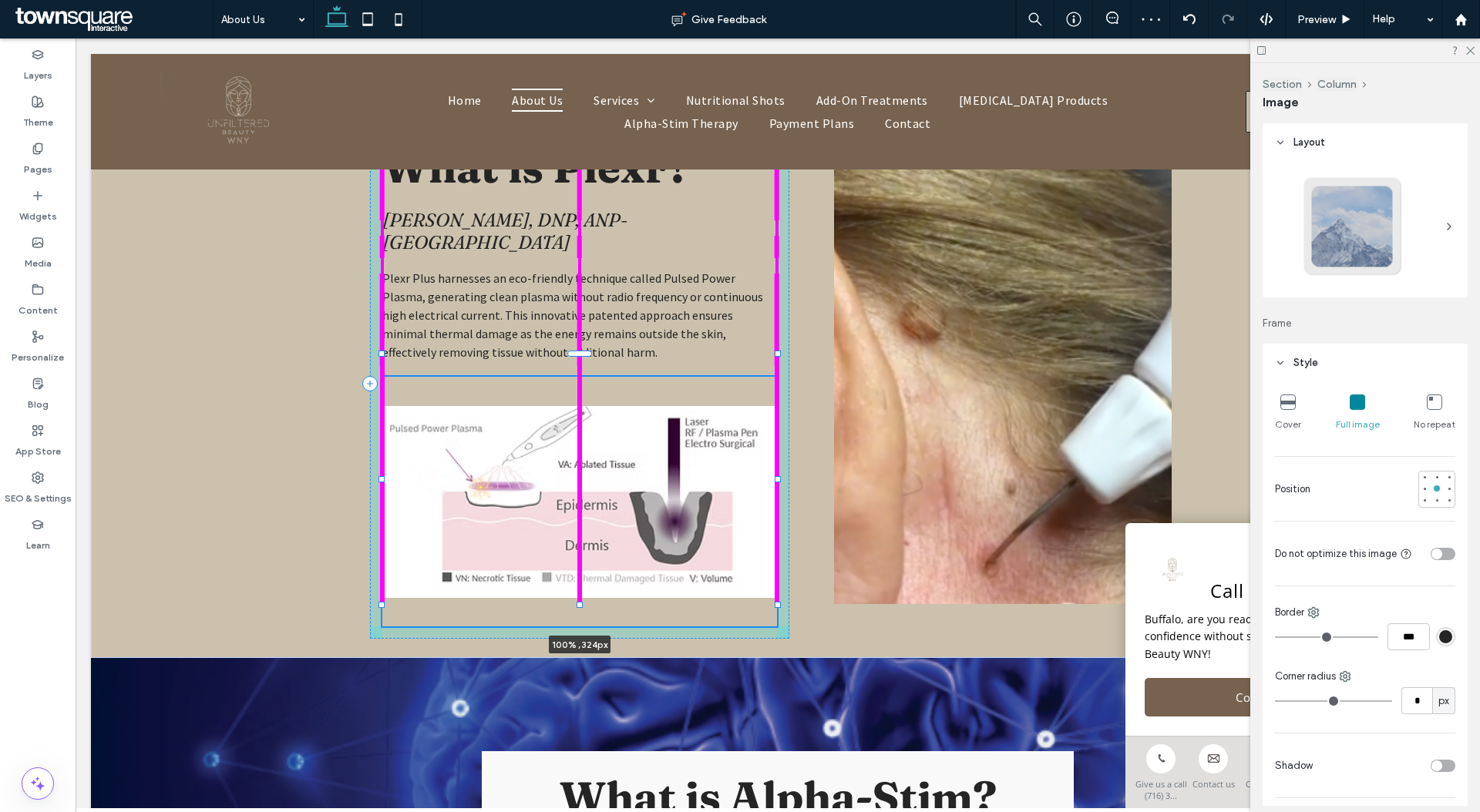
drag, startPoint x: 575, startPoint y: 576, endPoint x: 564, endPoint y: 604, distance: 30.1
click at [383, 355] on div at bounding box center [382, 355] width 1 height 1
type input "***"
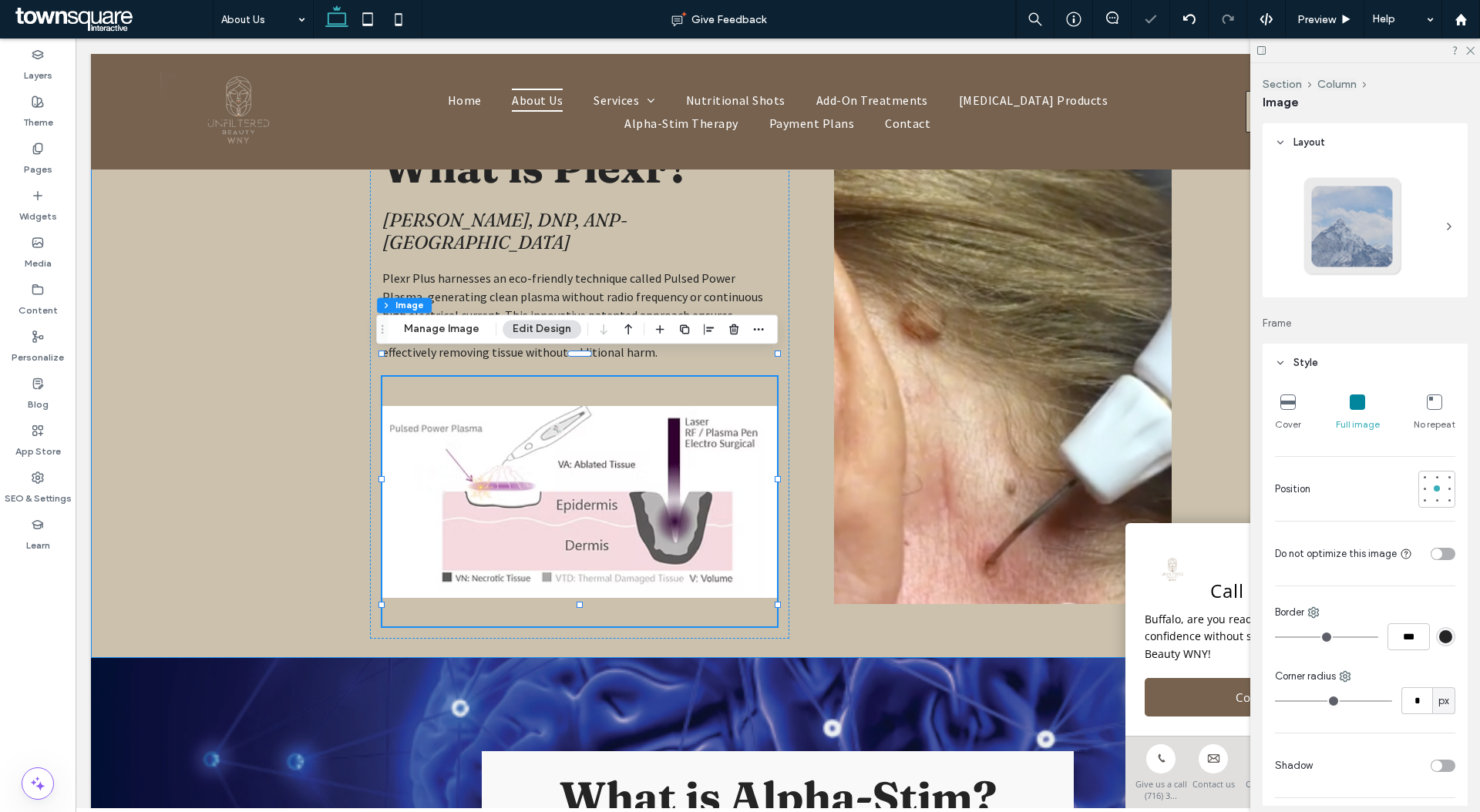
click at [119, 409] on div "What i s Plexr? [PERSON_NAME], DNP, ANP-BC Plexr Plus harnesses an eco-friendly…" at bounding box center [778, 384] width 1374 height 548
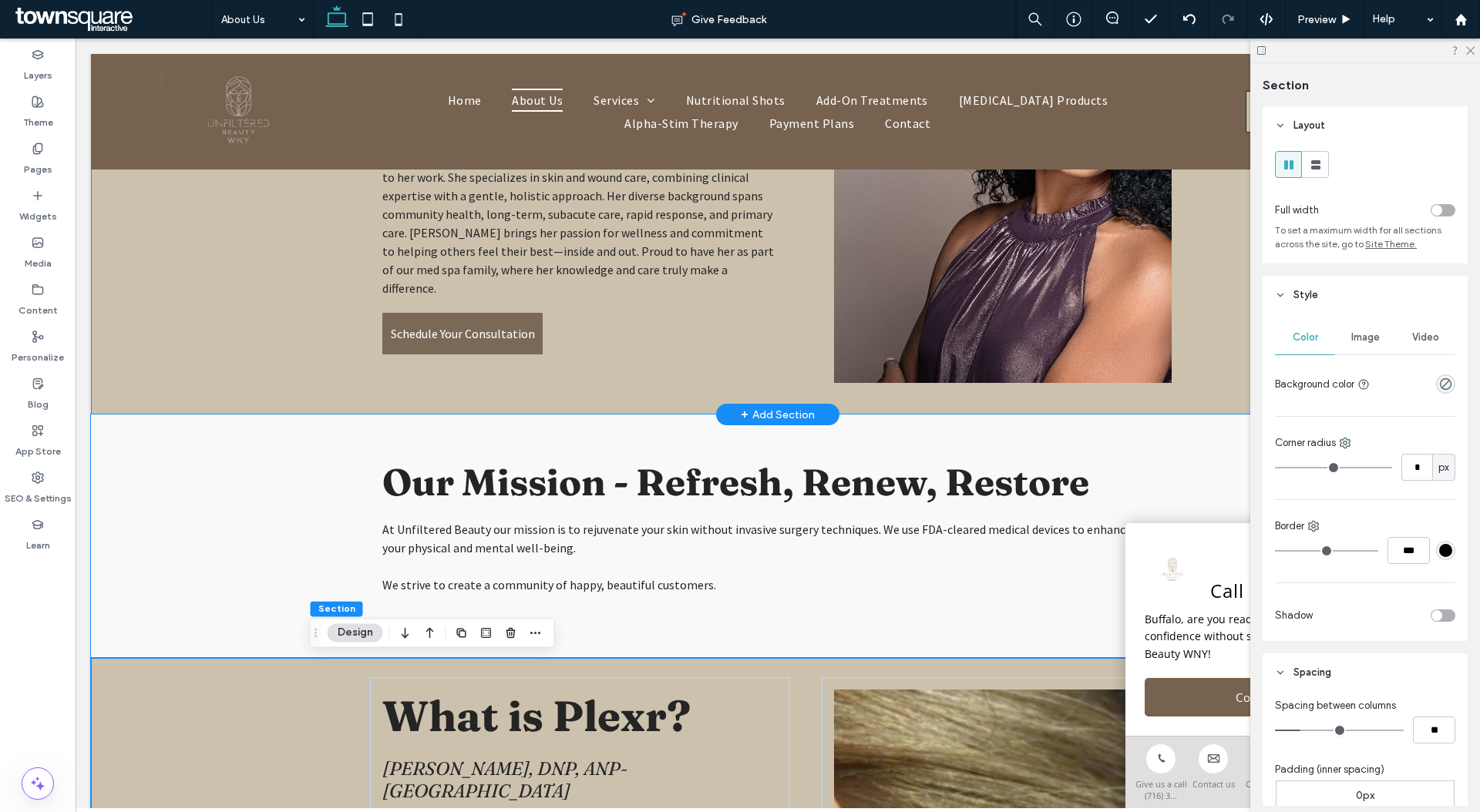
scroll to position [600, 0]
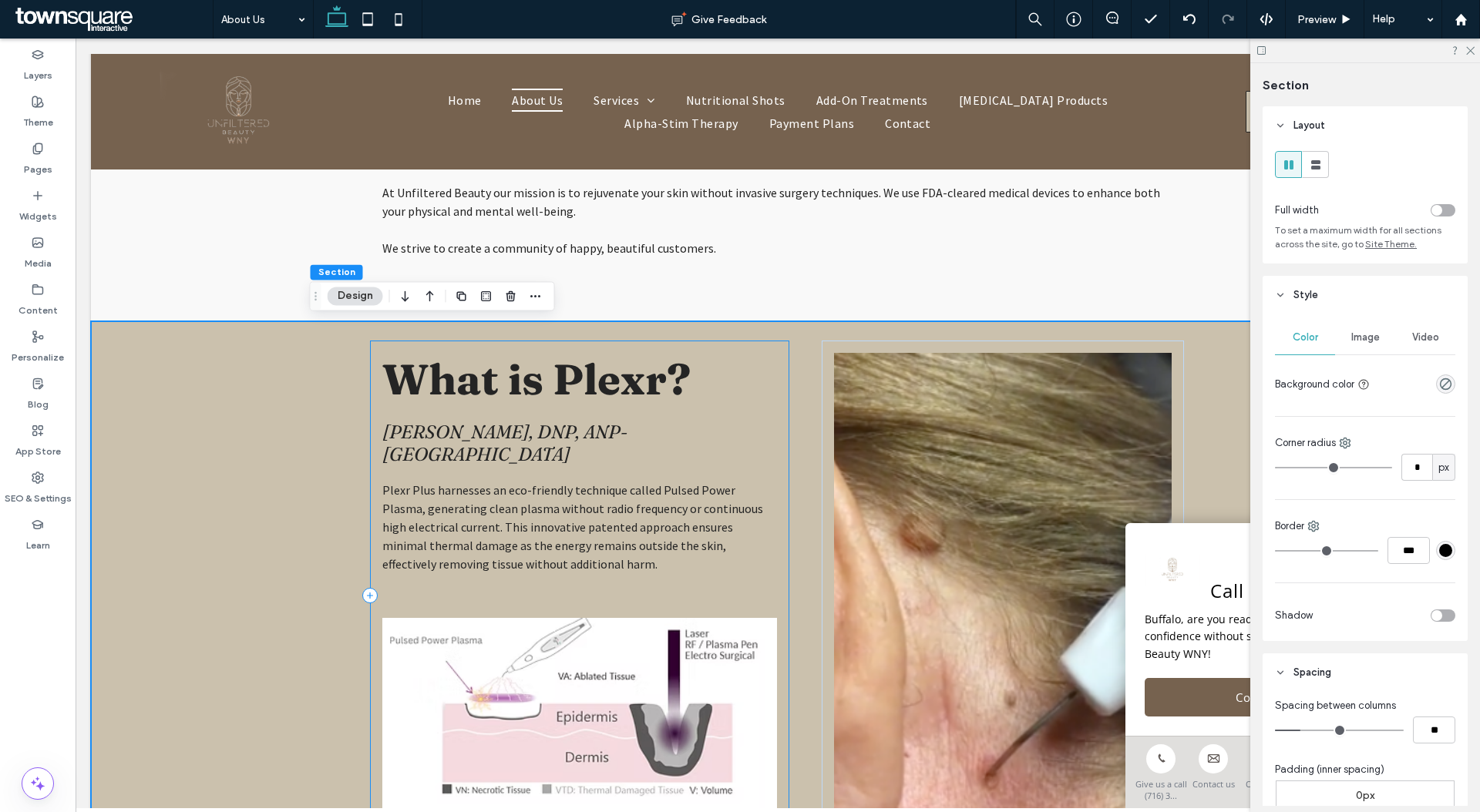
click at [776, 394] on div "What i s Plexr? [PERSON_NAME], DNP, ANP-BC Plexr Plus harnesses an eco-friendly…" at bounding box center [580, 596] width 419 height 510
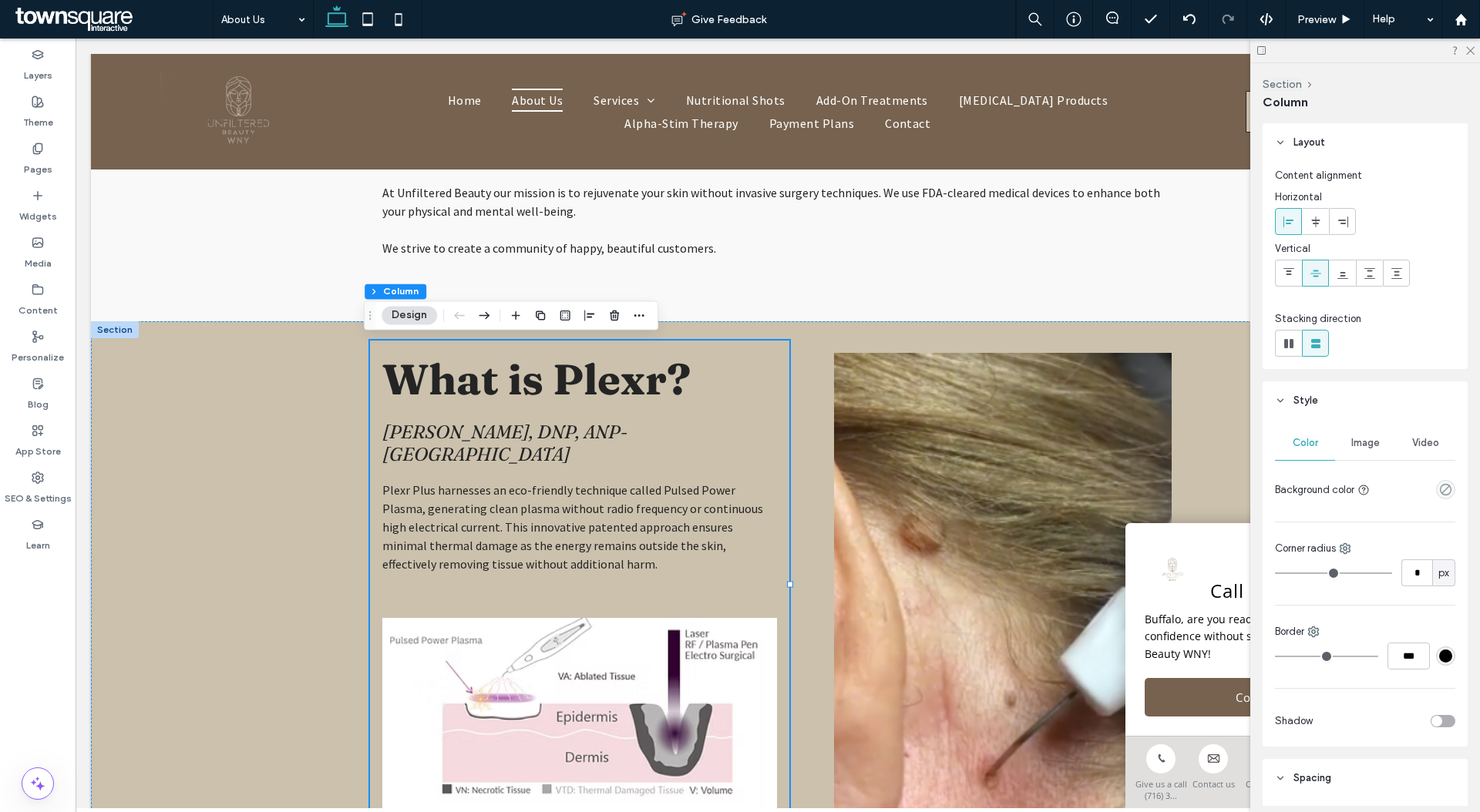
click at [484, 315] on icon "button" at bounding box center [484, 315] width 18 height 28
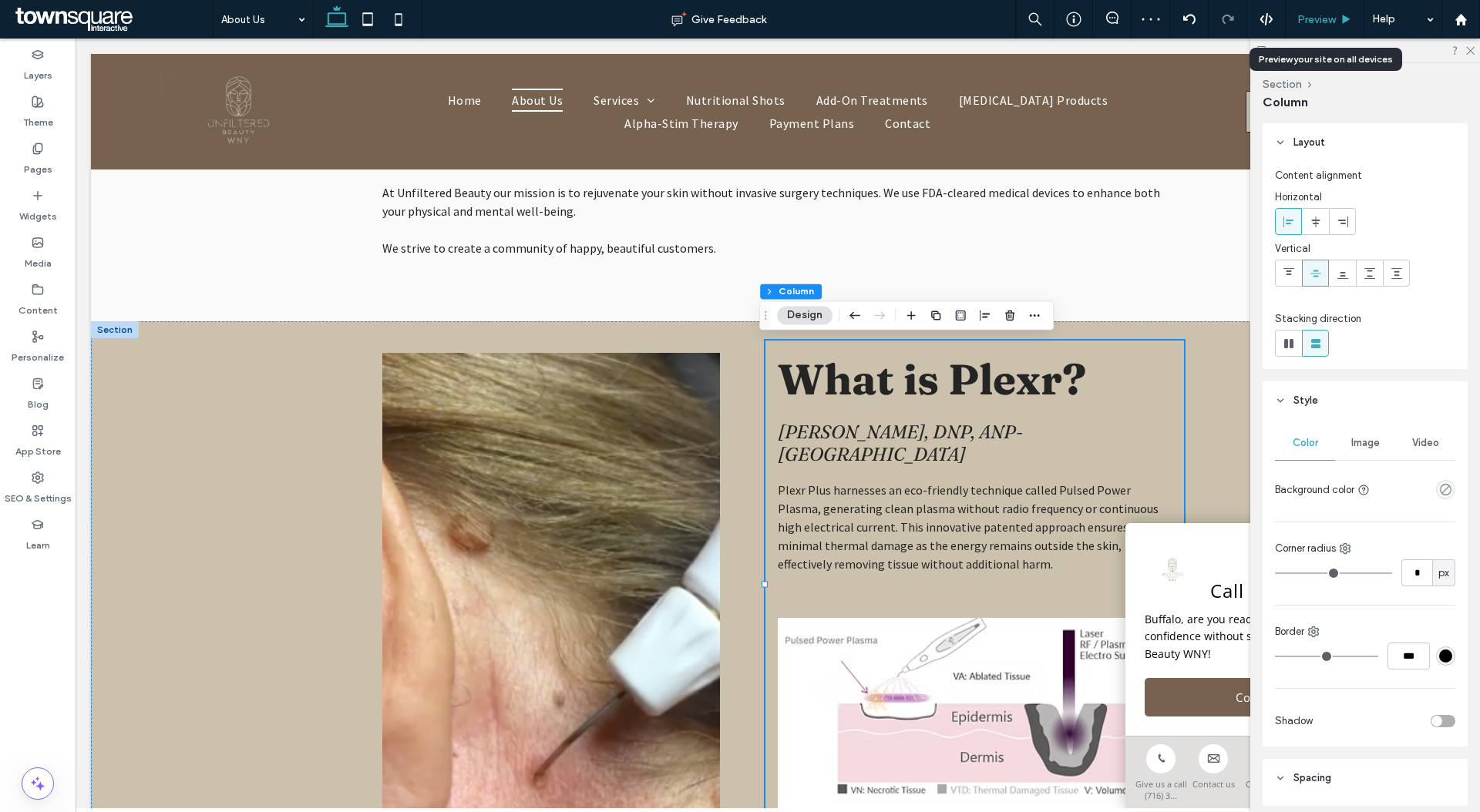
click at [1302, 16] on span "Preview" at bounding box center [1317, 19] width 39 height 13
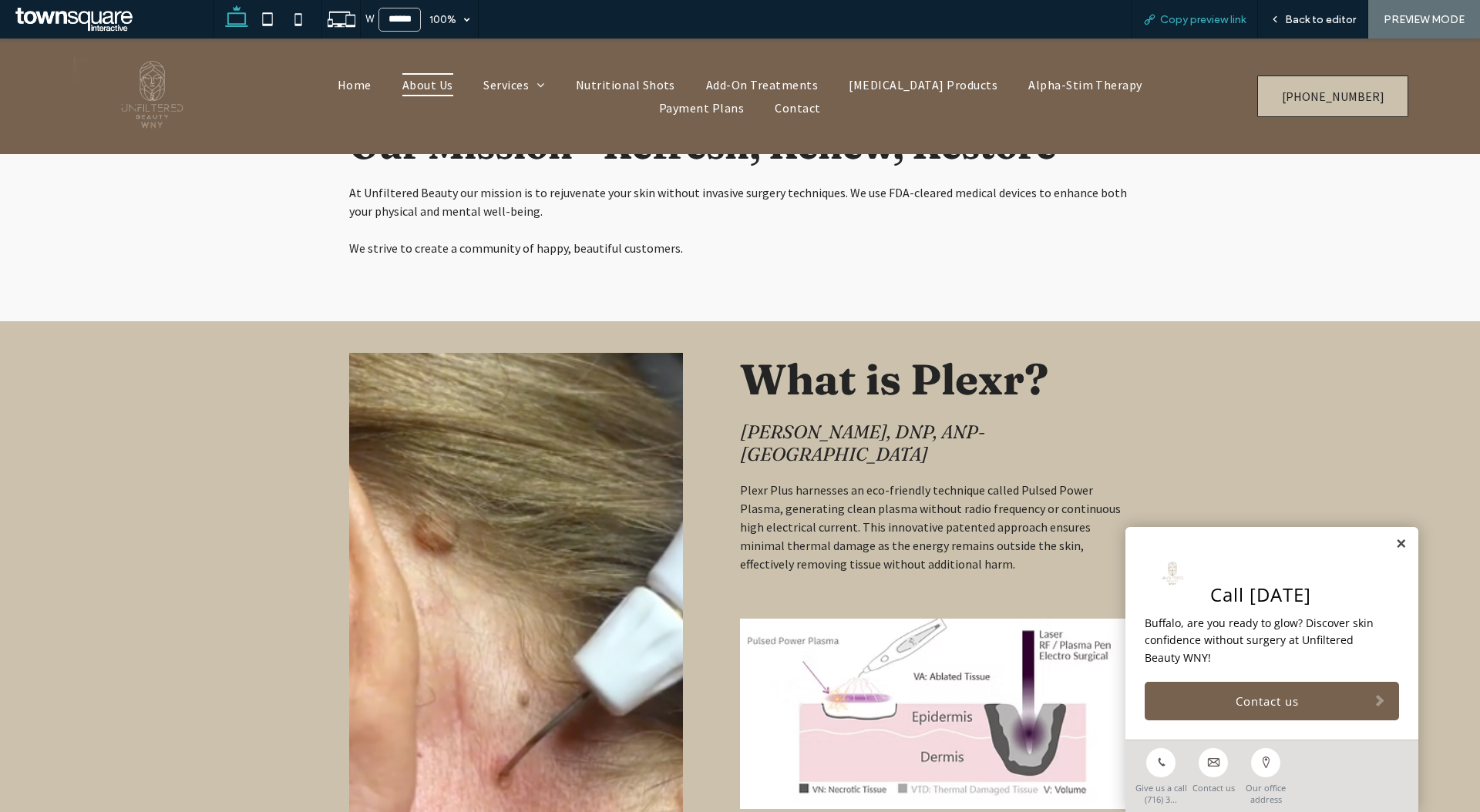
click at [1192, 14] on span "Copy preview link" at bounding box center [1202, 19] width 86 height 13
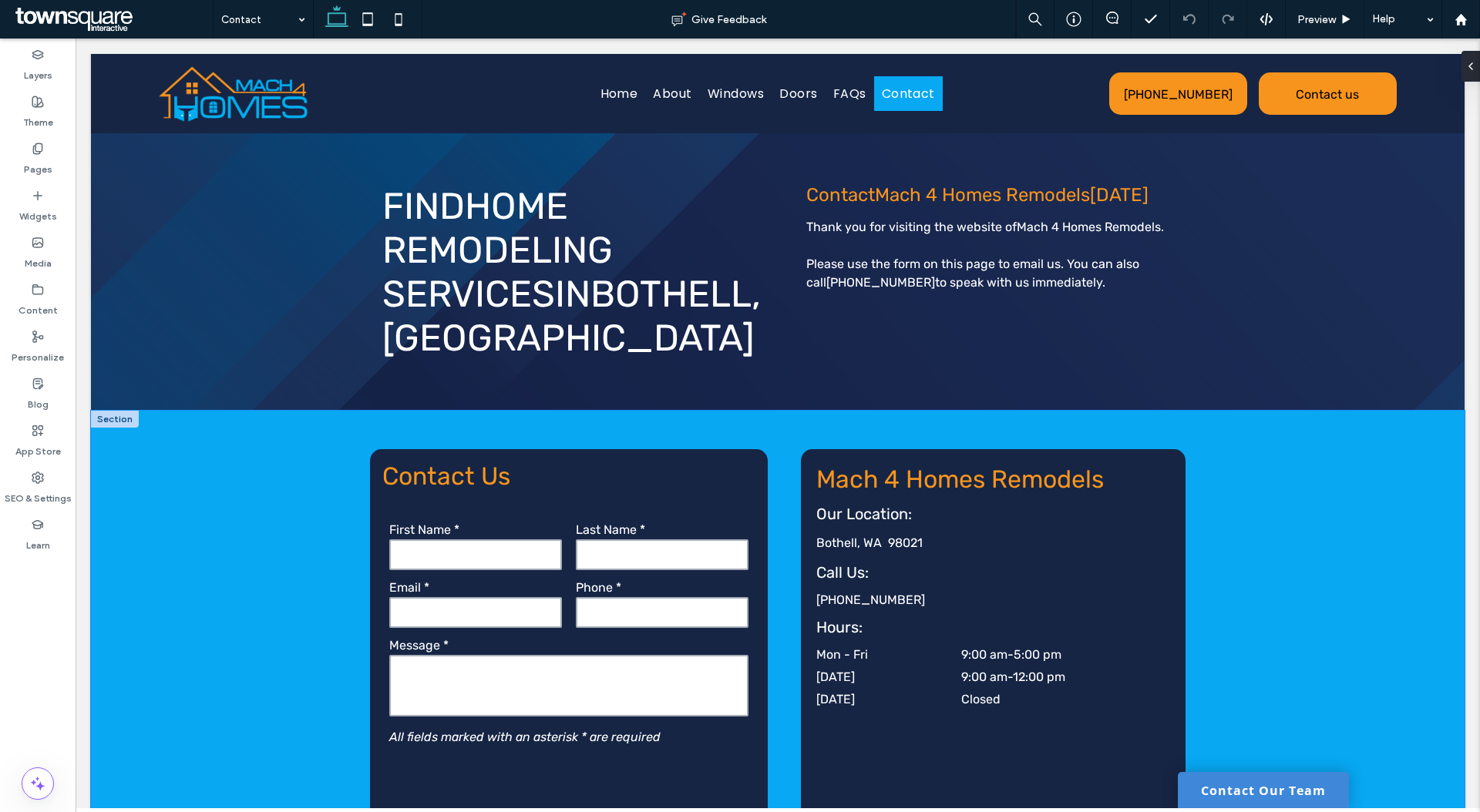
click at [266, 470] on div "**********" at bounding box center [778, 679] width 1374 height 537
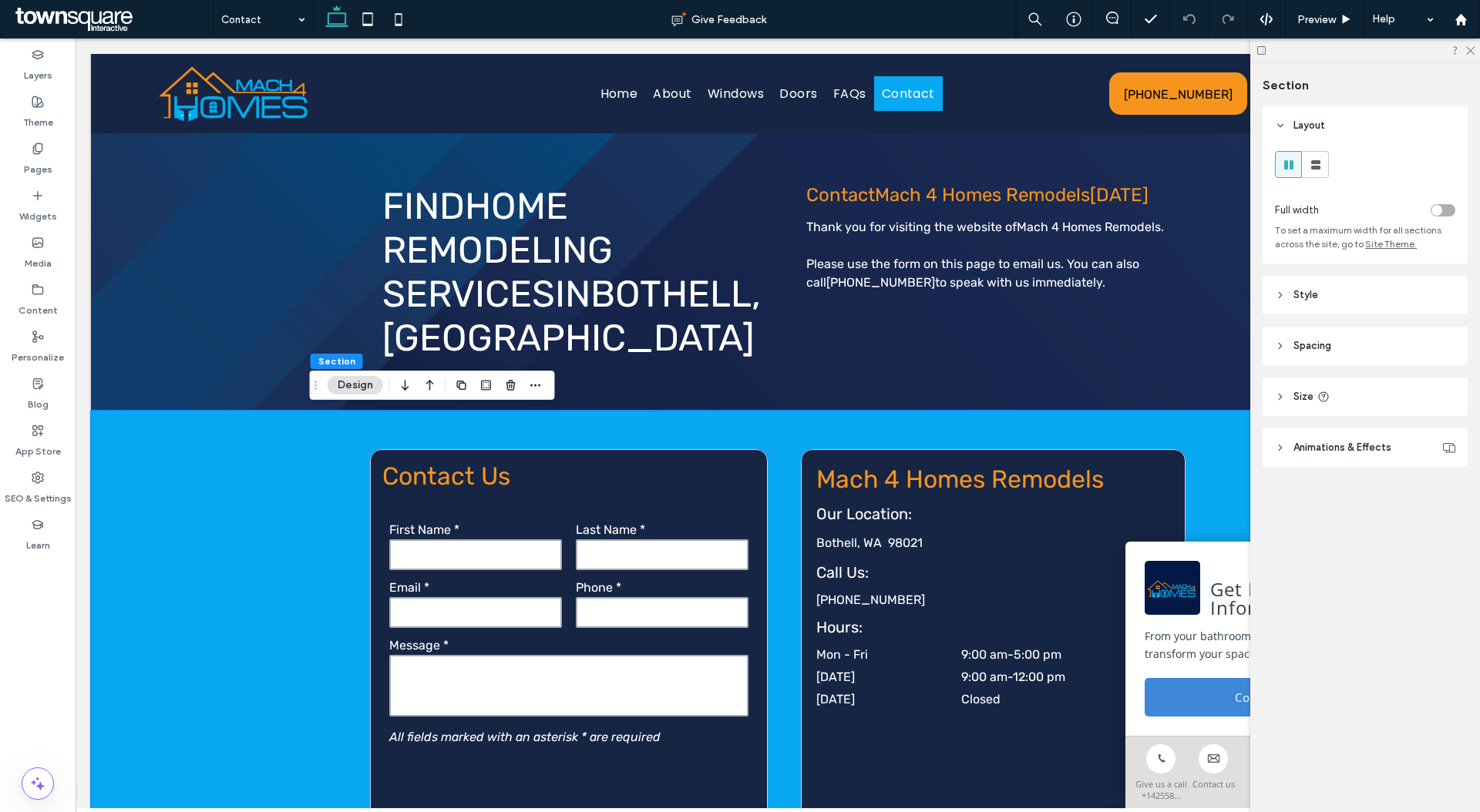
click at [188, 465] on div "**********" at bounding box center [778, 679] width 1374 height 537
click at [1117, 421] on div "**********" at bounding box center [777, 679] width 925 height 537
click at [1340, 387] on header "Size" at bounding box center [1364, 397] width 205 height 39
click at [1336, 355] on header "Spacing" at bounding box center [1364, 346] width 205 height 39
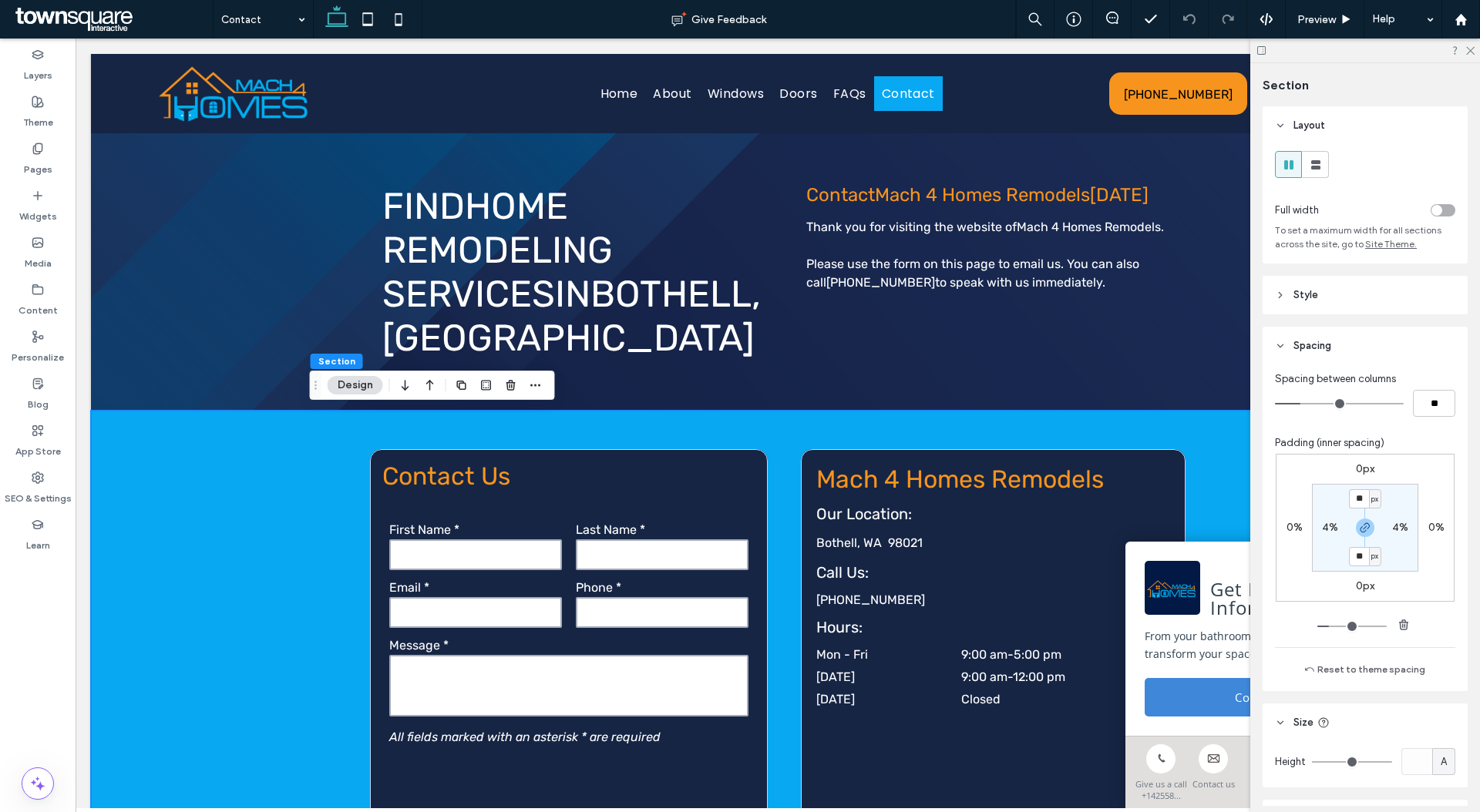
click at [1336, 291] on header "Style" at bounding box center [1364, 295] width 205 height 39
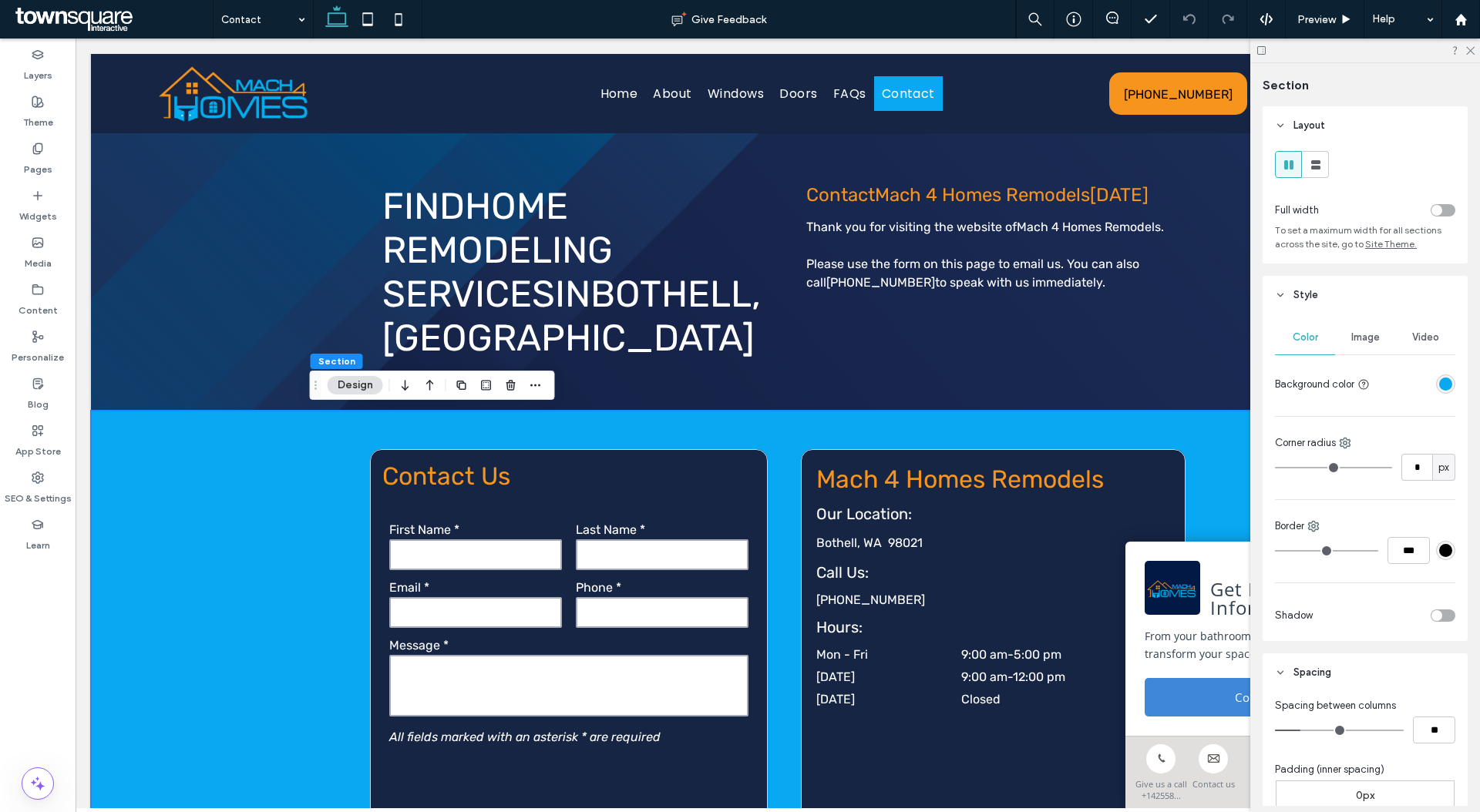
click at [1443, 381] on div "rgba(8, 168, 243, 1)" at bounding box center [1445, 384] width 13 height 13
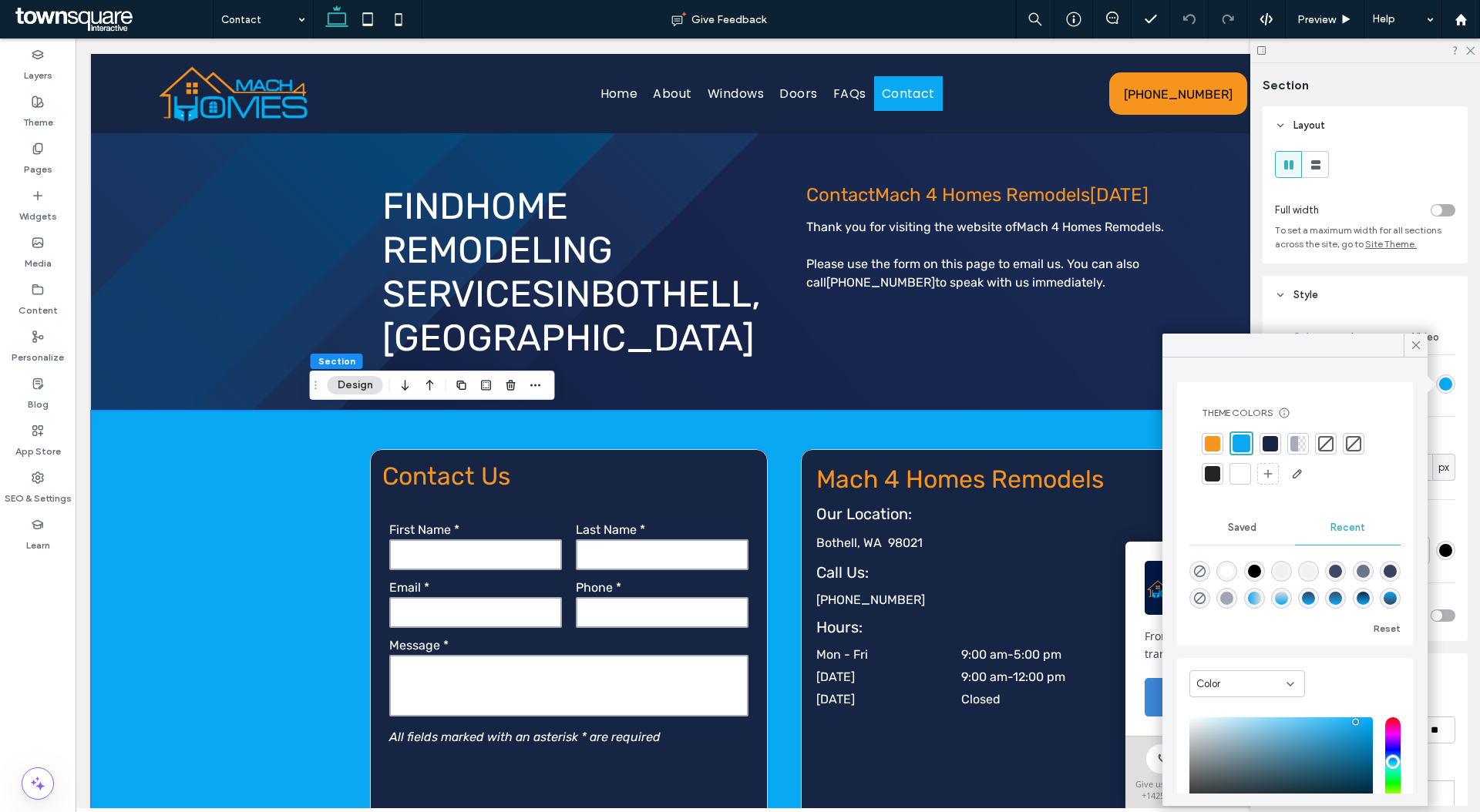
click at [1239, 477] on div at bounding box center [1240, 474] width 16 height 16
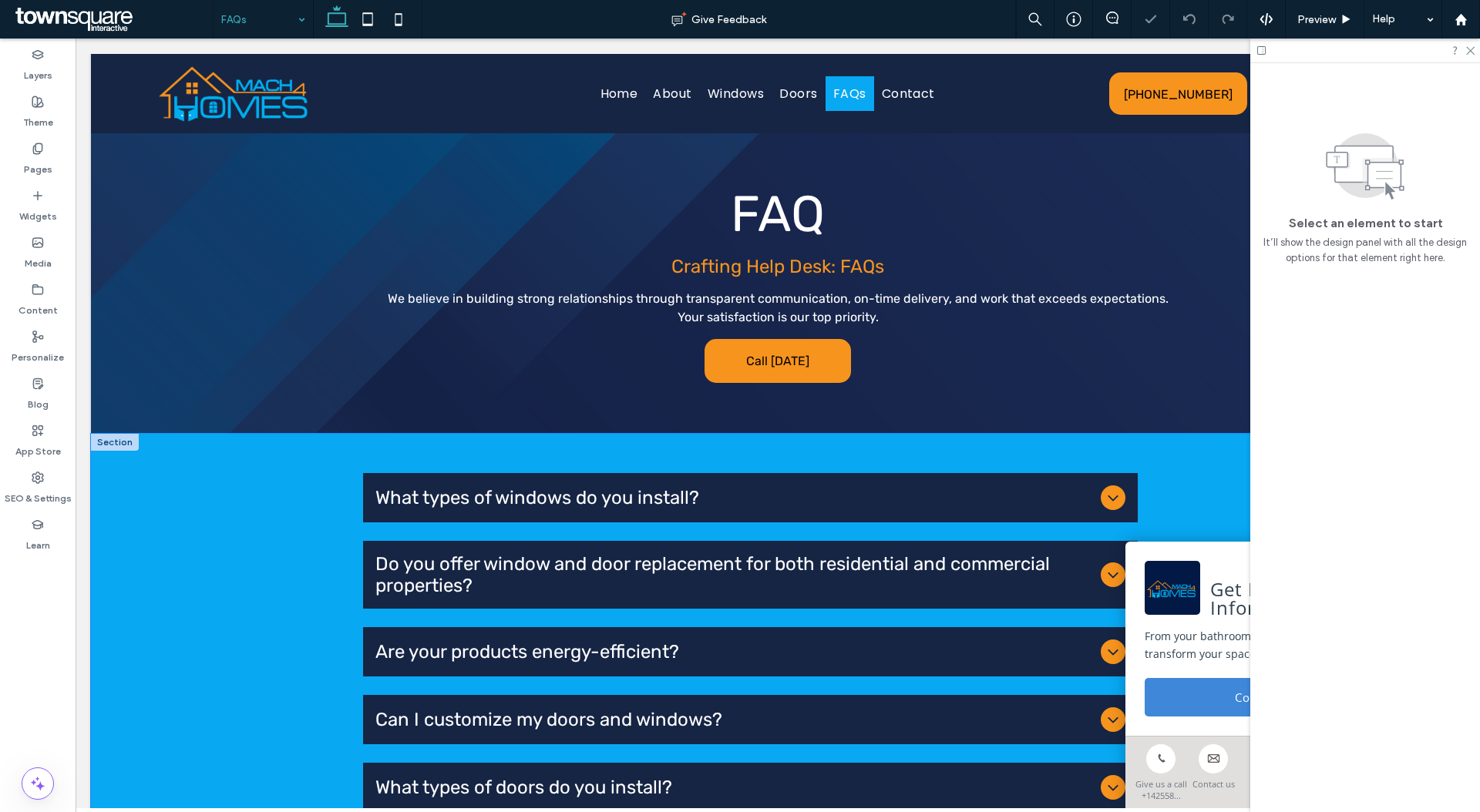
click at [320, 446] on div "What types of windows do you install? We install a wide range of window styles …" at bounding box center [777, 745] width 925 height 621
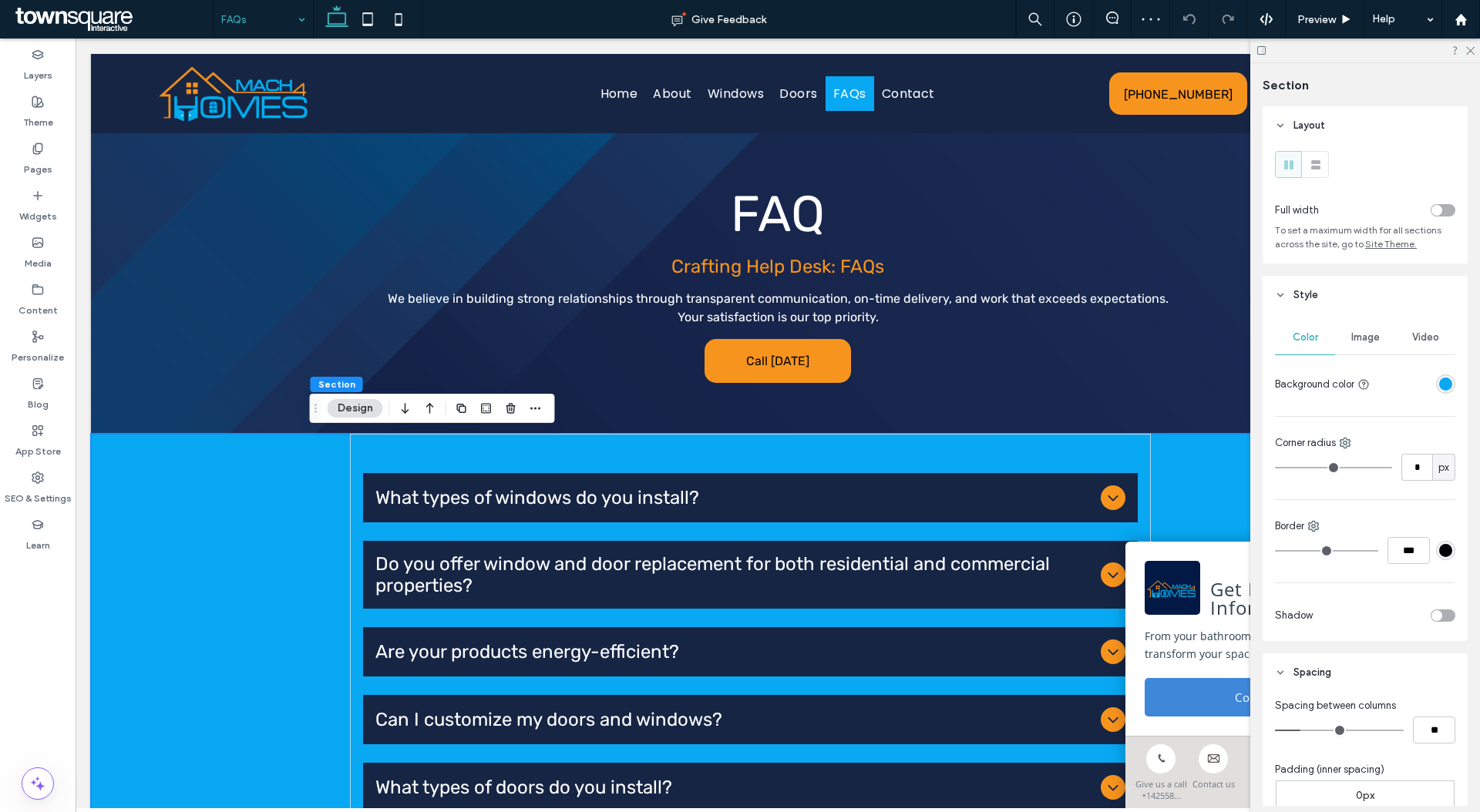
drag, startPoint x: 1435, startPoint y: 378, endPoint x: 1425, endPoint y: 378, distance: 10.0
click at [1425, 375] on div at bounding box center [1415, 384] width 80 height 27
click at [1425, 380] on div at bounding box center [1415, 384] width 80 height 27
click at [1438, 387] on div "rgba(8, 168, 243, 1)" at bounding box center [1445, 384] width 13 height 13
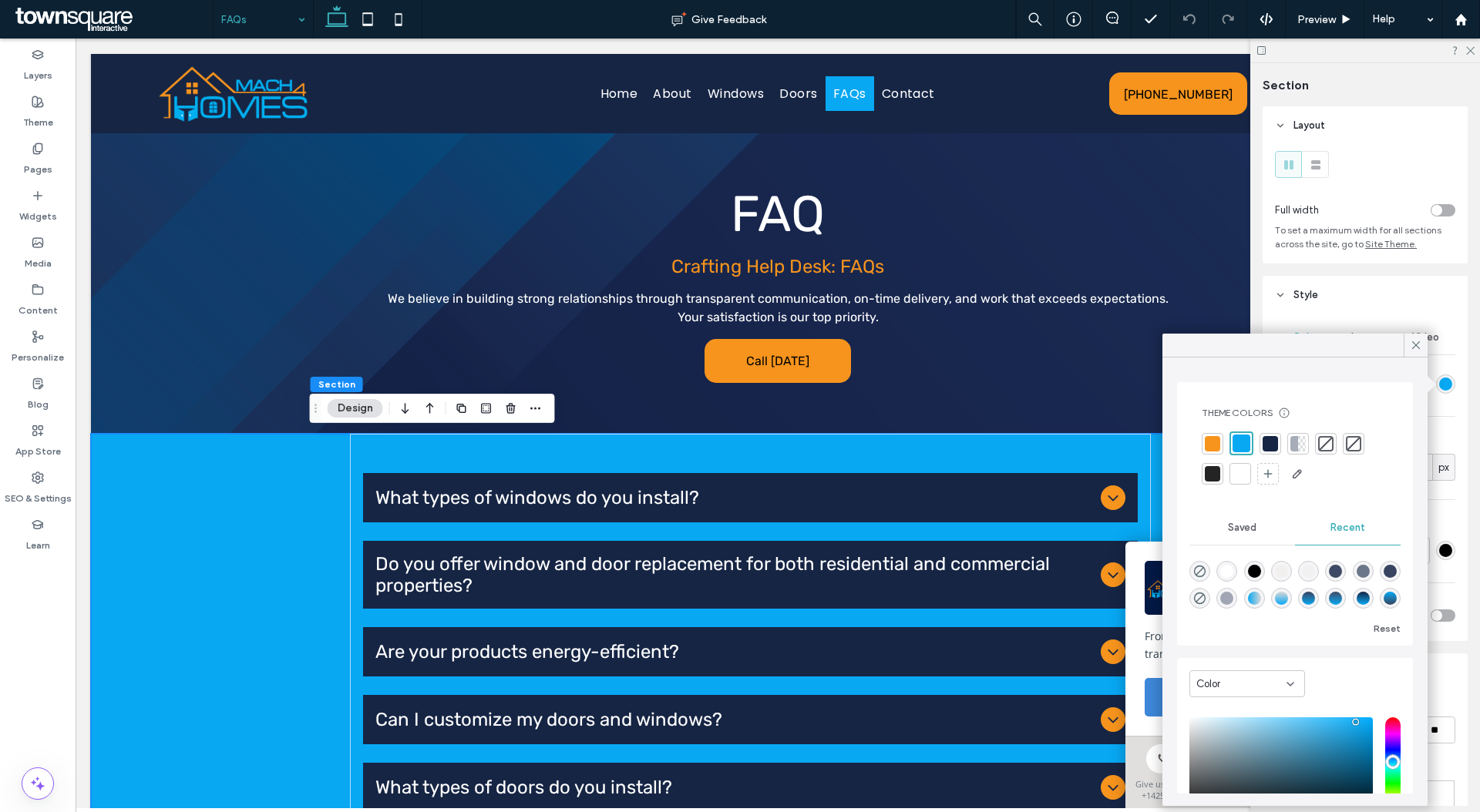
click at [1240, 477] on div at bounding box center [1240, 474] width 16 height 16
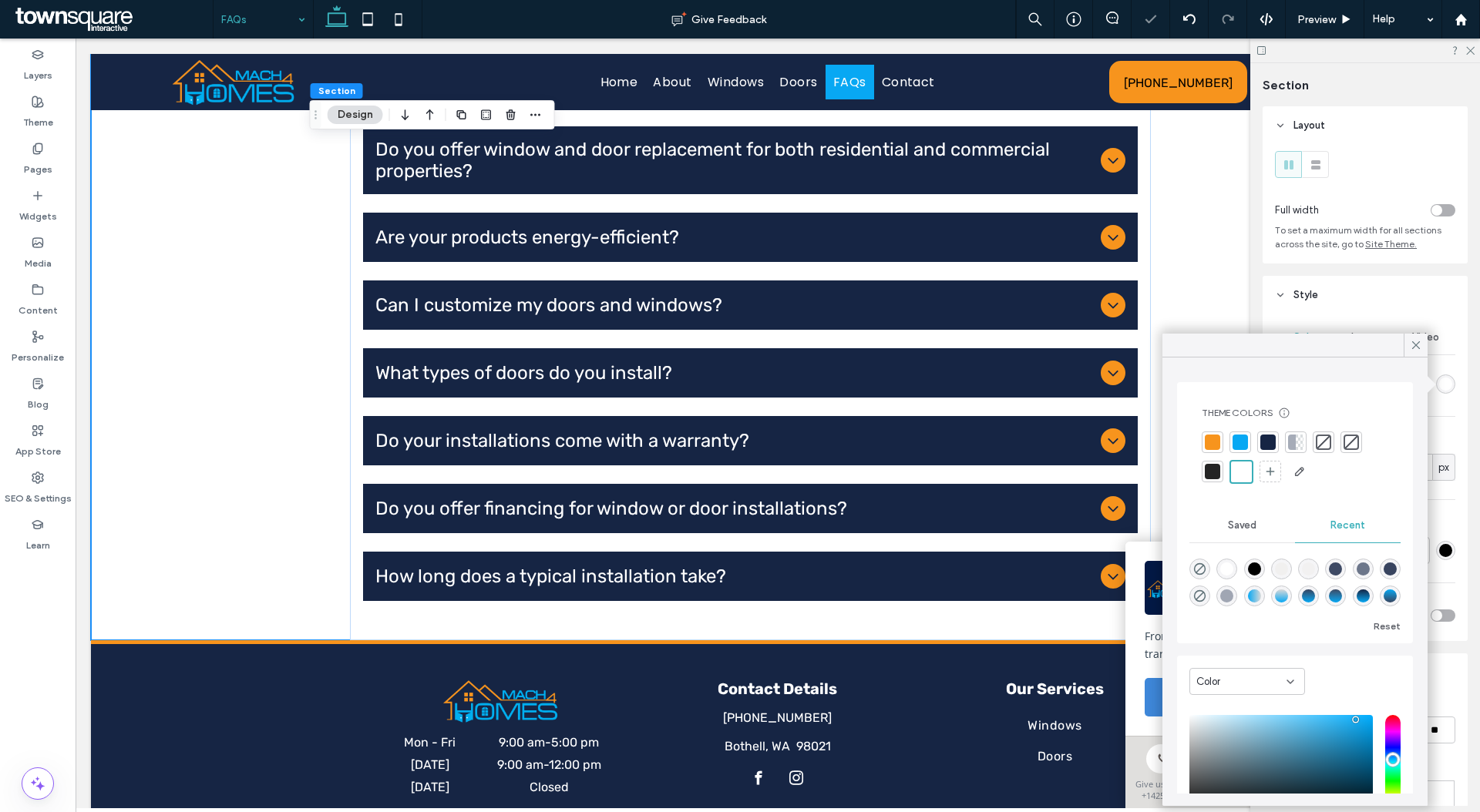
scroll to position [513, 0]
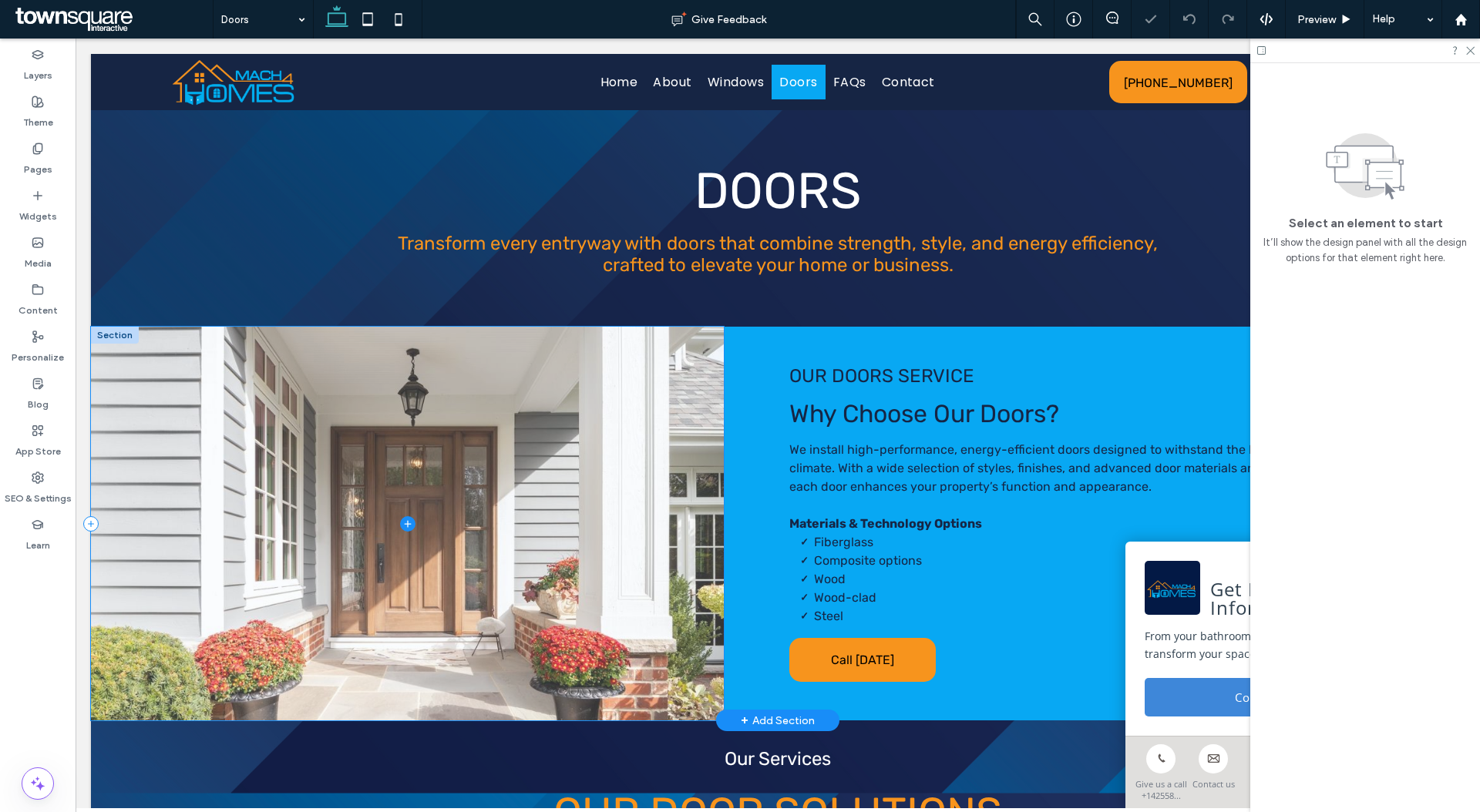
scroll to position [303, 0]
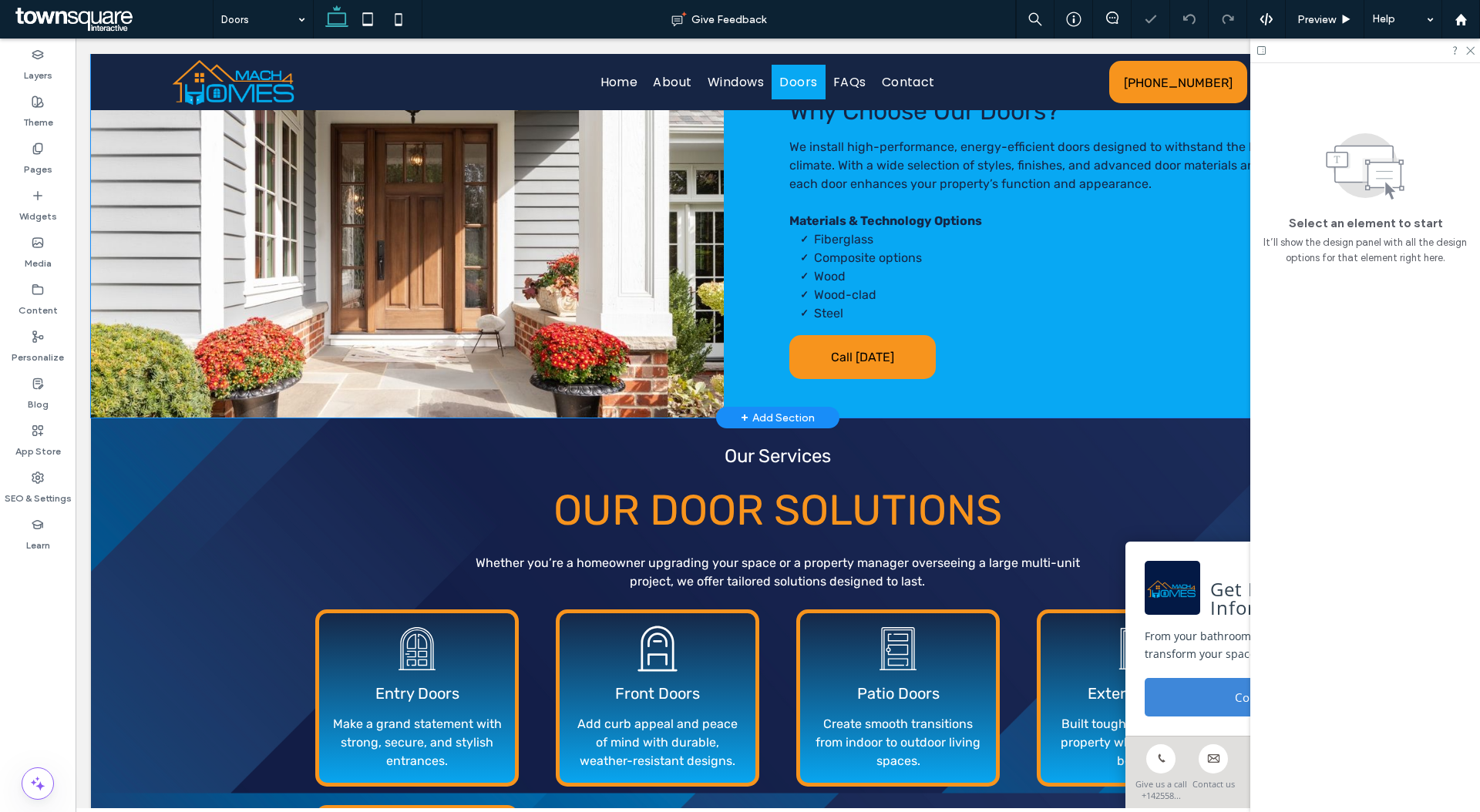
click at [756, 369] on div "OUR DOORS SERVICE Why Choose Our Doors? We install high-performance, energy-eff…" at bounding box center [778, 221] width 1374 height 393
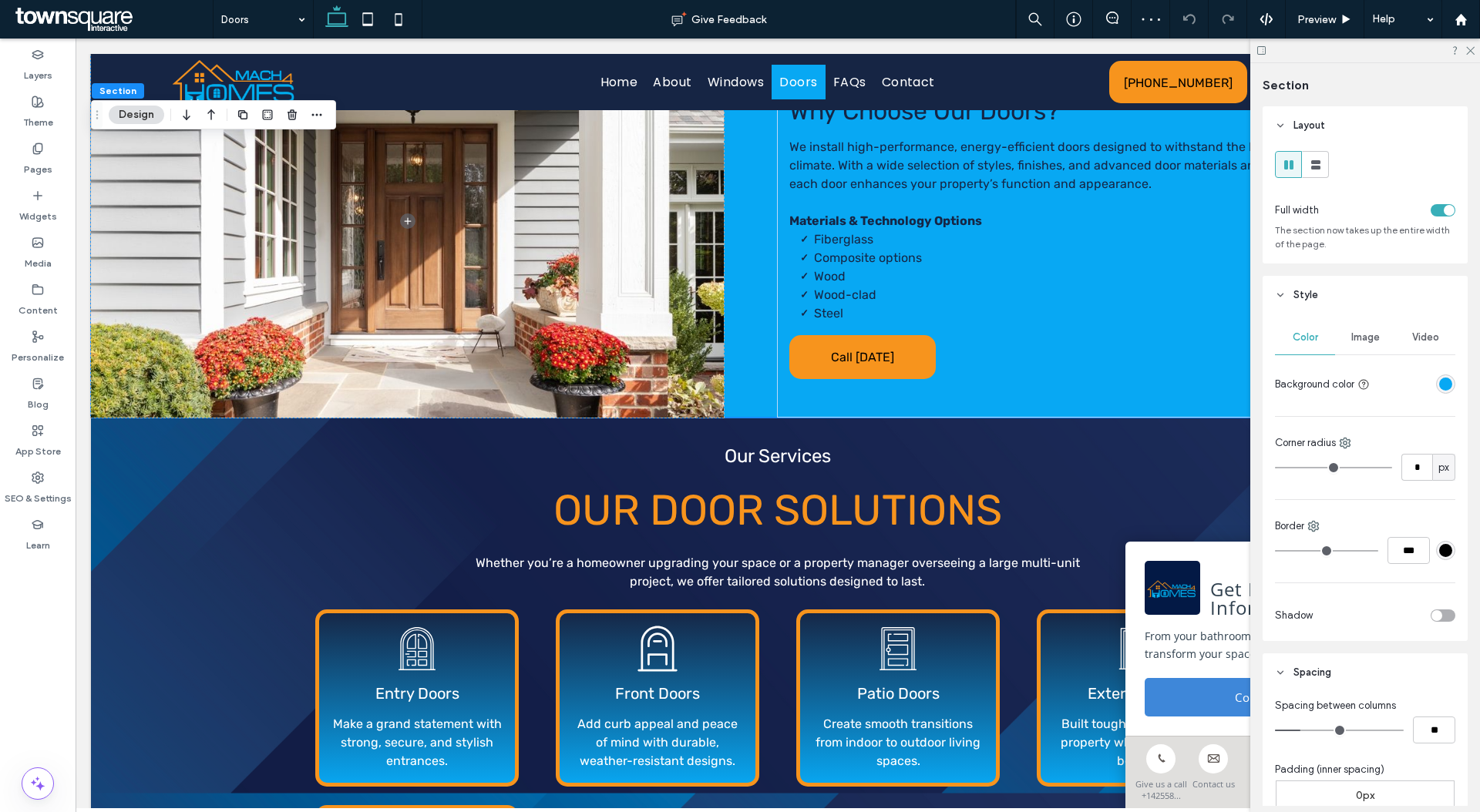
click at [1438, 385] on div "rgba(8, 168, 243, 1)" at bounding box center [1445, 384] width 13 height 13
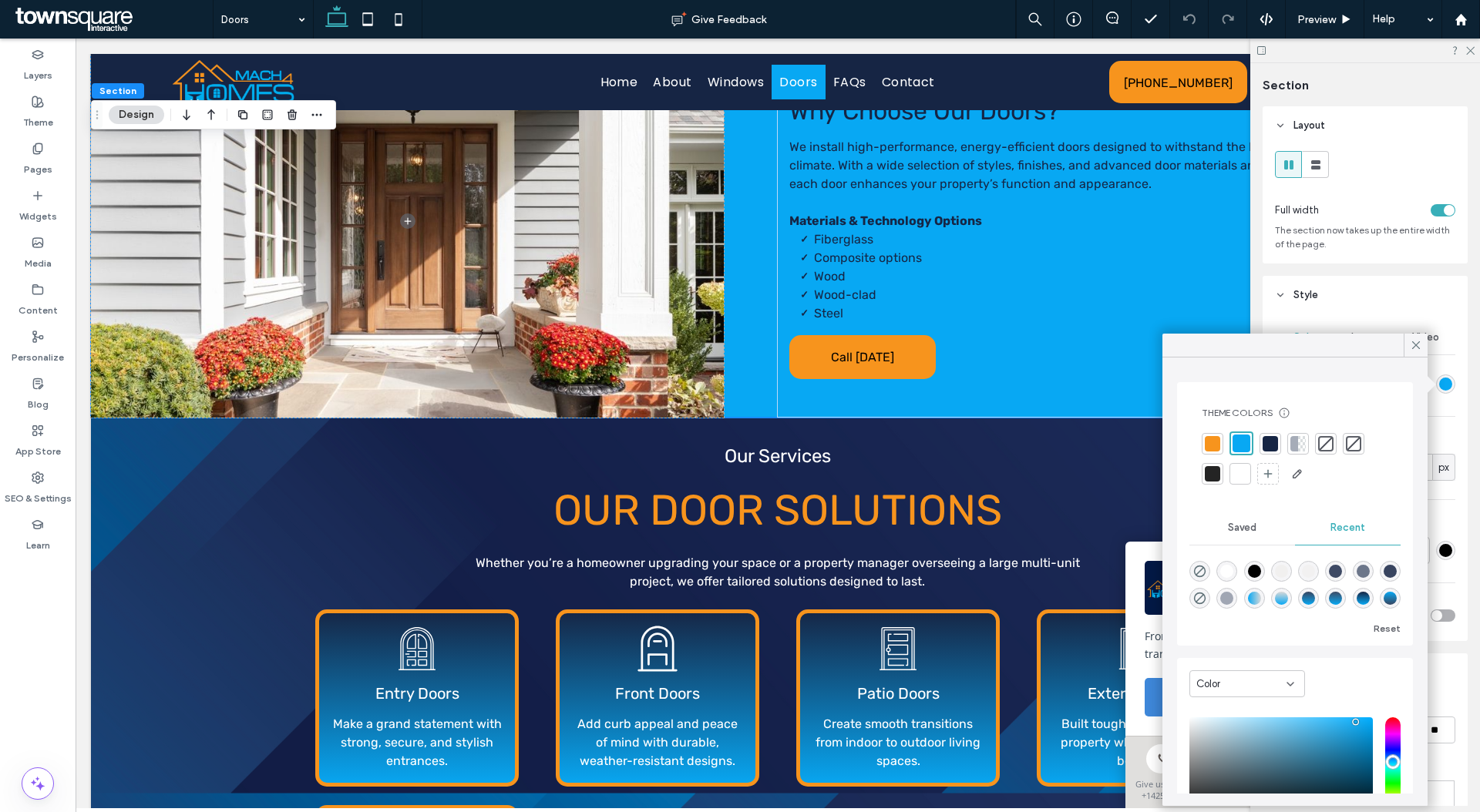
click at [1233, 471] on div at bounding box center [1240, 474] width 16 height 16
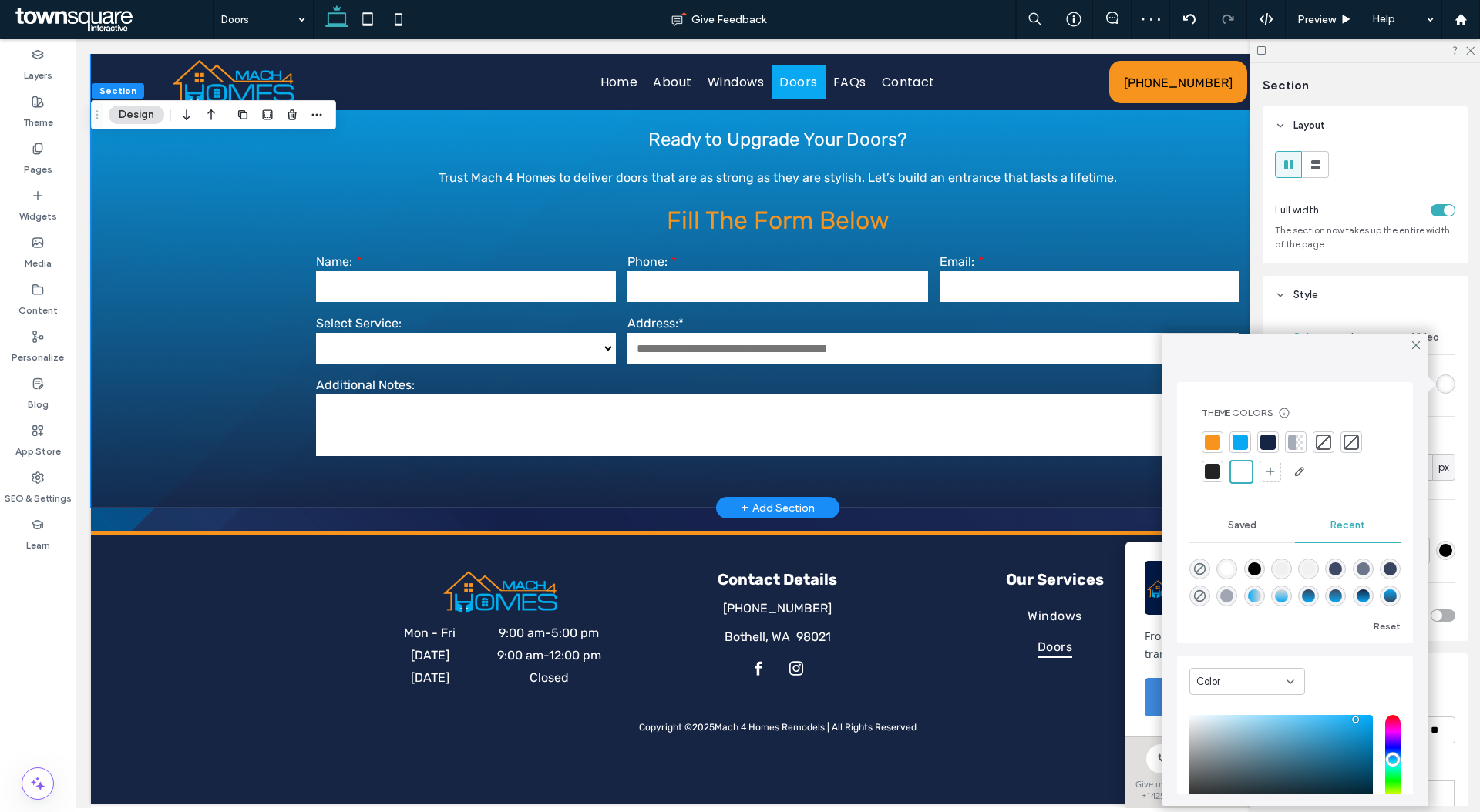
scroll to position [998, 0]
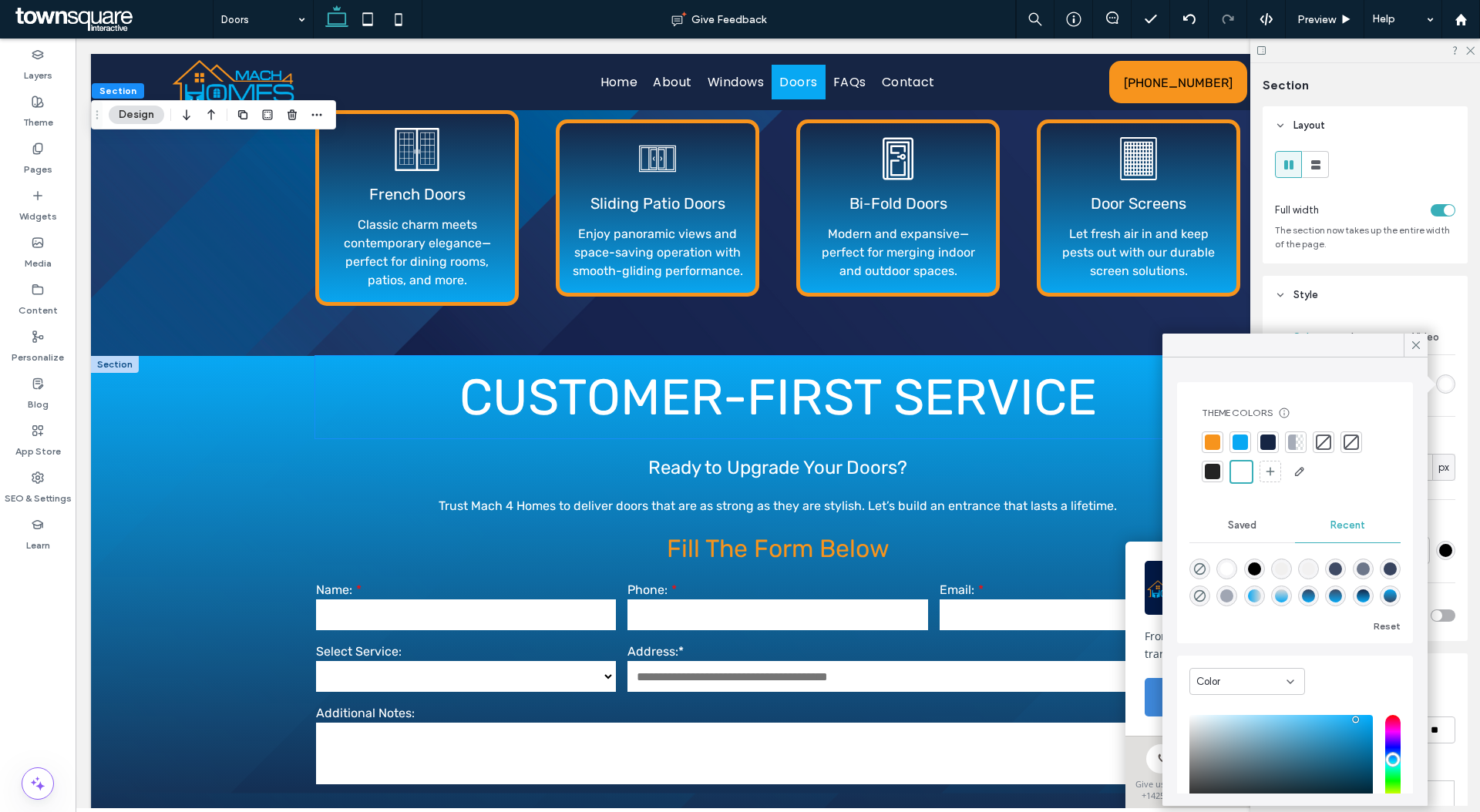
click at [577, 398] on span "Customer-First Service" at bounding box center [778, 397] width 637 height 60
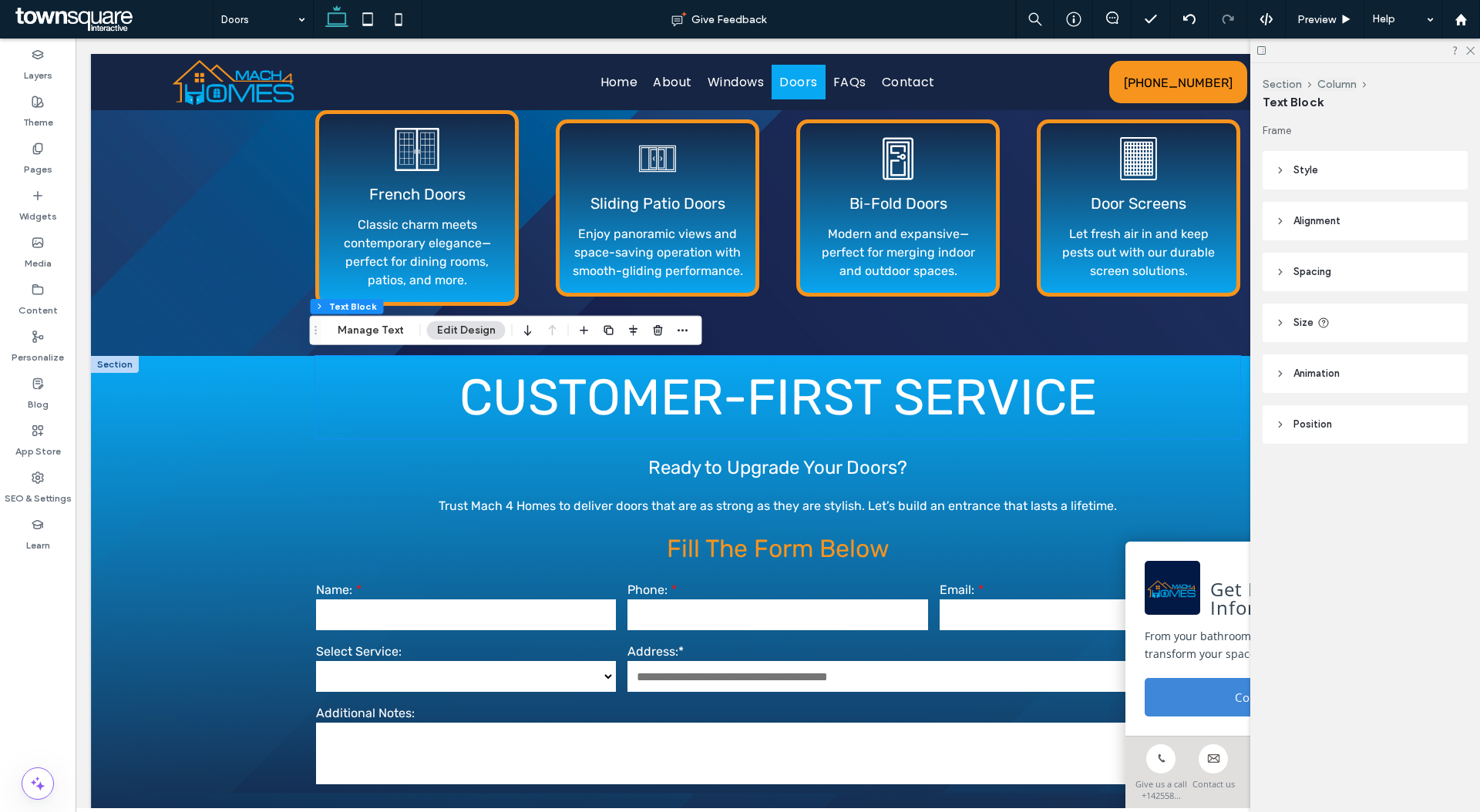
click at [577, 398] on span "Customer-First Service" at bounding box center [778, 397] width 637 height 60
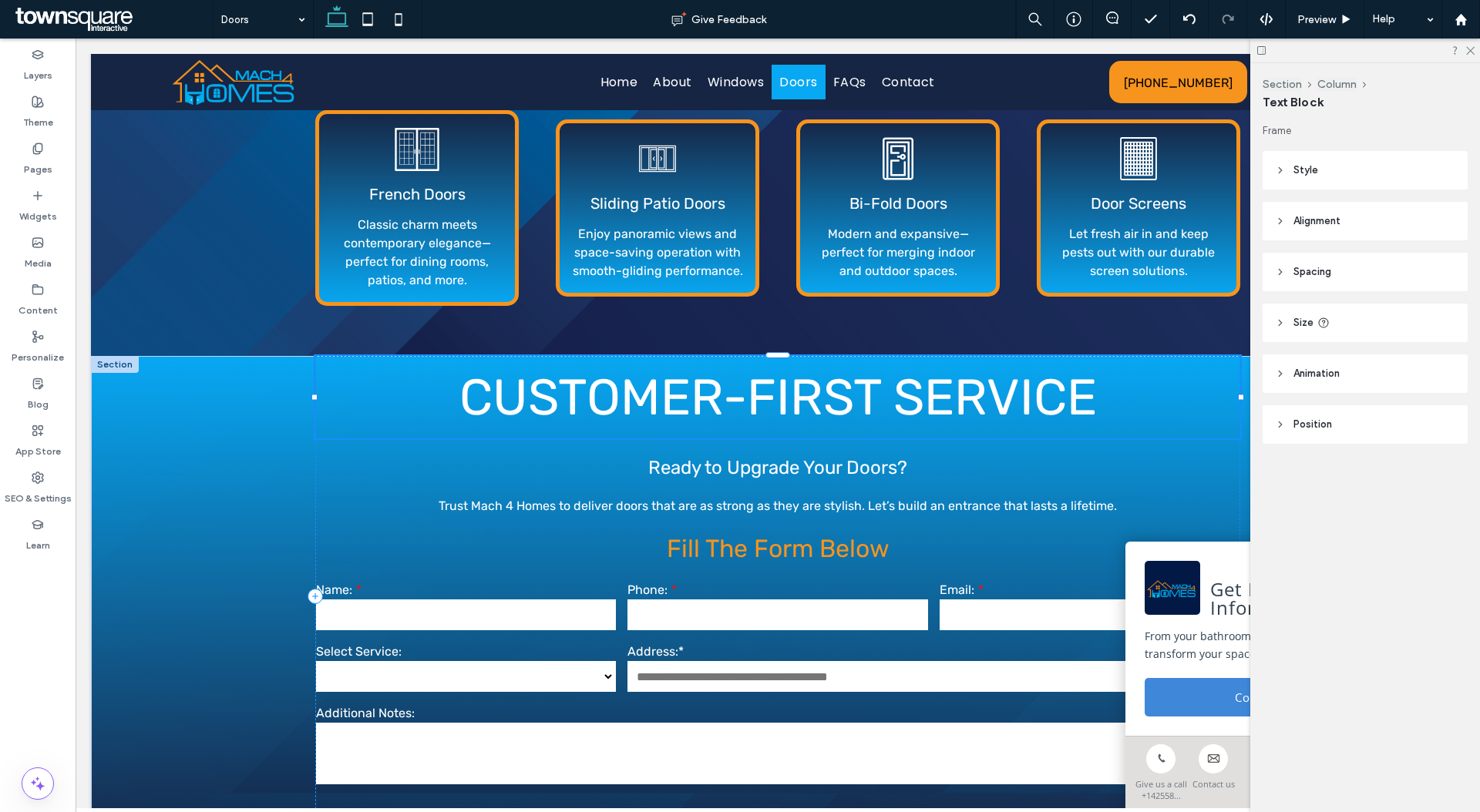
type input "*****"
type input "**"
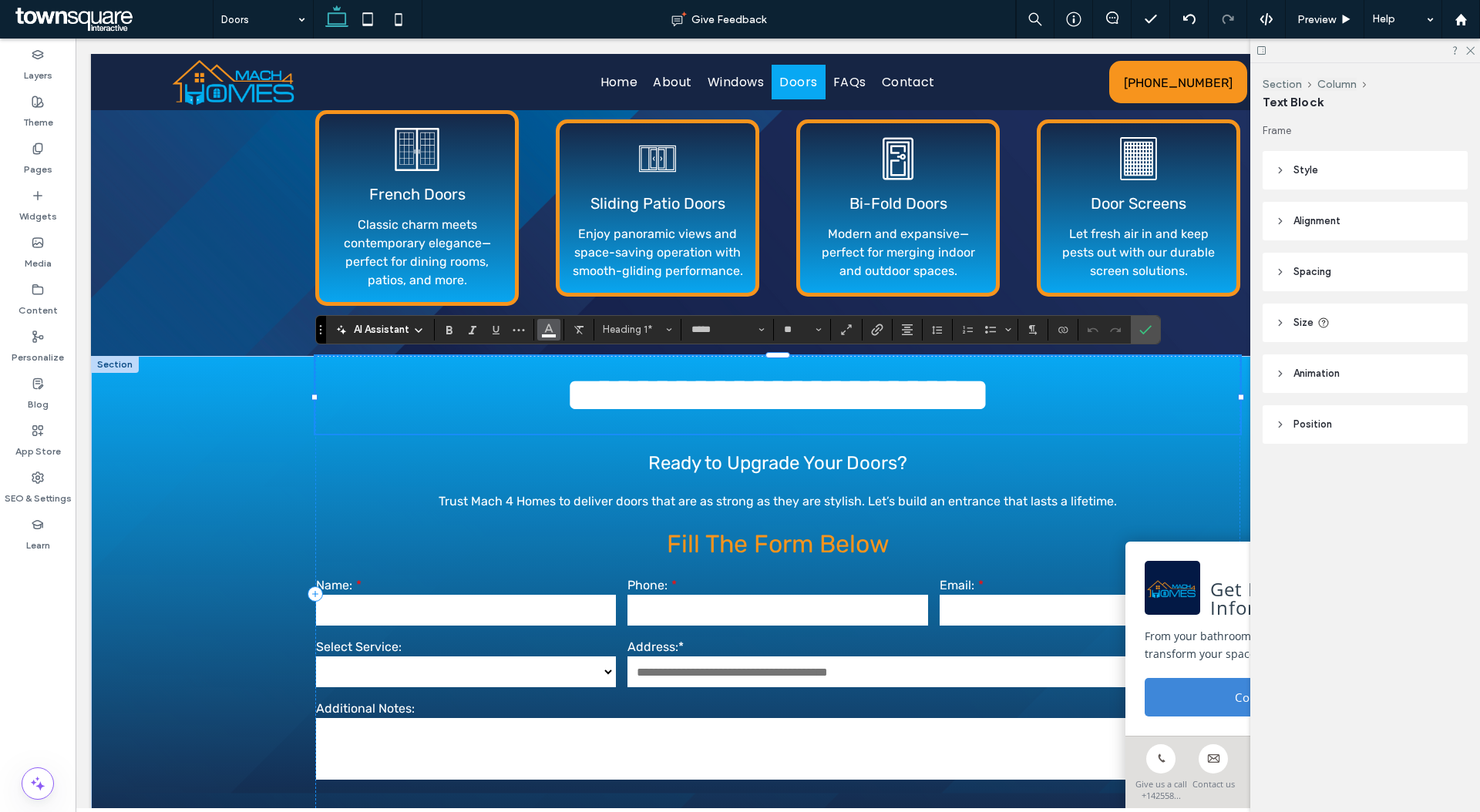
click at [543, 327] on icon "Color" at bounding box center [548, 328] width 12 height 12
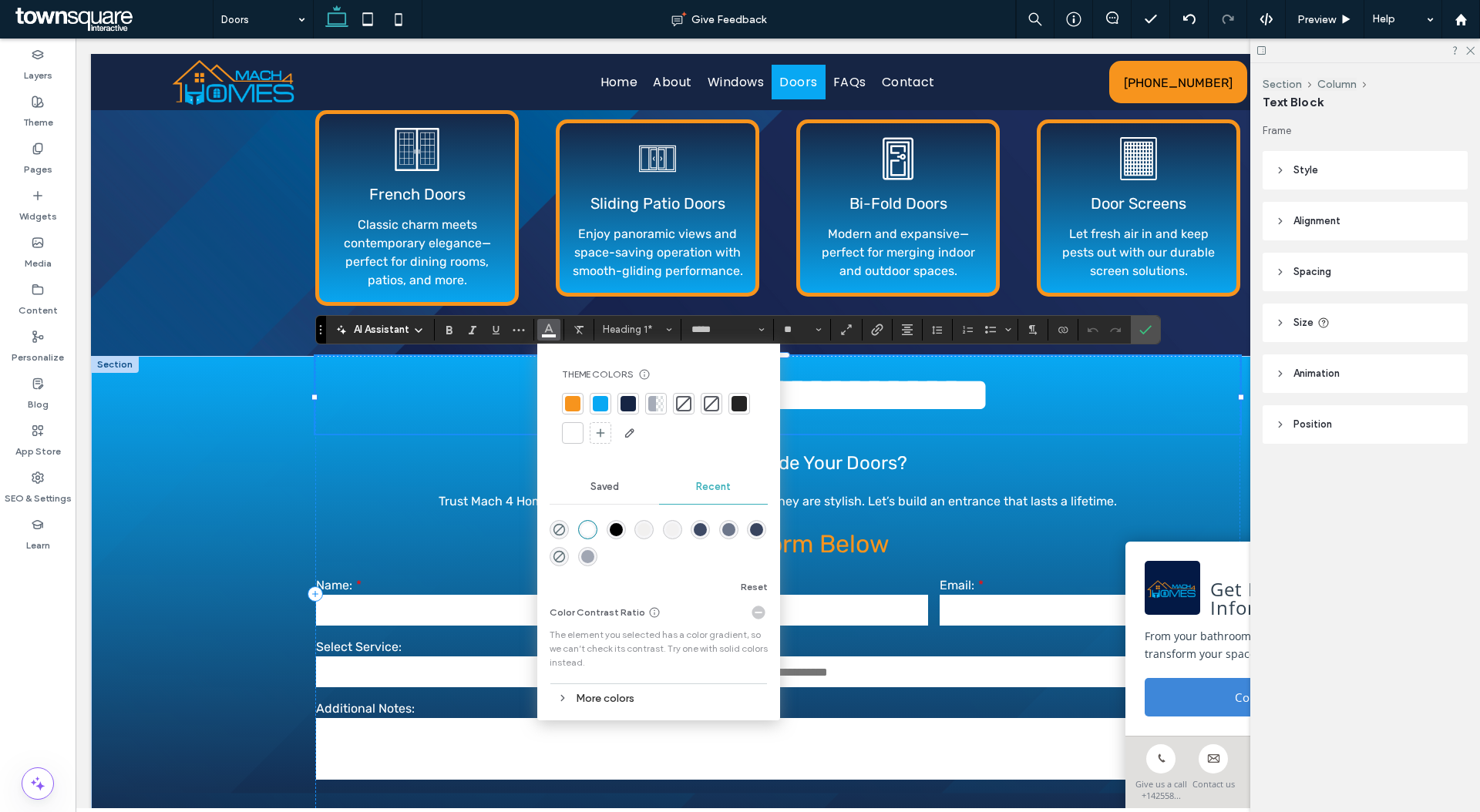
click at [632, 406] on div at bounding box center [628, 404] width 16 height 16
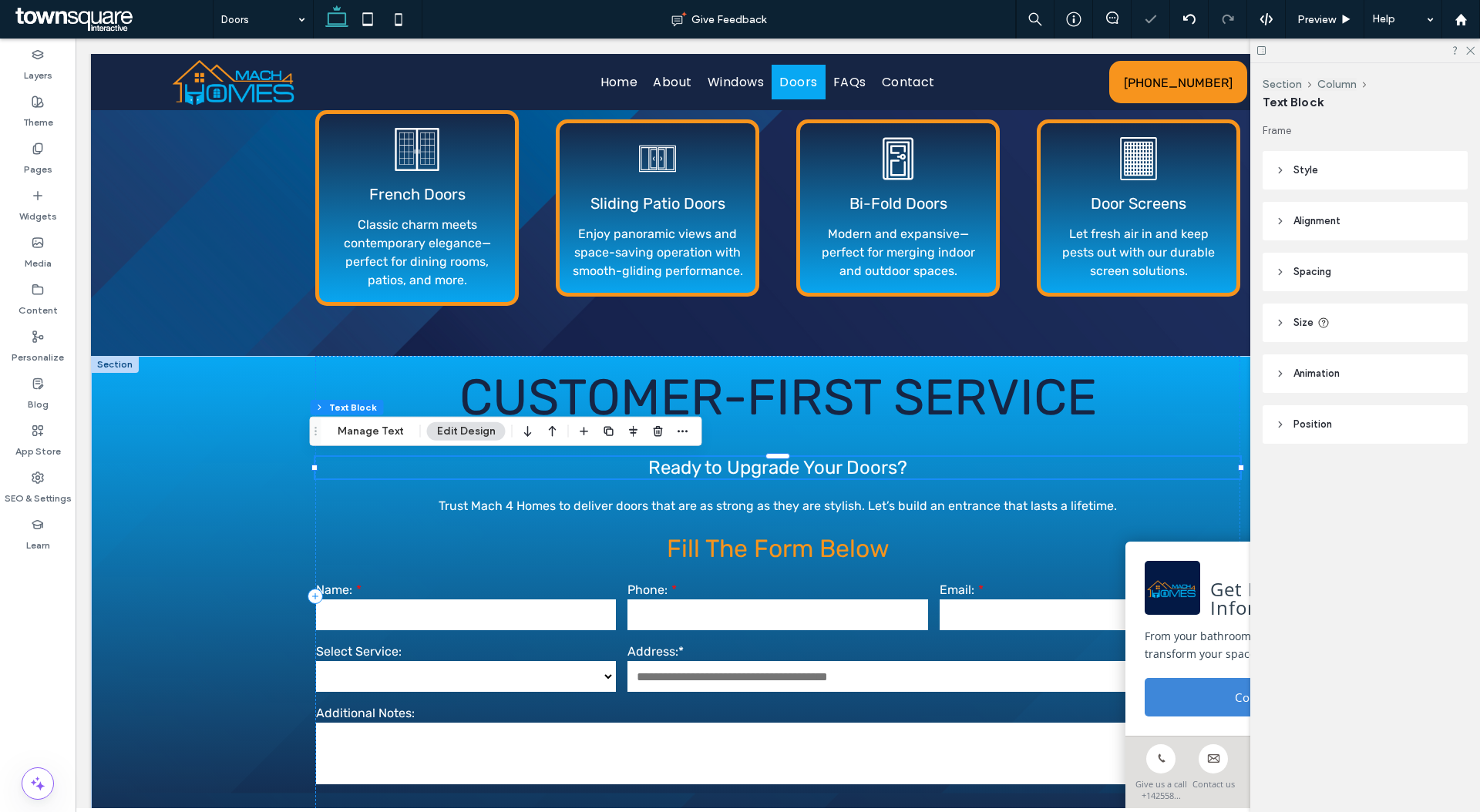
click at [833, 476] on span "Ready to Upgrade Your Doors?" at bounding box center [777, 467] width 259 height 22
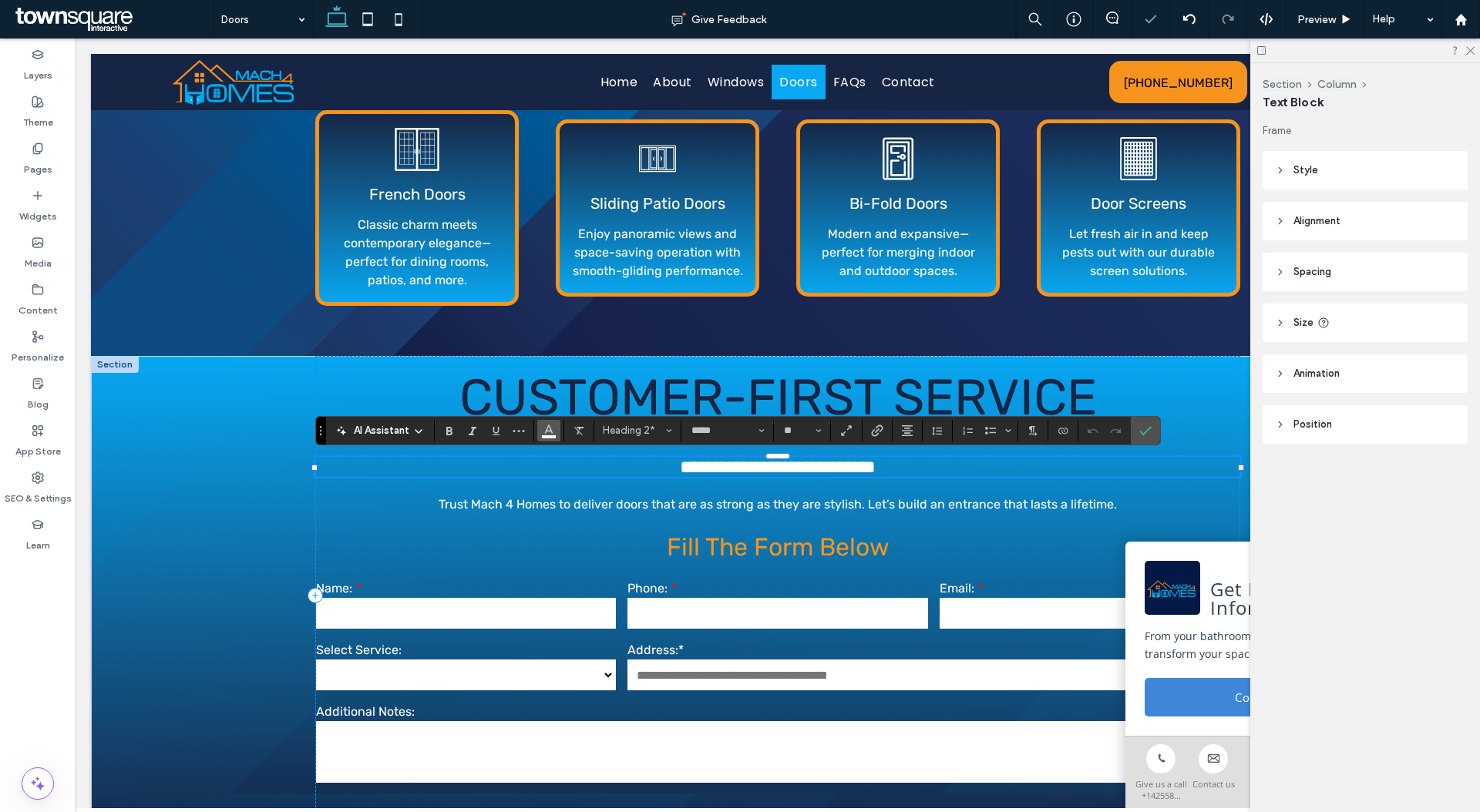
click at [541, 437] on button "Color" at bounding box center [548, 431] width 23 height 22
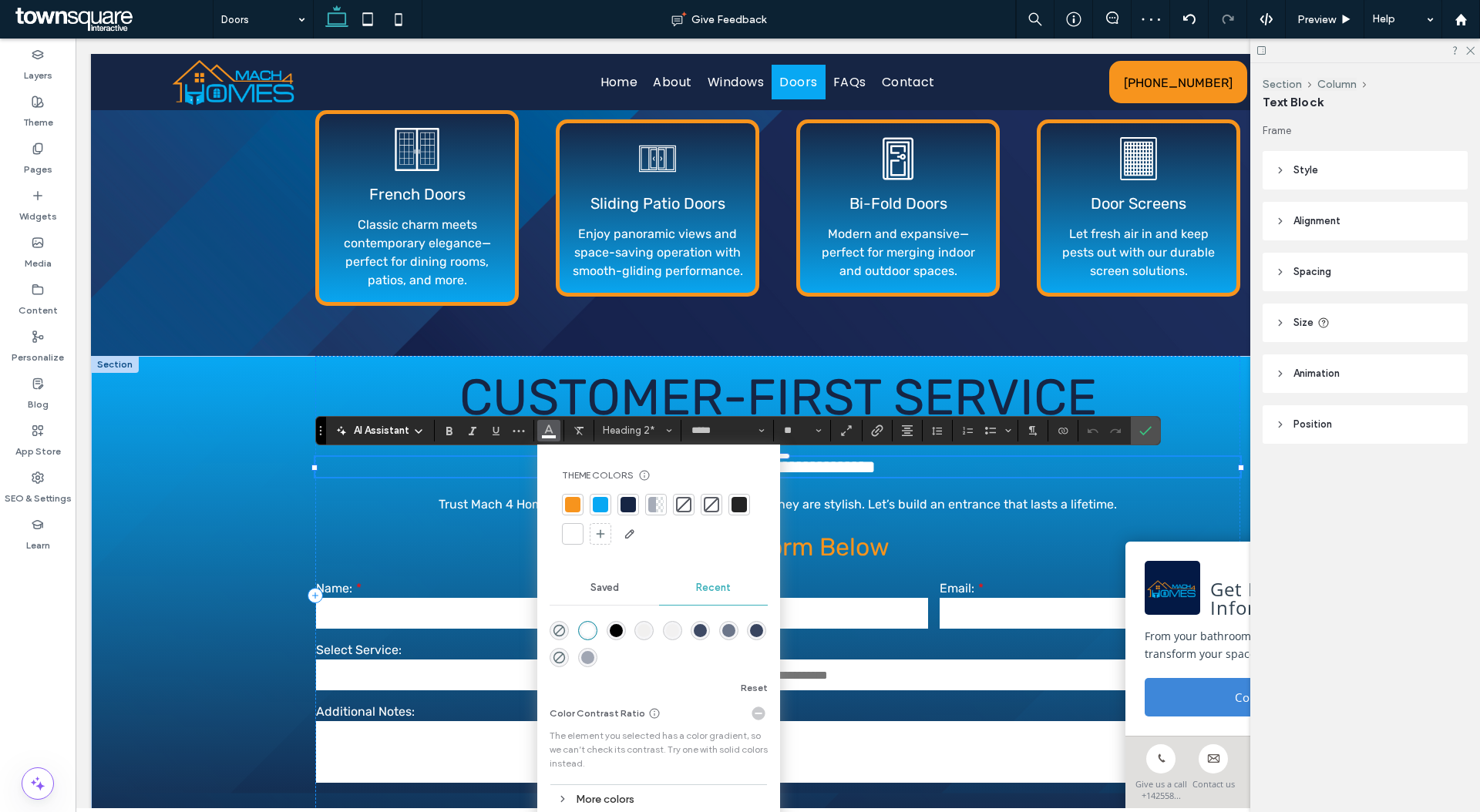
click at [625, 502] on div at bounding box center [628, 505] width 16 height 16
click at [811, 507] on span "Trust Mach 4 Homes to deliver doors that are as strong as they are stylish. Let…" at bounding box center [778, 504] width 678 height 15
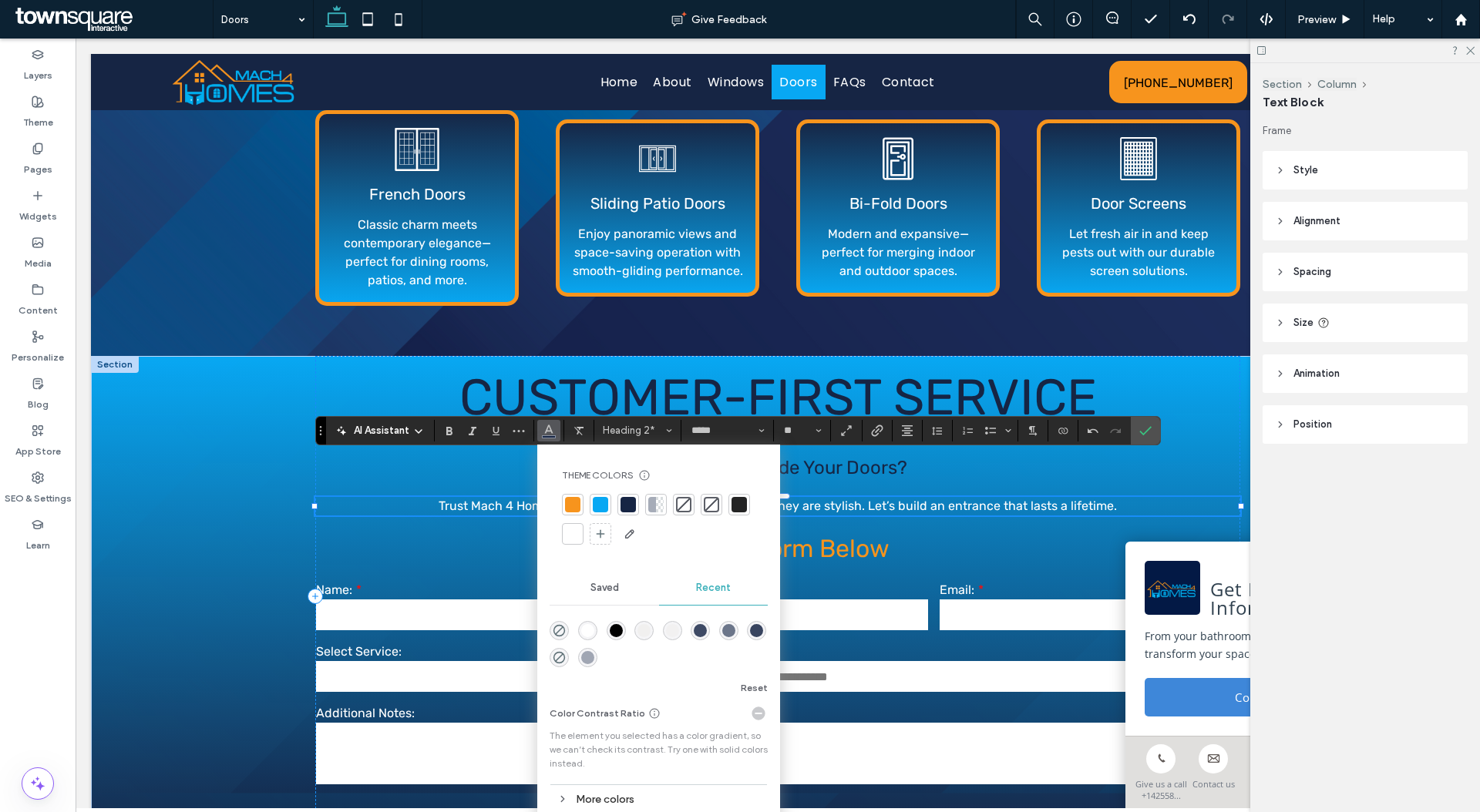
click at [810, 508] on span "Trust Mach 4 Homes to deliver doors that are as strong as they are stylish. Let…" at bounding box center [778, 505] width 678 height 15
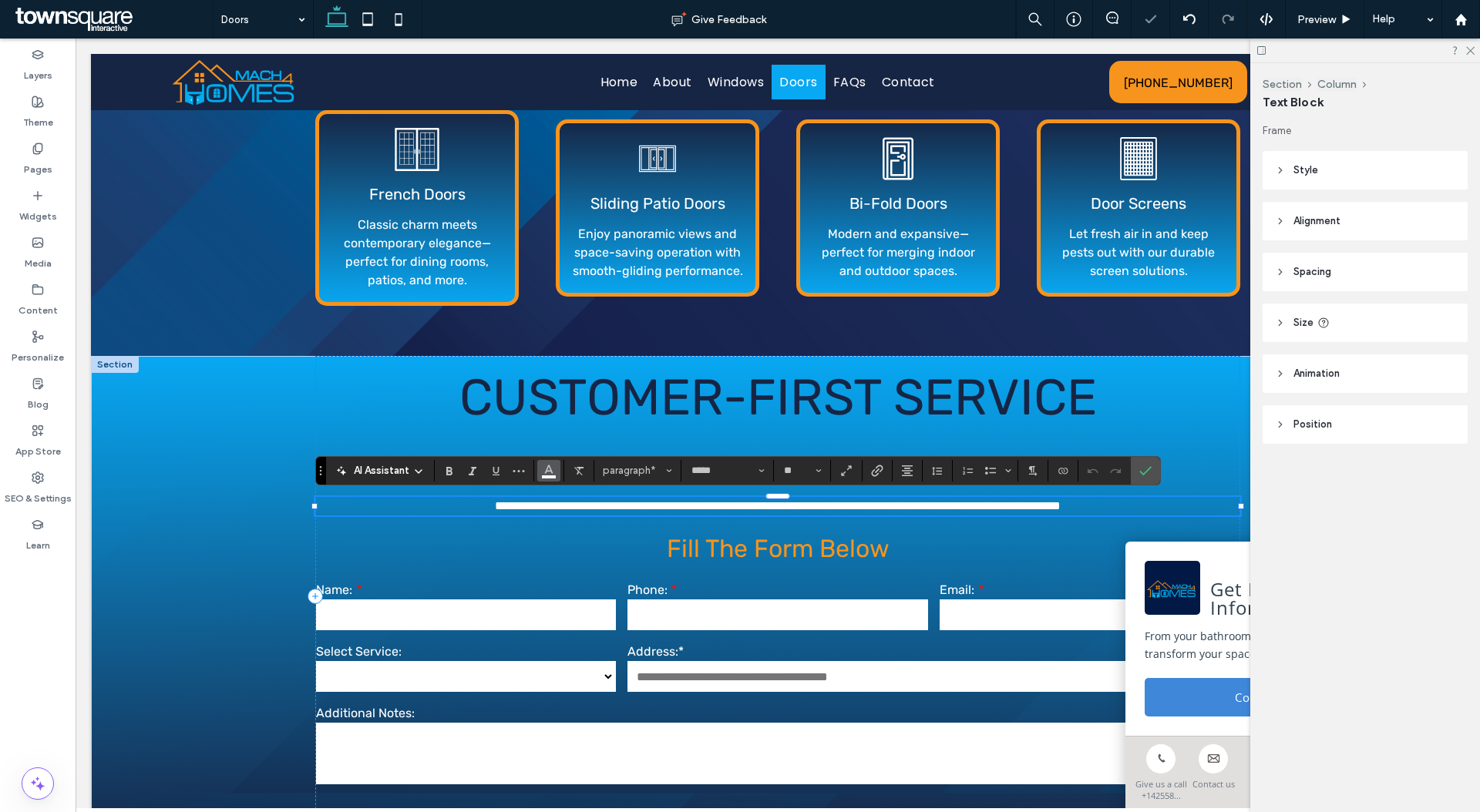
click at [541, 476] on button "Color" at bounding box center [548, 470] width 23 height 22
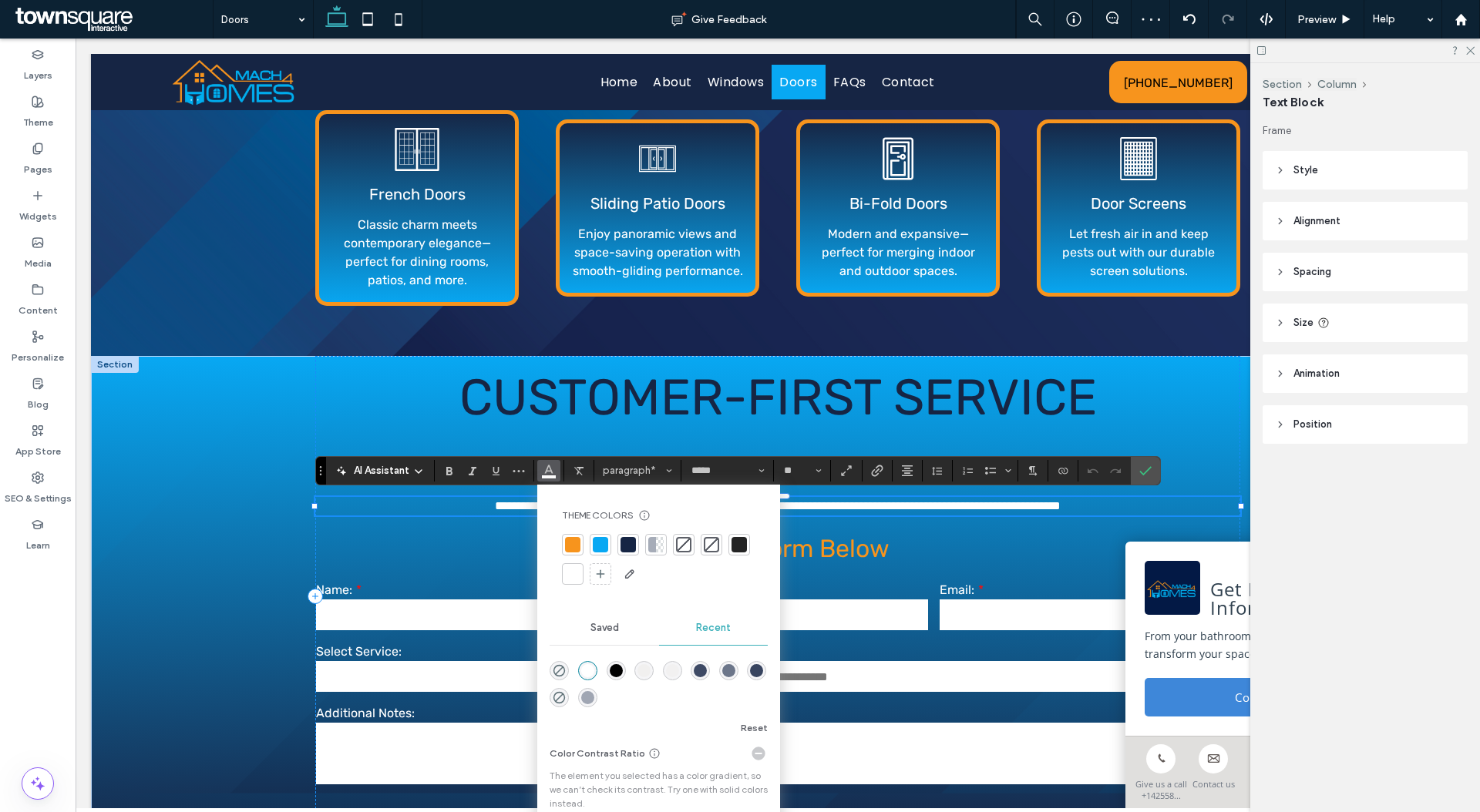
click at [627, 537] on div at bounding box center [628, 545] width 16 height 16
click at [336, 564] on div "**********" at bounding box center [777, 596] width 925 height 480
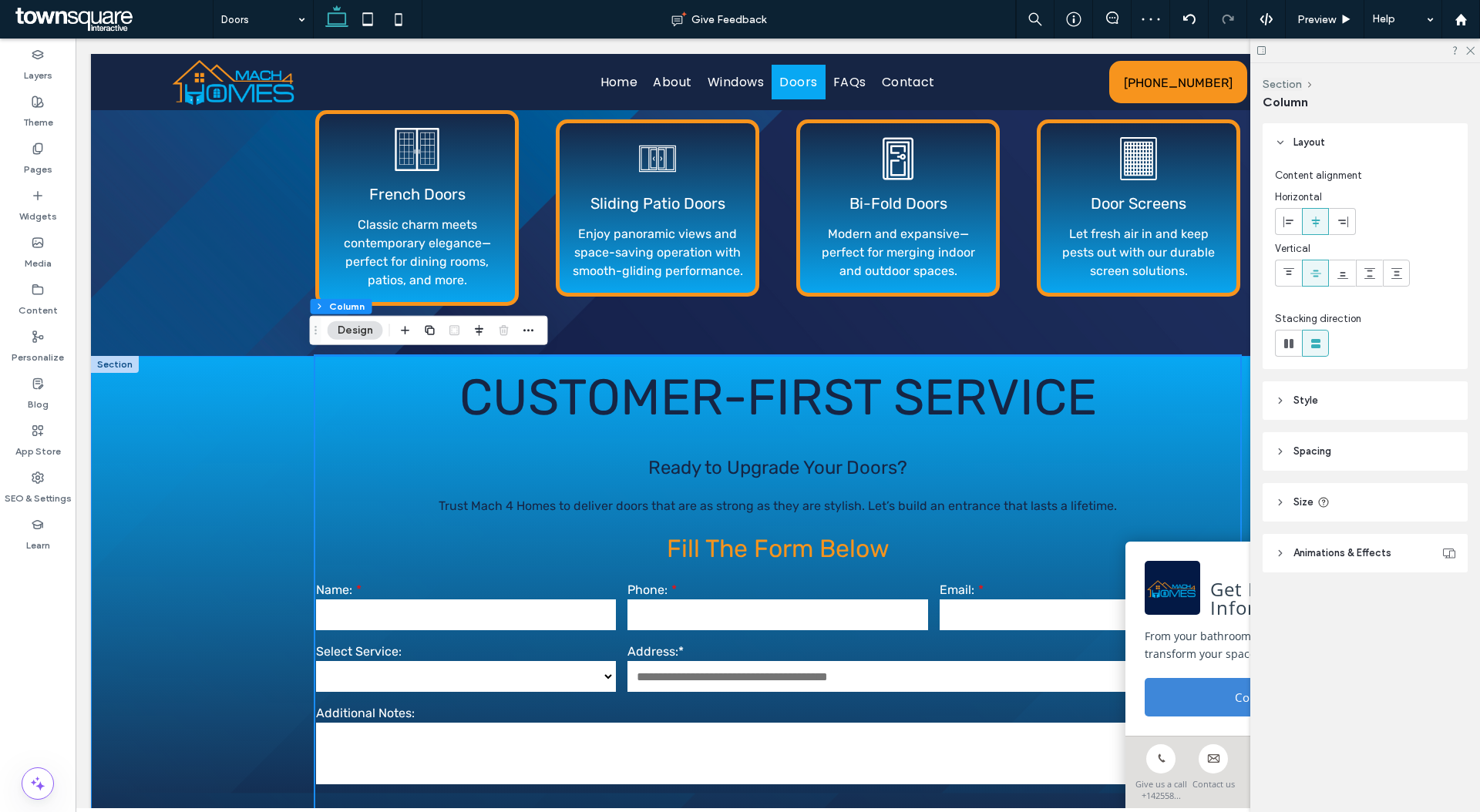
click at [166, 500] on div "**********" at bounding box center [778, 596] width 1374 height 480
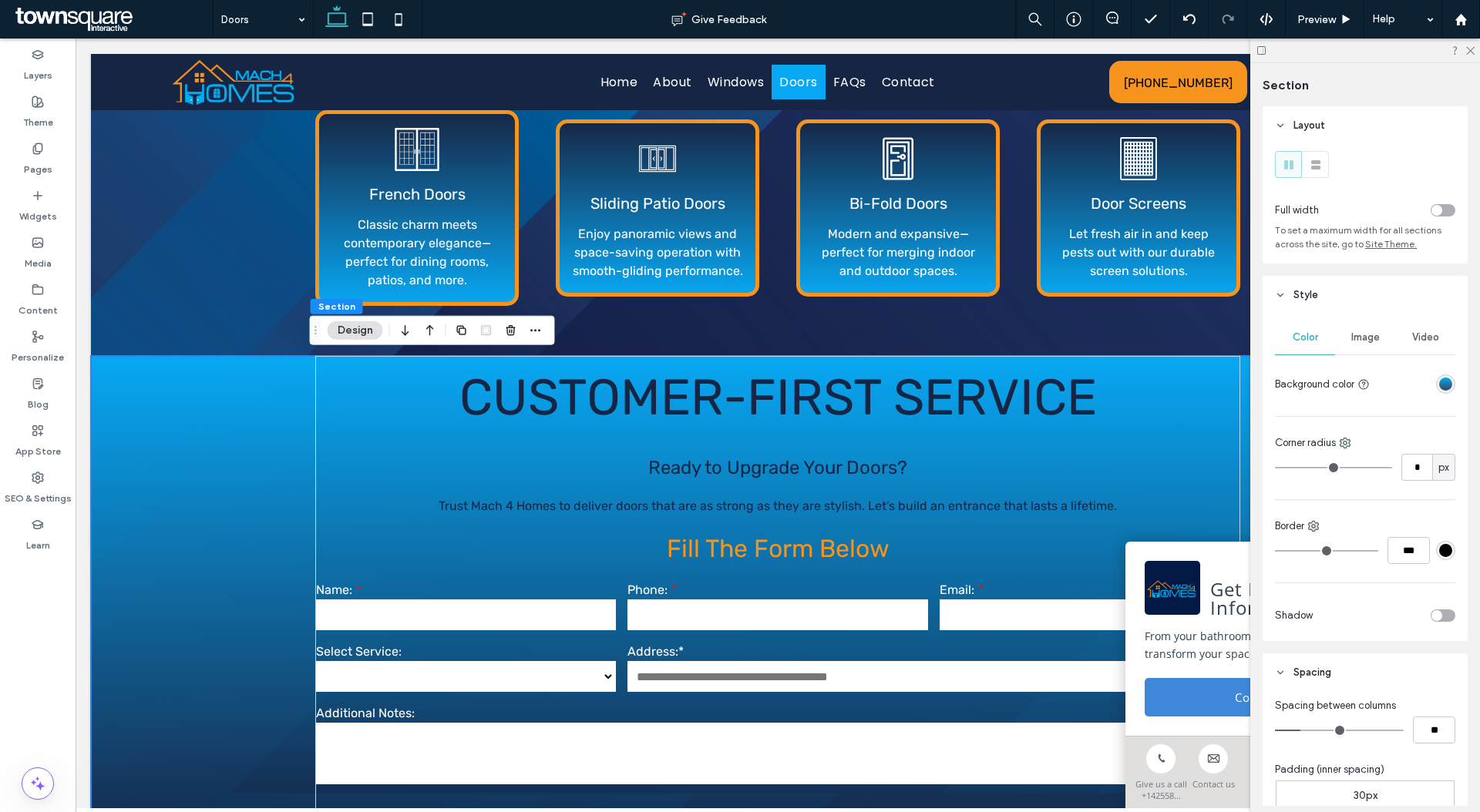
click at [176, 470] on div "**********" at bounding box center [778, 596] width 1374 height 480
click at [1438, 378] on div "linear-gradient(180deg, rgba(8, 168, 243, 1) 0%, rgba(22, 37, 68, 0.85) 100%)" at bounding box center [1445, 384] width 13 height 13
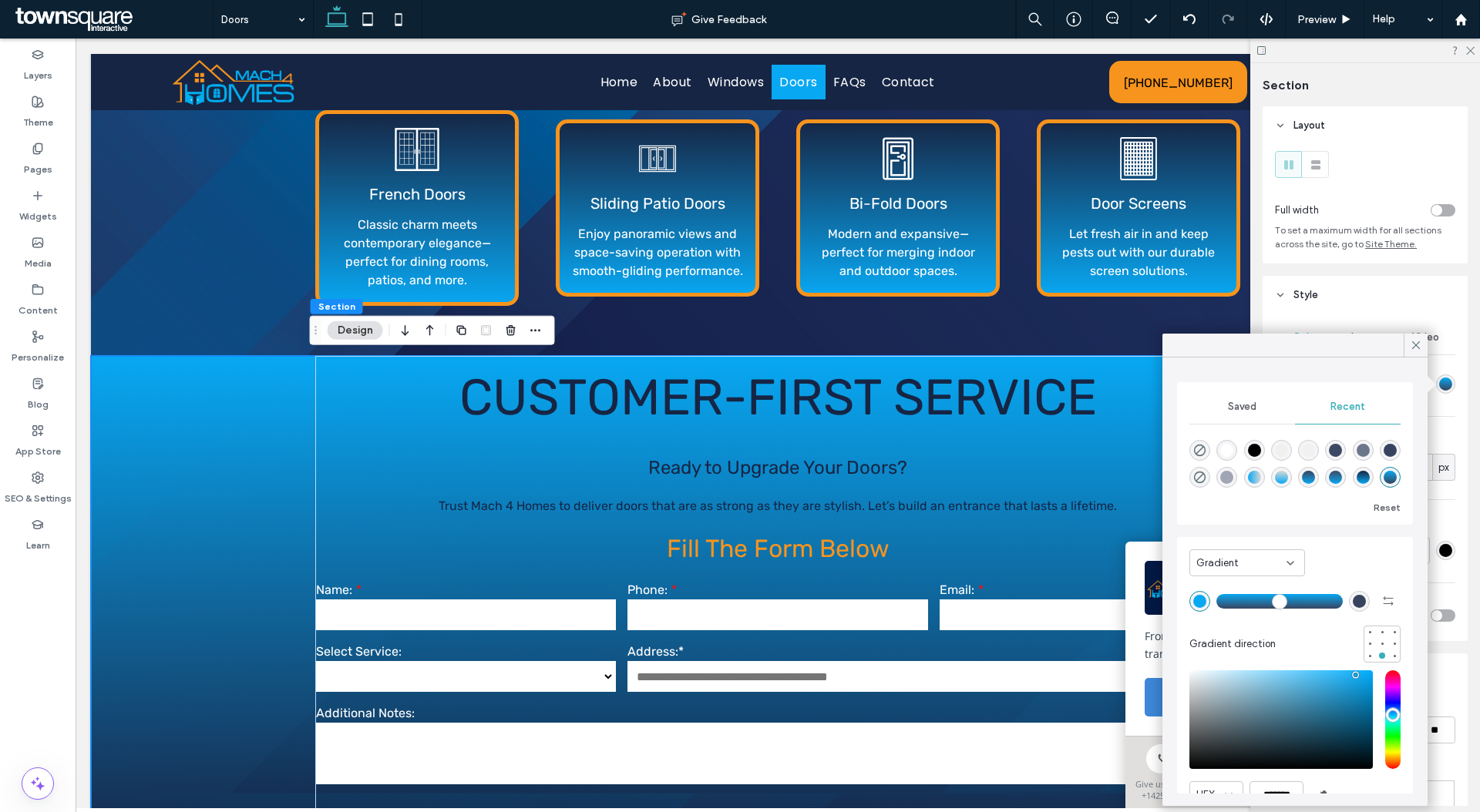
click at [1233, 447] on div "rgba(255, 255, 255, 1)" at bounding box center [1226, 450] width 13 height 13
type input "*******"
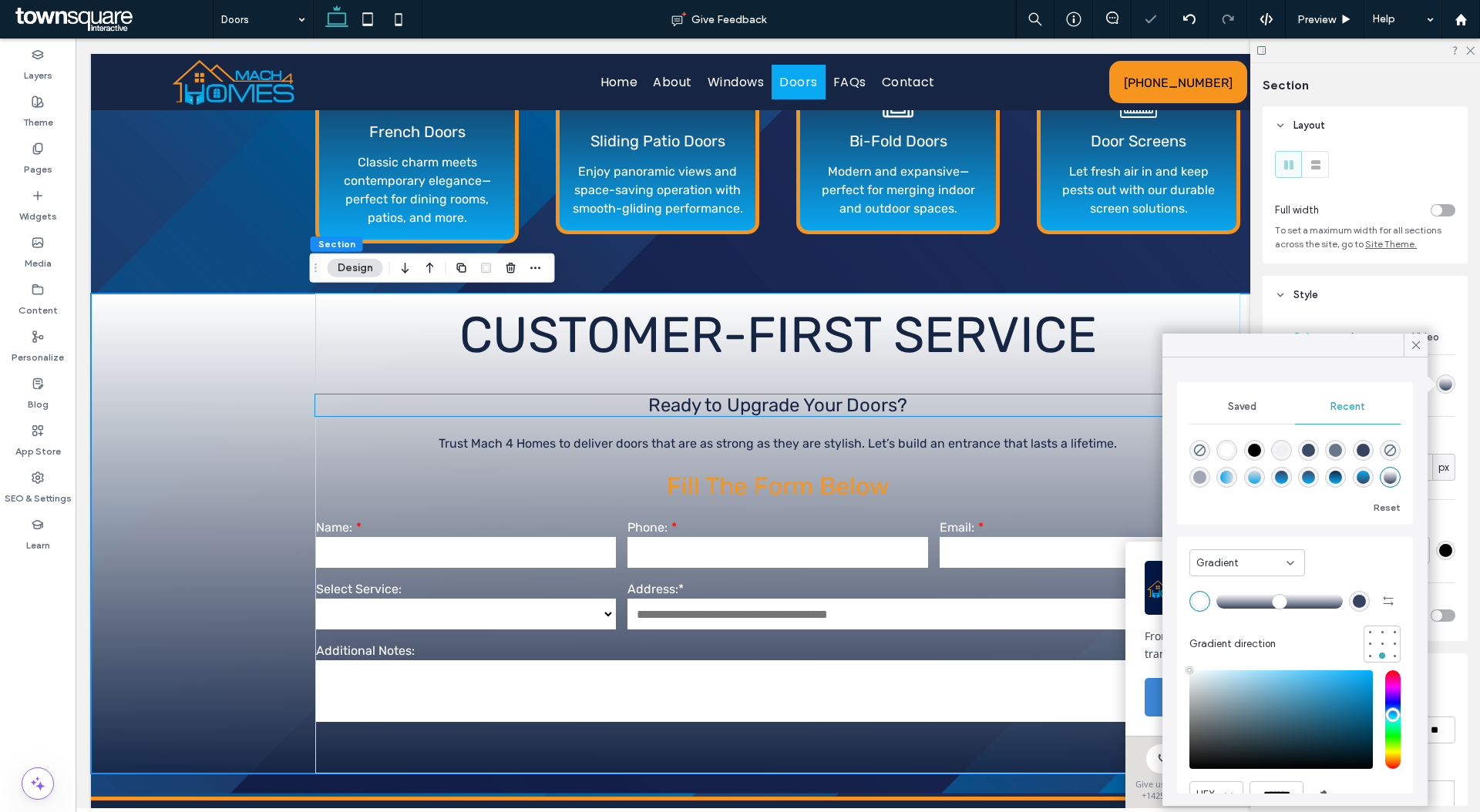
scroll to position [1149, 0]
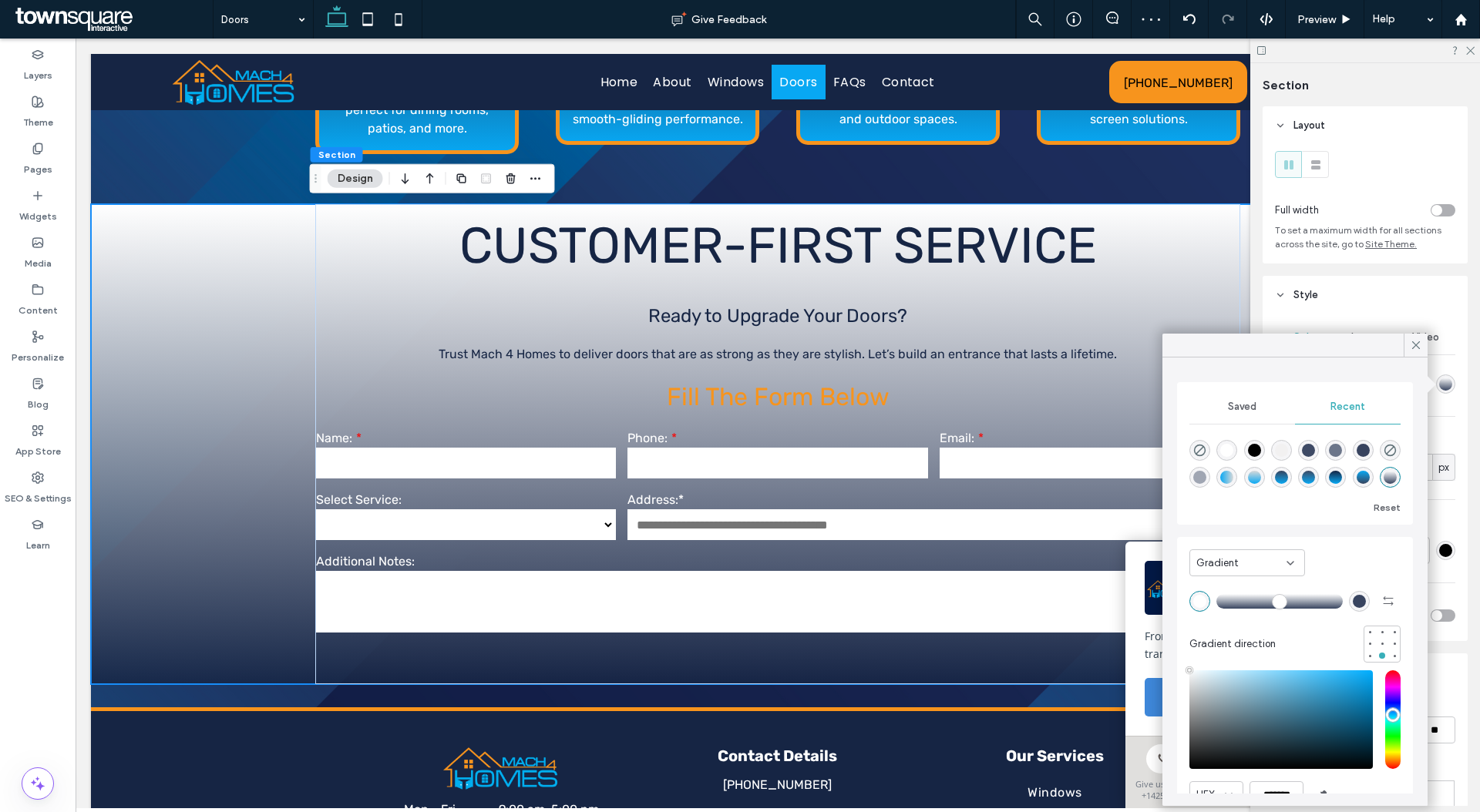
click at [1253, 573] on div "Gradient Gradient direction" at bounding box center [1295, 604] width 211 height 118
click at [1253, 565] on div "Gradient" at bounding box center [1241, 563] width 90 height 16
click at [1248, 583] on div "Color" at bounding box center [1247, 589] width 114 height 27
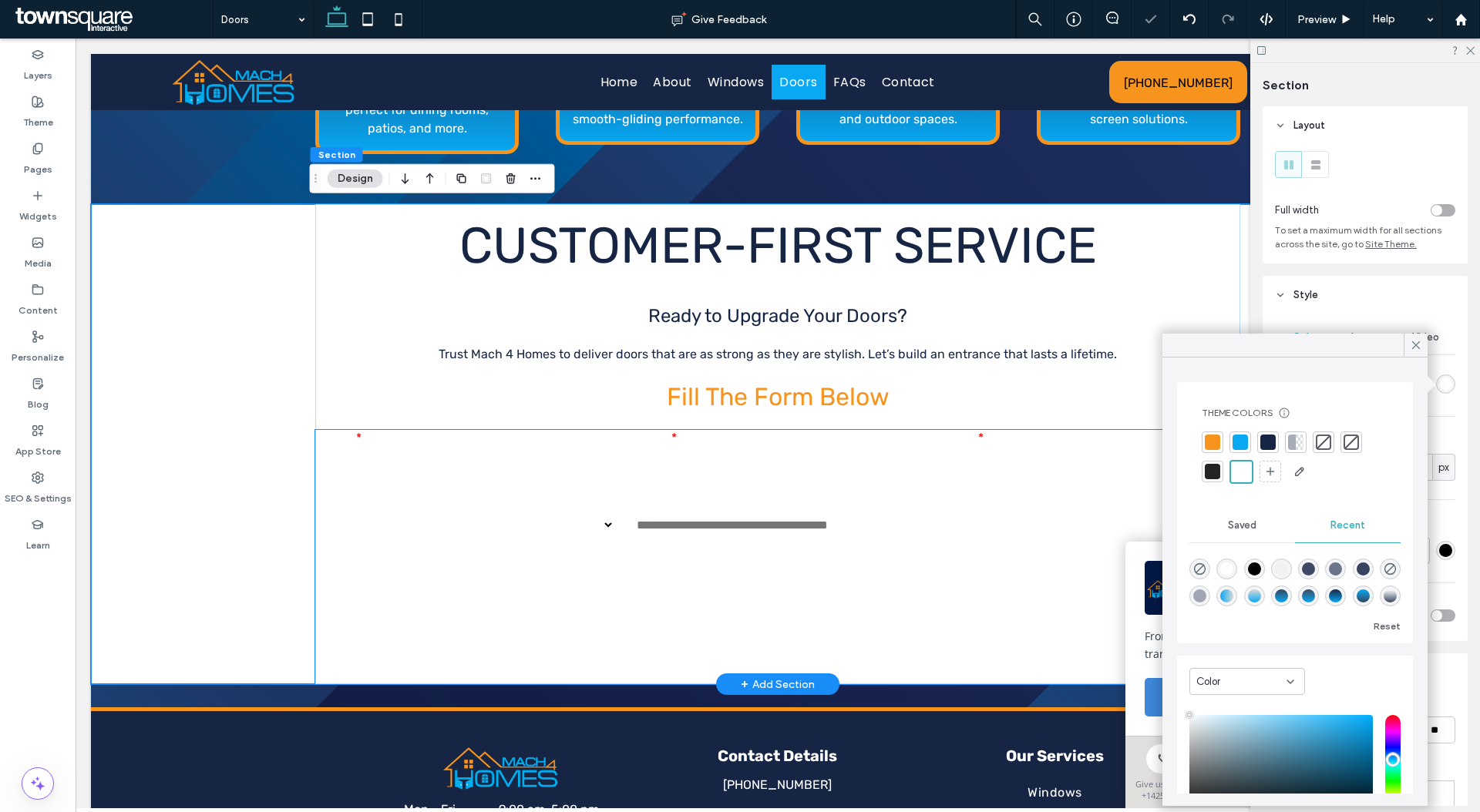
click at [775, 625] on textarea at bounding box center [777, 601] width 923 height 61
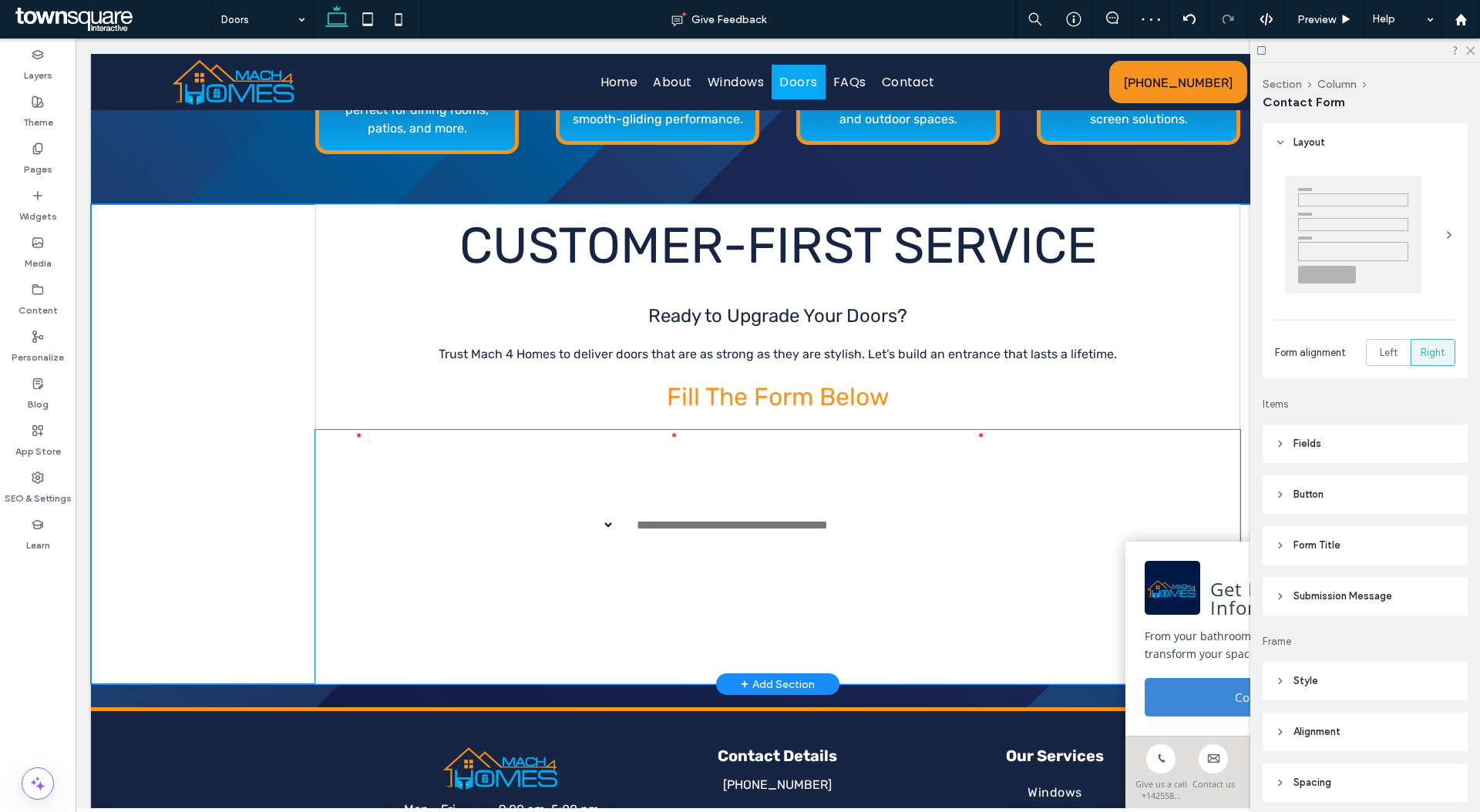
type input "*"
type input "***"
type input "*"
type input "***"
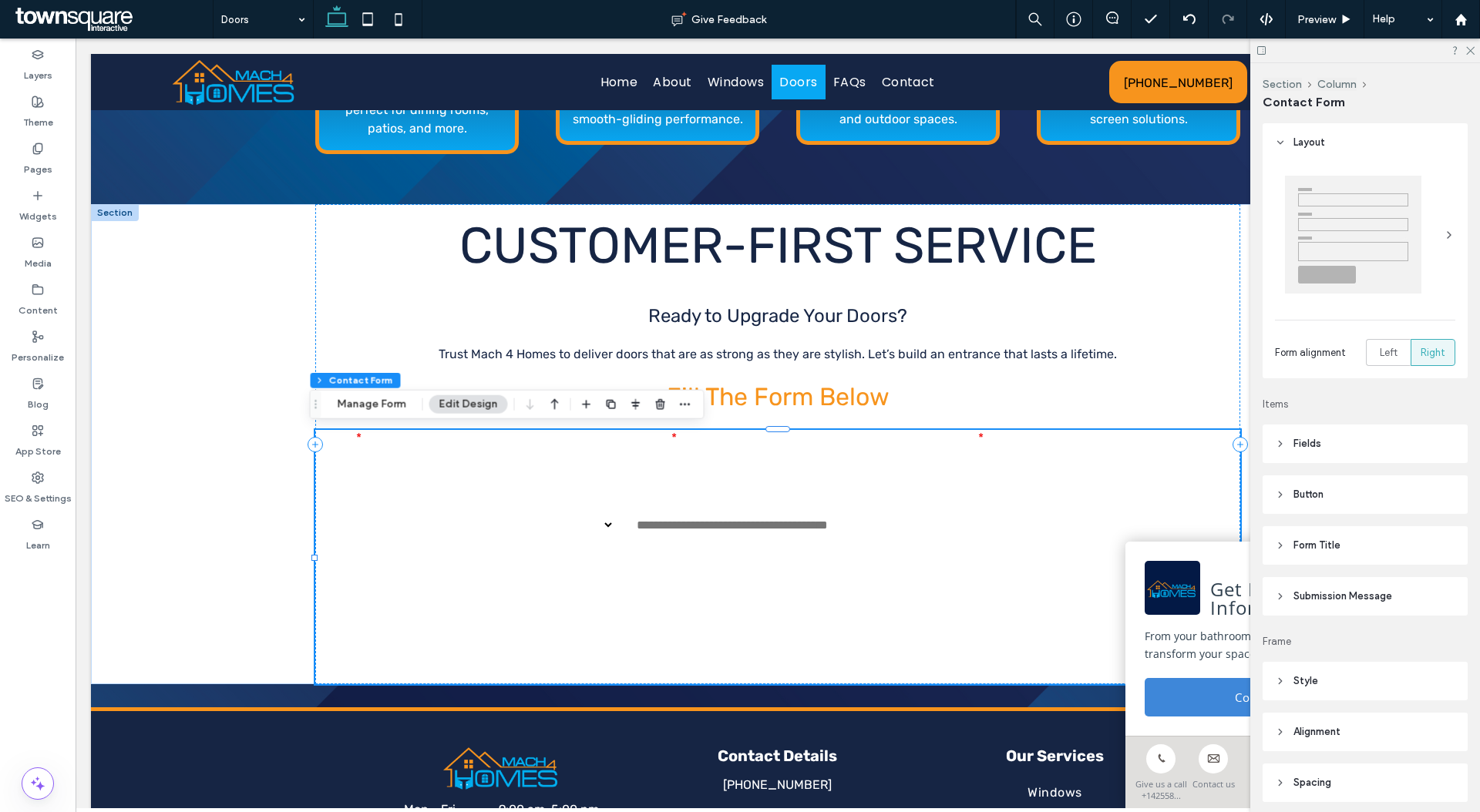
click at [1361, 438] on header "Fields" at bounding box center [1364, 444] width 205 height 39
click at [1419, 483] on span "Field Text" at bounding box center [1410, 486] width 46 height 12
click at [1381, 529] on span "Label" at bounding box center [1351, 536] width 152 height 16
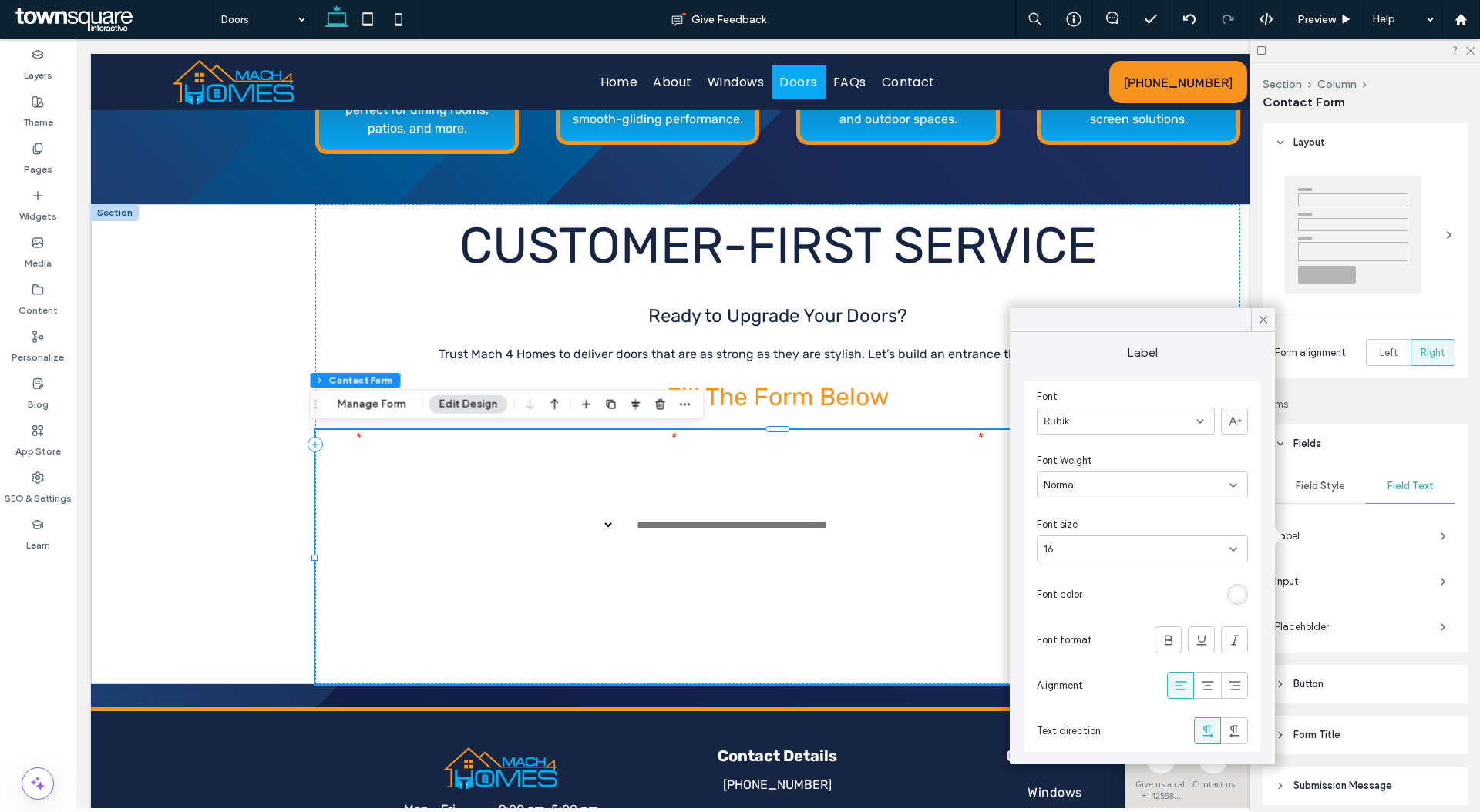
click at [1235, 592] on div "rgb(255, 255, 255)" at bounding box center [1237, 594] width 13 height 13
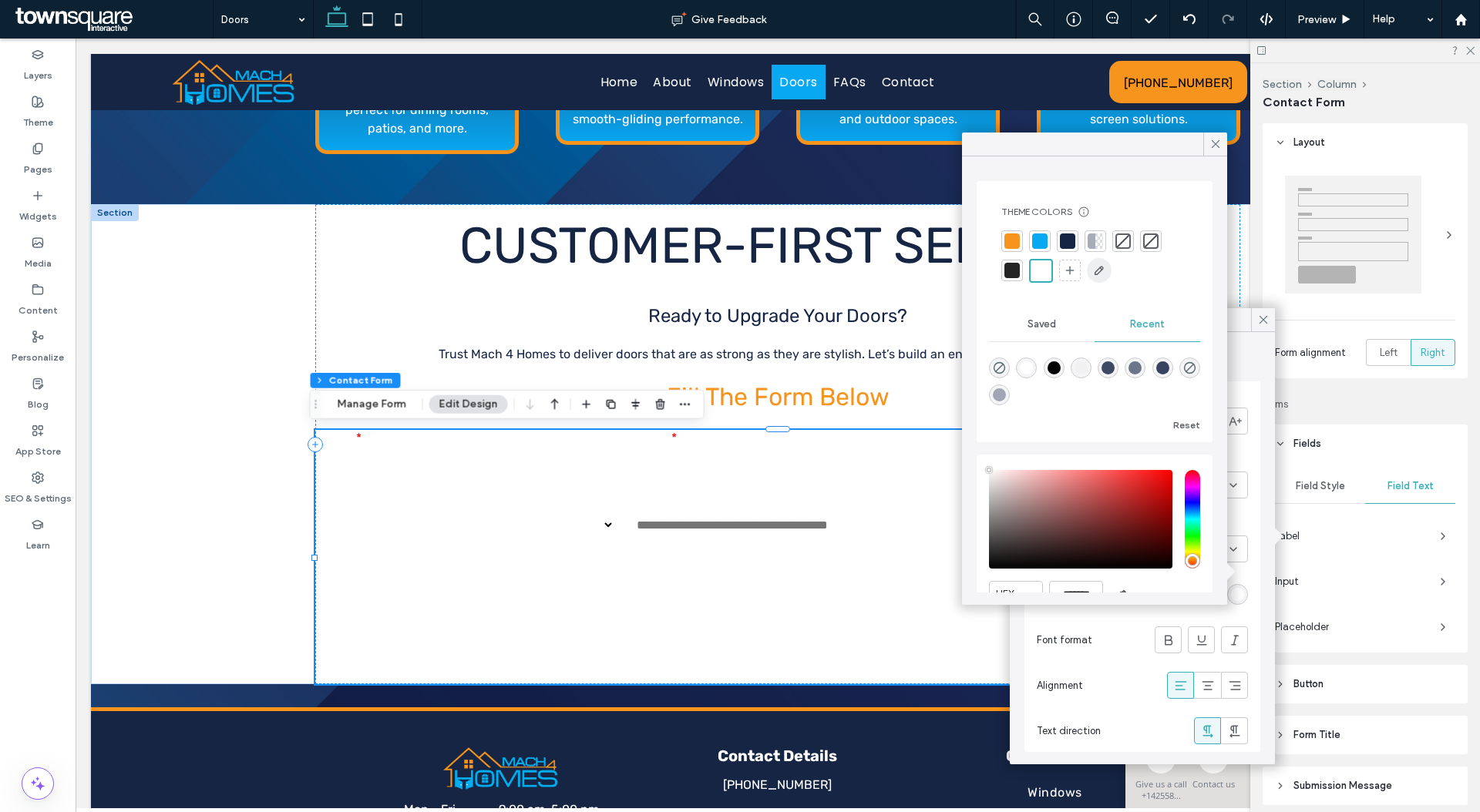
drag, startPoint x: 1134, startPoint y: 335, endPoint x: 1109, endPoint y: 278, distance: 62.2
click at [1112, 284] on div "Theme Colors Save time with Theme Colors Create a color palette to instantly ad…" at bounding box center [1094, 311] width 236 height 261
click at [1078, 236] on div at bounding box center [1094, 256] width 187 height 53
click at [1066, 235] on div at bounding box center [1067, 241] width 16 height 16
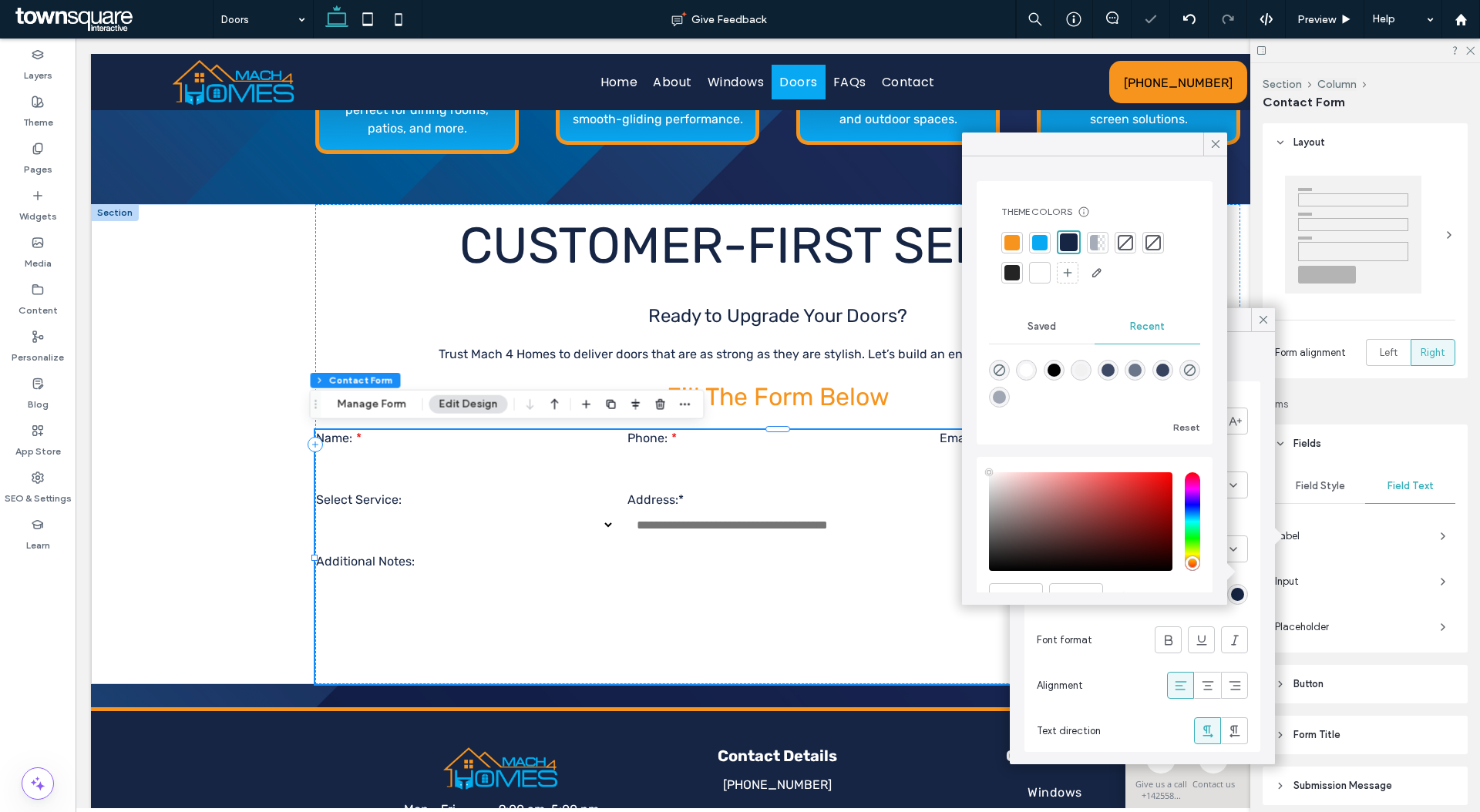
click at [1292, 592] on div "Input" at bounding box center [1365, 581] width 180 height 27
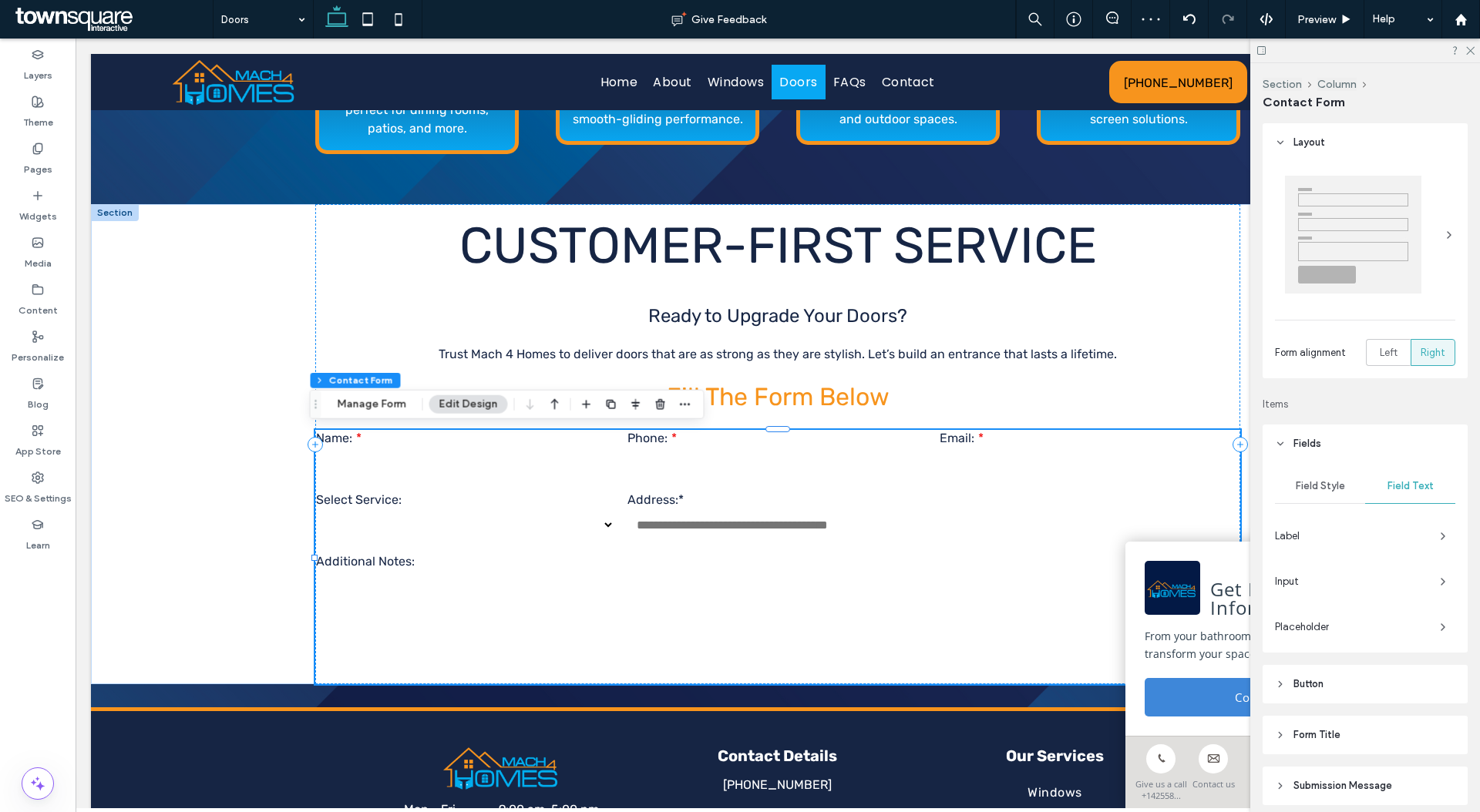
click at [1295, 579] on span "Input" at bounding box center [1351, 582] width 152 height 16
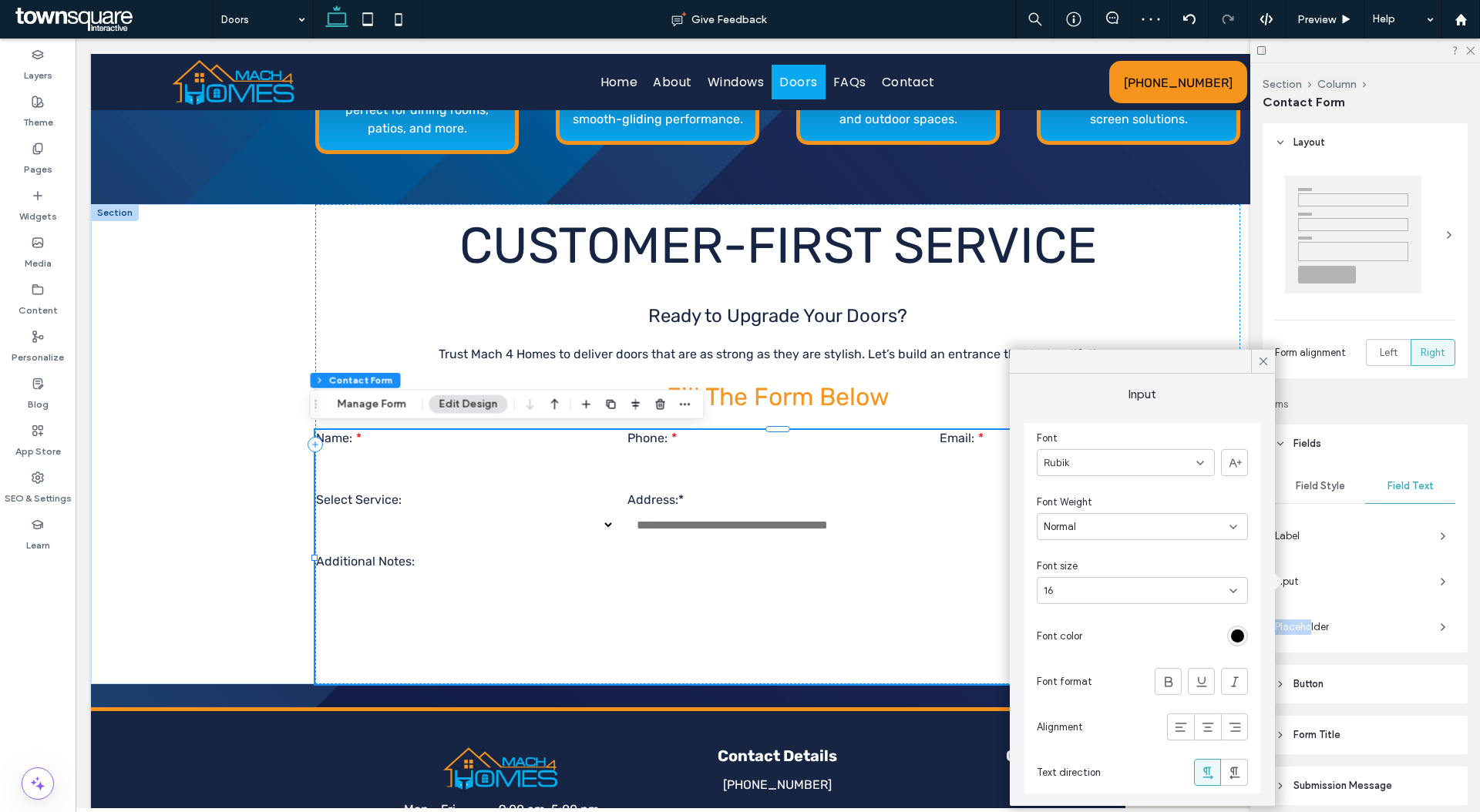
click at [1305, 619] on span "Placeholder" at bounding box center [1351, 627] width 152 height 16
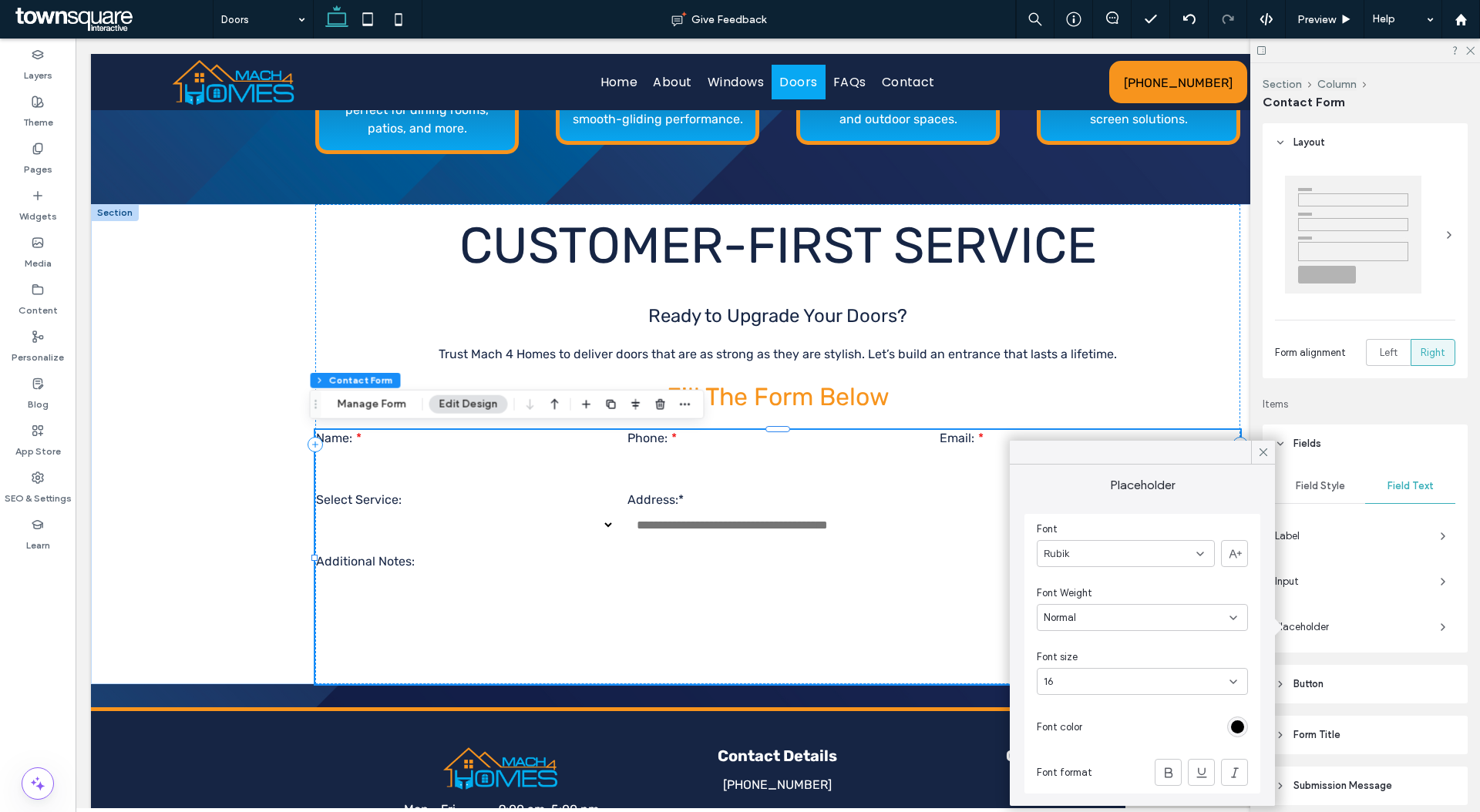
click at [1334, 484] on span "Field Style" at bounding box center [1320, 486] width 49 height 12
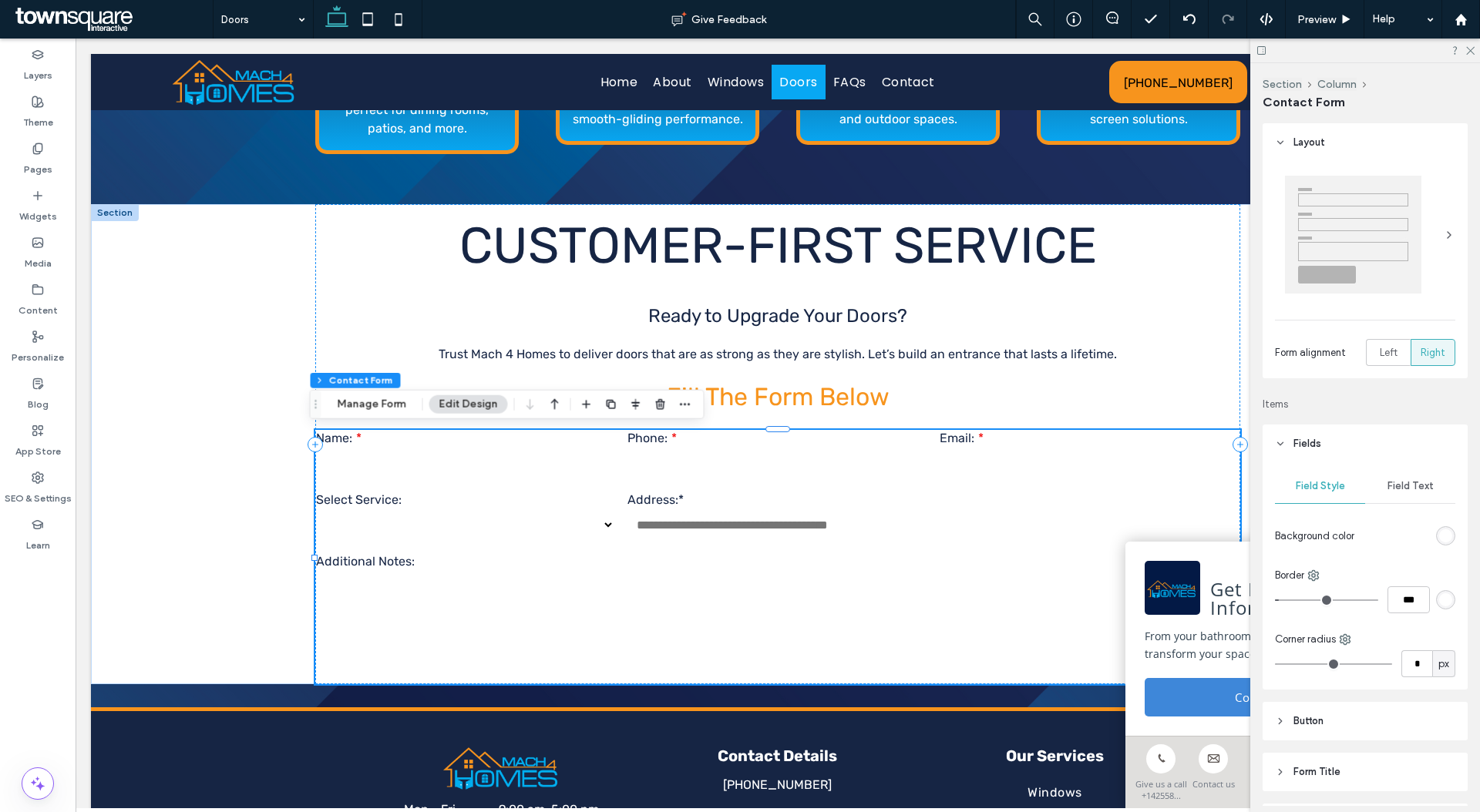
click at [1438, 533] on div "rgb(255, 255, 255)" at bounding box center [1445, 535] width 13 height 13
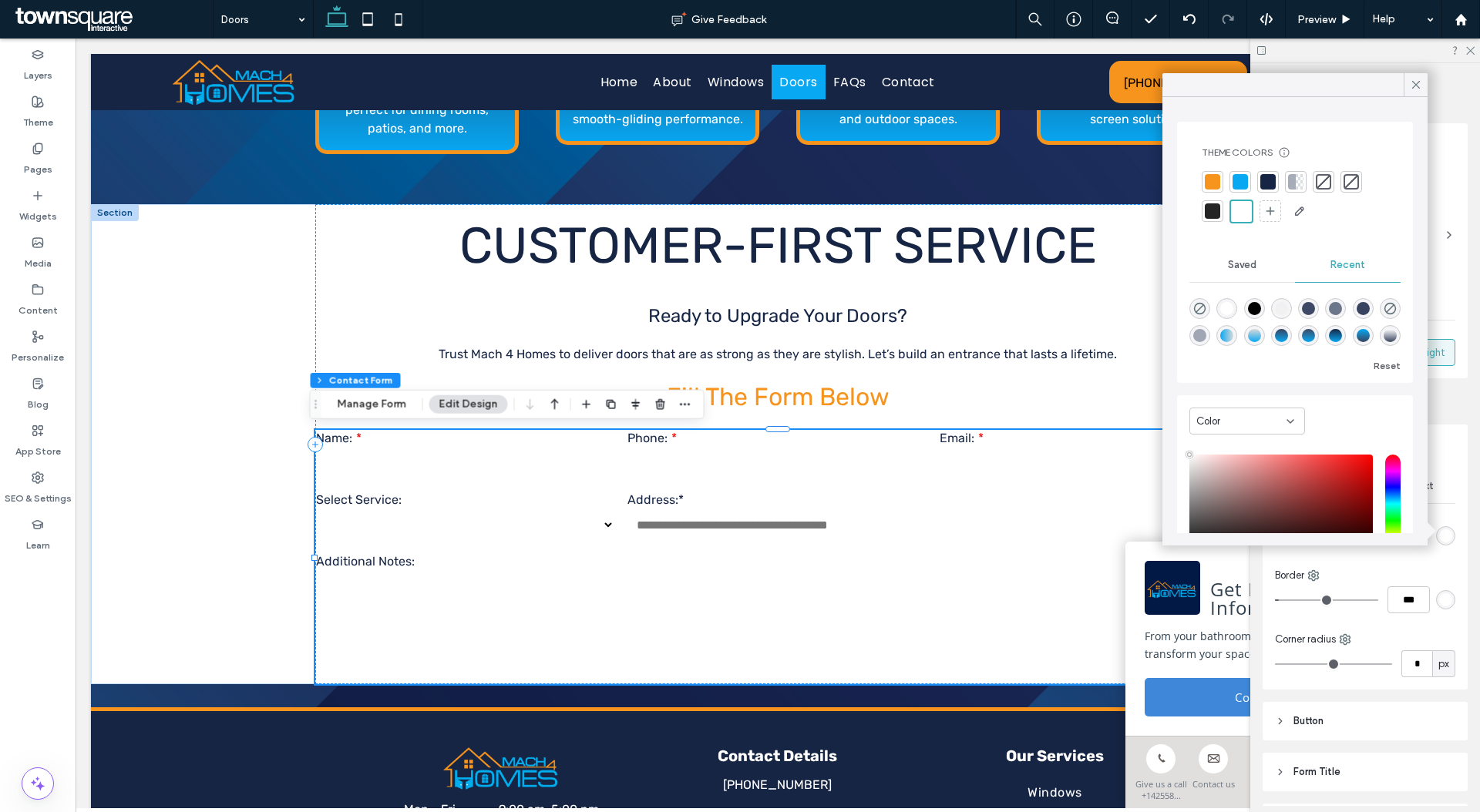
click at [1440, 600] on div "rgb(255, 255, 255)" at bounding box center [1445, 599] width 13 height 13
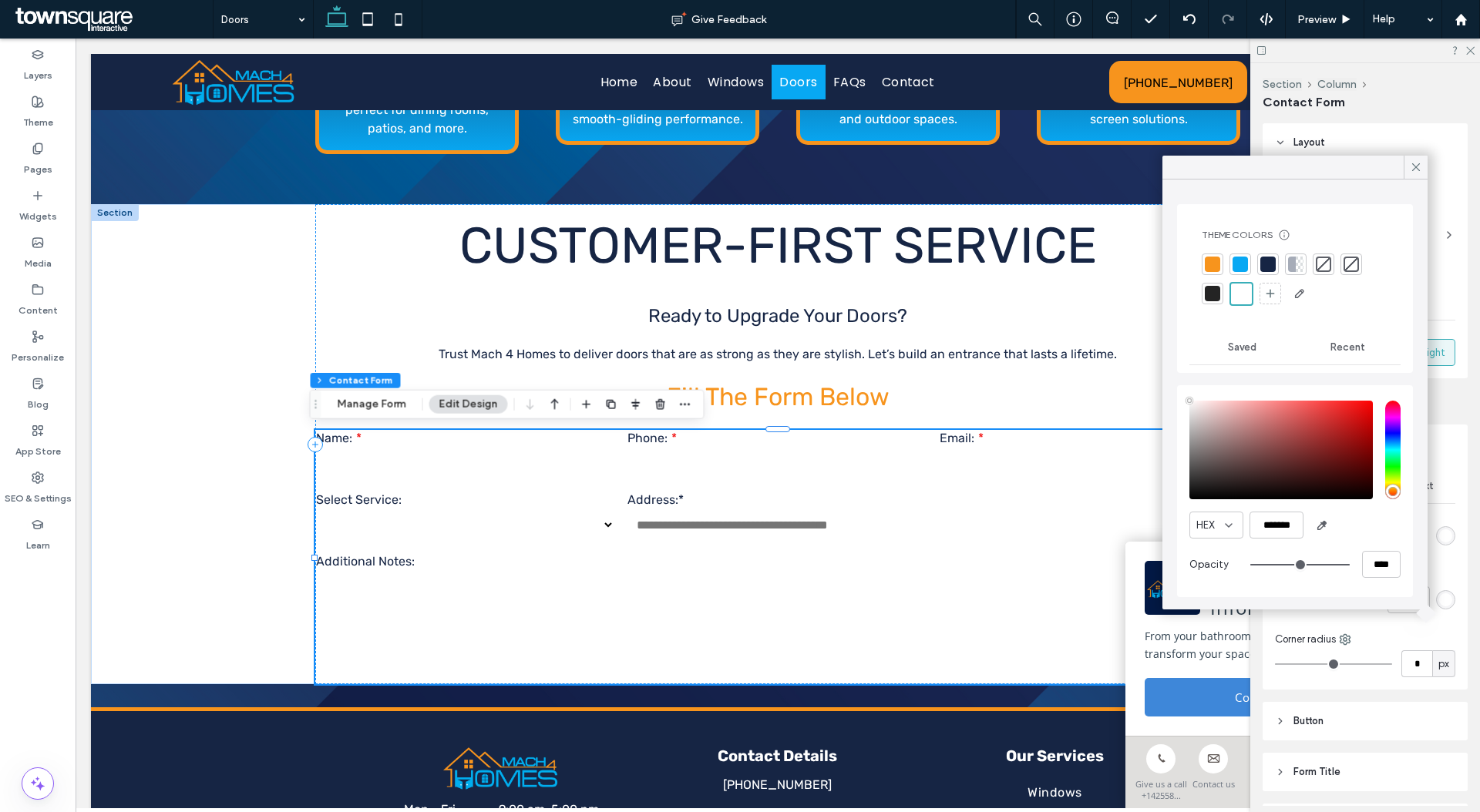
click at [1266, 268] on div at bounding box center [1268, 265] width 16 height 16
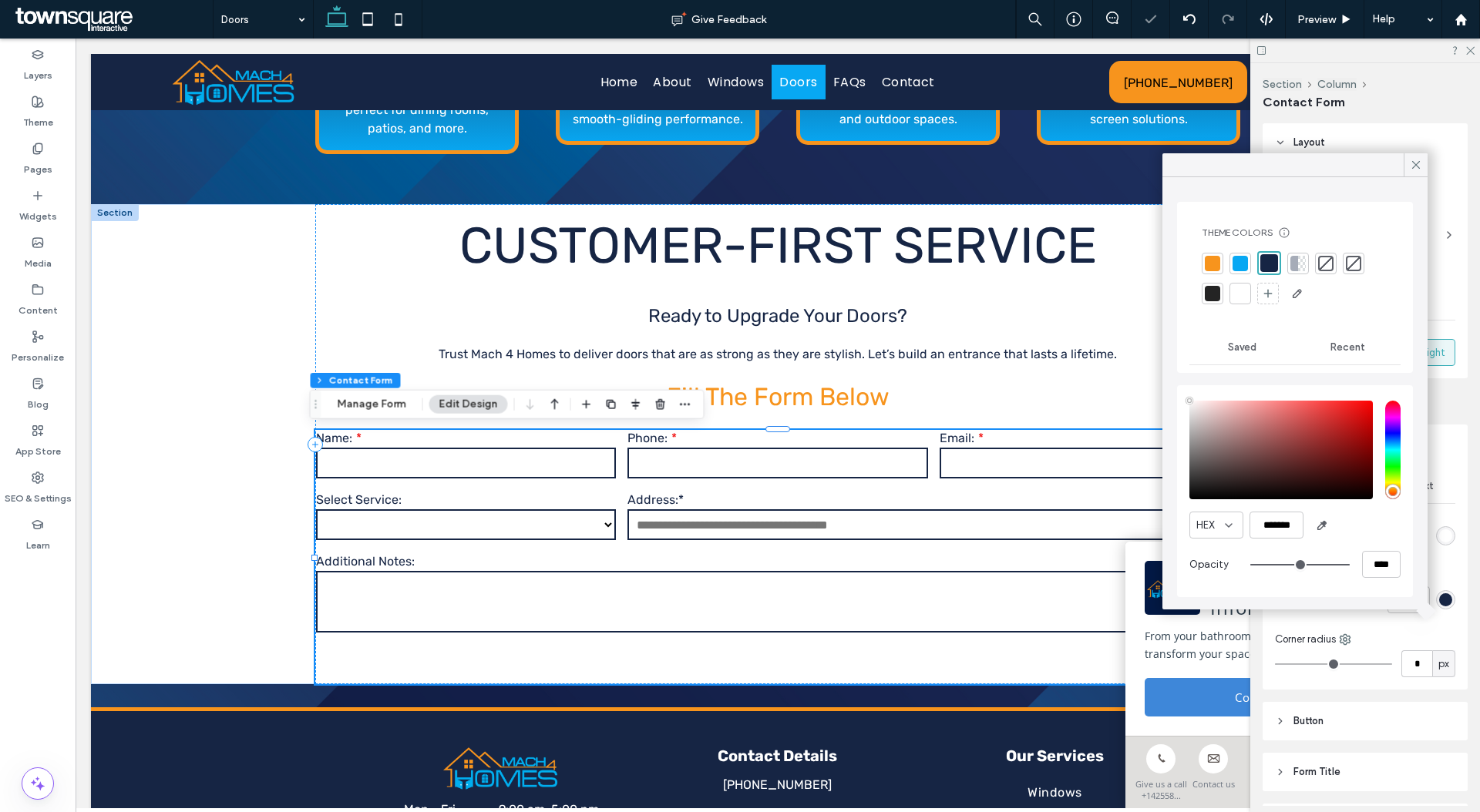
click at [1454, 628] on div "Field Style Field Text Background color Border *** Corner radius * px" at bounding box center [1364, 576] width 205 height 227
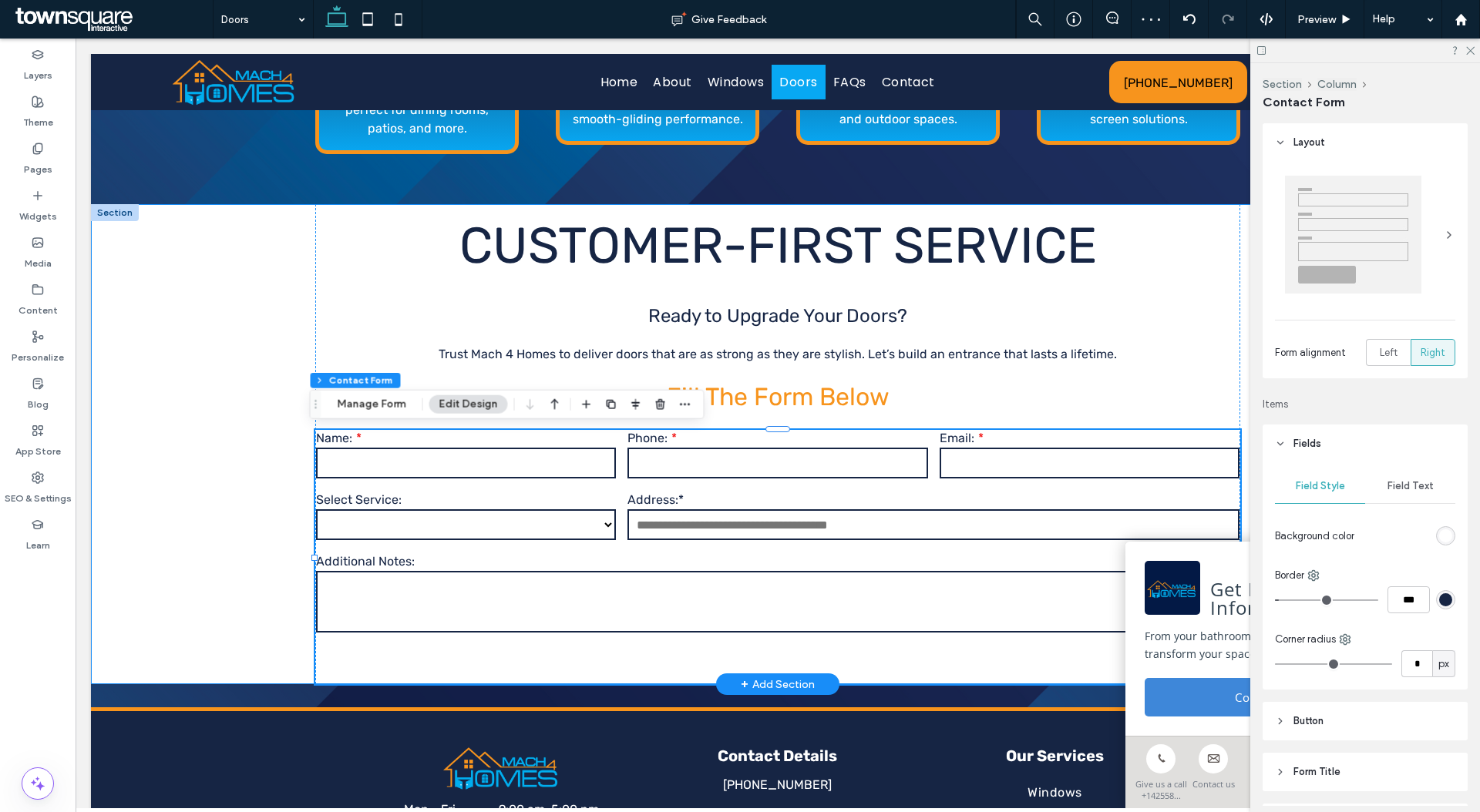
click at [202, 416] on div "**********" at bounding box center [778, 444] width 1374 height 480
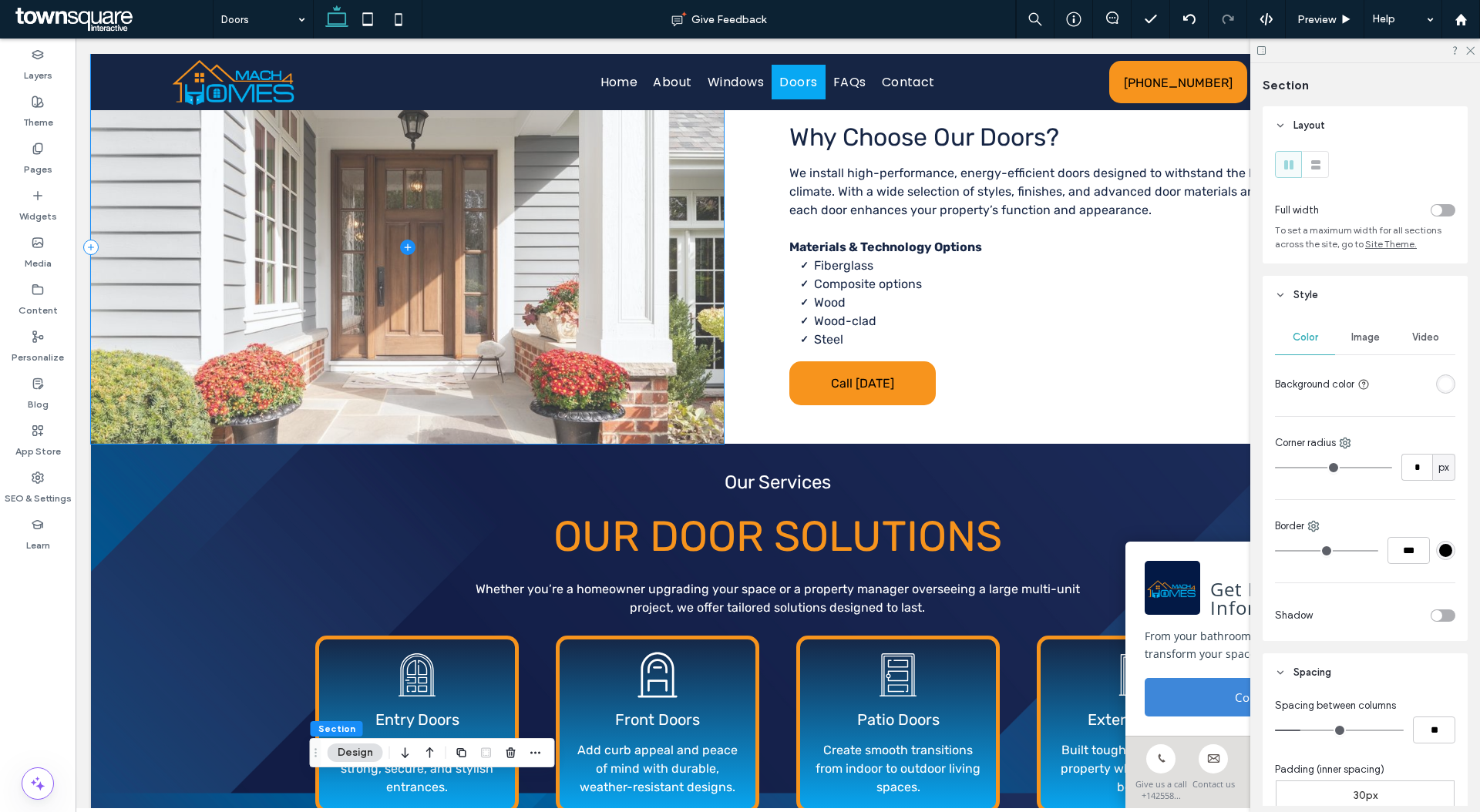
scroll to position [0, 0]
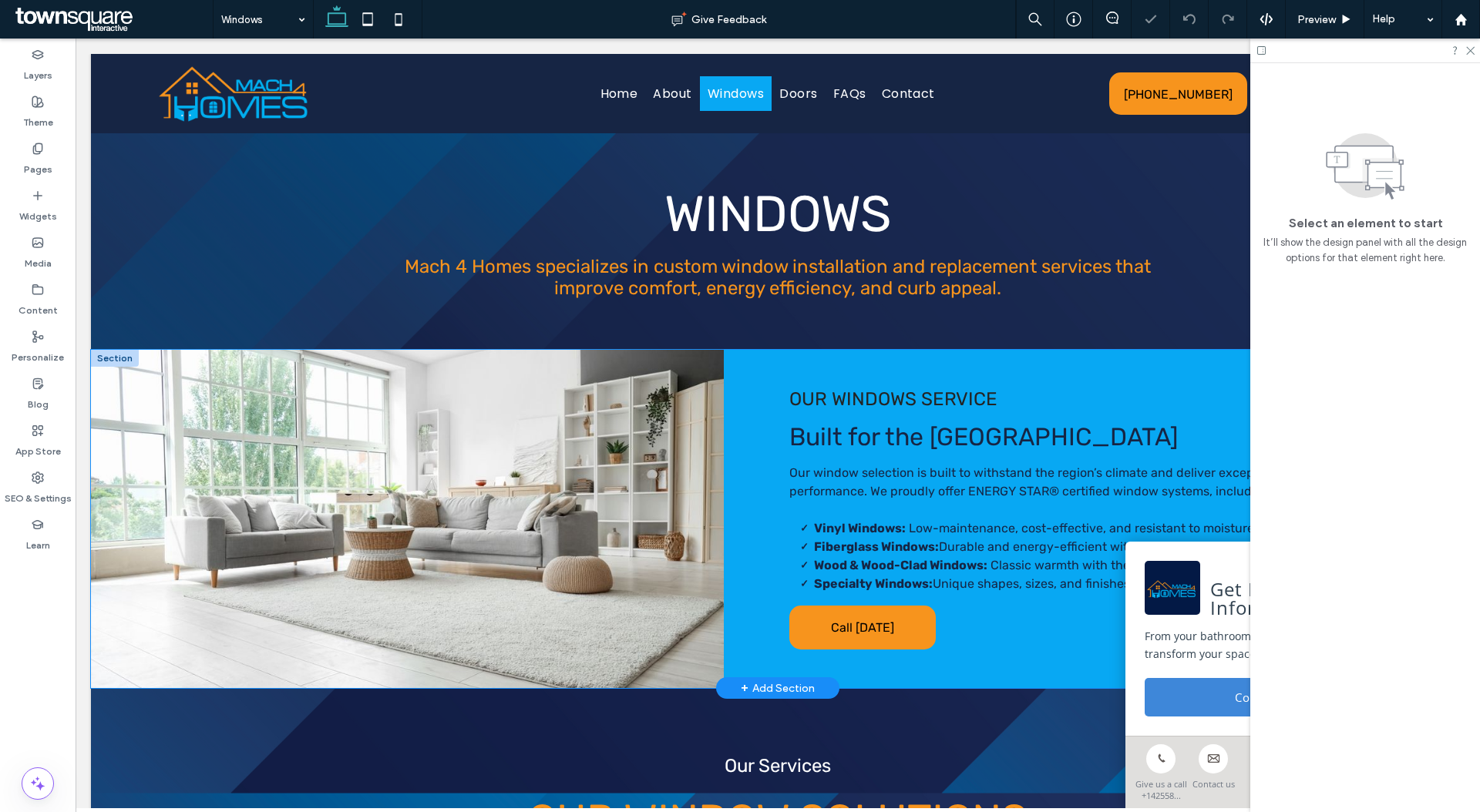
click at [730, 429] on div "OUR WINDOWS SERVICE Built for the Pacific Northwest Our window selection is bui…" at bounding box center [778, 519] width 1374 height 338
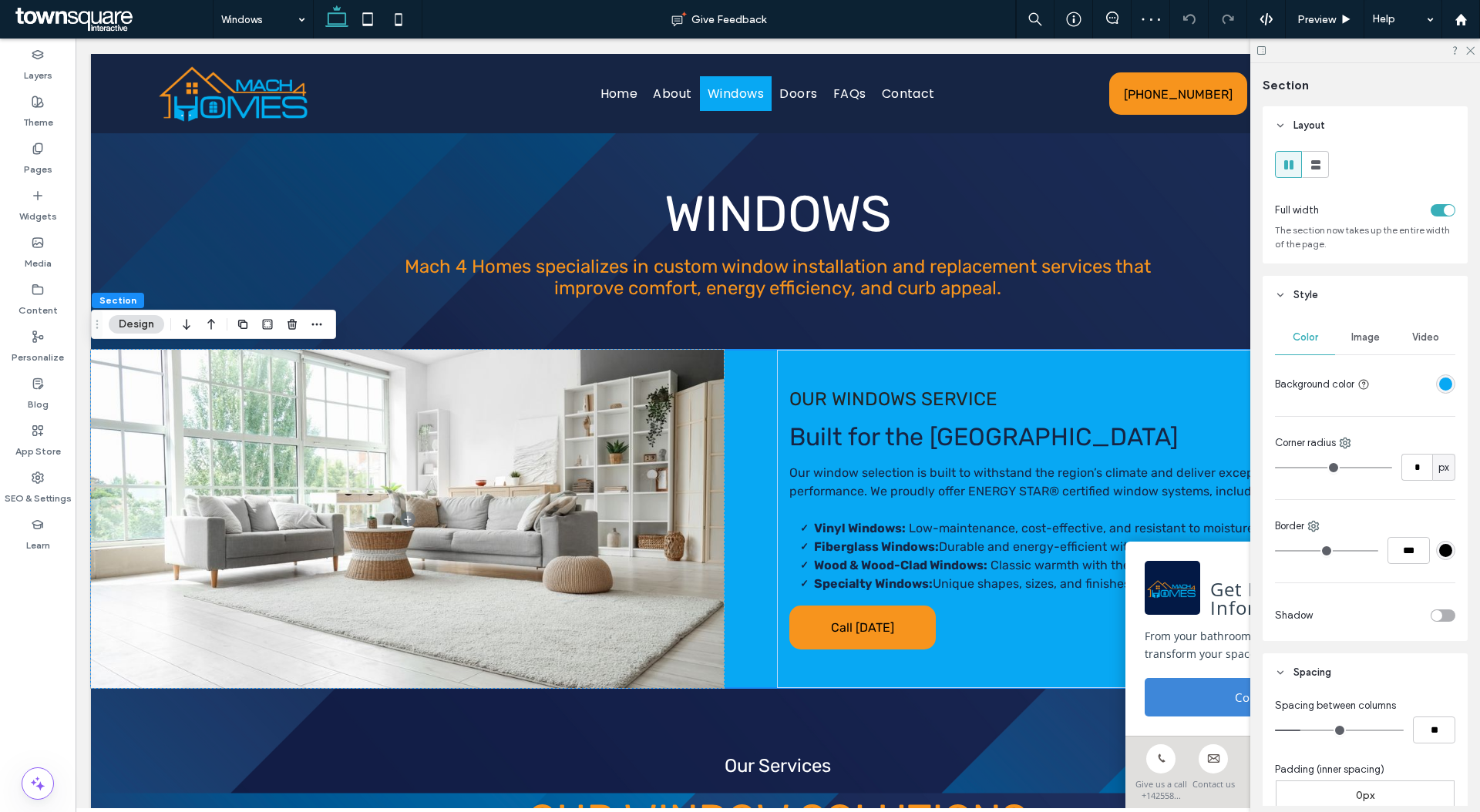
click at [1438, 388] on div "rgba(8, 168, 243, 1)" at bounding box center [1445, 384] width 13 height 13
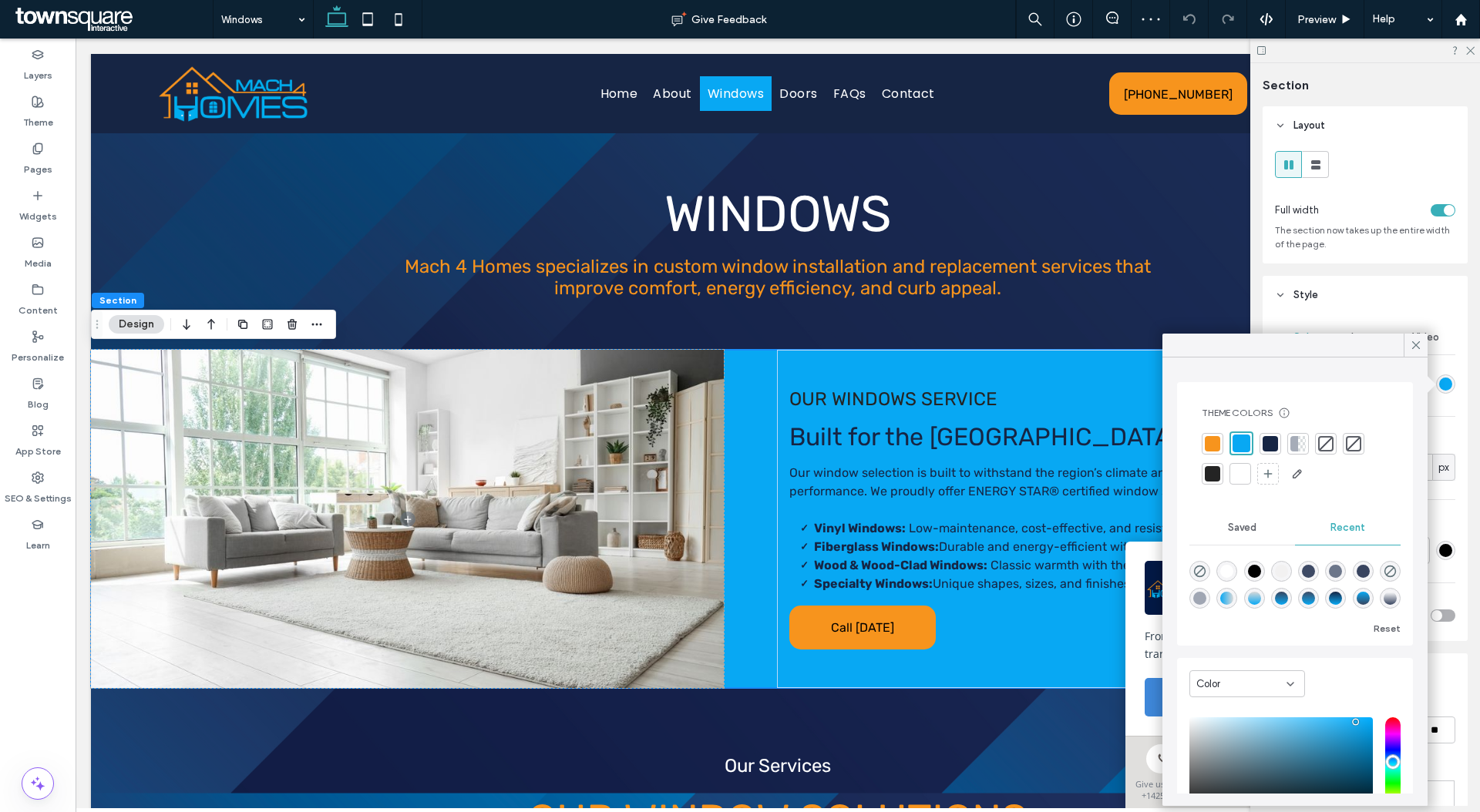
click at [1244, 477] on div at bounding box center [1240, 474] width 16 height 16
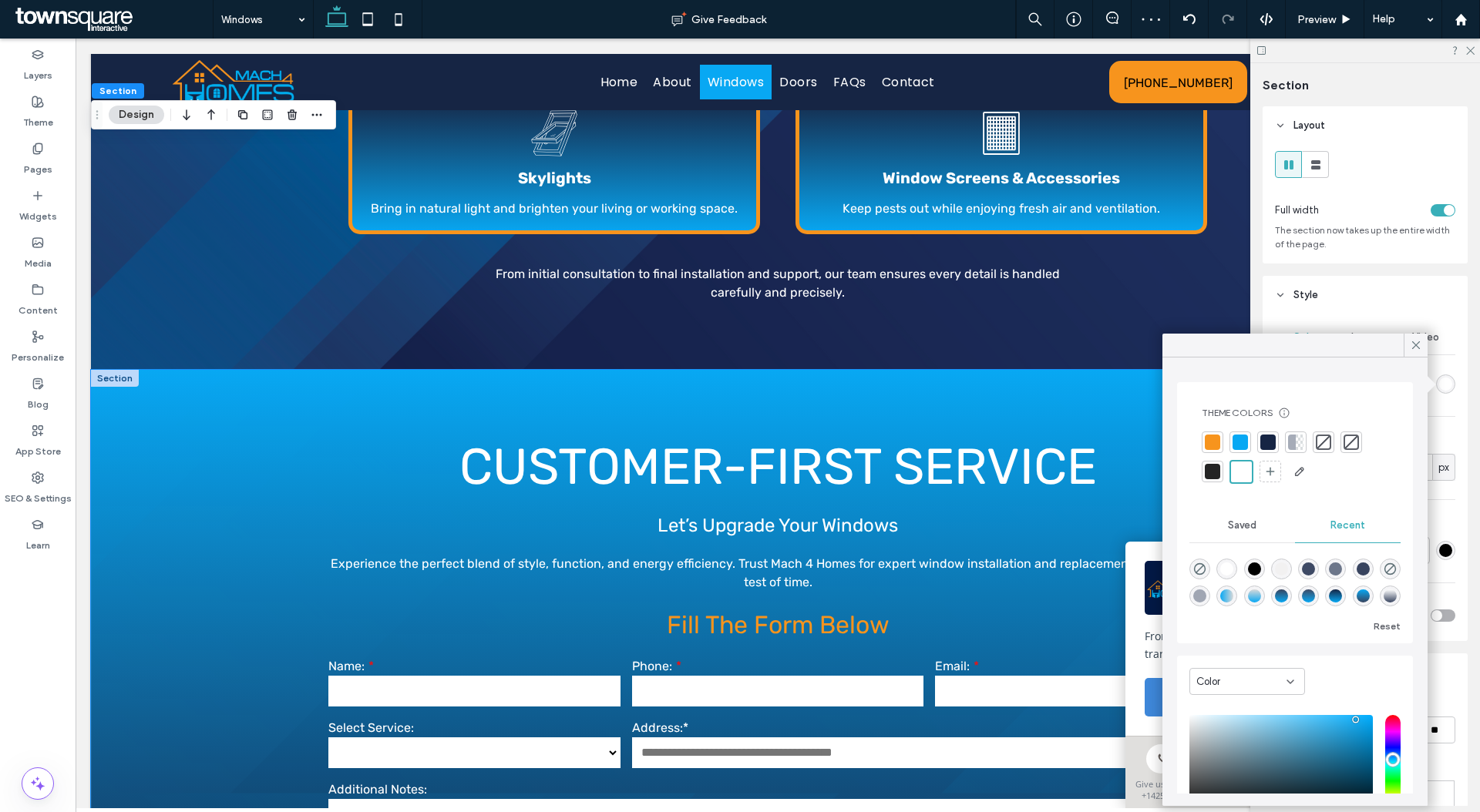
scroll to position [1036, 0]
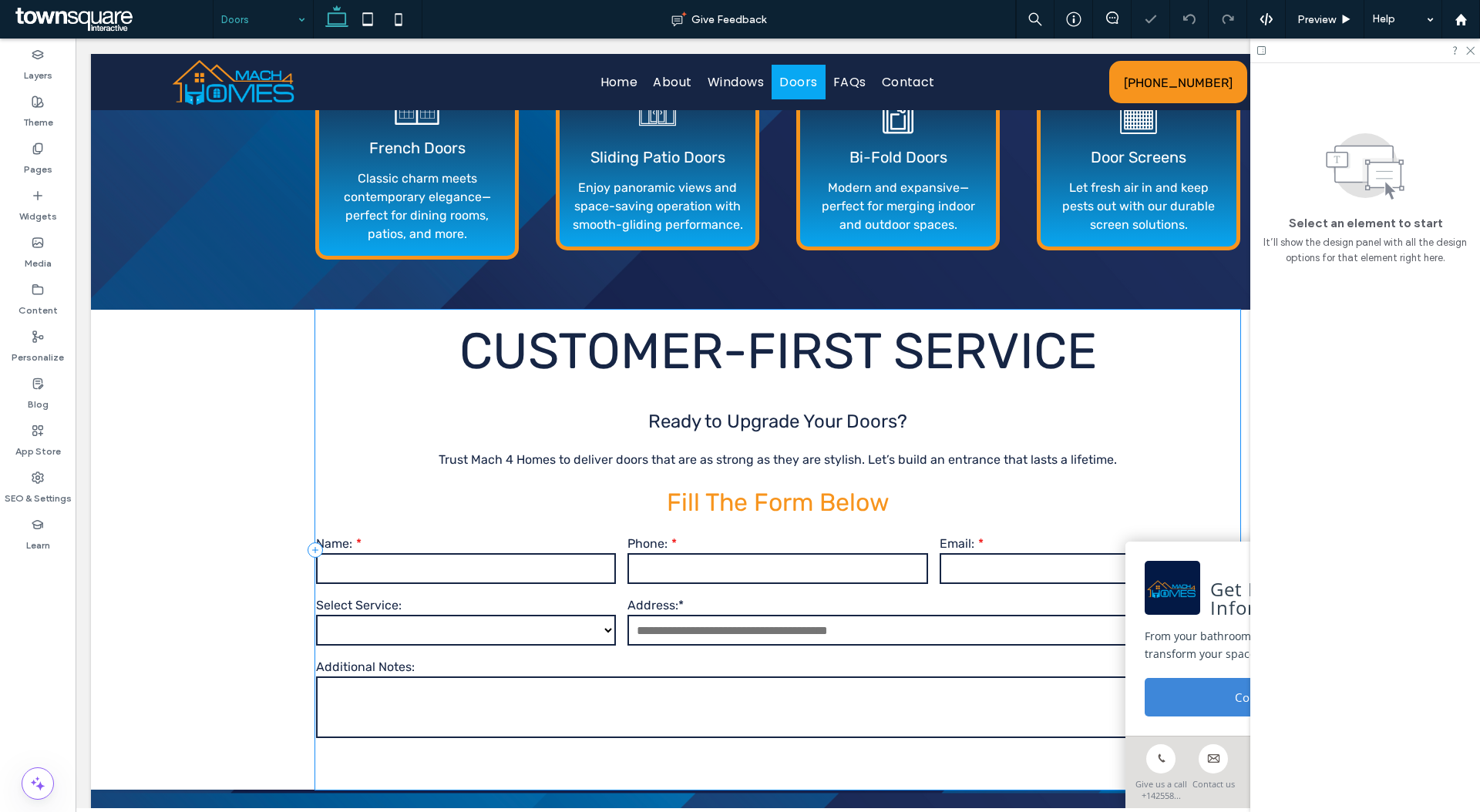
scroll to position [1339, 0]
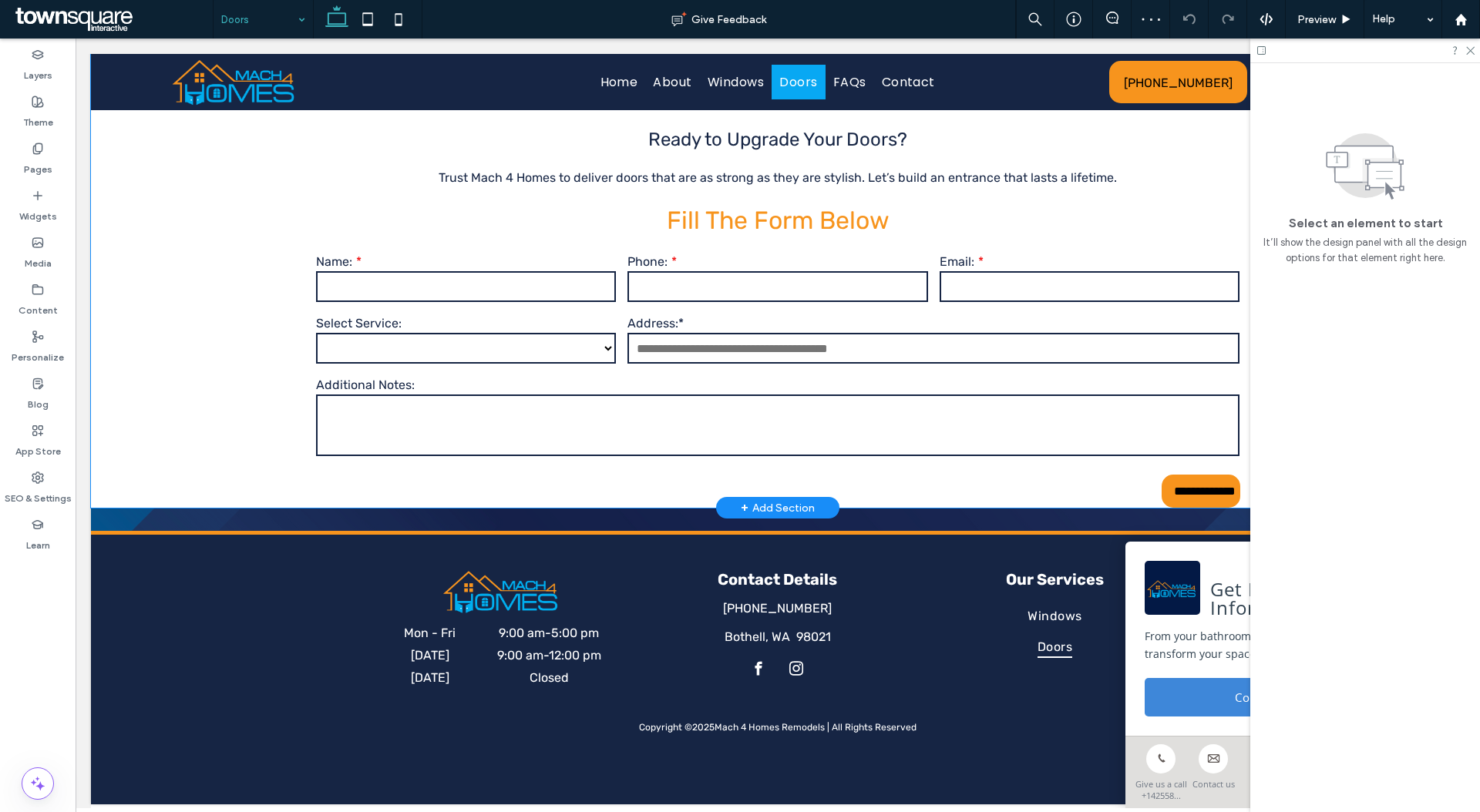
click at [251, 278] on div "**********" at bounding box center [778, 267] width 1374 height 480
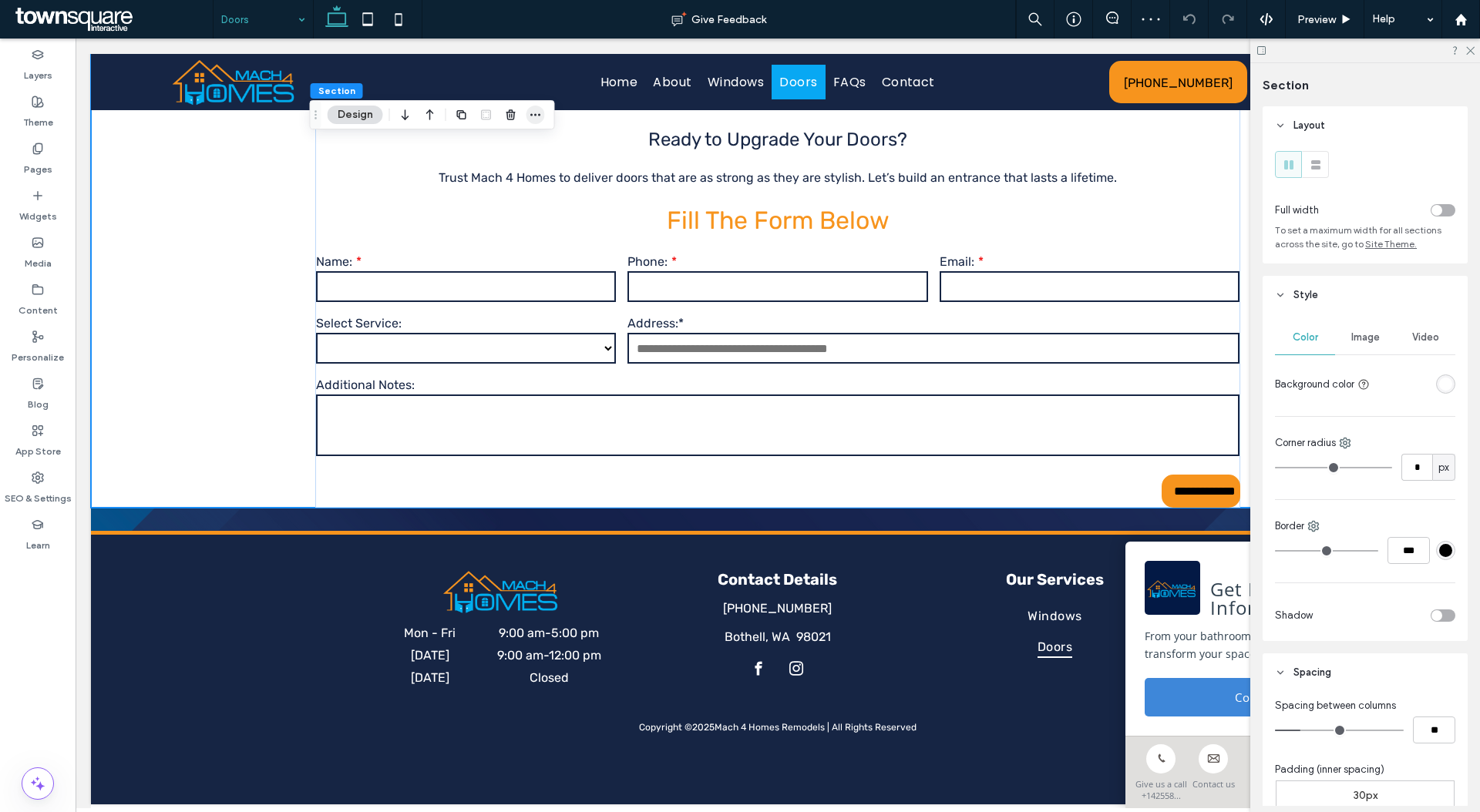
click at [540, 118] on icon "button" at bounding box center [535, 115] width 12 height 12
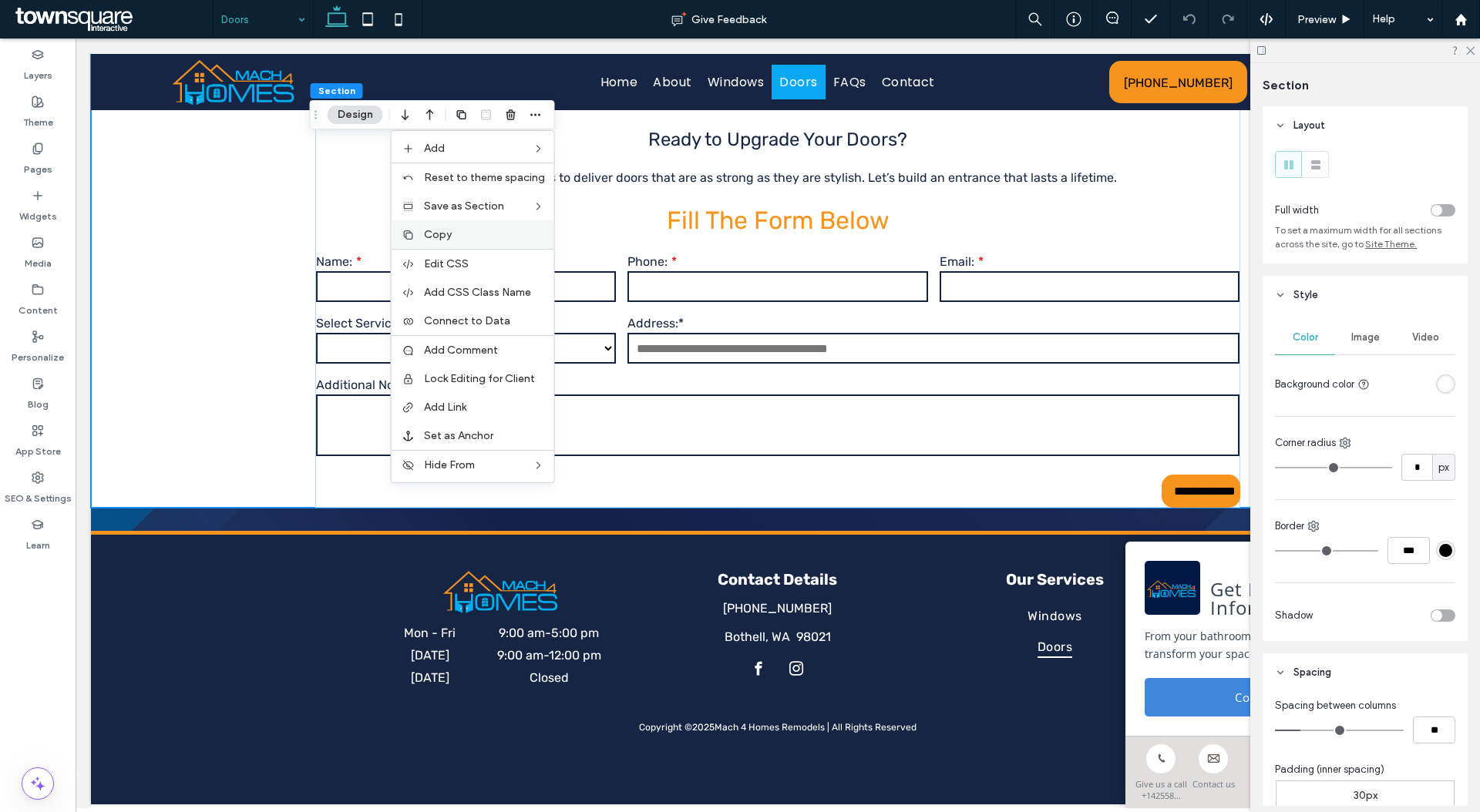
click at [497, 237] on label "Copy" at bounding box center [484, 234] width 121 height 13
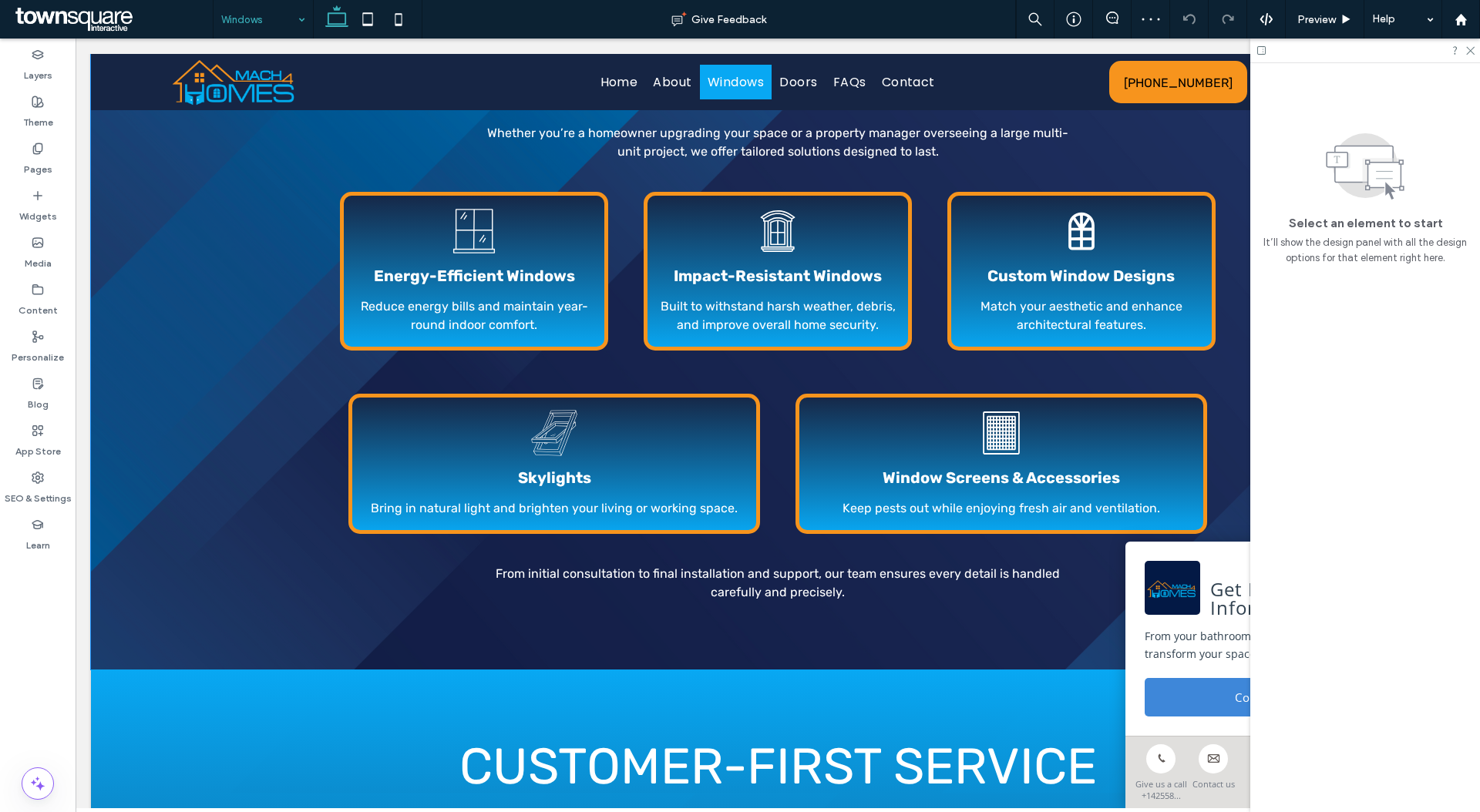
scroll to position [1053, 0]
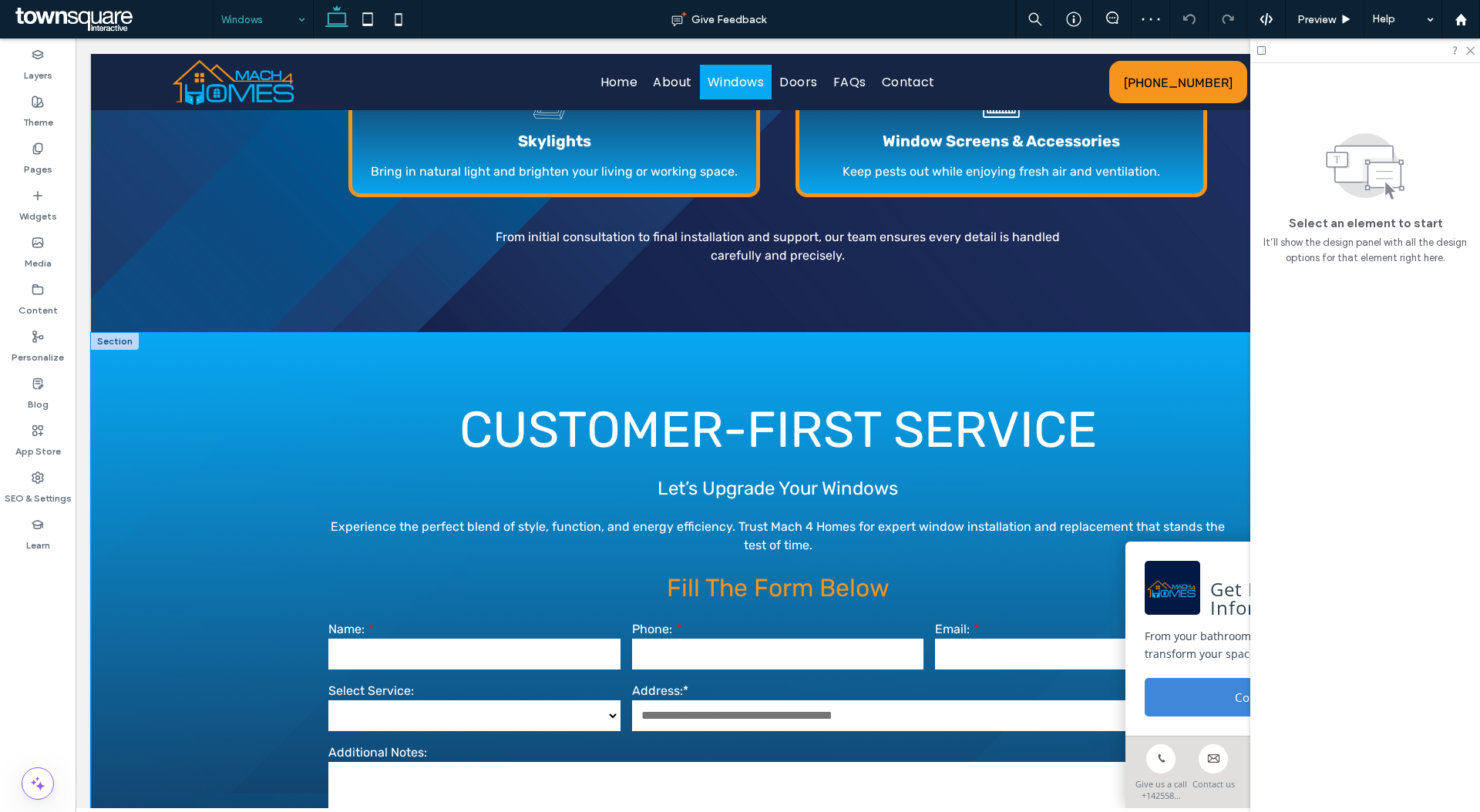
click at [246, 478] on div "**********" at bounding box center [778, 638] width 1374 height 611
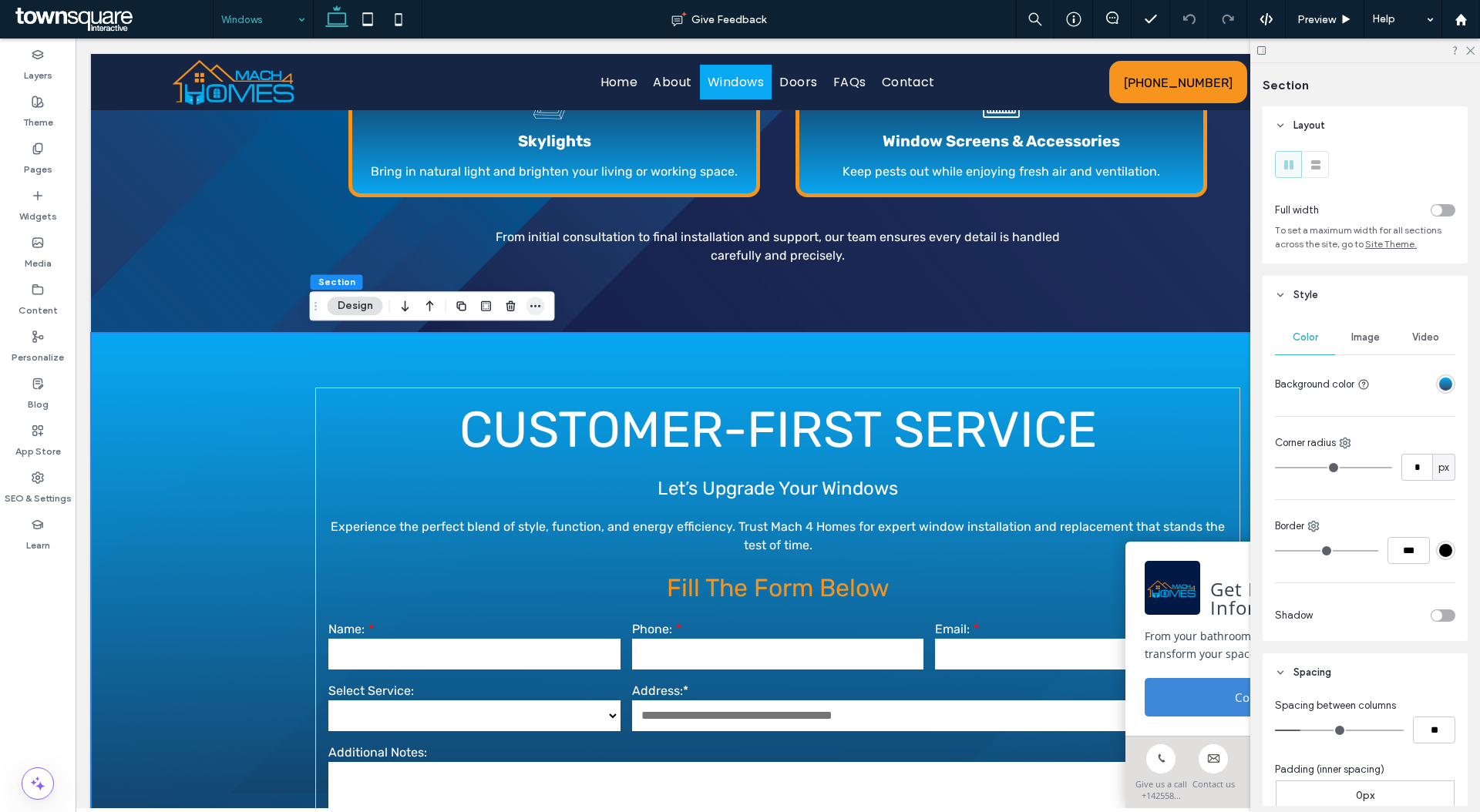
click at [535, 306] on use "button" at bounding box center [535, 306] width 10 height 3
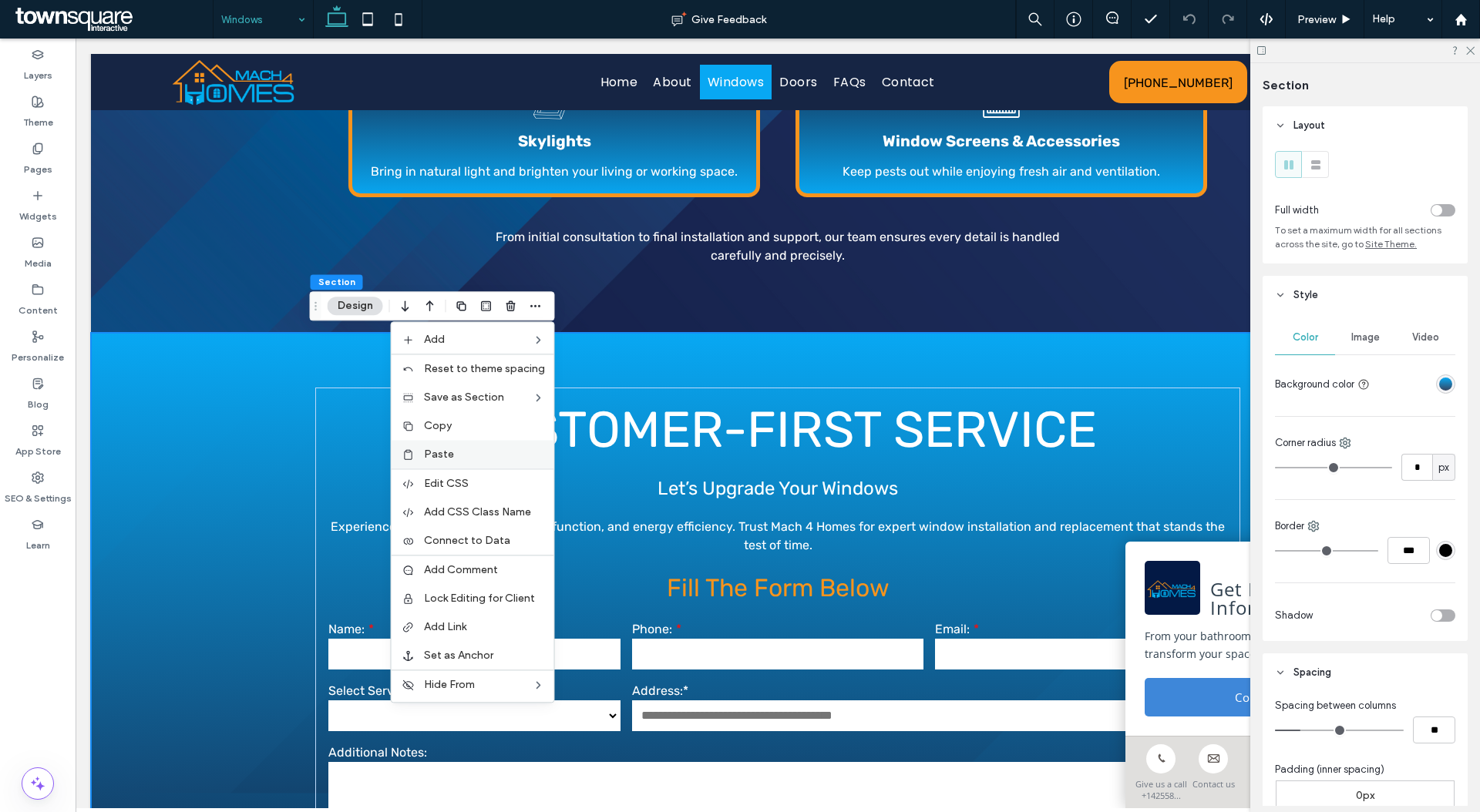
click at [498, 451] on label "Paste" at bounding box center [484, 454] width 121 height 13
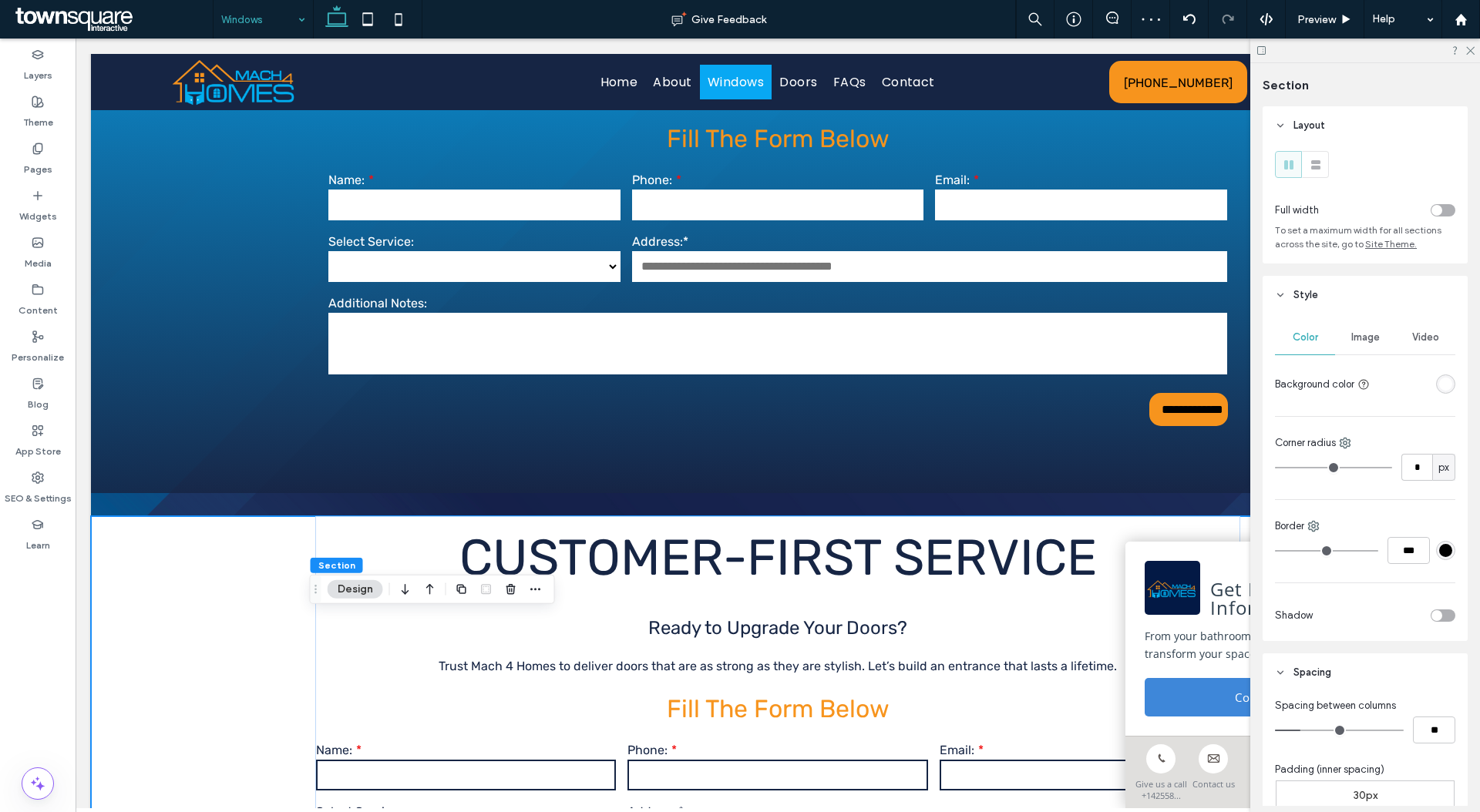
scroll to position [1245, 0]
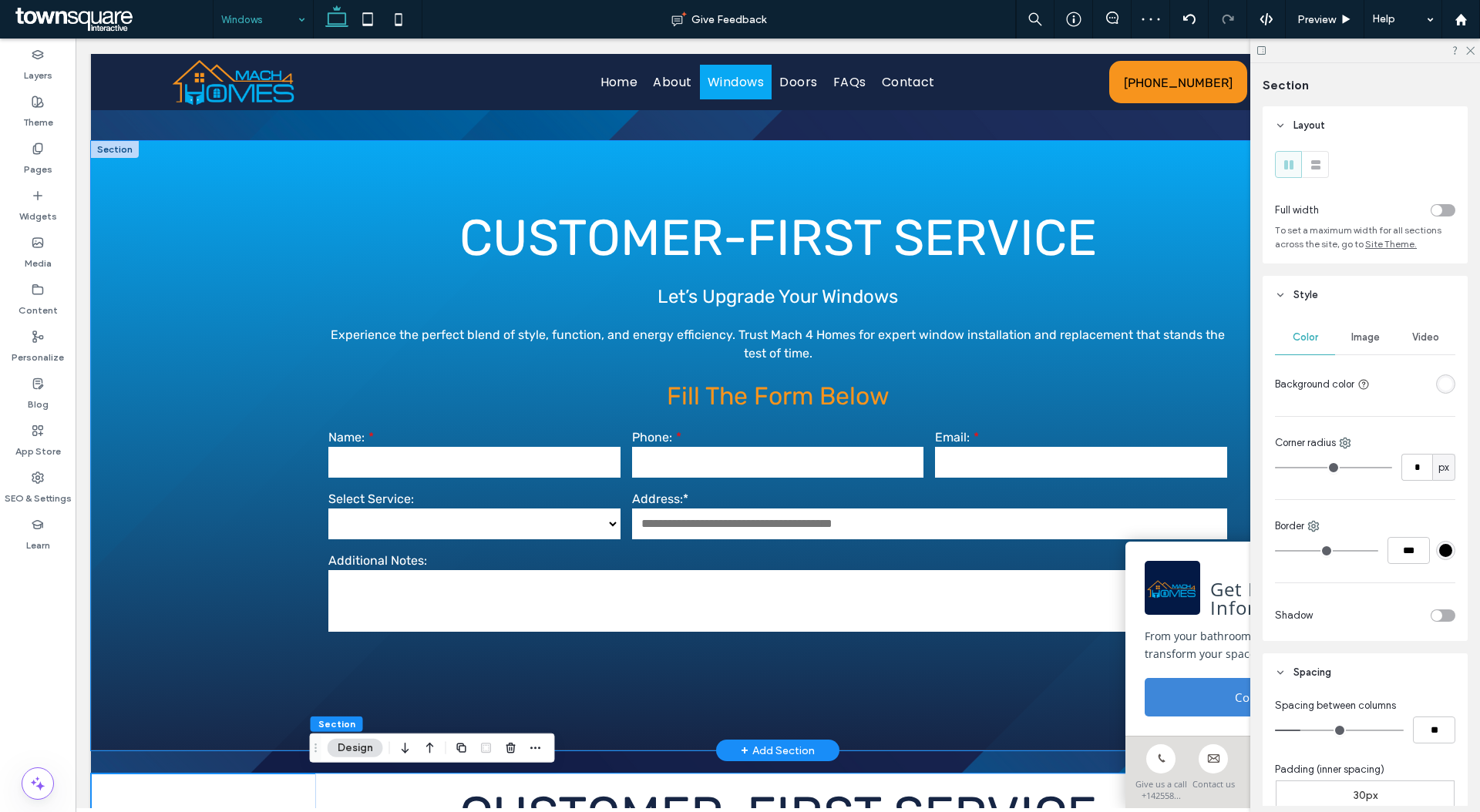
click at [191, 336] on div "**********" at bounding box center [778, 446] width 1374 height 611
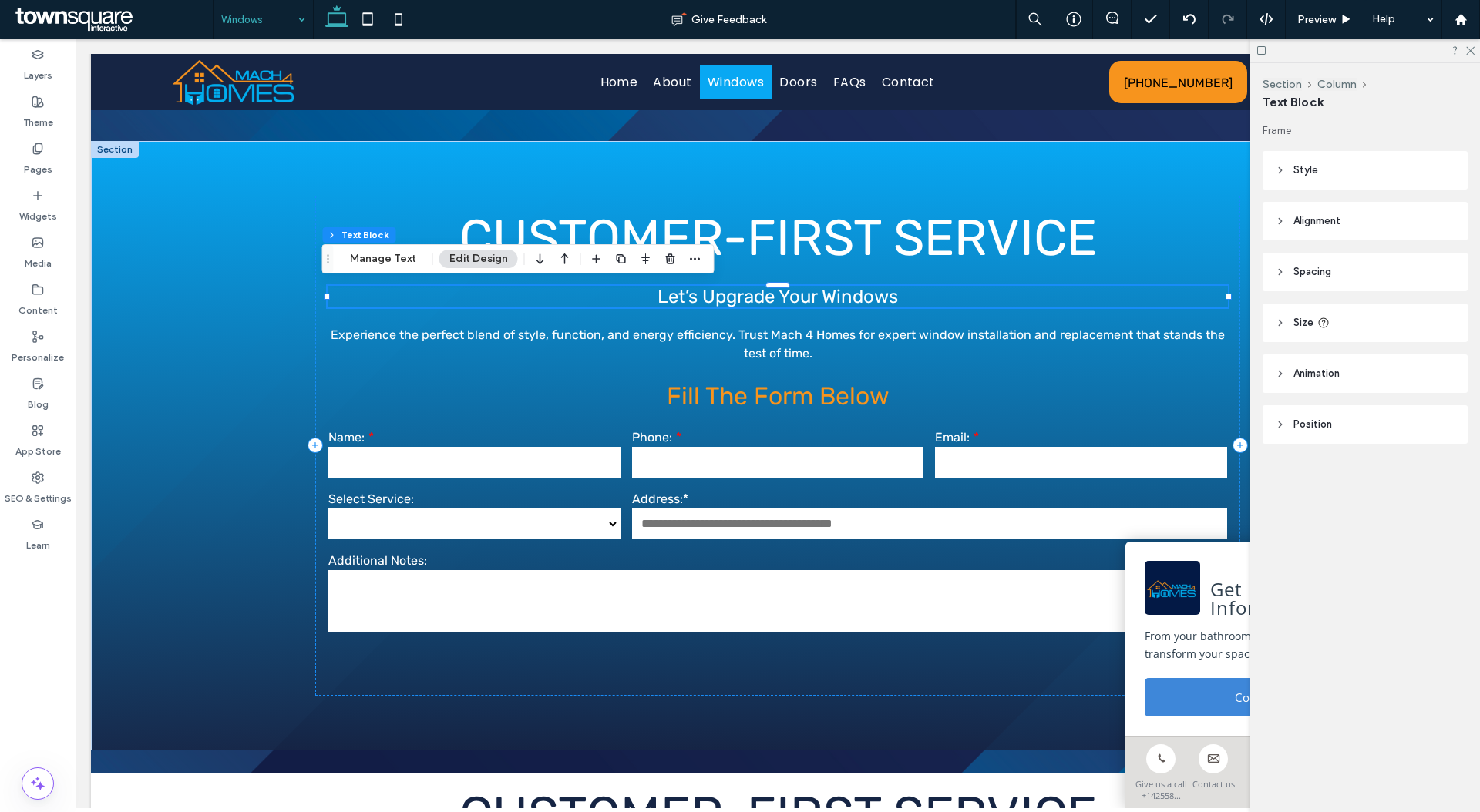
click at [732, 300] on span "Let’s Upgrade Your Windows" at bounding box center [778, 297] width 240 height 22
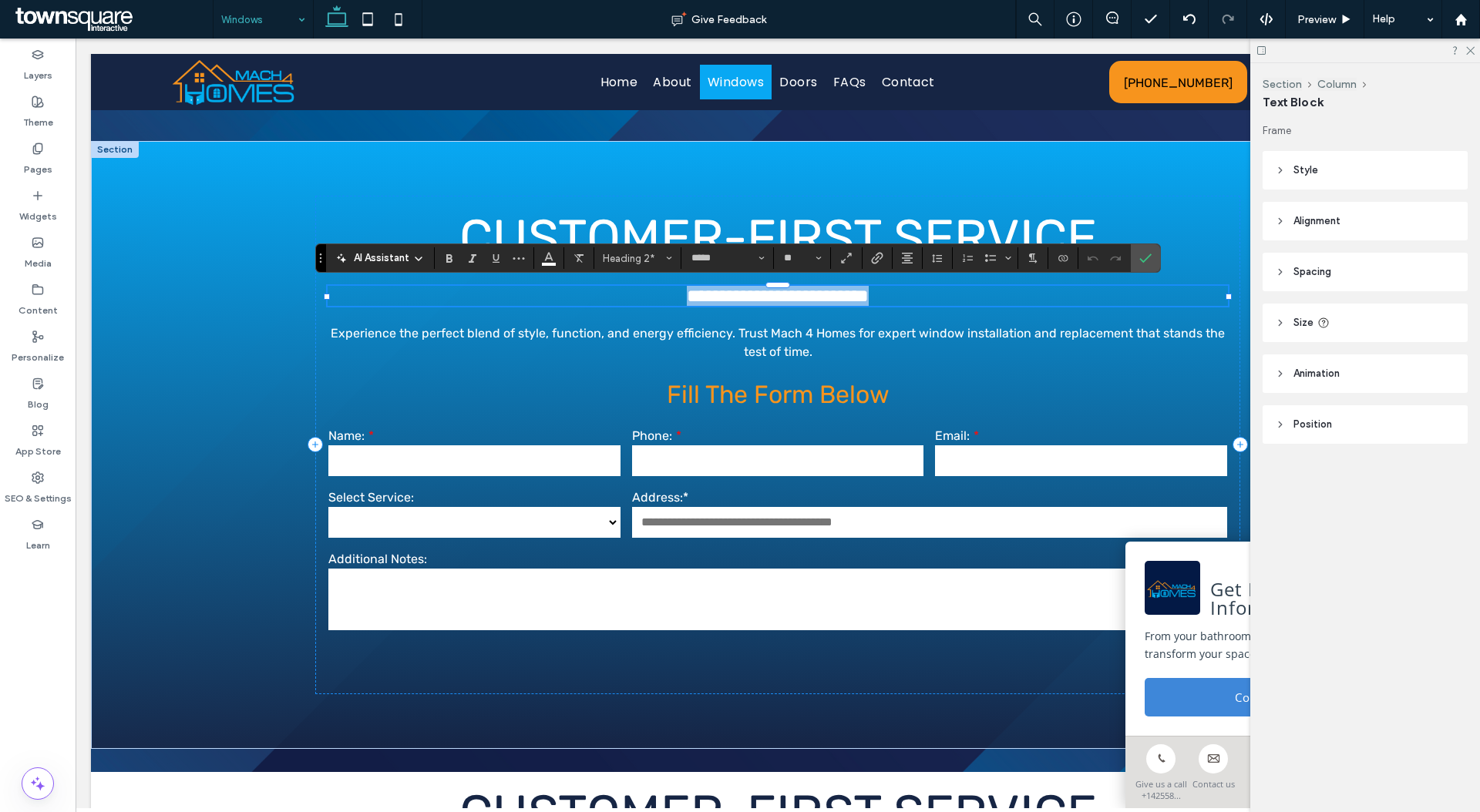
copy span "**********"
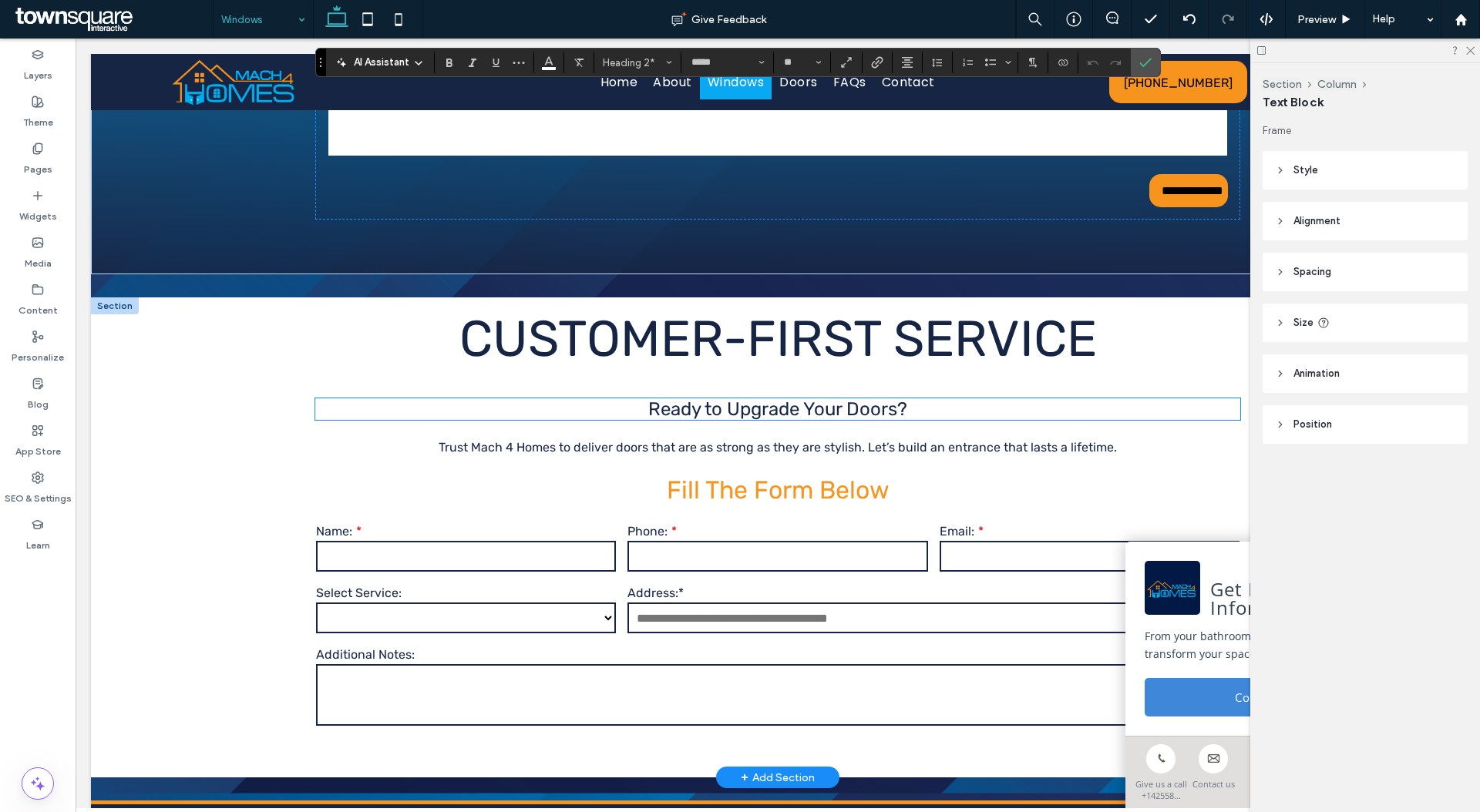
click at [777, 413] on span "Ready to Upgrade Your Doors?" at bounding box center [777, 409] width 259 height 22
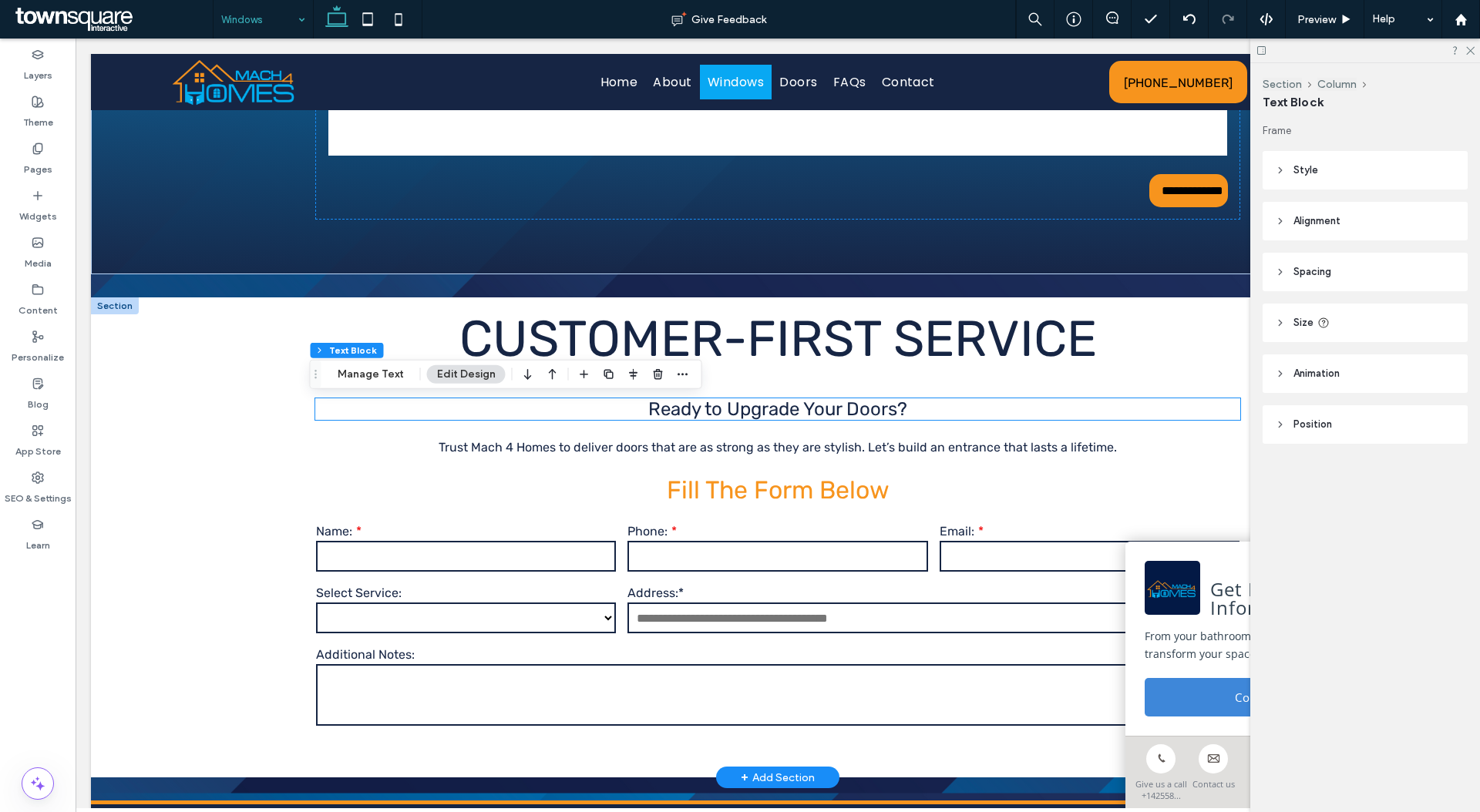
click at [777, 413] on span "Ready to Upgrade Your Doors?" at bounding box center [777, 409] width 259 height 22
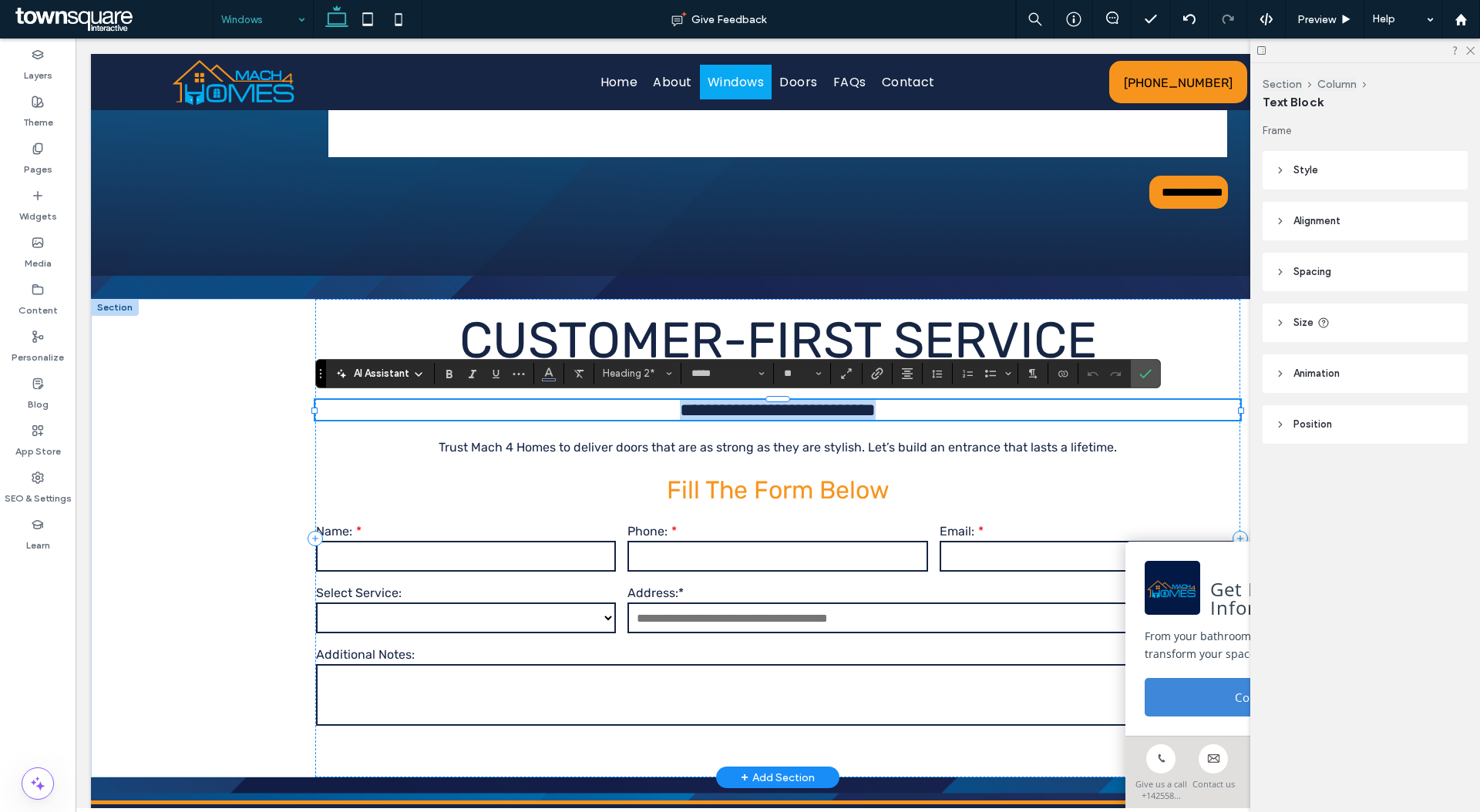
paste div
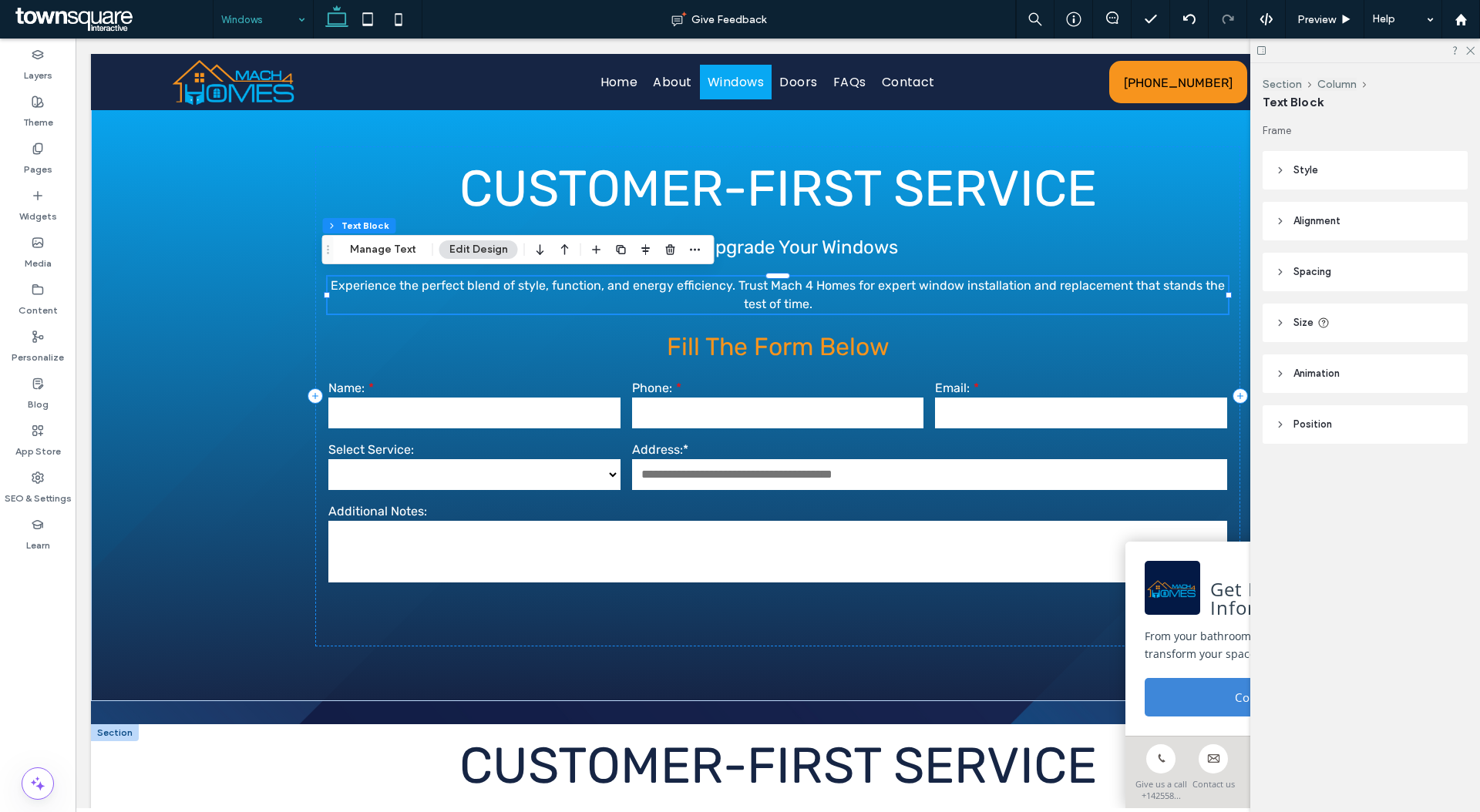
click at [798, 301] on span "Experience the perfect blend of style, function, and energy efficiency. Trust M…" at bounding box center [778, 295] width 894 height 33
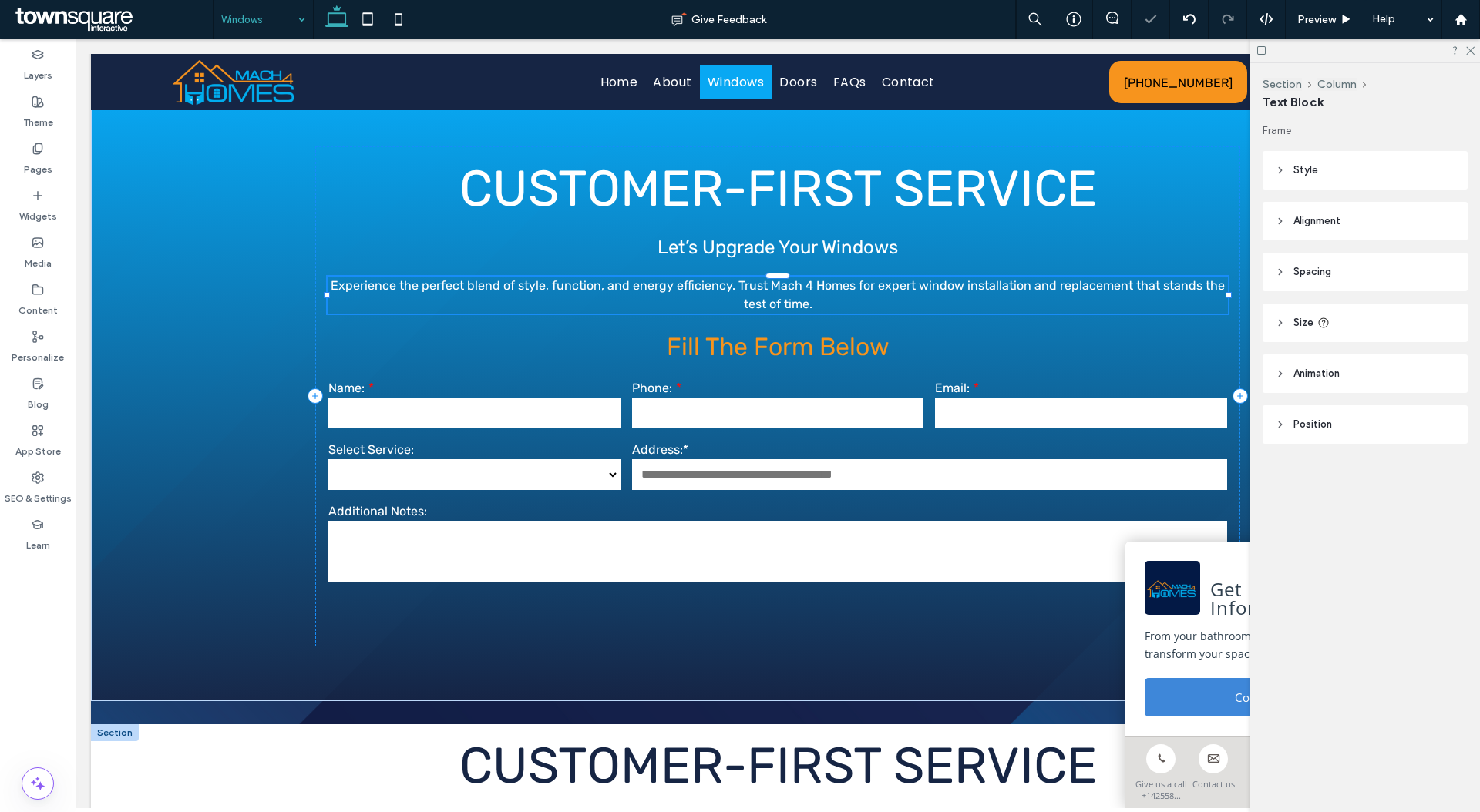
type input "*****"
type input "**"
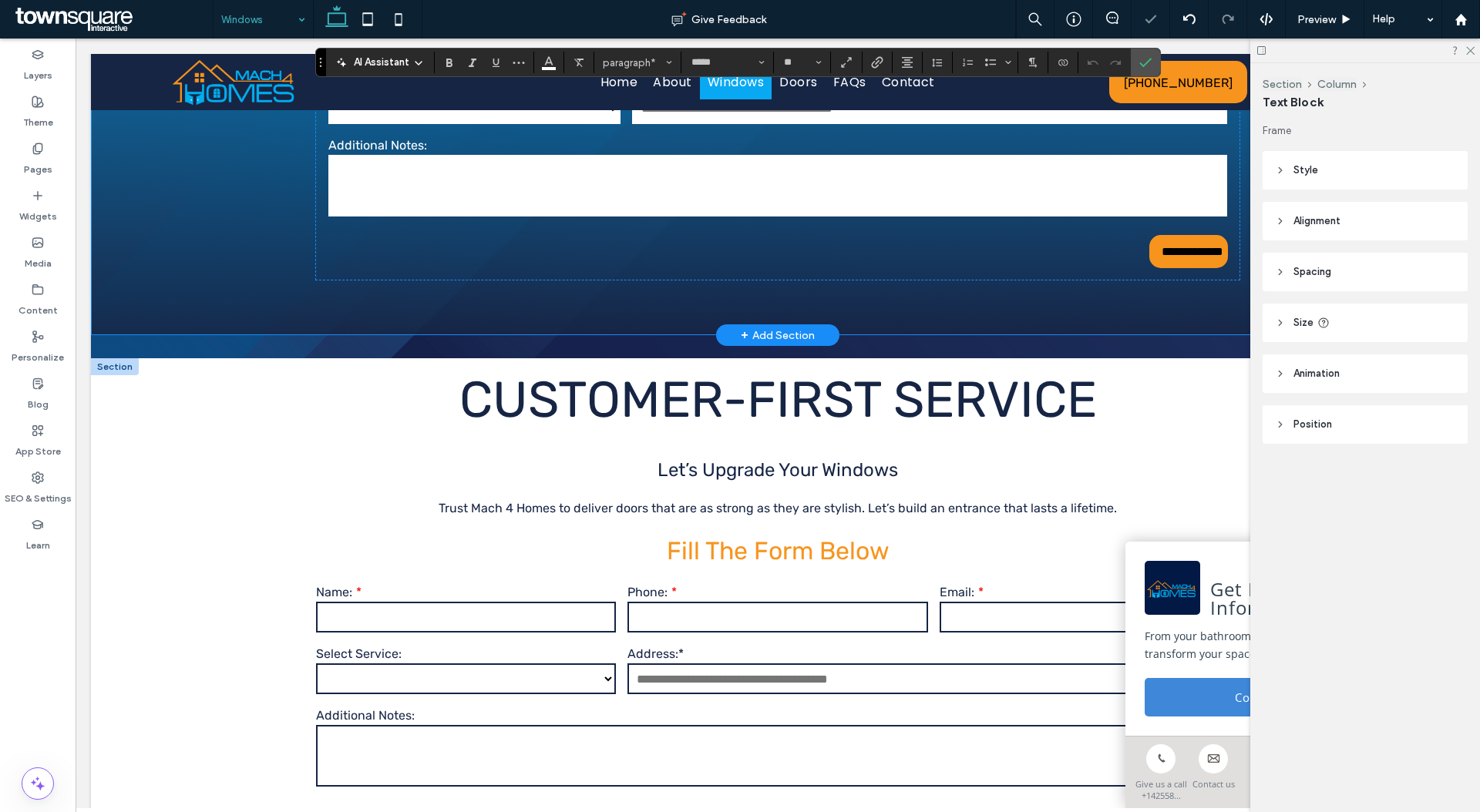
scroll to position [1899, 0]
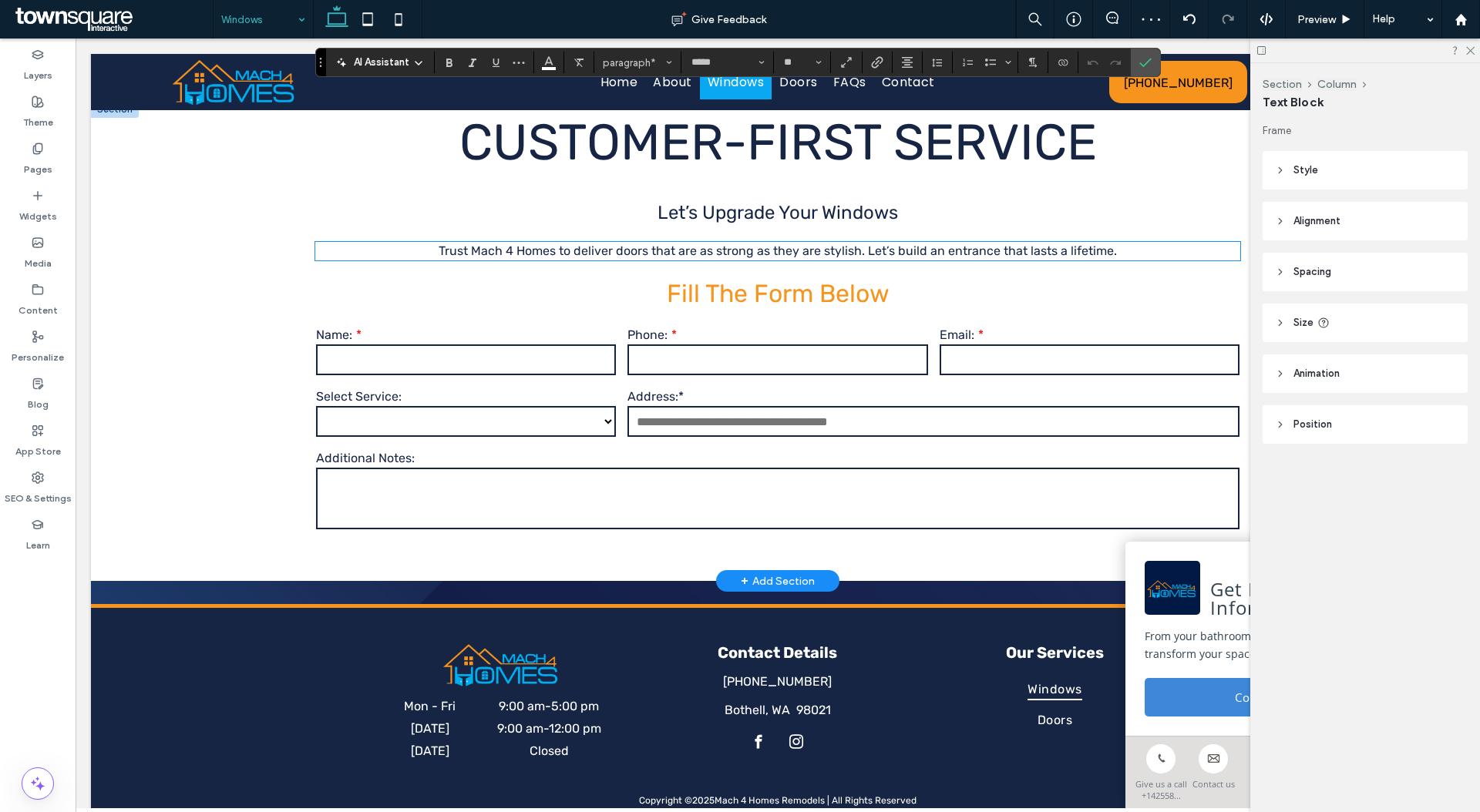
click at [800, 258] on span "Trust Mach 4 Homes to deliver doors that are as strong as they are stylish. Let…" at bounding box center [778, 251] width 678 height 15
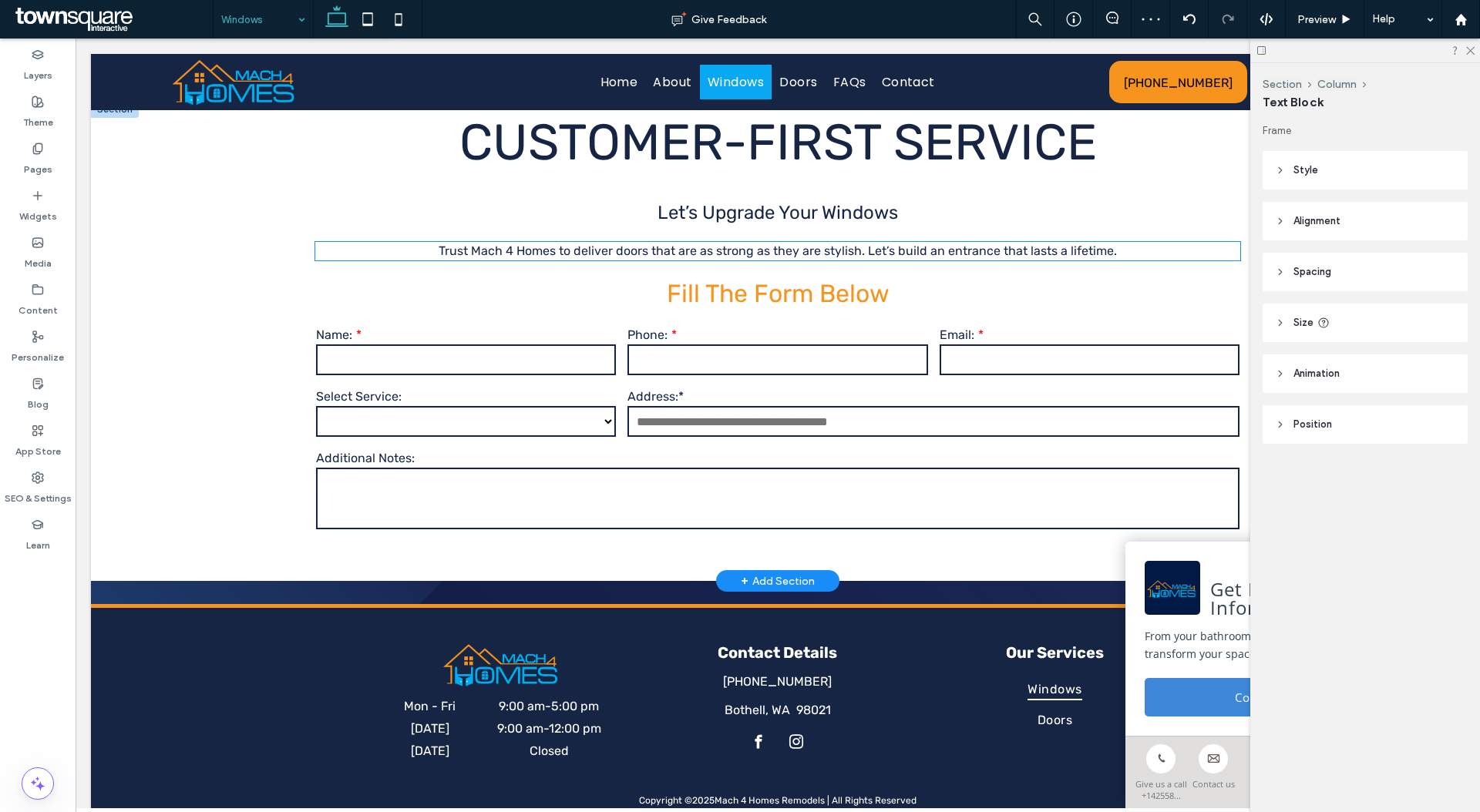
click at [800, 258] on span "Trust Mach 4 Homes to deliver doors that are as strong as they are stylish. Let…" at bounding box center [778, 251] width 678 height 15
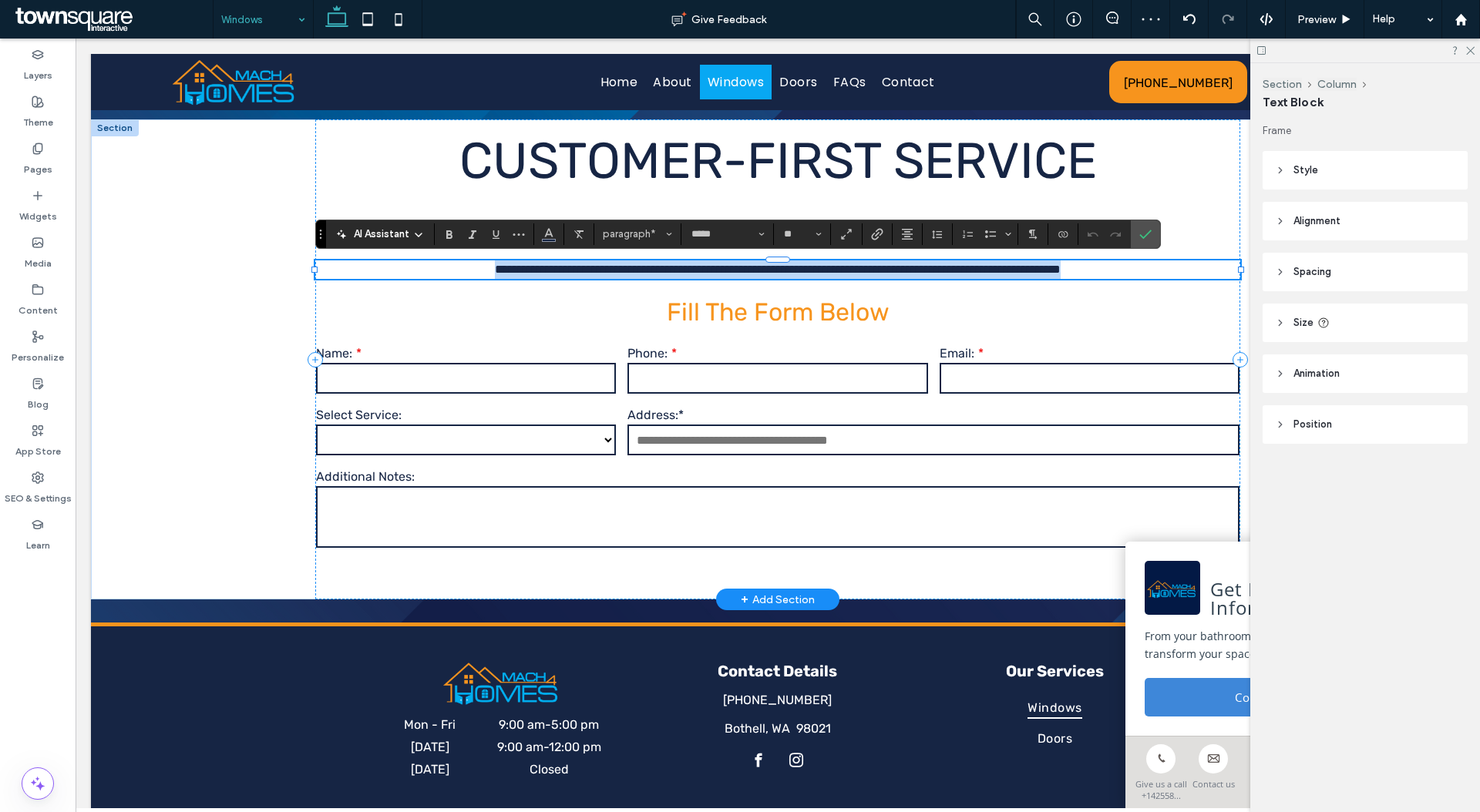
paste div
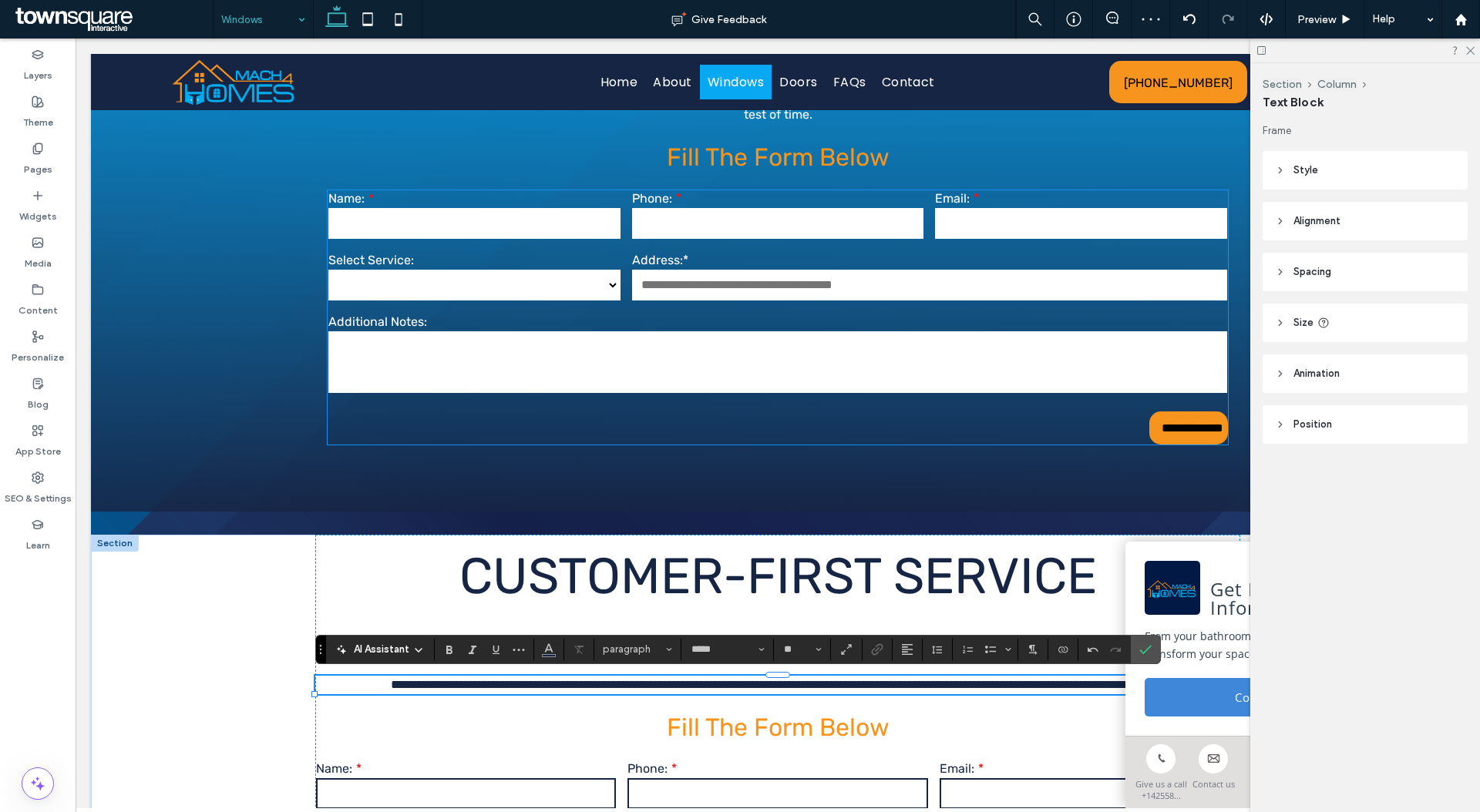
scroll to position [1077, 0]
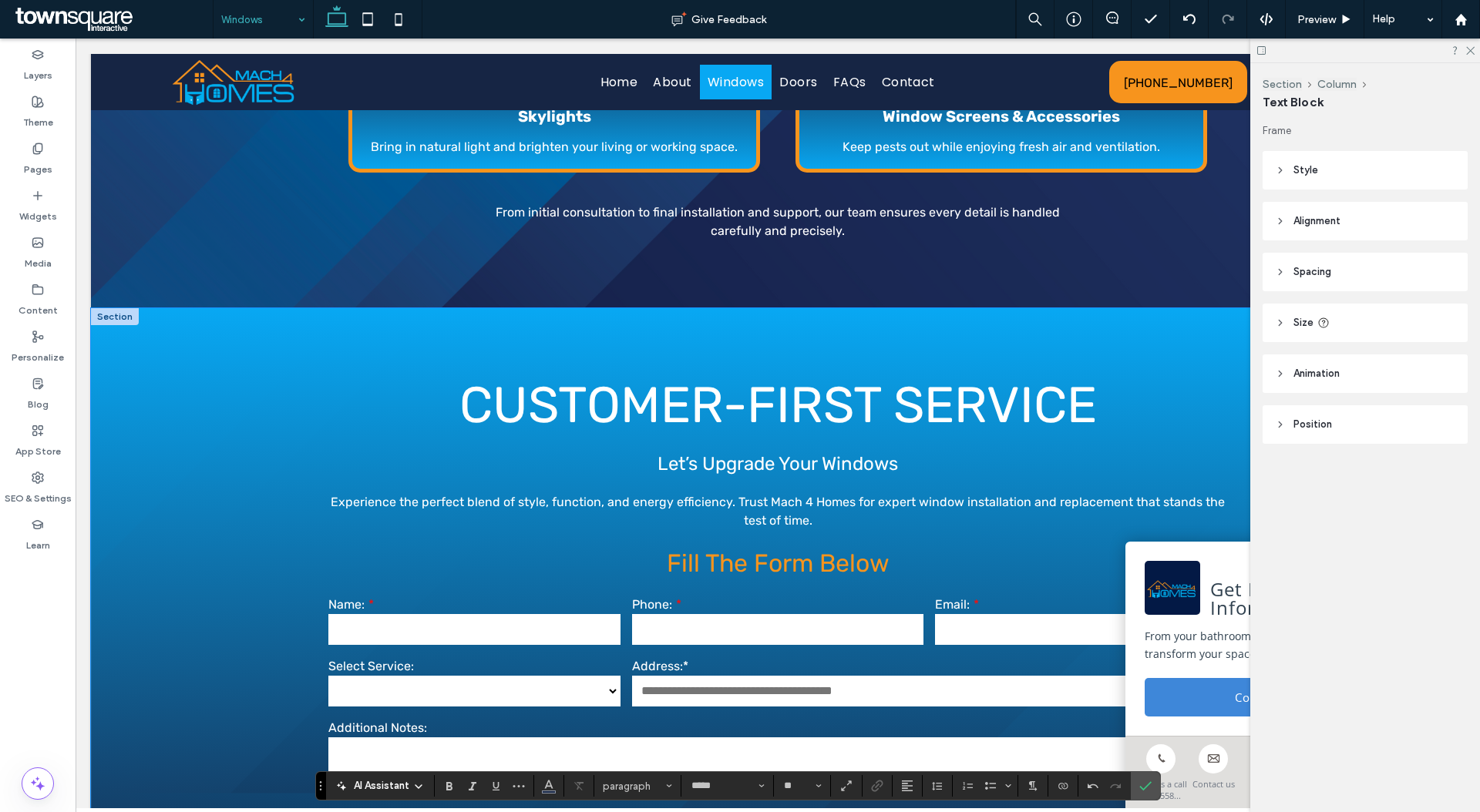
click at [187, 345] on div "**********" at bounding box center [778, 613] width 1374 height 611
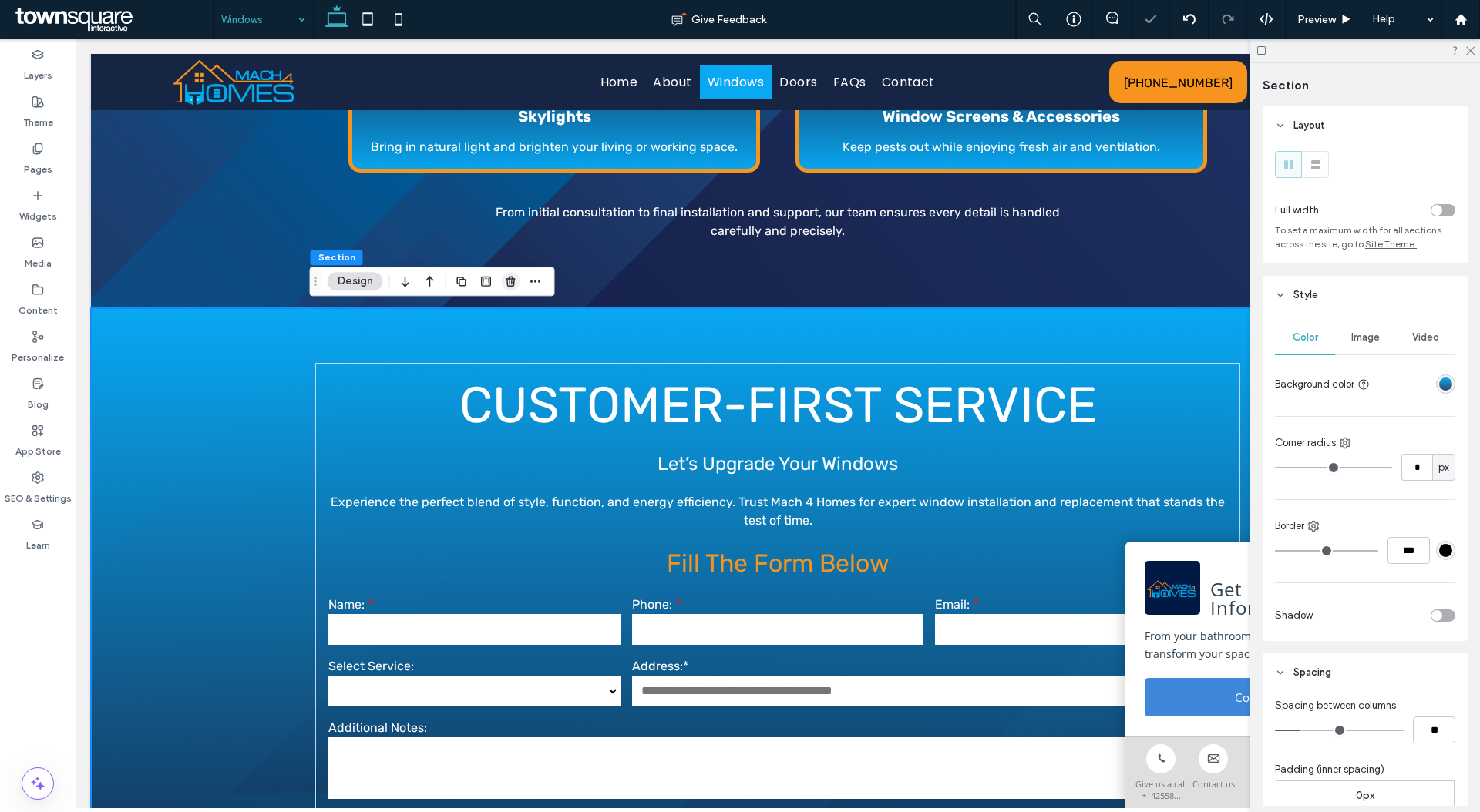
click at [511, 282] on icon "button" at bounding box center [511, 281] width 12 height 12
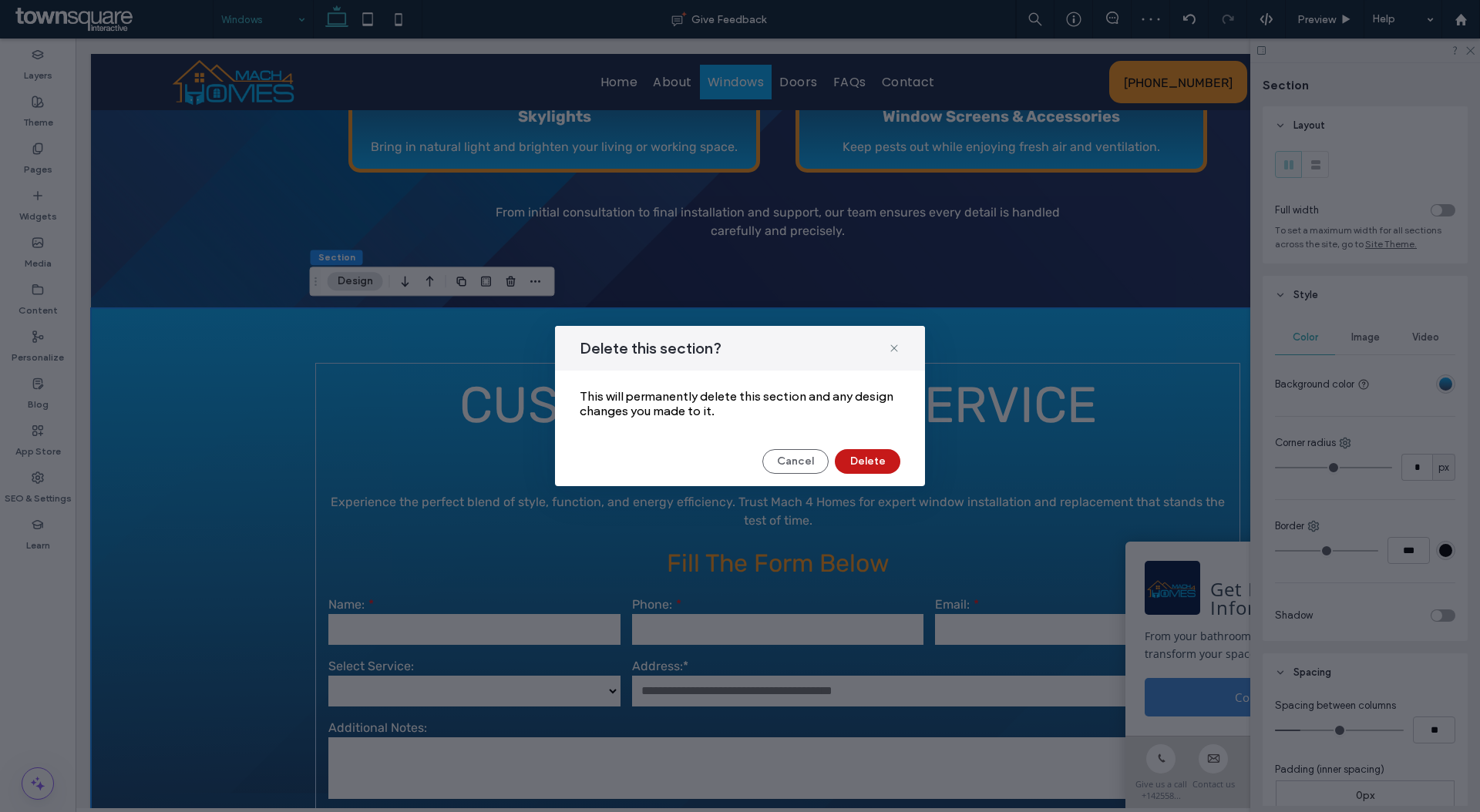
click at [872, 462] on button "Delete" at bounding box center [868, 461] width 66 height 25
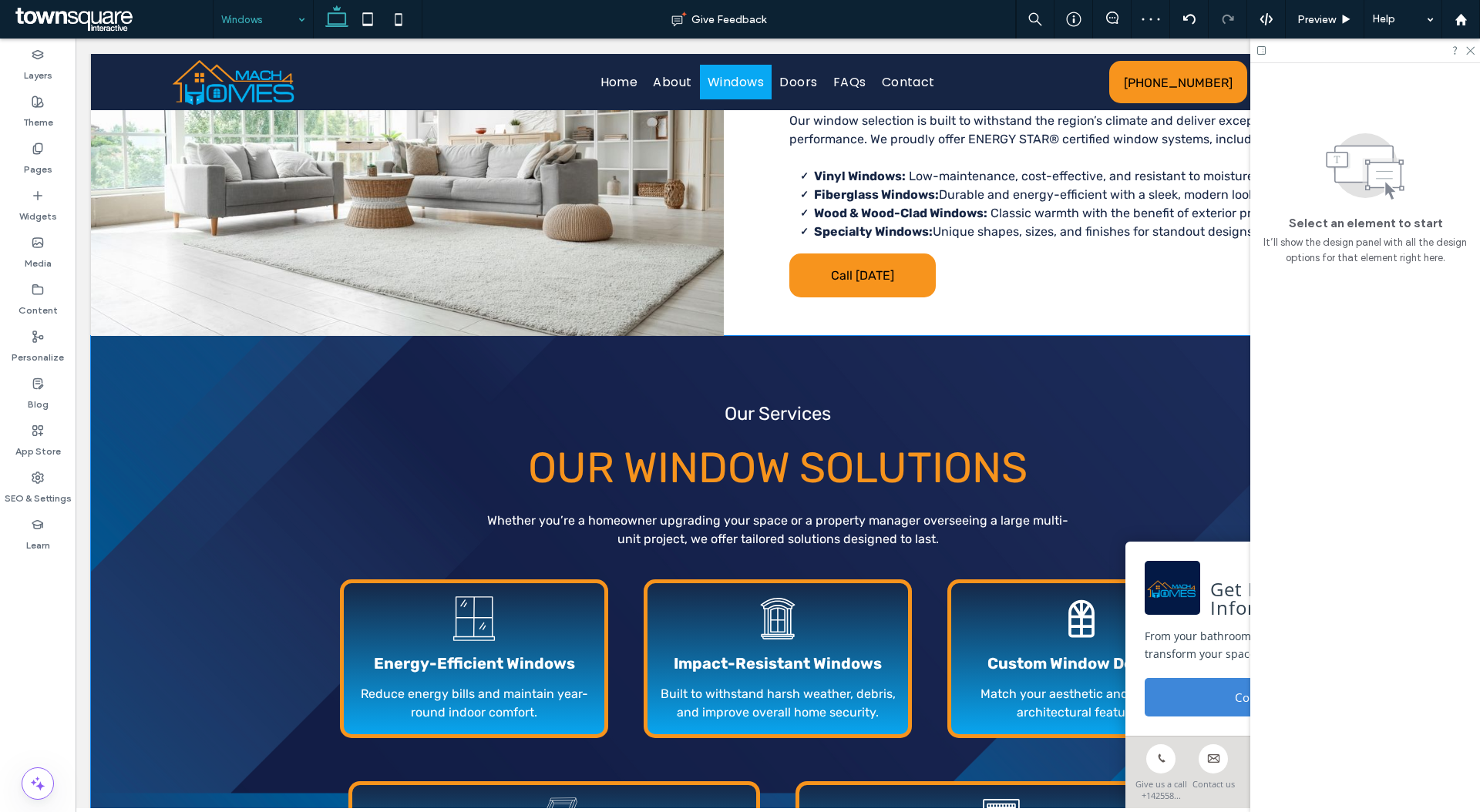
scroll to position [0, 0]
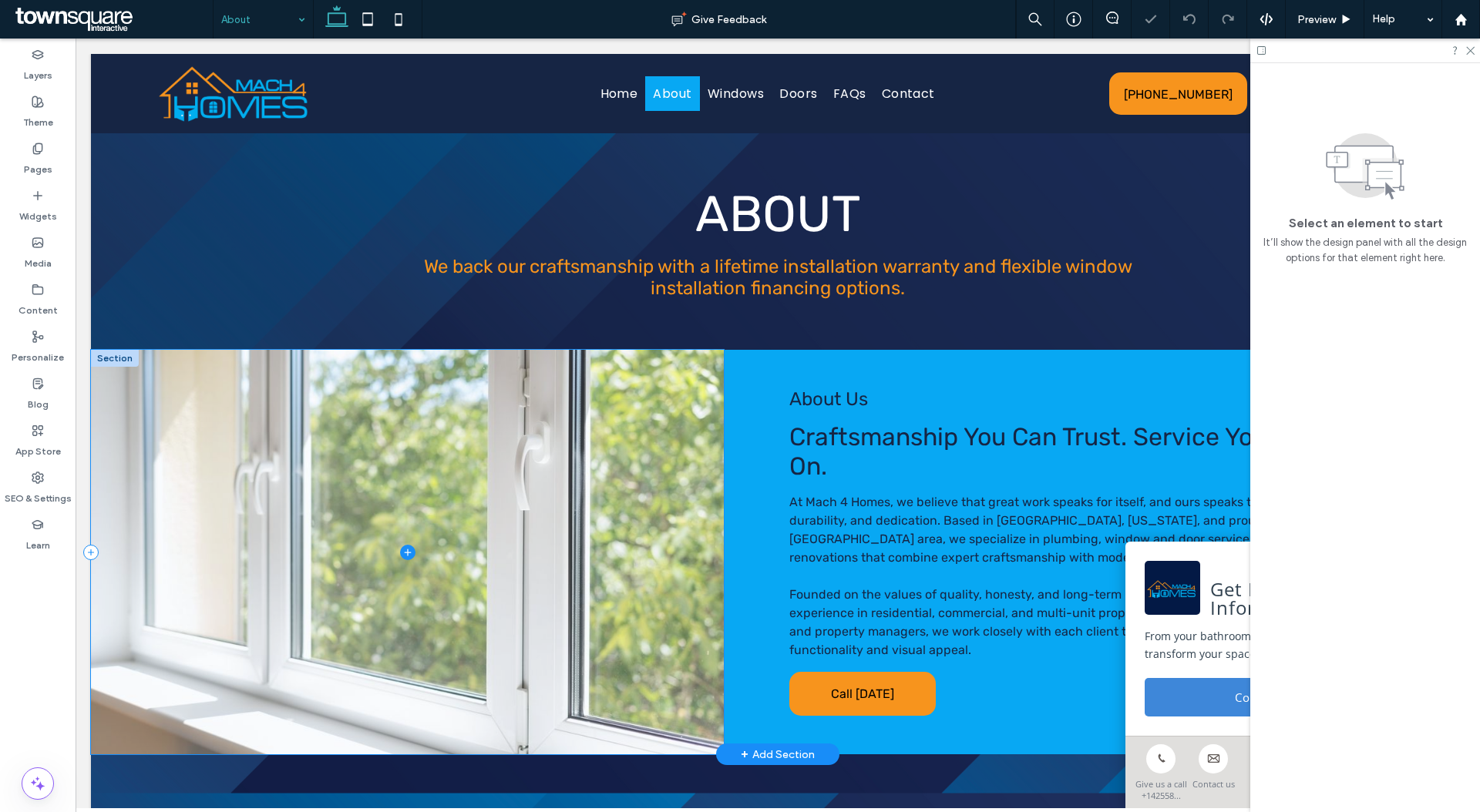
click at [736, 429] on div "About Us Craftsmanship You Can Trust. Service You Can Count On. At Mach 4 Homes…" at bounding box center [778, 553] width 1374 height 405
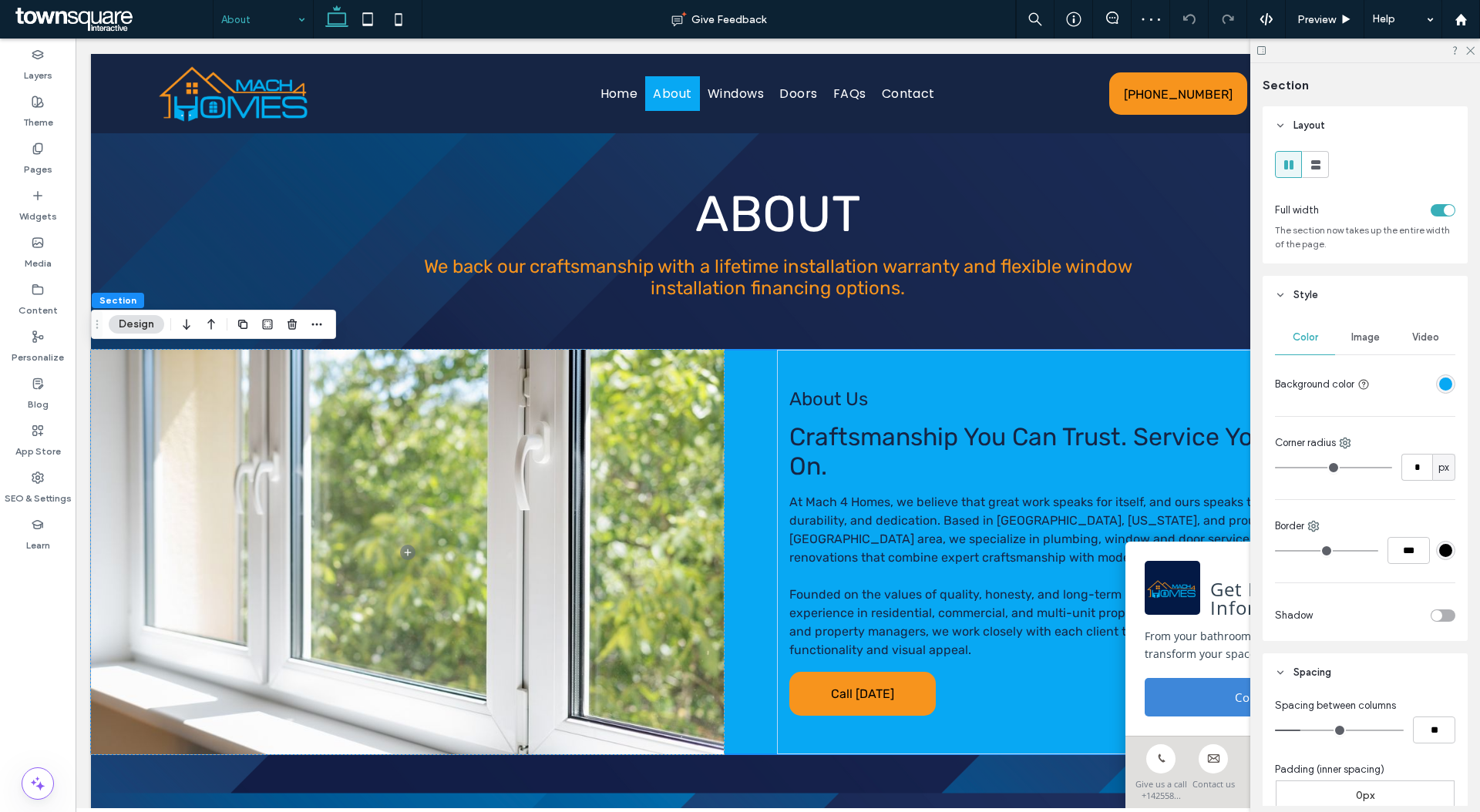
click at [1436, 387] on div "rgba(8, 168, 243, 1)" at bounding box center [1445, 384] width 19 height 19
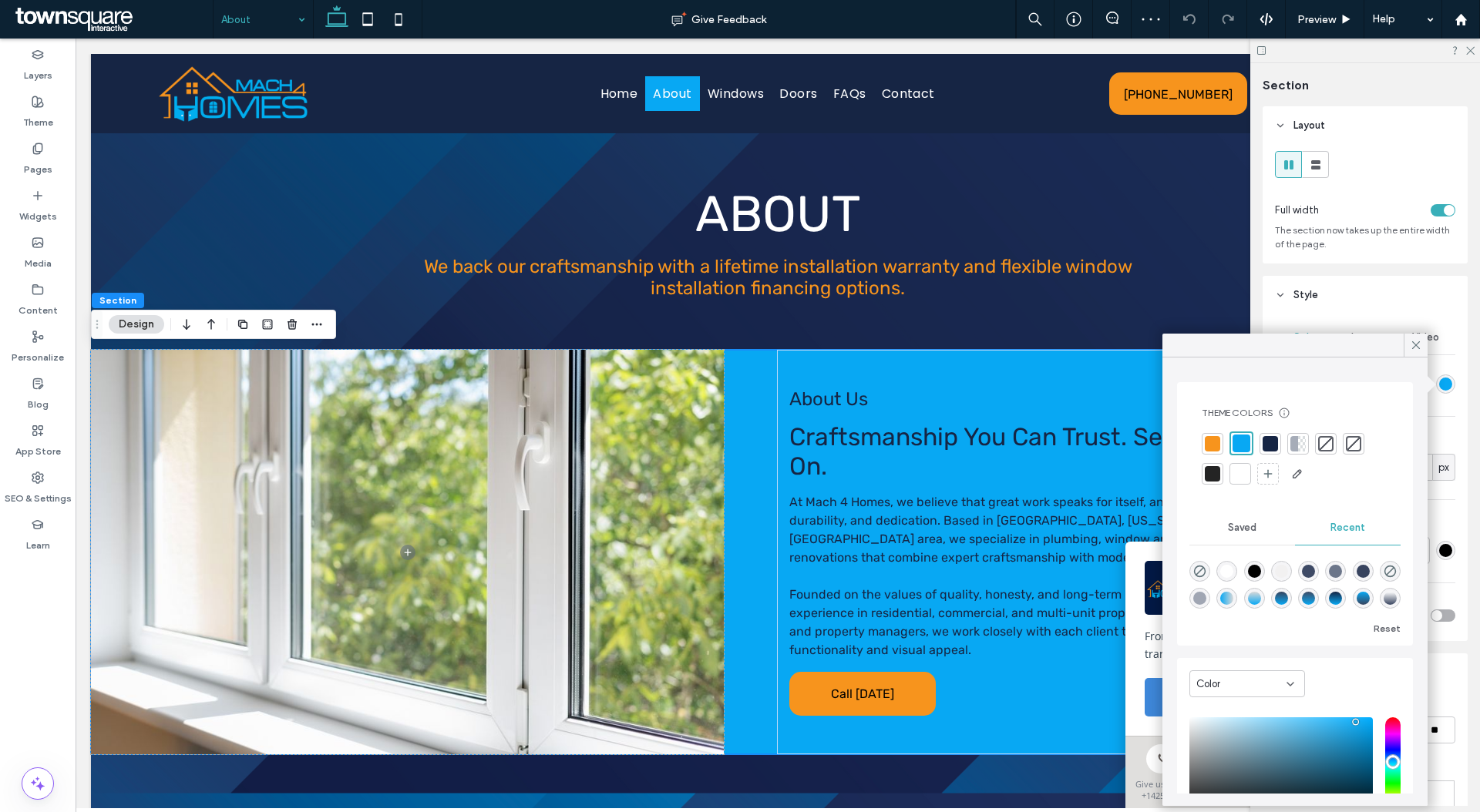
click at [1251, 473] on div at bounding box center [1295, 458] width 187 height 54
click at [1244, 476] on div at bounding box center [1240, 474] width 16 height 16
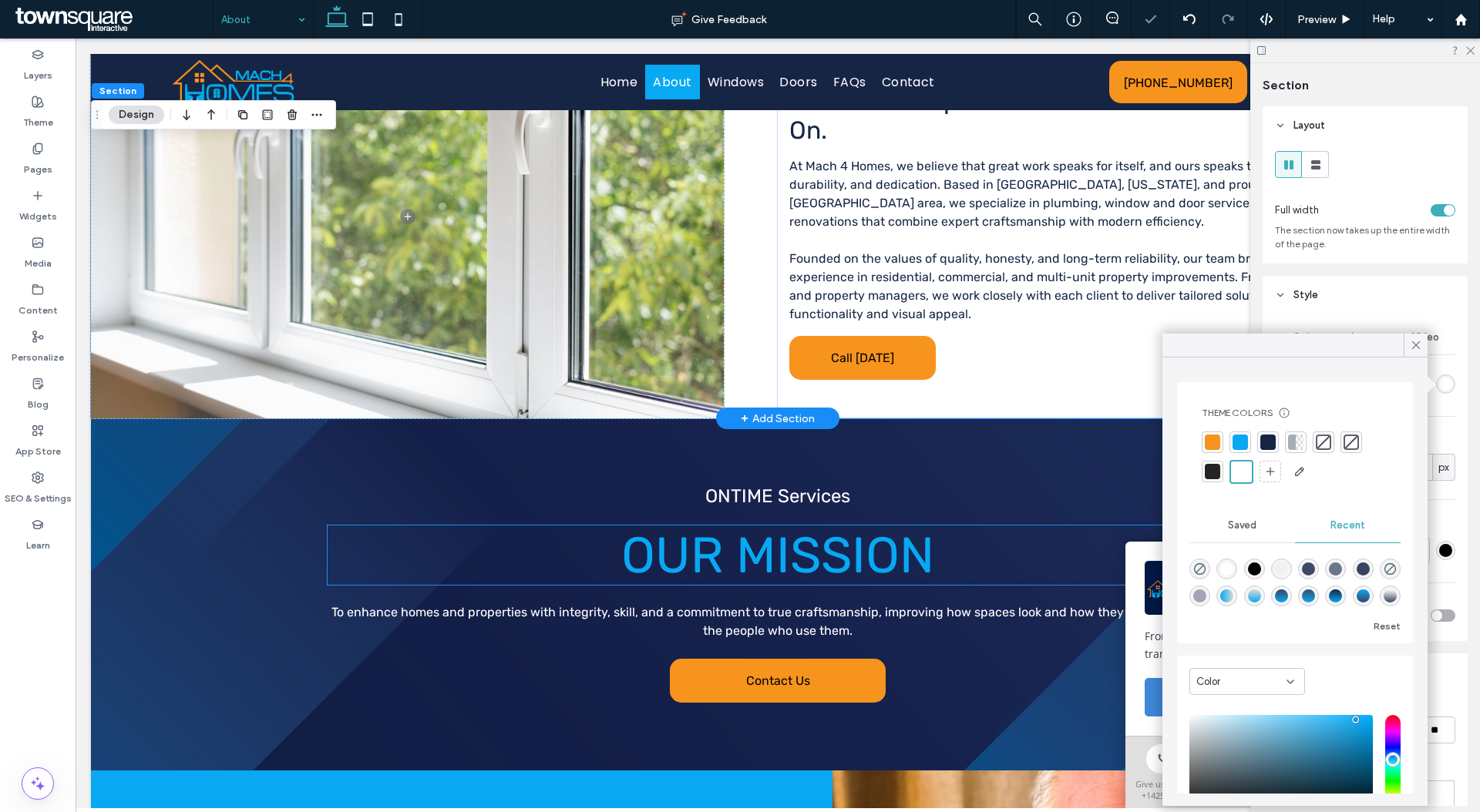
scroll to position [715, 0]
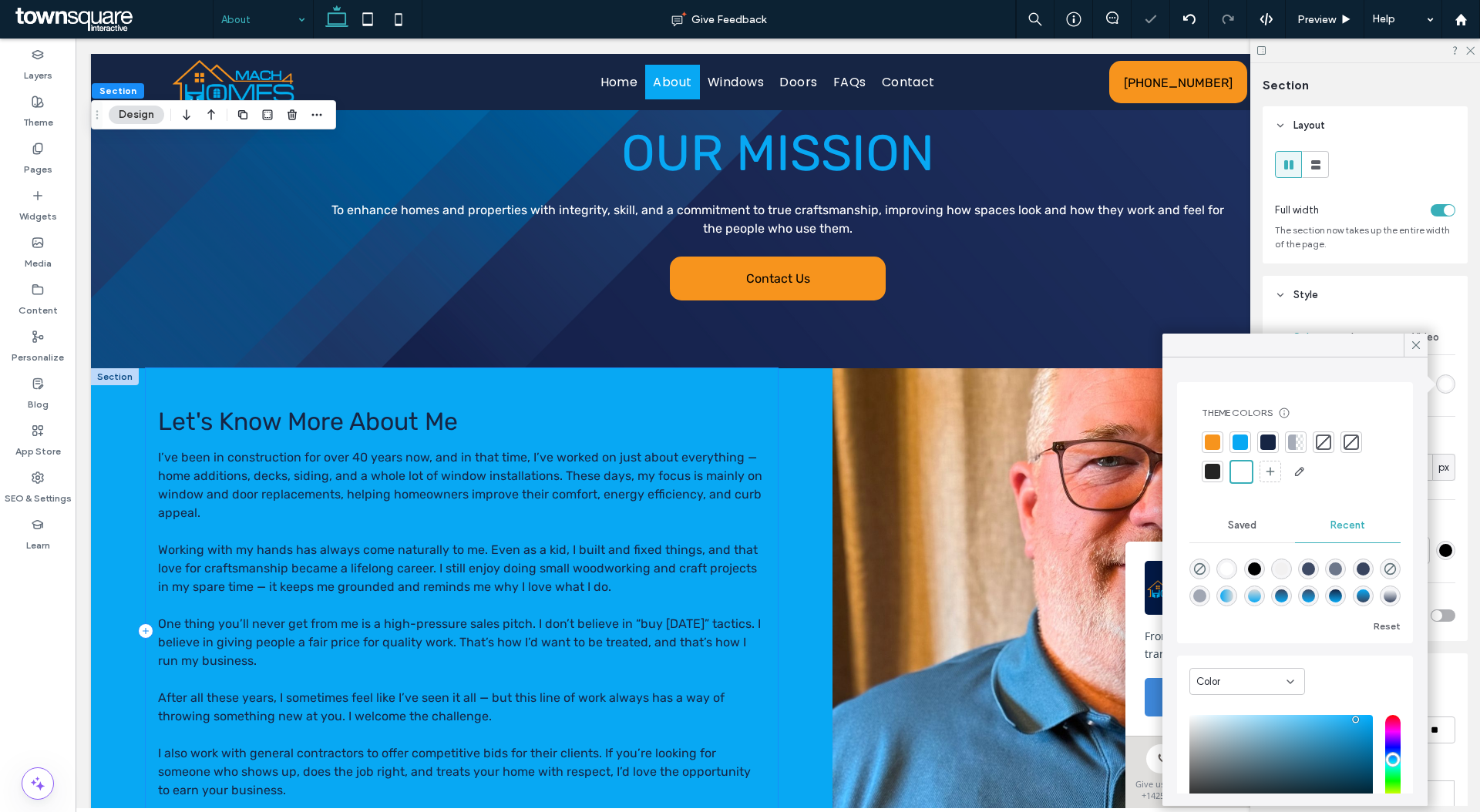
click at [656, 393] on div "Let's Know More About Me I’ve been in construction for over 40 years now, and i…" at bounding box center [461, 631] width 632 height 527
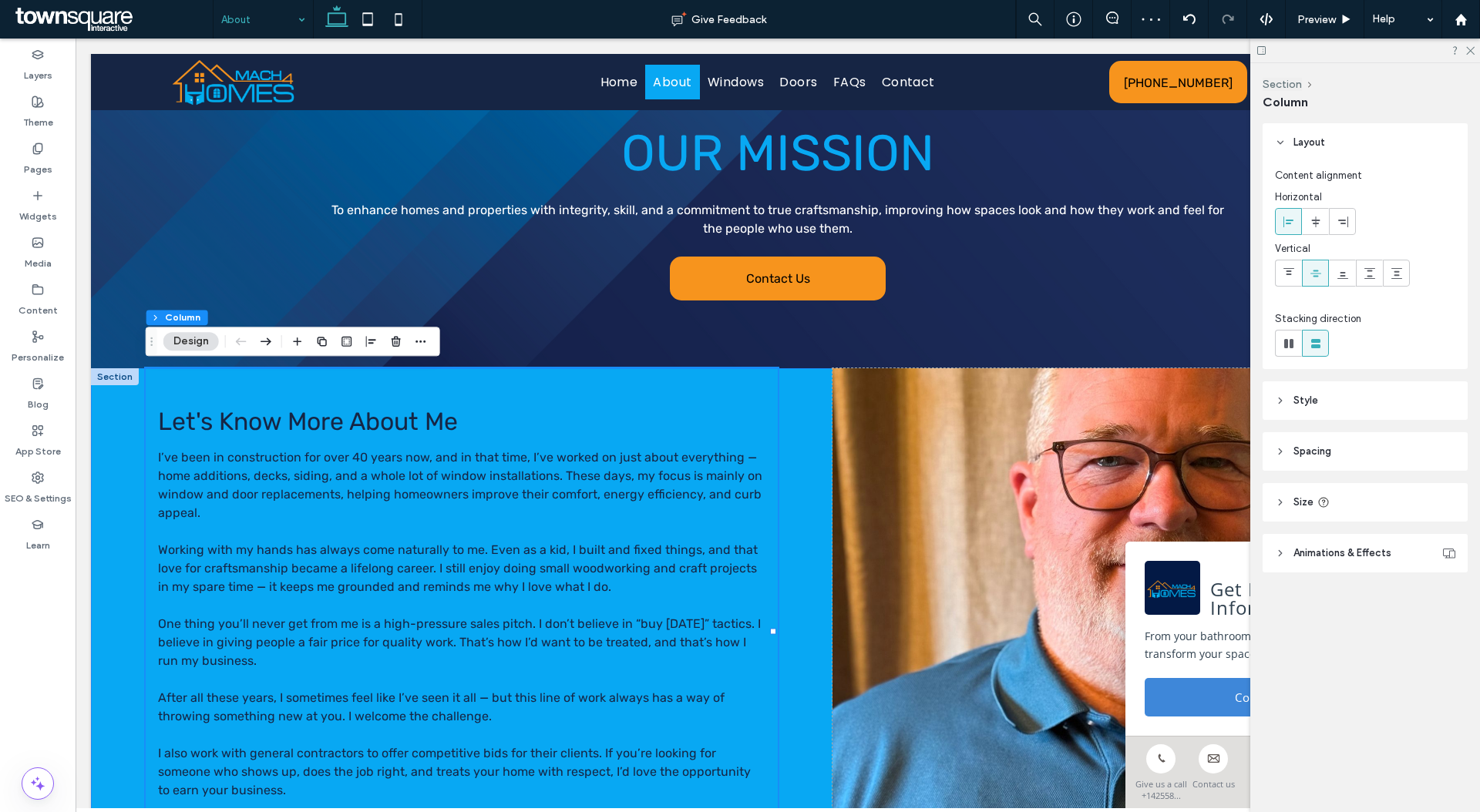
click at [800, 395] on div "Let's Know More About Me I’ve been in construction for over 40 years now, and i…" at bounding box center [778, 631] width 1374 height 527
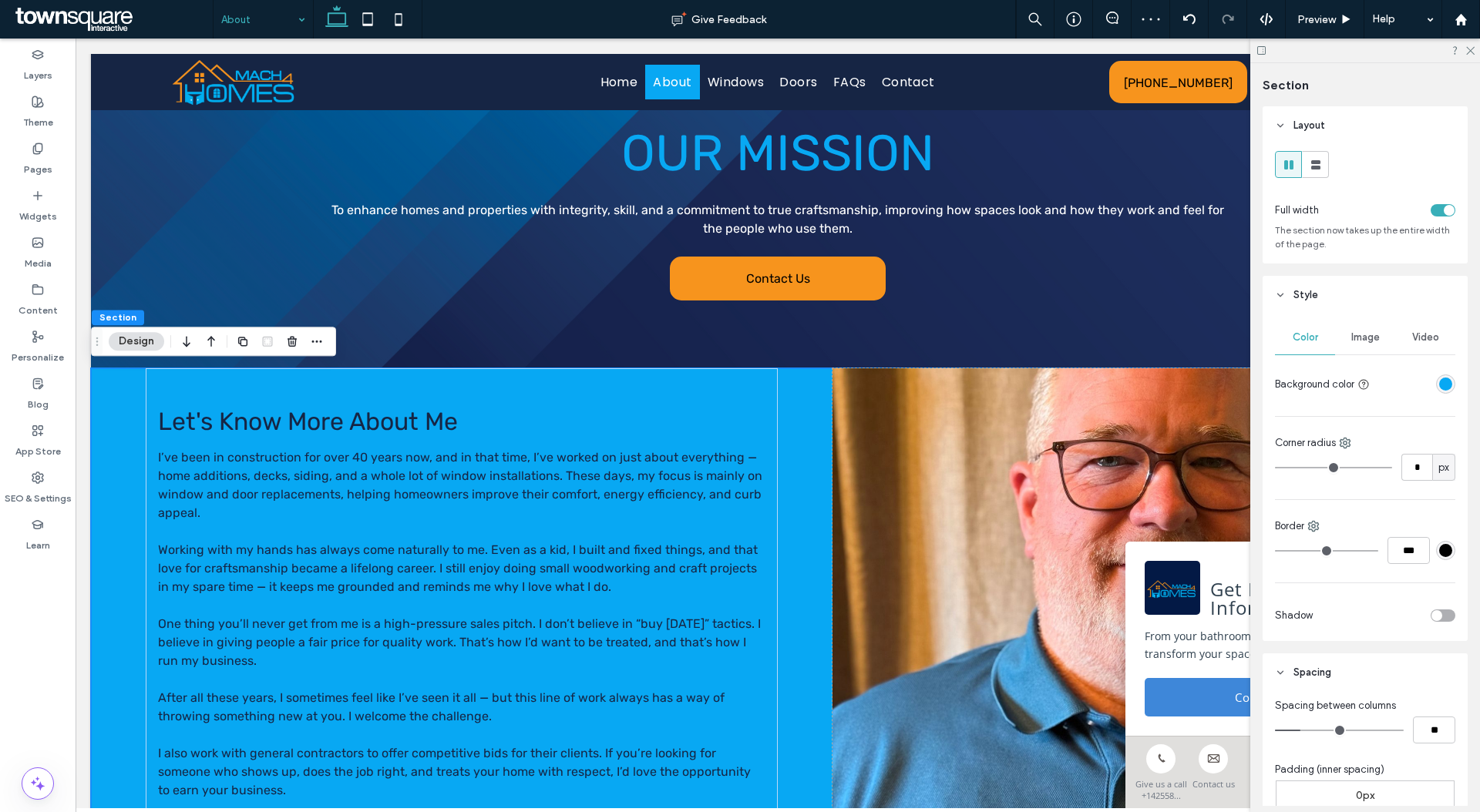
click at [1438, 385] on div "rgba(8, 168, 243, 1)" at bounding box center [1445, 384] width 13 height 13
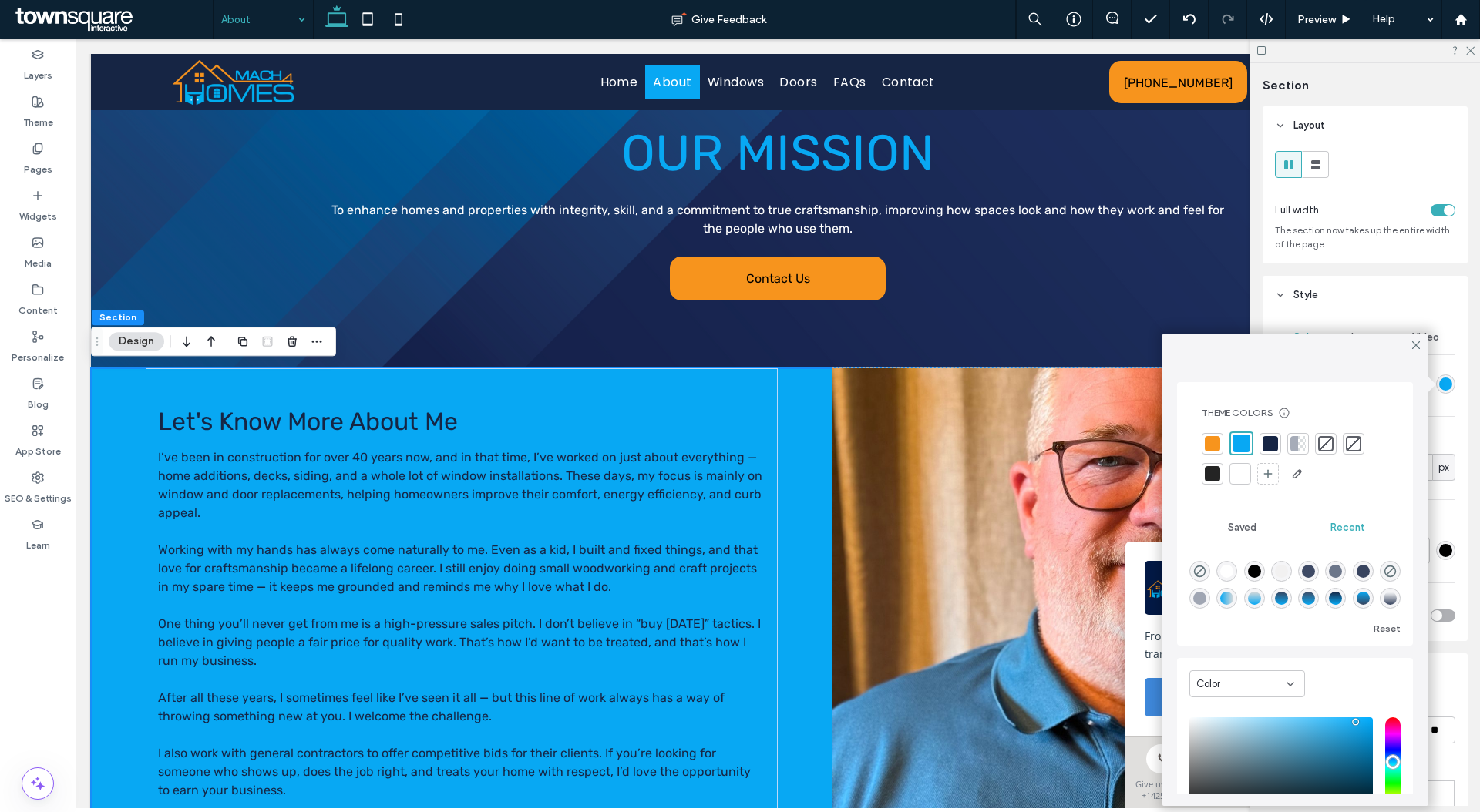
click at [1248, 476] on div at bounding box center [1240, 473] width 22 height 22
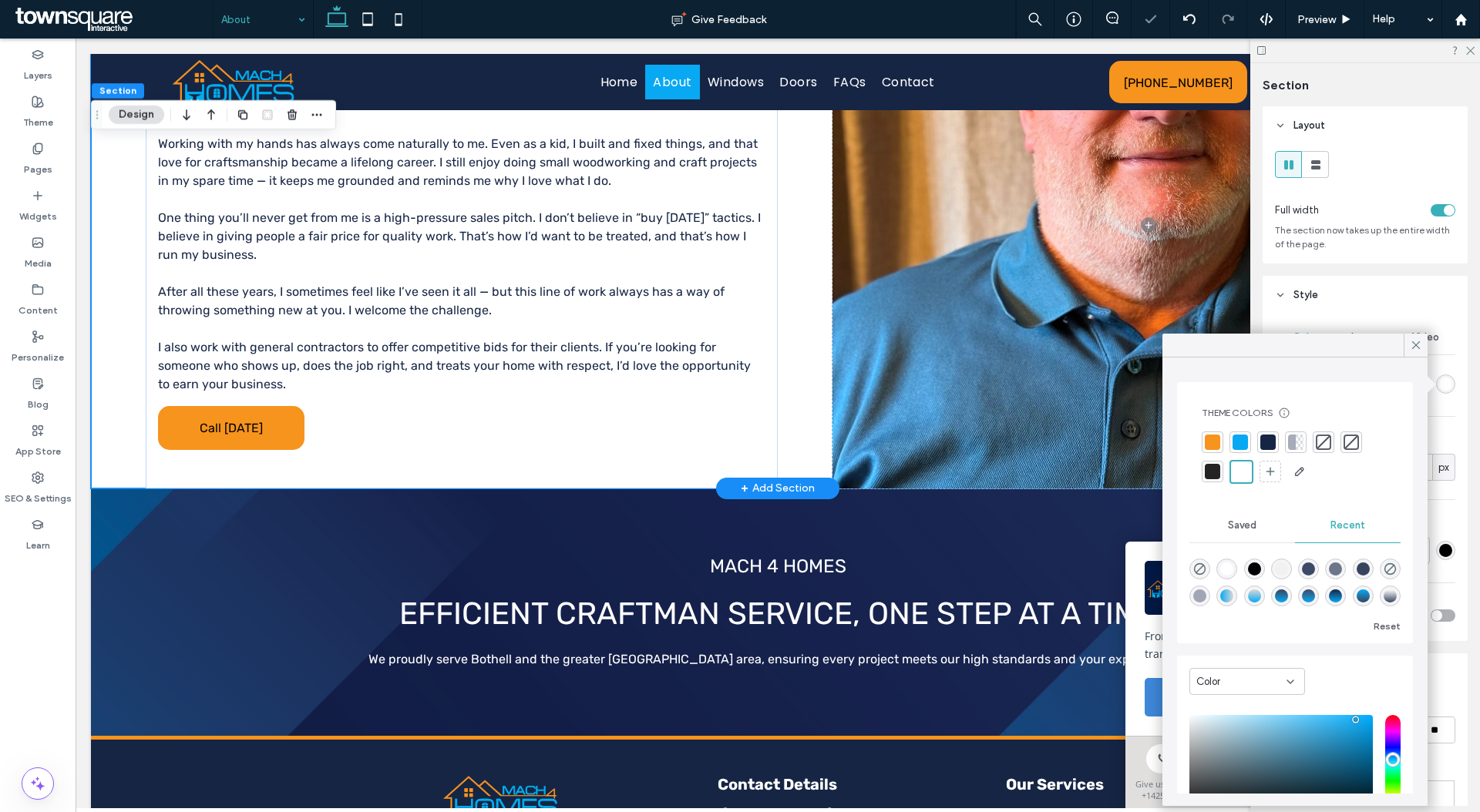
scroll to position [1336, 0]
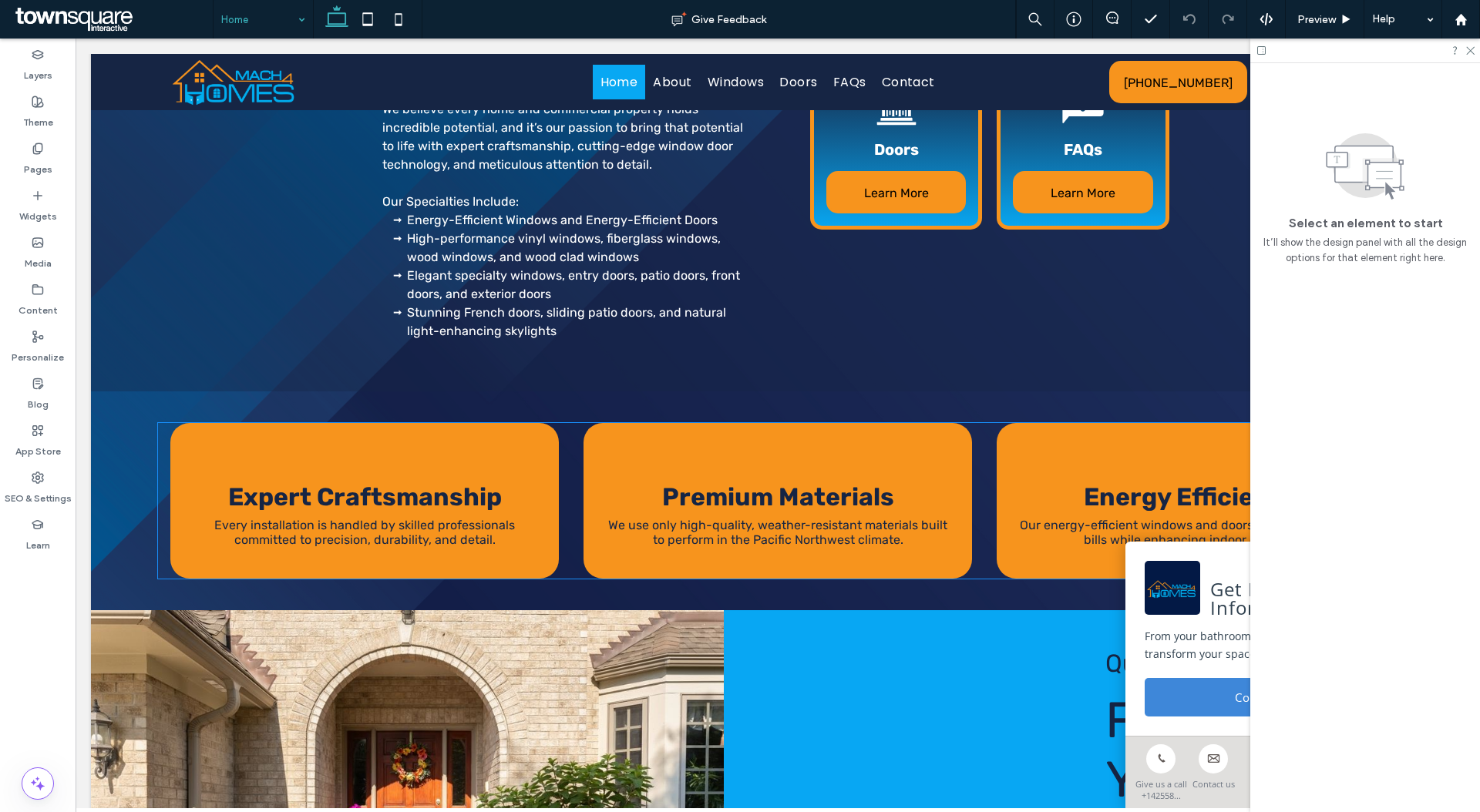
scroll to position [1099, 0]
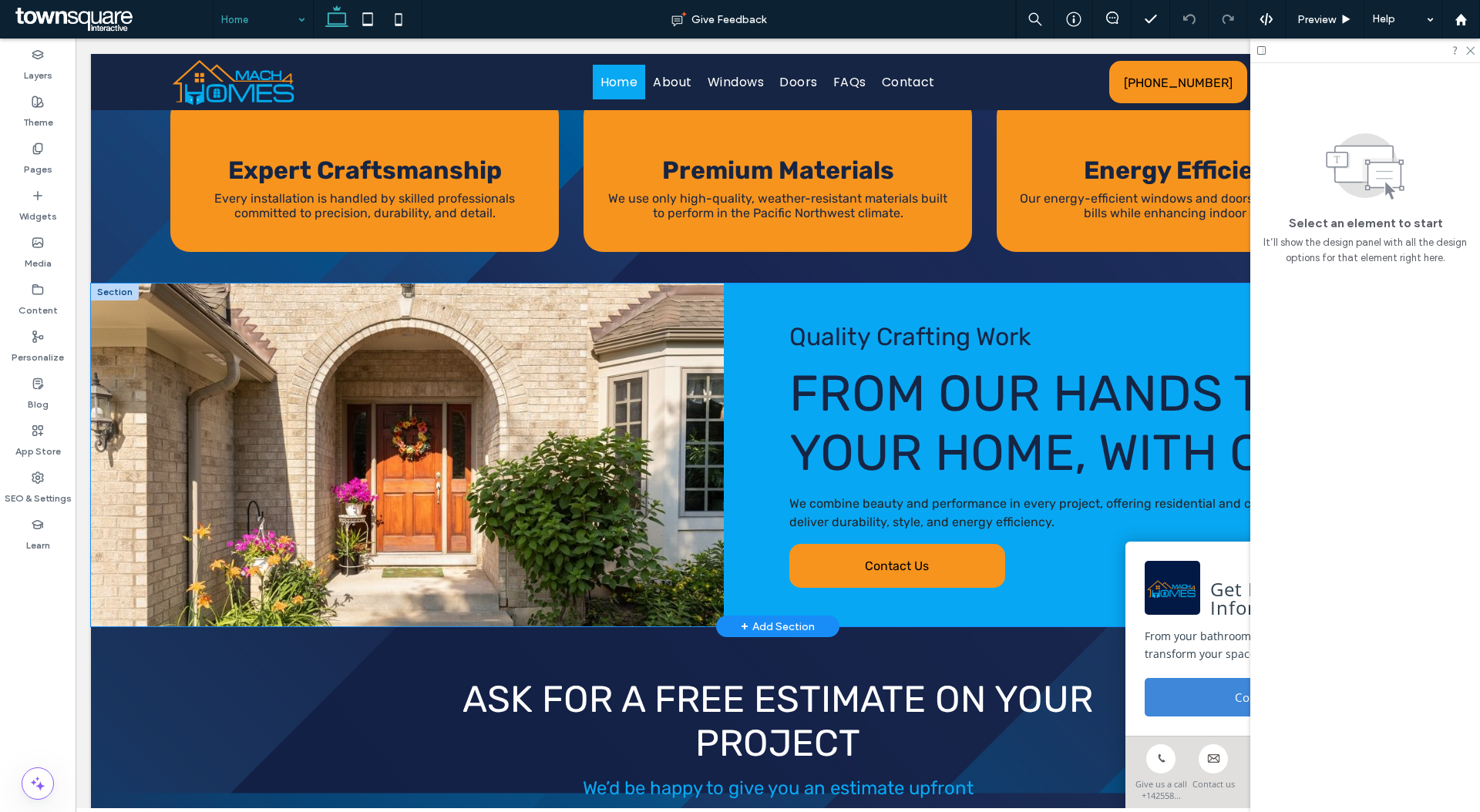
drag, startPoint x: 739, startPoint y: 313, endPoint x: 751, endPoint y: 316, distance: 12.4
click at [739, 313] on div "Quality Crafting Work From Our Hands to Your Home, With Care We combine beauty …" at bounding box center [778, 455] width 1374 height 342
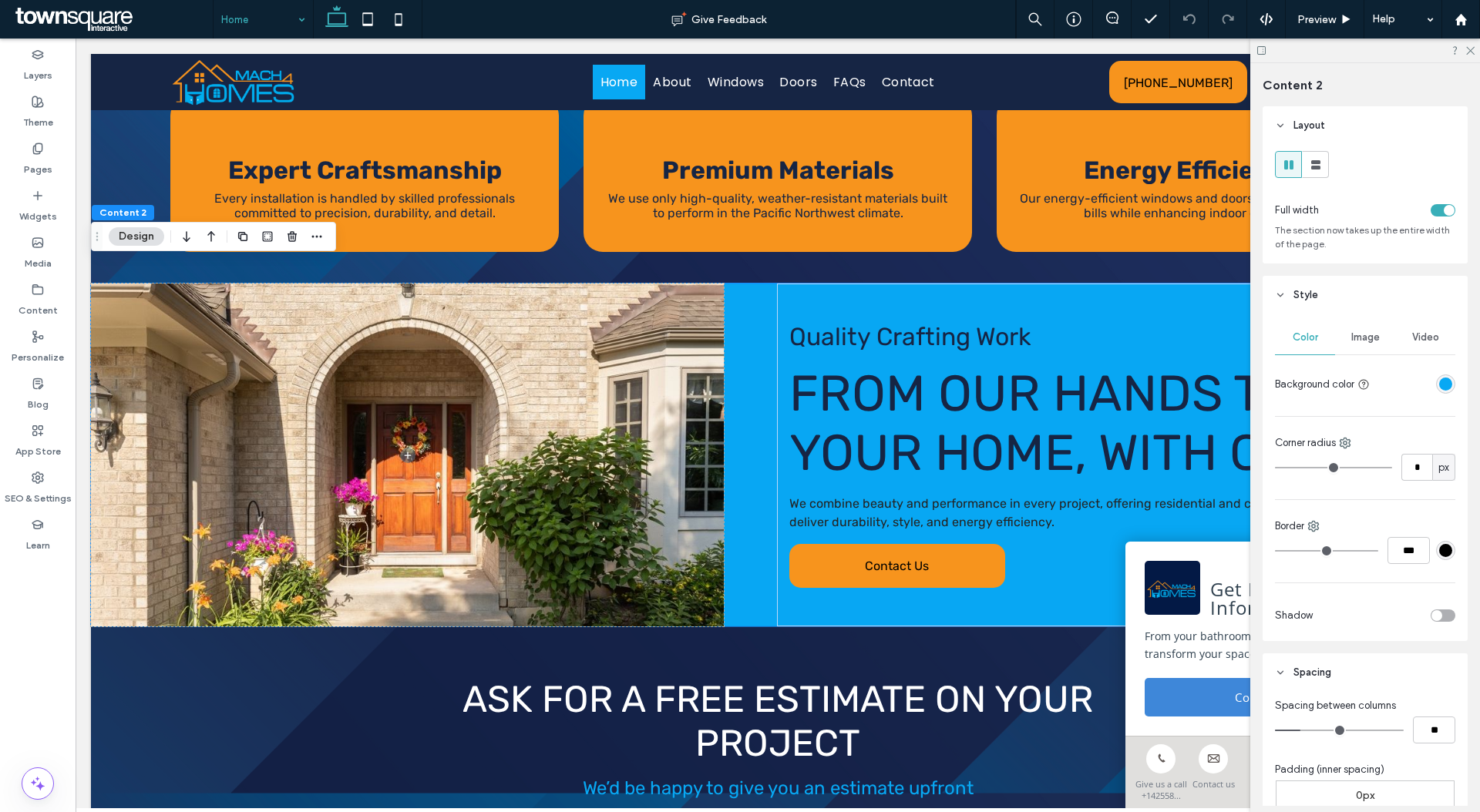
click at [1443, 393] on div at bounding box center [1445, 384] width 19 height 19
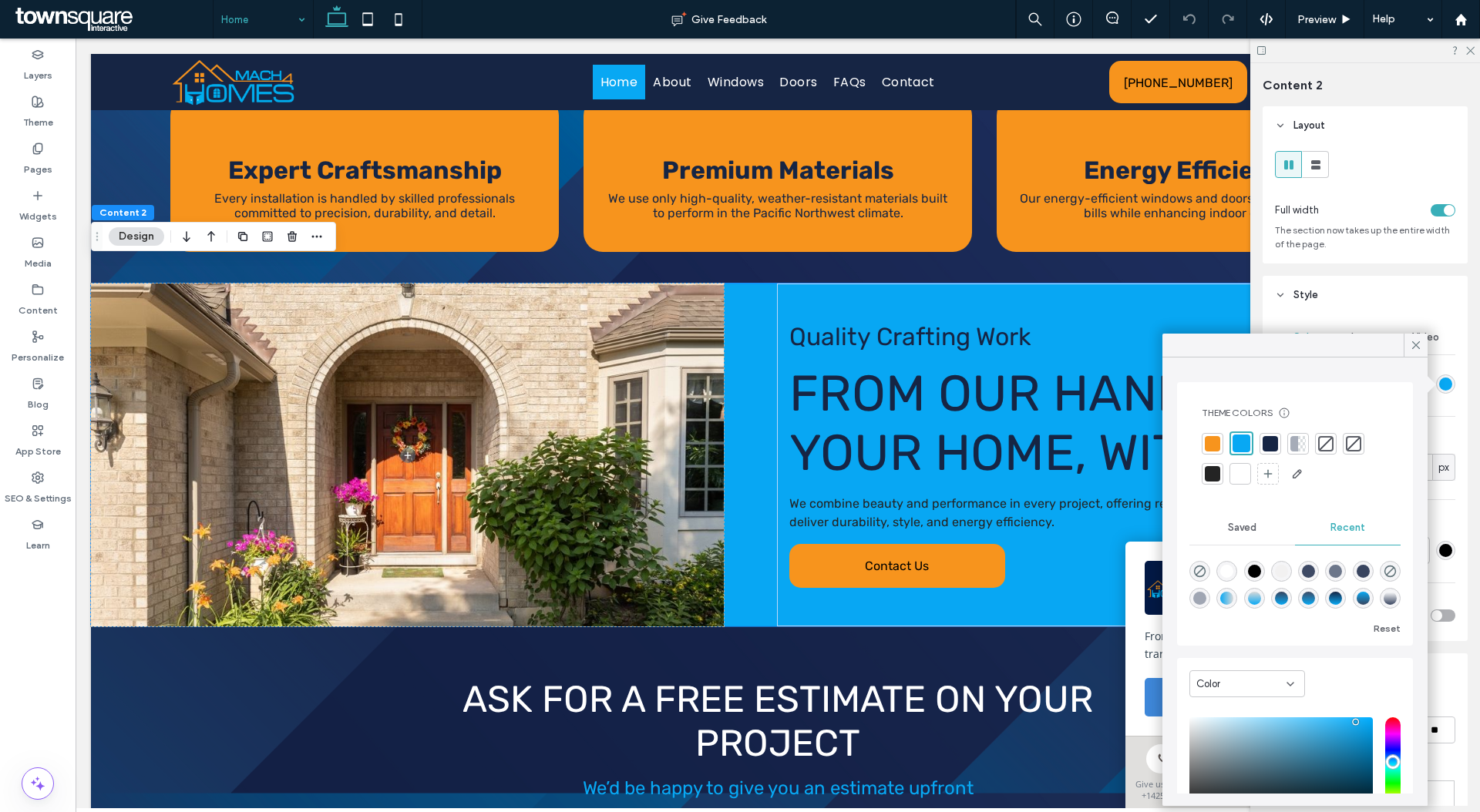
click at [1231, 478] on div at bounding box center [1240, 473] width 22 height 22
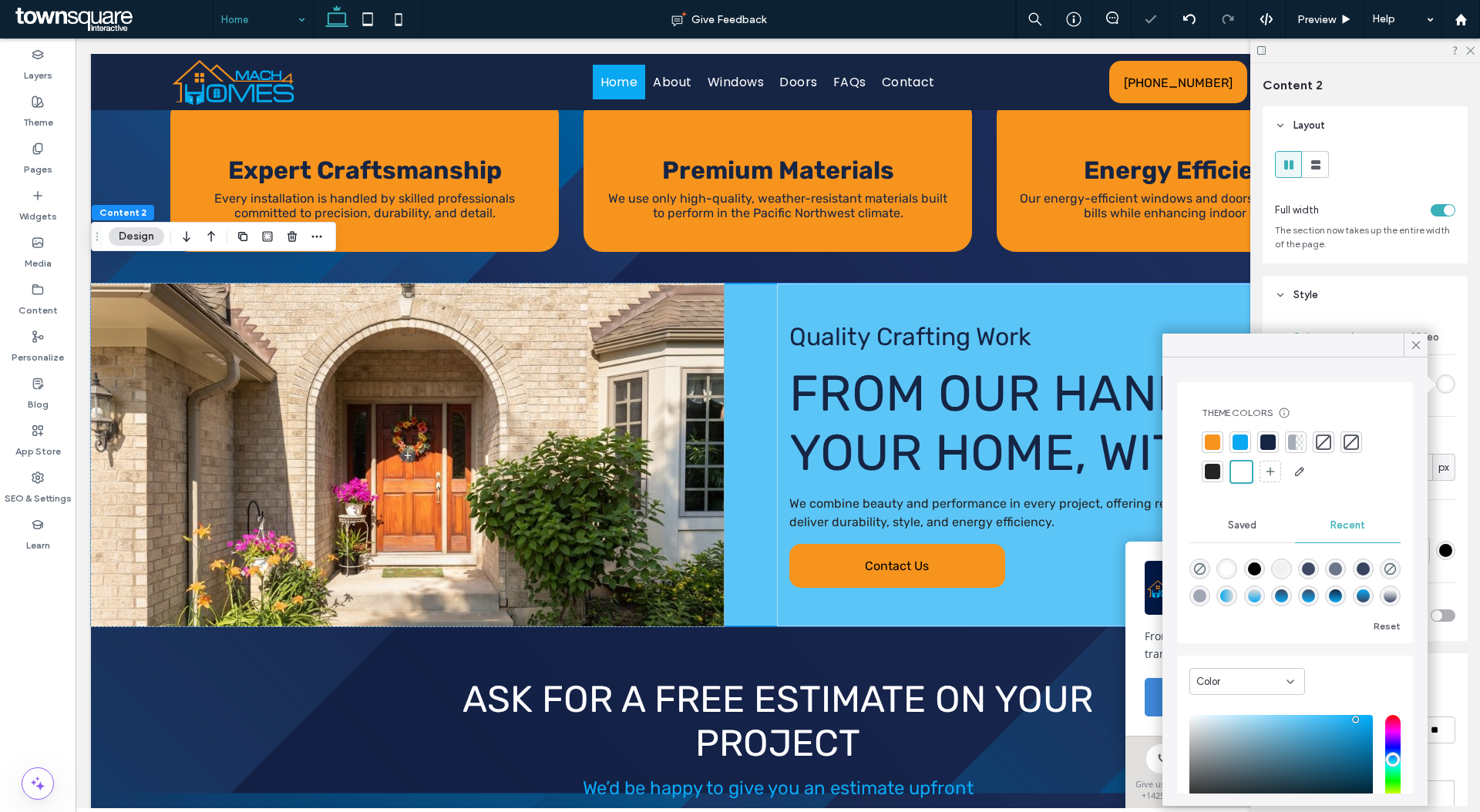
click at [1447, 406] on div "Color Image Video Background color Corner radius * px Border *** Shadow" at bounding box center [1364, 478] width 205 height 327
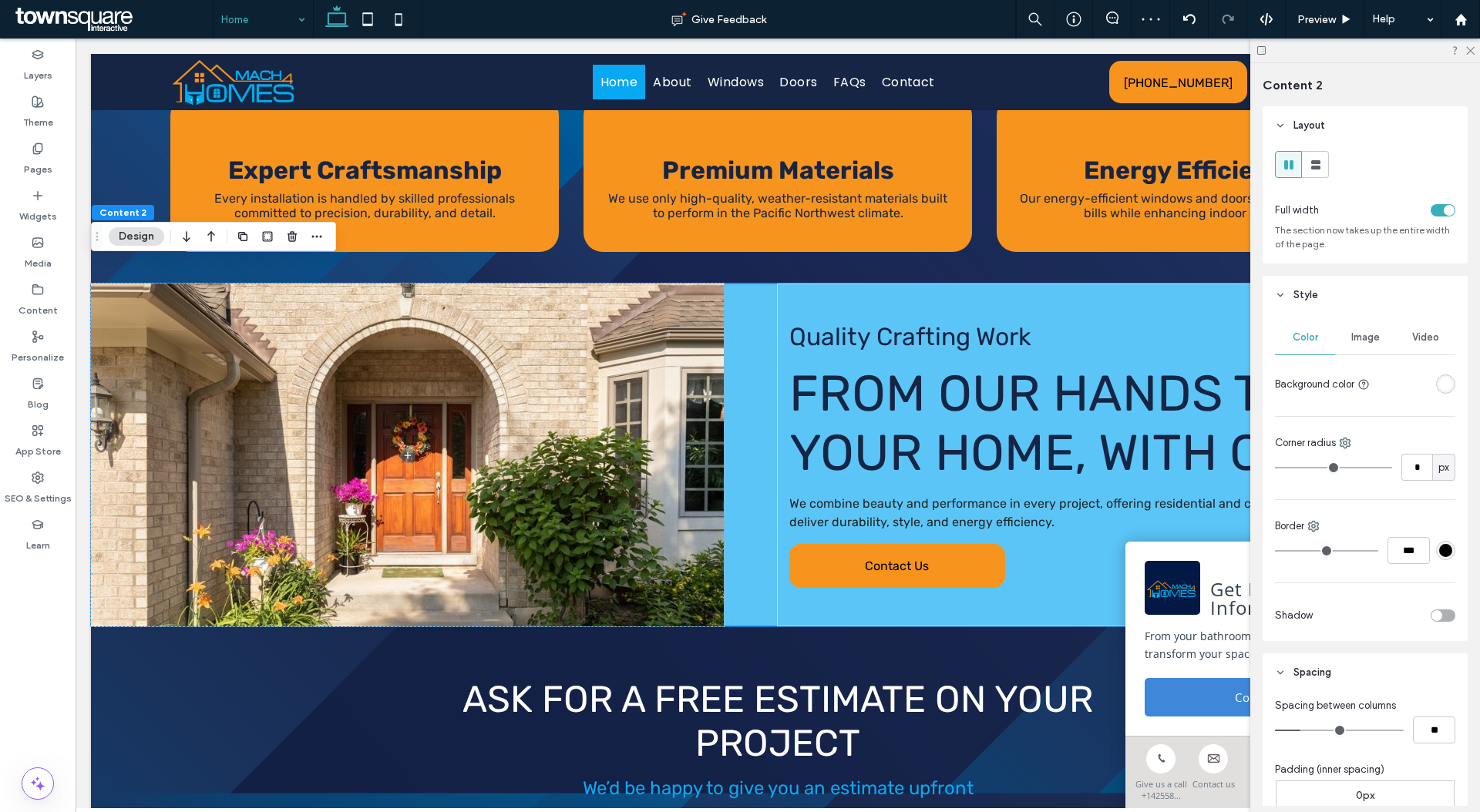
click at [1368, 337] on span "Image" at bounding box center [1365, 337] width 29 height 12
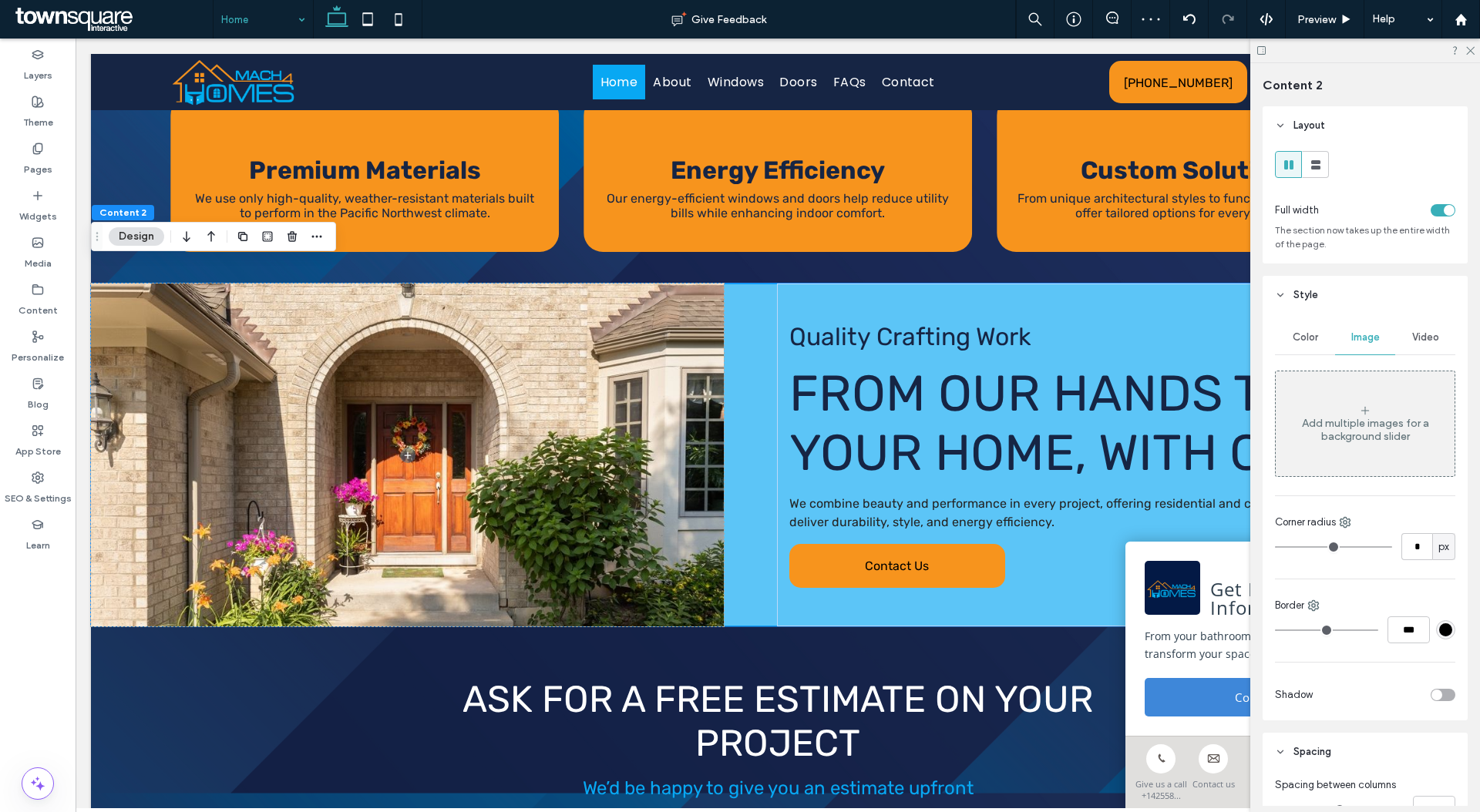
click at [1367, 413] on icon at bounding box center [1365, 411] width 12 height 12
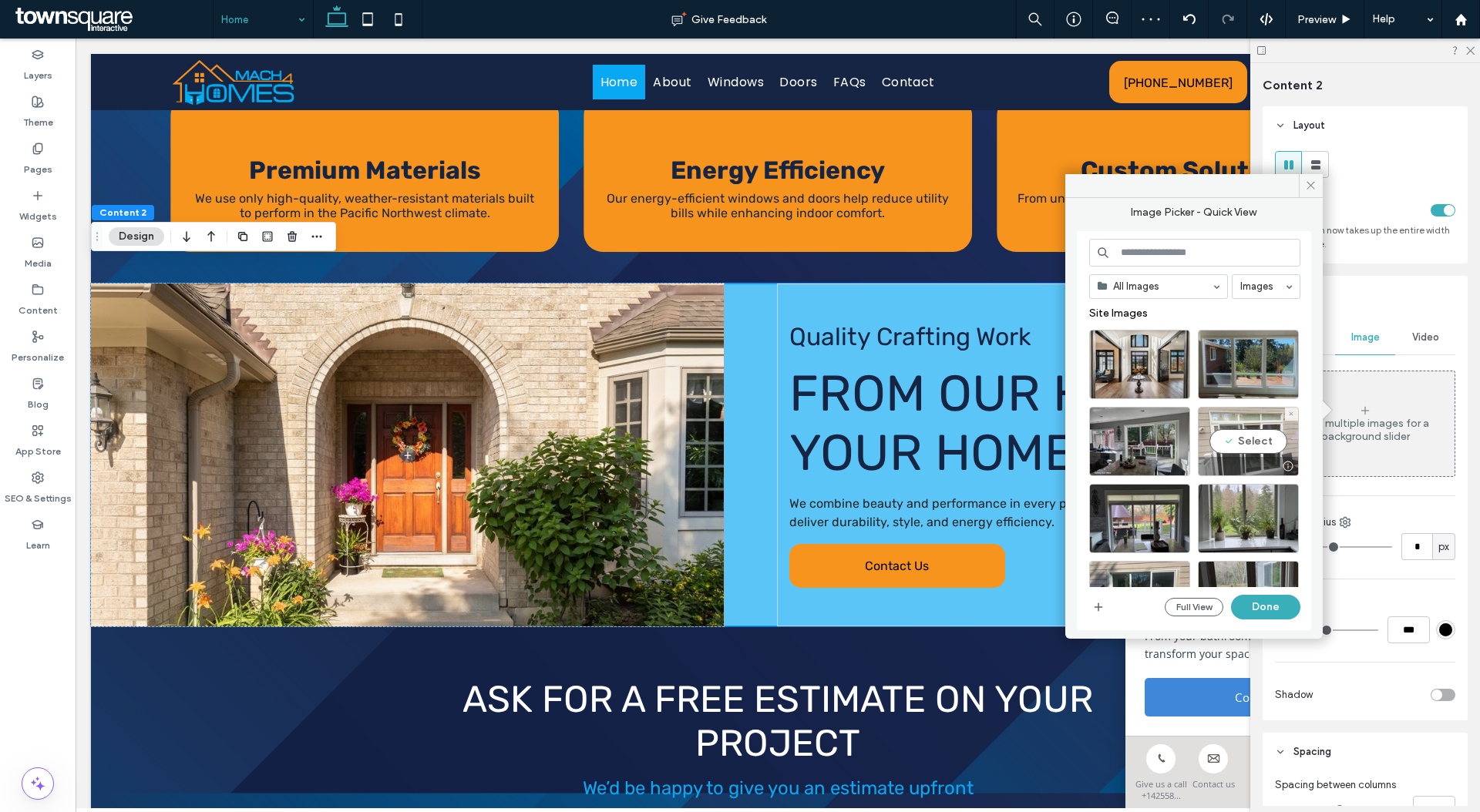
click at [1201, 470] on div at bounding box center [1247, 465] width 99 height 18
click at [1255, 604] on button "Done" at bounding box center [1265, 607] width 69 height 25
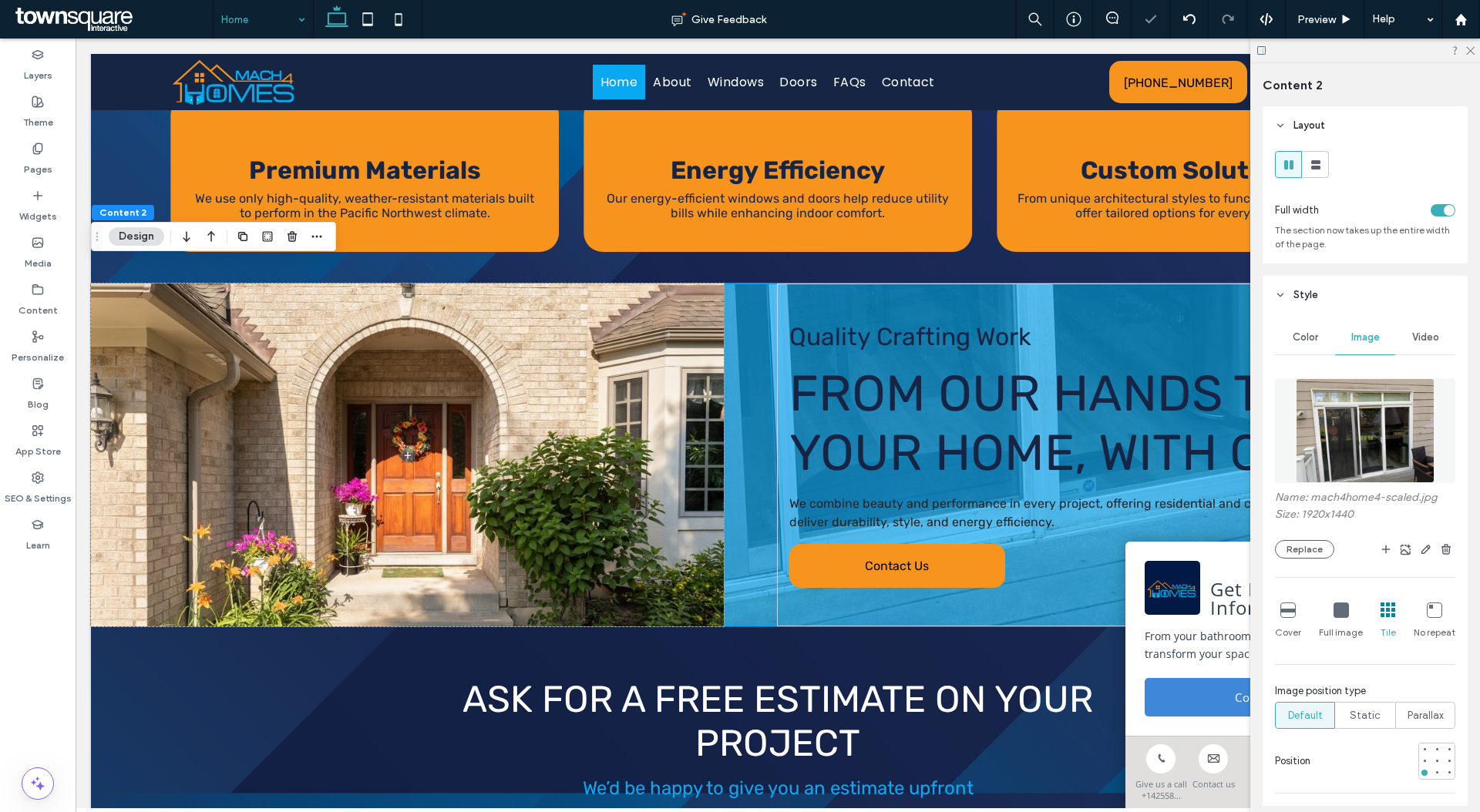
scroll to position [247, 0]
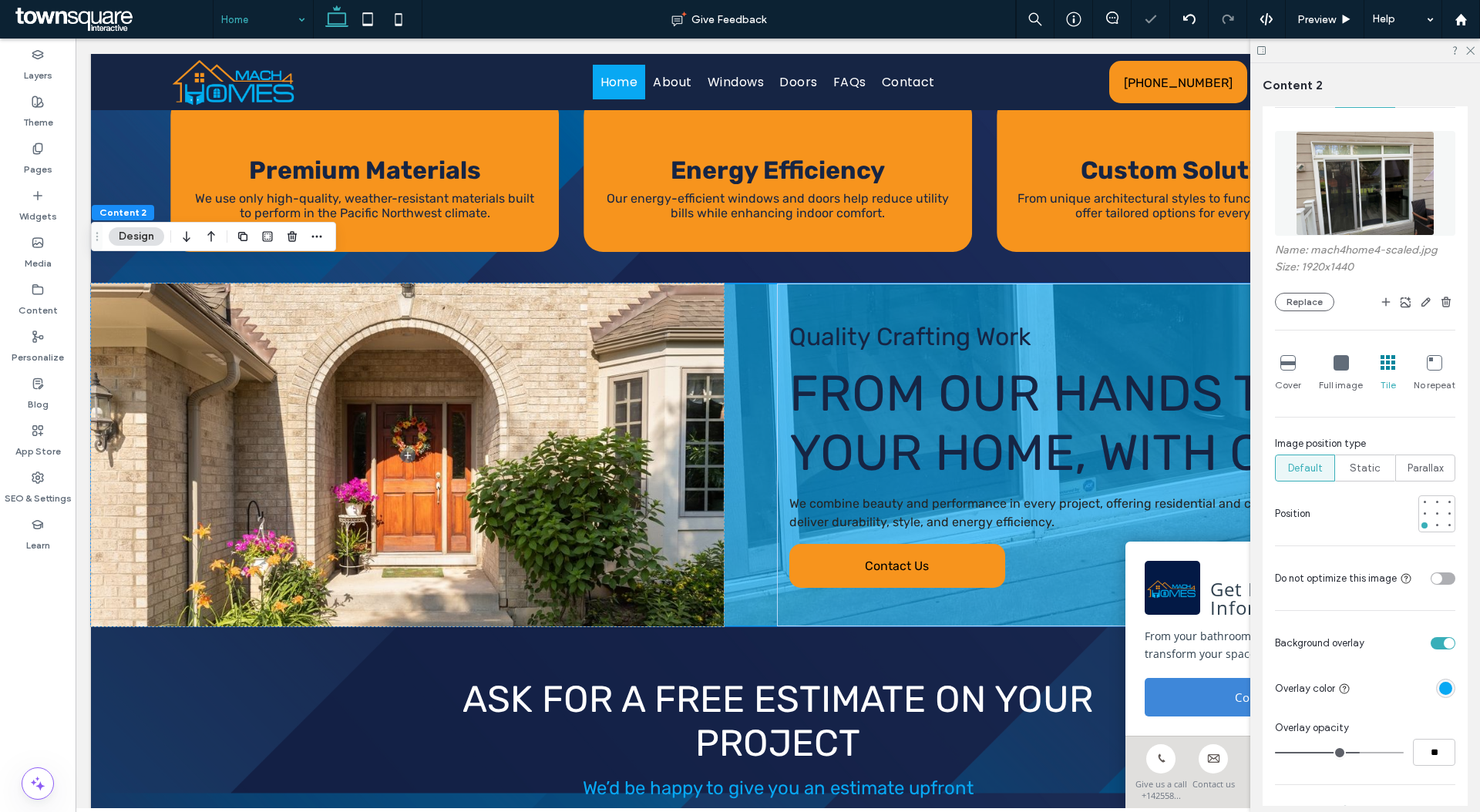
click at [1444, 640] on div "toggle" at bounding box center [1449, 643] width 10 height 10
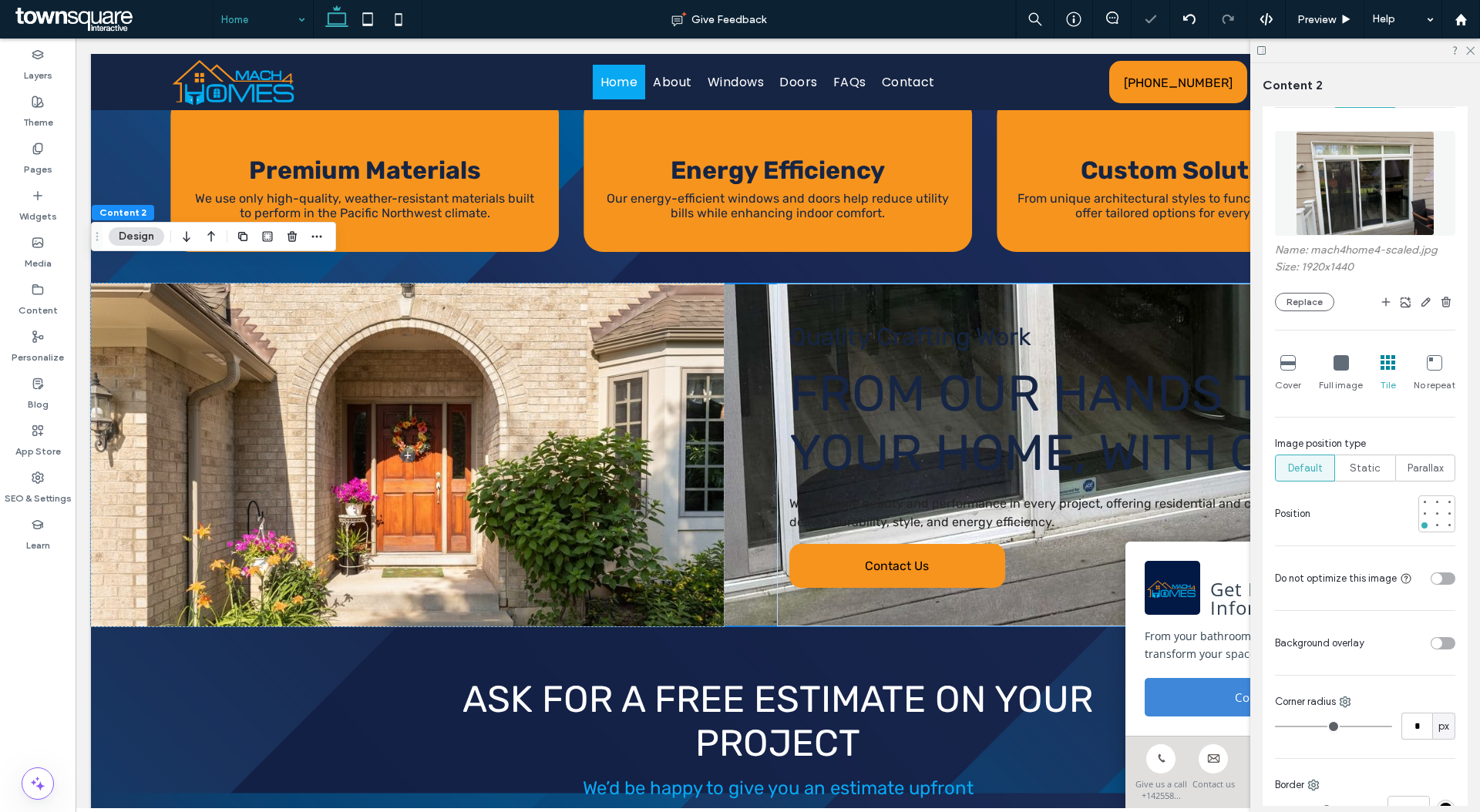
click at [1437, 294] on span "button" at bounding box center [1445, 302] width 18 height 18
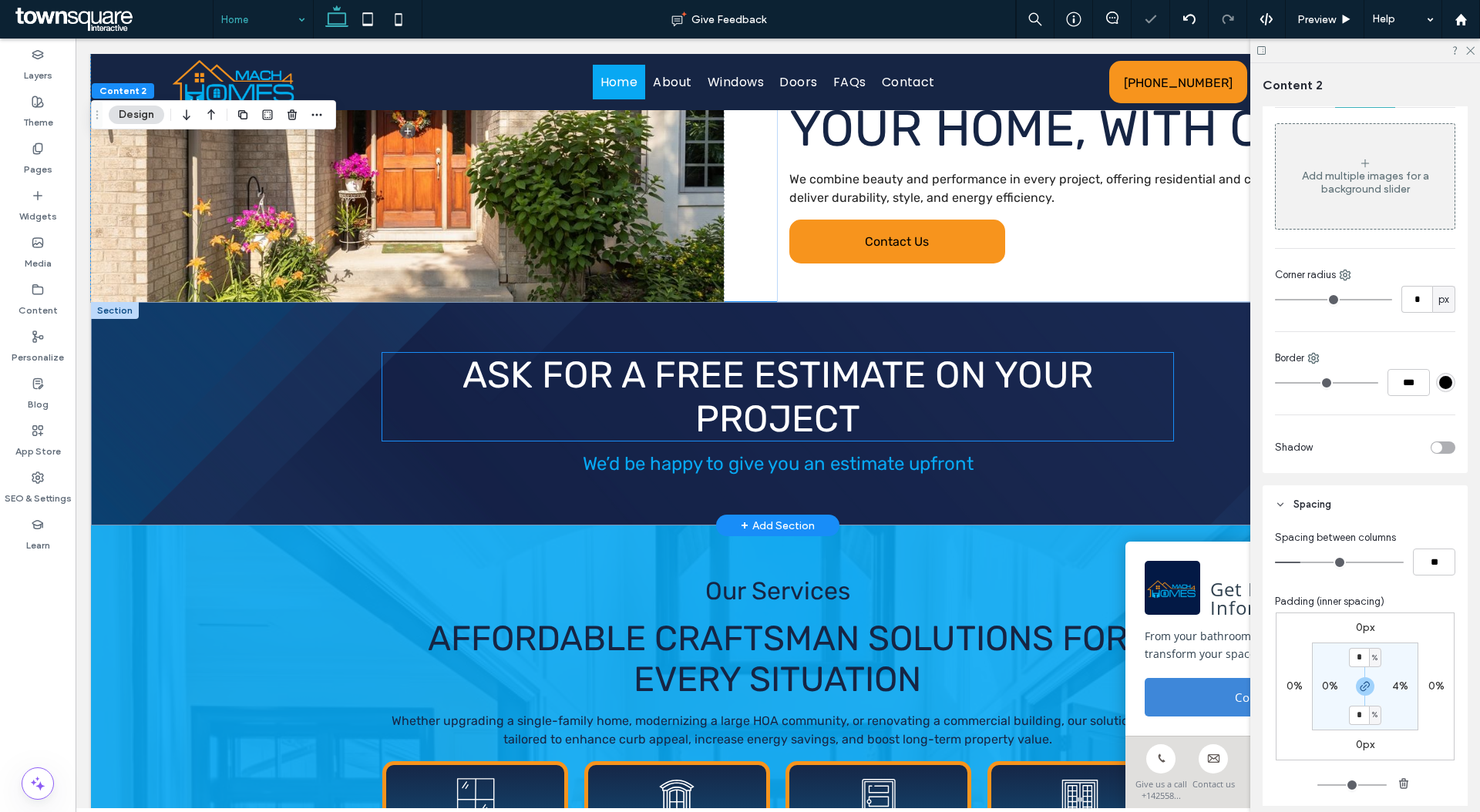
scroll to position [1749, 0]
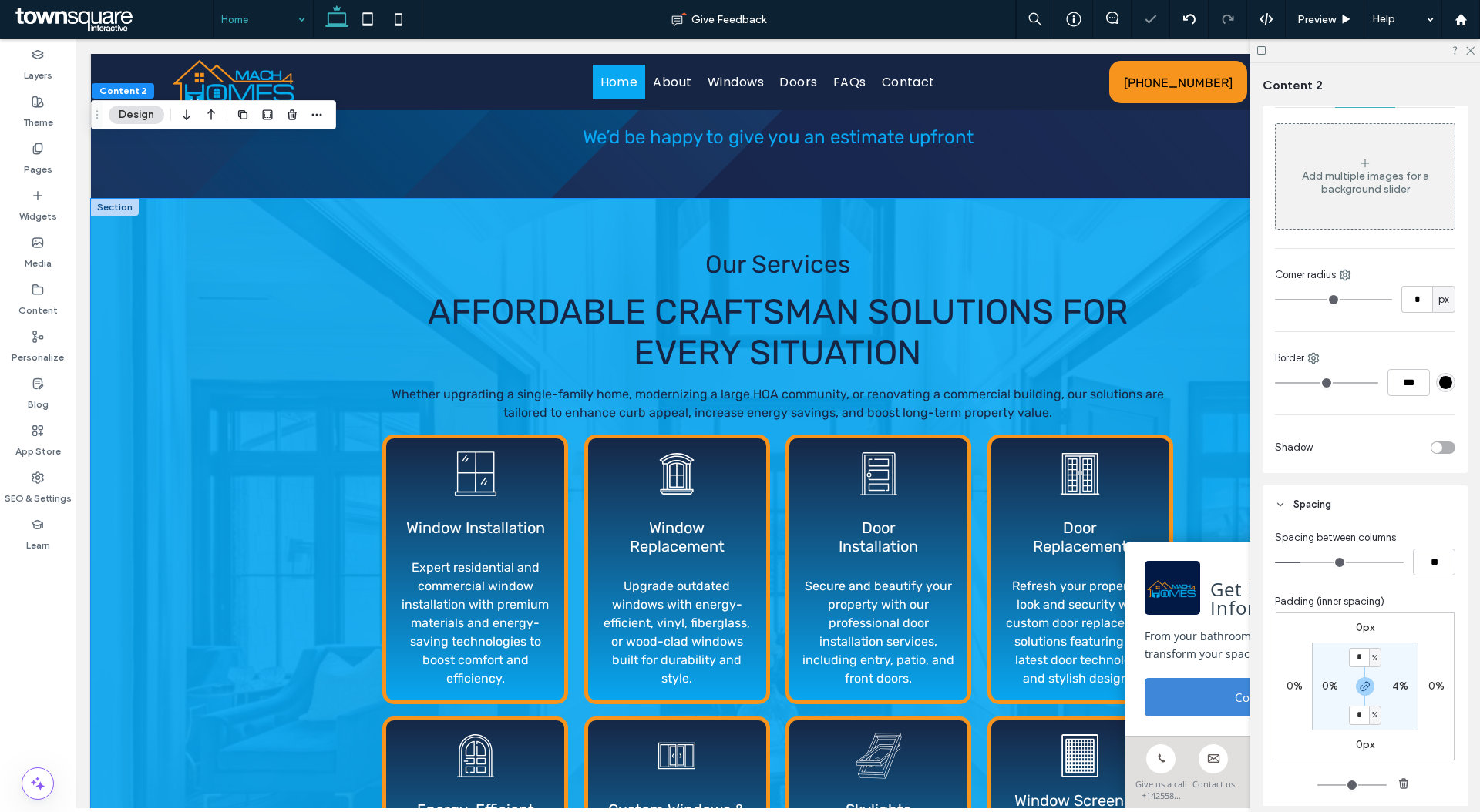
click at [264, 258] on div "Affordable Craftsman Solutions for Every Situation Whether upgrading a single-f…" at bounding box center [778, 617] width 1374 height 838
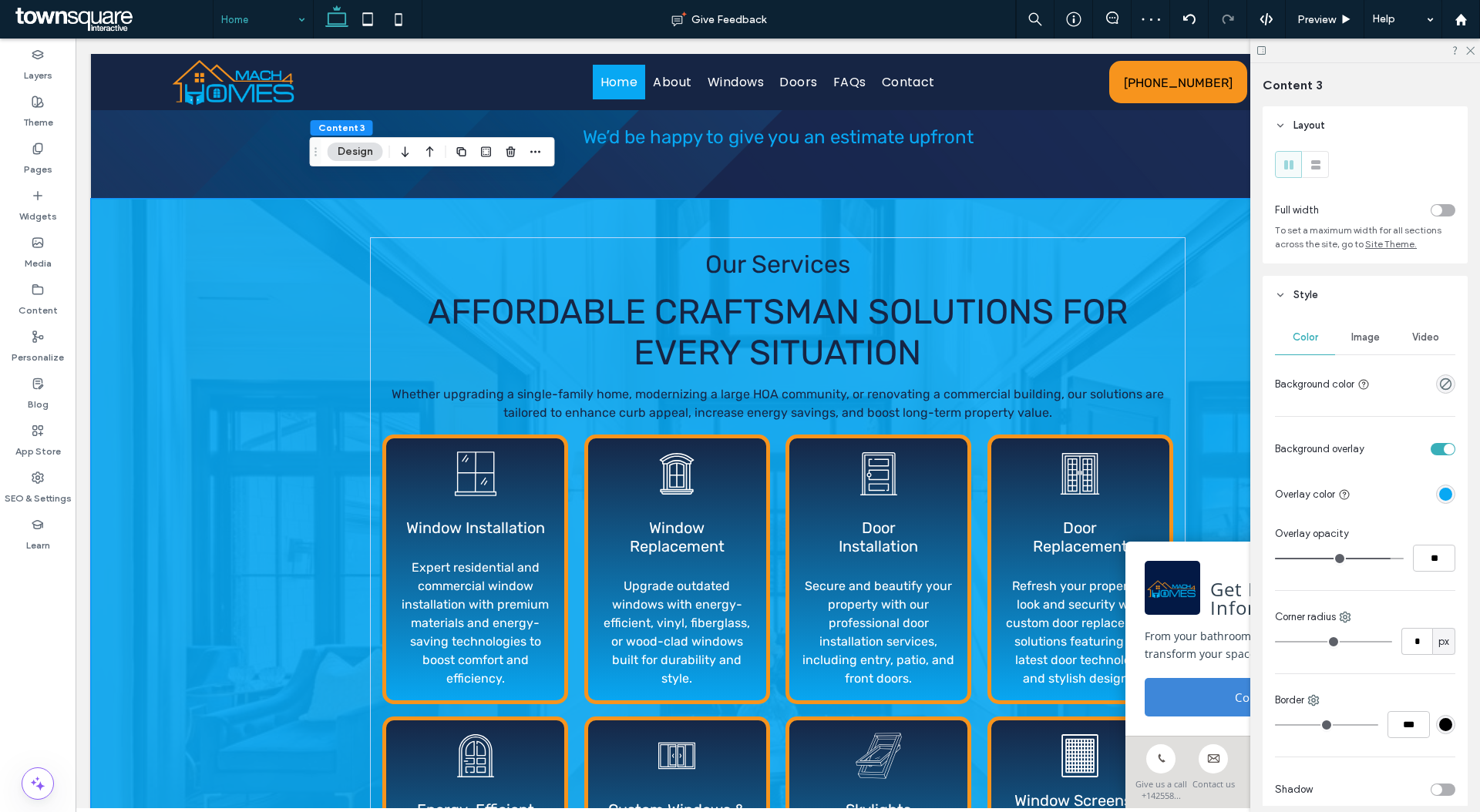
click at [1438, 498] on div "rgba(8, 168, 243, 1)" at bounding box center [1445, 494] width 13 height 13
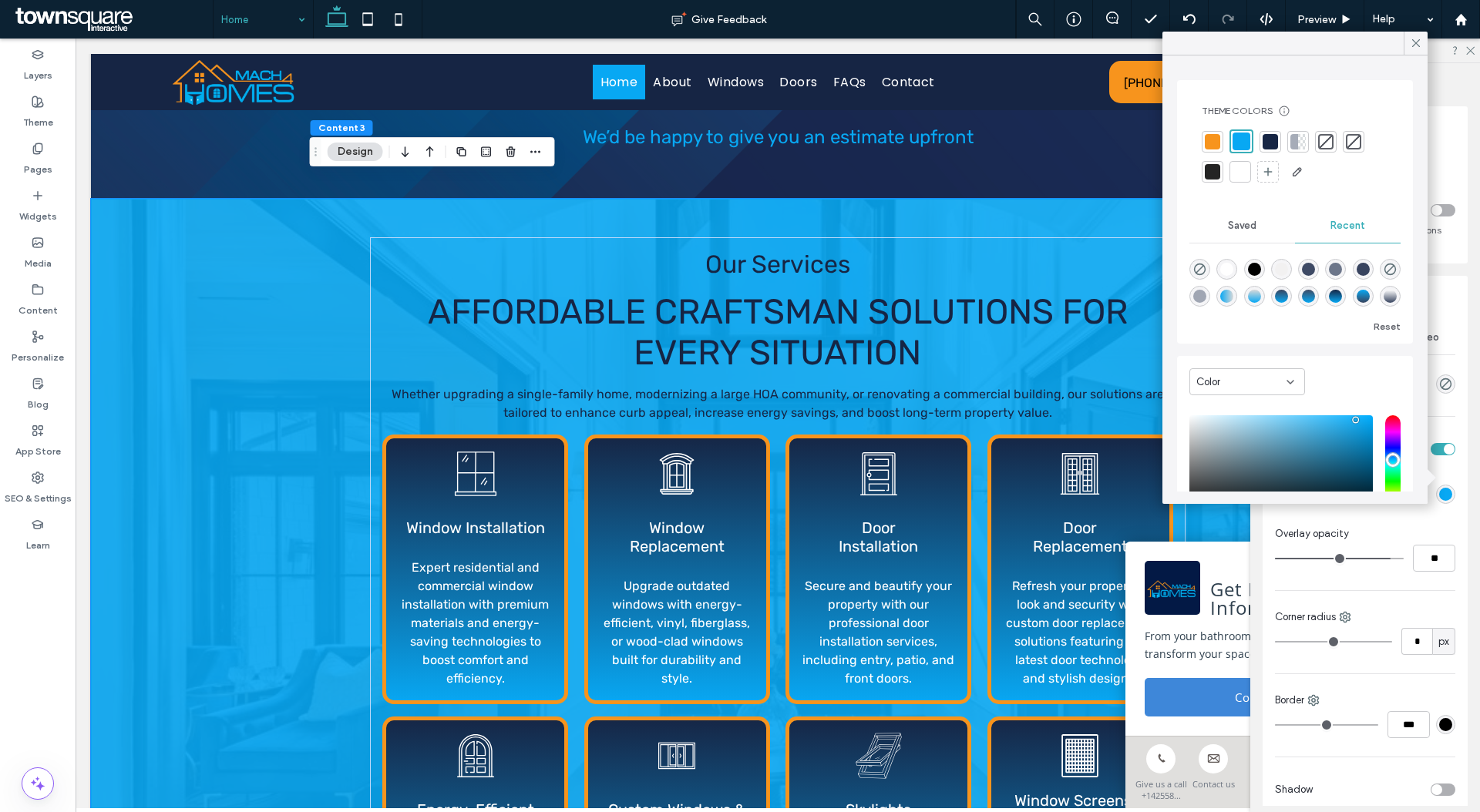
click at [1246, 170] on div at bounding box center [1240, 172] width 16 height 16
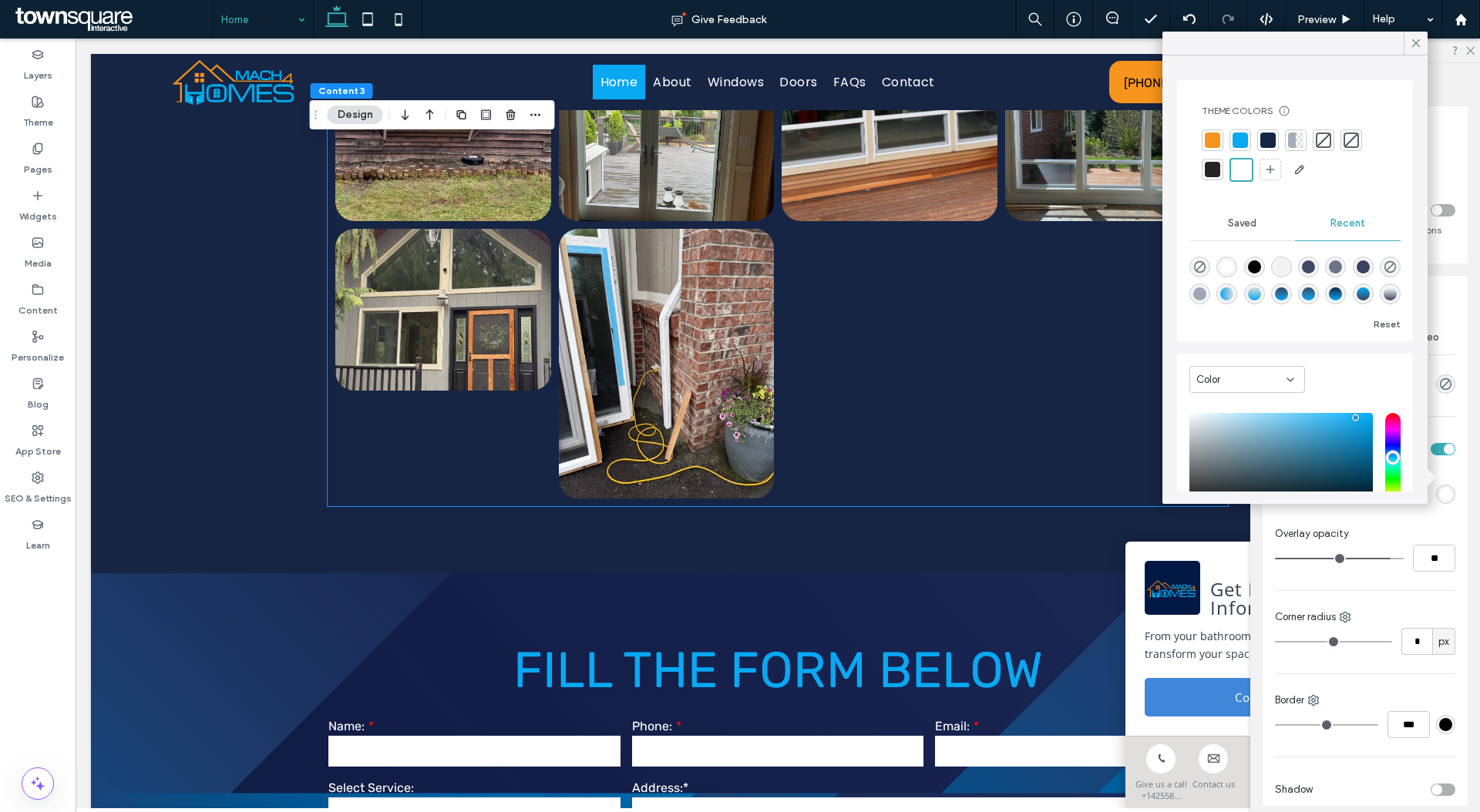
scroll to position [4017, 0]
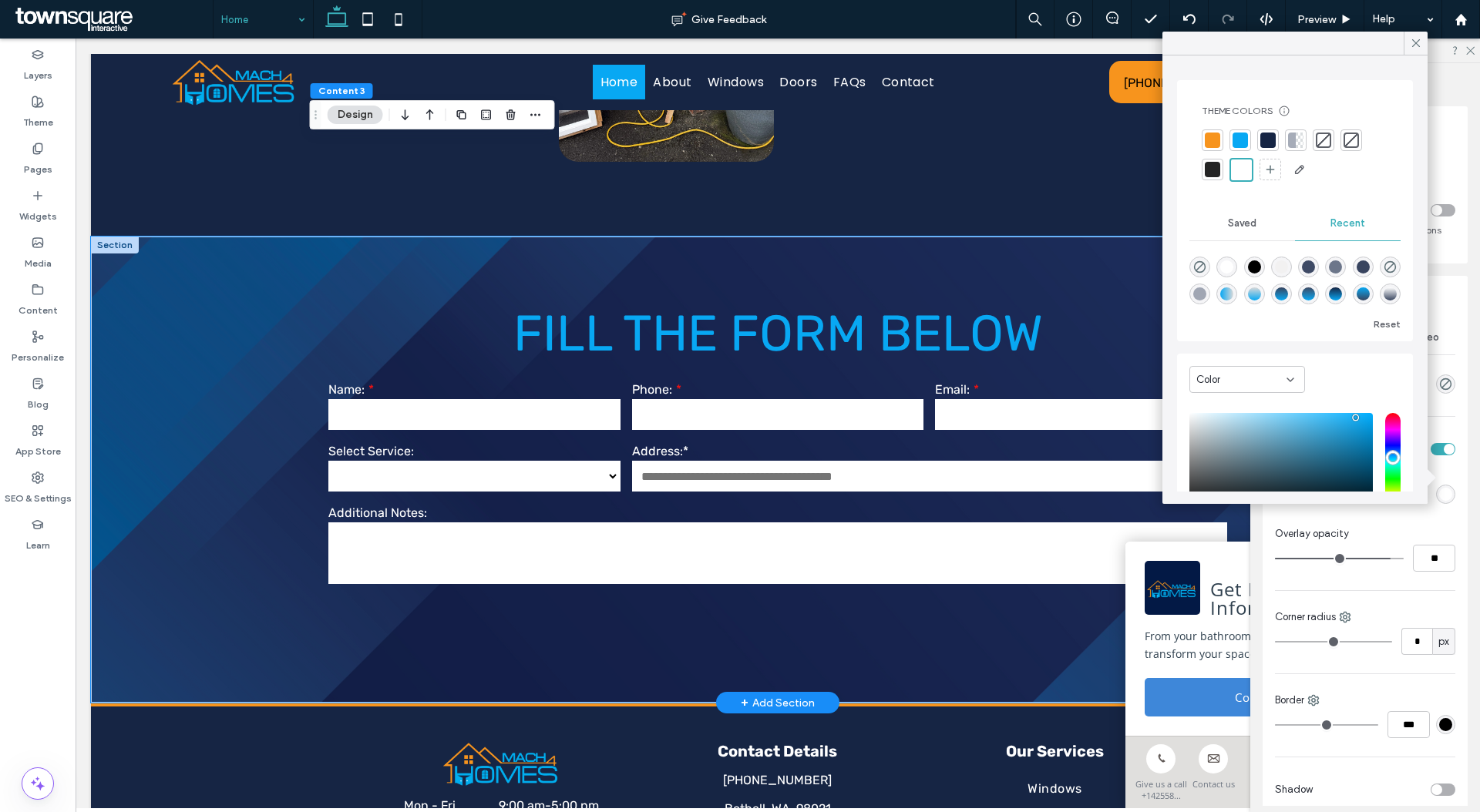
click at [230, 274] on div "**********" at bounding box center [778, 470] width 1374 height 467
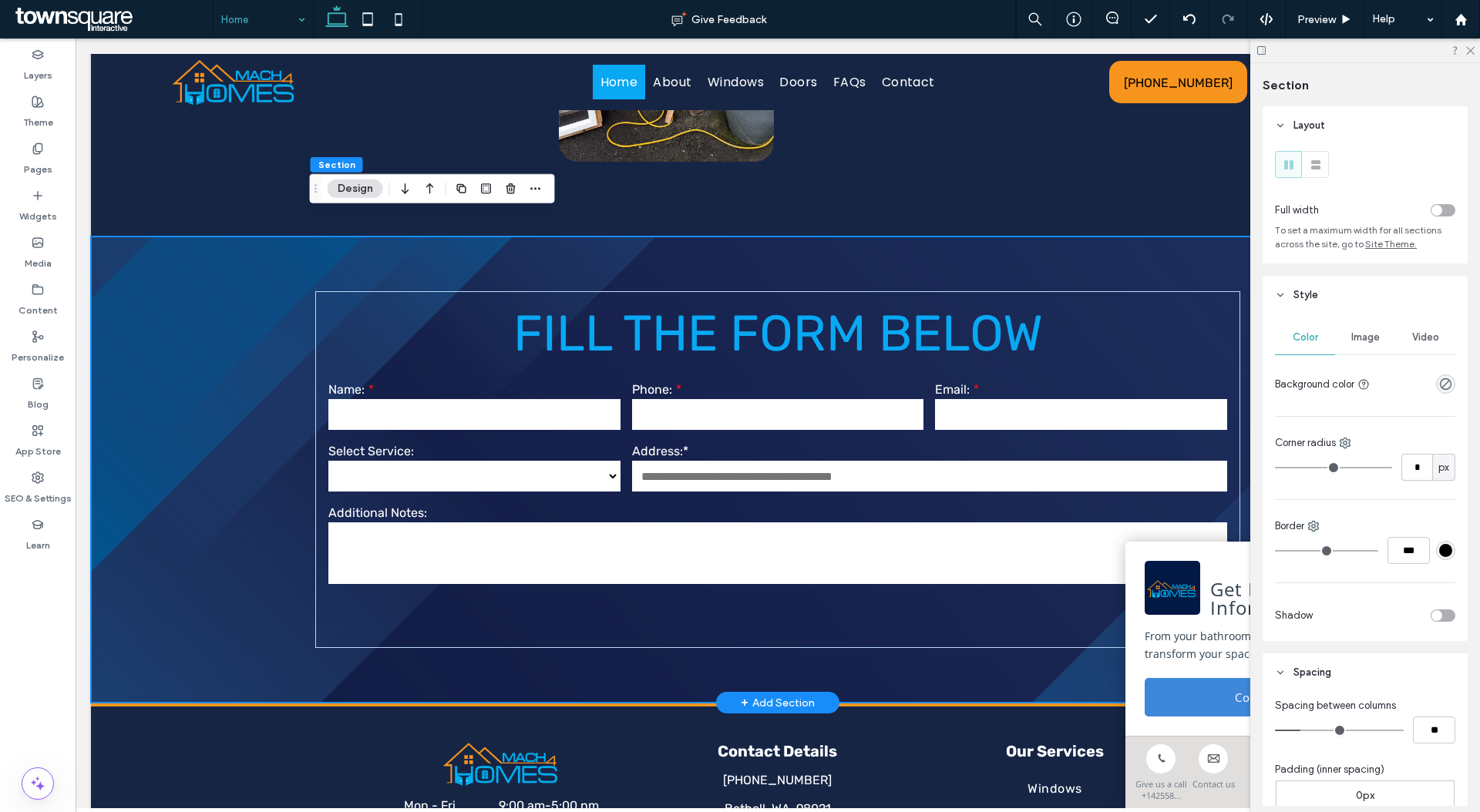
click at [759, 237] on div "**********" at bounding box center [777, 470] width 925 height 467
click at [1438, 374] on div "rgba(0, 0, 0, 0)" at bounding box center [1445, 384] width 19 height 19
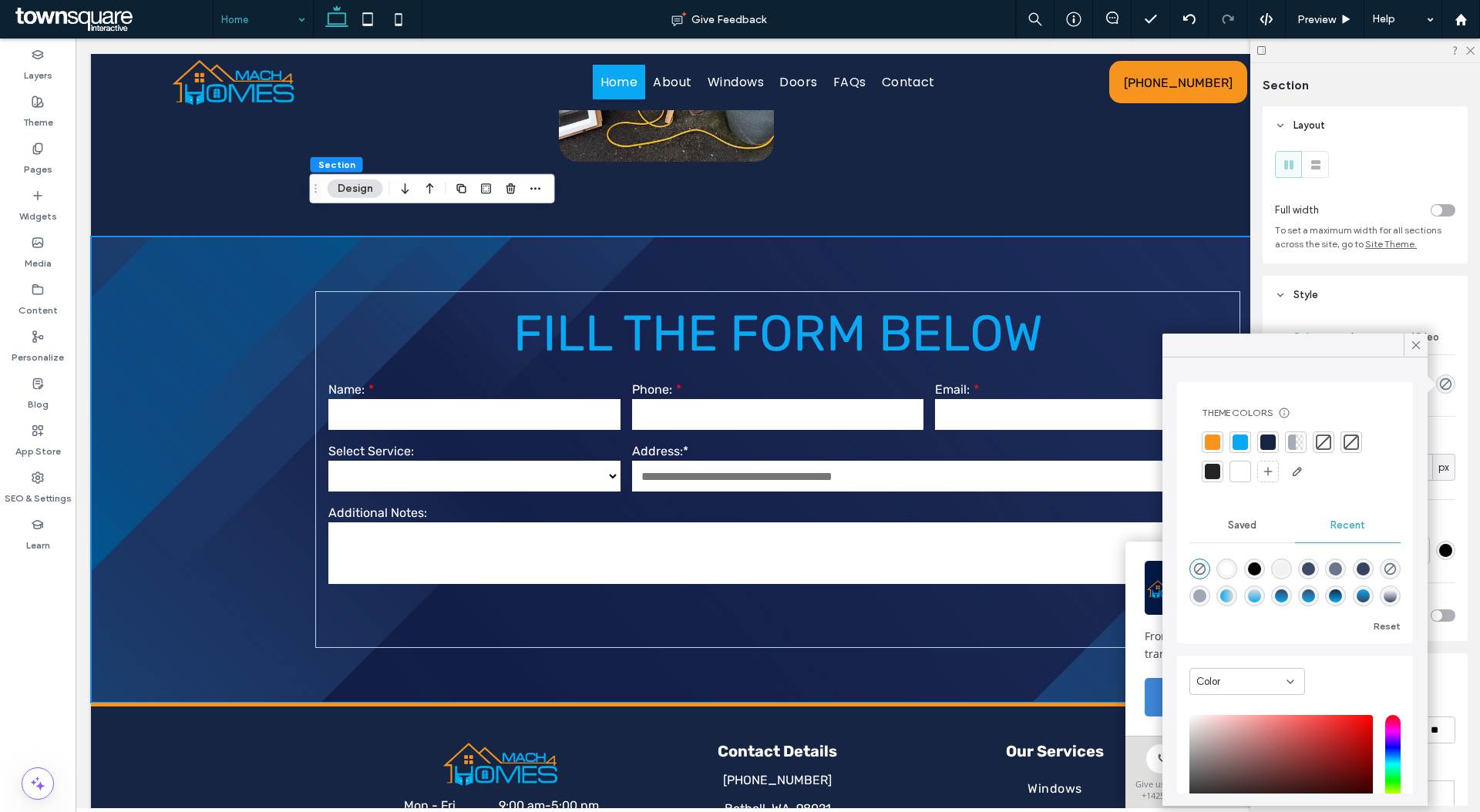
click at [1236, 465] on div at bounding box center [1240, 471] width 16 height 16
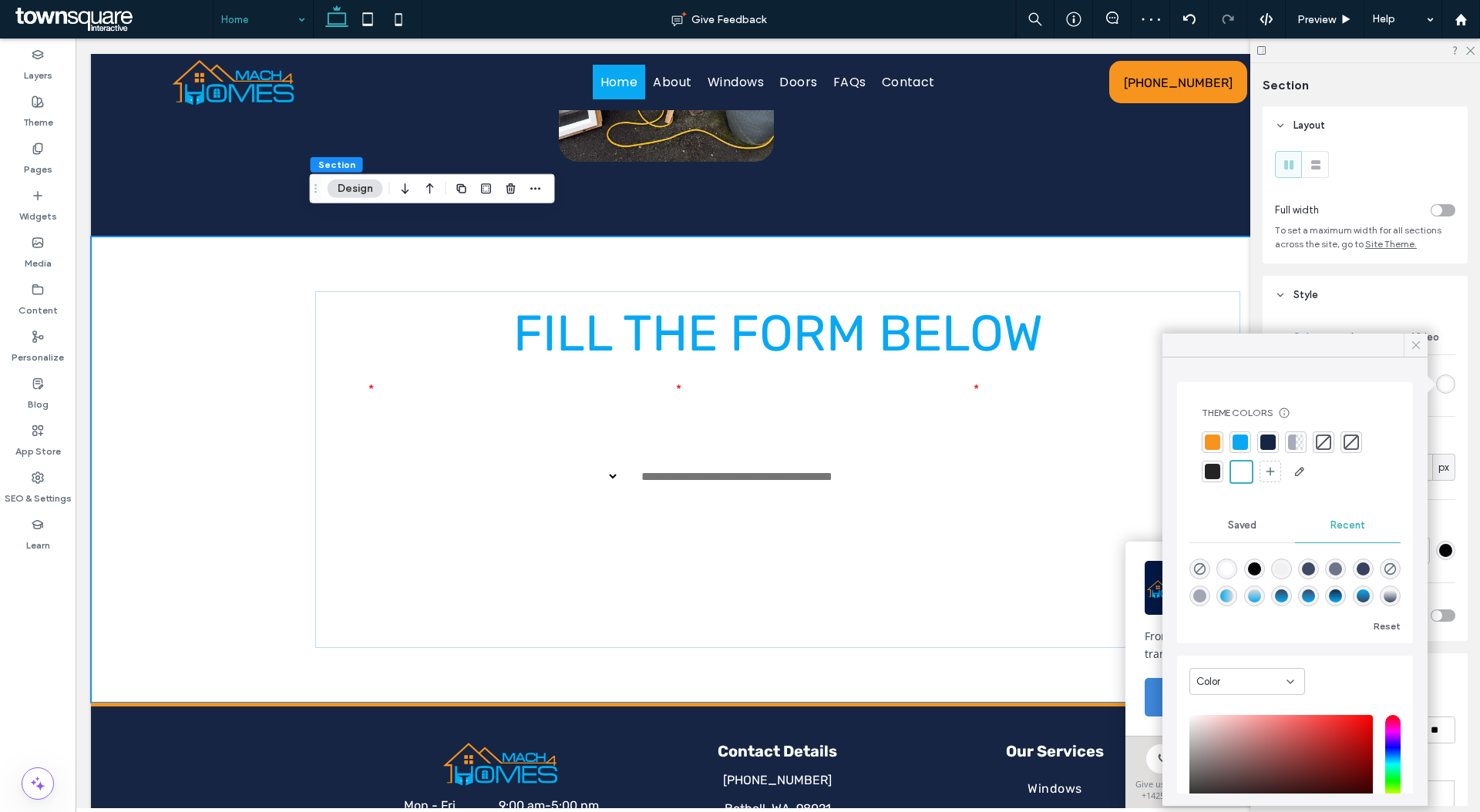
click at [1424, 345] on div at bounding box center [1415, 345] width 24 height 23
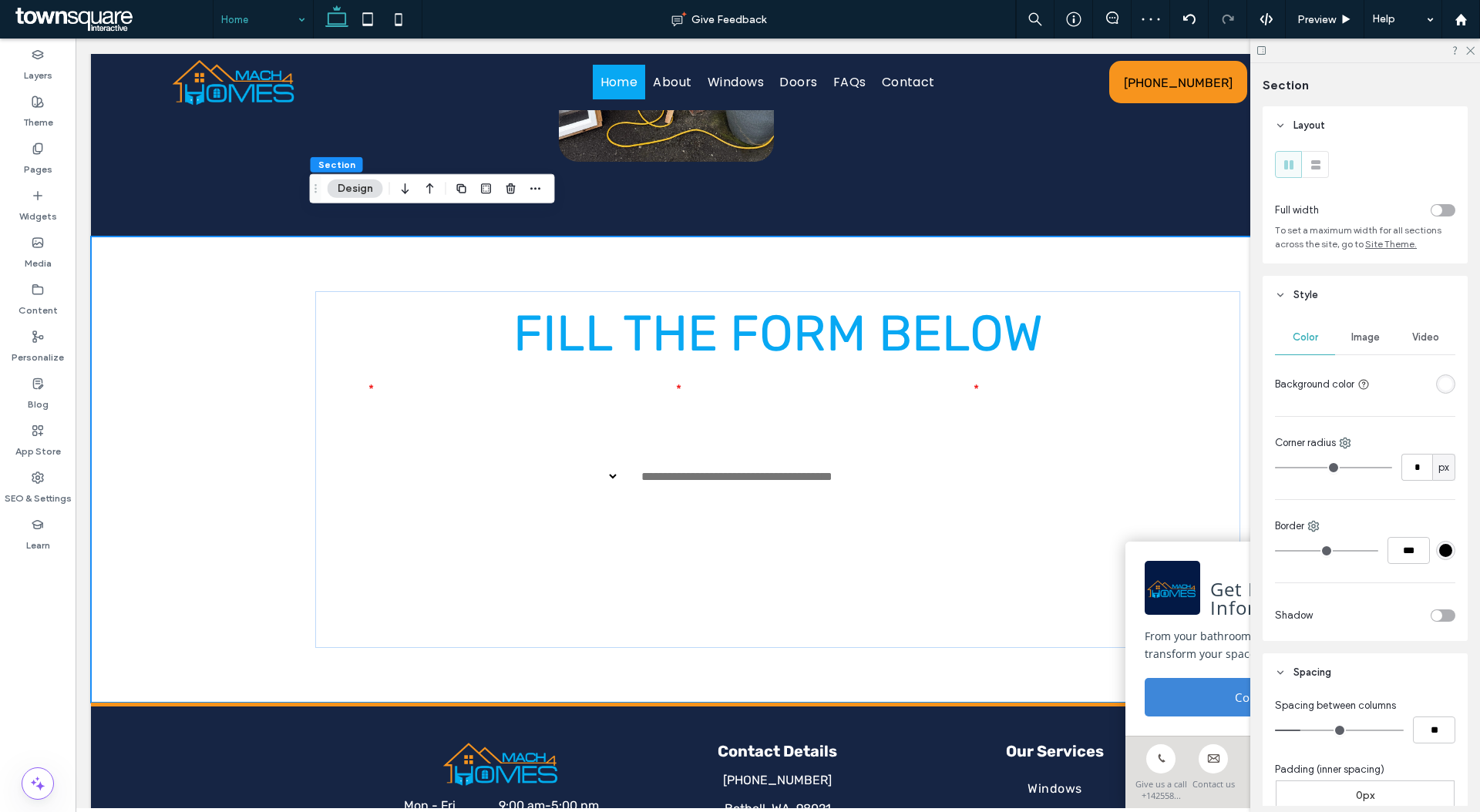
click at [1368, 345] on div "Image" at bounding box center [1364, 337] width 60 height 34
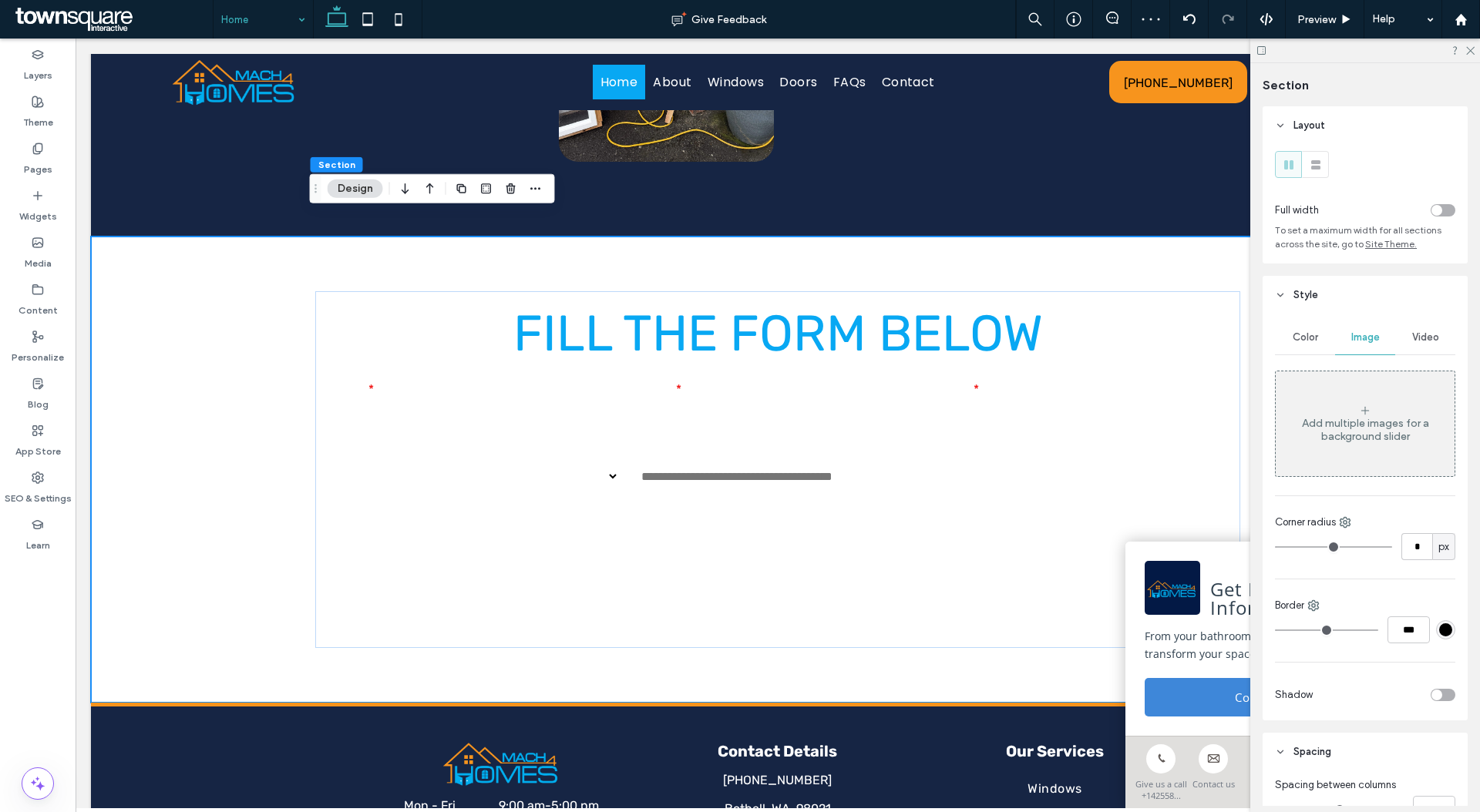
click at [1354, 425] on div "Add multiple images for a background slider" at bounding box center [1365, 430] width 179 height 26
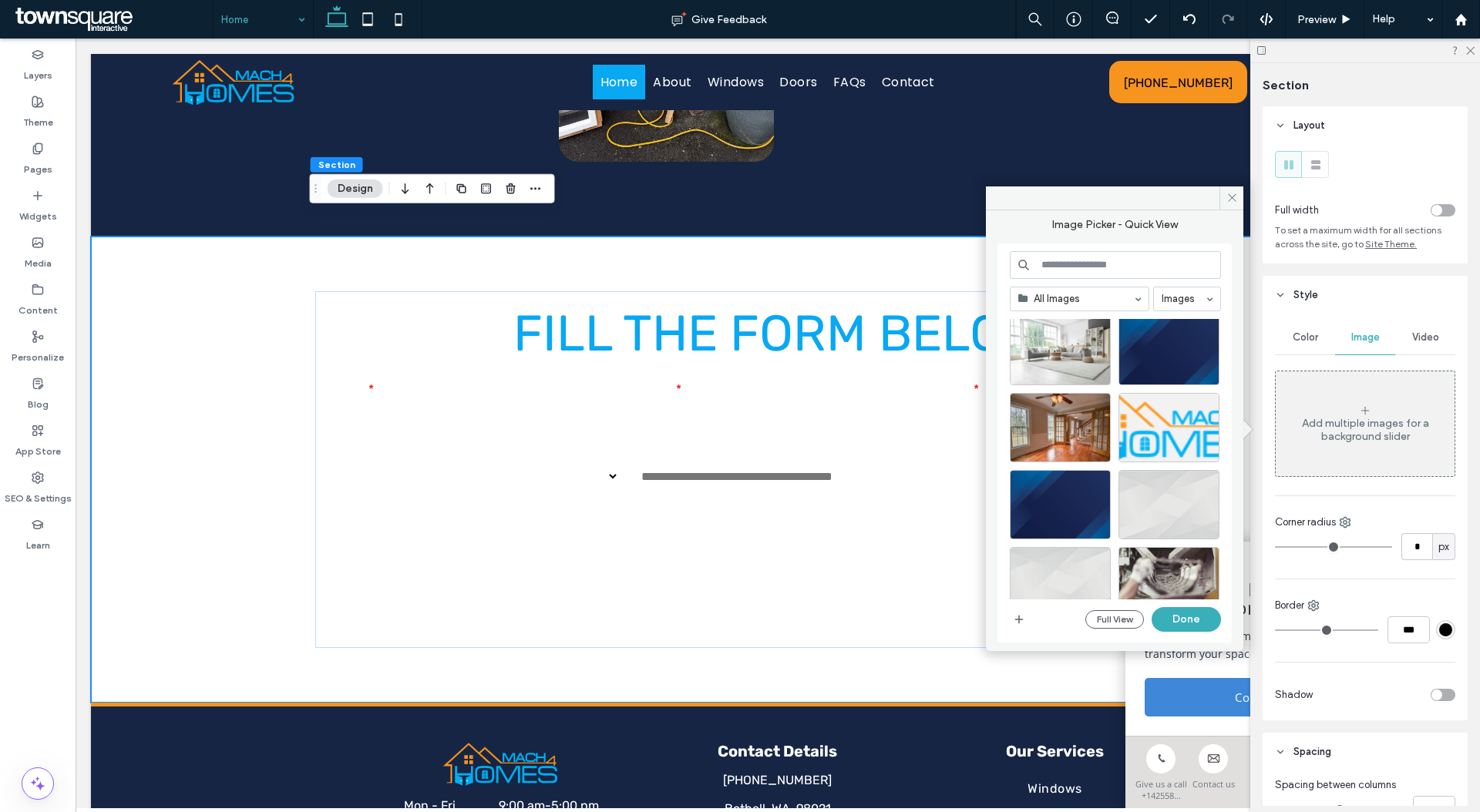
scroll to position [1038, 0]
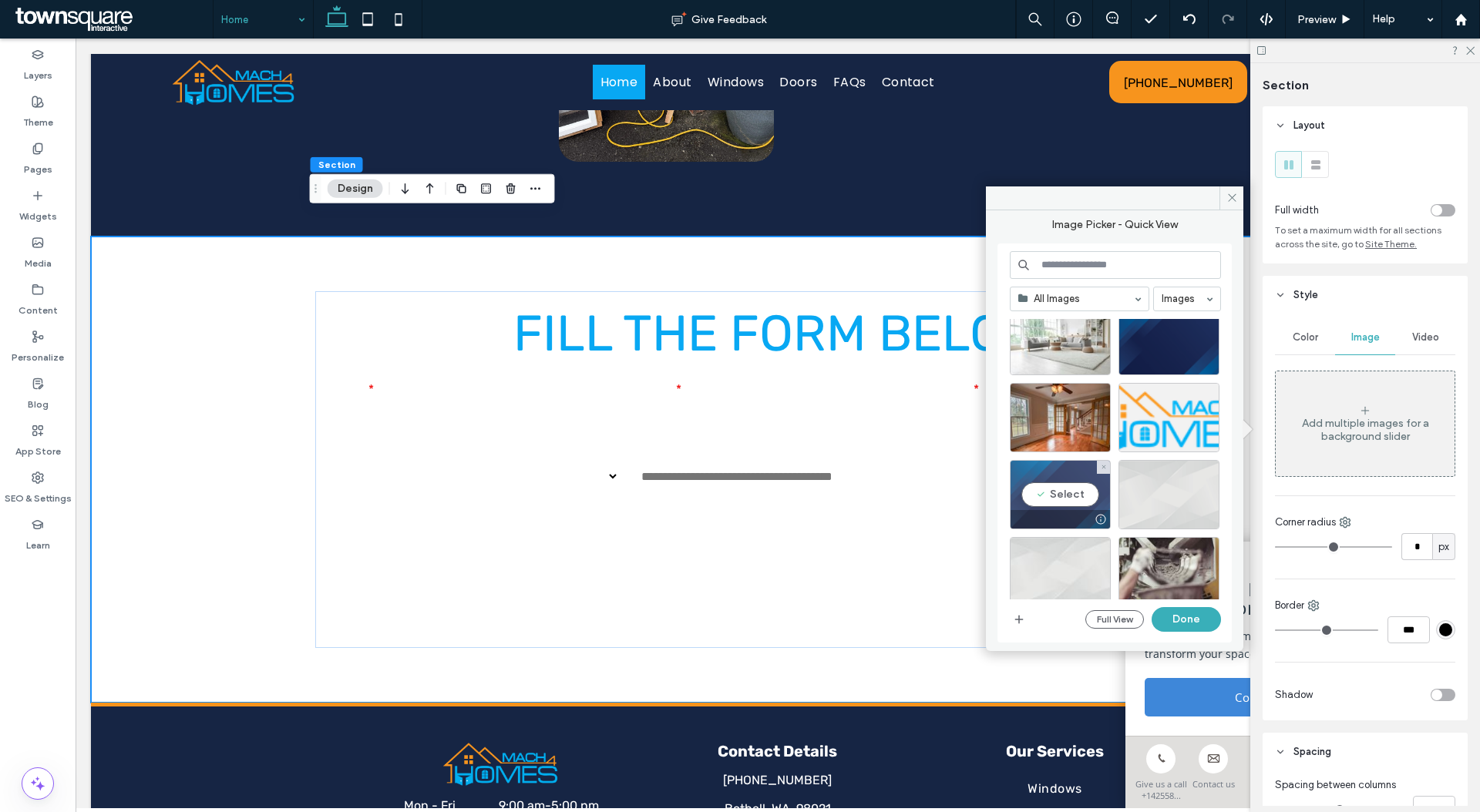
click at [1090, 481] on div "Select" at bounding box center [1060, 495] width 101 height 69
click at [1187, 618] on button "Done" at bounding box center [1186, 619] width 69 height 25
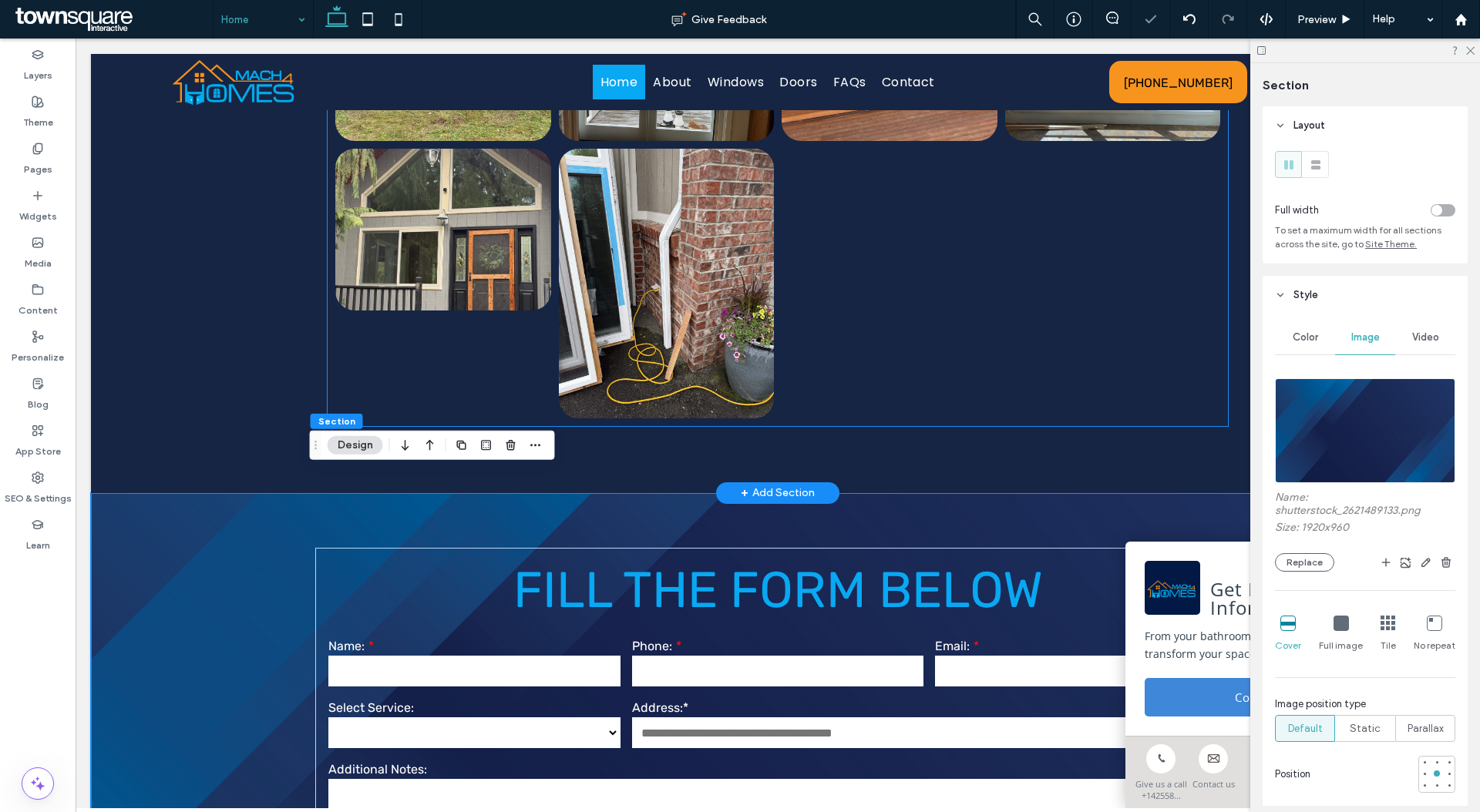
scroll to position [3520, 0]
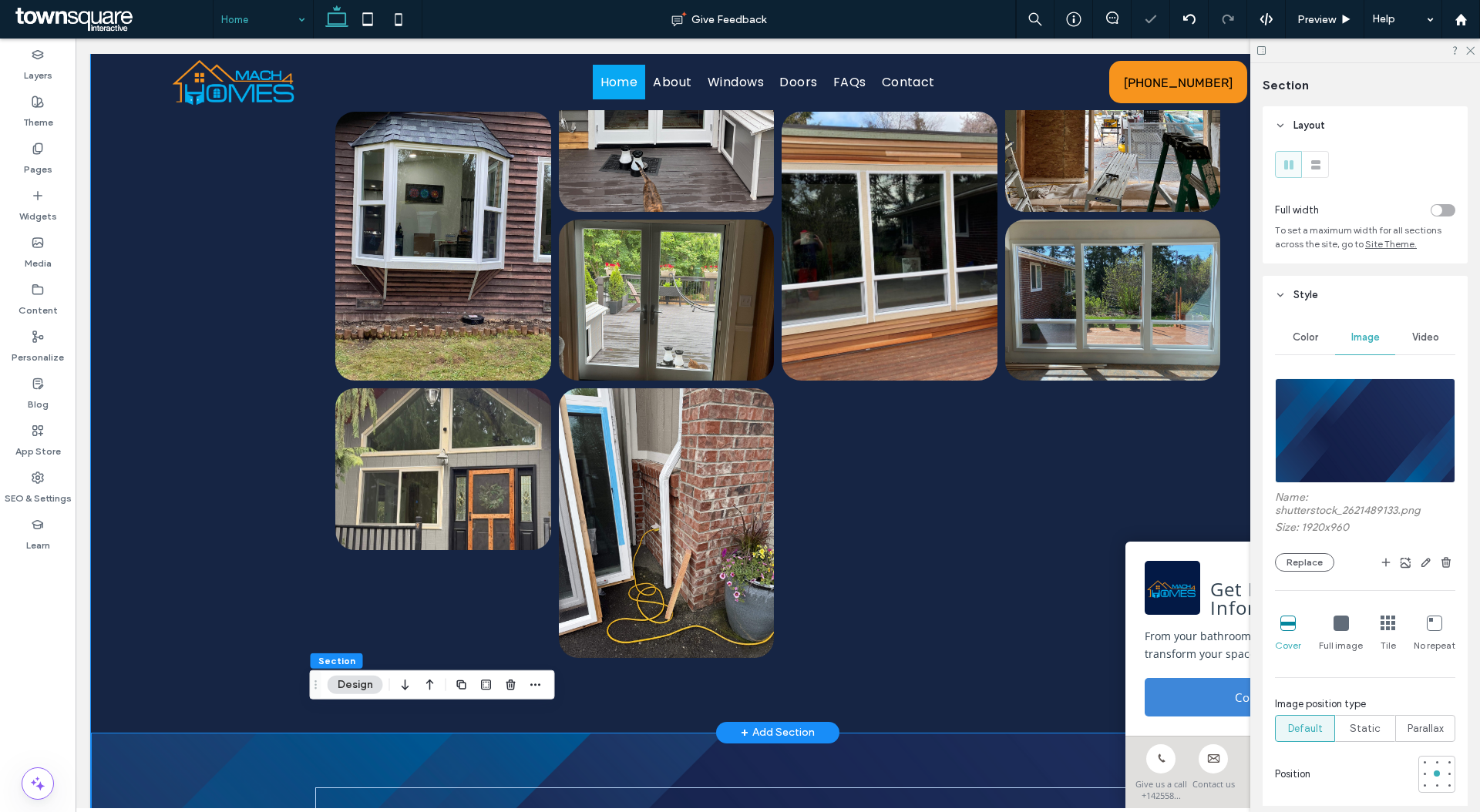
click at [232, 337] on div "Our Gallery Highlights of Our Crafting Work ﻿ Step into our gallery and explore…" at bounding box center [778, 0] width 1374 height 1467
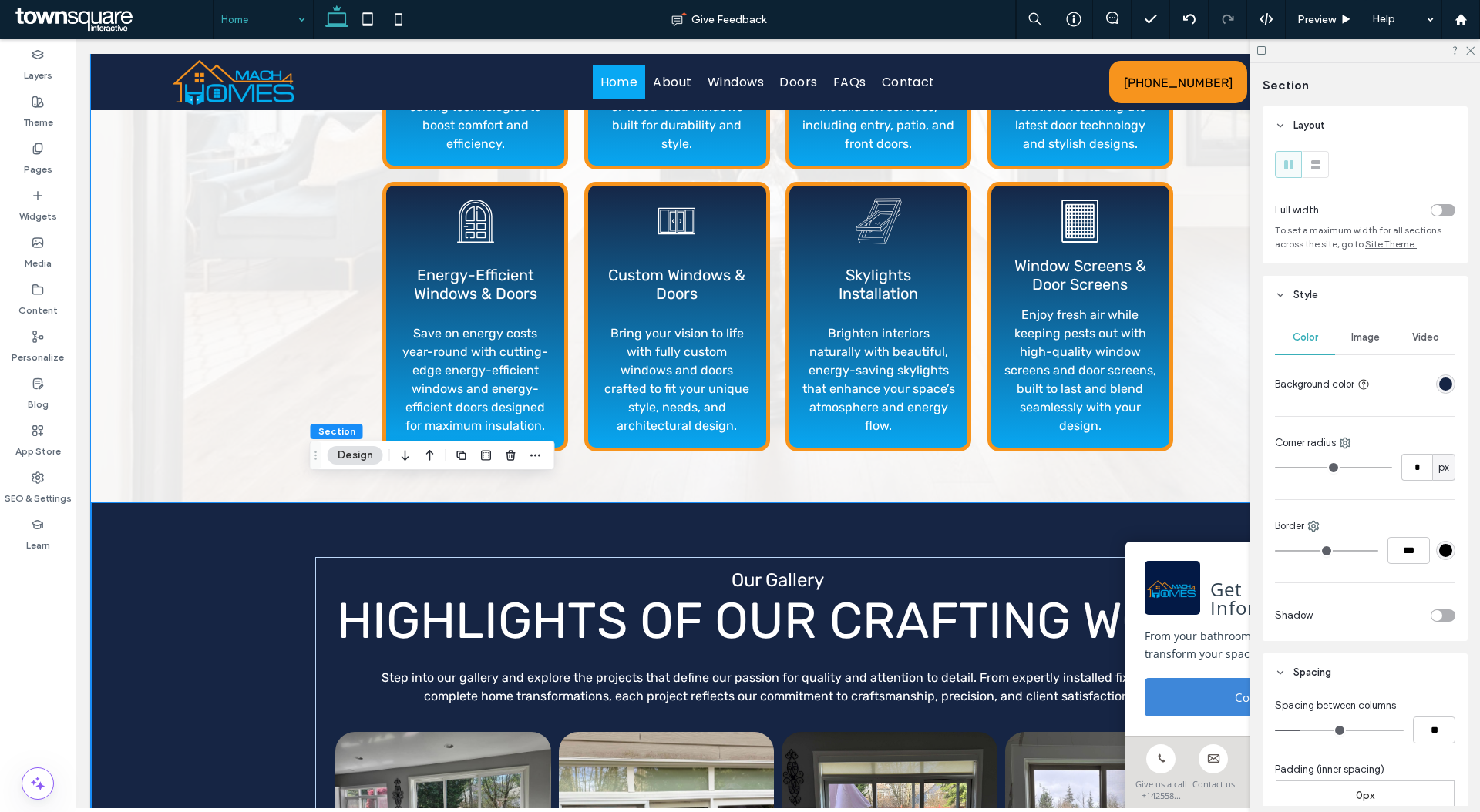
scroll to position [2541, 0]
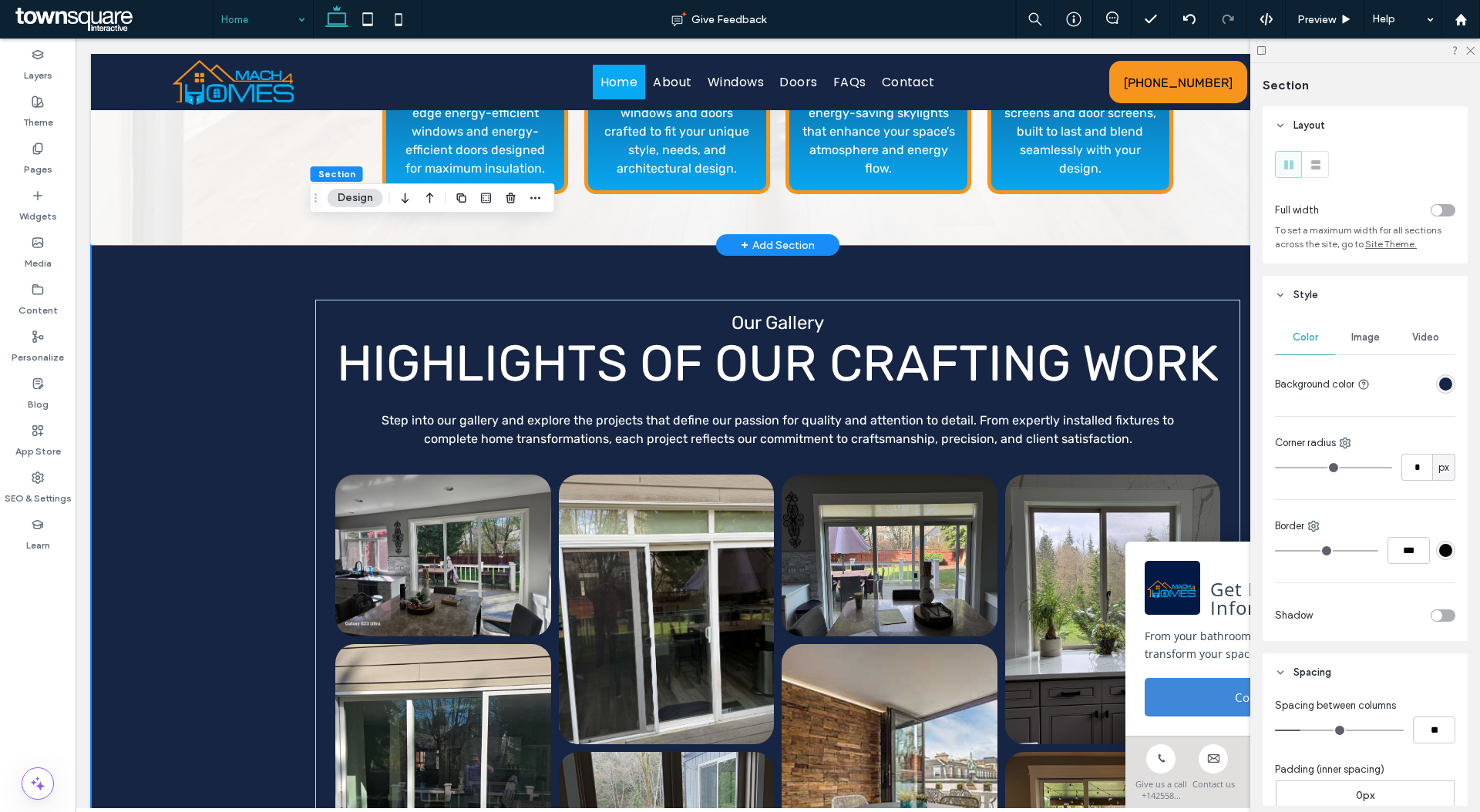
click at [771, 237] on div "+ Add Section" at bounding box center [778, 246] width 74 height 17
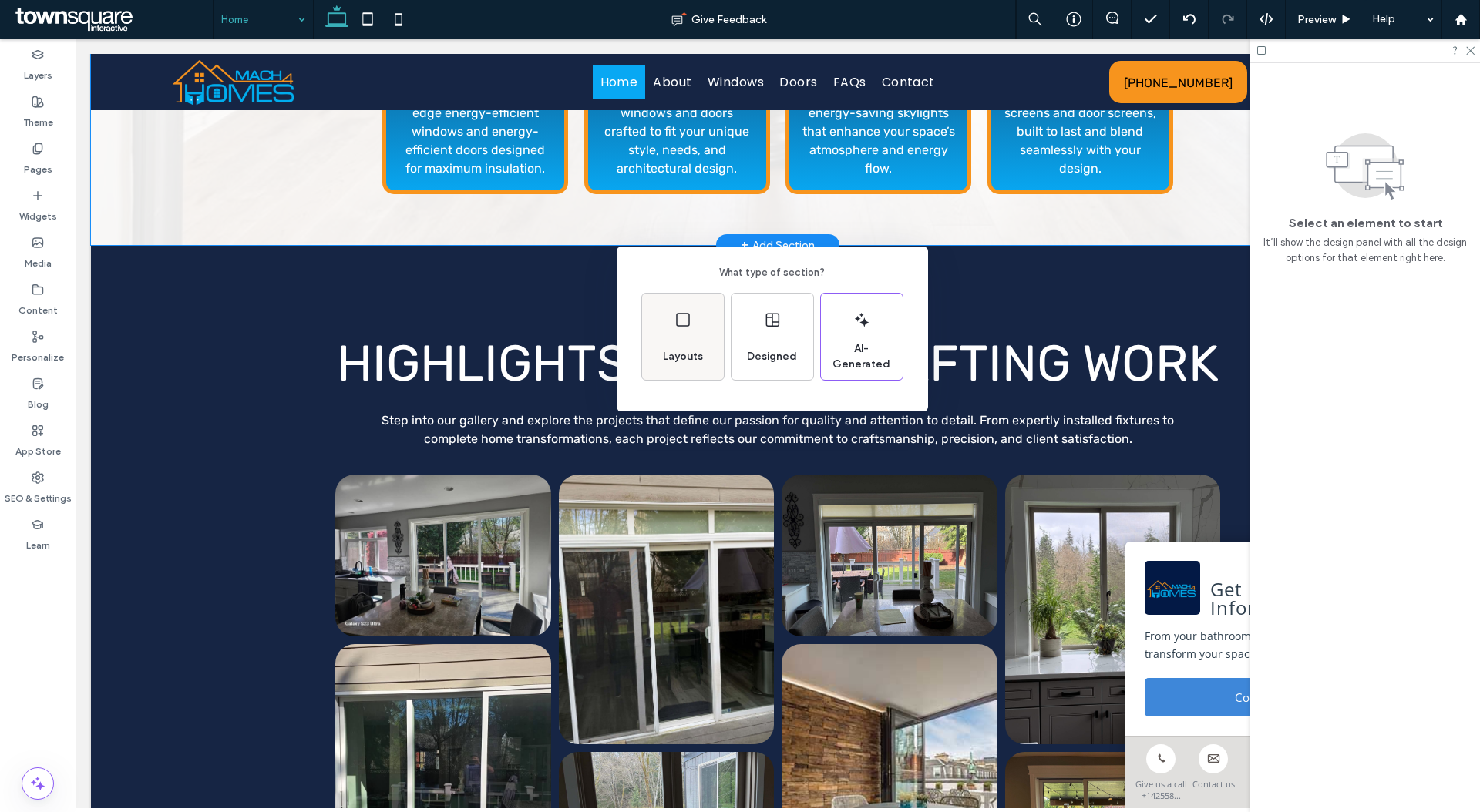
click at [697, 323] on div "Layouts" at bounding box center [682, 336] width 81 height 86
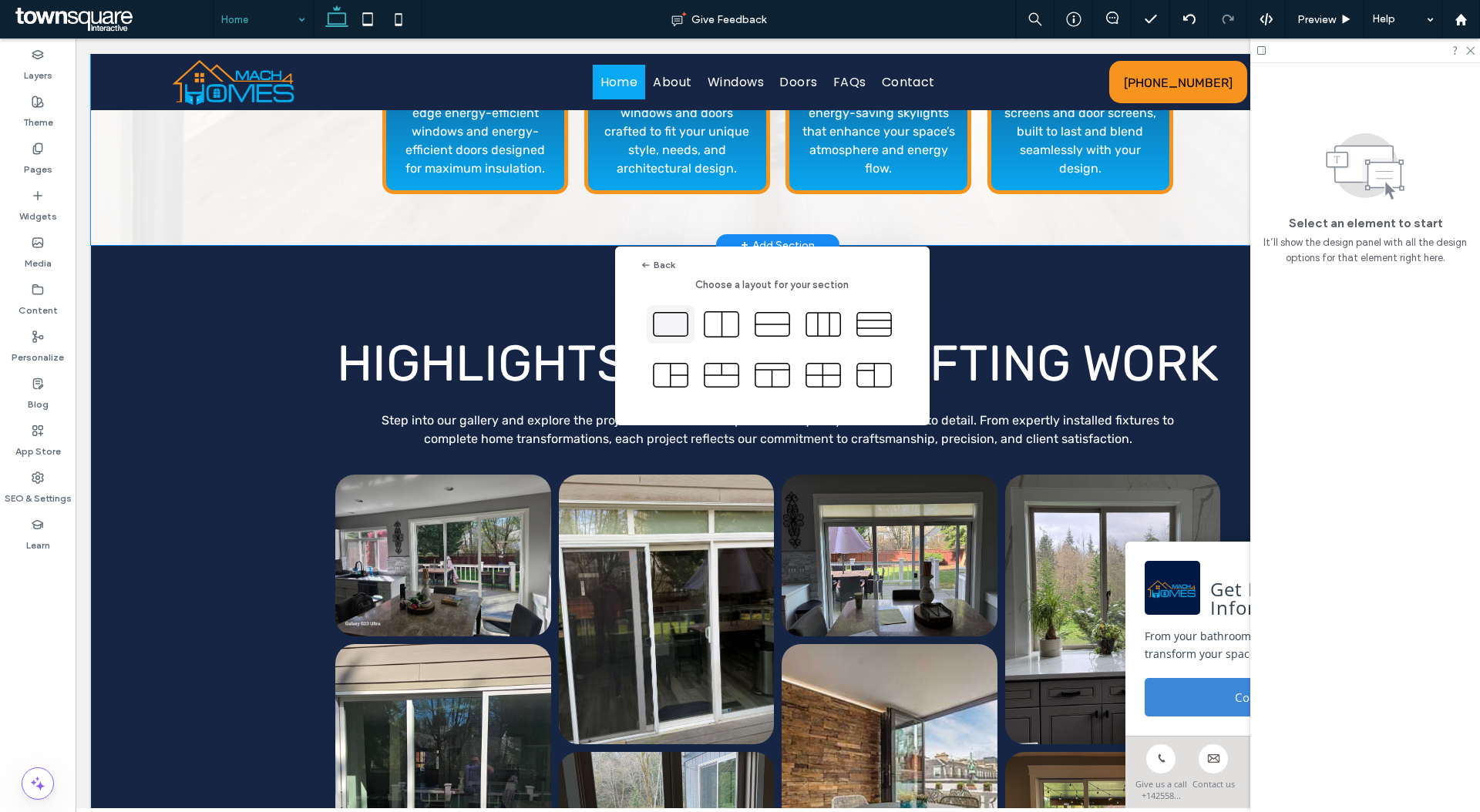
click at [670, 314] on icon at bounding box center [670, 324] width 39 height 39
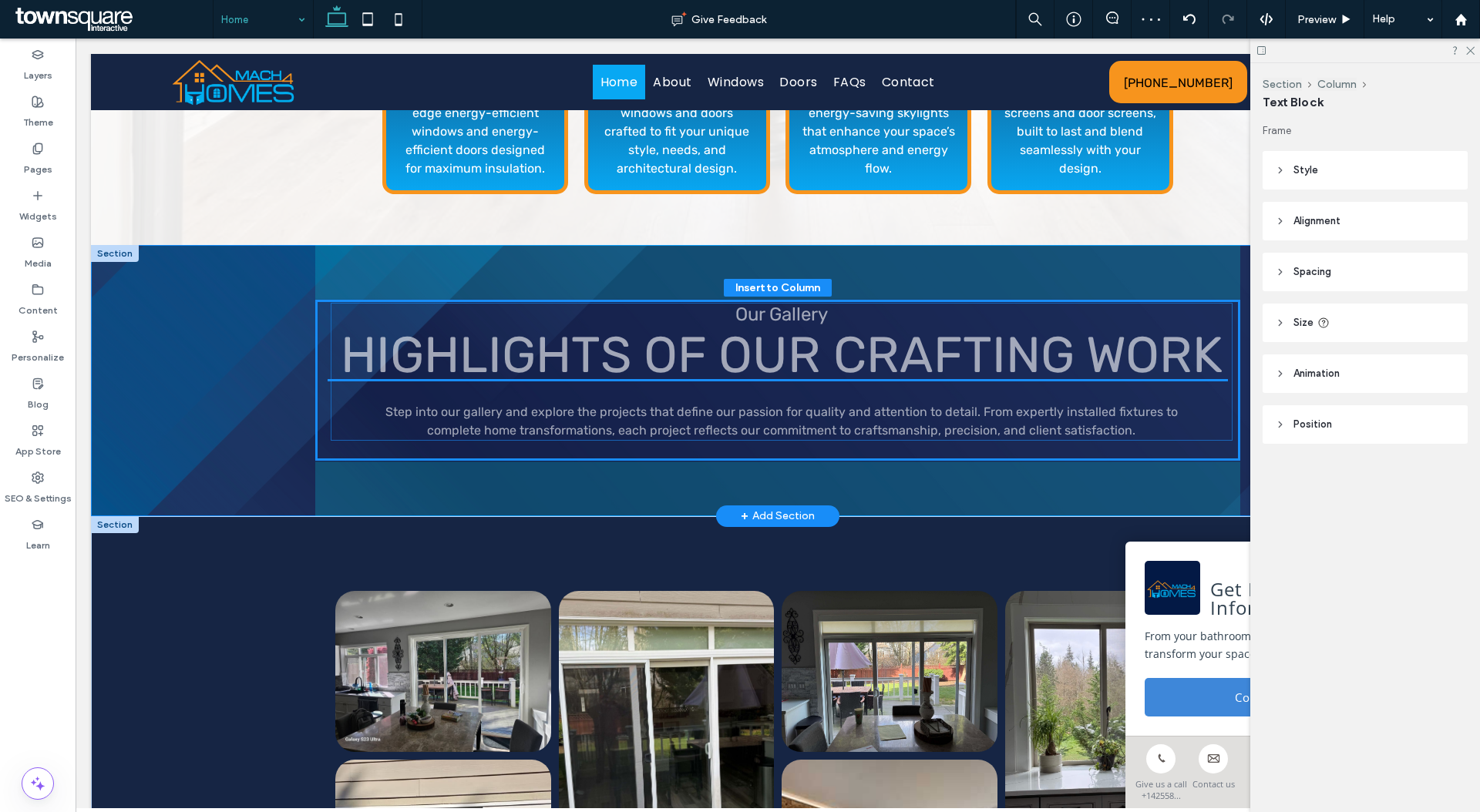
drag, startPoint x: 855, startPoint y: 585, endPoint x: 865, endPoint y: 350, distance: 235.2
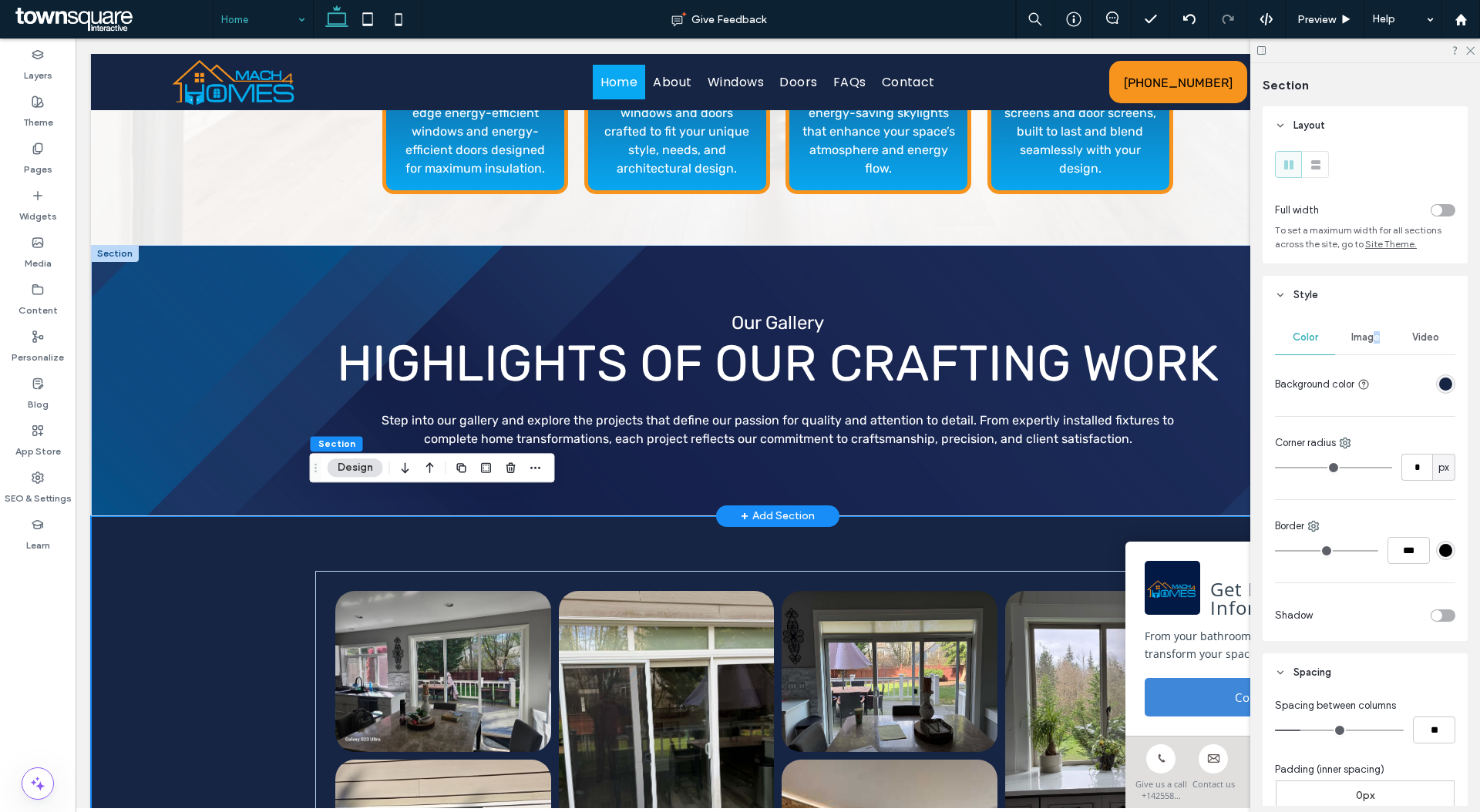
click at [1363, 332] on div "Image" at bounding box center [1364, 337] width 60 height 34
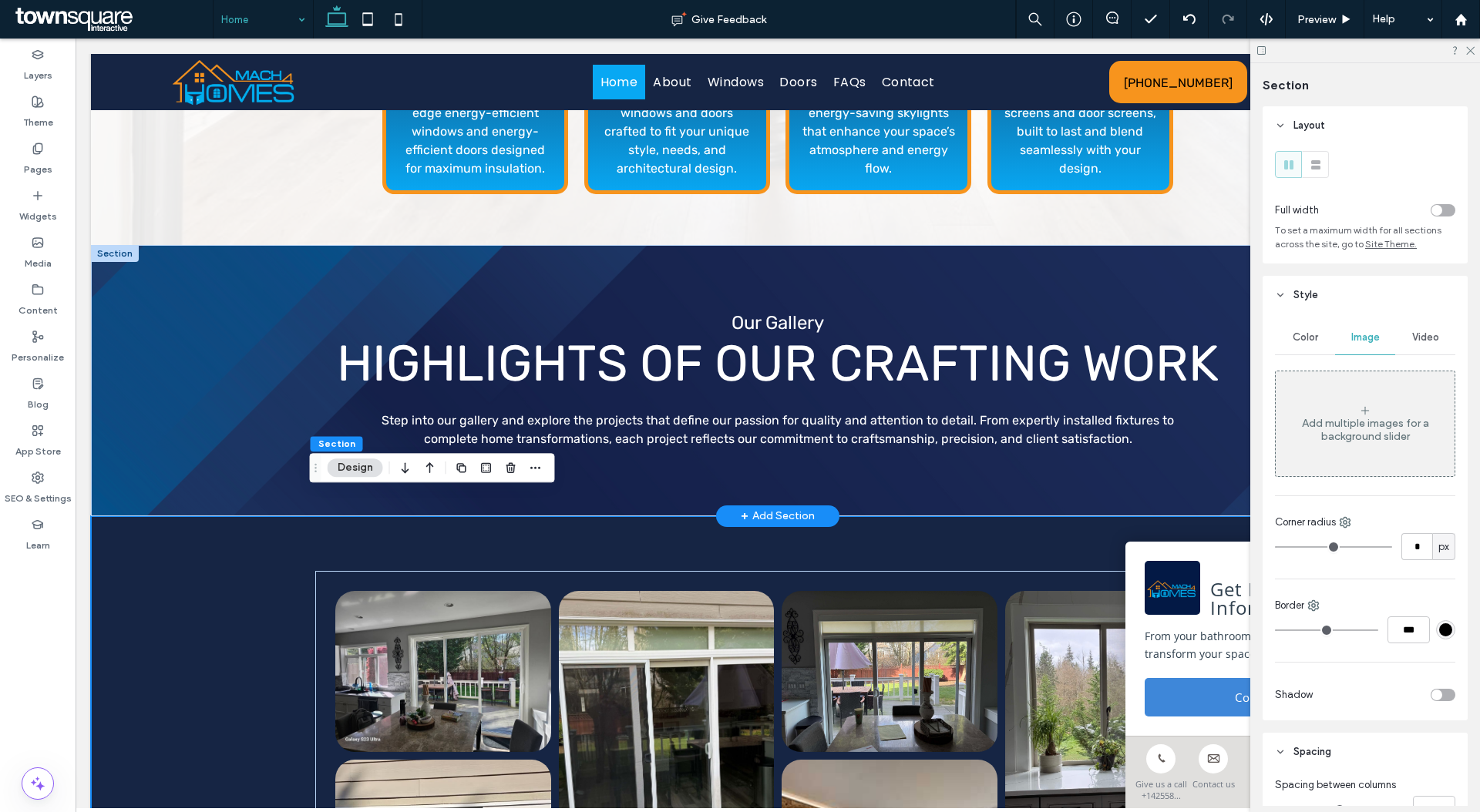
drag, startPoint x: 1283, startPoint y: 342, endPoint x: 1293, endPoint y: 344, distance: 10.2
click at [1284, 342] on div "Color" at bounding box center [1304, 337] width 60 height 34
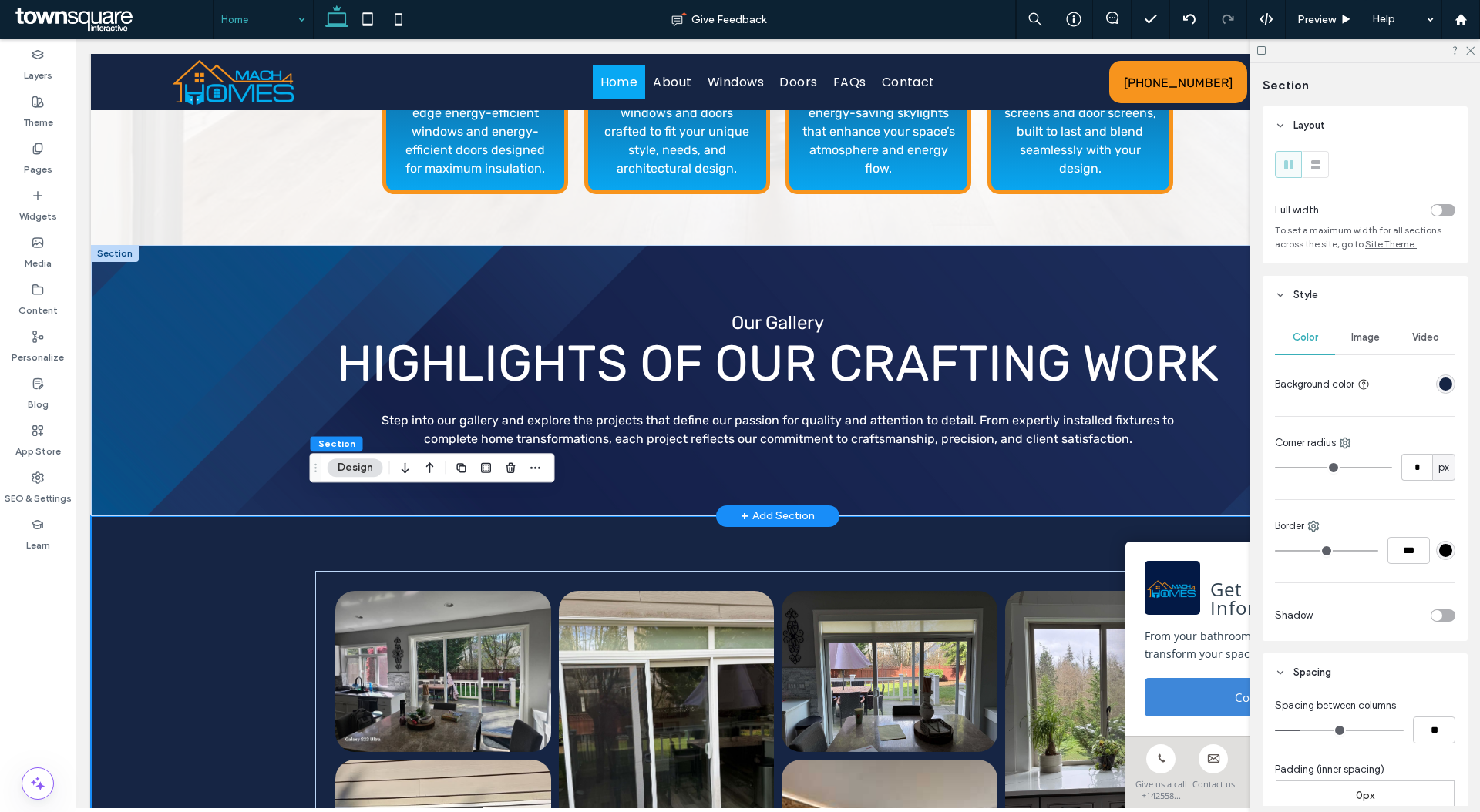
click at [1438, 384] on div "rgba(22, 37, 68, 1)" at bounding box center [1445, 384] width 13 height 13
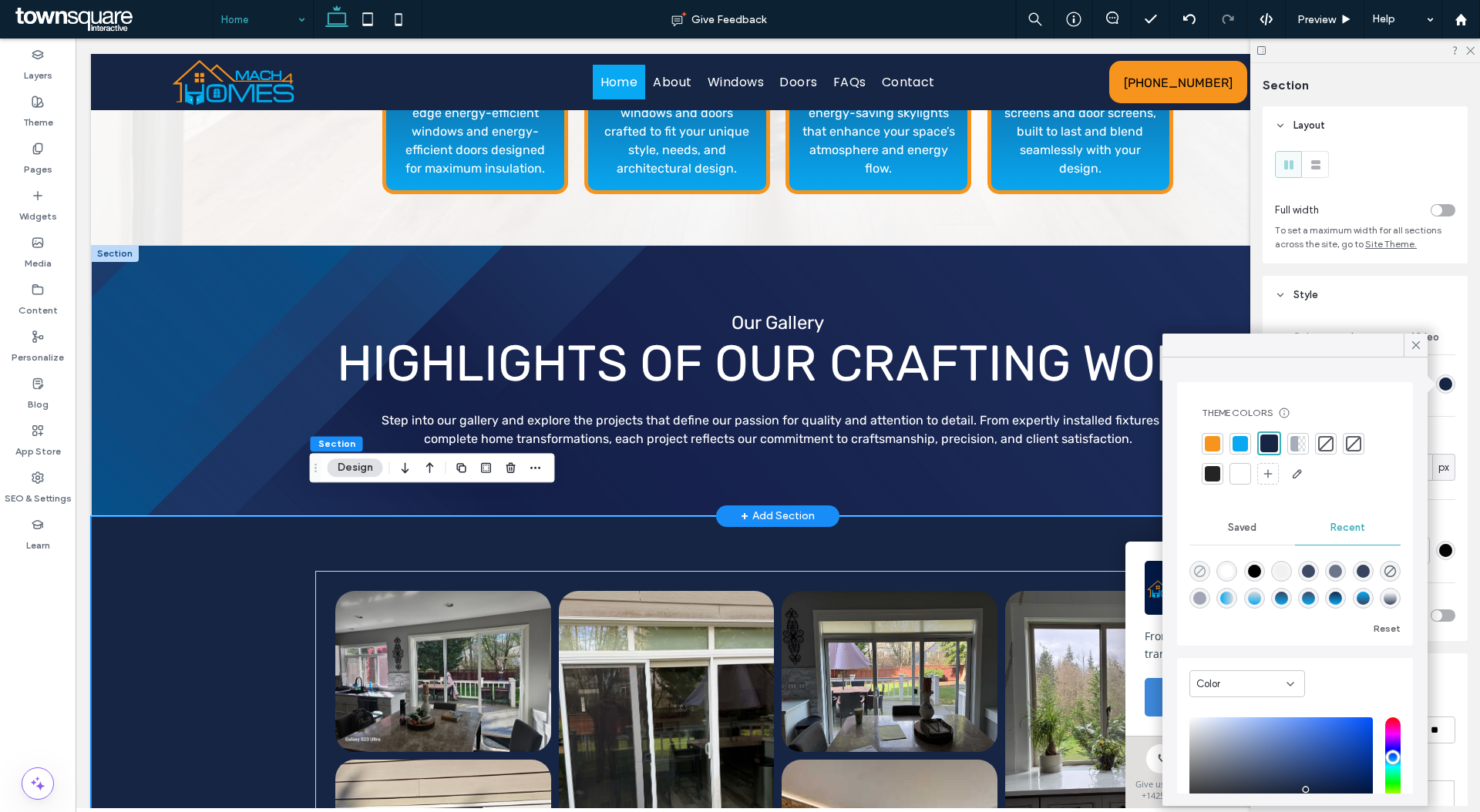
click at [1193, 566] on icon "rgba(0, 0, 0, 0)" at bounding box center [1199, 571] width 13 height 13
type input "*******"
type input "*"
type input "**"
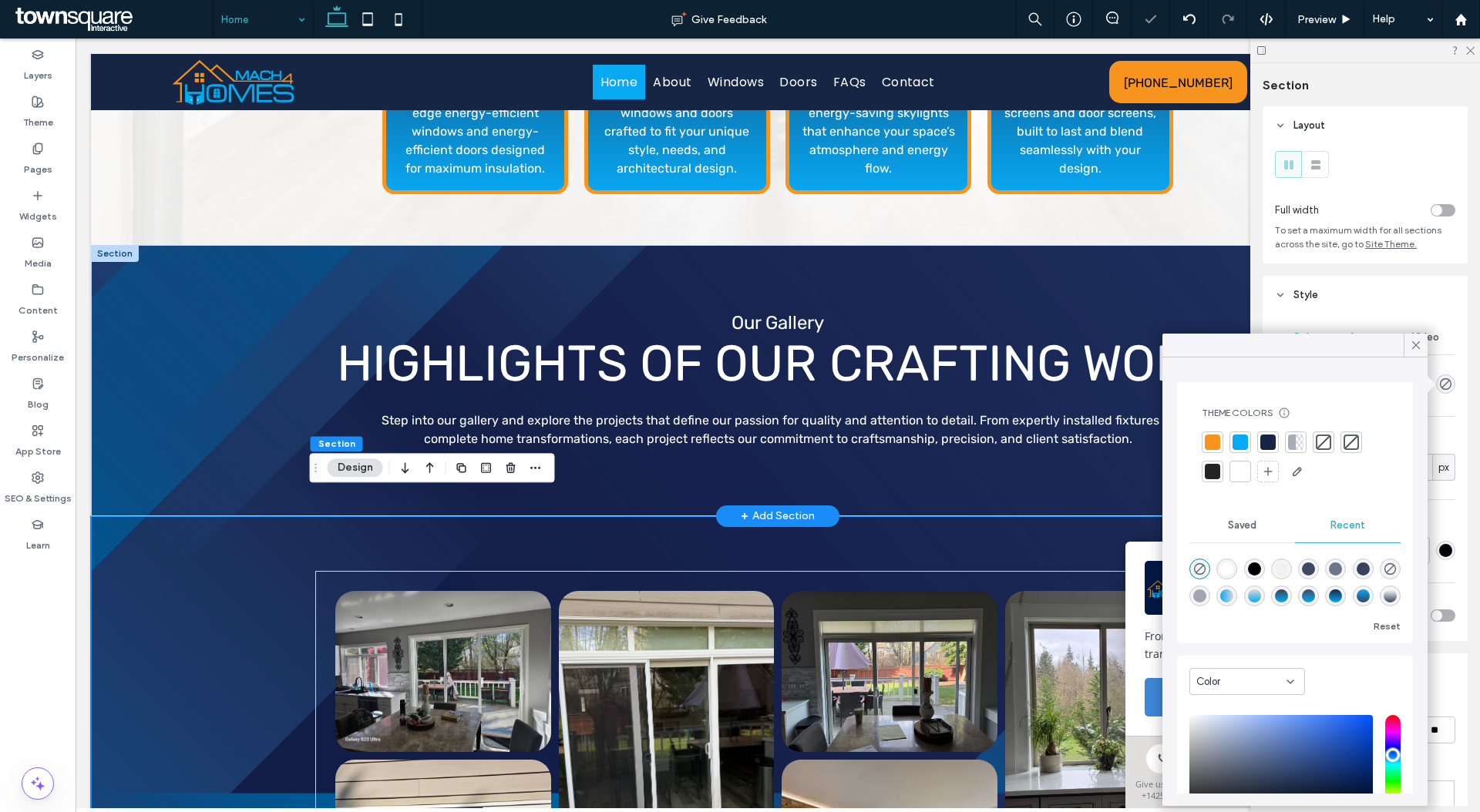
click at [1439, 437] on div "Corner radius" at bounding box center [1365, 443] width 180 height 16
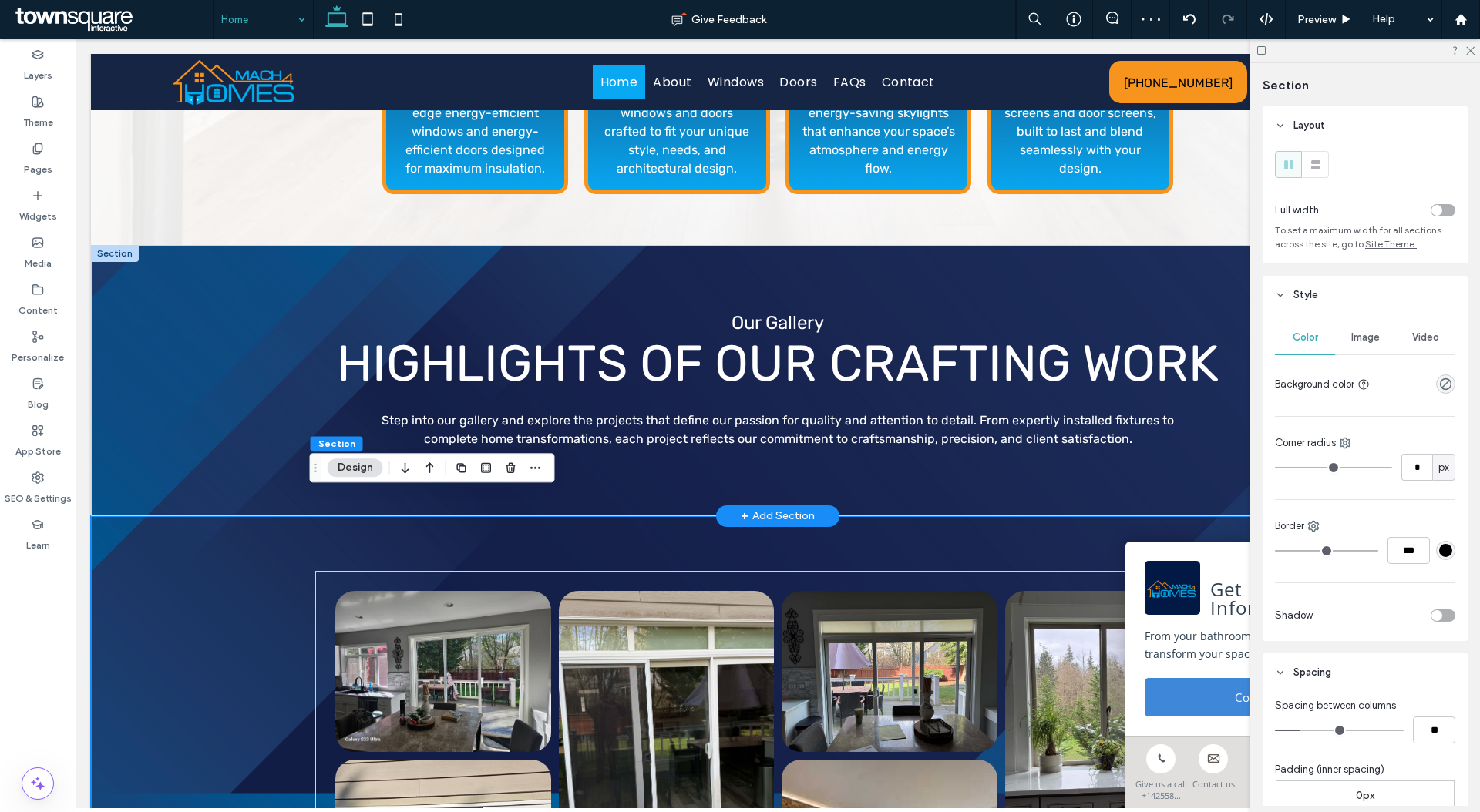
click at [1364, 338] on span "Image" at bounding box center [1365, 337] width 29 height 12
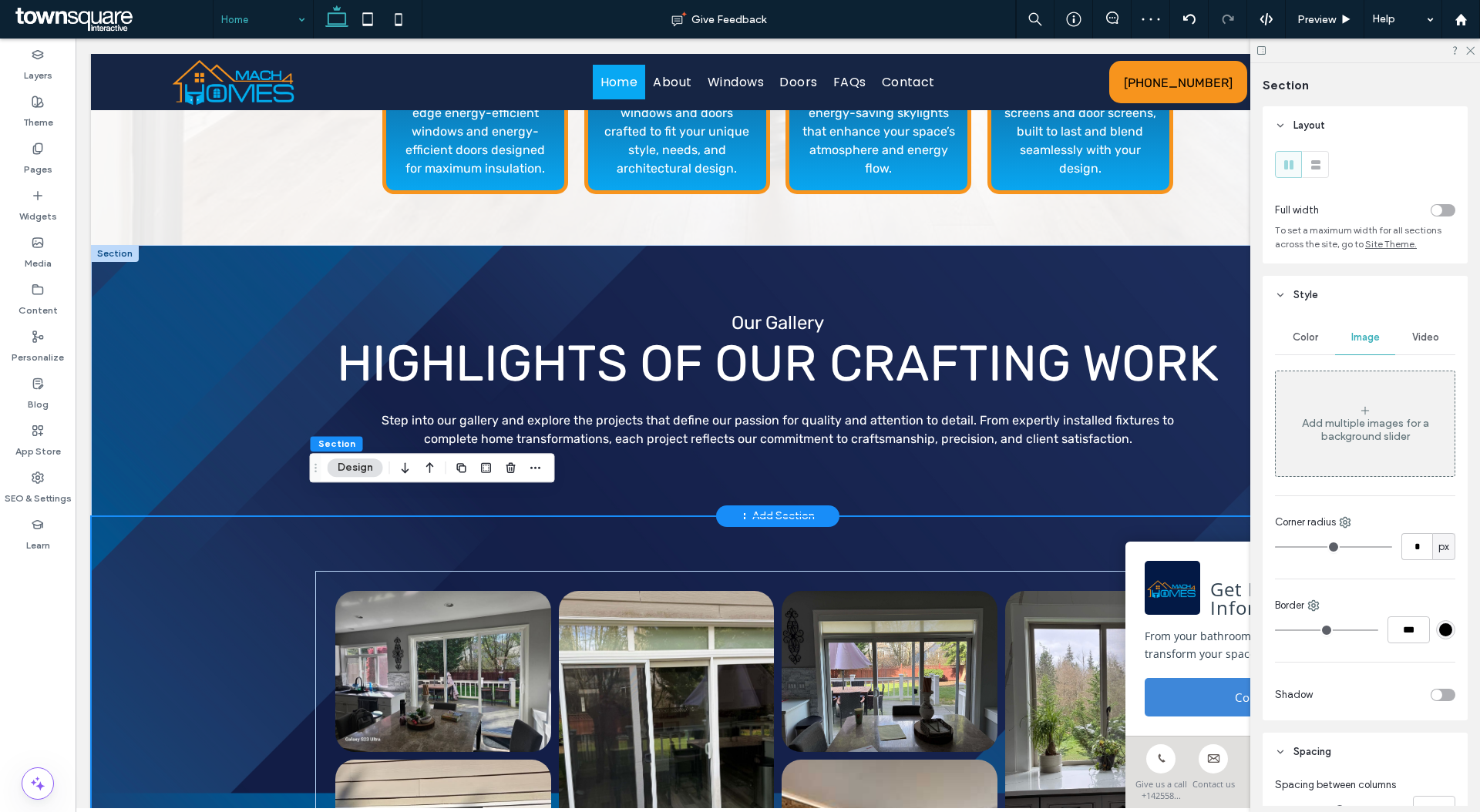
click at [1317, 334] on div "Color" at bounding box center [1304, 337] width 60 height 34
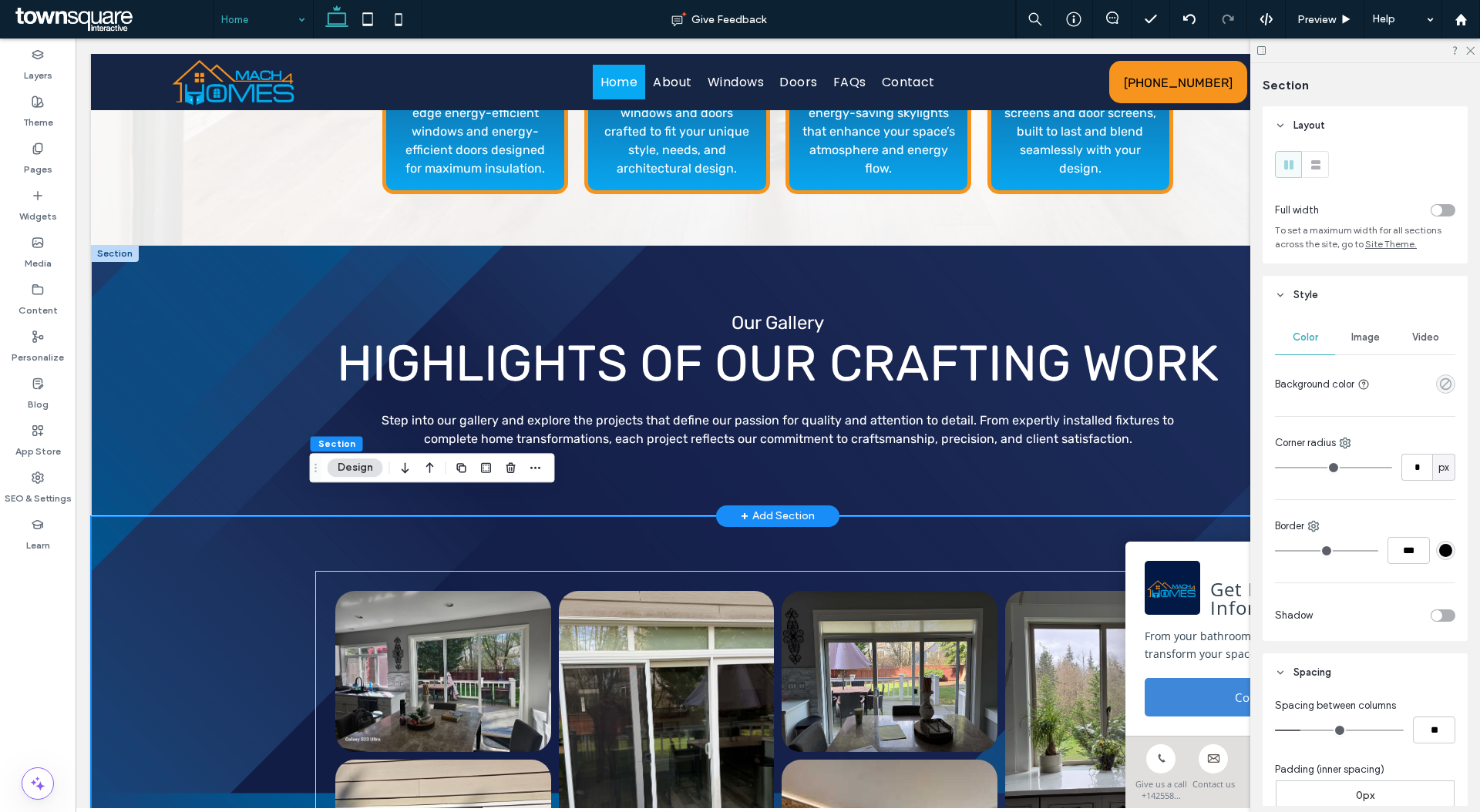
click at [1438, 387] on icon "rgba(0, 0, 0, 0)" at bounding box center [1445, 384] width 13 height 13
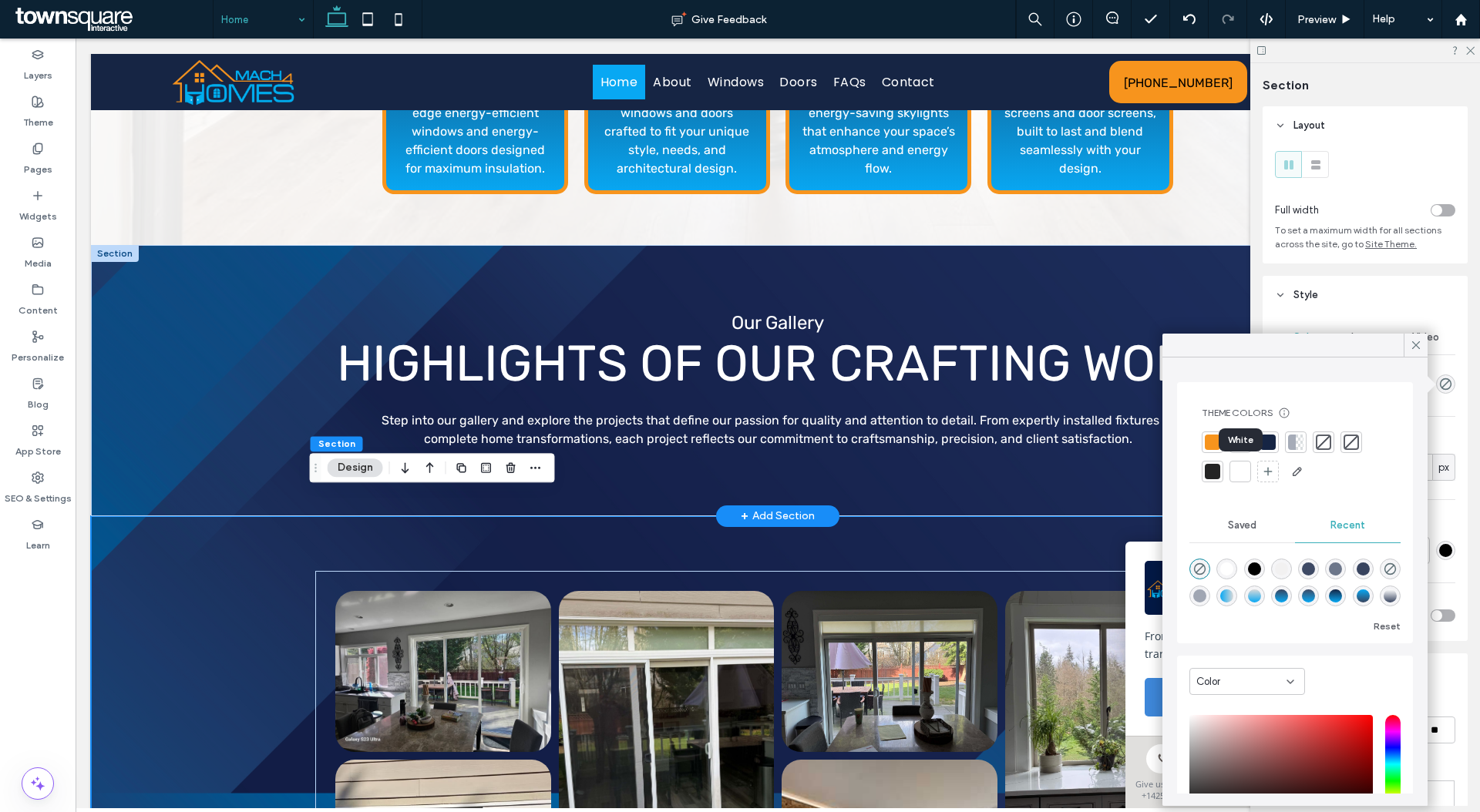
click at [1237, 472] on div at bounding box center [1240, 471] width 16 height 16
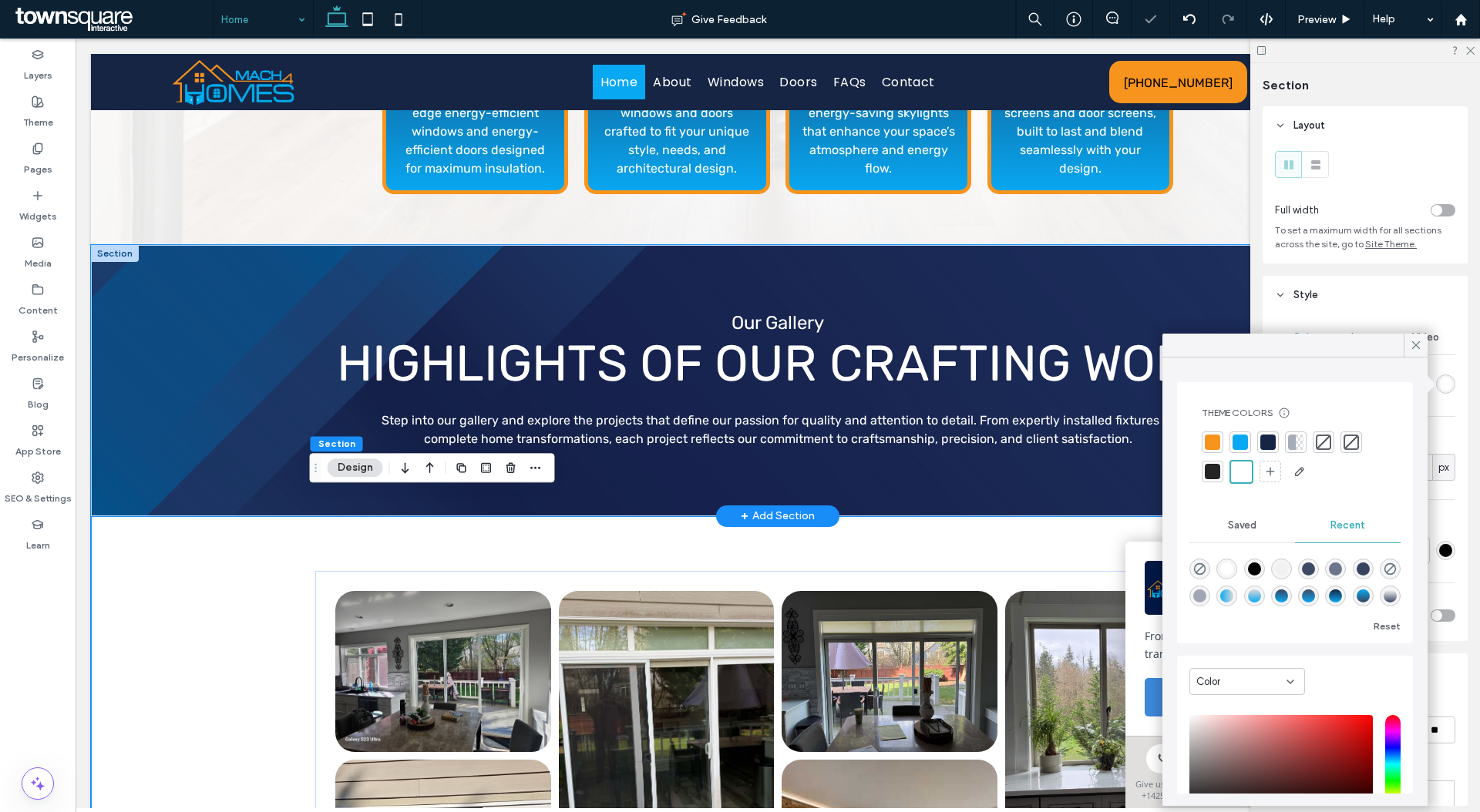
click at [139, 364] on div "Our Gallery Highlights of Our Crafting Work ﻿ Step into our gallery and explore…" at bounding box center [778, 380] width 1374 height 272
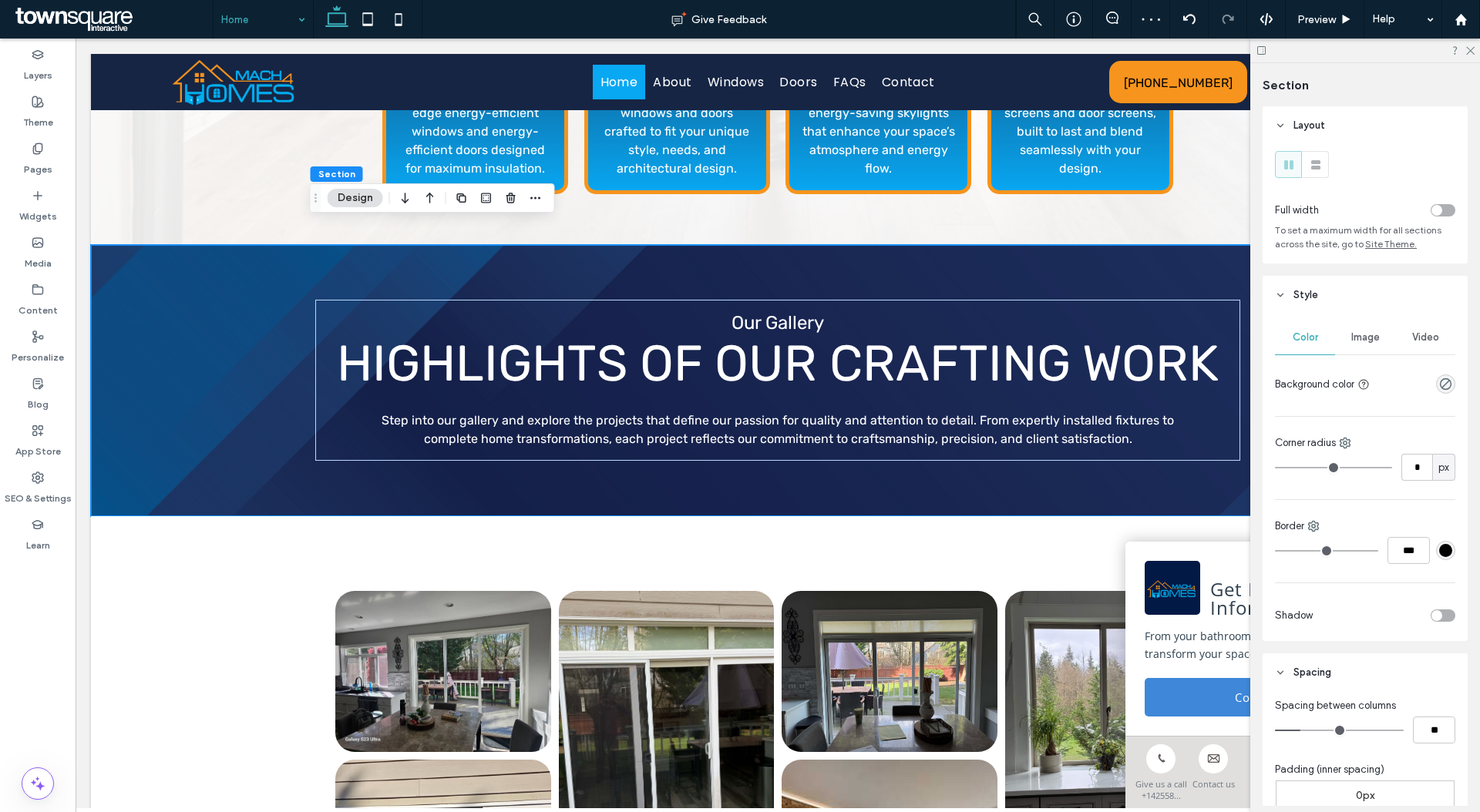
click at [443, 477] on div "Our Gallery Highlights of Our Crafting Work ﻿ Step into our gallery and explore…" at bounding box center [777, 380] width 925 height 272
drag, startPoint x: 499, startPoint y: 492, endPoint x: 505, endPoint y: 442, distance: 50.4
click at [505, 442] on div "Our Gallery Highlights of Our Crafting Work ﻿ Step into our gallery and explore…" at bounding box center [778, 380] width 1374 height 272
type input "***"
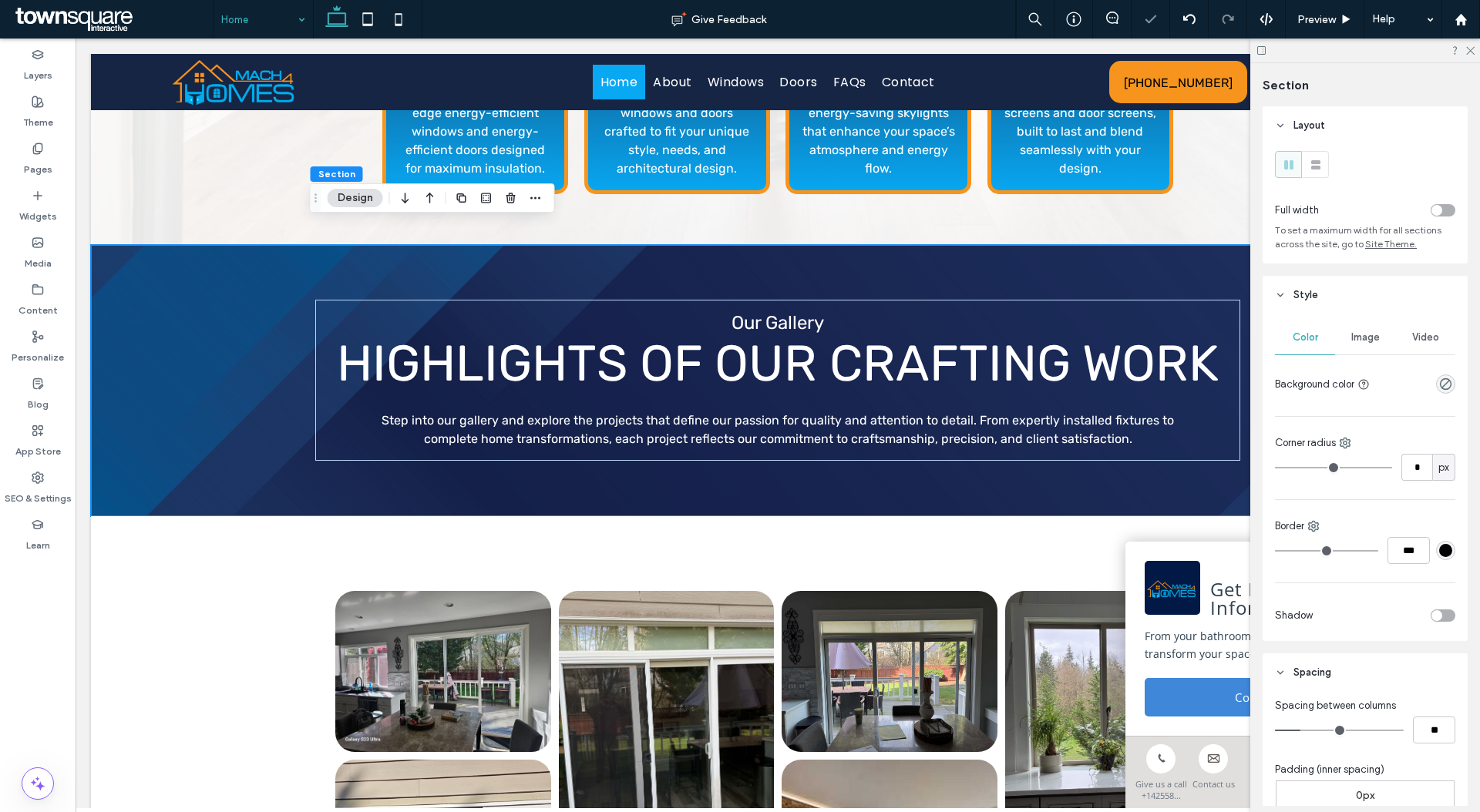
click at [527, 465] on div "Our Gallery Highlights of Our Crafting Work ﻿ Step into our gallery and explore…" at bounding box center [777, 380] width 925 height 272
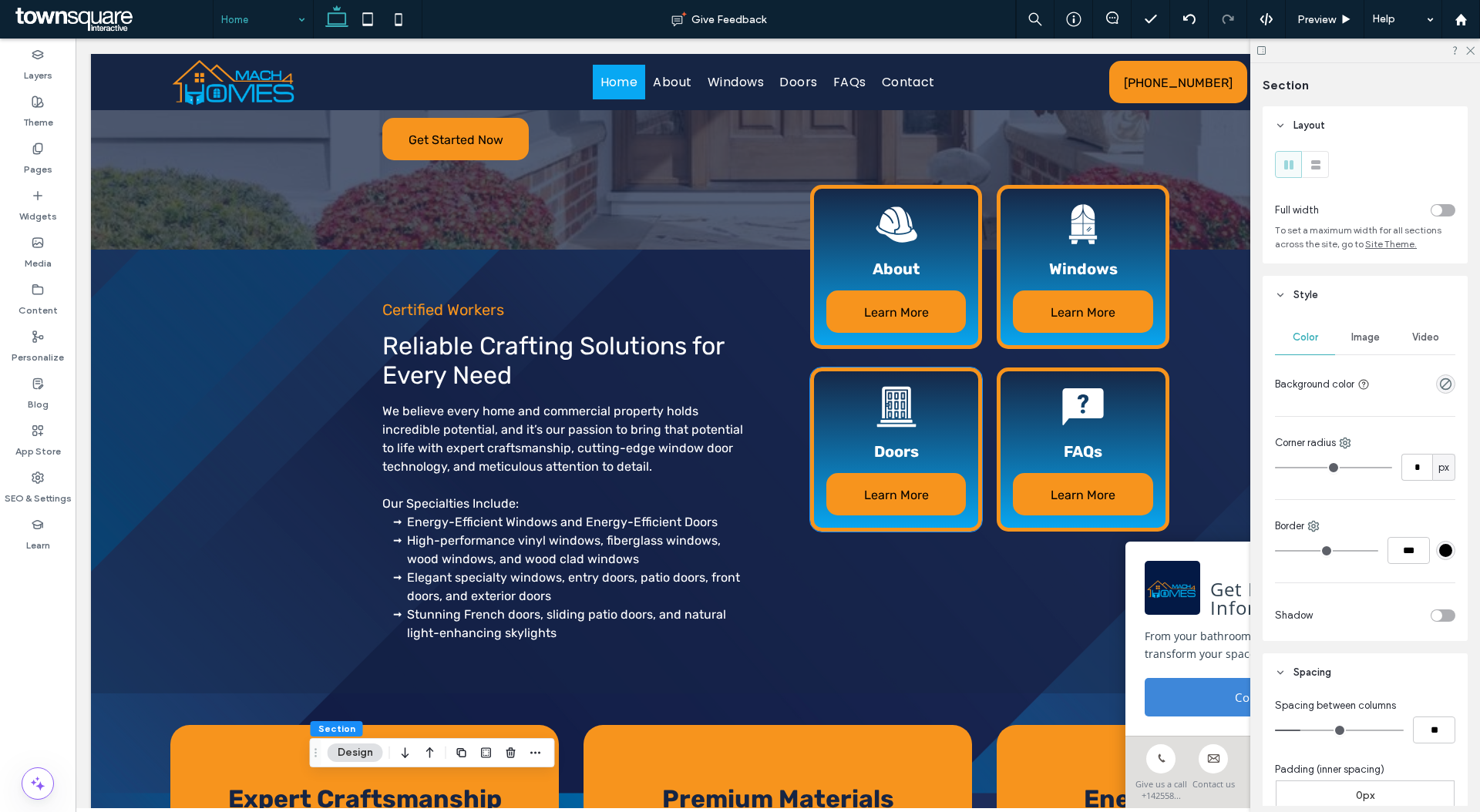
scroll to position [807, 0]
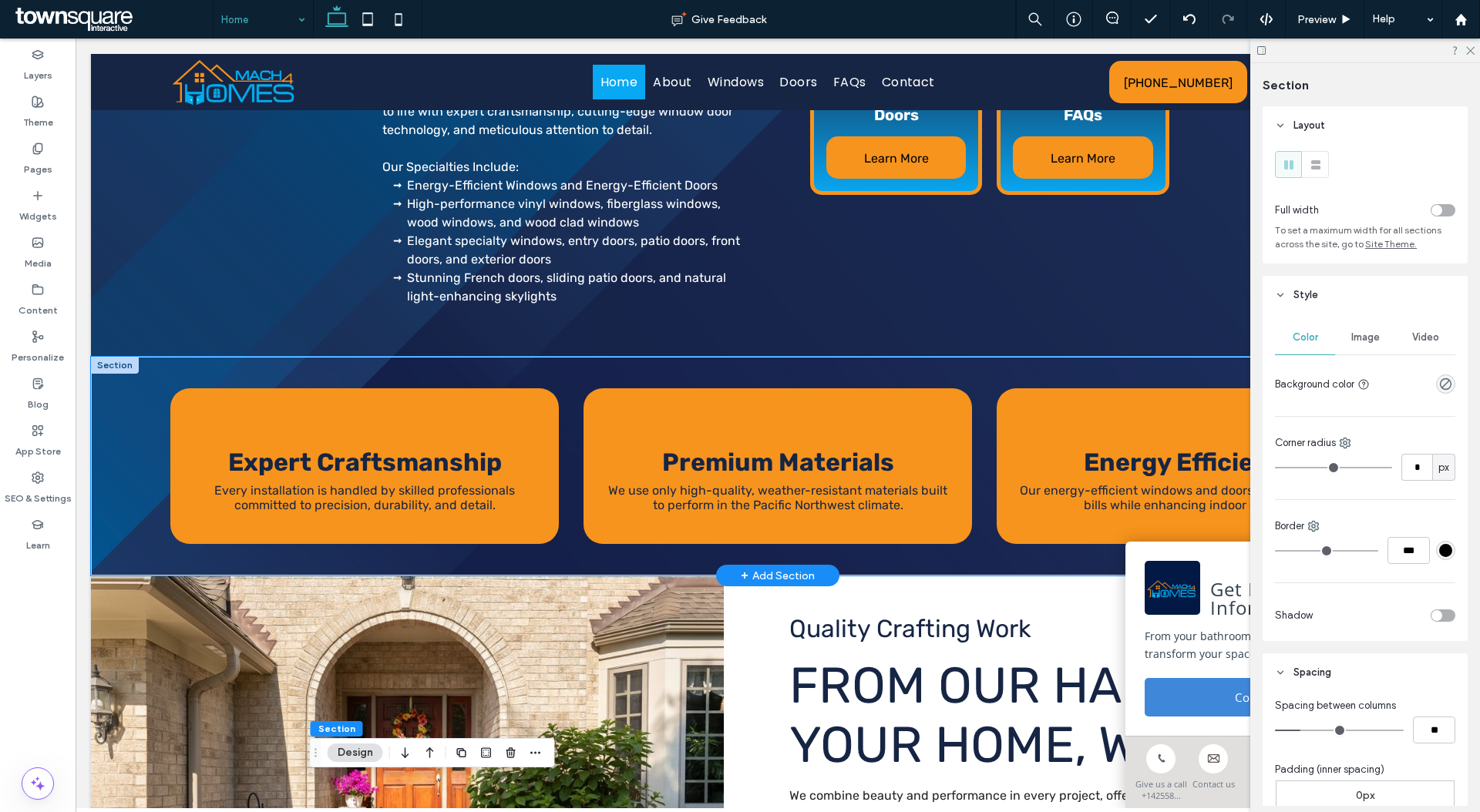
click at [99, 404] on div "Expert Craftsmanship Every installation is handled by skilled professionals com…" at bounding box center [778, 466] width 1374 height 219
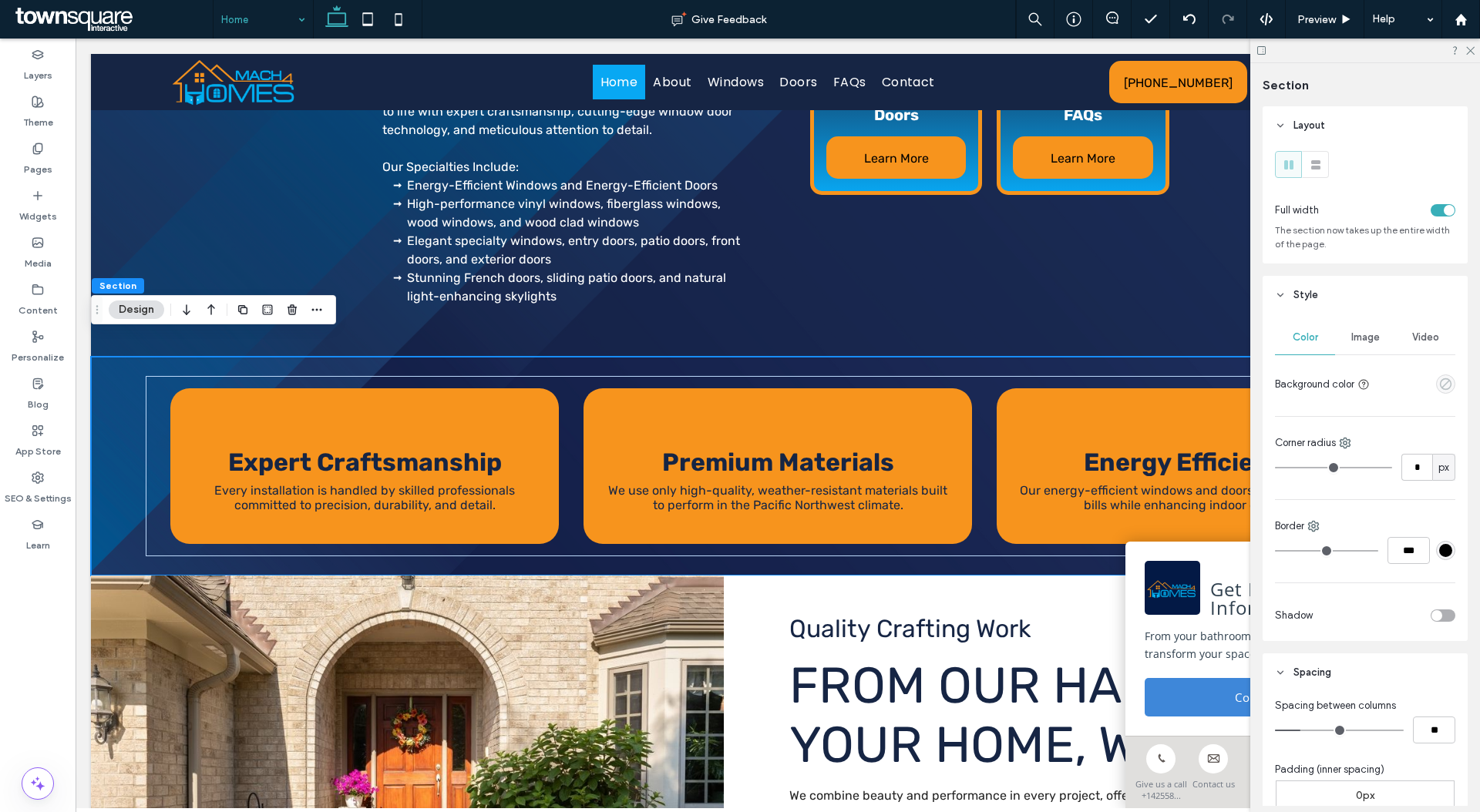
click at [1439, 385] on icon "empty color" at bounding box center [1445, 384] width 13 height 13
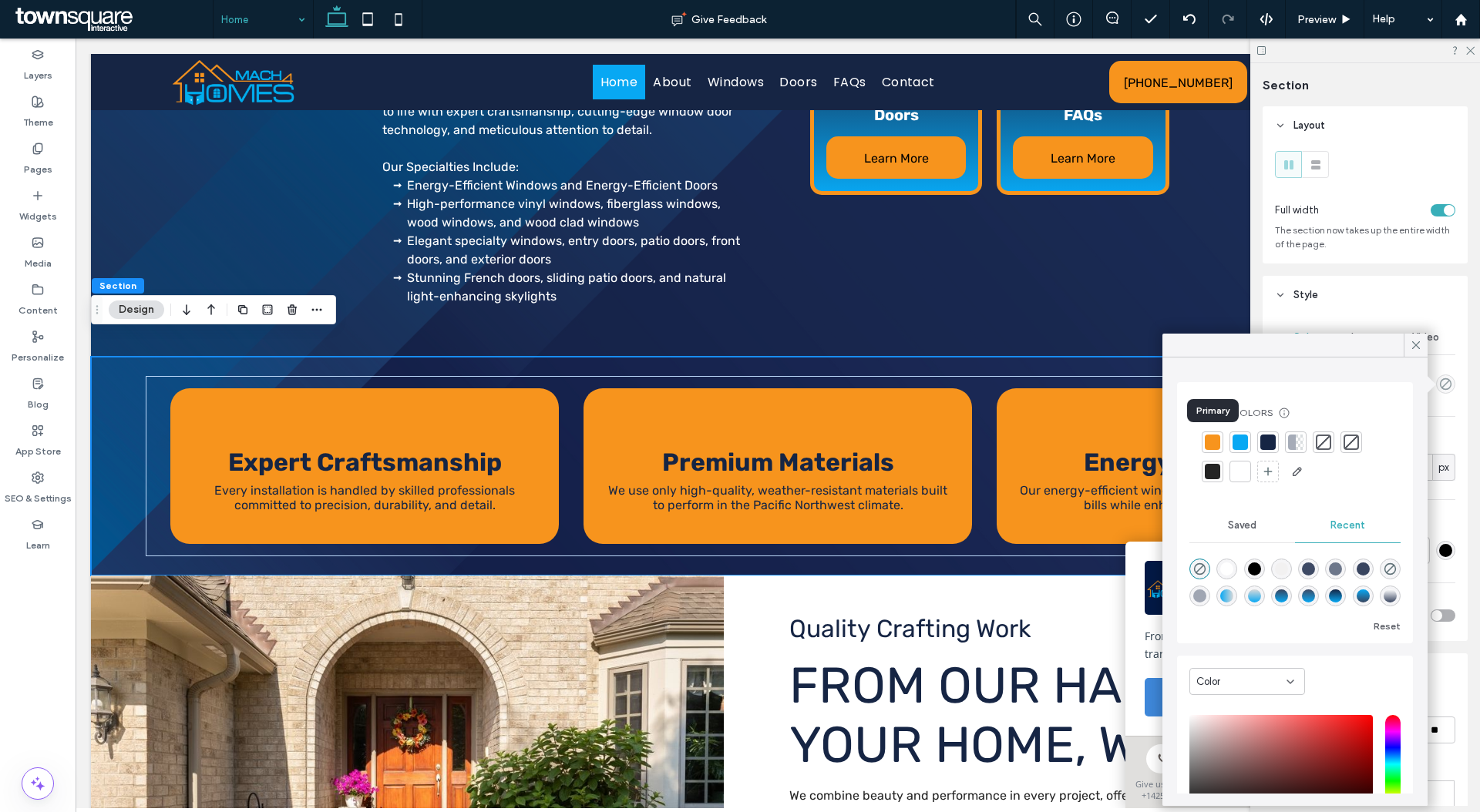
click at [1208, 442] on div at bounding box center [1213, 443] width 16 height 16
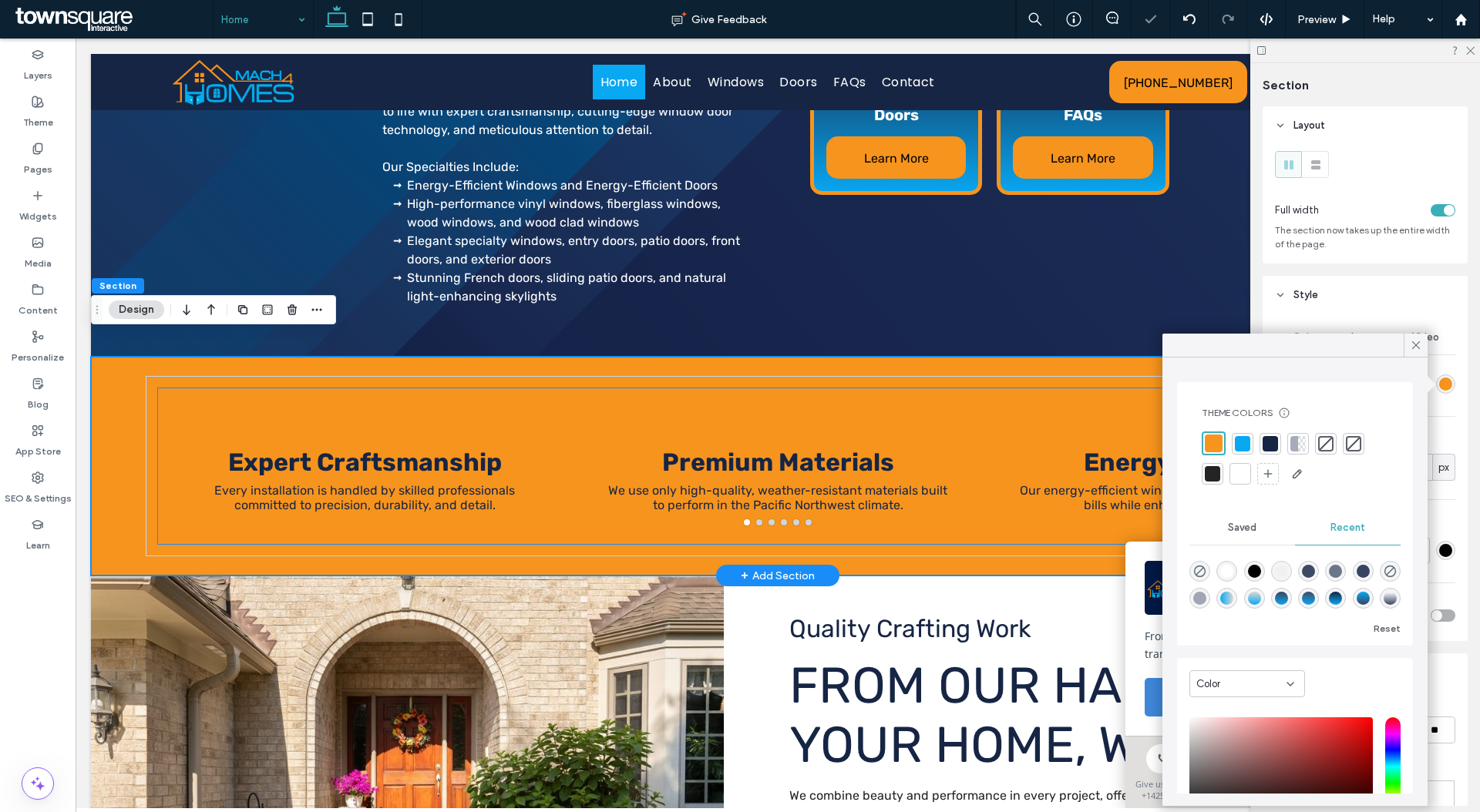
click at [1036, 407] on div at bounding box center [1190, 466] width 388 height 156
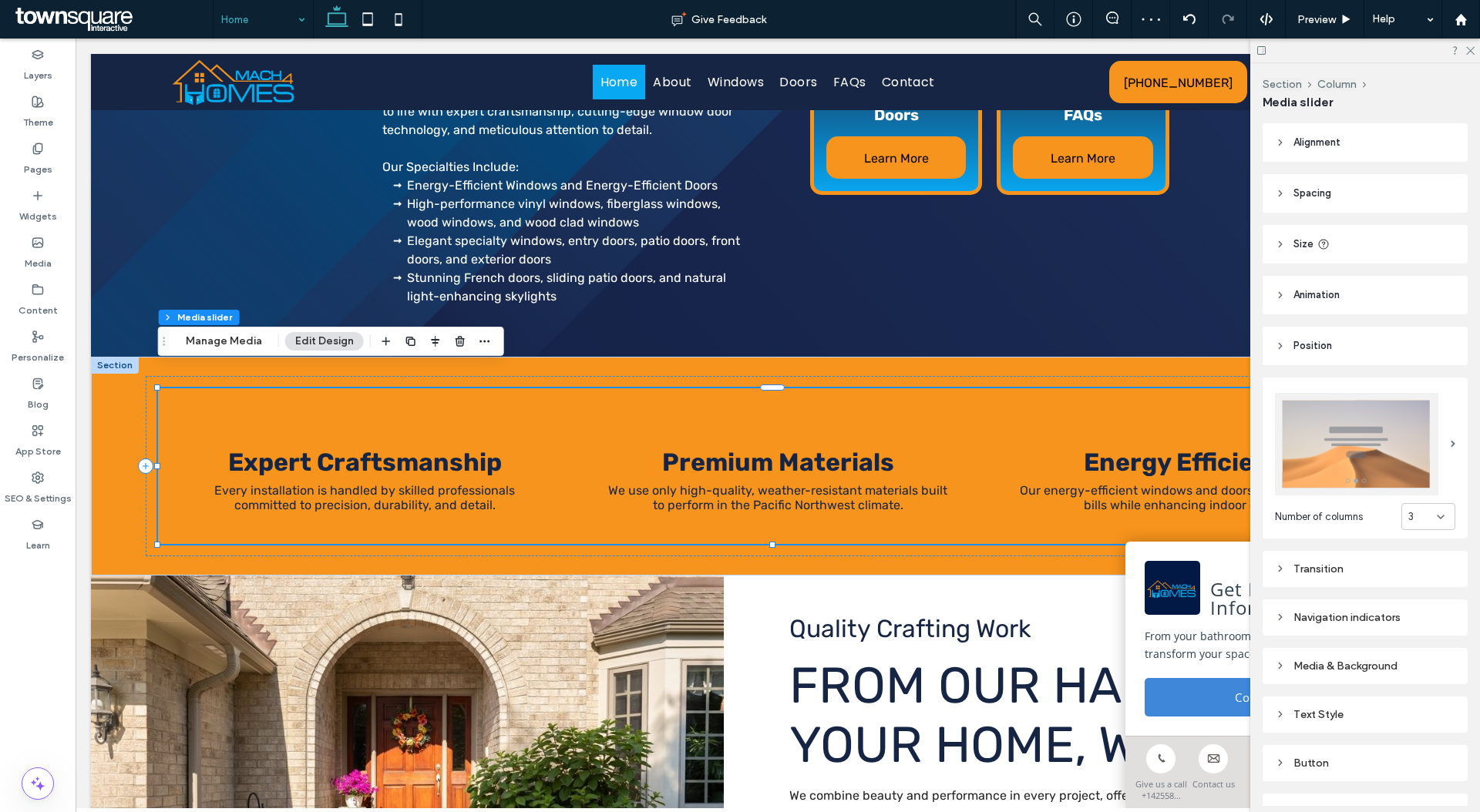
click at [1385, 648] on div "Media & Background" at bounding box center [1364, 666] width 205 height 36
click at [1385, 655] on div "Media & Background" at bounding box center [1365, 666] width 180 height 21
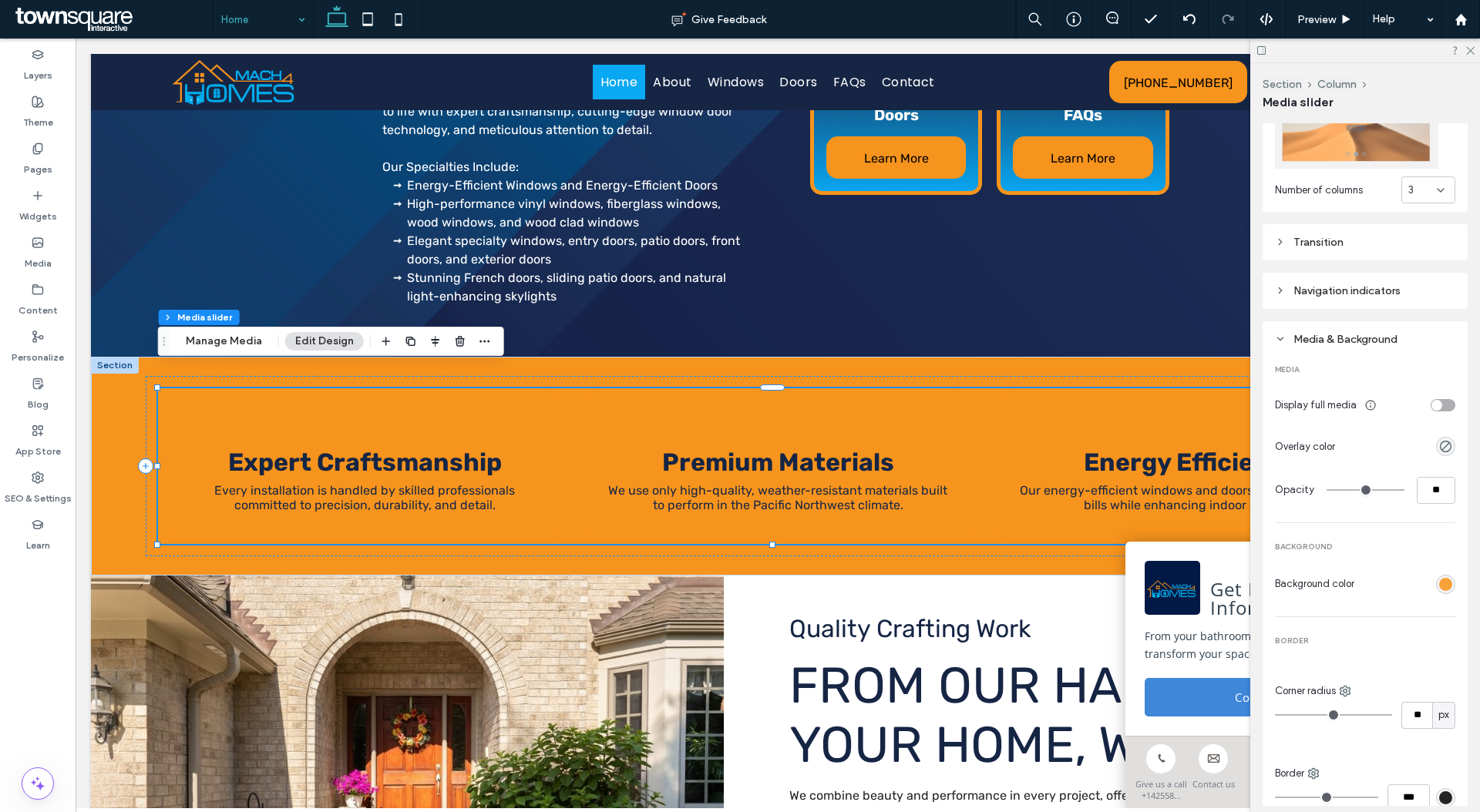
click at [1438, 579] on div "rgb(247, 148, 29)" at bounding box center [1445, 584] width 13 height 13
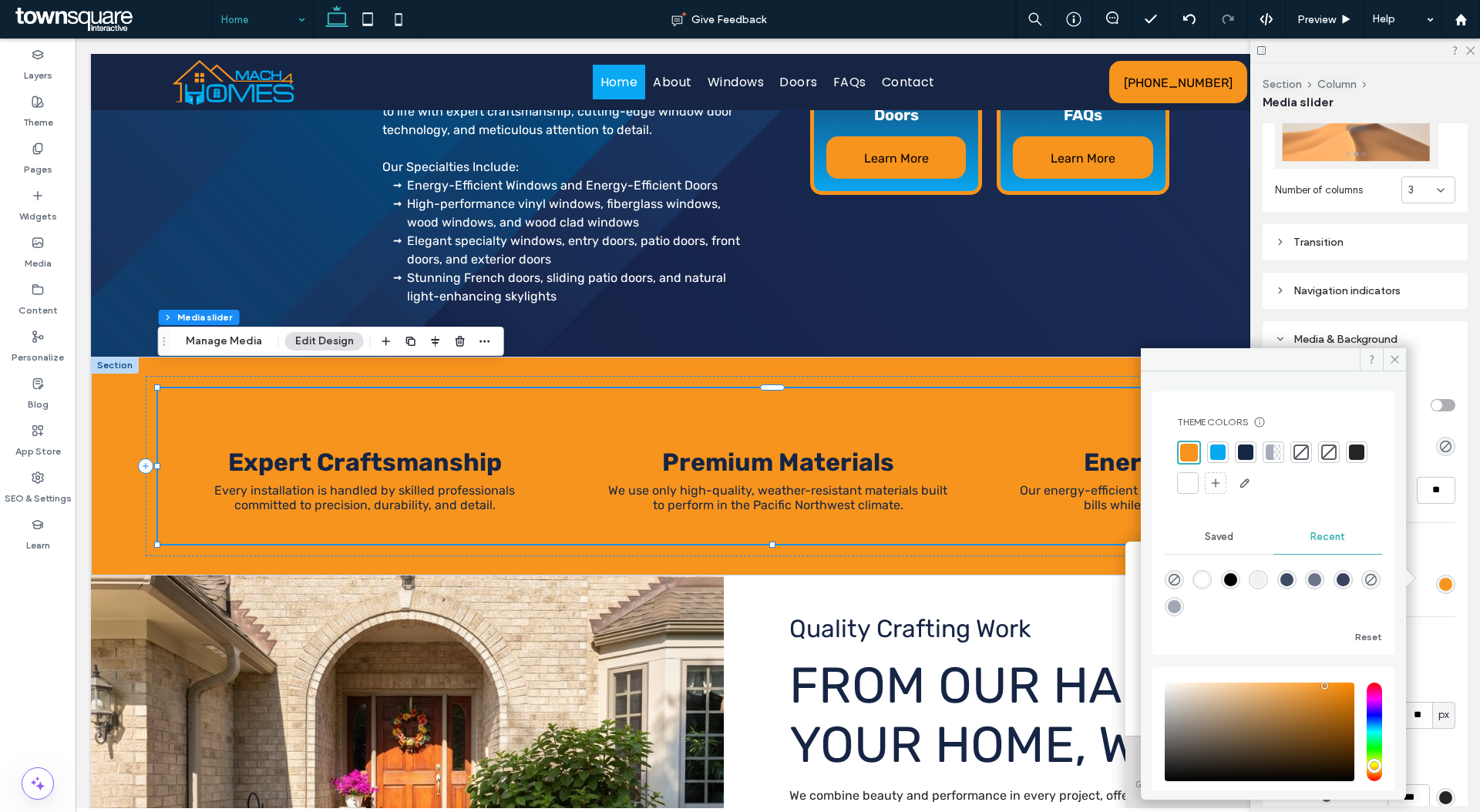
click at [1195, 486] on div at bounding box center [1188, 483] width 16 height 16
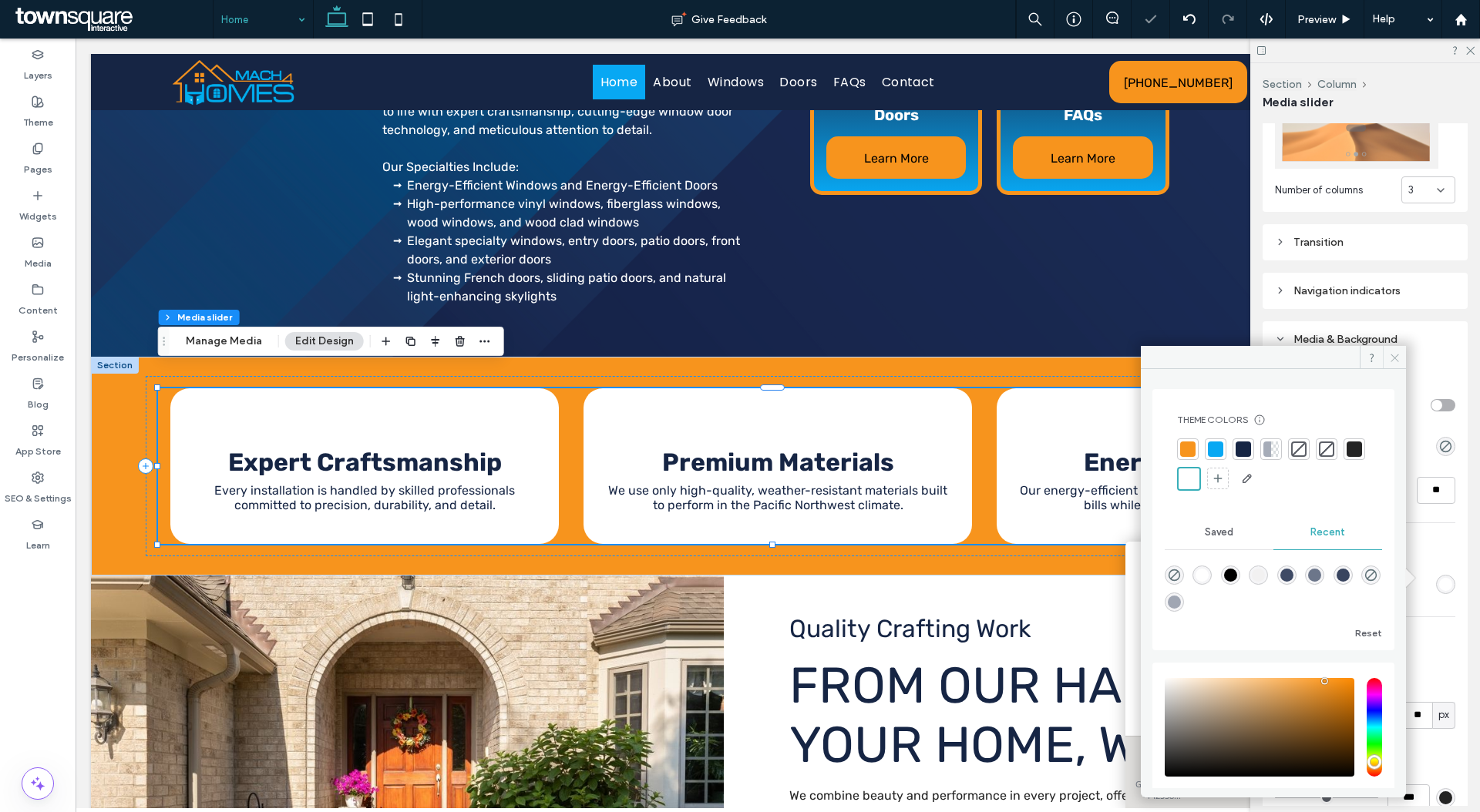
click at [1400, 355] on span at bounding box center [1394, 357] width 23 height 23
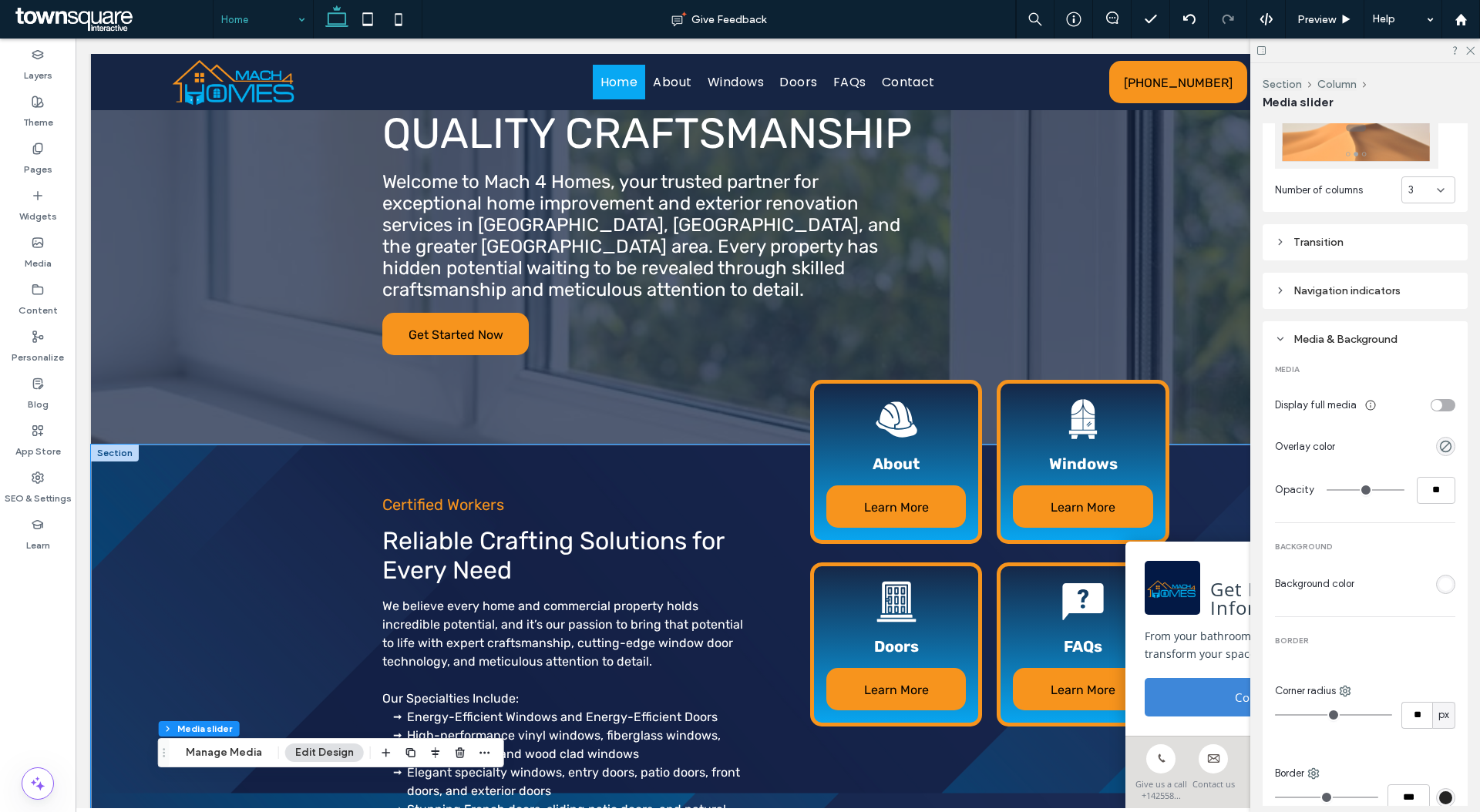
scroll to position [521, 0]
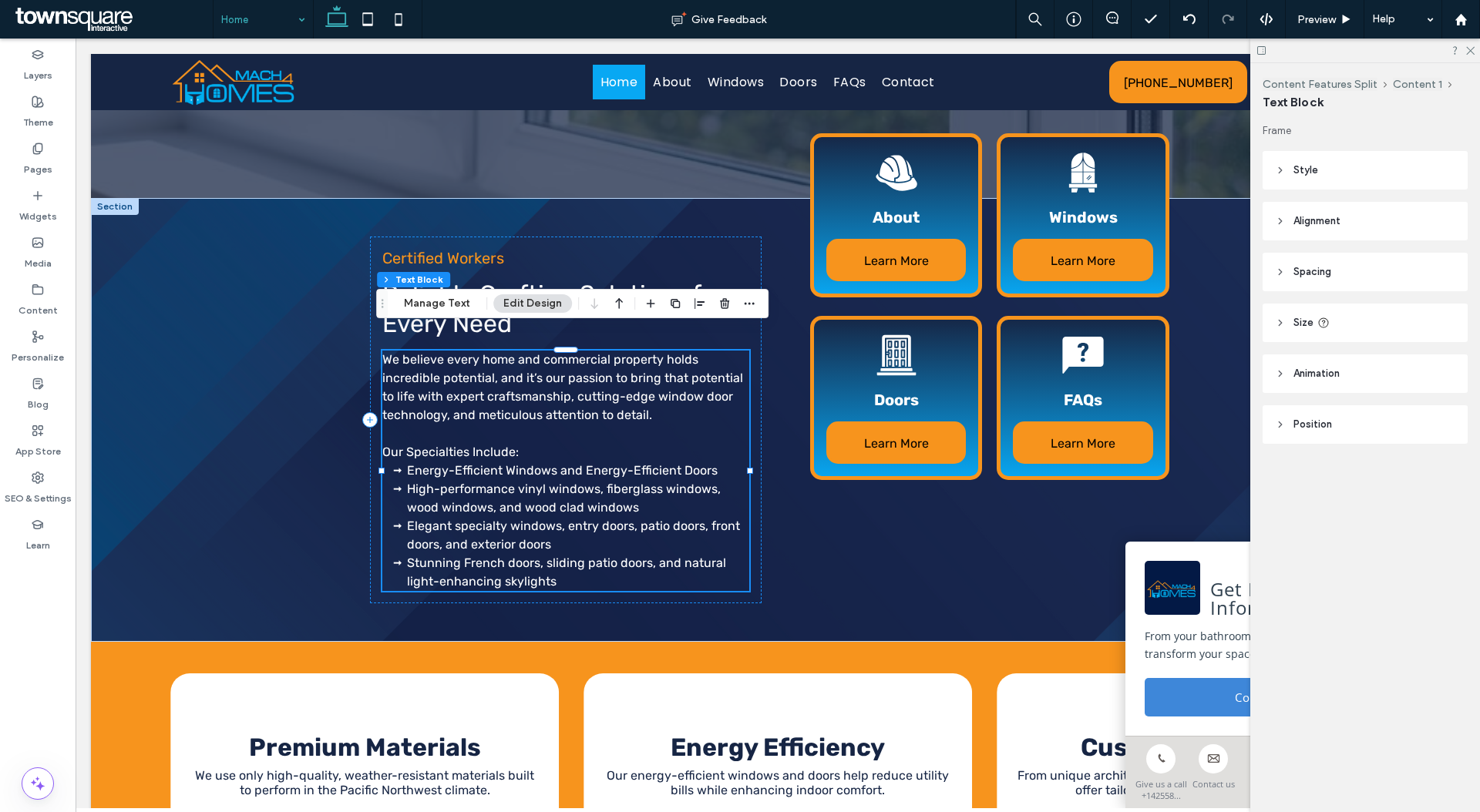
click at [419, 463] on span "Energy-Efficient Windows and Energy-Efficient Doors" at bounding box center [561, 470] width 311 height 15
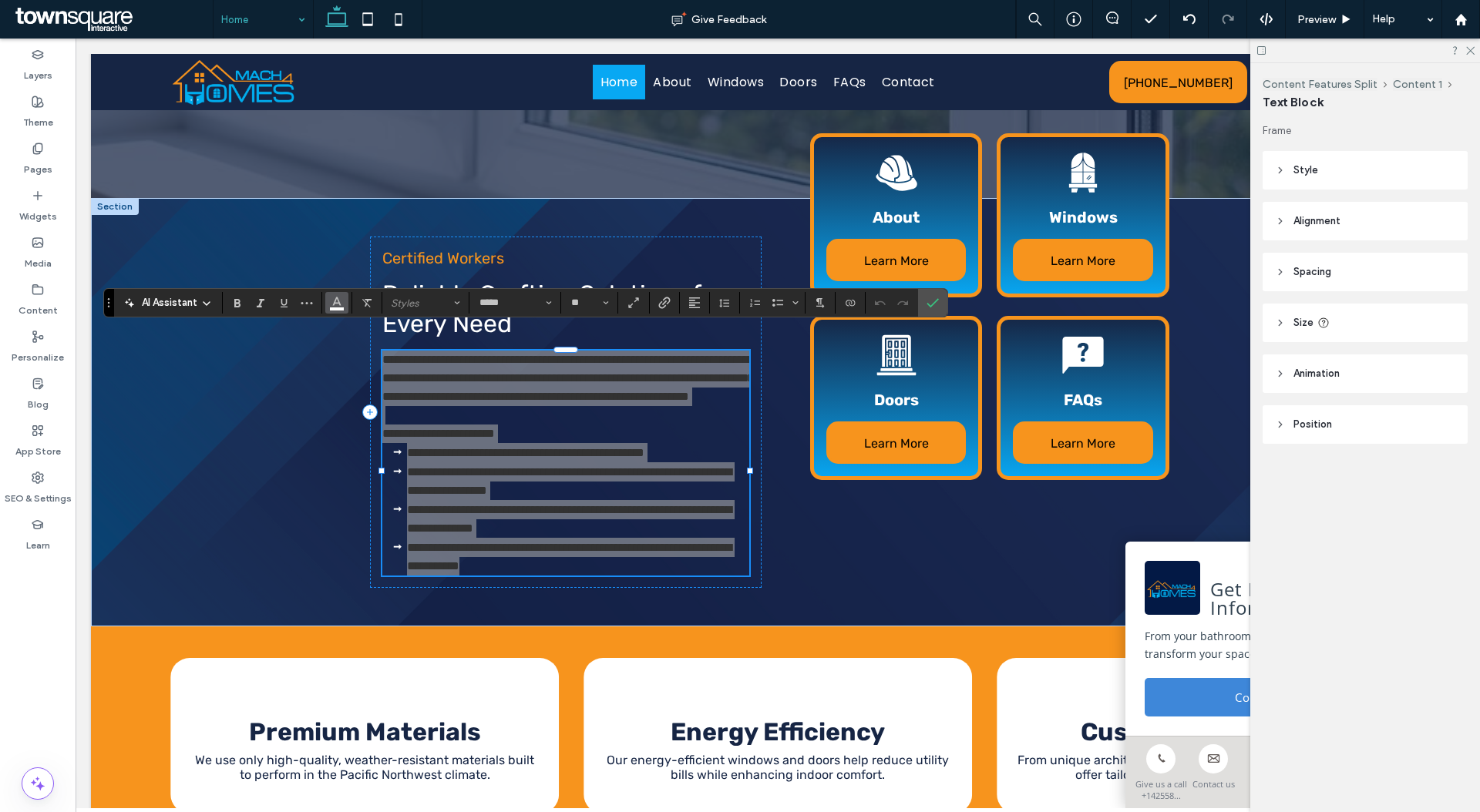
click at [336, 307] on span "Color" at bounding box center [336, 301] width 12 height 20
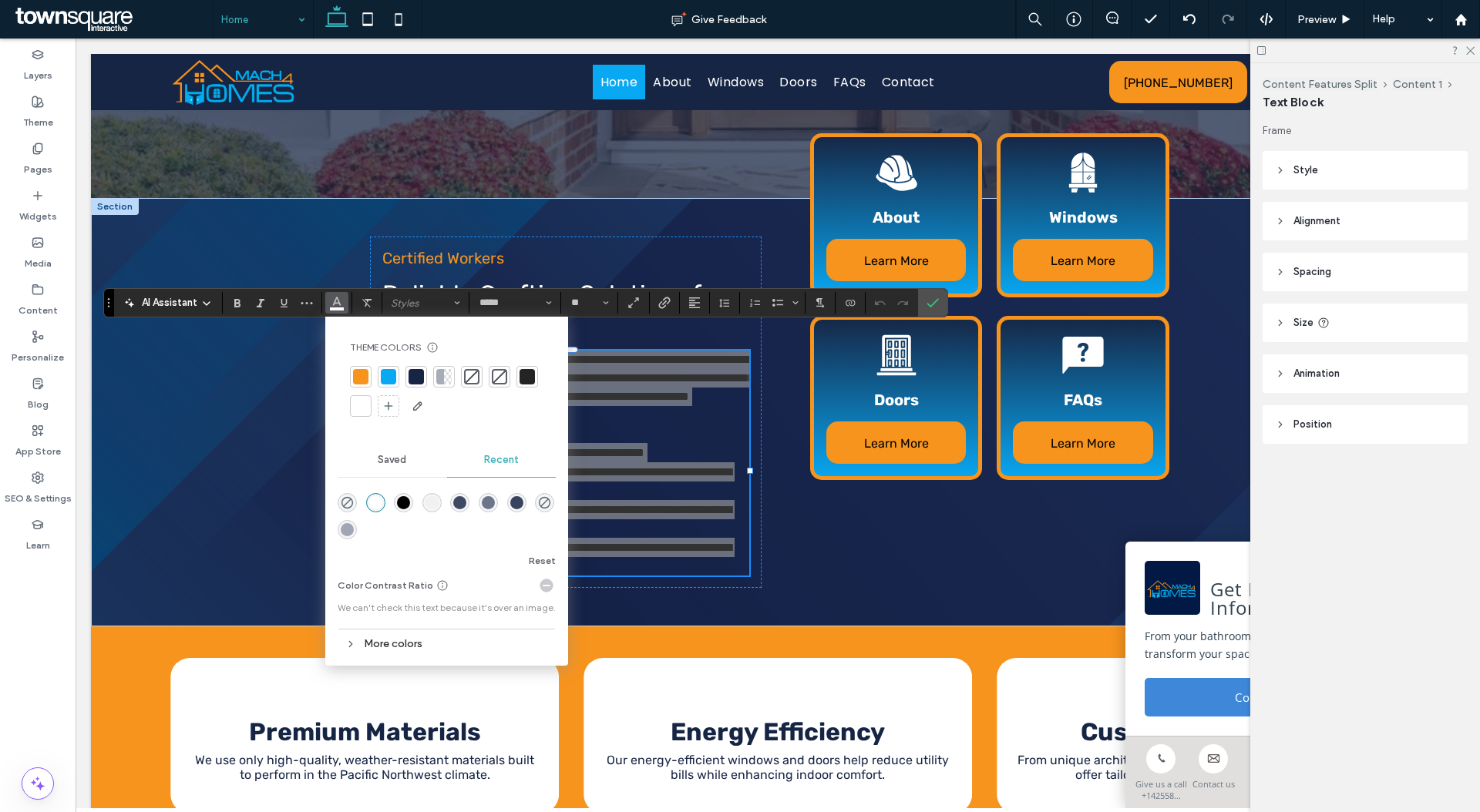
click at [527, 371] on div at bounding box center [528, 377] width 16 height 16
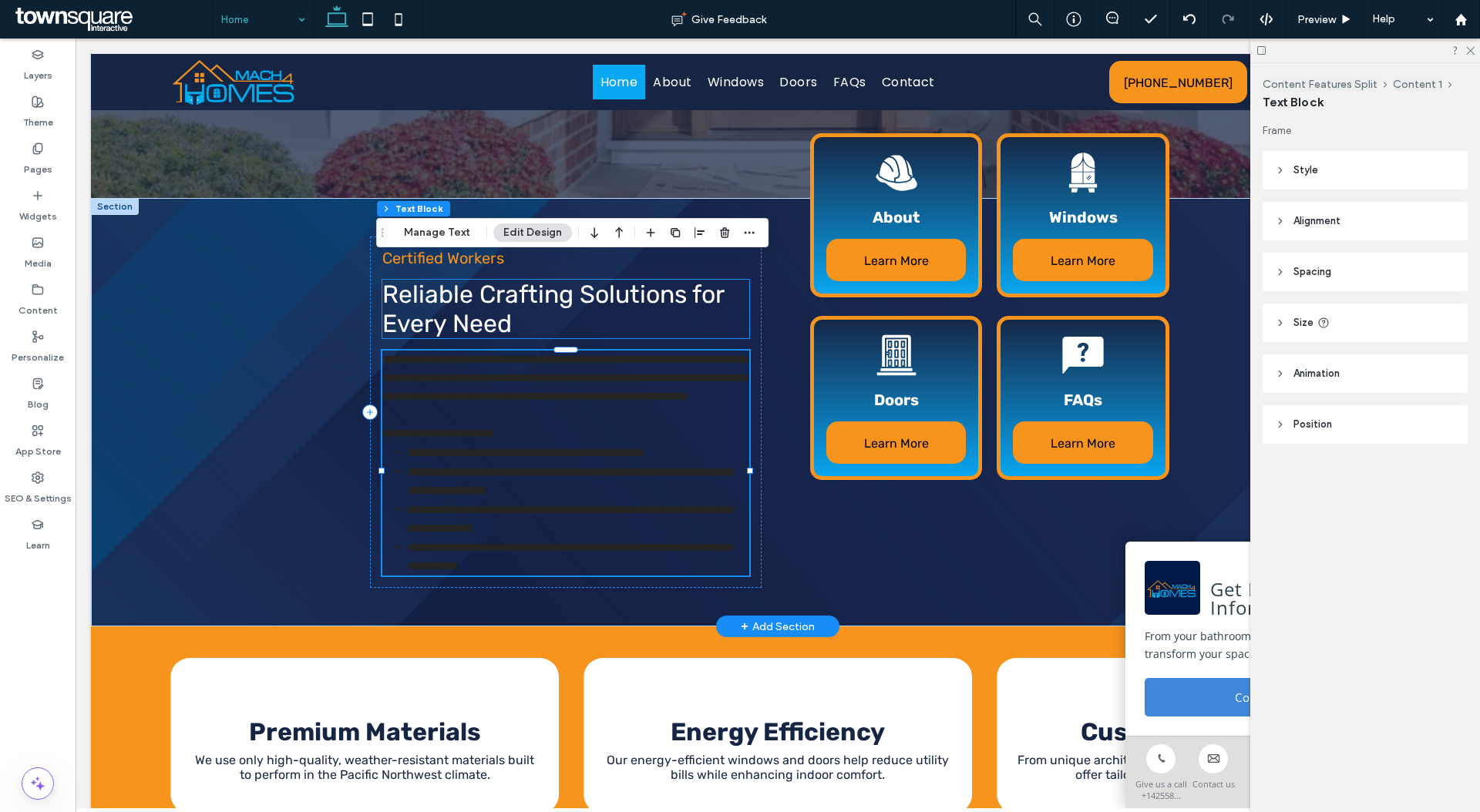
click at [534, 281] on span "Reliable Crafting Solutions for Every Need" at bounding box center [553, 309] width 342 height 59
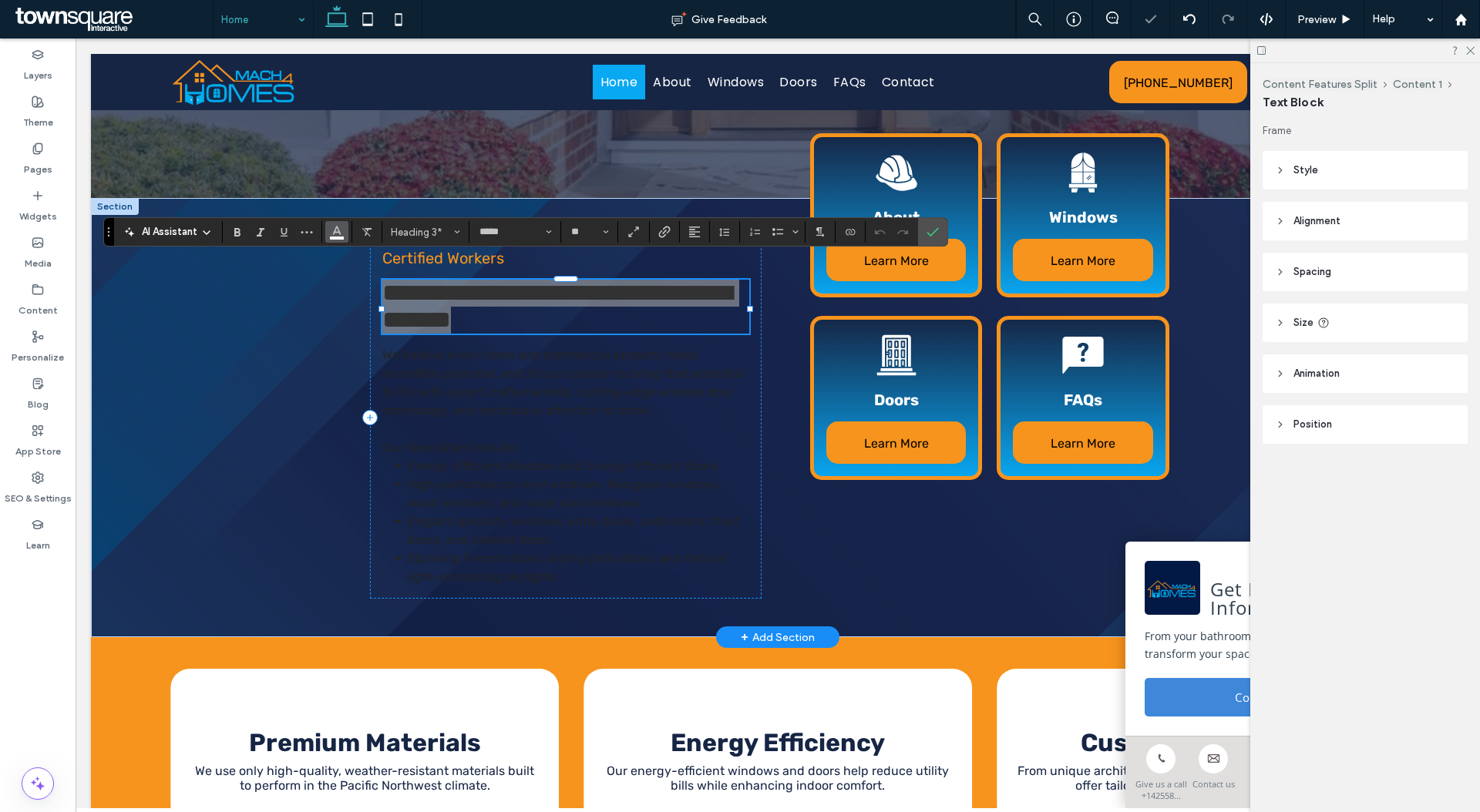
click at [343, 226] on icon "Color" at bounding box center [336, 230] width 12 height 12
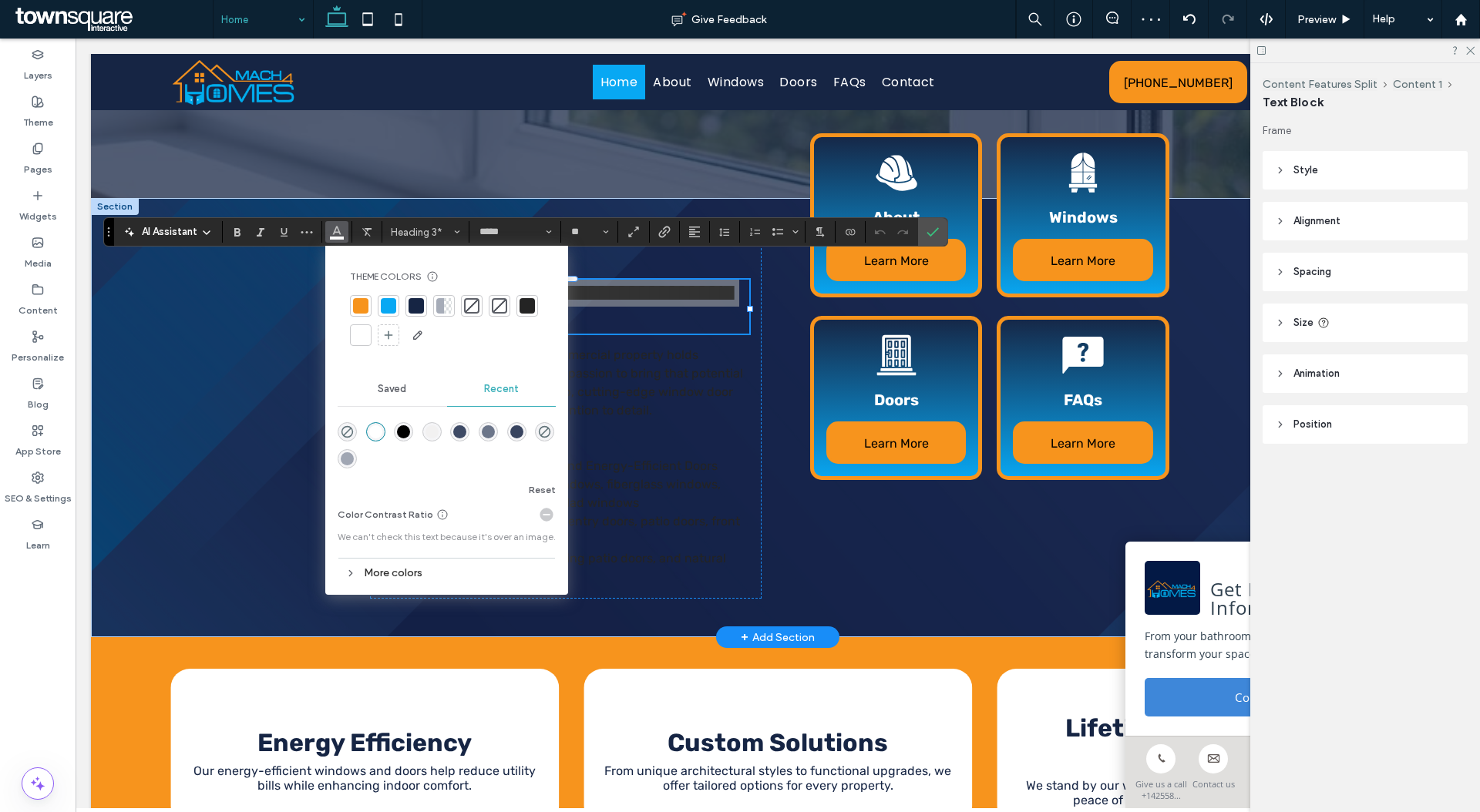
click at [420, 309] on div at bounding box center [416, 306] width 16 height 16
click at [270, 343] on div "**********" at bounding box center [778, 418] width 1374 height 439
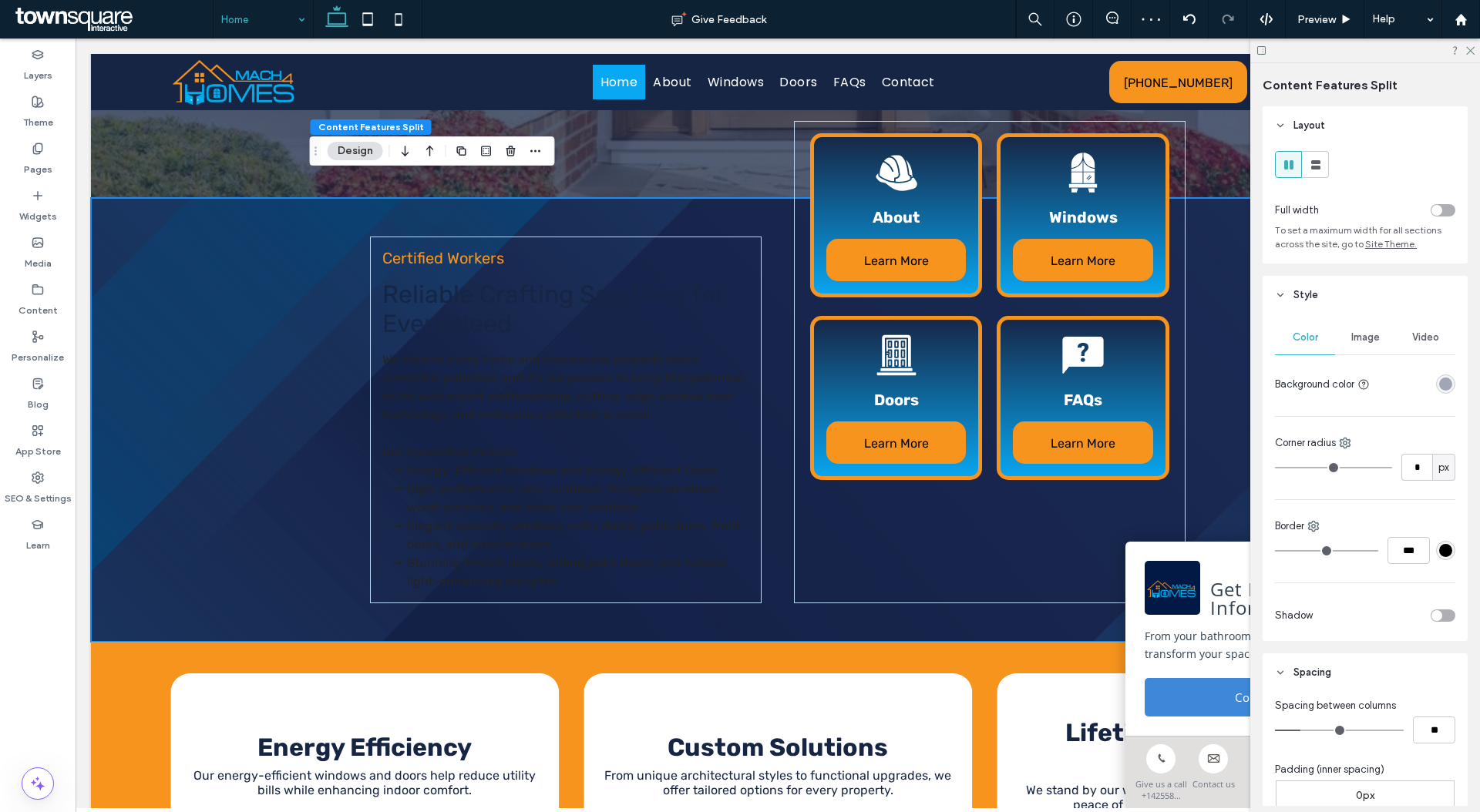
click at [1440, 385] on div "rgba(22, 37, 68, 0.38)" at bounding box center [1445, 384] width 13 height 13
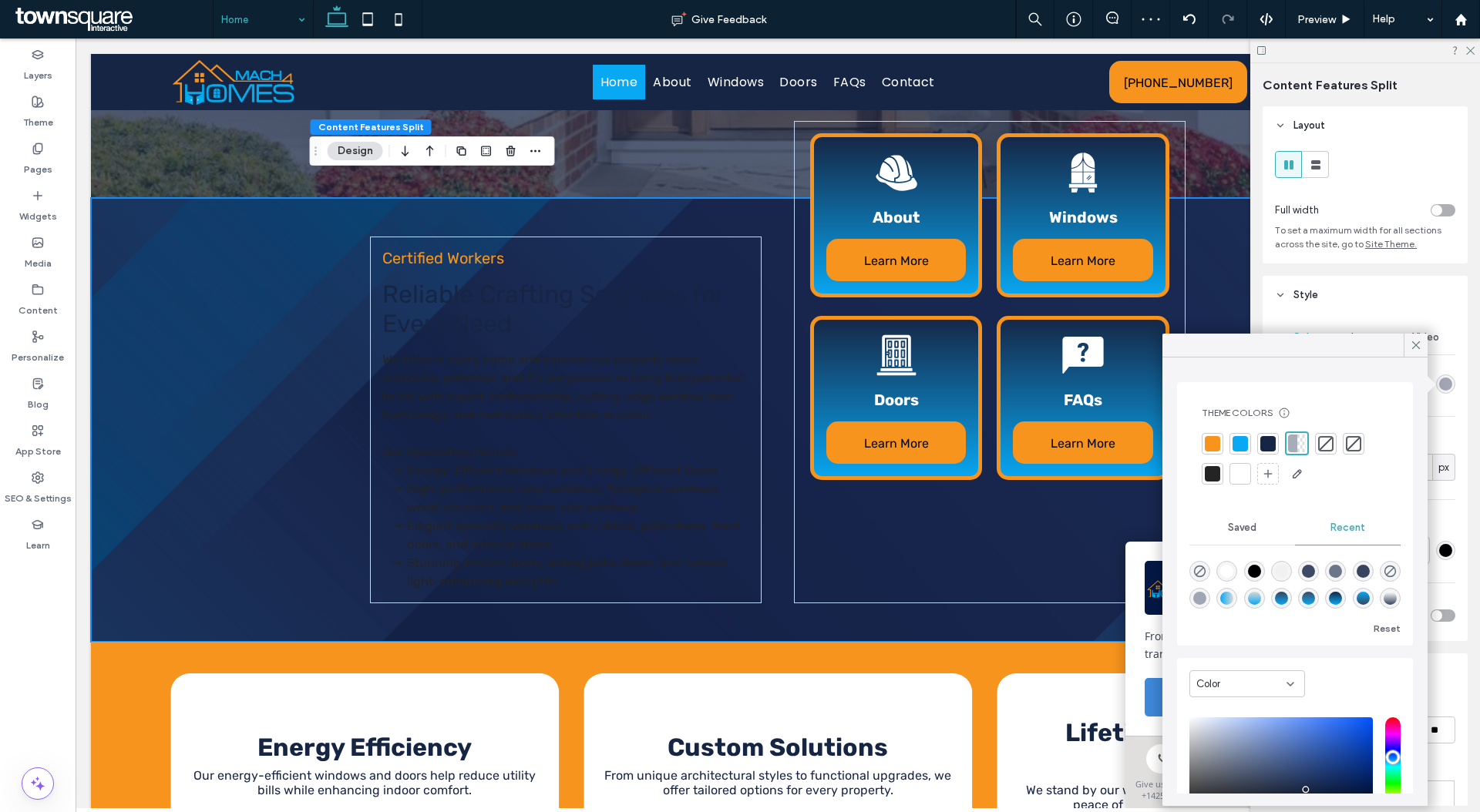
click at [1233, 472] on div at bounding box center [1240, 474] width 16 height 16
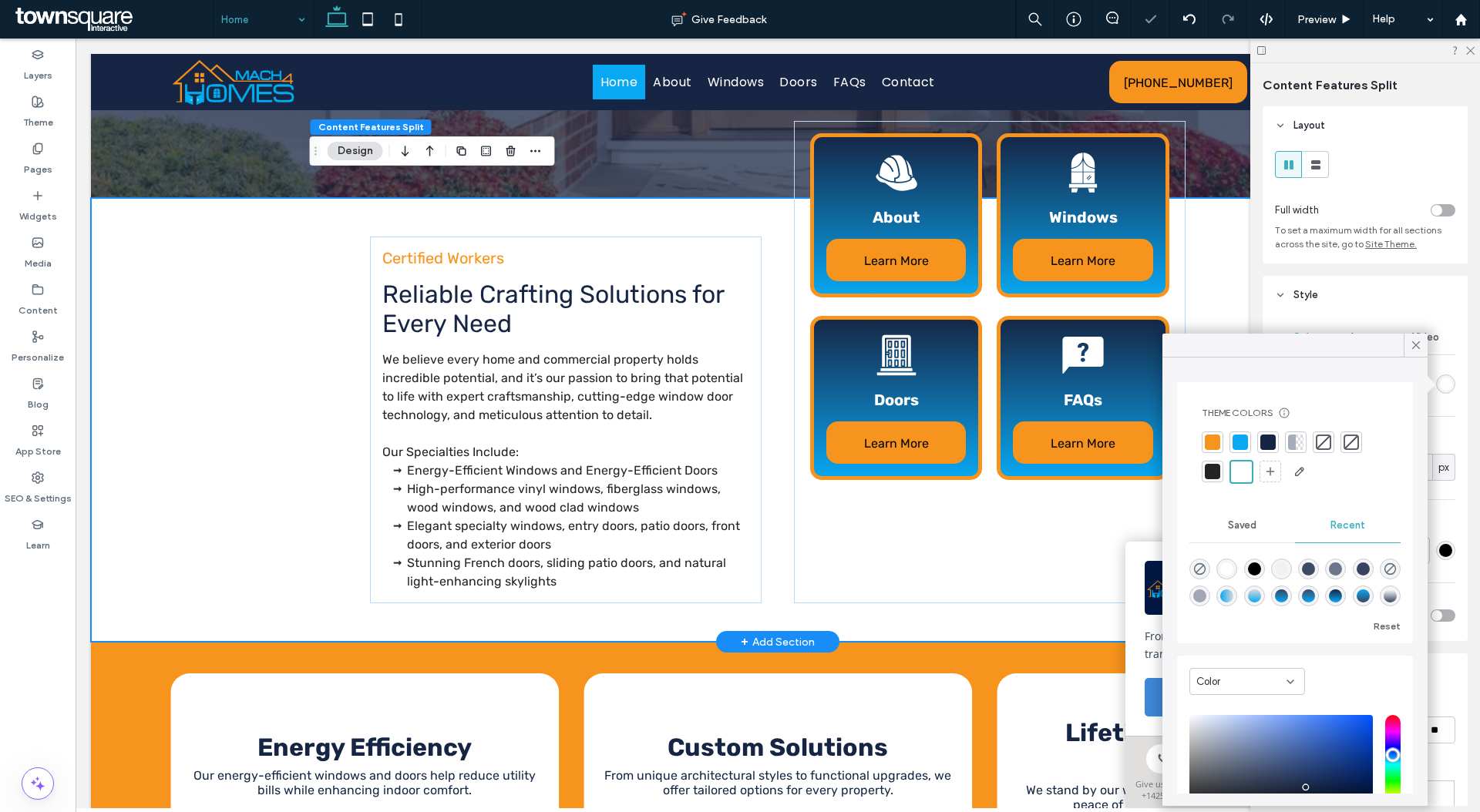
click at [203, 377] on div "Certified Workers Reliable Crafting Solutions for Every Need We believe every h…" at bounding box center [778, 419] width 1374 height 444
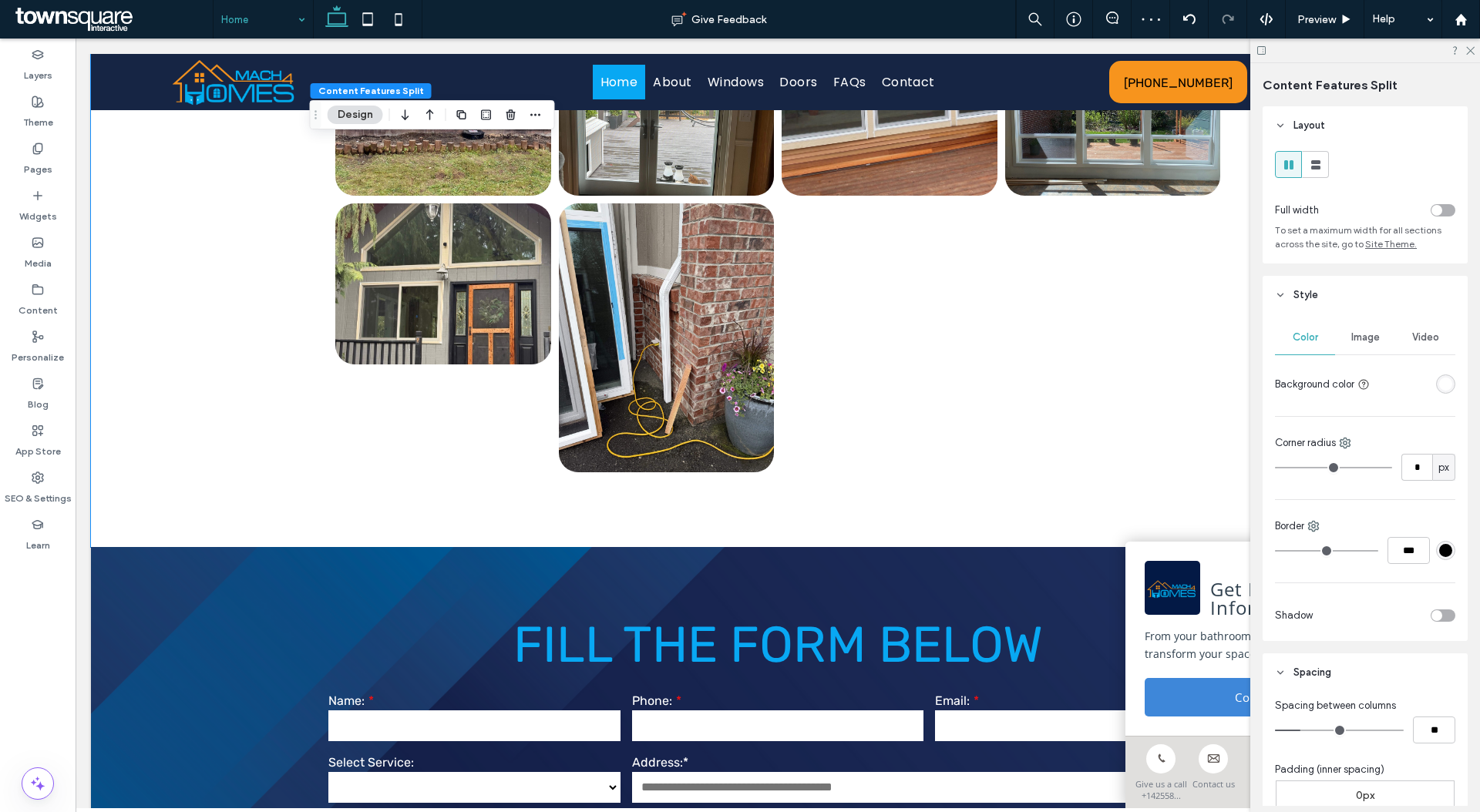
scroll to position [4293, 0]
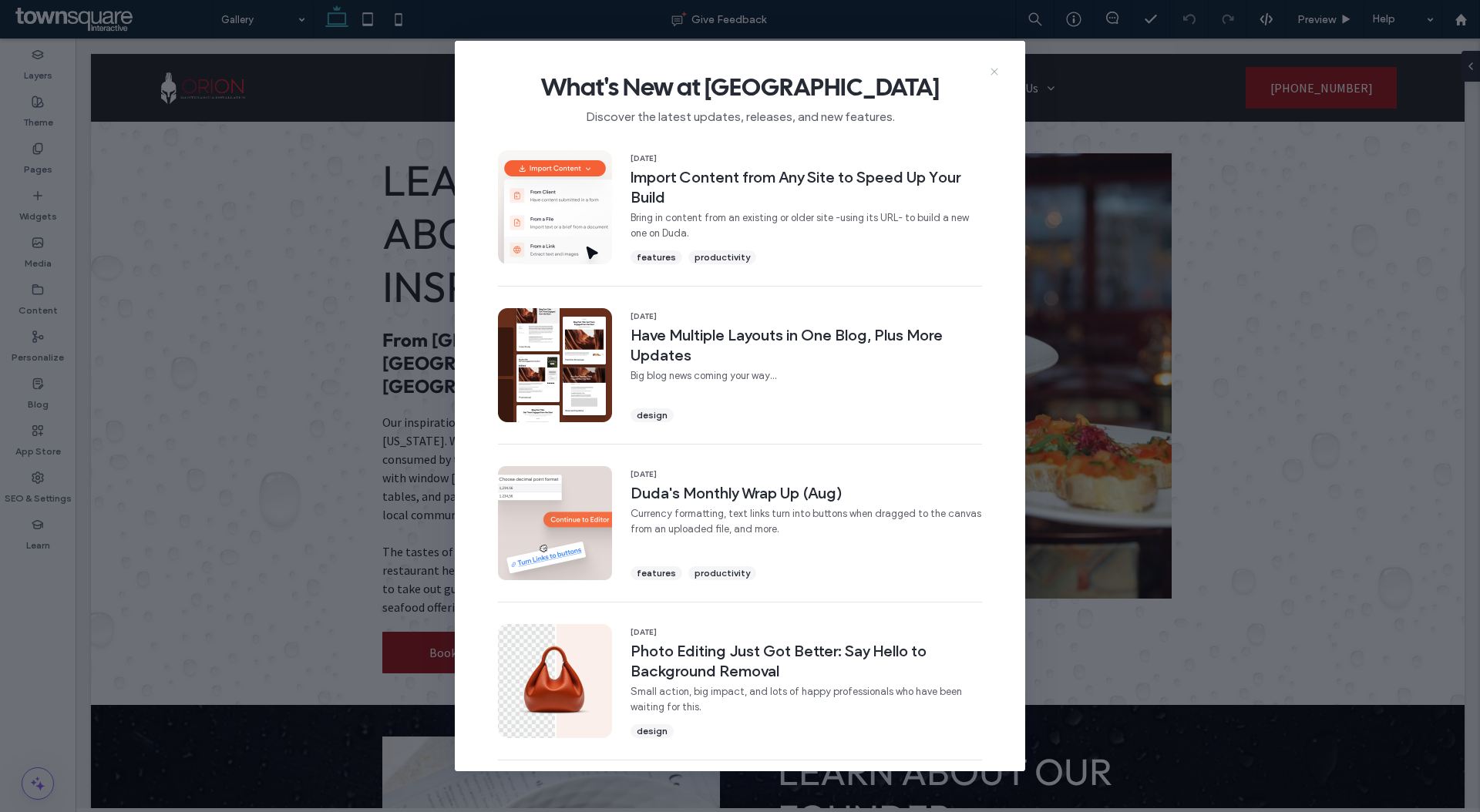
click at [992, 67] on icon at bounding box center [994, 72] width 12 height 12
